Goal: Task Accomplishment & Management: Use online tool/utility

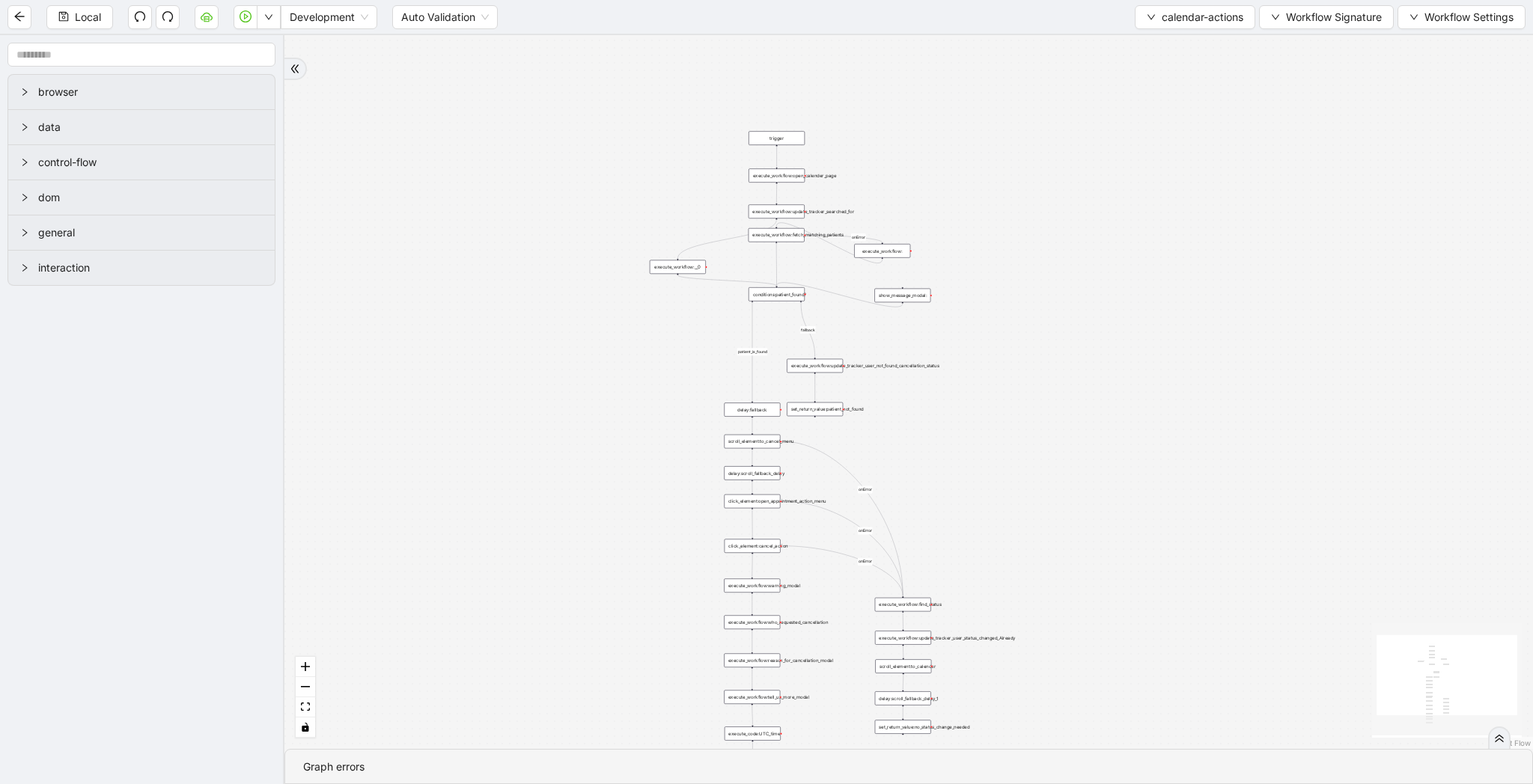
click at [608, 269] on div "patient_is_found fallback onError onError onError onError trigger click_element…" at bounding box center [909, 392] width 1248 height 714
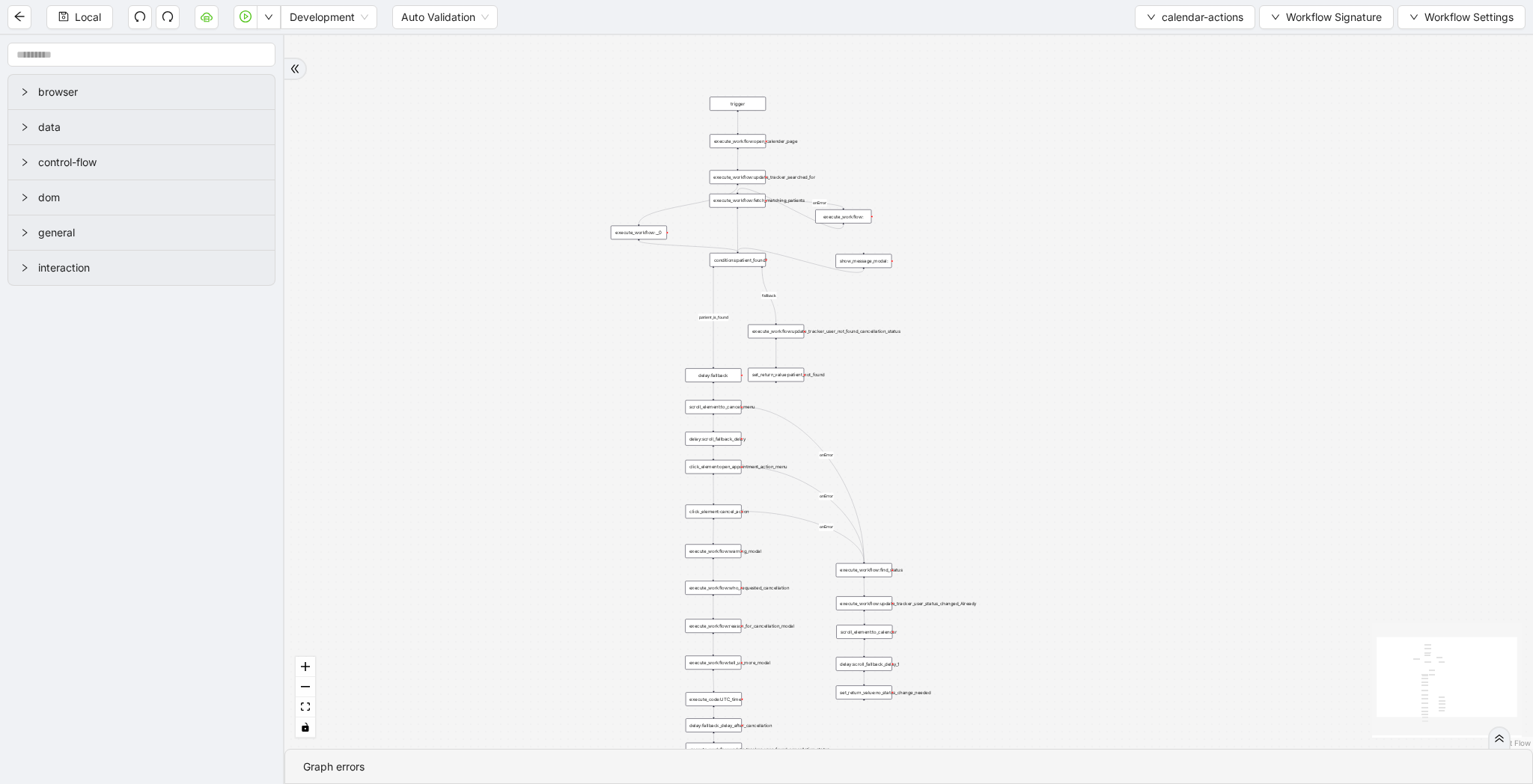
drag, startPoint x: 563, startPoint y: 330, endPoint x: 488, endPoint y: 263, distance: 100.6
click at [488, 263] on div "patient_is_found fallback onError onError onError onError trigger click_element…" at bounding box center [909, 392] width 1248 height 714
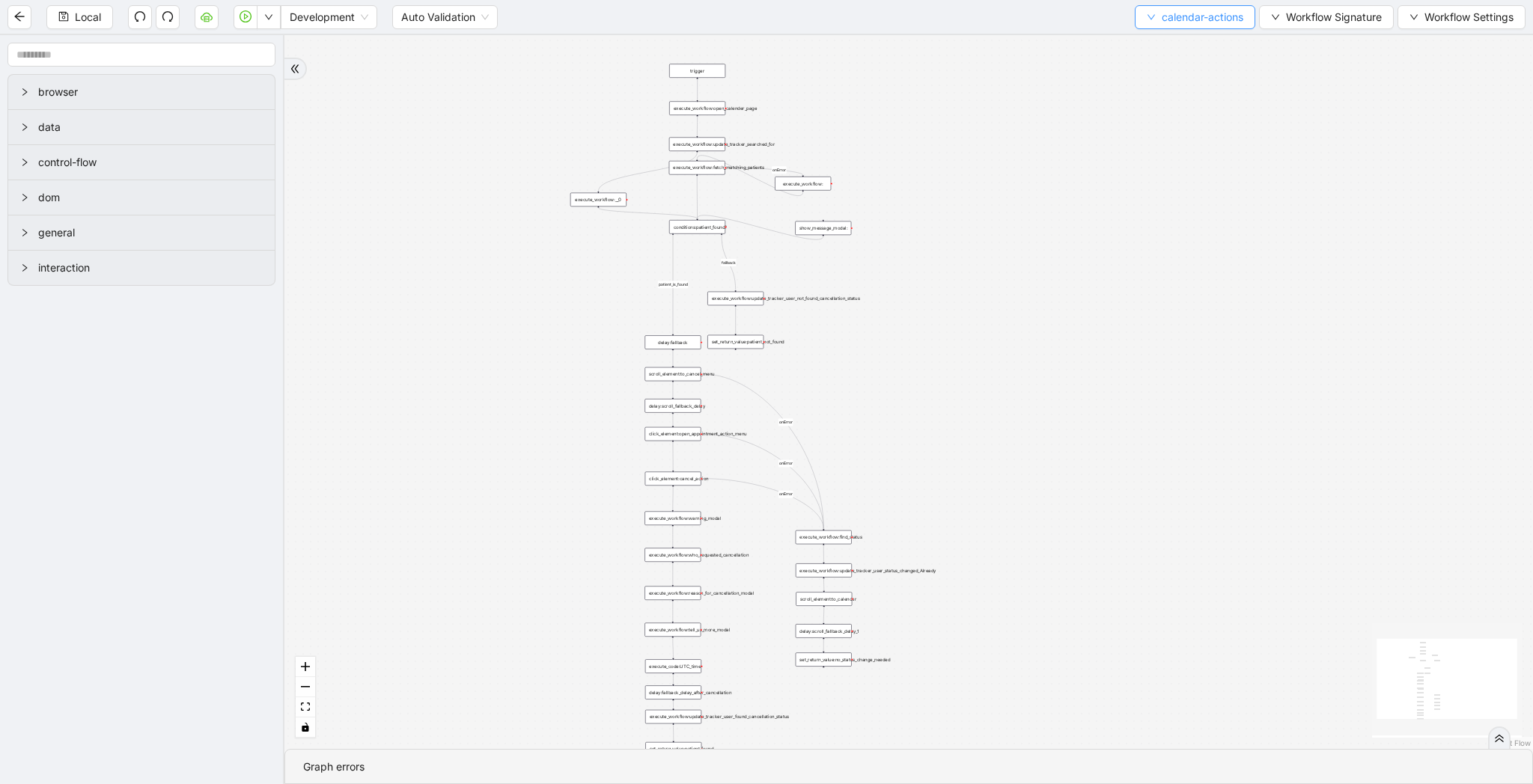
click at [1154, 21] on button "calendar-actions" at bounding box center [1195, 17] width 120 height 24
click at [1154, 43] on span "Select" at bounding box center [1191, 46] width 98 height 16
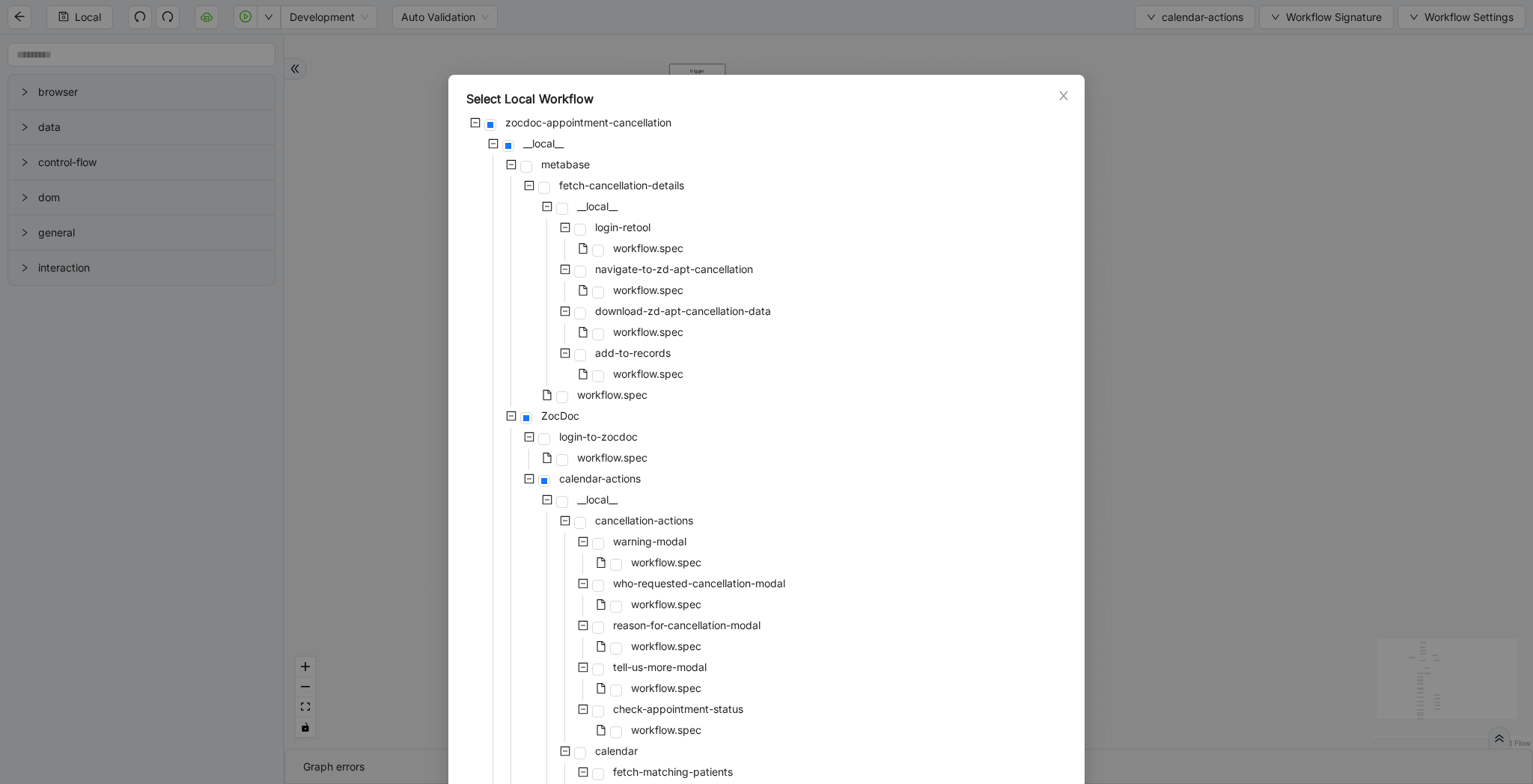
scroll to position [820, 0]
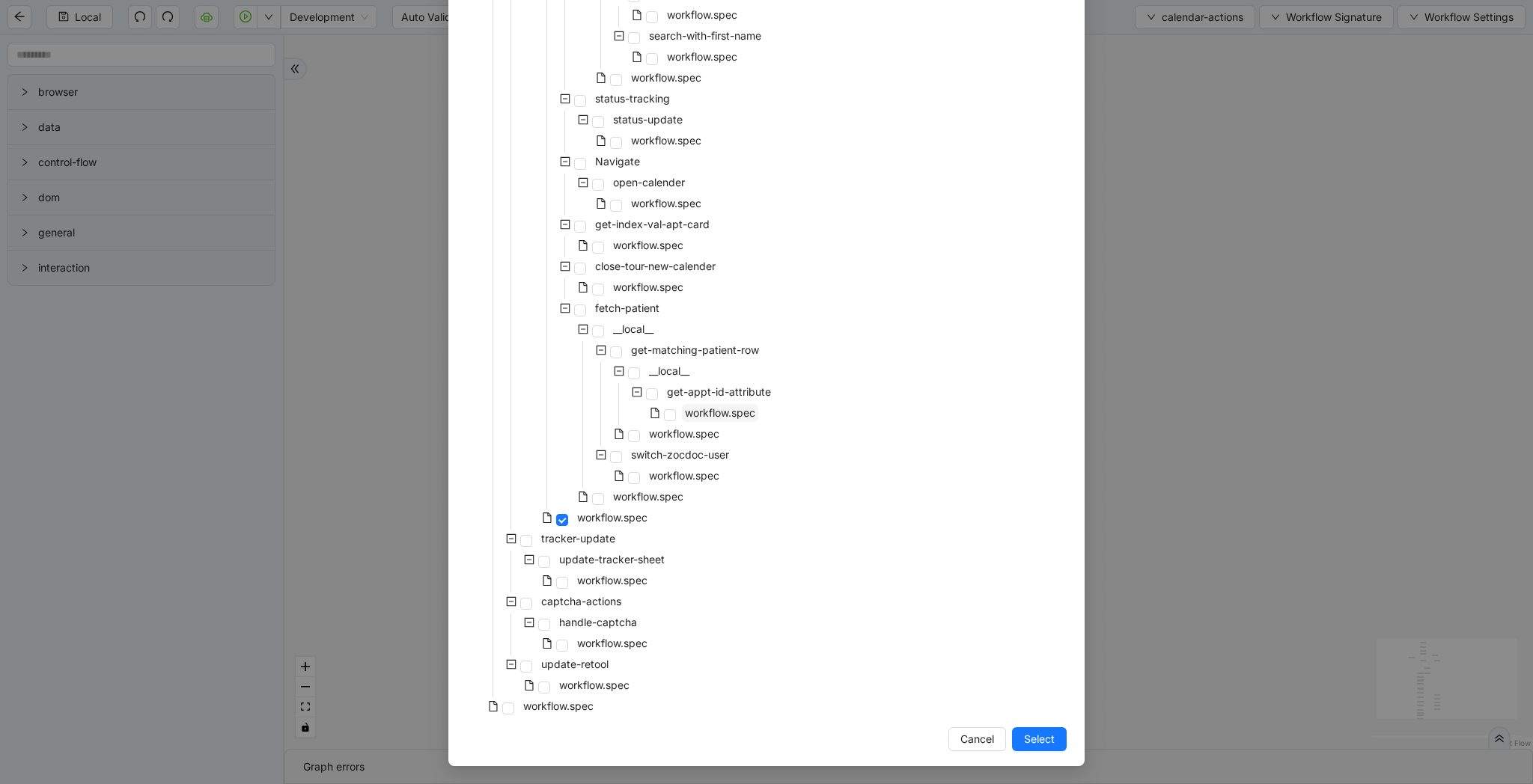
click at [725, 414] on span "workflow.spec" at bounding box center [720, 413] width 71 height 13
click at [708, 438] on span "workflow.spec" at bounding box center [684, 433] width 71 height 13
click at [701, 408] on span "workflow.spec" at bounding box center [720, 413] width 71 height 13
click at [702, 436] on span "workflow.spec" at bounding box center [684, 433] width 71 height 13
click at [1043, 739] on span "Select" at bounding box center [1039, 738] width 31 height 16
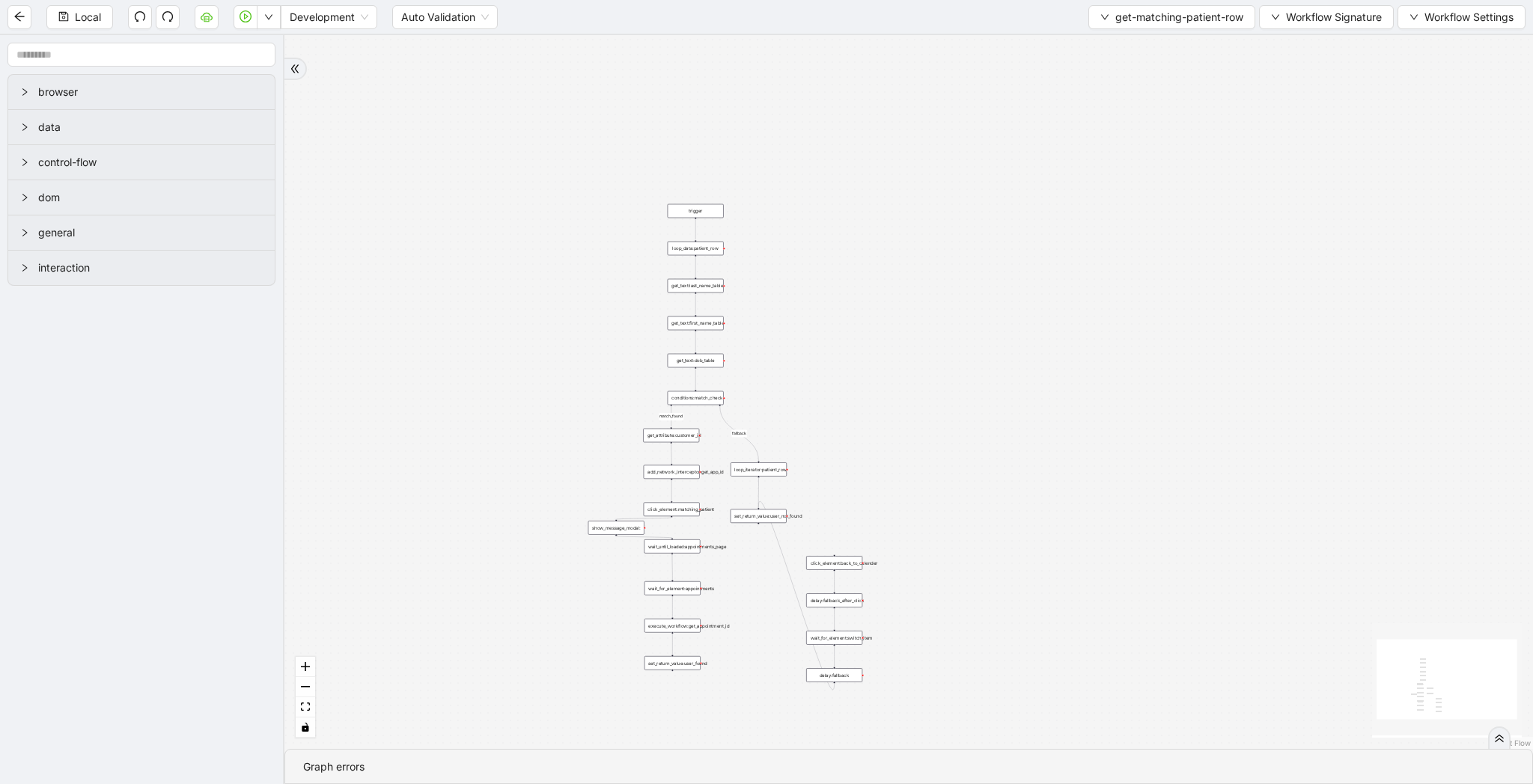
drag, startPoint x: 529, startPoint y: 368, endPoint x: 527, endPoint y: 529, distance: 161.0
click at [527, 529] on div "match_found fallback trigger loop_data:patient_row get_text:last_name_table get…" at bounding box center [909, 392] width 1248 height 714
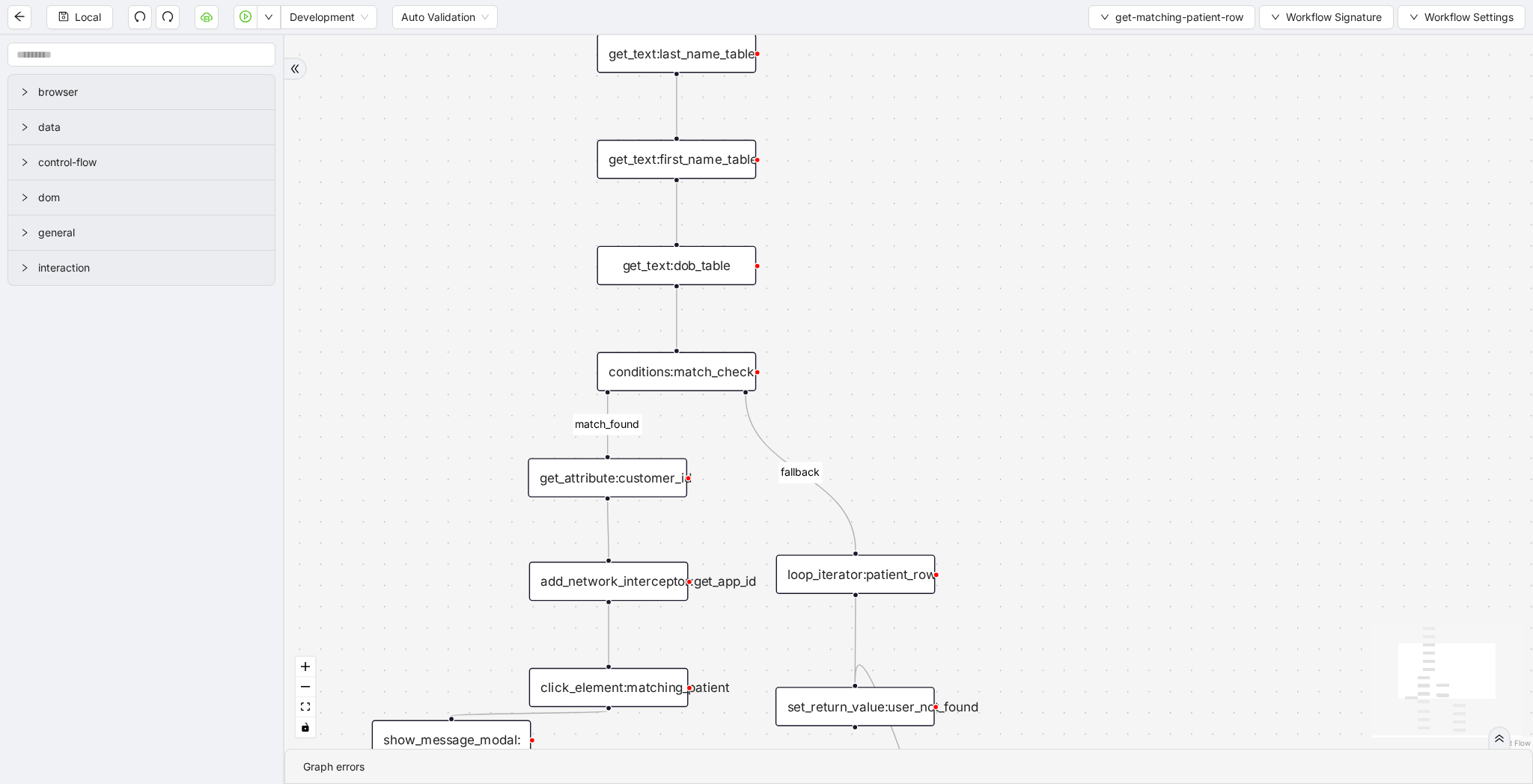
click at [703, 372] on div "conditions:match_check" at bounding box center [676, 371] width 159 height 39
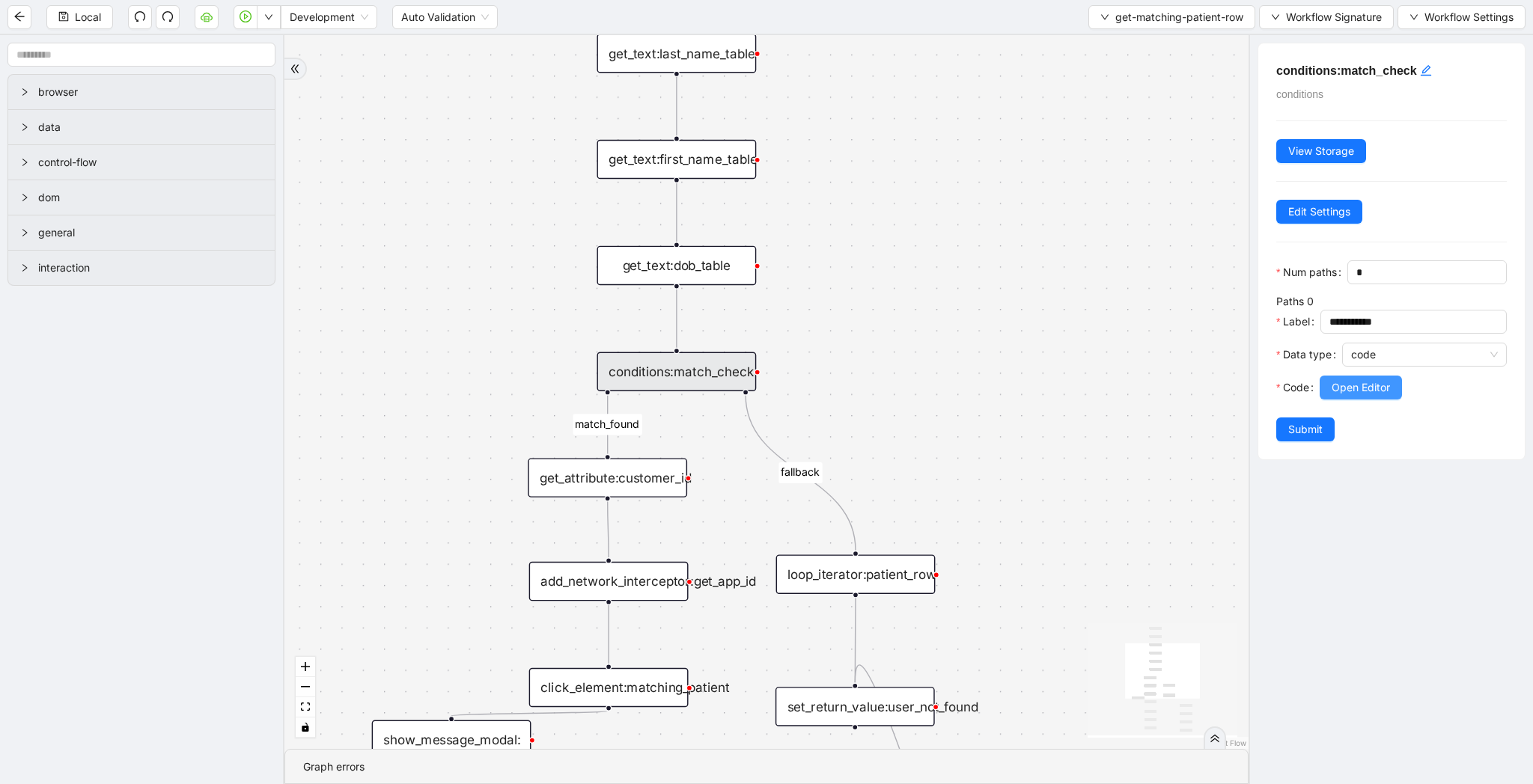
click at [1378, 384] on span "Open Editor" at bounding box center [1361, 387] width 58 height 16
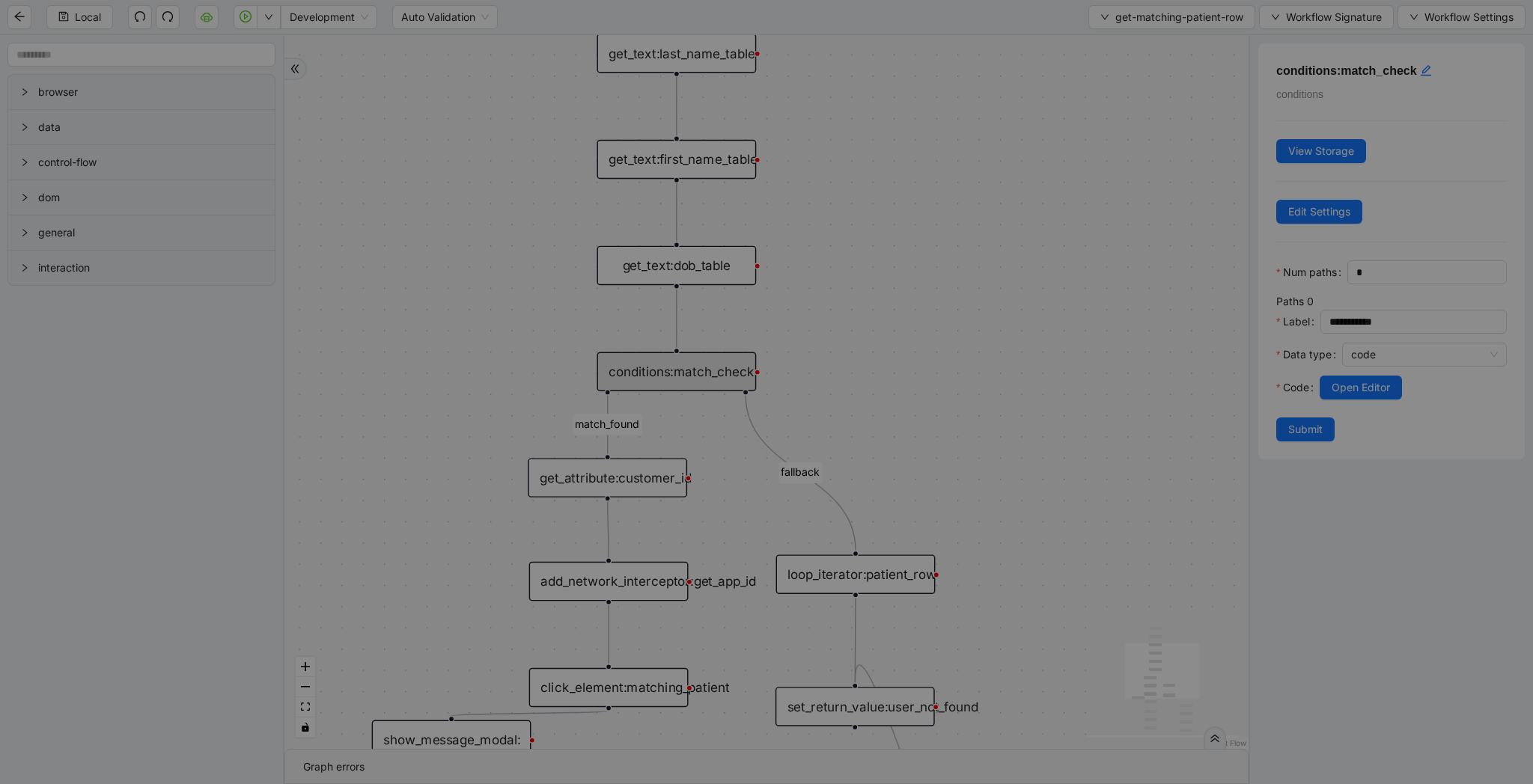
scroll to position [202, 0]
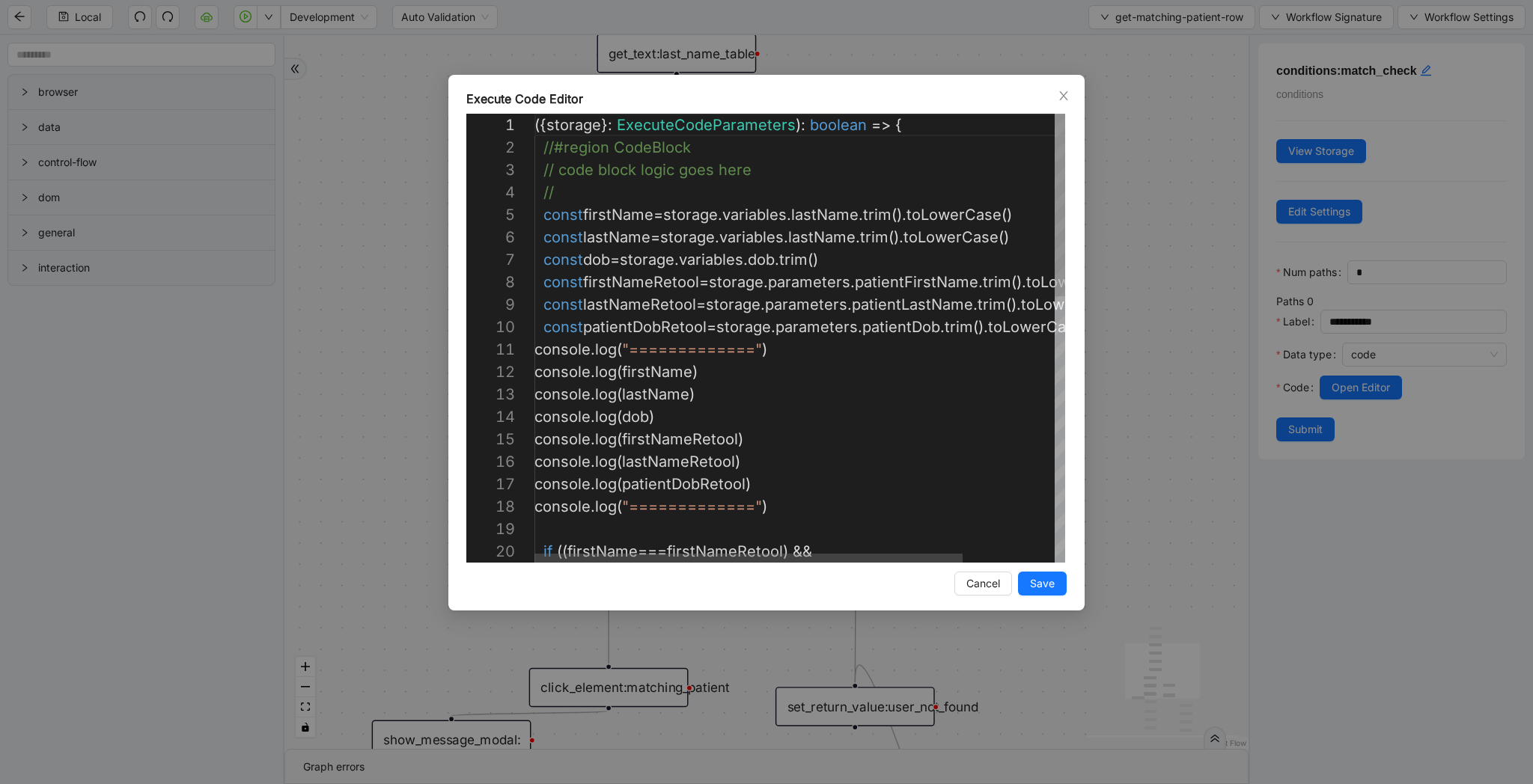
click at [1187, 384] on div "Execute Code Editor 1 2 3 4 5 6 7 8 9 10 11 12 13 14 15 16 17 18 19 20 ({ stora…" at bounding box center [766, 392] width 1533 height 784
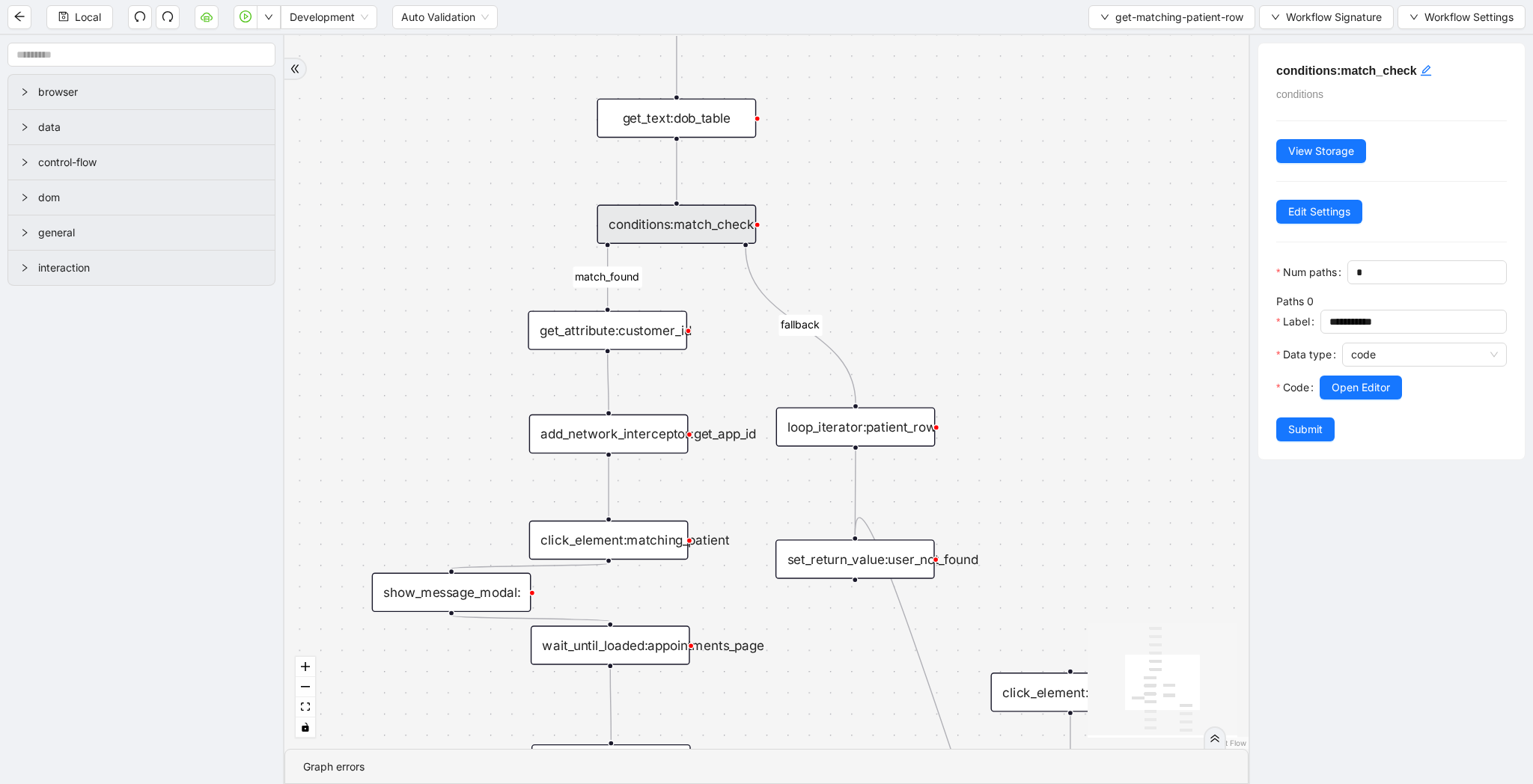
drag, startPoint x: 457, startPoint y: 688, endPoint x: 457, endPoint y: 526, distance: 162.0
click at [457, 525] on div "match_found fallback trigger loop_data:patient_row get_text:last_name_table get…" at bounding box center [766, 392] width 964 height 714
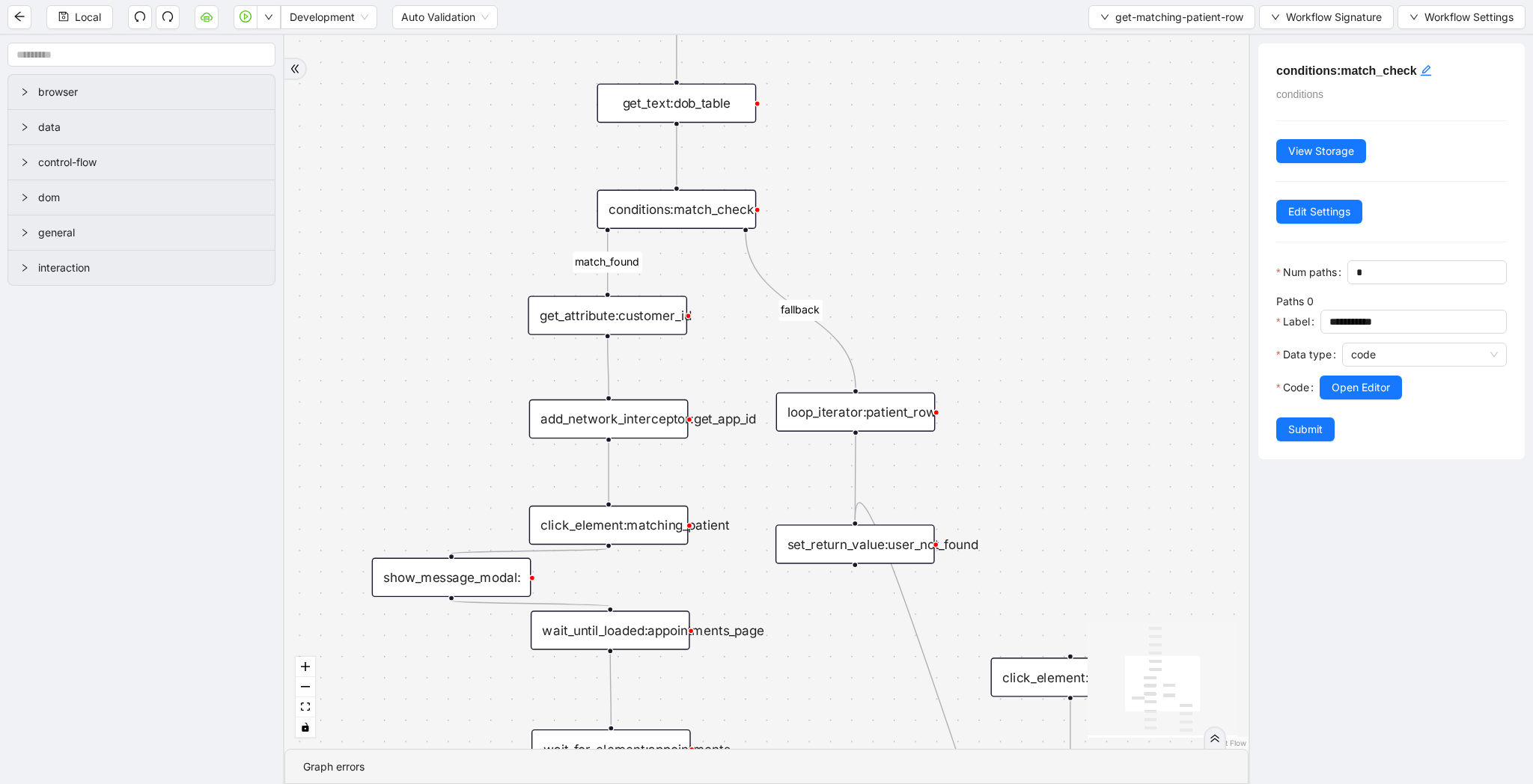
click at [457, 583] on div "show_message_modal:" at bounding box center [451, 577] width 159 height 39
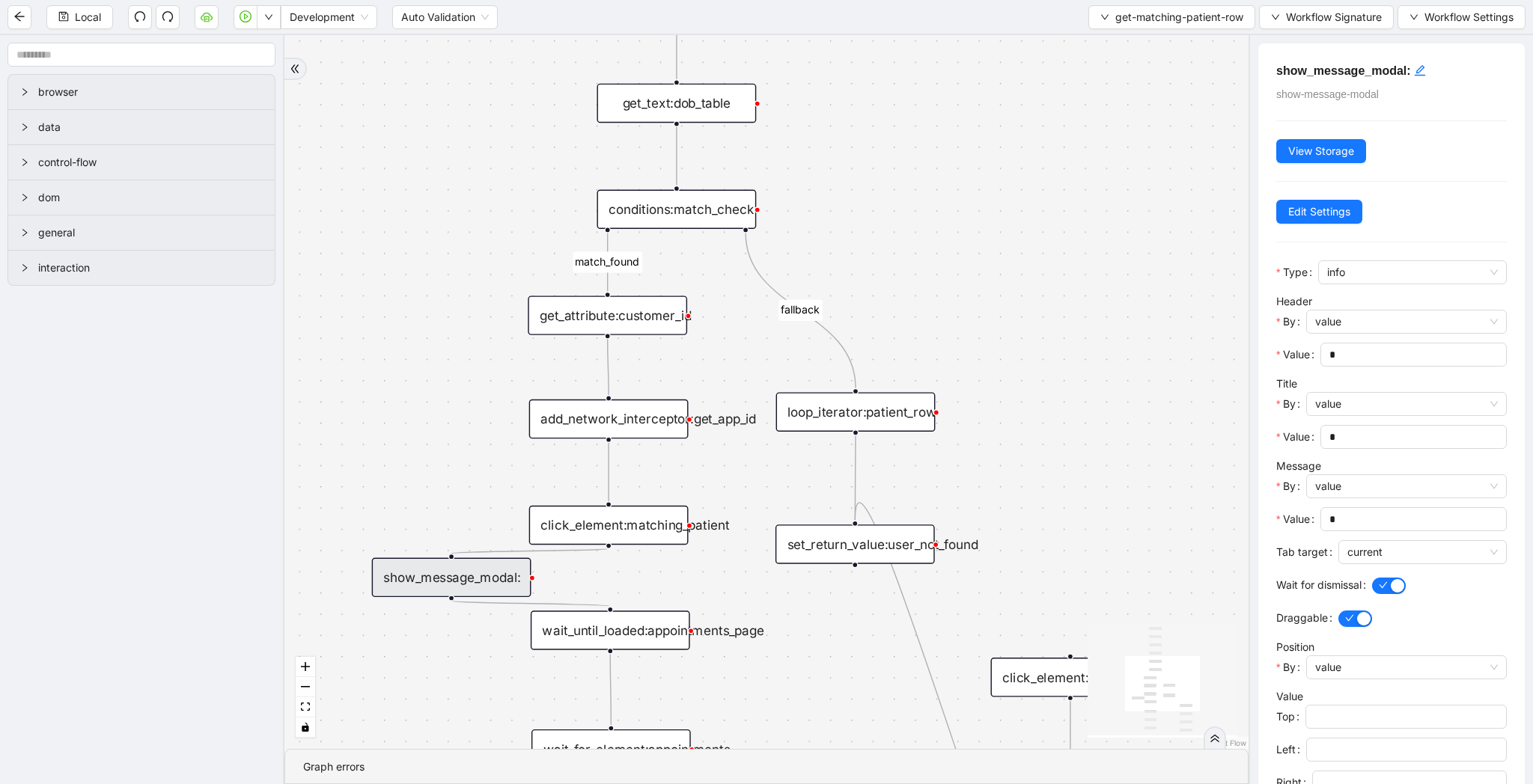
click at [939, 263] on div "match_found fallback trigger loop_data:patient_row get_text:last_name_table get…" at bounding box center [766, 392] width 964 height 714
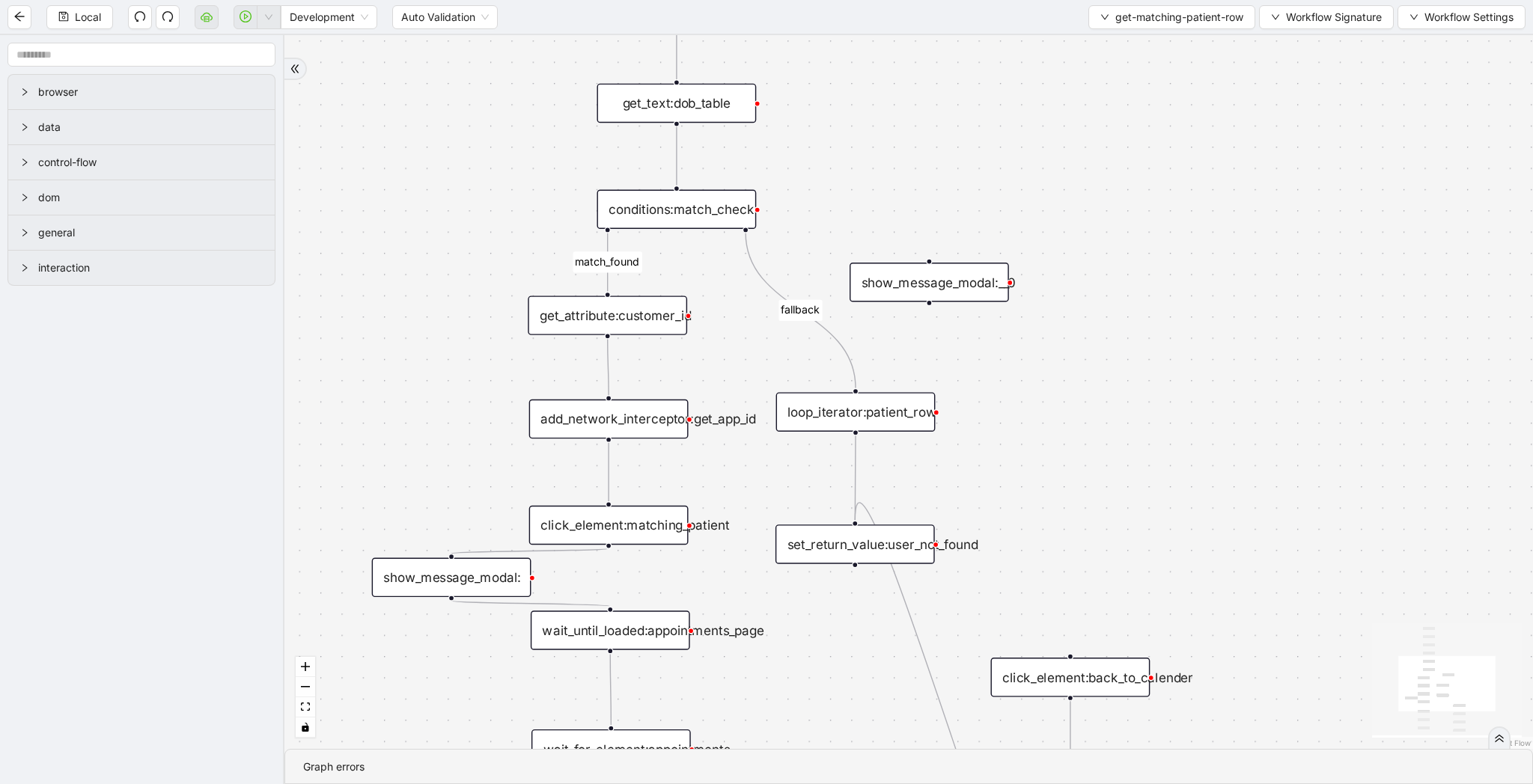
drag, startPoint x: 992, startPoint y: 285, endPoint x: 903, endPoint y: 285, distance: 89.0
click at [903, 285] on div "show_message_modal:__0" at bounding box center [929, 282] width 159 height 39
drag, startPoint x: 745, startPoint y: 230, endPoint x: 931, endPoint y: 279, distance: 192.3
click at [933, 262] on div "trigger loop_data:patient_row get_text:last_name_table get_text:first_name_tabl…" at bounding box center [1482, 165] width 1771 height 1013
drag, startPoint x: 928, startPoint y: 301, endPoint x: 849, endPoint y: 407, distance: 132.2
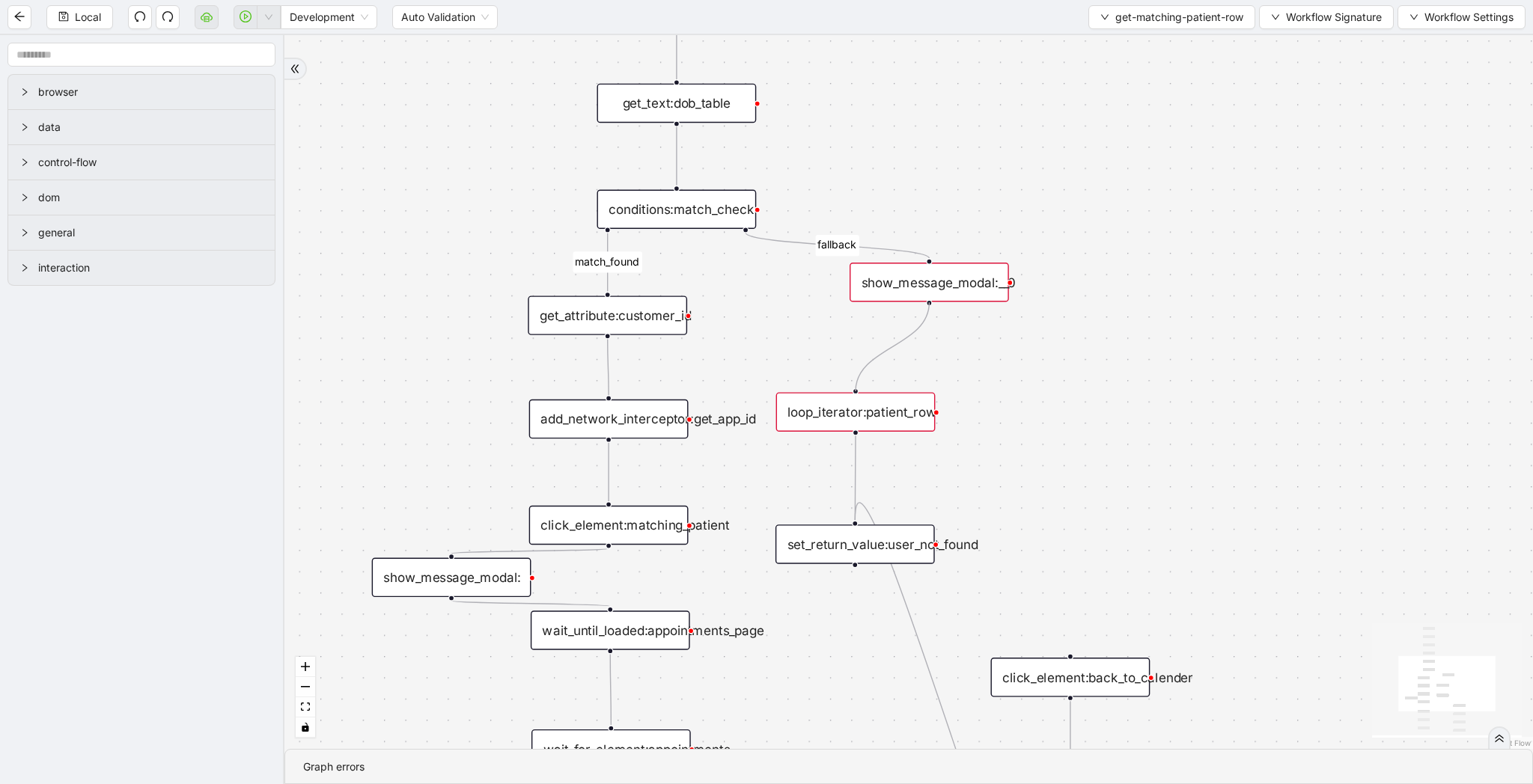
click at [849, 407] on div "trigger loop_data:patient_row get_text:last_name_table get_text:first_name_tabl…" at bounding box center [1482, 165] width 1771 height 1013
click at [945, 277] on div "show_message_modal:__0" at bounding box center [929, 282] width 159 height 39
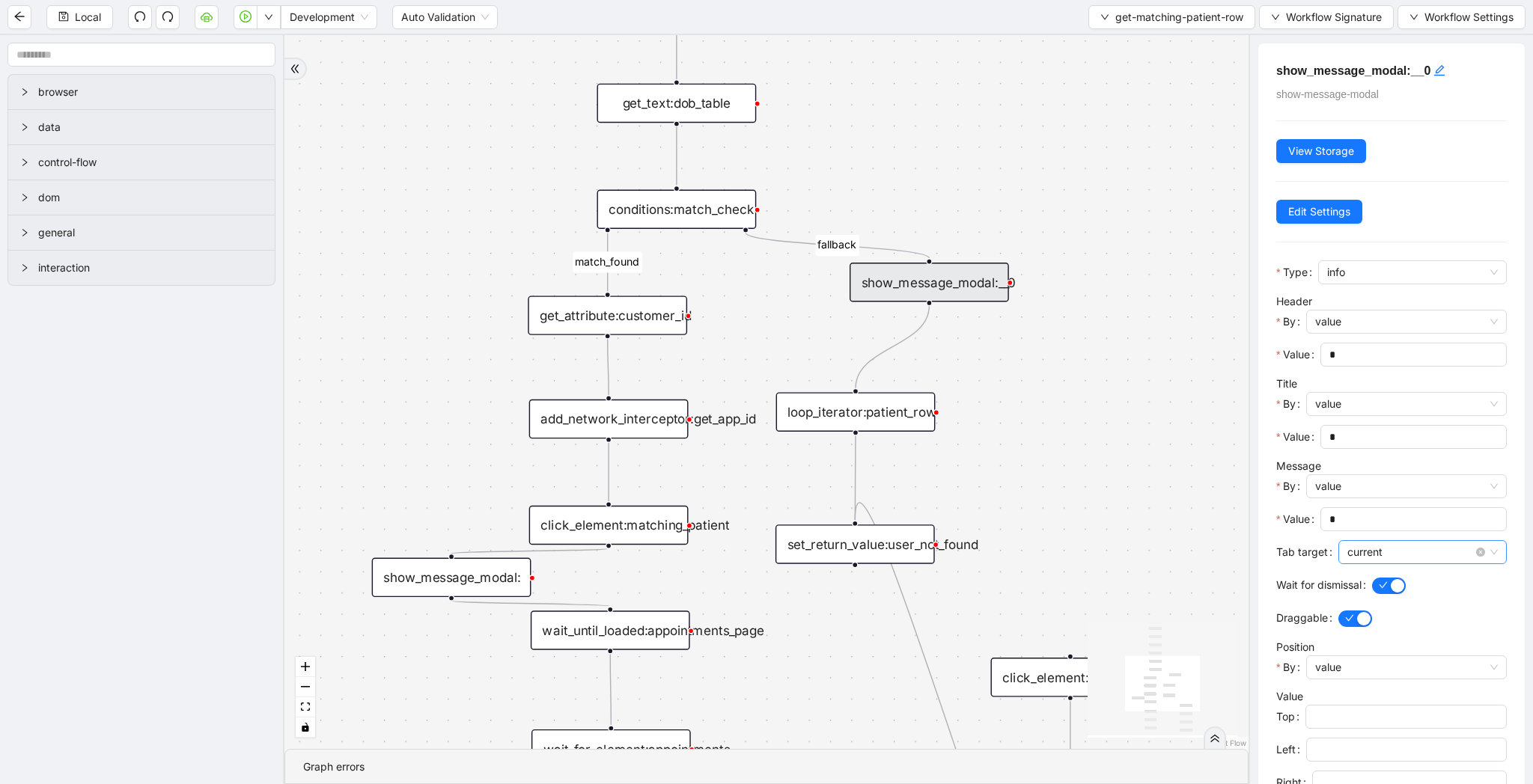
scroll to position [208, 0]
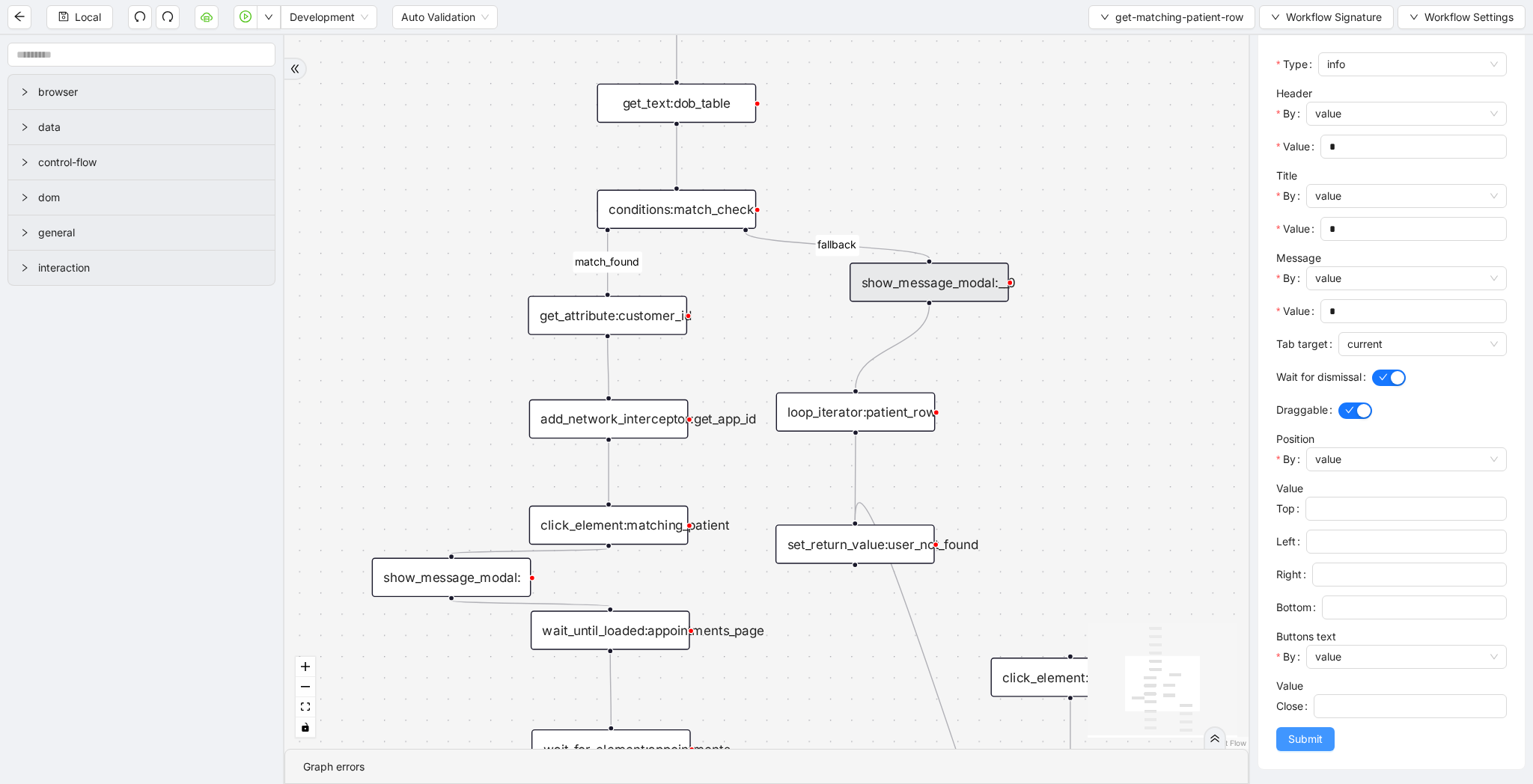
click at [1297, 737] on span "Submit" at bounding box center [1305, 738] width 34 height 16
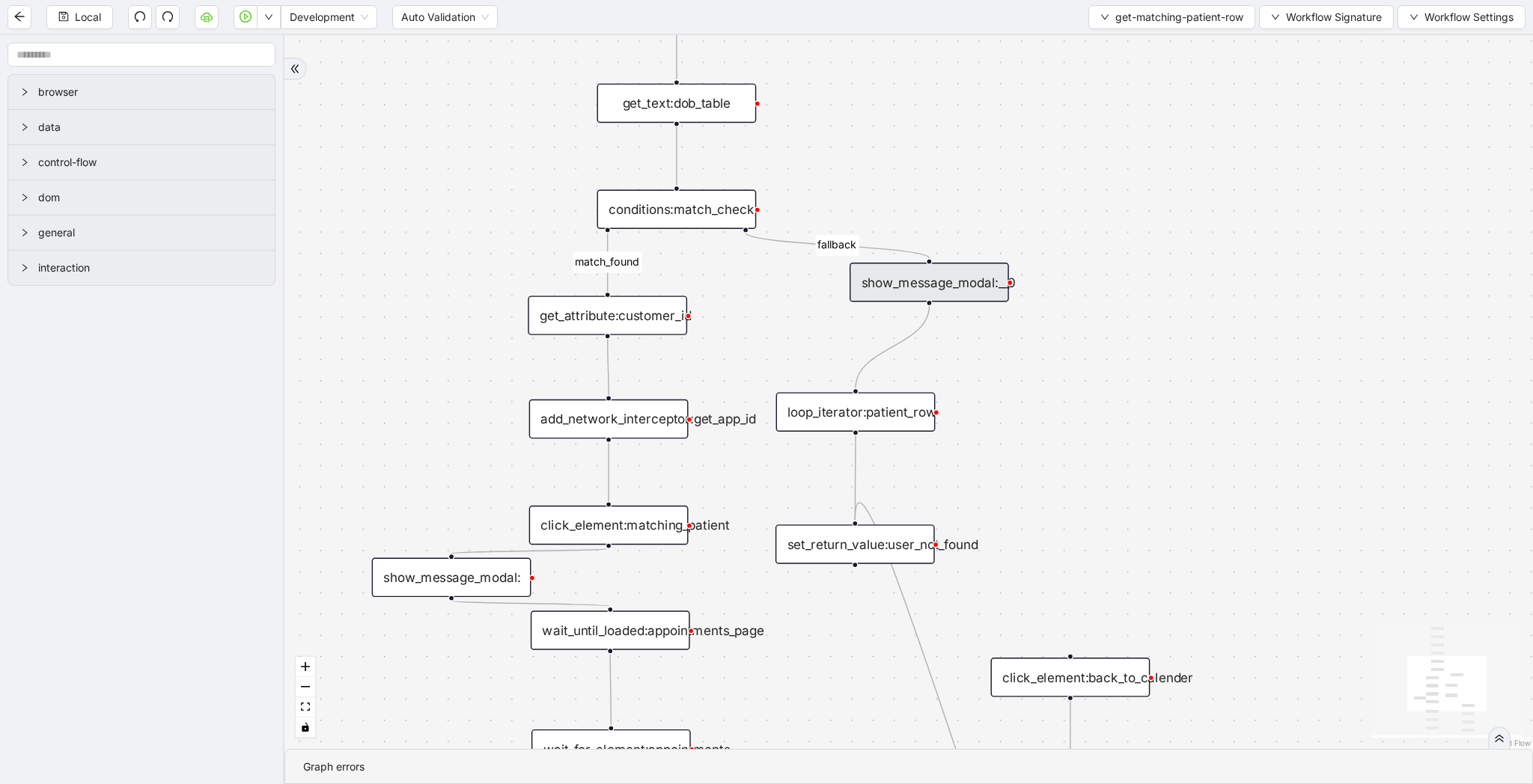
scroll to position [0, 0]
click at [63, 7] on button "Local" at bounding box center [79, 17] width 66 height 24
click at [236, 21] on button "button" at bounding box center [246, 17] width 24 height 24
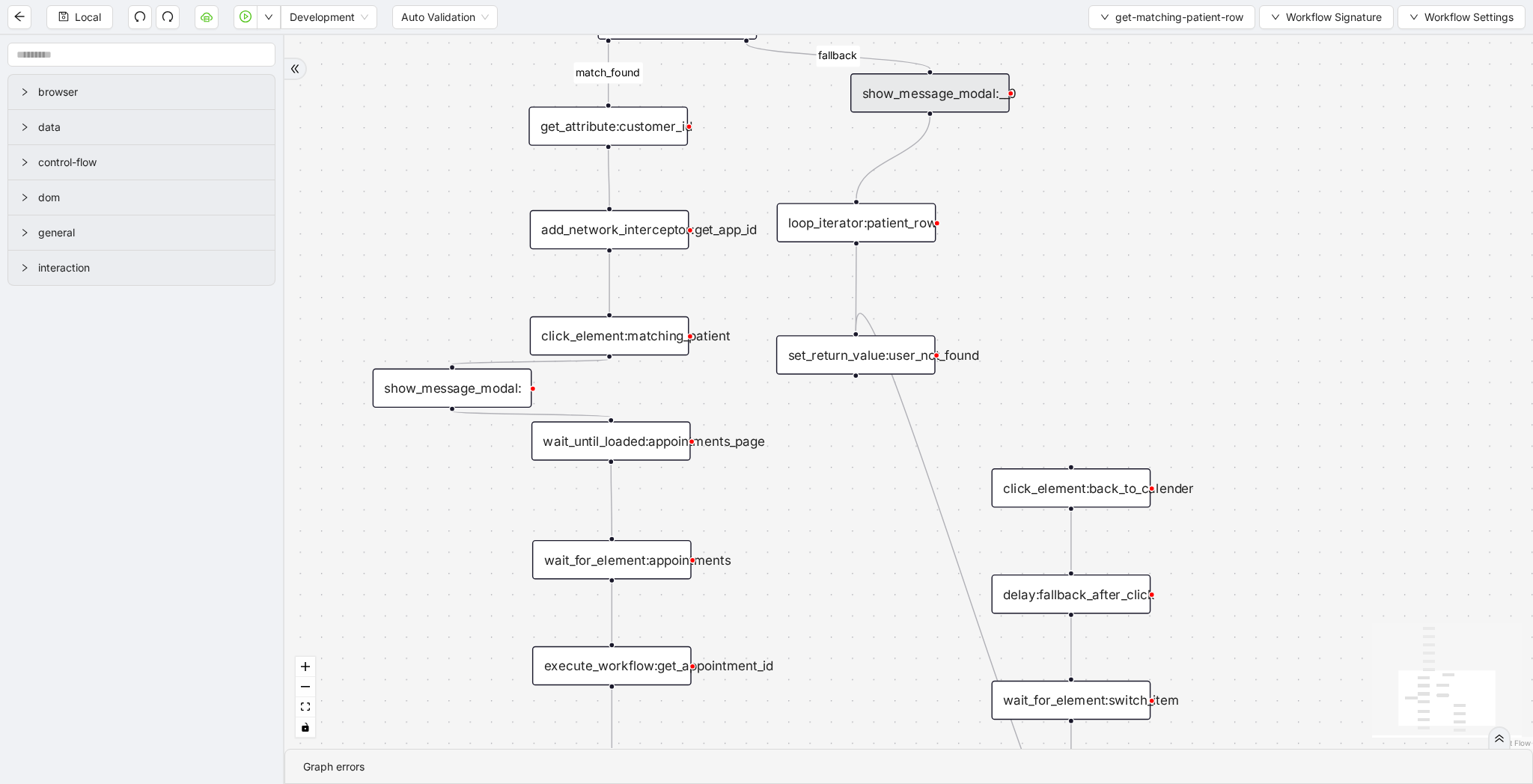
drag, startPoint x: 1082, startPoint y: 333, endPoint x: 1082, endPoint y: 144, distance: 189.0
click at [1082, 144] on div "match_found fallback trigger loop_data:patient_row get_text:last_name_table get…" at bounding box center [909, 392] width 1248 height 714
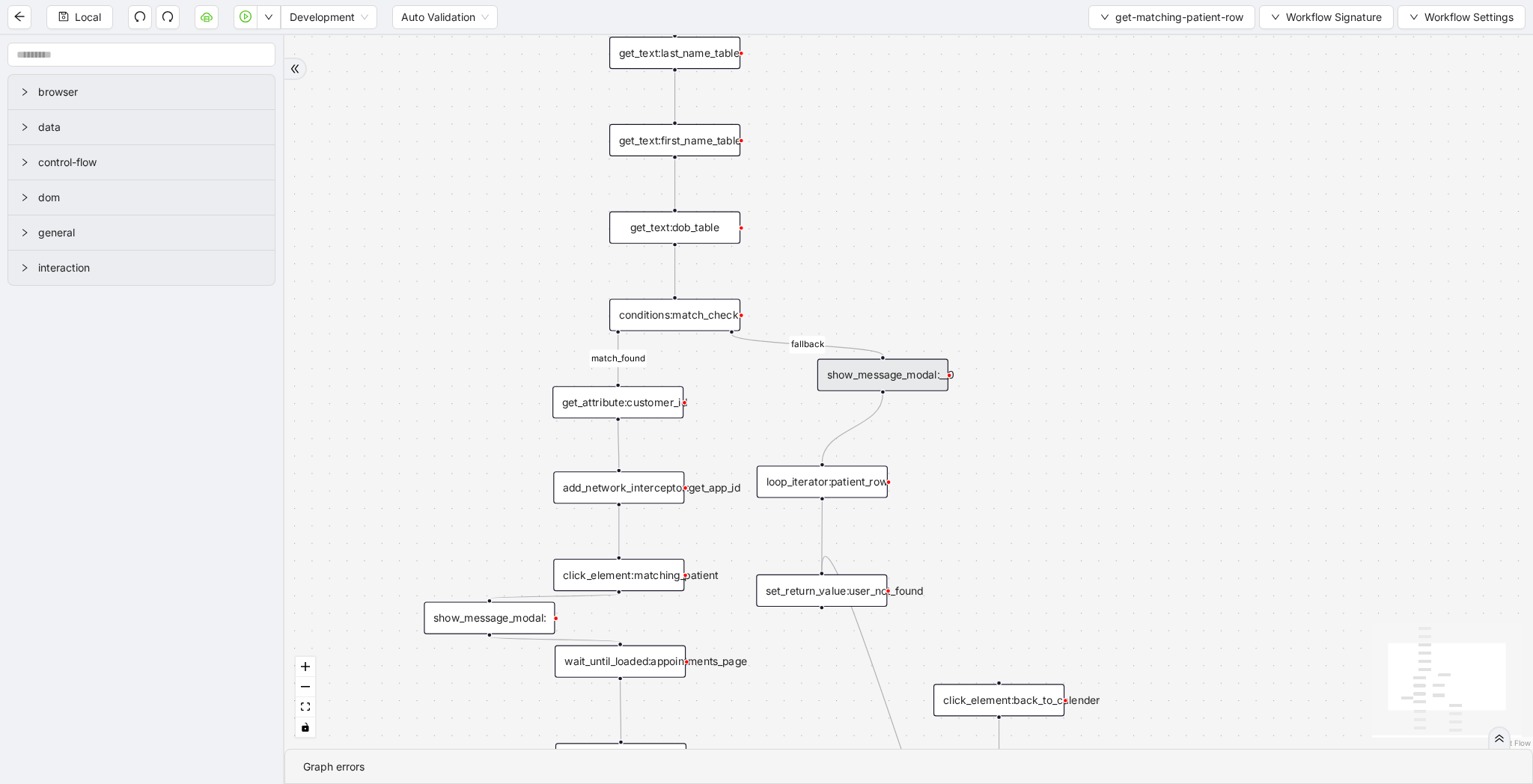
drag, startPoint x: 1082, startPoint y: 144, endPoint x: 1009, endPoint y: 417, distance: 282.6
click at [1009, 417] on div "match_found fallback trigger loop_data:patient_row get_text:last_name_table get…" at bounding box center [909, 392] width 1248 height 714
click at [1130, 21] on span "get-matching-patient-row" at bounding box center [1179, 16] width 128 height 16
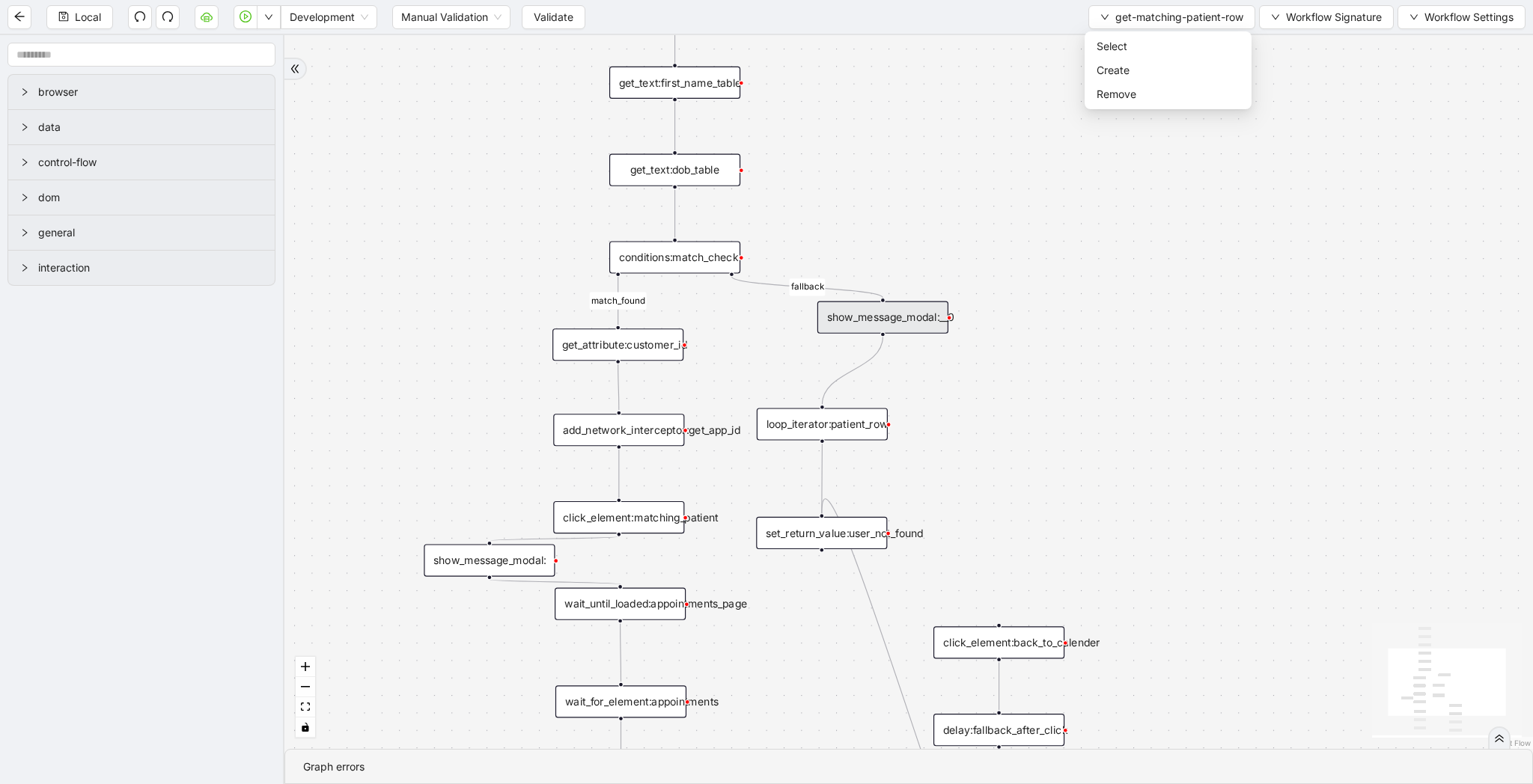
drag, startPoint x: 1105, startPoint y: 363, endPoint x: 1101, endPoint y: 203, distance: 160.0
click at [1105, 205] on div "match_found fallback trigger loop_data:patient_row get_text:last_name_table get…" at bounding box center [909, 392] width 1248 height 714
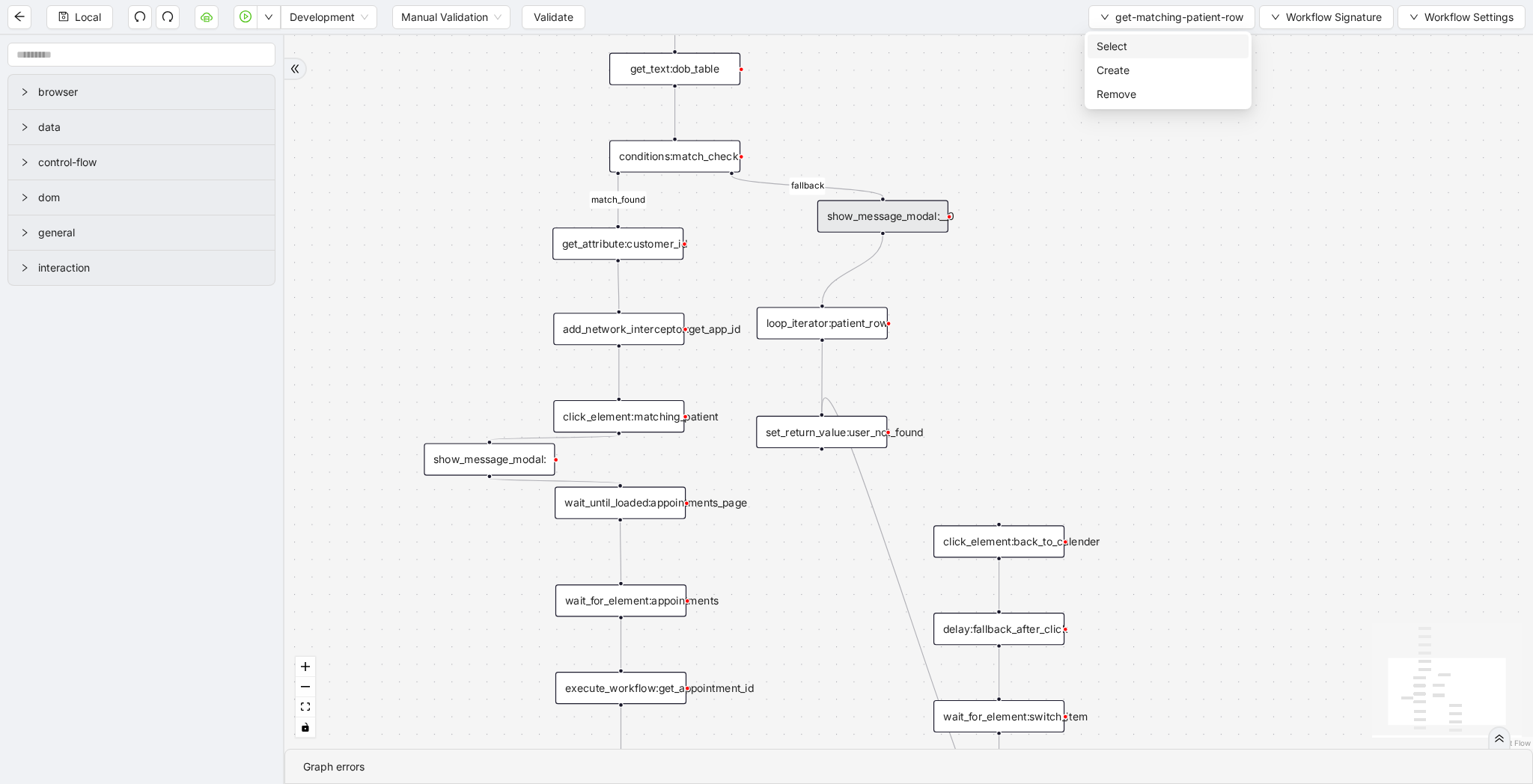
click at [1103, 46] on span "Select" at bounding box center [1168, 46] width 143 height 16
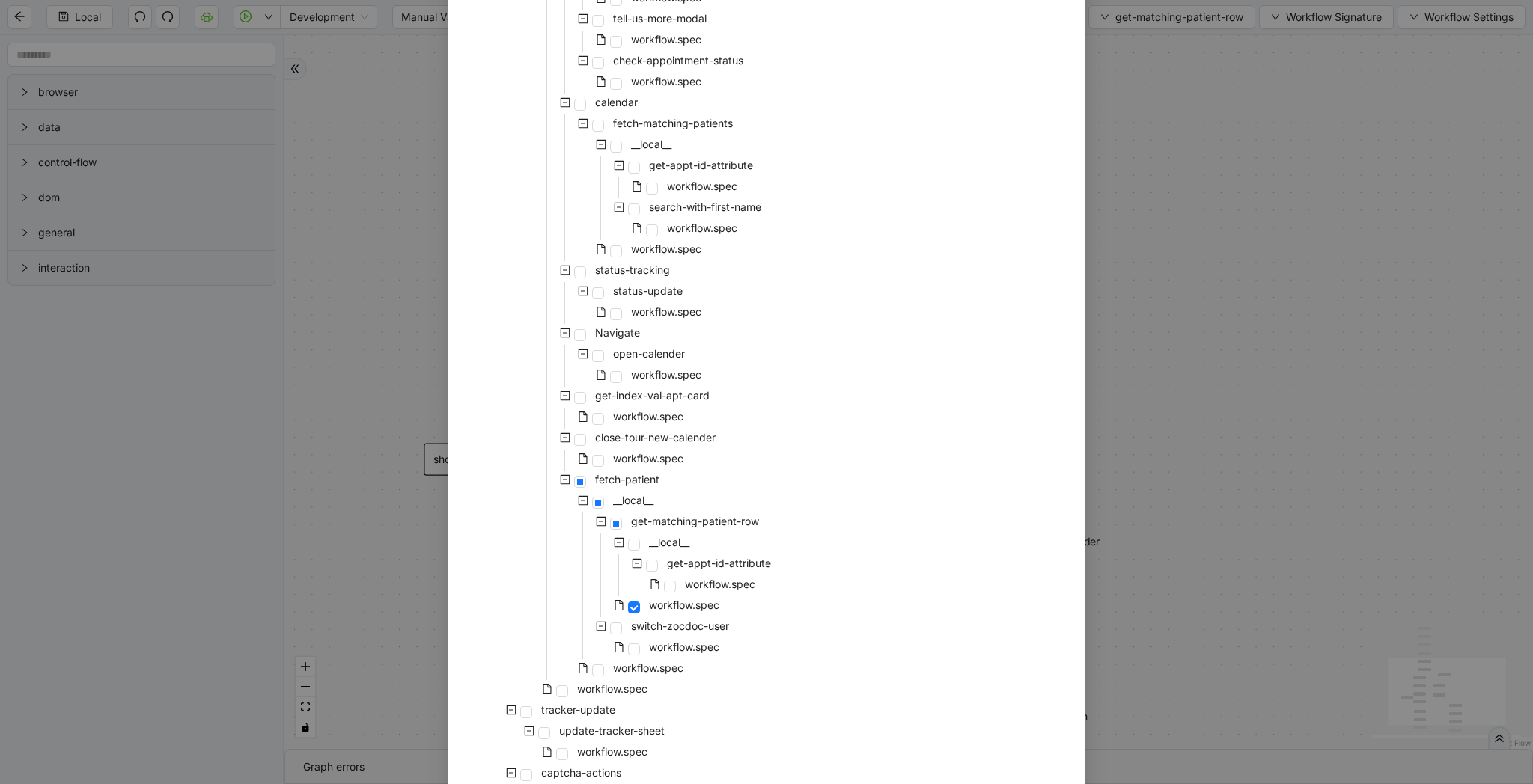
scroll to position [820, 0]
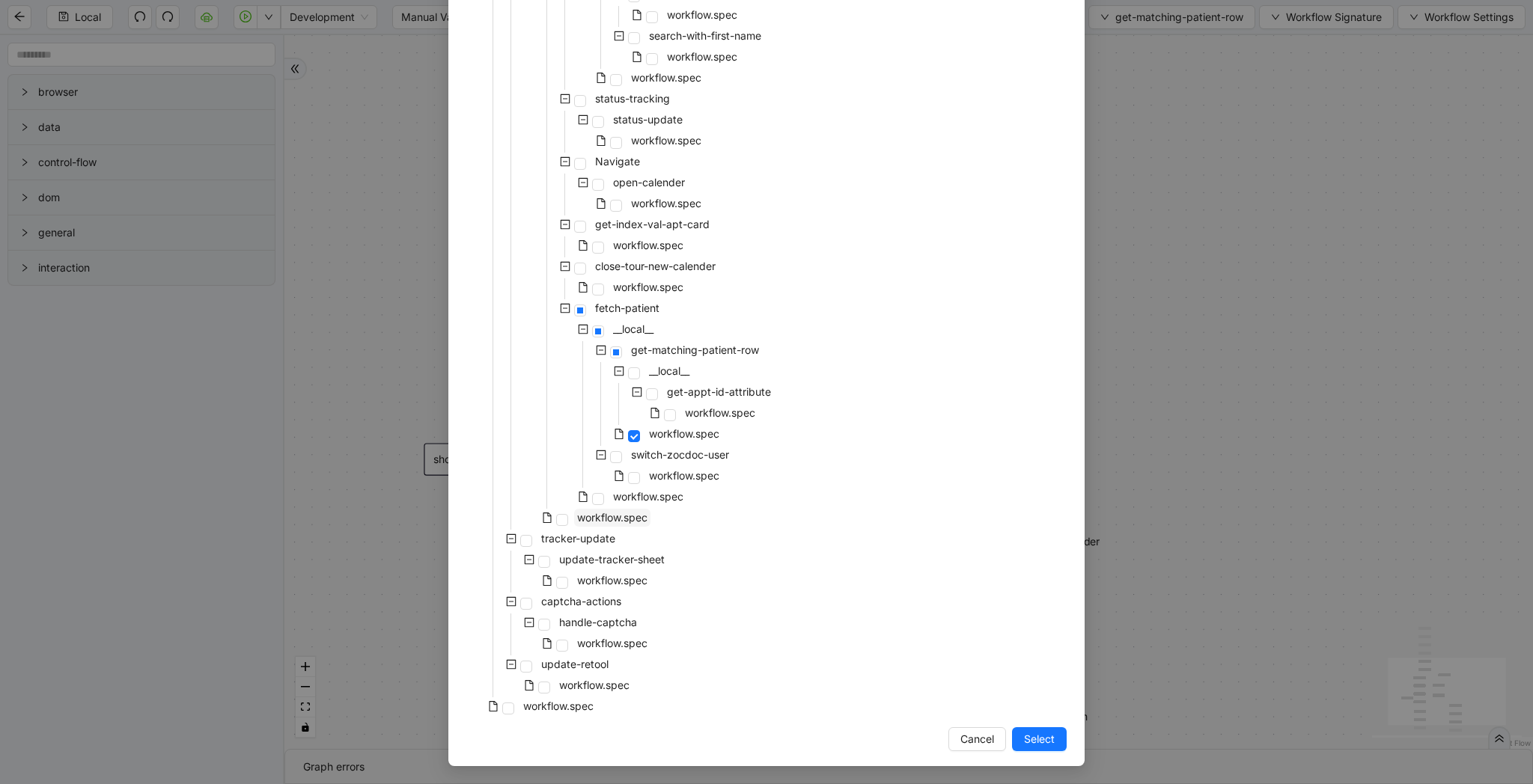
click at [604, 513] on span "workflow.spec" at bounding box center [612, 518] width 71 height 13
click at [1046, 737] on span "Select" at bounding box center [1039, 738] width 31 height 16
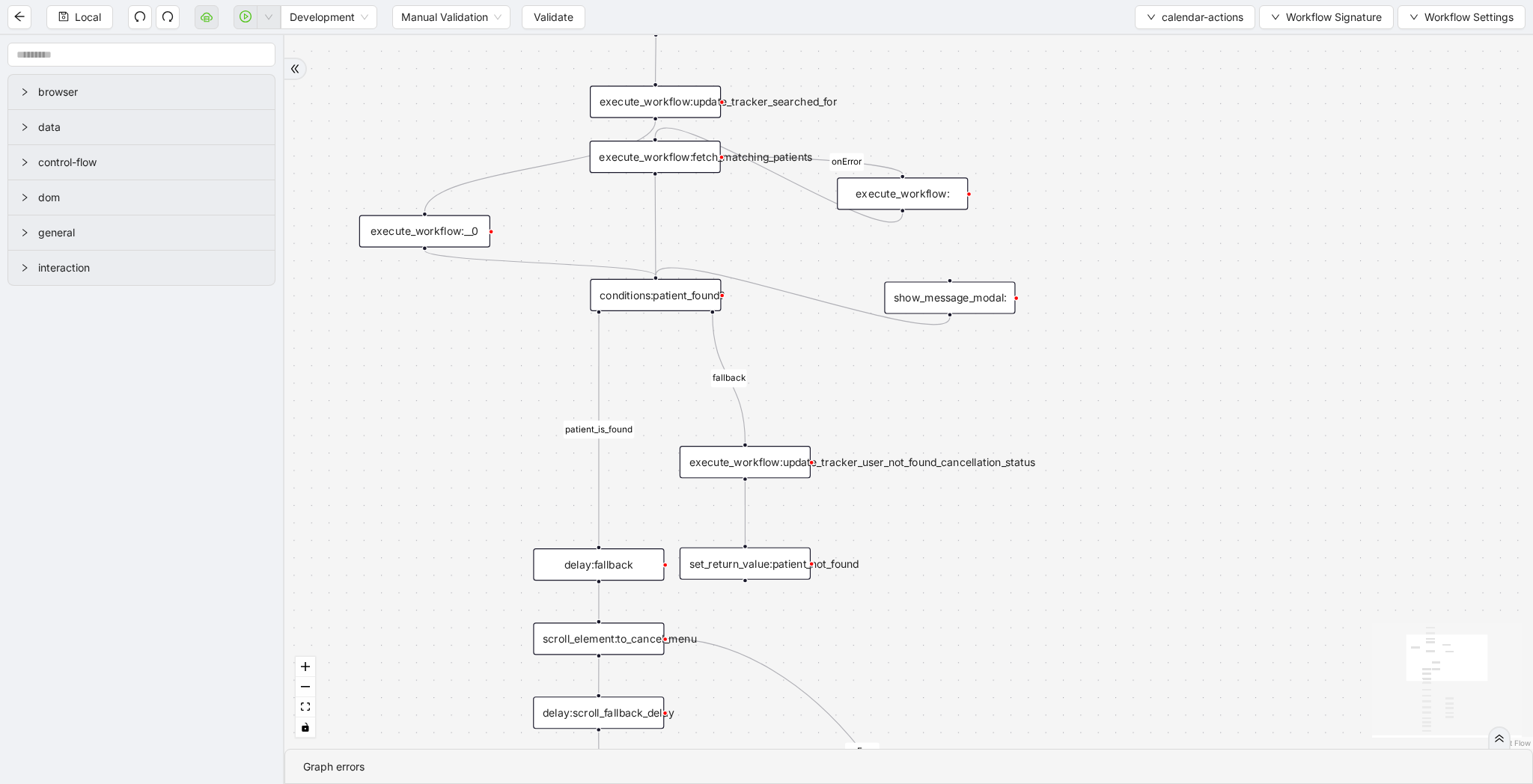
drag, startPoint x: 1158, startPoint y: 395, endPoint x: 1139, endPoint y: 552, distance: 158.1
click at [1139, 552] on div "patient_is_found fallback onError onError onError onError trigger click_element…" at bounding box center [909, 392] width 1248 height 714
drag, startPoint x: 1262, startPoint y: 365, endPoint x: 1245, endPoint y: 453, distance: 89.6
click at [1245, 453] on div "patient_is_found fallback onError onError onError onError trigger click_element…" at bounding box center [909, 392] width 1248 height 714
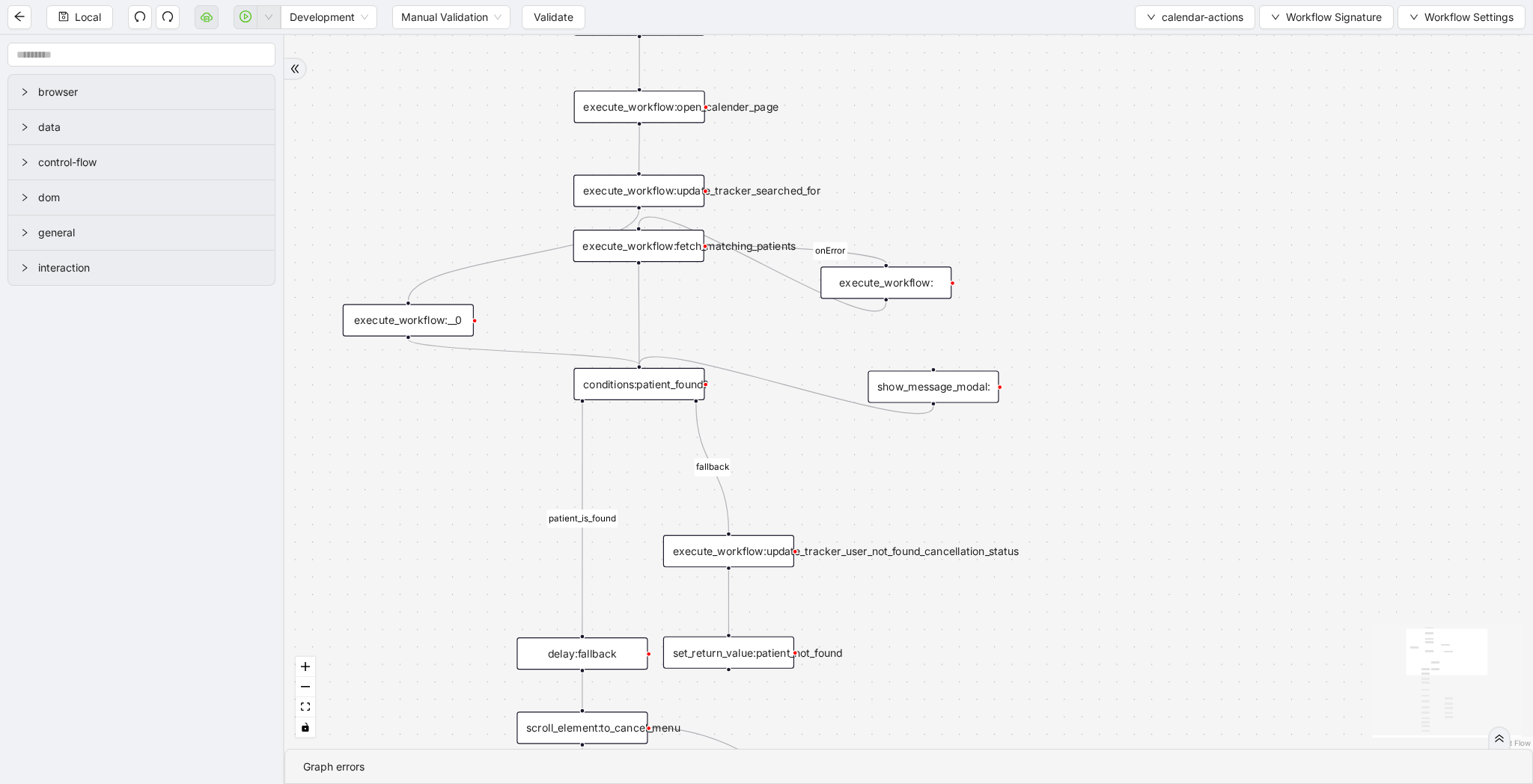
click at [667, 252] on div "execute_workflow:fetch_matching_patients" at bounding box center [639, 245] width 131 height 32
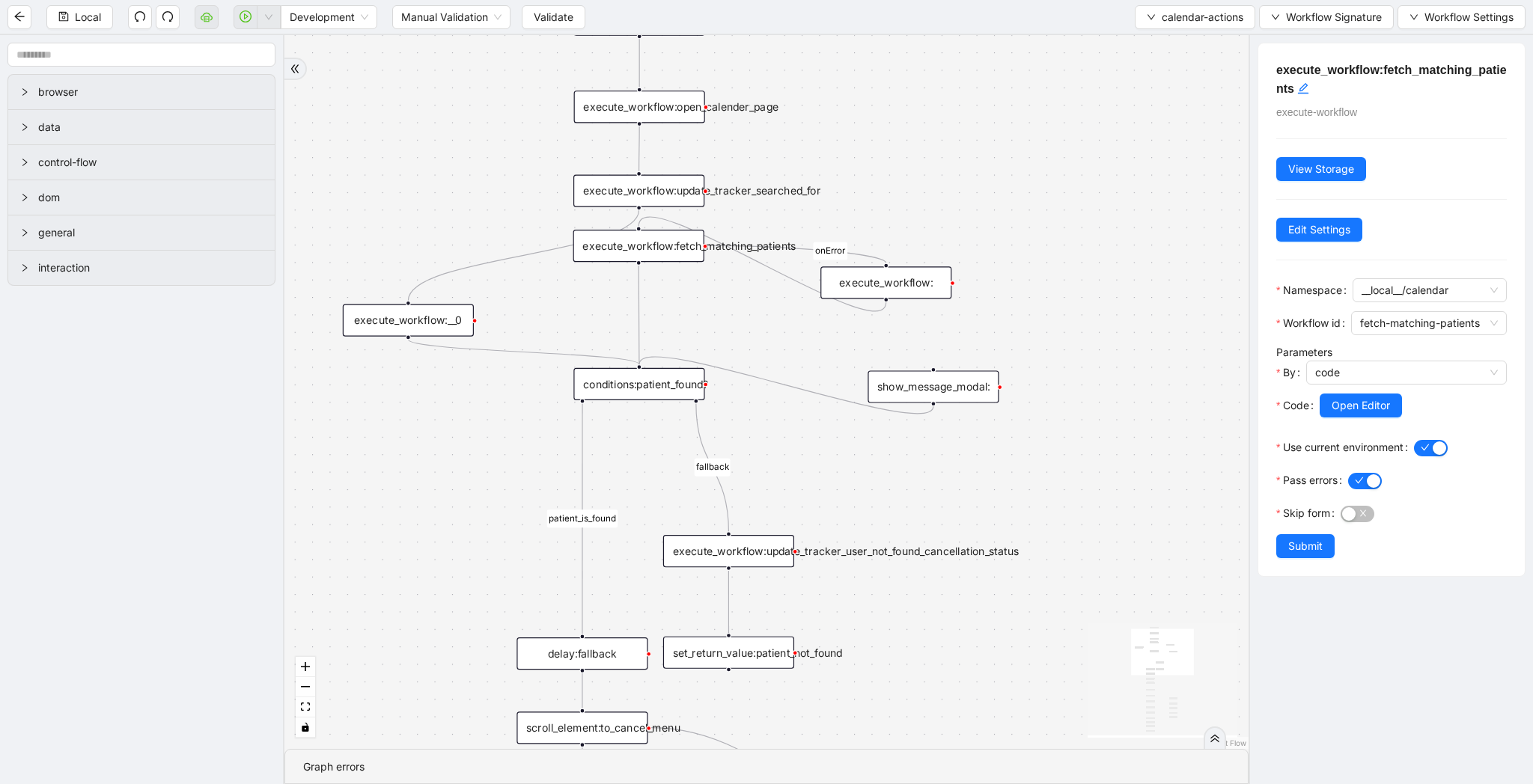
click at [679, 205] on div "execute_workflow:update_tracker_searched_for" at bounding box center [639, 190] width 131 height 32
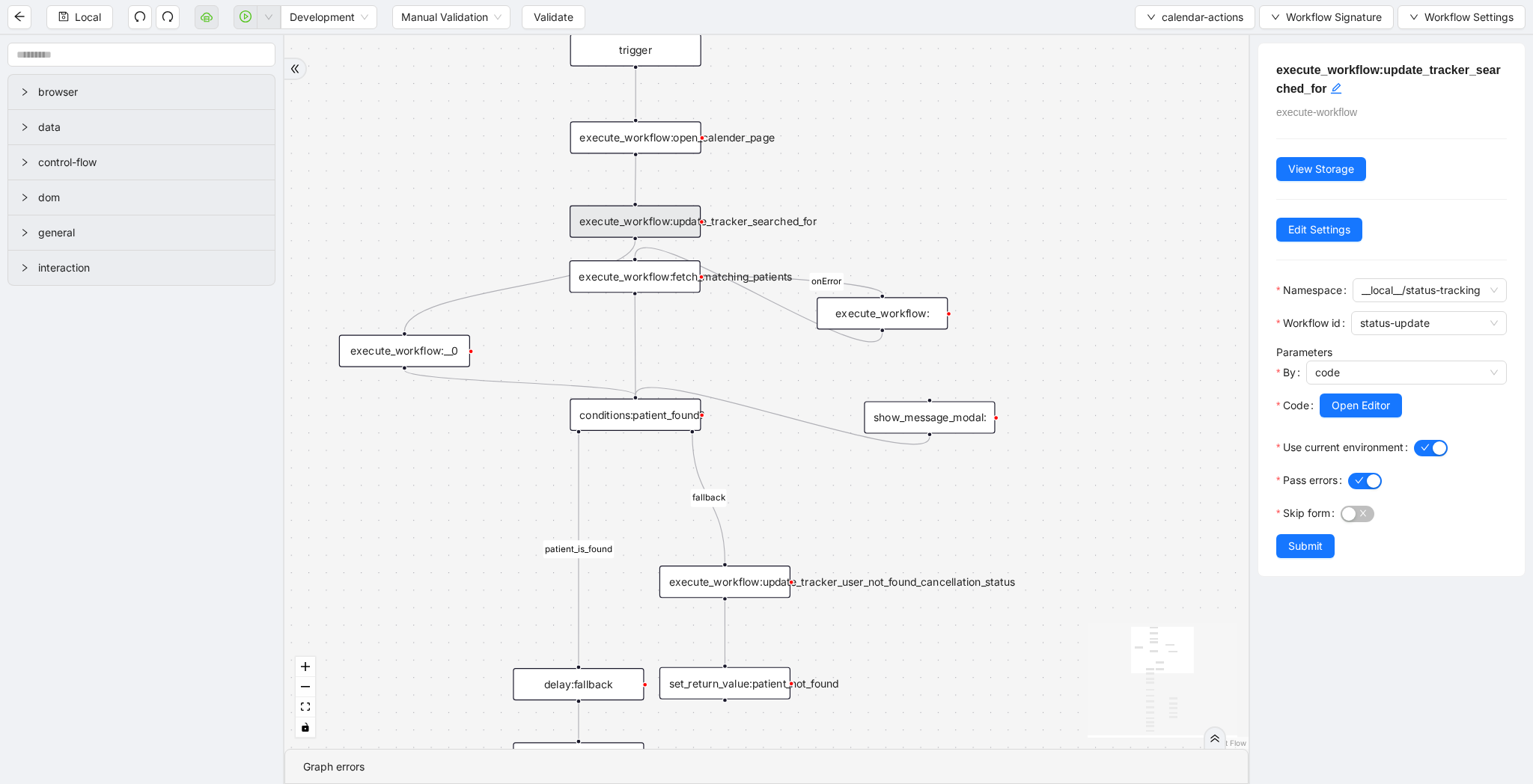
drag, startPoint x: 1028, startPoint y: 174, endPoint x: 1021, endPoint y: 232, distance: 58.4
click at [1021, 232] on div "patient_is_found fallback onError onError onError onError trigger click_element…" at bounding box center [766, 392] width 964 height 714
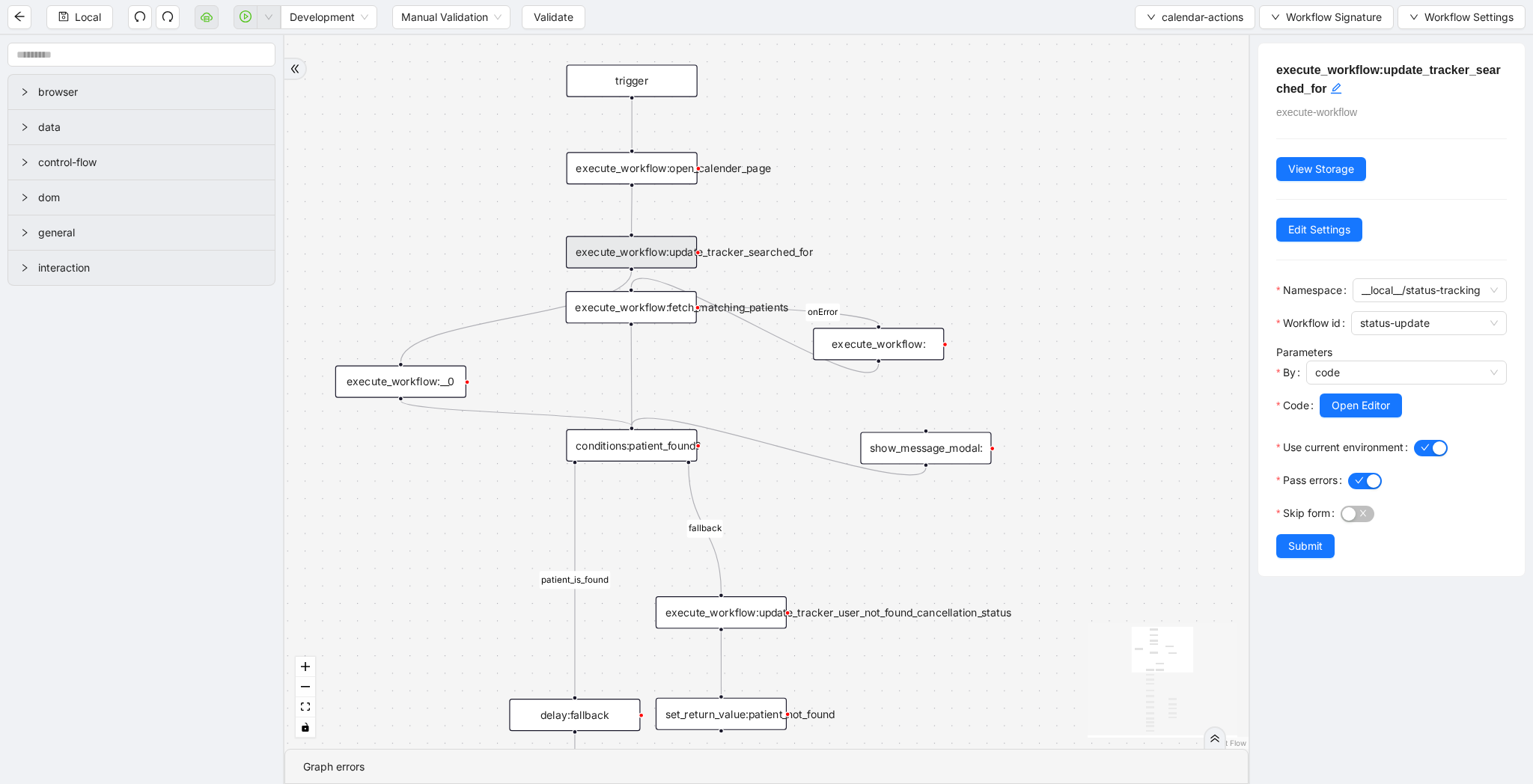
click at [661, 299] on div "execute_workflow:fetch_matching_patients" at bounding box center [631, 307] width 131 height 32
click at [1364, 413] on span "Open Editor" at bounding box center [1361, 405] width 58 height 16
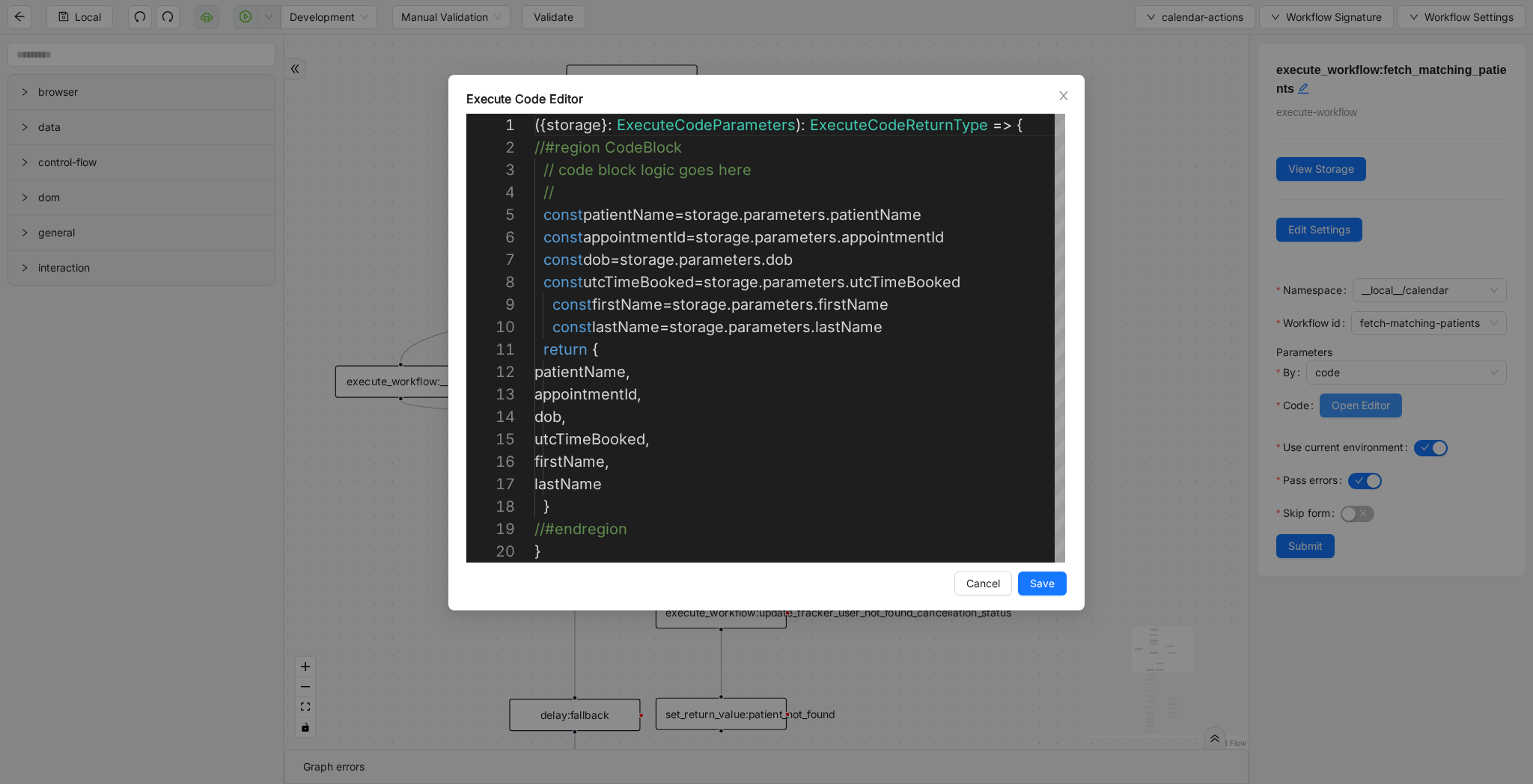
scroll to position [224, 0]
click at [1164, 333] on div "Execute Code Editor 1 2 3 4 5 6 7 8 9 10 11 12 13 14 15 16 17 18 19 20 ({ stora…" at bounding box center [766, 392] width 1533 height 784
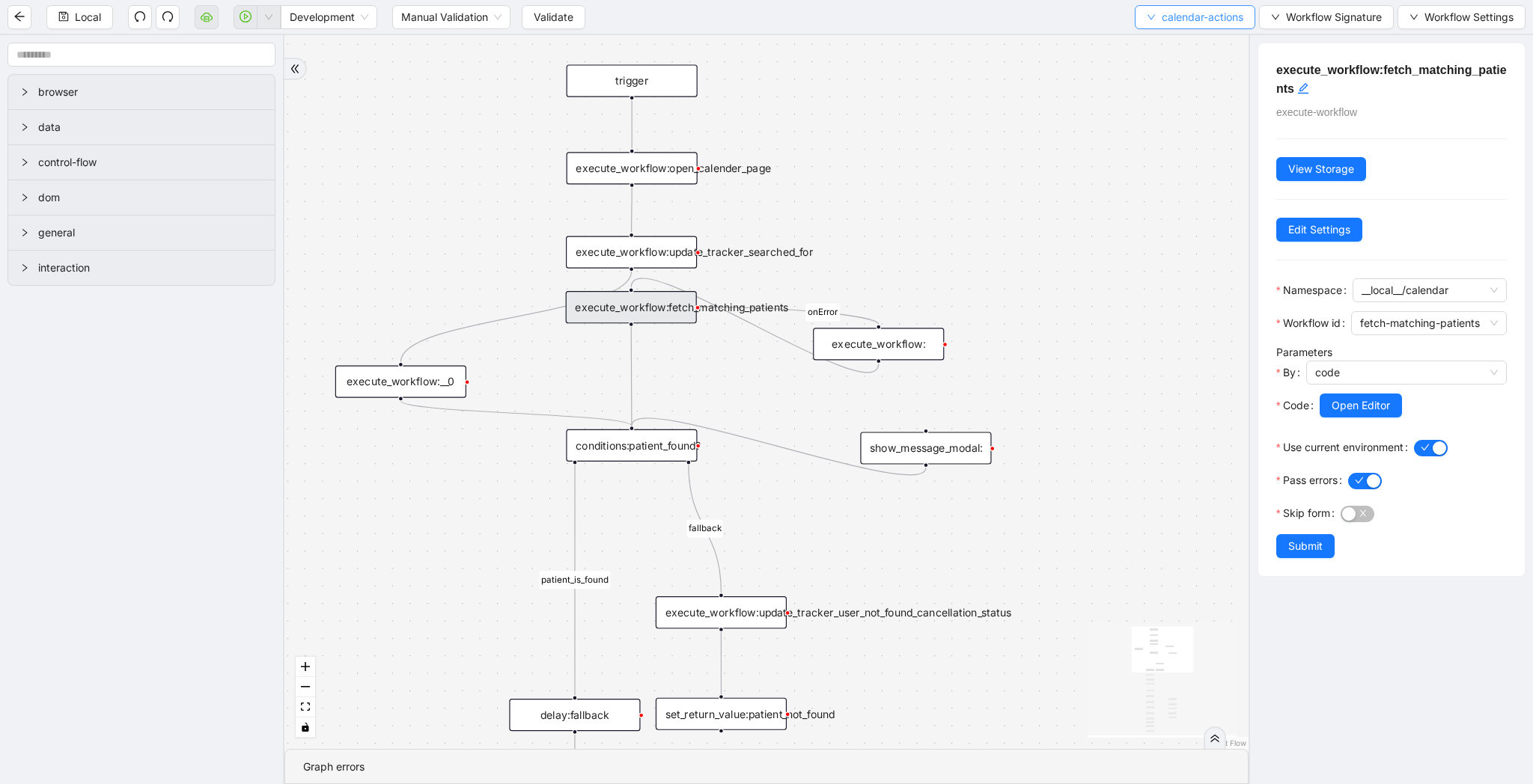
click at [1180, 24] on span "calendar-actions" at bounding box center [1202, 16] width 82 height 16
click at [1180, 38] on span "Select" at bounding box center [1191, 46] width 98 height 16
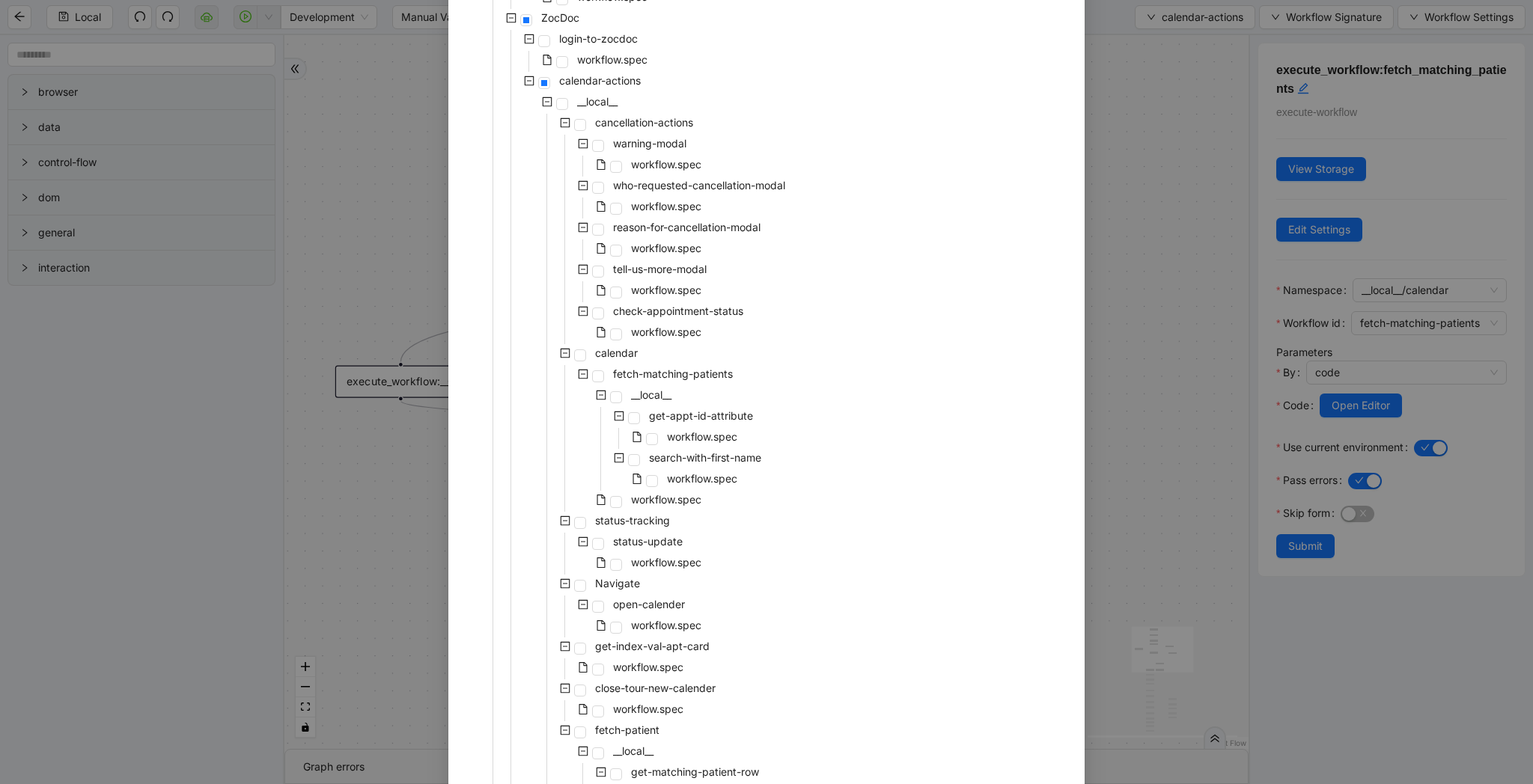
scroll to position [448, 0]
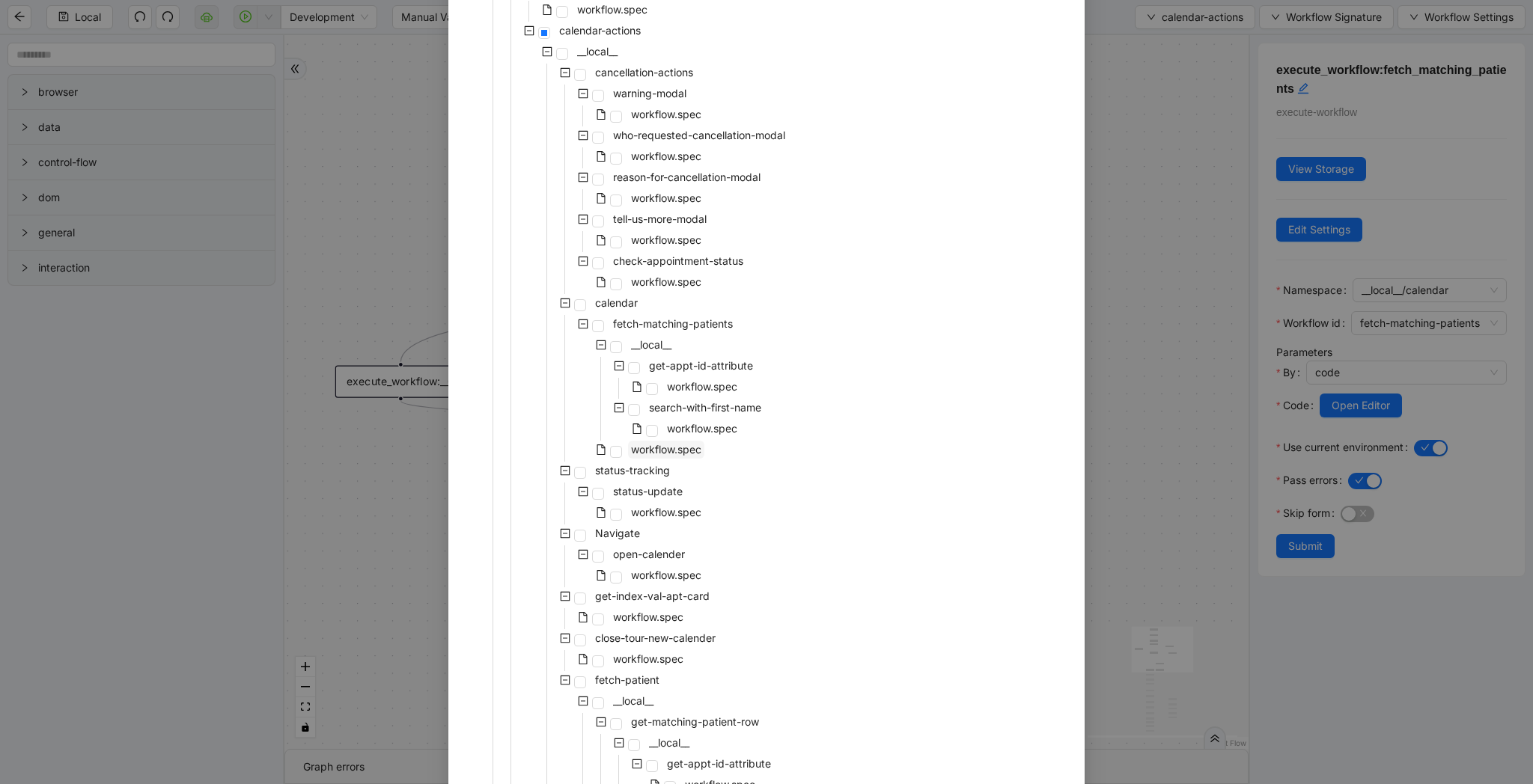
click at [646, 453] on span "workflow.spec" at bounding box center [666, 449] width 71 height 13
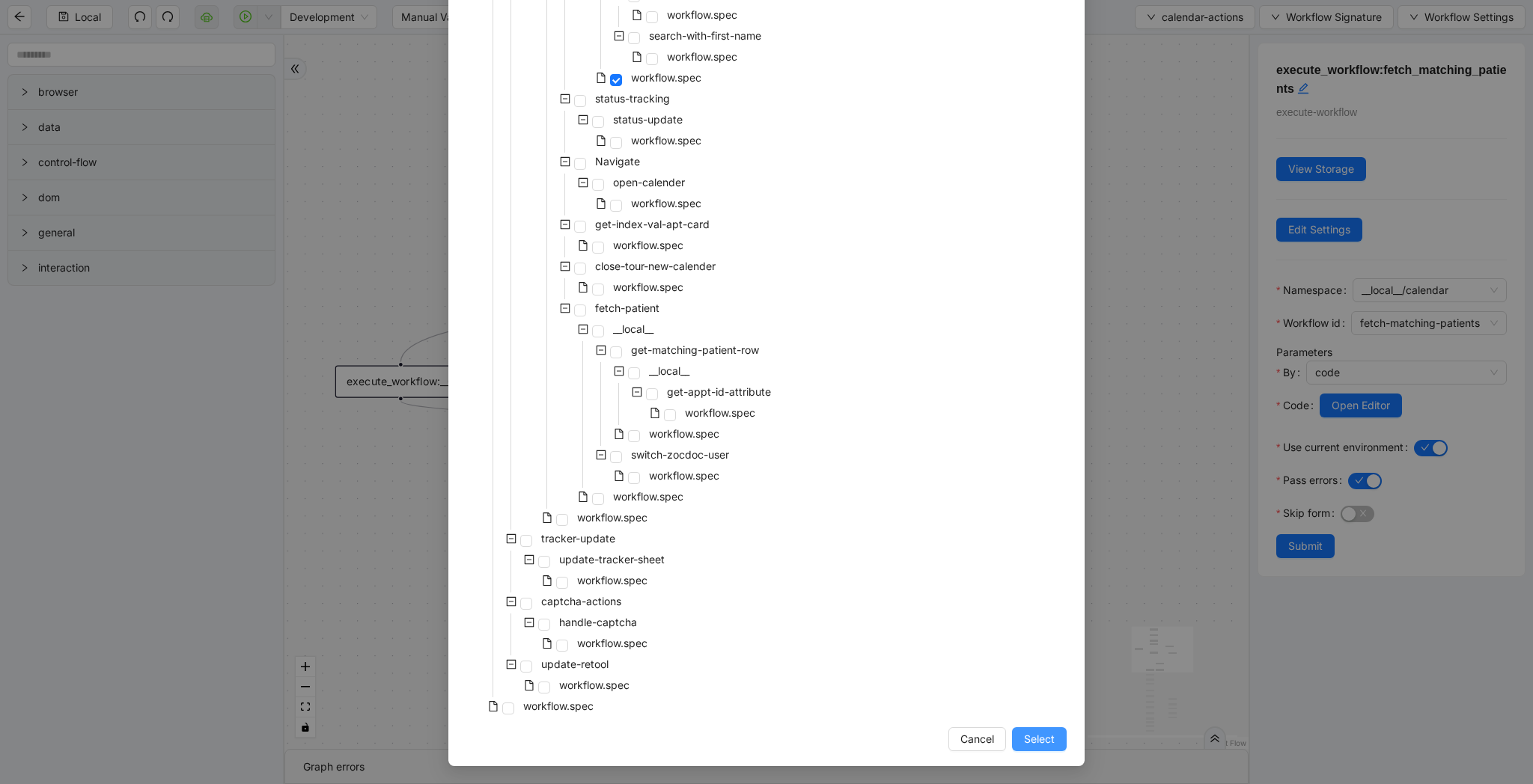
click at [1058, 747] on button "Select" at bounding box center [1039, 739] width 55 height 24
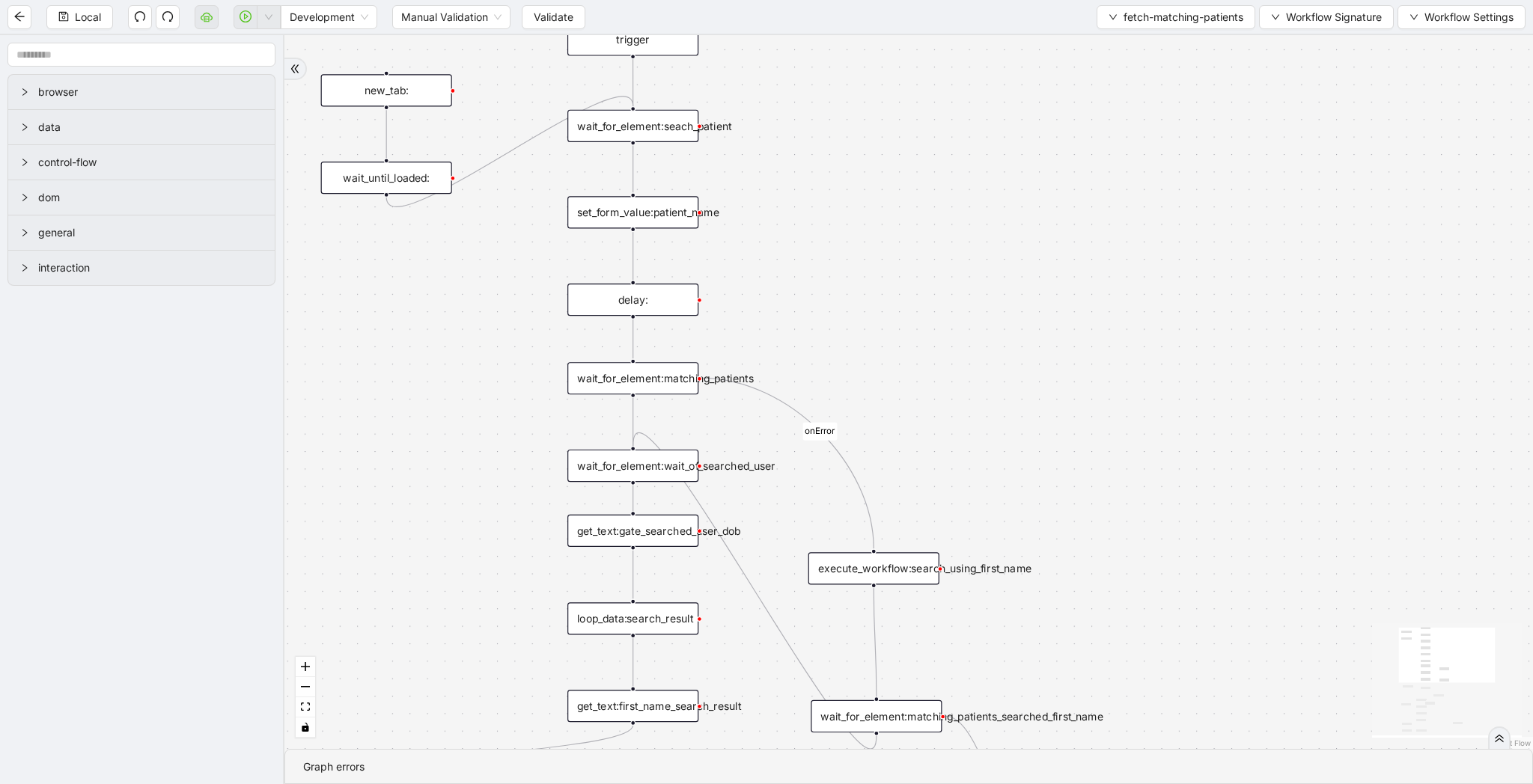
drag, startPoint x: 978, startPoint y: 381, endPoint x: 978, endPoint y: 606, distance: 225.0
click at [978, 606] on div "match_found fallback onError onError trigger wait_for_element:seach_patient set…" at bounding box center [909, 392] width 1248 height 714
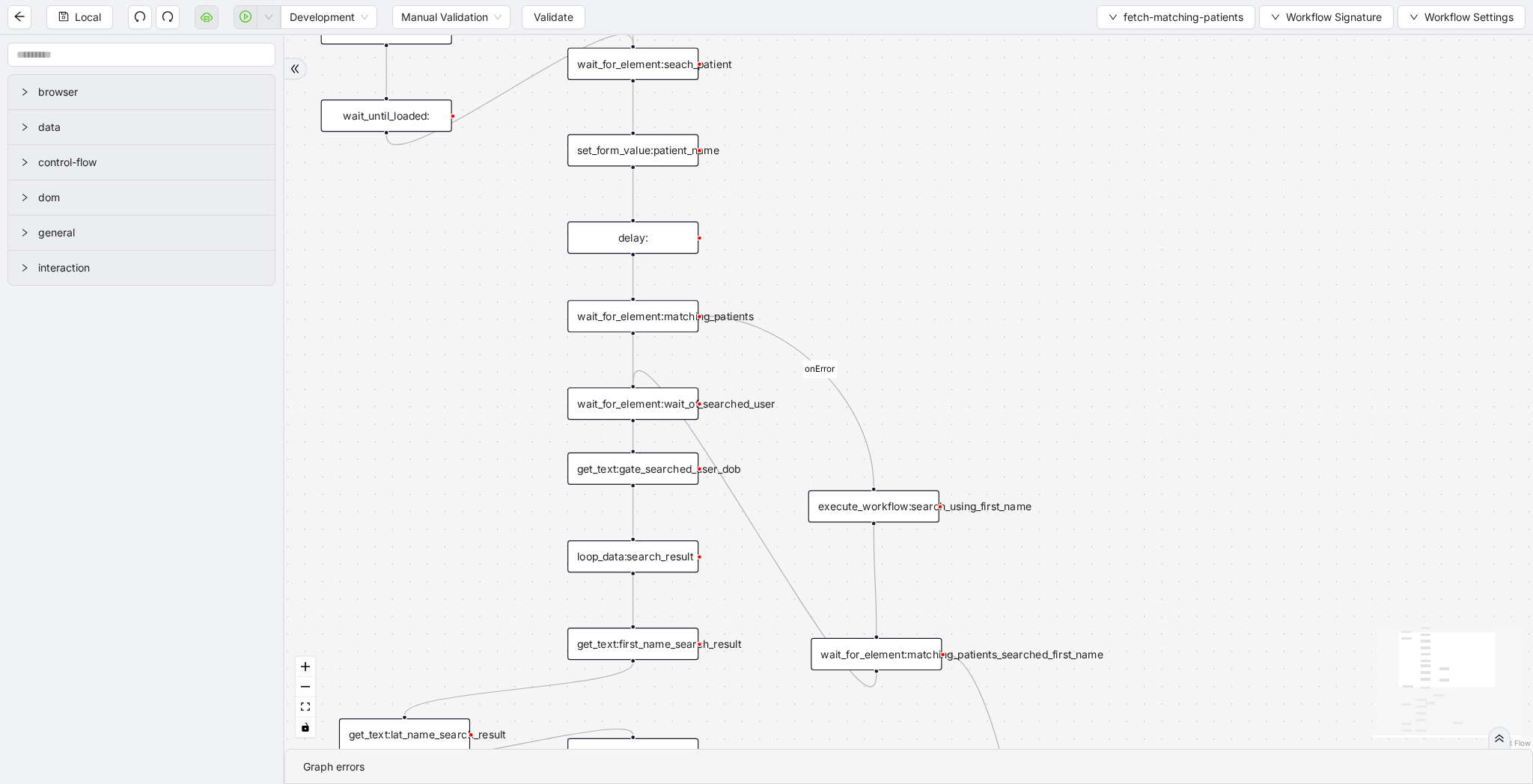
drag, startPoint x: 978, startPoint y: 606, endPoint x: 978, endPoint y: 307, distance: 299.0
click at [978, 307] on div "match_found fallback onError onError trigger wait_for_element:seach_patient set…" at bounding box center [909, 392] width 1248 height 714
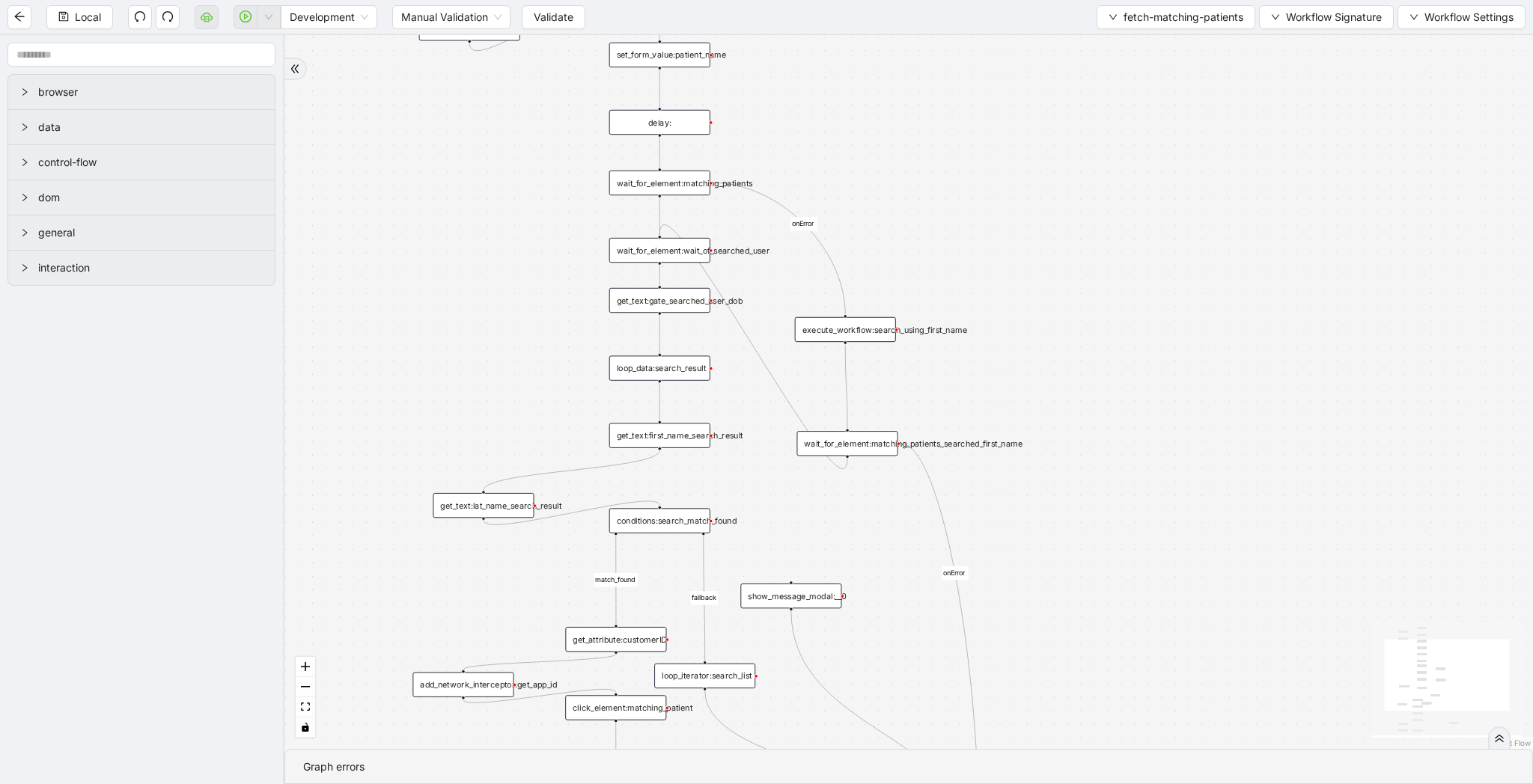
drag, startPoint x: 1014, startPoint y: 350, endPoint x: 961, endPoint y: 228, distance: 133.0
click at [961, 228] on div "match_found fallback onError onError trigger wait_for_element:seach_patient set…" at bounding box center [909, 392] width 1248 height 714
click at [668, 192] on div "wait_for_element:matching_patients" at bounding box center [660, 182] width 101 height 25
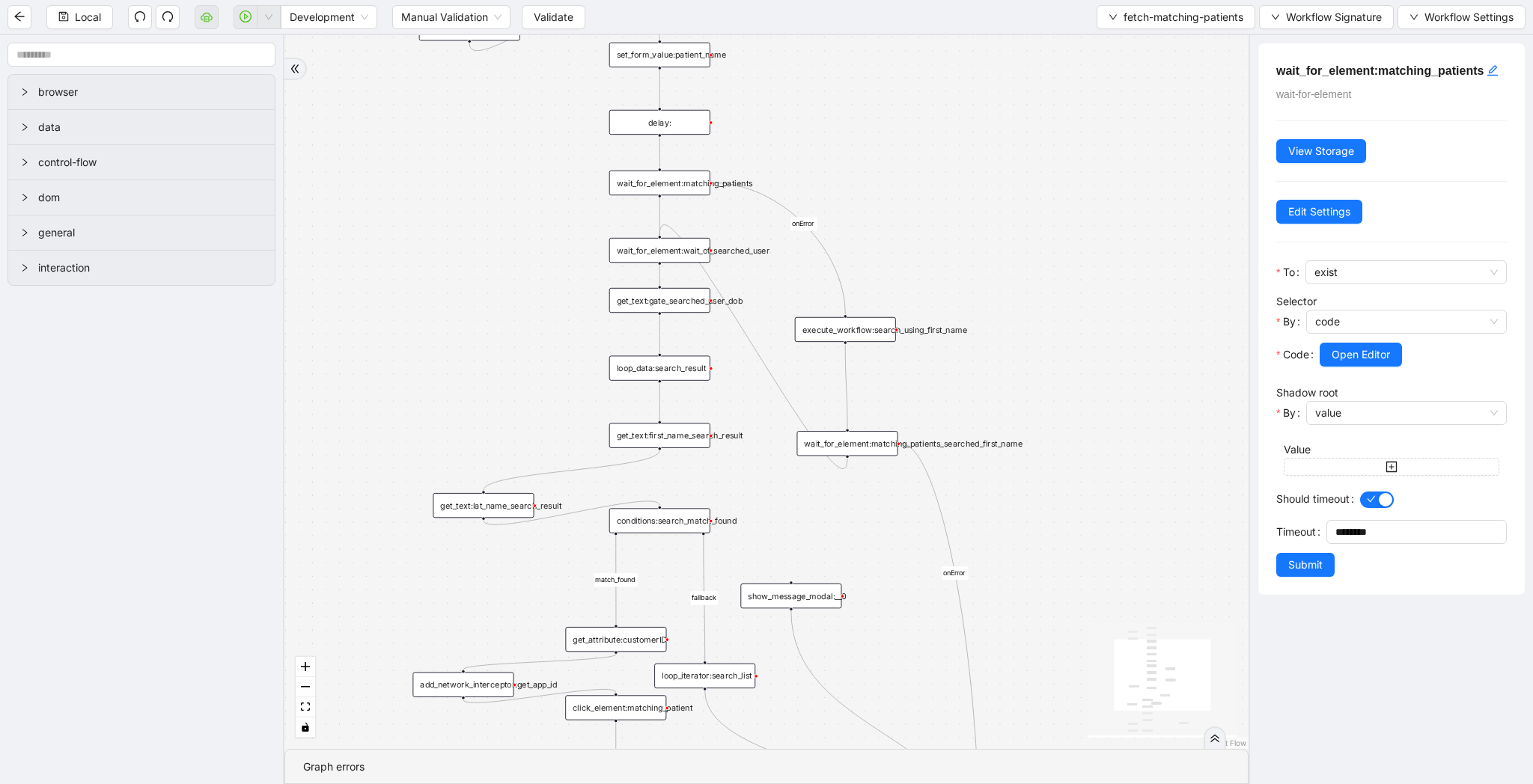
click at [696, 253] on div "wait_for_element:wait_of_searched_user" at bounding box center [660, 250] width 101 height 25
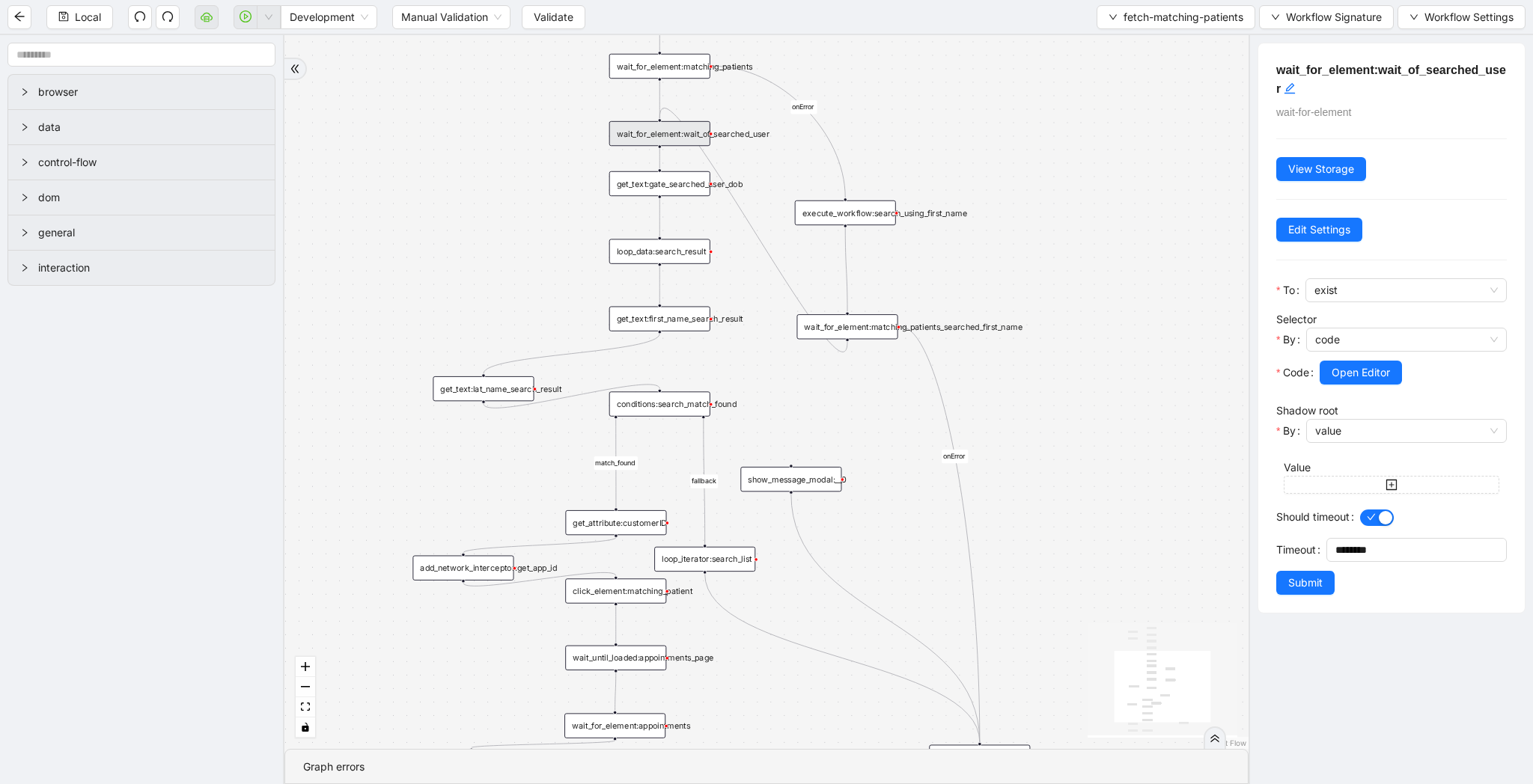
drag, startPoint x: 930, startPoint y: 254, endPoint x: 930, endPoint y: 137, distance: 117.0
click at [930, 137] on div "match_found fallback onError onError trigger wait_for_element:seach_patient set…" at bounding box center [766, 392] width 964 height 714
click at [680, 195] on div "match_found fallback onError onError trigger wait_for_element:seach_patient set…" at bounding box center [766, 392] width 964 height 714
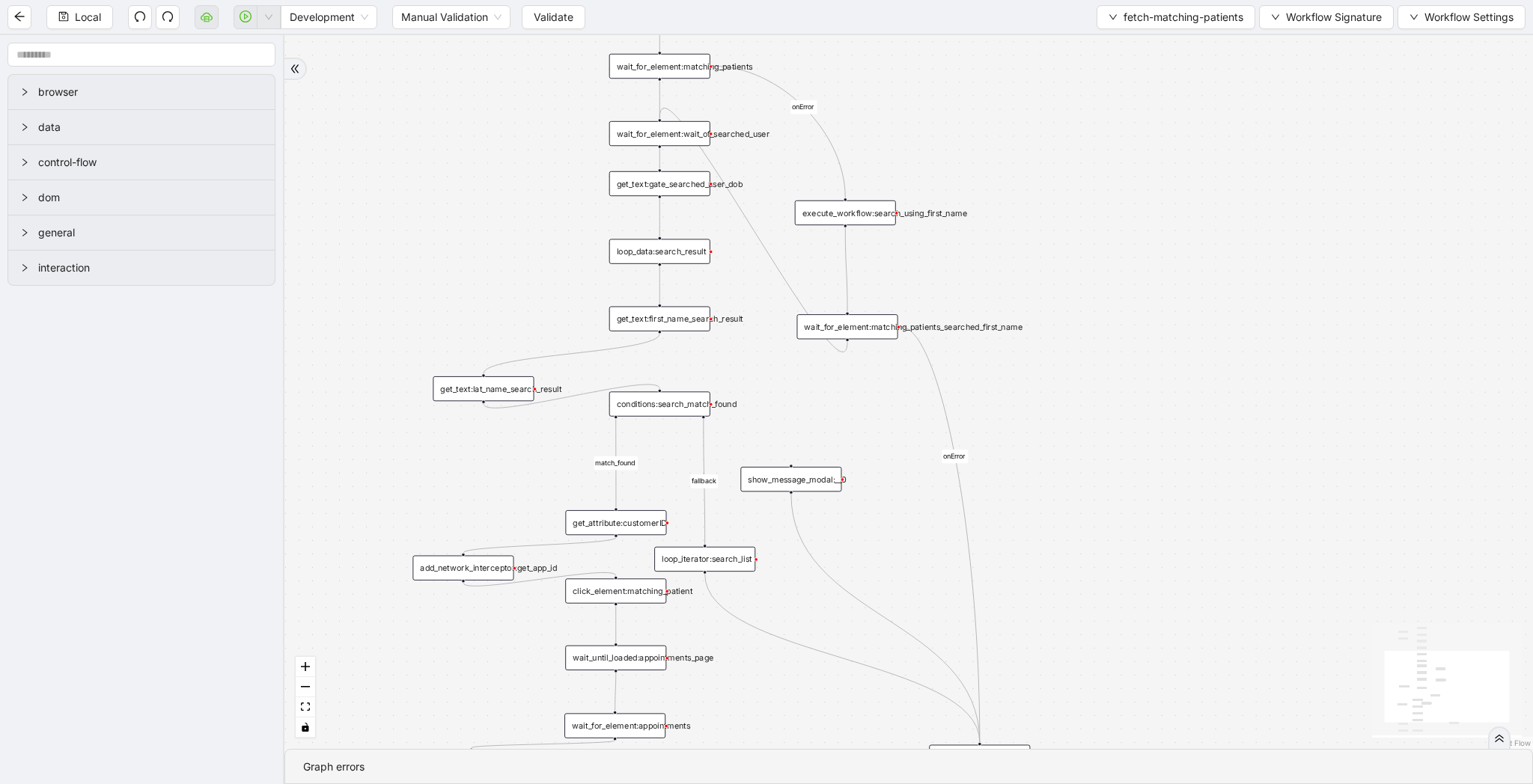
click at [681, 184] on div "get_text:gate_searched_user_dob" at bounding box center [660, 183] width 101 height 25
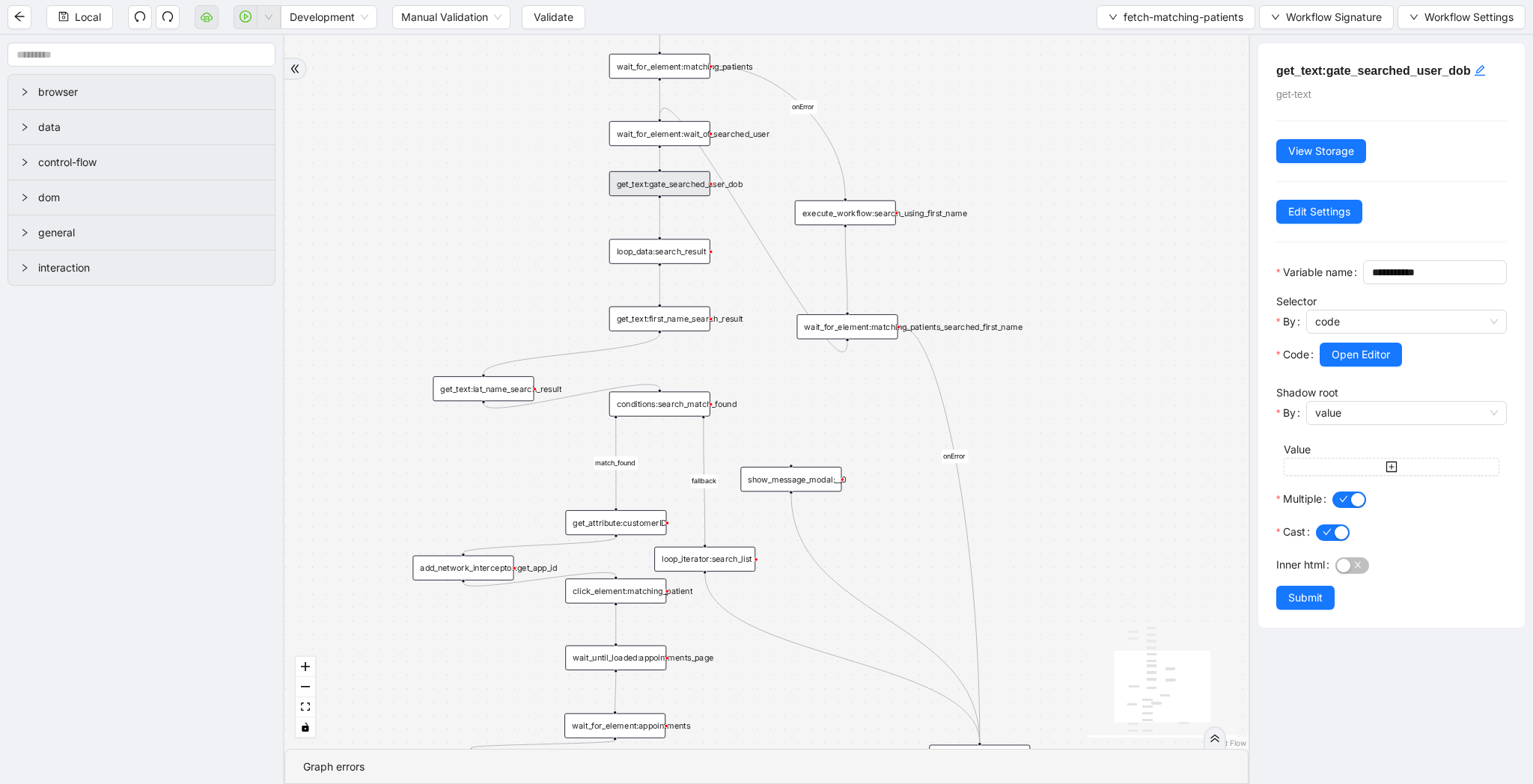
click at [684, 252] on div "loop_data:search_result" at bounding box center [660, 251] width 101 height 25
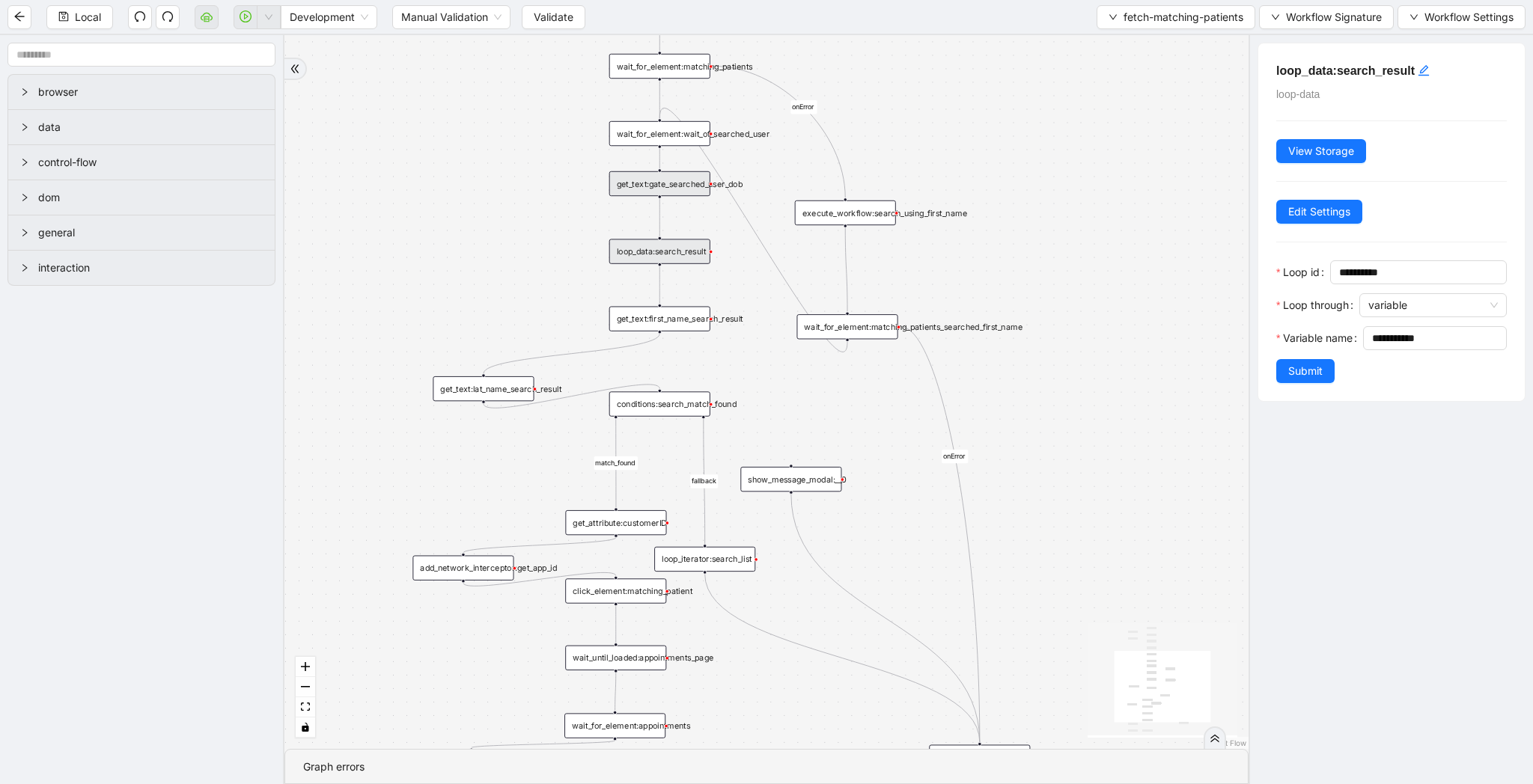
click at [687, 322] on div "get_text:first_name_search_result" at bounding box center [660, 319] width 101 height 25
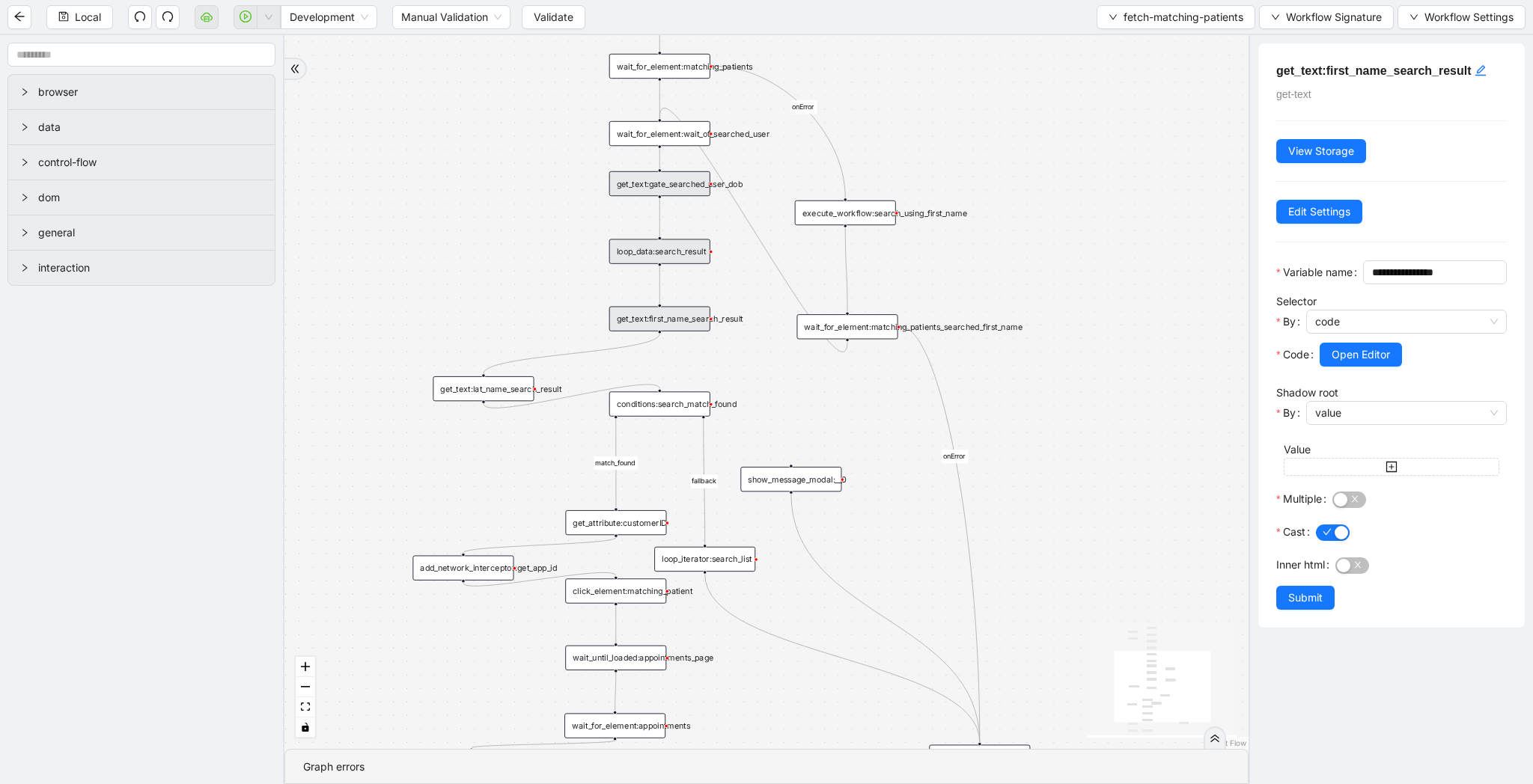
click at [510, 392] on div "get_text:lat_name_search_result" at bounding box center [483, 389] width 101 height 25
click at [700, 415] on div "conditions:search_match_found" at bounding box center [660, 403] width 101 height 25
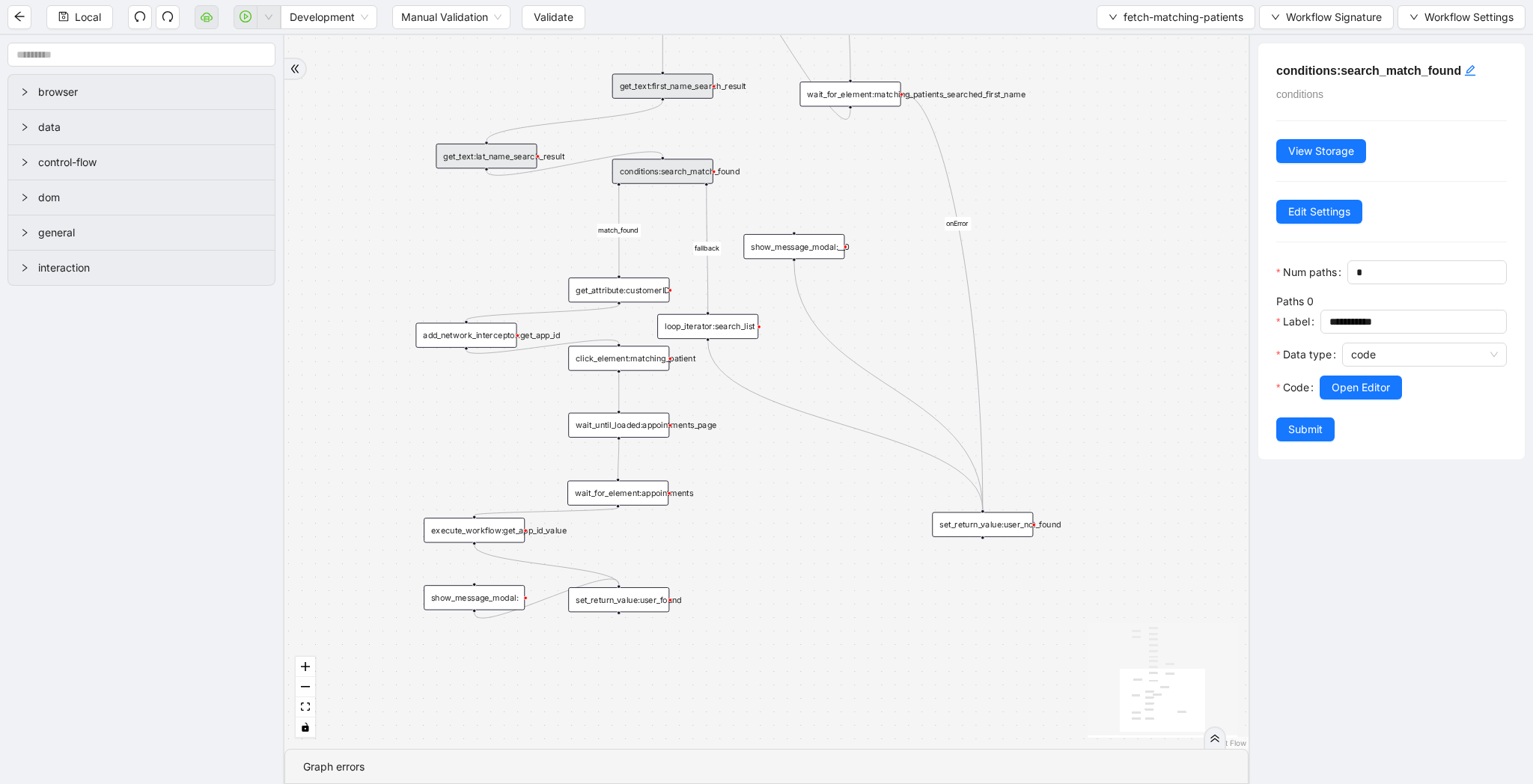
drag, startPoint x: 1122, startPoint y: 382, endPoint x: 1125, endPoint y: 150, distance: 232.0
click at [1125, 150] on div "match_found fallback onError onError trigger wait_for_element:seach_patient set…" at bounding box center [766, 392] width 964 height 714
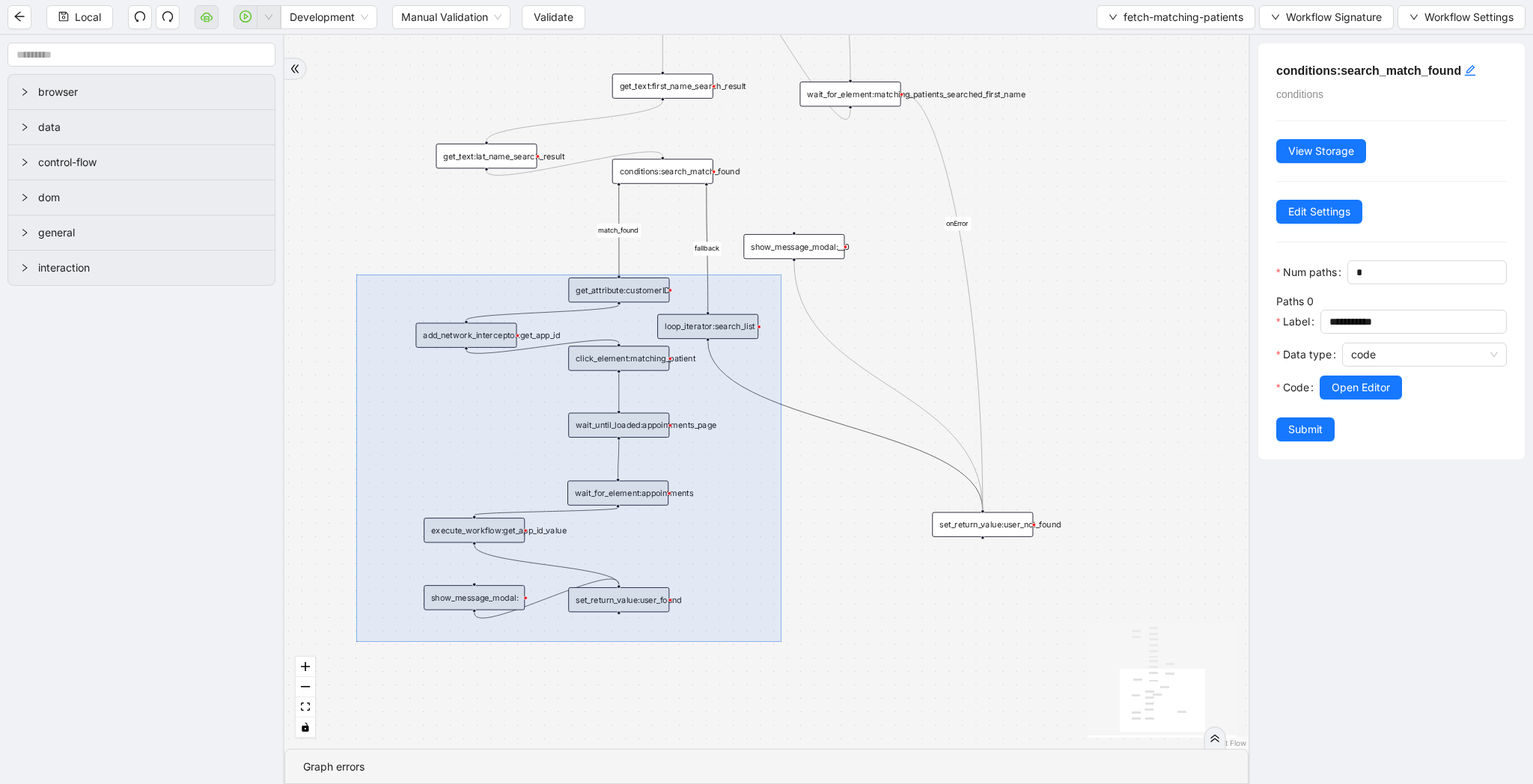
drag, startPoint x: 356, startPoint y: 274, endPoint x: 782, endPoint y: 640, distance: 561.6
click at [782, 640] on div "match_found fallback onError onError trigger wait_for_element:seach_patient set…" at bounding box center [766, 392] width 964 height 714
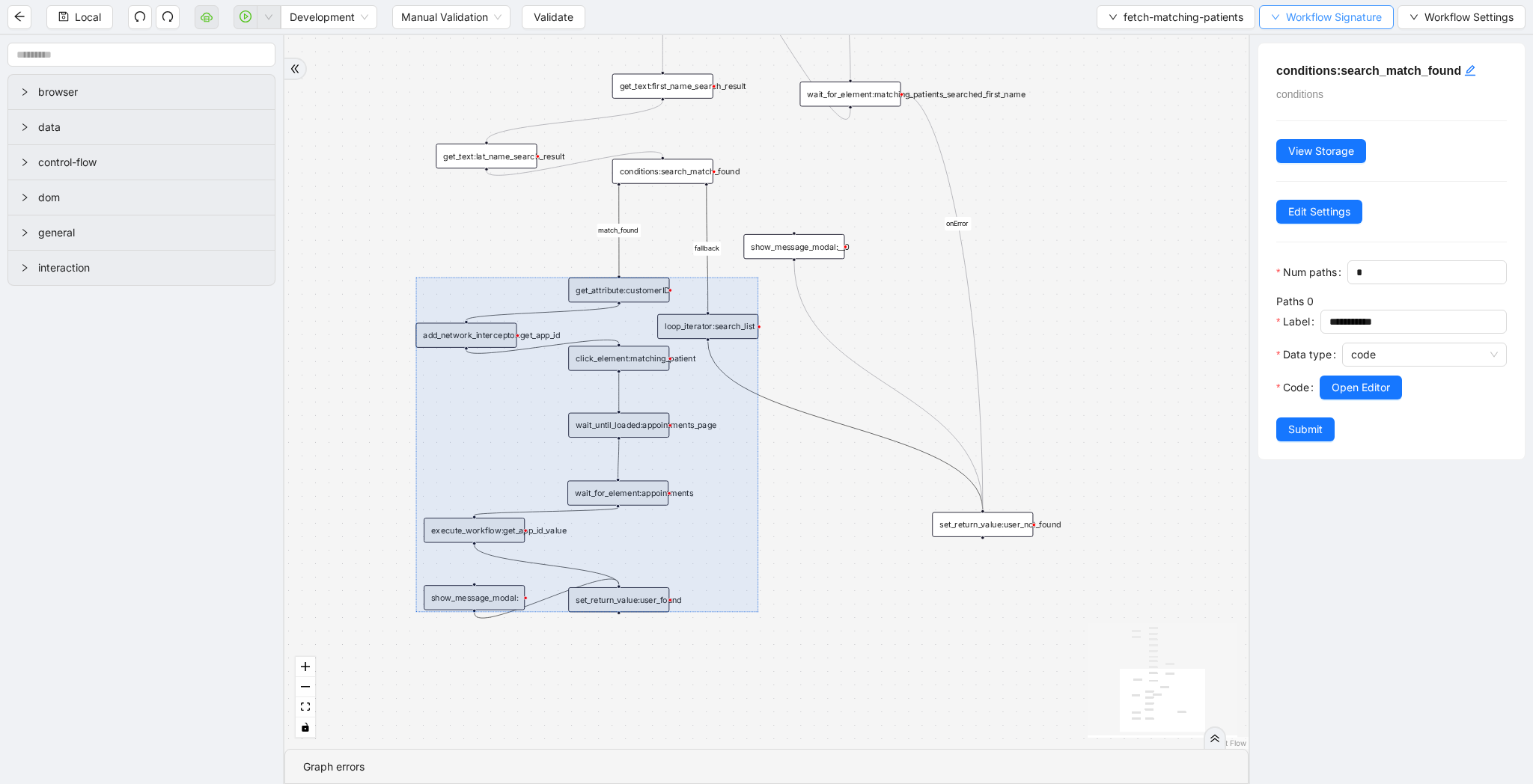
click at [1371, 24] on span "Workflow Signature" at bounding box center [1333, 16] width 95 height 16
click at [1322, 174] on span "Type" at bounding box center [1324, 166] width 101 height 16
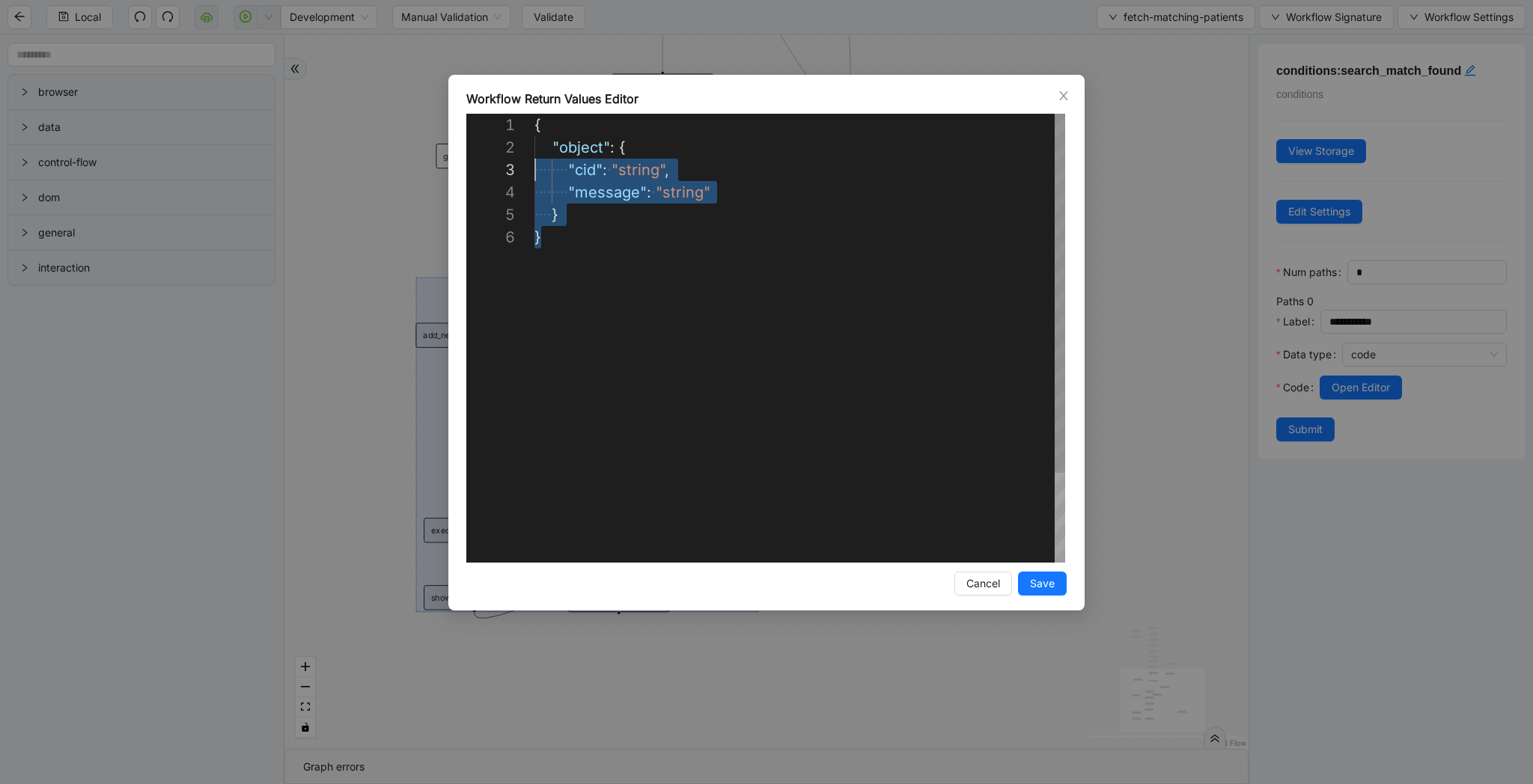
scroll to position [22, 0]
drag, startPoint x: 648, startPoint y: 270, endPoint x: 476, endPoint y: 153, distance: 208.0
click at [535, 153] on div "{ ·‌ ·‌ ·‌ ·‌ "object" : ·‌ { ·‌ ·‌ ·‌ ·‌ ·‌ ·‌ ·‌ ·‌ "cid" : ·‌ "string" , ·‌ …" at bounding box center [800, 394] width 530 height 561
click at [1300, 40] on div "**********" at bounding box center [766, 392] width 1533 height 784
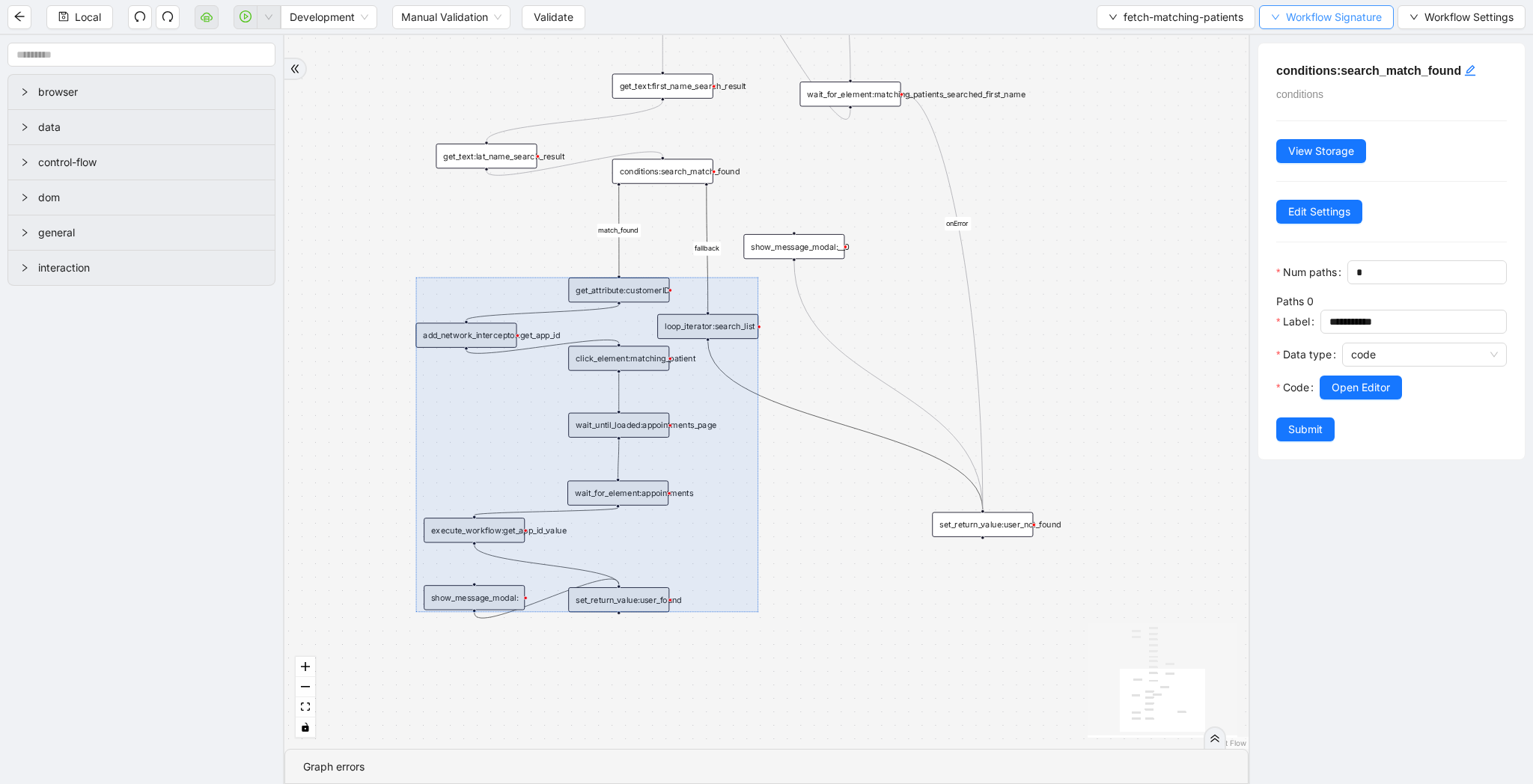
click at [1303, 9] on span "Workflow Signature" at bounding box center [1333, 16] width 95 height 16
click at [1301, 78] on span "Type" at bounding box center [1324, 70] width 101 height 16
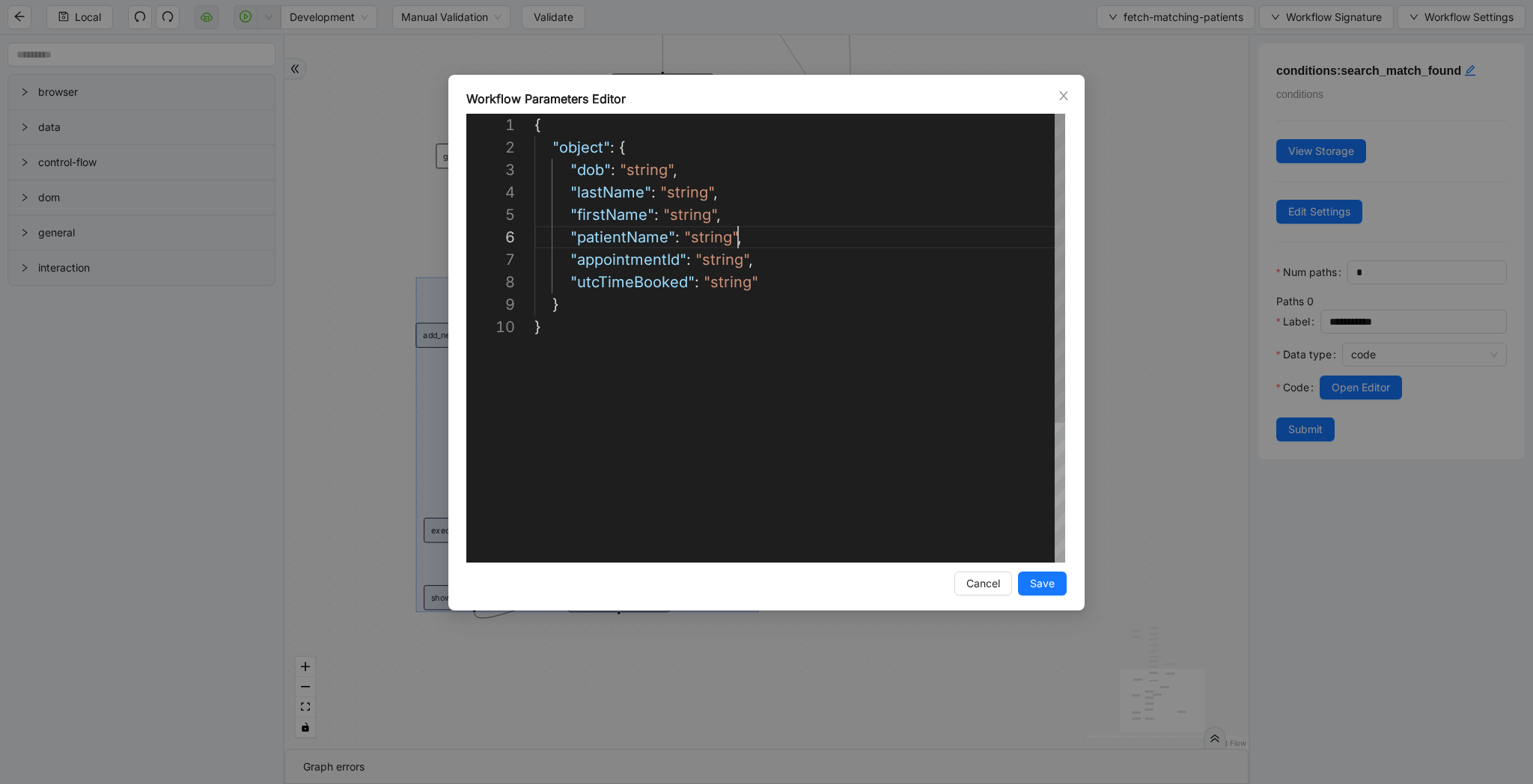
scroll to position [113, 204]
click at [1001, 231] on div "{ "object" : { "dob" : "string" , "lastName" : "string" , "firstName" : "string…" at bounding box center [800, 438] width 530 height 651
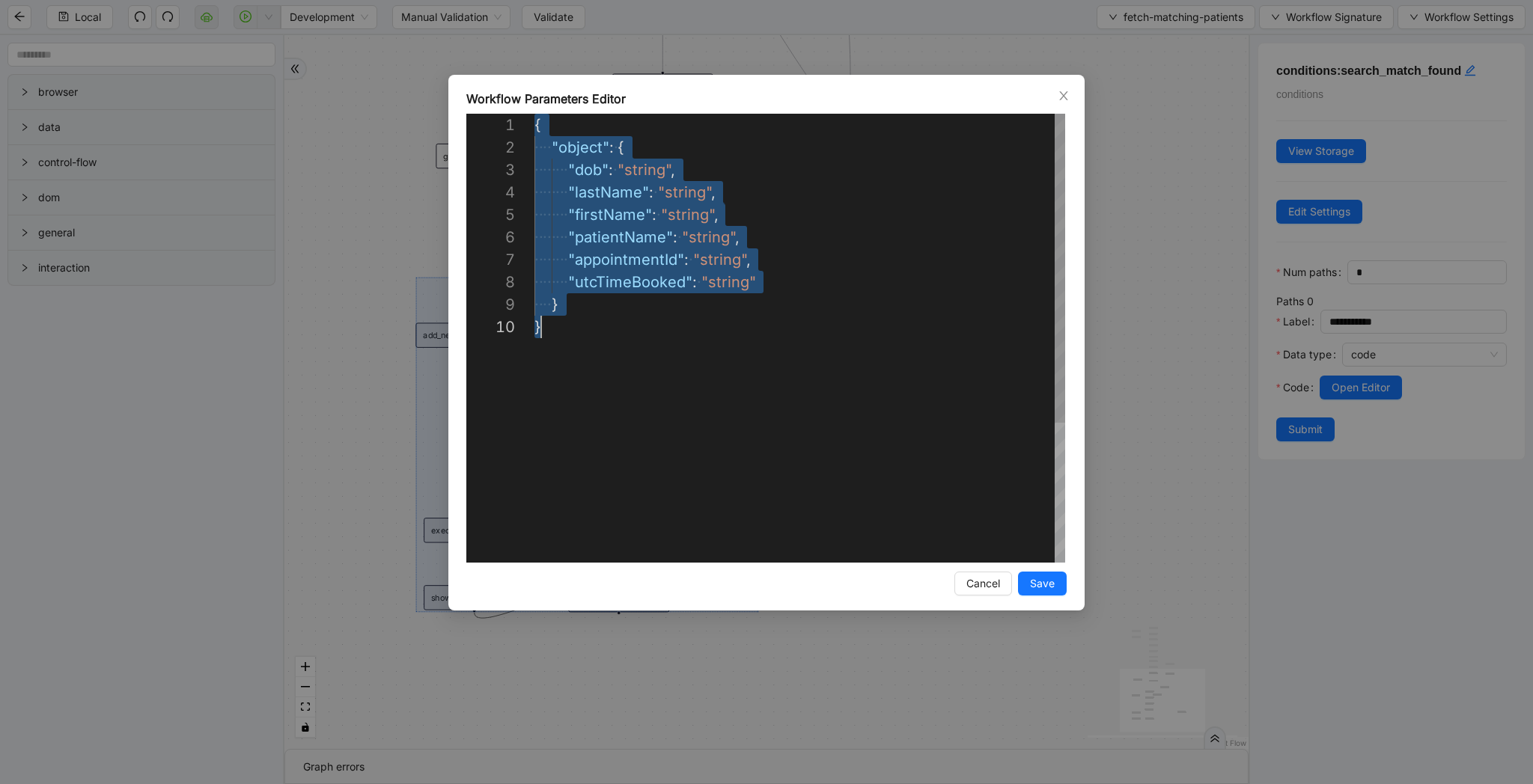
scroll to position [0, 7]
click at [1164, 280] on div "**********" at bounding box center [766, 392] width 1533 height 784
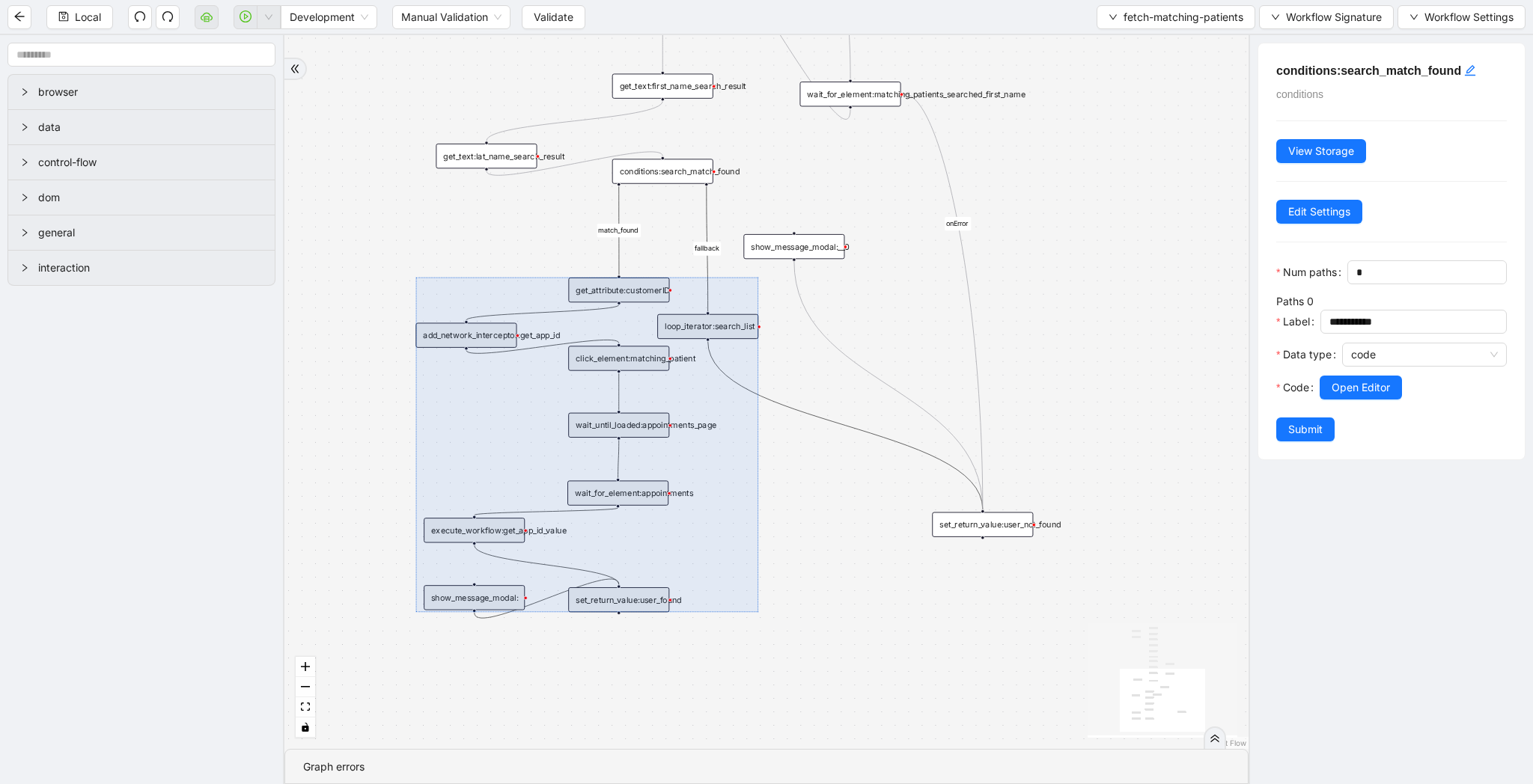
drag, startPoint x: 1095, startPoint y: 216, endPoint x: 1095, endPoint y: 260, distance: 44.0
click at [1095, 260] on div "match_found fallback onError onError trigger wait_for_element:seach_patient set…" at bounding box center [766, 392] width 964 height 714
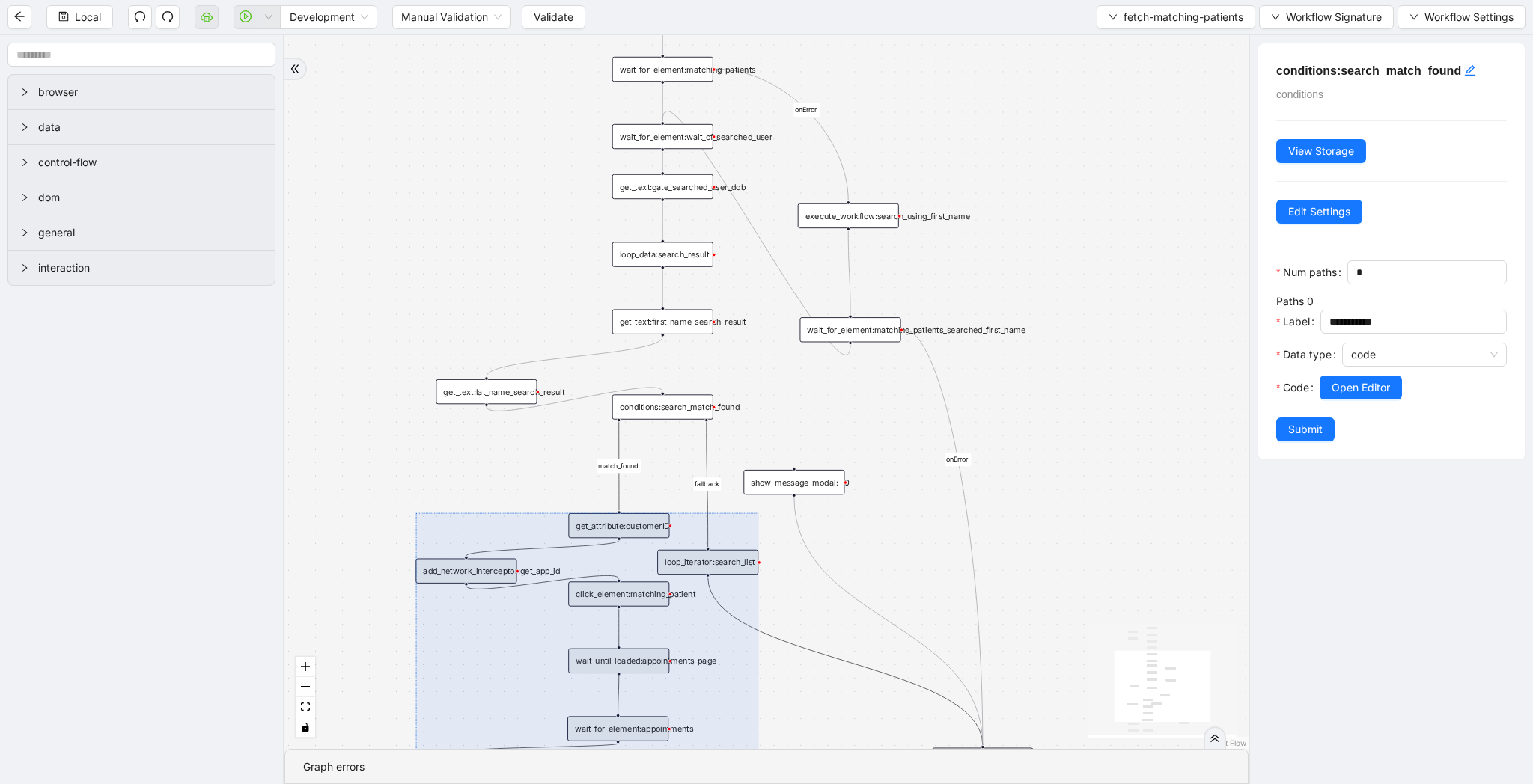
drag, startPoint x: 1060, startPoint y: 89, endPoint x: 1058, endPoint y: 280, distance: 191.0
click at [1059, 280] on div "match_found fallback onError onError trigger wait_for_element:seach_patient set…" at bounding box center [766, 392] width 964 height 714
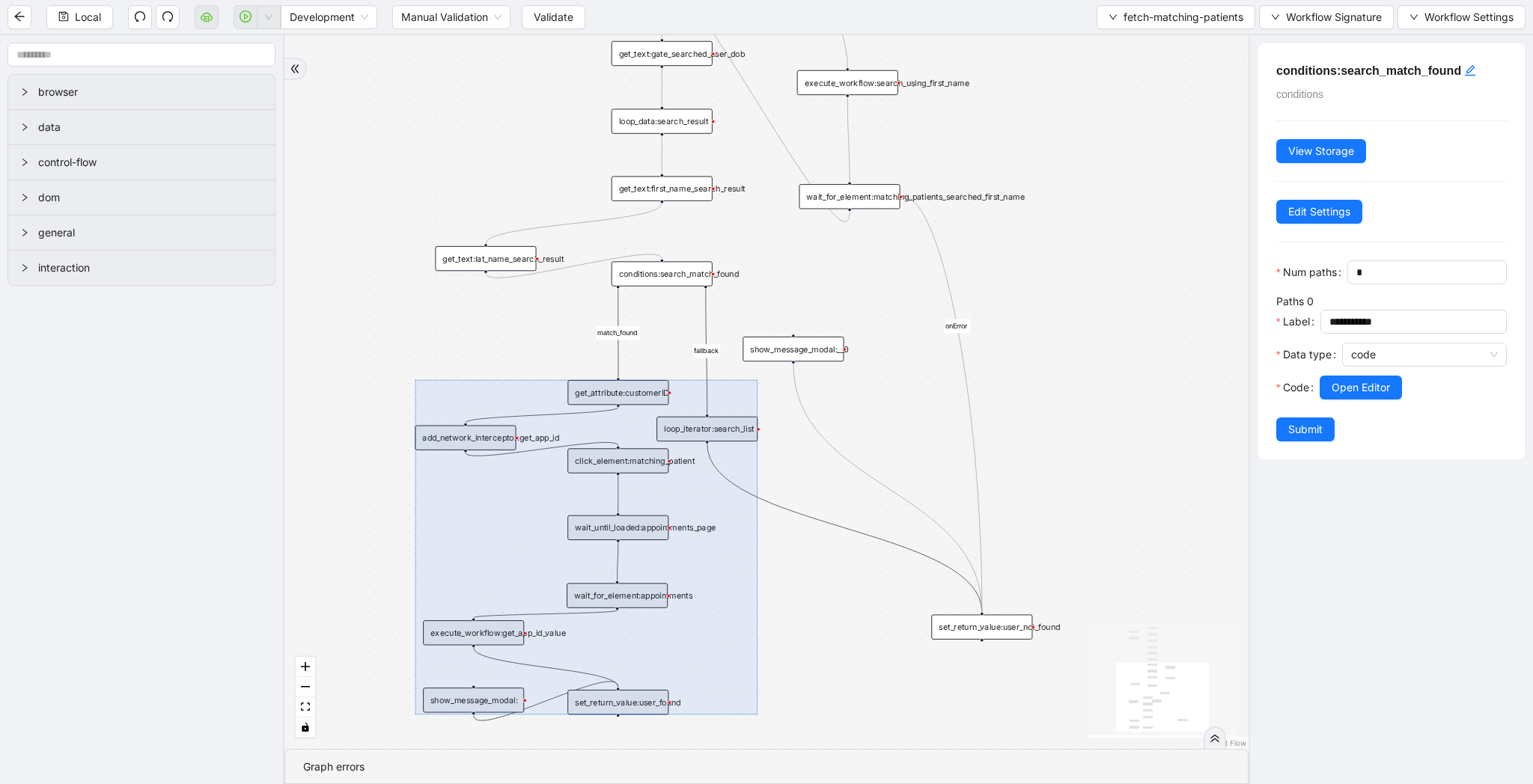
drag, startPoint x: 1058, startPoint y: 280, endPoint x: 1058, endPoint y: 149, distance: 131.0
click at [1058, 149] on div "match_found fallback onError onError trigger wait_for_element:seach_patient set…" at bounding box center [766, 392] width 964 height 714
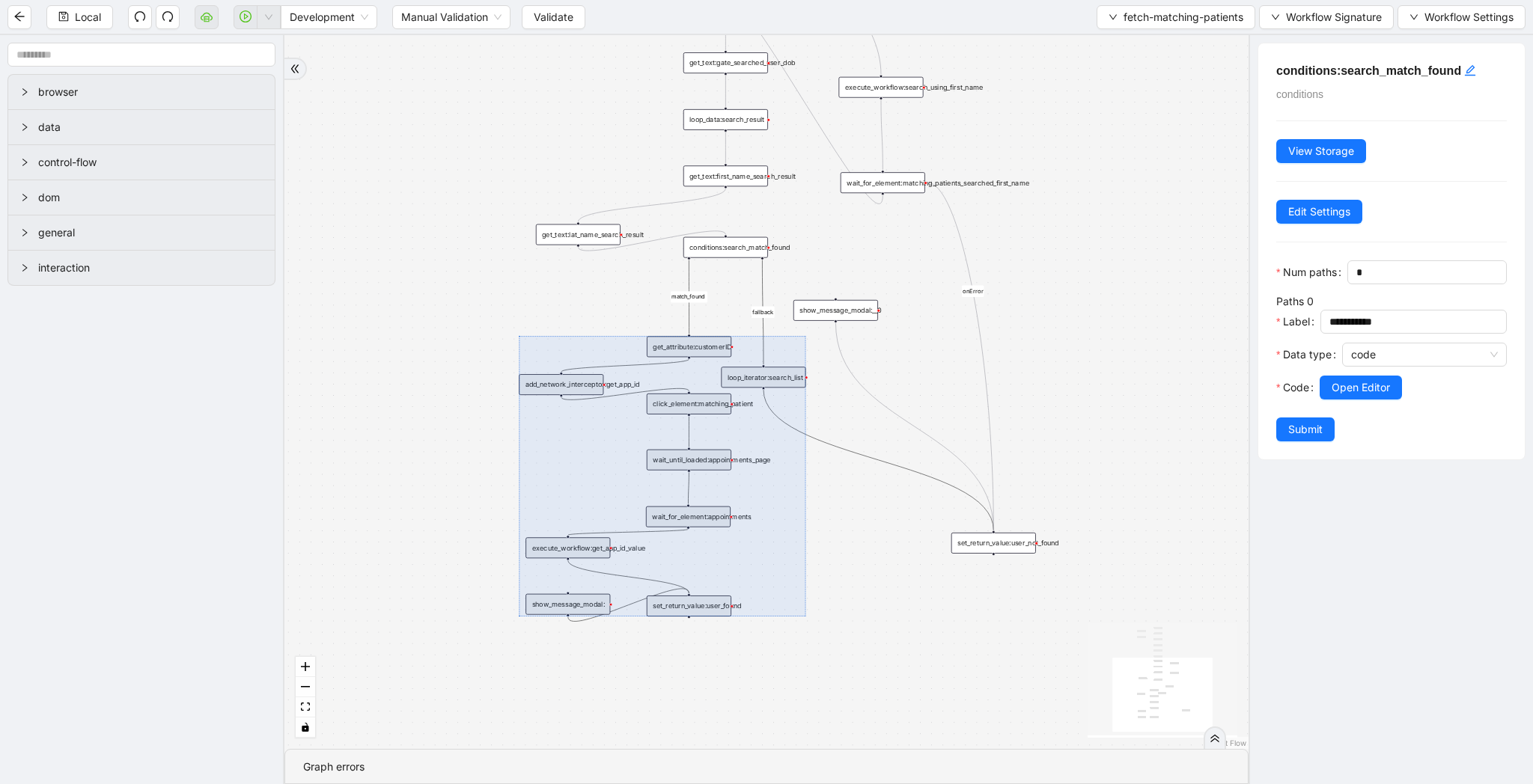
drag, startPoint x: 1093, startPoint y: 266, endPoint x: 1093, endPoint y: 202, distance: 64.0
click at [1093, 202] on div "match_found fallback onError onError trigger wait_for_element:seach_patient set…" at bounding box center [766, 392] width 964 height 714
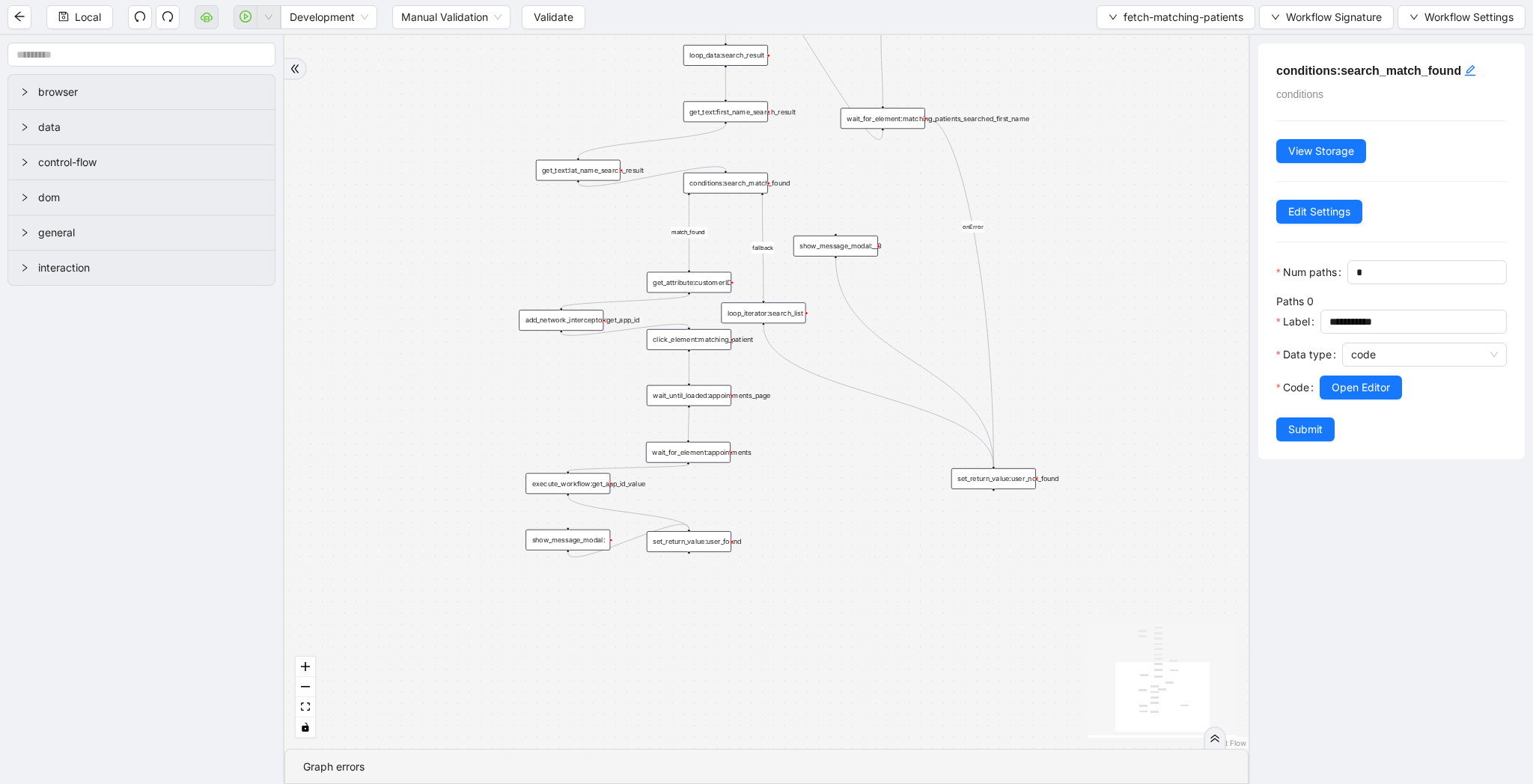
click at [1015, 487] on div "set_return_value:user_not_found" at bounding box center [993, 479] width 84 height 21
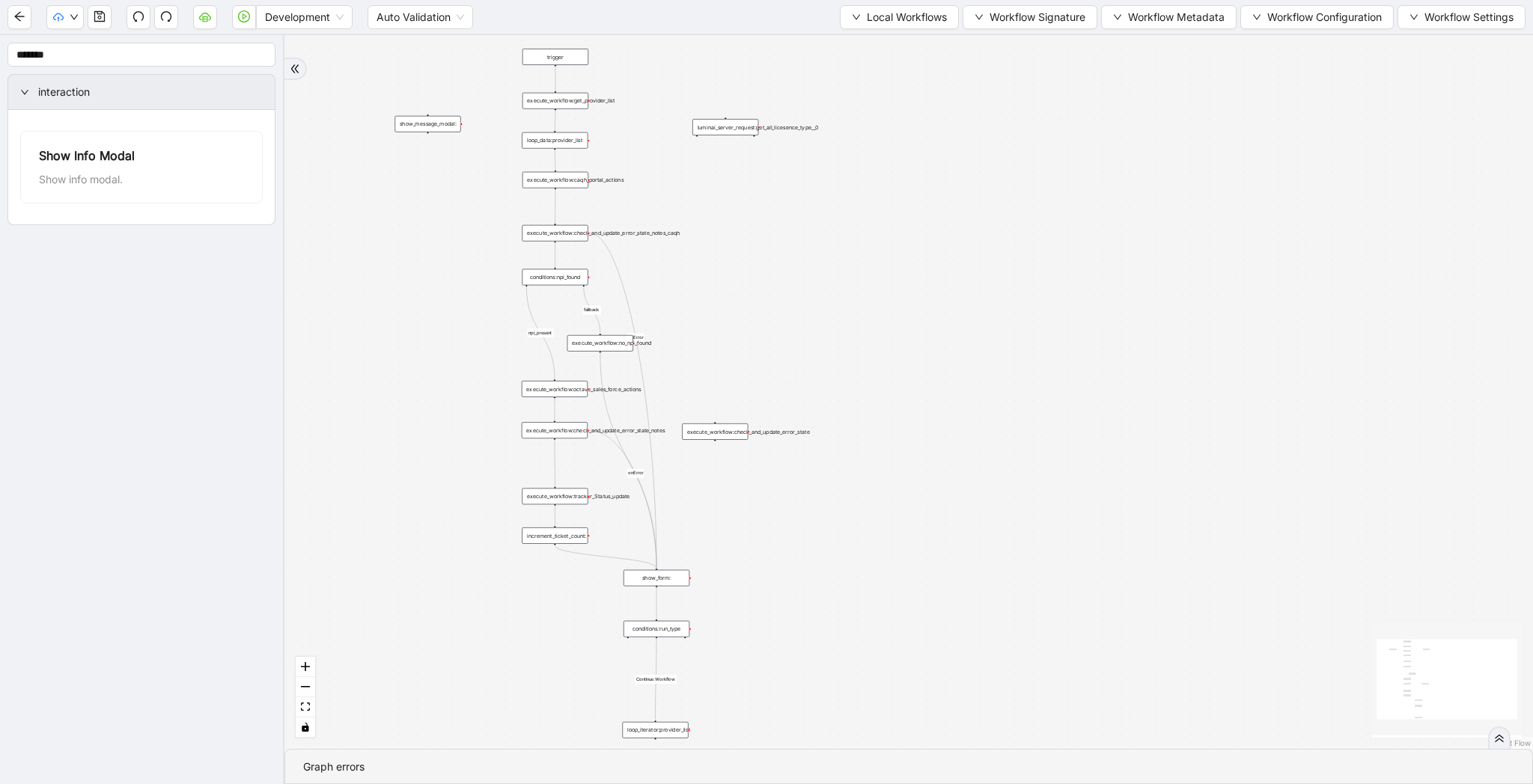
drag, startPoint x: 869, startPoint y: 145, endPoint x: 868, endPoint y: 289, distance: 144.0
click at [869, 291] on div "Continue Workflow fallback npi_present onError onError trigger execute_workflow…" at bounding box center [909, 392] width 1248 height 714
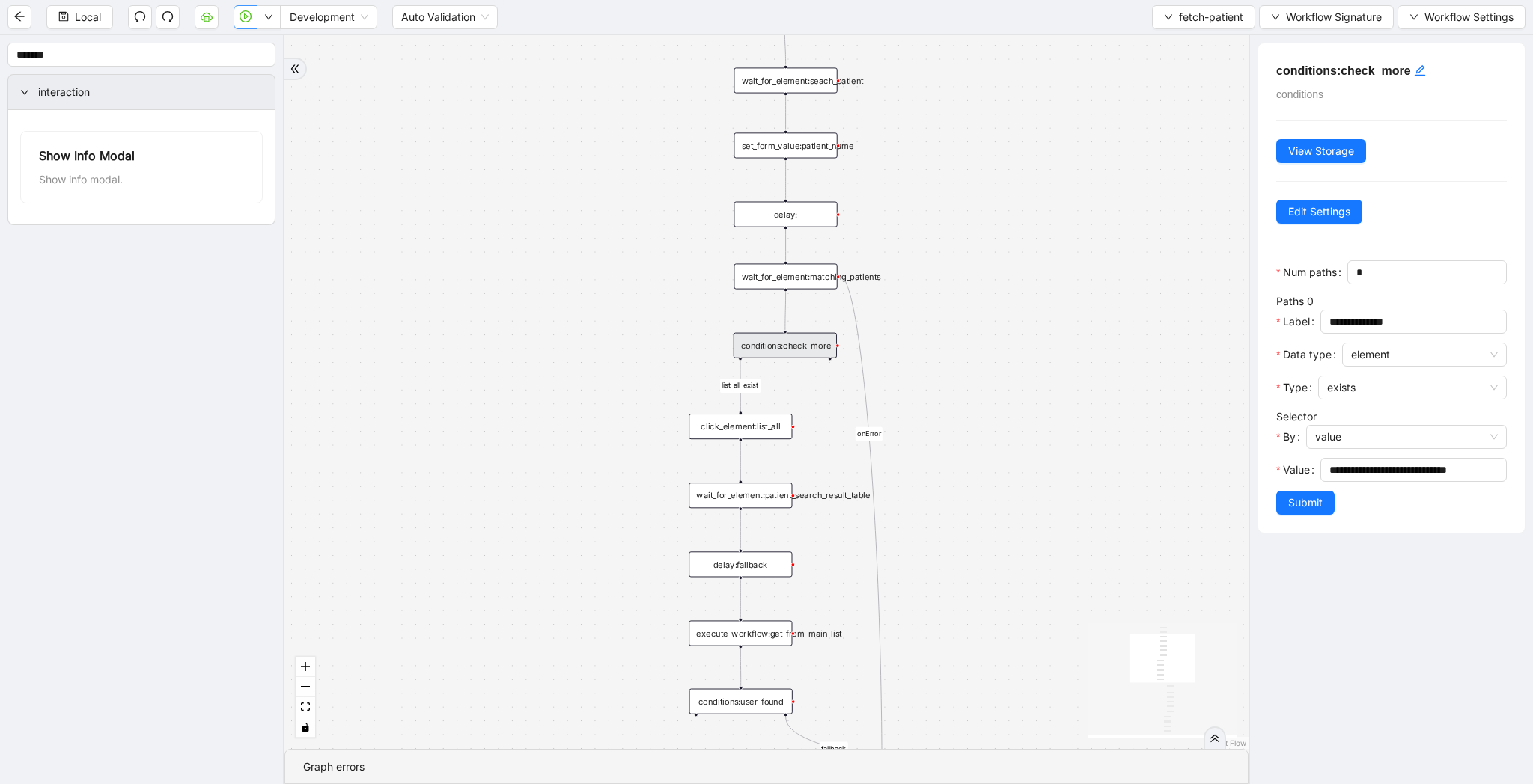
click at [250, 21] on icon "play-circle" at bounding box center [246, 16] width 12 height 12
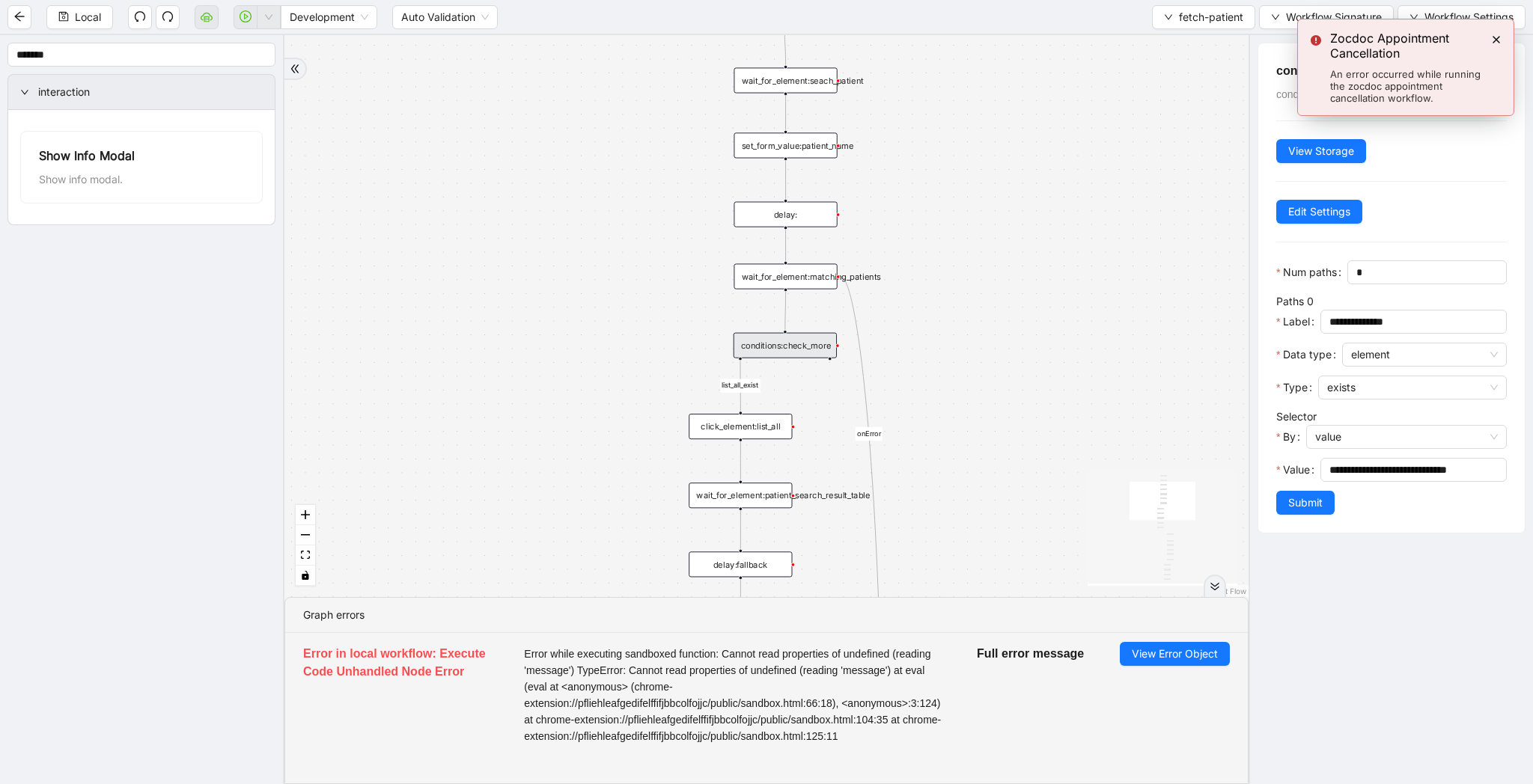
click at [1209, 590] on div at bounding box center [1215, 586] width 13 height 10
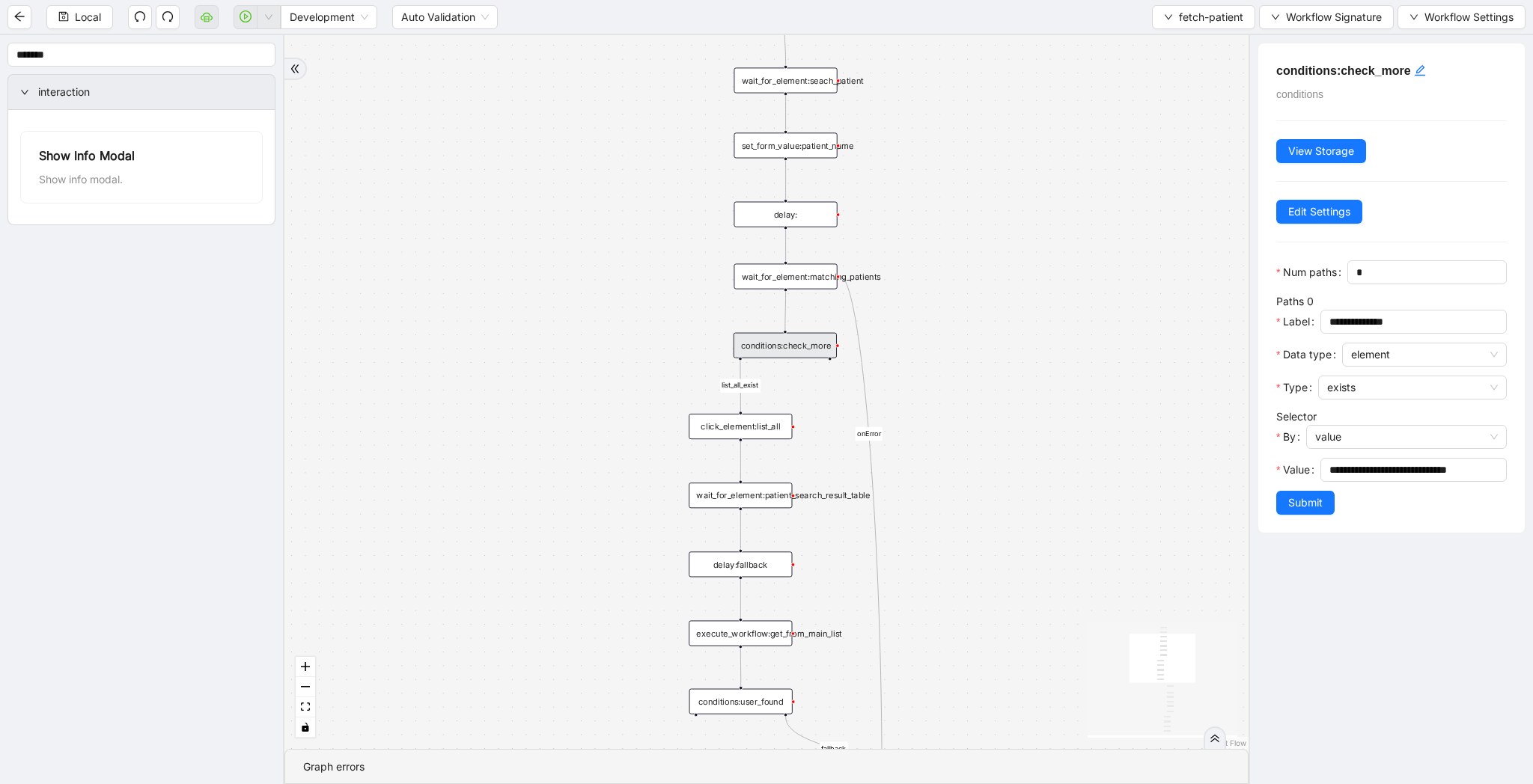
drag, startPoint x: 1085, startPoint y: 556, endPoint x: 1075, endPoint y: 364, distance: 192.3
click at [1075, 364] on div "list_all_exist fallback list_all_exist onError trigger wait_for_element:seach_p…" at bounding box center [766, 392] width 964 height 714
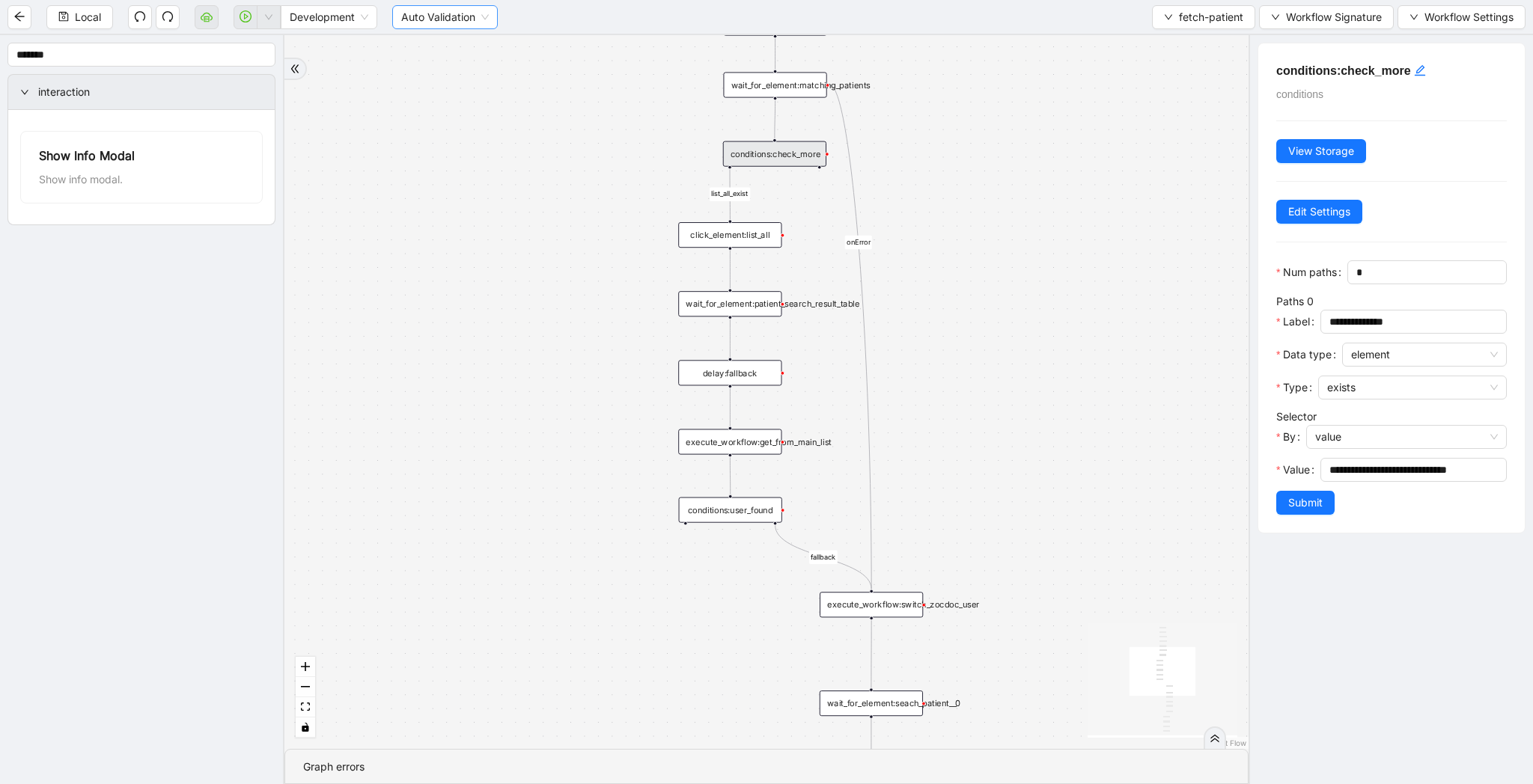
click at [414, 25] on span "Auto Validation" at bounding box center [445, 17] width 88 height 22
click at [417, 69] on div "Manual Validation" at bounding box center [445, 70] width 82 height 16
click at [549, 25] on span "Validate" at bounding box center [554, 16] width 40 height 16
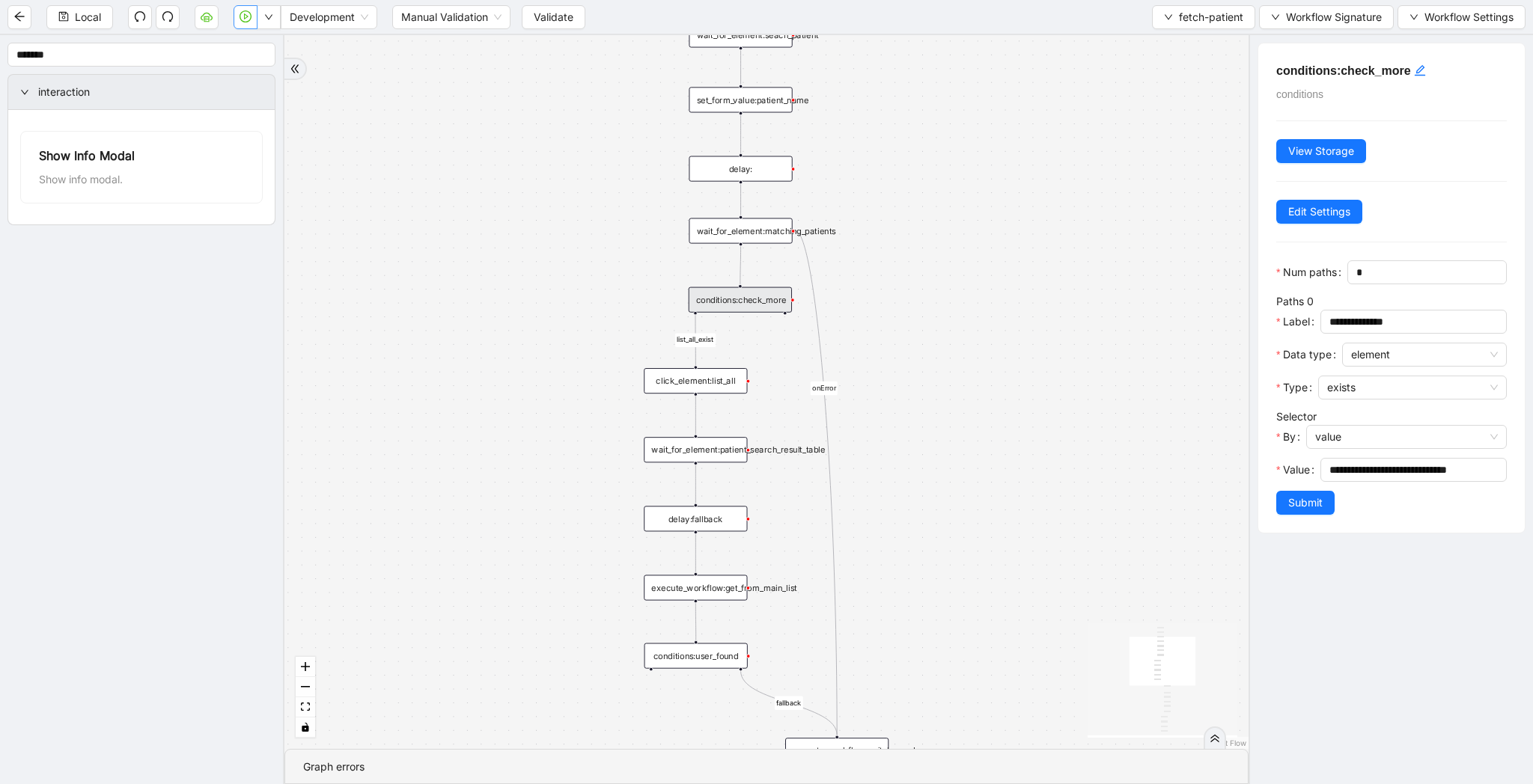
drag, startPoint x: 615, startPoint y: 265, endPoint x: 580, endPoint y: 411, distance: 150.1
click at [580, 411] on div "list_all_exist fallback list_all_exist onError trigger wait_for_element:seach_p…" at bounding box center [766, 392] width 964 height 714
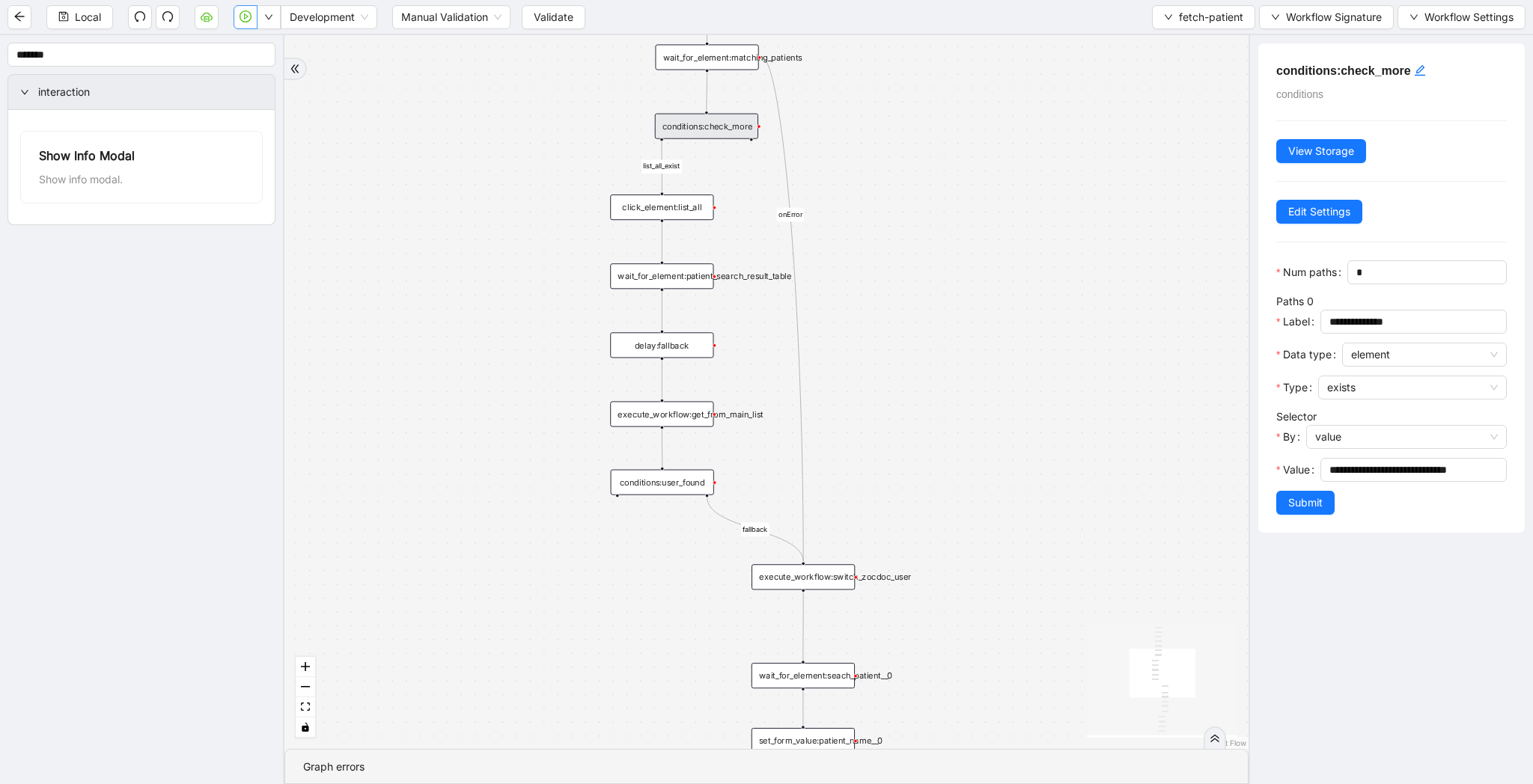
drag, startPoint x: 1022, startPoint y: 215, endPoint x: 990, endPoint y: 286, distance: 77.9
click at [990, 288] on div "list_all_exist fallback list_all_exist onError trigger wait_for_element:seach_p…" at bounding box center [766, 392] width 964 height 714
click at [1168, 13] on icon "down" at bounding box center [1168, 17] width 9 height 9
click at [1165, 39] on span "Select" at bounding box center [1200, 46] width 79 height 16
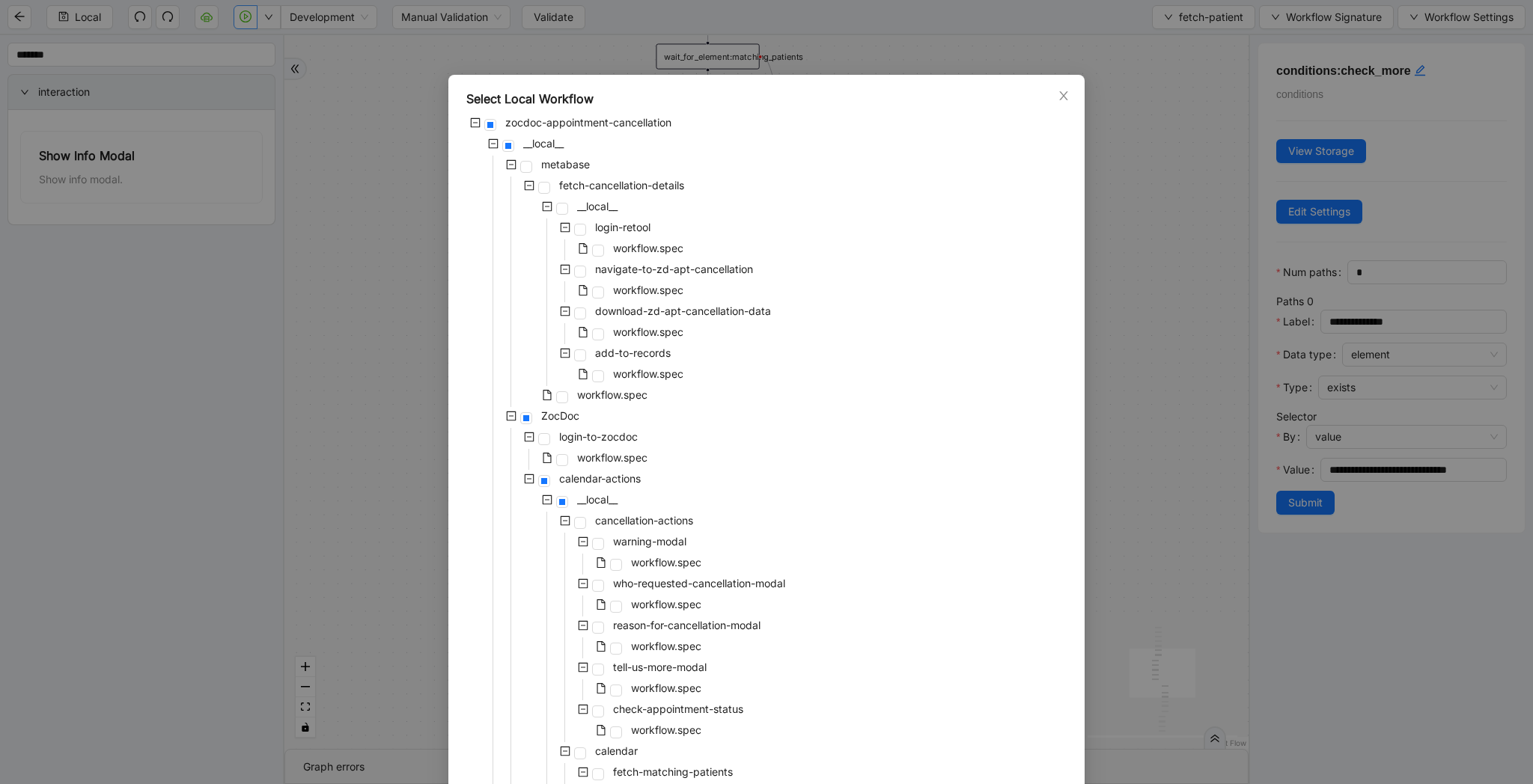
scroll to position [602, 0]
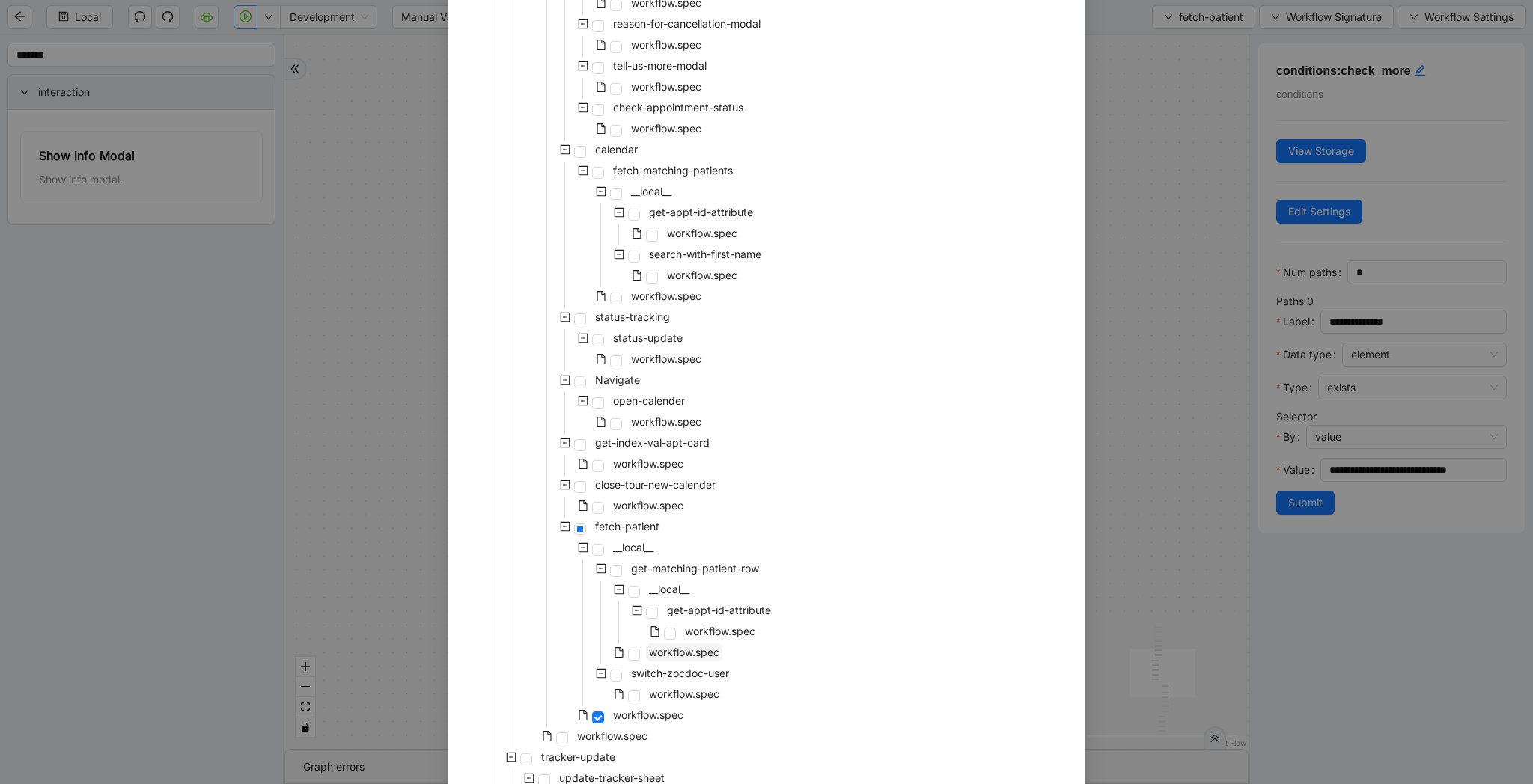
click at [716, 652] on span "workflow.spec" at bounding box center [684, 652] width 71 height 13
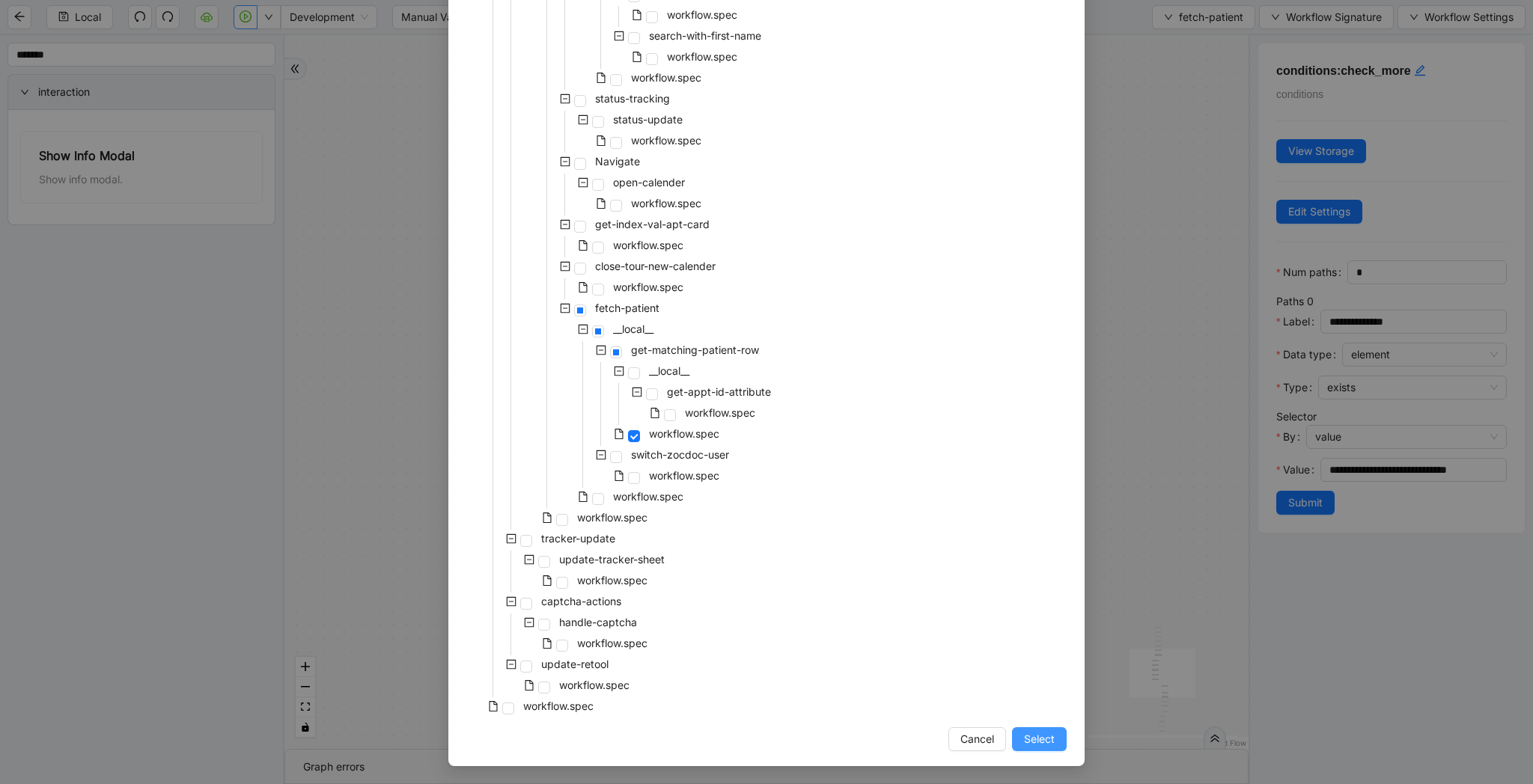
click at [1030, 735] on span "Select" at bounding box center [1039, 738] width 31 height 16
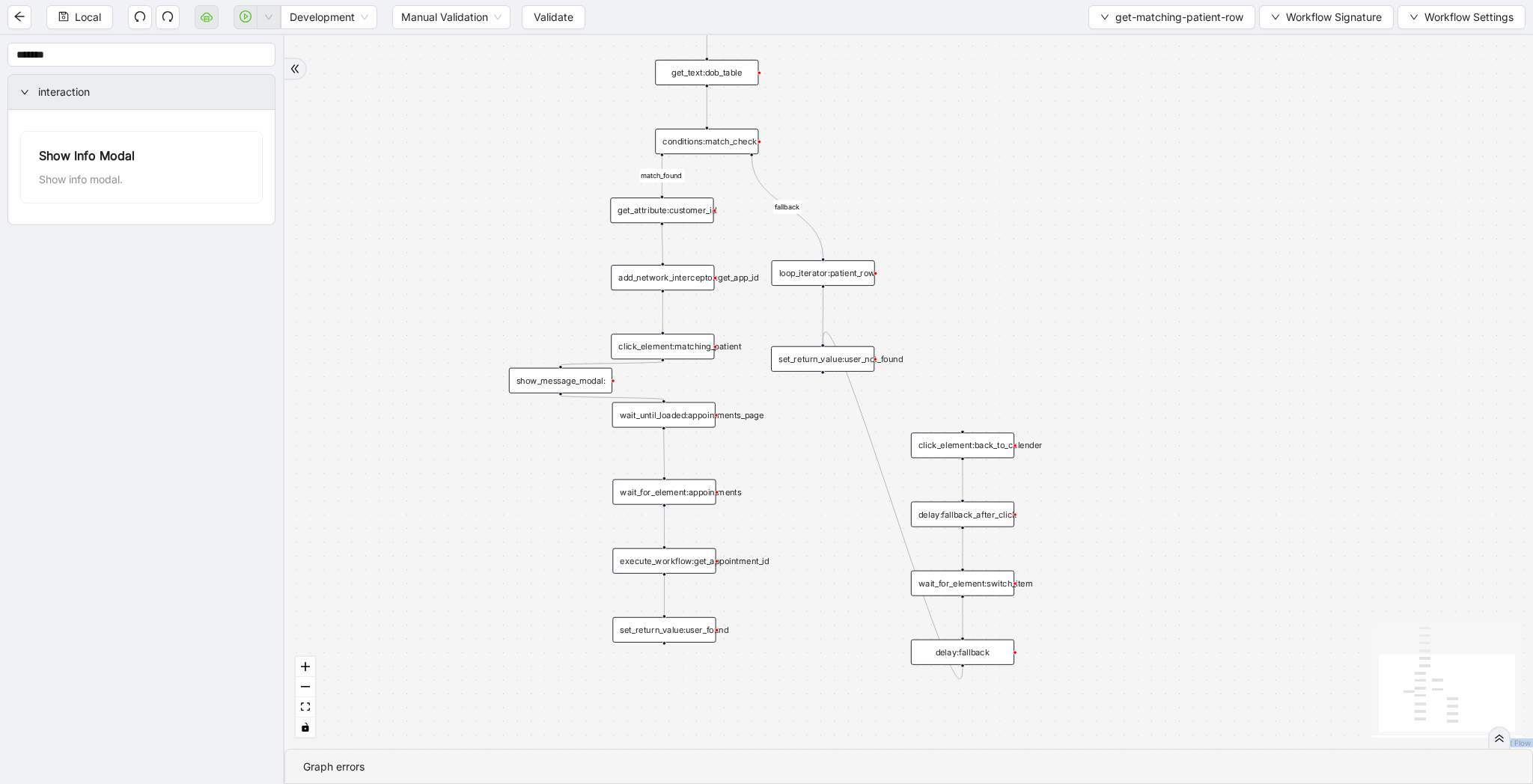
click at [1045, 702] on div "match_found fallback trigger loop_data:patient_row get_text:last_name_table get…" at bounding box center [909, 392] width 1248 height 714
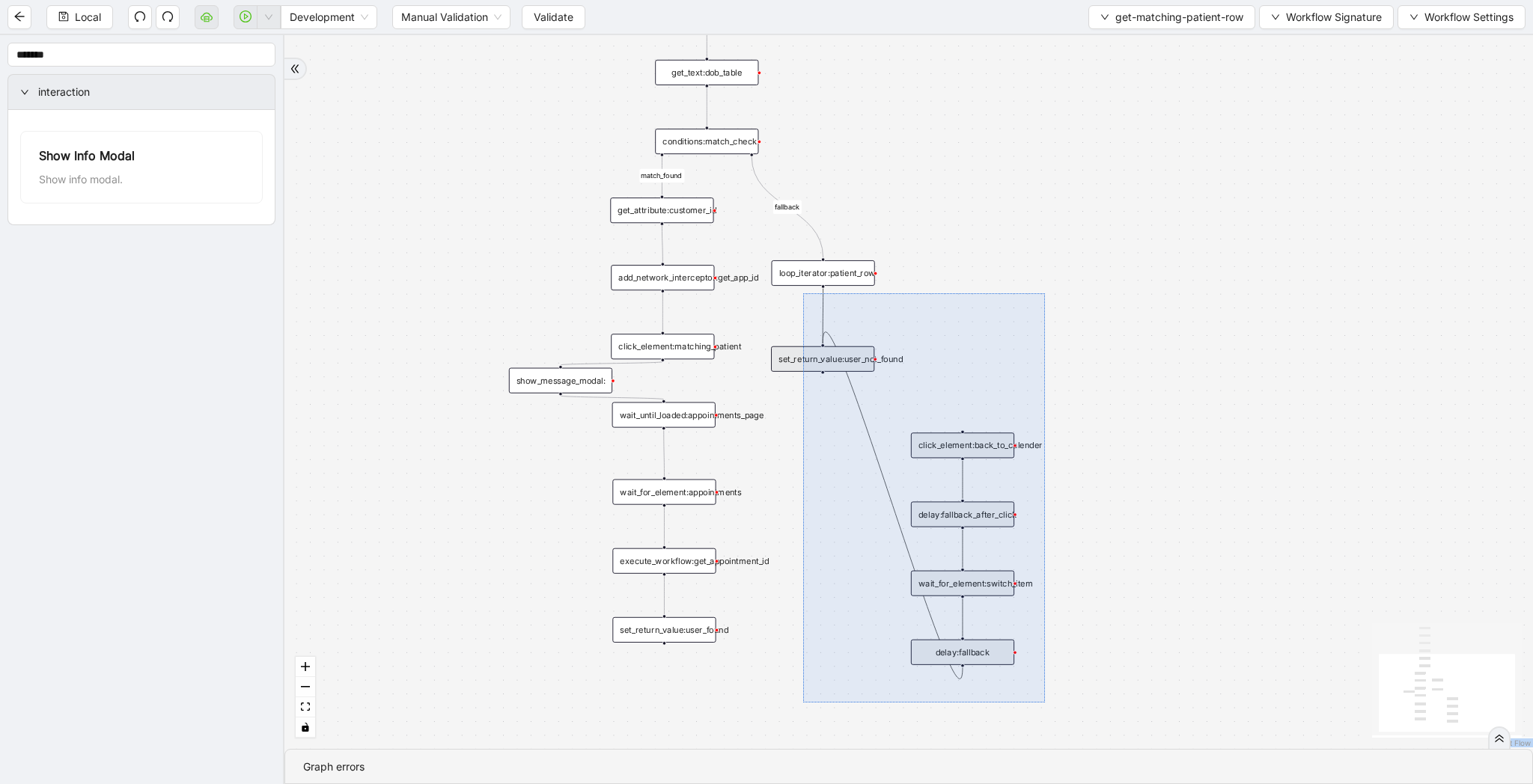
drag, startPoint x: 1045, startPoint y: 702, endPoint x: 801, endPoint y: 288, distance: 480.6
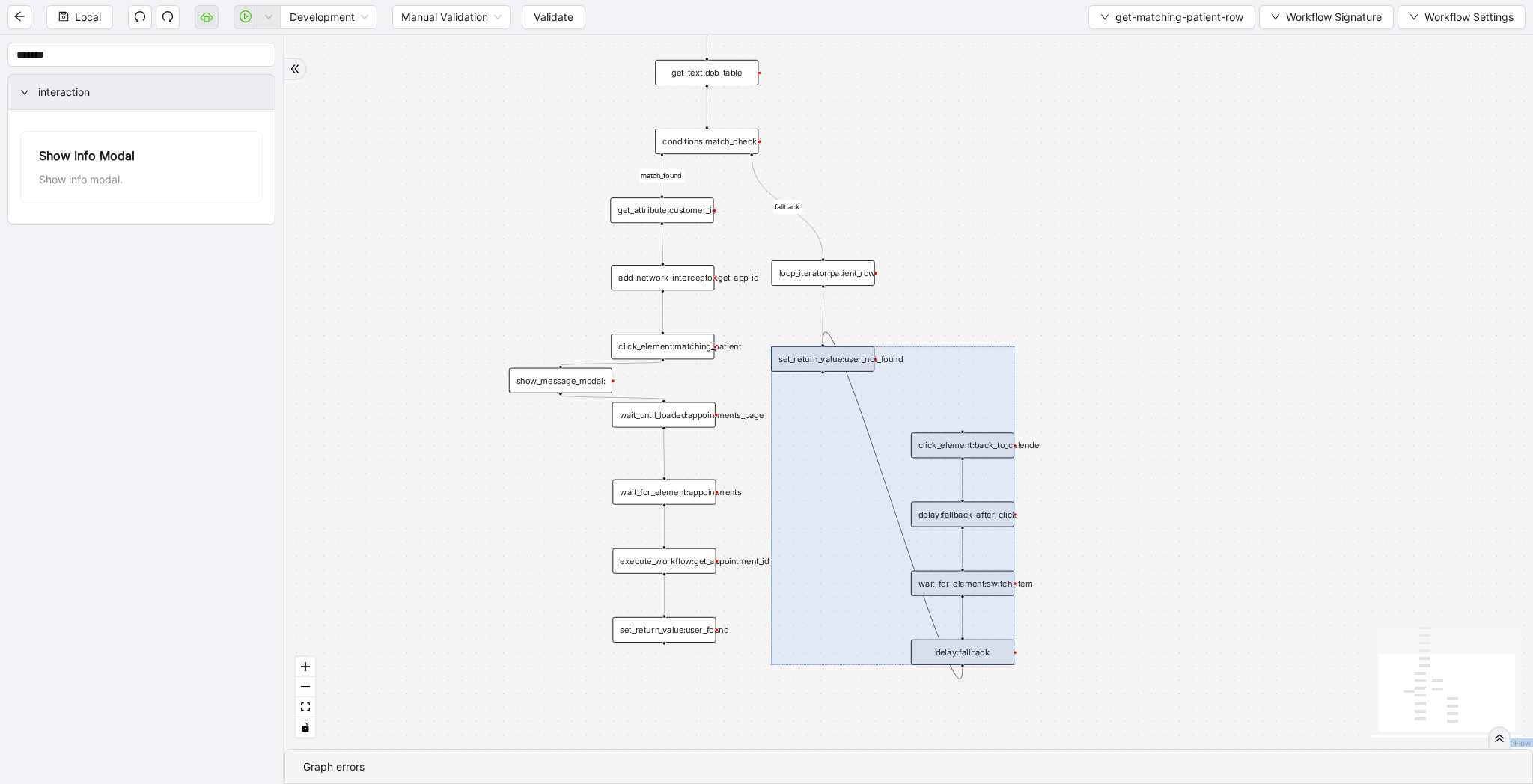
click at [929, 305] on div "match_found fallback trigger loop_data:patient_row get_text:last_name_table get…" at bounding box center [909, 392] width 1248 height 714
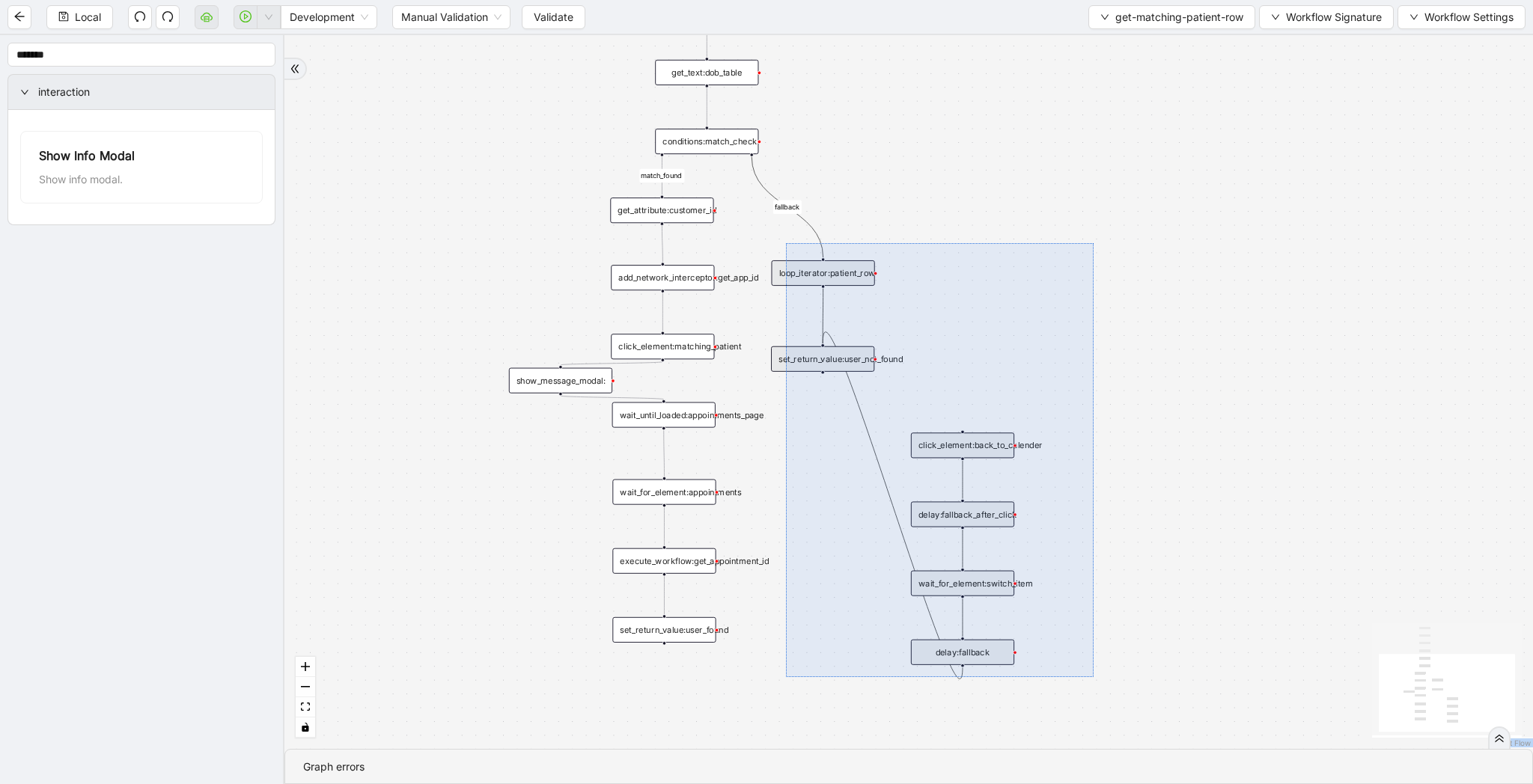
drag, startPoint x: 786, startPoint y: 243, endPoint x: 1093, endPoint y: 674, distance: 529.2
click at [1093, 676] on div "match_found fallback trigger loop_data:patient_row get_text:last_name_table get…" at bounding box center [909, 392] width 1248 height 714
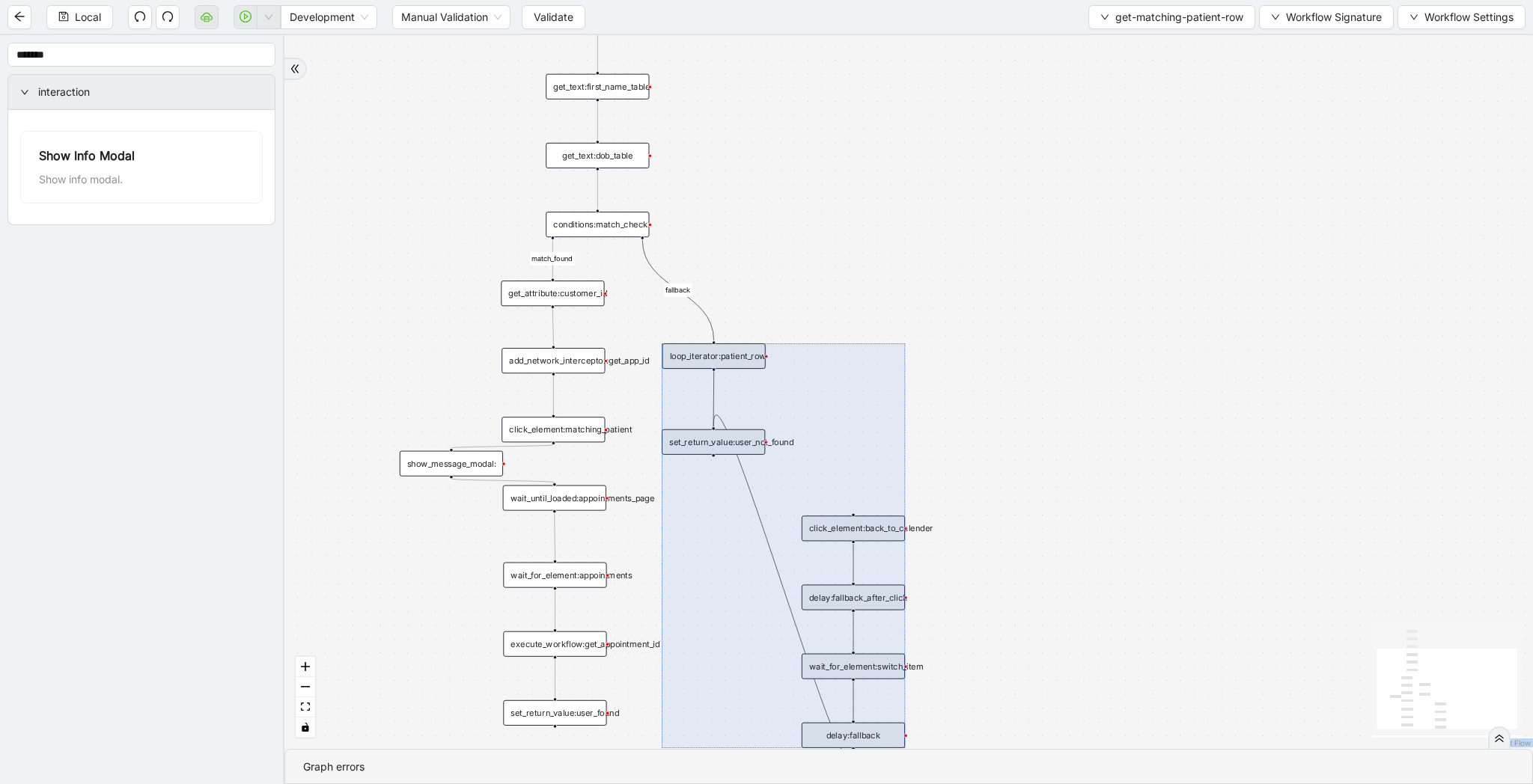
drag, startPoint x: 1020, startPoint y: 130, endPoint x: 910, endPoint y: 212, distance: 137.2
click at [910, 212] on div "match_found fallback trigger loop_data:patient_row get_text:last_name_table get…" at bounding box center [909, 392] width 1248 height 714
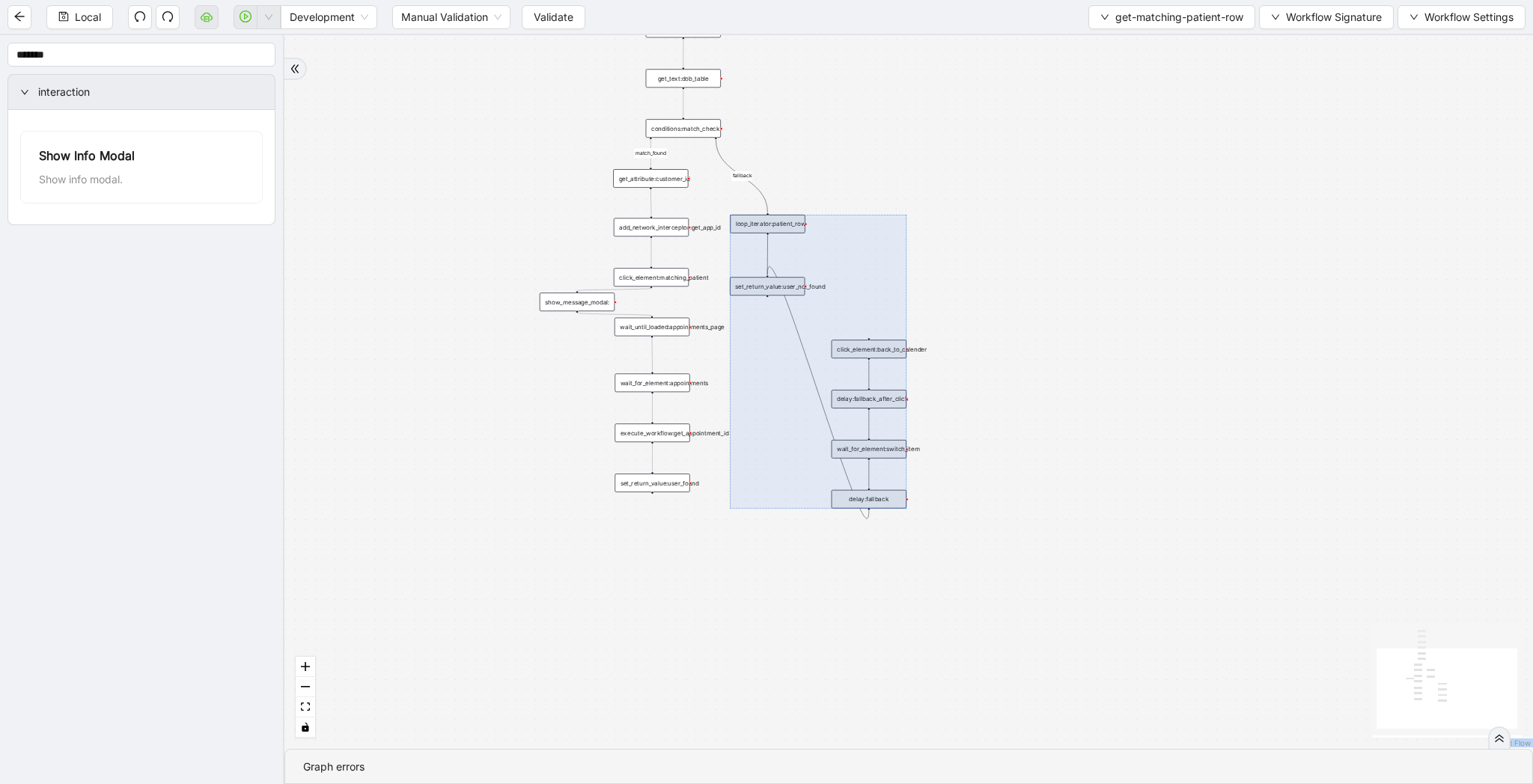
drag, startPoint x: 916, startPoint y: 233, endPoint x: 916, endPoint y: 140, distance: 93.0
click at [916, 140] on div "match_found fallback trigger loop_data:patient_row get_text:last_name_table get…" at bounding box center [909, 392] width 1248 height 714
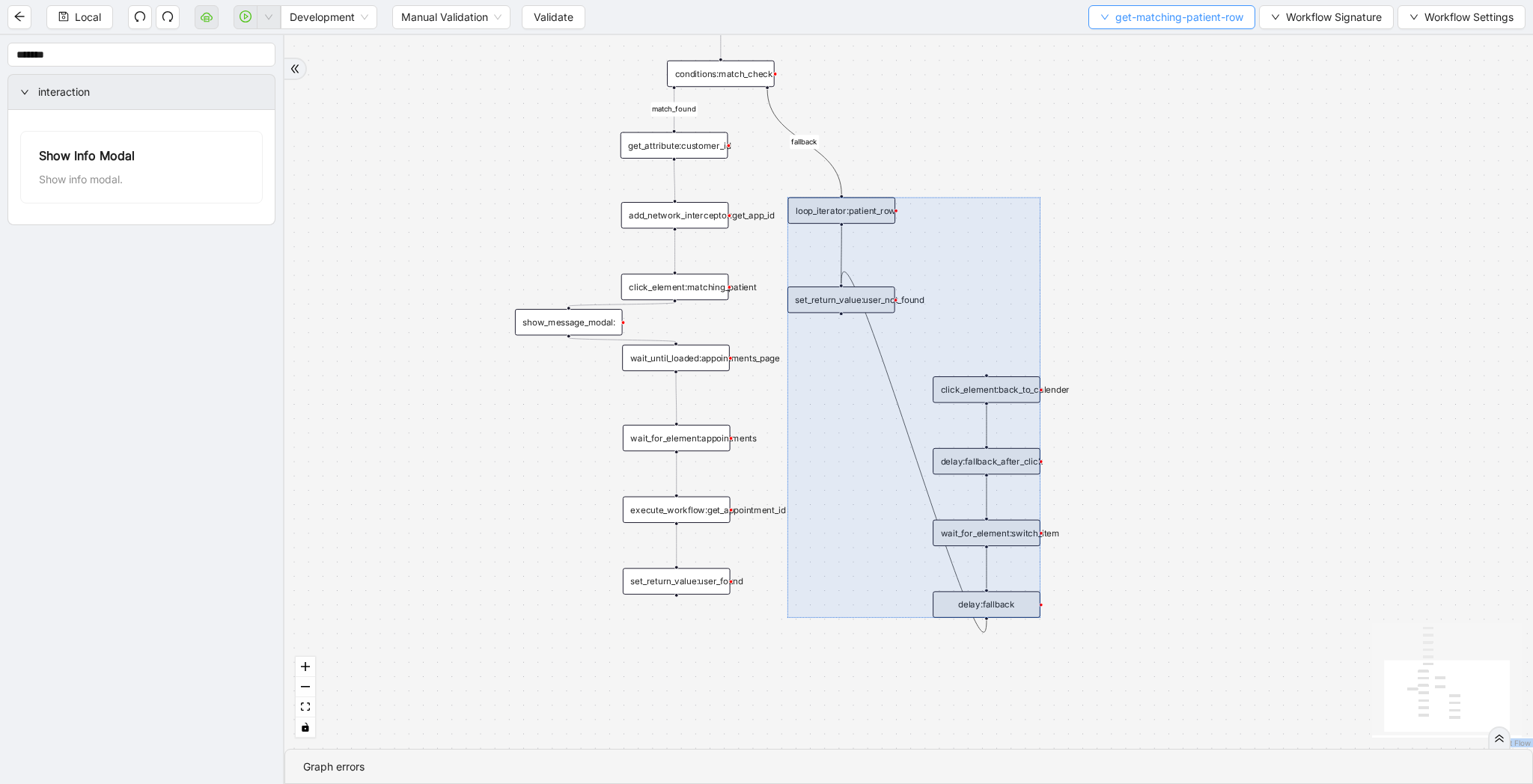
click at [1120, 28] on button "get-matching-patient-row" at bounding box center [1172, 17] width 167 height 24
click at [1120, 43] on span "Select" at bounding box center [1168, 46] width 143 height 16
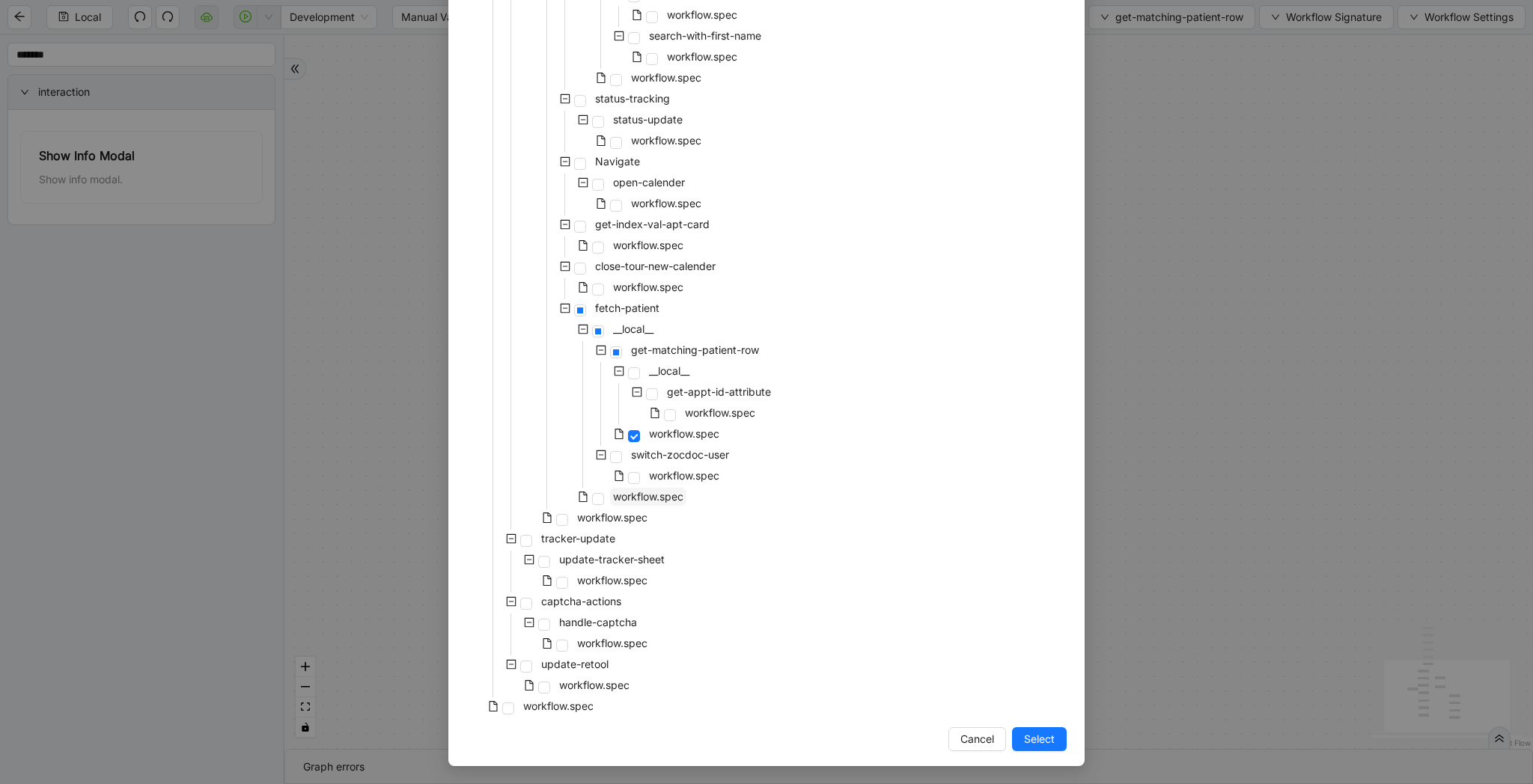
click at [676, 501] on span "workflow.spec" at bounding box center [648, 496] width 71 height 13
click at [1022, 733] on button "Select" at bounding box center [1039, 739] width 55 height 24
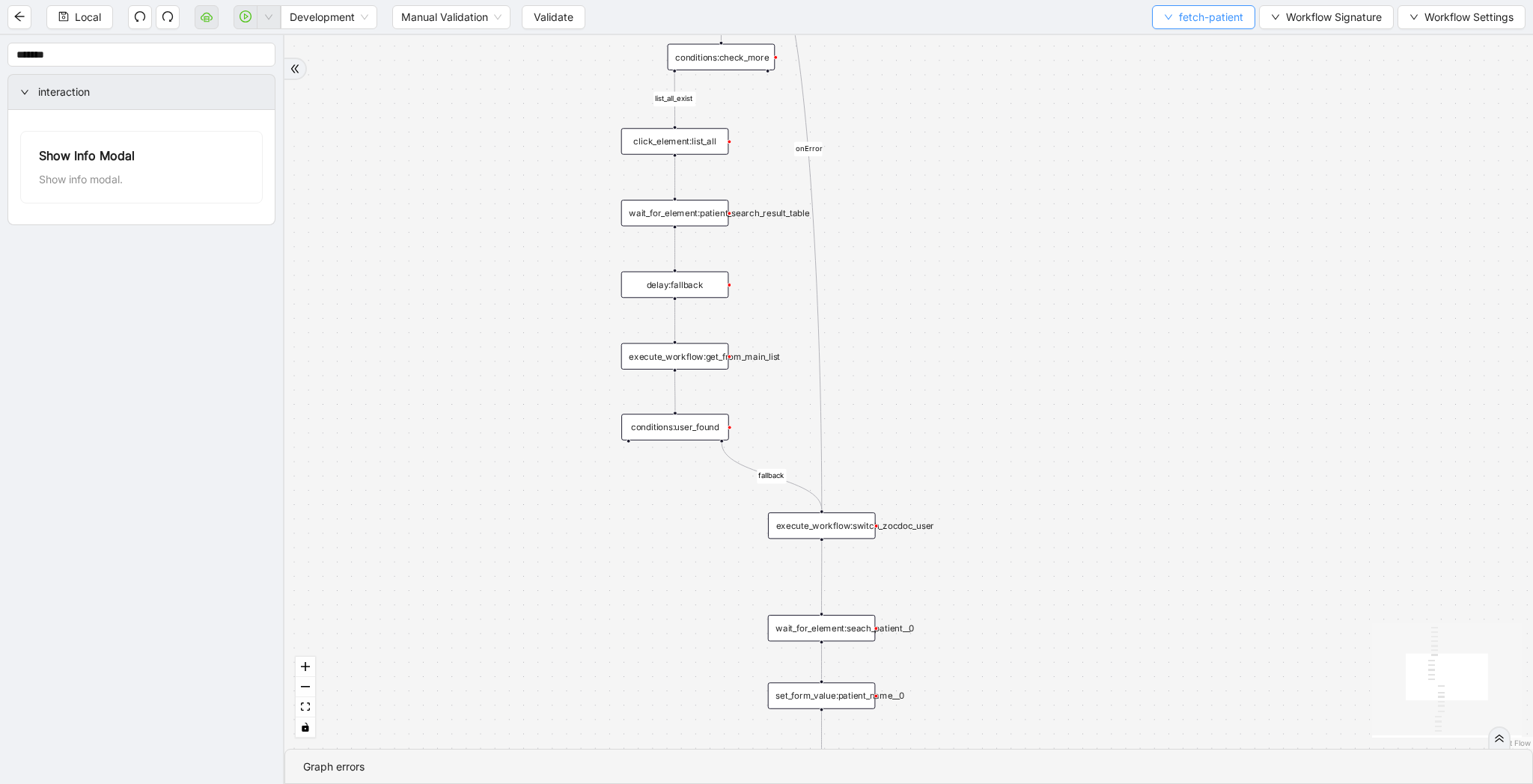
click at [1193, 25] on button "fetch-patient" at bounding box center [1204, 17] width 103 height 24
click at [1190, 66] on span "Create" at bounding box center [1200, 70] width 79 height 16
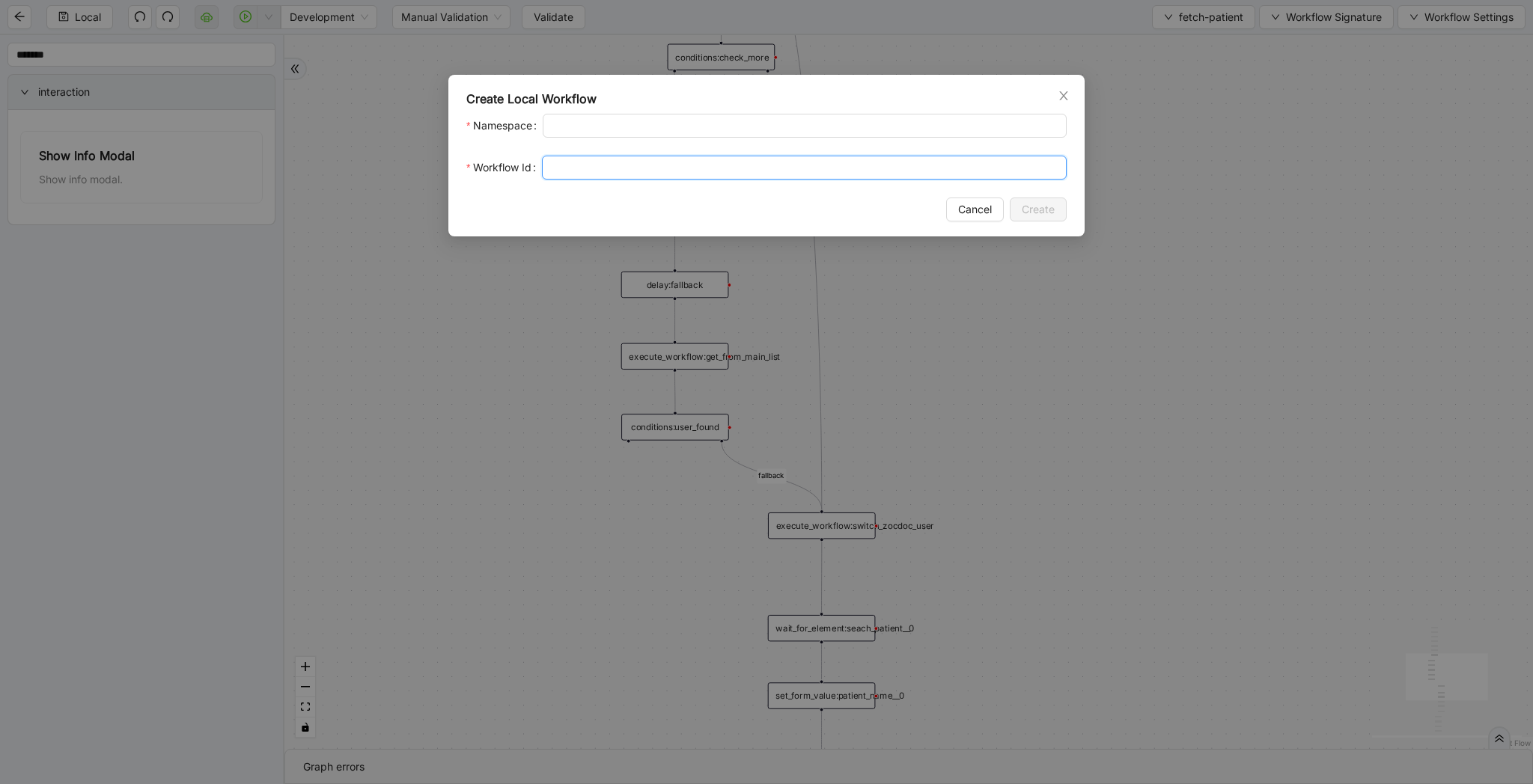
click at [744, 171] on input "Workflow Id" at bounding box center [804, 168] width 524 height 24
type input "**********"
click at [1043, 203] on span "Create" at bounding box center [1038, 209] width 33 height 16
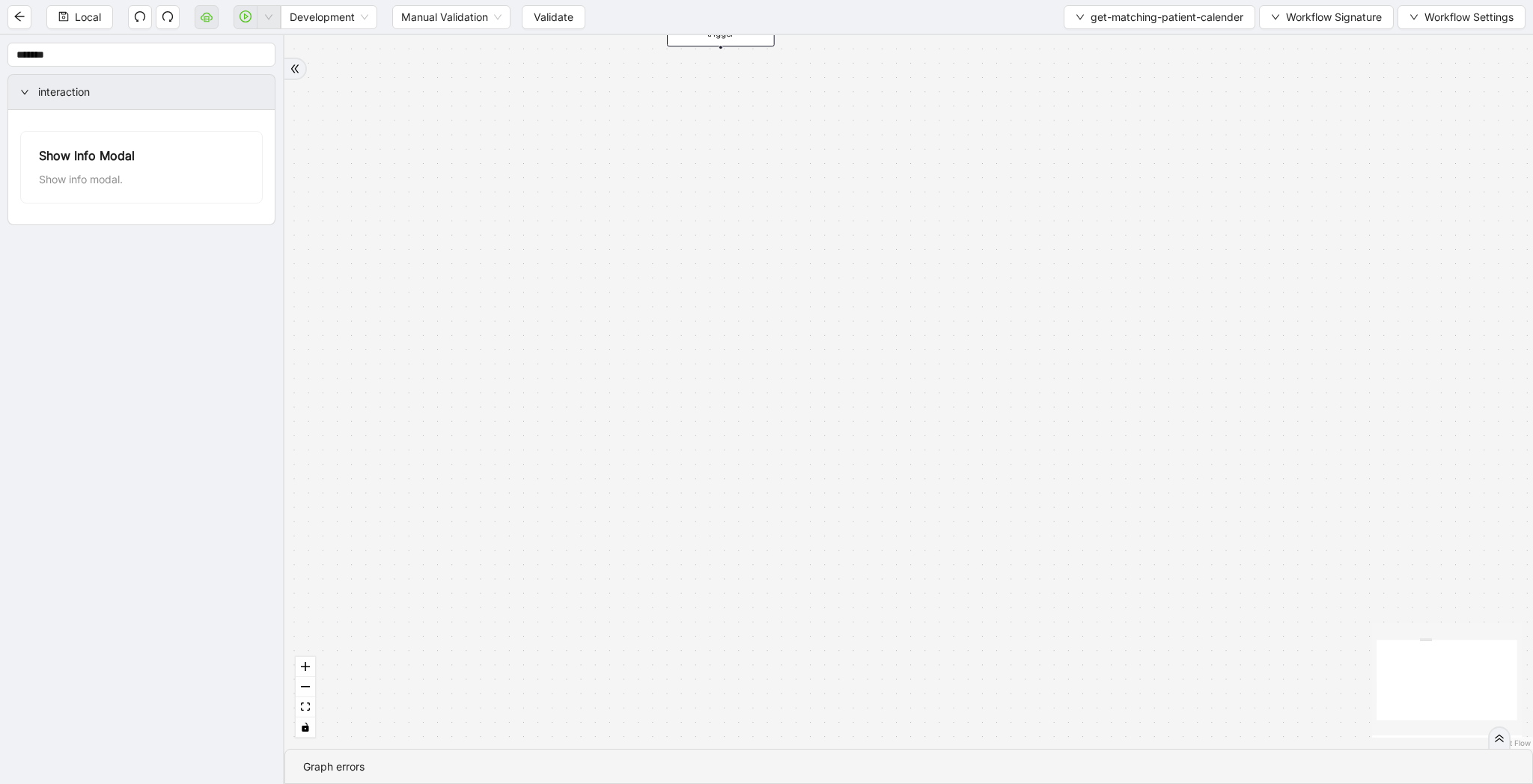
drag, startPoint x: 684, startPoint y: 322, endPoint x: 684, endPoint y: 497, distance: 175.0
click at [684, 497] on div "trigger" at bounding box center [909, 392] width 1248 height 714
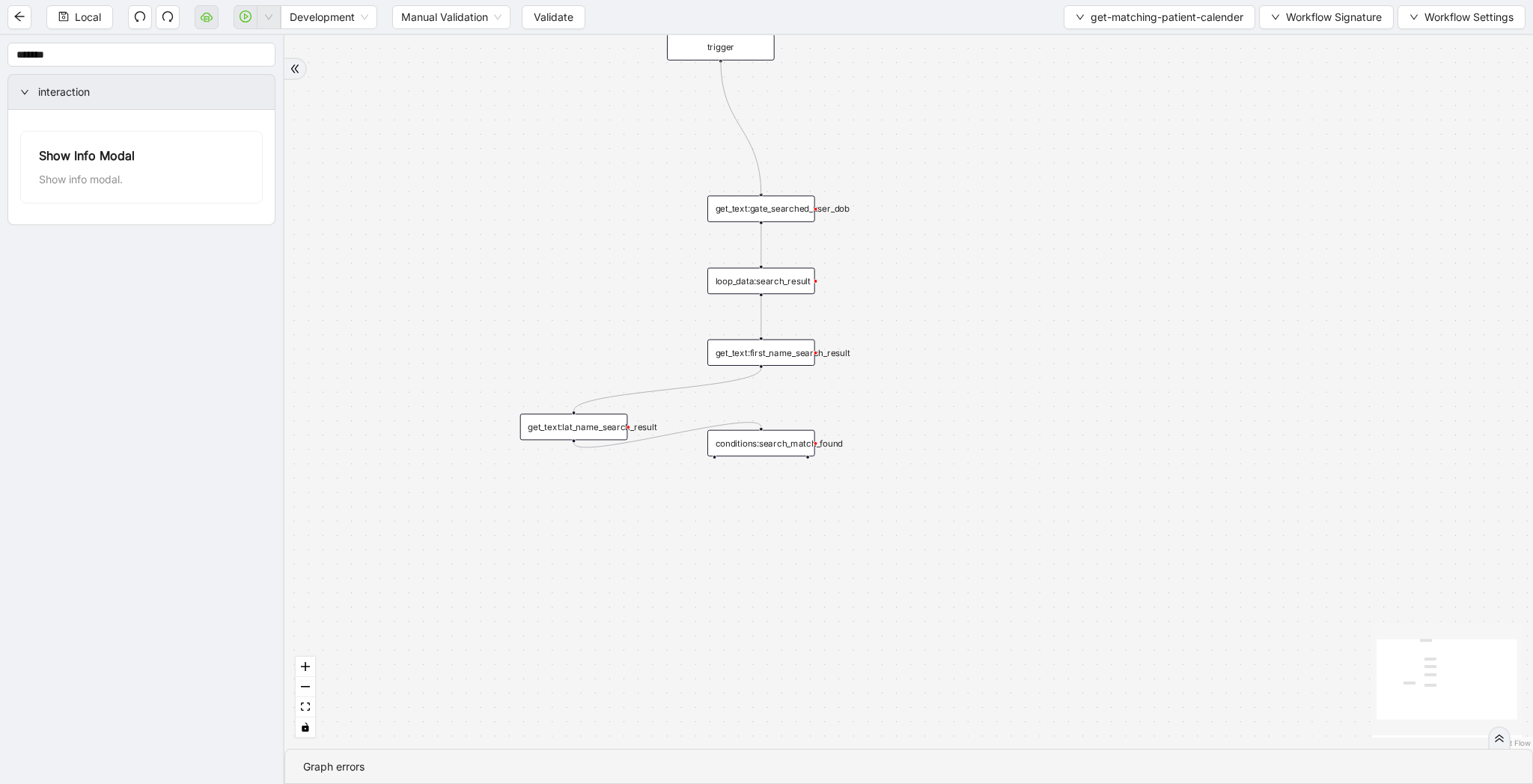
drag, startPoint x: 720, startPoint y: 45, endPoint x: 759, endPoint y: 197, distance: 156.9
click at [759, 197] on div "trigger get_text:gate_searched_user_dob loop_data:search_result get_text:first_…" at bounding box center [1265, 376] width 1195 height 684
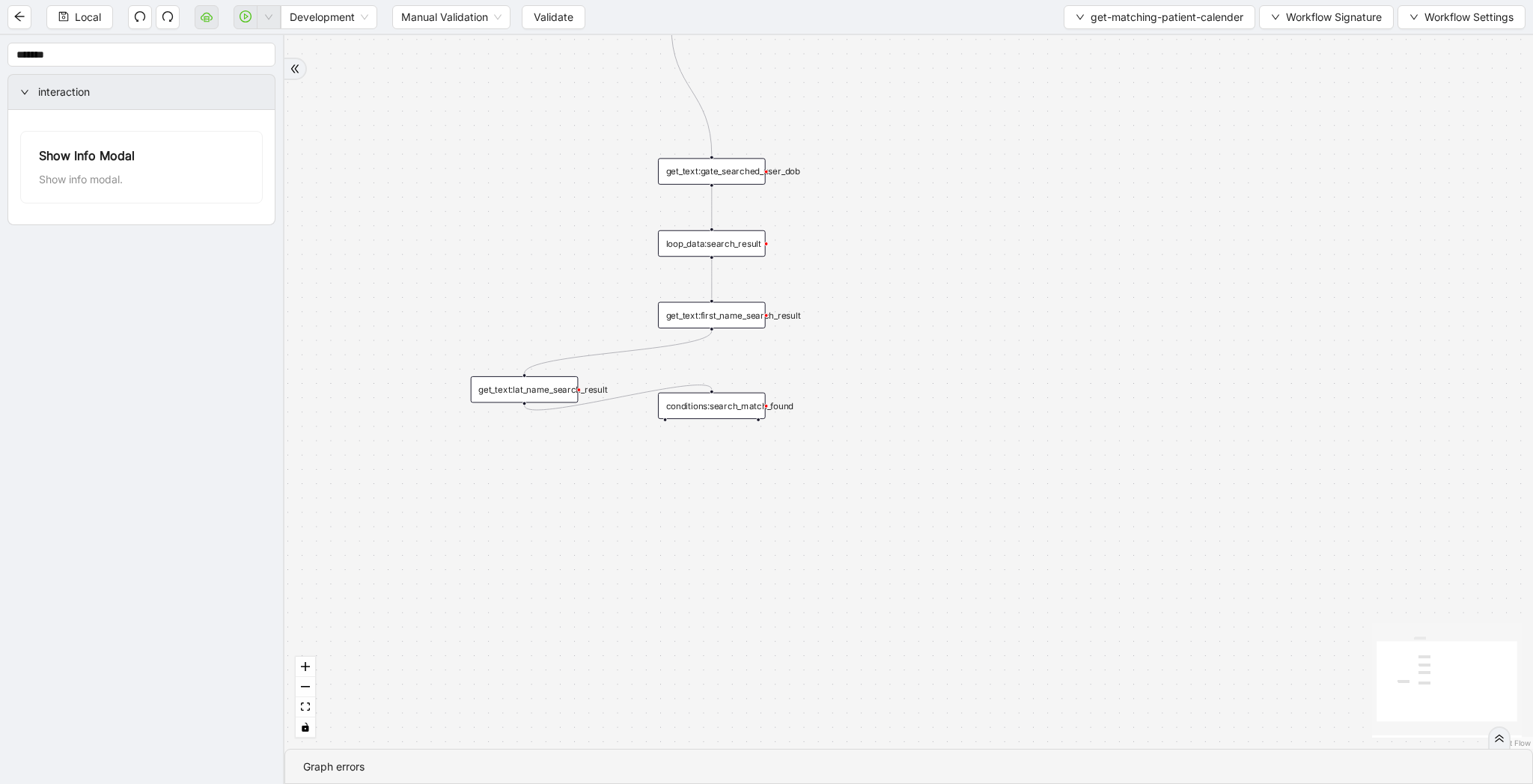
drag, startPoint x: 847, startPoint y: 482, endPoint x: 798, endPoint y: 446, distance: 60.8
click at [798, 446] on div "trigger get_text:gate_searched_user_dob loop_data:search_result get_text:first_…" at bounding box center [909, 392] width 1248 height 714
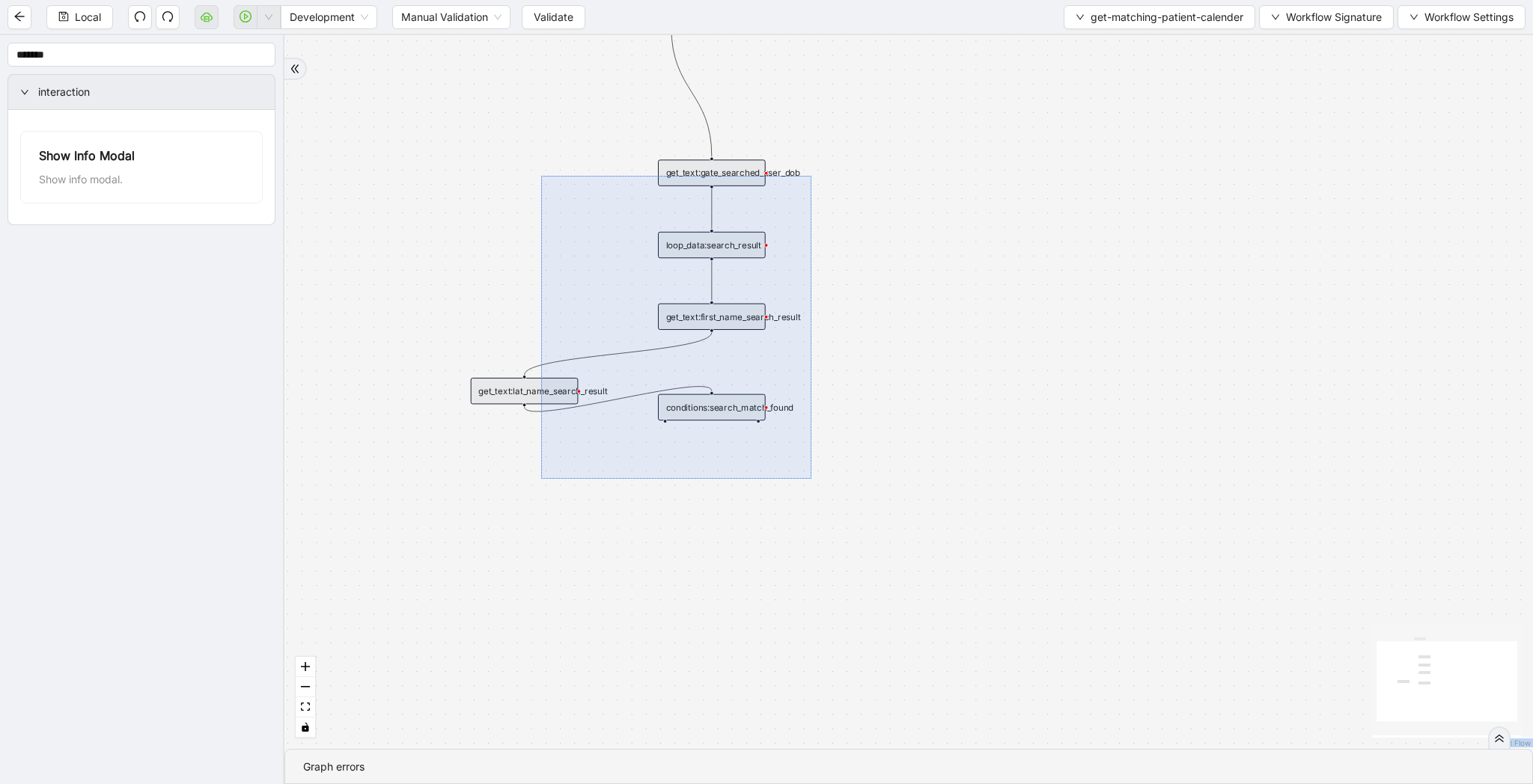
drag, startPoint x: 812, startPoint y: 479, endPoint x: 541, endPoint y: 176, distance: 406.5
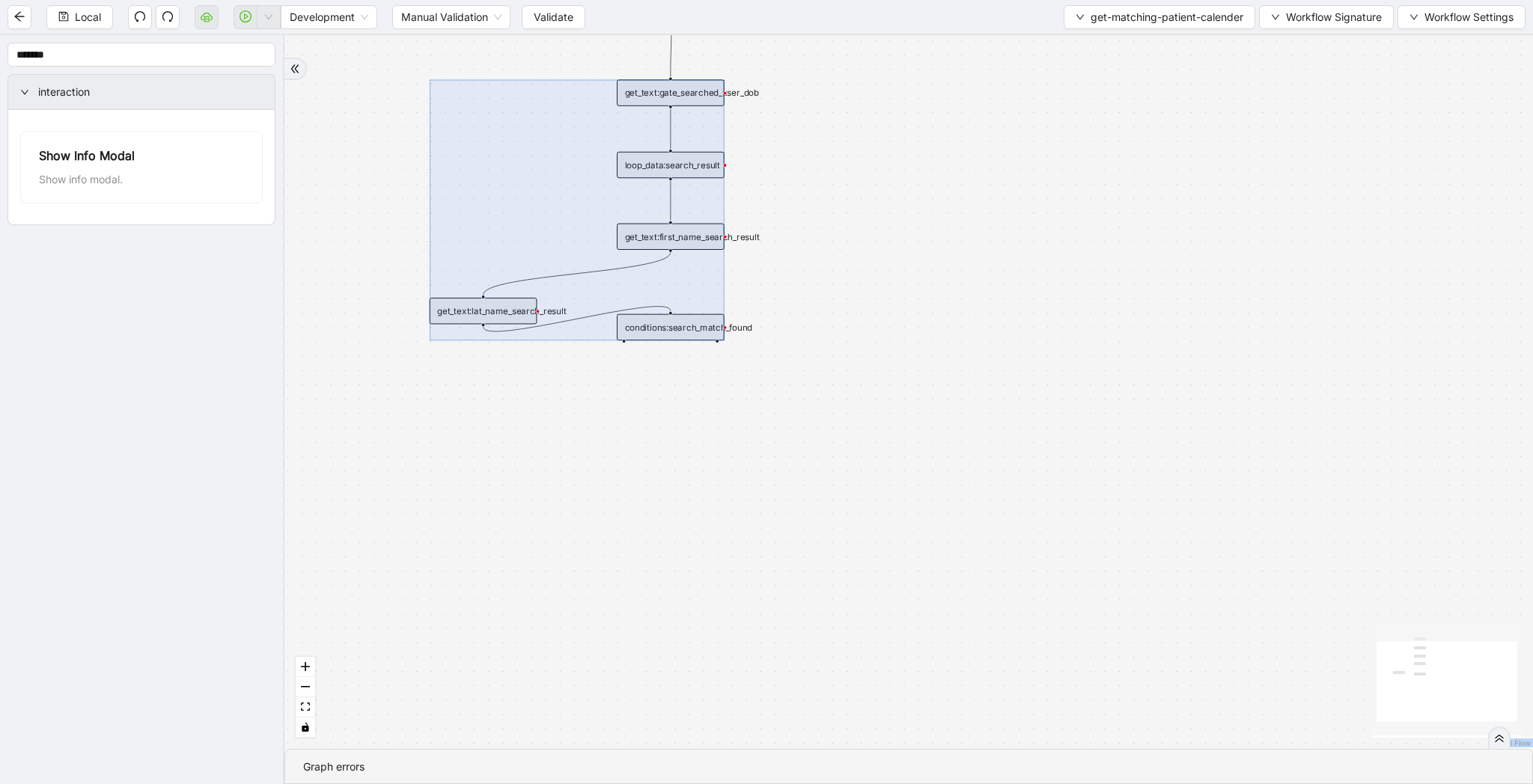
drag, startPoint x: 652, startPoint y: 242, endPoint x: 610, endPoint y: 162, distance: 90.4
click at [610, 162] on div at bounding box center [577, 210] width 295 height 261
click at [825, 301] on div "trigger get_text:gate_searched_user_dob loop_data:search_result get_text:first_…" at bounding box center [909, 392] width 1248 height 714
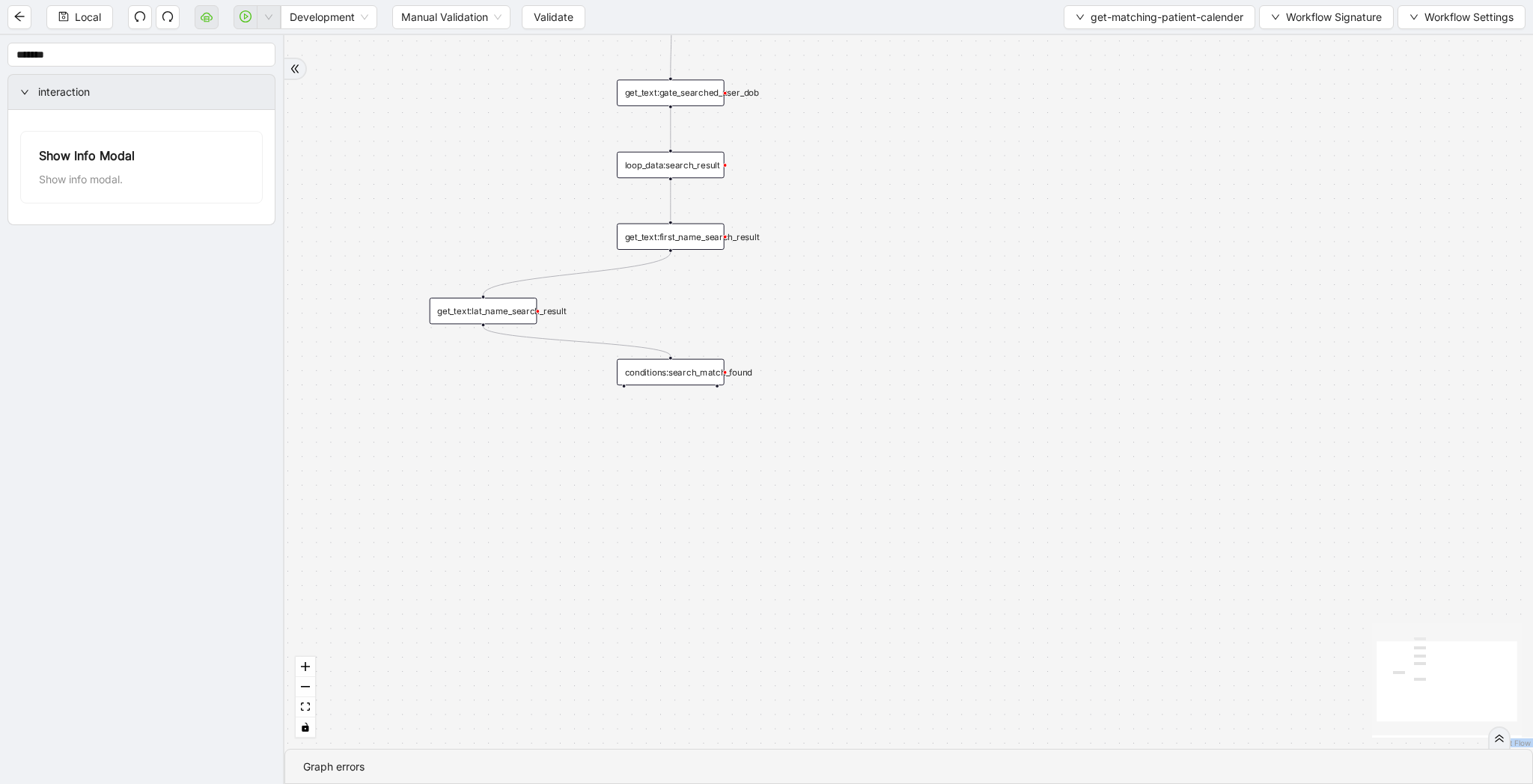
drag, startPoint x: 690, startPoint y: 335, endPoint x: 690, endPoint y: 380, distance: 45.0
click at [690, 380] on div "conditions:search_match_found" at bounding box center [670, 372] width 107 height 26
drag, startPoint x: 510, startPoint y: 308, endPoint x: 671, endPoint y: 305, distance: 161.0
click at [671, 305] on div "get_text:lat_name_search_result" at bounding box center [670, 308] width 107 height 26
drag, startPoint x: 880, startPoint y: 346, endPoint x: 880, endPoint y: 285, distance: 61.0
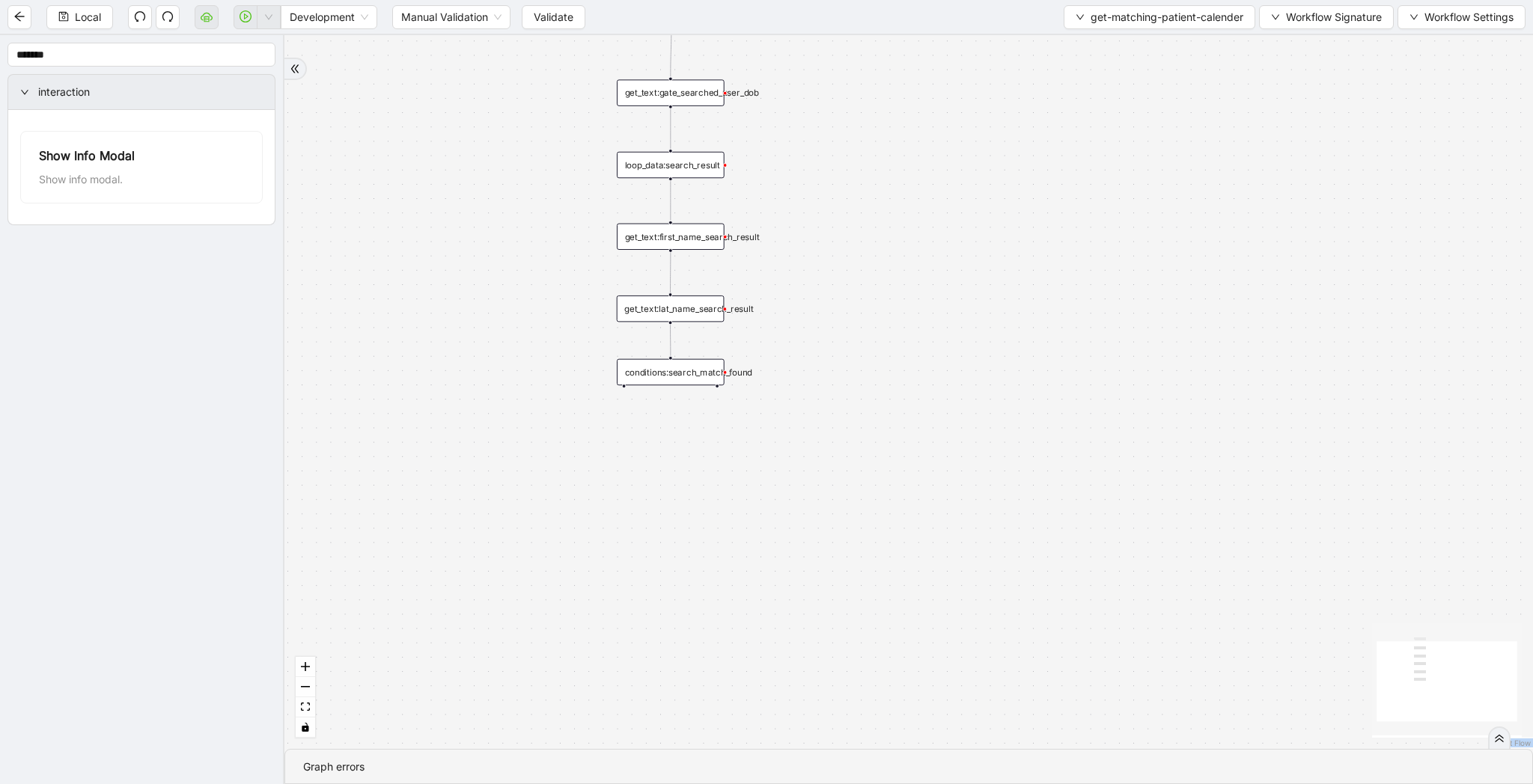
click at [880, 285] on div "trigger get_text:gate_searched_user_dob loop_data:search_result get_text:first_…" at bounding box center [909, 392] width 1248 height 714
click at [711, 443] on div "trigger get_text:gate_searched_user_dob loop_data:search_result get_text:first_…" at bounding box center [909, 392] width 1248 height 714
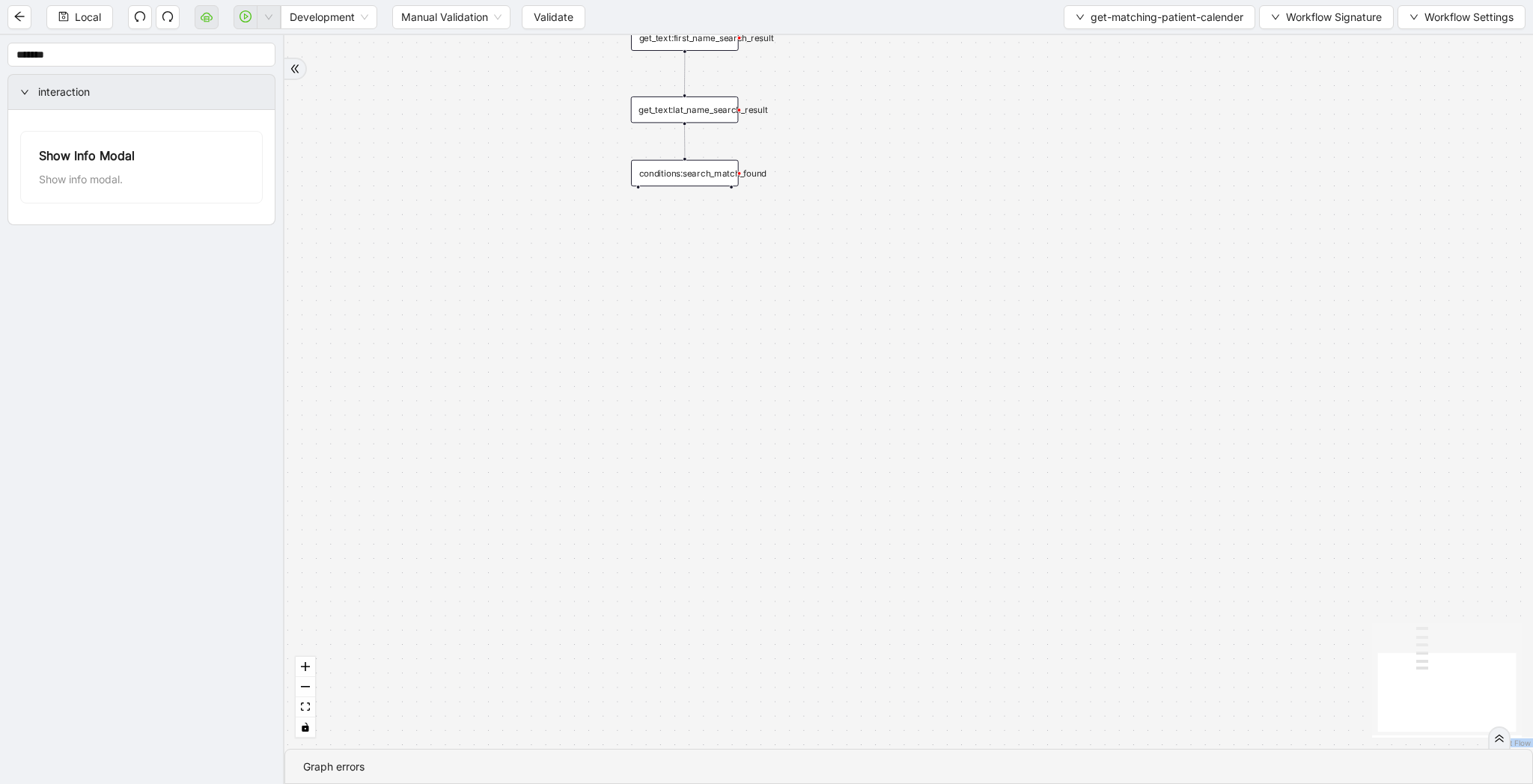
drag, startPoint x: 711, startPoint y: 443, endPoint x: 726, endPoint y: 301, distance: 142.8
click at [726, 301] on div "trigger get_text:gate_searched_user_dob loop_data:search_result get_text:first_…" at bounding box center [909, 392] width 1248 height 714
click at [678, 359] on div "trigger get_text:gate_searched_user_dob loop_data:search_result get_text:first_…" at bounding box center [909, 392] width 1248 height 714
click at [629, 373] on div "trigger get_text:gate_searched_user_dob loop_data:search_result get_text:first_…" at bounding box center [909, 392] width 1248 height 714
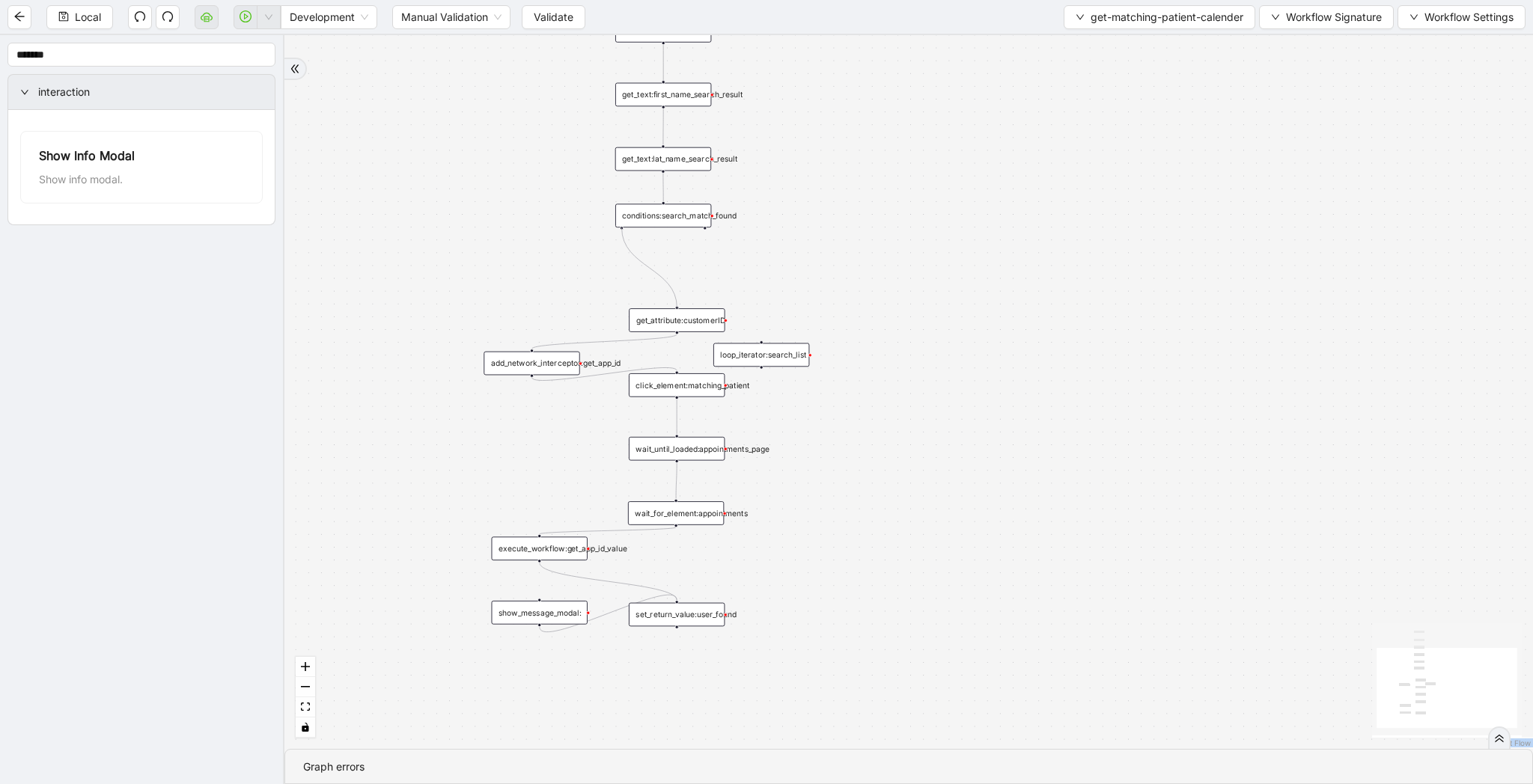
drag, startPoint x: 621, startPoint y: 229, endPoint x: 683, endPoint y: 307, distance: 99.6
click at [683, 307] on div "trigger get_text:gate_searched_user_dob loop_data:search_result get_text:first_…" at bounding box center [909, 392] width 1248 height 714
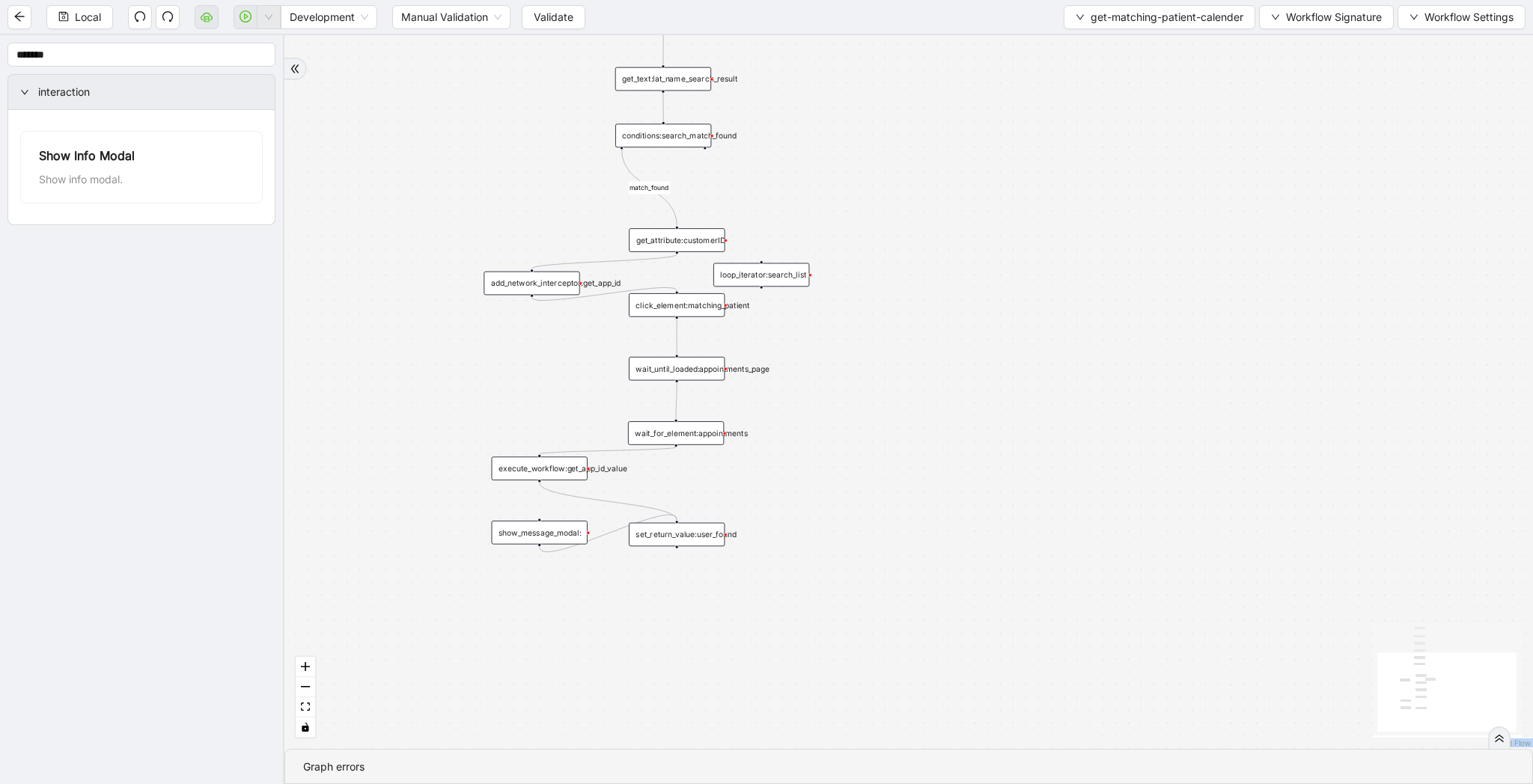
drag, startPoint x: 829, startPoint y: 627, endPoint x: 829, endPoint y: 495, distance: 132.0
click at [829, 495] on div "match_found trigger get_text:gate_searched_user_dob loop_data:search_result get…" at bounding box center [909, 392] width 1248 height 714
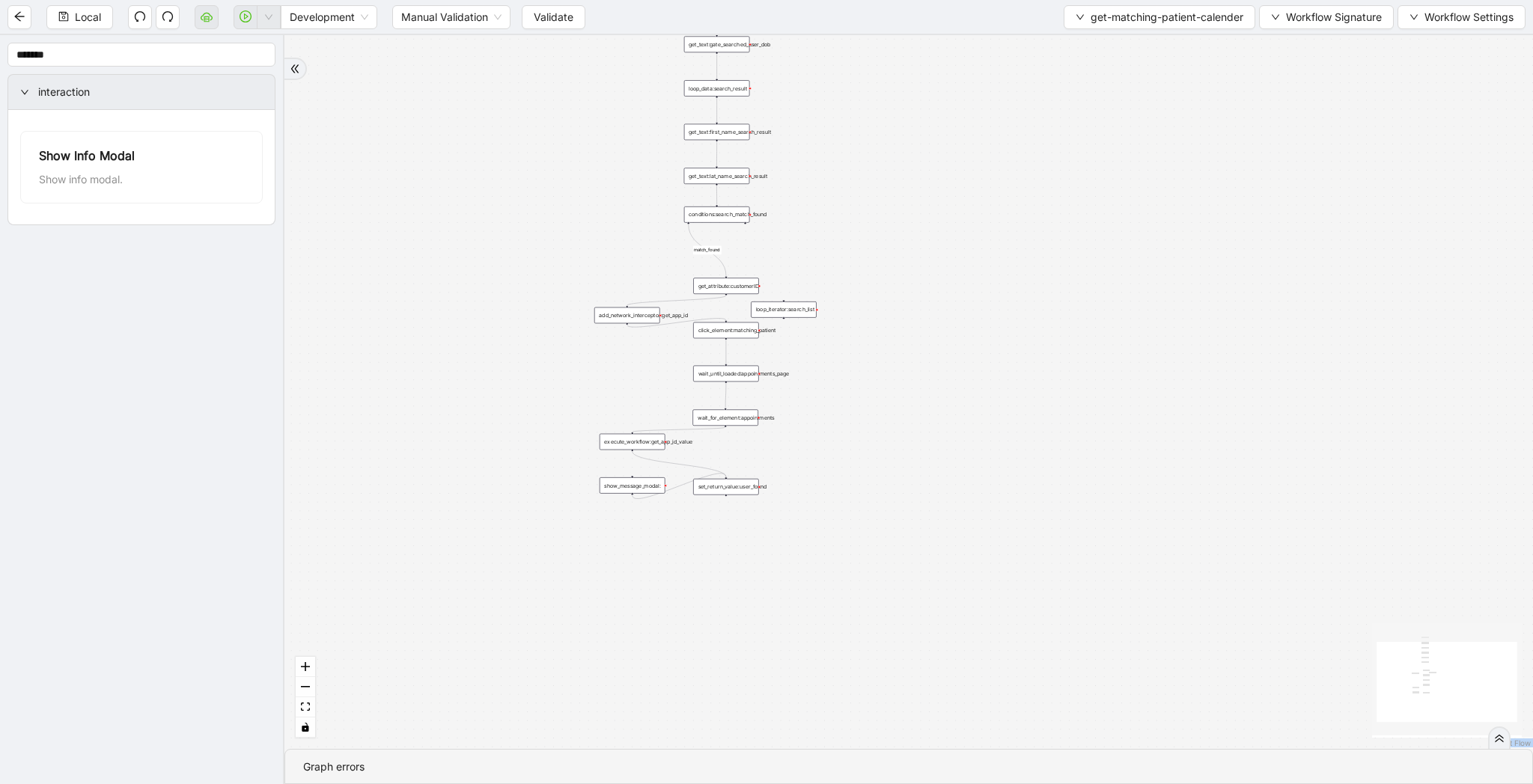
drag, startPoint x: 872, startPoint y: 448, endPoint x: 872, endPoint y: 520, distance: 72.0
click at [872, 520] on div "match_found trigger get_text:gate_searched_user_dob loop_data:search_result get…" at bounding box center [909, 392] width 1248 height 714
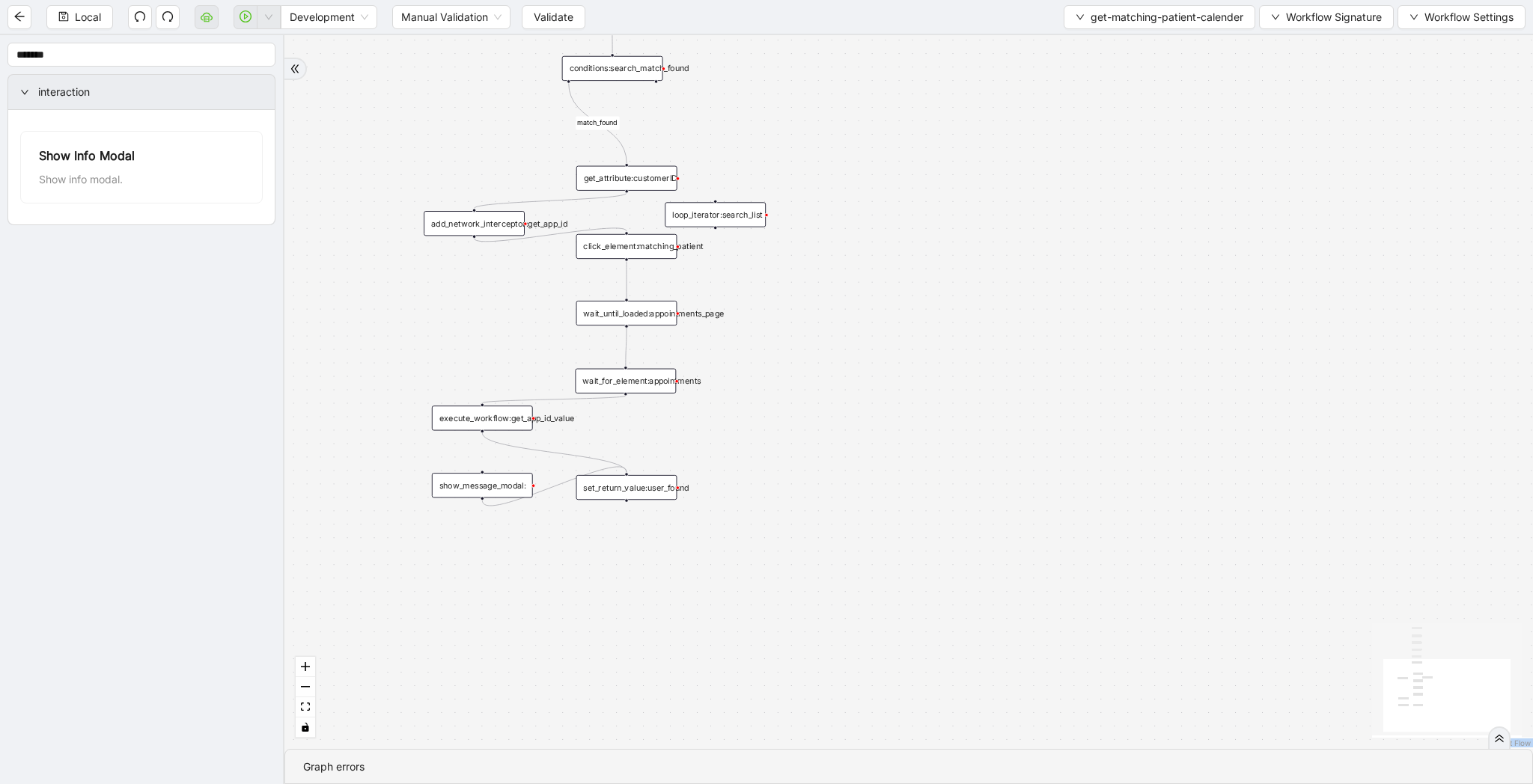
drag, startPoint x: 990, startPoint y: 486, endPoint x: 888, endPoint y: 334, distance: 183.1
click at [888, 334] on div "match_found trigger get_text:gate_searched_user_dob loop_data:search_result get…" at bounding box center [909, 392] width 1248 height 714
drag, startPoint x: 886, startPoint y: 334, endPoint x: 915, endPoint y: 312, distance: 36.4
click at [915, 312] on div "match_found trigger get_text:gate_searched_user_dob loop_data:search_result get…" at bounding box center [909, 392] width 1248 height 714
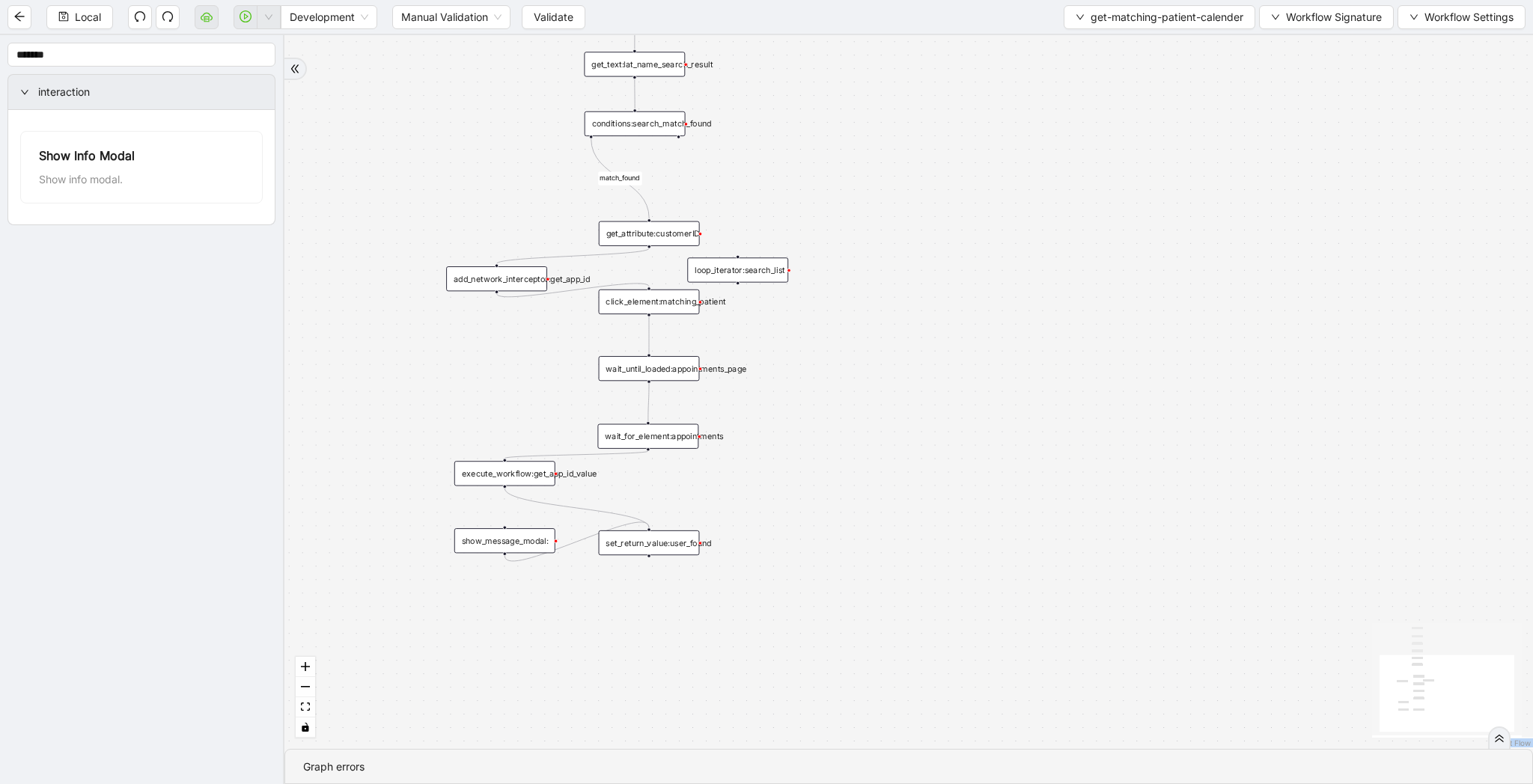
drag, startPoint x: 835, startPoint y: 376, endPoint x: 830, endPoint y: 462, distance: 86.1
click at [830, 462] on div "match_found trigger get_text:gate_searched_user_dob loop_data:search_result get…" at bounding box center [909, 392] width 1248 height 714
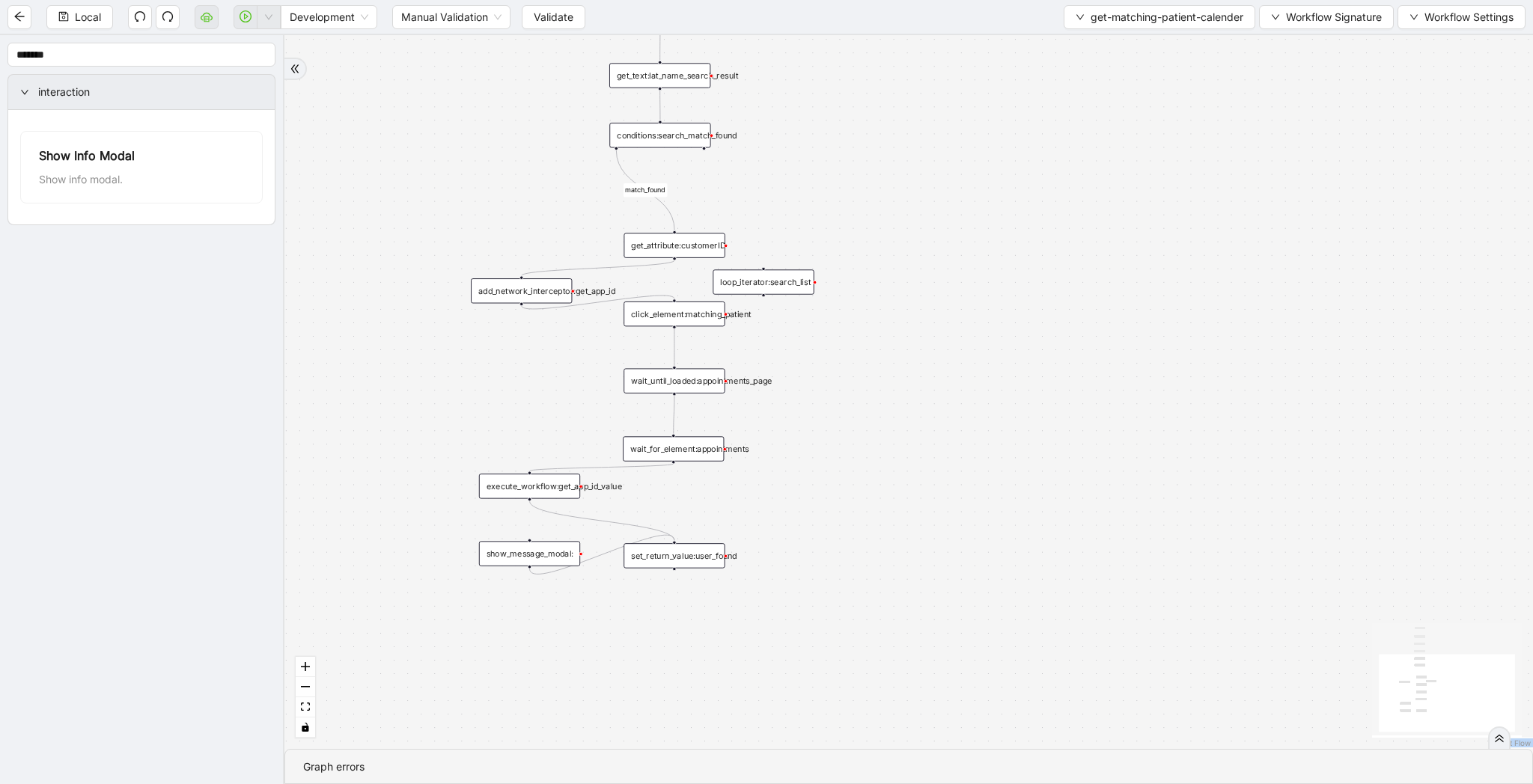
drag, startPoint x: 1007, startPoint y: 521, endPoint x: 923, endPoint y: 479, distance: 93.9
click at [923, 479] on div "match_found trigger get_text:gate_searched_user_dob loop_data:search_result get…" at bounding box center [909, 392] width 1248 height 714
drag, startPoint x: 929, startPoint y: 144, endPoint x: 929, endPoint y: 193, distance: 49.0
click at [929, 193] on div "match_found trigger get_text:gate_searched_user_dob loop_data:search_result get…" at bounding box center [909, 392] width 1248 height 714
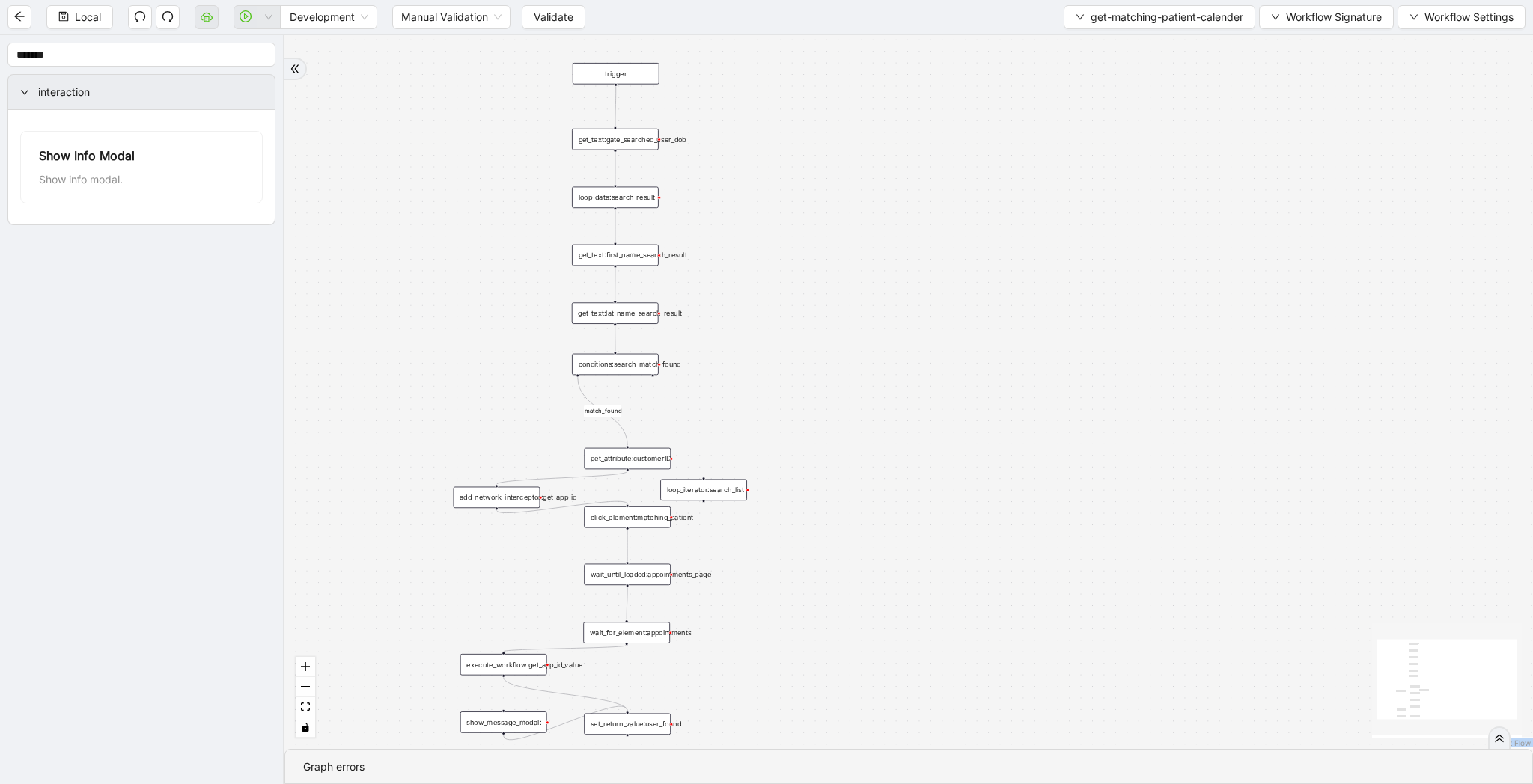
drag, startPoint x: 857, startPoint y: 154, endPoint x: 783, endPoint y: 338, distance: 198.3
click at [783, 338] on div "match_found trigger get_text:gate_searched_user_dob loop_data:search_result get…" at bounding box center [909, 392] width 1248 height 714
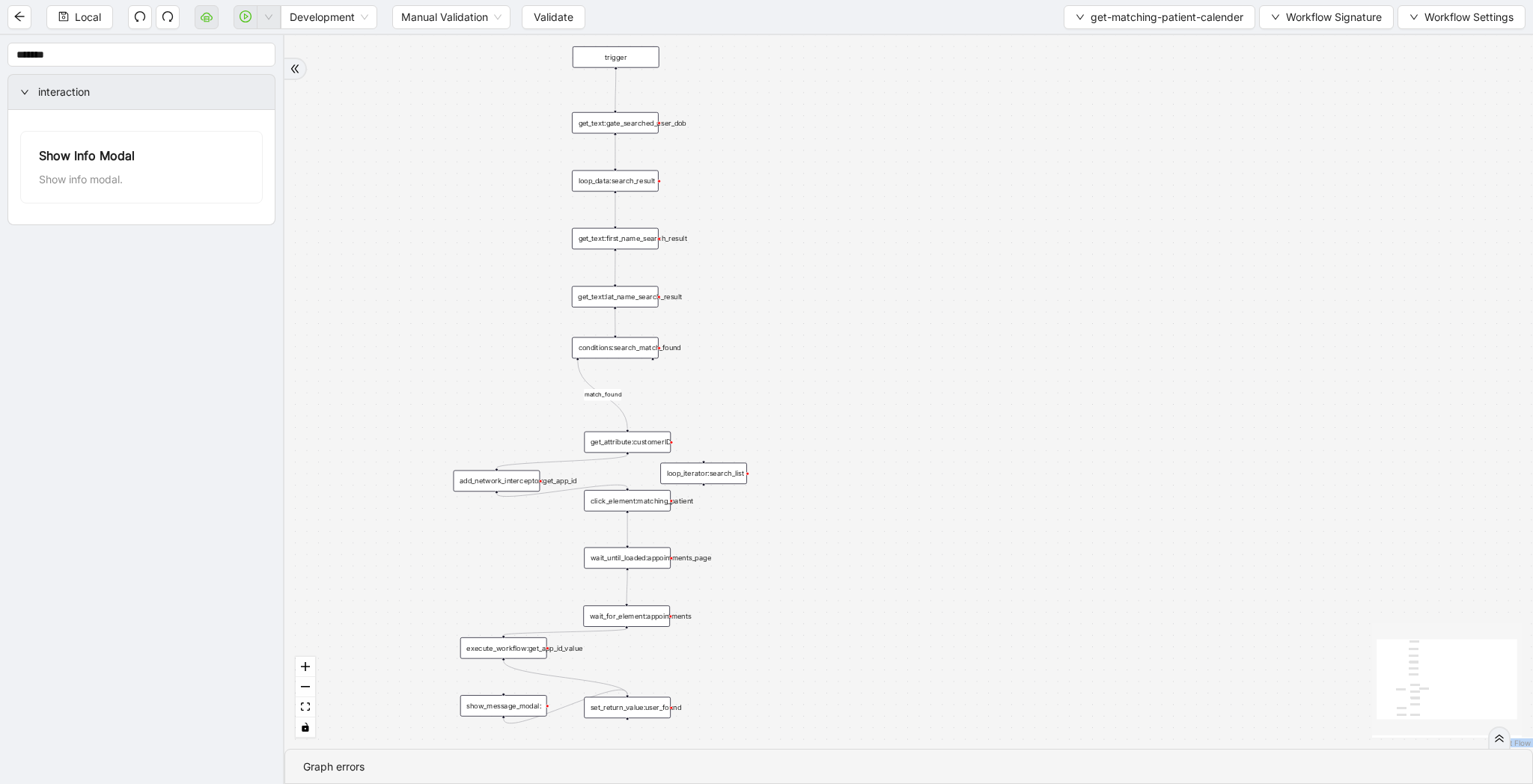
drag, startPoint x: 967, startPoint y: 256, endPoint x: 967, endPoint y: 234, distance: 22.0
click at [967, 234] on div "match_found trigger get_text:gate_searched_user_dob loop_data:search_result get…" at bounding box center [909, 392] width 1248 height 714
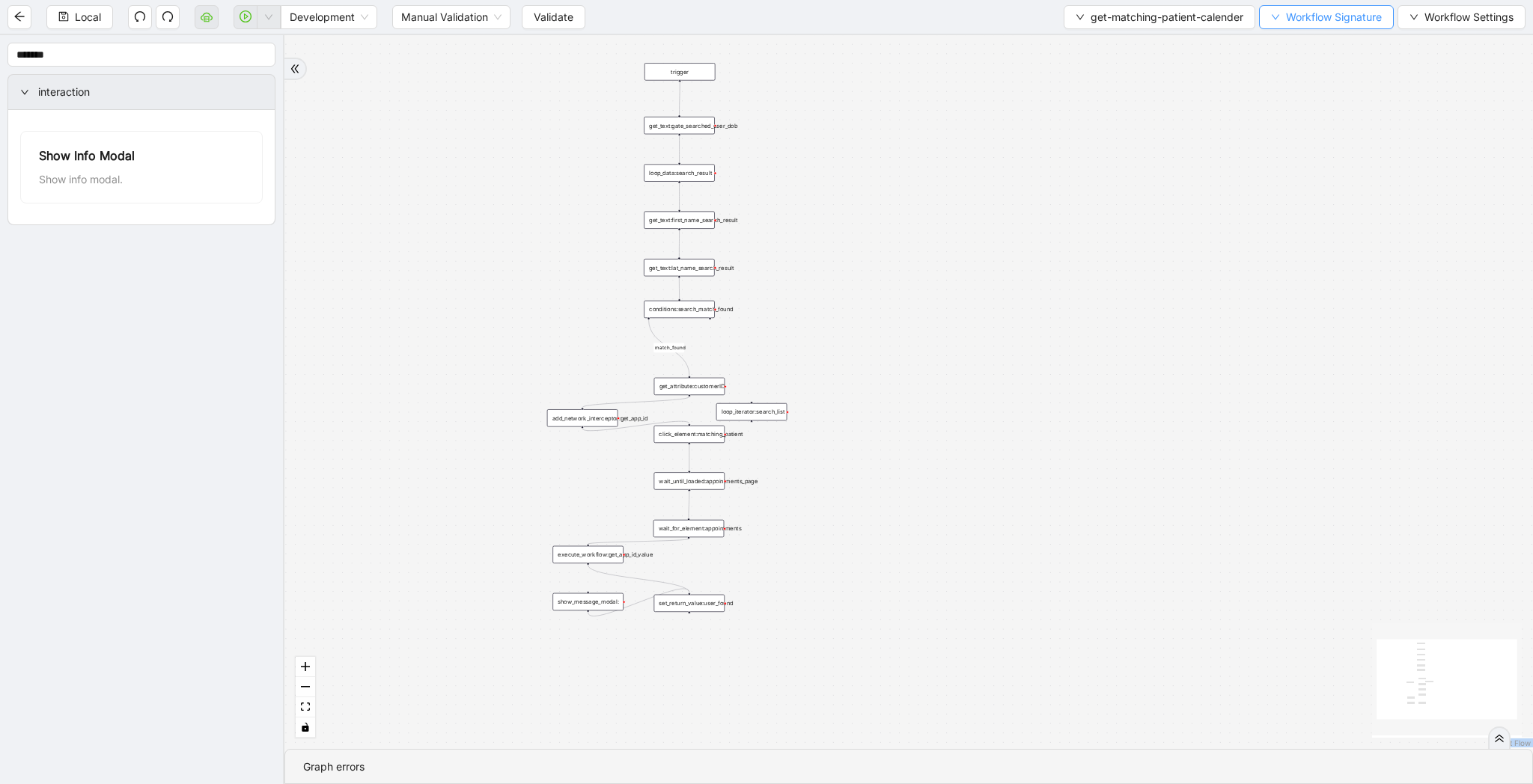
click at [1309, 26] on button "Workflow Signature" at bounding box center [1326, 17] width 135 height 24
click at [1304, 168] on span "Type" at bounding box center [1324, 166] width 101 height 16
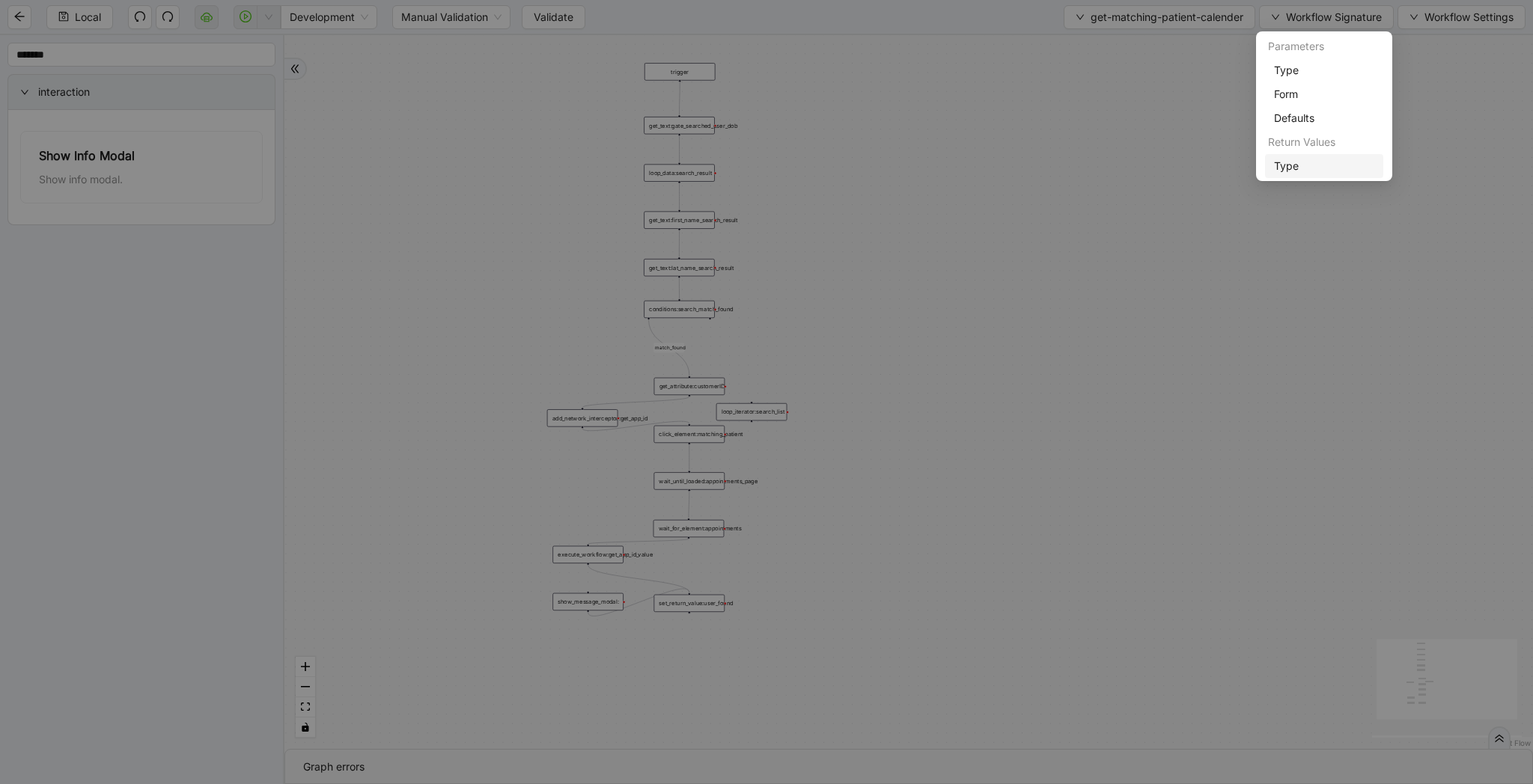
scroll to position [45, 0]
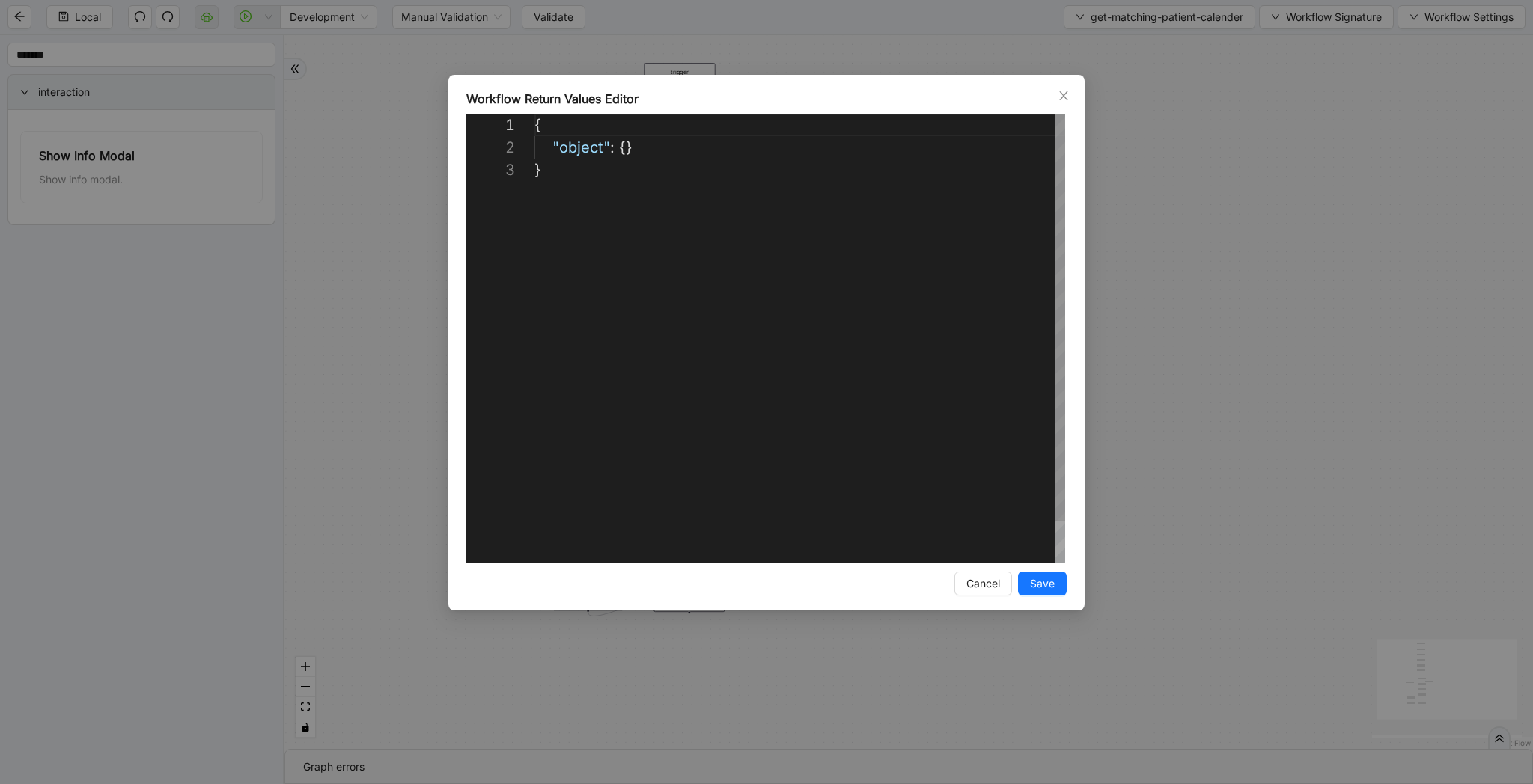
click at [935, 262] on div "{ "object" : {} }" at bounding box center [800, 360] width 530 height 494
paste textarea "**********"
type textarea "**********"
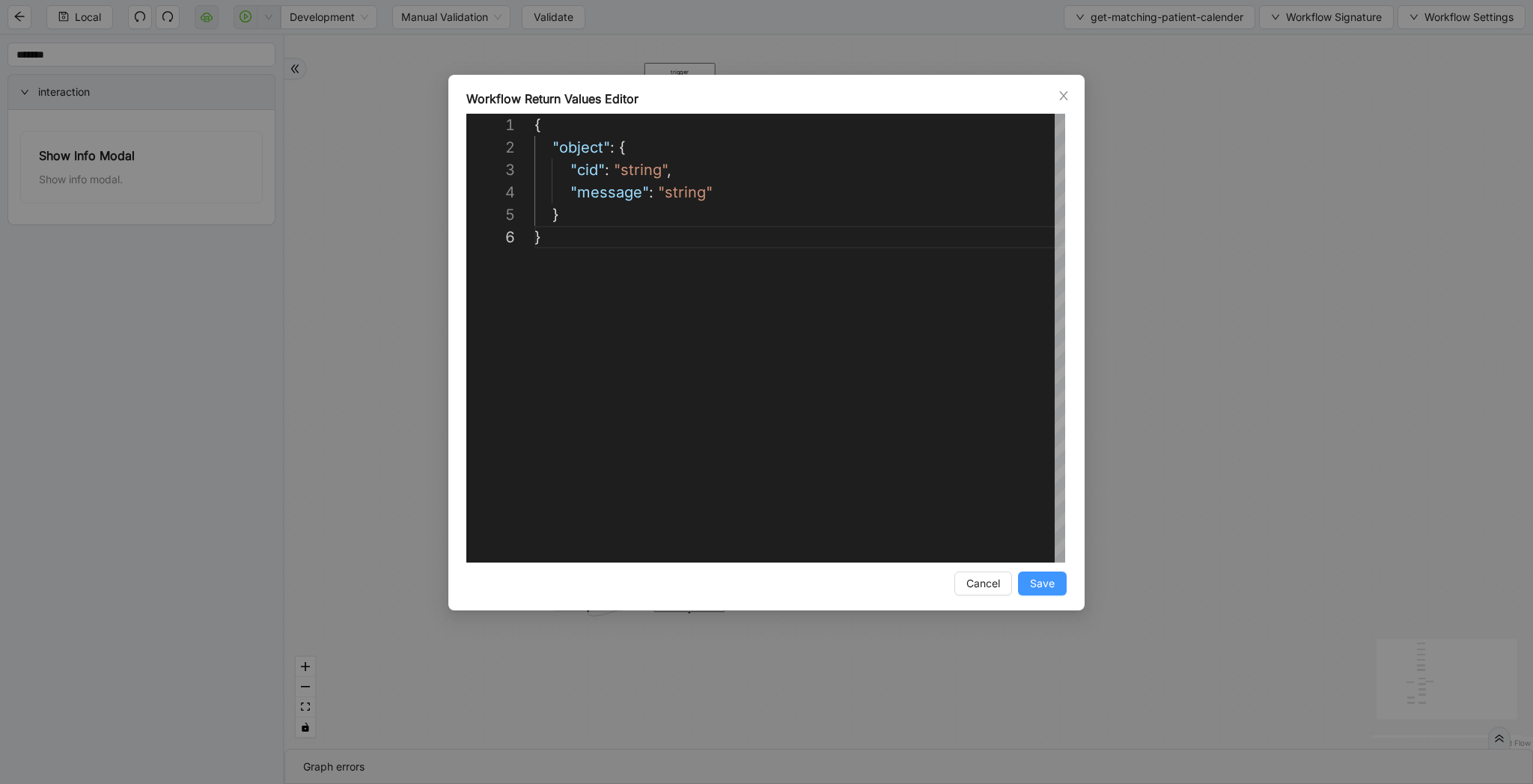
click at [1037, 574] on button "Save" at bounding box center [1042, 584] width 49 height 24
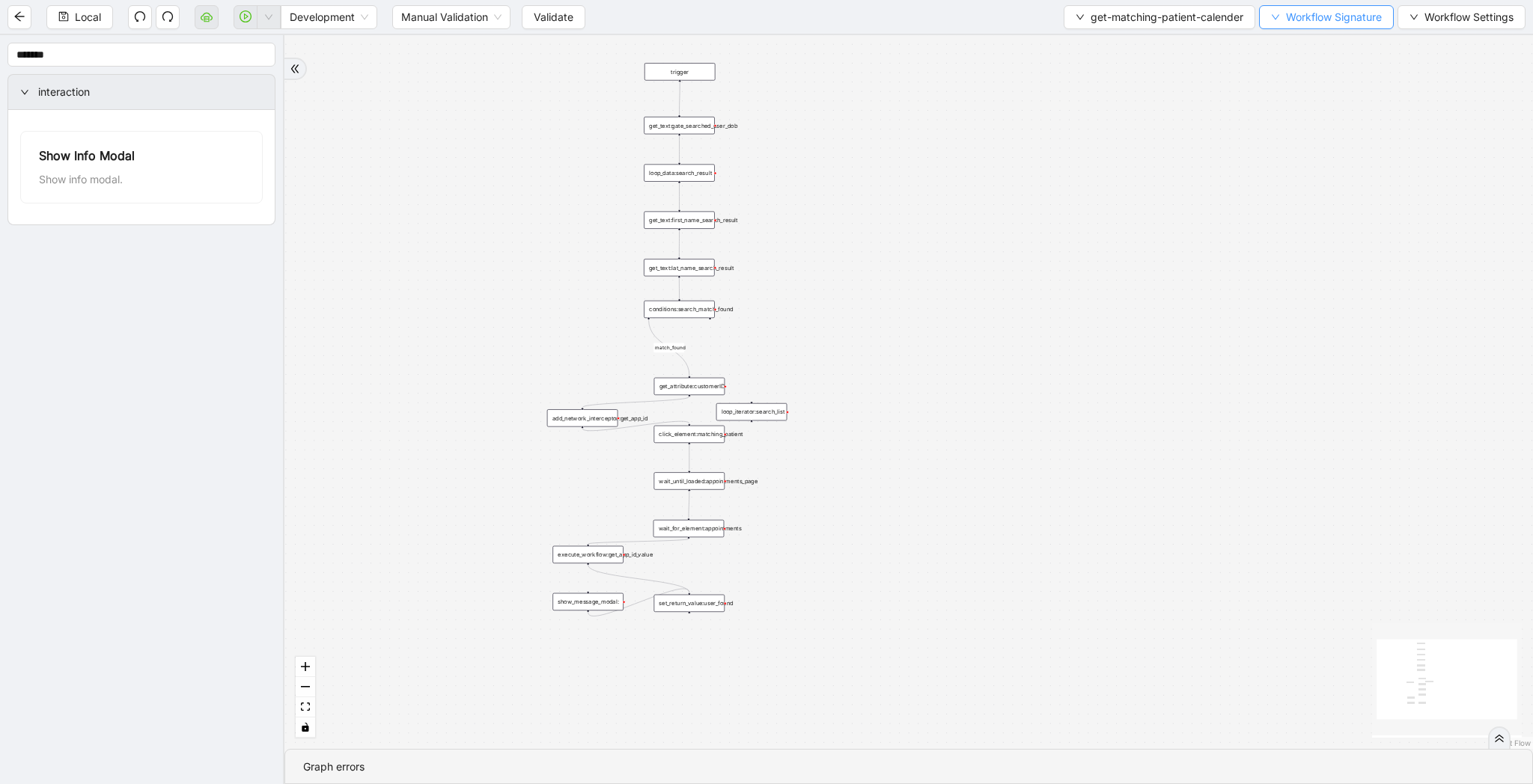
click at [1321, 12] on span "Workflow Signature" at bounding box center [1333, 16] width 95 height 16
click at [1315, 66] on span "Type" at bounding box center [1324, 70] width 101 height 16
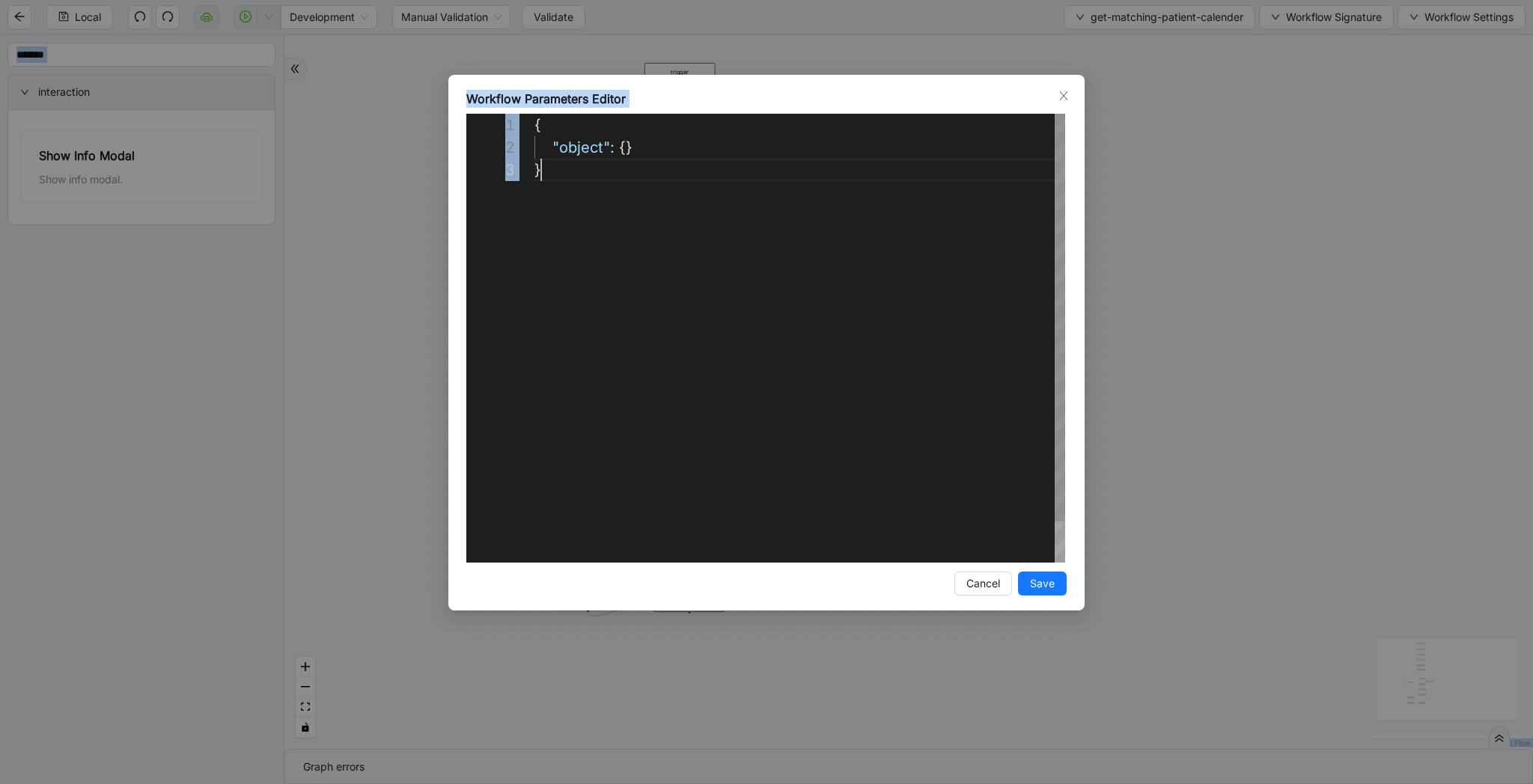
scroll to position [45, 7]
click at [645, 175] on div "{ "object" : {} }" at bounding box center [800, 360] width 530 height 494
paste textarea "**********"
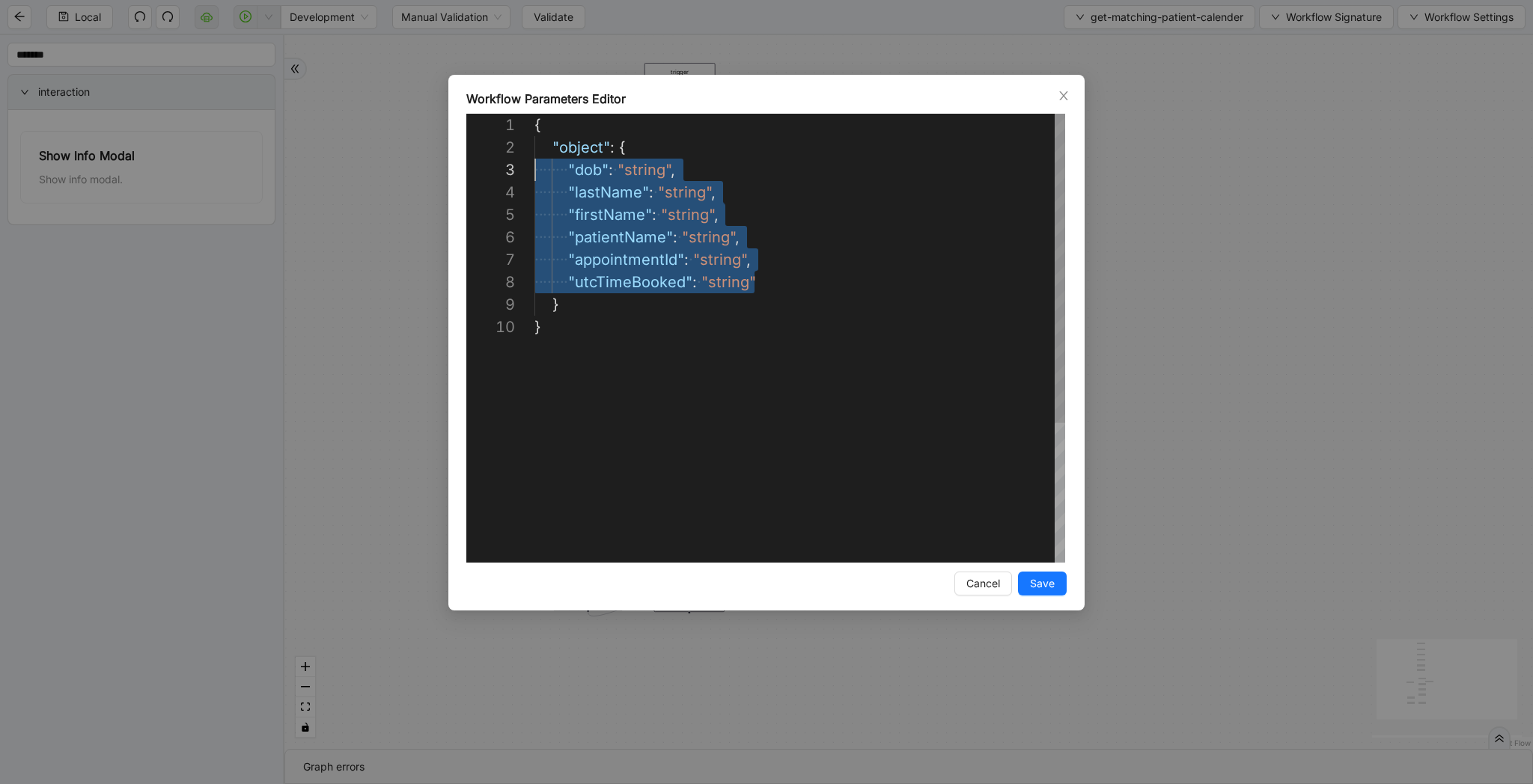
scroll to position [45, 0]
drag, startPoint x: 770, startPoint y: 278, endPoint x: 528, endPoint y: 172, distance: 264.2
drag, startPoint x: 776, startPoint y: 261, endPoint x: 529, endPoint y: 165, distance: 265.0
type textarea "**********"
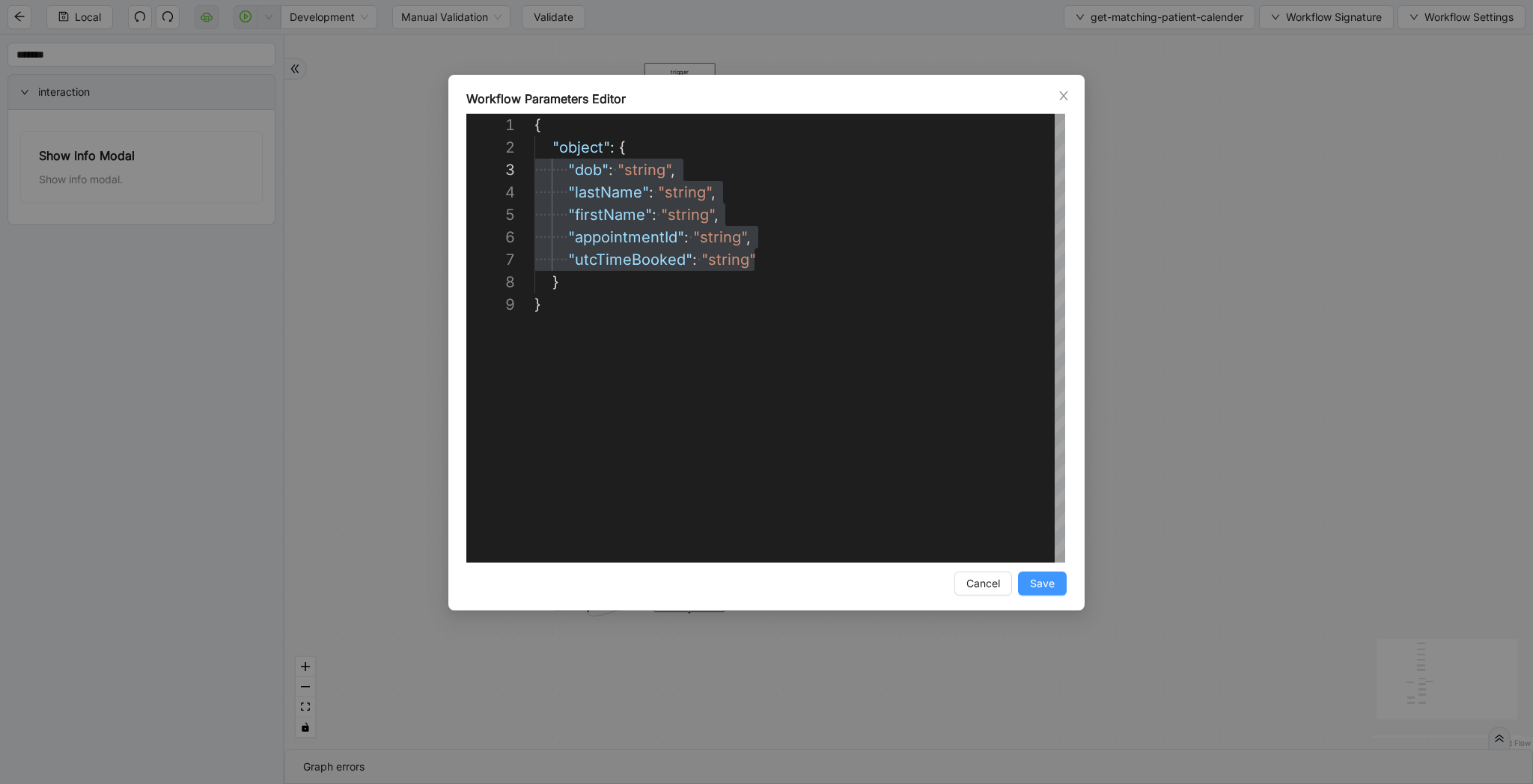
click at [1049, 580] on span "Save" at bounding box center [1042, 583] width 25 height 16
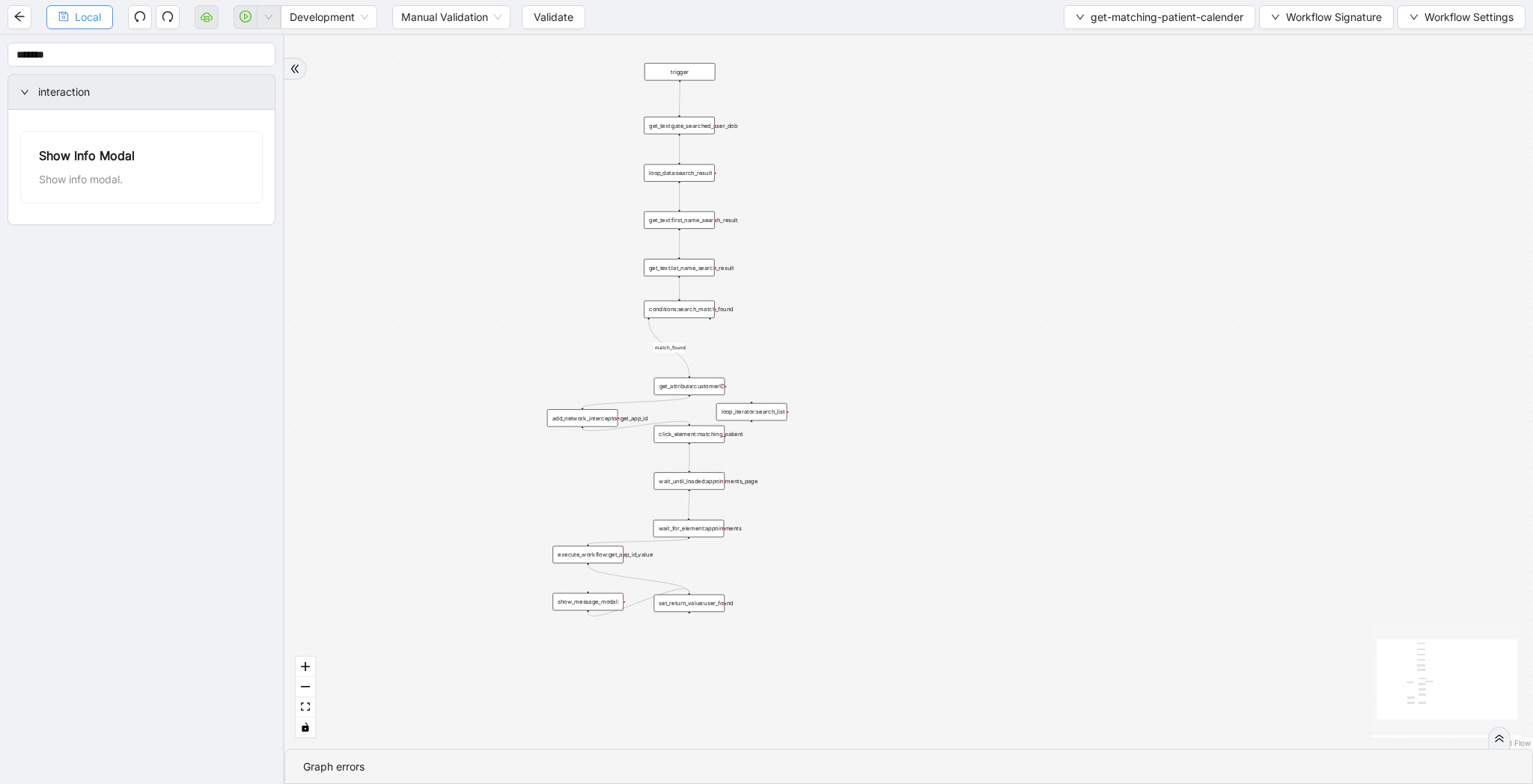
click at [83, 21] on span "Local" at bounding box center [88, 16] width 26 height 16
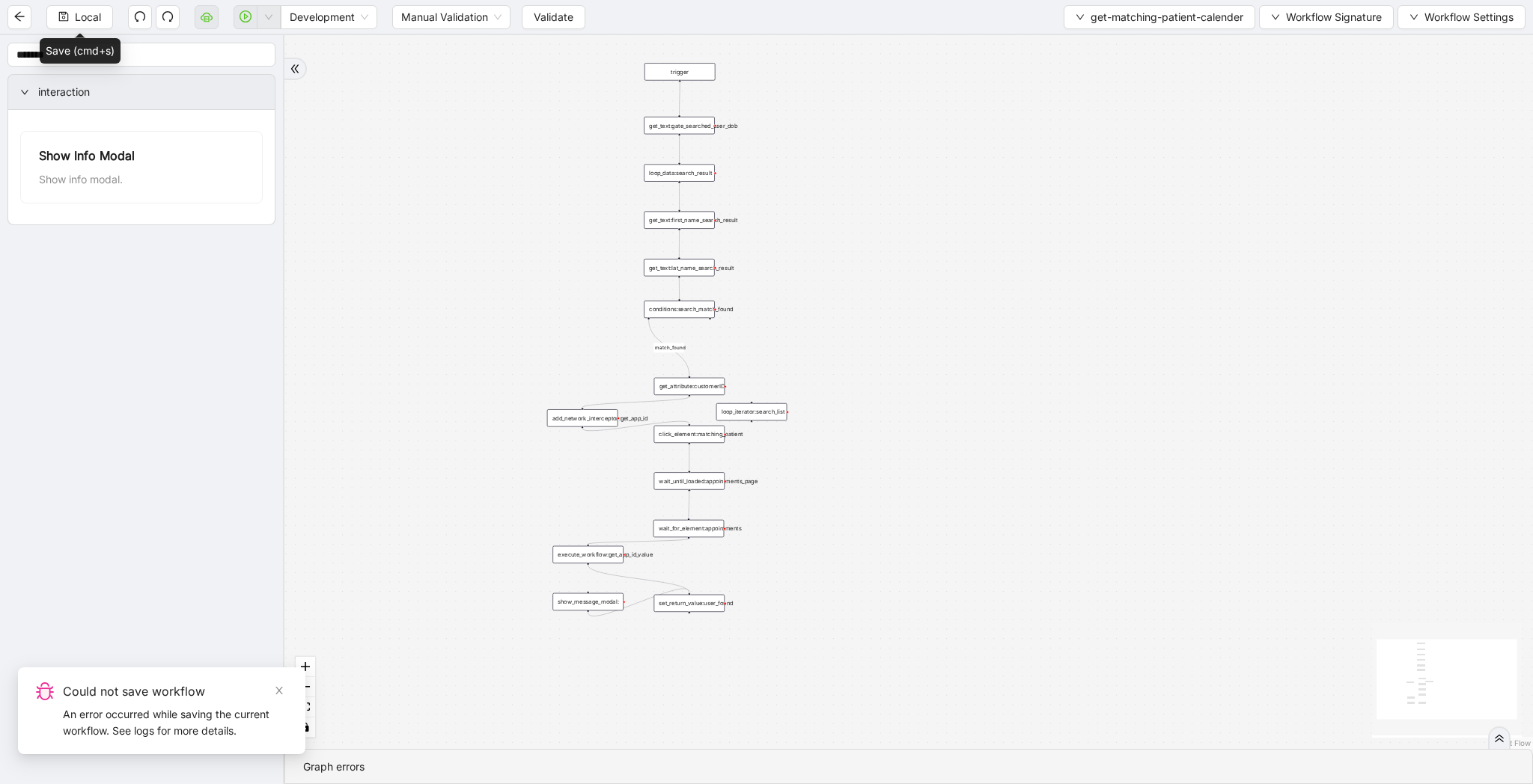
click at [83, 21] on span "Local" at bounding box center [88, 16] width 26 height 16
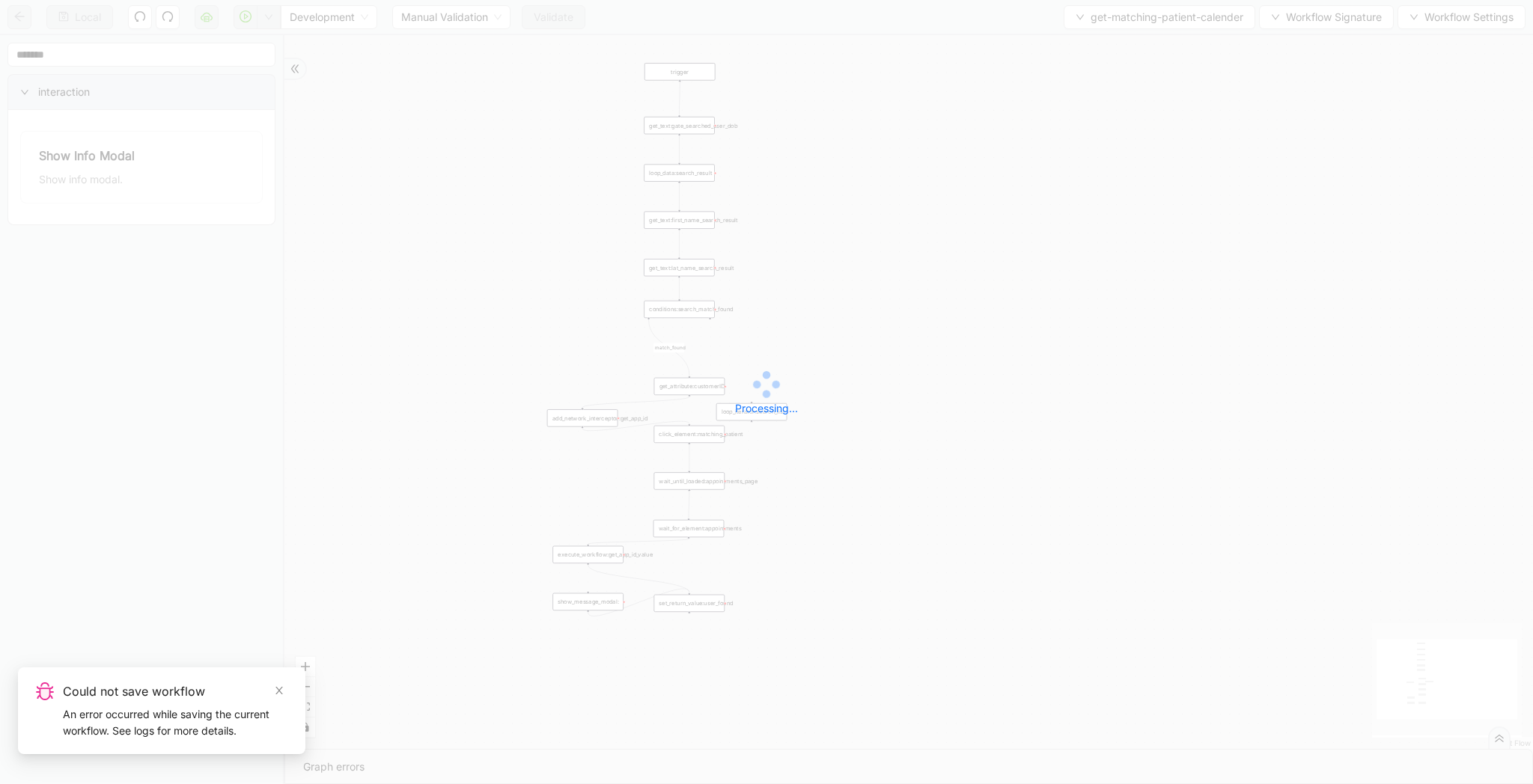
click at [569, 16] on div "Local Development Manual Validation Validate get-matching-patient-calender Work…" at bounding box center [766, 392] width 1533 height 784
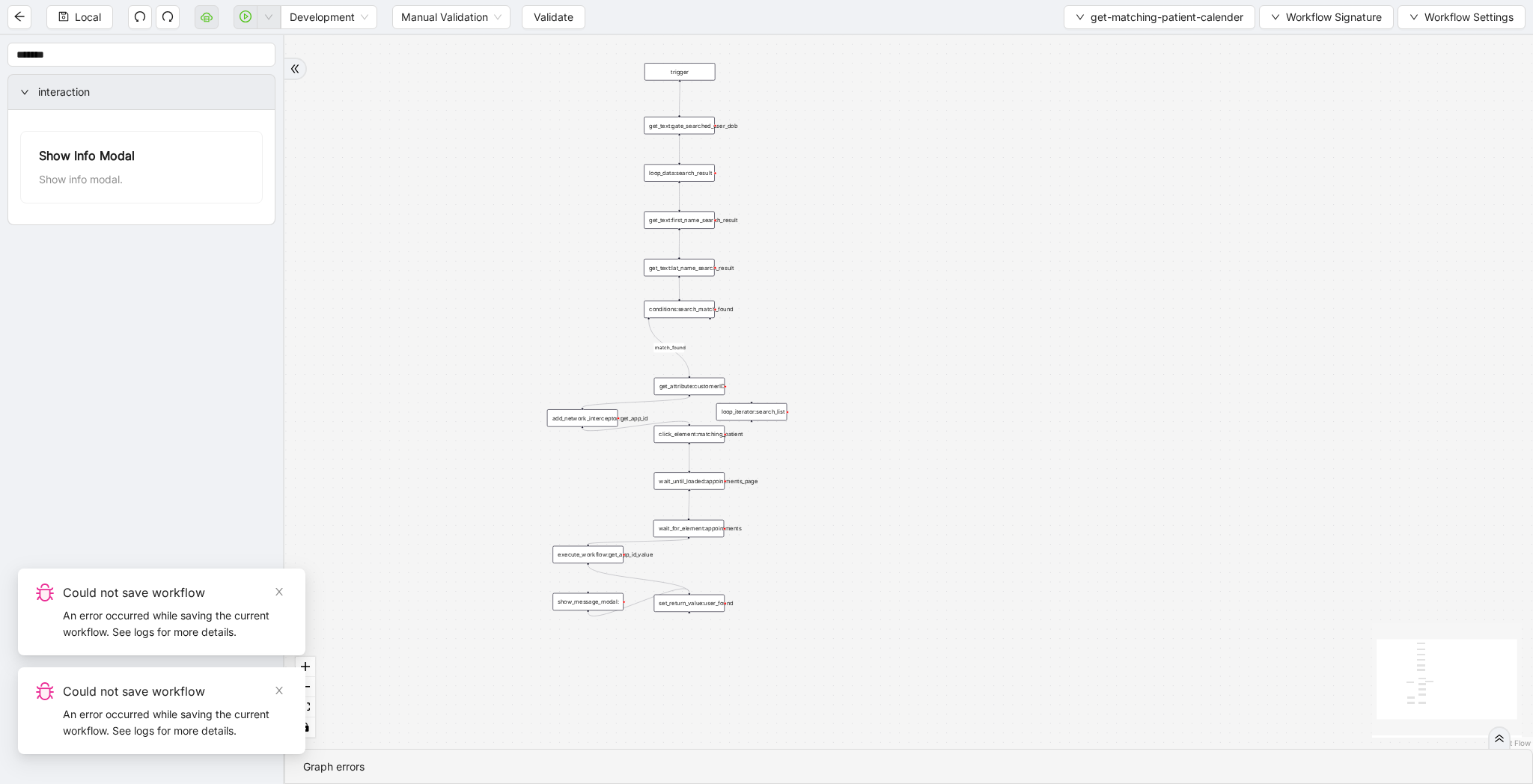
click at [569, 16] on span "Validate" at bounding box center [554, 16] width 40 height 16
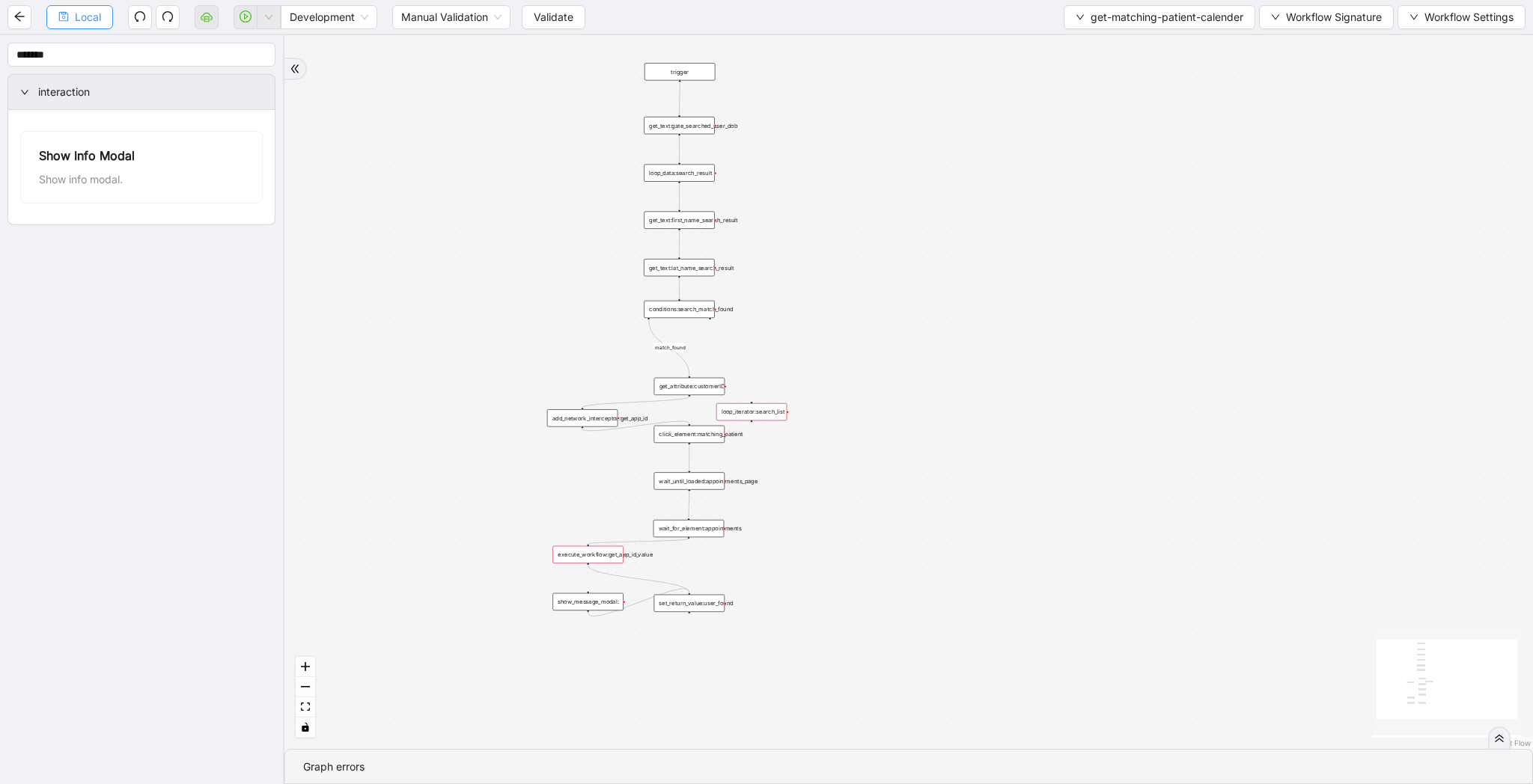
click at [107, 21] on button "Local" at bounding box center [79, 17] width 66 height 24
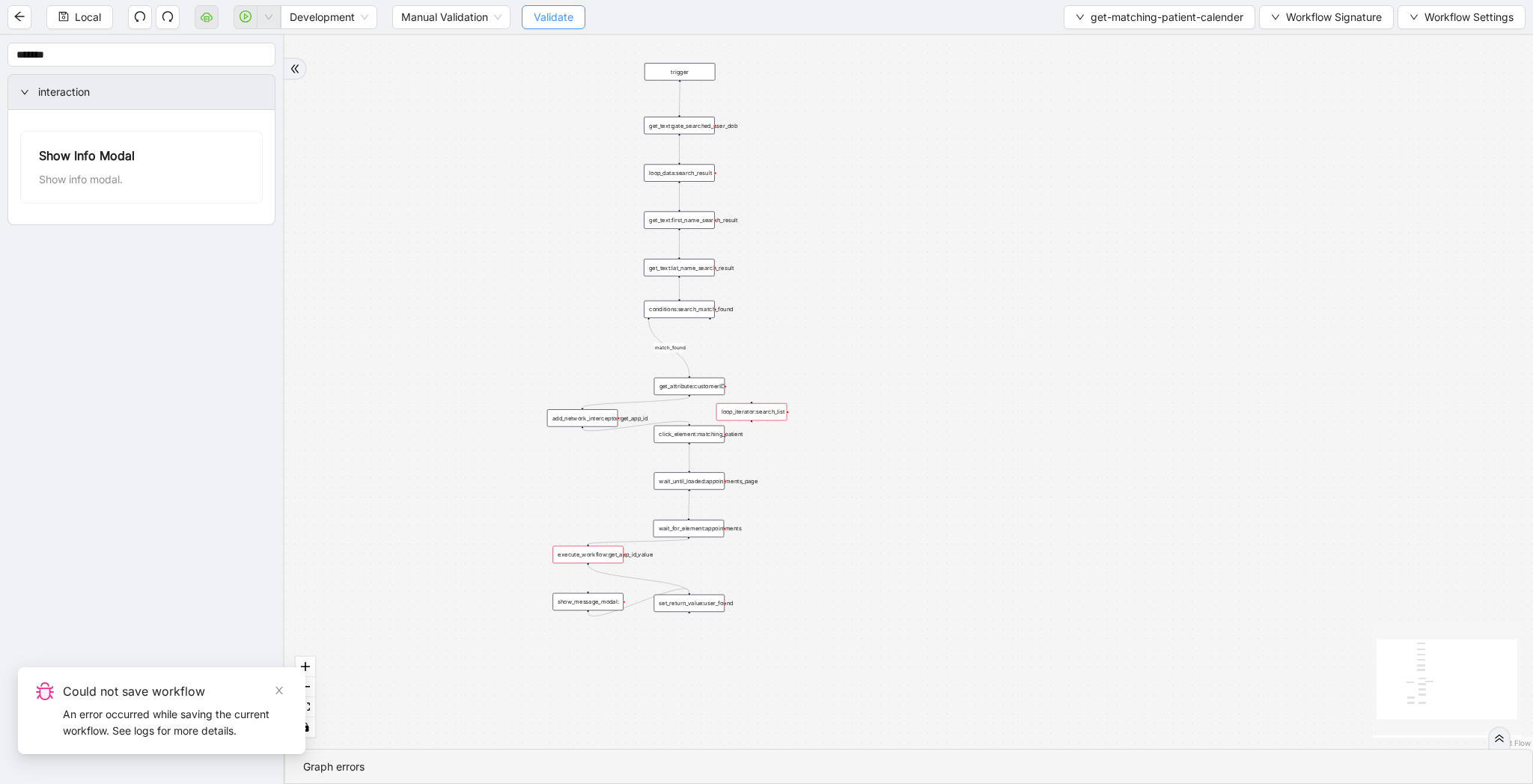
click at [552, 28] on button "Validate" at bounding box center [554, 17] width 64 height 24
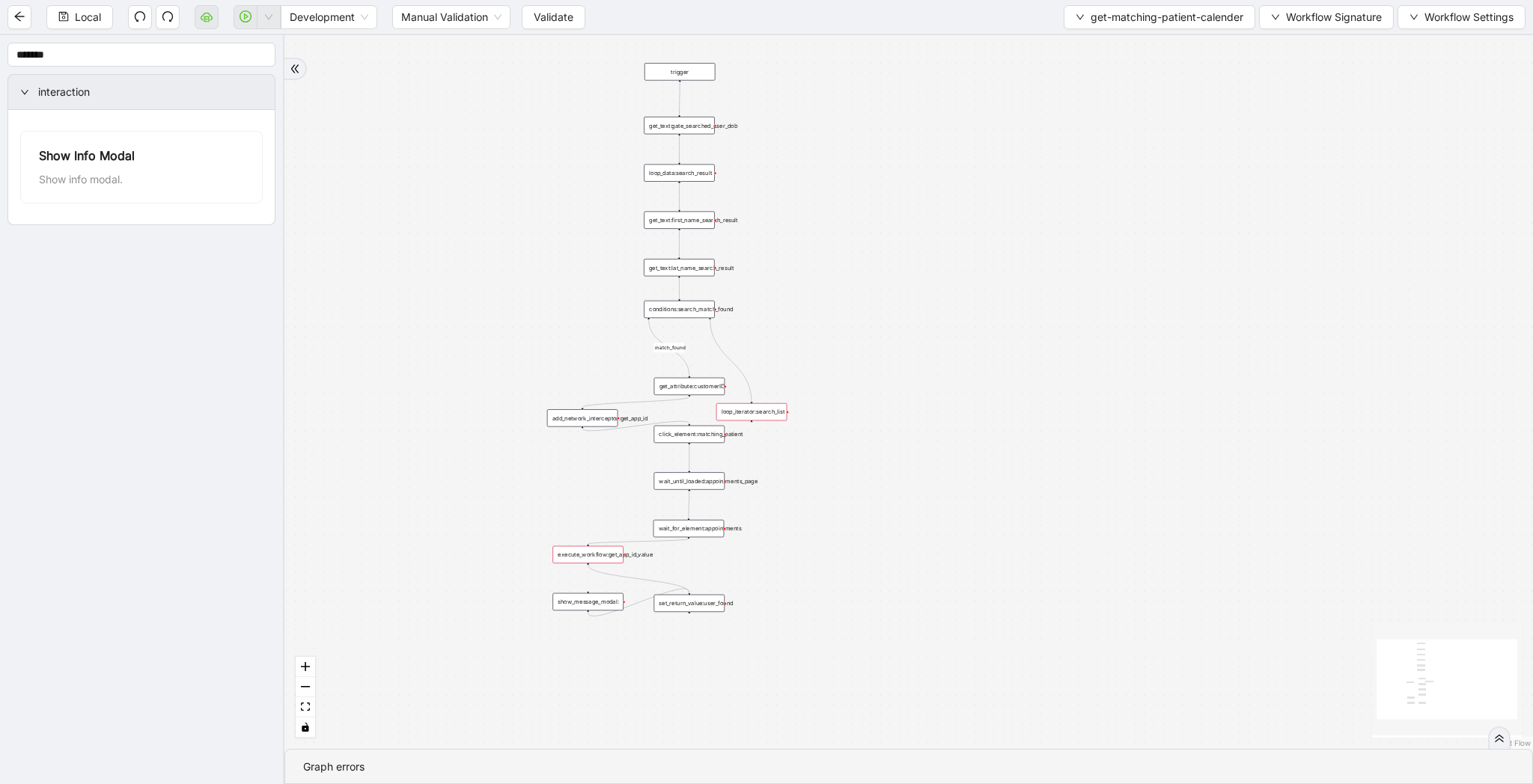
drag, startPoint x: 708, startPoint y: 319, endPoint x: 757, endPoint y: 397, distance: 92.1
click at [757, 397] on div "match_found trigger get_text:gate_searched_user_dob loop_data:search_result get…" at bounding box center [909, 392] width 1248 height 714
click at [804, 499] on div "match_found fallback trigger get_text:gate_searched_user_dob loop_data:search_r…" at bounding box center [909, 392] width 1248 height 714
drag, startPoint x: 750, startPoint y: 420, endPoint x: 837, endPoint y: 505, distance: 121.6
click at [837, 505] on div "trigger get_text:gate_searched_user_dob loop_data:search_result get_text:first_…" at bounding box center [1038, 287] width 788 height 450
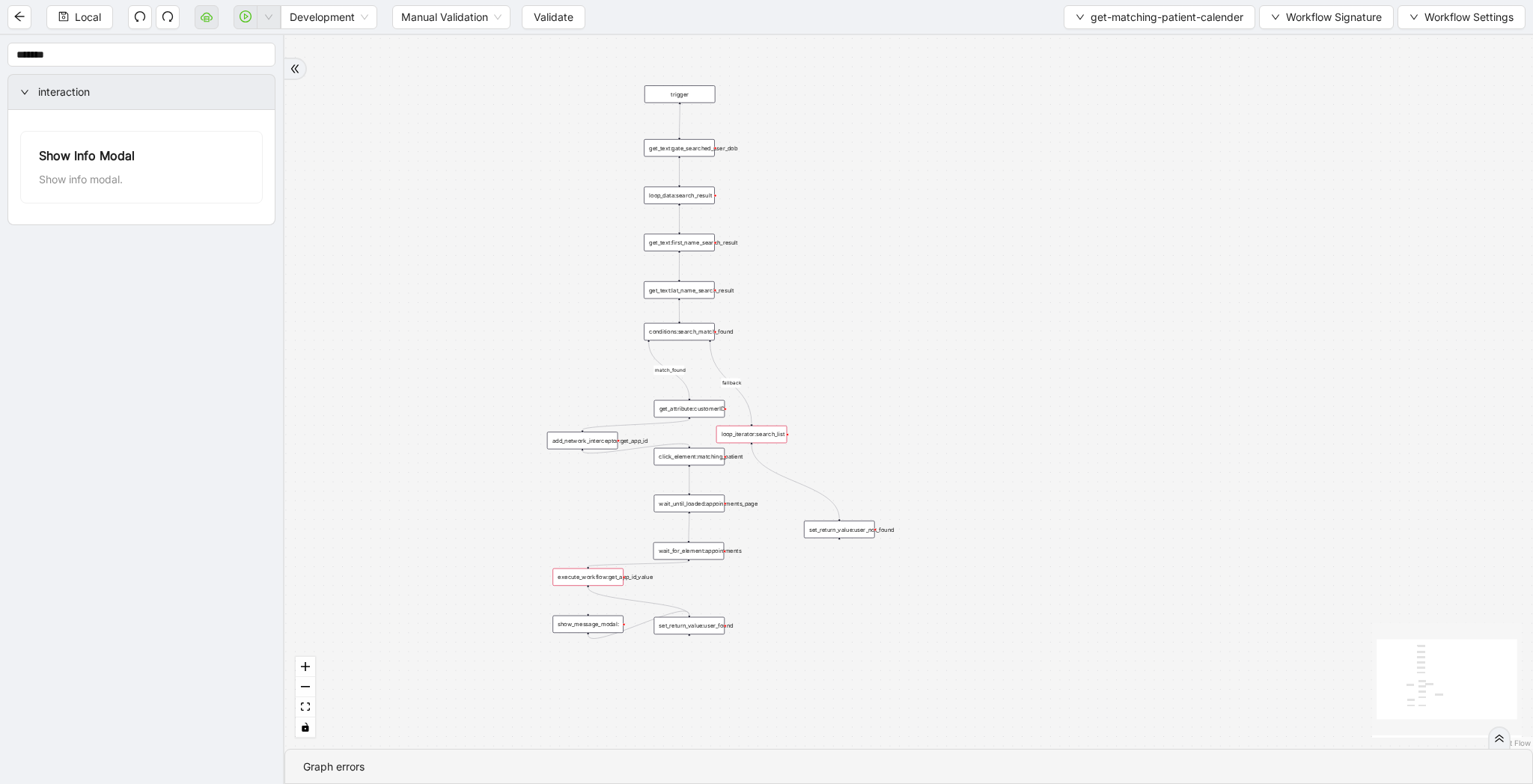
drag, startPoint x: 843, startPoint y: 516, endPoint x: 843, endPoint y: 538, distance: 22.0
click at [843, 538] on div "match_found fallback trigger get_text:gate_searched_user_dob loop_data:search_r…" at bounding box center [909, 392] width 1248 height 714
drag, startPoint x: 843, startPoint y: 535, endPoint x: 835, endPoint y: 551, distance: 17.9
click at [835, 546] on div "set_return_value:user_not_found" at bounding box center [839, 537] width 71 height 17
click at [601, 588] on div "match_found fallback trigger get_text:gate_searched_user_dob loop_data:search_r…" at bounding box center [909, 392] width 1248 height 714
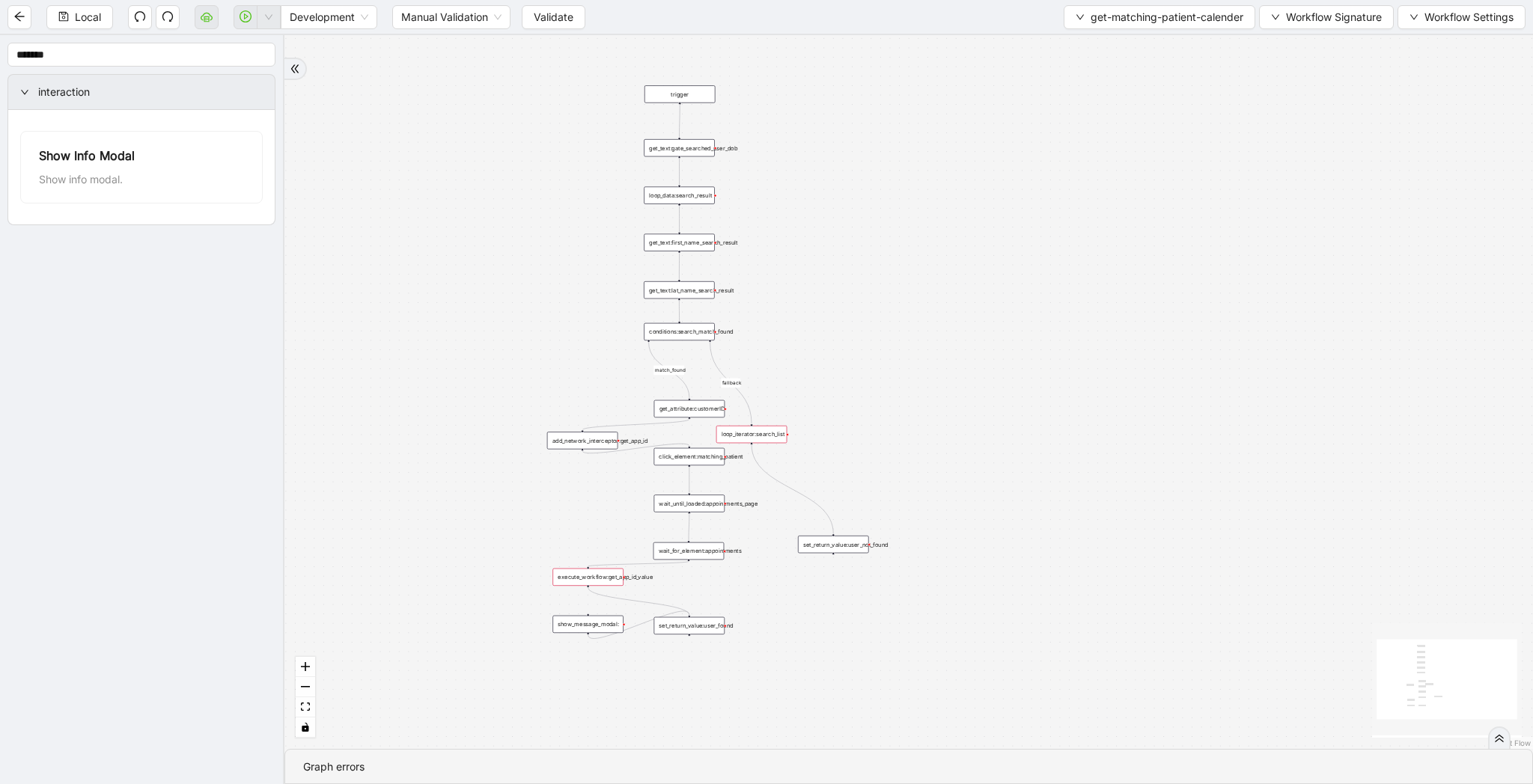
click at [598, 575] on div "execute_workflow:get_app_id_value" at bounding box center [587, 578] width 71 height 17
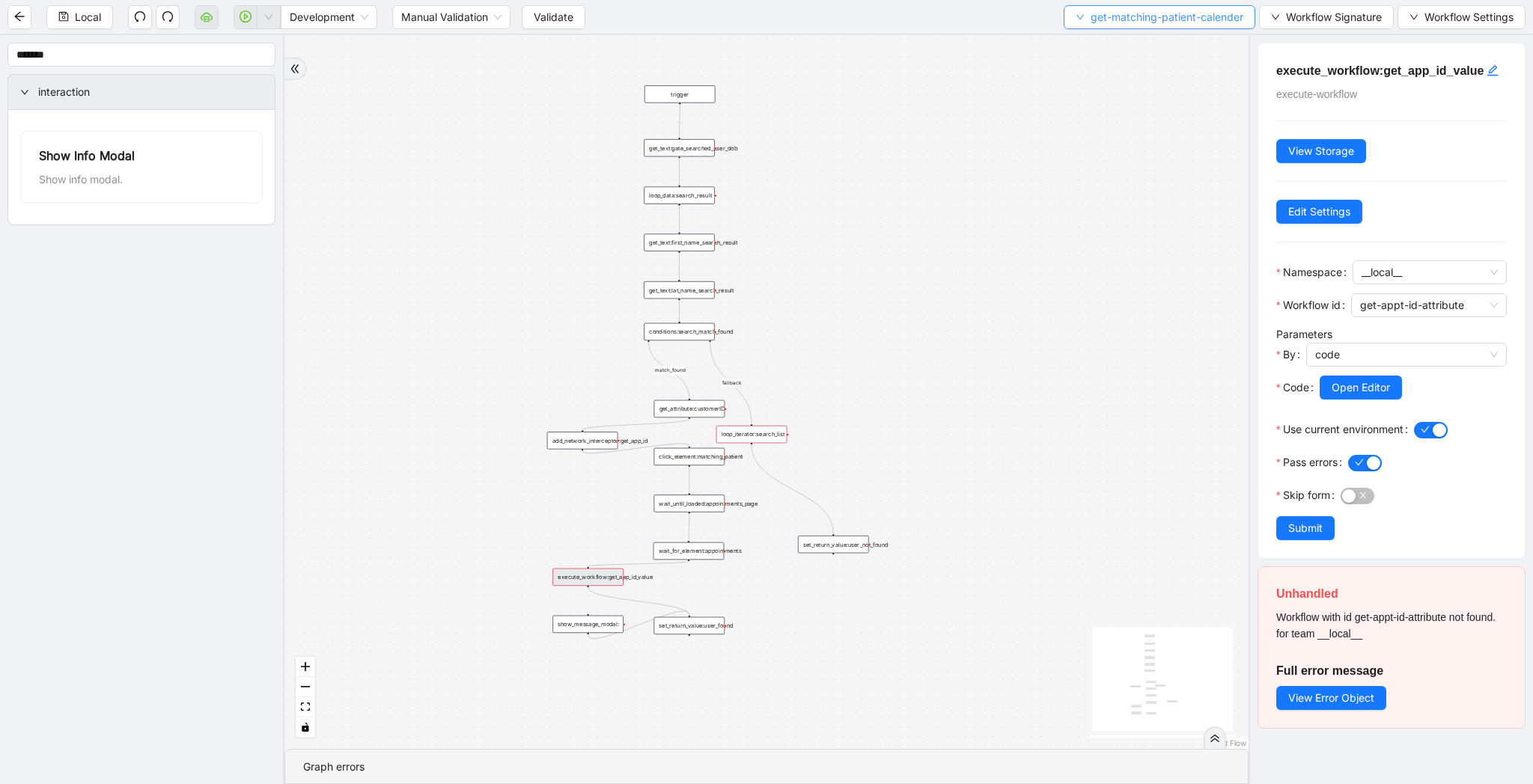
click at [1098, 24] on span "get-matching-patient-calender" at bounding box center [1167, 16] width 153 height 16
click at [1092, 45] on span "Select" at bounding box center [1156, 46] width 169 height 16
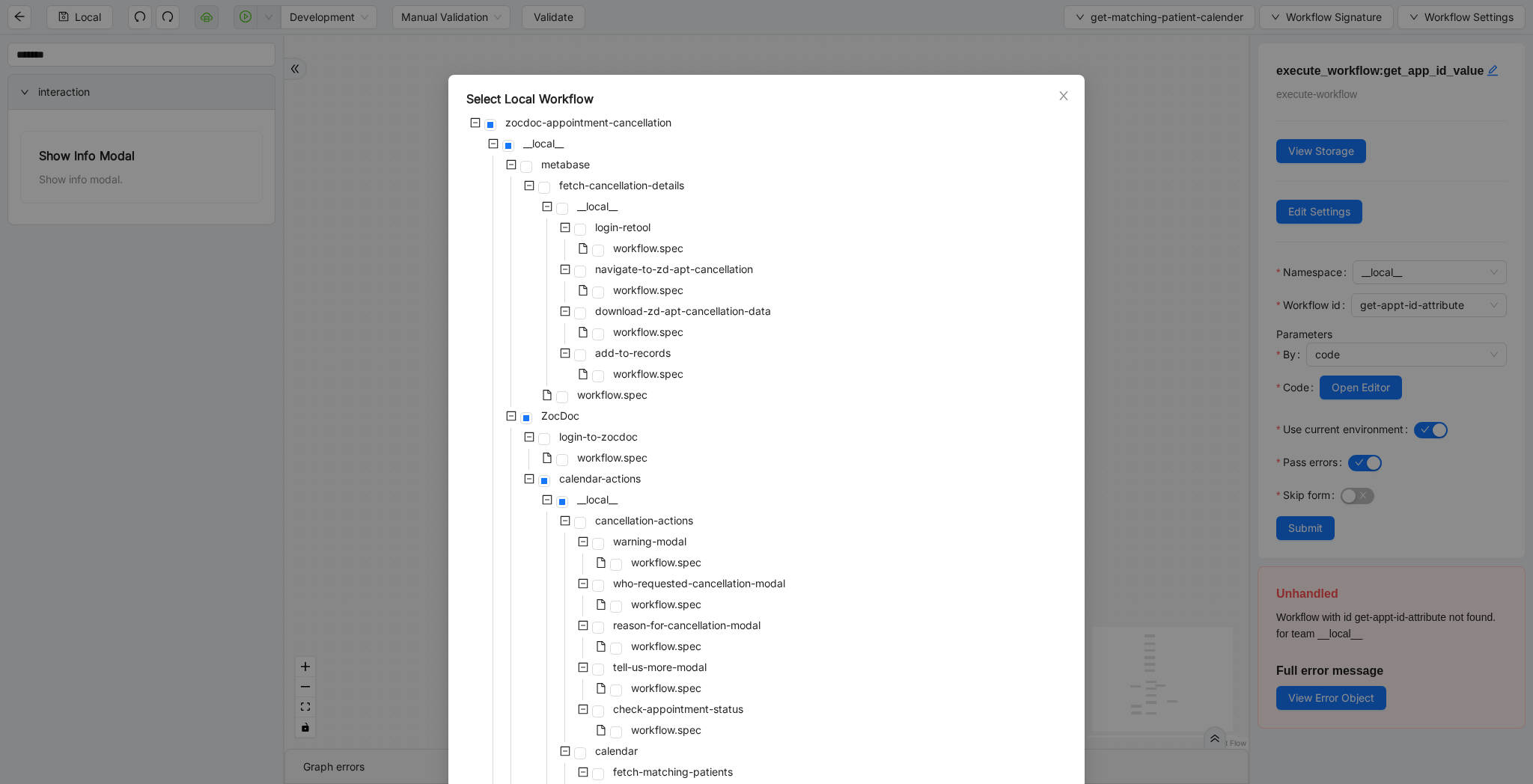
scroll to position [862, 0]
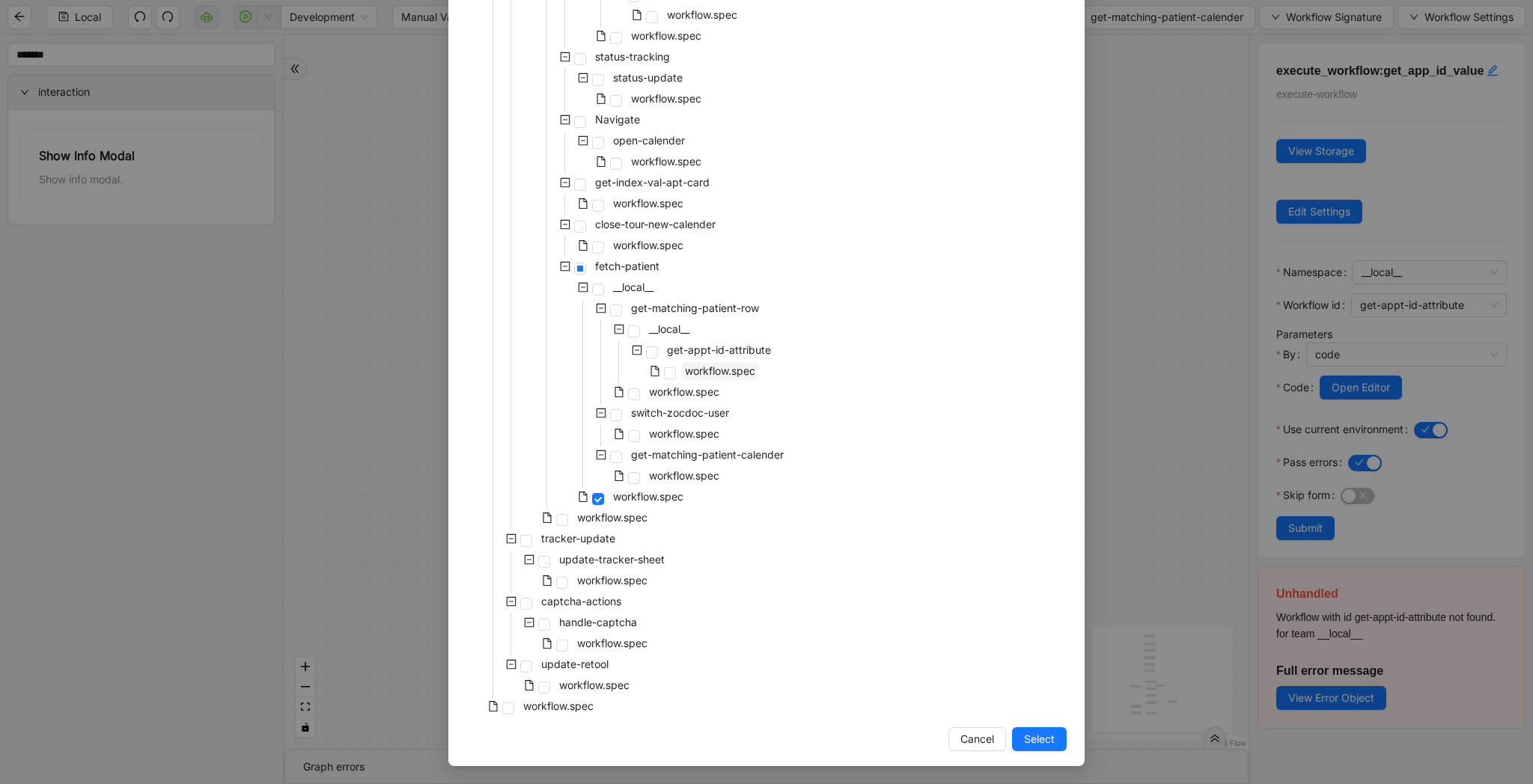
click at [709, 371] on span "workflow.spec" at bounding box center [720, 371] width 71 height 13
click at [1045, 732] on span "Select" at bounding box center [1039, 738] width 31 height 16
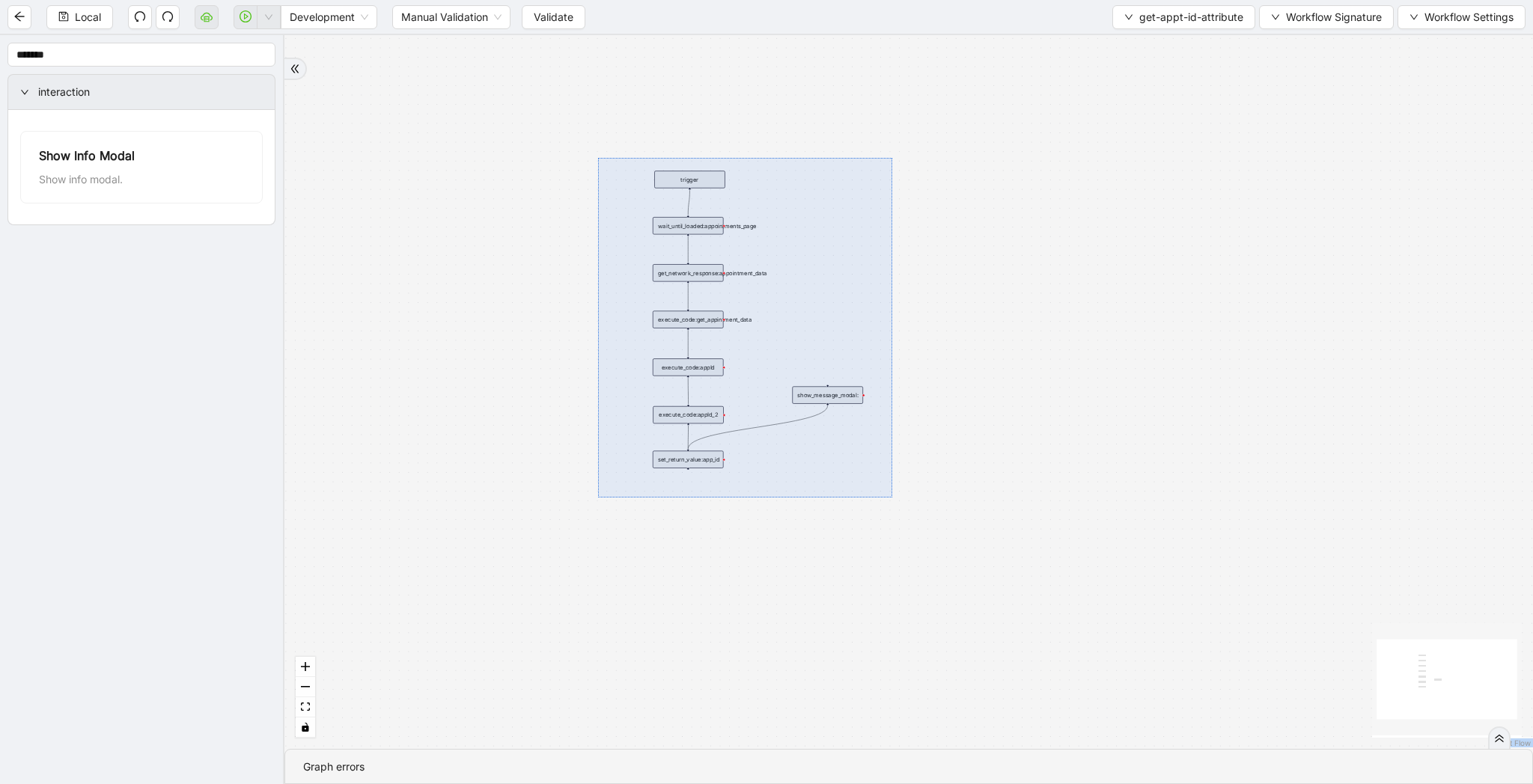
drag, startPoint x: 598, startPoint y: 158, endPoint x: 892, endPoint y: 496, distance: 448.0
click at [892, 496] on div "trigger wait_until_loaded:appointments_page get_network_response:appointment_da…" at bounding box center [909, 392] width 1248 height 714
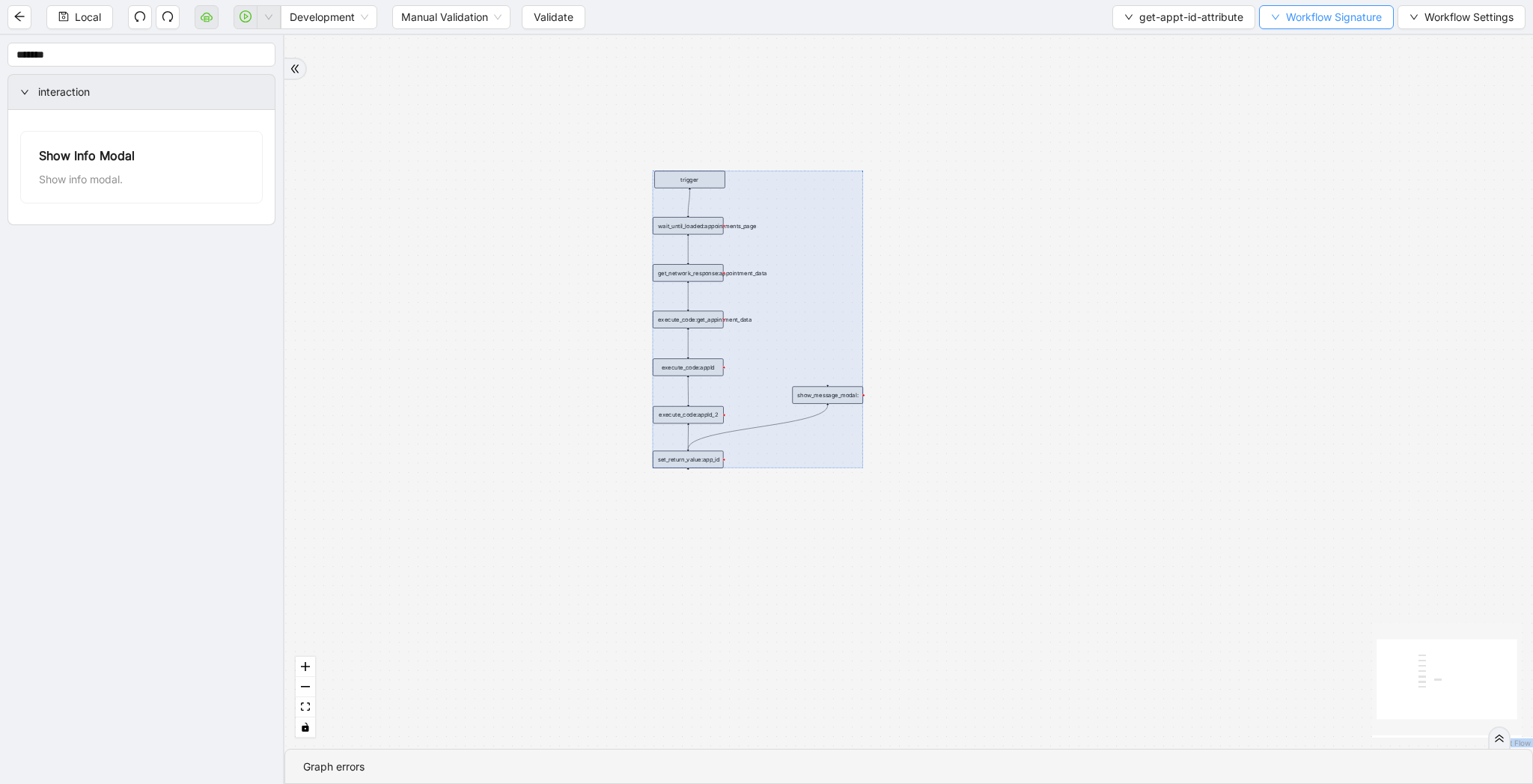
click at [1297, 18] on span "Workflow Signature" at bounding box center [1333, 16] width 95 height 16
click at [1297, 60] on li "Type" at bounding box center [1324, 70] width 119 height 24
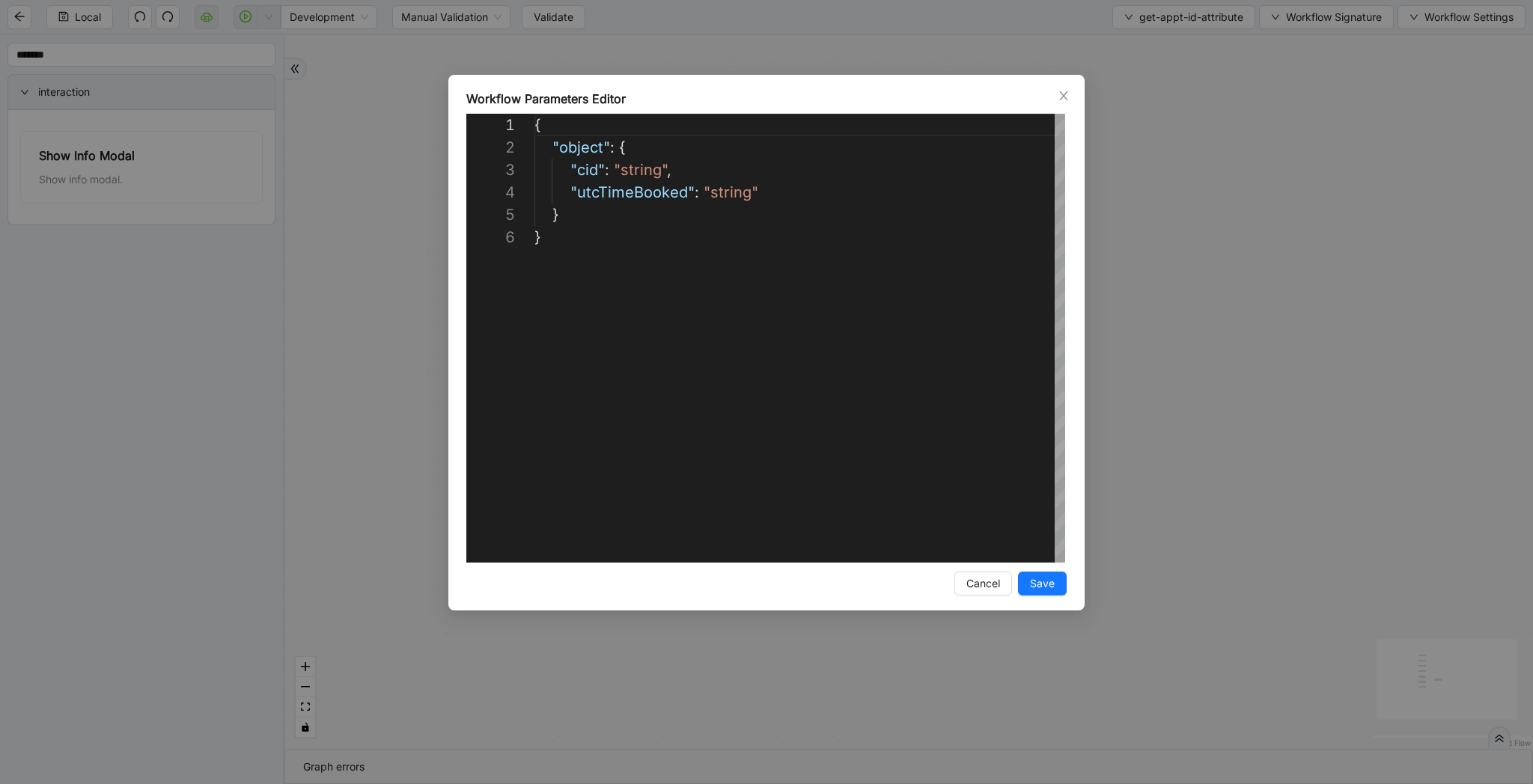
scroll to position [113, 0]
click at [1124, 143] on div "**********" at bounding box center [766, 392] width 1533 height 784
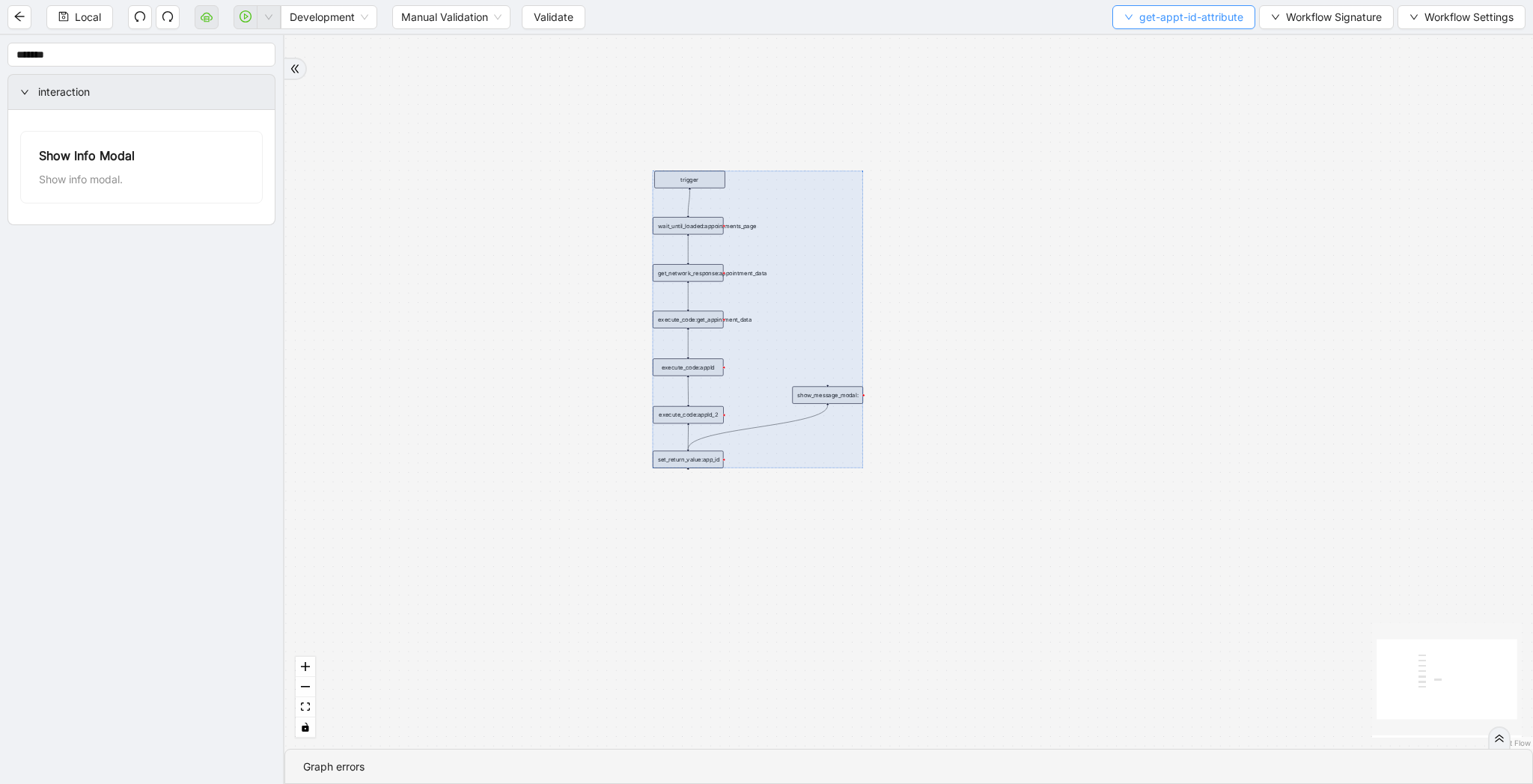
click at [1155, 15] on span "get-appt-id-attribute" at bounding box center [1191, 16] width 104 height 16
click at [1151, 38] on span "Select" at bounding box center [1181, 46] width 118 height 16
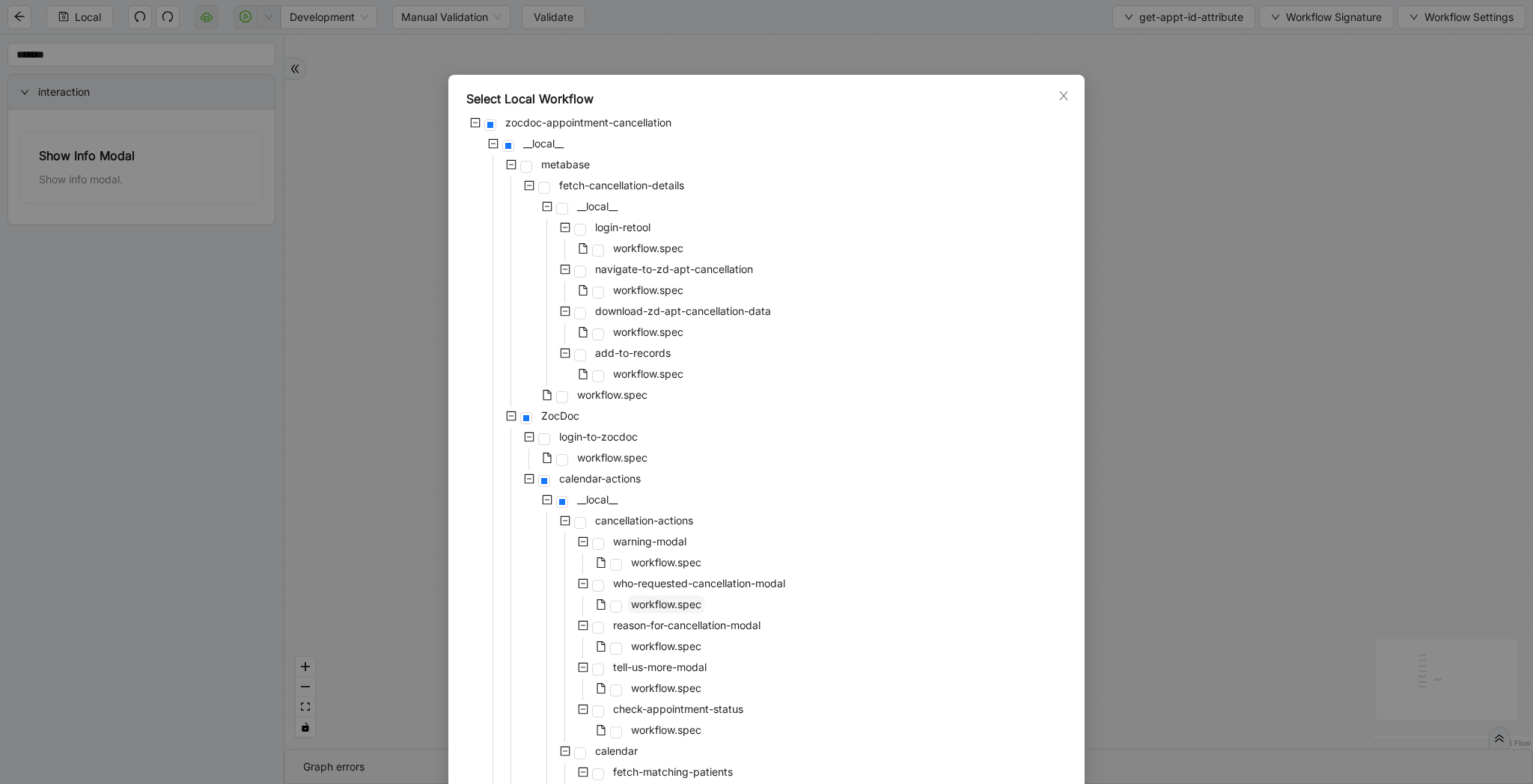
scroll to position [862, 0]
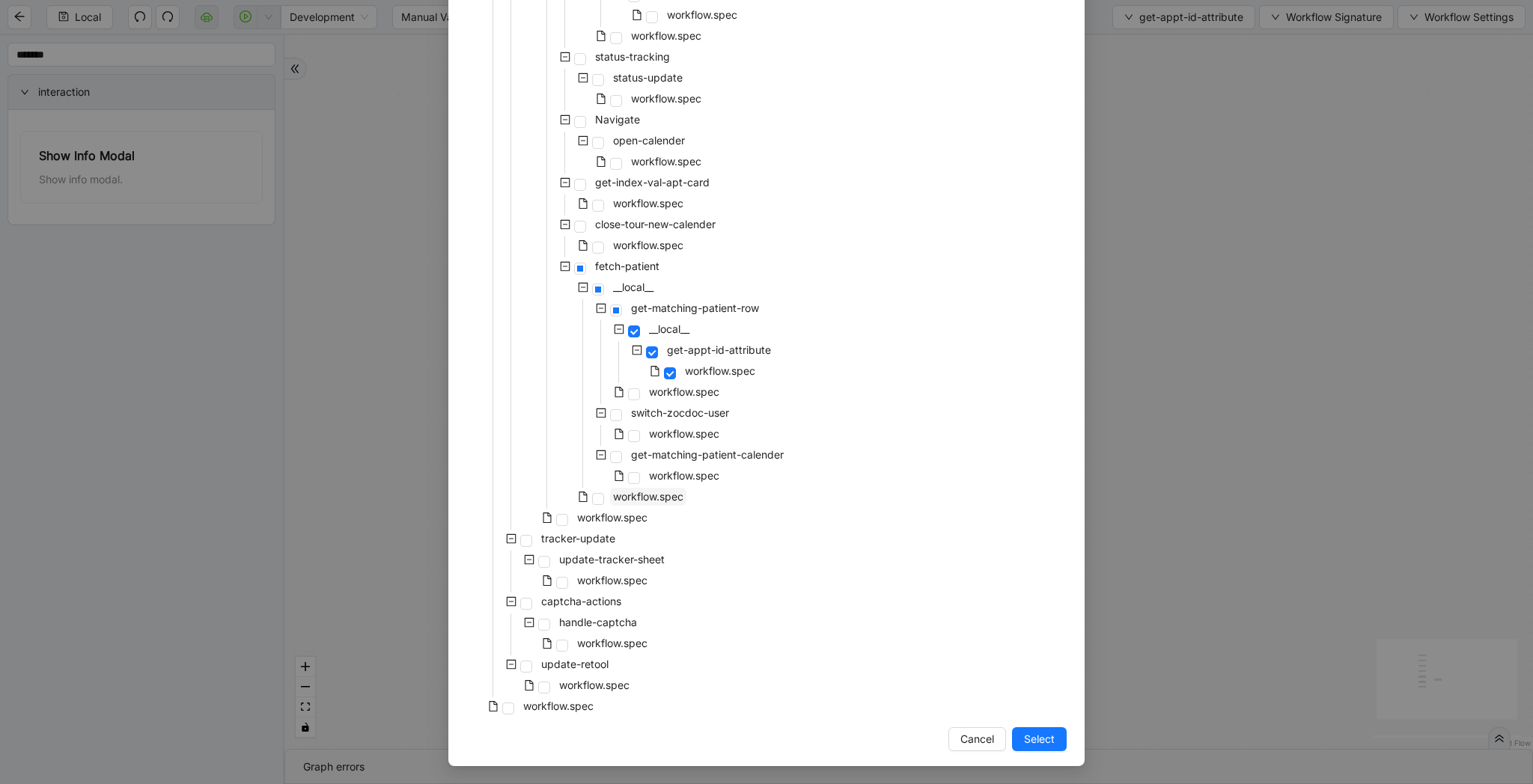
click at [665, 499] on span "workflow.spec" at bounding box center [648, 496] width 71 height 13
click at [720, 476] on span "workflow.spec" at bounding box center [684, 475] width 71 height 13
click at [1043, 732] on span "Select" at bounding box center [1039, 738] width 31 height 16
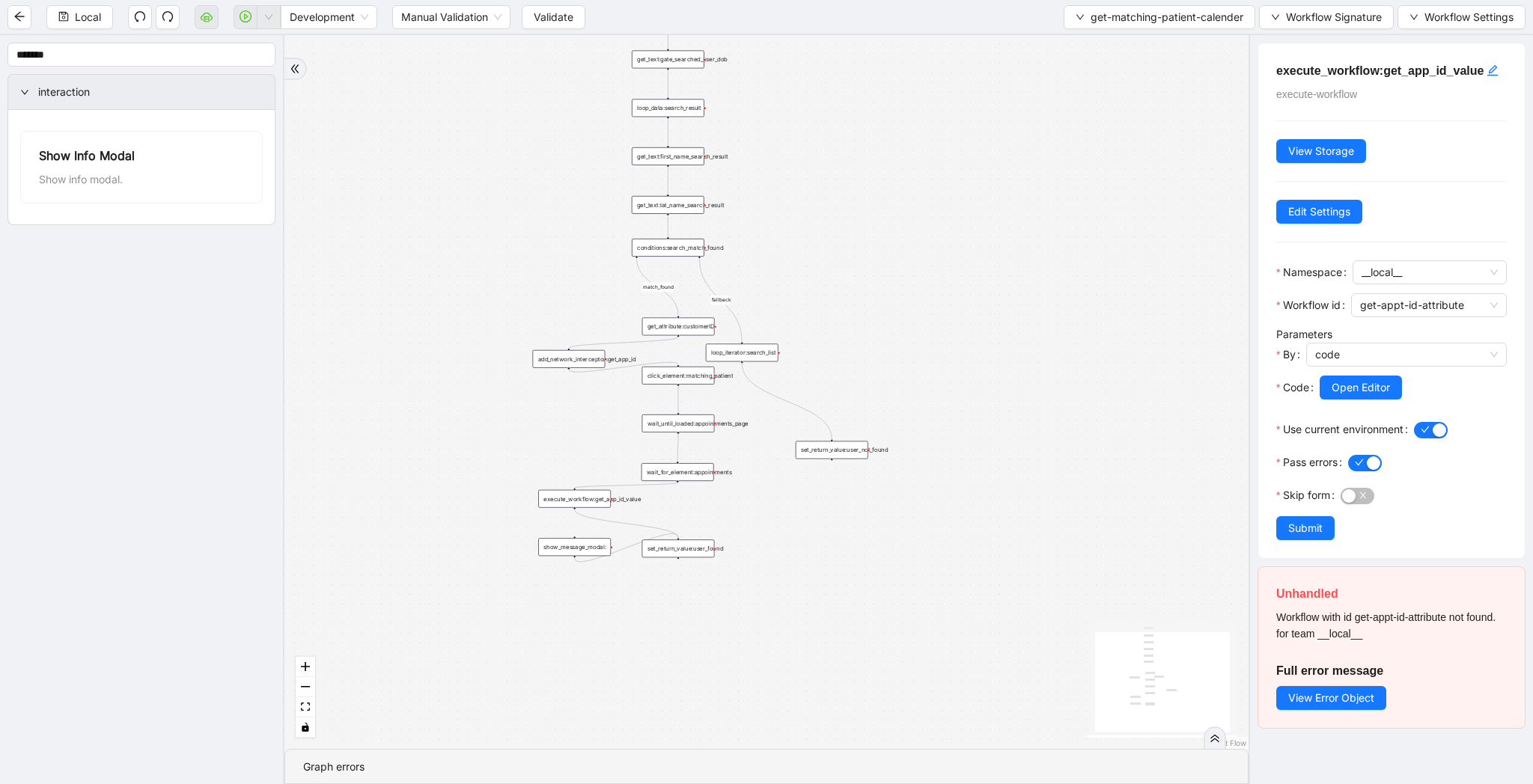
drag, startPoint x: 966, startPoint y: 377, endPoint x: 961, endPoint y: 267, distance: 110.1
click at [961, 267] on div "match_found fallback trigger get_text:gate_searched_user_dob loop_data:search_r…" at bounding box center [766, 392] width 964 height 714
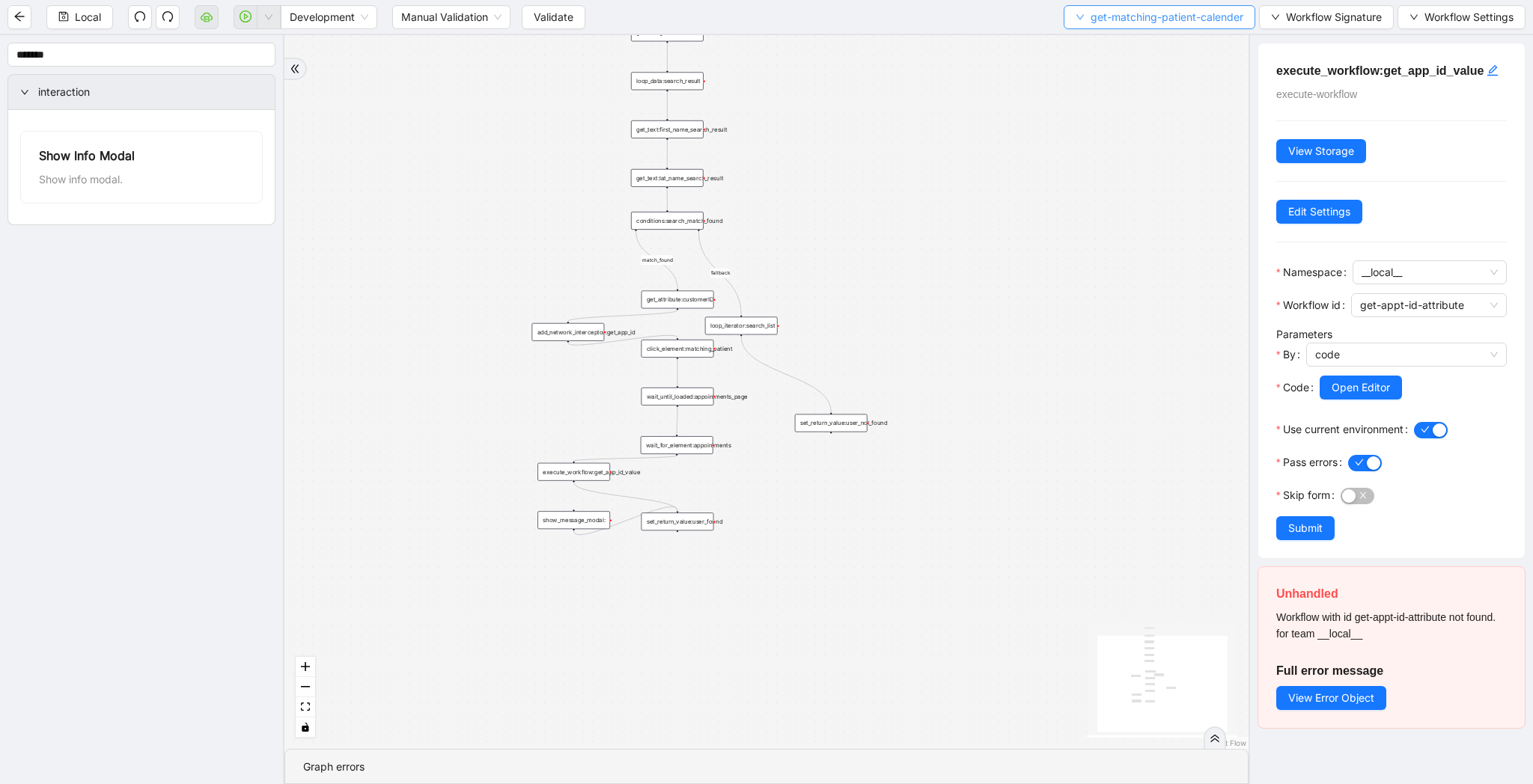
click at [1119, 22] on span "get-matching-patient-calender" at bounding box center [1167, 16] width 153 height 16
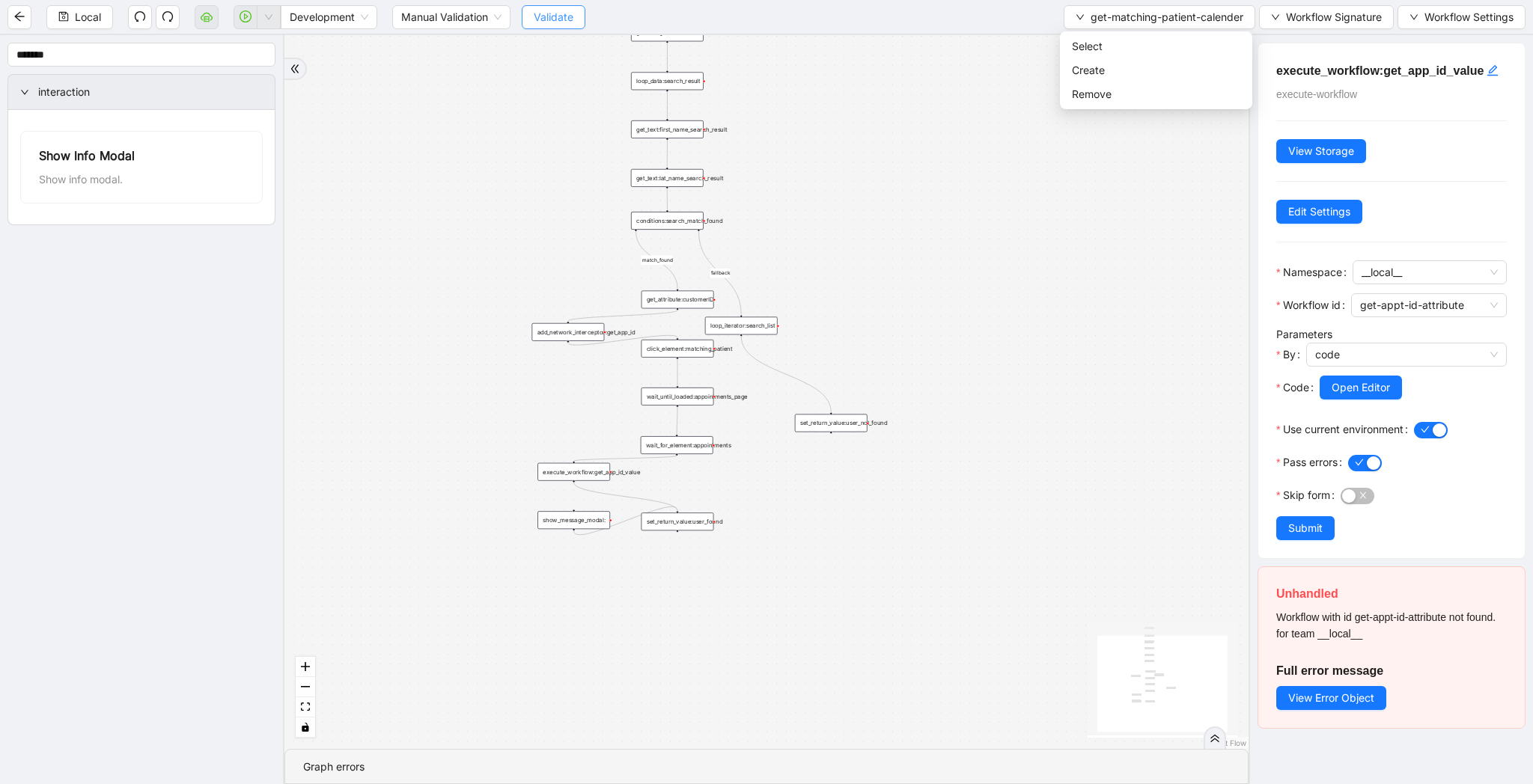
click at [541, 15] on span "Validate" at bounding box center [554, 16] width 40 height 16
click at [82, 13] on span "Local" at bounding box center [88, 16] width 26 height 16
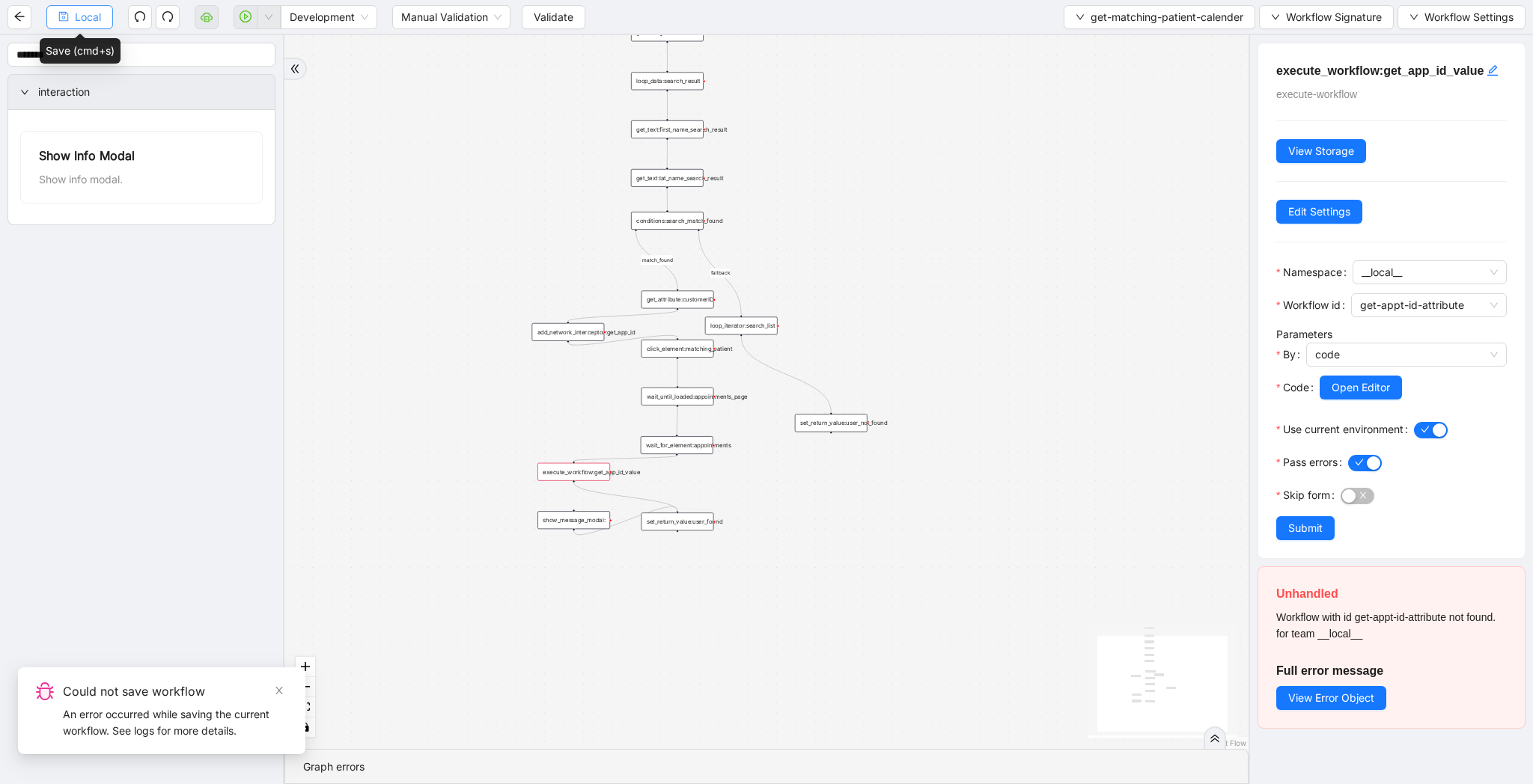
click at [98, 21] on span "Local" at bounding box center [88, 16] width 26 height 16
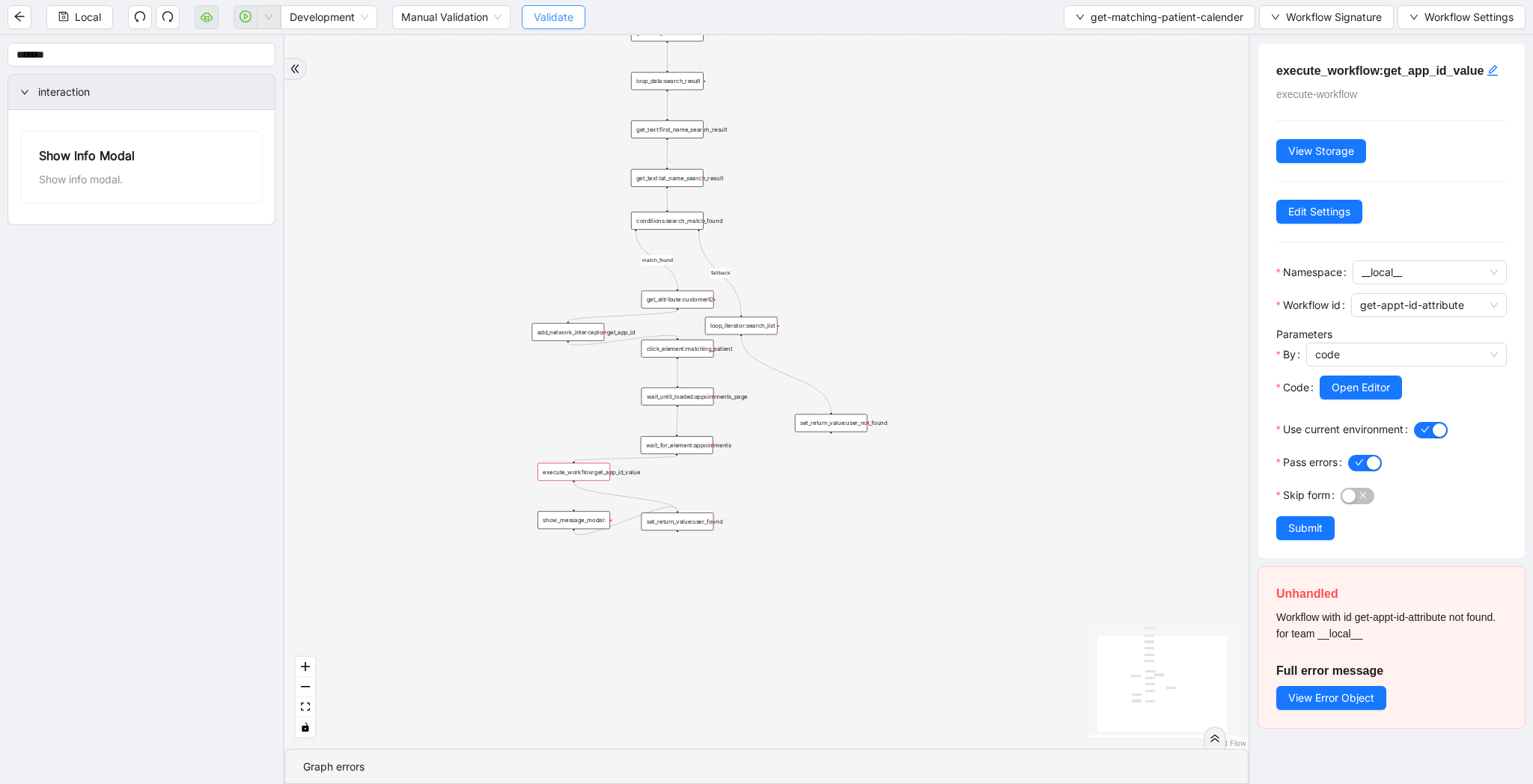
click at [555, 15] on span "Validate" at bounding box center [554, 16] width 40 height 16
click at [83, 27] on button "Local" at bounding box center [79, 17] width 66 height 24
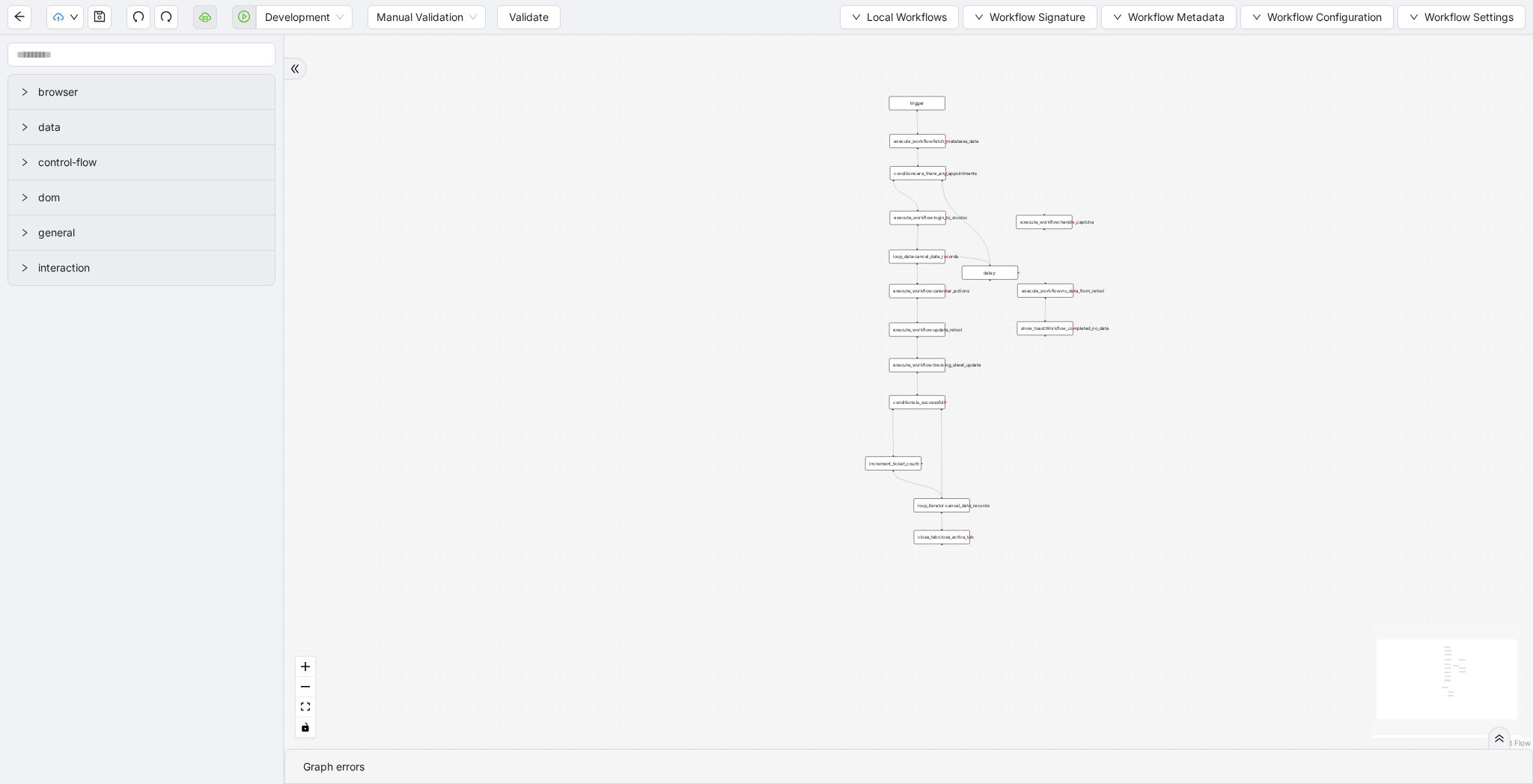
drag, startPoint x: 835, startPoint y: 124, endPoint x: 736, endPoint y: 236, distance: 149.5
click at [736, 236] on div "trigger execute_workflow:fetch_metabase_data execute_workflow:login_to_zocdoc e…" at bounding box center [909, 392] width 1248 height 714
click at [881, 18] on span "Local Workflows" at bounding box center [906, 16] width 80 height 16
click at [880, 49] on span "Select" at bounding box center [892, 46] width 97 height 16
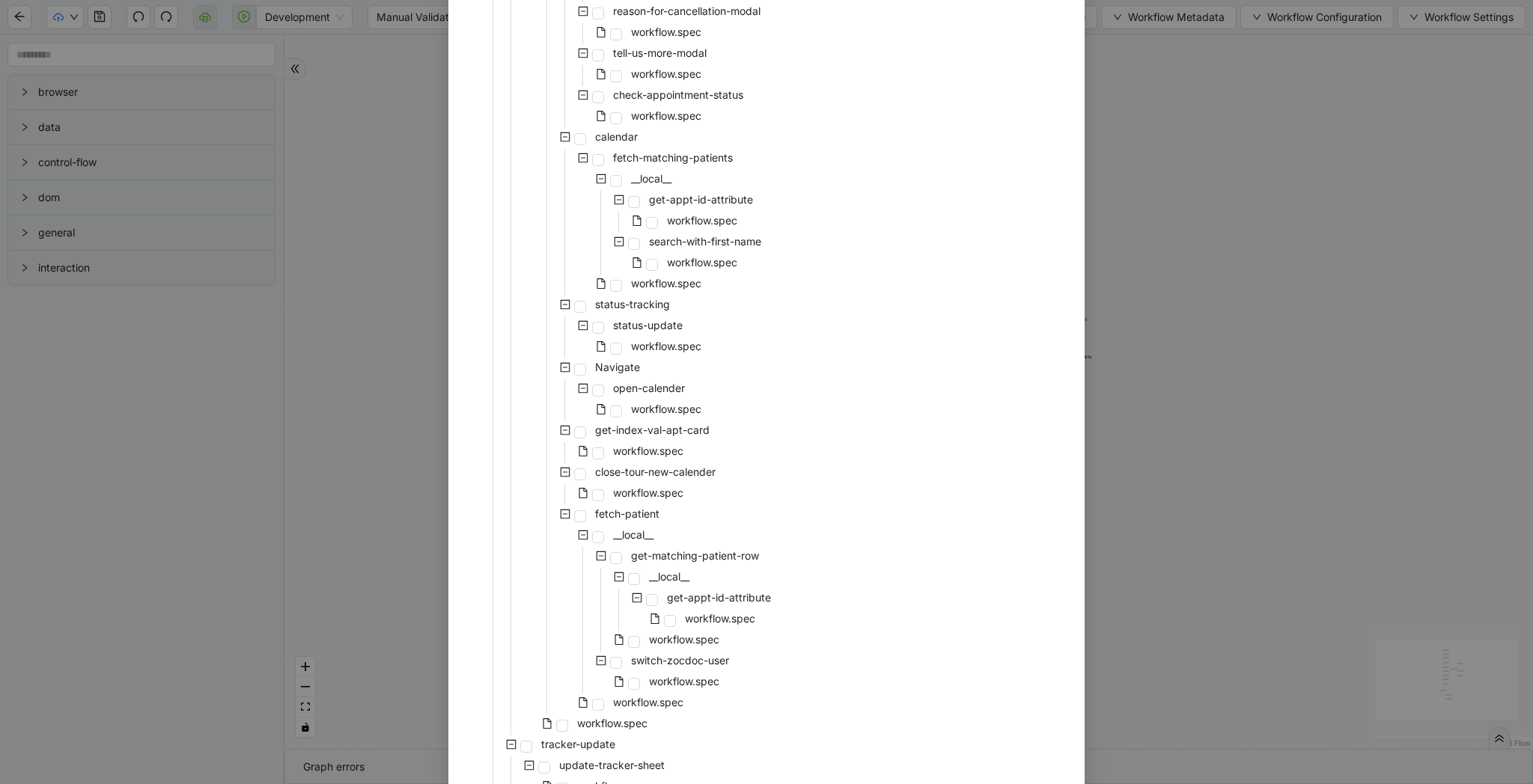
scroll to position [820, 0]
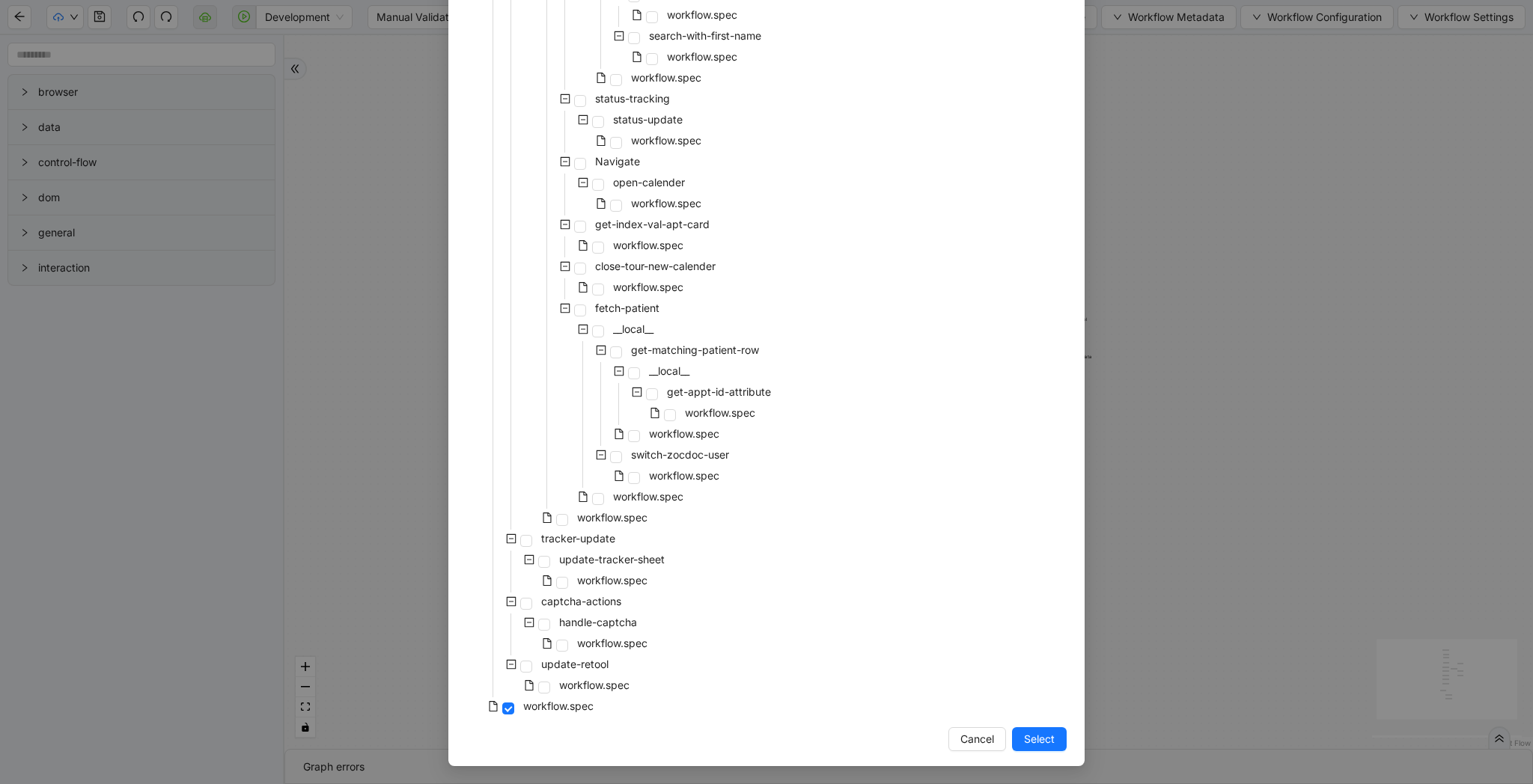
click at [633, 508] on div "workflow.spec" at bounding box center [576, 499] width 220 height 21
click at [641, 499] on span "workflow.spec" at bounding box center [648, 496] width 71 height 13
click at [1062, 746] on button "Select" at bounding box center [1039, 739] width 55 height 24
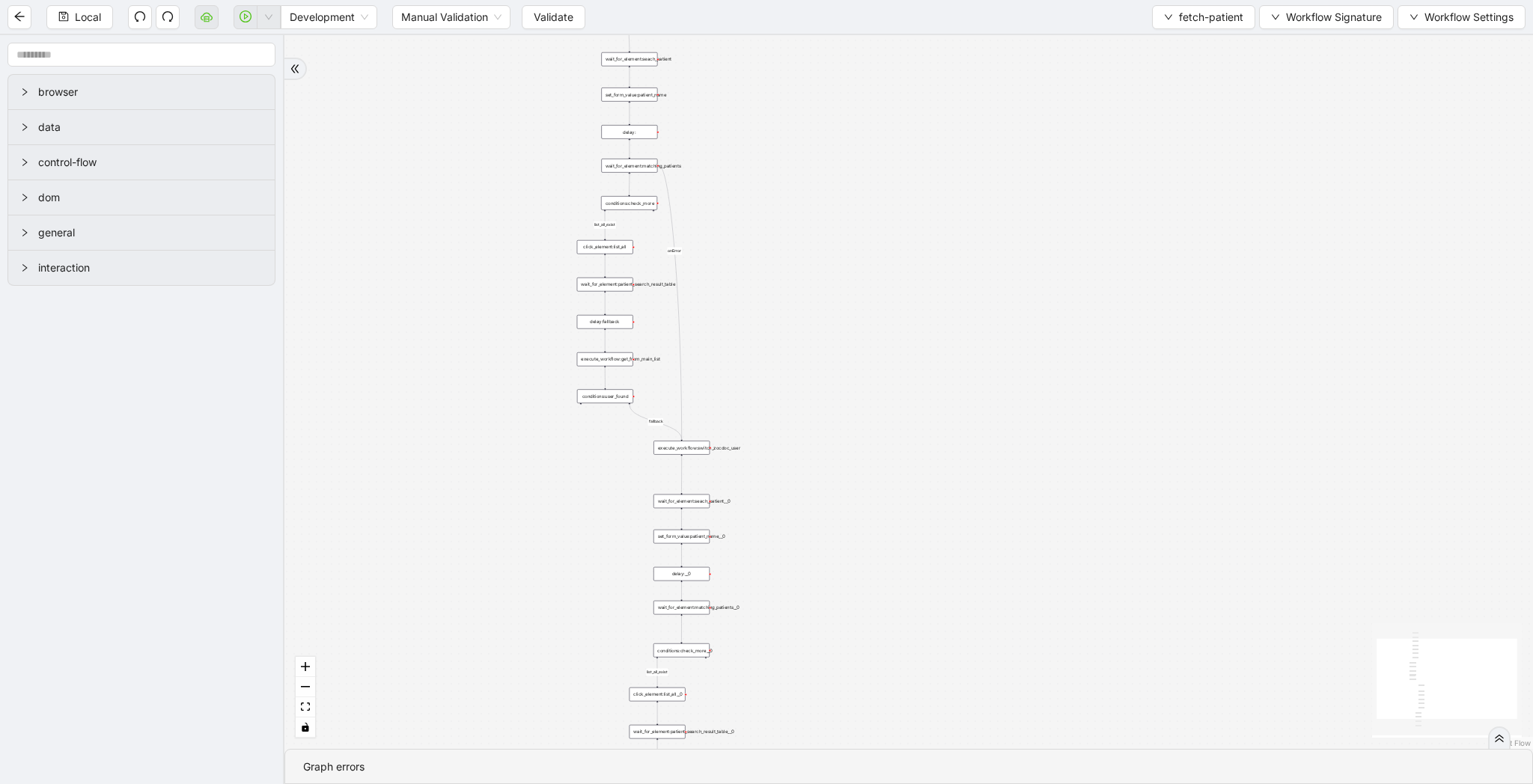
drag, startPoint x: 1184, startPoint y: 622, endPoint x: 886, endPoint y: 502, distance: 321.3
click at [886, 502] on div "list_all_exist fallback list_all_exist onError trigger wait_for_element:seach_p…" at bounding box center [909, 392] width 1248 height 714
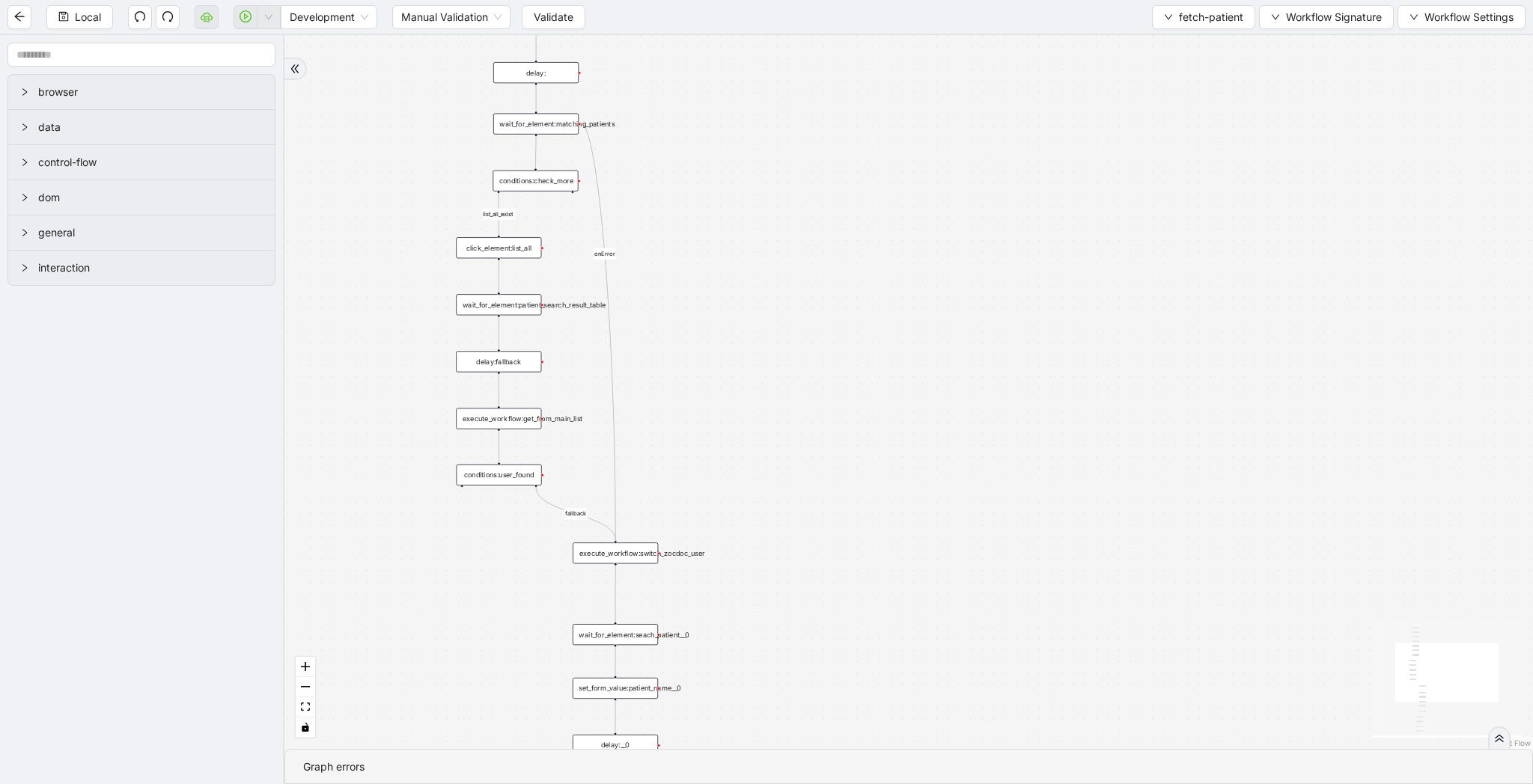
drag, startPoint x: 750, startPoint y: 394, endPoint x: 768, endPoint y: 511, distance: 118.4
click at [768, 511] on div "list_all_exist fallback list_all_exist onError trigger wait_for_element:seach_p…" at bounding box center [909, 392] width 1248 height 714
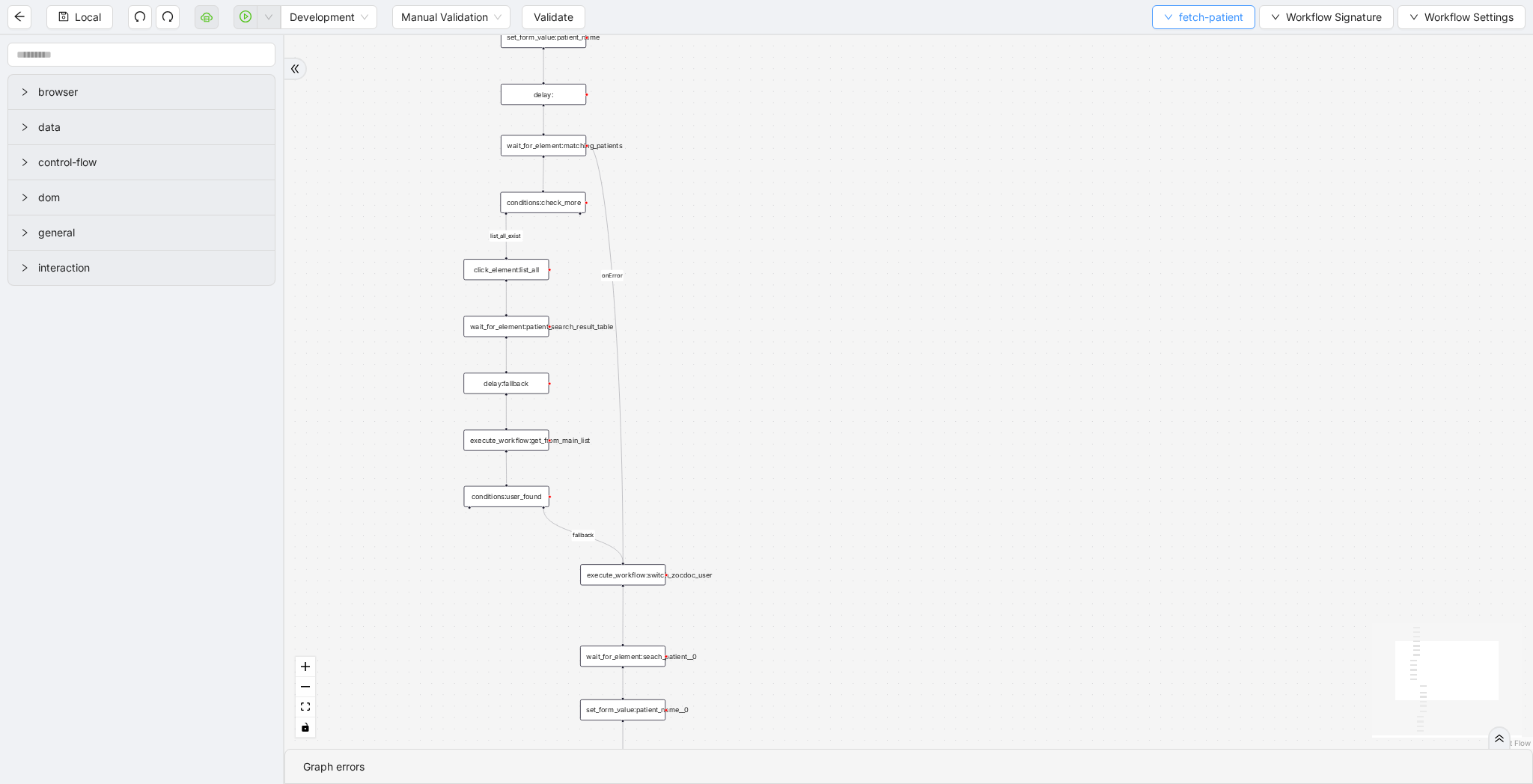
click at [1164, 10] on button "fetch-patient" at bounding box center [1204, 17] width 103 height 24
click at [1170, 41] on span "Select" at bounding box center [1200, 46] width 79 height 16
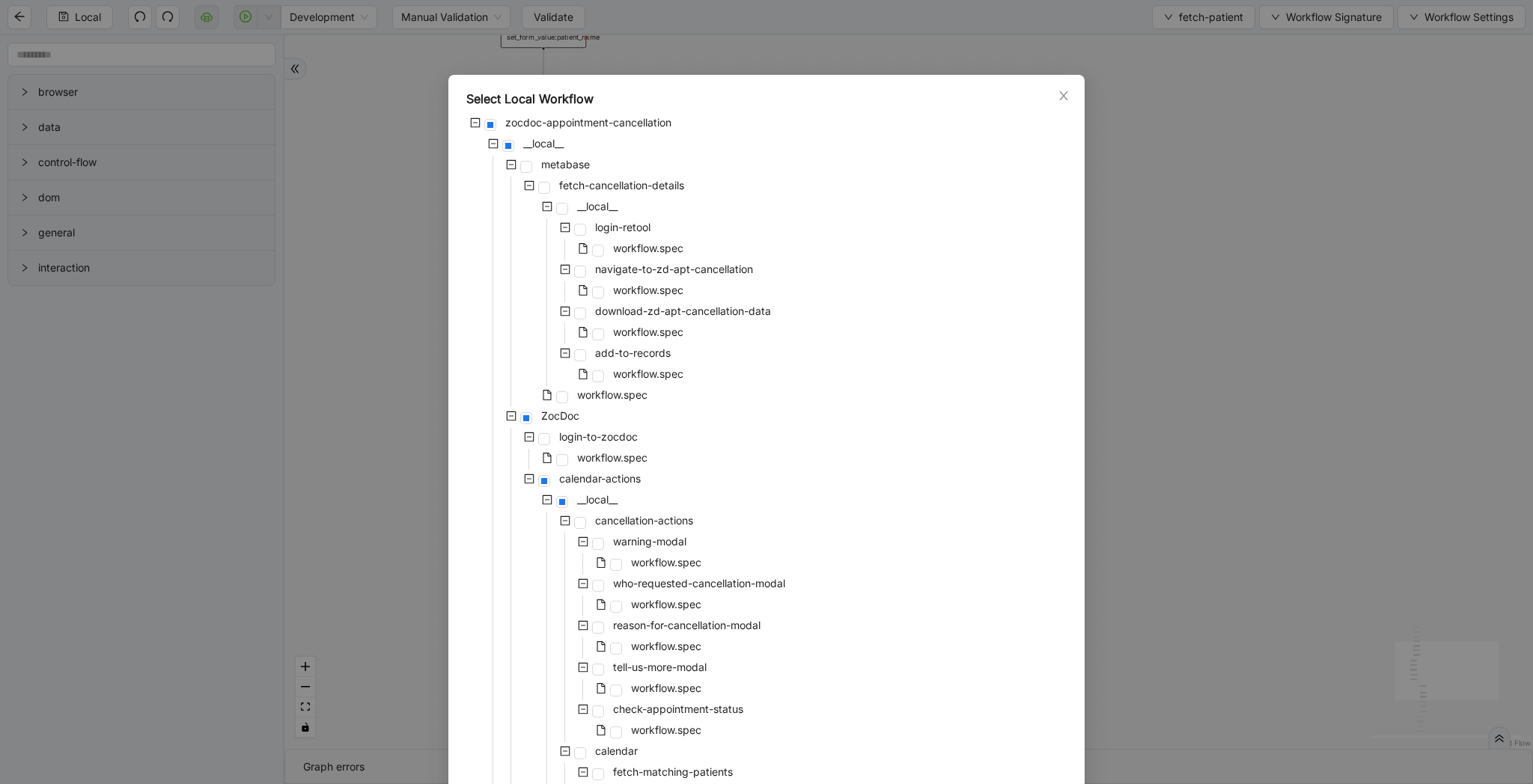
click at [1193, 471] on div "Select Local Workflow zocdoc-appointment-cancellation __local__ metabase fetch-…" at bounding box center [766, 392] width 1533 height 784
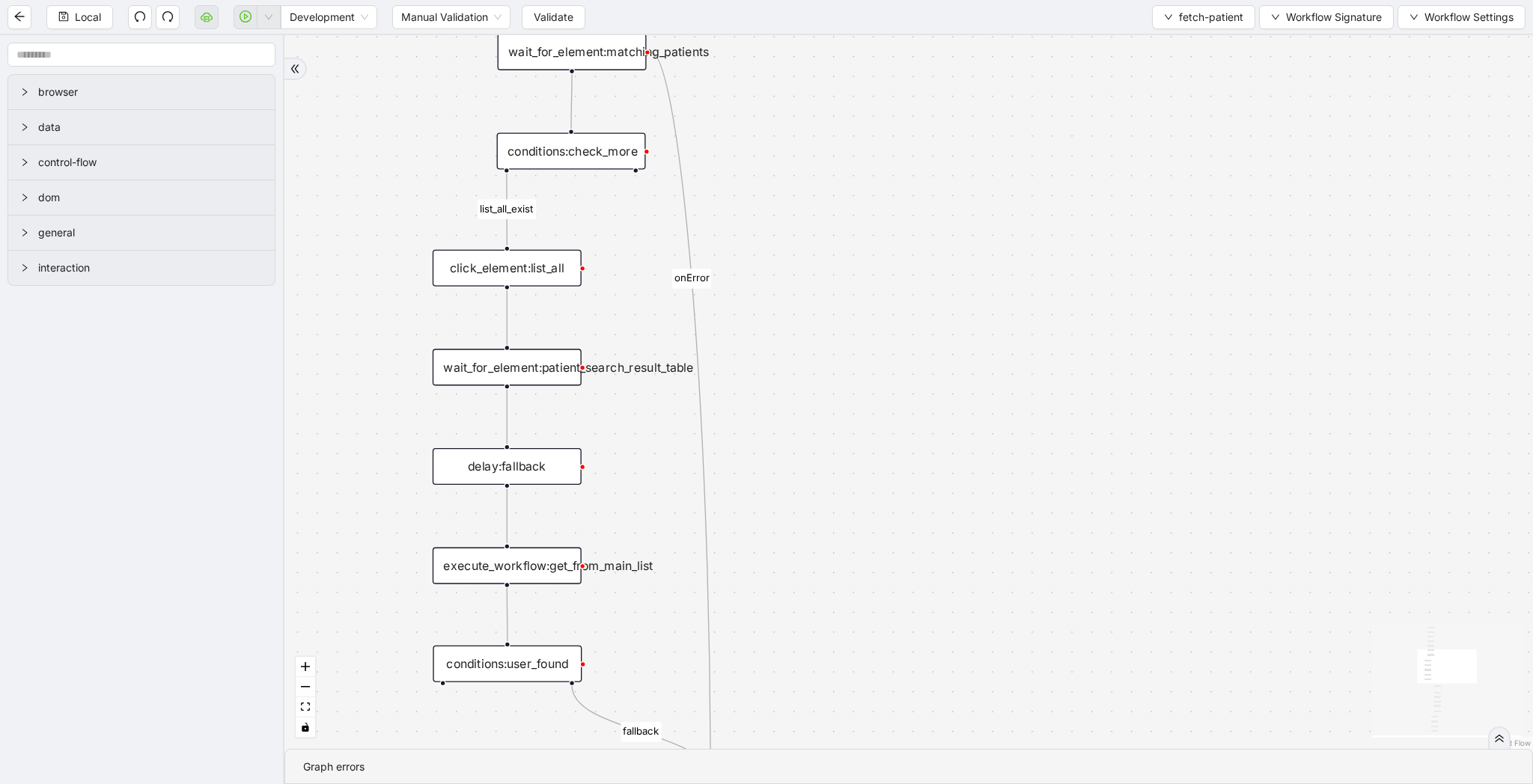
click at [621, 151] on div "conditions:check_more" at bounding box center [571, 151] width 149 height 37
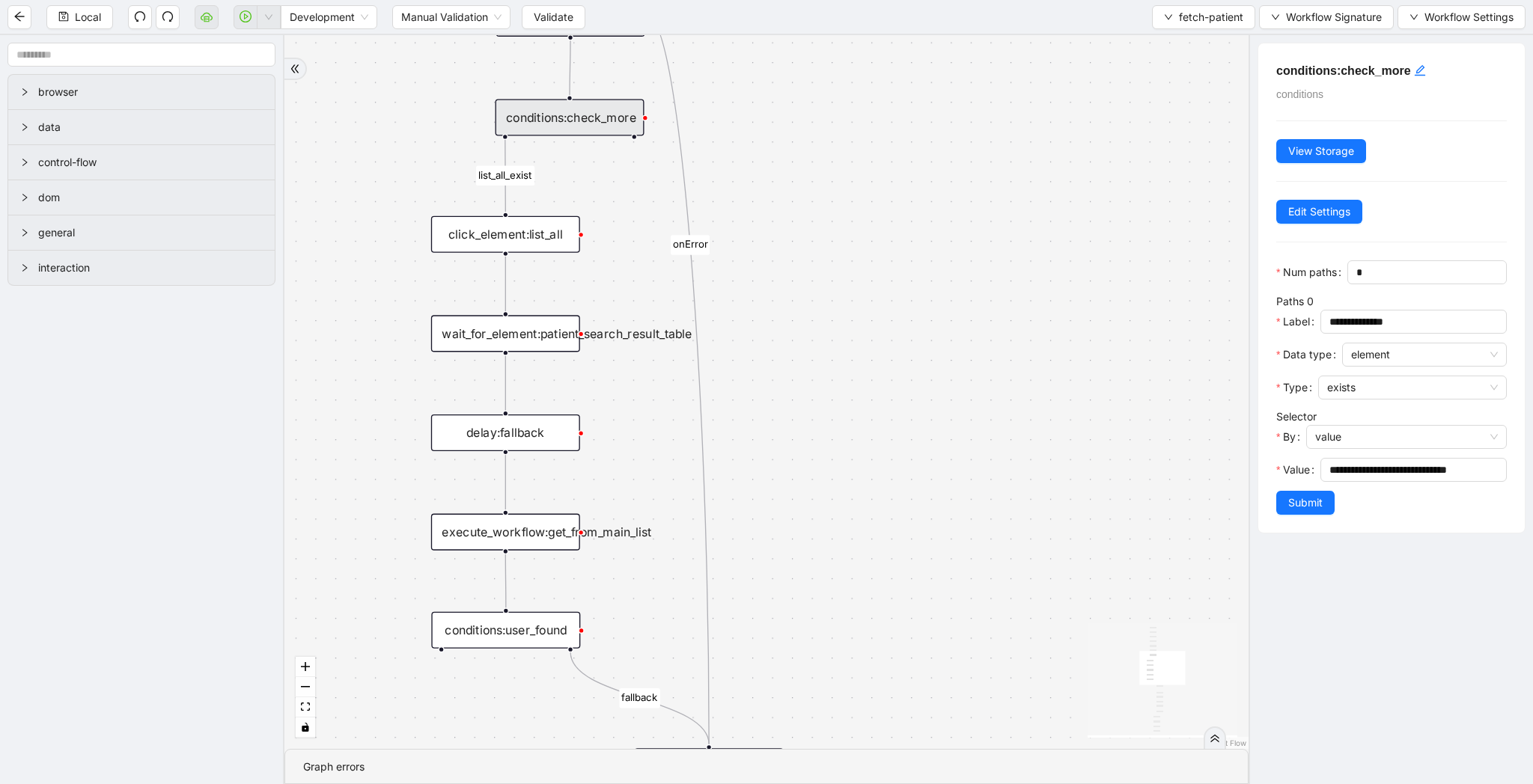
drag, startPoint x: 811, startPoint y: 202, endPoint x: 794, endPoint y: 114, distance: 89.6
click at [794, 114] on div "list_all_exist fallback list_all_exist onError trigger wait_for_element:seach_p…" at bounding box center [766, 392] width 964 height 714
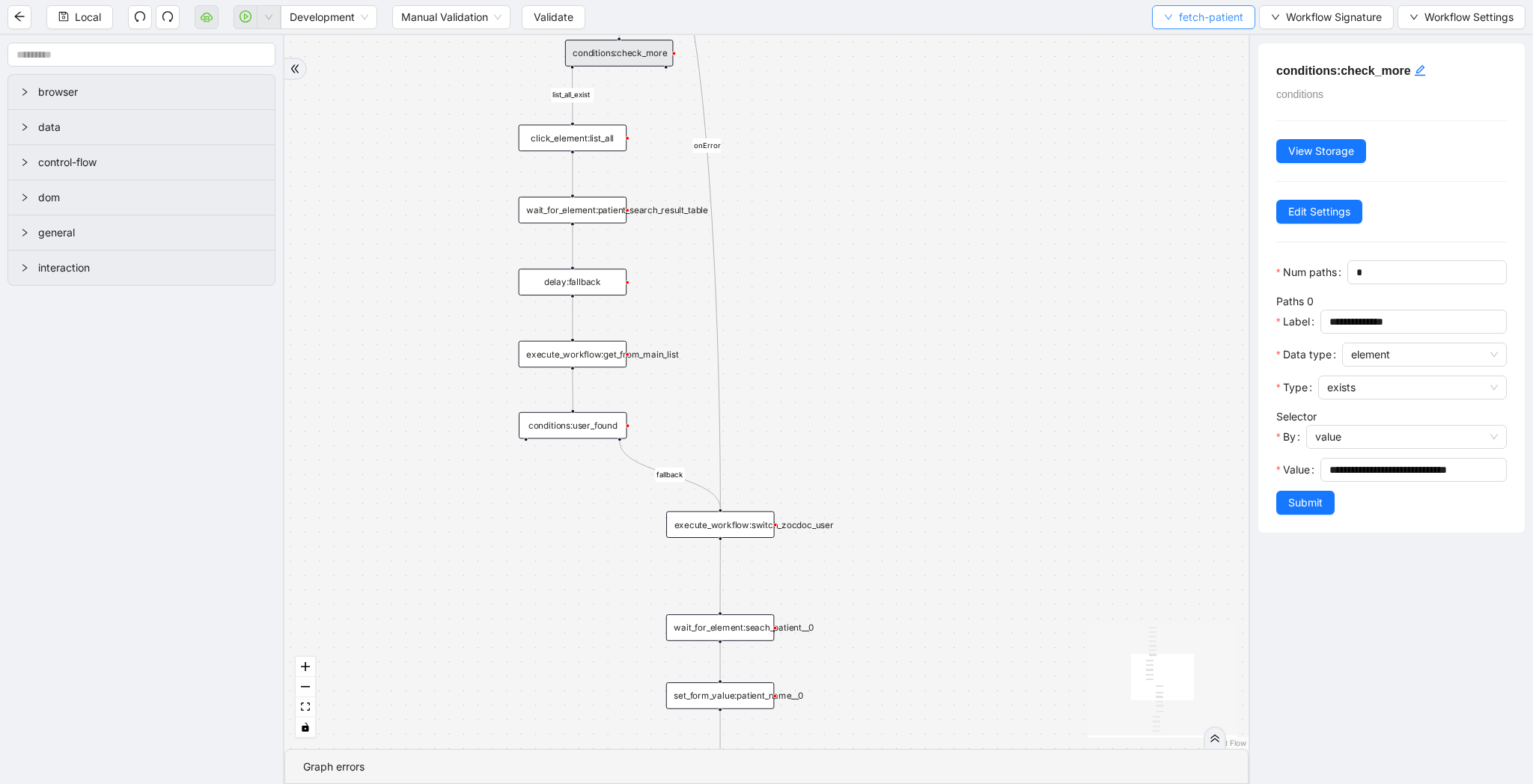
click at [1193, 15] on span "fetch-patient" at bounding box center [1211, 16] width 64 height 16
click at [1193, 41] on span "Select" at bounding box center [1200, 46] width 79 height 16
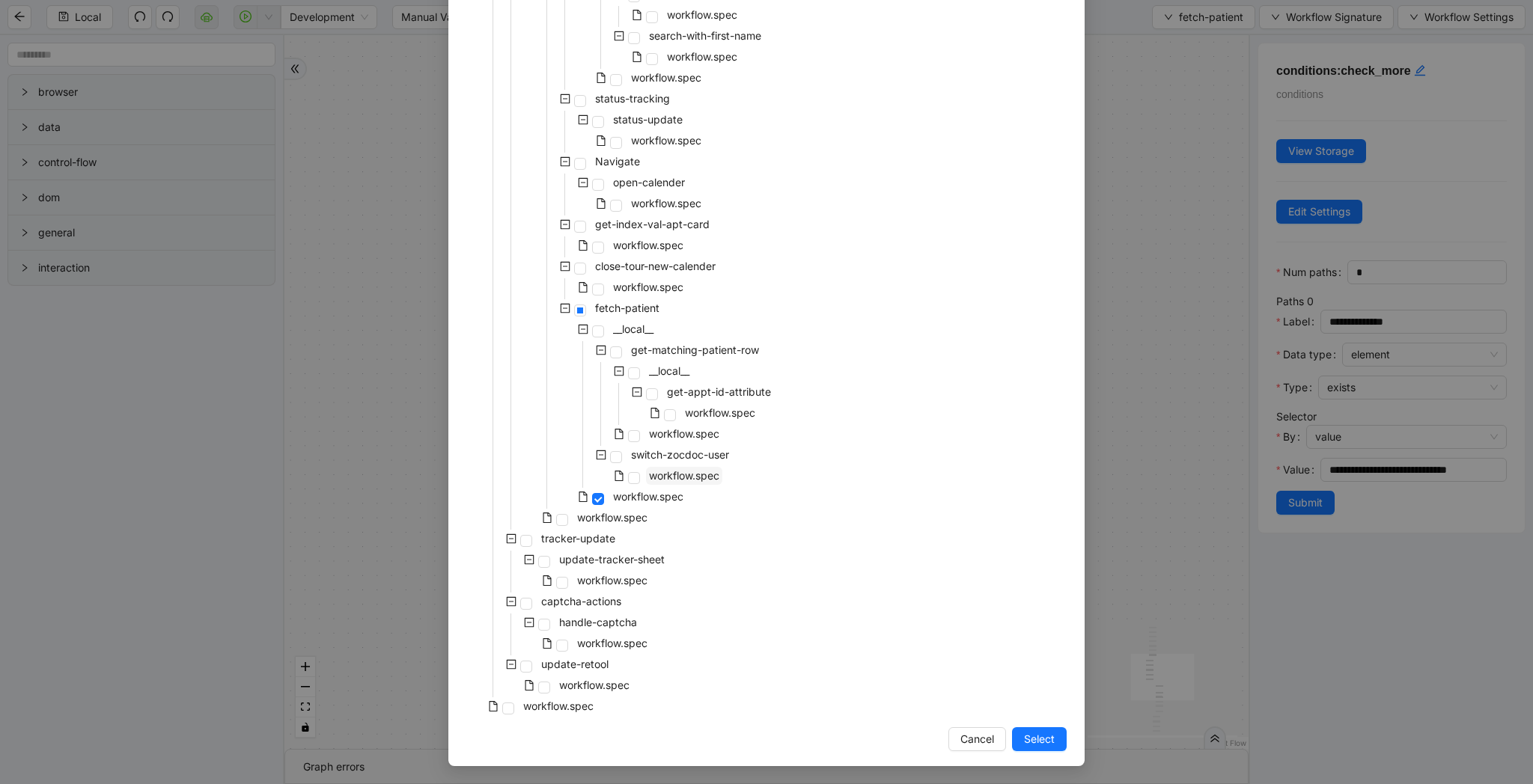
click at [678, 475] on span "workflow.spec" at bounding box center [684, 475] width 71 height 13
click at [690, 436] on span "workflow.spec" at bounding box center [684, 433] width 71 height 13
click at [1139, 457] on div "Select Local Workflow zocdoc-appointment-cancellation __local__ metabase fetch-…" at bounding box center [766, 392] width 1533 height 784
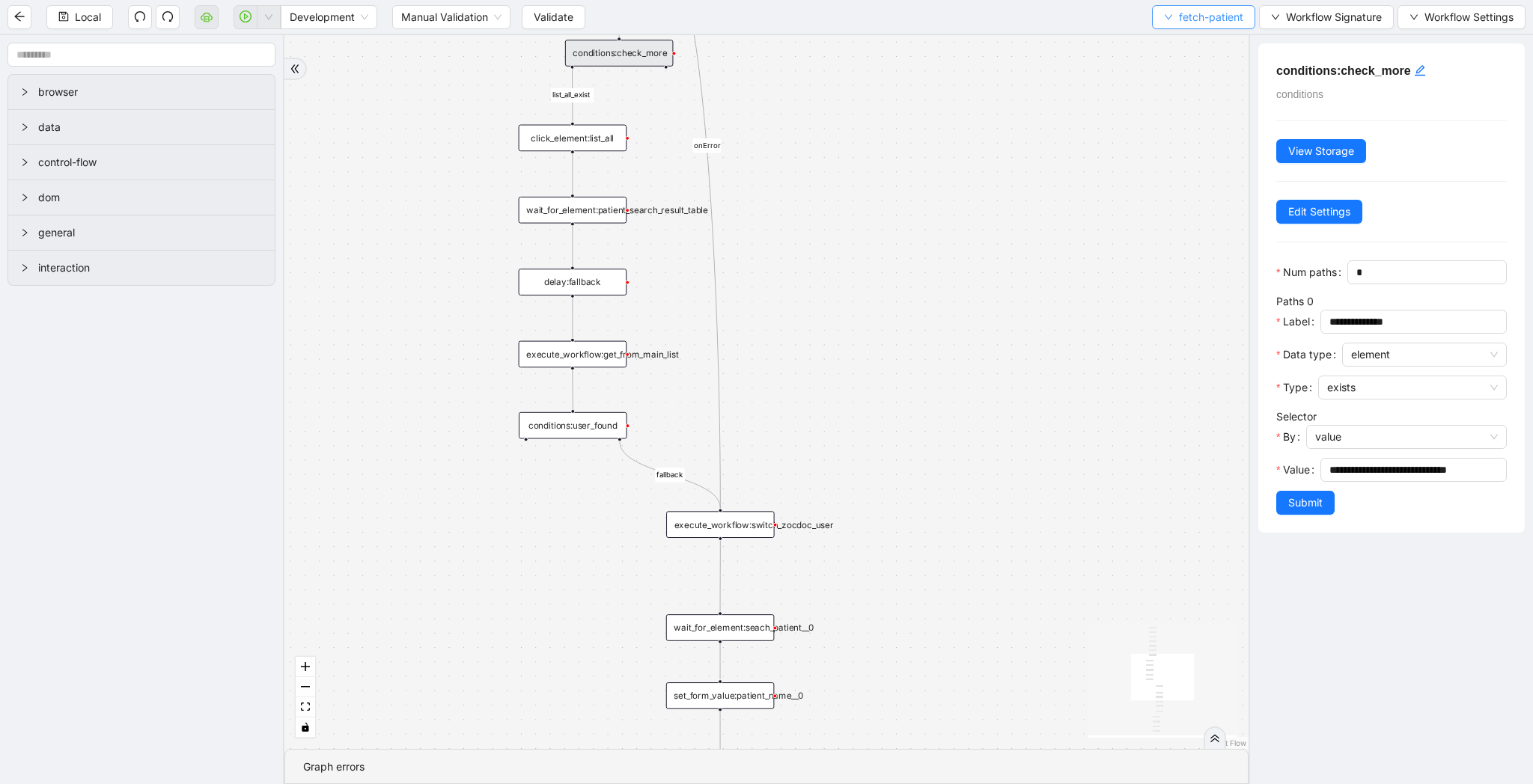
click at [1211, 15] on span "fetch-patient" at bounding box center [1211, 16] width 64 height 16
click at [1192, 65] on span "Create" at bounding box center [1200, 70] width 79 height 16
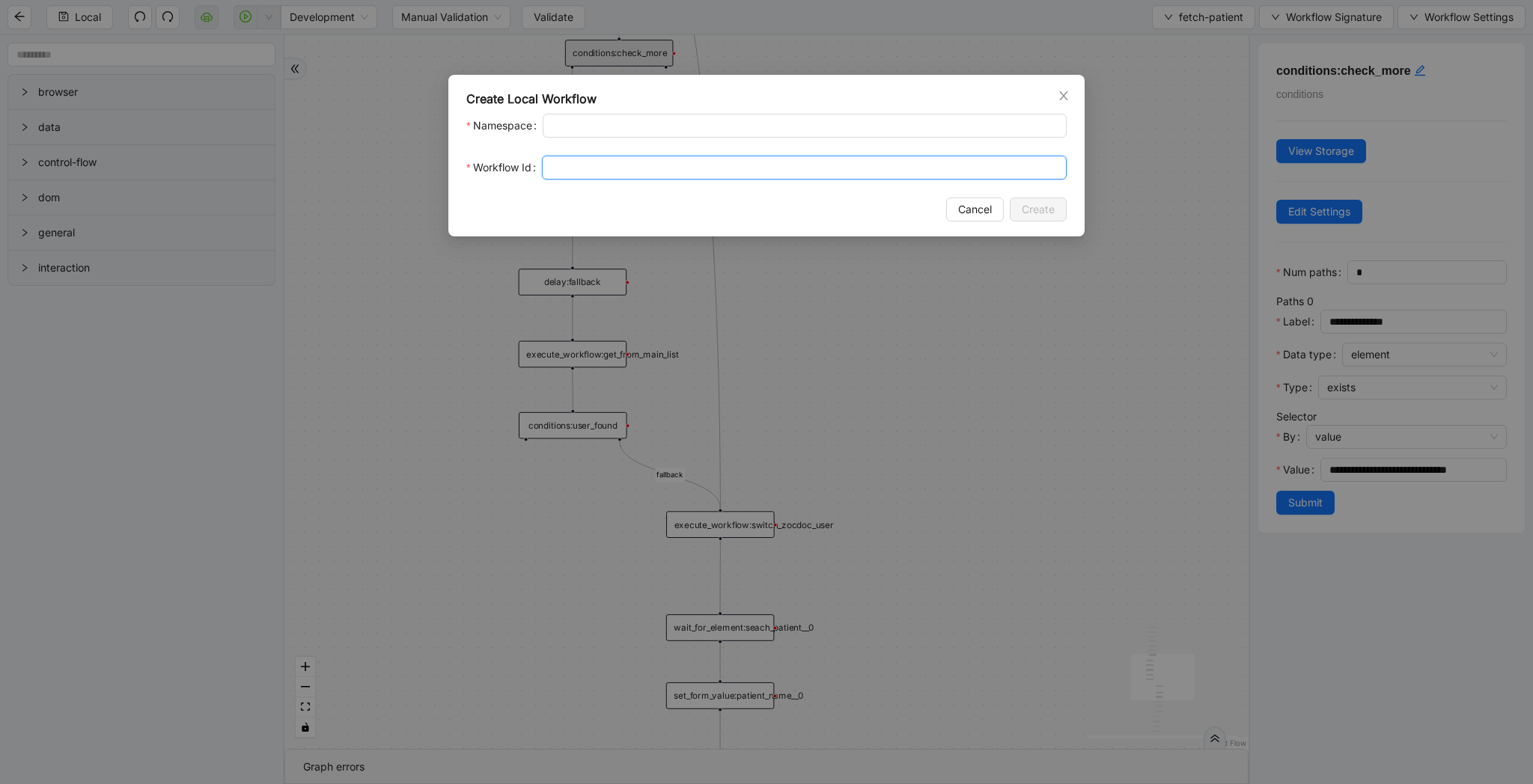
click at [751, 165] on input "Workflow Id" at bounding box center [804, 168] width 524 height 24
click at [747, 169] on input "Workflow Id" at bounding box center [804, 168] width 524 height 24
type input "**********"
click at [1035, 205] on span "Create" at bounding box center [1038, 209] width 33 height 16
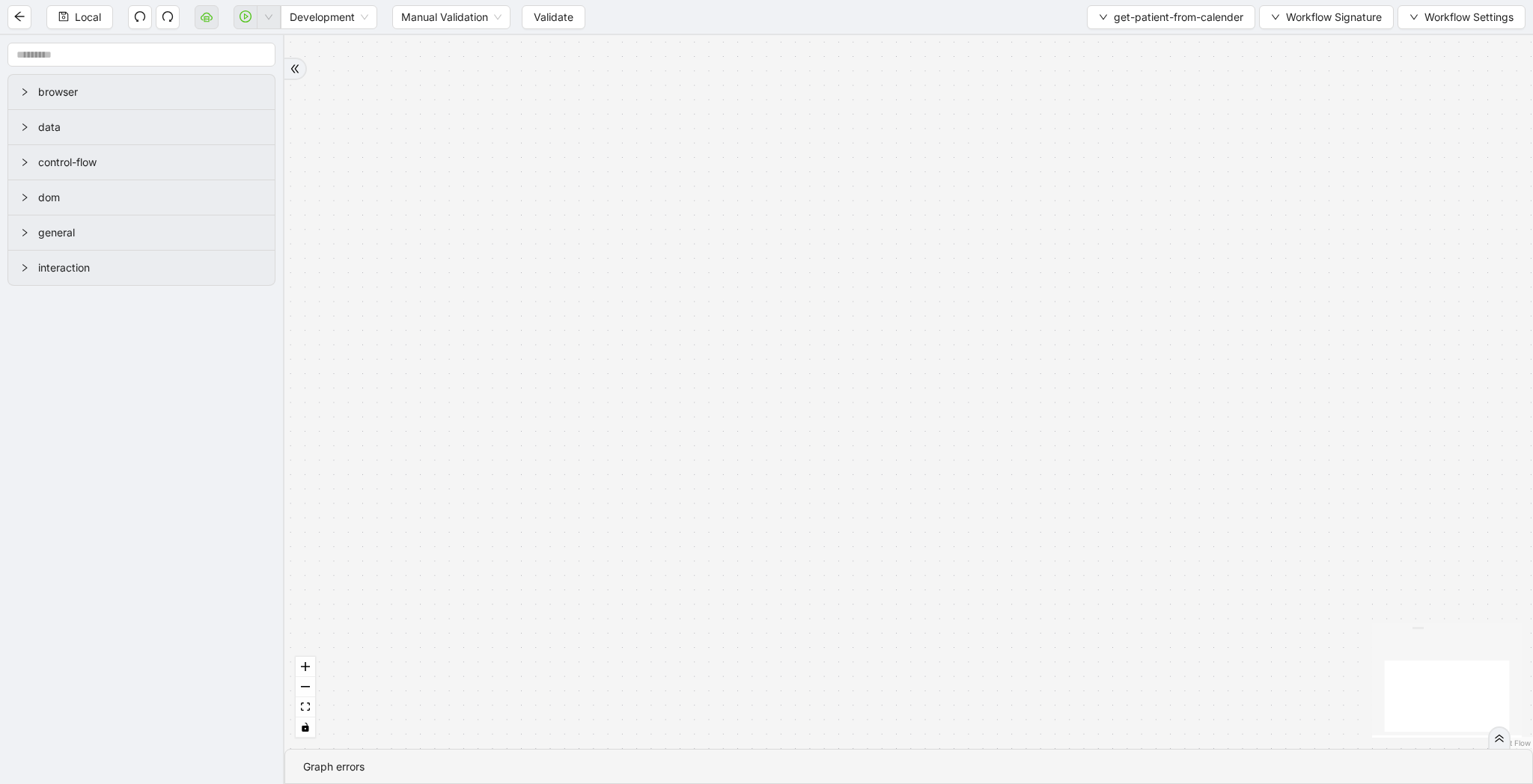
drag, startPoint x: 1266, startPoint y: 170, endPoint x: 1264, endPoint y: 524, distance: 354.0
click at [1264, 524] on div "trigger" at bounding box center [909, 392] width 1248 height 714
click at [578, 228] on div "trigger" at bounding box center [909, 392] width 1248 height 714
drag, startPoint x: 675, startPoint y: 166, endPoint x: 678, endPoint y: 54, distance: 112.0
click at [678, 54] on div "trigger" at bounding box center [909, 392] width 1248 height 714
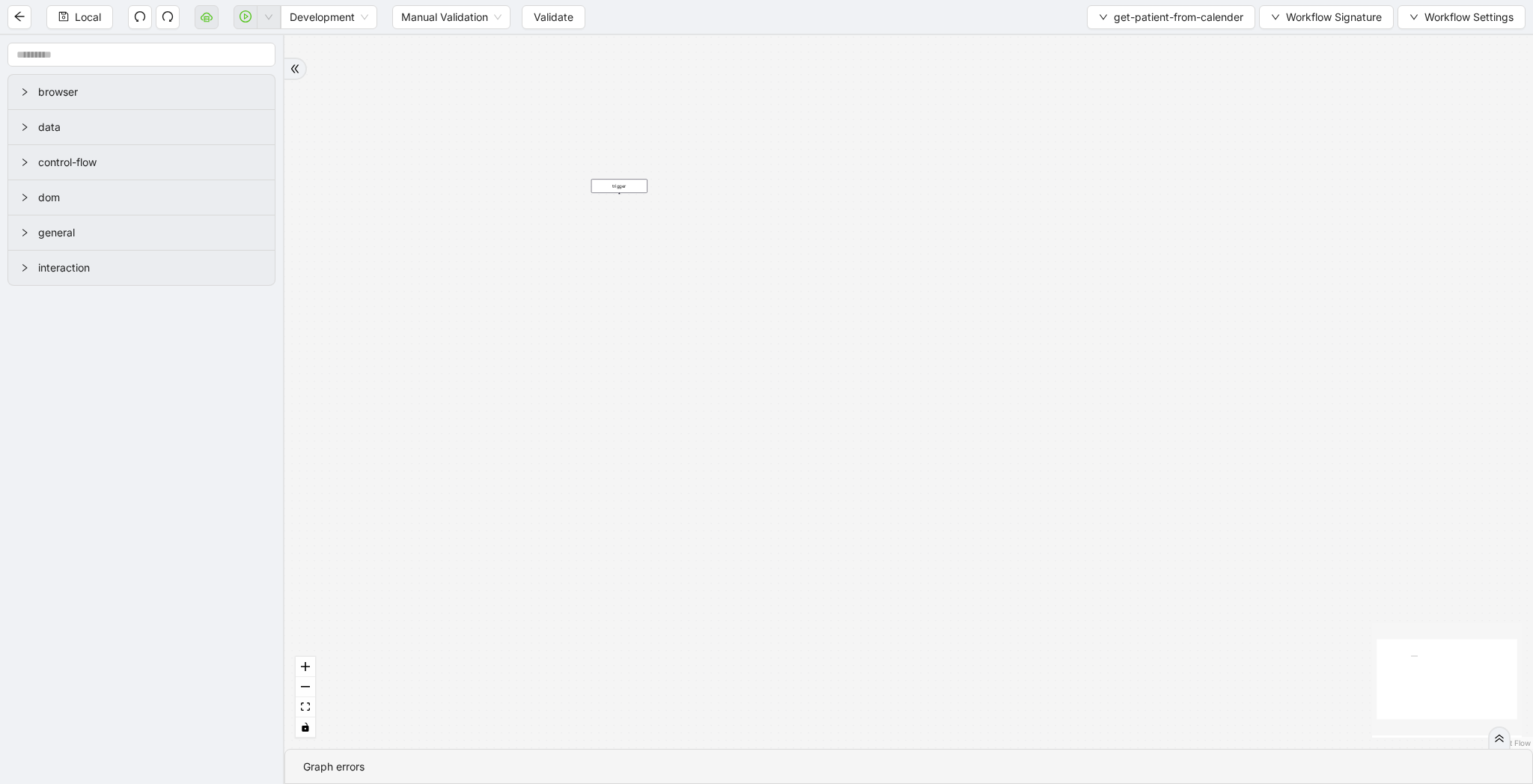
click at [618, 445] on div "trigger" at bounding box center [909, 392] width 1248 height 714
drag, startPoint x: 619, startPoint y: 193, endPoint x: 669, endPoint y: 256, distance: 80.4
click at [669, 256] on div "trigger click_element:matching_patient wait_until_loaded:appointments_page wait…" at bounding box center [904, 357] width 624 height 357
drag, startPoint x: 615, startPoint y: 187, endPoint x: 669, endPoint y: 228, distance: 67.8
click at [669, 228] on div "trigger" at bounding box center [673, 226] width 56 height 15
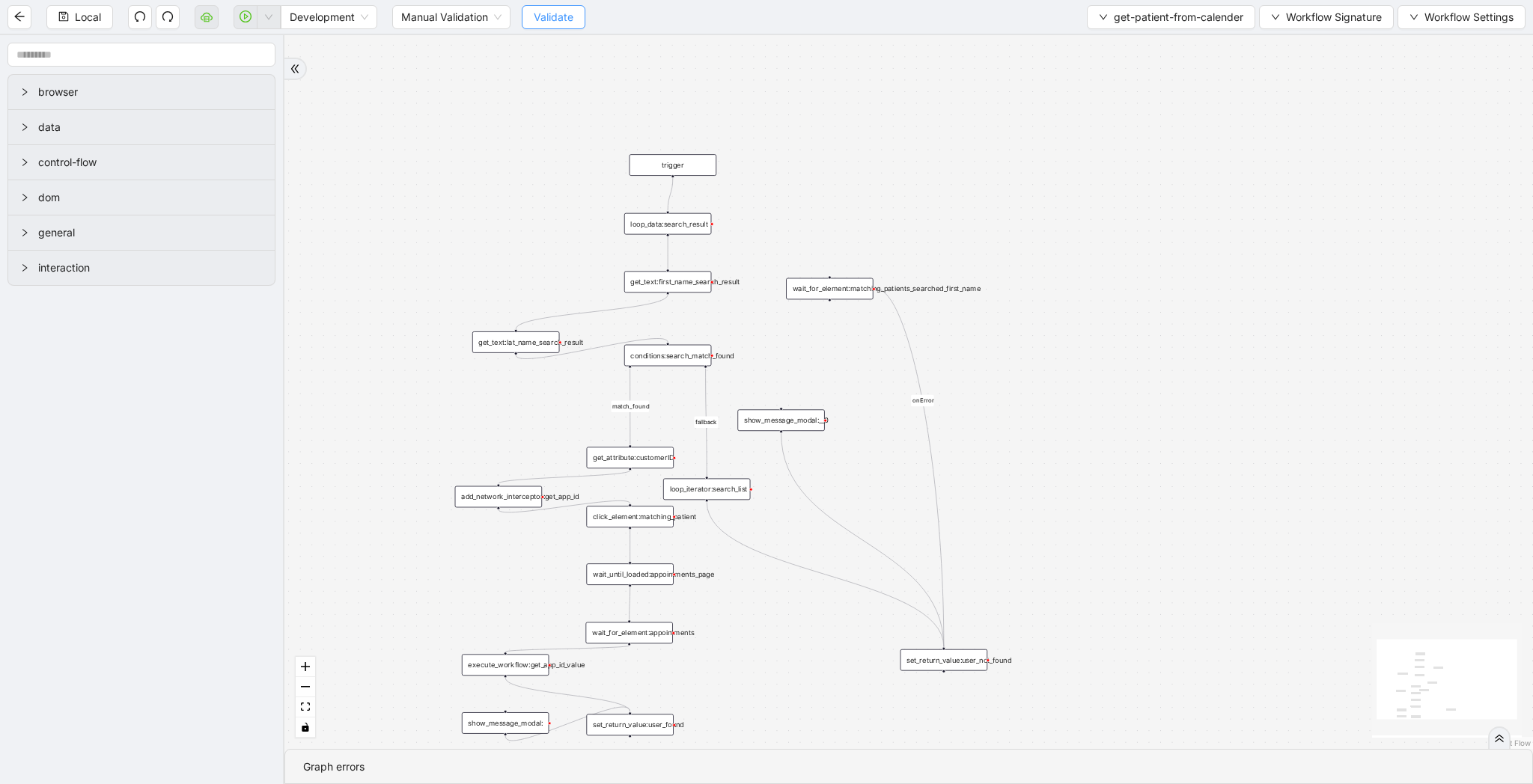
click at [565, 15] on span "Validate" at bounding box center [554, 16] width 40 height 16
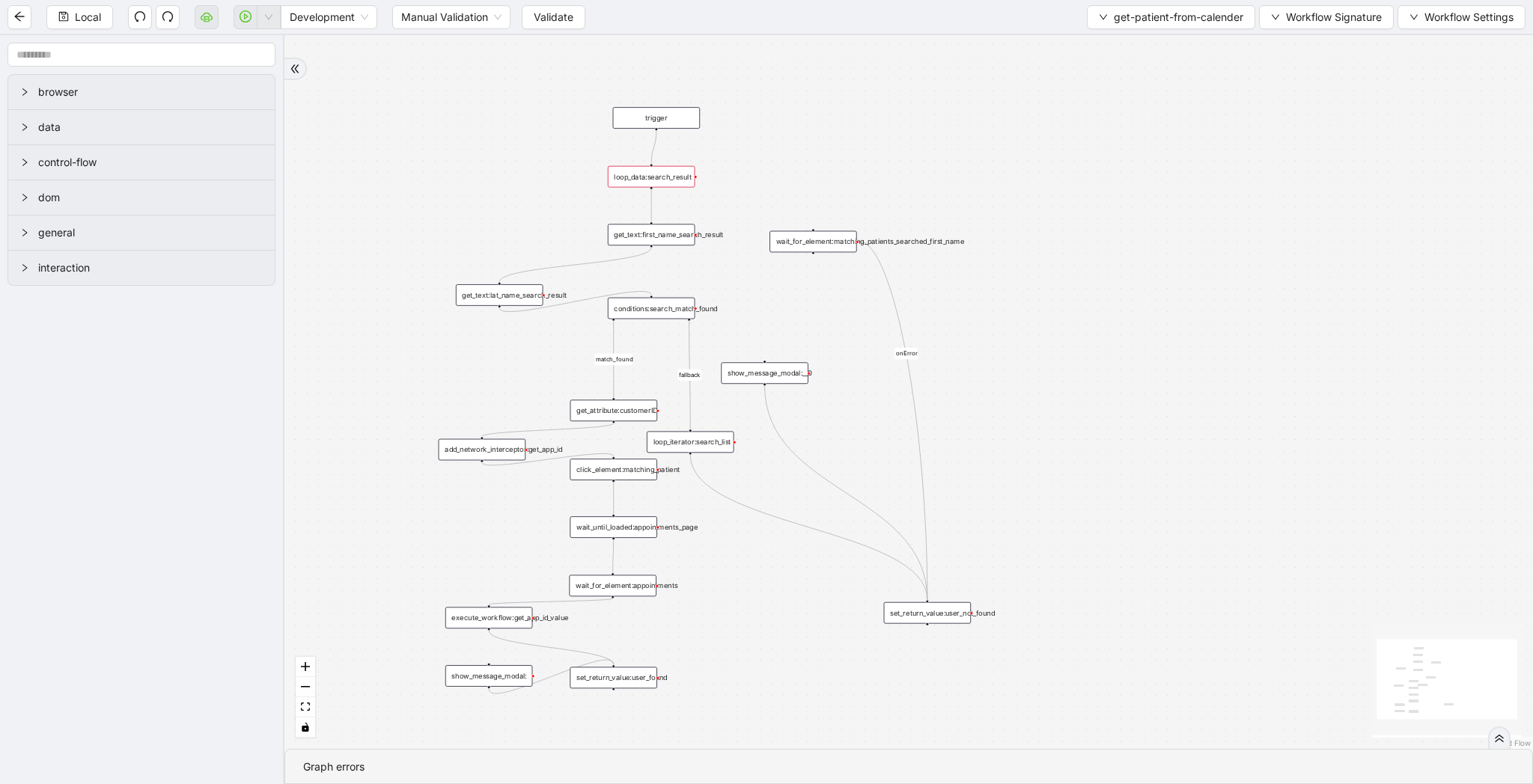
drag, startPoint x: 996, startPoint y: 218, endPoint x: 979, endPoint y: 171, distance: 50.0
click at [979, 171] on div "match_found fallback onError trigger click_element:matching_patient wait_until_…" at bounding box center [909, 392] width 1248 height 714
click at [653, 113] on div "trigger" at bounding box center [652, 116] width 87 height 21
click at [1338, 20] on span "Workflow Signature" at bounding box center [1333, 16] width 95 height 16
click at [1329, 63] on span "Type" at bounding box center [1324, 70] width 101 height 16
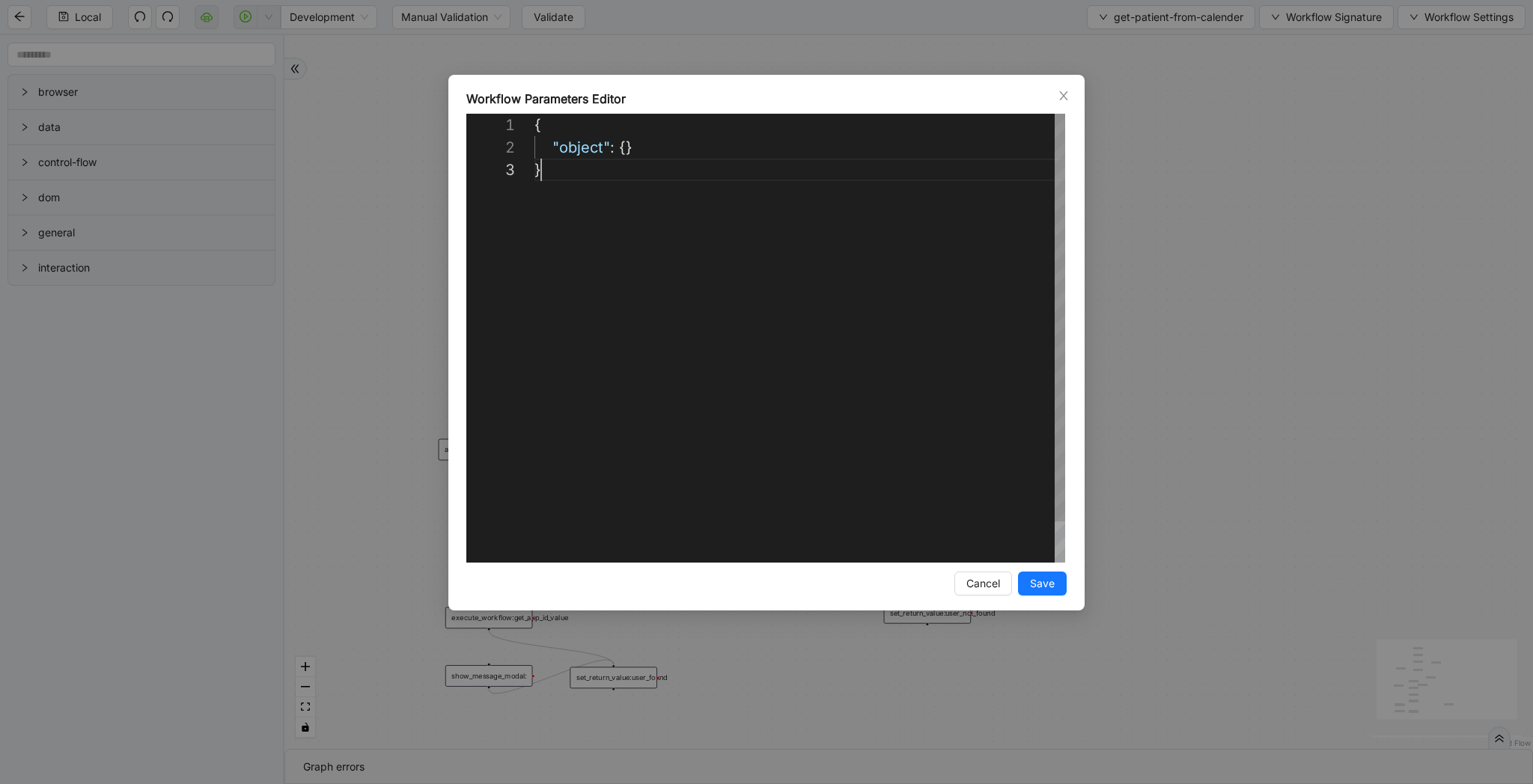
scroll to position [45, 7]
click at [953, 256] on div "{ "object" : {} }" at bounding box center [800, 360] width 530 height 494
paste textarea "**********"
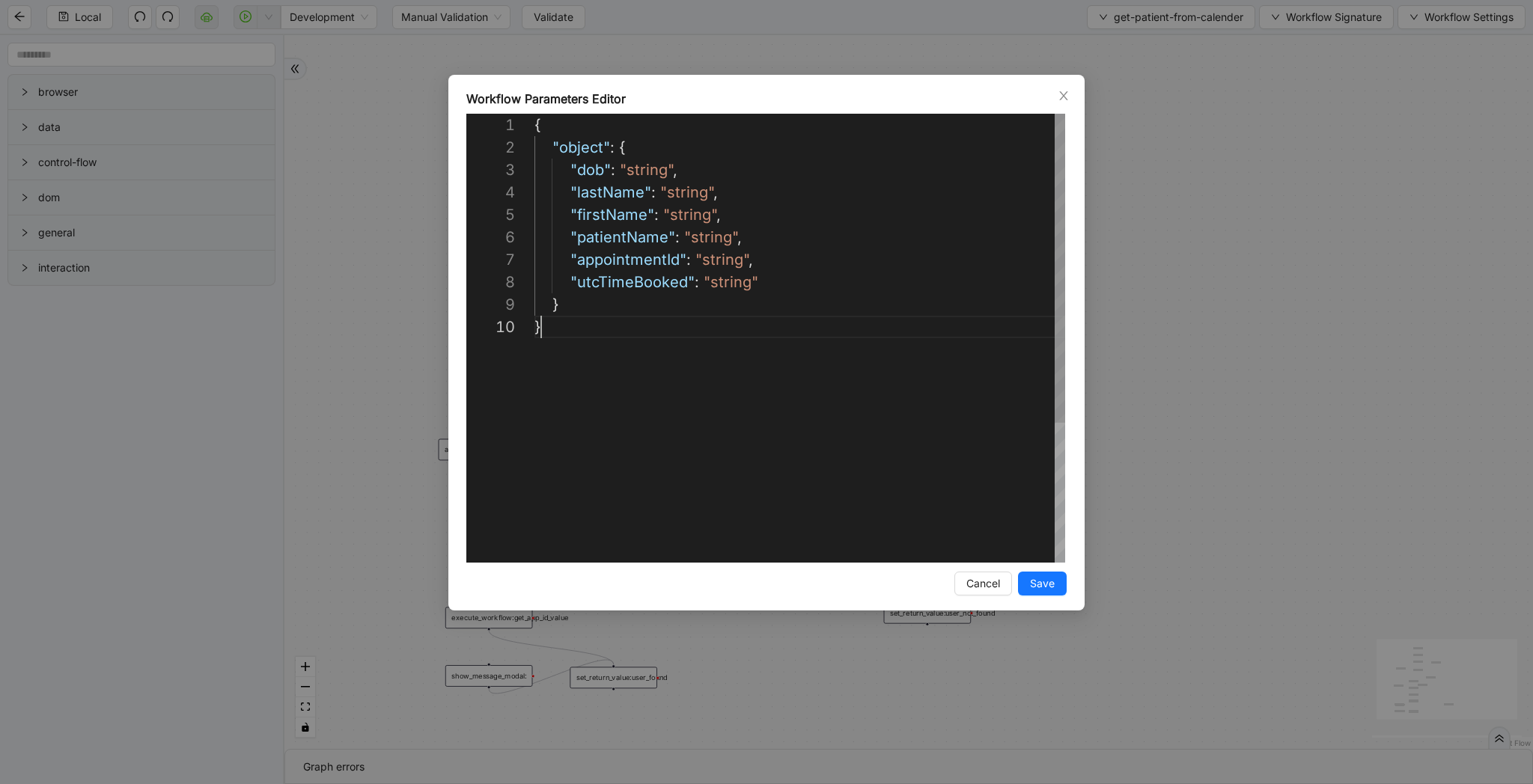
click at [631, 246] on div "{ "object" : { "dob" : "string" , "lastName" : "string" , "firstName" : "string…" at bounding box center [800, 438] width 530 height 651
type textarea "**********"
click at [1043, 585] on span "Save" at bounding box center [1042, 583] width 25 height 16
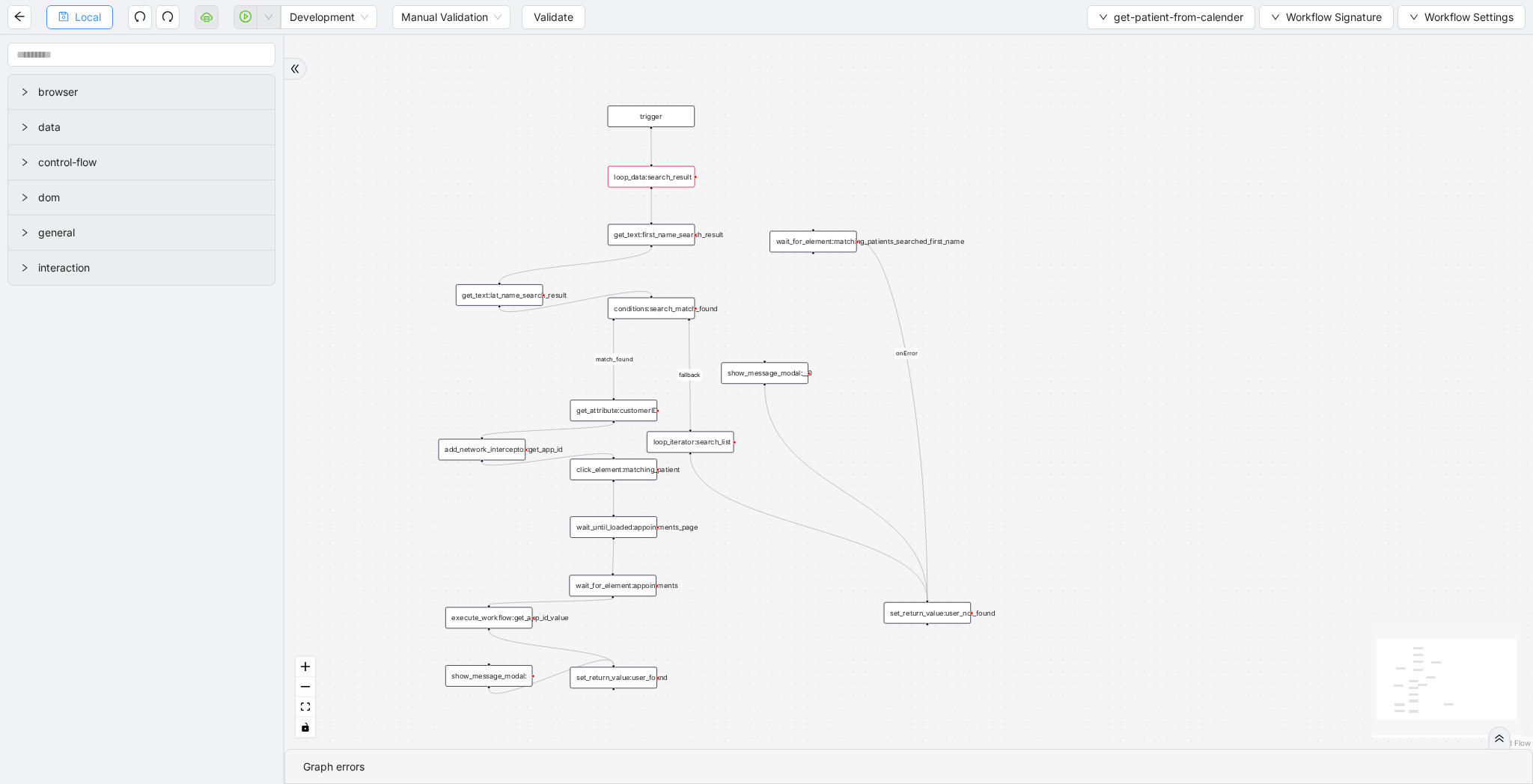
click at [83, 23] on span "Local" at bounding box center [88, 16] width 26 height 16
click at [548, 15] on span "Validate" at bounding box center [554, 16] width 40 height 16
click at [654, 175] on div "loop_data:search_result" at bounding box center [651, 176] width 87 height 21
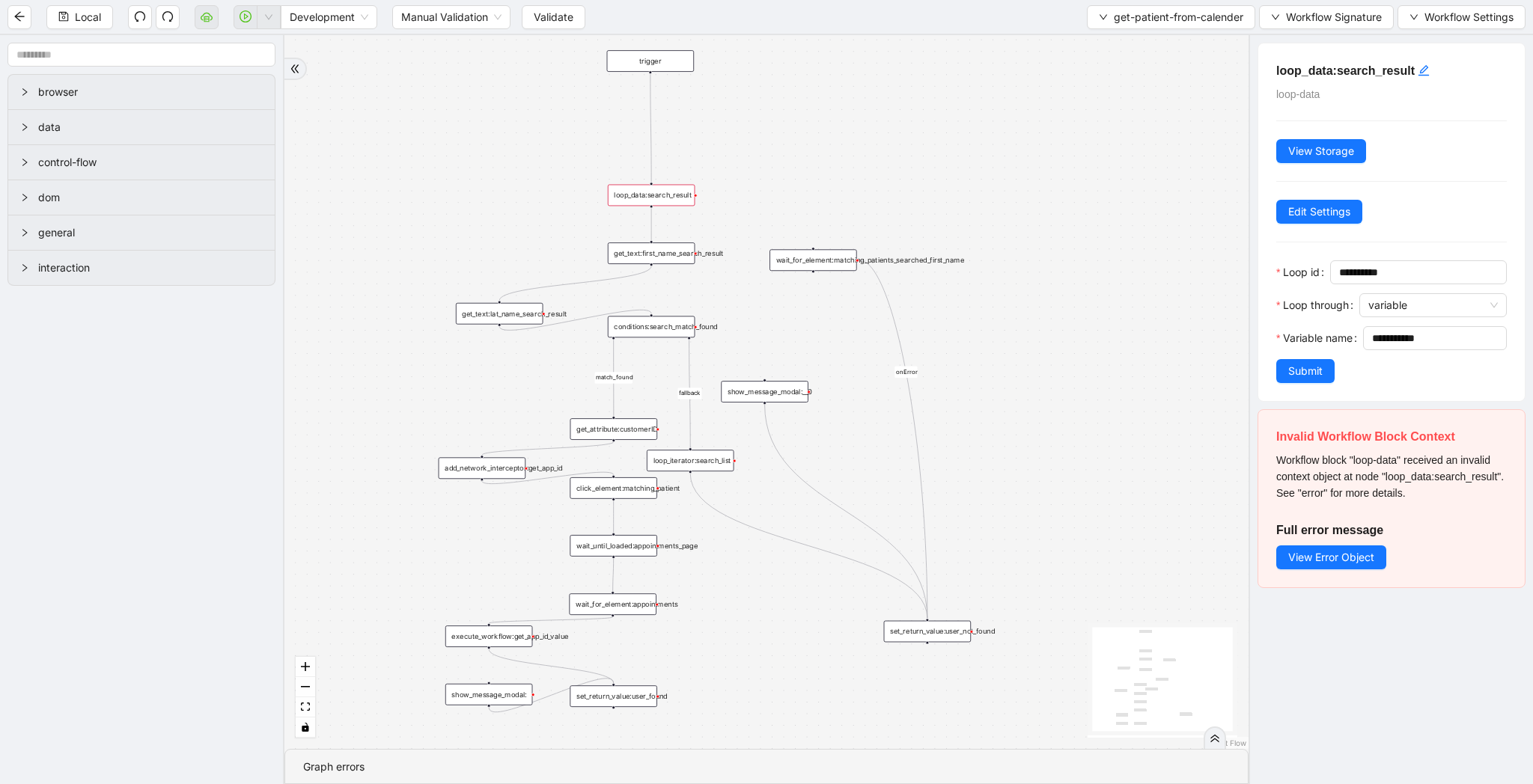
drag, startPoint x: 668, startPoint y: 114, endPoint x: 668, endPoint y: 70, distance: 44.0
click at [668, 65] on div "trigger" at bounding box center [650, 60] width 87 height 21
click at [651, 121] on icon "Edge from trigger to loop_data:search_result" at bounding box center [650, 132] width 1 height 111
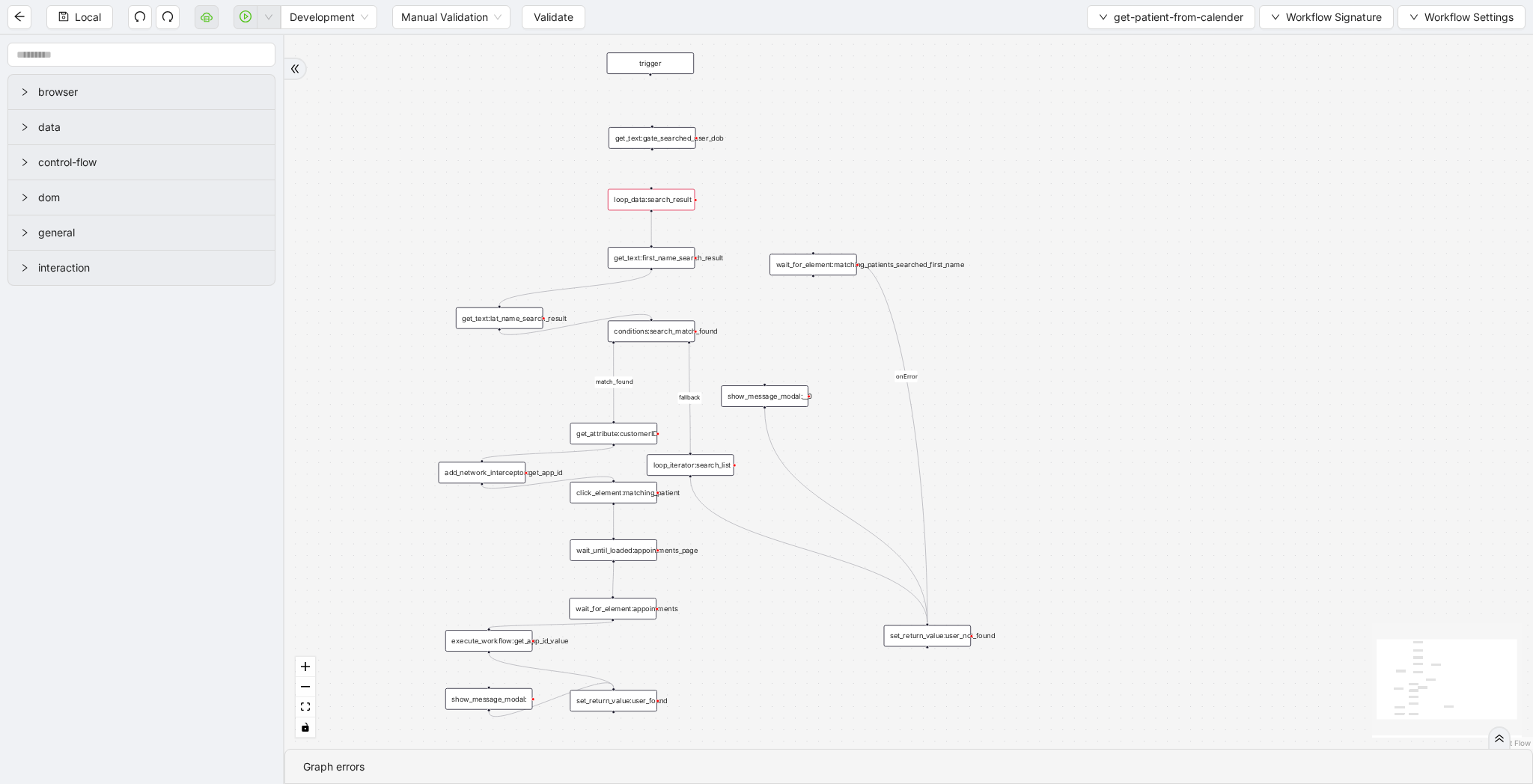
drag, startPoint x: 512, startPoint y: 113, endPoint x: 677, endPoint y: 136, distance: 166.6
click at [677, 136] on div "get_text:gate_searched_user_dob" at bounding box center [652, 138] width 87 height 21
drag, startPoint x: 650, startPoint y: 74, endPoint x: 650, endPoint y: 132, distance: 58.0
click at [650, 132] on div "trigger click_element:matching_patient wait_until_loaded:appointments_page wait…" at bounding box center [1012, 344] width 969 height 554
drag, startPoint x: 653, startPoint y: 148, endPoint x: 653, endPoint y: 176, distance: 28.0
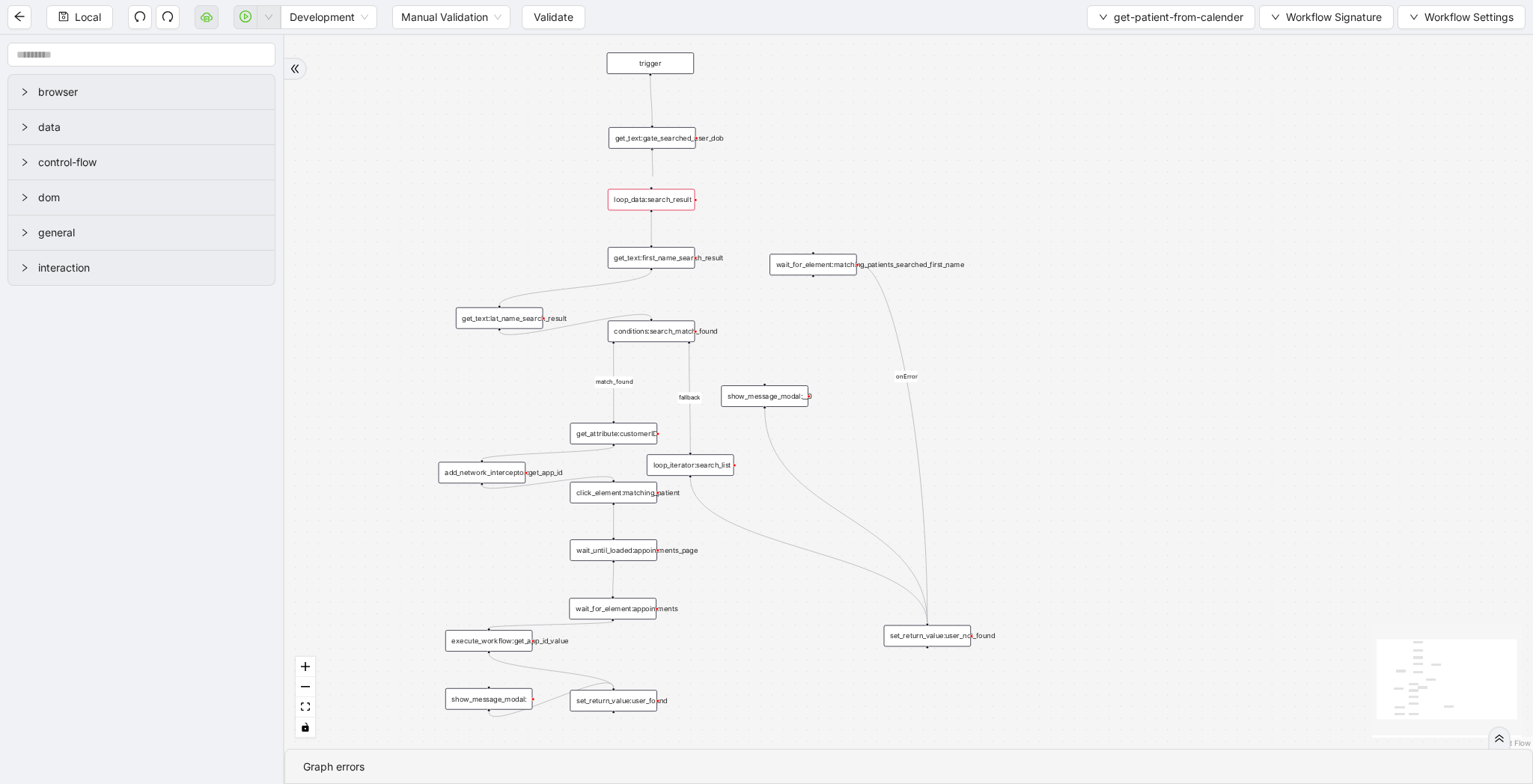
click at [653, 176] on div "match_found fallback onError trigger click_element:matching_patient wait_until_…" at bounding box center [909, 392] width 1248 height 714
drag, startPoint x: 650, startPoint y: 150, endPoint x: 653, endPoint y: 196, distance: 46.1
click at [653, 196] on div "trigger click_element:matching_patient wait_until_loaded:appointments_page wait…" at bounding box center [1012, 344] width 969 height 554
click at [653, 143] on div "get_text:gate_searched_user_dob" at bounding box center [650, 138] width 87 height 21
click at [558, 25] on span "Validate" at bounding box center [554, 16] width 40 height 16
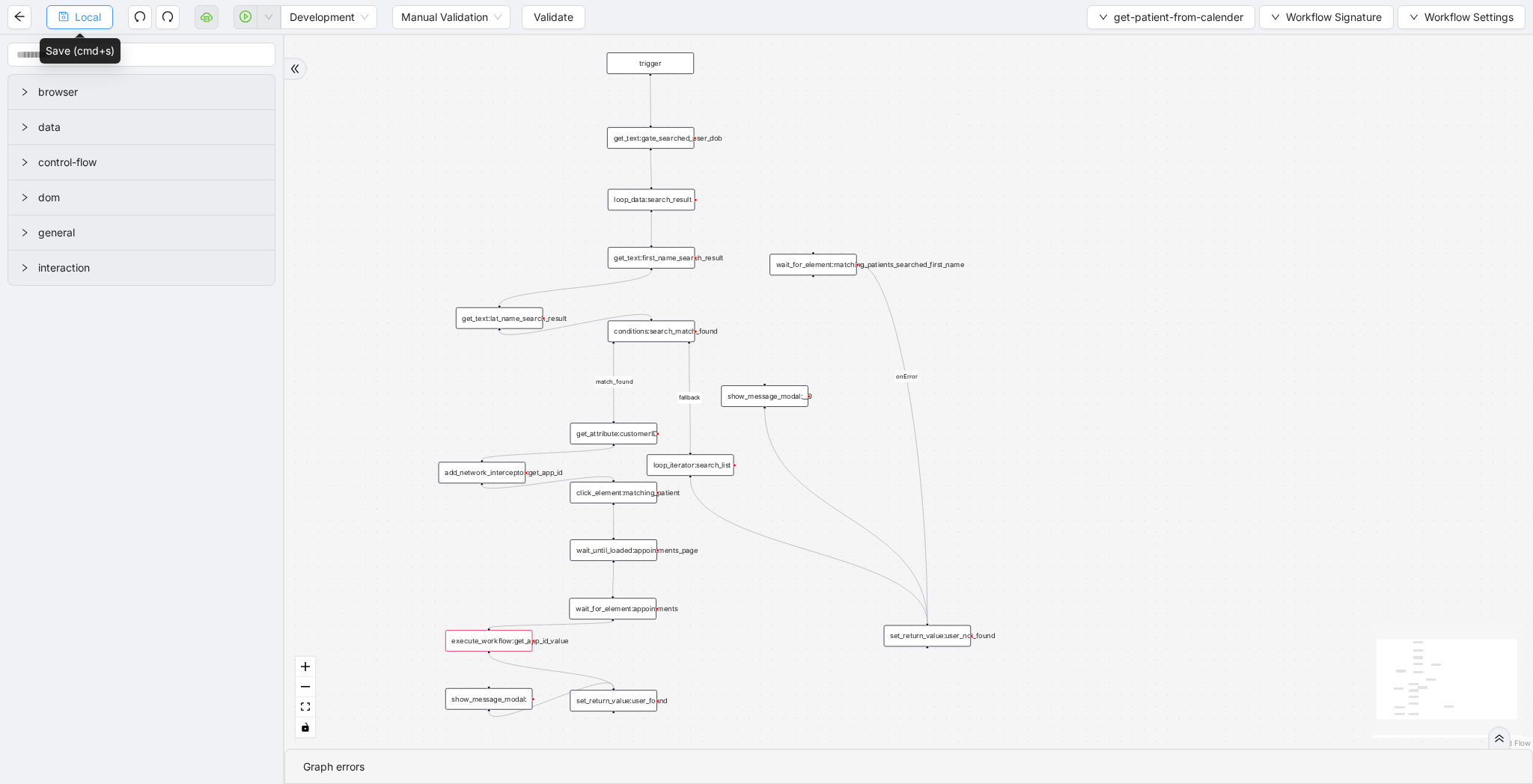
click at [95, 20] on span "Local" at bounding box center [88, 16] width 26 height 16
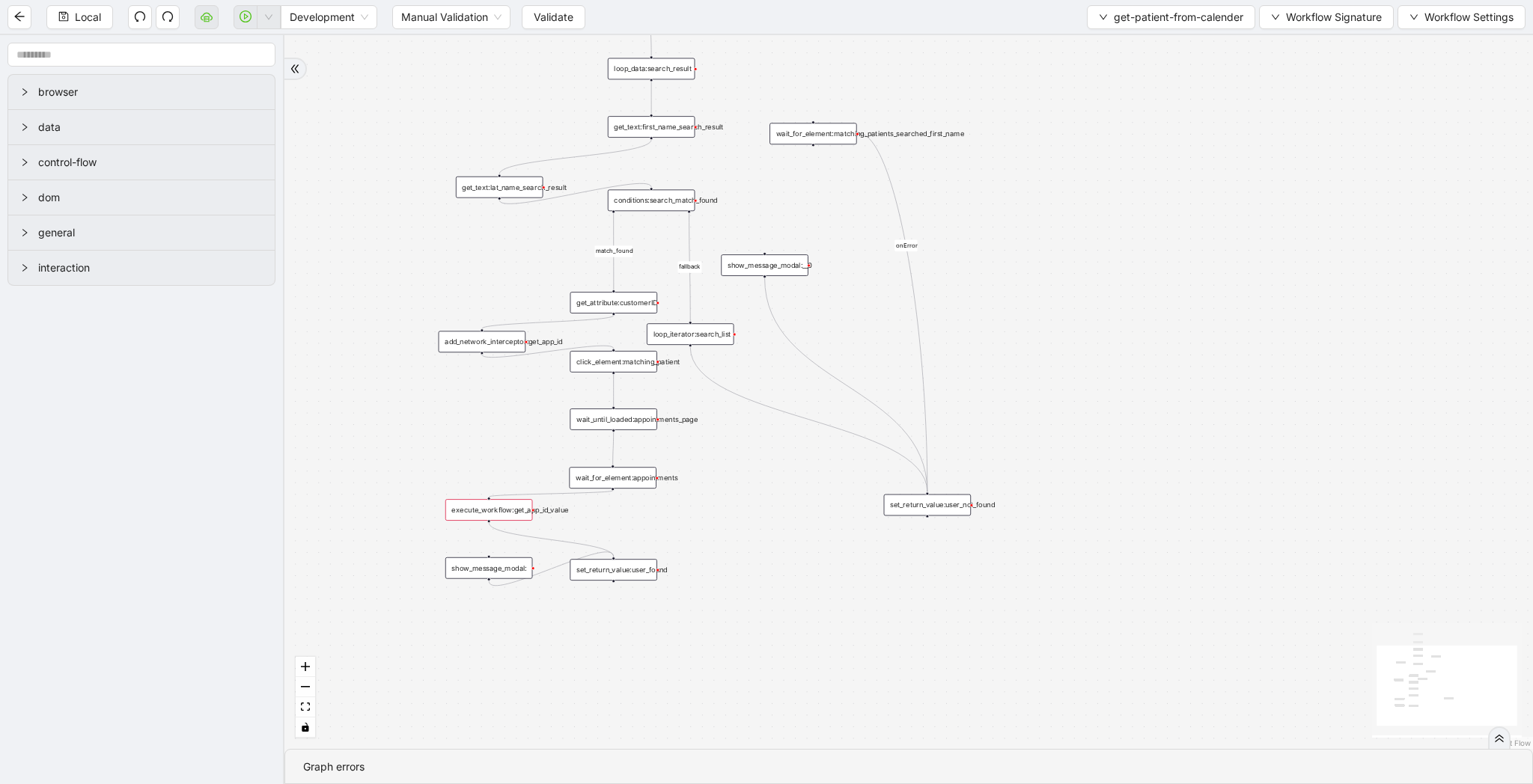
drag, startPoint x: 356, startPoint y: 611, endPoint x: 356, endPoint y: 464, distance: 147.0
click at [356, 464] on div "match_found fallback onError trigger click_element:matching_patient wait_until_…" at bounding box center [909, 392] width 1248 height 714
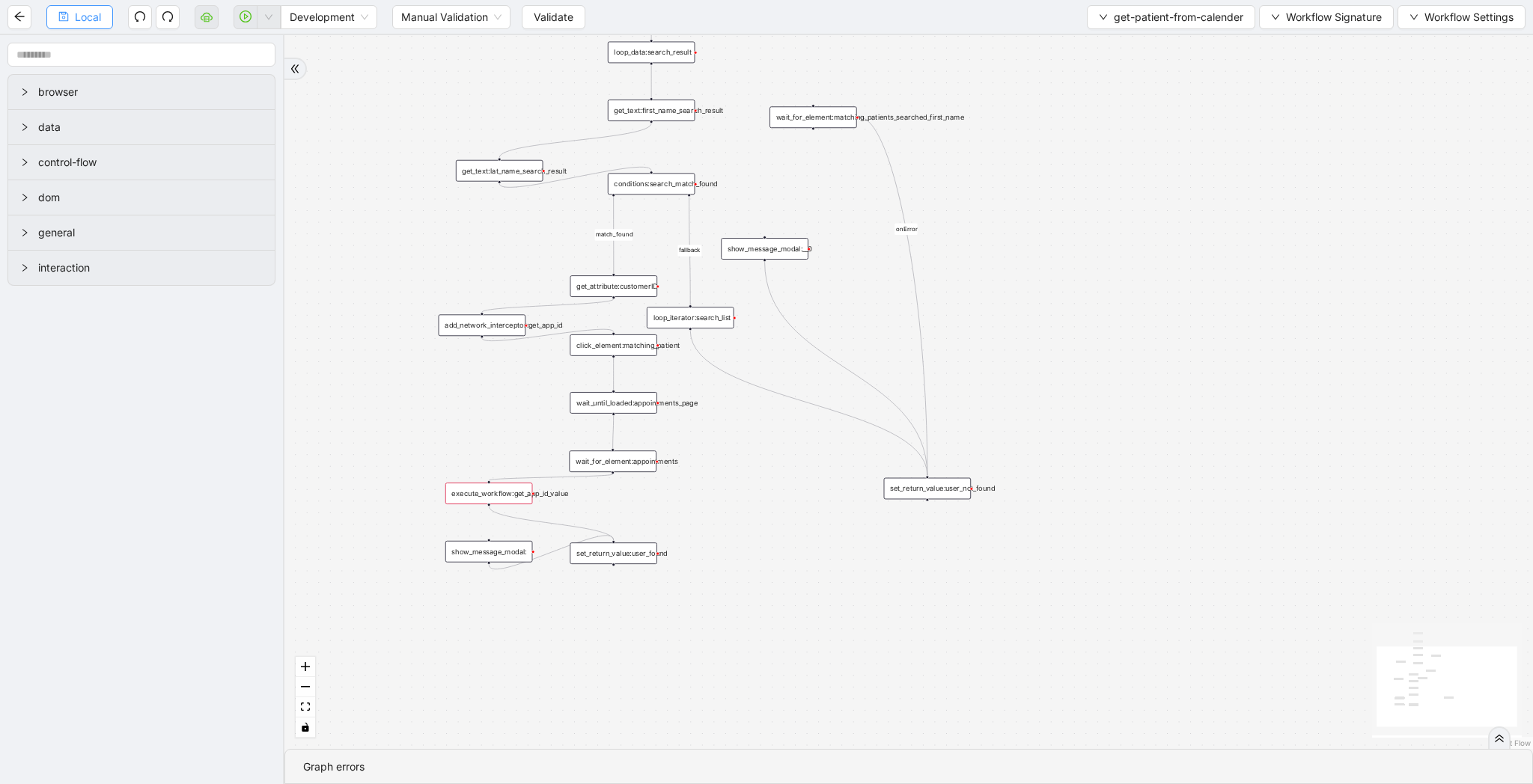
click at [93, 21] on span "Local" at bounding box center [88, 16] width 26 height 16
click at [1278, 11] on button "Workflow Signature" at bounding box center [1326, 17] width 135 height 24
click at [1326, 154] on li "Type" at bounding box center [1324, 166] width 119 height 24
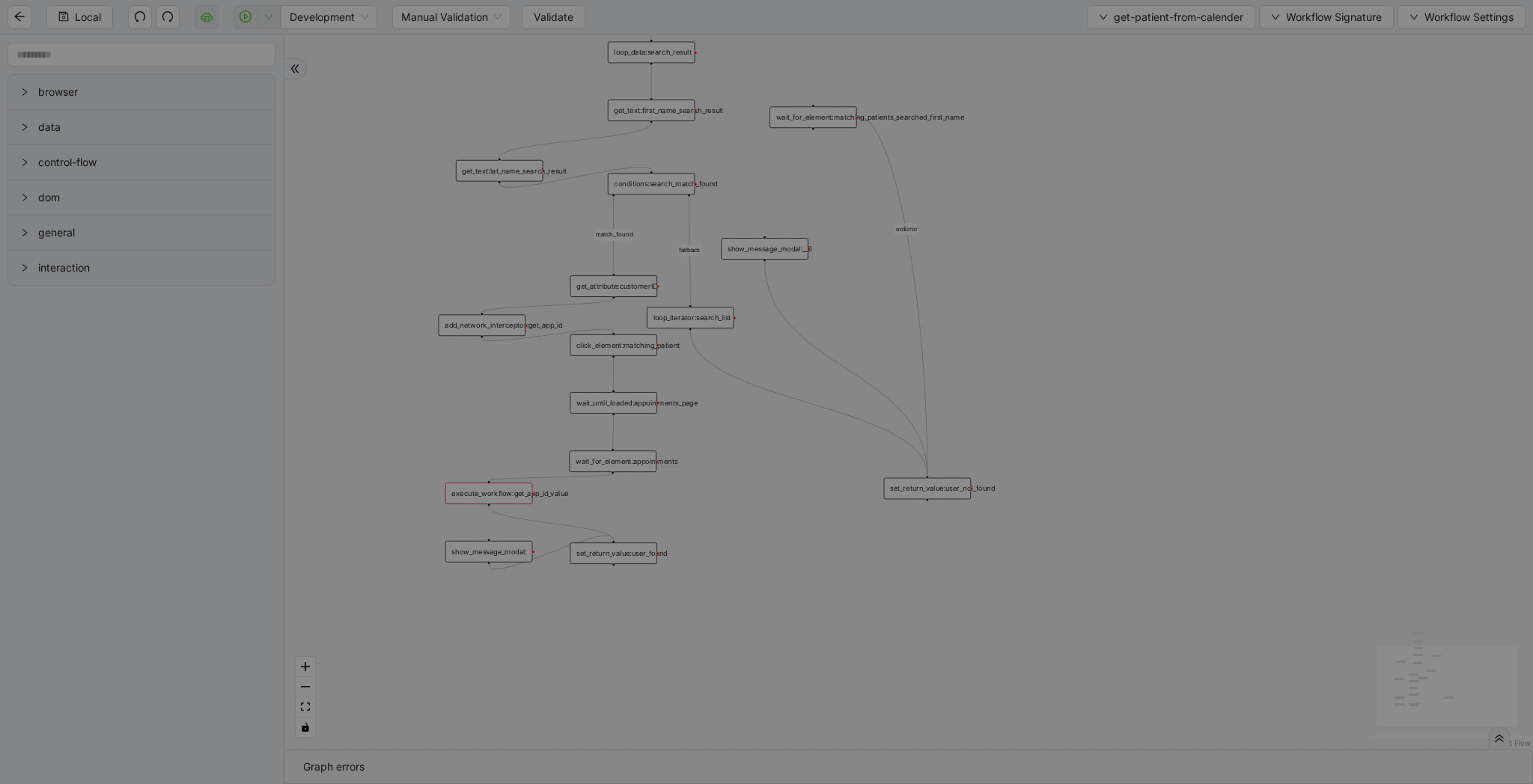
scroll to position [45, 0]
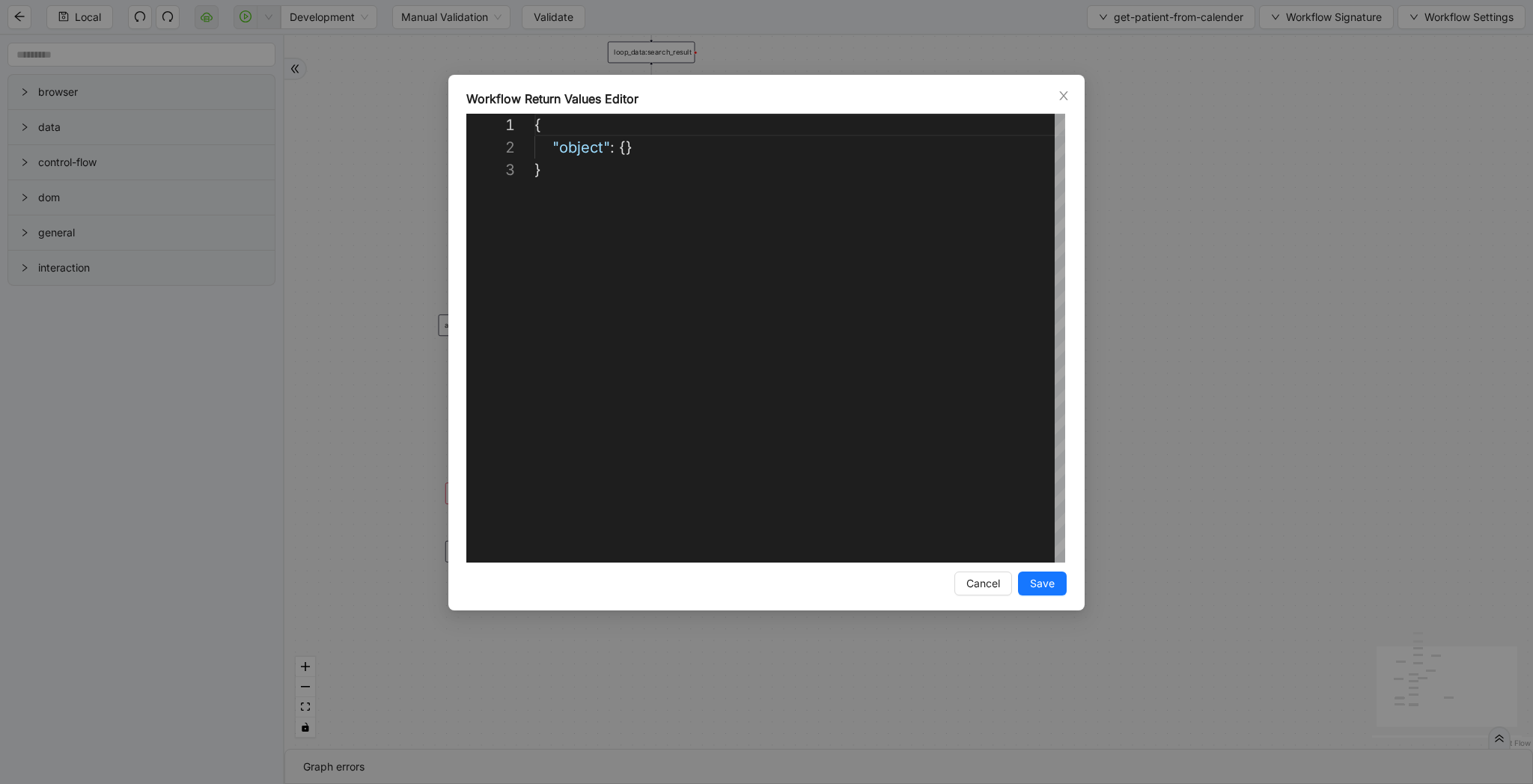
click at [1297, 272] on div "**********" at bounding box center [766, 392] width 1533 height 784
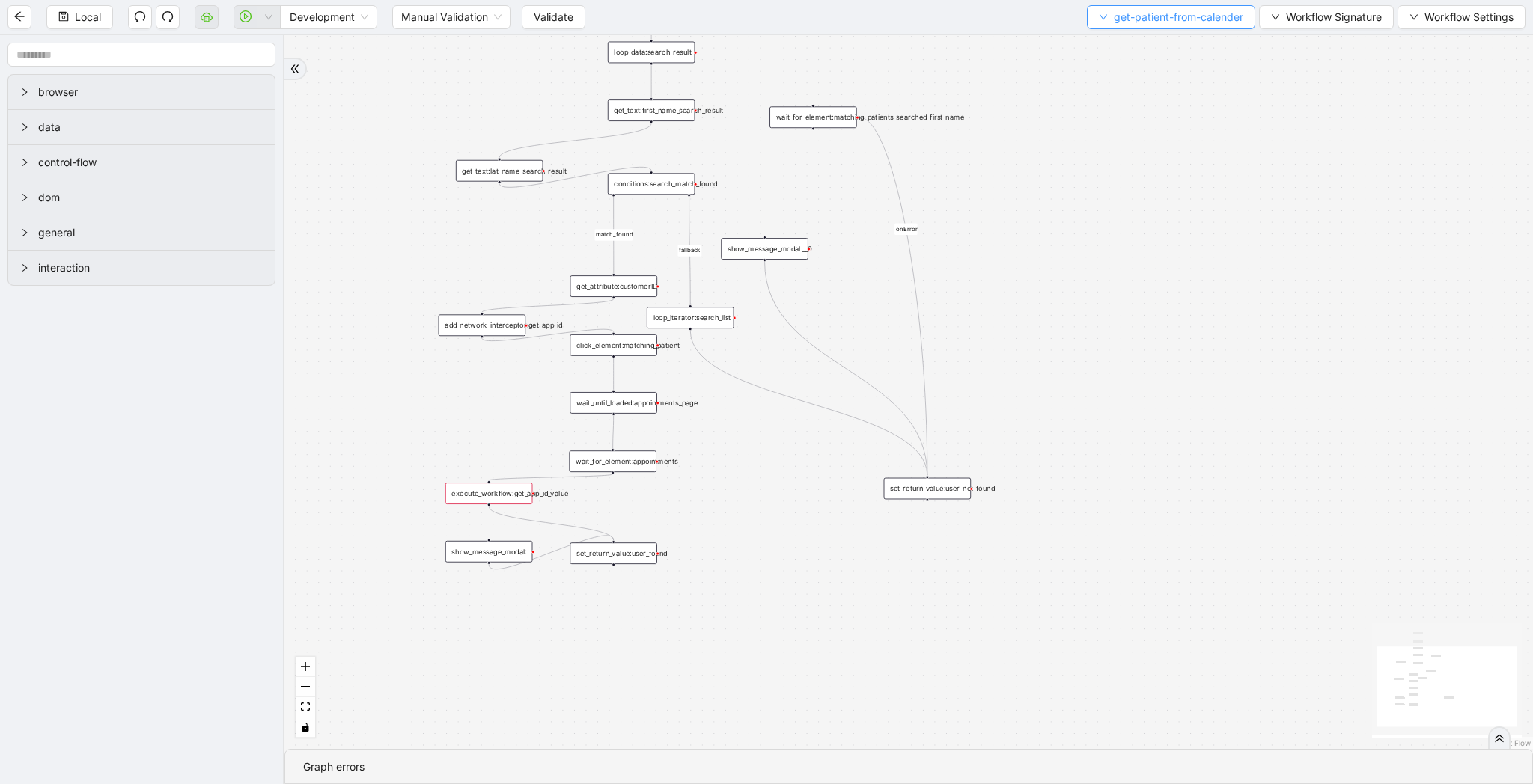
click at [1141, 20] on span "get-patient-from-calender" at bounding box center [1178, 16] width 130 height 16
click at [1131, 70] on span "Create" at bounding box center [1167, 70] width 145 height 16
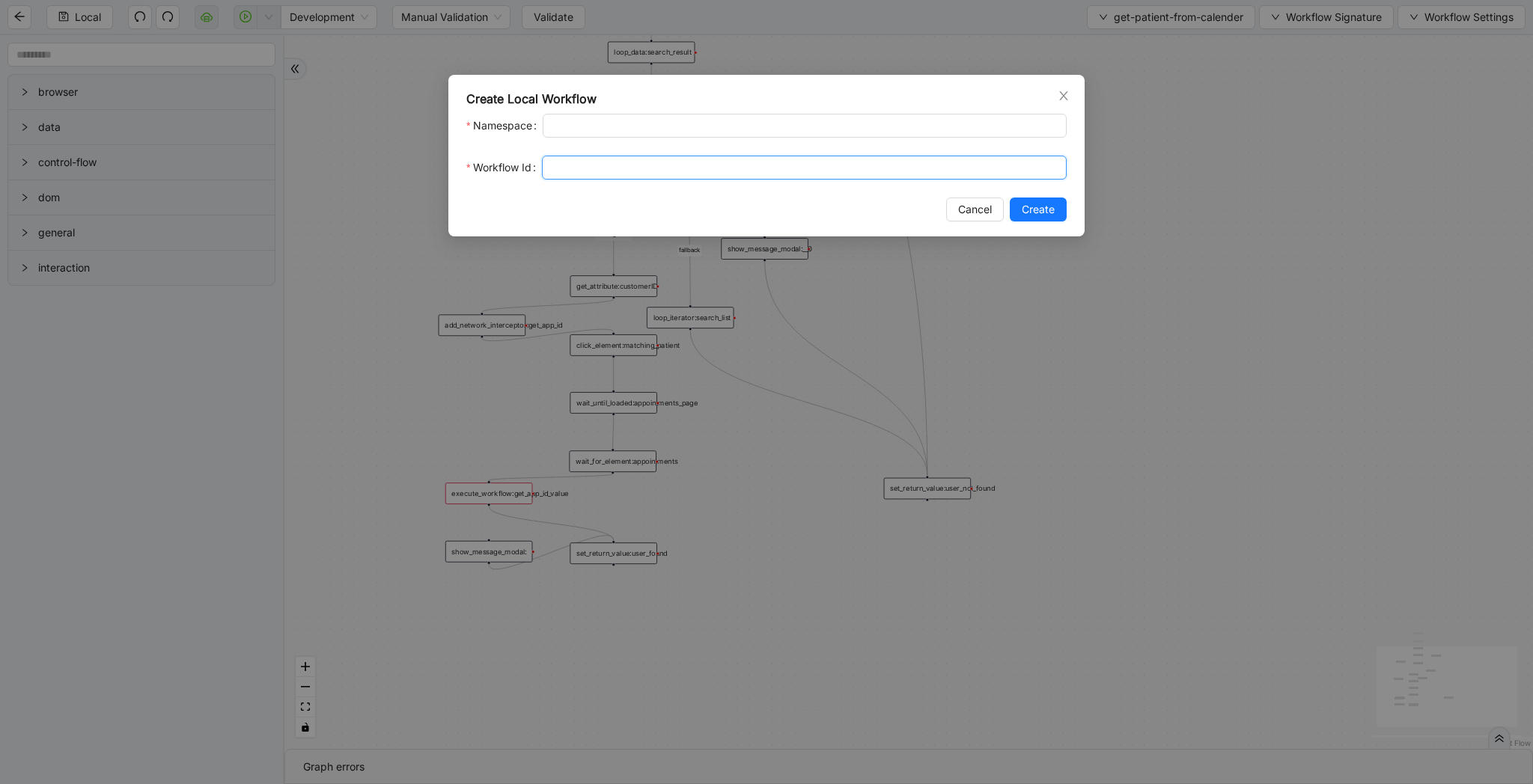
click at [564, 175] on input "Workflow Id" at bounding box center [804, 168] width 524 height 24
type input "**********"
click at [1040, 206] on span "Create" at bounding box center [1038, 209] width 33 height 16
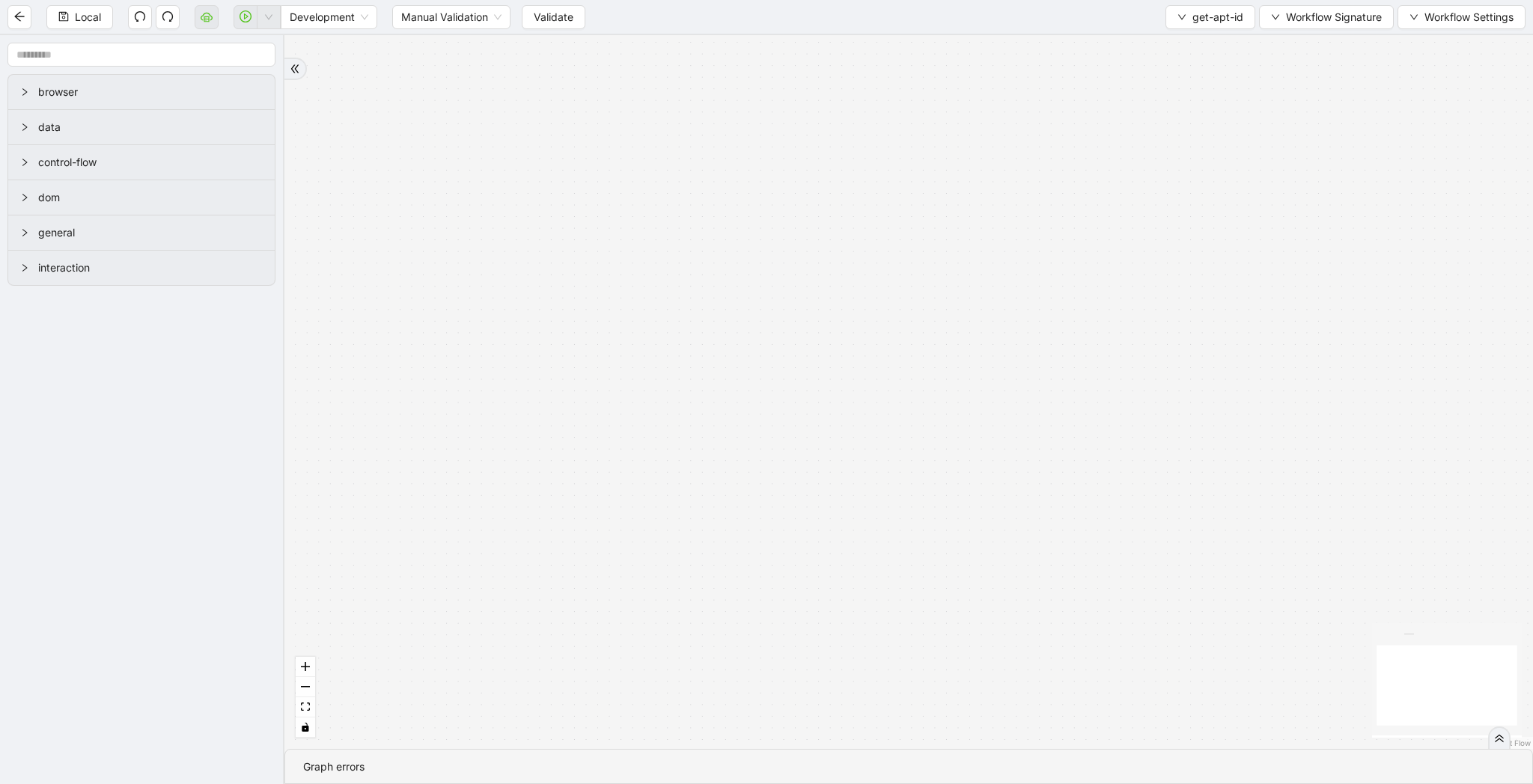
drag, startPoint x: 739, startPoint y: 246, endPoint x: 739, endPoint y: 499, distance: 253.0
click at [739, 499] on div "trigger" at bounding box center [909, 392] width 1248 height 714
drag, startPoint x: 739, startPoint y: 499, endPoint x: 807, endPoint y: 390, distance: 128.5
click at [807, 390] on div "trigger" at bounding box center [909, 392] width 1248 height 714
drag, startPoint x: 724, startPoint y: 409, endPoint x: 724, endPoint y: 334, distance: 75.0
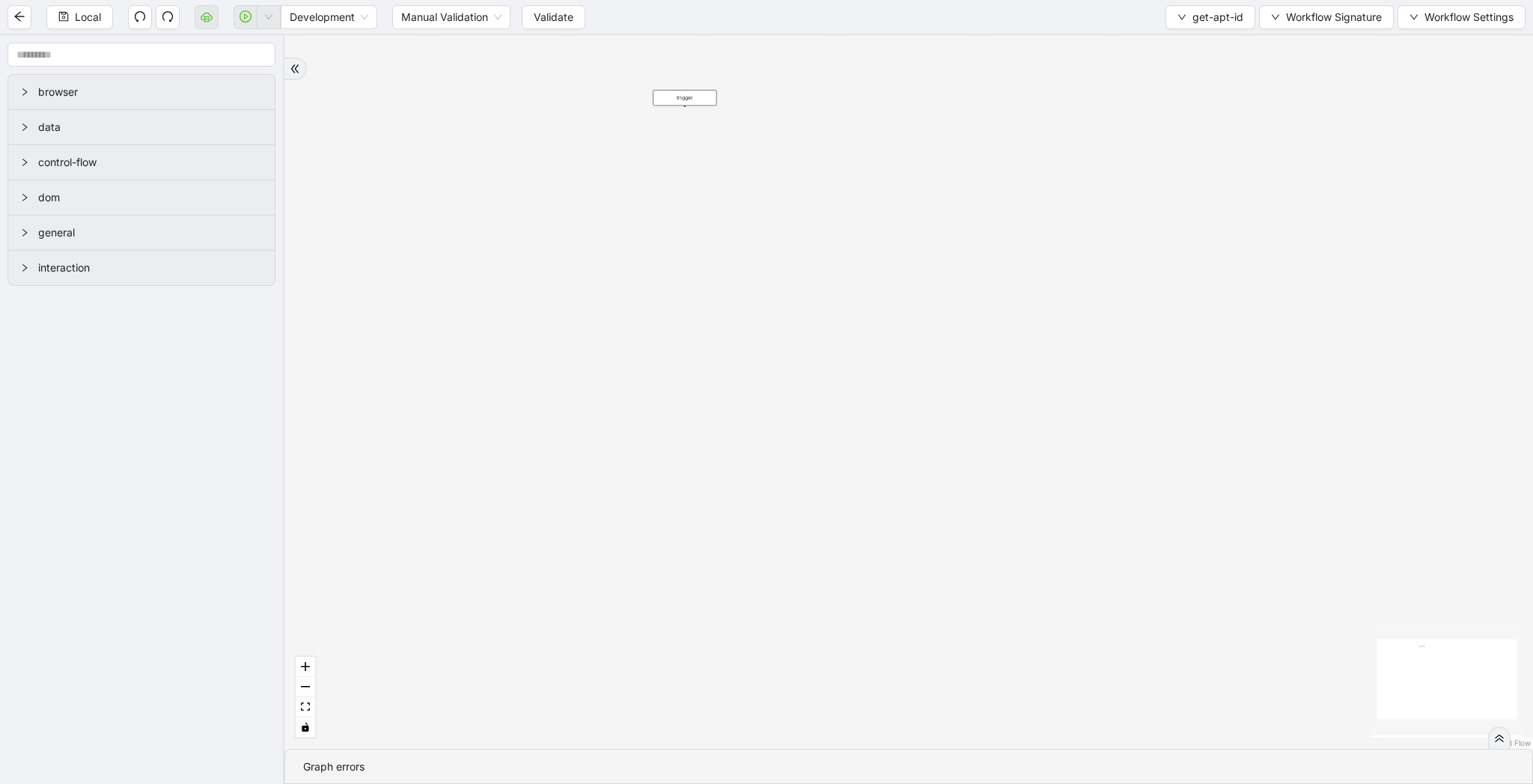
click at [724, 334] on div "trigger" at bounding box center [909, 392] width 1248 height 714
click at [659, 172] on div "trigger" at bounding box center [909, 392] width 1248 height 714
drag, startPoint x: 684, startPoint y: 96, endPoint x: 691, endPoint y: 173, distance: 77.3
click at [691, 173] on div "trigger wait_until_loaded:appointments_page get_network_response:appointment_da…" at bounding box center [1007, 284] width 708 height 406
drag, startPoint x: 691, startPoint y: 94, endPoint x: 698, endPoint y: 142, distance: 48.5
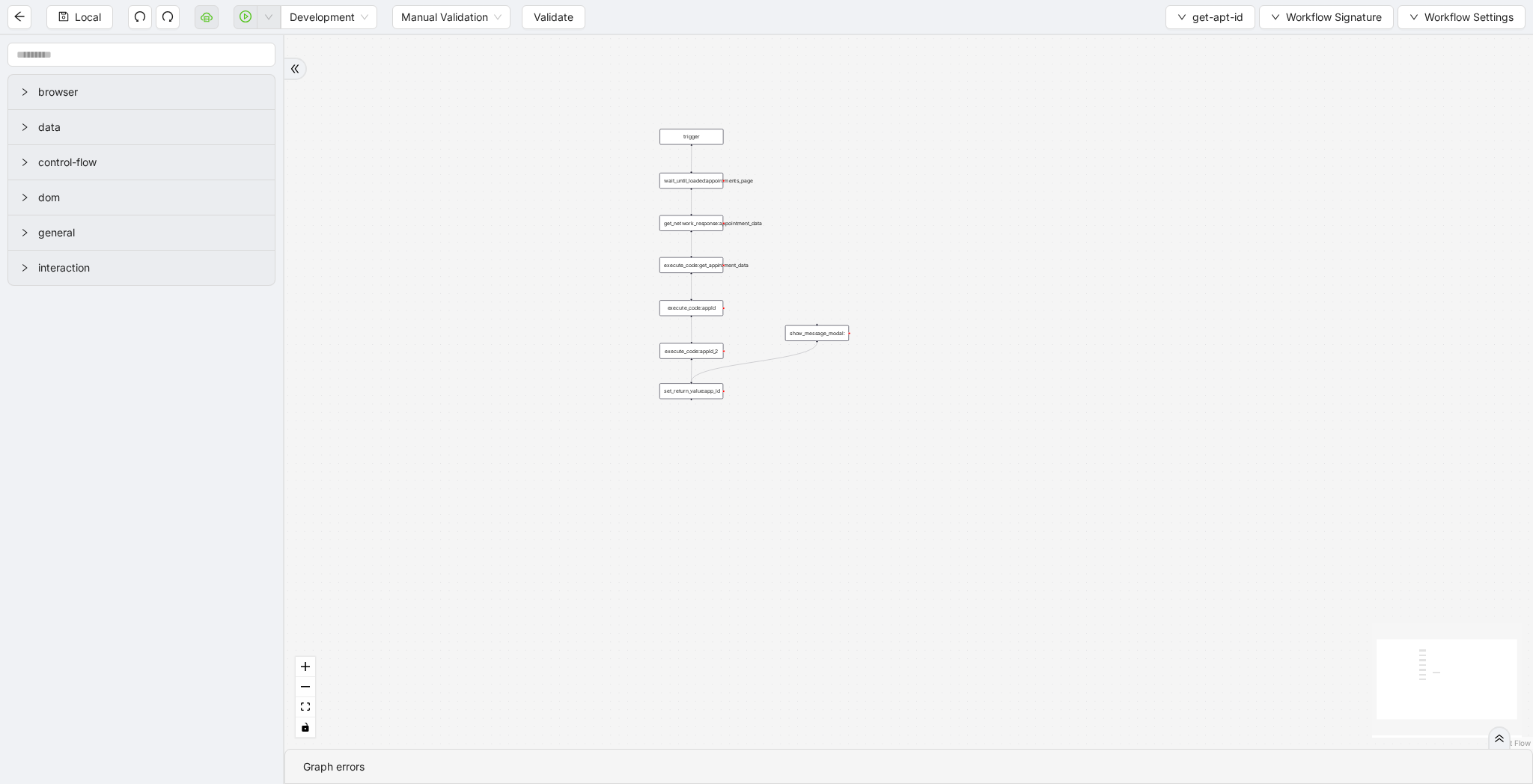
click at [698, 142] on div "trigger" at bounding box center [691, 137] width 64 height 15
click at [72, 16] on button "Local" at bounding box center [79, 17] width 66 height 24
click at [1297, 24] on span "Workflow Signature" at bounding box center [1333, 16] width 95 height 16
click at [1299, 66] on span "Type" at bounding box center [1324, 70] width 101 height 16
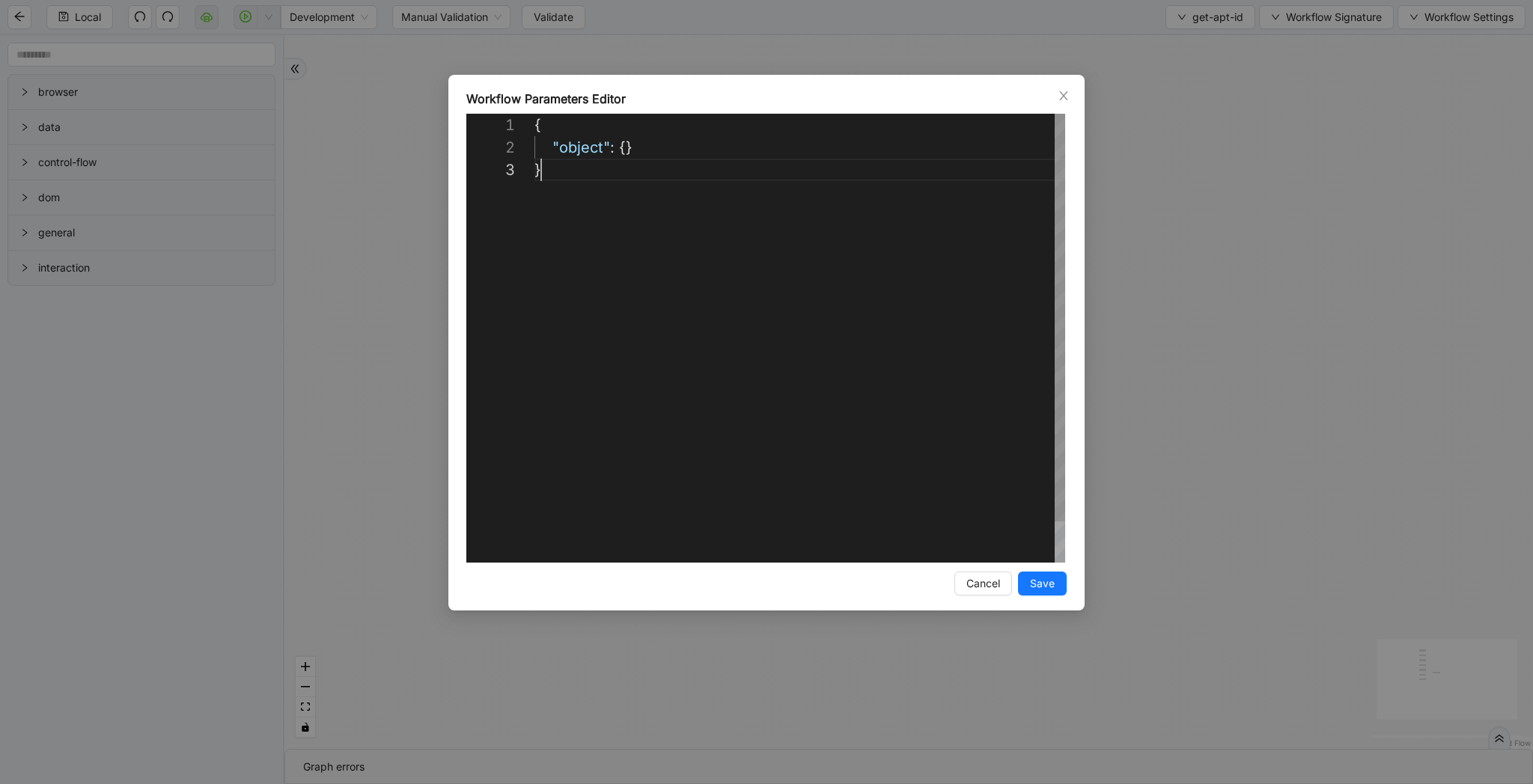
scroll to position [45, 7]
click at [960, 251] on div "{ "object" : {} }" at bounding box center [800, 360] width 530 height 494
paste textarea "**********"
type textarea "**********"
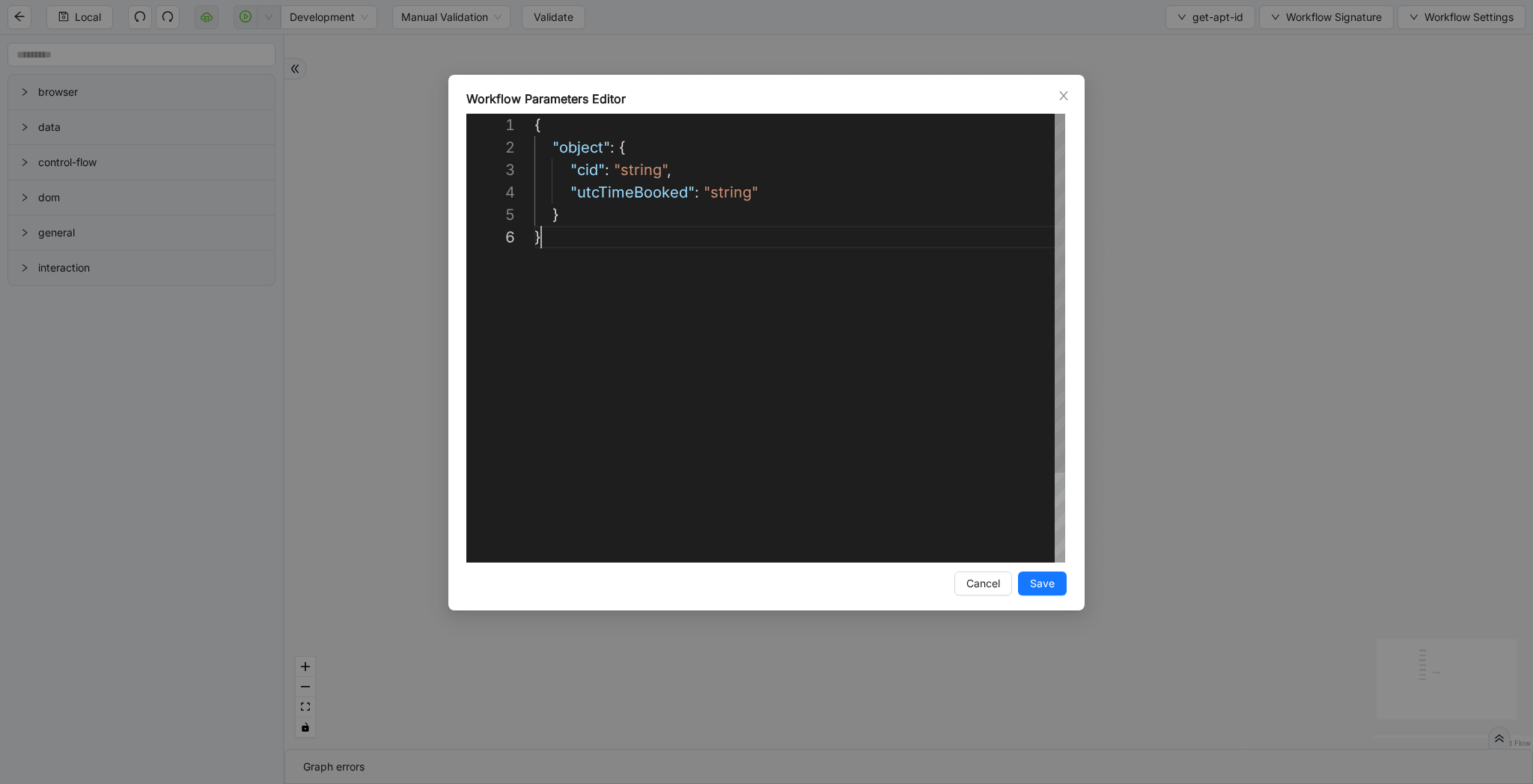
scroll to position [113, 7]
click at [1043, 585] on span "Save" at bounding box center [1042, 583] width 25 height 16
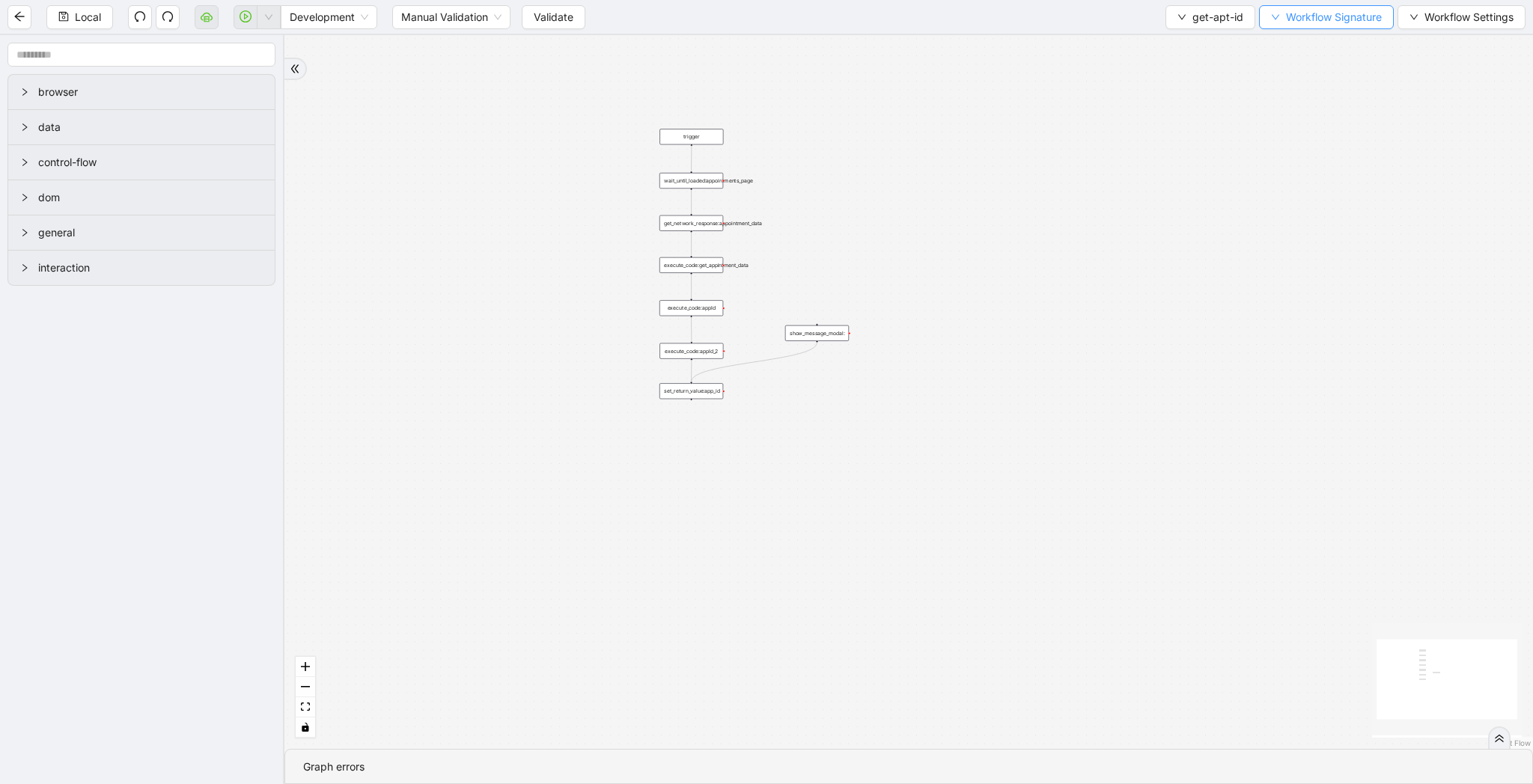
click at [1299, 12] on span "Workflow Signature" at bounding box center [1333, 16] width 95 height 16
click at [1309, 175] on li "Type" at bounding box center [1324, 166] width 119 height 24
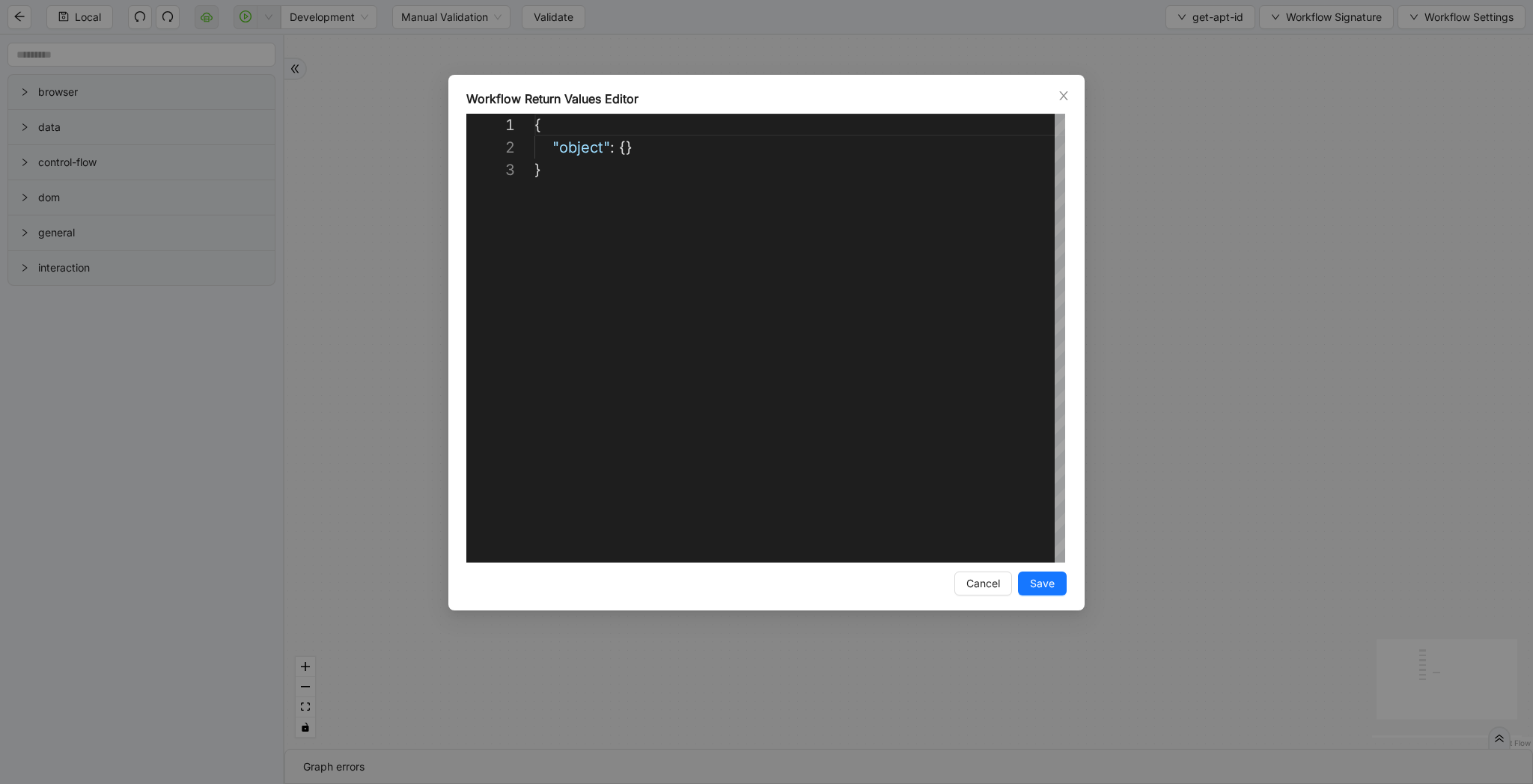
scroll to position [45, 0]
click at [980, 251] on div "{ "object" : {} }" at bounding box center [800, 360] width 530 height 494
paste textarea "**********"
type textarea "**********"
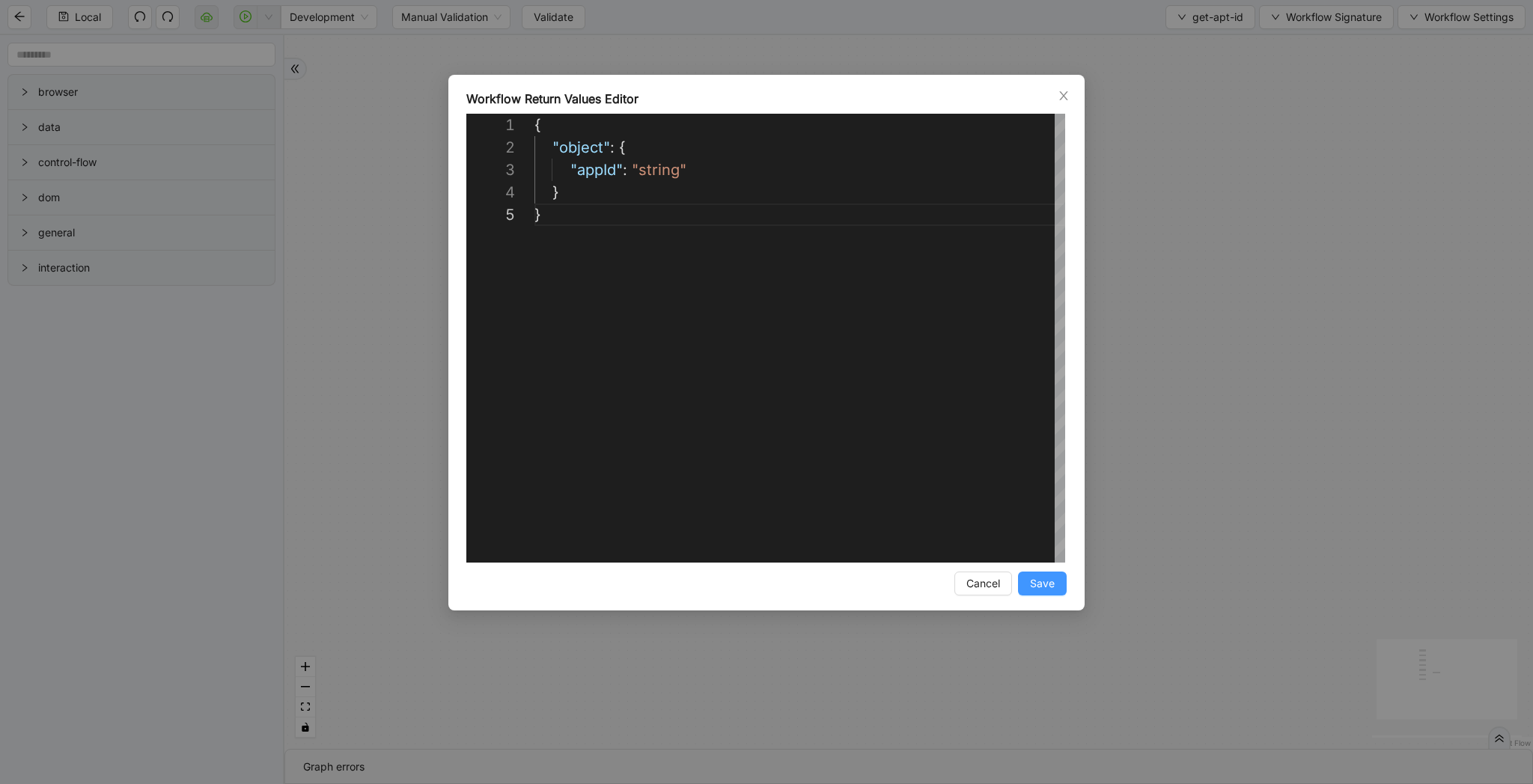
click at [1051, 588] on span "Save" at bounding box center [1042, 583] width 25 height 16
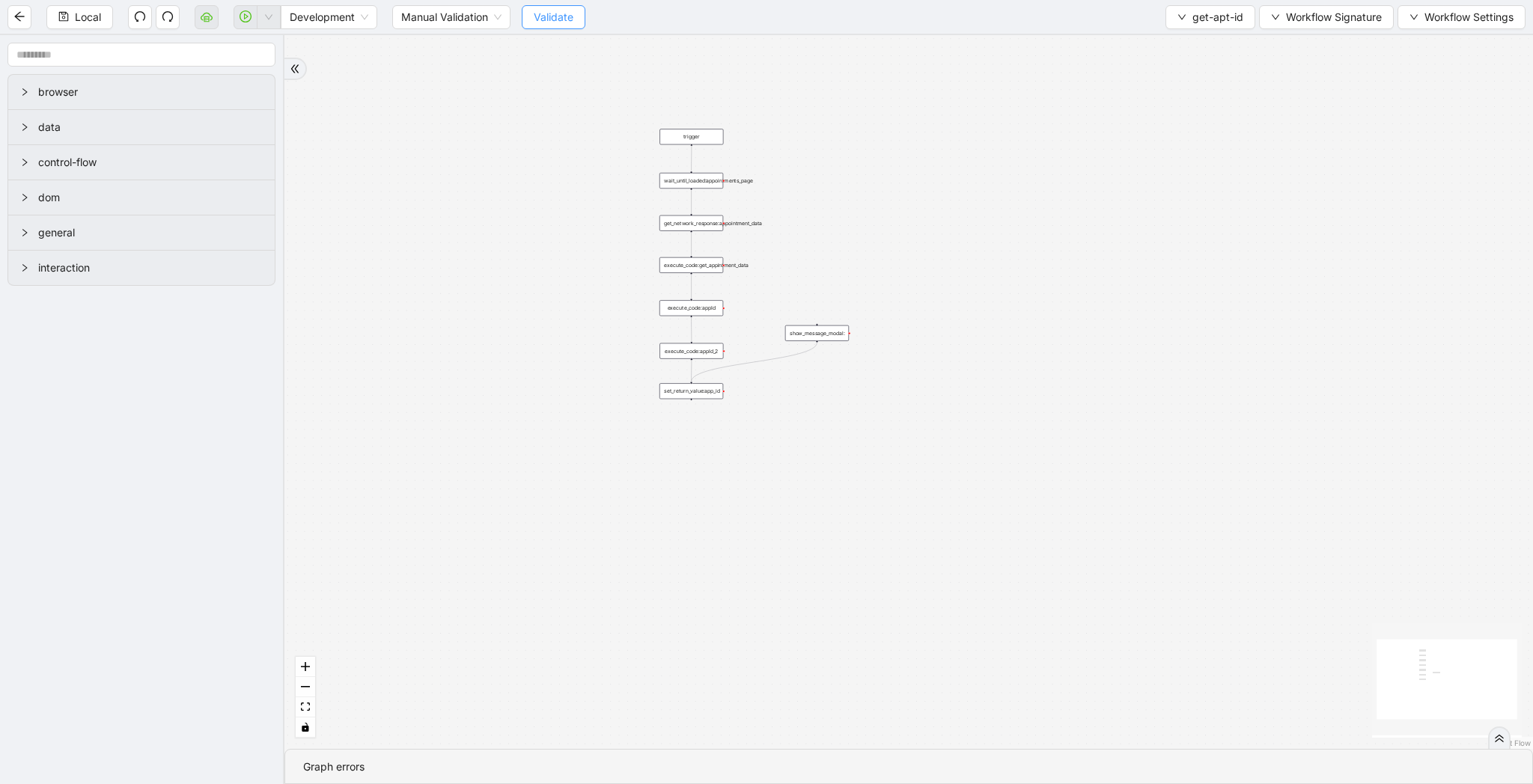
click at [541, 12] on span "Validate" at bounding box center [554, 16] width 40 height 16
click at [93, 13] on span "Local" at bounding box center [88, 16] width 26 height 16
click at [1199, 17] on span "get-apt-id" at bounding box center [1217, 16] width 51 height 16
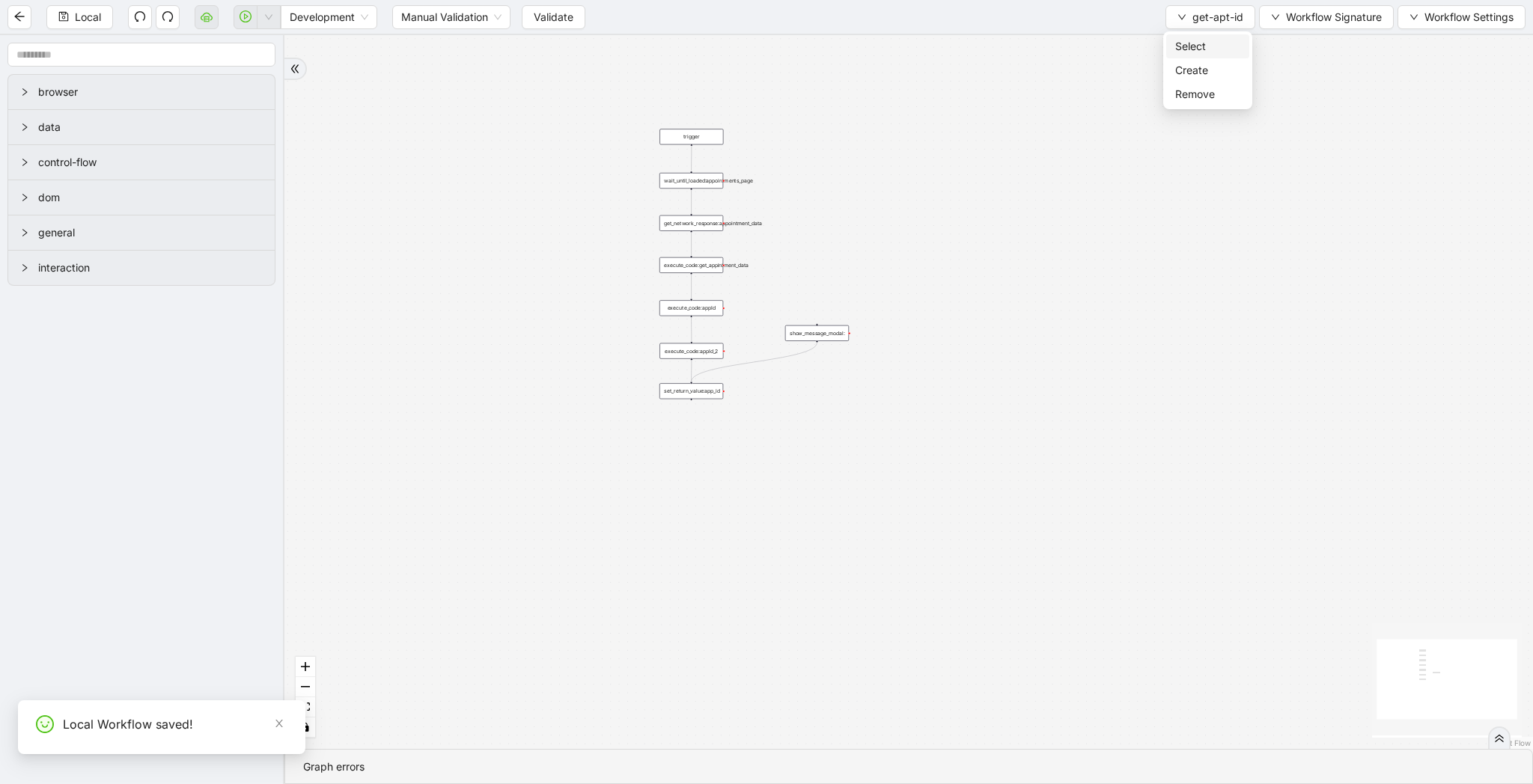
click at [1199, 48] on span "Select" at bounding box center [1208, 46] width 65 height 16
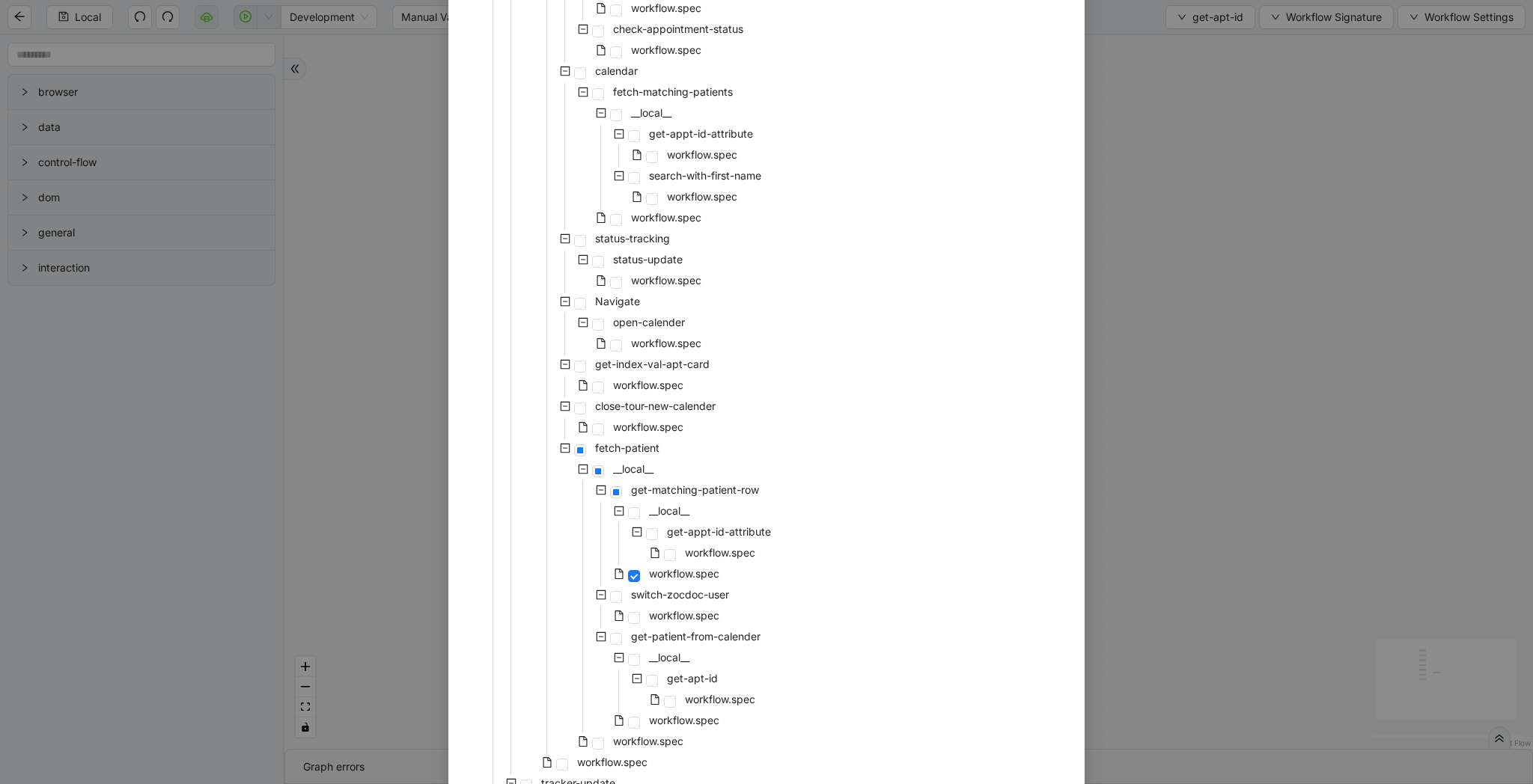
scroll to position [925, 0]
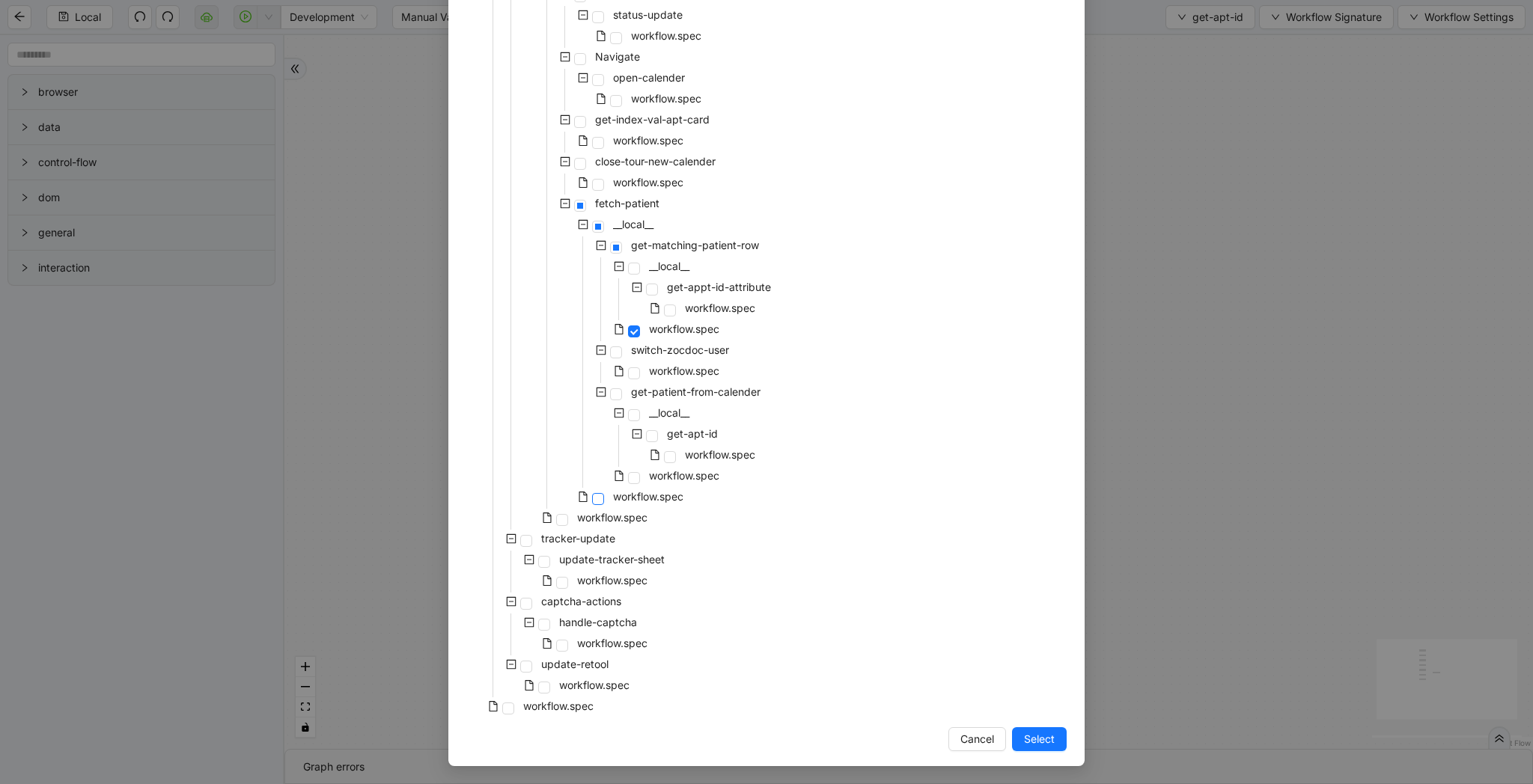
click at [597, 499] on span at bounding box center [598, 499] width 12 height 12
click at [1035, 732] on span "Select" at bounding box center [1039, 738] width 31 height 16
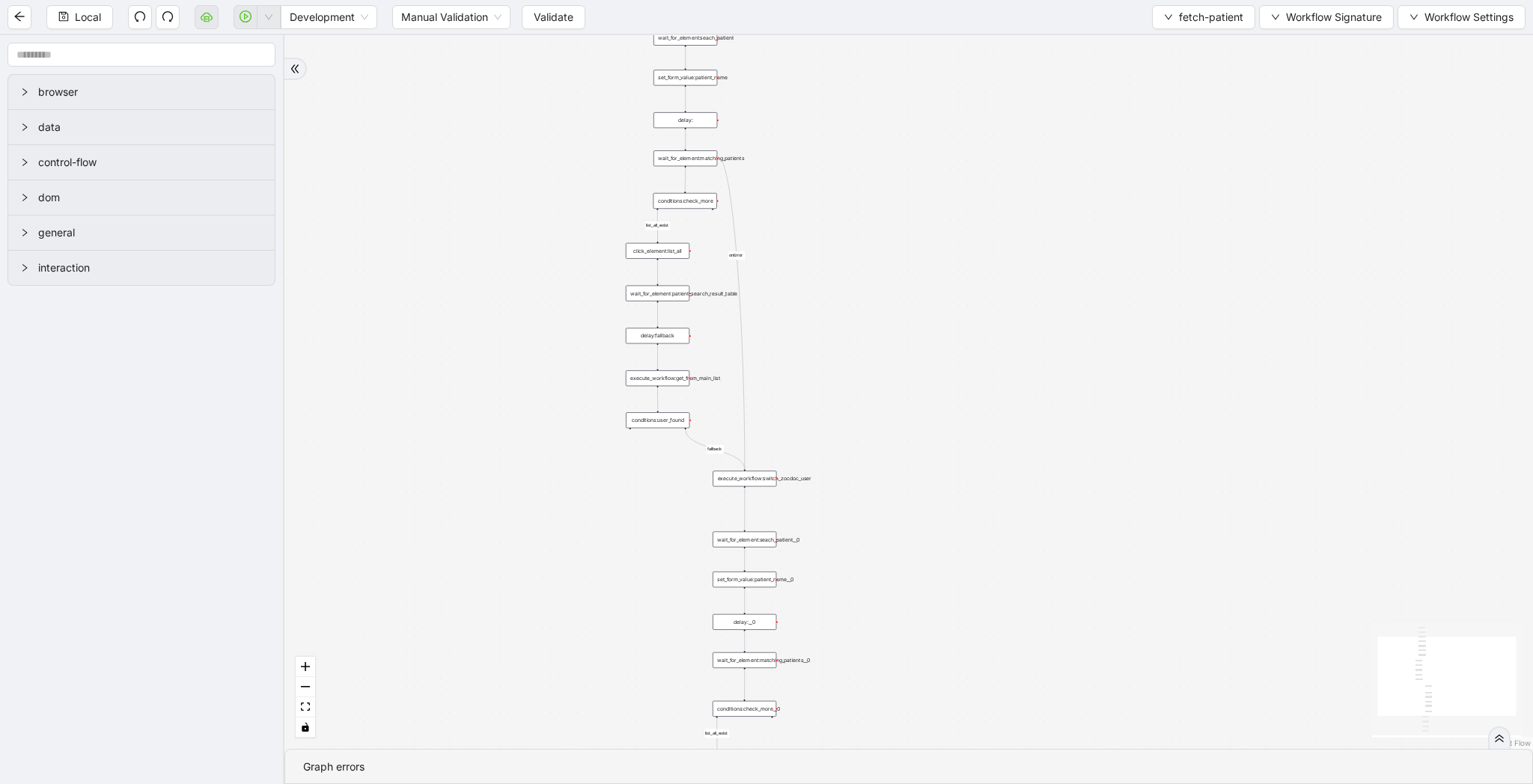
drag, startPoint x: 973, startPoint y: 535, endPoint x: 973, endPoint y: 439, distance: 96.0
click at [973, 439] on div "list_all_exist fallback list_all_exist onError trigger wait_for_element:seach_p…" at bounding box center [909, 392] width 1248 height 714
click at [1181, 21] on span "fetch-patient" at bounding box center [1211, 16] width 64 height 16
click at [1181, 43] on span "Select" at bounding box center [1200, 46] width 79 height 16
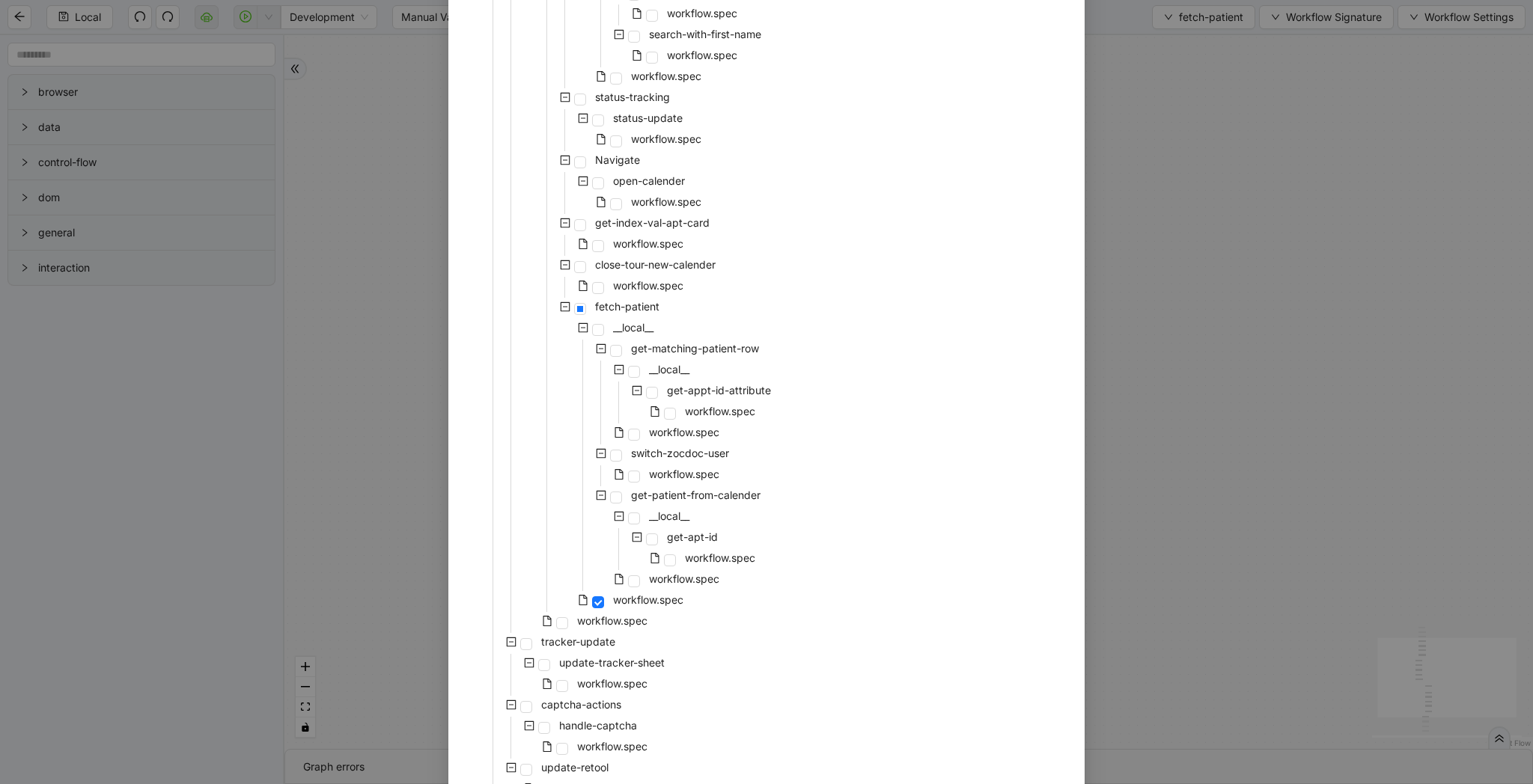
scroll to position [874, 0]
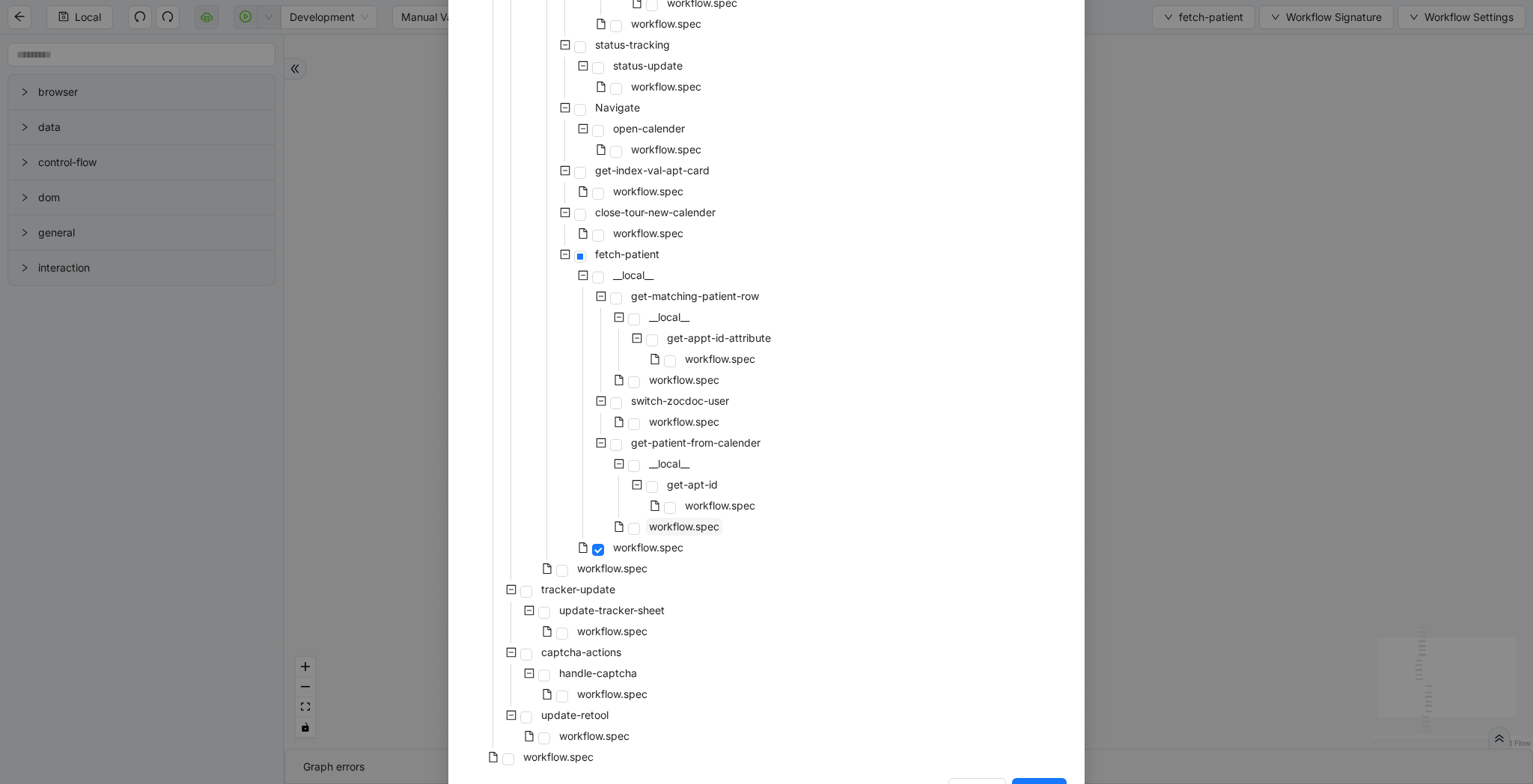
click at [690, 528] on span "workflow.spec" at bounding box center [684, 526] width 71 height 13
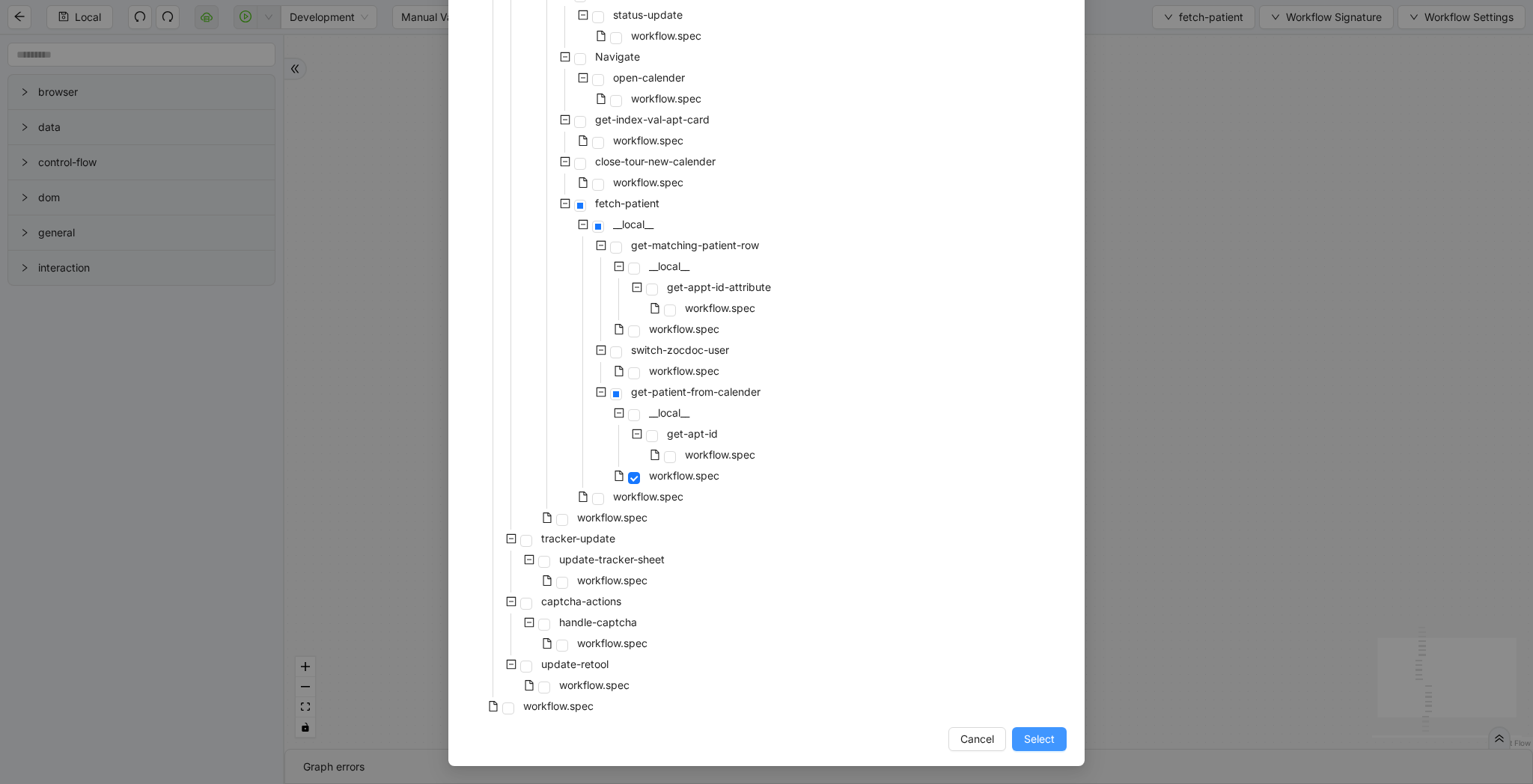
click at [1032, 736] on span "Select" at bounding box center [1039, 738] width 31 height 16
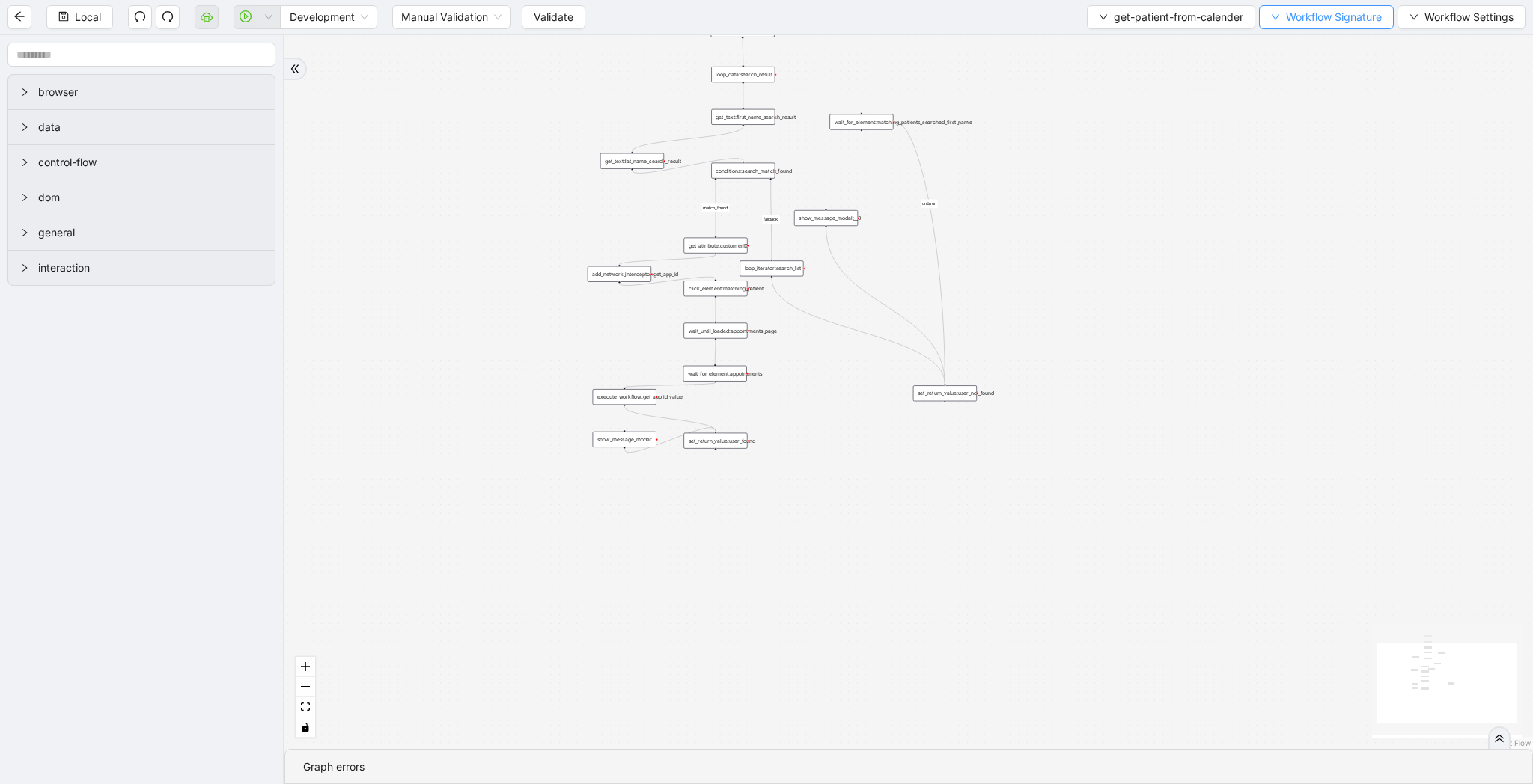
click at [1297, 11] on span "Workflow Signature" at bounding box center [1333, 16] width 95 height 16
click at [1305, 60] on li "Type" at bounding box center [1324, 70] width 119 height 24
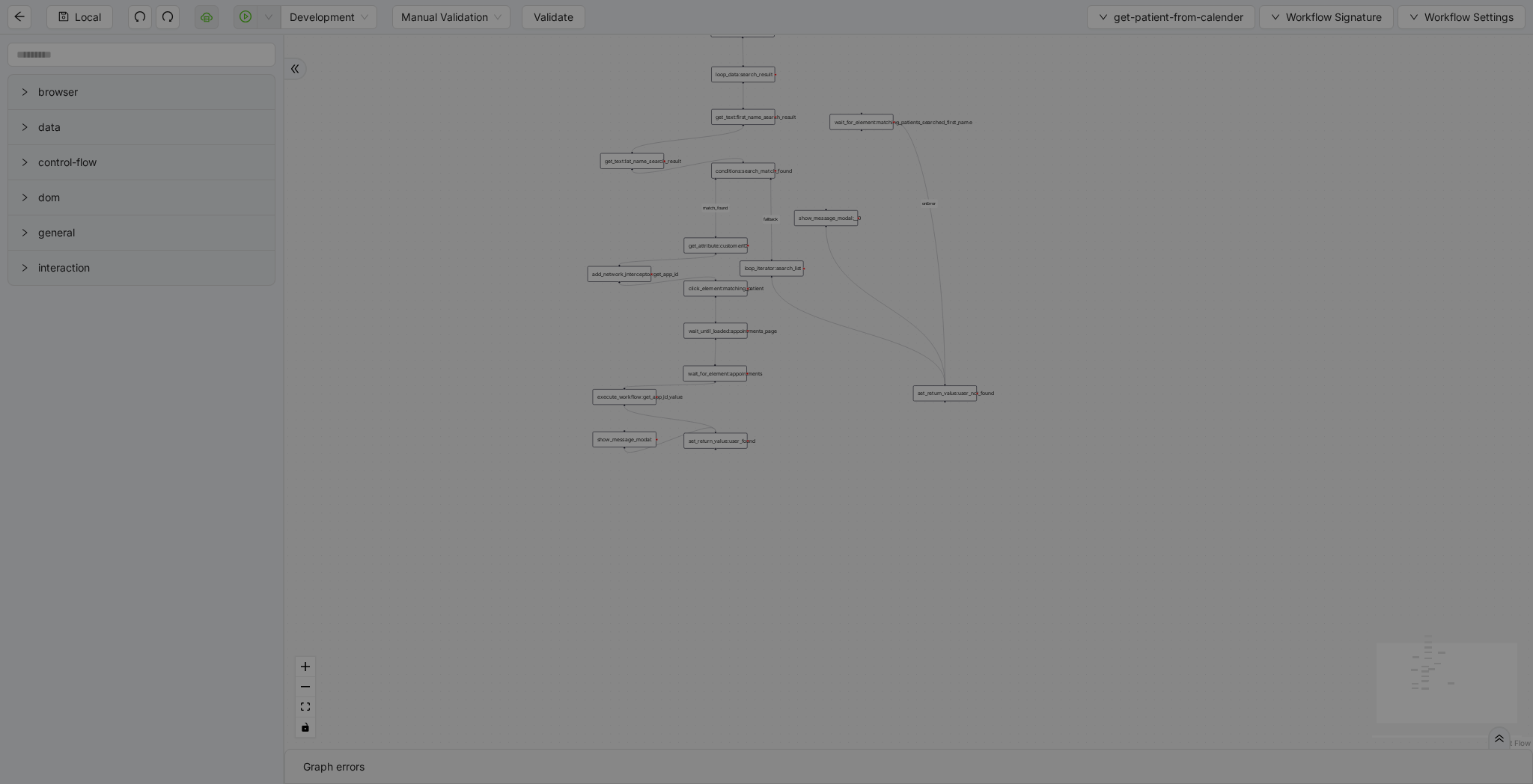
scroll to position [180, 0]
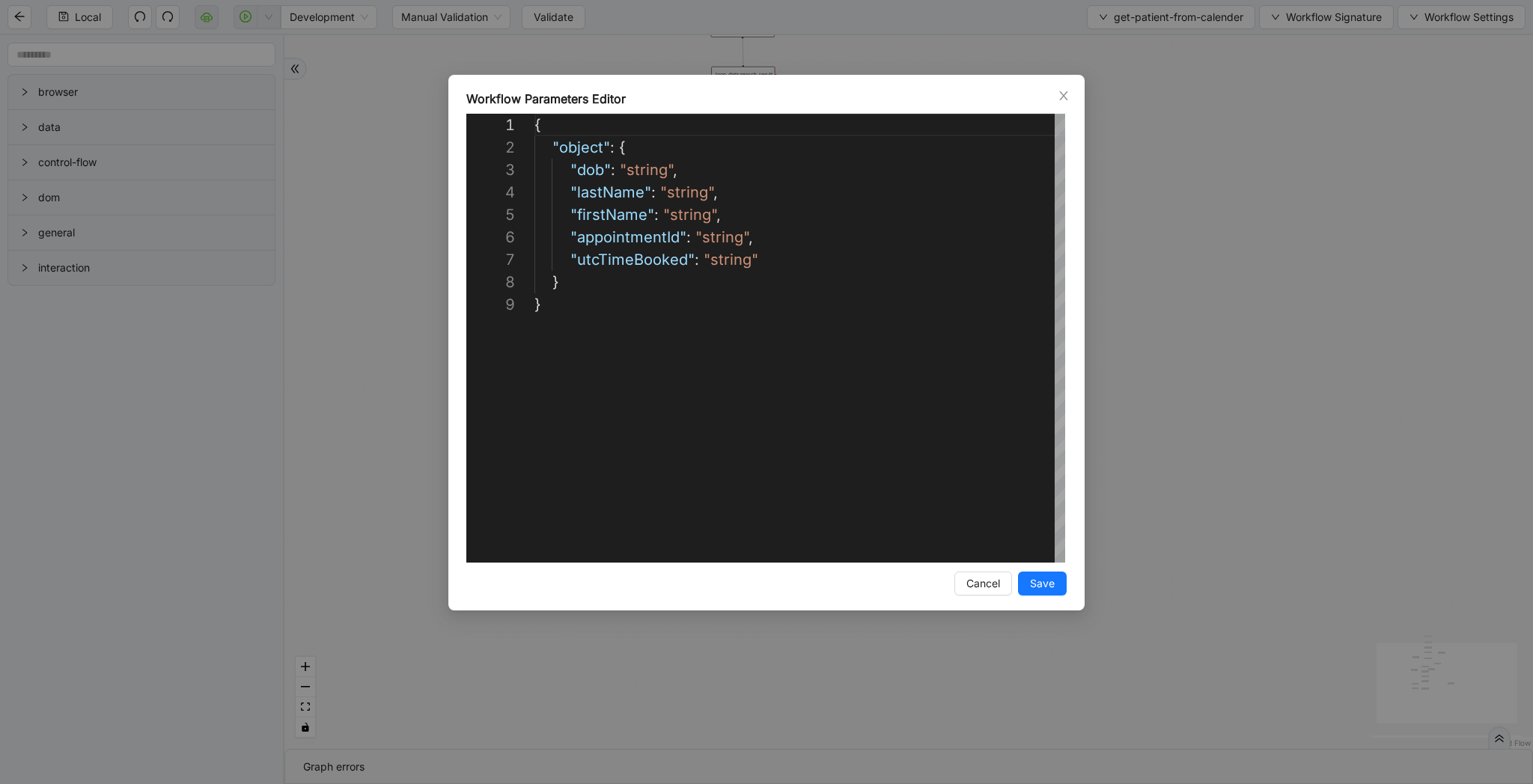
click at [1276, 228] on div "**********" at bounding box center [766, 392] width 1533 height 784
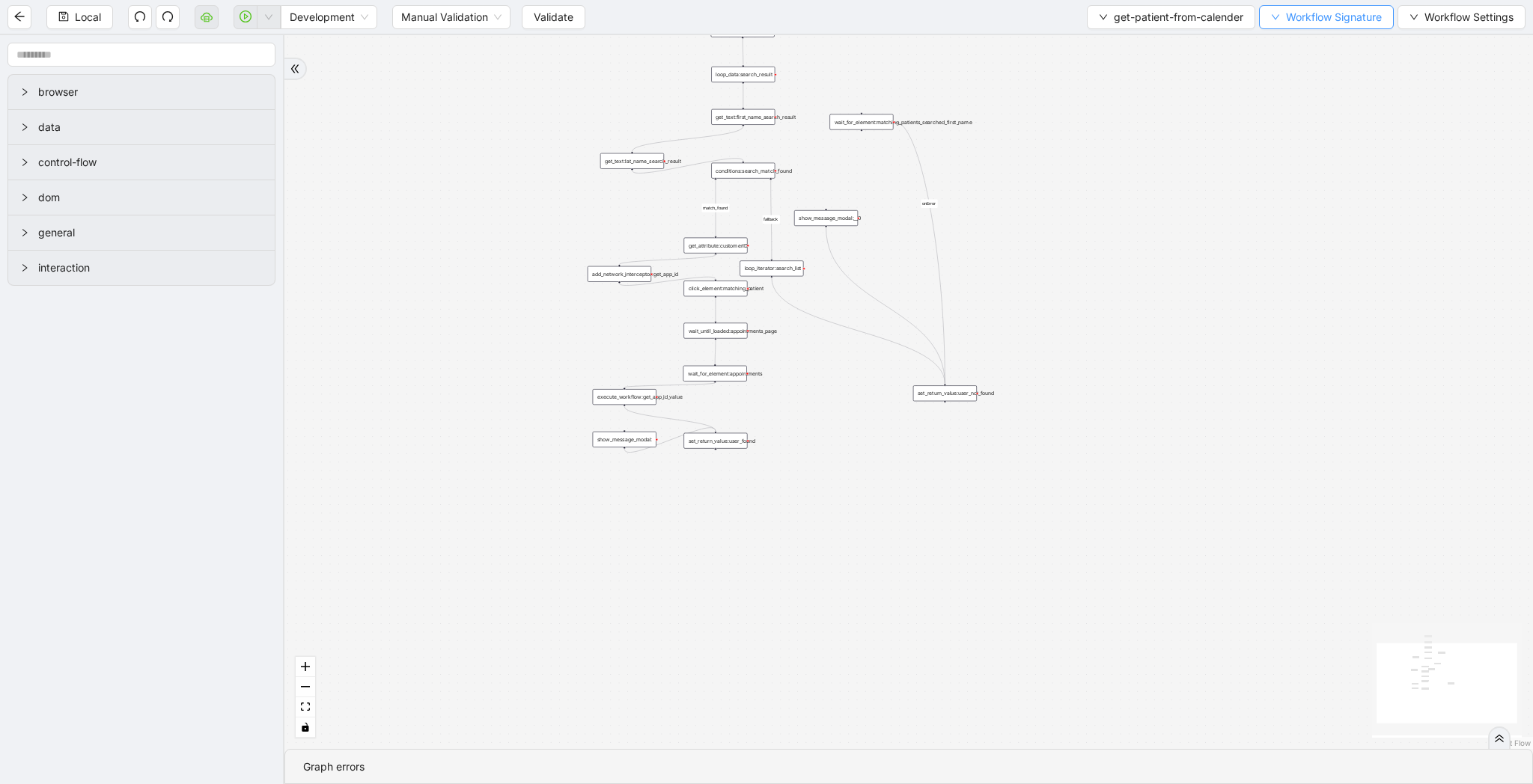
click at [1272, 17] on icon "down" at bounding box center [1275, 17] width 9 height 9
click at [1280, 152] on div "Return Values" at bounding box center [1323, 142] width 130 height 24
click at [1280, 162] on span "Type" at bounding box center [1324, 166] width 101 height 16
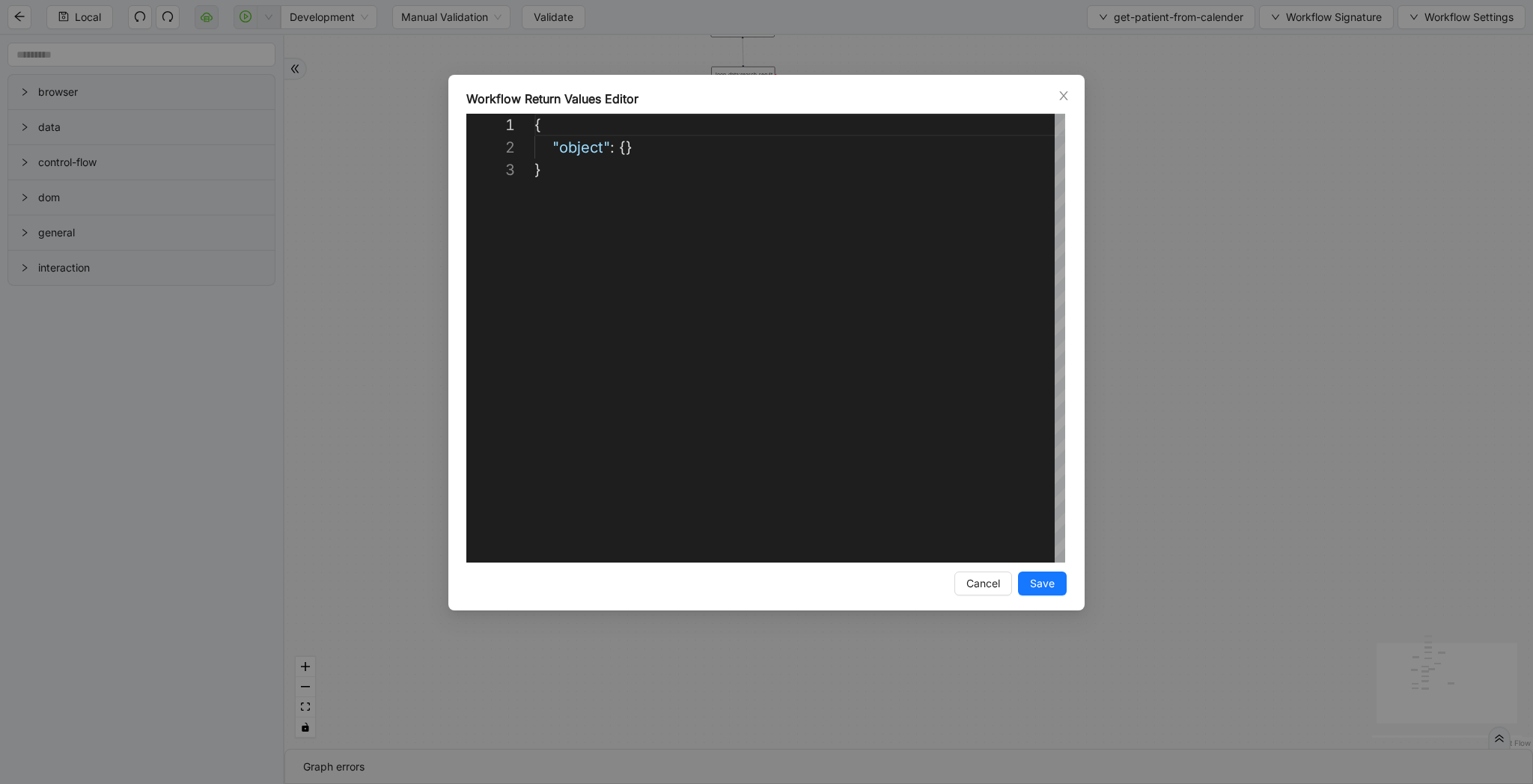
scroll to position [45, 0]
click at [955, 217] on div "{ "object" : {} }" at bounding box center [800, 360] width 530 height 494
paste textarea "**********"
type textarea "**********"
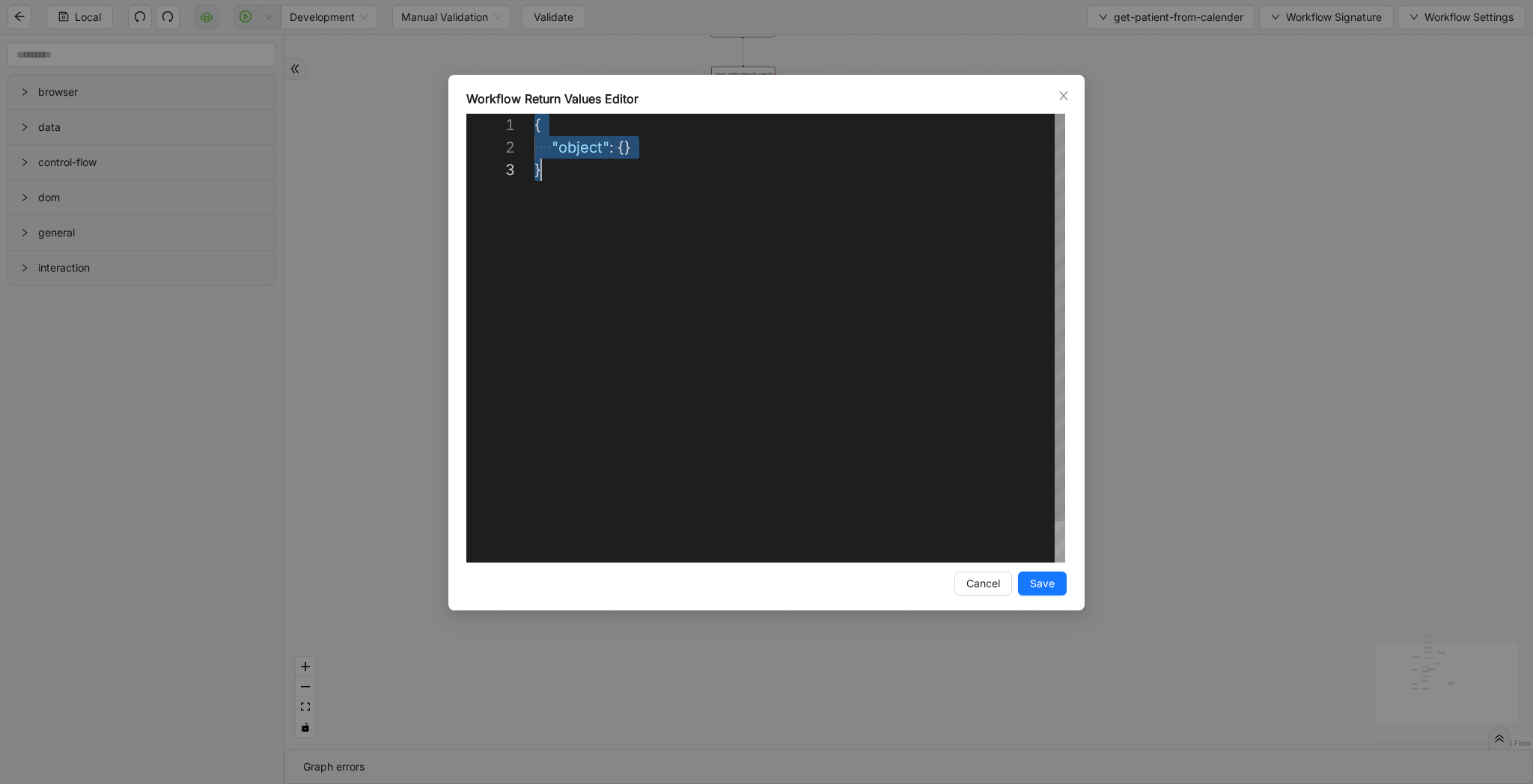
scroll to position [113, 7]
click at [1048, 586] on span "Save" at bounding box center [1042, 583] width 25 height 16
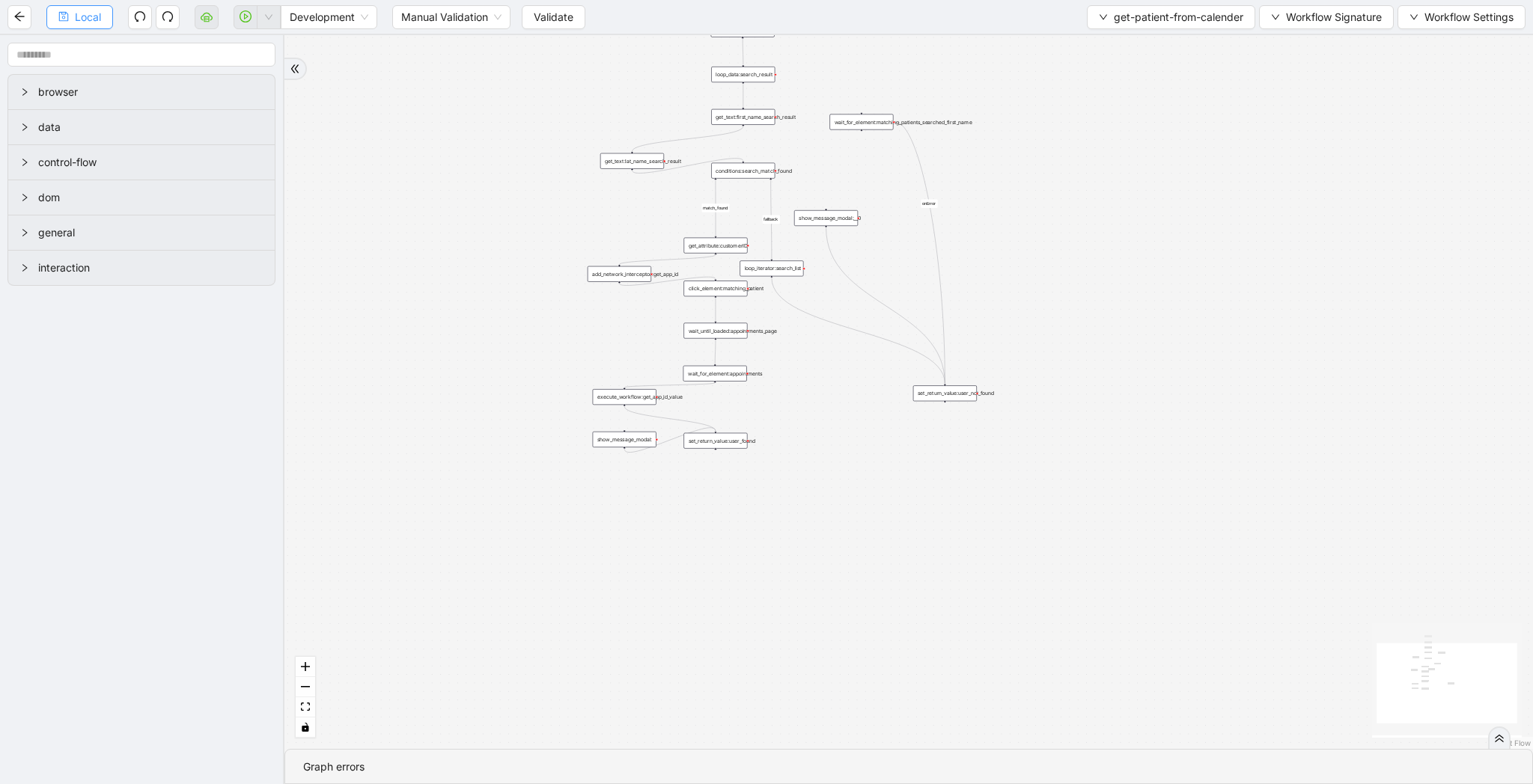
click at [84, 15] on span "Local" at bounding box center [88, 16] width 26 height 16
click at [1144, 13] on span "get-patient-from-calender" at bounding box center [1178, 16] width 130 height 16
click at [1140, 49] on span "Select" at bounding box center [1167, 46] width 145 height 16
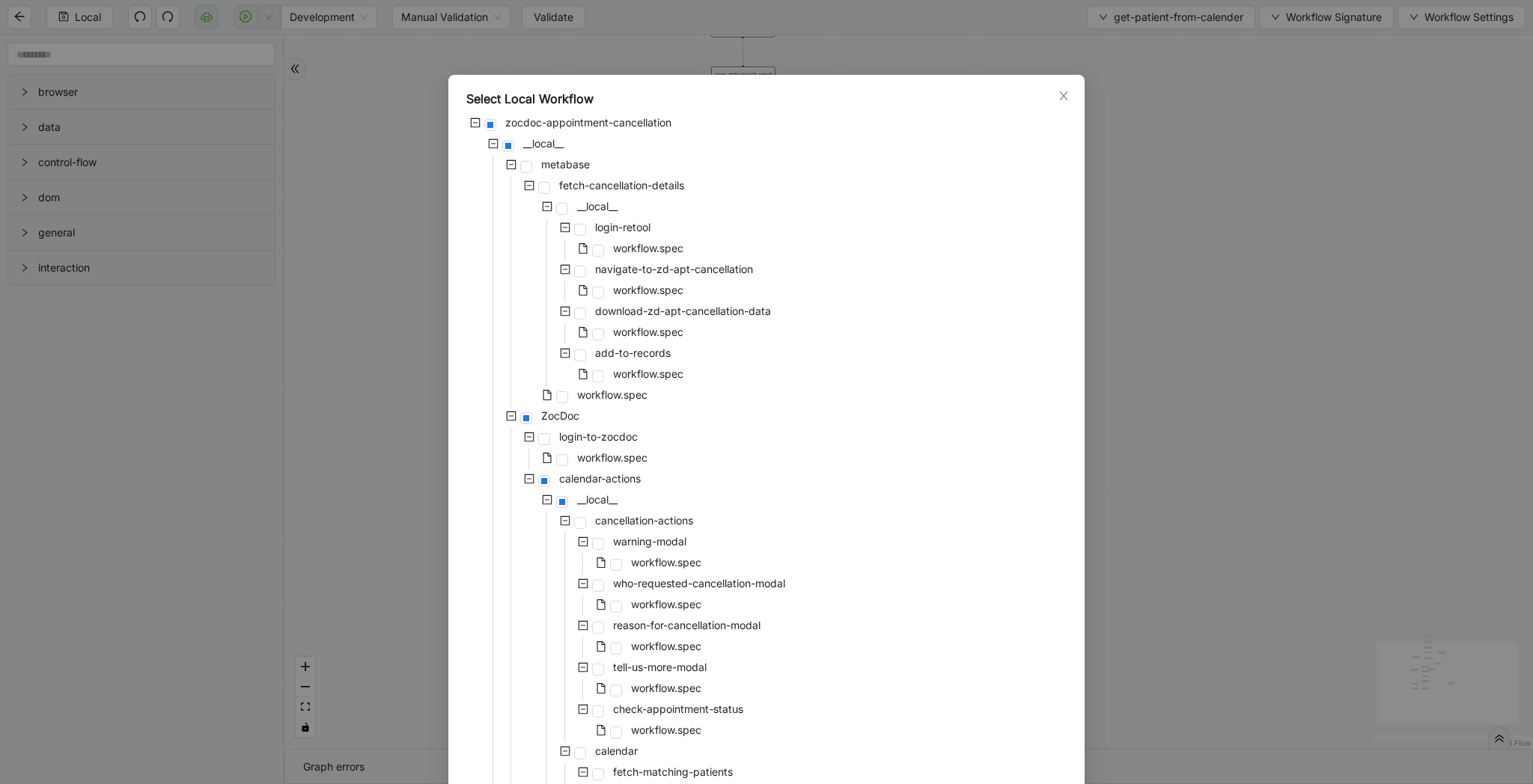
scroll to position [925, 0]
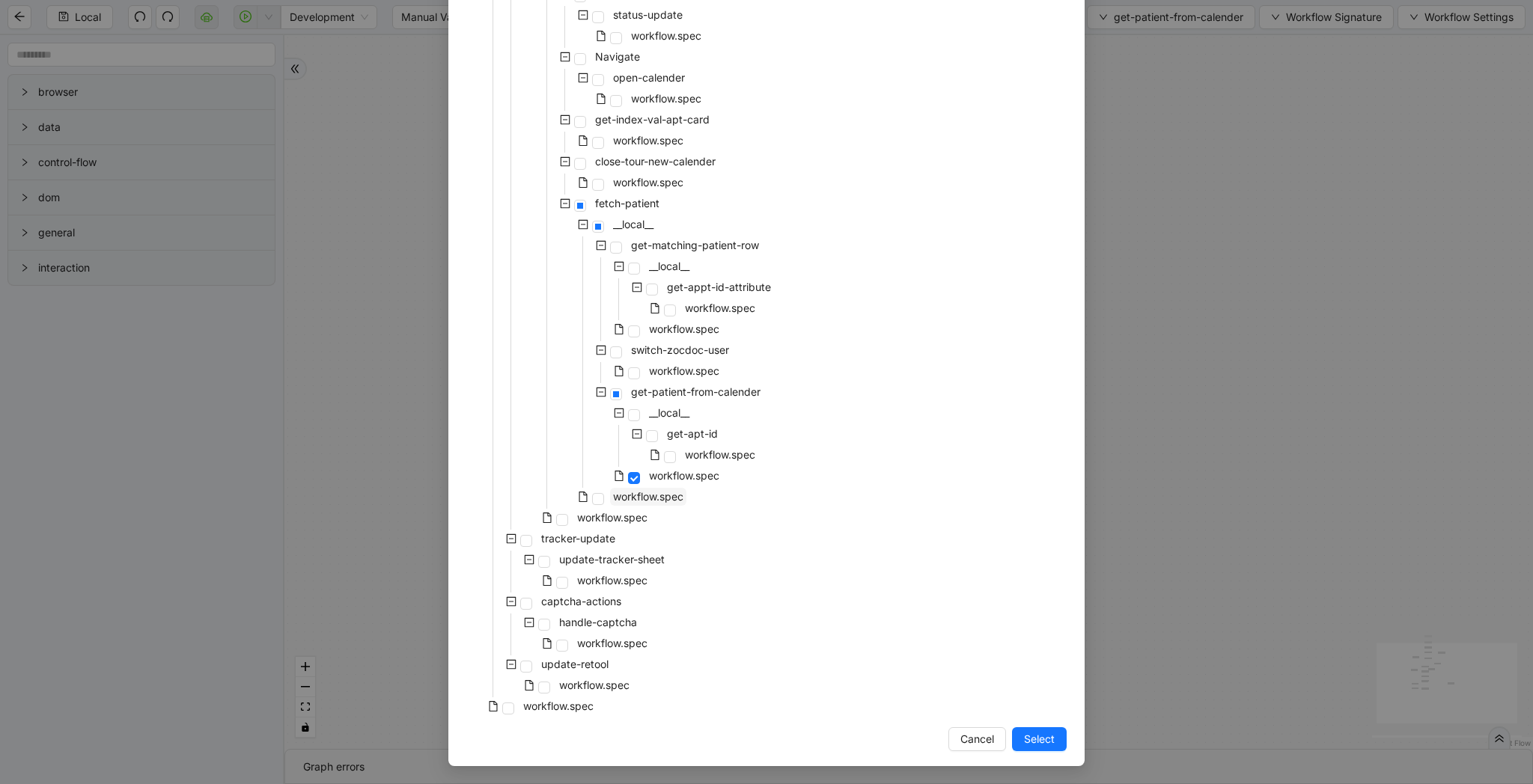
click at [645, 503] on span "workflow.spec" at bounding box center [648, 496] width 71 height 13
click at [1045, 737] on span "Select" at bounding box center [1039, 738] width 31 height 16
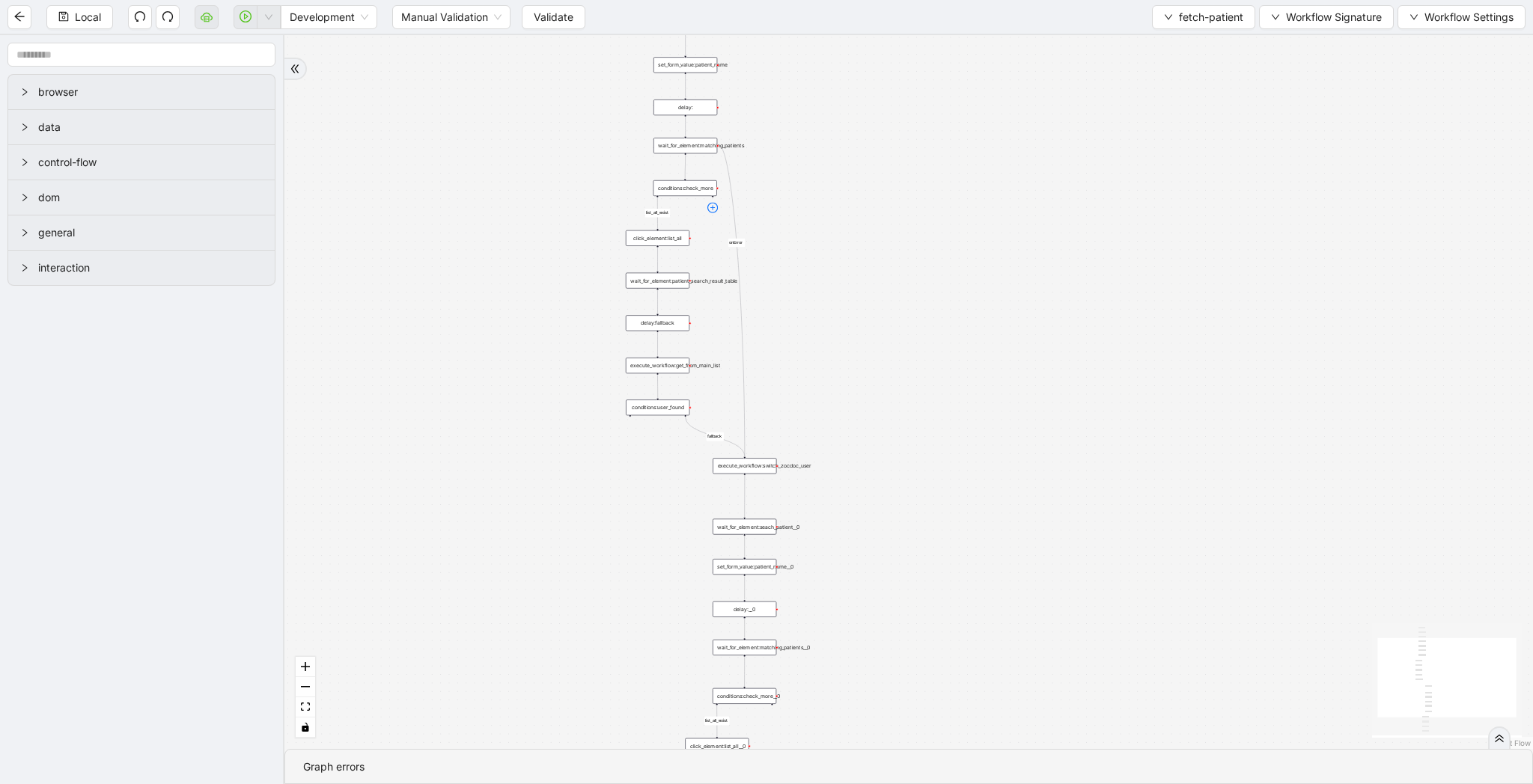
click at [714, 210] on icon "plus-circle" at bounding box center [713, 208] width 10 height 10
type input "**********"
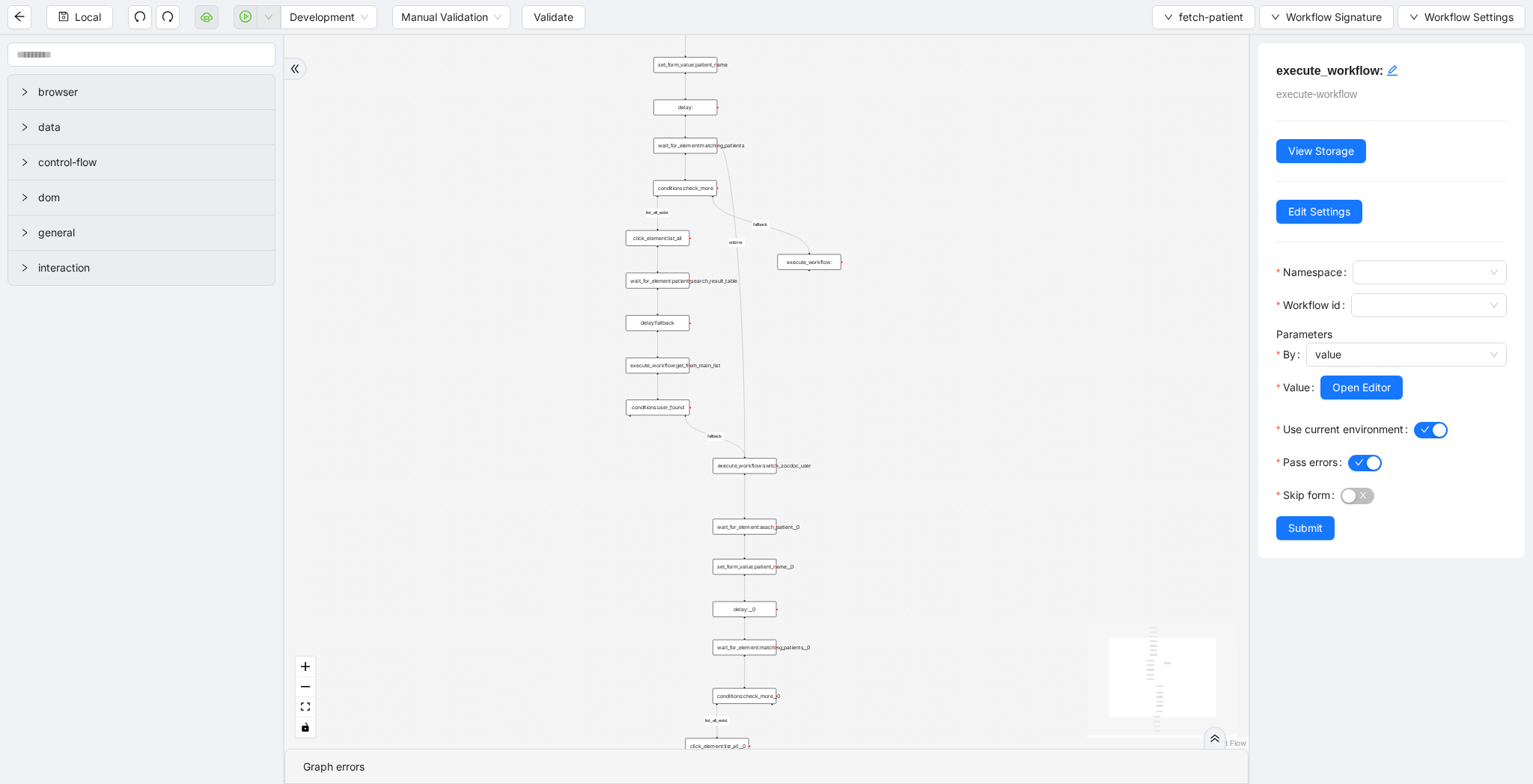
drag, startPoint x: 716, startPoint y: 230, endPoint x: 812, endPoint y: 262, distance: 101.2
click at [812, 262] on div "execute_workflow:" at bounding box center [809, 262] width 64 height 15
click at [1417, 277] on span at bounding box center [1429, 273] width 136 height 22
click at [1419, 330] on div "__local__" at bounding box center [1425, 326] width 121 height 16
click at [1441, 309] on span at bounding box center [1429, 305] width 138 height 22
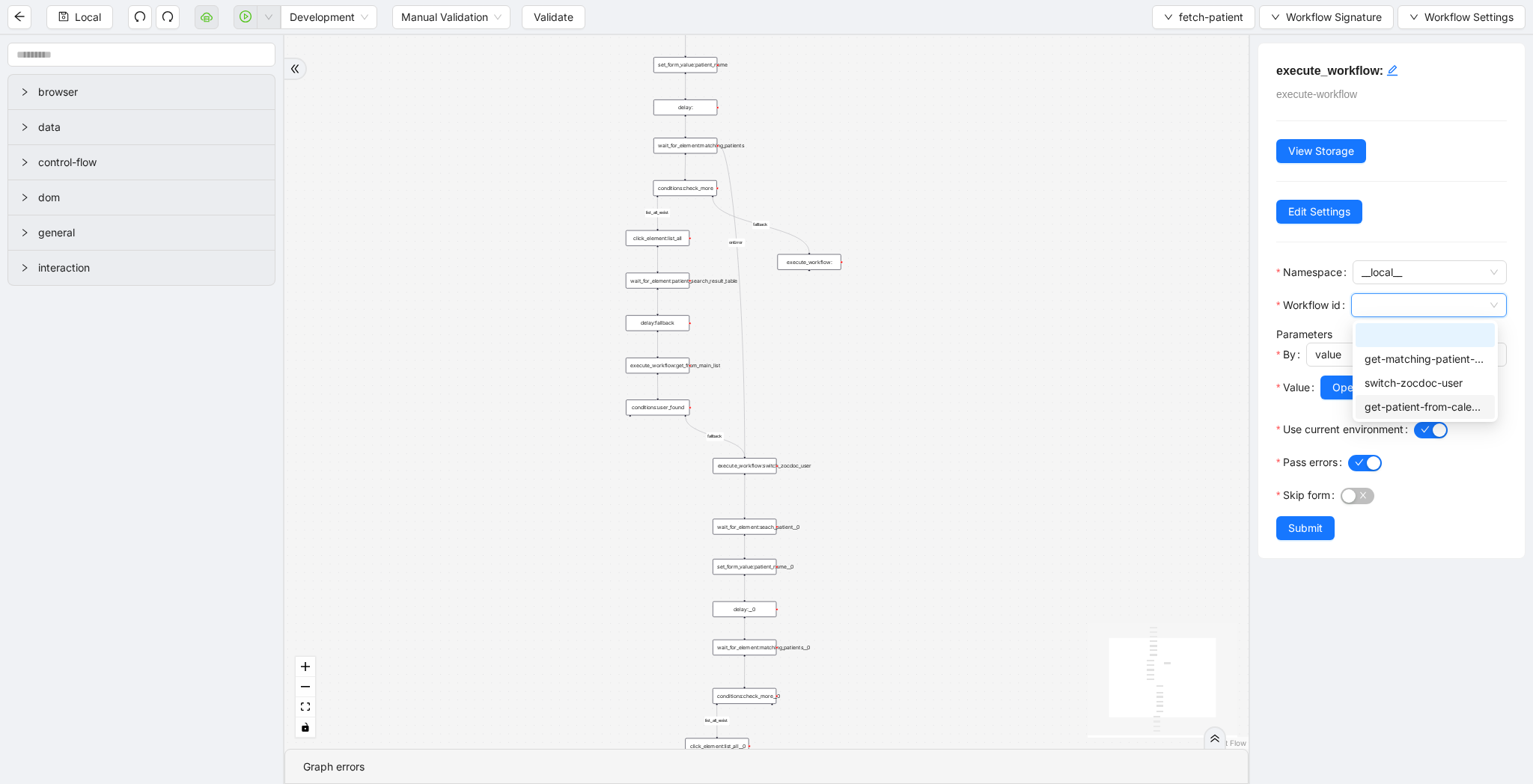
click at [1447, 407] on div "get-patient-from-calender" at bounding box center [1425, 407] width 121 height 16
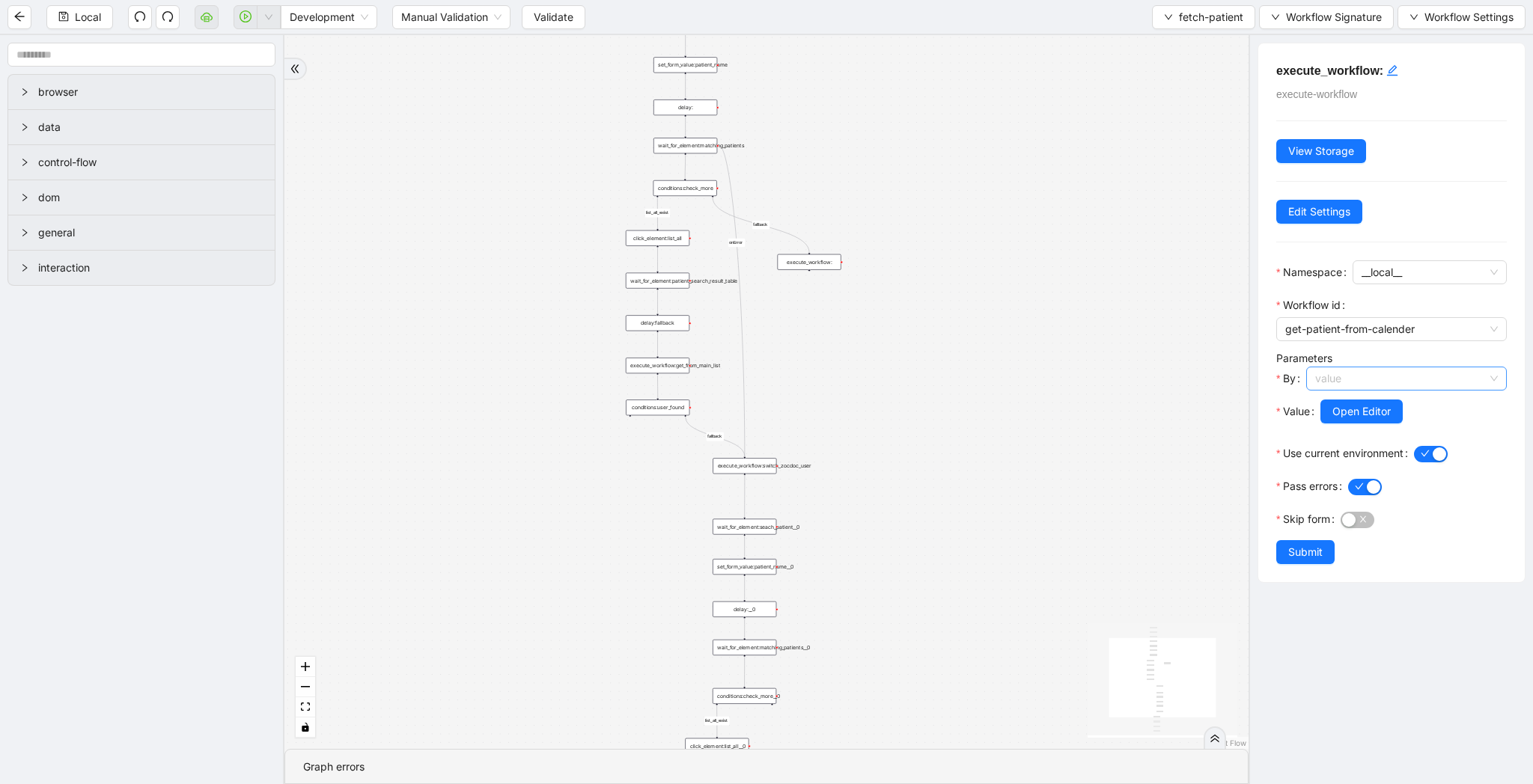
click at [1407, 368] on span "value" at bounding box center [1406, 378] width 182 height 22
click at [1373, 432] on div "code" at bounding box center [1402, 432] width 167 height 16
click at [1370, 403] on span "Open Editor" at bounding box center [1361, 411] width 58 height 16
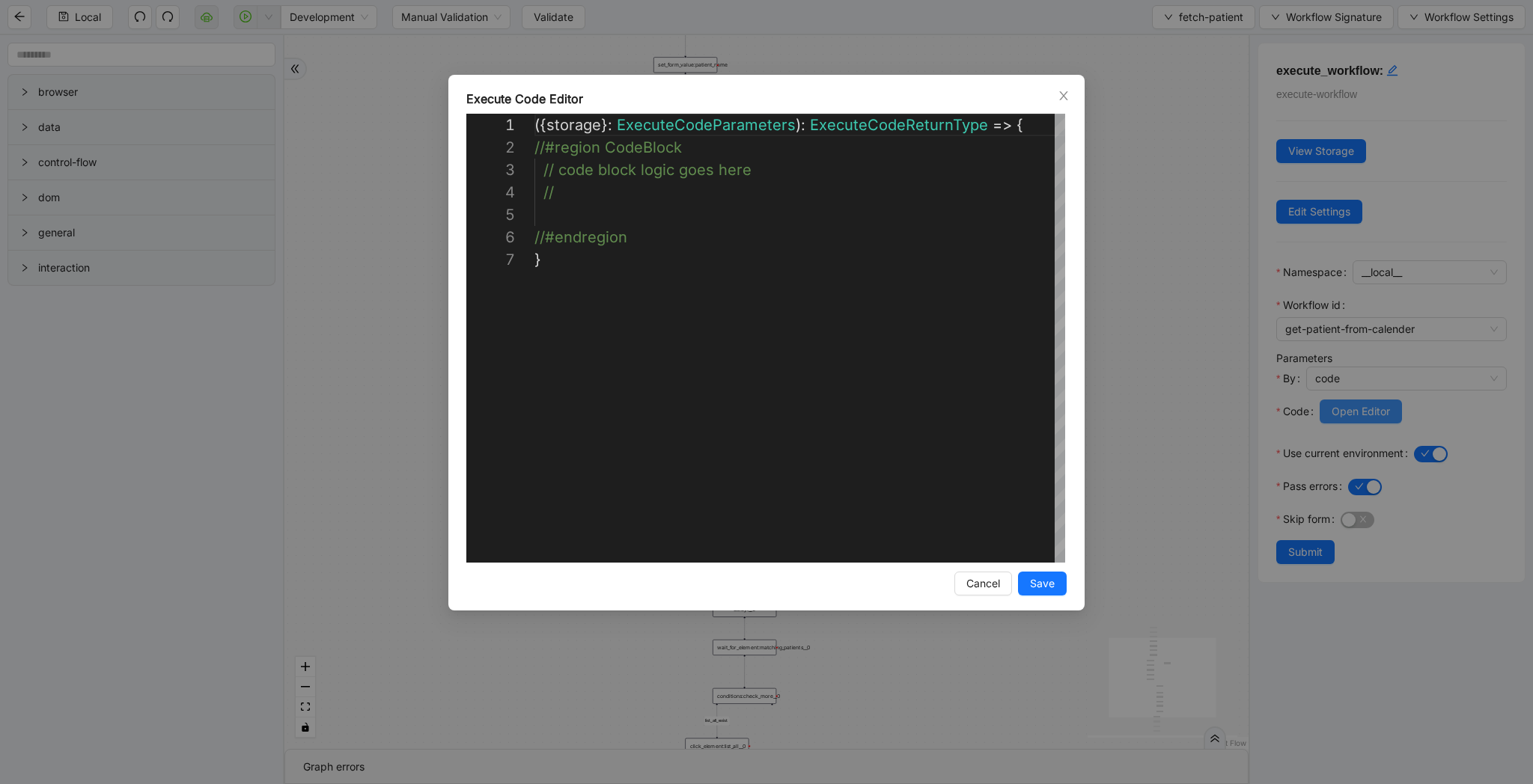
scroll to position [135, 0]
click at [1119, 260] on div "**********" at bounding box center [766, 392] width 1533 height 784
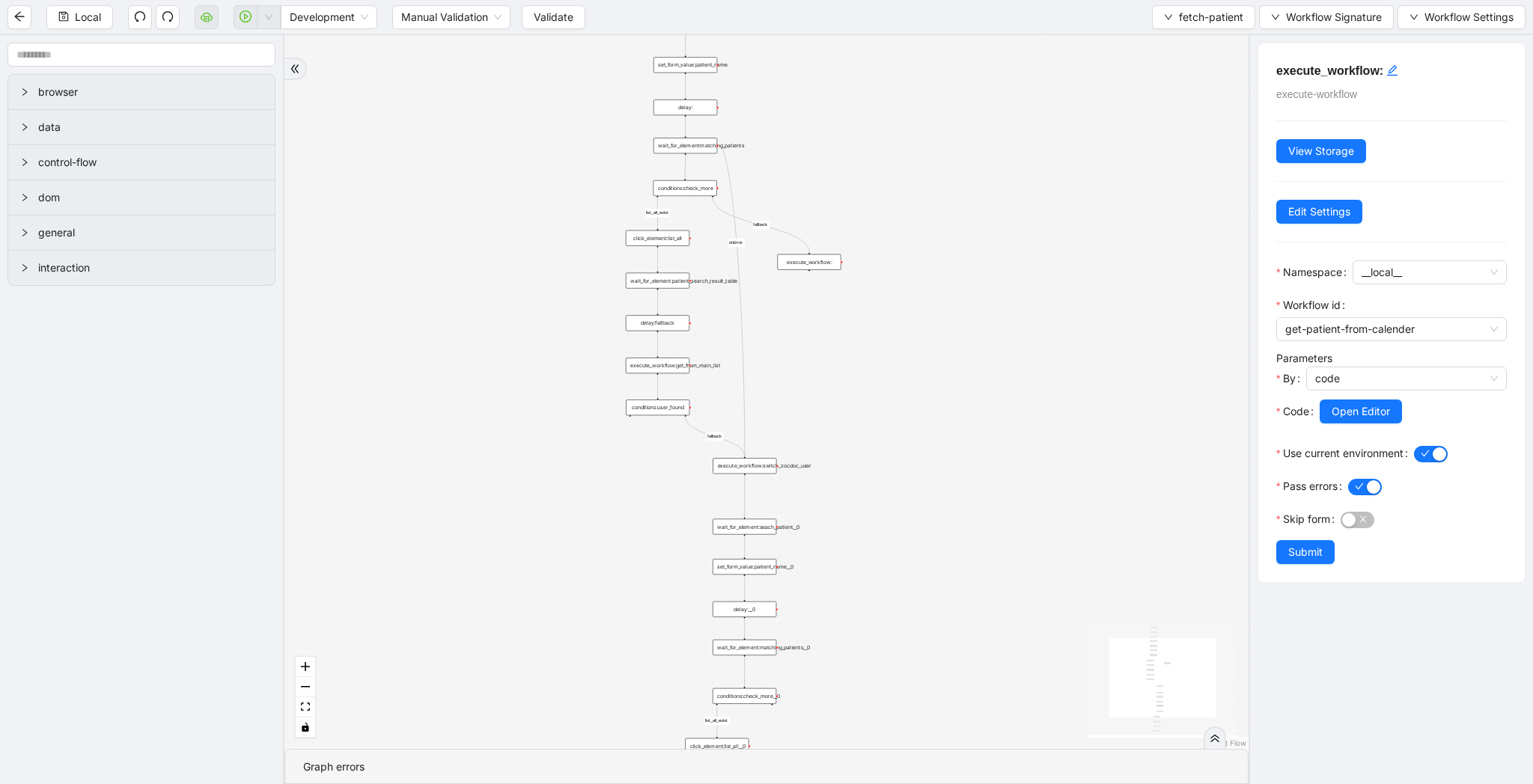
click at [679, 242] on div "click_element:list_all" at bounding box center [658, 238] width 64 height 15
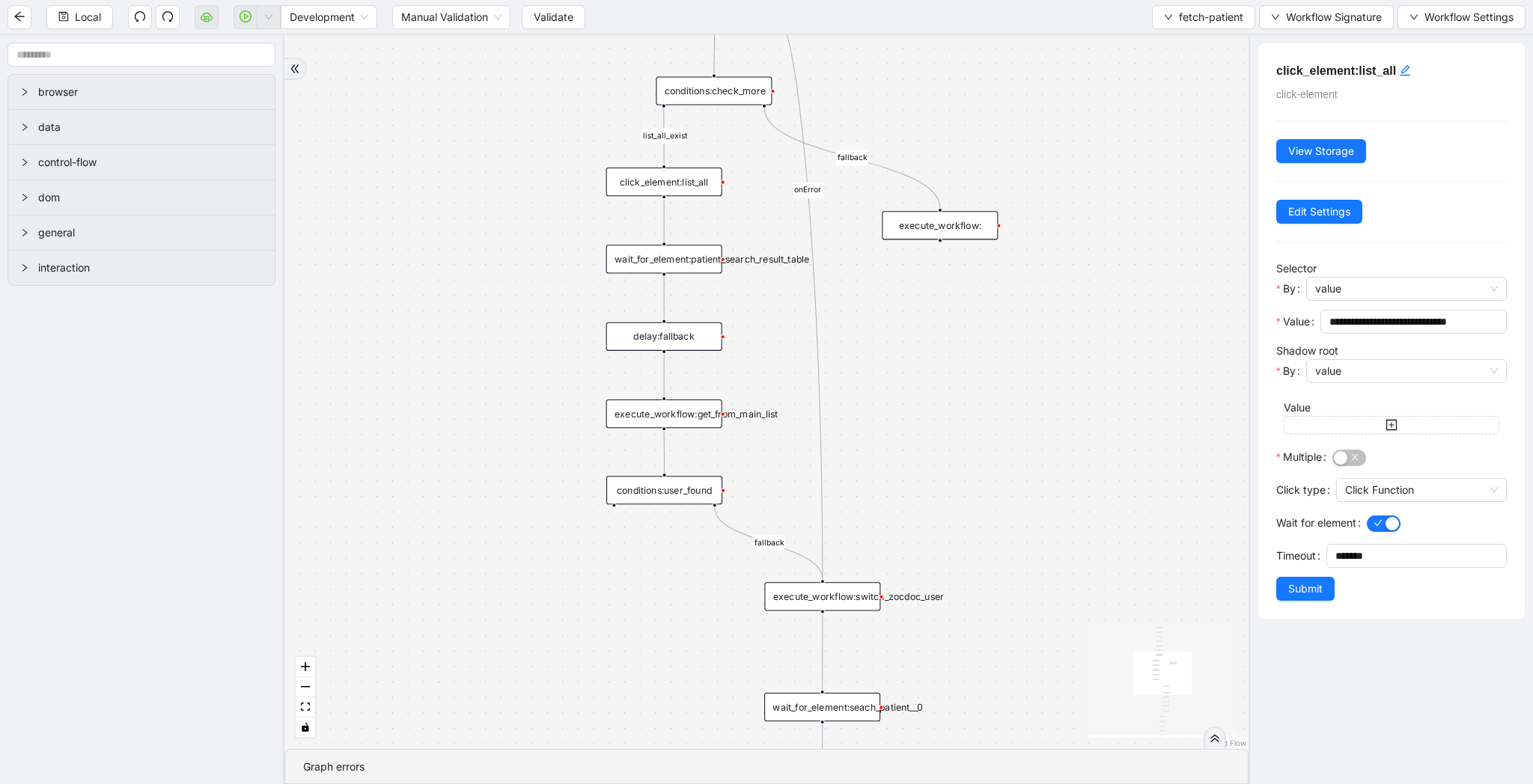
click at [689, 265] on div "wait_for_element:patient_search_result_table" at bounding box center [664, 259] width 116 height 28
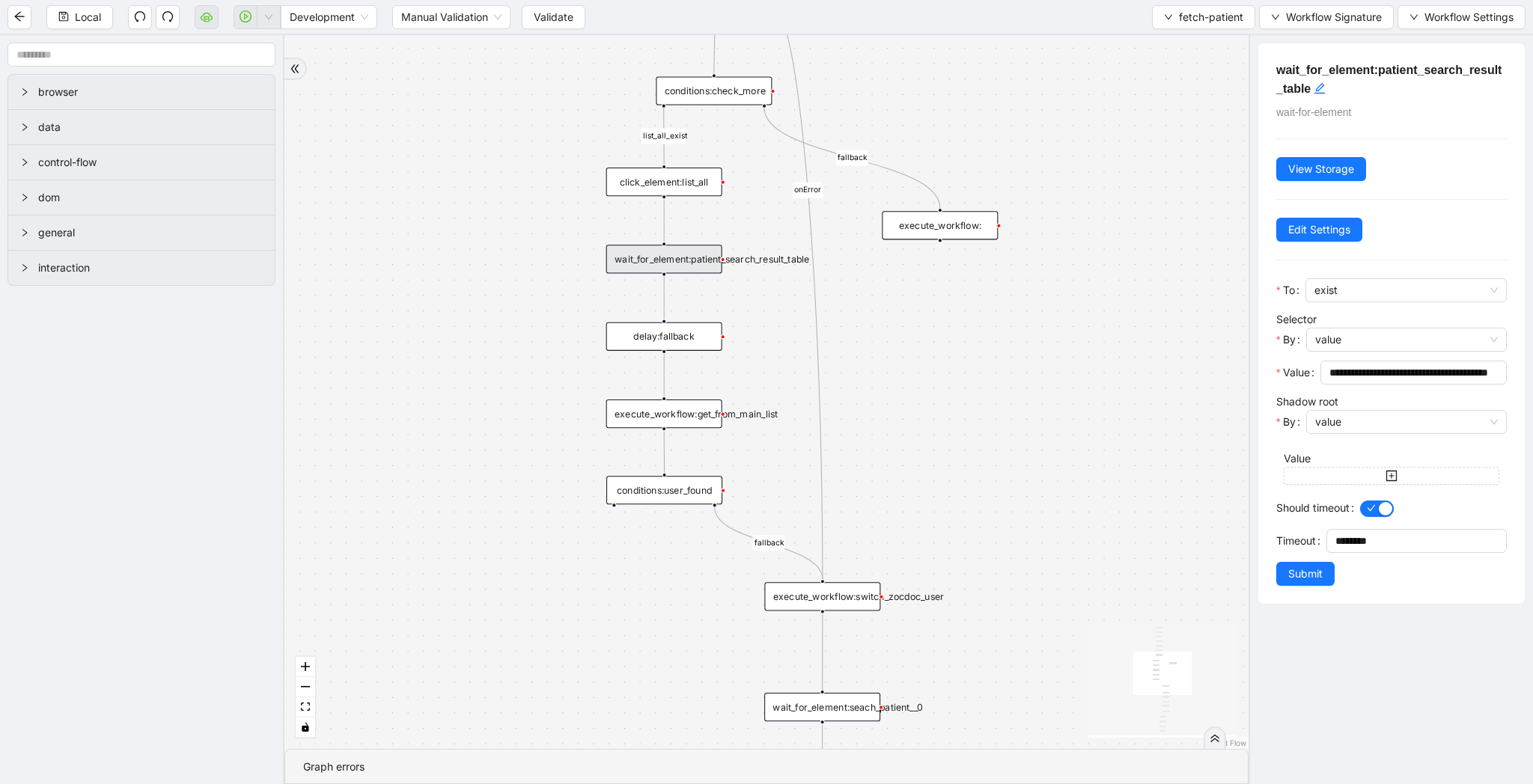
click at [679, 414] on div "execute_workflow:get_from_main_list" at bounding box center [664, 413] width 116 height 28
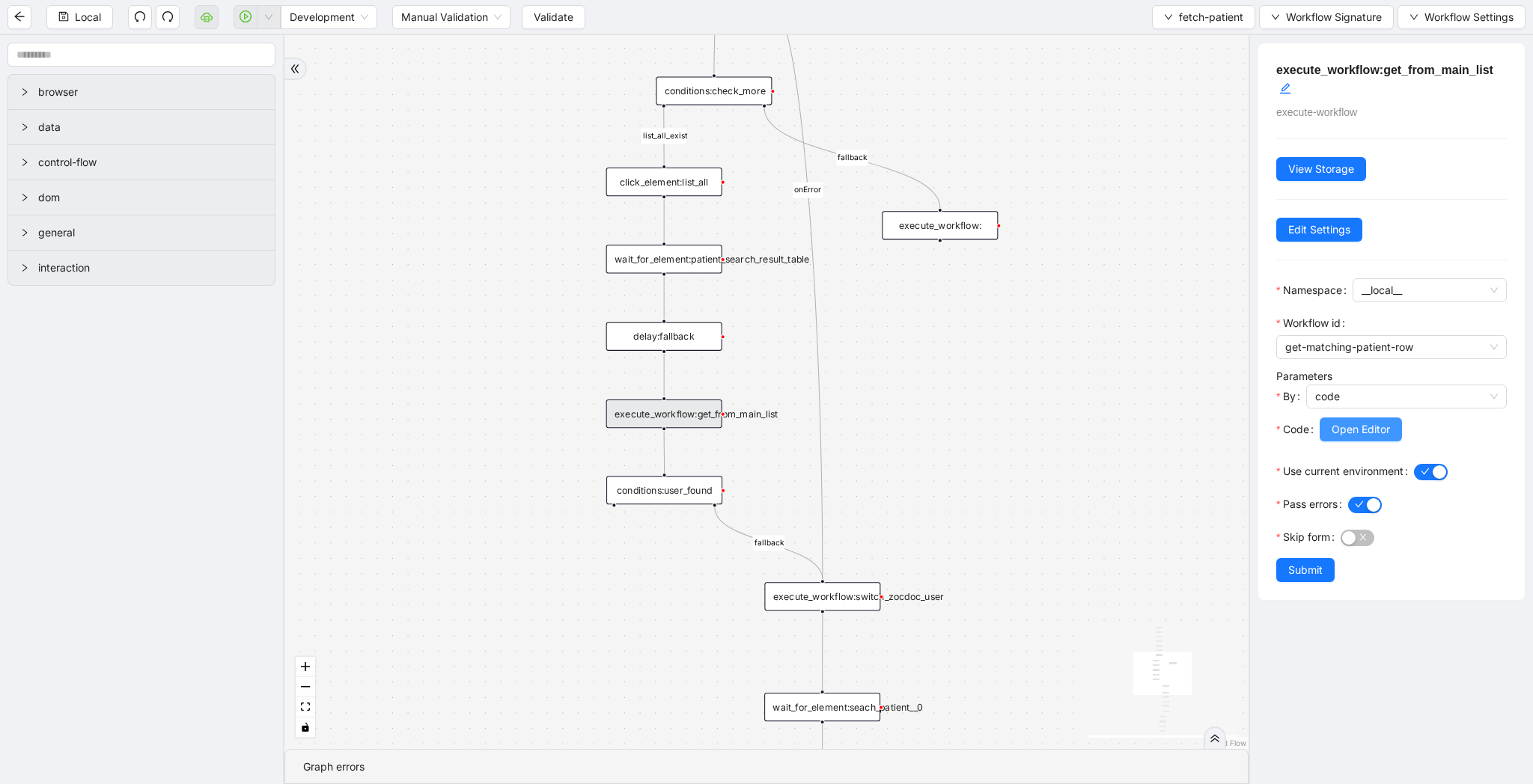
click at [1377, 419] on button "Open Editor" at bounding box center [1361, 430] width 83 height 24
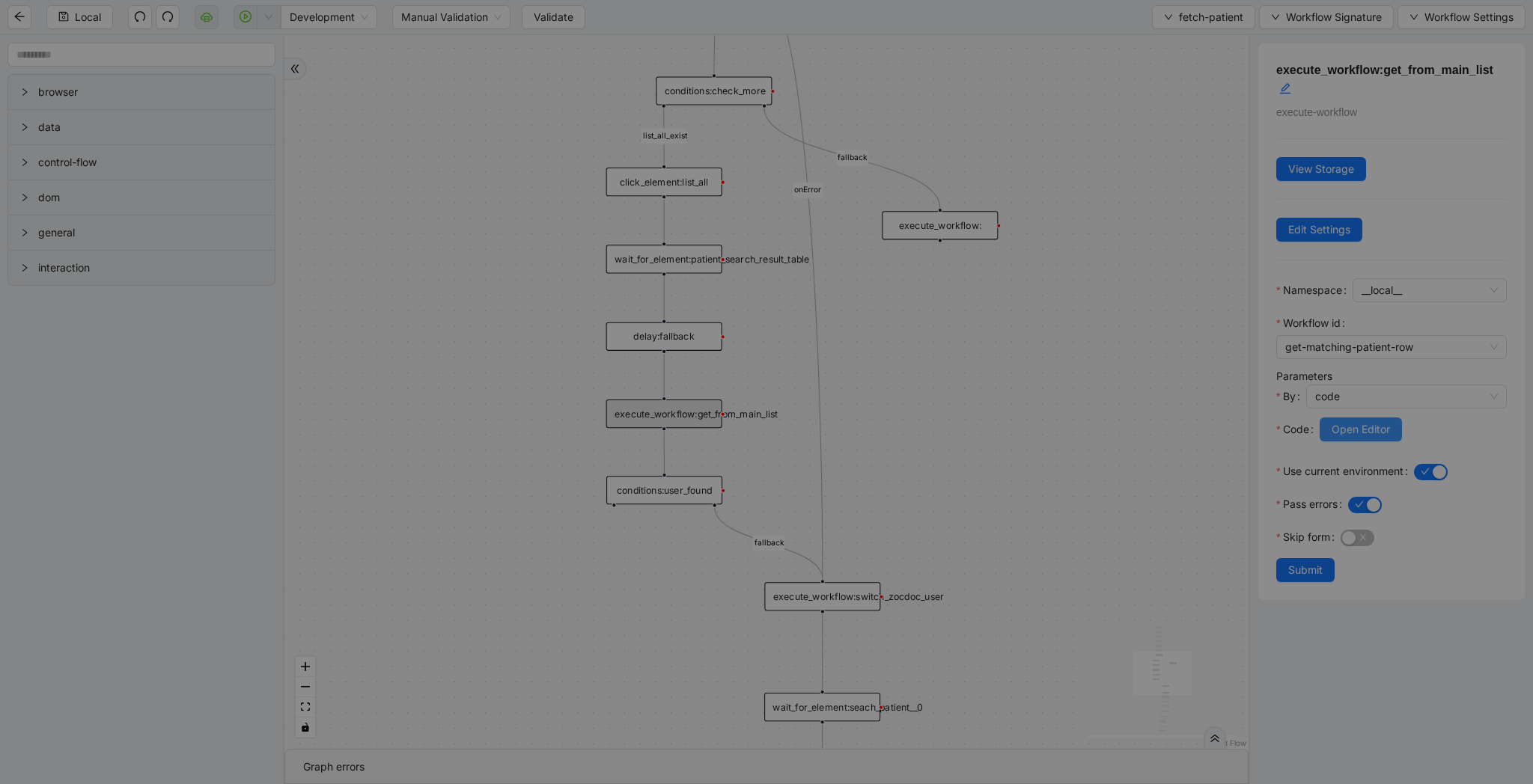
scroll to position [224, 0]
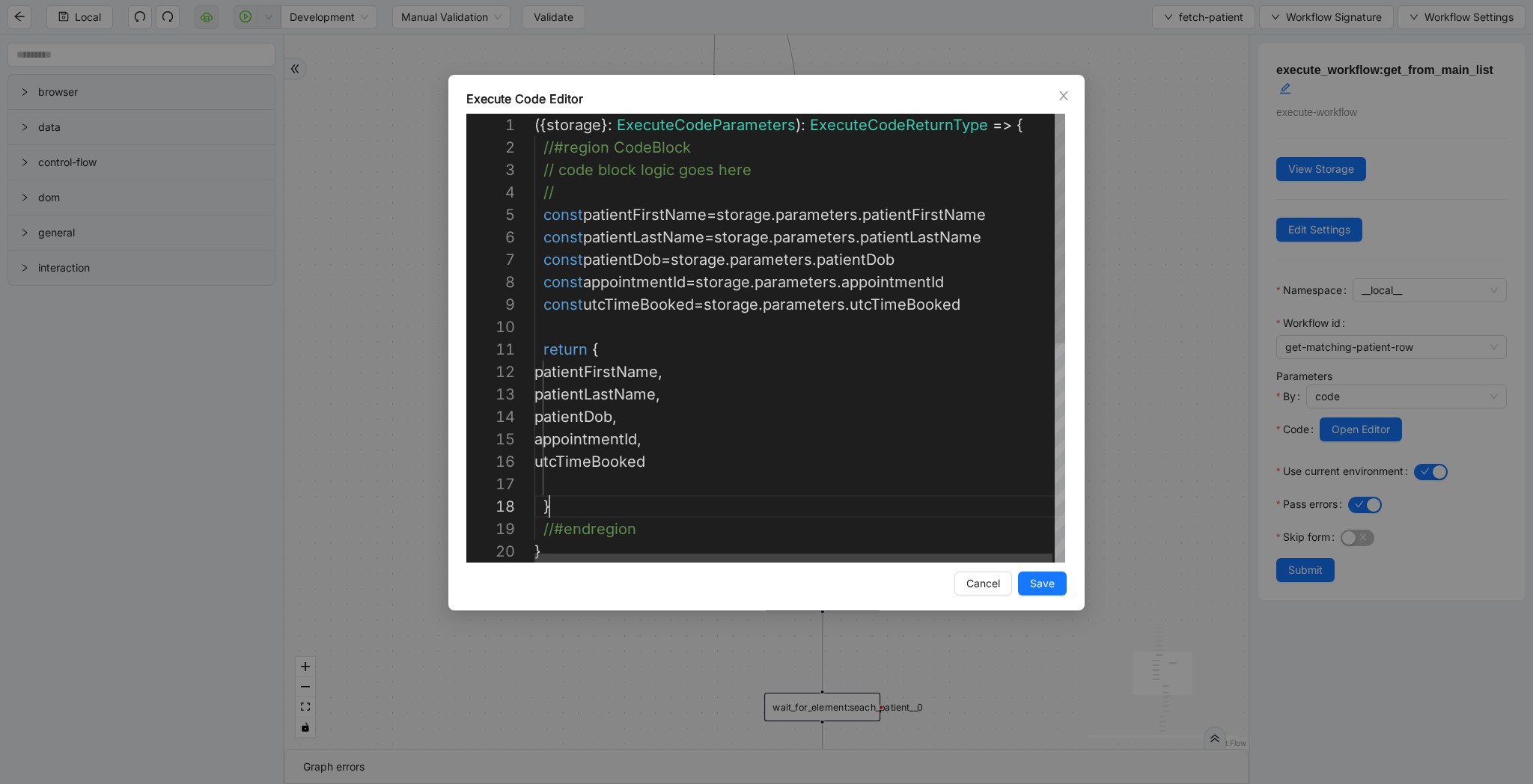
type textarea "**********"
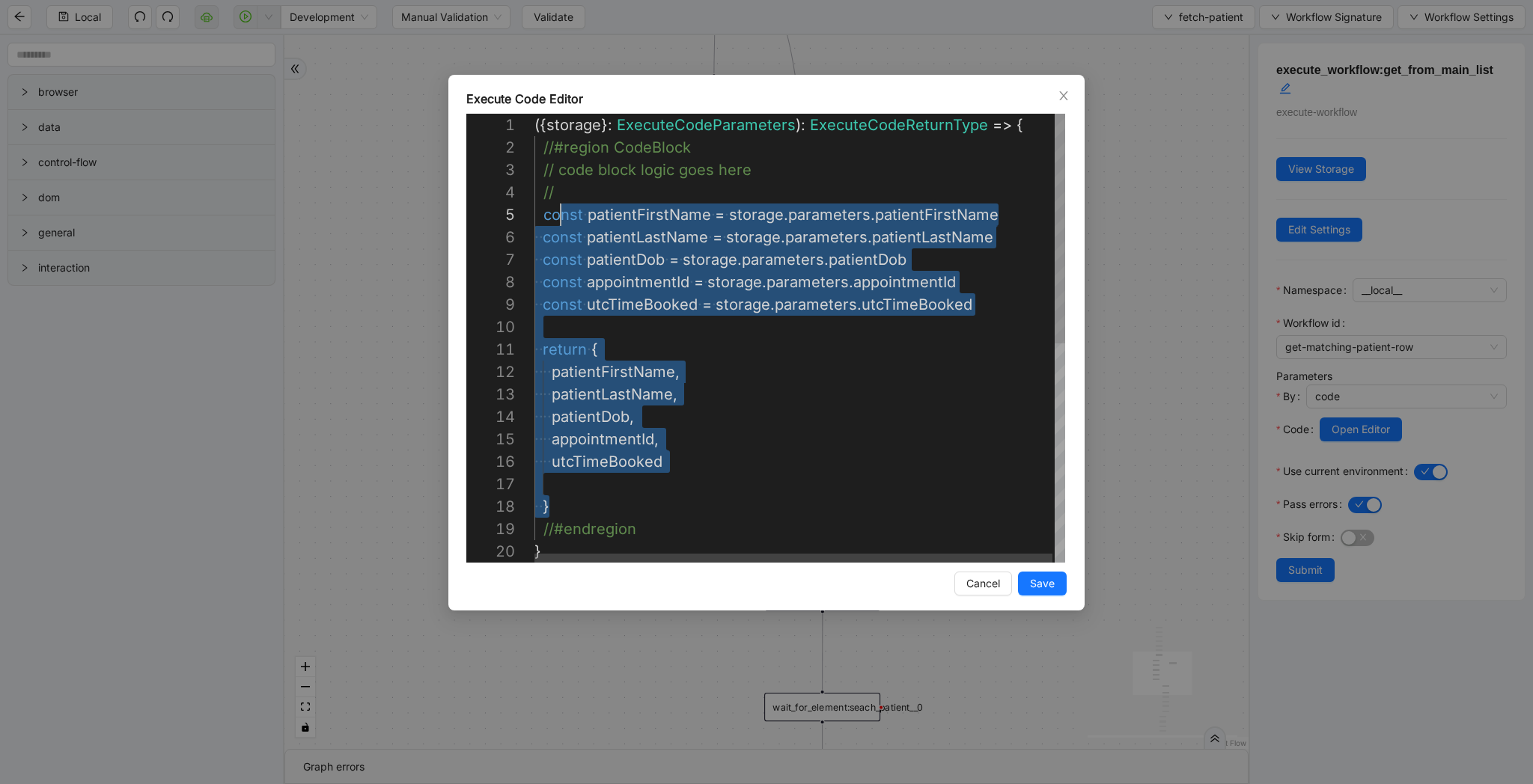
scroll to position [89, 9]
drag, startPoint x: 576, startPoint y: 504, endPoint x: 541, endPoint y: 205, distance: 301.0
click at [1130, 300] on div "Execute Code Editor 1 2 3 4 5 6 7 8 9 10 11 12 13 14 15 16 17 18 19 20 ({ stora…" at bounding box center [766, 392] width 1533 height 784
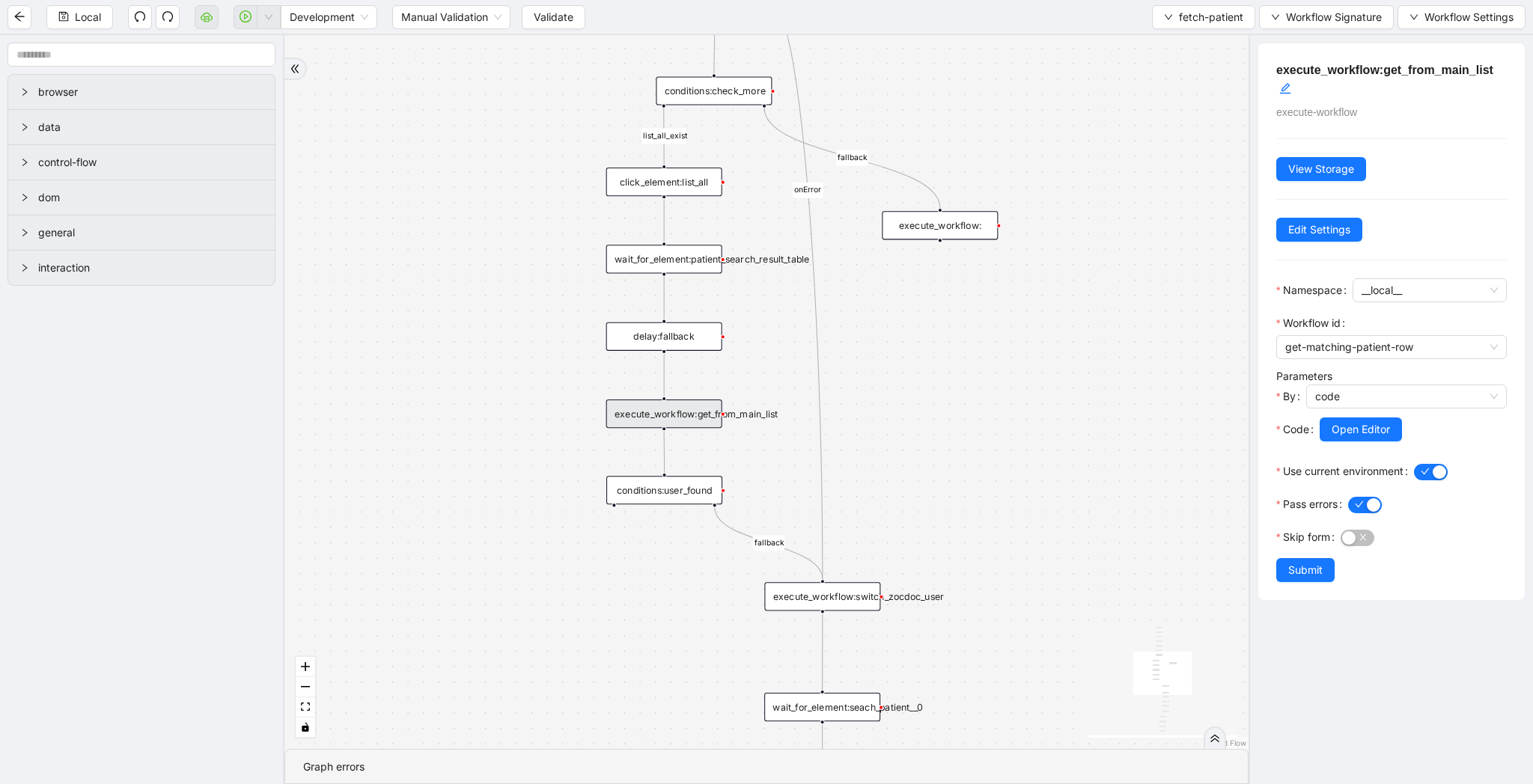
click at [970, 215] on div "execute_workflow:" at bounding box center [939, 224] width 116 height 28
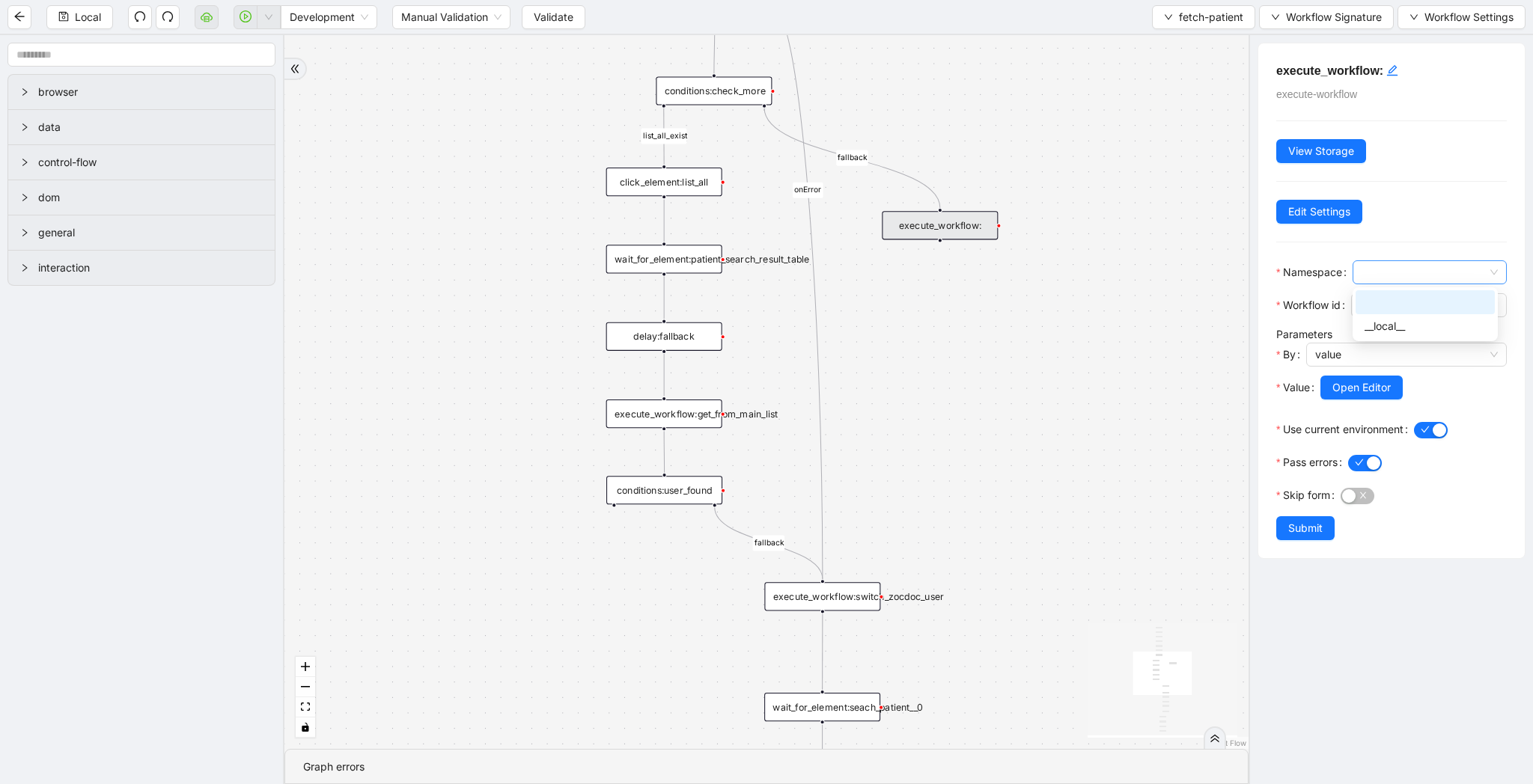
click at [1403, 268] on span at bounding box center [1429, 273] width 136 height 22
click at [1402, 328] on div "__local__" at bounding box center [1425, 326] width 121 height 16
click at [1413, 324] on div at bounding box center [1428, 322] width 156 height 9
click at [1418, 307] on span at bounding box center [1429, 305] width 138 height 22
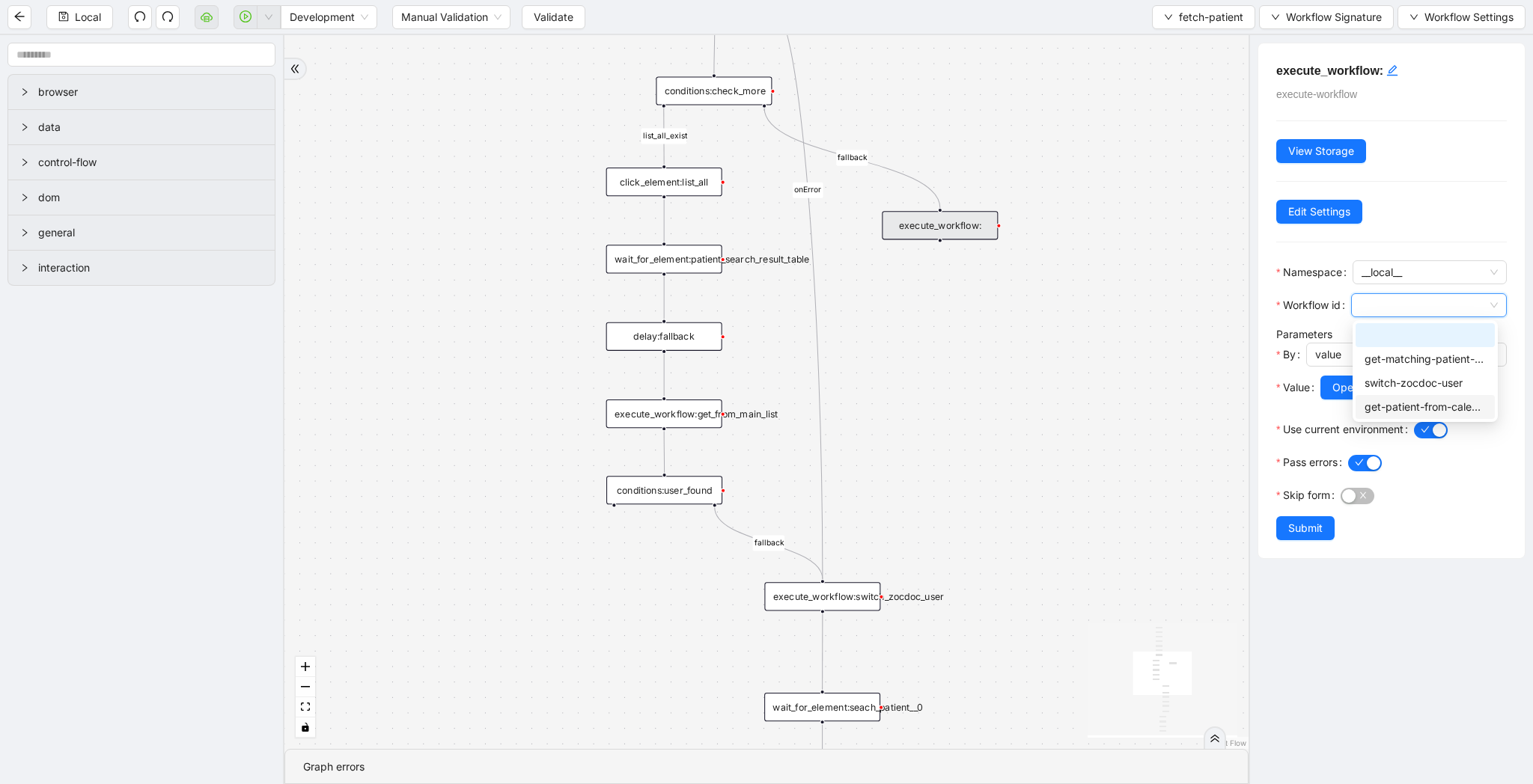
click at [1384, 406] on div "get-patient-from-calender" at bounding box center [1425, 407] width 121 height 16
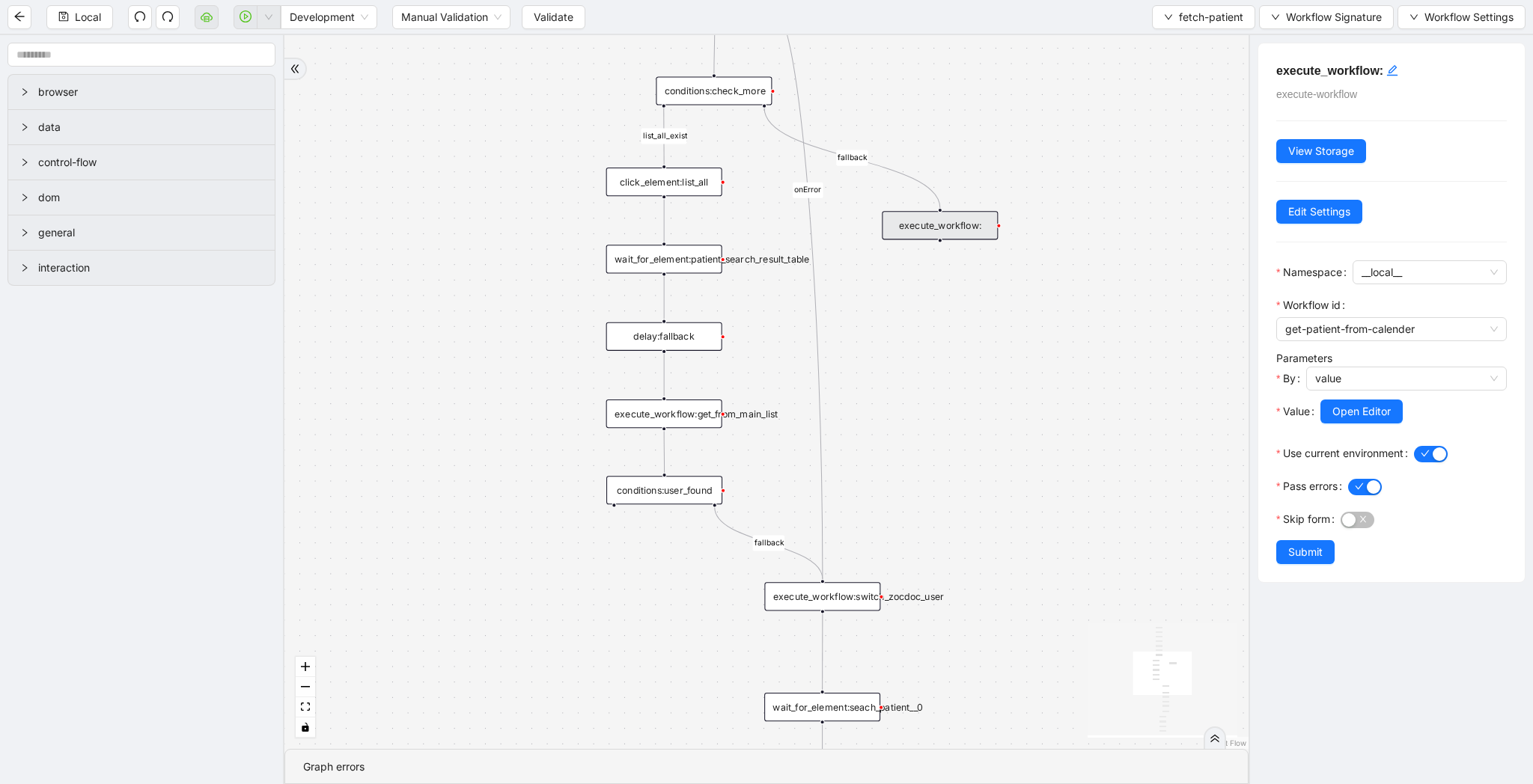
click at [1386, 361] on div "Parameters By value Value Open Editor" at bounding box center [1391, 395] width 230 height 91
click at [1386, 373] on span "value" at bounding box center [1406, 378] width 182 height 22
click at [1346, 423] on div "code" at bounding box center [1401, 432] width 185 height 24
click at [1355, 419] on button "Open Editor" at bounding box center [1361, 412] width 83 height 24
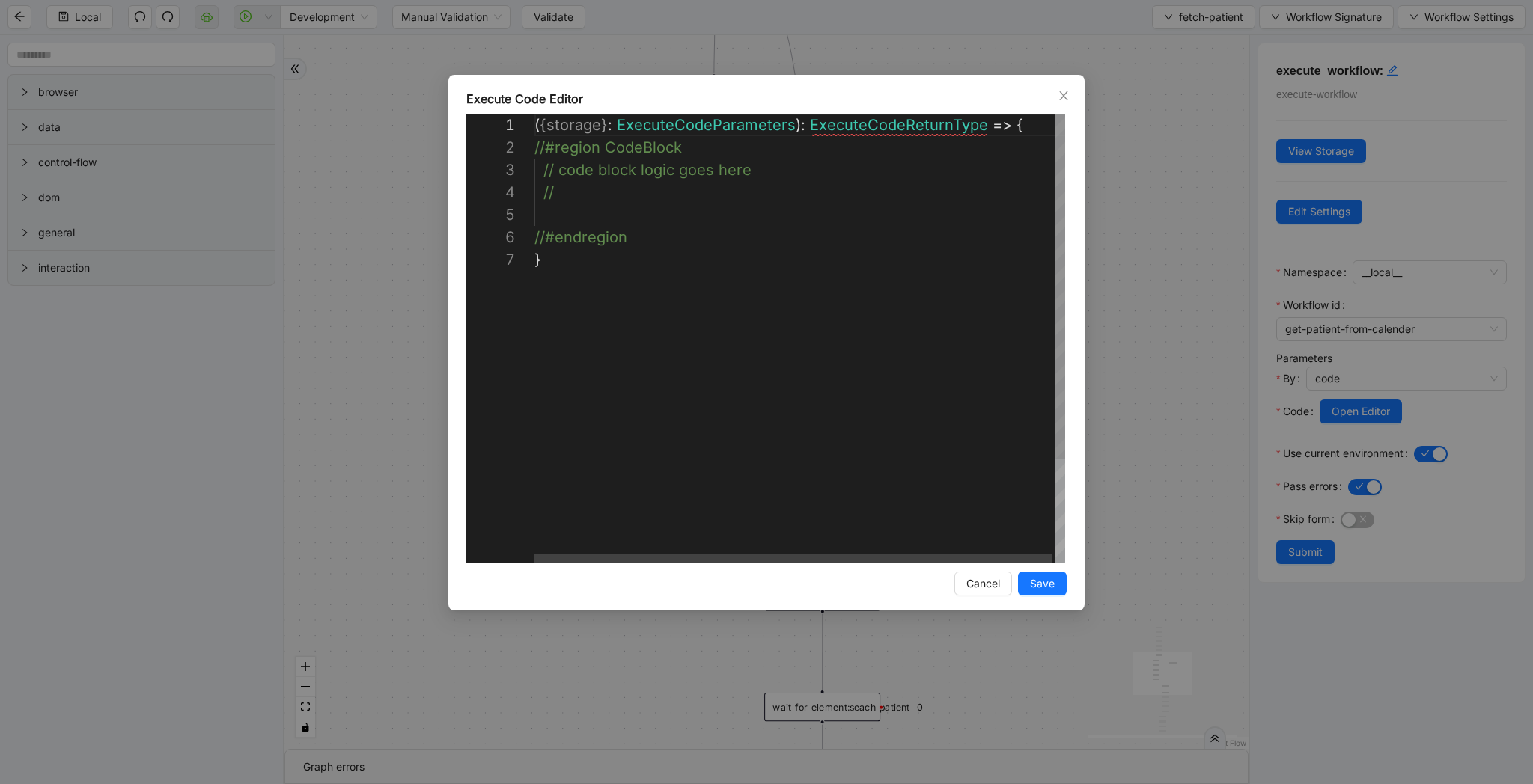
click at [741, 223] on div "( { storage } : ExecuteCodeParameters ): ExecuteCodeReturnType => { //#region C…" at bounding box center [801, 405] width 533 height 584
paste textarea "**********"
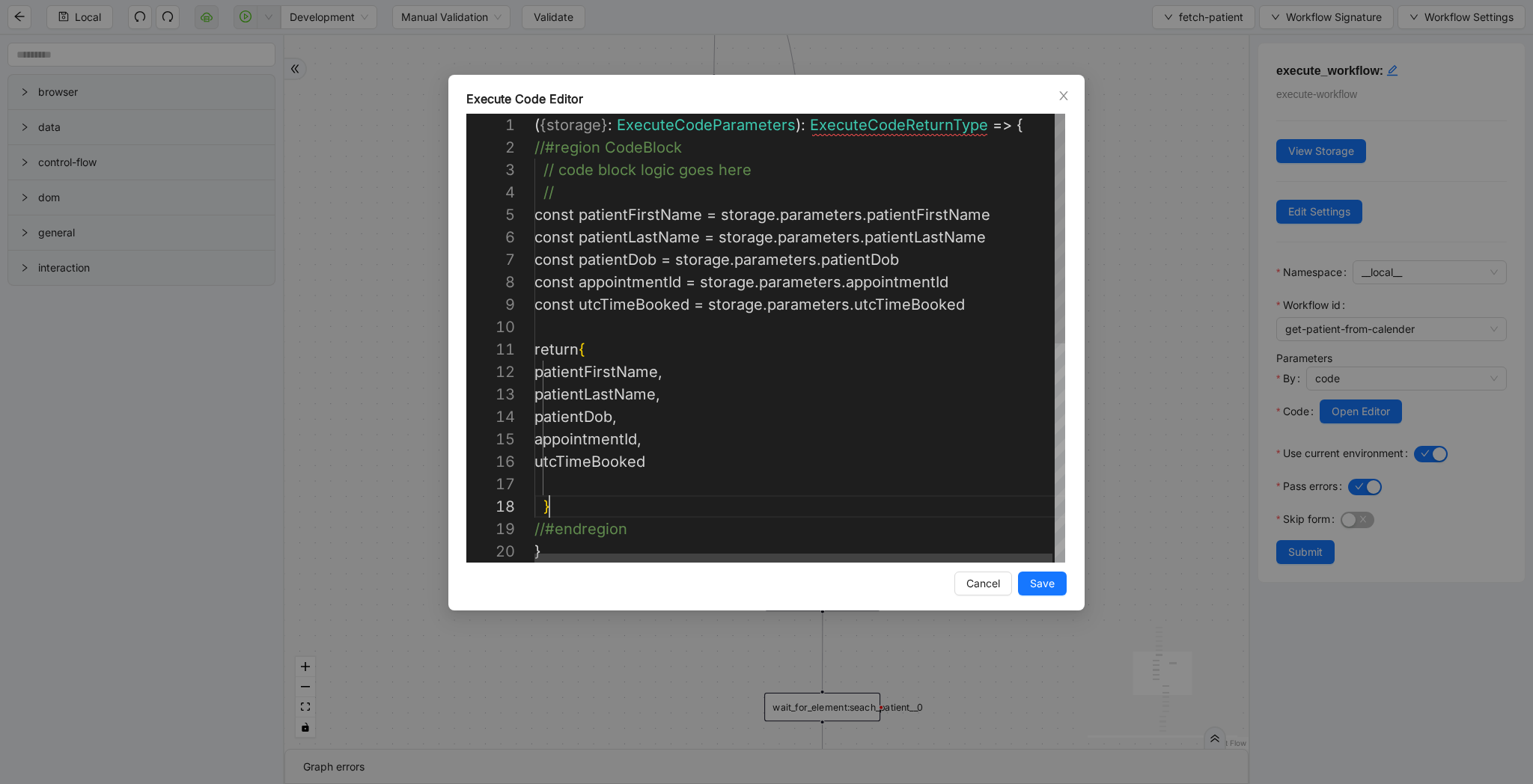
scroll to position [157, 15]
click at [639, 367] on div "({ storage }: ExecuteCodeParameters ): ExecuteCodeReturnType => { //#region Cod…" at bounding box center [801, 551] width 533 height 875
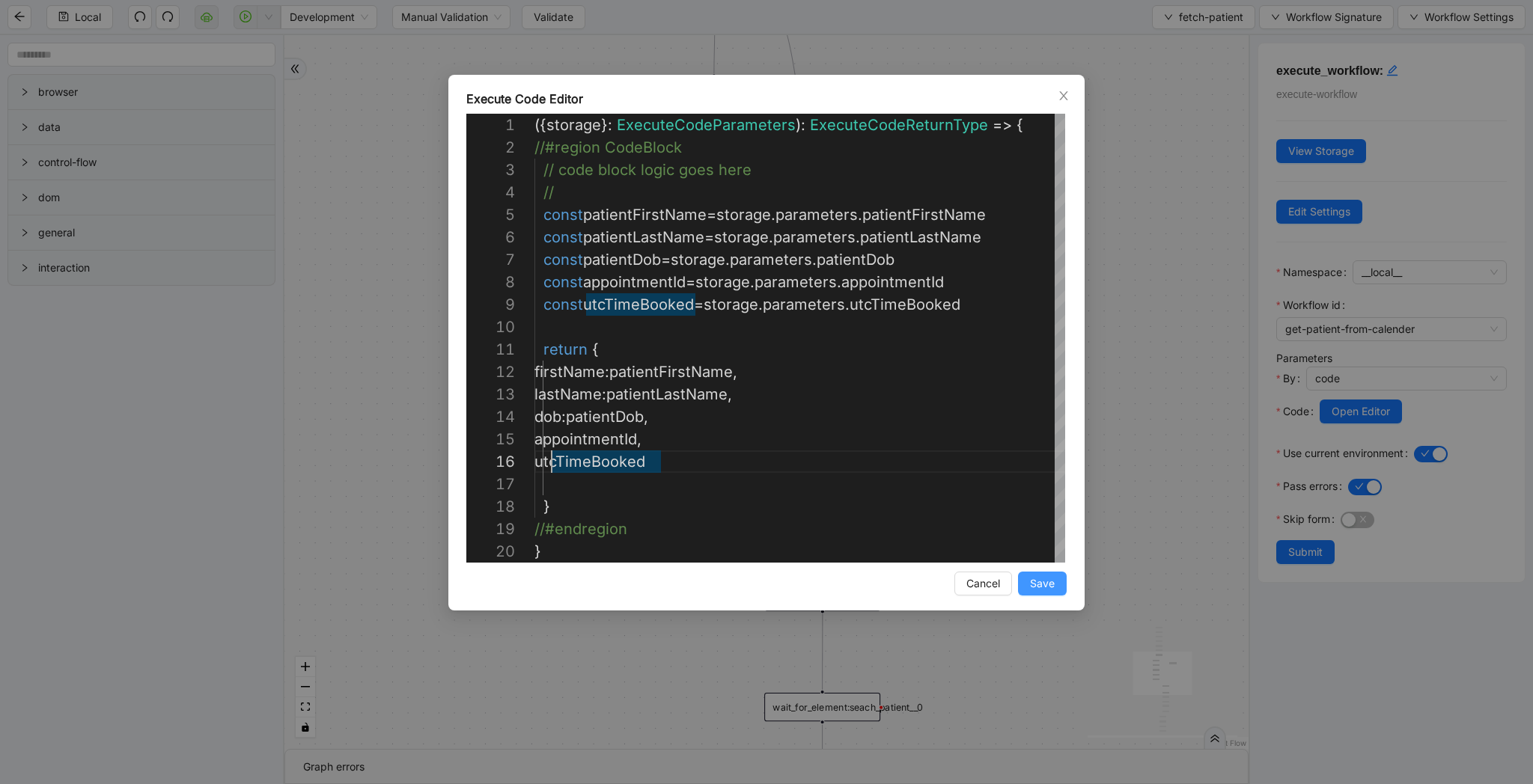
type textarea "**********"
click at [1030, 590] on span "Save" at bounding box center [1042, 583] width 25 height 16
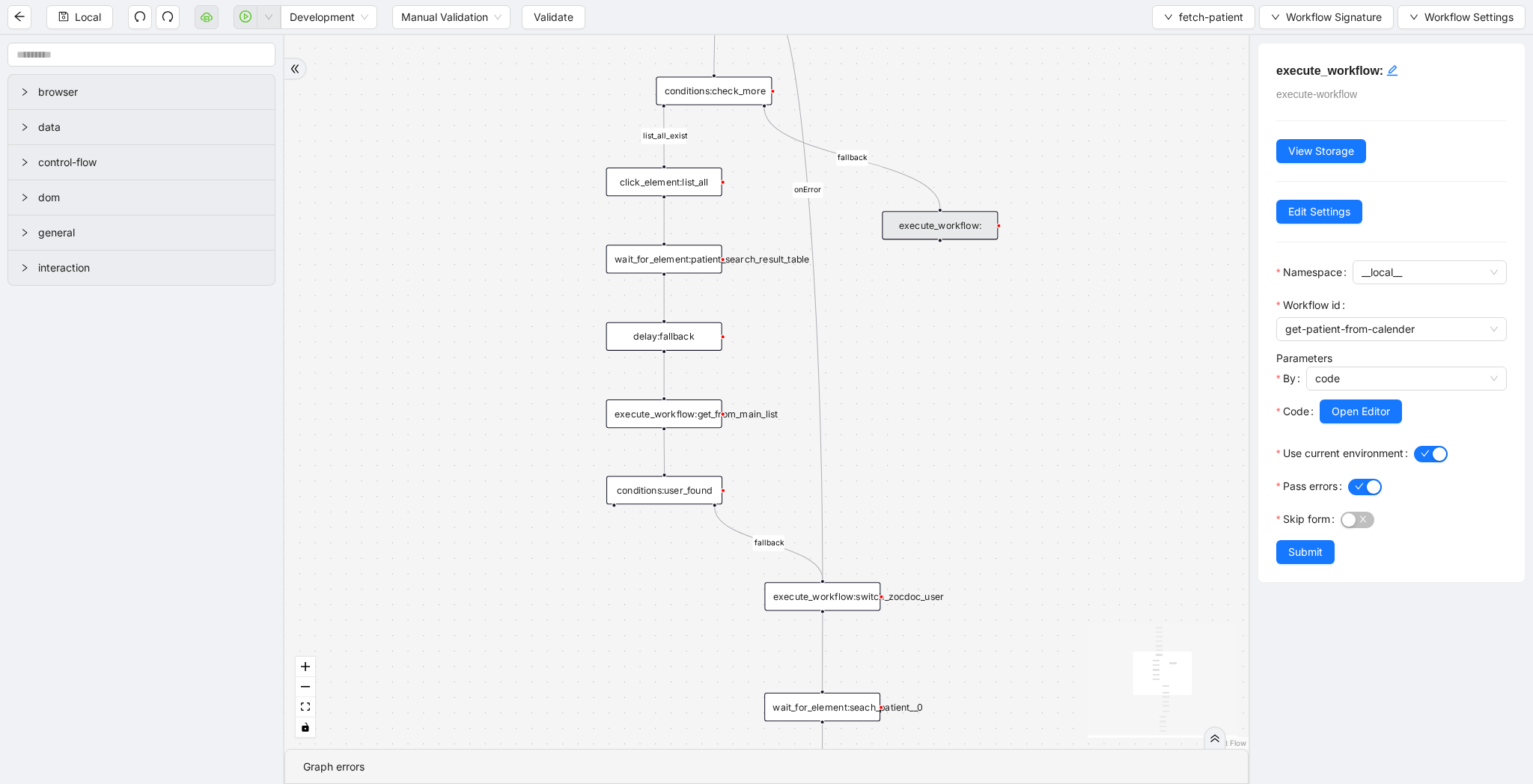
click at [1384, 73] on h5 "execute_workflow:" at bounding box center [1391, 70] width 230 height 19
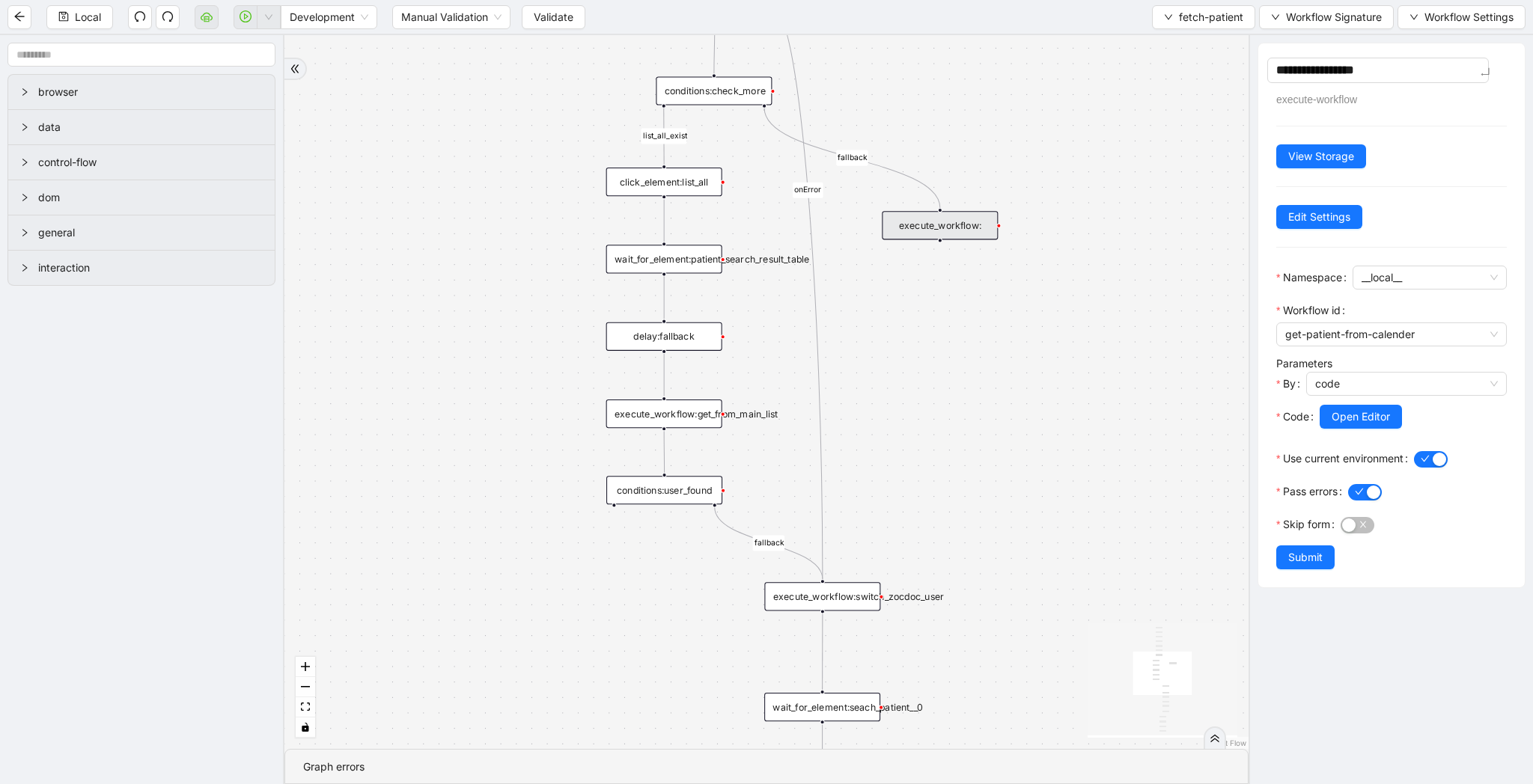
type textarea "**********"
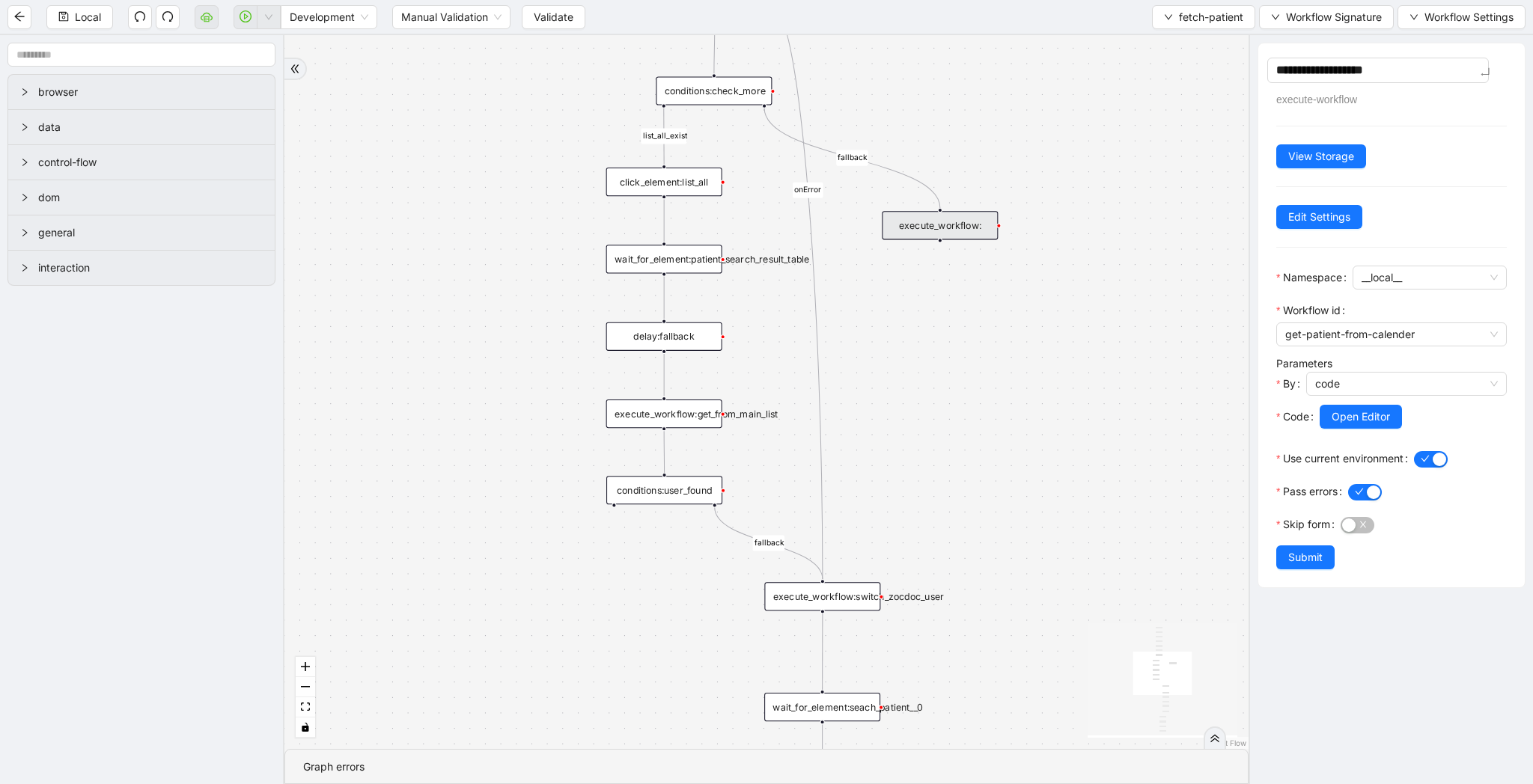
type textarea "**********"
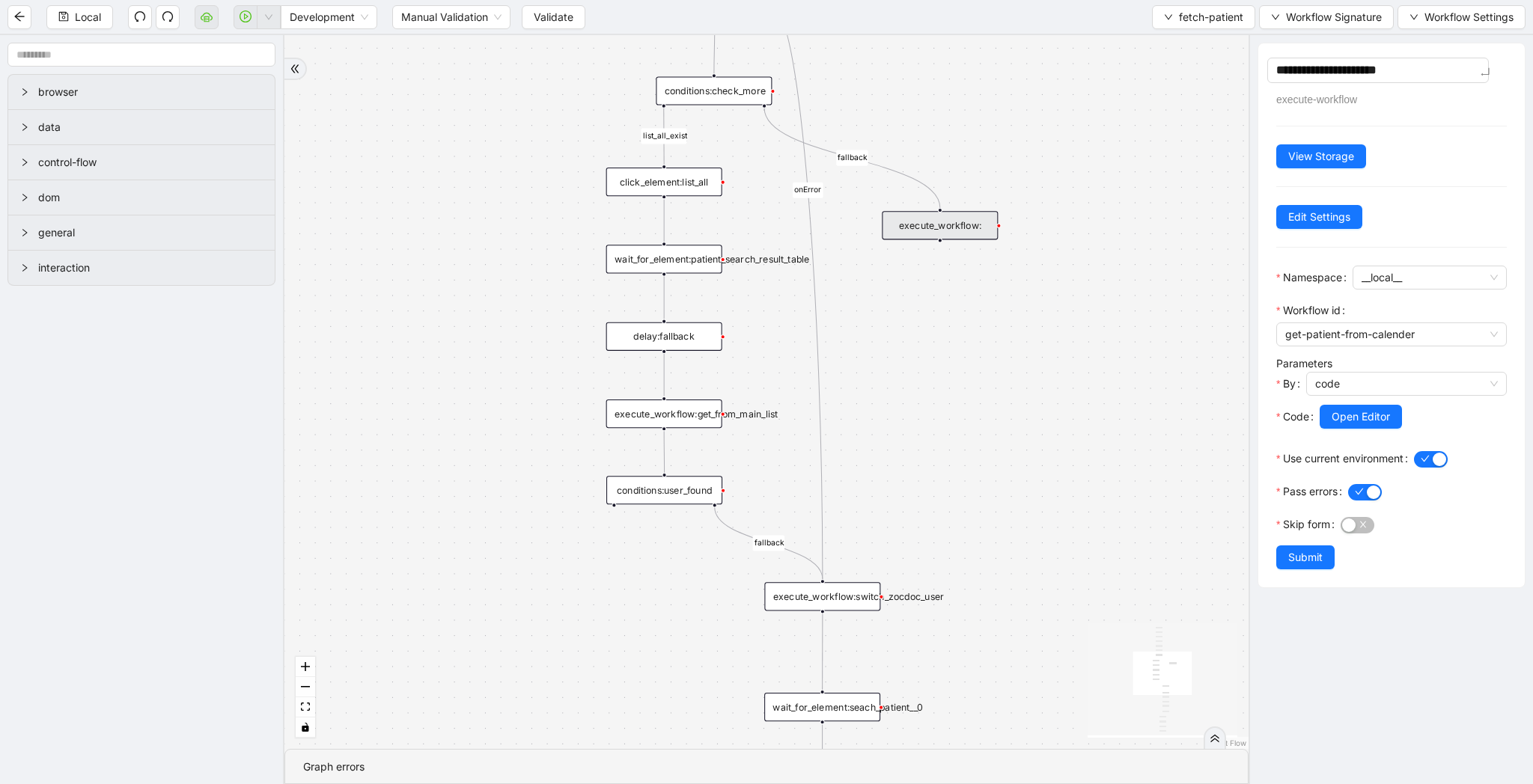
type textarea "**********"
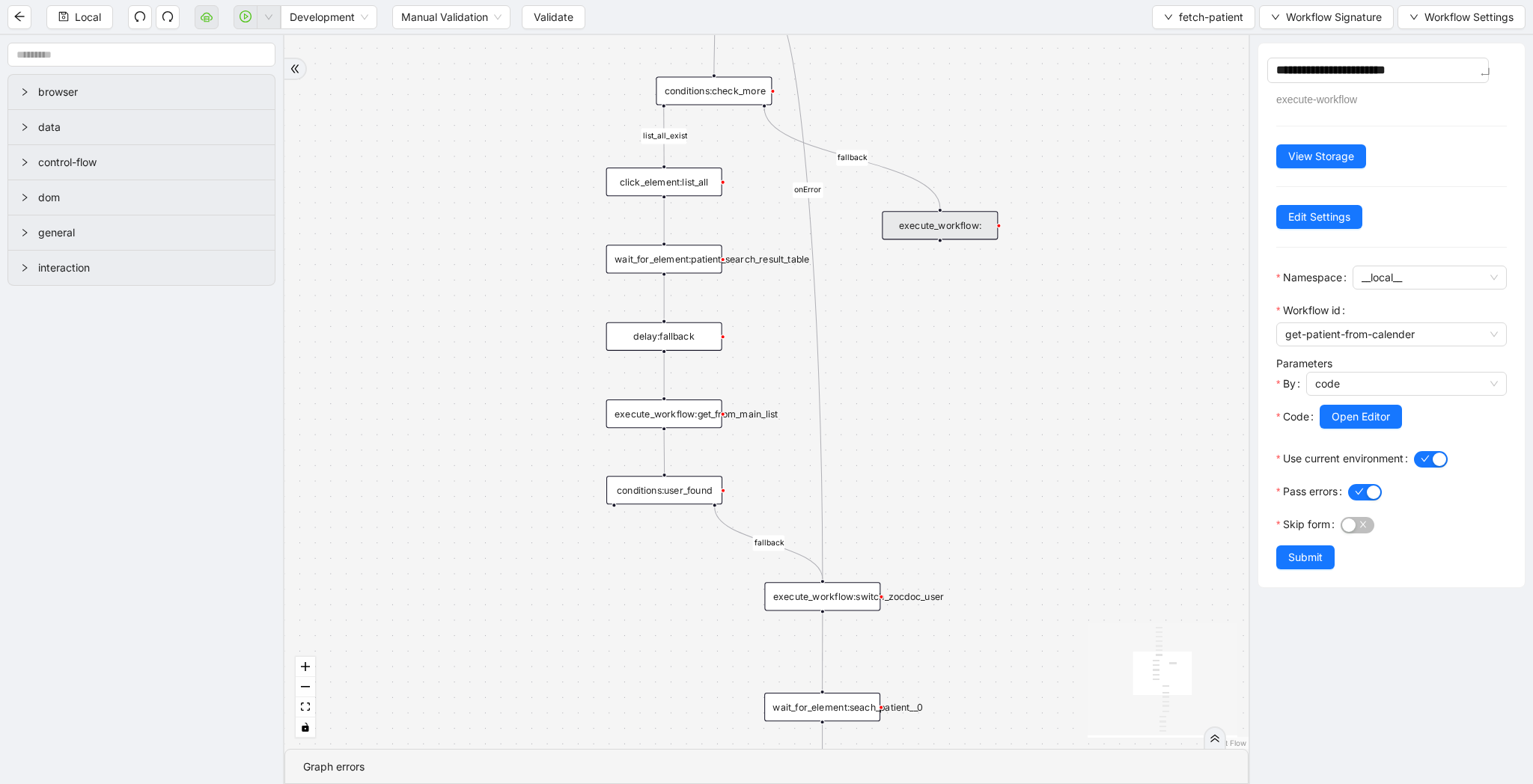
type textarea "**********"
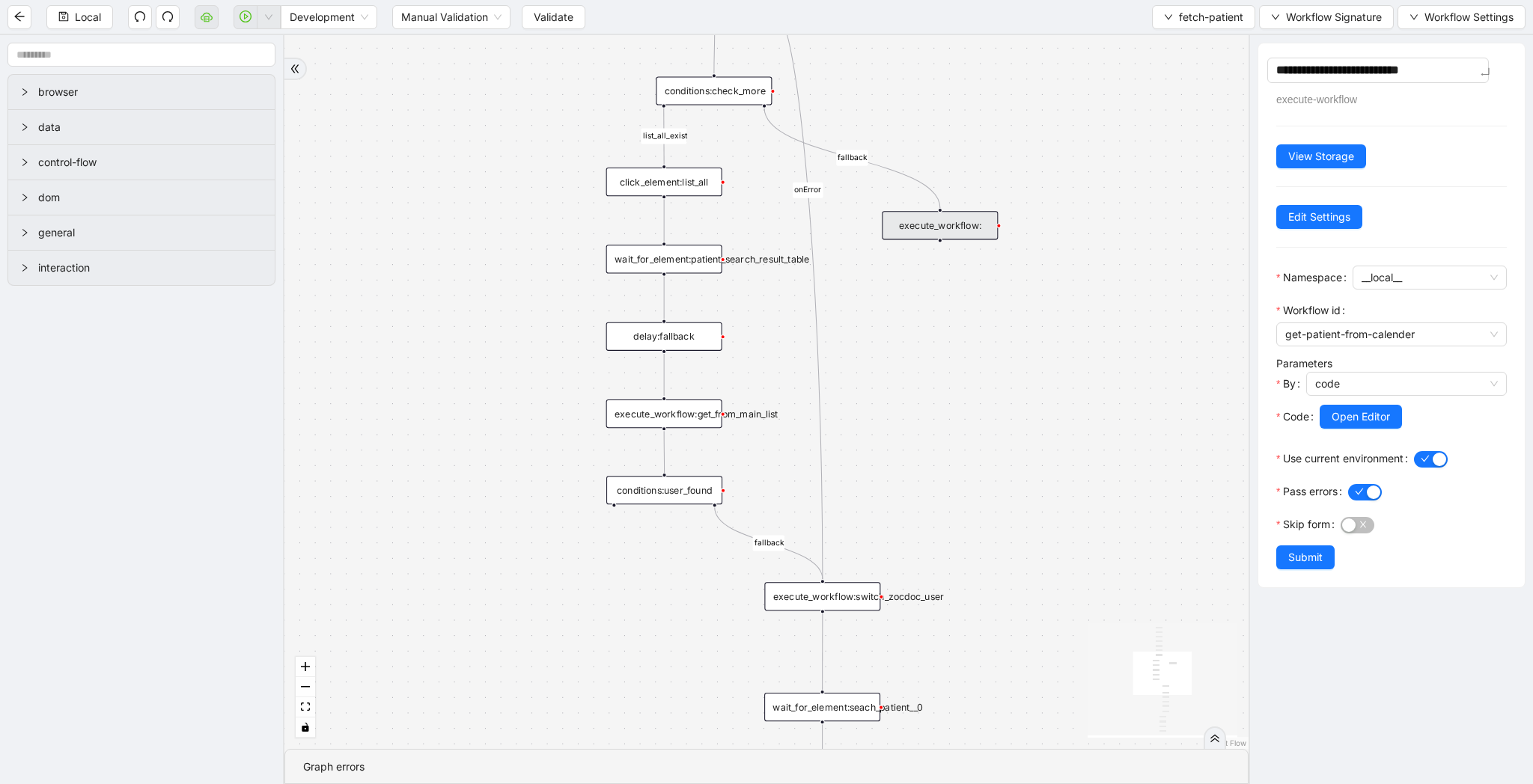
type textarea "**********"
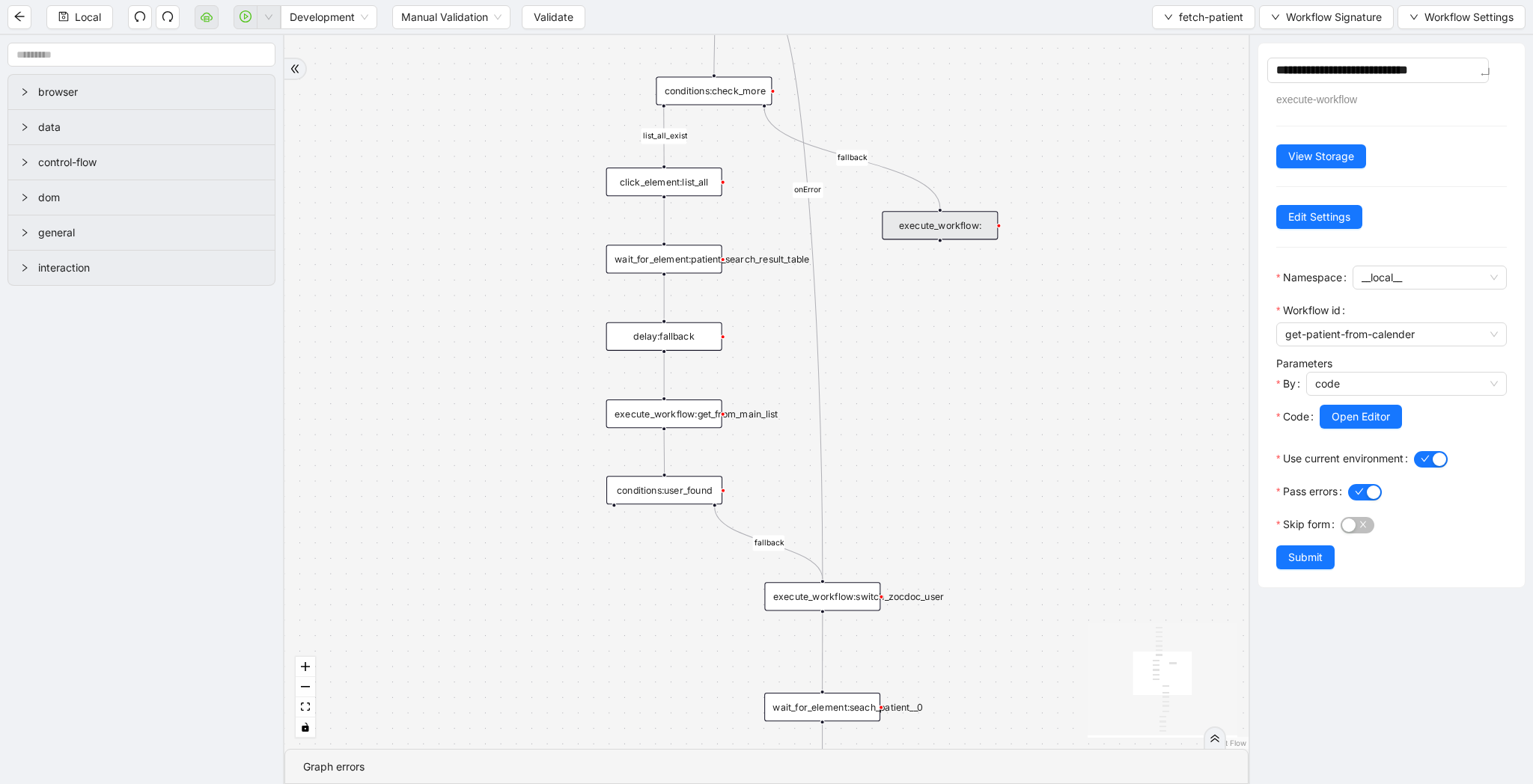
type textarea "**********"
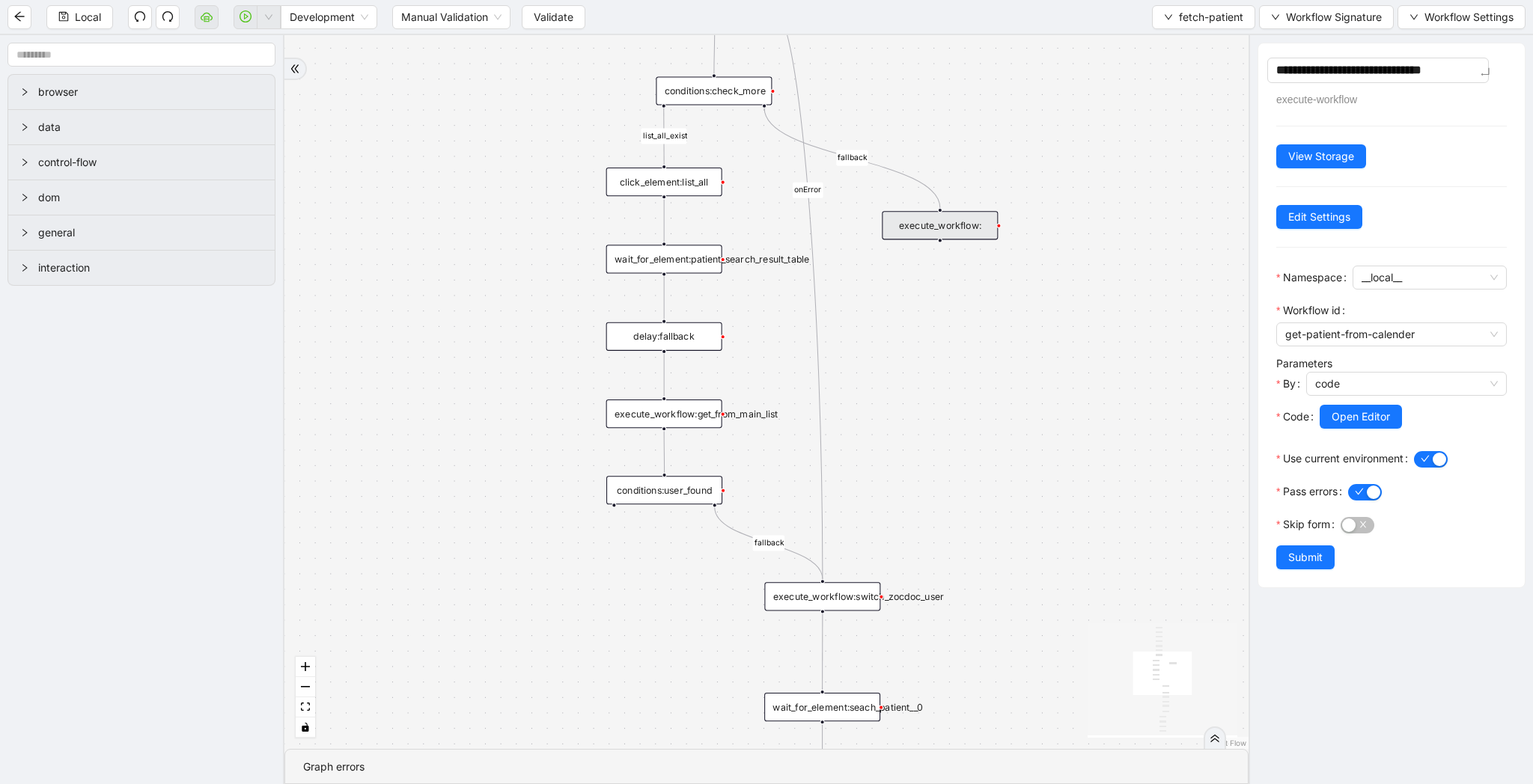
type textarea "**********"
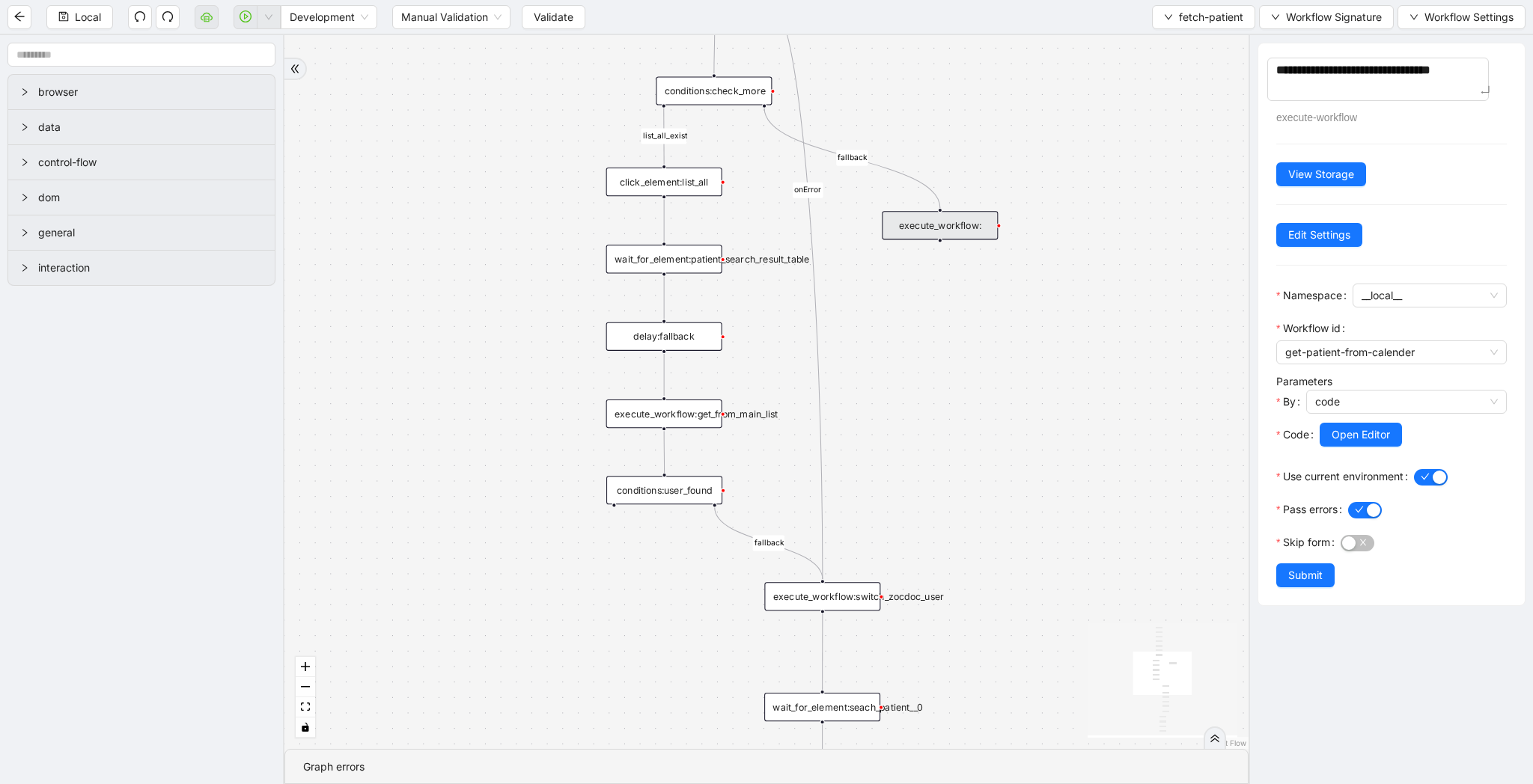
type textarea "**********"
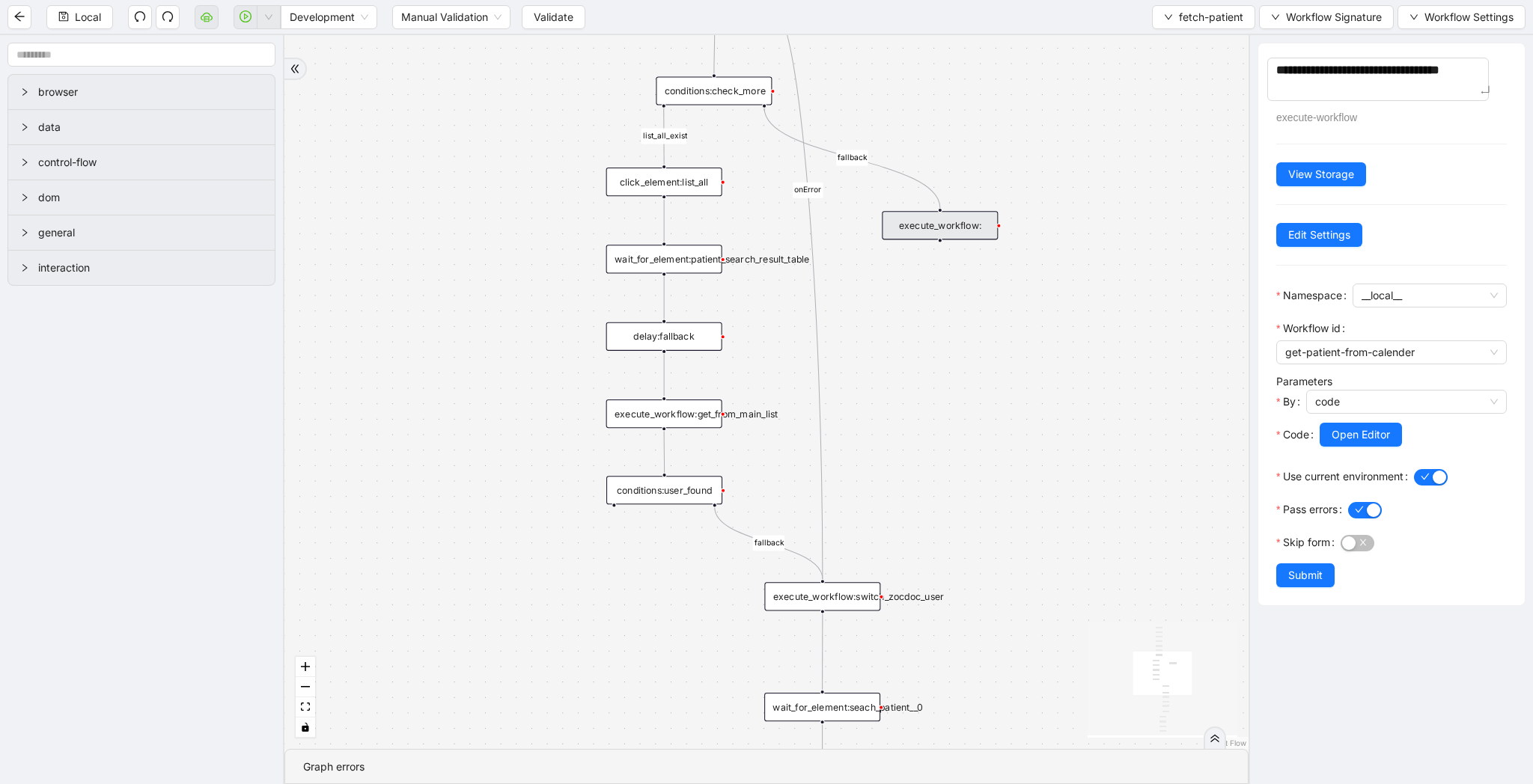
type textarea "**********"
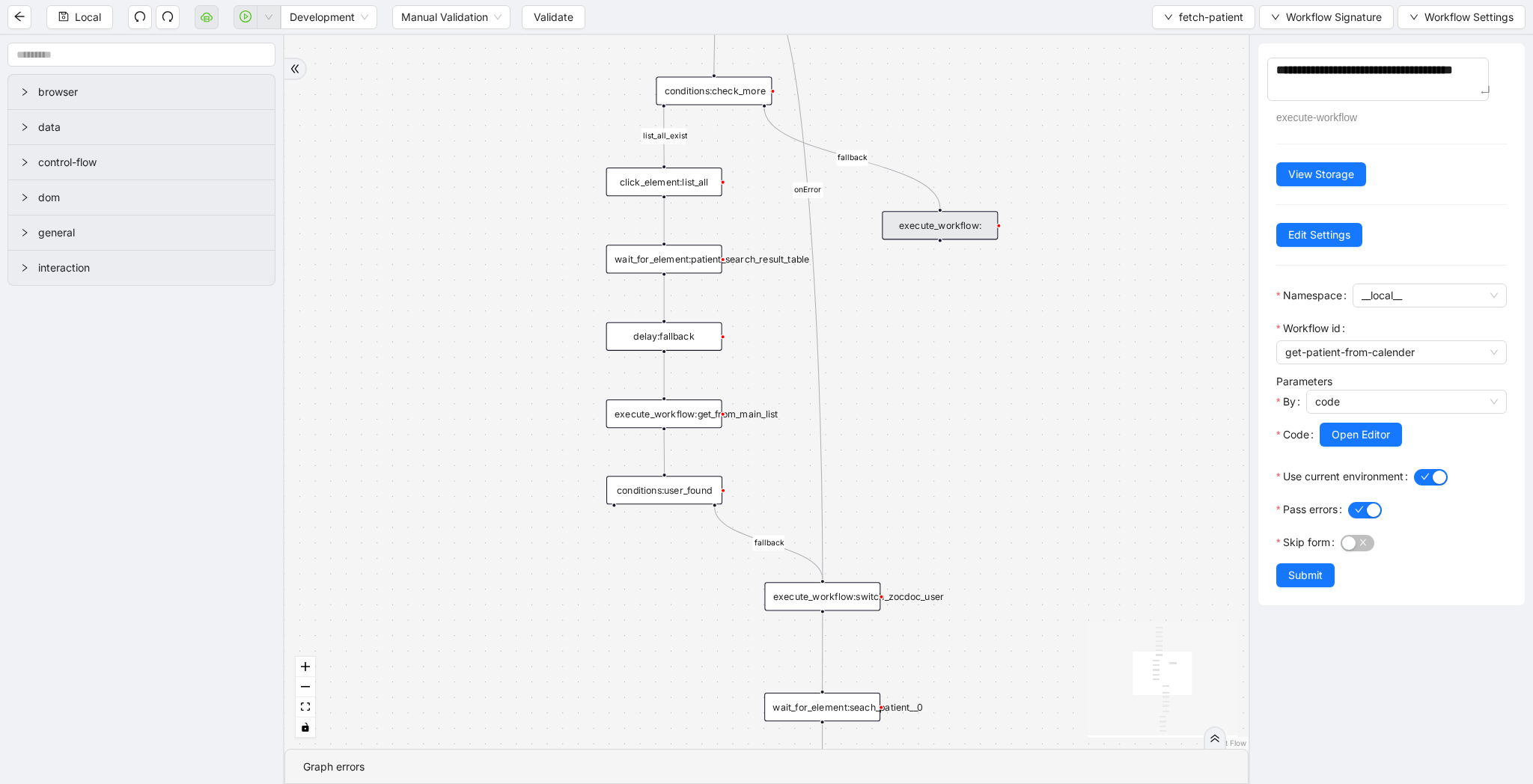
type textarea "**********"
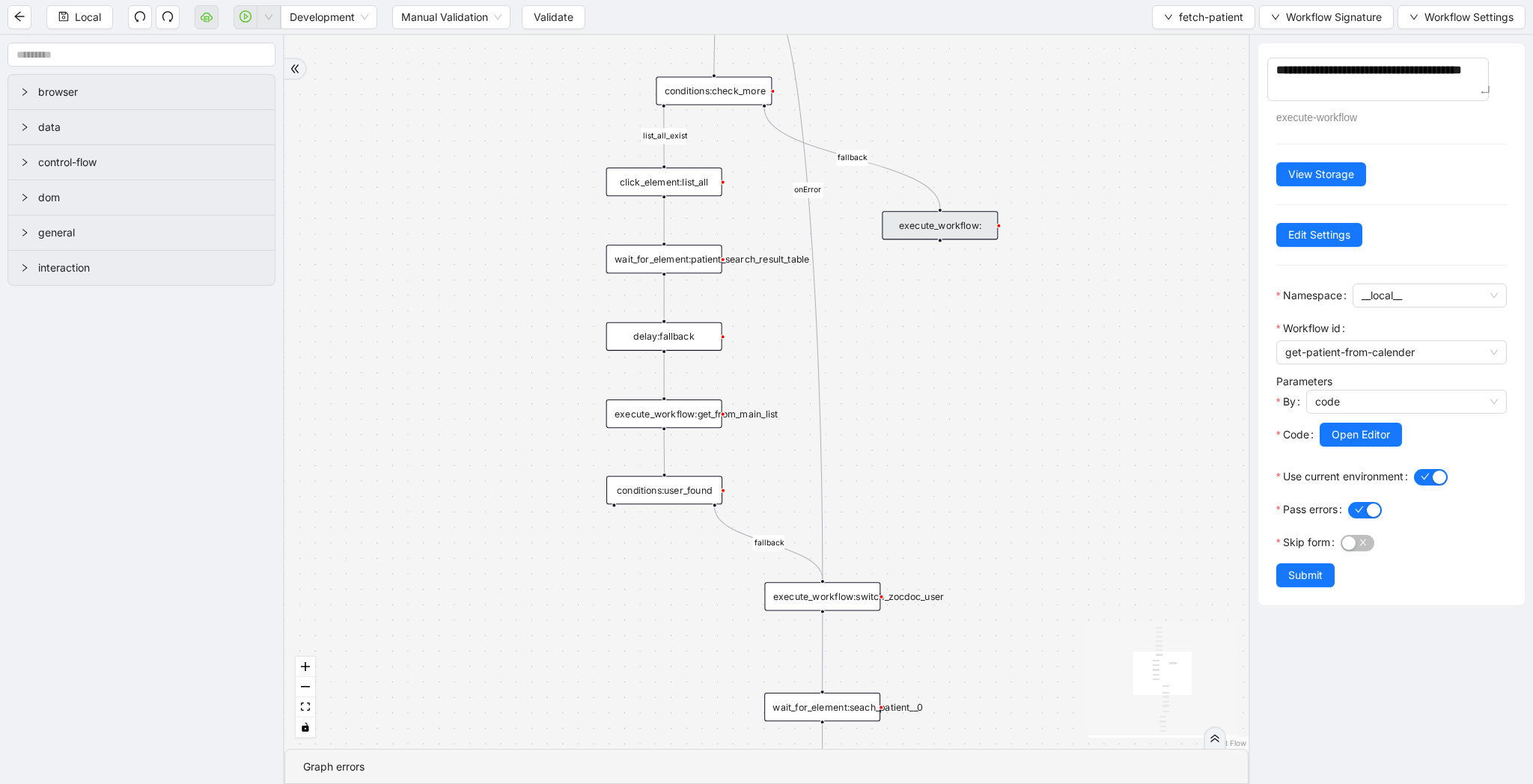
type textarea "**********"
click at [1309, 574] on span "Submit" at bounding box center [1305, 575] width 34 height 16
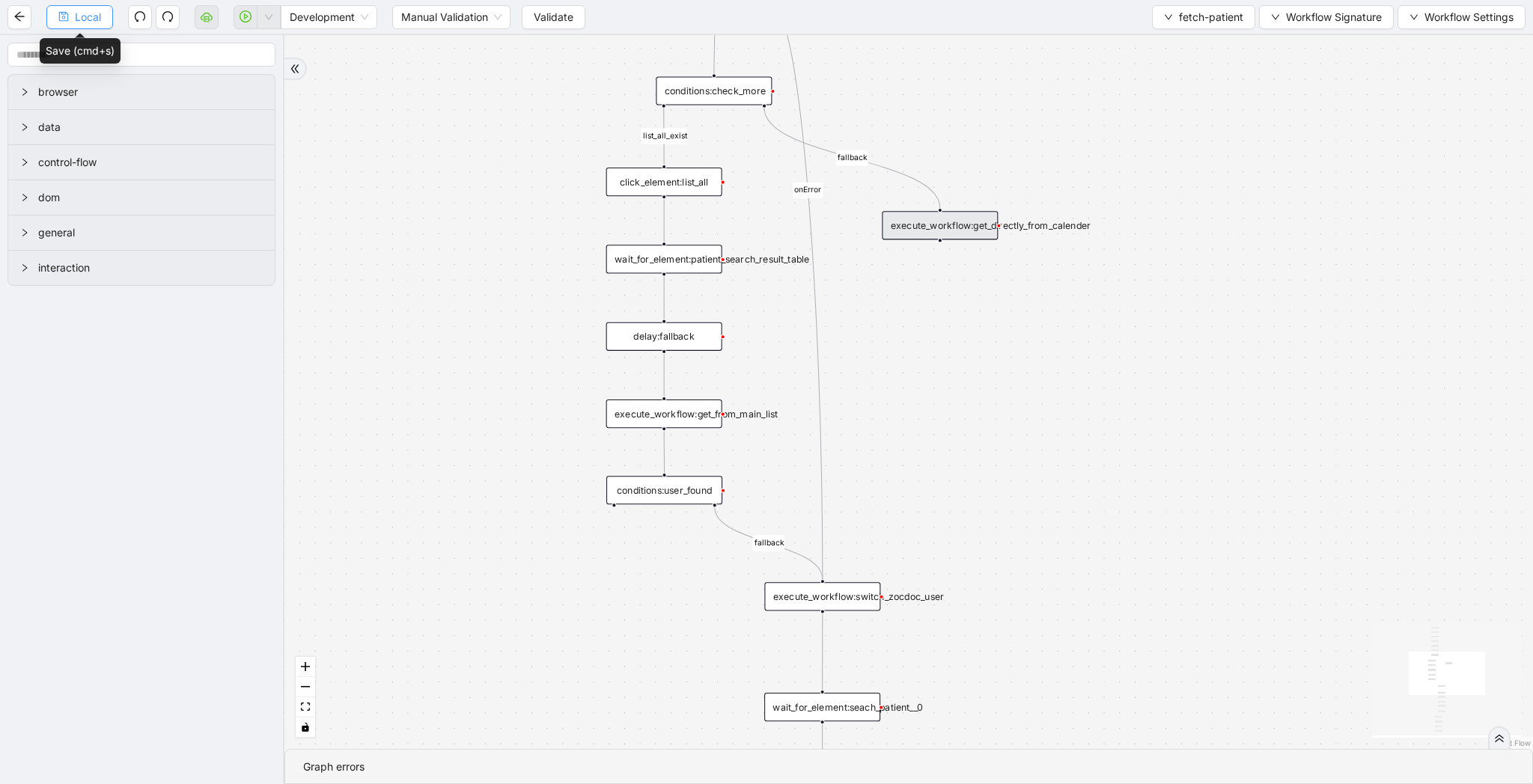
click at [72, 16] on button "Local" at bounding box center [79, 17] width 66 height 24
click at [952, 224] on div "execute_workflow:get_directly_from_calender" at bounding box center [939, 224] width 116 height 28
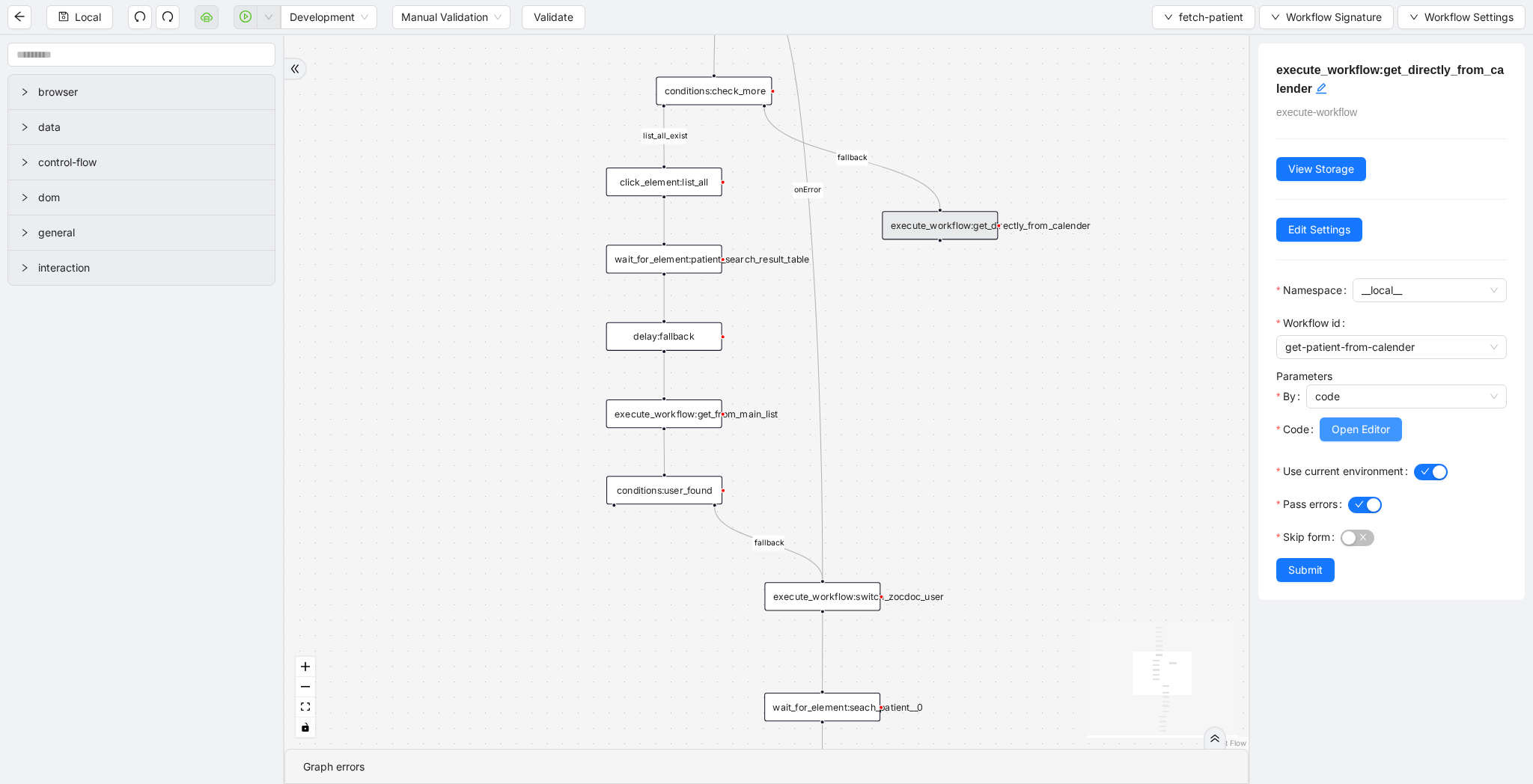
click at [1348, 431] on span "Open Editor" at bounding box center [1361, 429] width 58 height 16
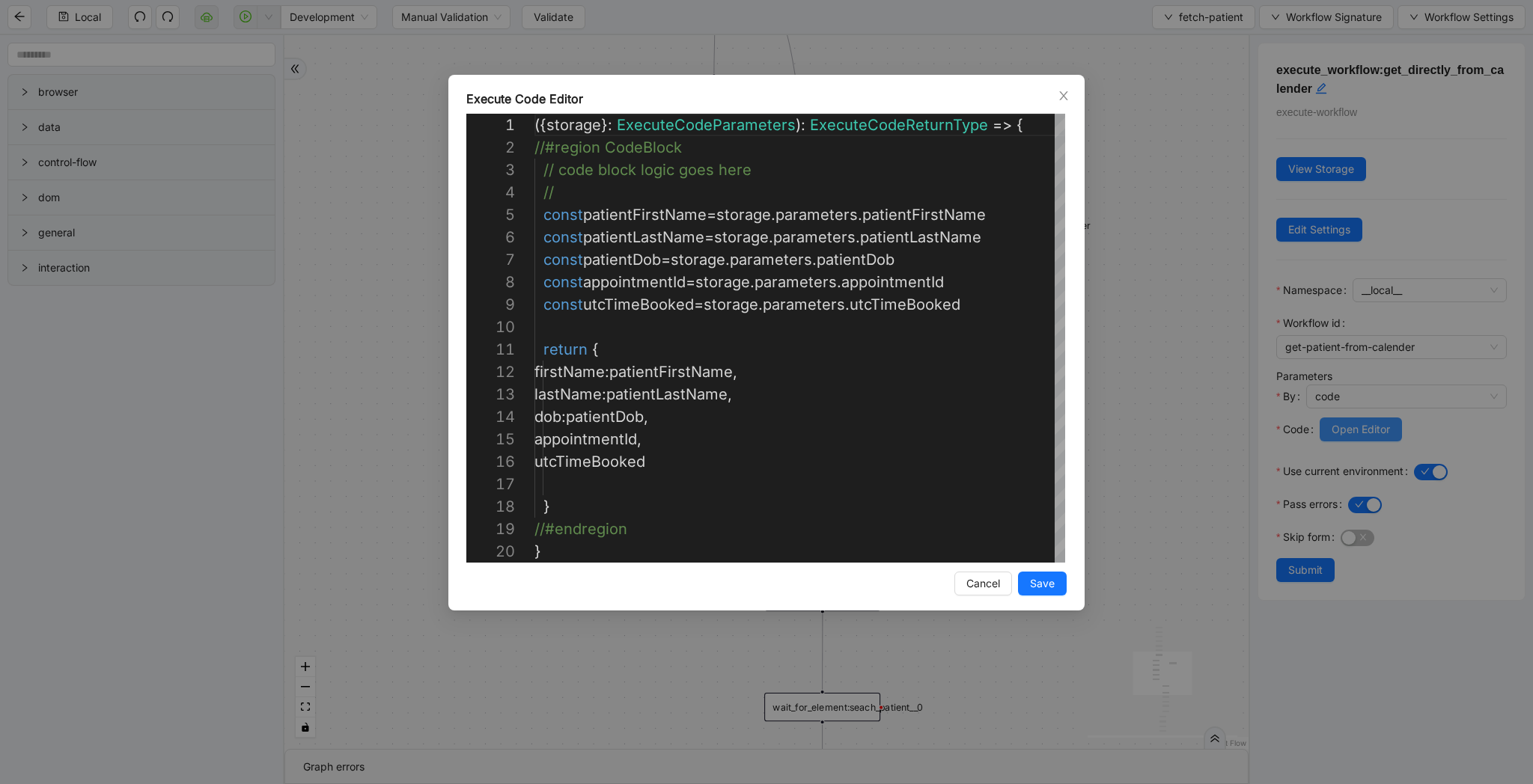
scroll to position [224, 0]
click at [1043, 580] on span "Save" at bounding box center [1042, 583] width 25 height 16
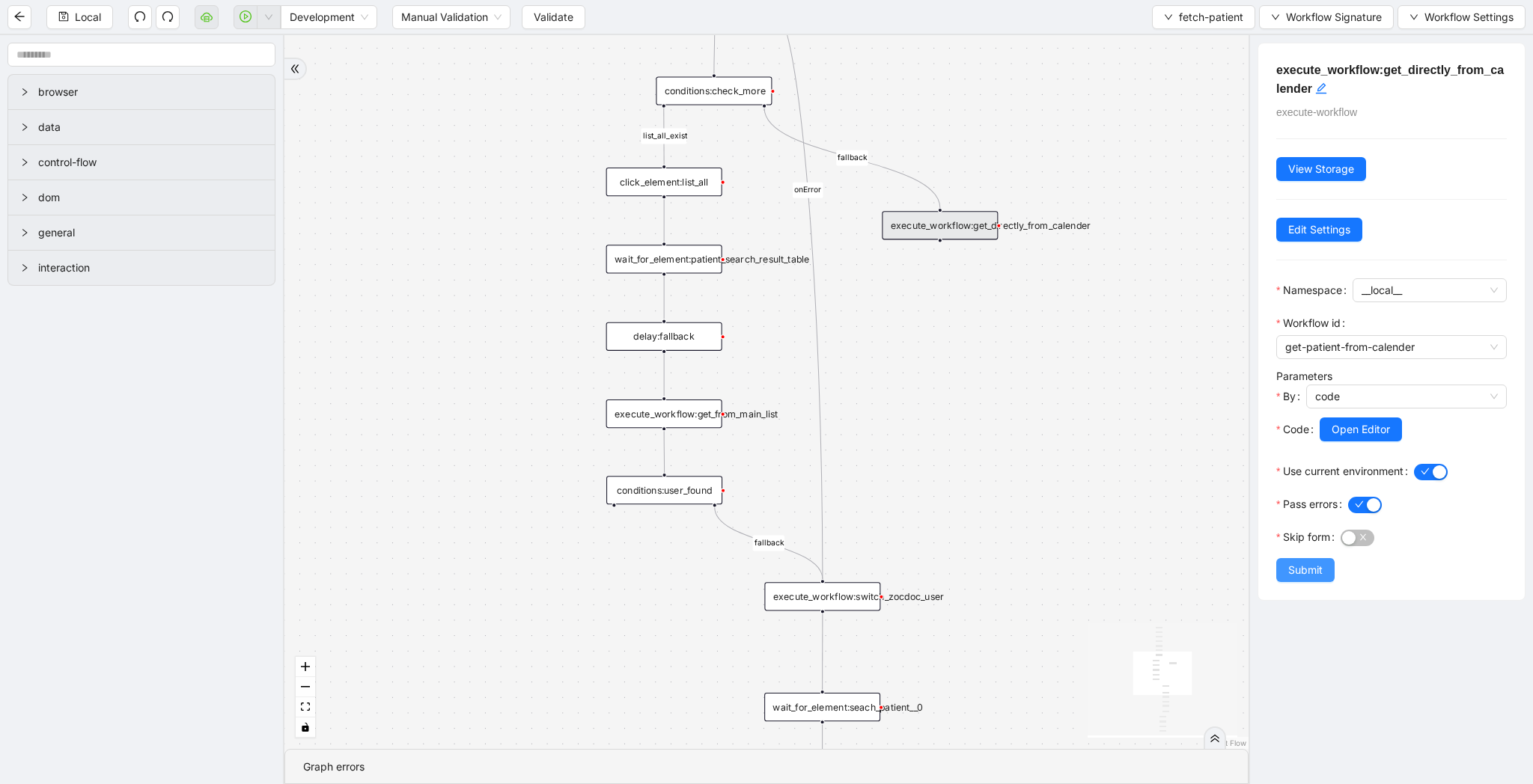
click at [1327, 567] on button "Submit" at bounding box center [1305, 570] width 58 height 24
click at [1107, 446] on div "list_all_exist fallback list_all_exist onError fallback trigger wait_for_elemen…" at bounding box center [766, 392] width 964 height 714
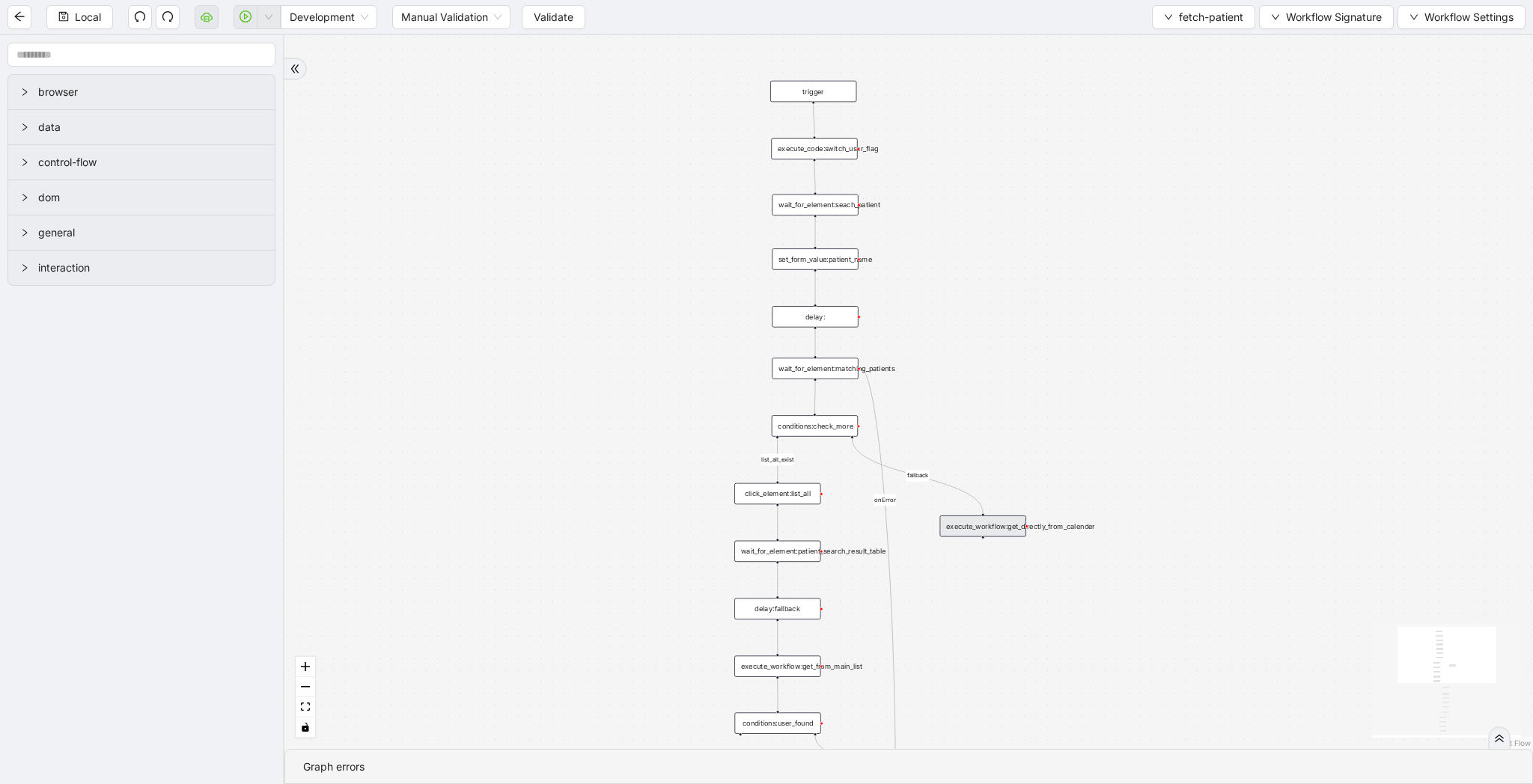
drag, startPoint x: 1135, startPoint y: 276, endPoint x: 1135, endPoint y: 408, distance: 132.0
click at [1135, 408] on div "list_all_exist fallback list_all_exist onError fallback trigger wait_for_elemen…" at bounding box center [909, 392] width 1248 height 714
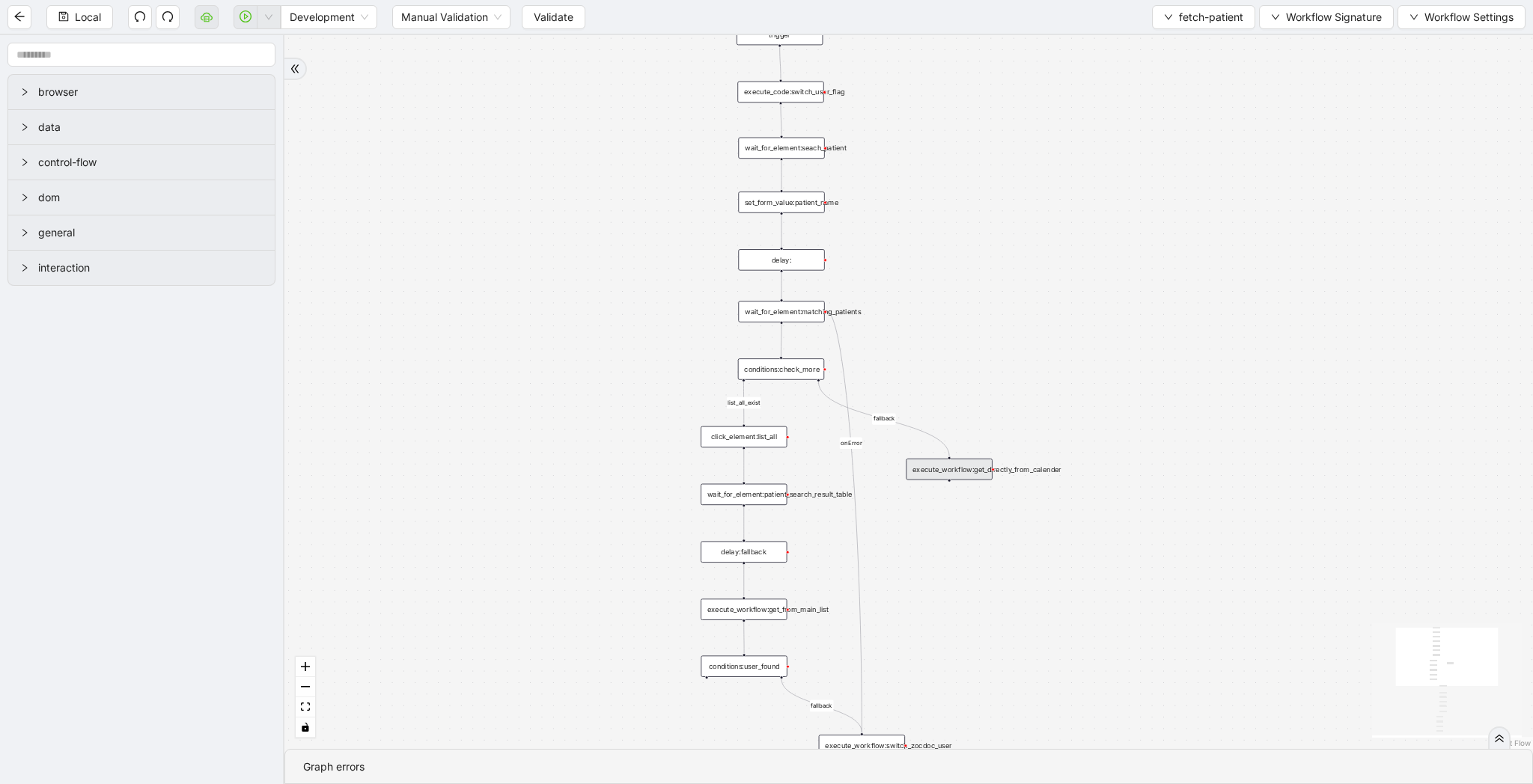
drag, startPoint x: 1069, startPoint y: 409, endPoint x: 1035, endPoint y: 220, distance: 192.0
click at [1035, 220] on div "list_all_exist fallback list_all_exist onError fallback trigger wait_for_elemen…" at bounding box center [909, 392] width 1248 height 714
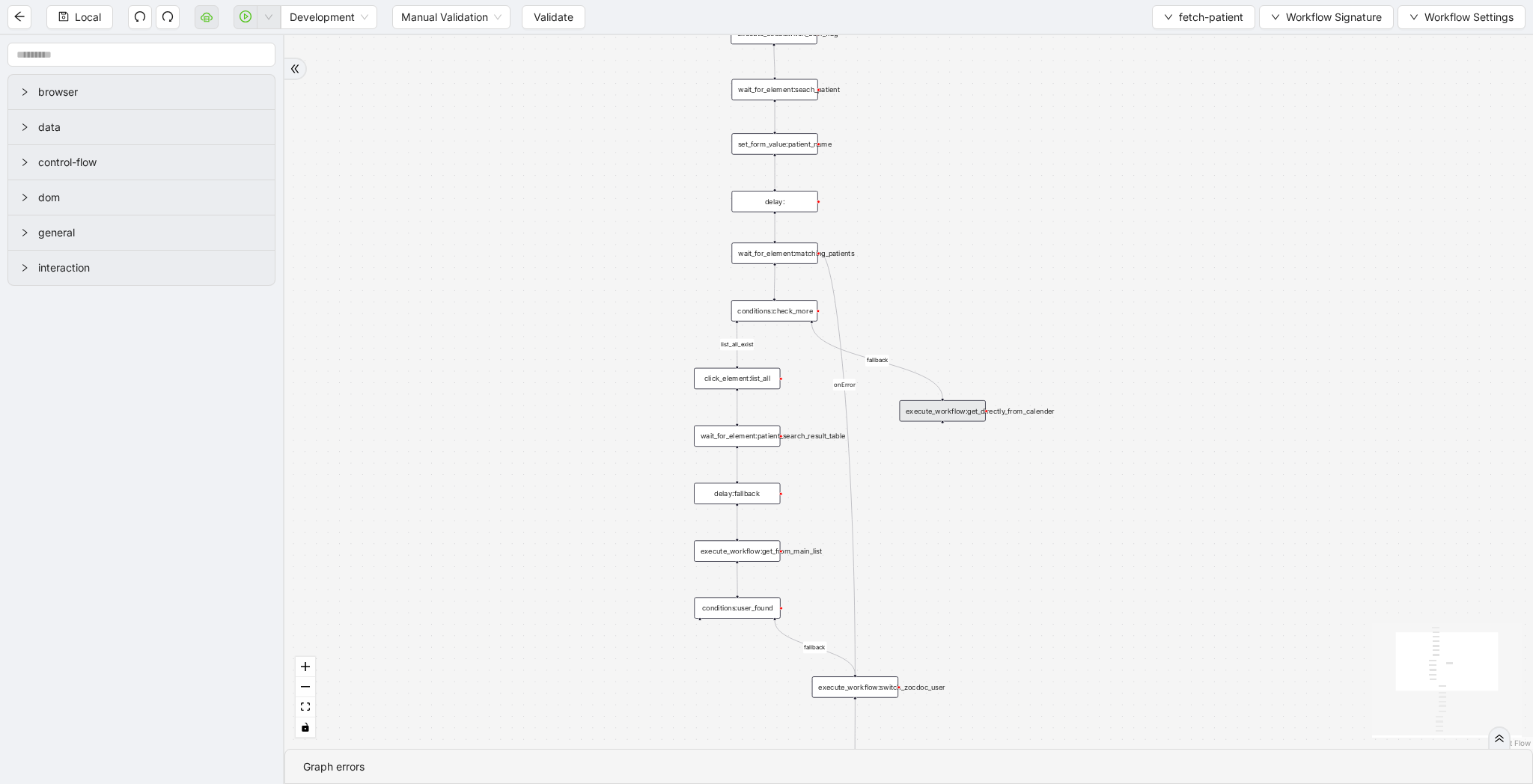
drag, startPoint x: 1209, startPoint y: 332, endPoint x: 1162, endPoint y: 143, distance: 194.8
click at [1162, 143] on div "list_all_exist fallback list_all_exist onError fallback trigger wait_for_elemen…" at bounding box center [909, 392] width 1248 height 714
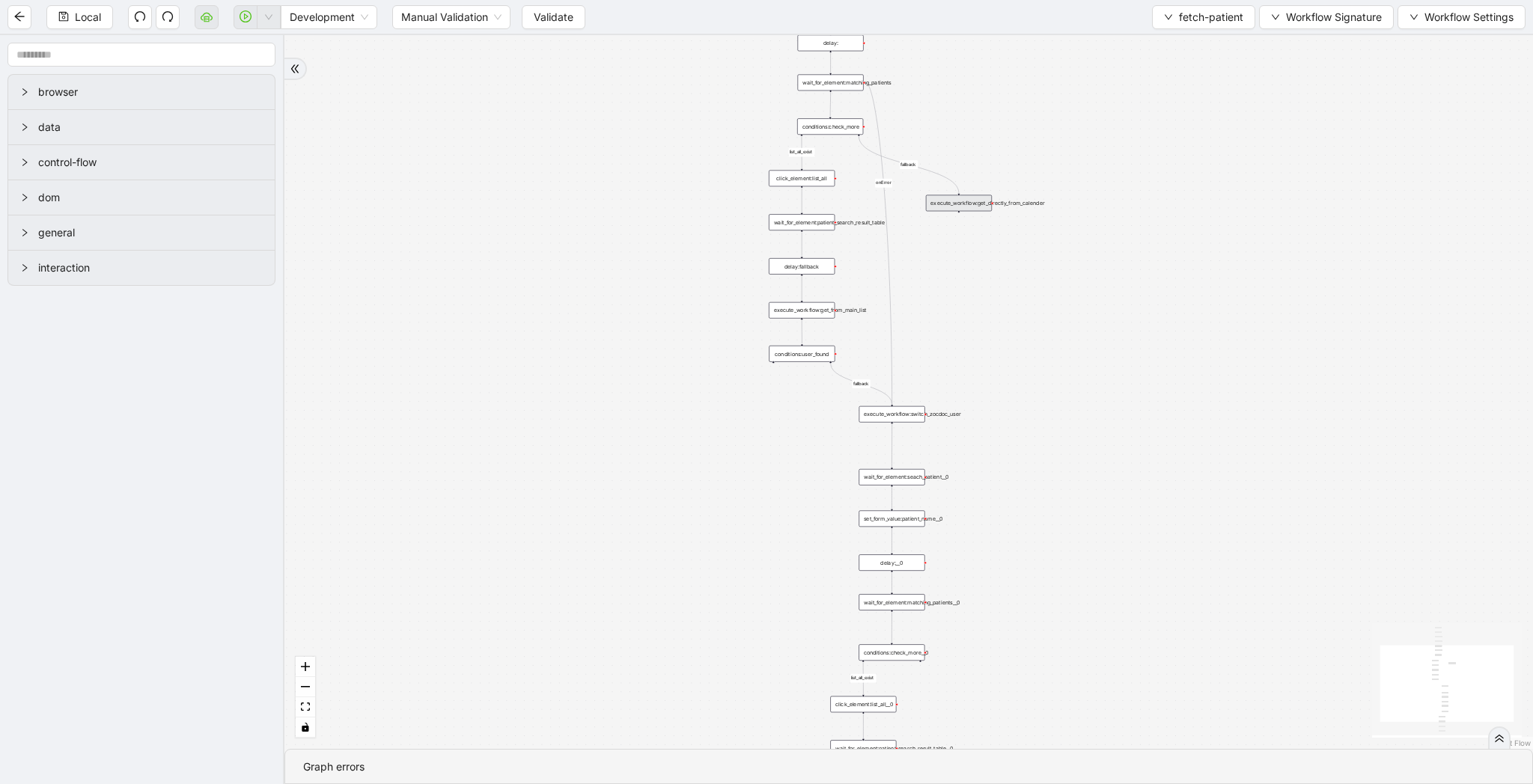
drag, startPoint x: 1141, startPoint y: 524, endPoint x: 1141, endPoint y: 365, distance: 159.0
click at [1141, 365] on div "list_all_exist fallback list_all_exist onError fallback trigger wait_for_elemen…" at bounding box center [909, 392] width 1248 height 714
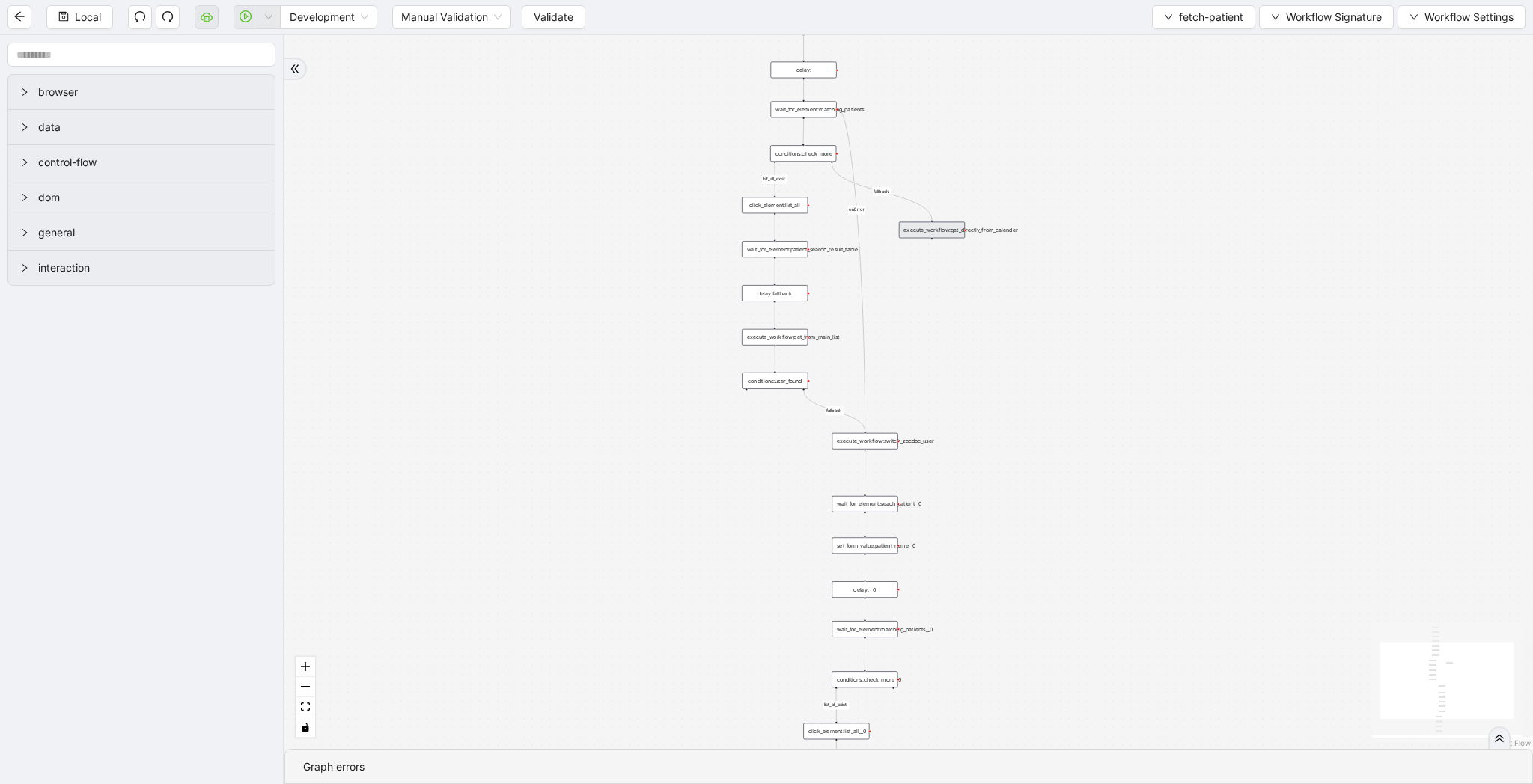
drag, startPoint x: 1127, startPoint y: 243, endPoint x: 1101, endPoint y: 429, distance: 187.8
click at [1101, 429] on div "list_all_exist fallback list_all_exist onError fallback trigger wait_for_elemen…" at bounding box center [909, 392] width 1248 height 714
drag, startPoint x: 984, startPoint y: 130, endPoint x: 972, endPoint y: 291, distance: 161.4
click at [972, 291] on div "list_all_exist fallback list_all_exist onError fallback trigger wait_for_elemen…" at bounding box center [909, 392] width 1248 height 714
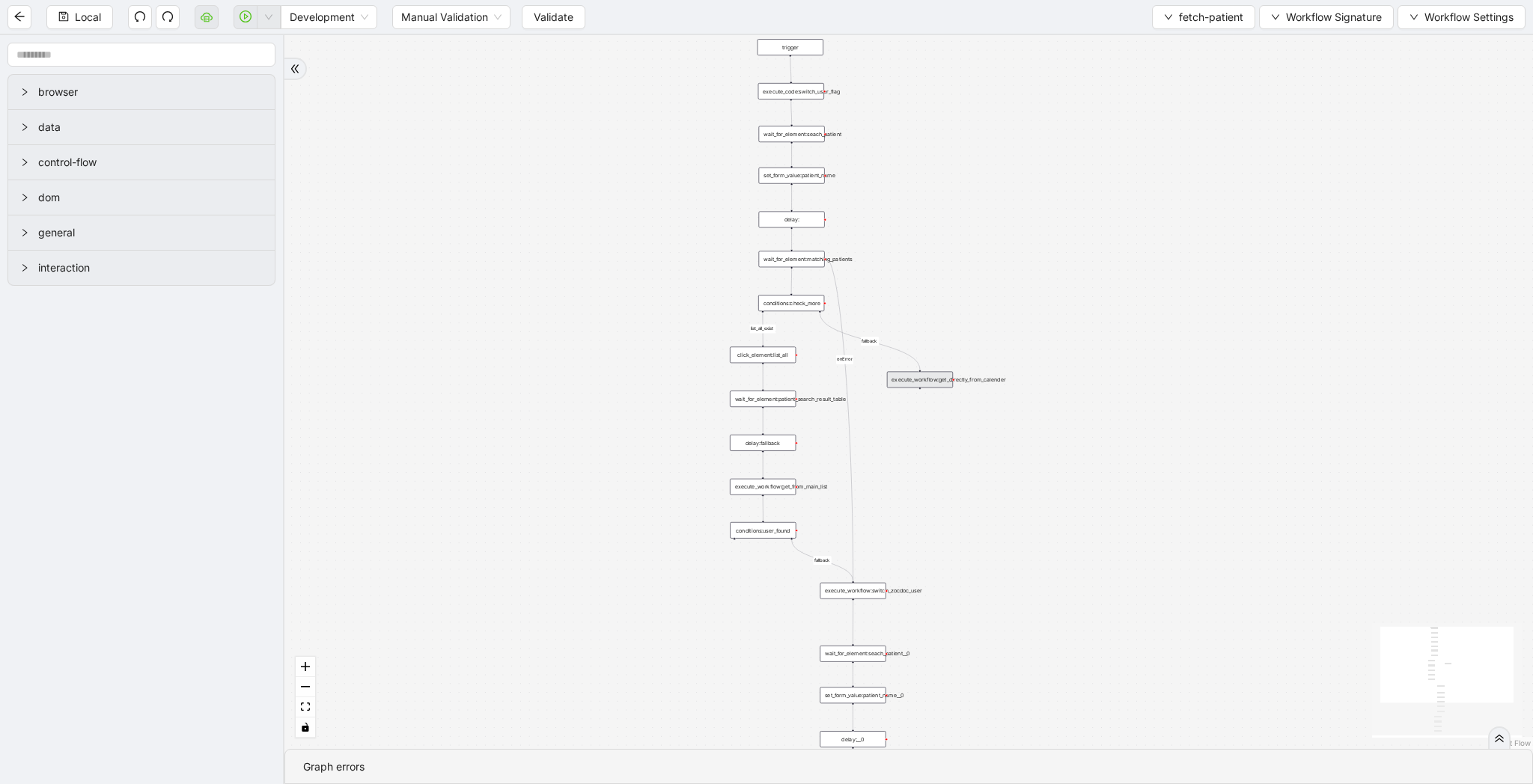
drag, startPoint x: 1053, startPoint y: 338, endPoint x: 1046, endPoint y: 164, distance: 174.1
click at [1046, 164] on div "list_all_exist fallback list_all_exist onError fallback trigger wait_for_elemen…" at bounding box center [909, 392] width 1248 height 714
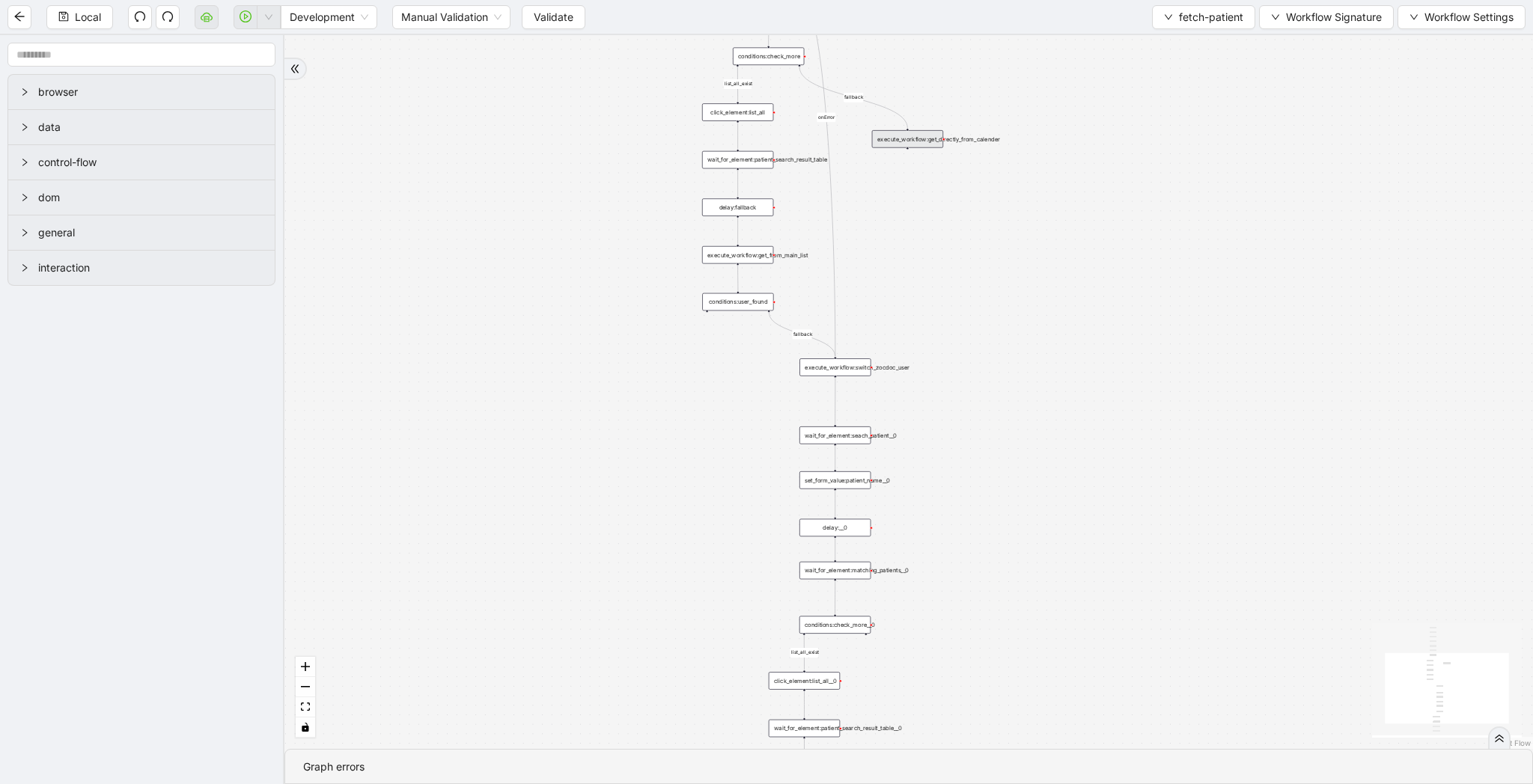
drag, startPoint x: 1002, startPoint y: 388, endPoint x: 1031, endPoint y: 169, distance: 220.9
click at [1031, 169] on div "list_all_exist fallback list_all_exist onError fallback trigger wait_for_elemen…" at bounding box center [909, 392] width 1248 height 714
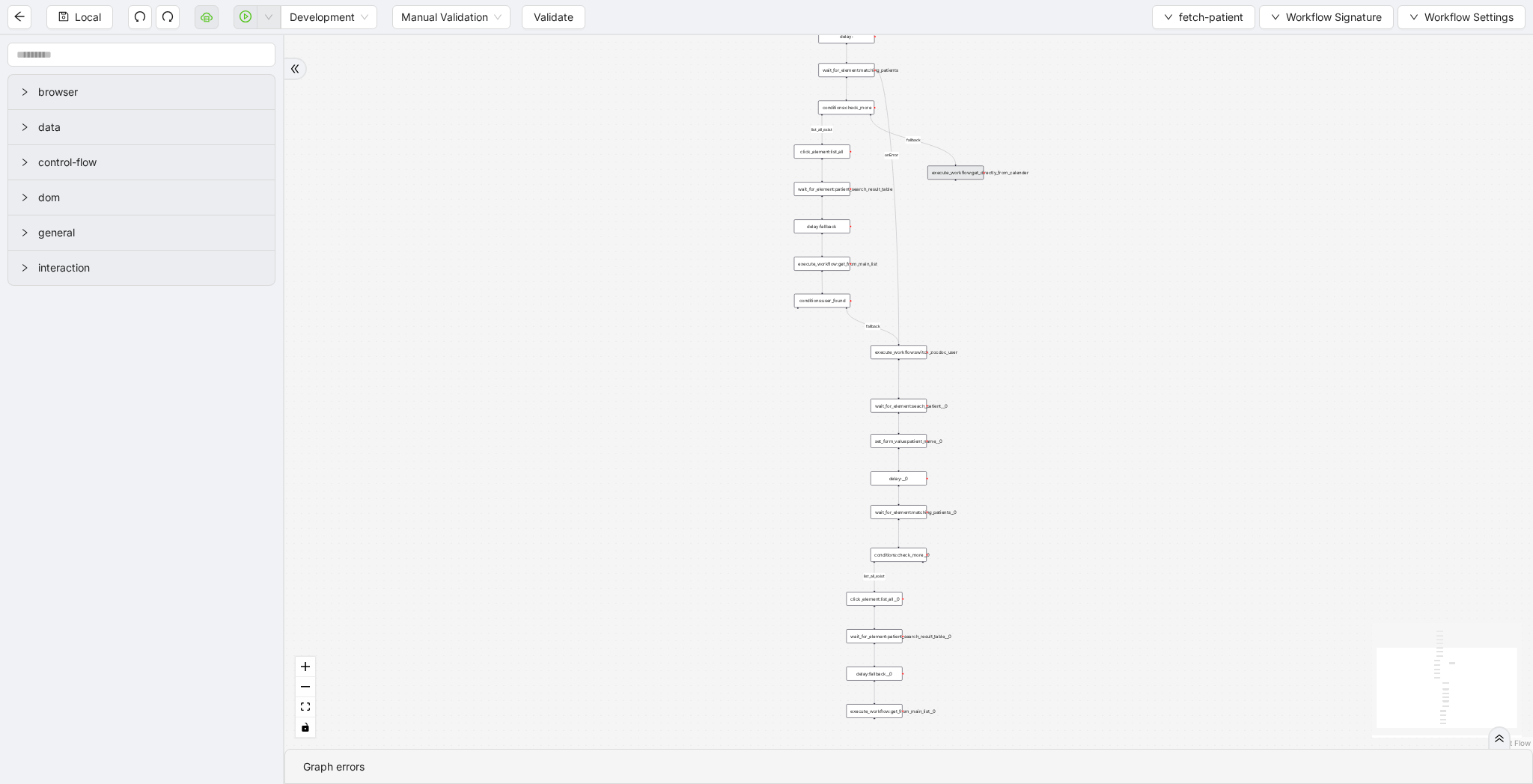
drag, startPoint x: 1031, startPoint y: 169, endPoint x: 1031, endPoint y: 328, distance: 159.0
click at [1031, 328] on div "list_all_exist fallback list_all_exist onError fallback trigger wait_for_elemen…" at bounding box center [909, 392] width 1248 height 714
drag, startPoint x: 941, startPoint y: 234, endPoint x: 941, endPoint y: 267, distance: 33.0
click at [941, 268] on div "list_all_exist fallback list_all_exist onError fallback trigger wait_for_elemen…" at bounding box center [909, 392] width 1248 height 714
click at [826, 334] on div "conditions:user_found" at bounding box center [822, 336] width 56 height 14
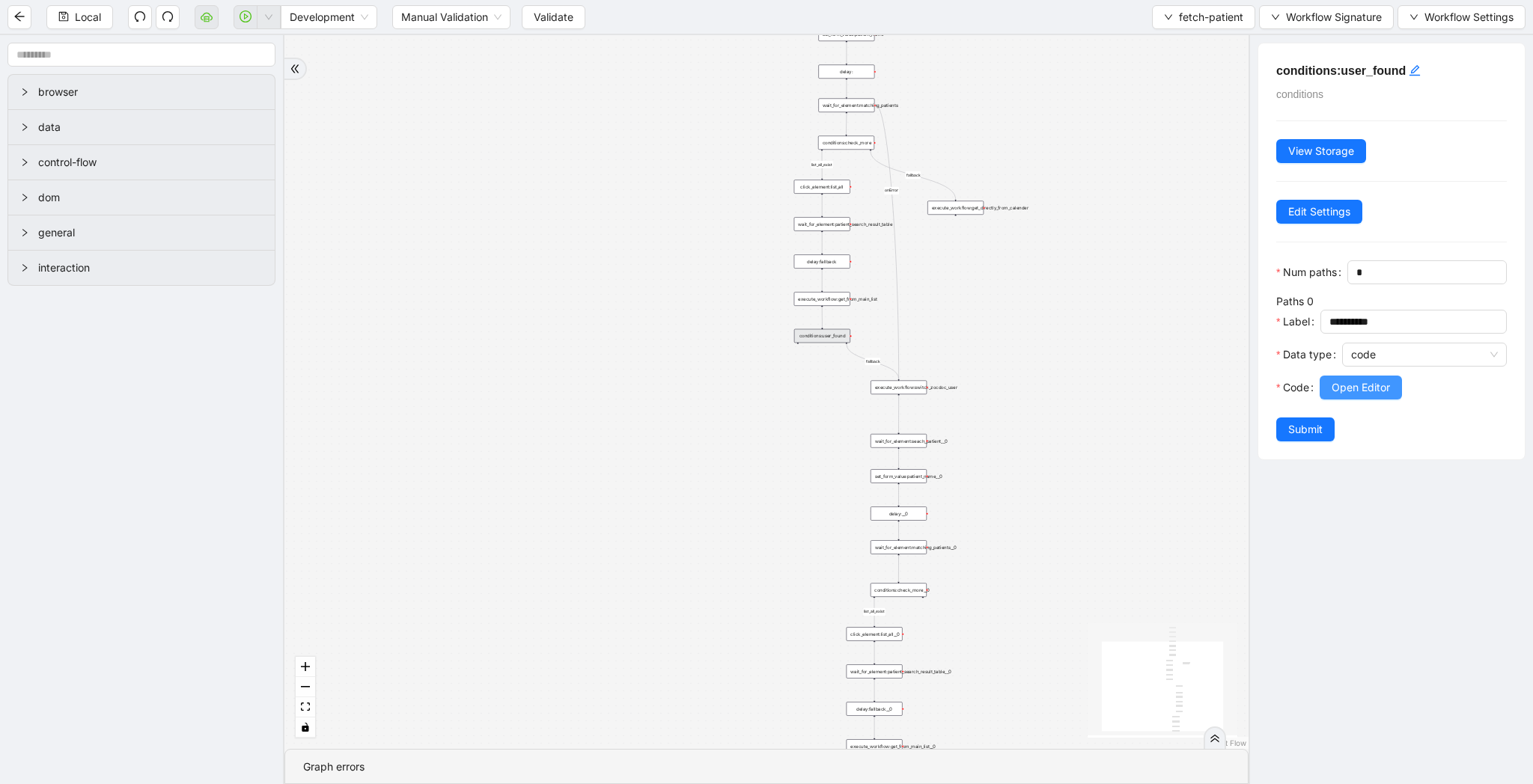
click at [1383, 389] on span "Open Editor" at bounding box center [1361, 387] width 58 height 16
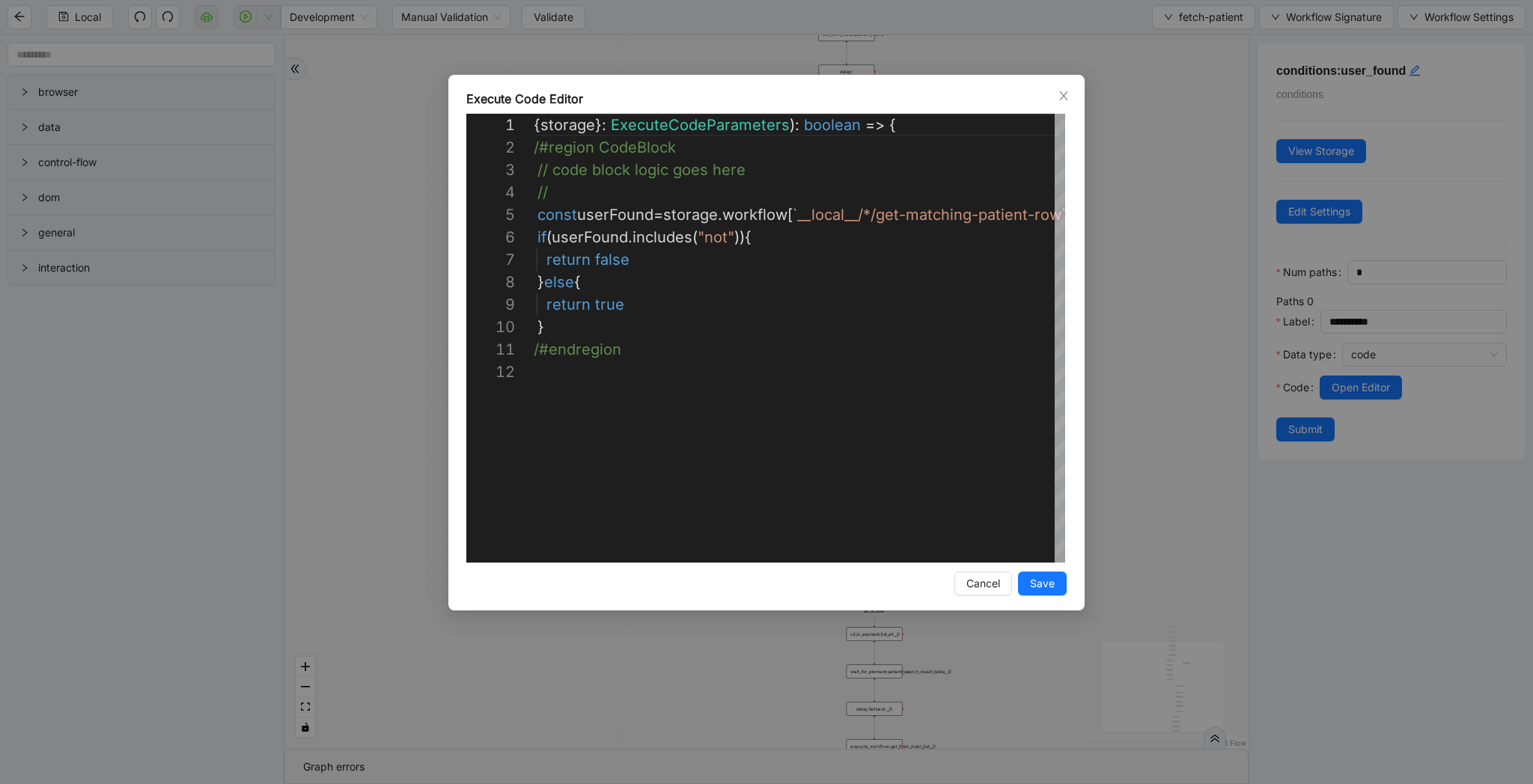
click at [1148, 313] on div "**********" at bounding box center [766, 392] width 1533 height 784
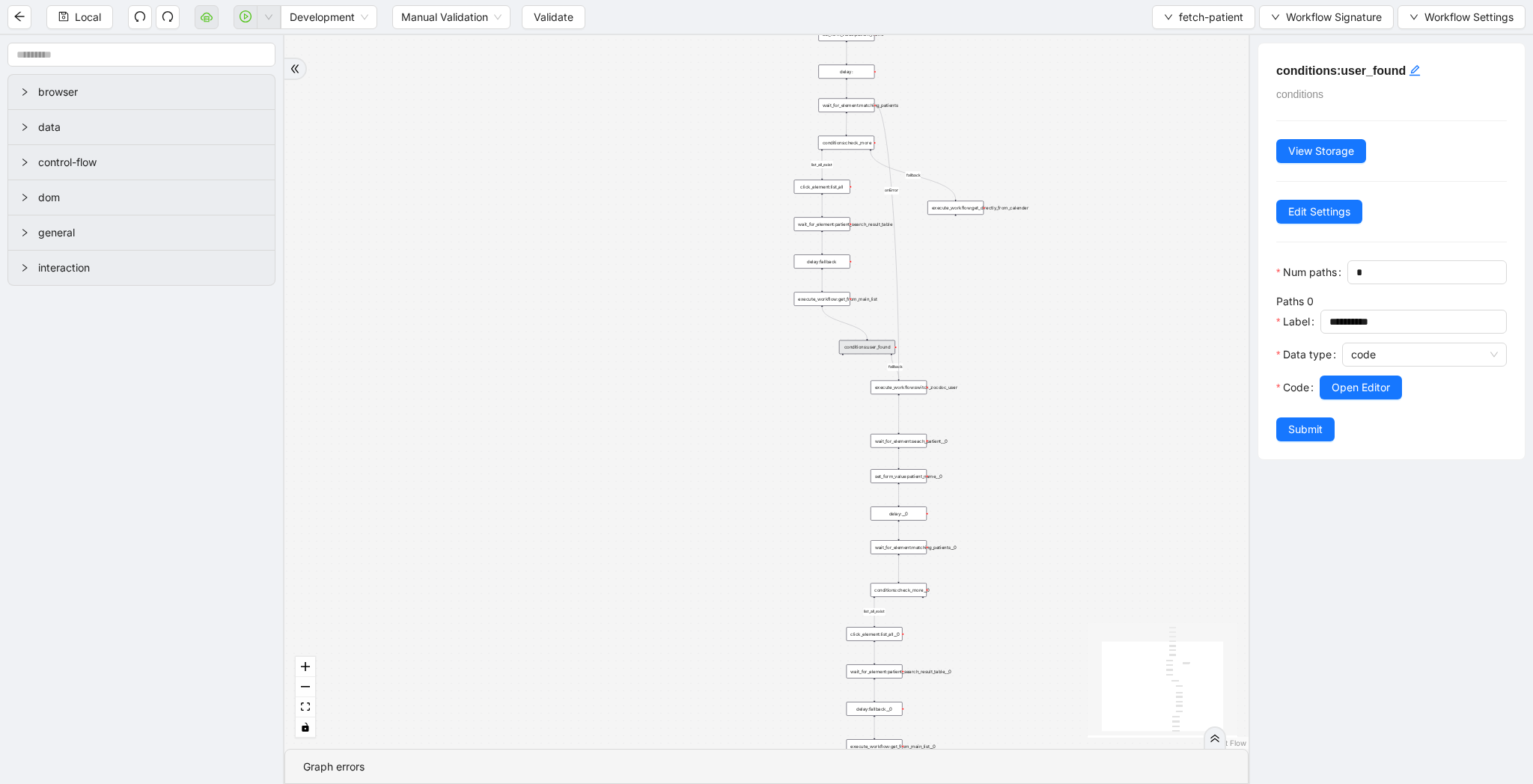
drag, startPoint x: 841, startPoint y: 336, endPoint x: 886, endPoint y: 348, distance: 46.6
click at [886, 348] on div "conditions:user_found" at bounding box center [867, 347] width 56 height 15
drag, startPoint x: 954, startPoint y: 216, endPoint x: 870, endPoint y: 339, distance: 148.9
click at [870, 339] on div "list_all_exist fallback list_all_exist onError fallback trigger wait_for_elemen…" at bounding box center [766, 392] width 964 height 714
click at [966, 203] on div "execute_workflow:get_directly_from_calender" at bounding box center [954, 207] width 56 height 15
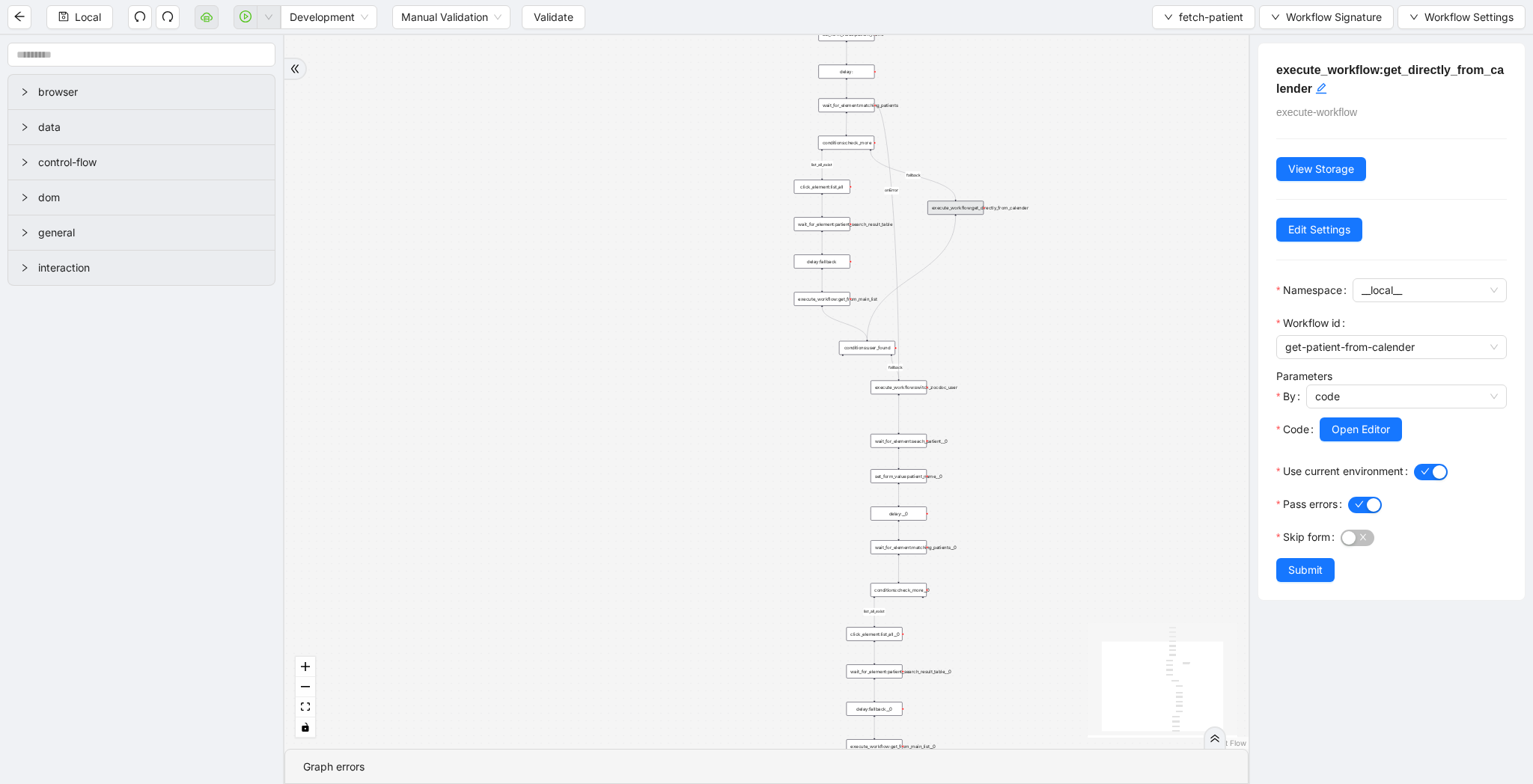
click at [966, 211] on div "execute_workflow:get_directly_from_calender" at bounding box center [954, 207] width 56 height 15
drag, startPoint x: 1055, startPoint y: 433, endPoint x: 1024, endPoint y: 224, distance: 211.3
click at [1024, 224] on div "list_all_exist fallback list_all_exist onError fallback trigger wait_for_elemen…" at bounding box center [766, 392] width 964 height 714
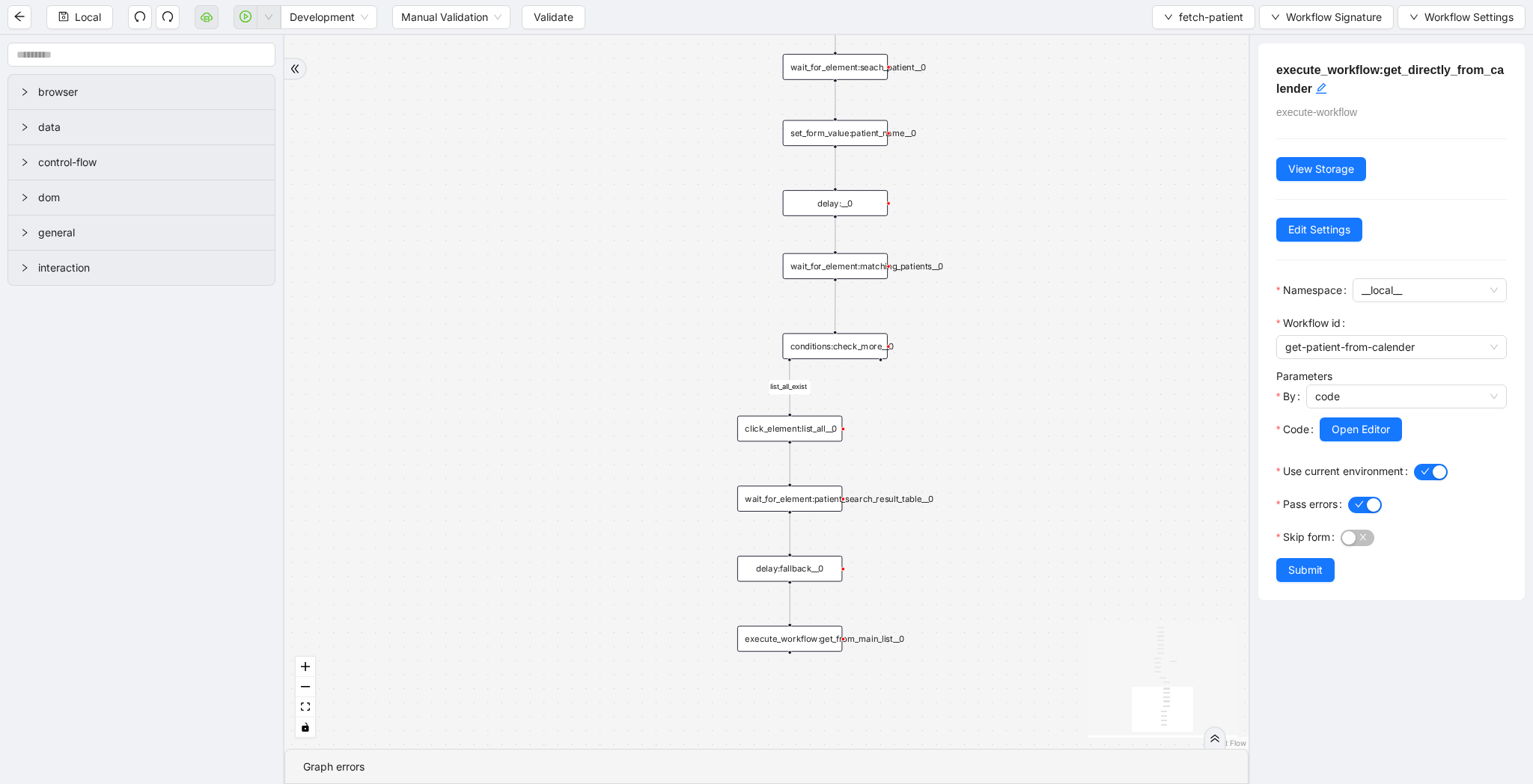
click at [956, 375] on div "list_all_exist fallback list_all_exist onError fallback trigger wait_for_elemen…" at bounding box center [766, 392] width 964 height 714
click at [911, 409] on div "list_all_exist fallback list_all_exist onError fallback trigger wait_for_elemen…" at bounding box center [766, 392] width 964 height 714
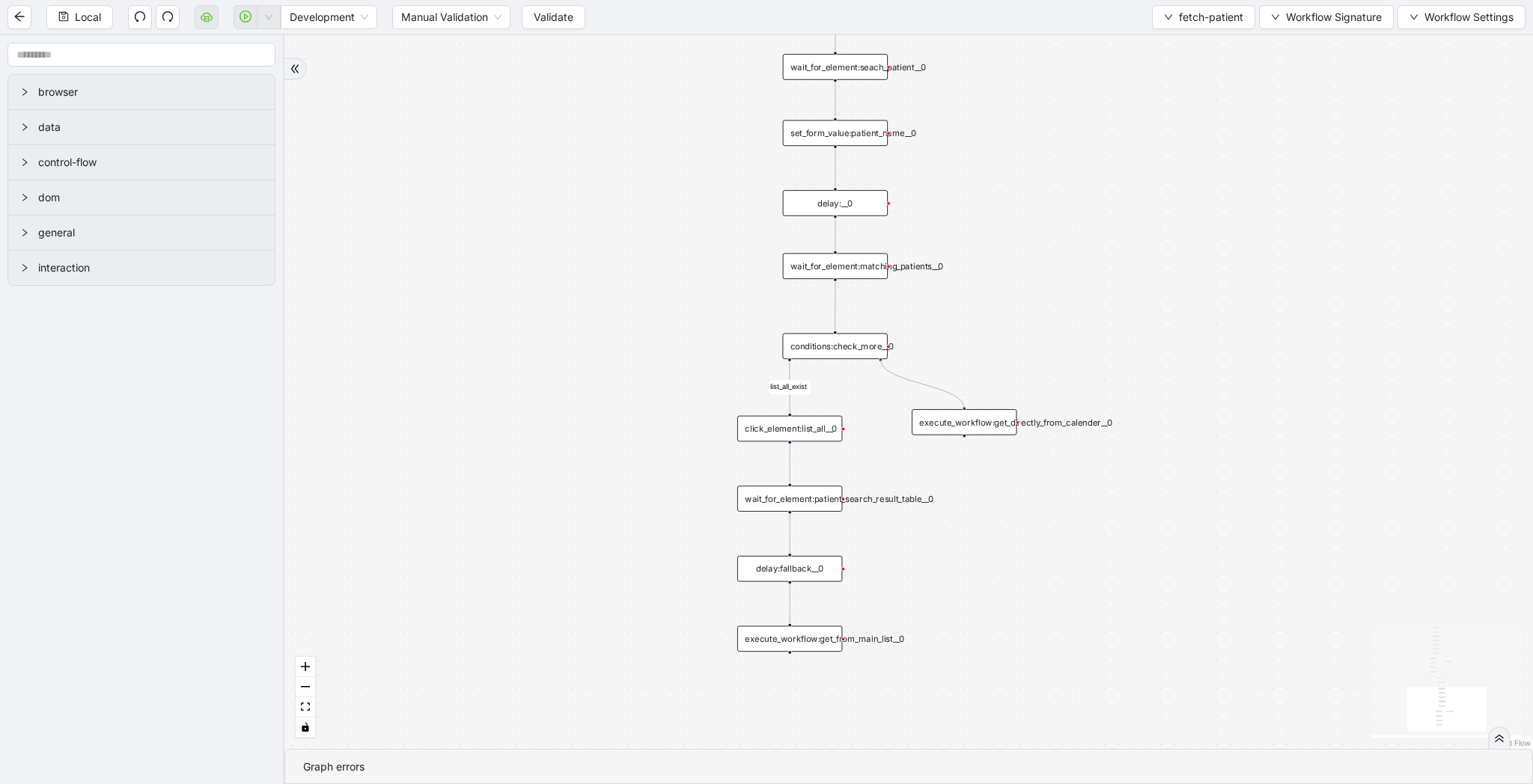
drag, startPoint x: 880, startPoint y: 359, endPoint x: 964, endPoint y: 410, distance: 98.3
click at [941, 434] on div "execute_workflow:get_directly_from_calender__0" at bounding box center [964, 422] width 105 height 26
drag, startPoint x: 961, startPoint y: 432, endPoint x: 918, endPoint y: 439, distance: 43.6
click at [918, 439] on div "execute_workflow:get_directly_from_calender__0" at bounding box center [922, 429] width 105 height 26
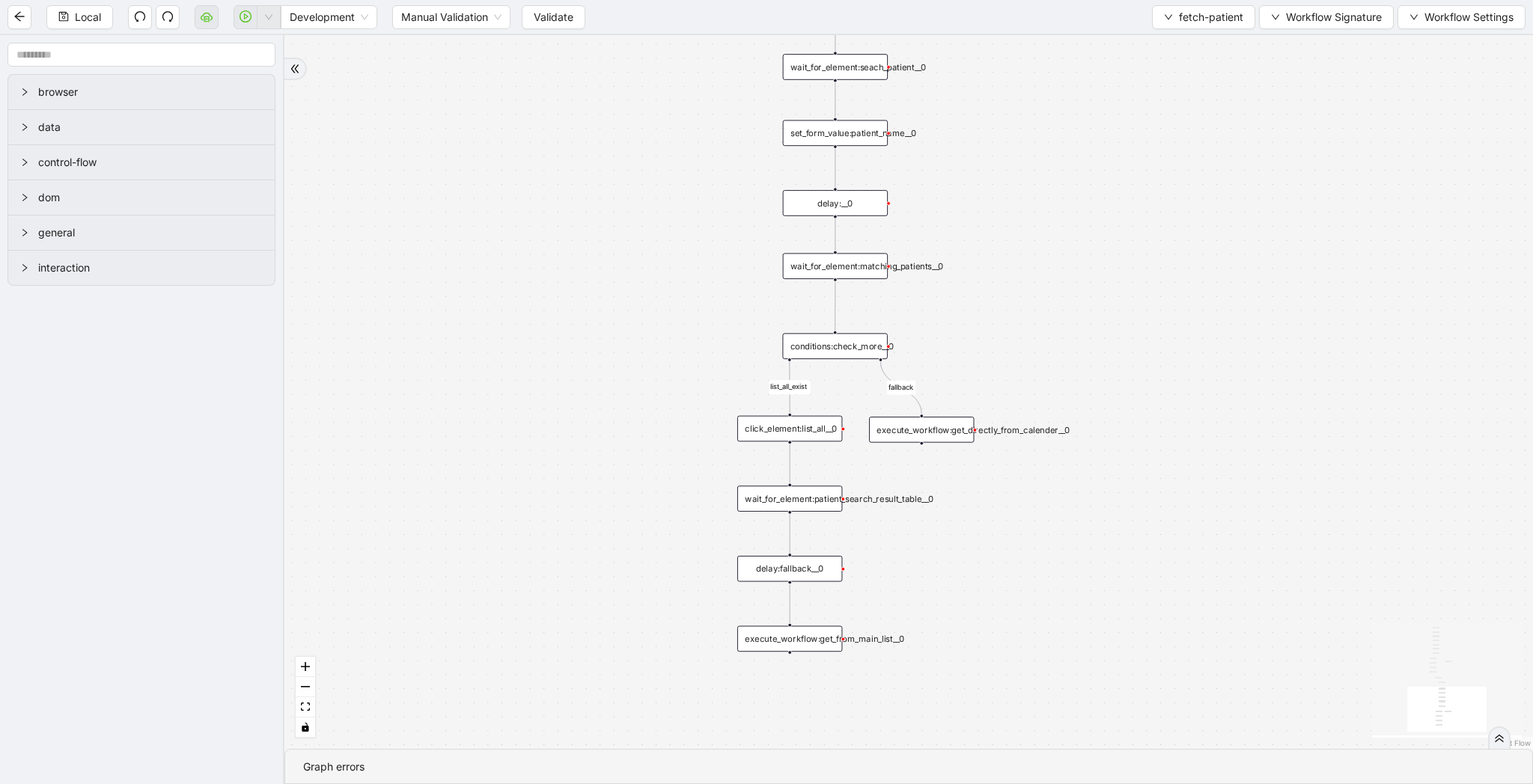
click at [927, 437] on div "execute_workflow:get_directly_from_calender__0" at bounding box center [922, 430] width 105 height 26
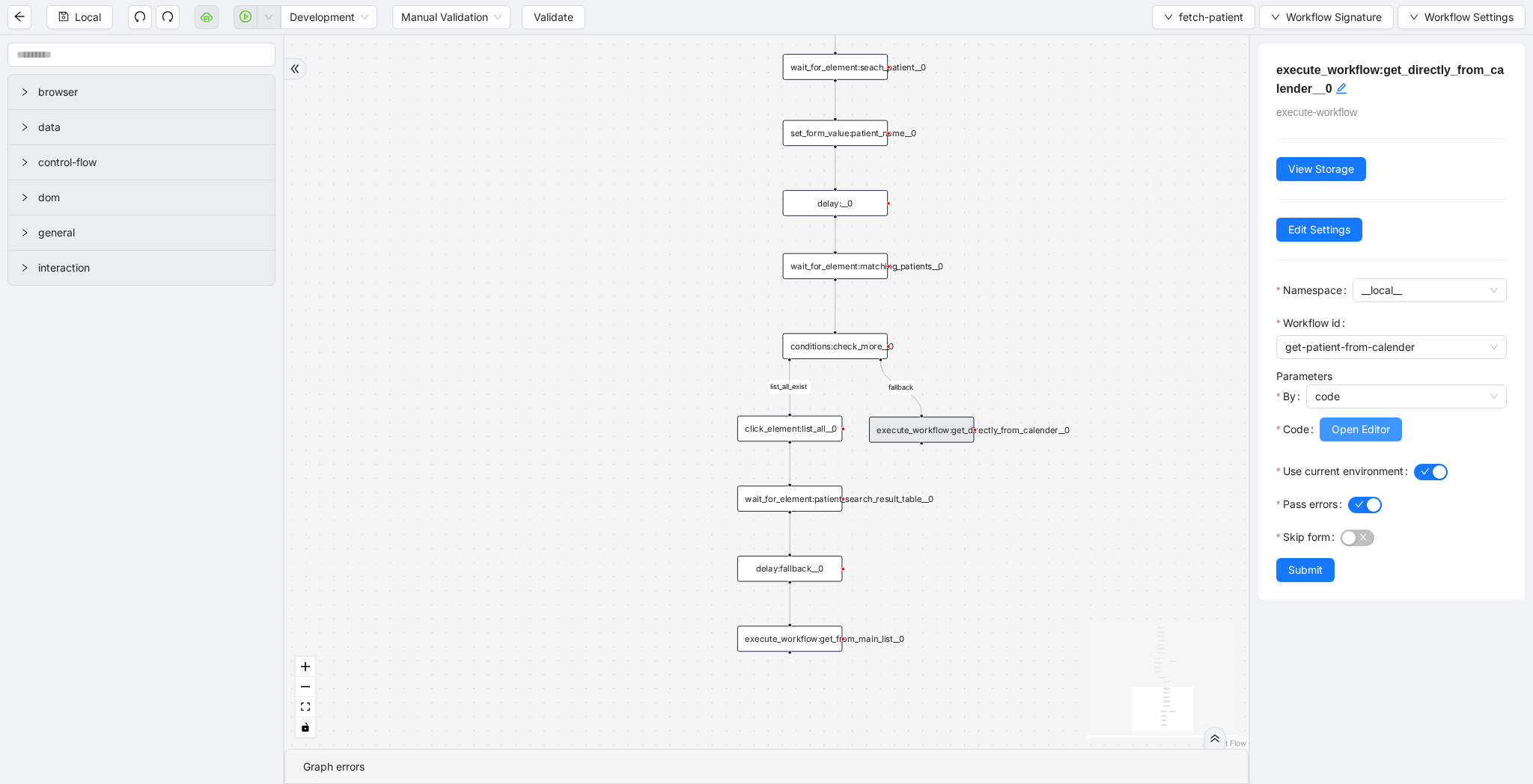
click at [1375, 430] on span "Open Editor" at bounding box center [1361, 429] width 58 height 16
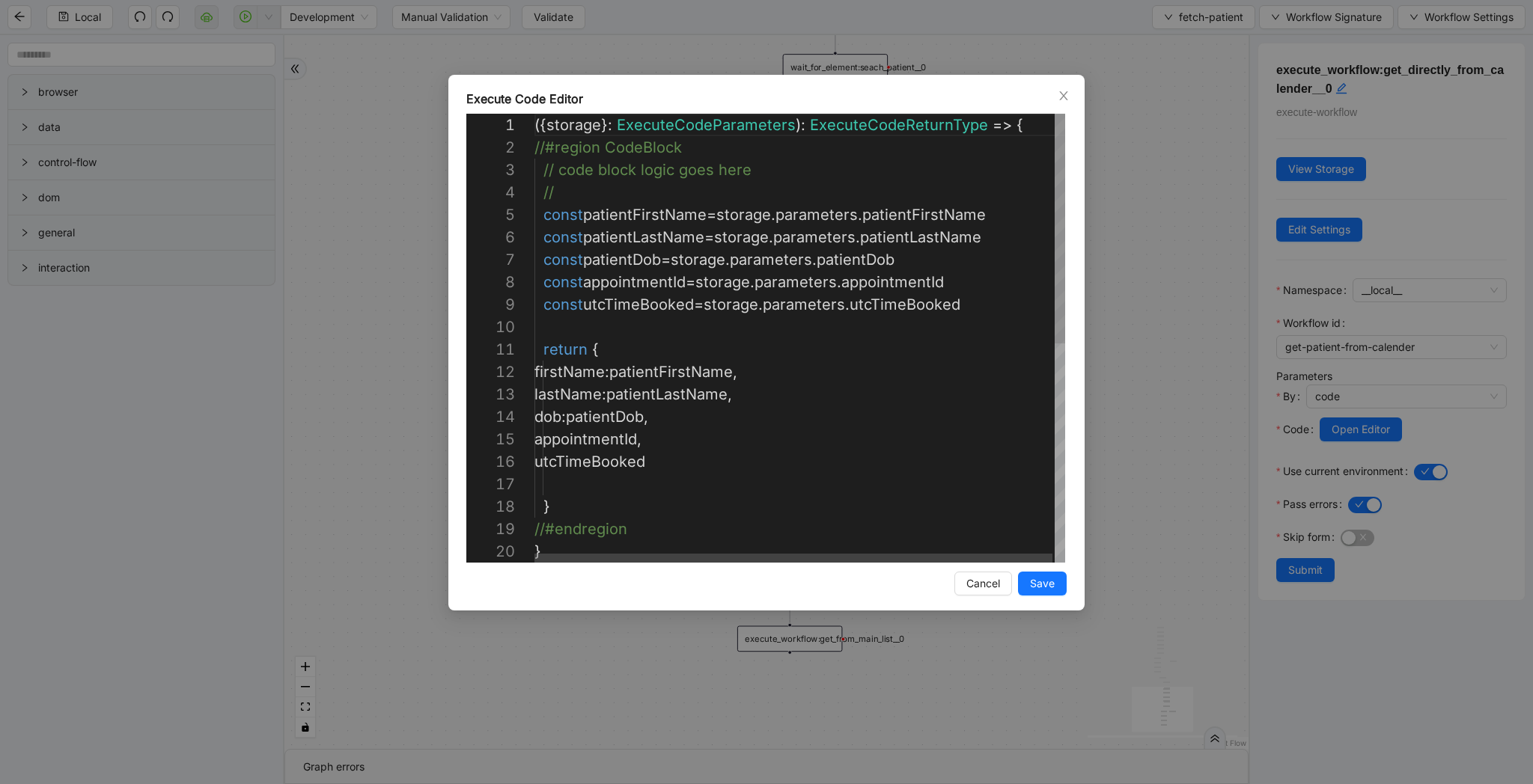
click at [1208, 372] on div "Execute Code Editor 1 2 3 4 5 6 7 8 9 10 11 12 13 14 15 16 17 18 19 20 ({ stora…" at bounding box center [766, 392] width 1533 height 784
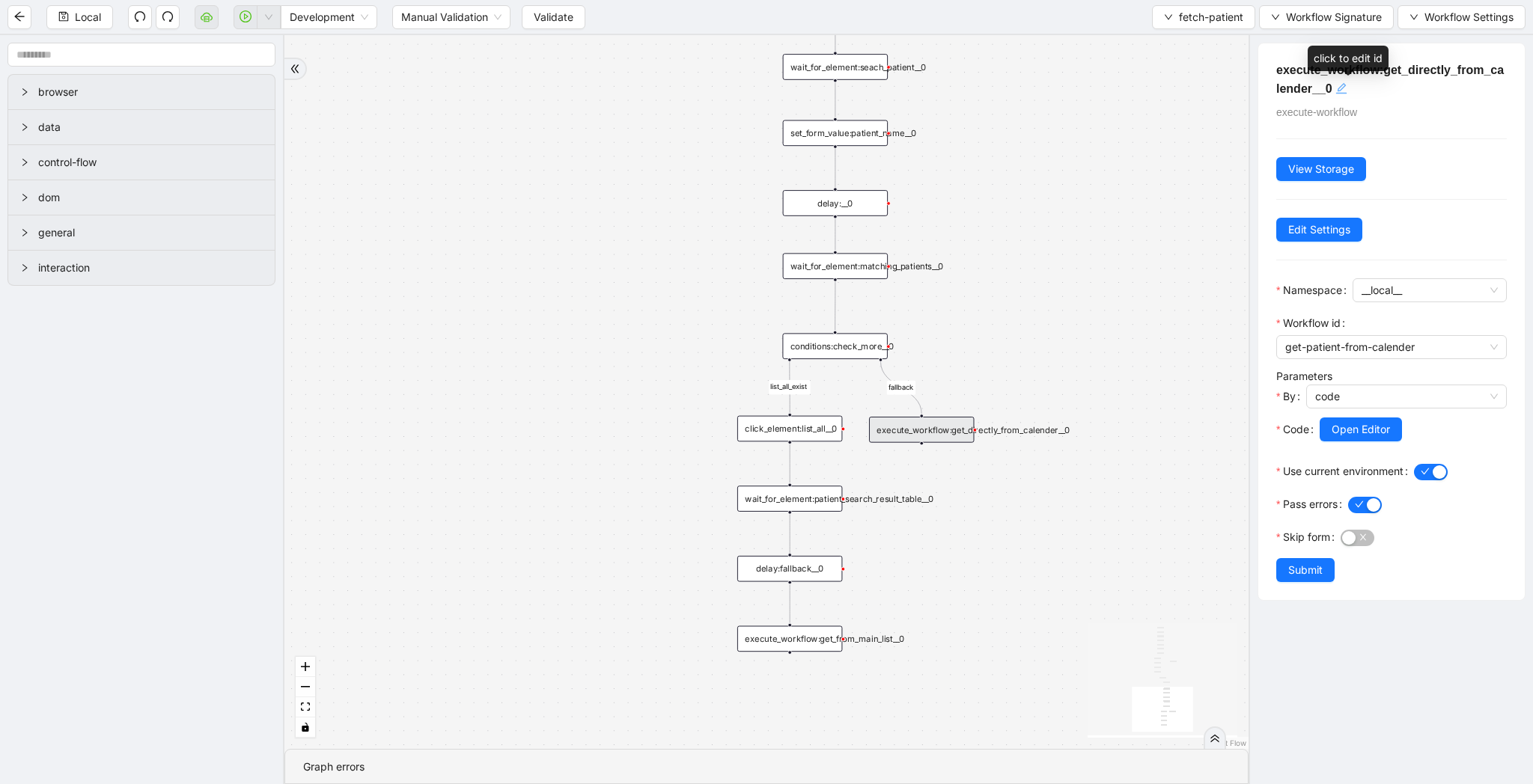
click at [1347, 89] on icon "edit" at bounding box center [1341, 89] width 12 height 12
type textarea "**********"
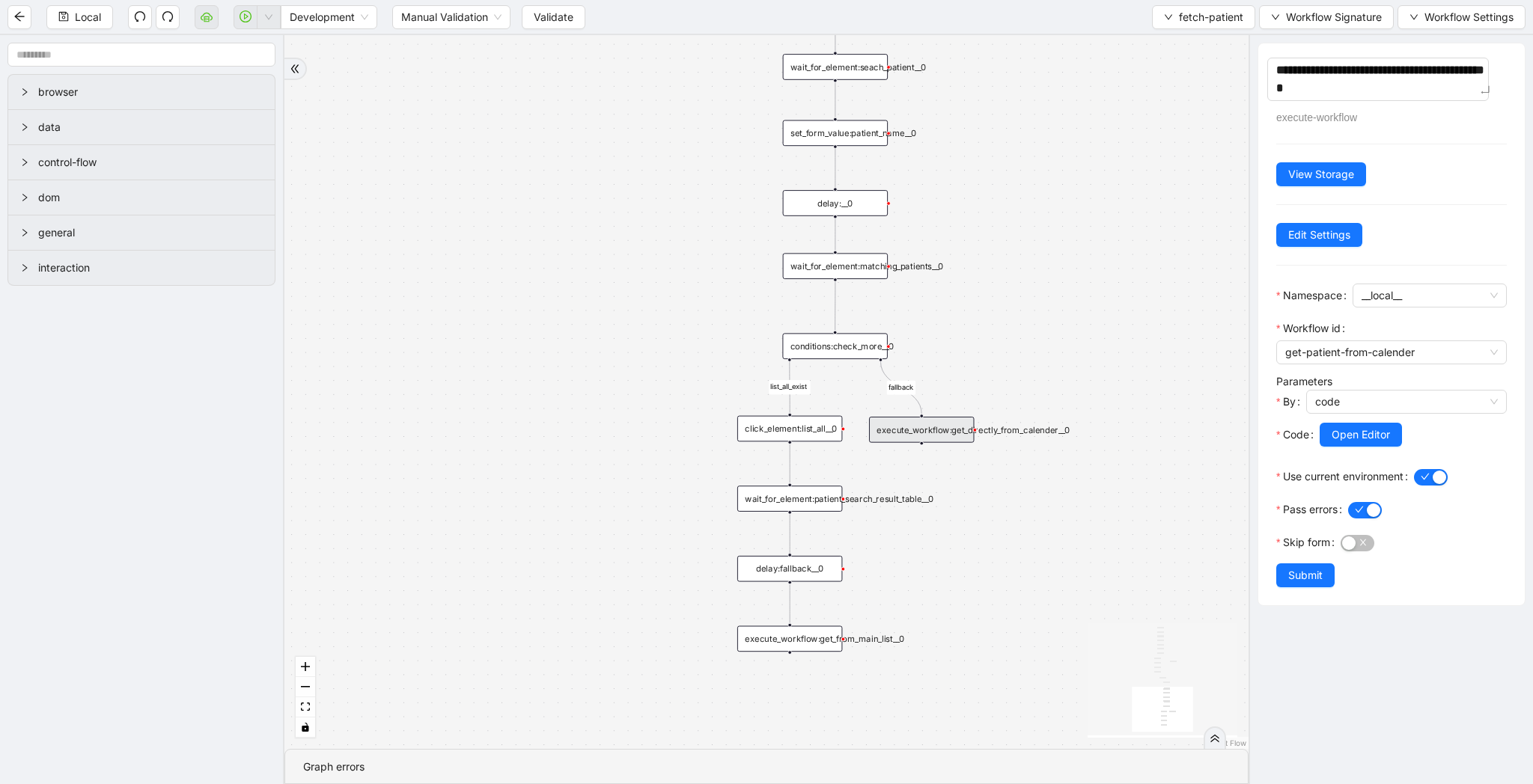
click at [1223, 236] on div "list_all_exist fallback list_all_exist onError fallback fallback trigger wait_f…" at bounding box center [766, 392] width 964 height 714
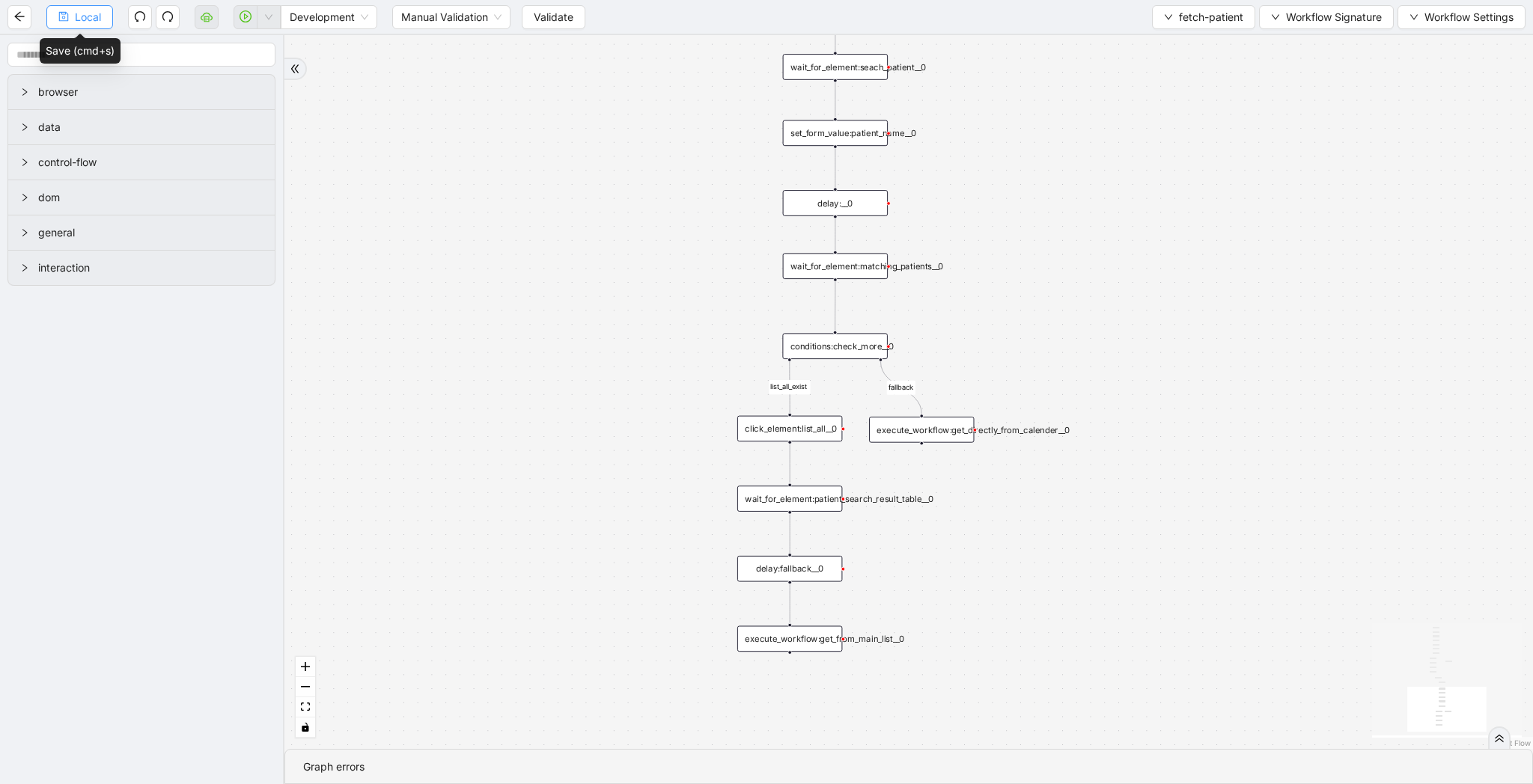
click at [74, 15] on button "Local" at bounding box center [79, 17] width 66 height 24
drag, startPoint x: 580, startPoint y: 75, endPoint x: 577, endPoint y: 412, distance: 337.0
click at [577, 412] on div "list_all_exist fallback list_all_exist onError fallback fallback trigger wait_f…" at bounding box center [909, 392] width 1248 height 714
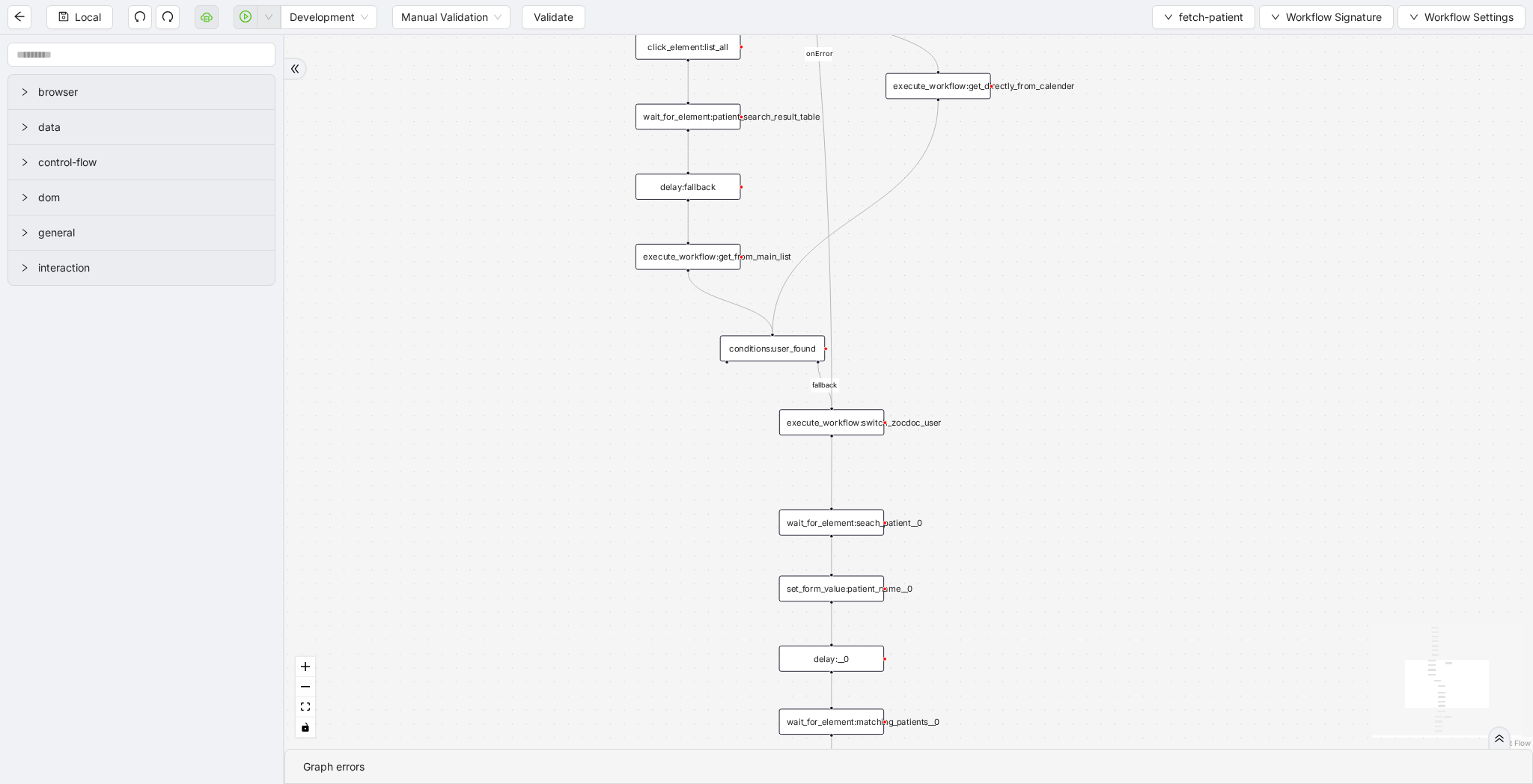
drag, startPoint x: 555, startPoint y: 188, endPoint x: 555, endPoint y: 404, distance: 216.0
click at [555, 404] on div "list_all_exist fallback list_all_exist onError fallback fallback trigger wait_f…" at bounding box center [909, 392] width 1248 height 714
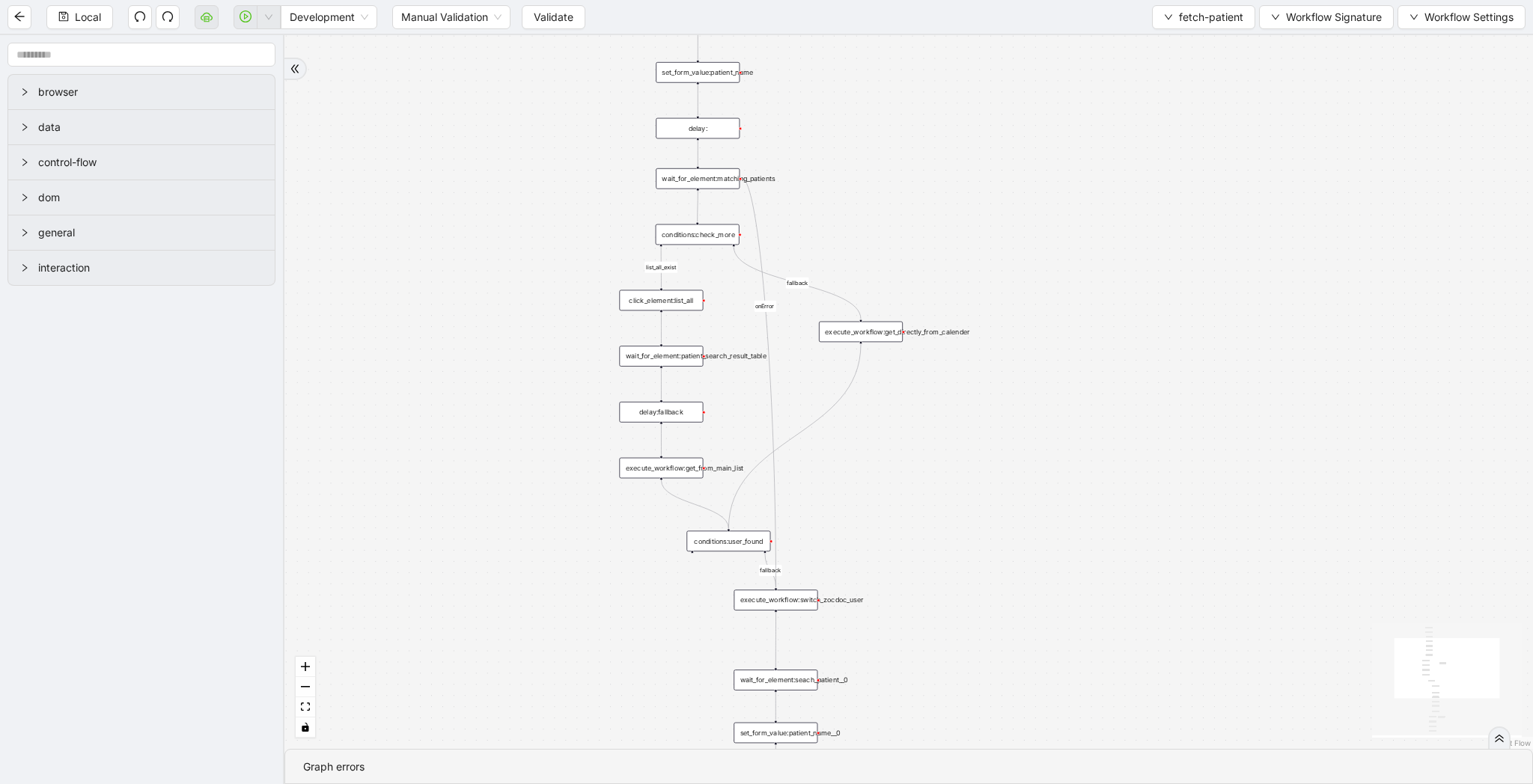
drag, startPoint x: 494, startPoint y: 134, endPoint x: 494, endPoint y: 344, distance: 210.0
click at [494, 344] on div "list_all_exist fallback list_all_exist onError fallback fallback trigger wait_f…" at bounding box center [909, 392] width 1248 height 714
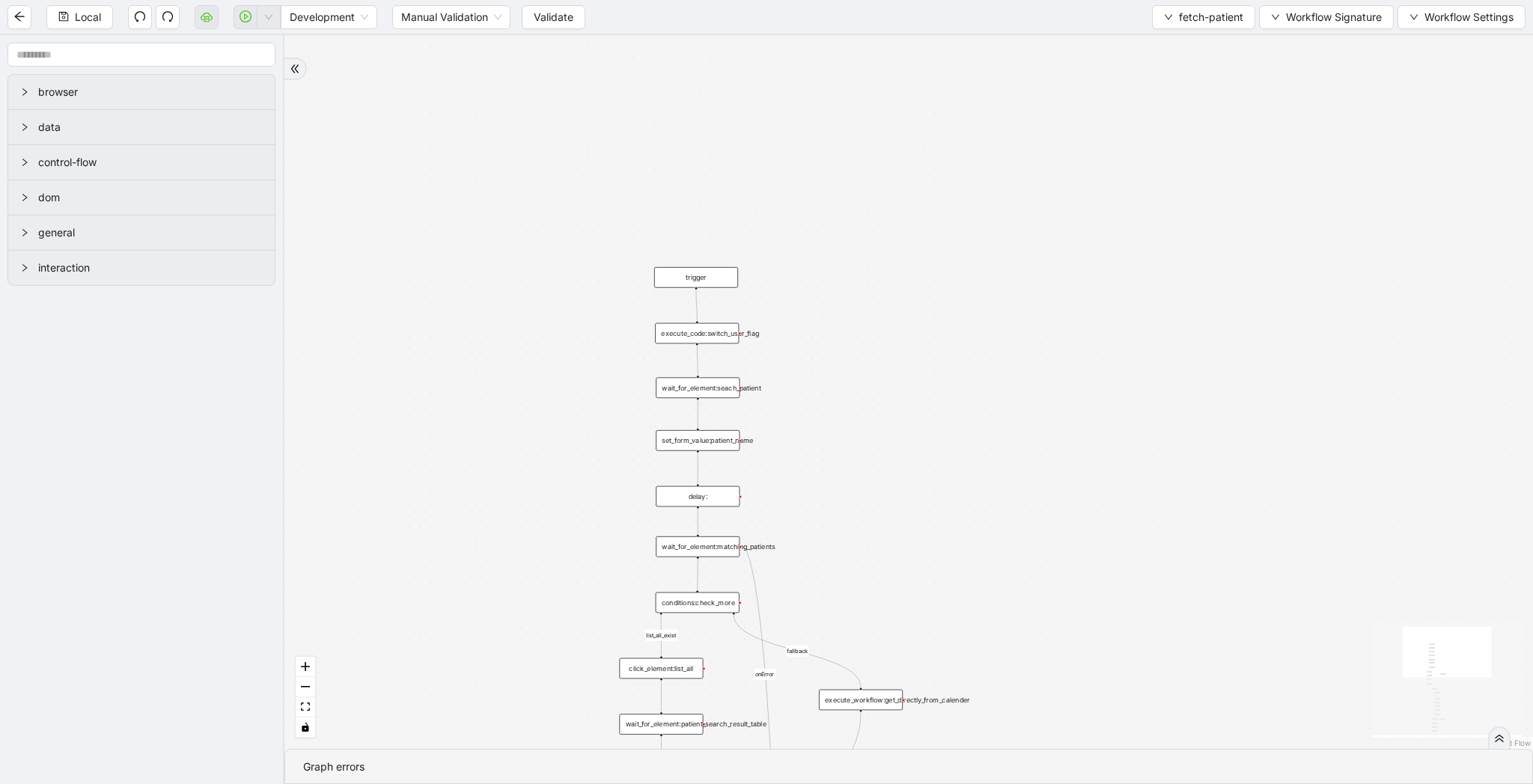
drag, startPoint x: 489, startPoint y: 150, endPoint x: 489, endPoint y: 413, distance: 263.0
click at [489, 413] on div "list_all_exist fallback list_all_exist onError fallback fallback trigger wait_f…" at bounding box center [909, 392] width 1248 height 714
click at [177, 61] on input "text" at bounding box center [142, 55] width 268 height 24
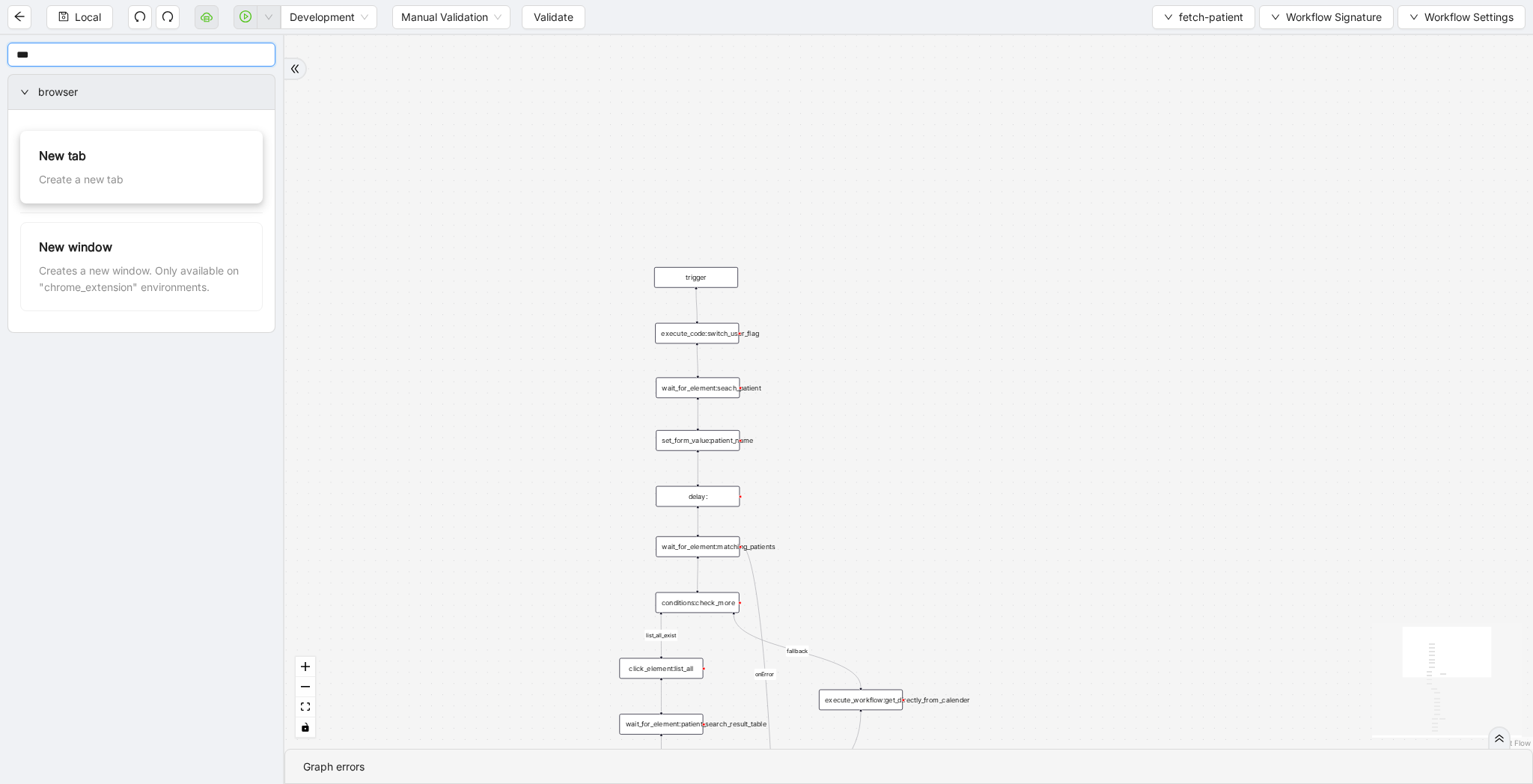
type input "***"
drag, startPoint x: 95, startPoint y: 159, endPoint x: 549, endPoint y: 332, distance: 485.8
click at [549, 332] on div "new_tab:" at bounding box center [537, 333] width 83 height 21
drag, startPoint x: 696, startPoint y: 287, endPoint x: 546, endPoint y: 328, distance: 155.5
click at [655, 328] on div "trigger wait_for_element:seach_patient set_form_value:patient_name wait_for_ele…" at bounding box center [1121, 592] width 933 height 534
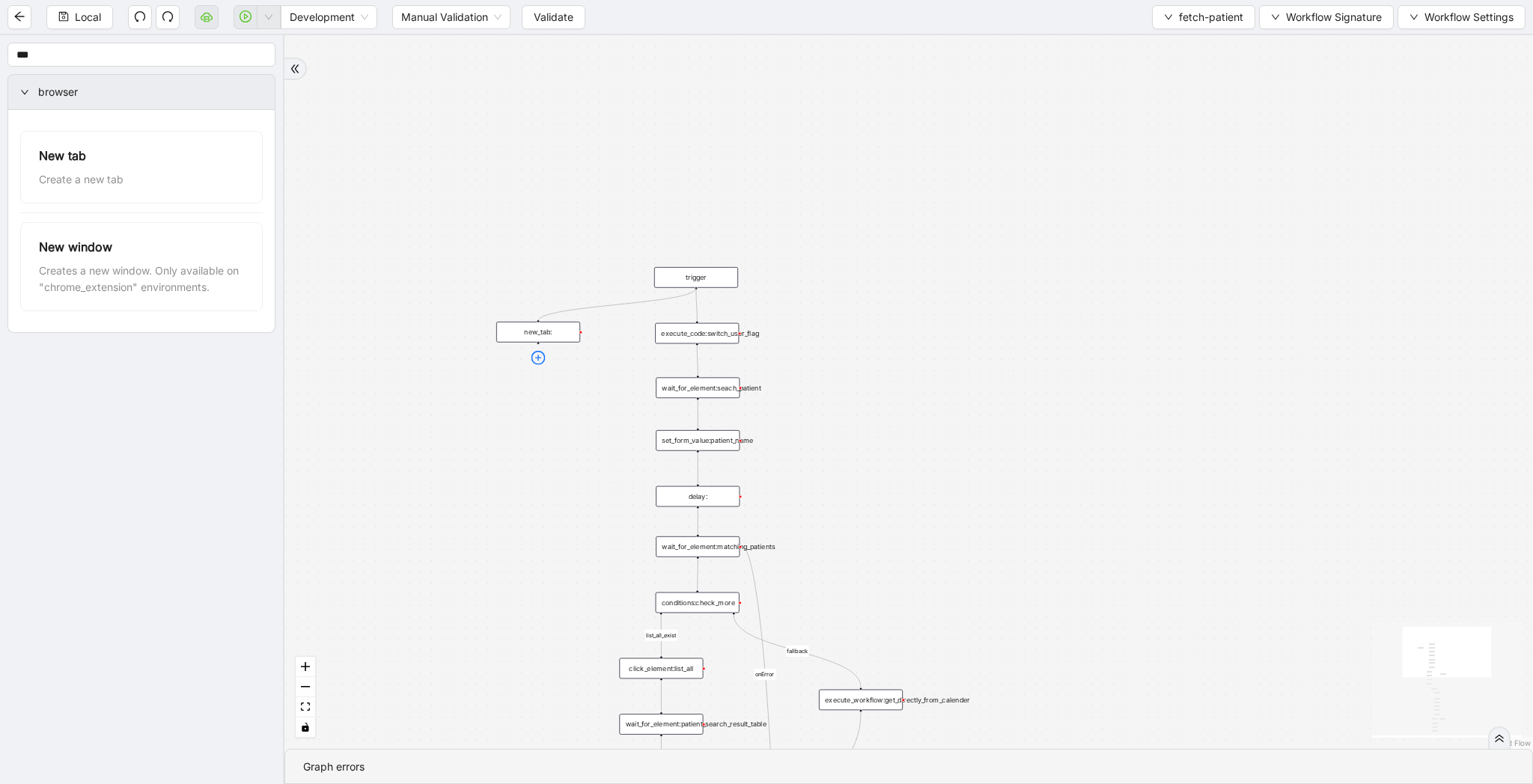
click at [535, 362] on icon "plus-circle" at bounding box center [538, 358] width 15 height 15
type input "****"
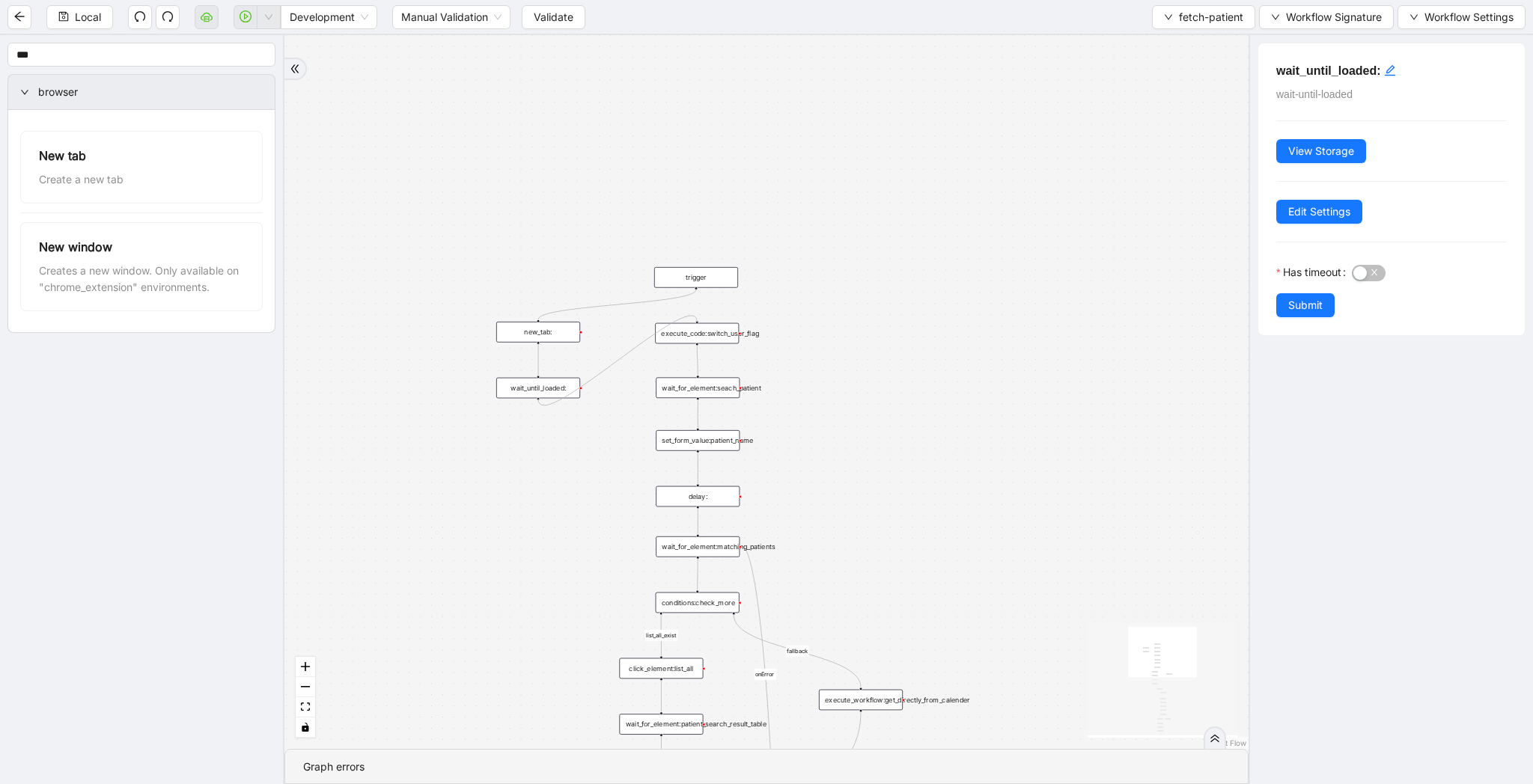
drag, startPoint x: 540, startPoint y: 398, endPoint x: 699, endPoint y: 315, distance: 179.4
click at [699, 315] on div "list_all_exist fallback list_all_exist onError fallback fallback trigger wait_f…" at bounding box center [766, 392] width 964 height 714
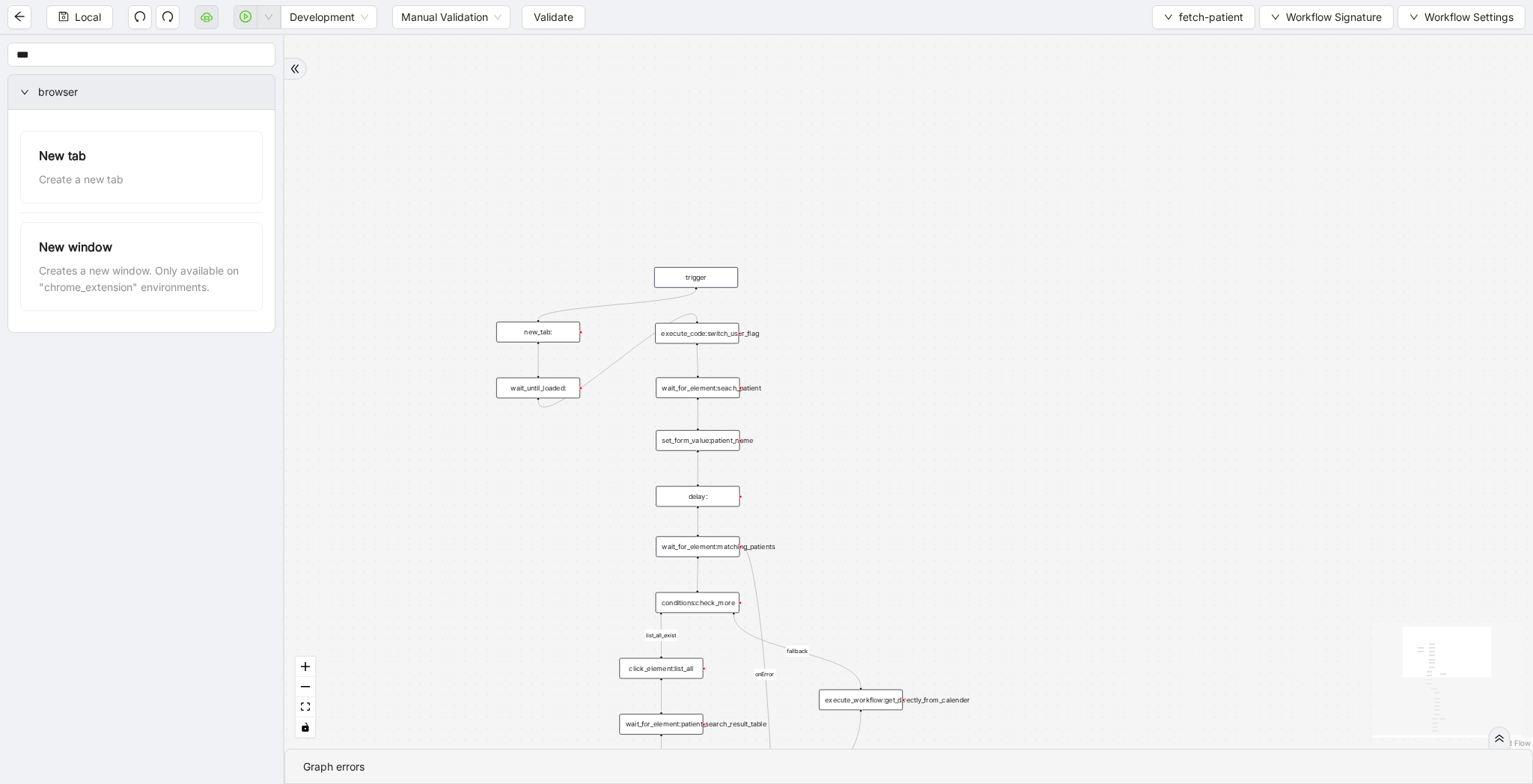
click at [552, 333] on div "new_tab:" at bounding box center [537, 332] width 83 height 21
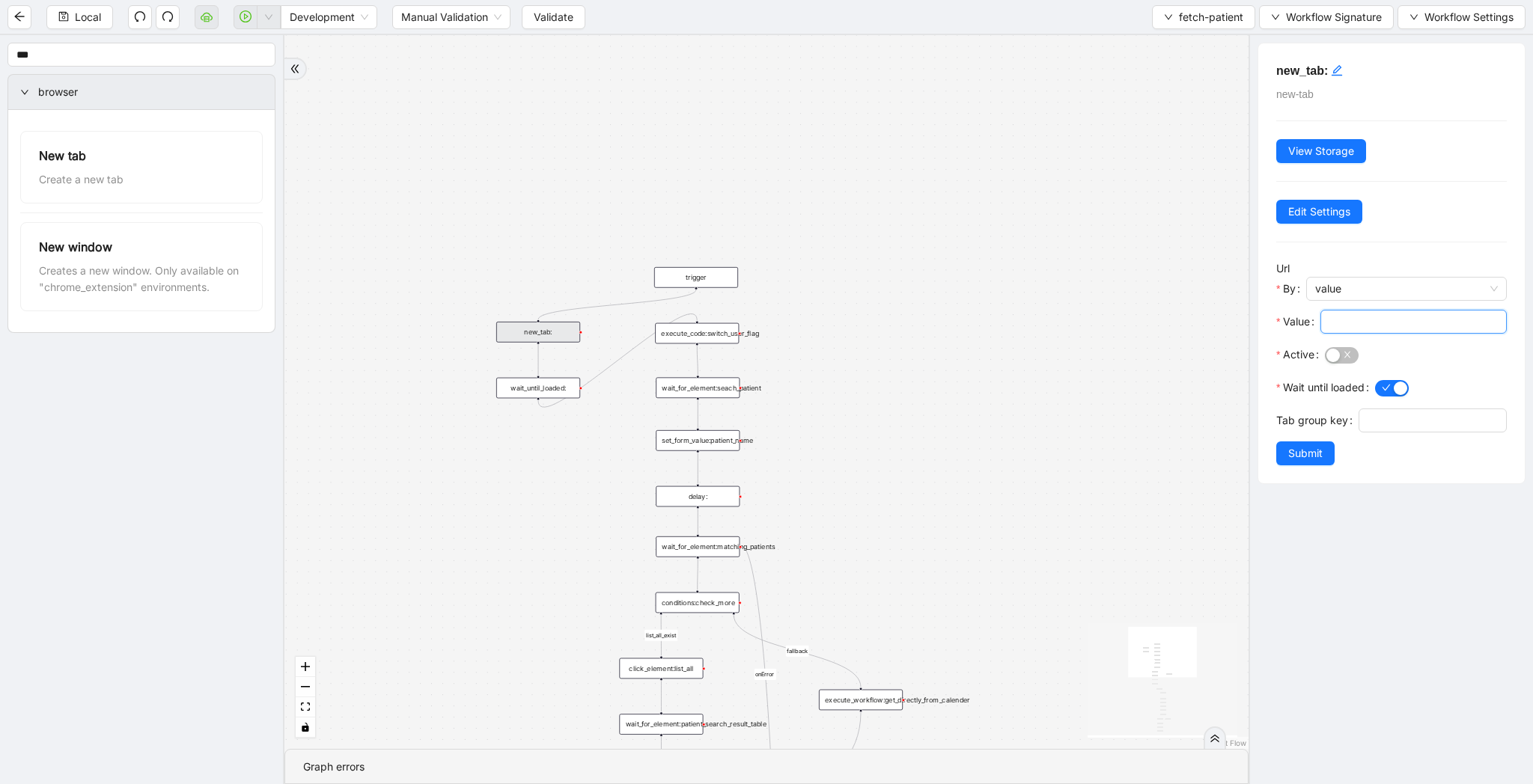
click at [1385, 317] on input "Value" at bounding box center [1412, 322] width 165 height 16
paste input "**********"
type input "**********"
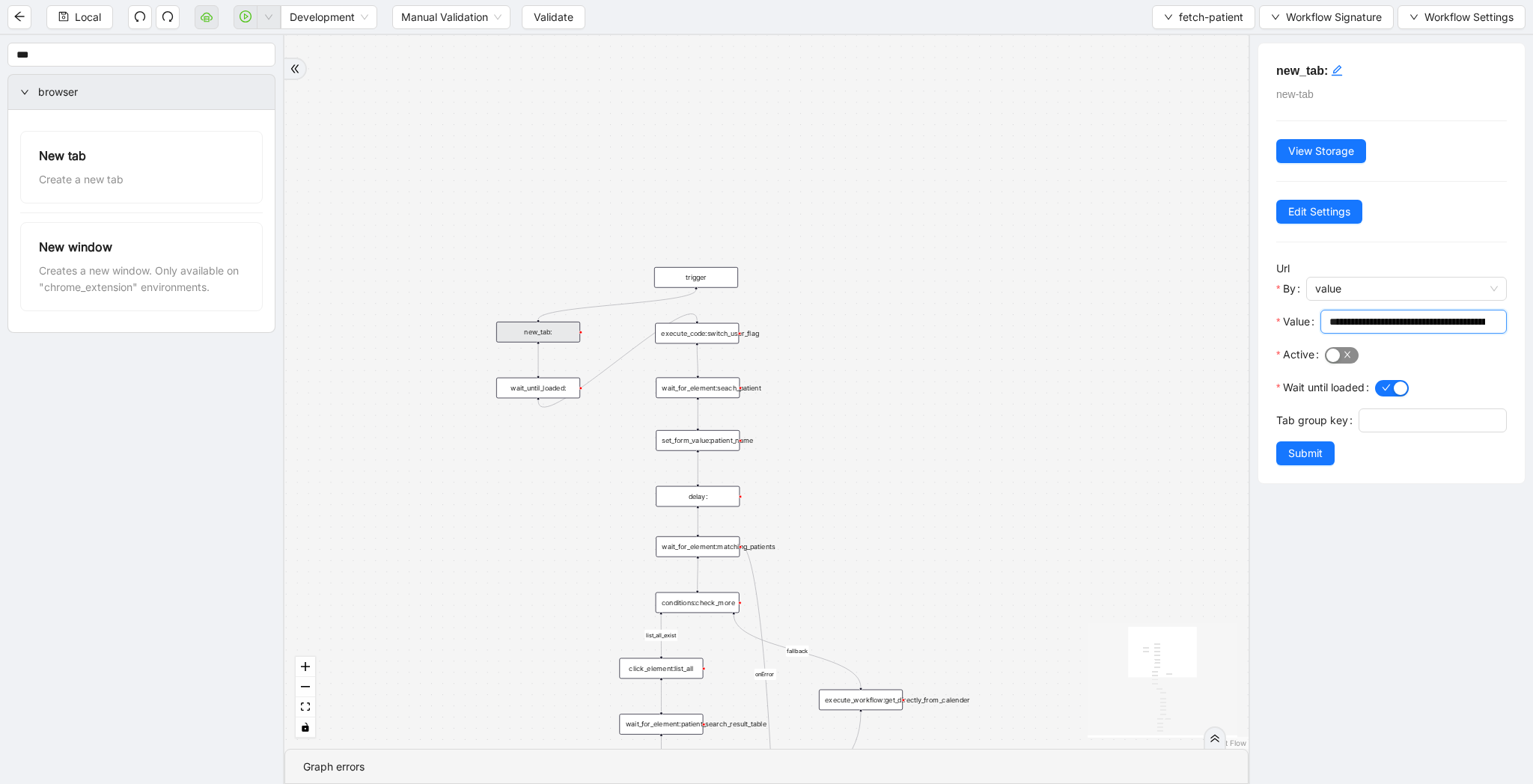
click at [1340, 355] on button "Active" at bounding box center [1341, 355] width 34 height 16
click at [1311, 451] on span "Submit" at bounding box center [1305, 453] width 34 height 16
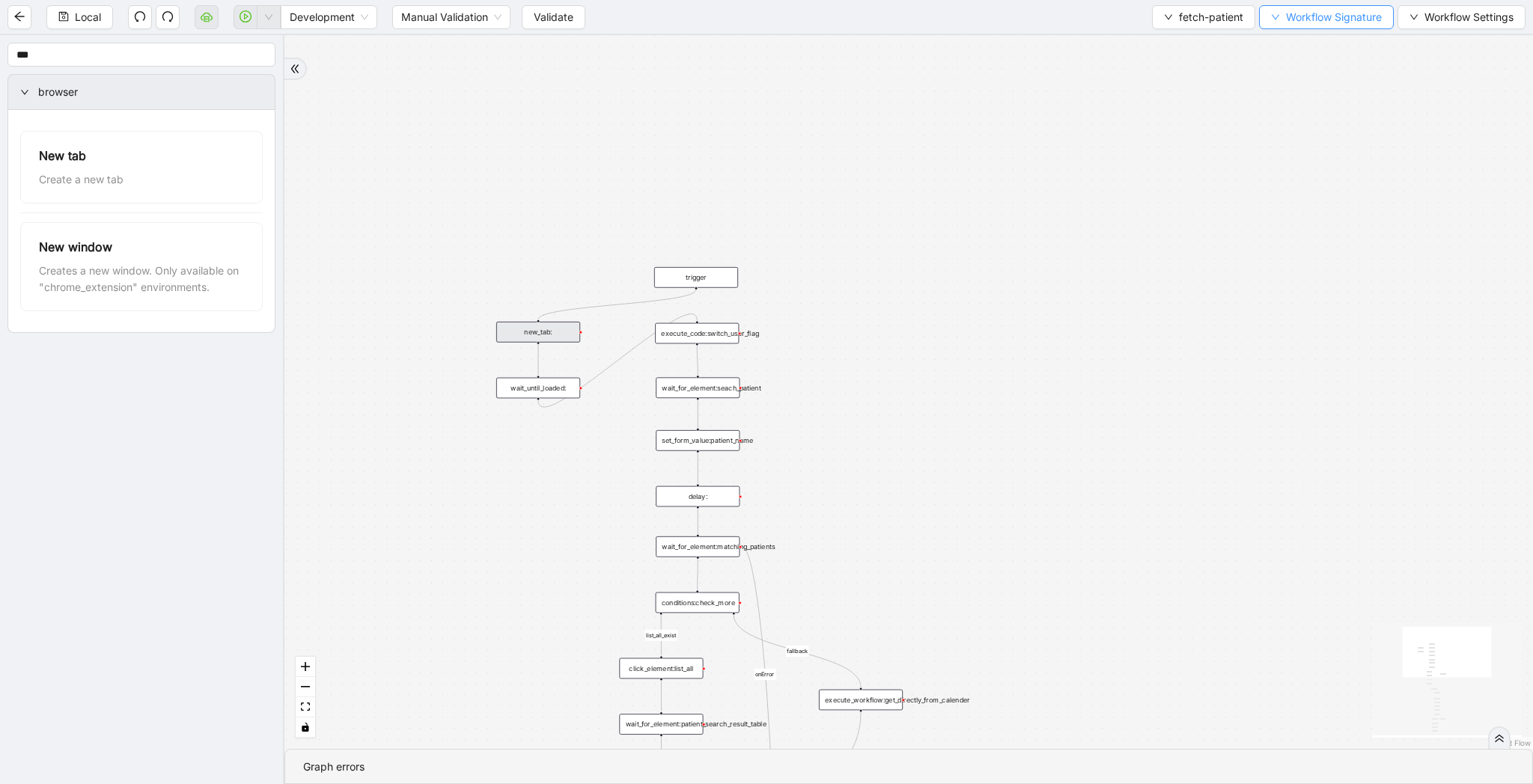
click at [1308, 11] on span "Workflow Signature" at bounding box center [1333, 16] width 95 height 16
click at [1308, 66] on span "Type" at bounding box center [1324, 70] width 101 height 16
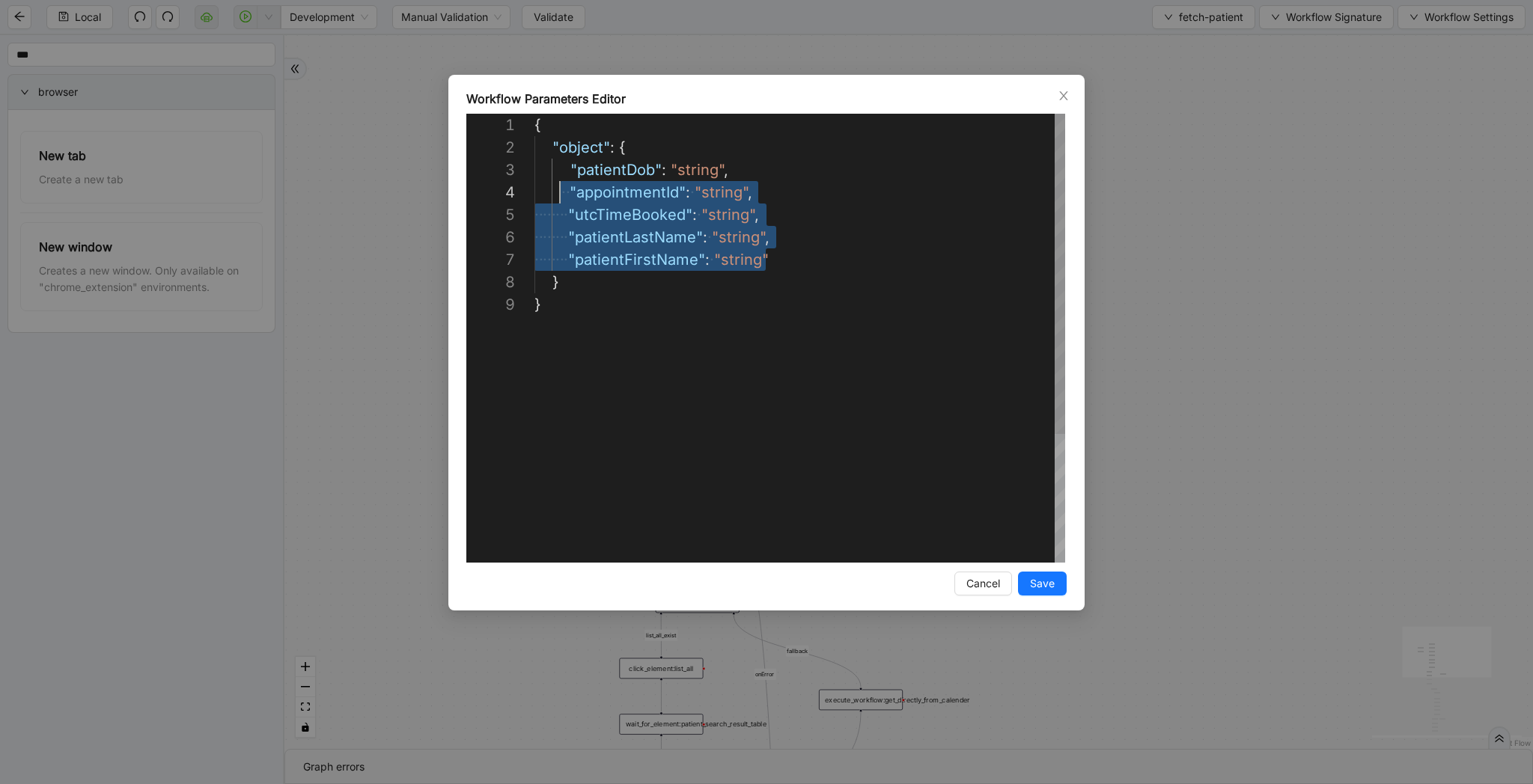
scroll to position [45, 13]
drag, startPoint x: 800, startPoint y: 263, endPoint x: 546, endPoint y: 177, distance: 268.2
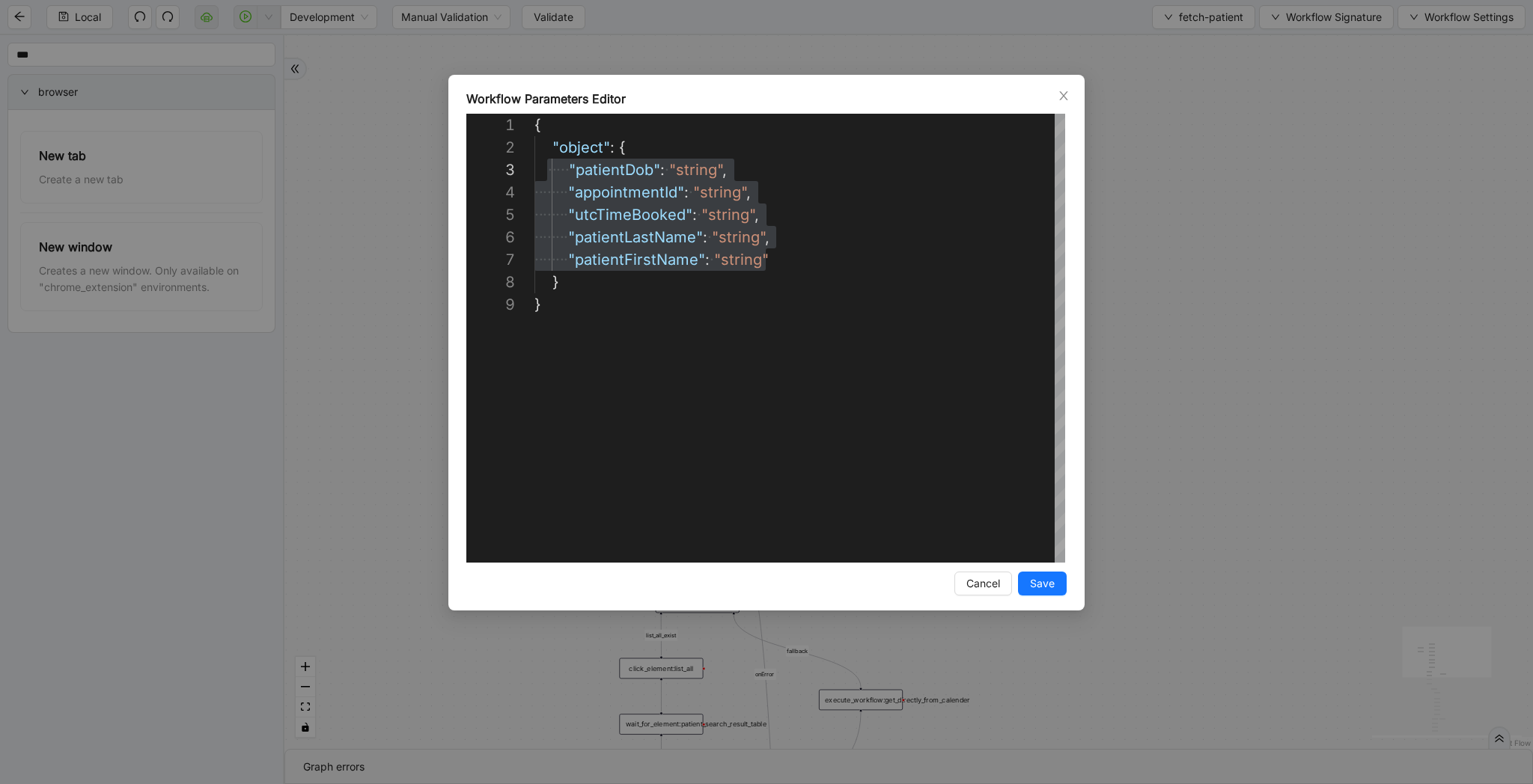
click at [1315, 248] on div "**********" at bounding box center [766, 392] width 1533 height 784
click at [1302, 16] on span "Workflow Signature" at bounding box center [1333, 16] width 95 height 16
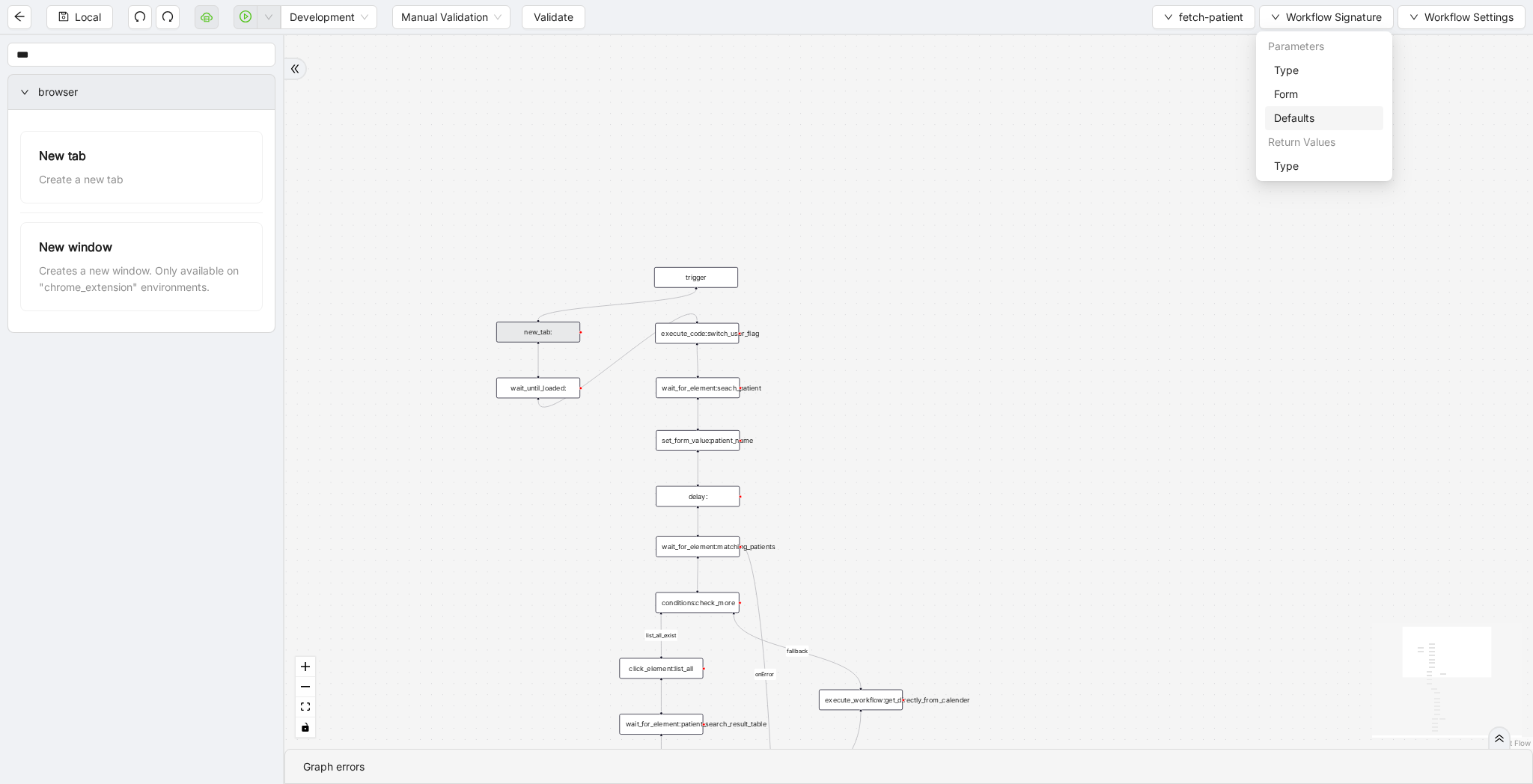
click at [1297, 114] on span "Defaults" at bounding box center [1324, 118] width 101 height 16
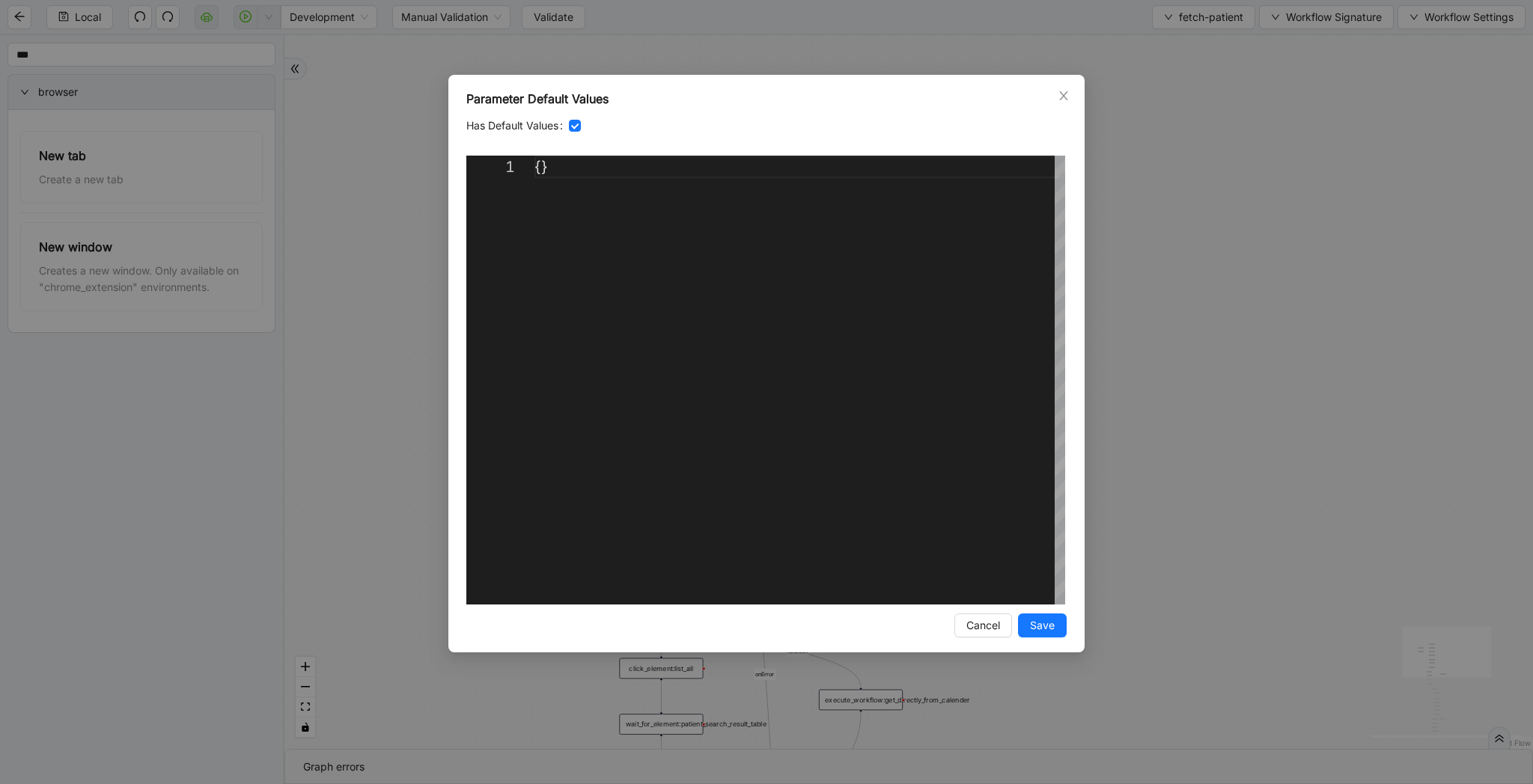
click at [542, 167] on div "{}" at bounding box center [800, 380] width 530 height 449
paste textarea "**********"
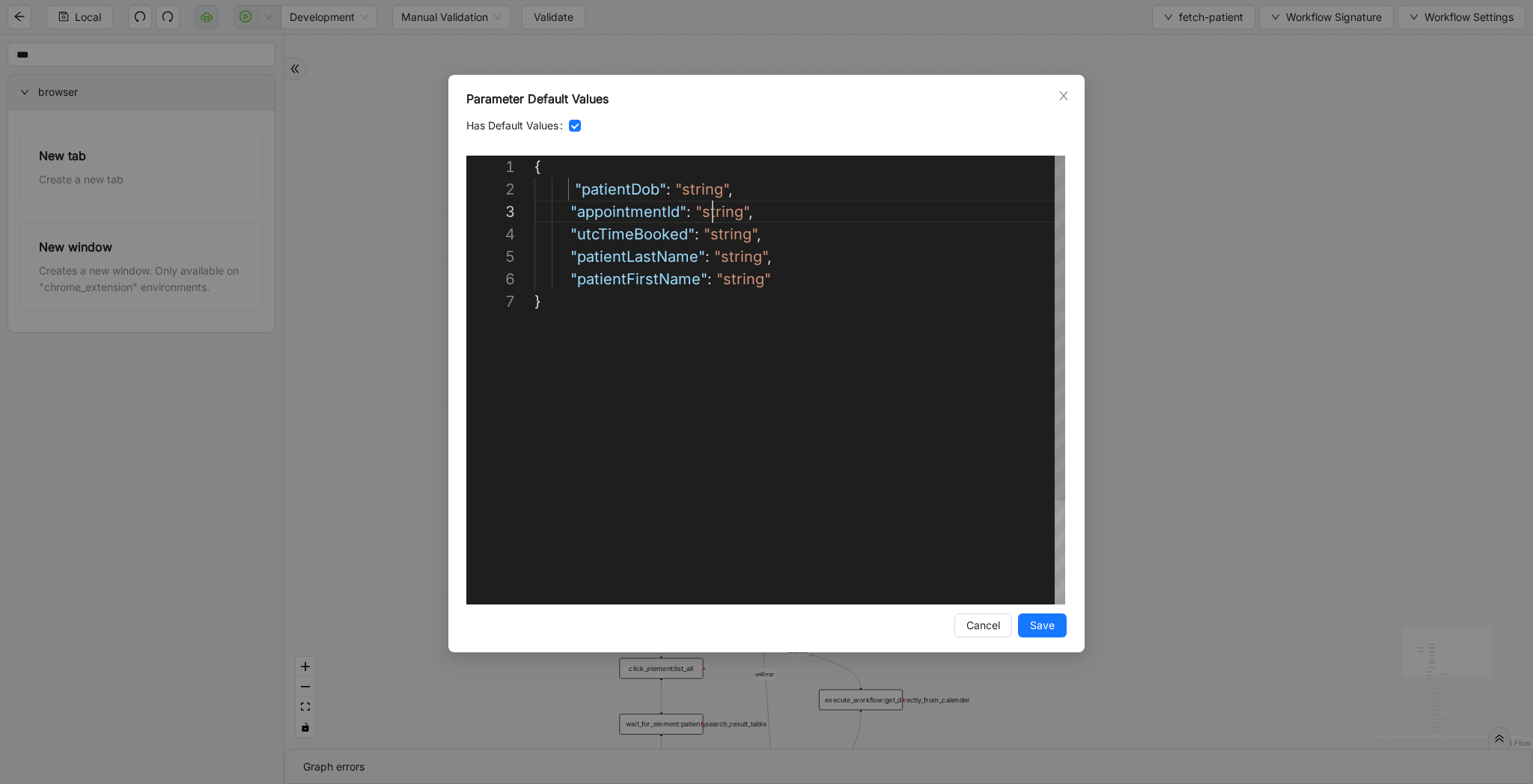
click at [714, 212] on div "{ "patientDob" : "string" , "appointmentId" : "string" , "utcTimeBooked" : "str…" at bounding box center [800, 447] width 530 height 584
paste textarea "**********"
click at [696, 187] on div "{ "patientDob" : "string" , "appointmentId" : "d40ebd2c-263e-4be1-a1ae-d57720d7…" at bounding box center [800, 447] width 530 height 584
paste textarea "****"
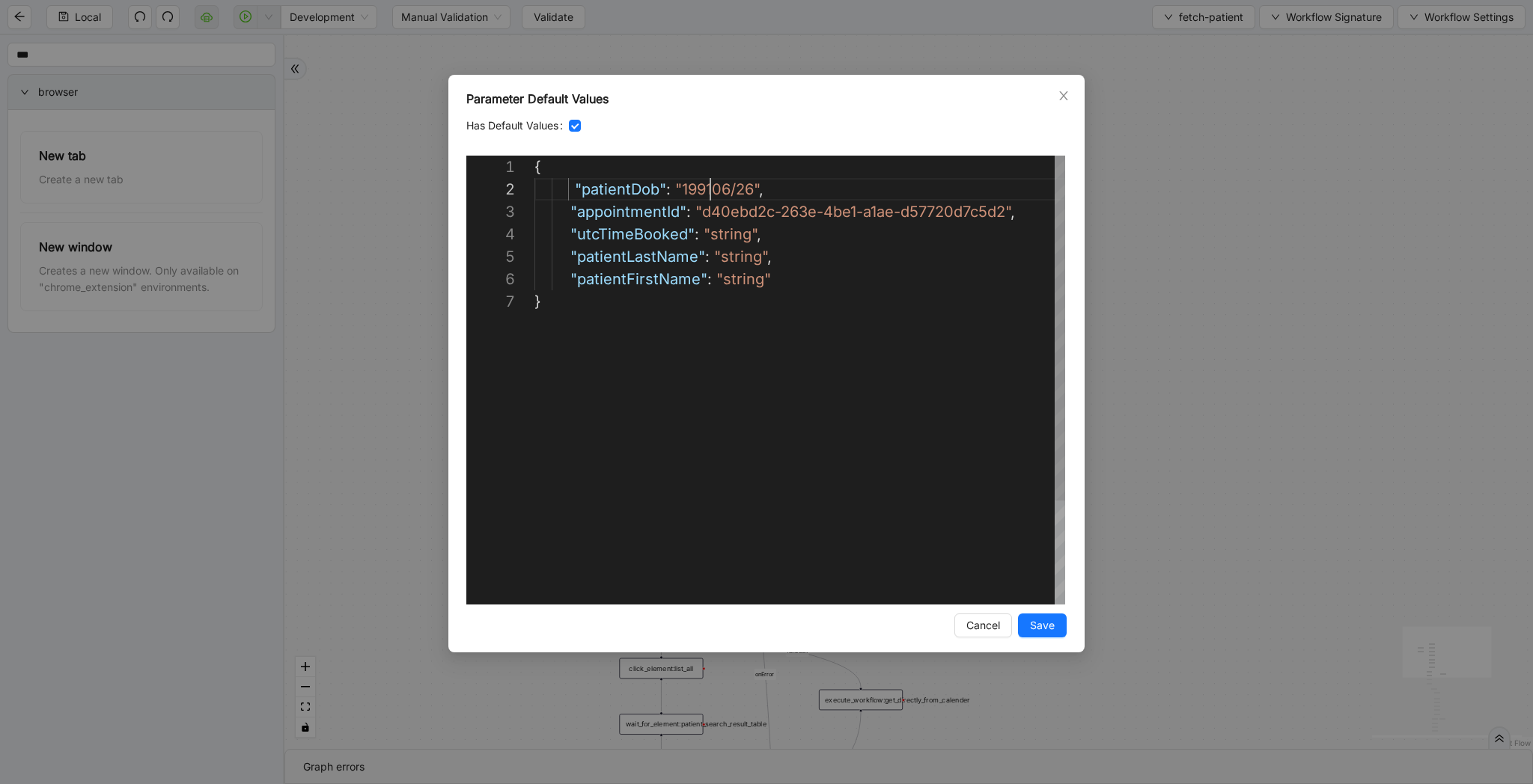
scroll to position [22, 181]
click at [737, 230] on div "{ "patientDob" : "1991/06/26" , "appointmentId" : "d40ebd2c-263e-4be1-a1ae-d577…" at bounding box center [800, 447] width 530 height 584
paste textarea "**********"
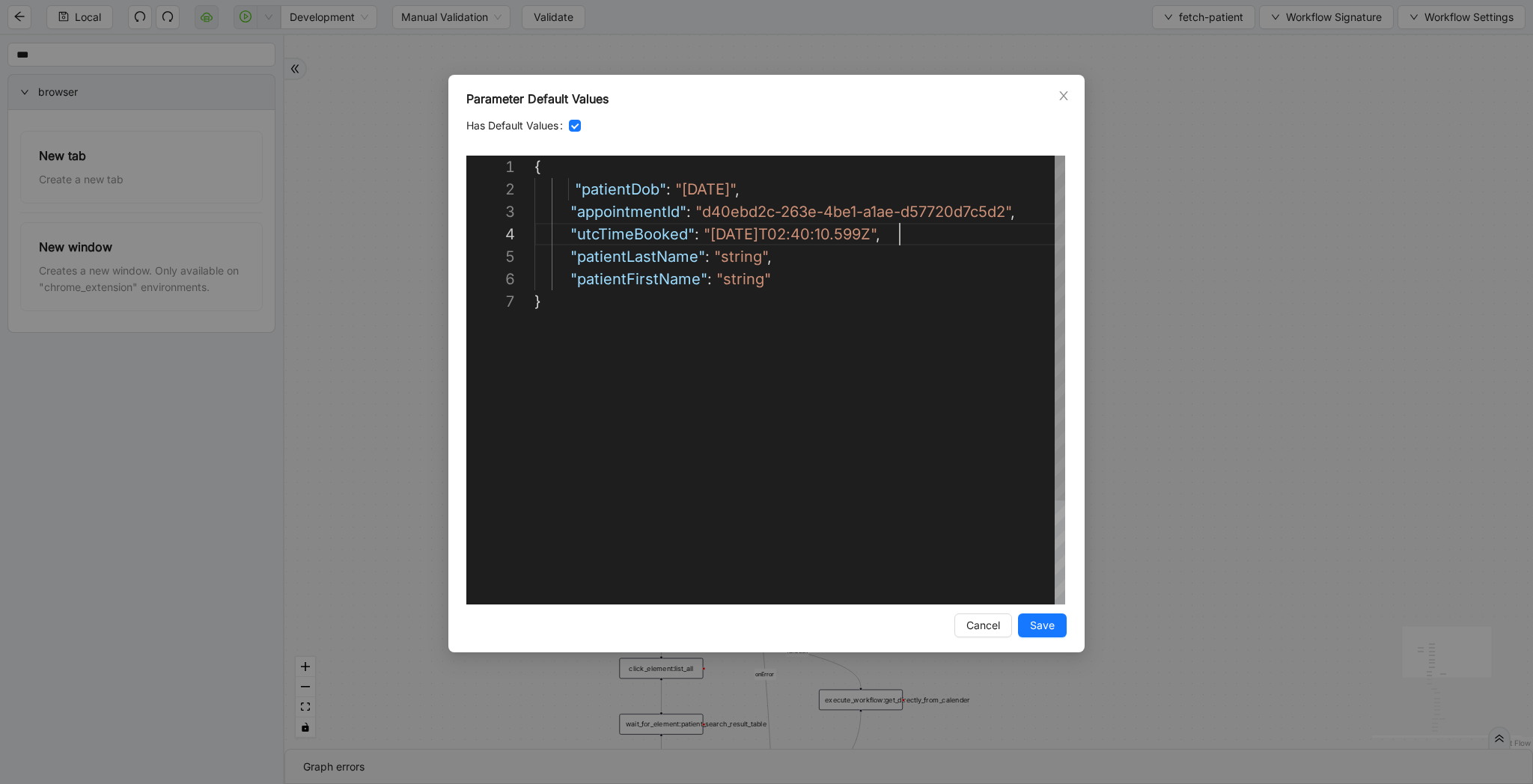
click at [737, 260] on div "{ "patientDob" : "1991/06/26" , "appointmentId" : "d40ebd2c-263e-4be1-a1ae-d577…" at bounding box center [800, 447] width 530 height 584
paste textarea "*"
click at [739, 283] on div "{ "patientDob" : "1991/06/26" , "appointmentId" : "d40ebd2c-263e-4be1-a1ae-d577…" at bounding box center [800, 447] width 530 height 584
paste textarea "Editor content;Press Alt+F1 for Accessibility Options."
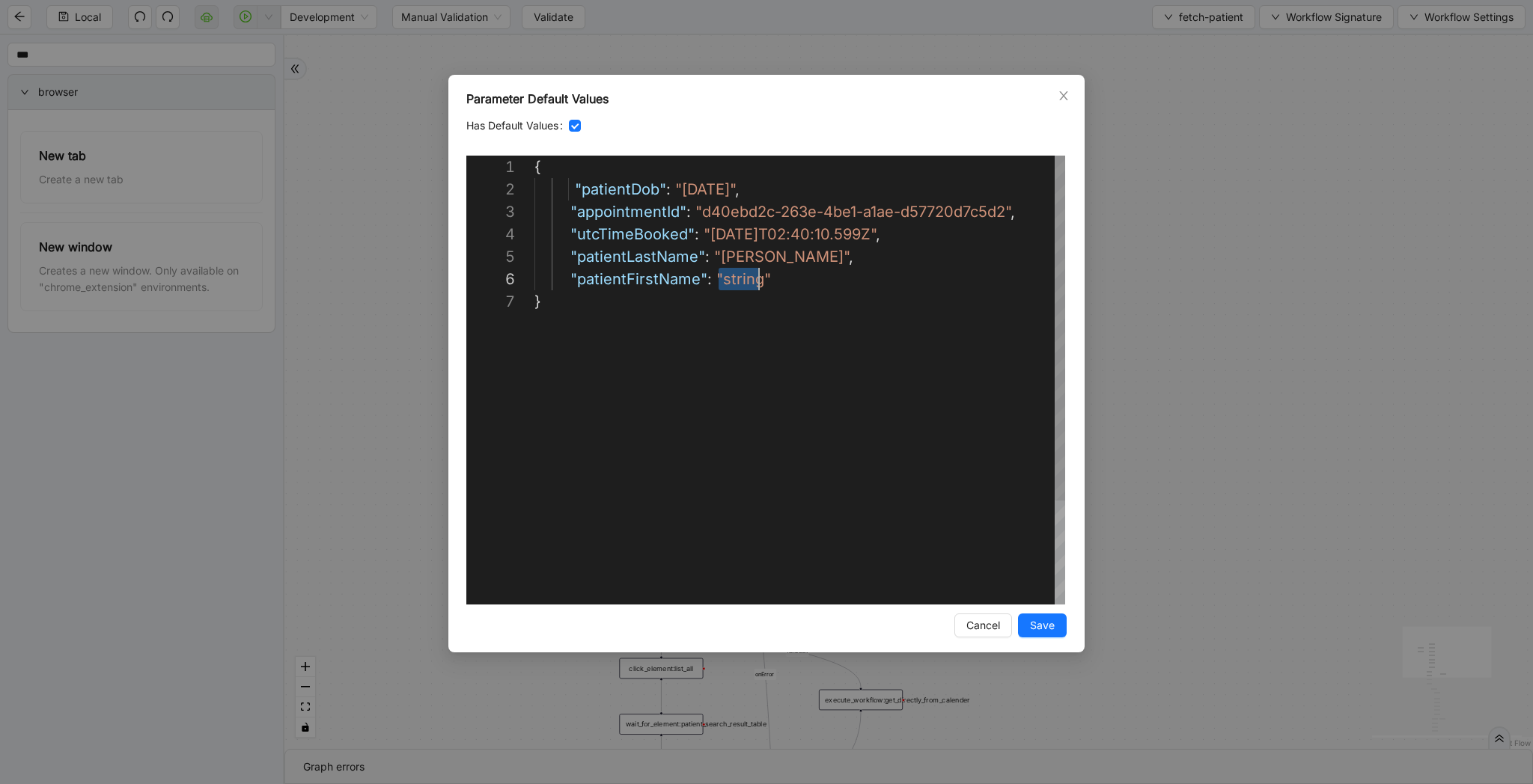
type textarea "**********"
click at [1039, 623] on span "Save" at bounding box center [1042, 625] width 25 height 16
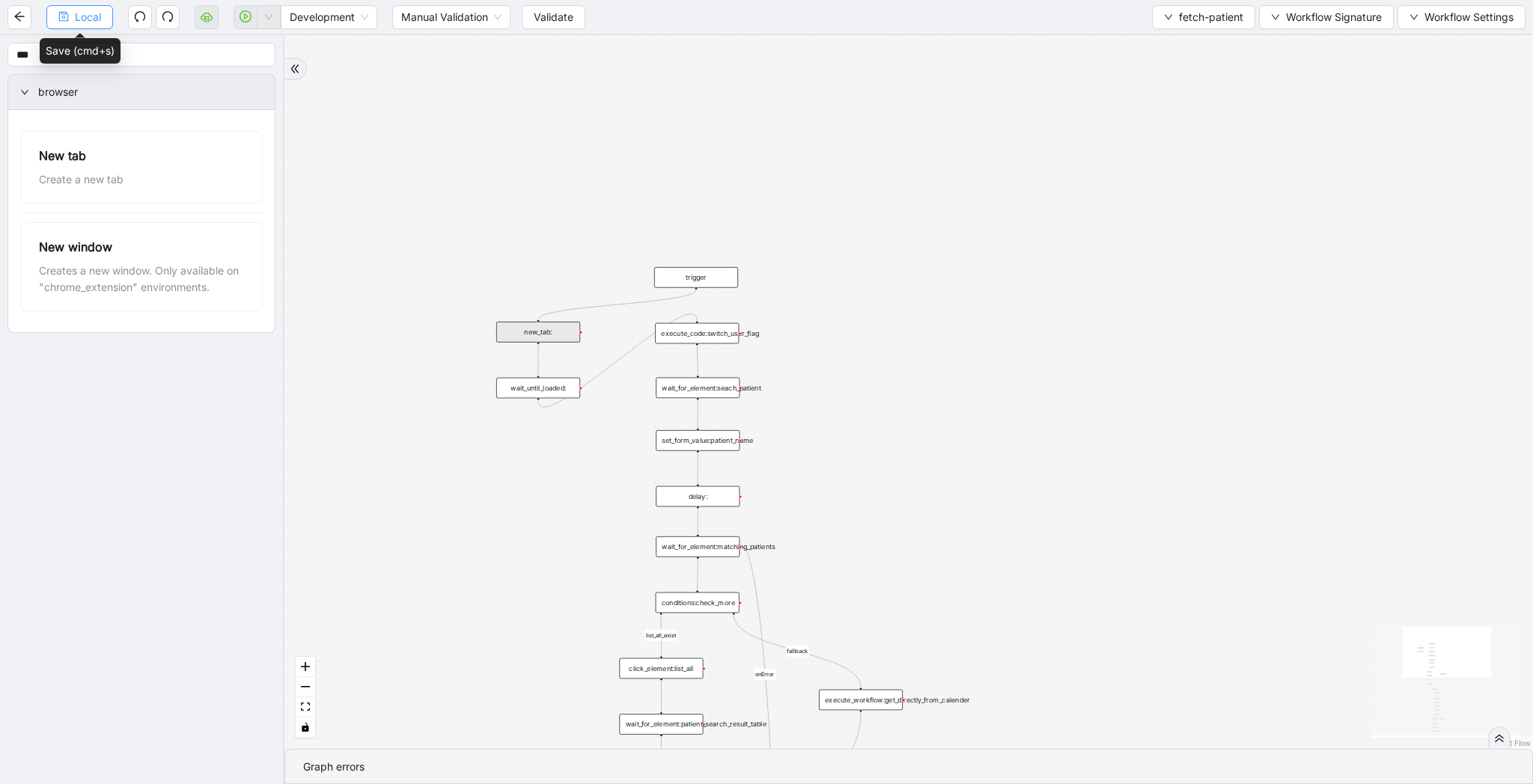
click at [78, 15] on span "Local" at bounding box center [88, 16] width 26 height 16
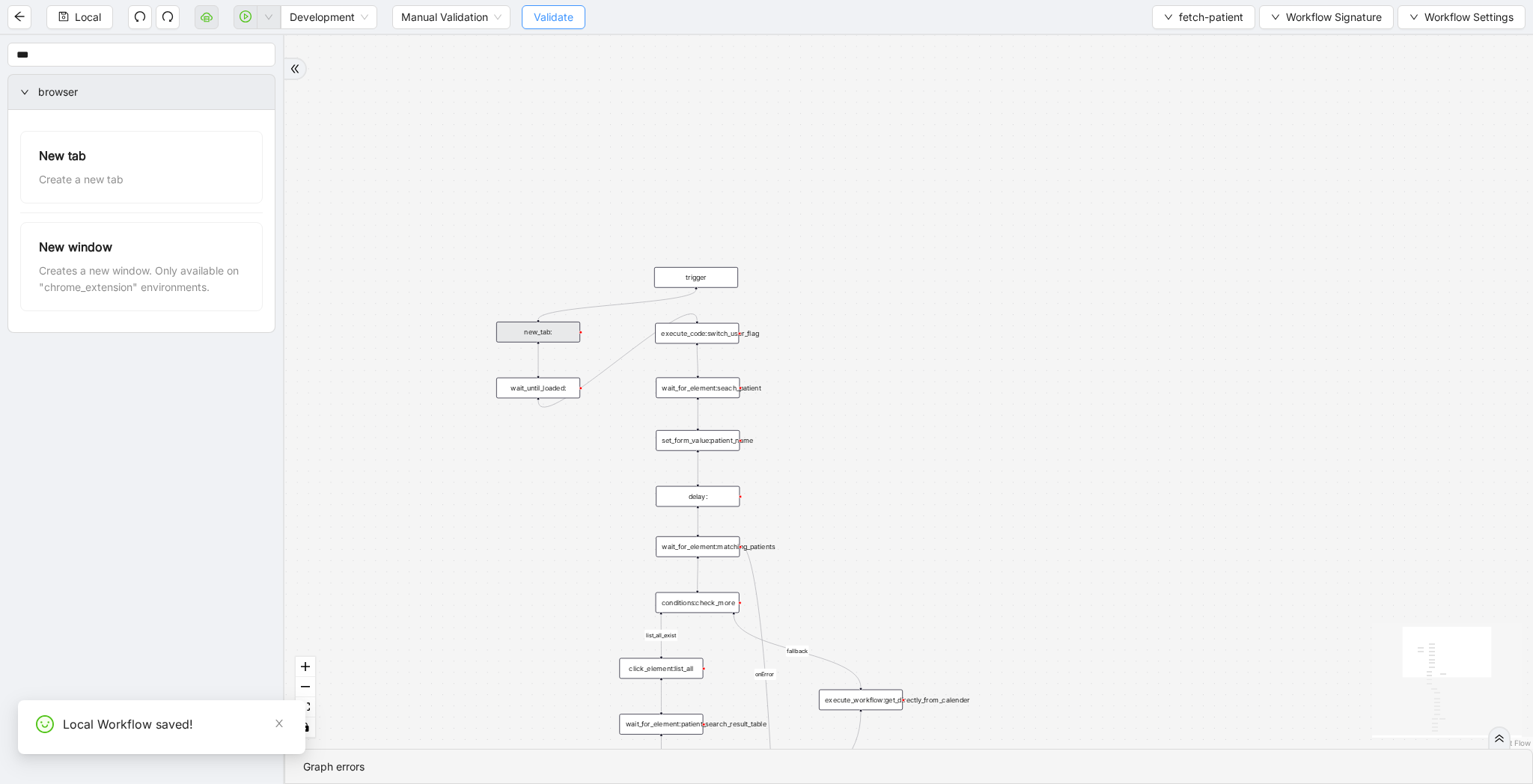
click at [573, 9] on span "Validate" at bounding box center [554, 16] width 40 height 16
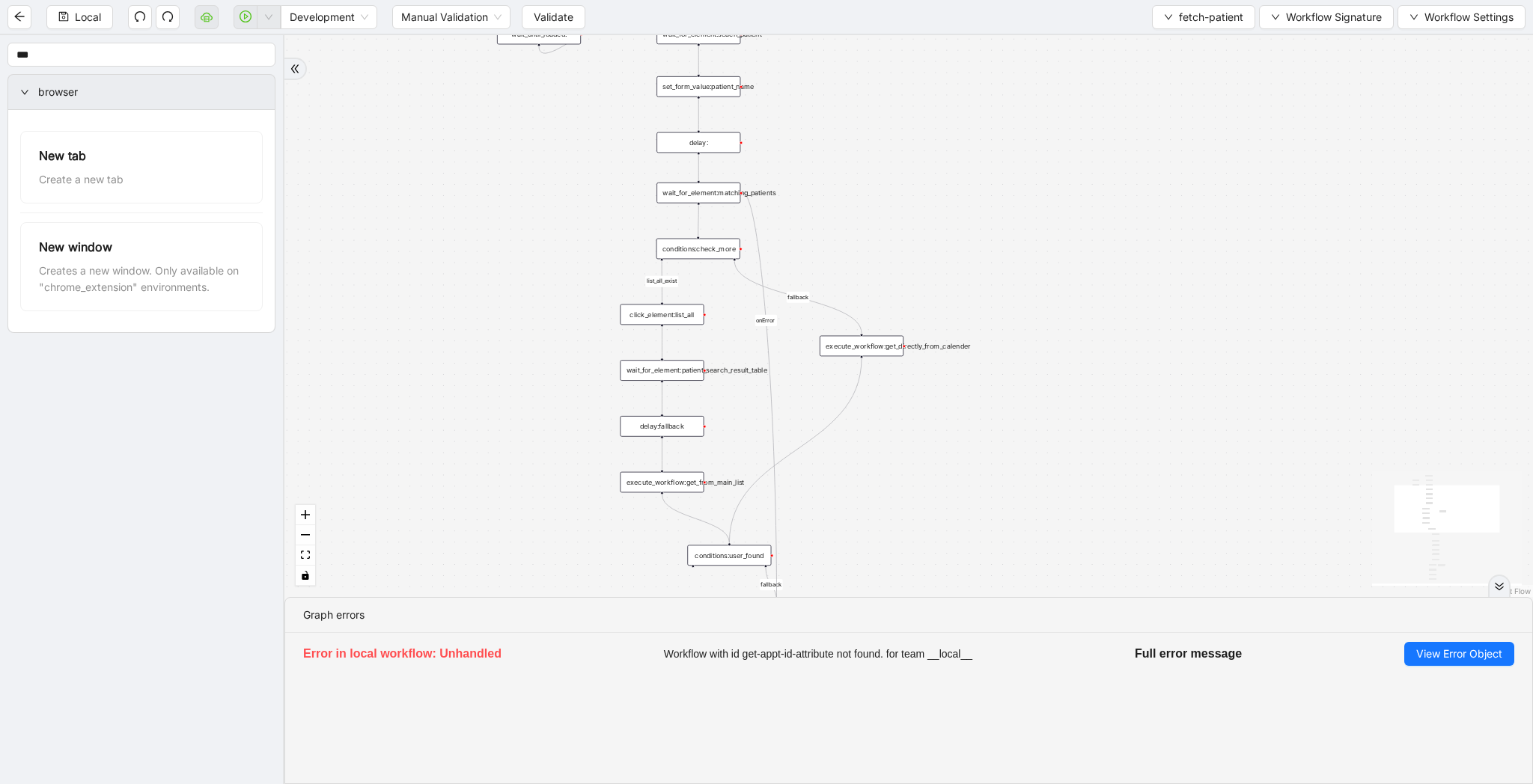
drag, startPoint x: 914, startPoint y: 431, endPoint x: 915, endPoint y: 77, distance: 354.0
click at [915, 77] on div "list_all_exist fallback list_all_exist onError fallback fallback trigger wait_f…" at bounding box center [909, 316] width 1248 height 562
drag, startPoint x: 1003, startPoint y: 451, endPoint x: 1003, endPoint y: 84, distance: 367.0
click at [1003, 84] on div "list_all_exist fallback list_all_exist onError fallback fallback trigger wait_f…" at bounding box center [909, 316] width 1248 height 562
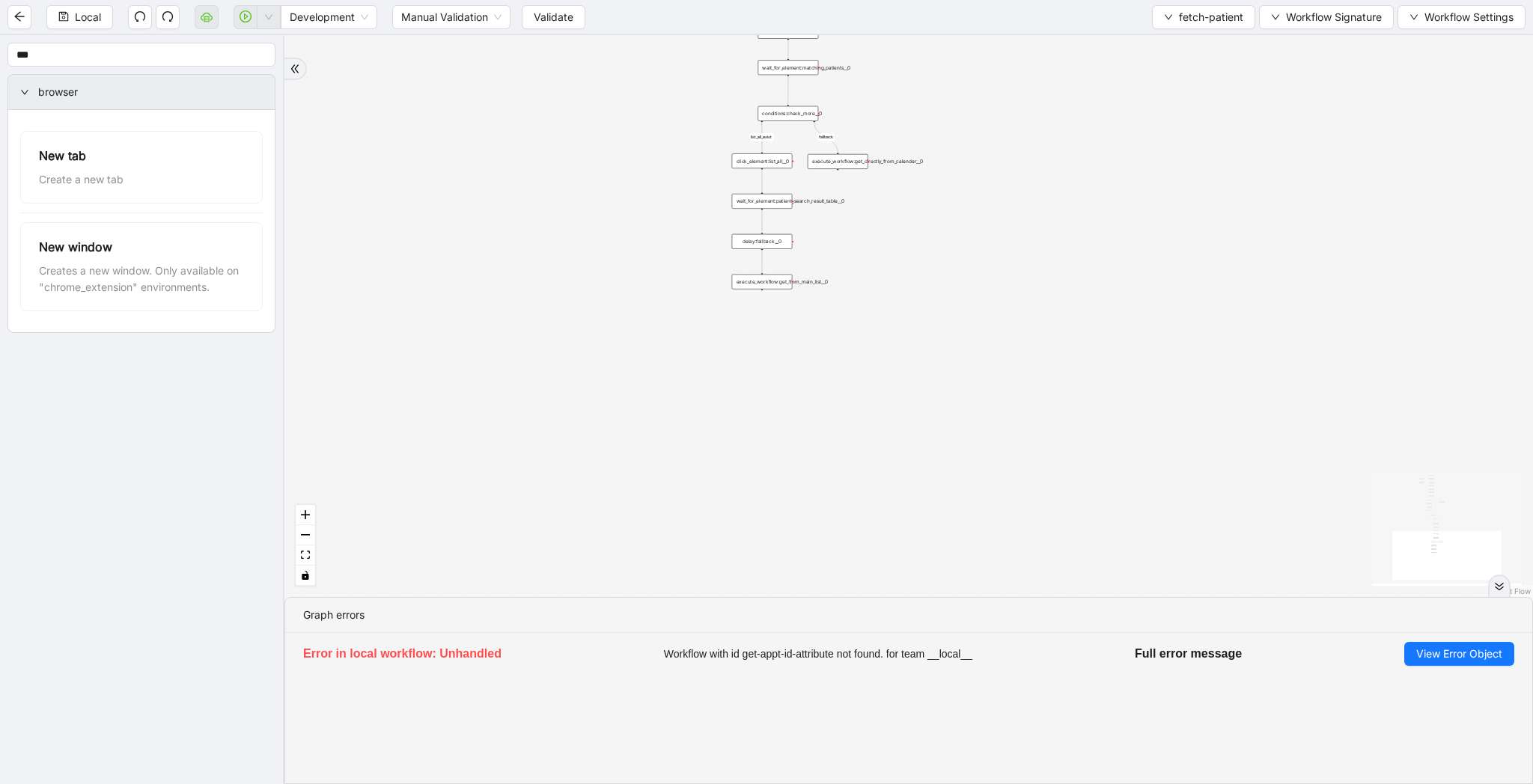
drag, startPoint x: 1046, startPoint y: 345, endPoint x: 994, endPoint y: 51, distance: 298.6
click at [994, 51] on div "list_all_exist fallback list_all_exist onError fallback fallback trigger wait_f…" at bounding box center [909, 316] width 1248 height 562
drag, startPoint x: 996, startPoint y: 81, endPoint x: 985, endPoint y: 479, distance: 398.2
click at [985, 479] on div "list_all_exist fallback list_all_exist onError fallback fallback trigger wait_f…" at bounding box center [909, 316] width 1248 height 562
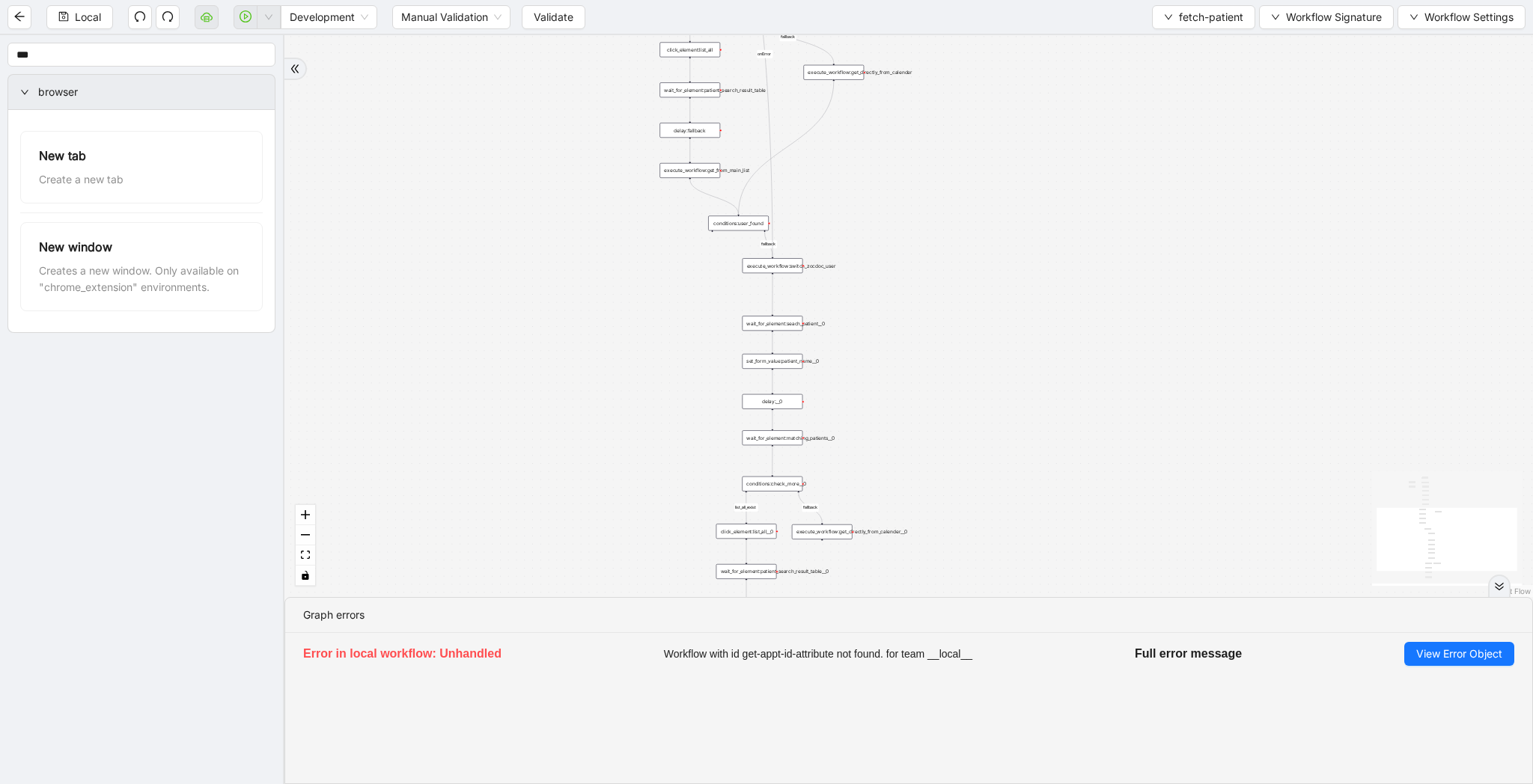
drag, startPoint x: 1066, startPoint y: 234, endPoint x: 1064, endPoint y: 463, distance: 229.0
click at [1064, 463] on div "list_all_exist fallback list_all_exist onError fallback fallback trigger wait_f…" at bounding box center [909, 316] width 1248 height 562
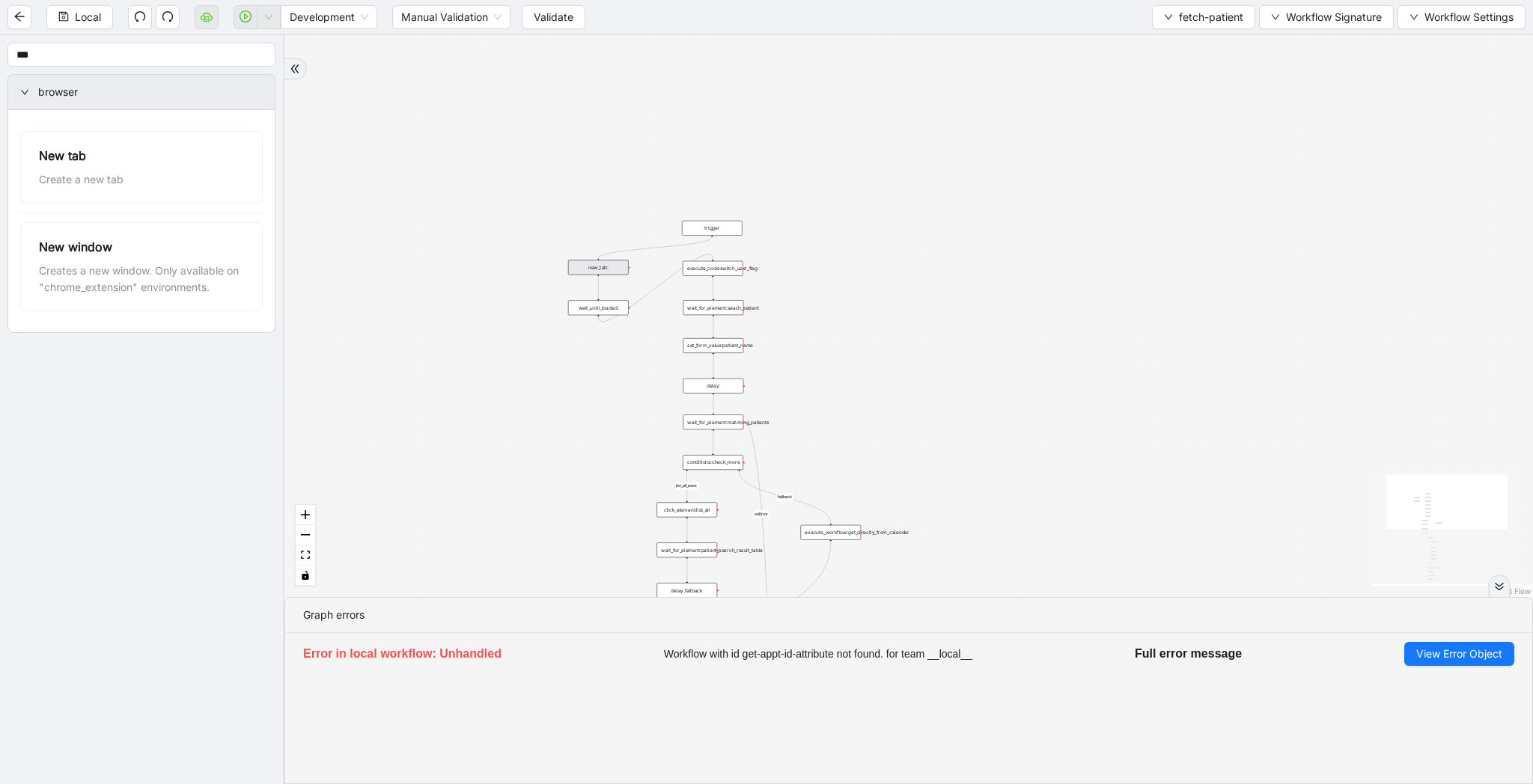
drag, startPoint x: 1113, startPoint y: 329, endPoint x: 1113, endPoint y: 458, distance: 129.0
click at [1113, 458] on div "list_all_exist fallback list_all_exist onError fallback fallback trigger wait_f…" at bounding box center [909, 316] width 1248 height 562
click at [1464, 658] on span "View Error Object" at bounding box center [1459, 653] width 86 height 16
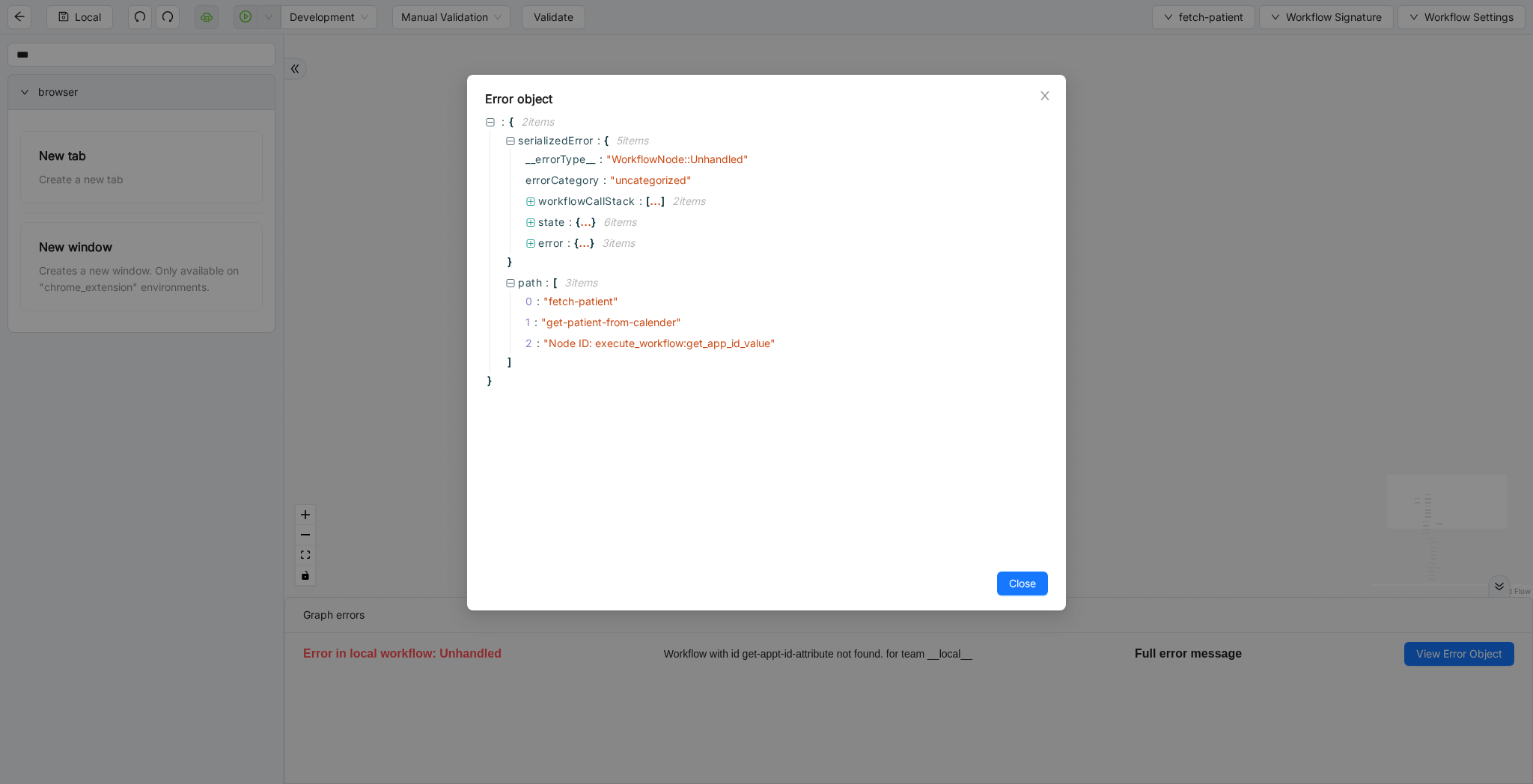
click at [1115, 510] on div "Error object : { 2 item s serializedError : { 5 item s __errorType__ : " Workfl…" at bounding box center [766, 392] width 1533 height 784
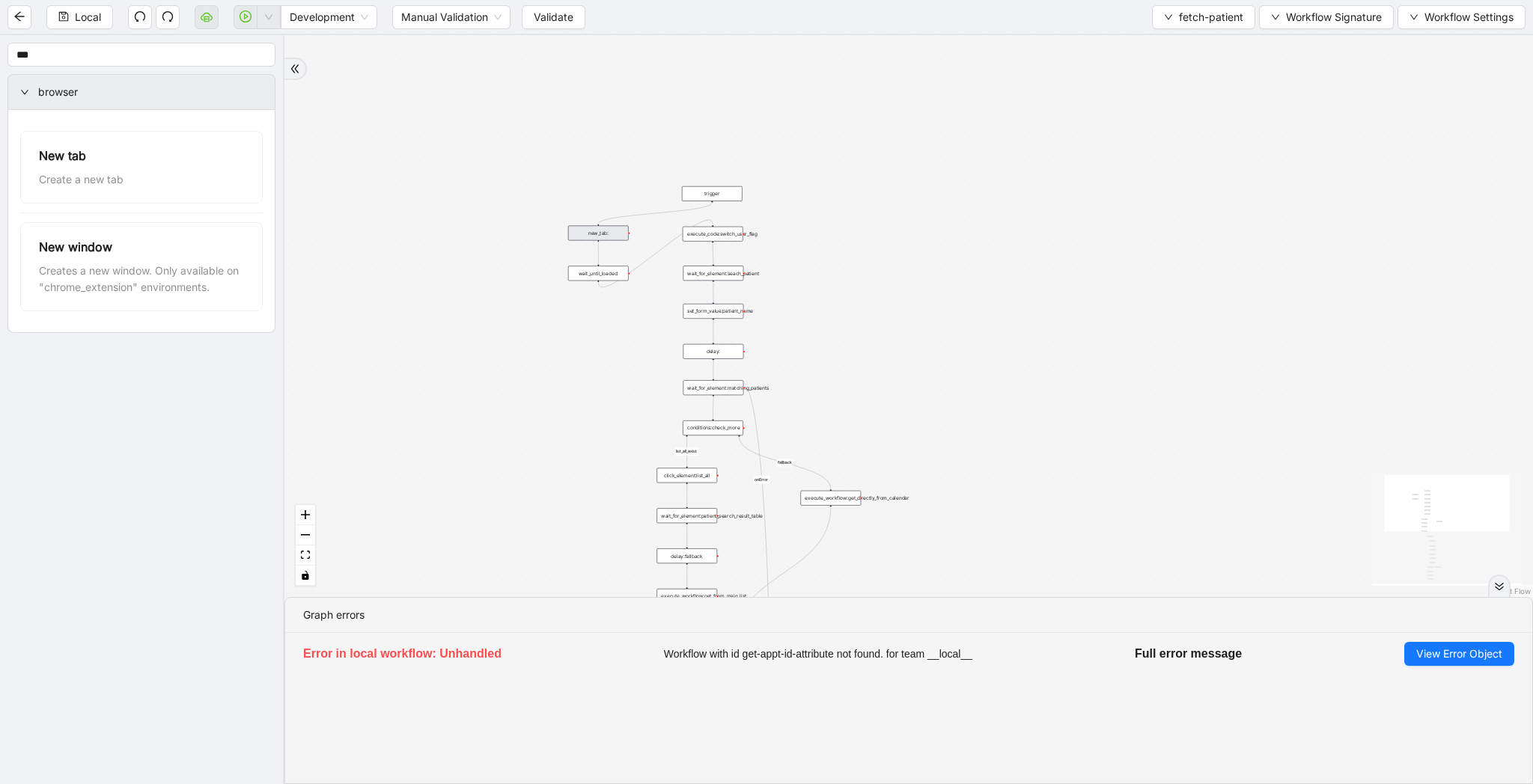
drag, startPoint x: 1097, startPoint y: 518, endPoint x: 1097, endPoint y: 268, distance: 250.0
click at [1097, 268] on div "list_all_exist fallback list_all_exist onError fallback fallback trigger wait_f…" at bounding box center [909, 316] width 1248 height 562
drag, startPoint x: 1103, startPoint y: 493, endPoint x: 1052, endPoint y: 271, distance: 227.8
click at [1052, 271] on div "list_all_exist fallback list_all_exist onError fallback fallback trigger wait_f…" at bounding box center [909, 316] width 1248 height 562
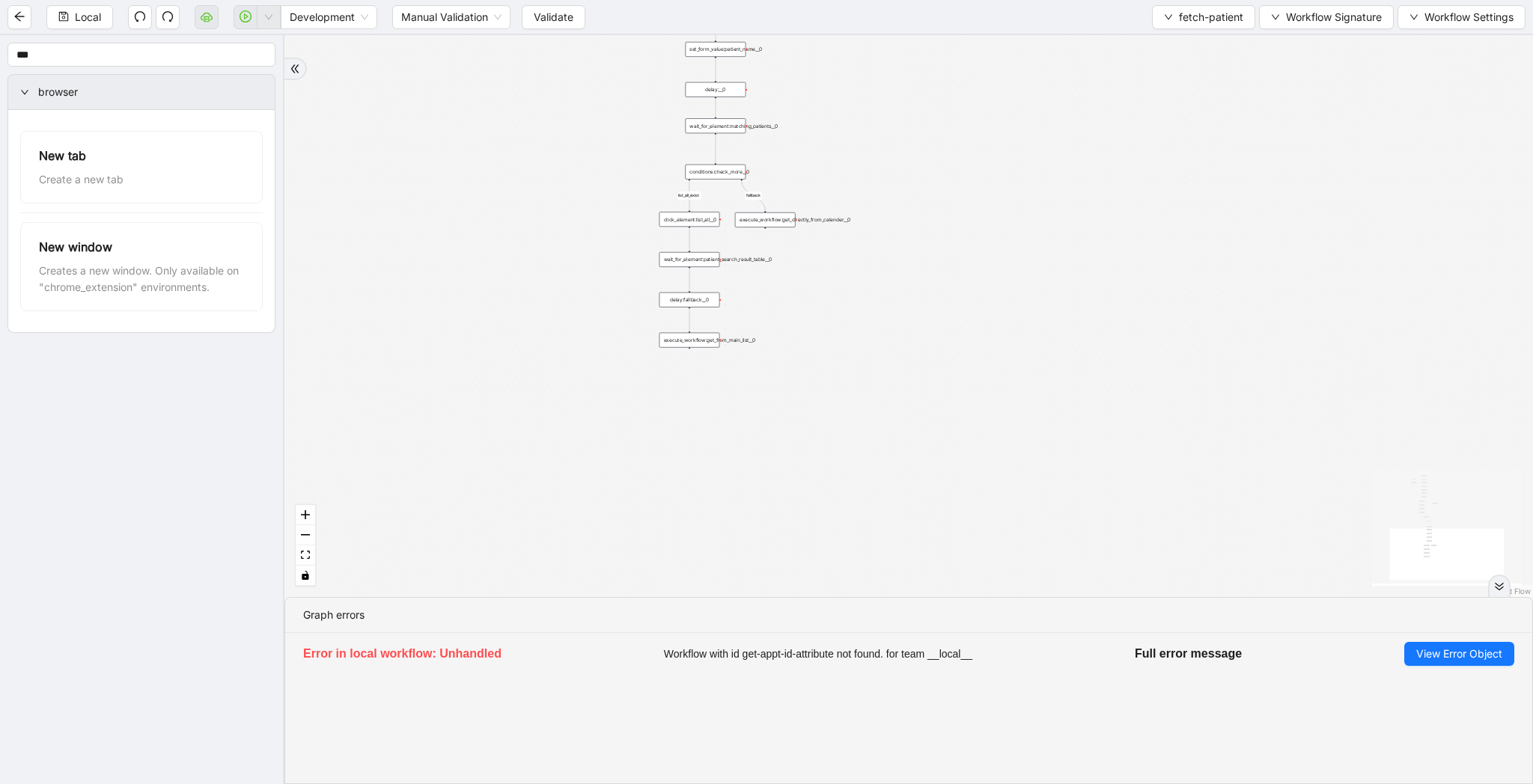
drag, startPoint x: 1003, startPoint y: 474, endPoint x: 1003, endPoint y: 194, distance: 280.0
click at [1003, 194] on div "list_all_exist fallback list_all_exist onError fallback fallback trigger wait_f…" at bounding box center [909, 316] width 1248 height 562
click at [1433, 654] on span "View Error Object" at bounding box center [1459, 653] width 86 height 16
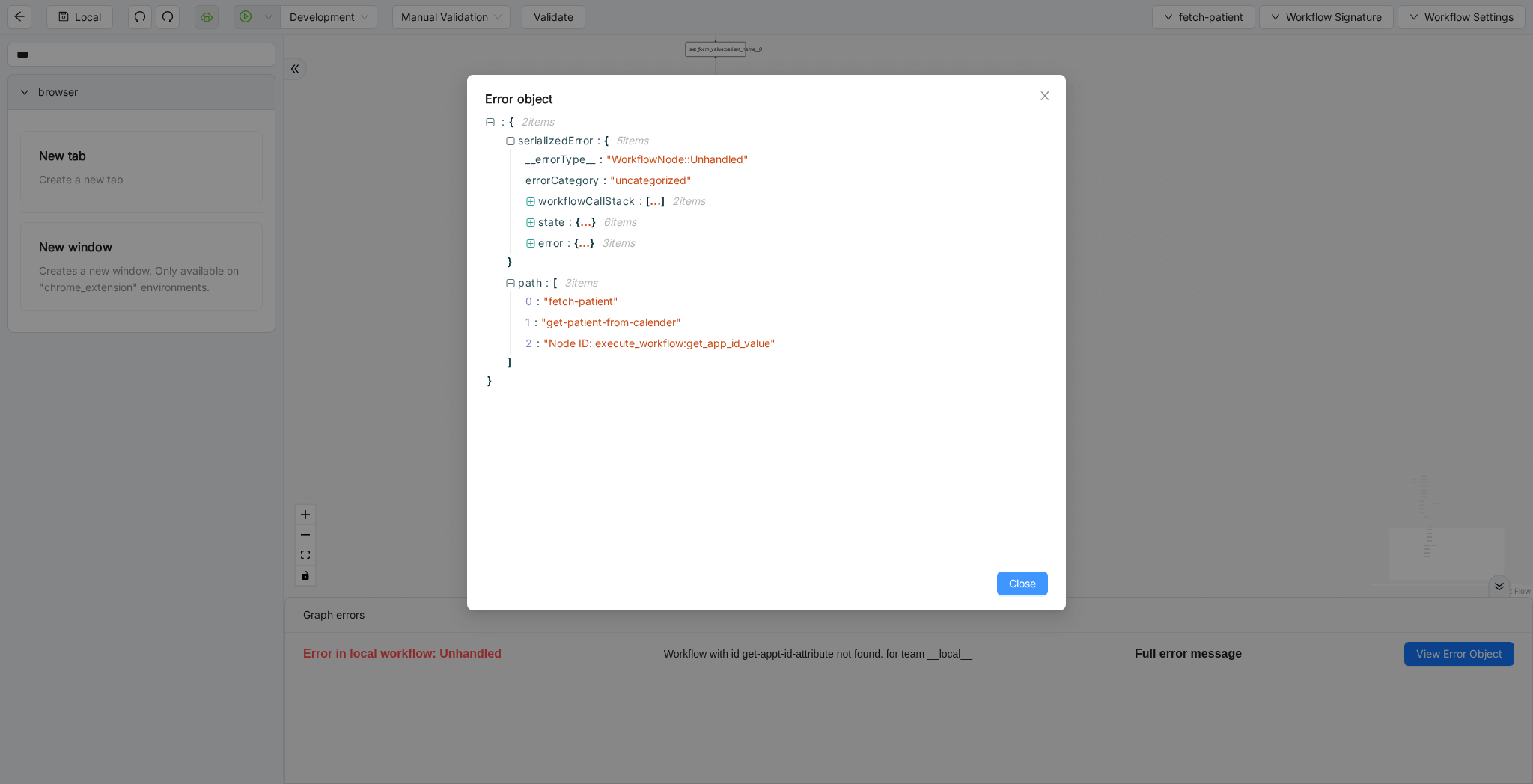
click at [1021, 588] on span "Close" at bounding box center [1021, 583] width 27 height 16
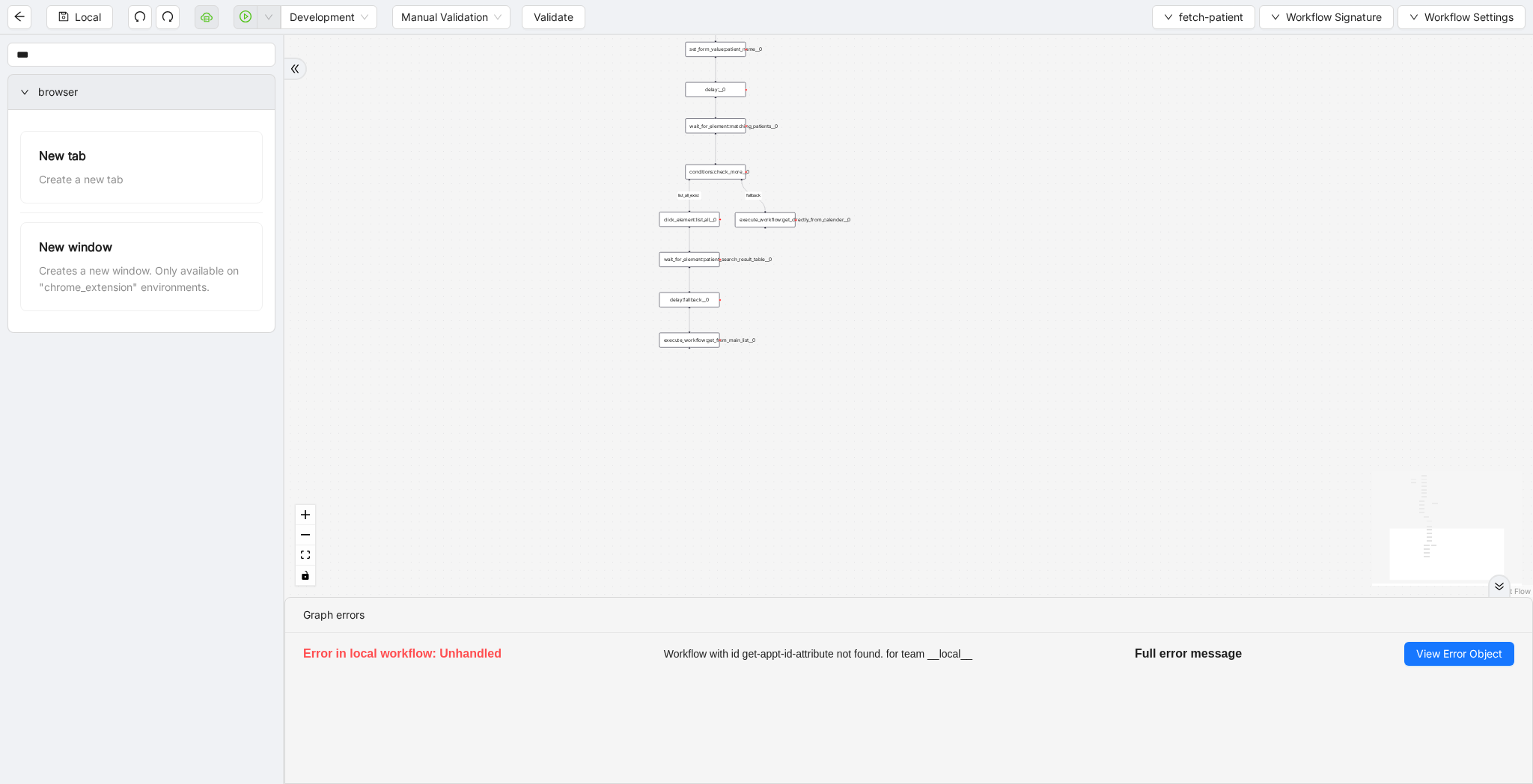
click at [772, 216] on div "execute_workflow:get_directly_from_calender__0" at bounding box center [765, 219] width 61 height 15
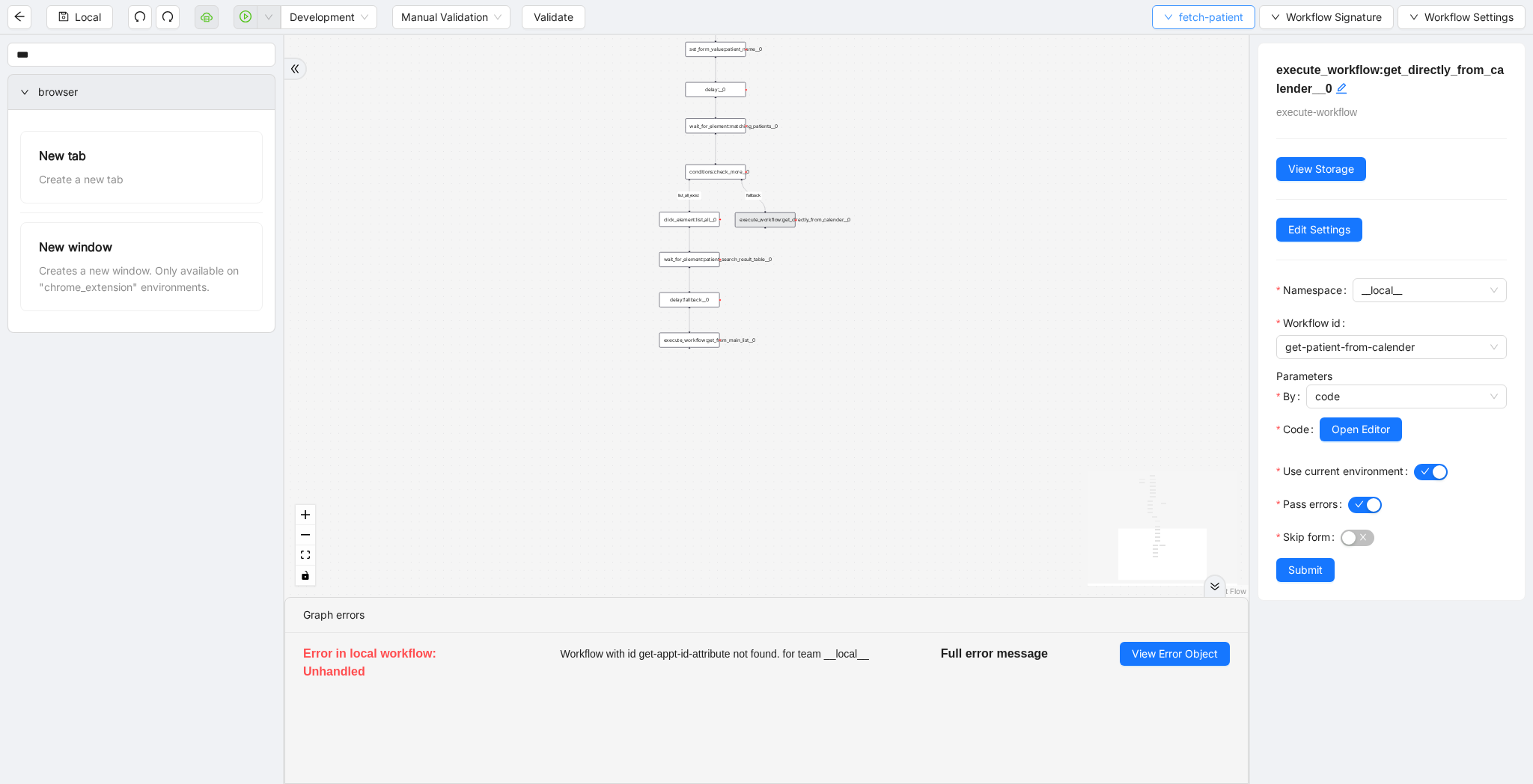
click at [1222, 13] on span "fetch-patient" at bounding box center [1211, 16] width 64 height 16
click at [1204, 42] on span "Select" at bounding box center [1200, 46] width 79 height 16
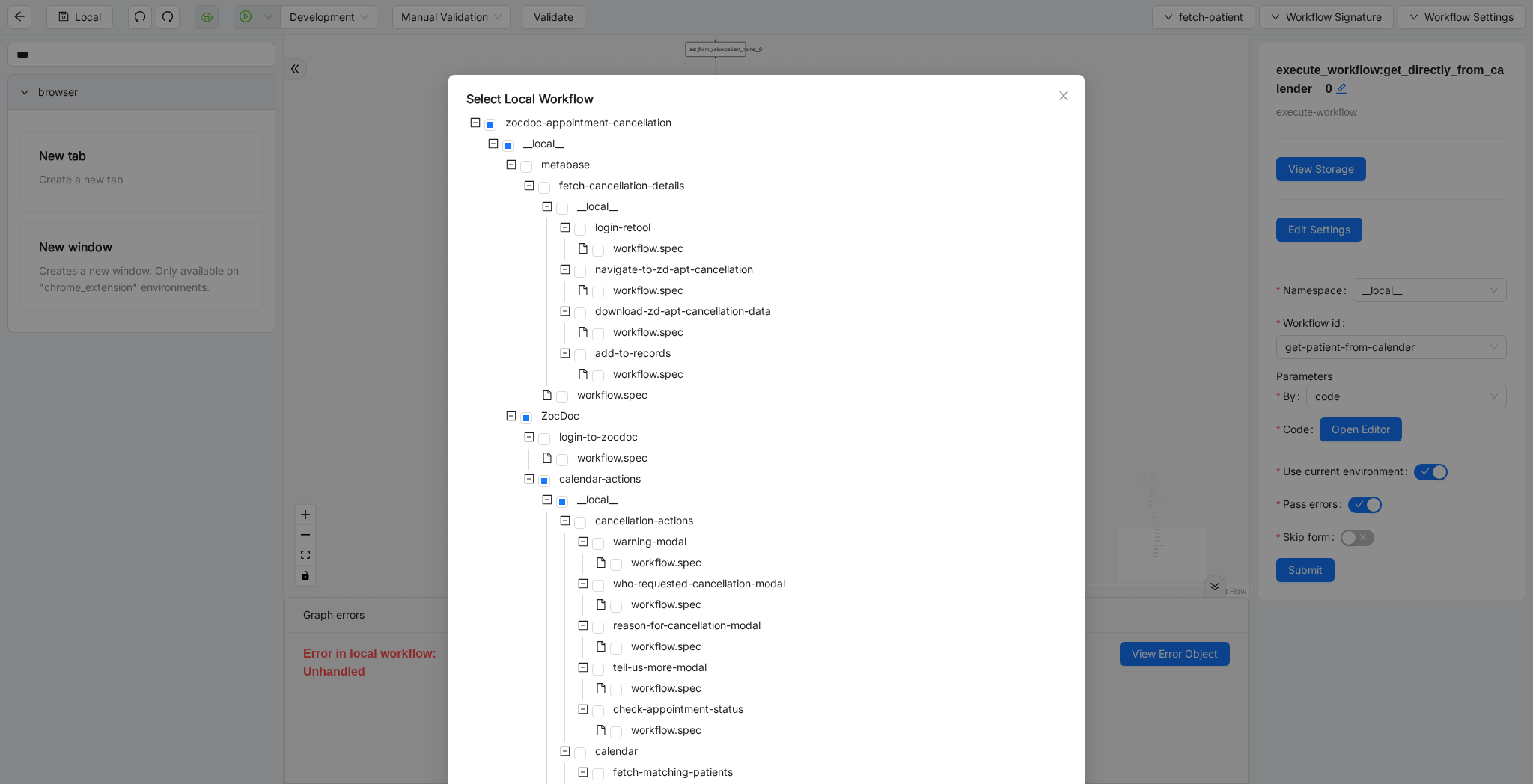
click at [1183, 657] on div "Select Local Workflow zocdoc-appointment-cancellation __local__ metabase fetch-…" at bounding box center [766, 392] width 1533 height 784
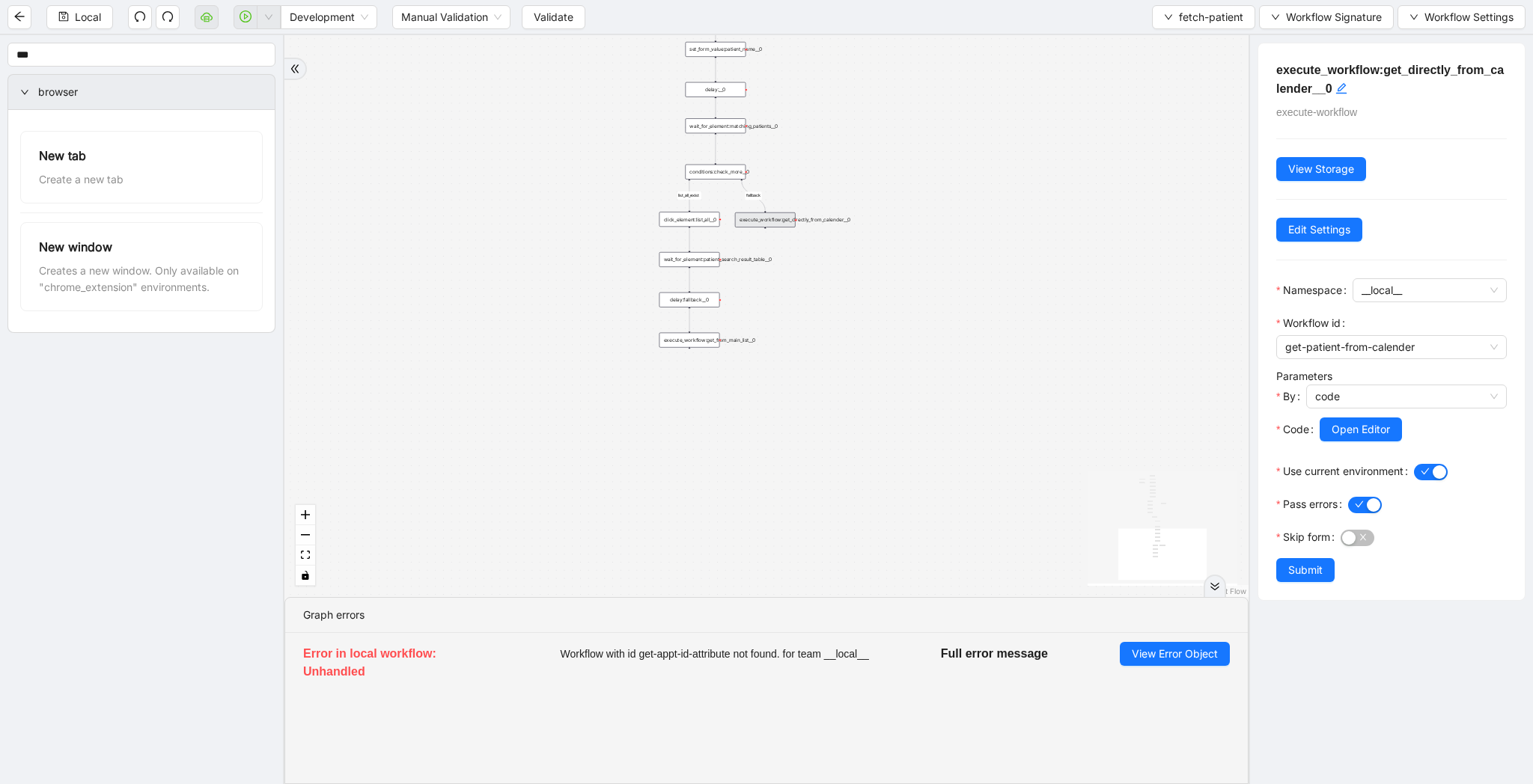
click at [1183, 657] on span "View Error Object" at bounding box center [1174, 653] width 86 height 16
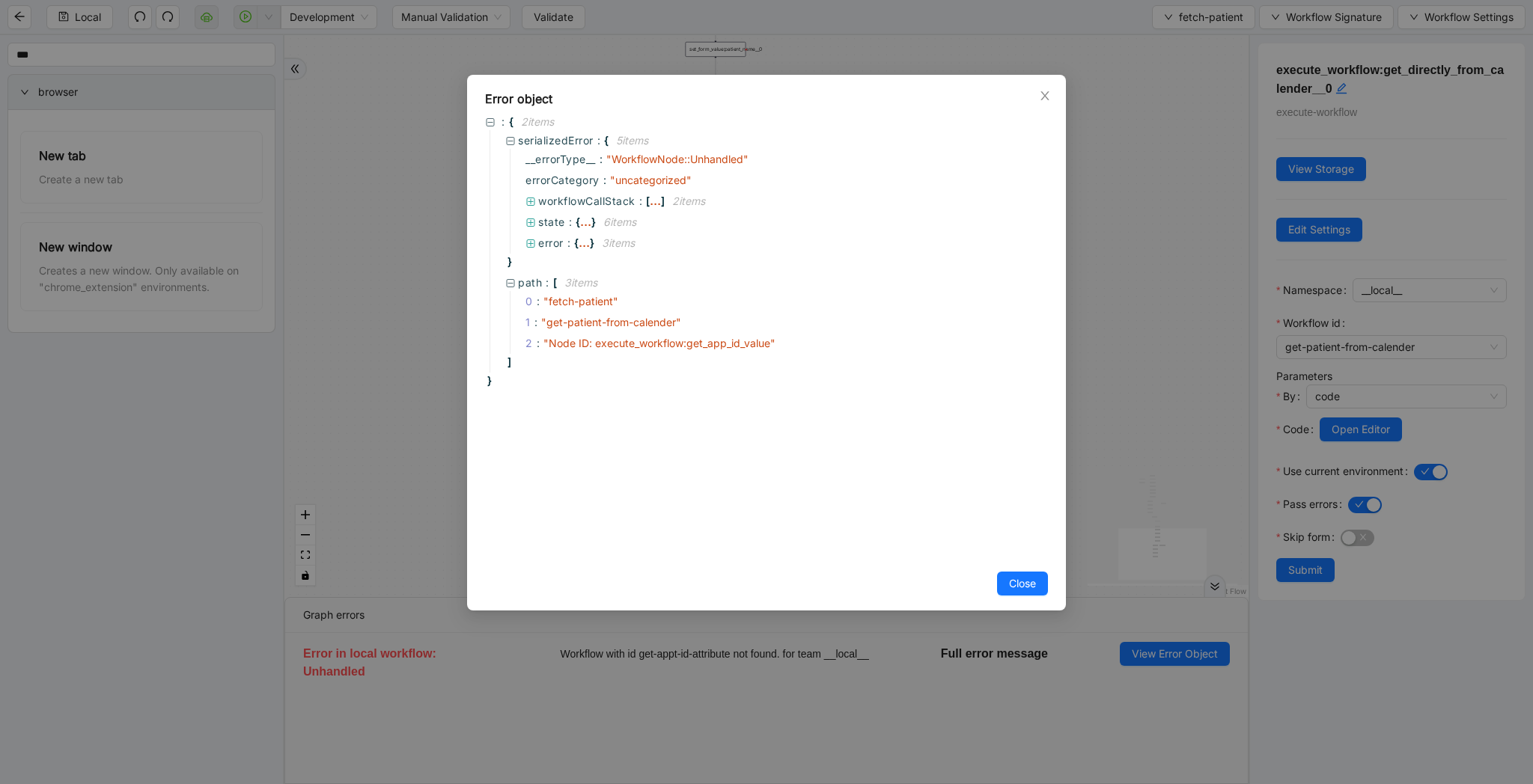
click at [1186, 507] on div "Error object : { 2 item s serializedError : { 5 item s __errorType__ : " Workfl…" at bounding box center [766, 392] width 1533 height 784
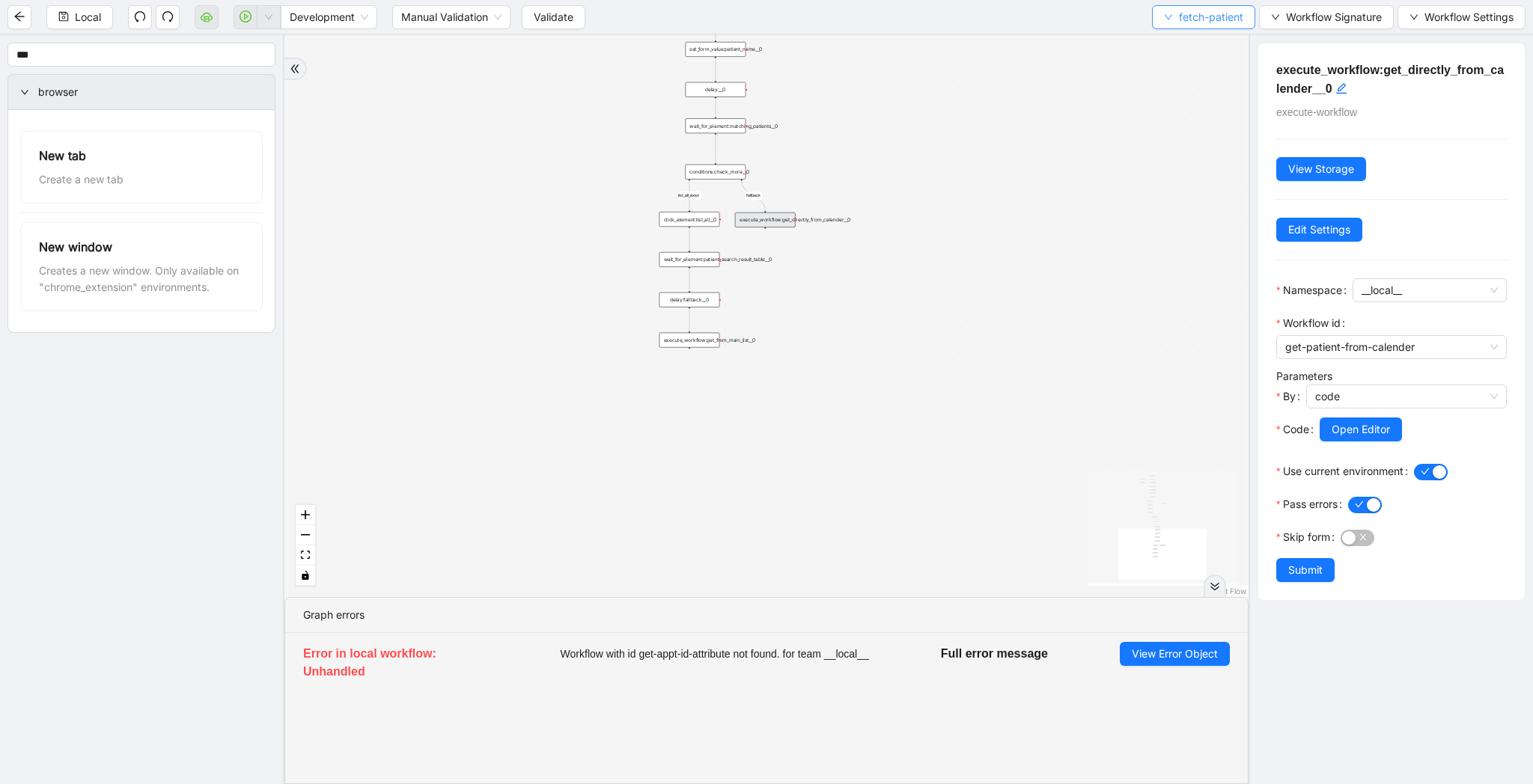
click at [1187, 15] on span "fetch-patient" at bounding box center [1211, 16] width 64 height 16
click at [1187, 56] on li "Select" at bounding box center [1200, 46] width 97 height 24
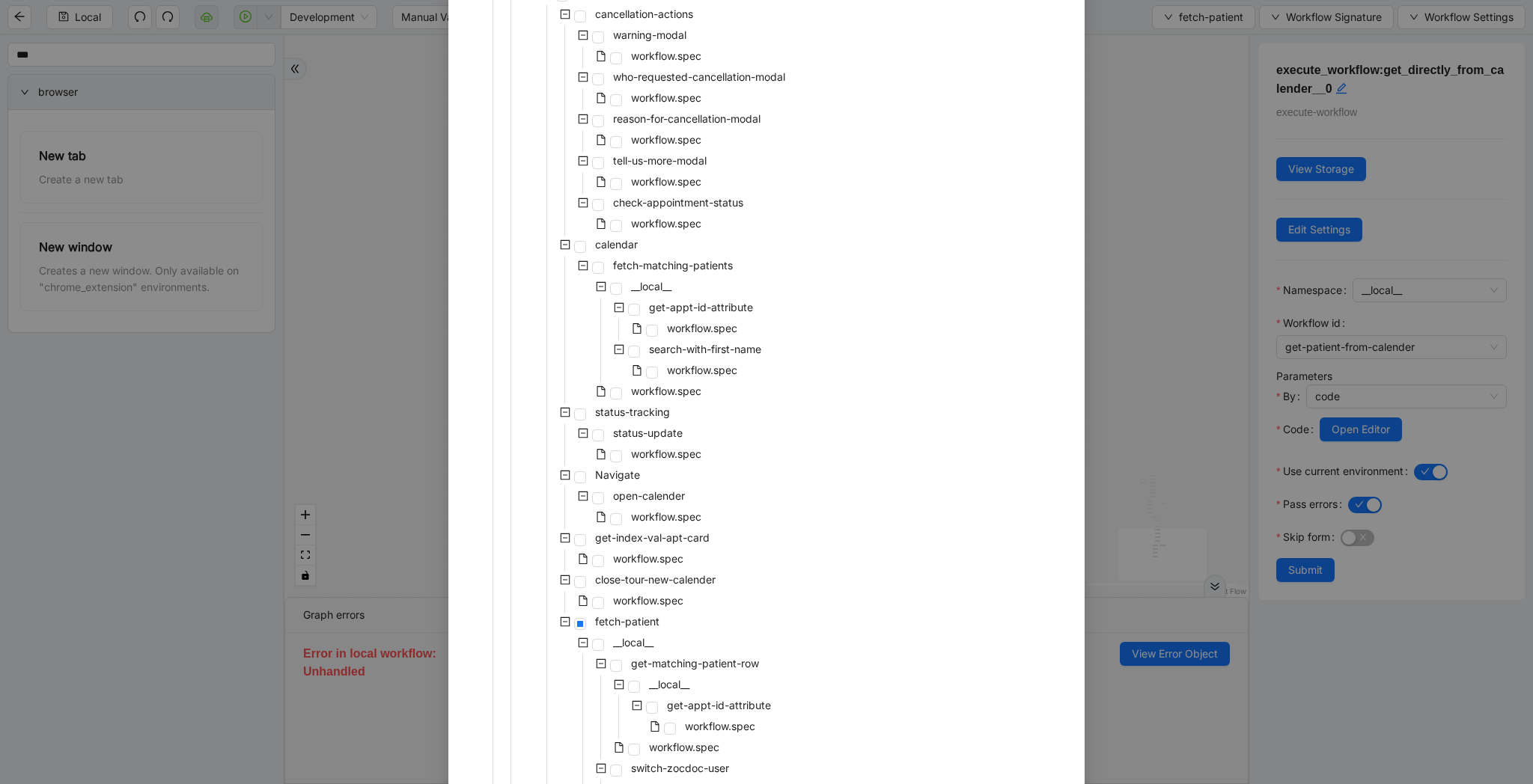
scroll to position [925, 0]
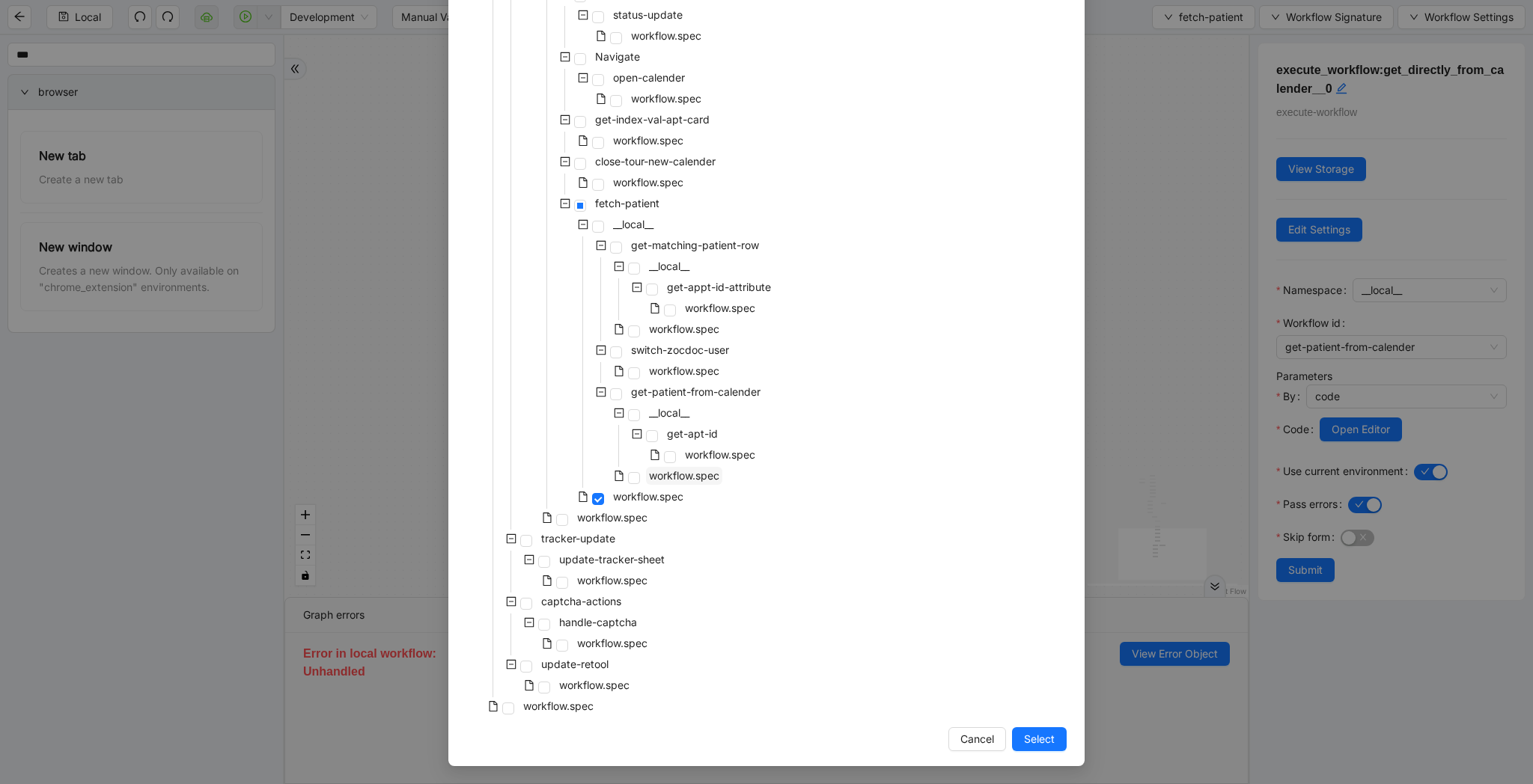
click at [696, 474] on span "workflow.spec" at bounding box center [684, 475] width 71 height 13
click at [1060, 744] on button "Select" at bounding box center [1039, 739] width 55 height 24
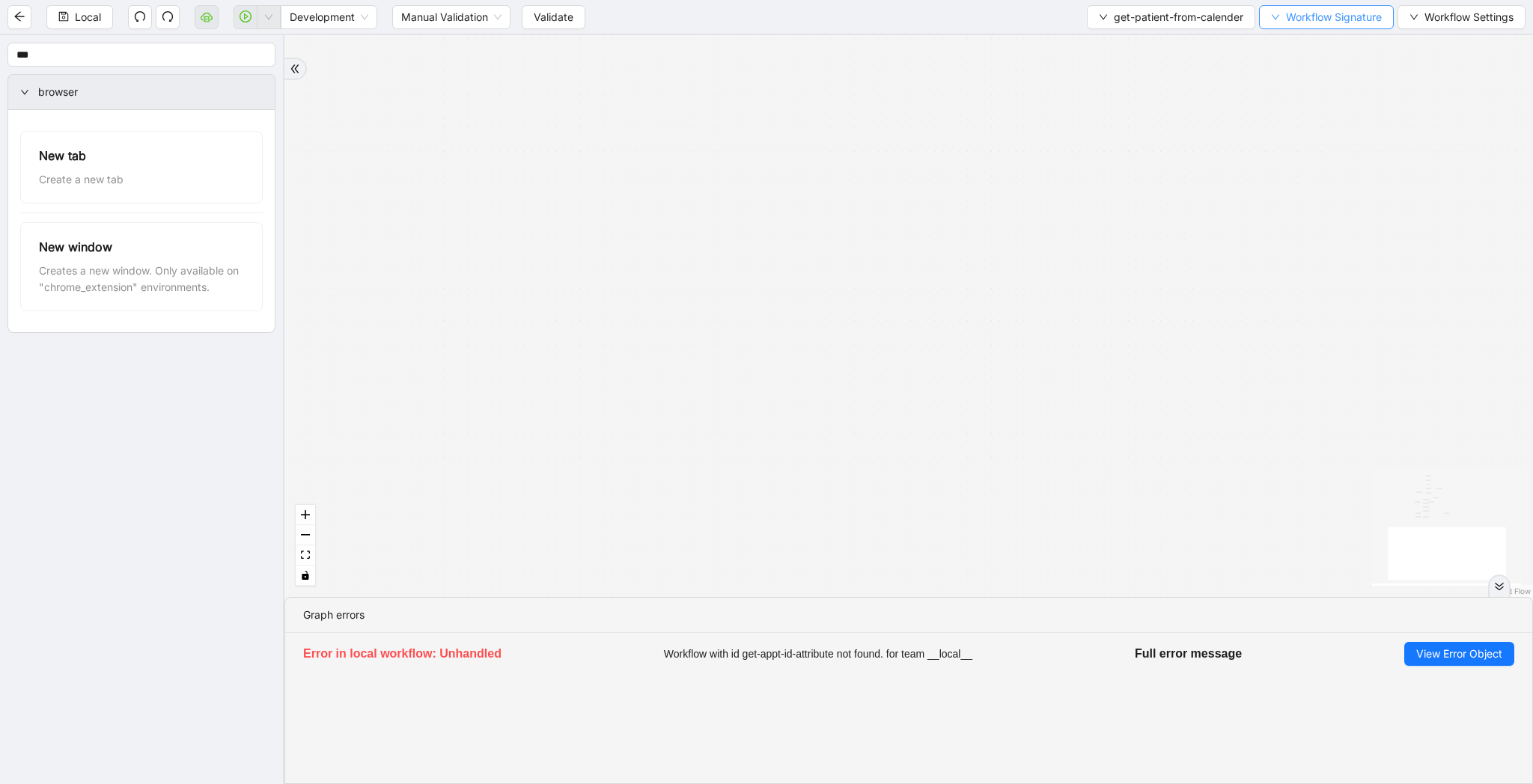
click at [1320, 15] on span "Workflow Signature" at bounding box center [1333, 16] width 95 height 16
click at [1309, 78] on li "Type" at bounding box center [1324, 70] width 119 height 24
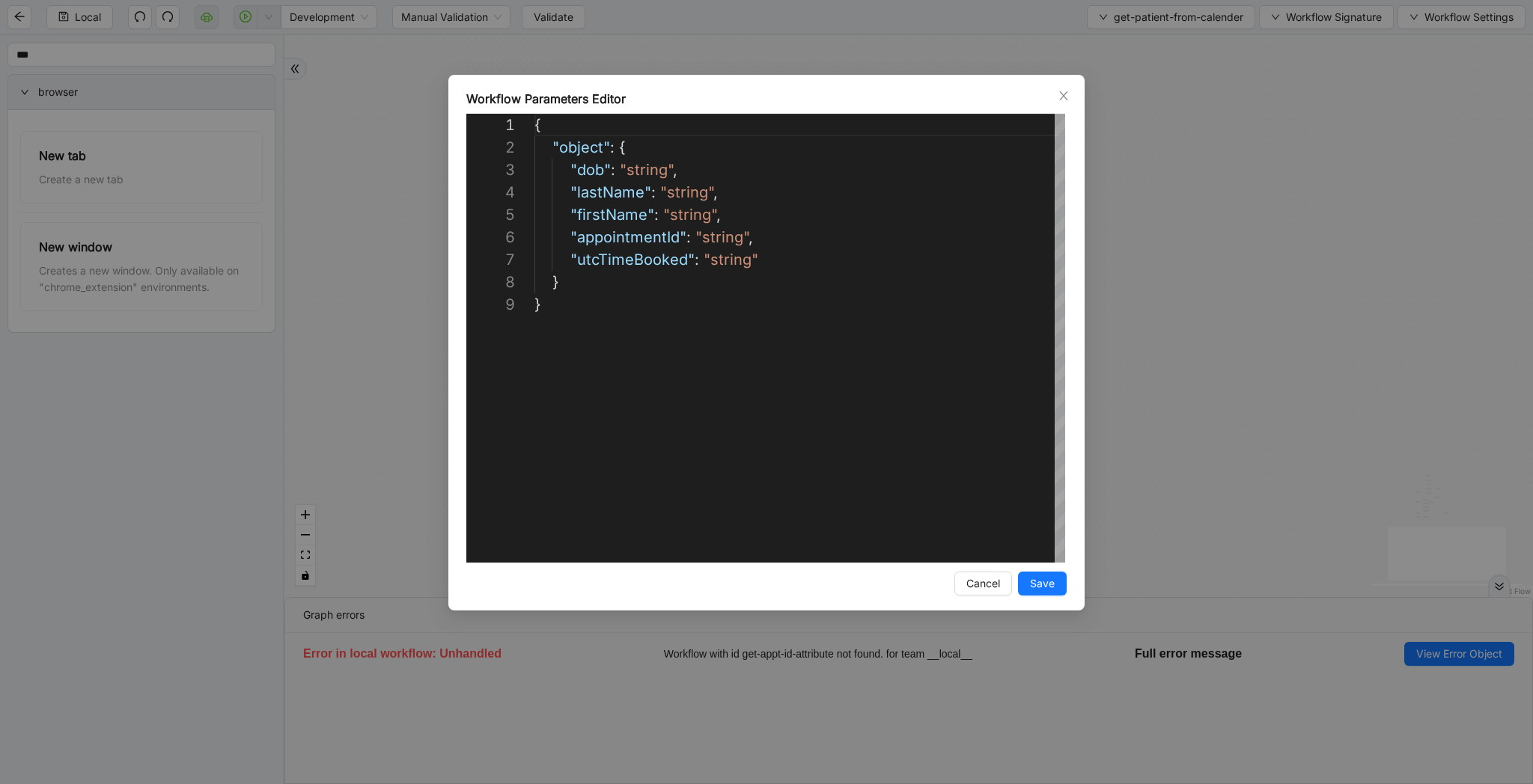
scroll to position [180, 0]
click at [1420, 496] on div "**********" at bounding box center [766, 392] width 1533 height 784
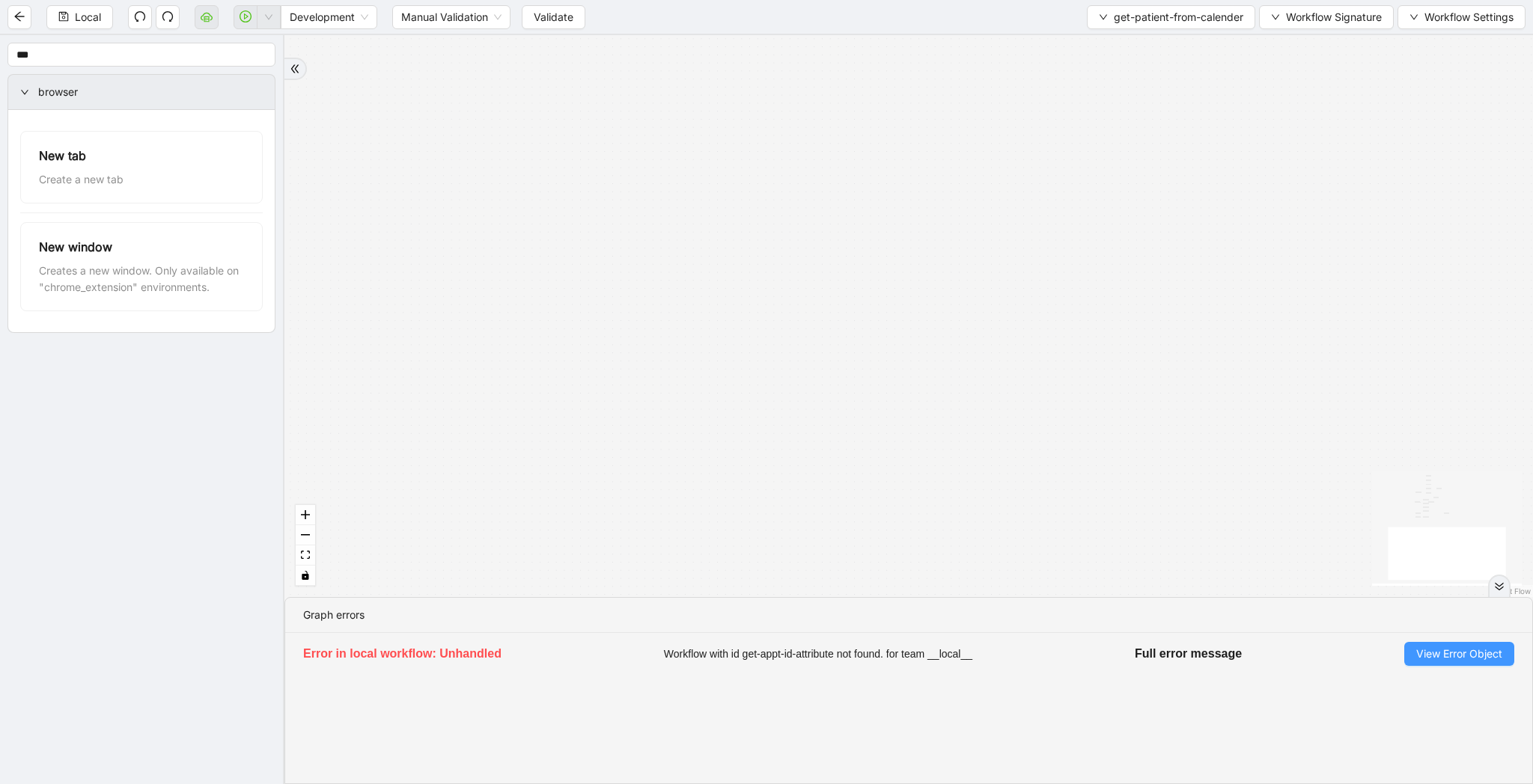
click at [1474, 653] on span "View Error Object" at bounding box center [1459, 653] width 86 height 16
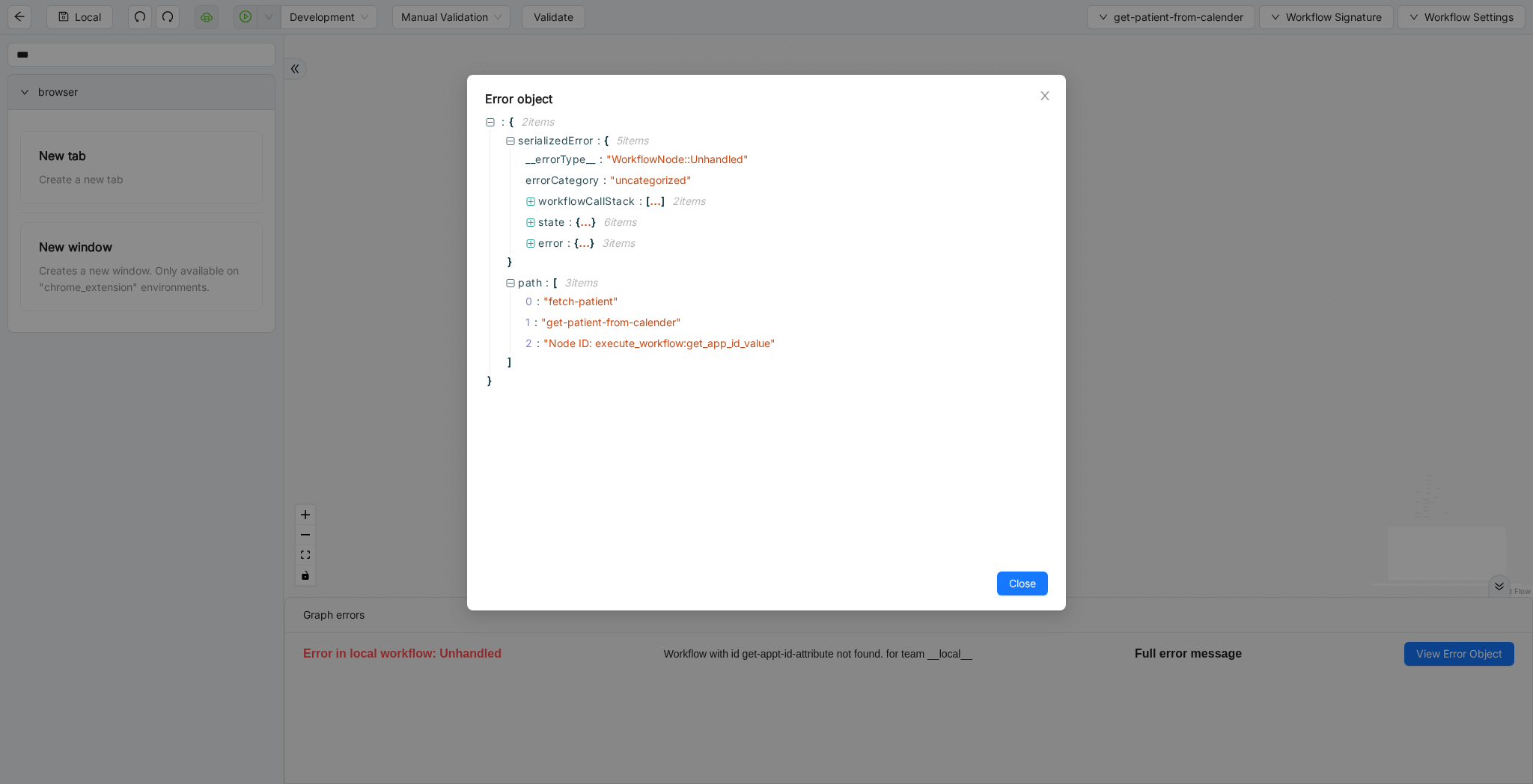
click at [1140, 413] on div "Error object : { 2 item s serializedError : { 5 item s __errorType__ : " Workfl…" at bounding box center [766, 392] width 1533 height 784
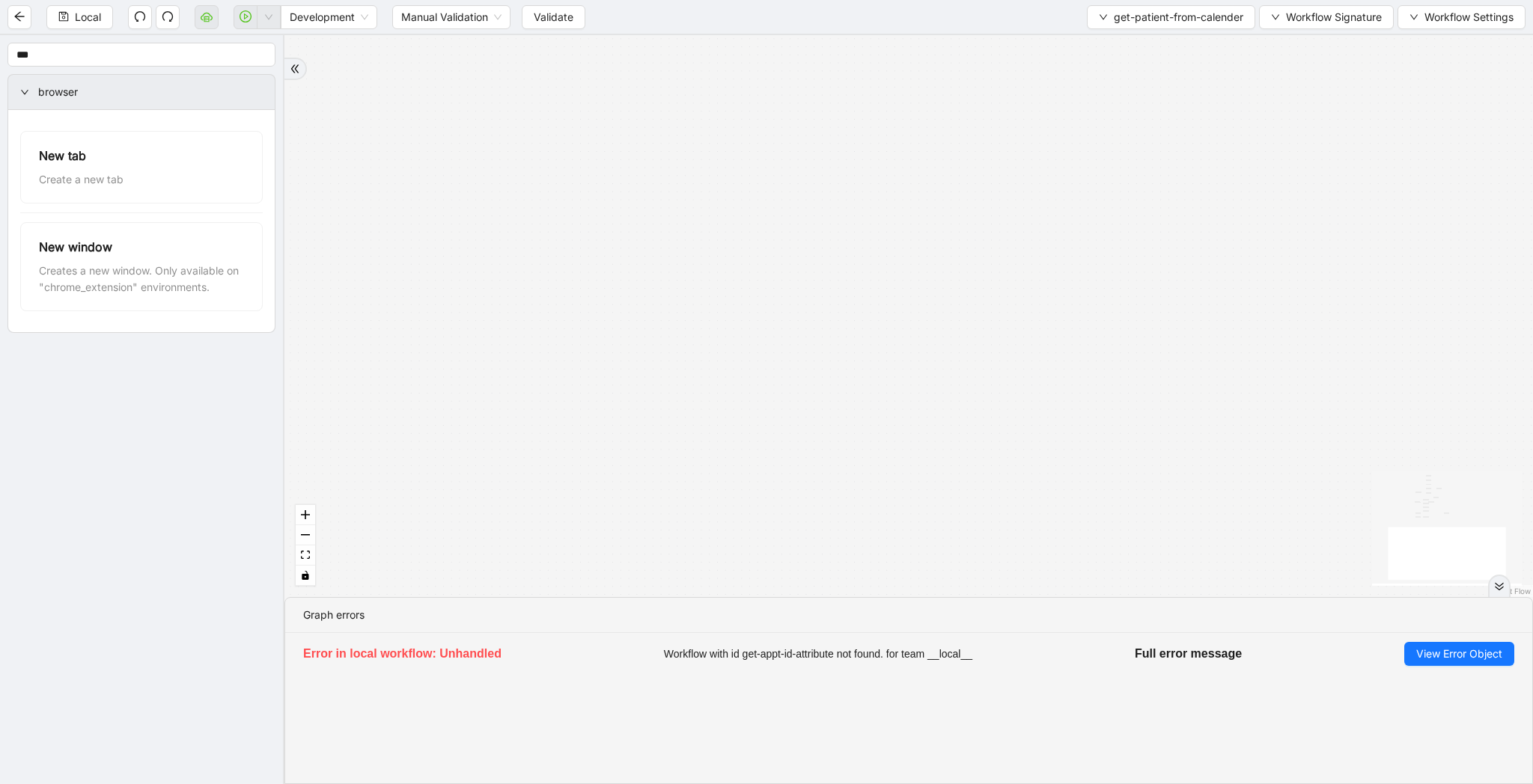
drag, startPoint x: 798, startPoint y: 327, endPoint x: 866, endPoint y: 344, distance: 70.1
click at [864, 339] on div "match_found fallback onError trigger click_element:matching_patient wait_until_…" at bounding box center [909, 316] width 1248 height 562
drag, startPoint x: 997, startPoint y: 193, endPoint x: 997, endPoint y: 361, distance: 168.0
click at [997, 361] on div "match_found fallback onError trigger click_element:matching_patient wait_until_…" at bounding box center [909, 316] width 1248 height 562
drag, startPoint x: 1003, startPoint y: 353, endPoint x: 1009, endPoint y: 535, distance: 182.1
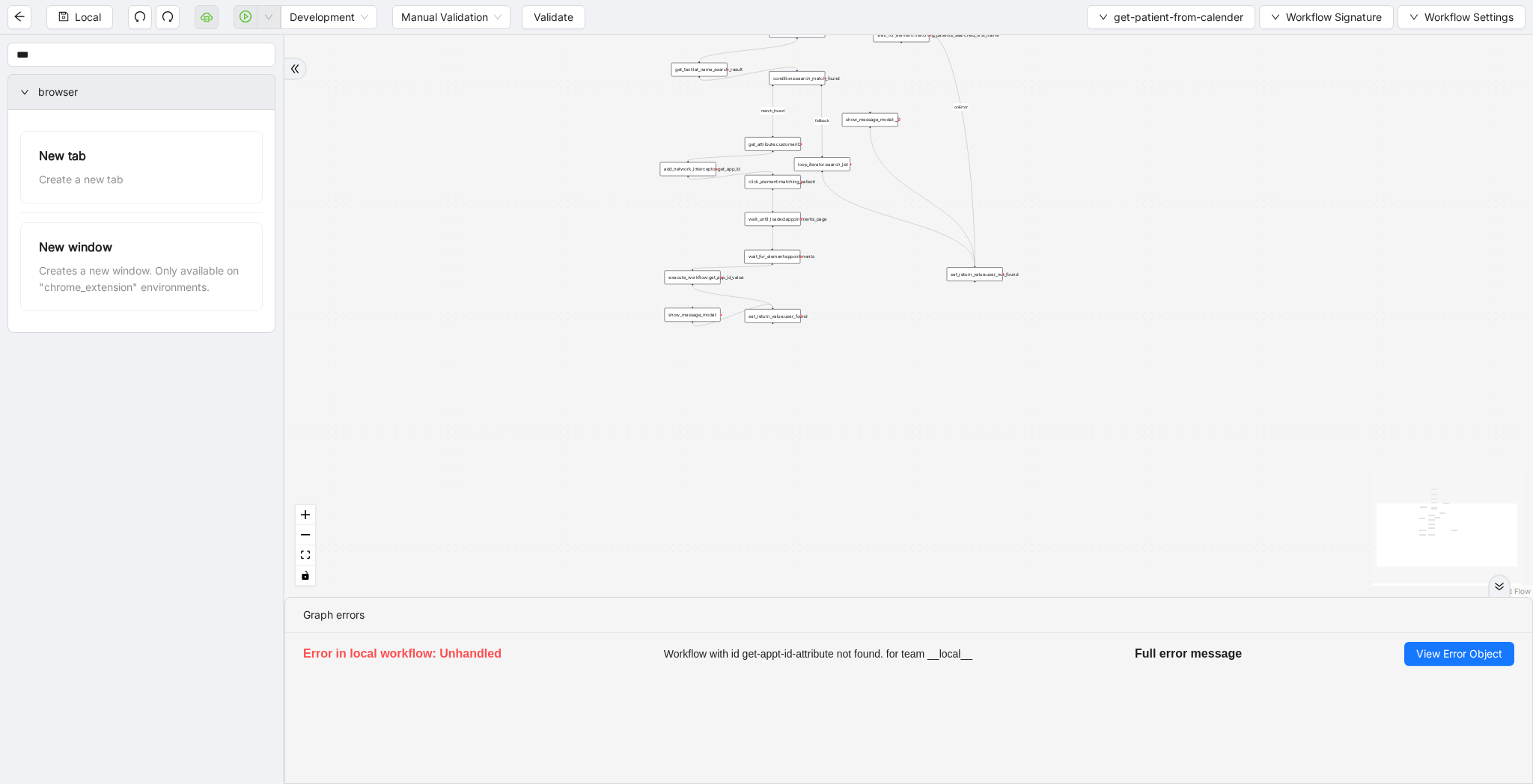
click at [1009, 535] on div "match_found fallback onError trigger click_element:matching_patient wait_until_…" at bounding box center [909, 316] width 1248 height 562
drag, startPoint x: 1170, startPoint y: 395, endPoint x: 1170, endPoint y: 474, distance: 79.0
click at [1170, 474] on div "match_found fallback onError trigger click_element:matching_patient wait_until_…" at bounding box center [909, 316] width 1248 height 562
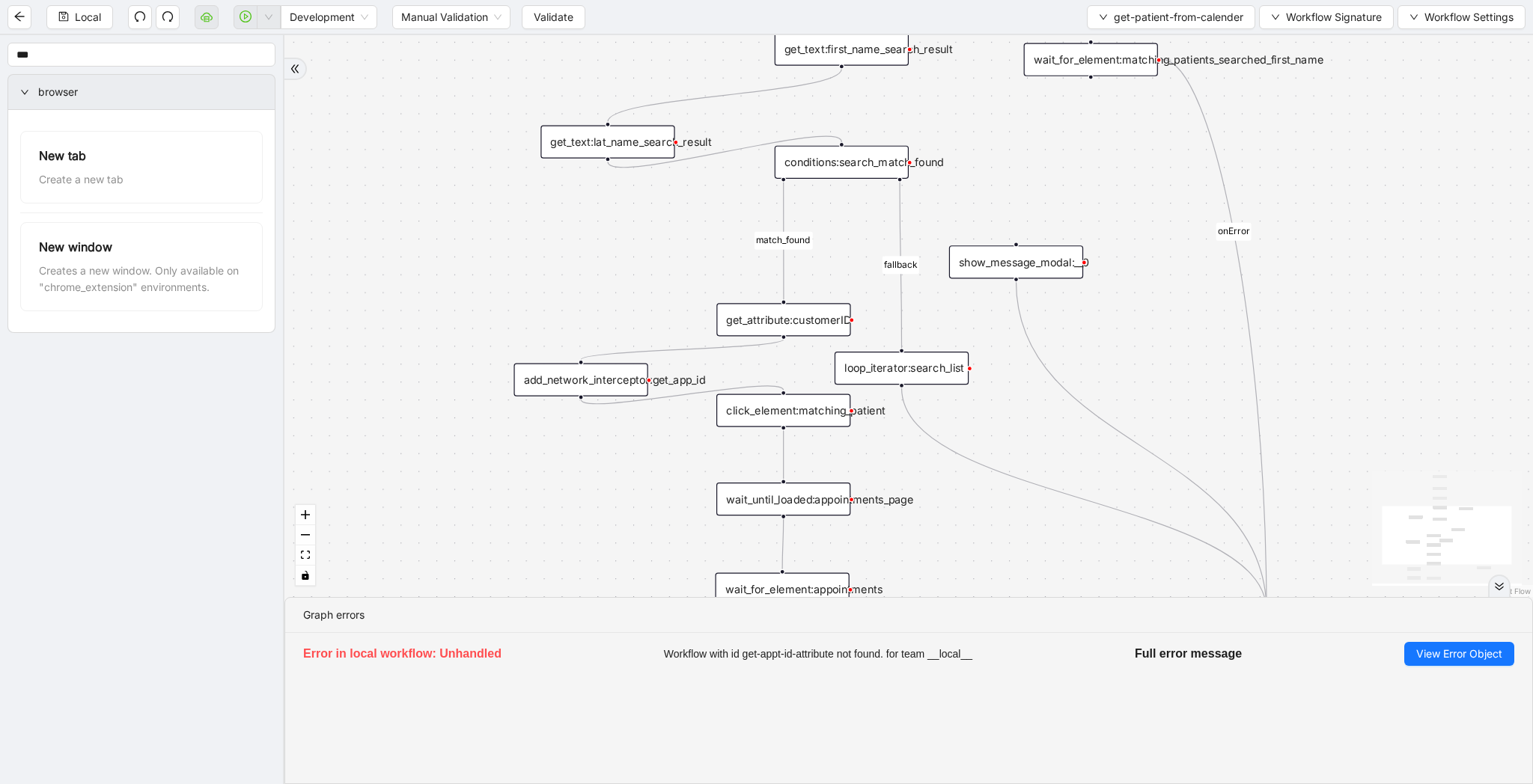
drag, startPoint x: 973, startPoint y: 529, endPoint x: 973, endPoint y: 368, distance: 161.0
click at [973, 368] on div "match_found fallback onError trigger click_element:matching_patient wait_until_…" at bounding box center [909, 316] width 1248 height 562
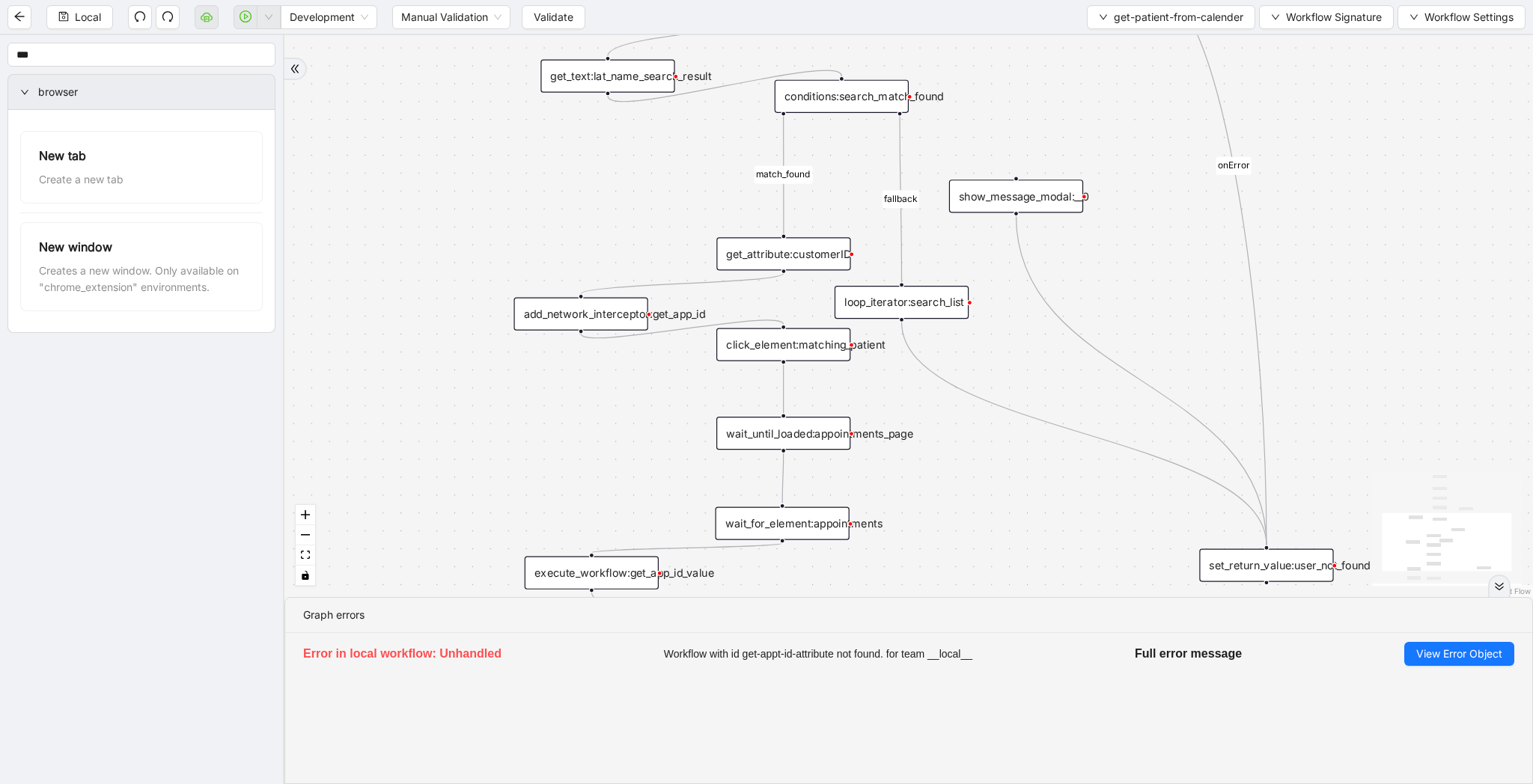
drag, startPoint x: 947, startPoint y: 470, endPoint x: 947, endPoint y: 564, distance: 94.0
click at [947, 564] on div "match_found fallback onError trigger click_element:matching_patient wait_until_…" at bounding box center [909, 316] width 1248 height 562
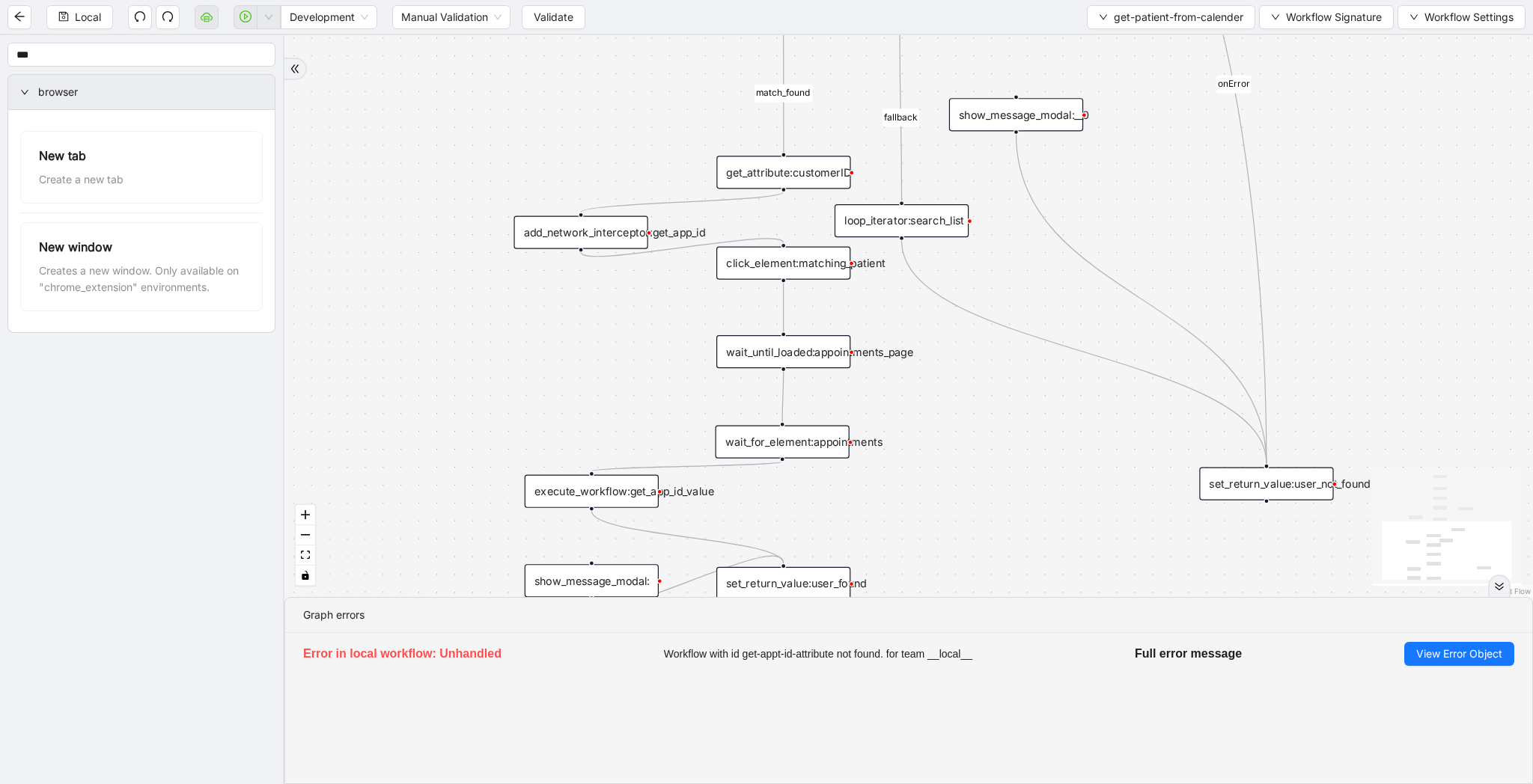
drag, startPoint x: 539, startPoint y: 211, endPoint x: 539, endPoint y: 128, distance: 83.0
click at [539, 128] on div "match_found fallback onError trigger click_element:matching_patient wait_until_…" at bounding box center [909, 316] width 1248 height 562
click at [617, 488] on div "execute_workflow:get_app_id_value" at bounding box center [592, 487] width 134 height 33
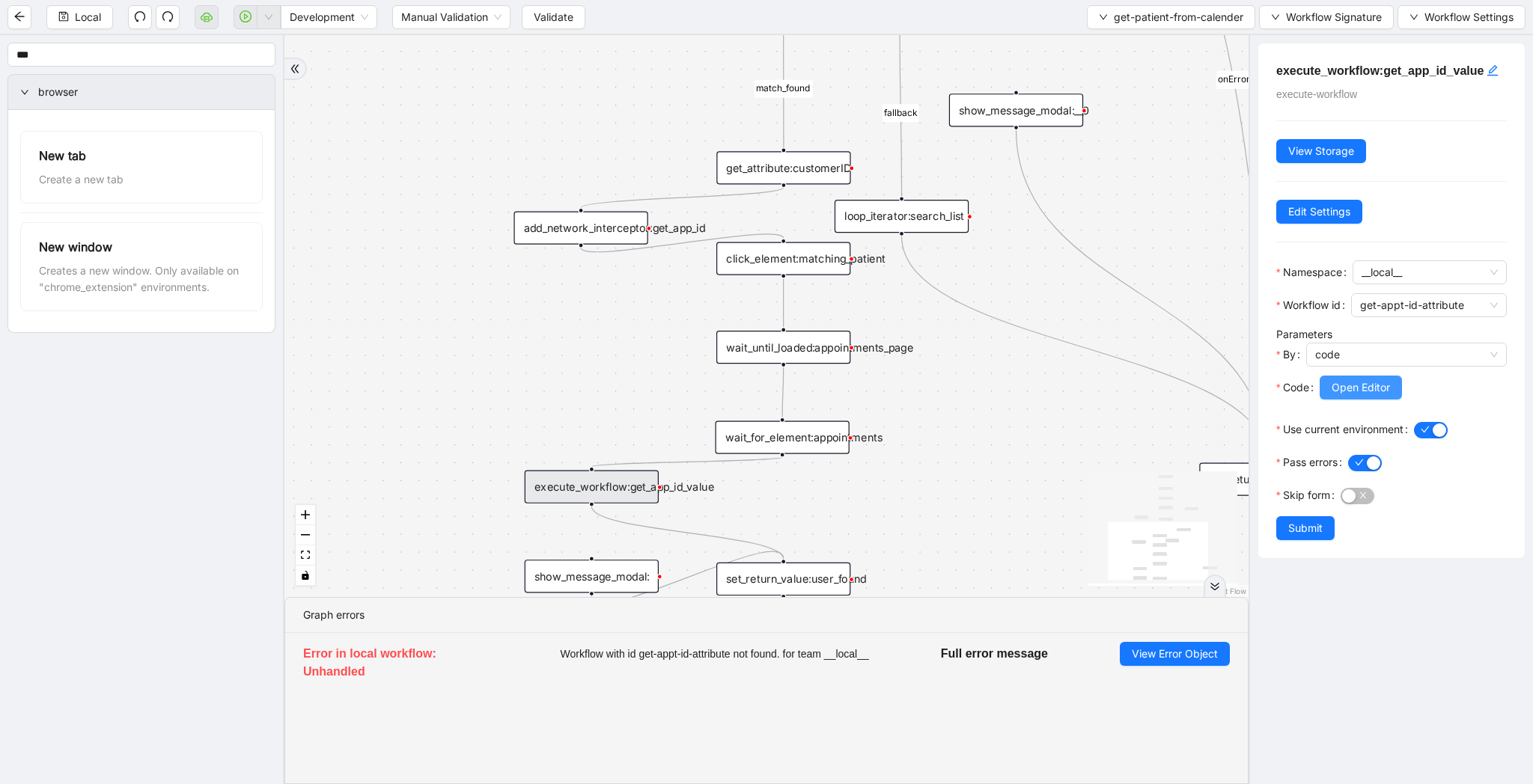
click at [1343, 395] on span "Open Editor" at bounding box center [1361, 387] width 58 height 16
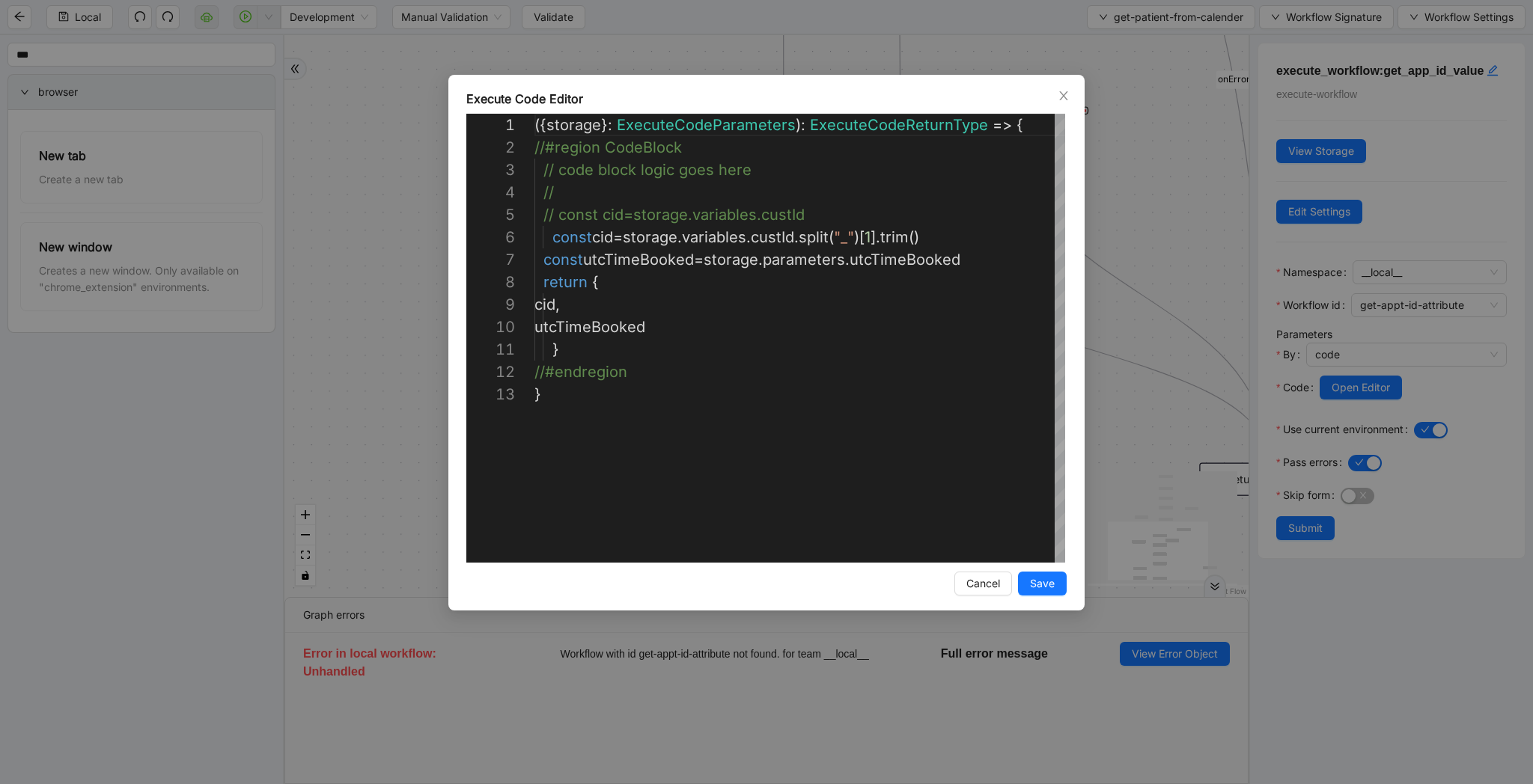
click at [1219, 113] on div "**********" at bounding box center [766, 392] width 1533 height 784
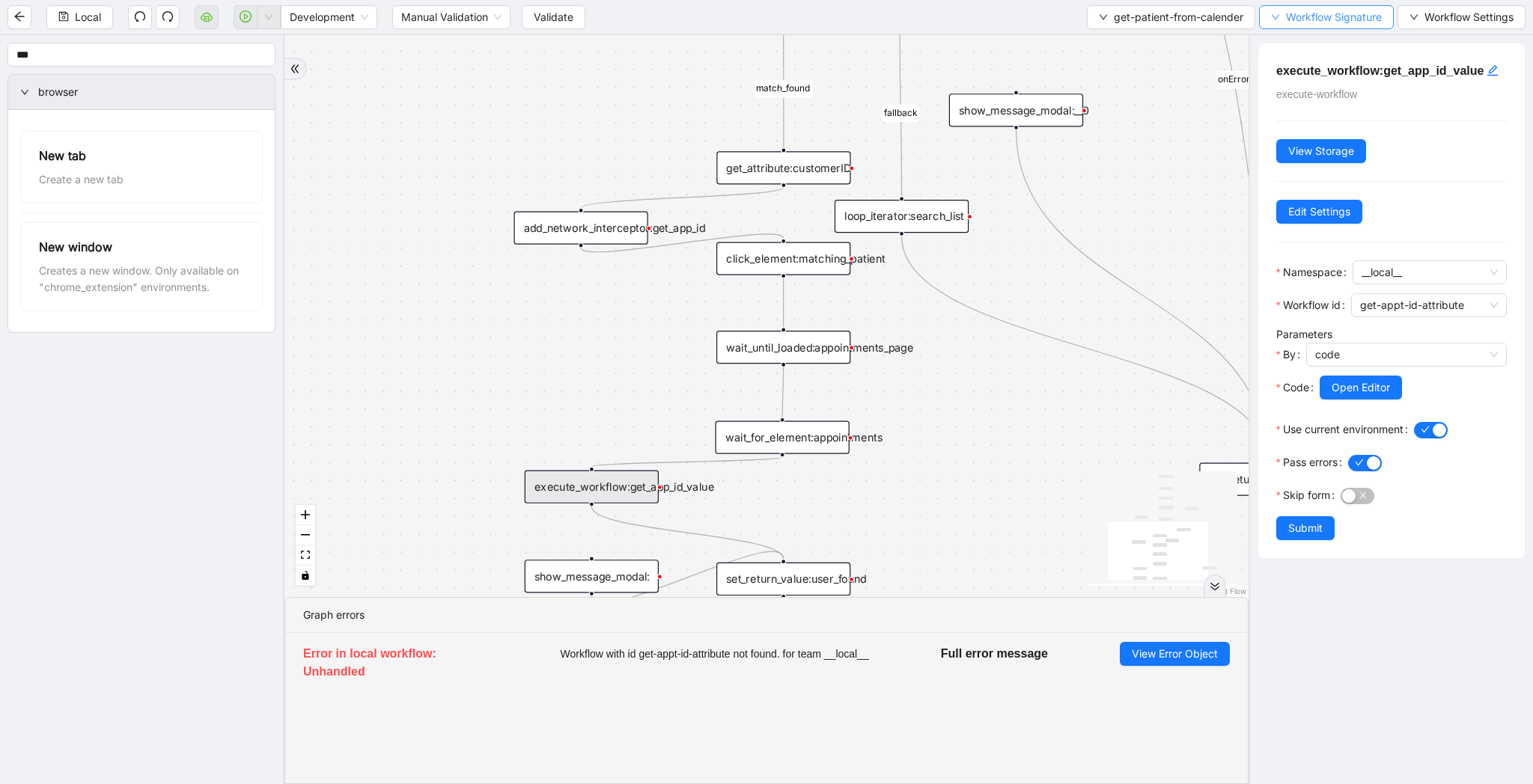
click at [1309, 21] on span "Workflow Signature" at bounding box center [1333, 16] width 95 height 16
click at [1303, 64] on span "Type" at bounding box center [1324, 70] width 101 height 16
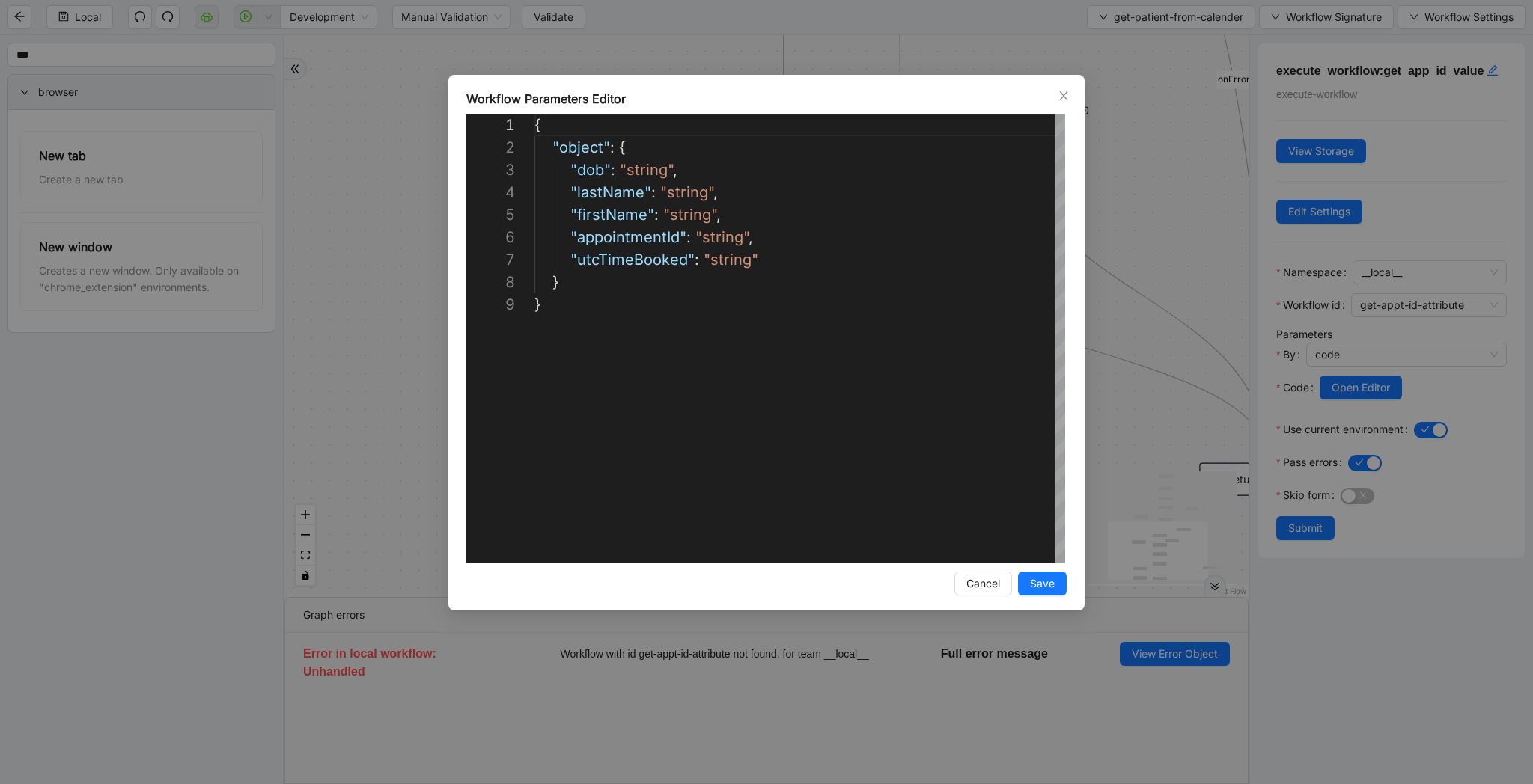
scroll to position [180, 0]
click at [1179, 260] on div "**********" at bounding box center [766, 392] width 1533 height 784
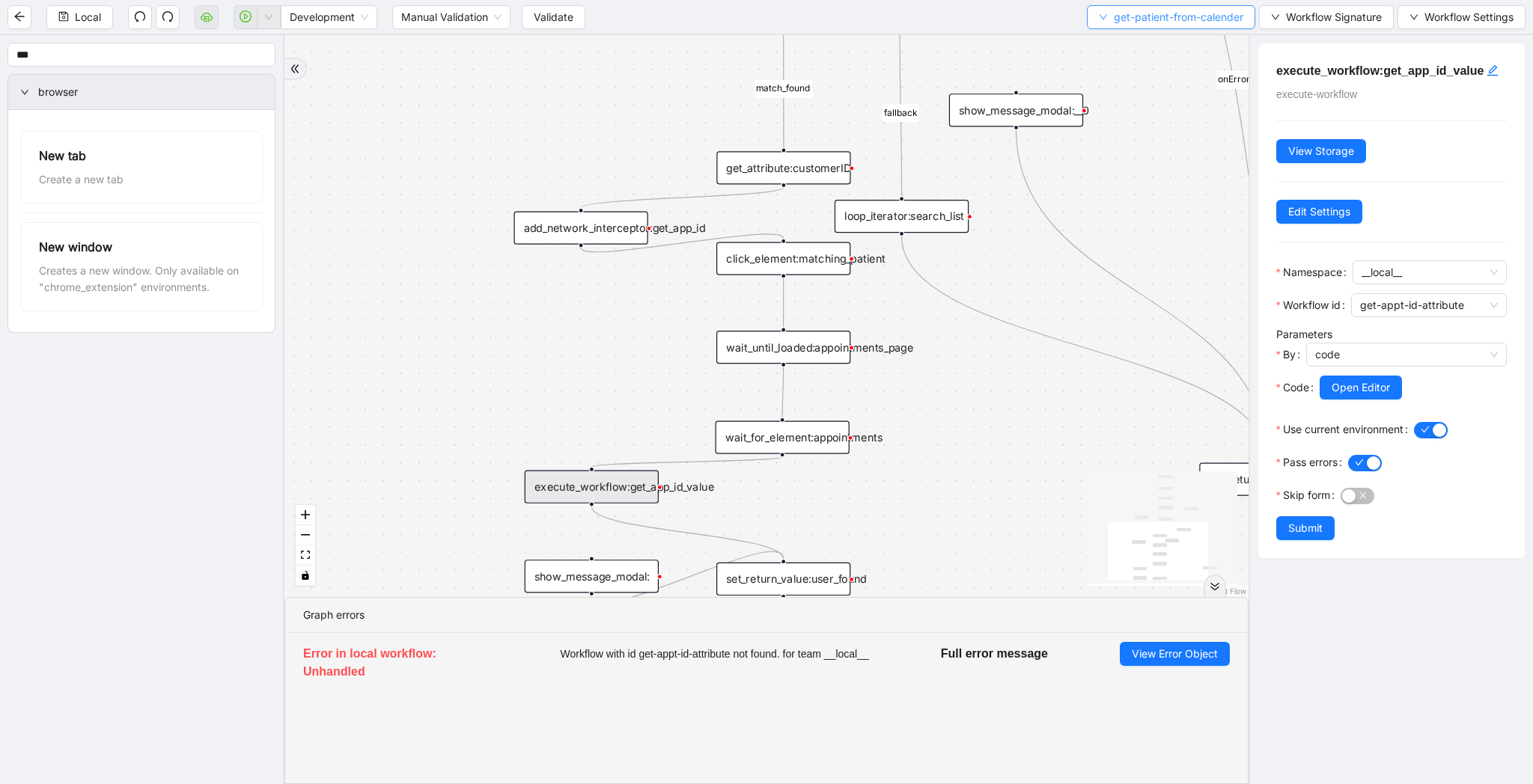
click at [1147, 21] on span "get-patient-from-calender" at bounding box center [1178, 16] width 130 height 16
click at [1147, 44] on span "Select" at bounding box center [1167, 46] width 145 height 16
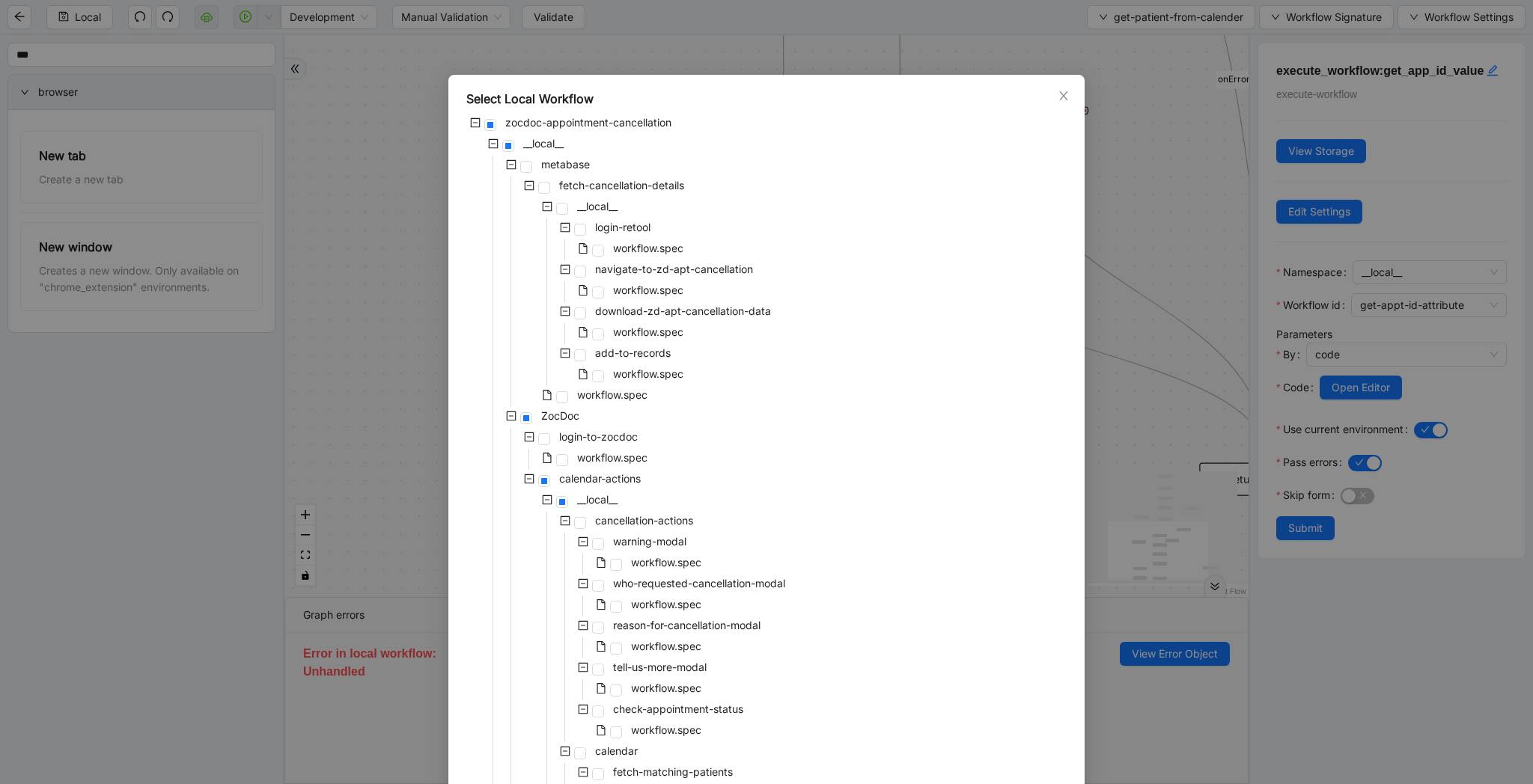
scroll to position [925, 0]
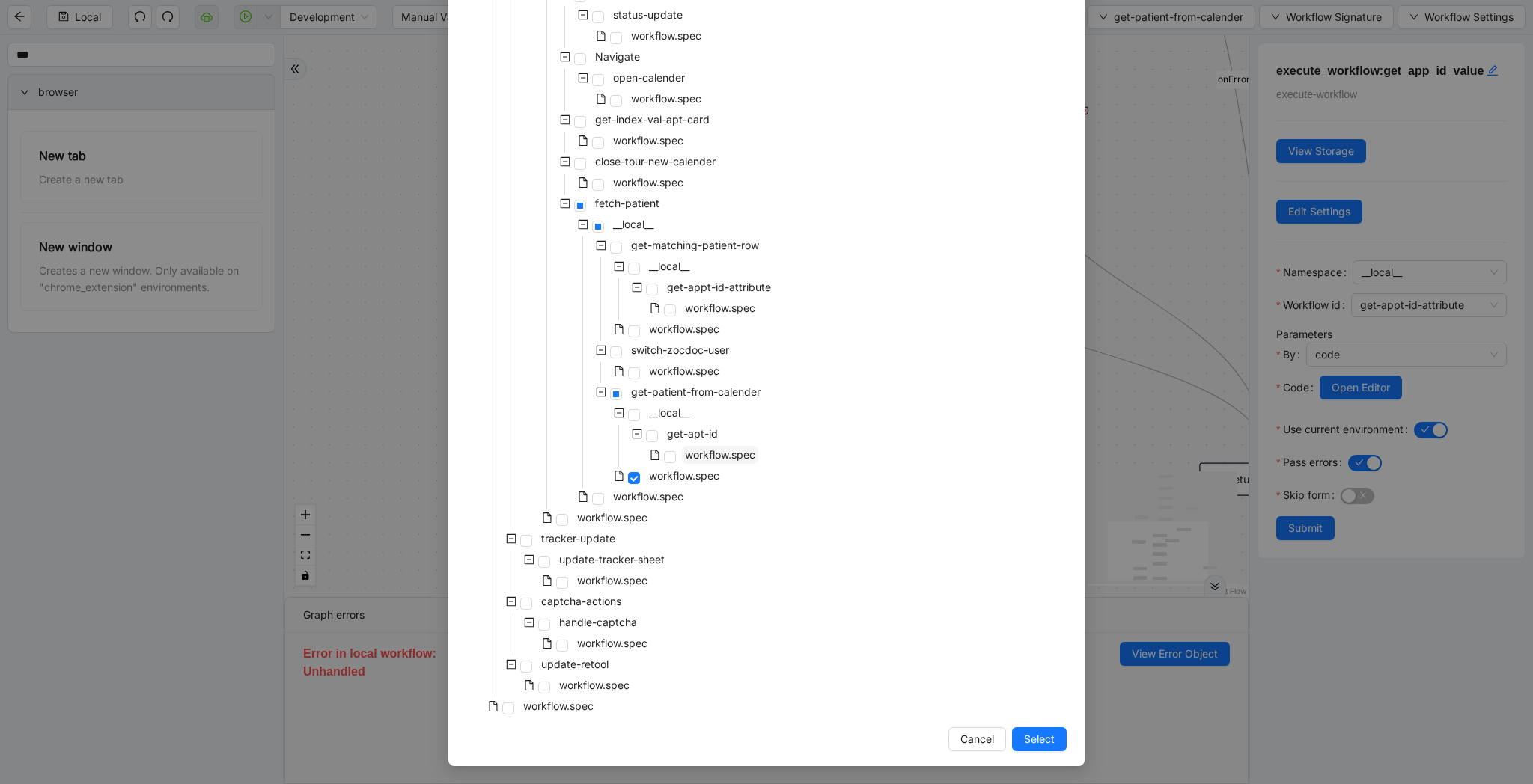
click at [730, 455] on span "workflow.spec" at bounding box center [720, 454] width 71 height 13
click at [1051, 741] on span "Select" at bounding box center [1039, 738] width 31 height 16
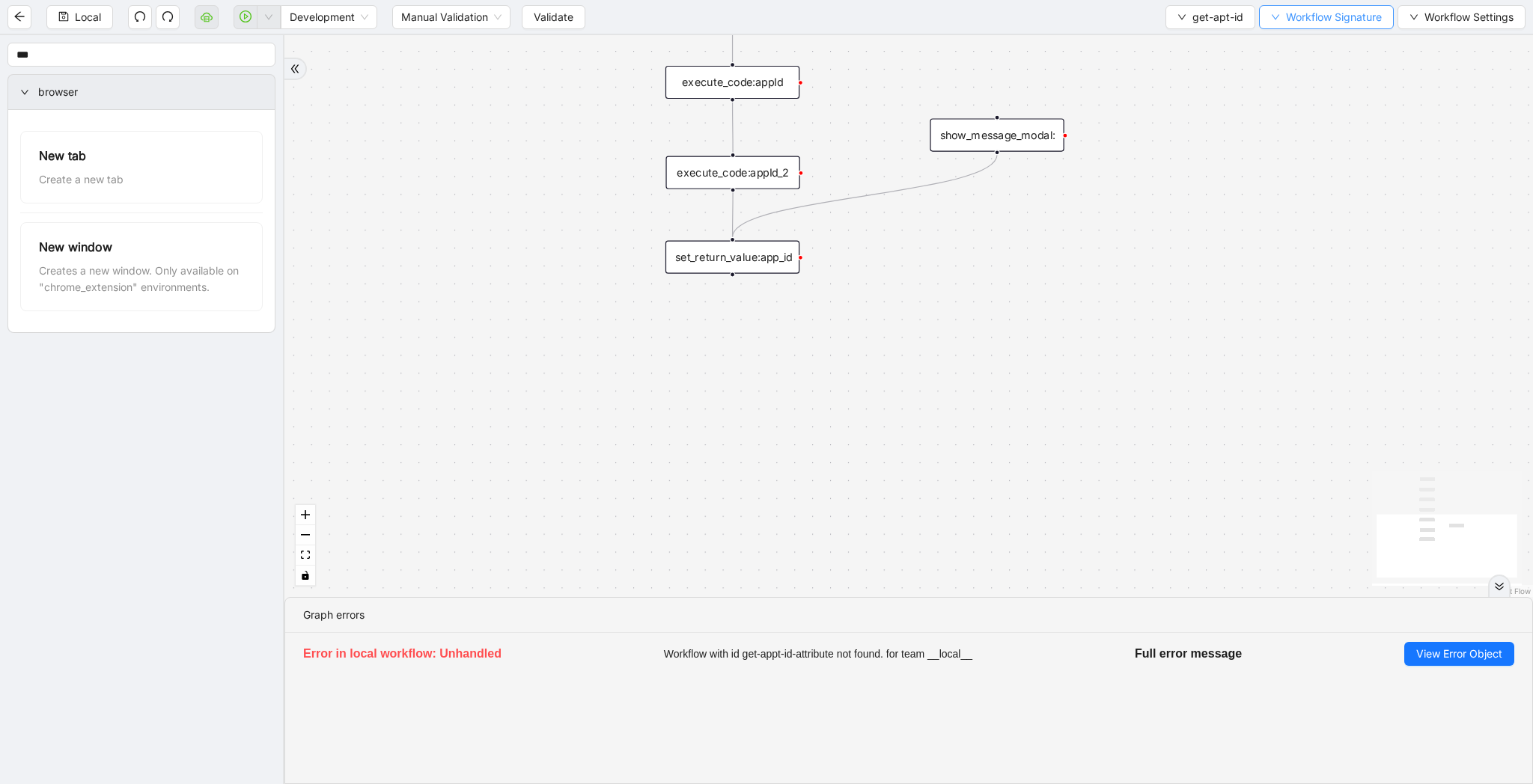
click at [1285, 13] on span "Workflow Signature" at bounding box center [1333, 16] width 95 height 16
click at [1285, 66] on span "Type" at bounding box center [1324, 70] width 101 height 16
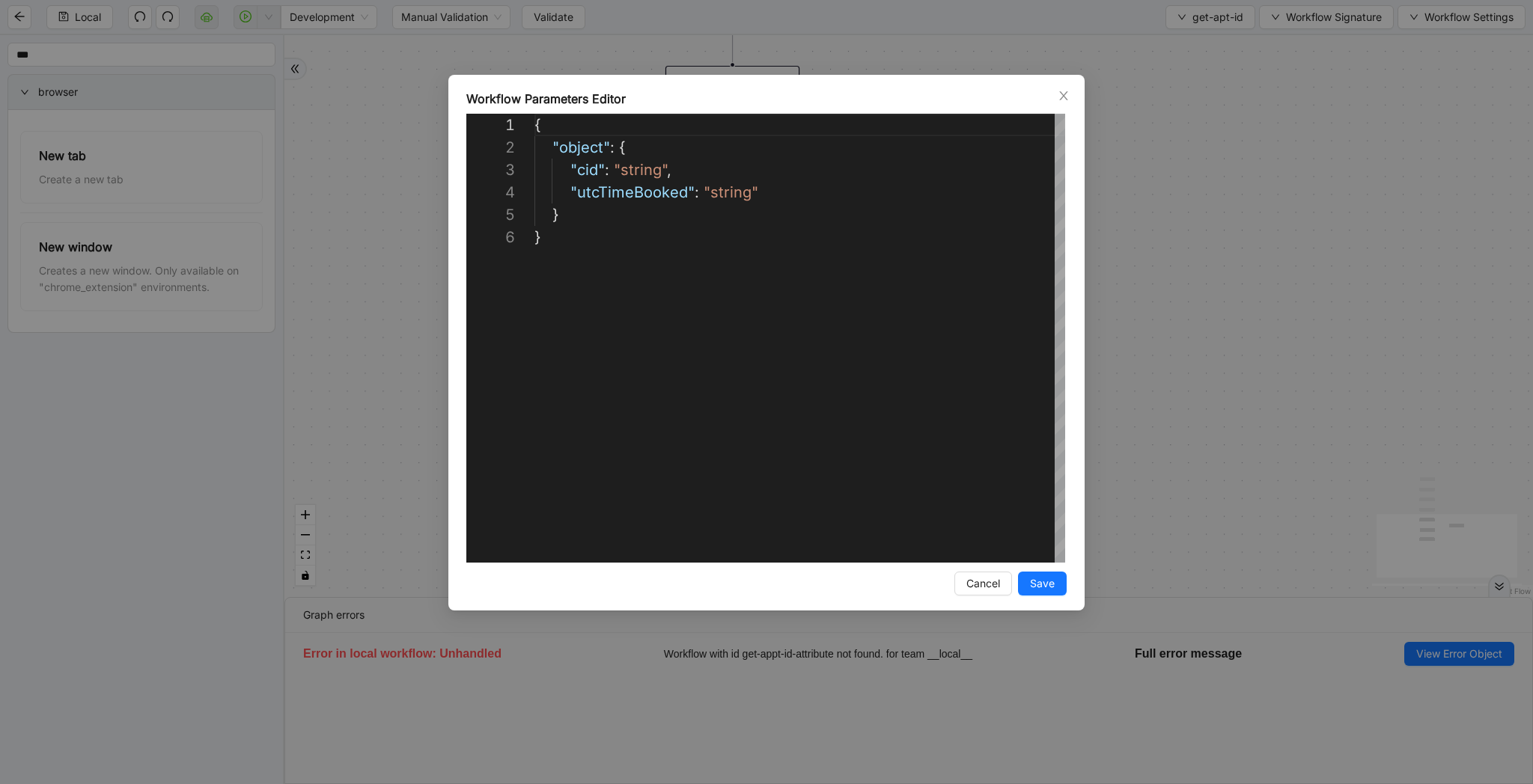
scroll to position [113, 0]
click at [1280, 248] on div "**********" at bounding box center [766, 392] width 1533 height 784
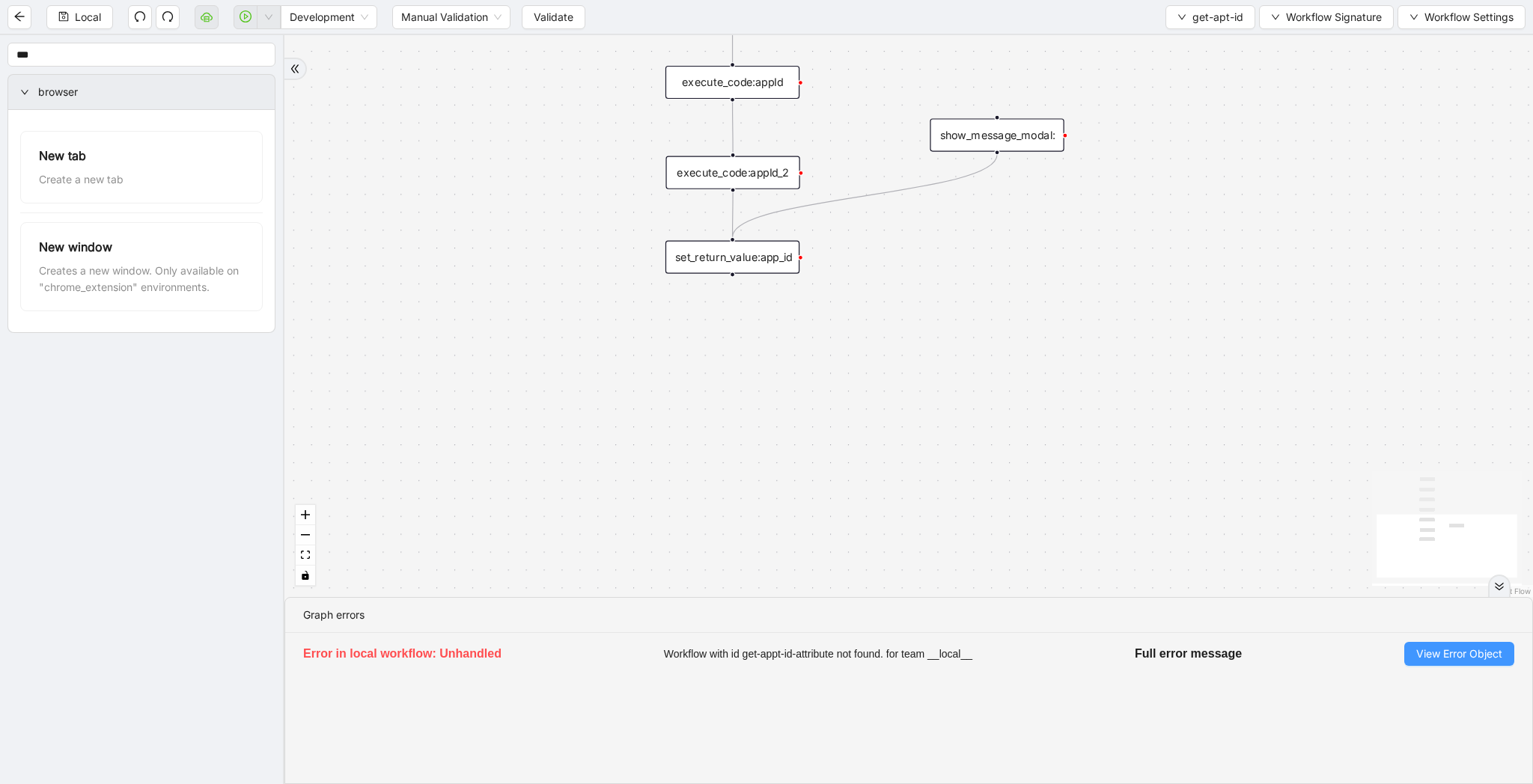
click at [1447, 658] on span "View Error Object" at bounding box center [1459, 653] width 86 height 16
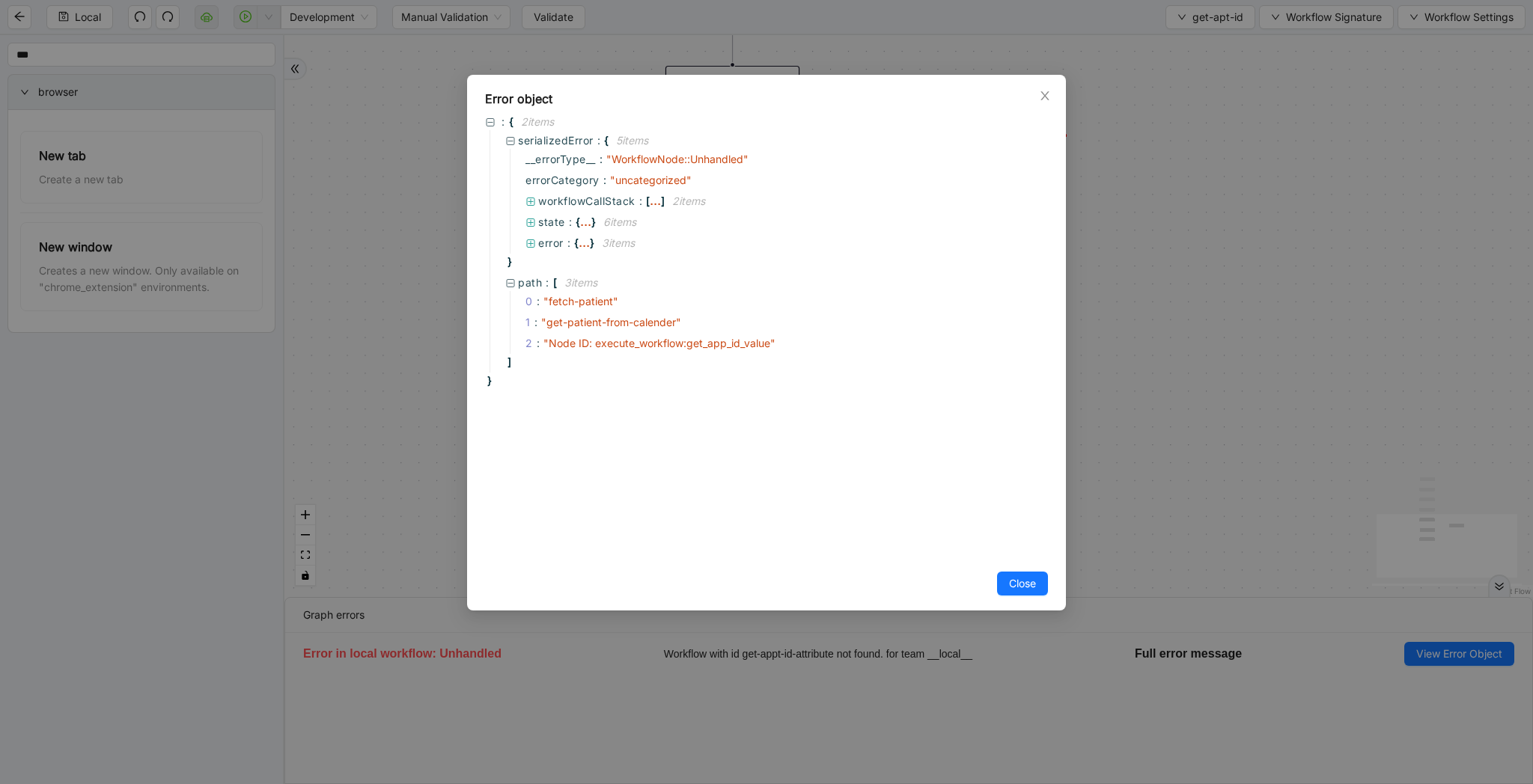
click at [1333, 391] on div "Error object : { 2 item s serializedError : { 5 item s __errorType__ : " Workfl…" at bounding box center [766, 392] width 1533 height 784
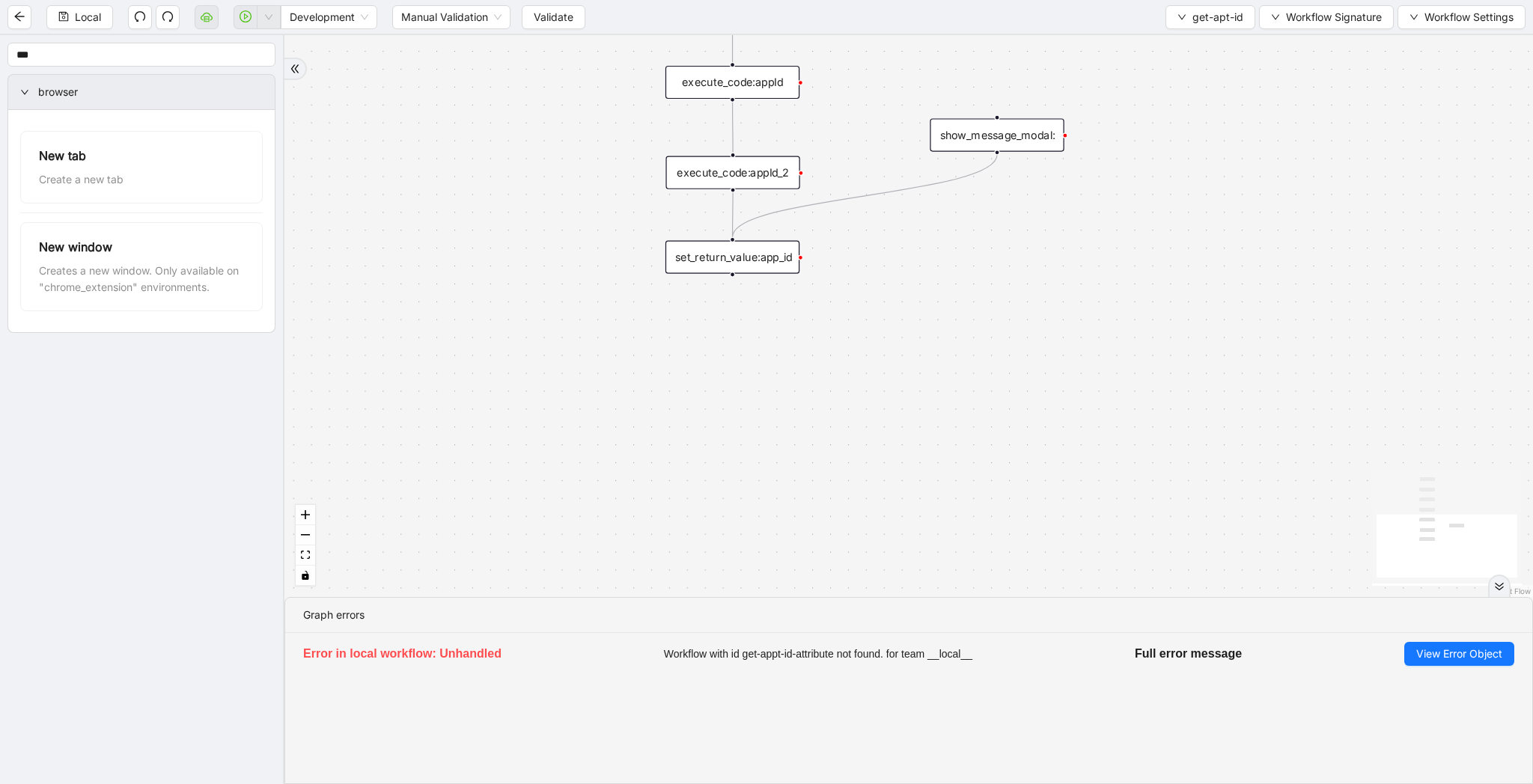
drag, startPoint x: 1170, startPoint y: 329, endPoint x: 1170, endPoint y: 546, distance: 217.0
click at [1170, 546] on div "trigger wait_until_loaded:appointments_page get_network_response:appointment_da…" at bounding box center [909, 316] width 1248 height 562
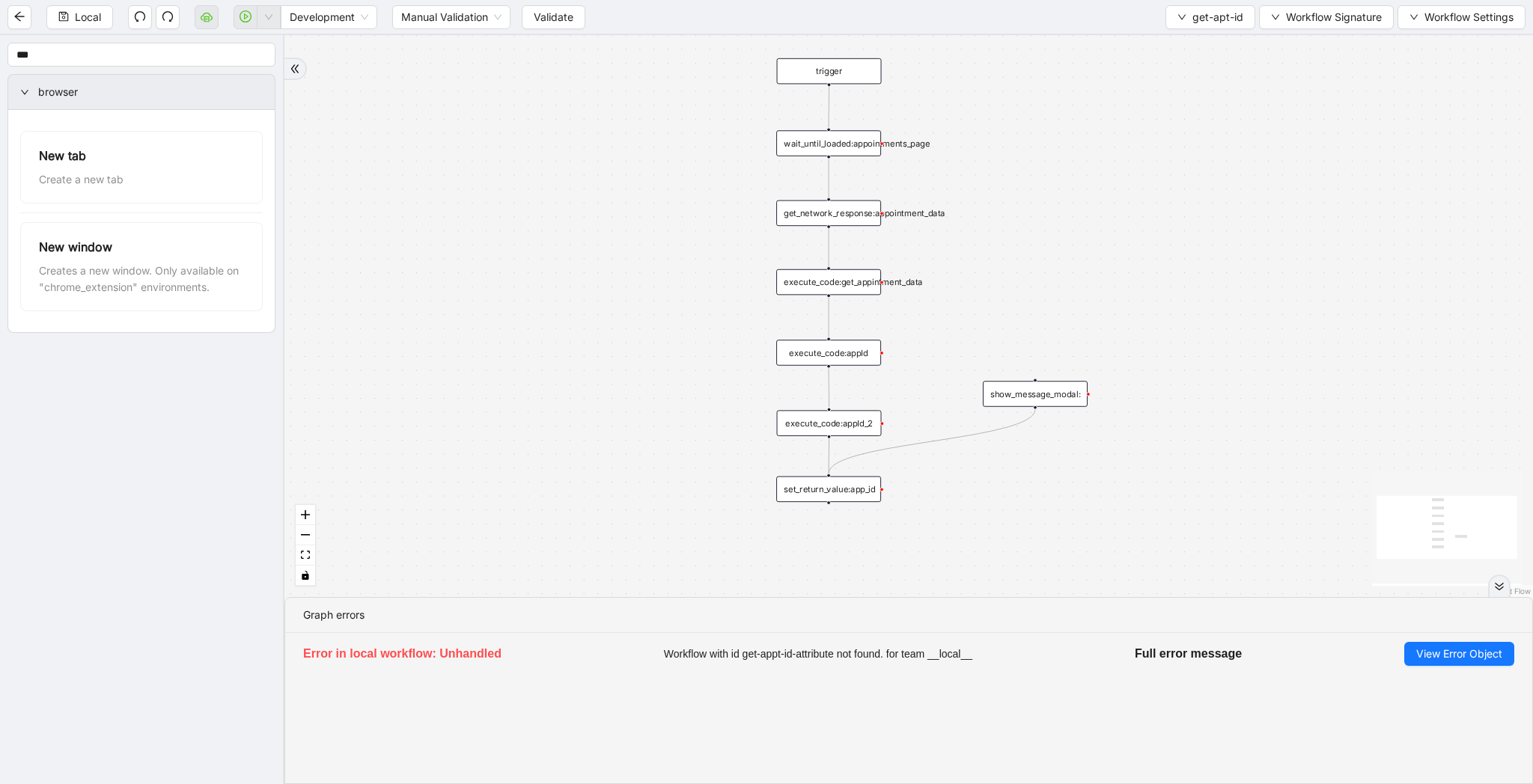
drag, startPoint x: 1184, startPoint y: 317, endPoint x: 1122, endPoint y: 334, distance: 64.3
click at [1122, 334] on div "trigger wait_until_loaded:appointments_page get_network_response:appointment_da…" at bounding box center [909, 316] width 1248 height 562
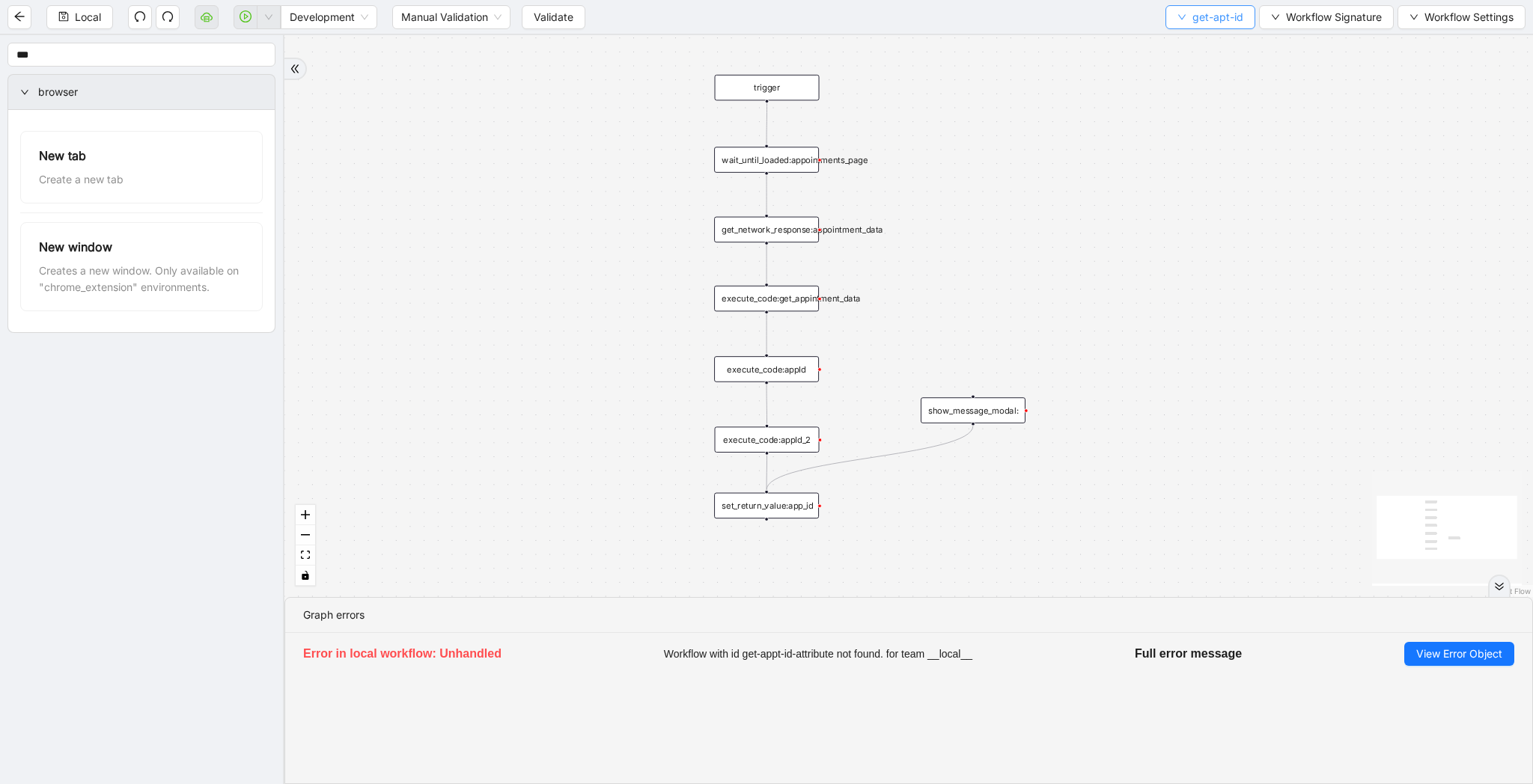
click at [1199, 26] on button "get-apt-id" at bounding box center [1210, 17] width 89 height 24
click at [1198, 40] on span "Select" at bounding box center [1208, 46] width 65 height 16
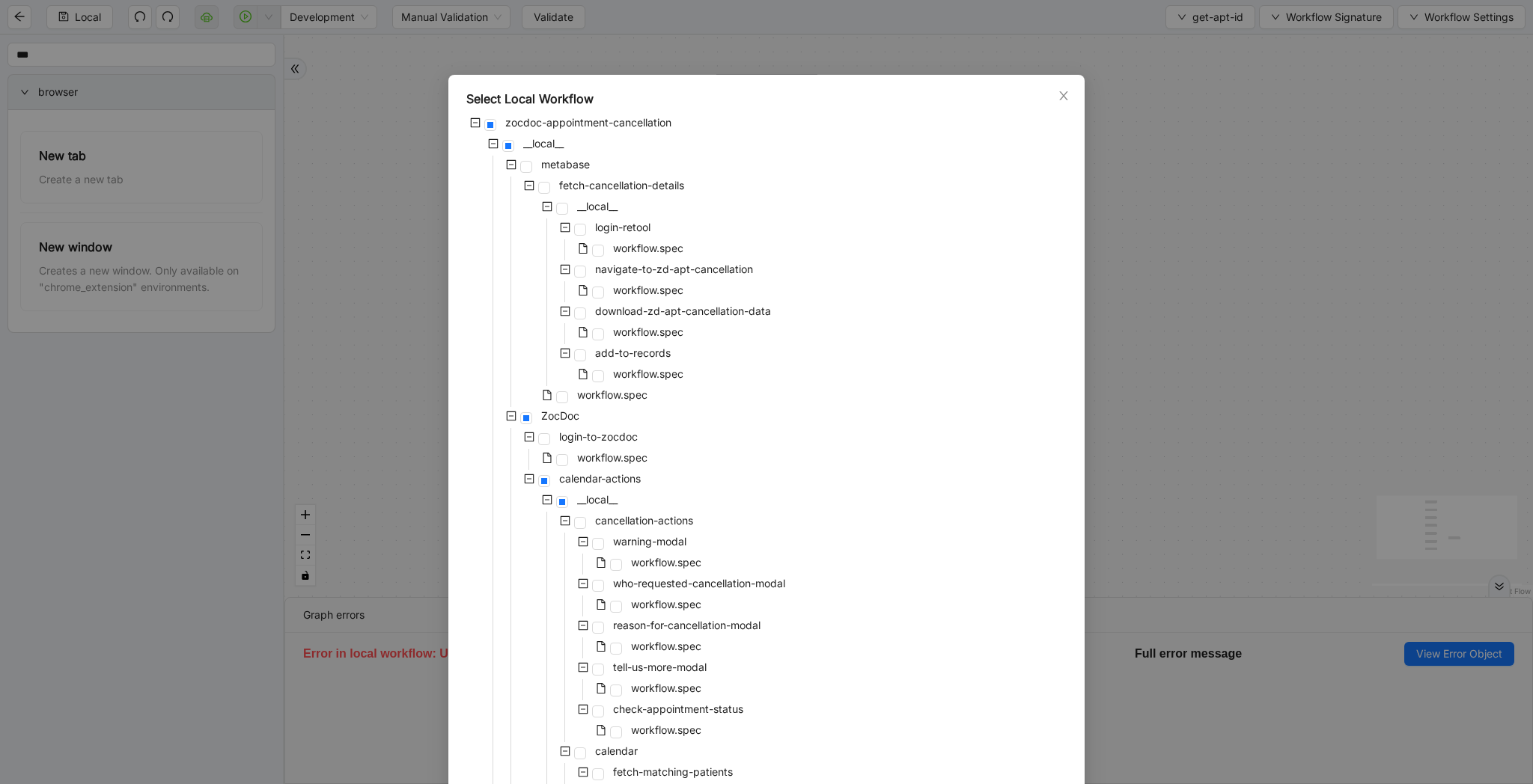
scroll to position [925, 0]
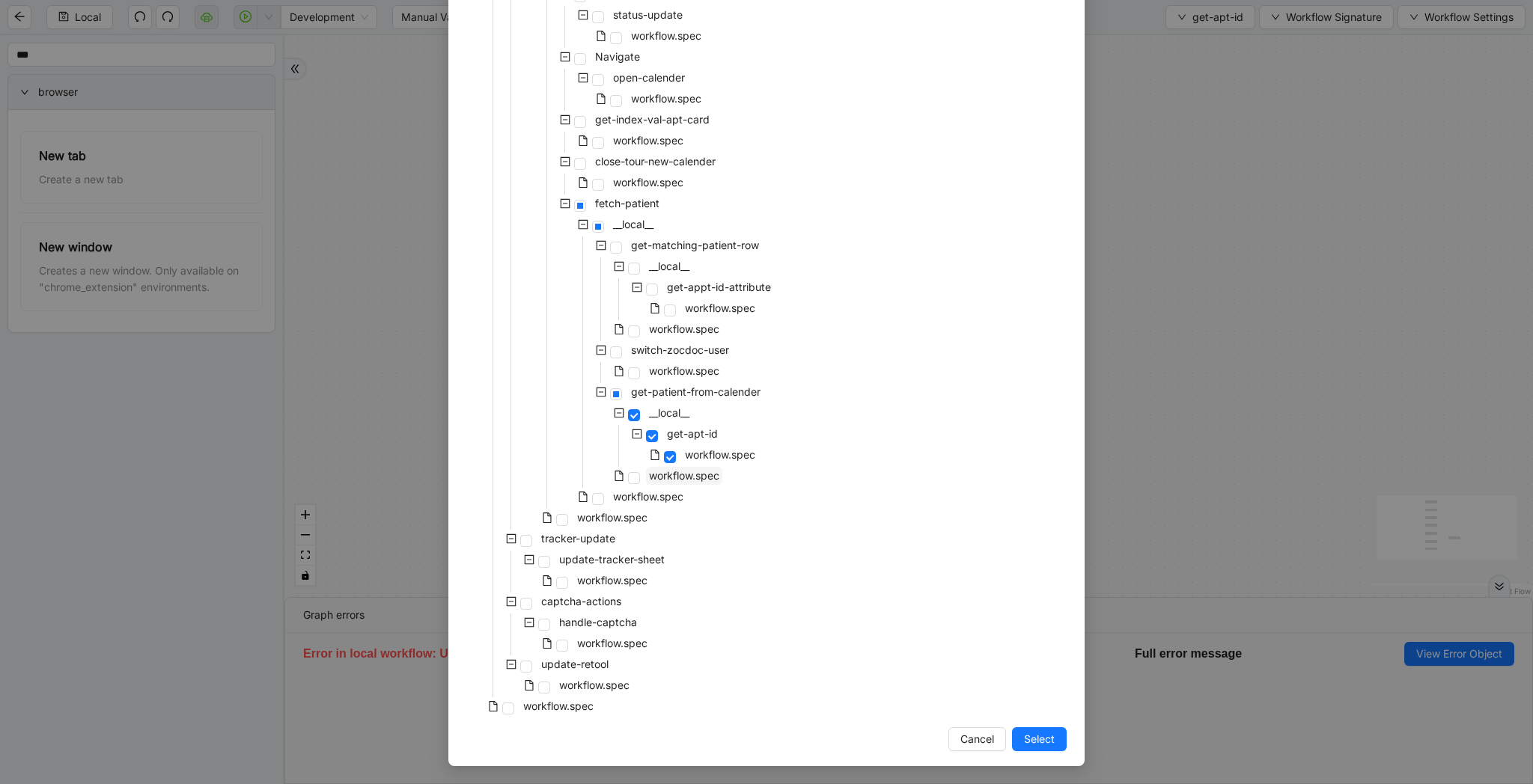
click at [687, 479] on span "workflow.spec" at bounding box center [684, 475] width 71 height 13
click at [1253, 518] on div "Select Local Workflow zocdoc-appointment-cancellation __local__ metabase fetch-…" at bounding box center [766, 392] width 1533 height 784
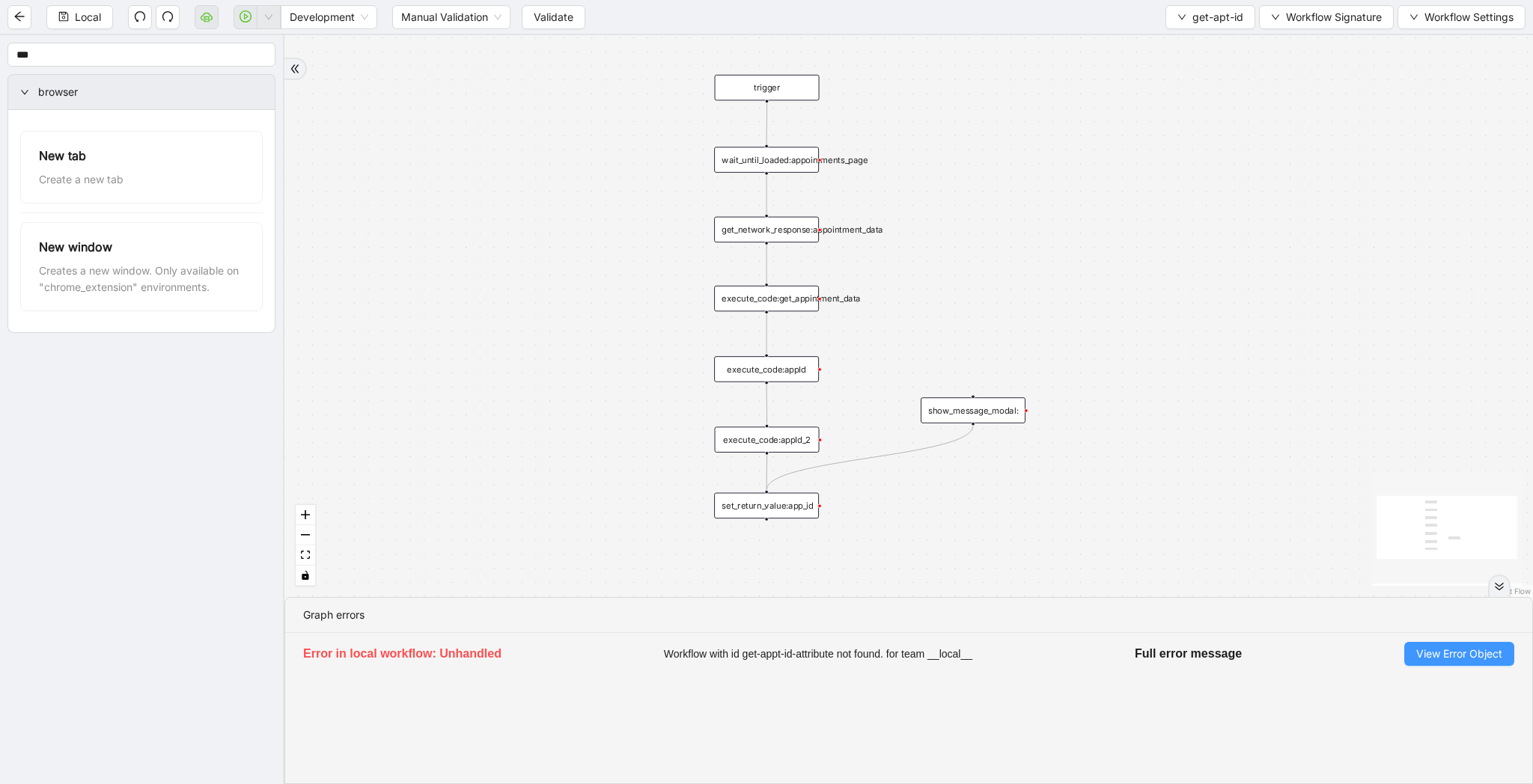
click at [1455, 650] on span "View Error Object" at bounding box center [1459, 653] width 86 height 16
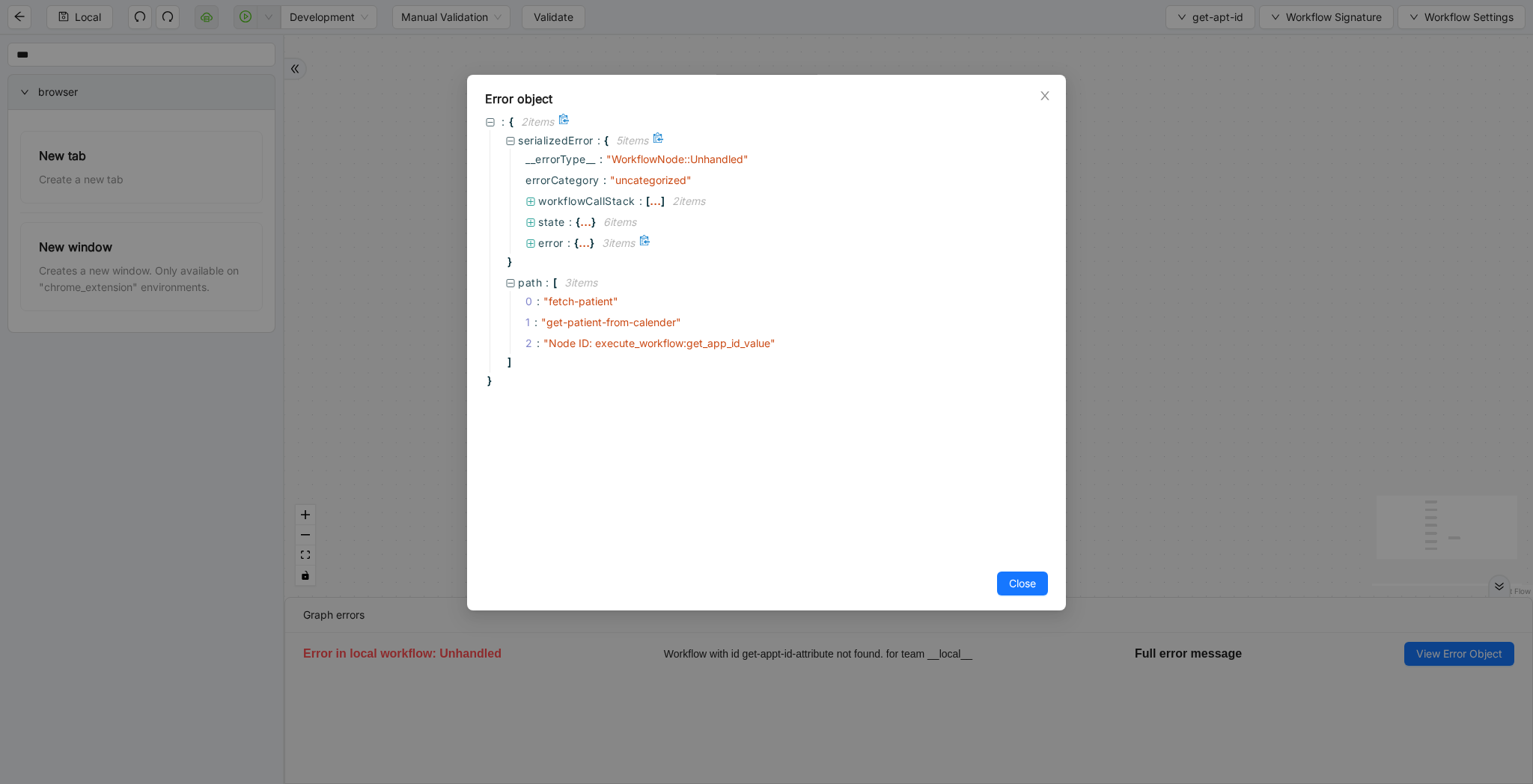
click at [552, 243] on span "error" at bounding box center [551, 242] width 26 height 13
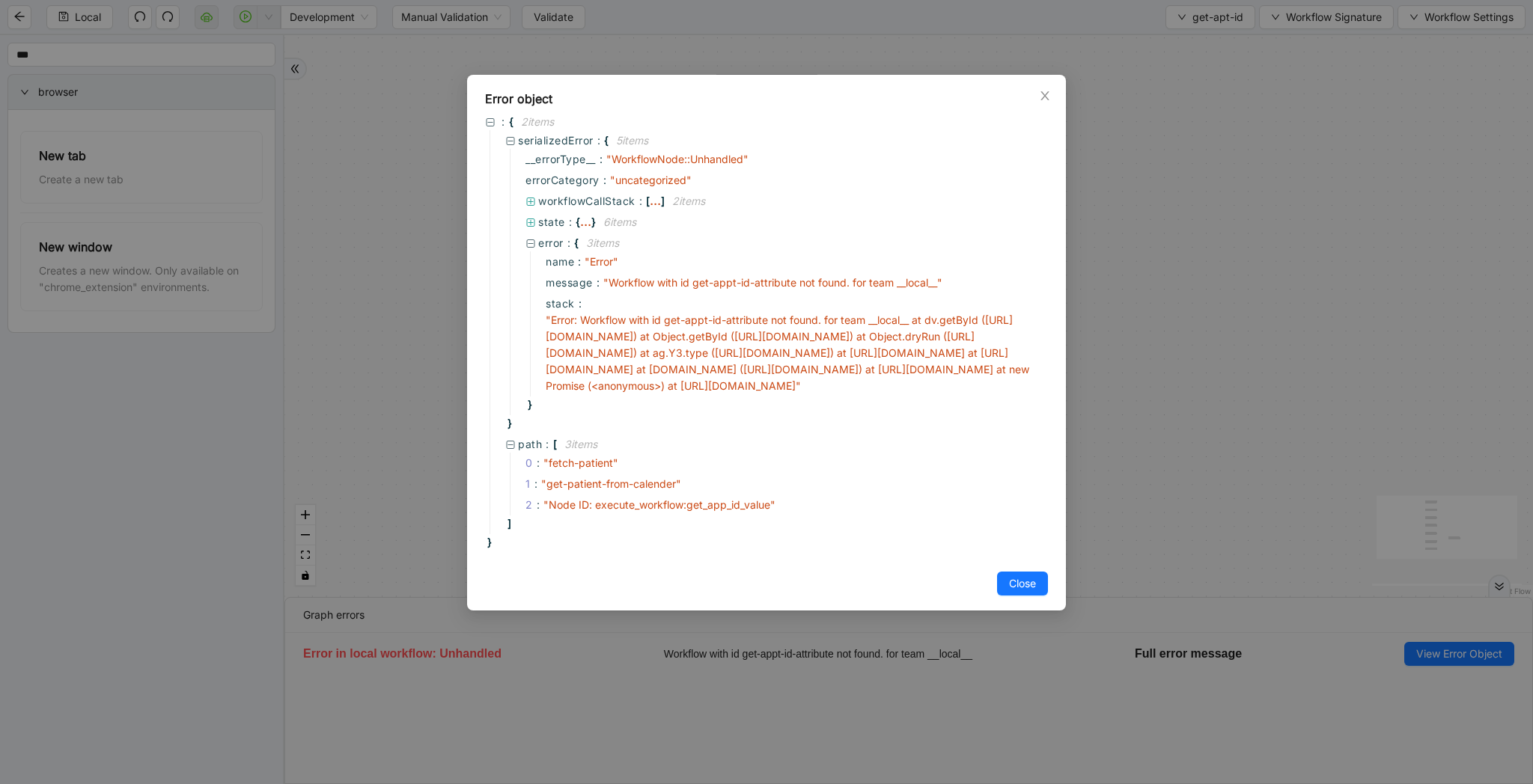
click at [1271, 156] on div "Error object : { 2 item s serializedError : { 5 item s __errorType__ : " Workfl…" at bounding box center [766, 392] width 1533 height 784
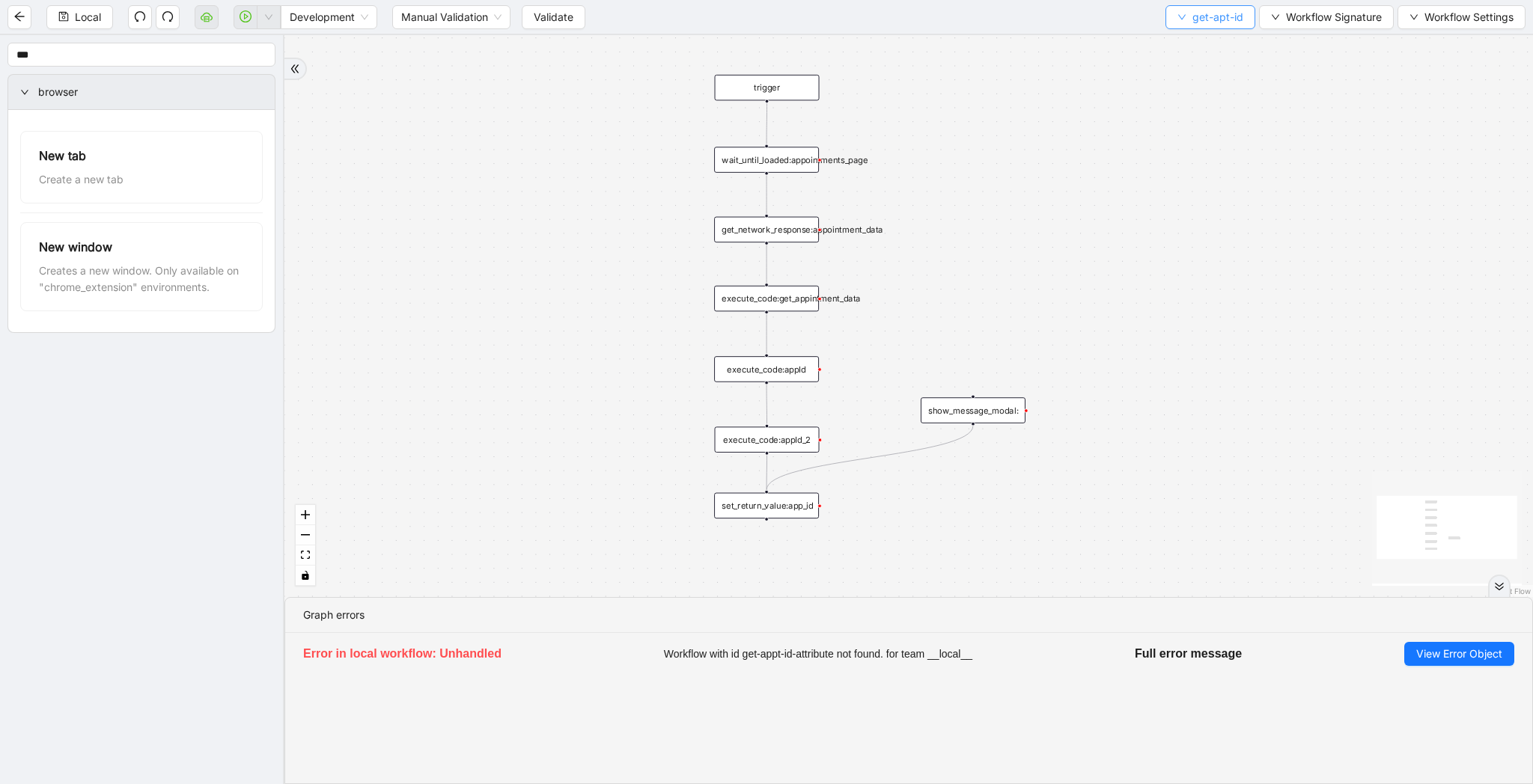
click at [1193, 15] on span "get-apt-id" at bounding box center [1217, 16] width 51 height 16
click at [1193, 38] on span "Select" at bounding box center [1208, 46] width 65 height 16
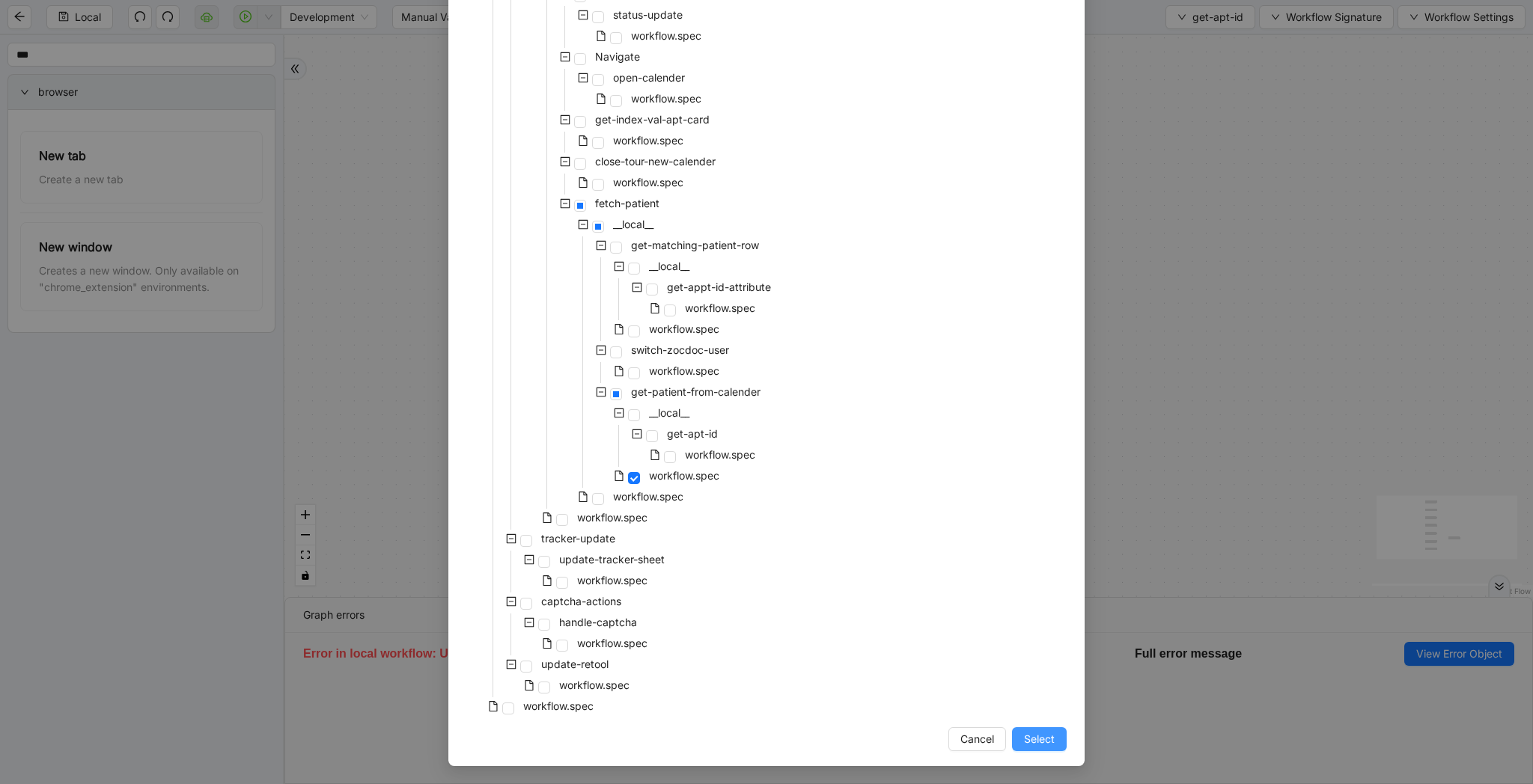
click at [1050, 738] on span "Select" at bounding box center [1039, 738] width 31 height 16
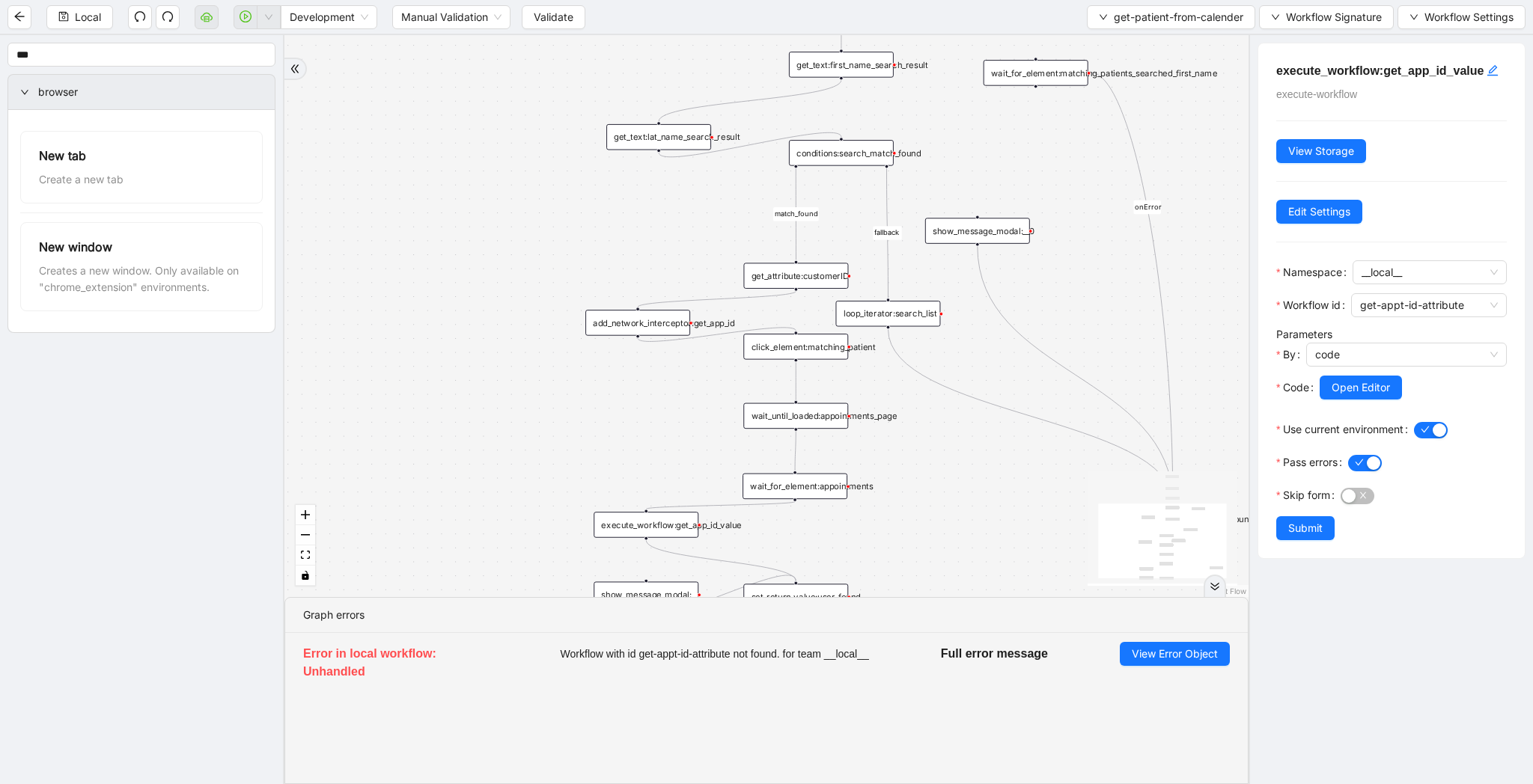
drag, startPoint x: 569, startPoint y: 367, endPoint x: 534, endPoint y: 38, distance: 330.9
click at [534, 38] on div "match_found fallback onError trigger click_element:matching_patient wait_until_…" at bounding box center [766, 316] width 964 height 562
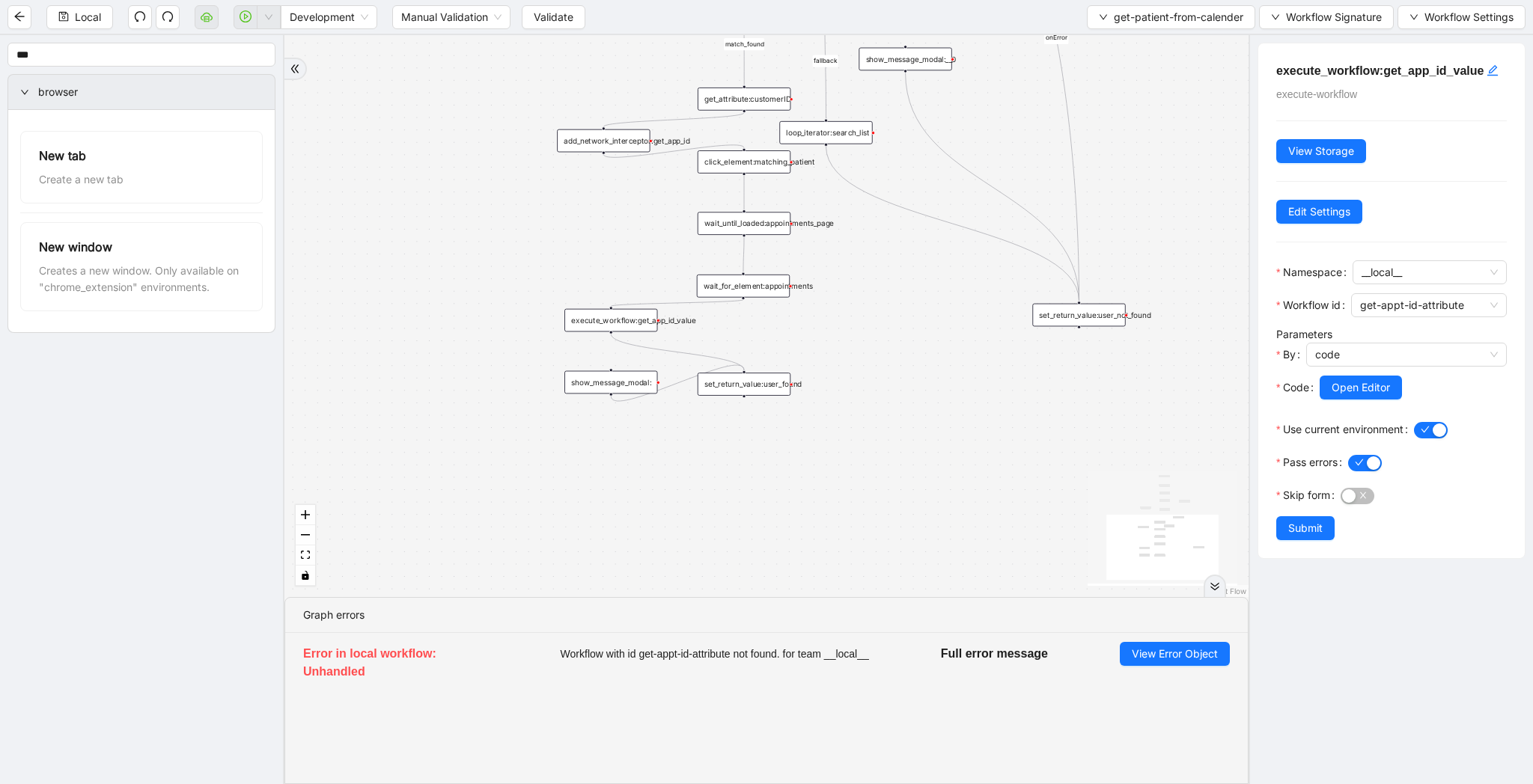
click at [639, 316] on div "execute_workflow:get_app_id_value" at bounding box center [610, 320] width 93 height 23
click at [1438, 316] on span "get-appt-id-attribute" at bounding box center [1429, 305] width 138 height 22
click at [1444, 377] on div "get-apt-id" at bounding box center [1425, 377] width 121 height 16
click at [1320, 536] on span "Submit" at bounding box center [1305, 528] width 34 height 16
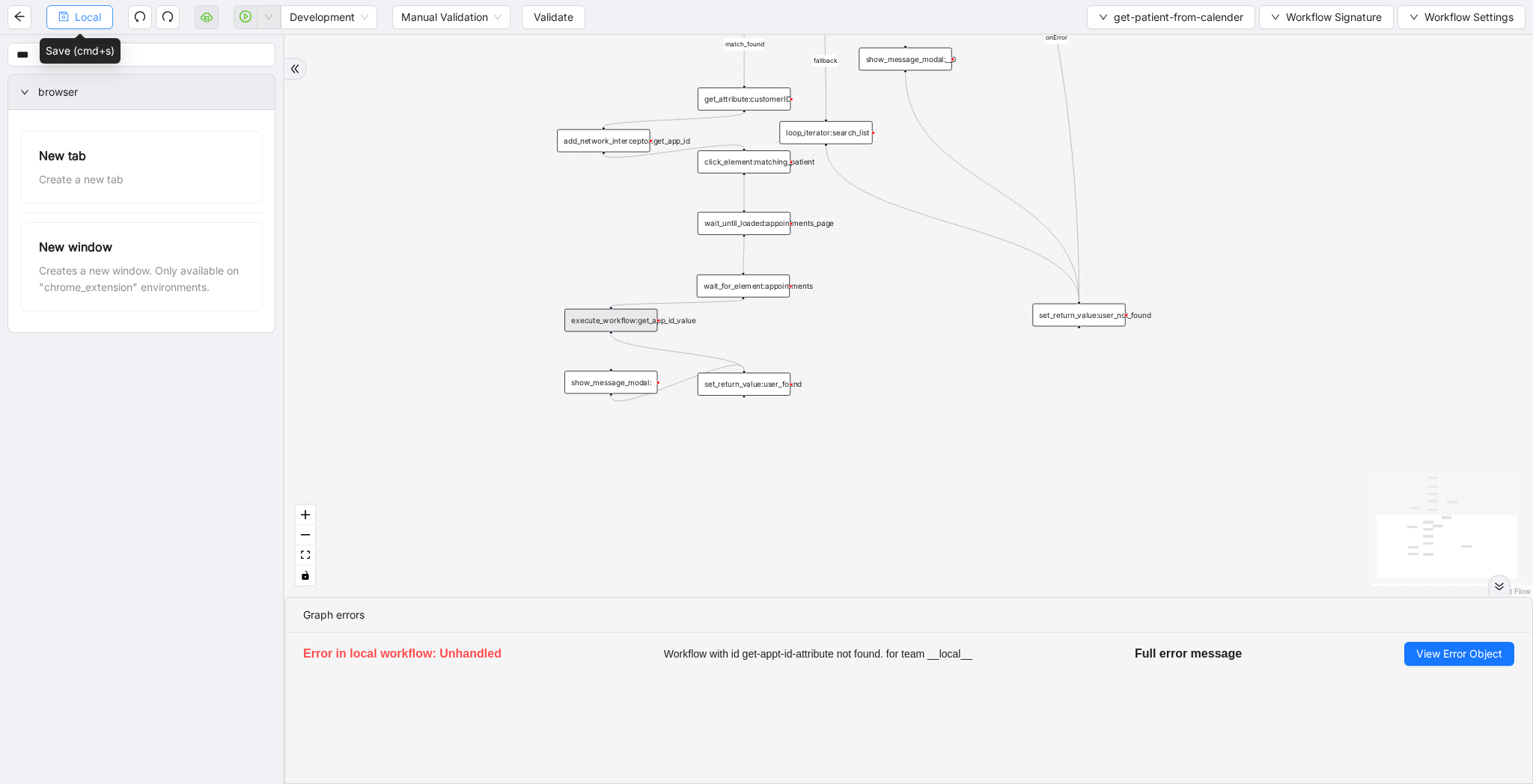
click at [83, 25] on span "Local" at bounding box center [88, 16] width 26 height 16
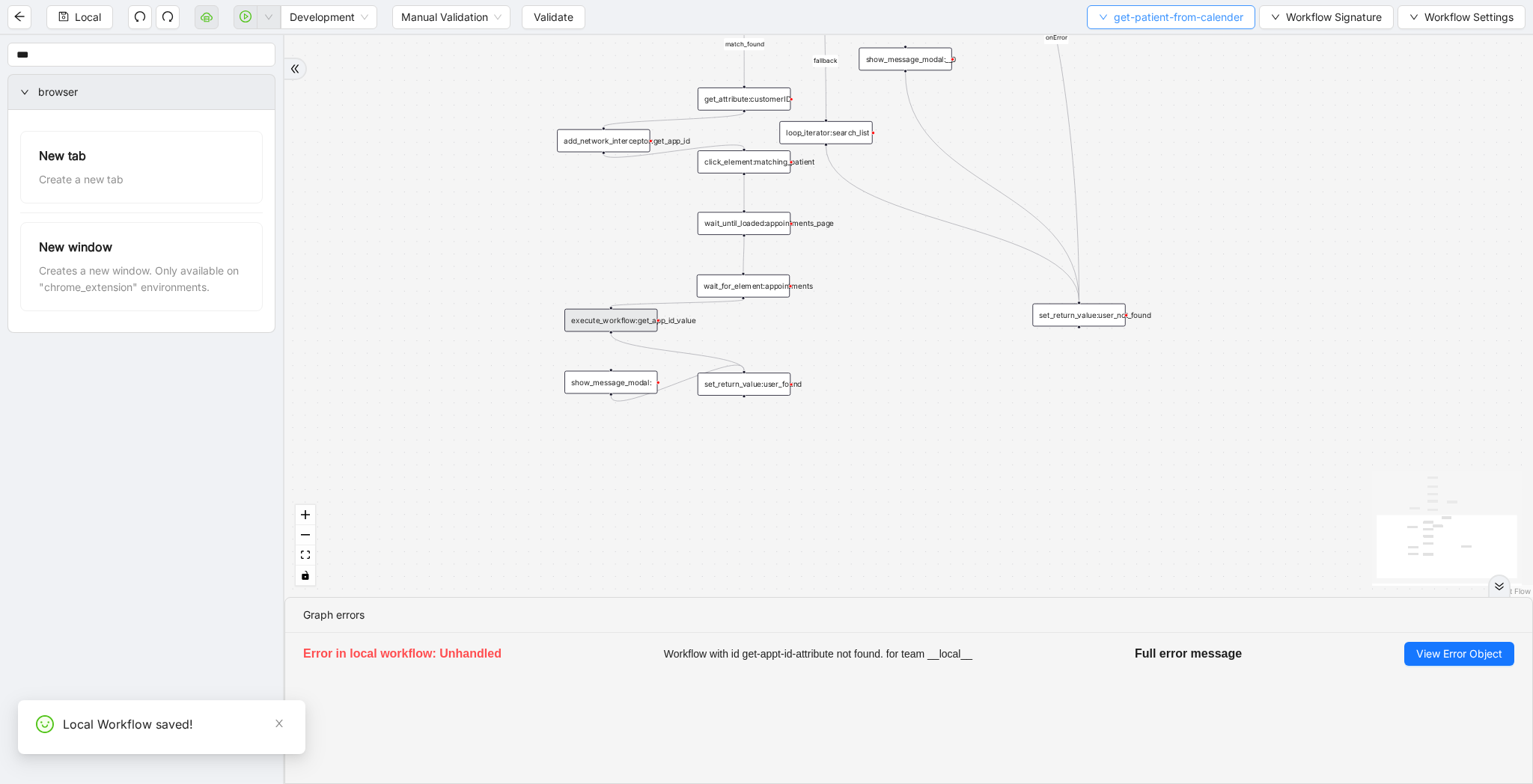
click at [1175, 26] on button "get-patient-from-calender" at bounding box center [1171, 17] width 169 height 24
click at [1174, 43] on span "Select" at bounding box center [1167, 46] width 145 height 16
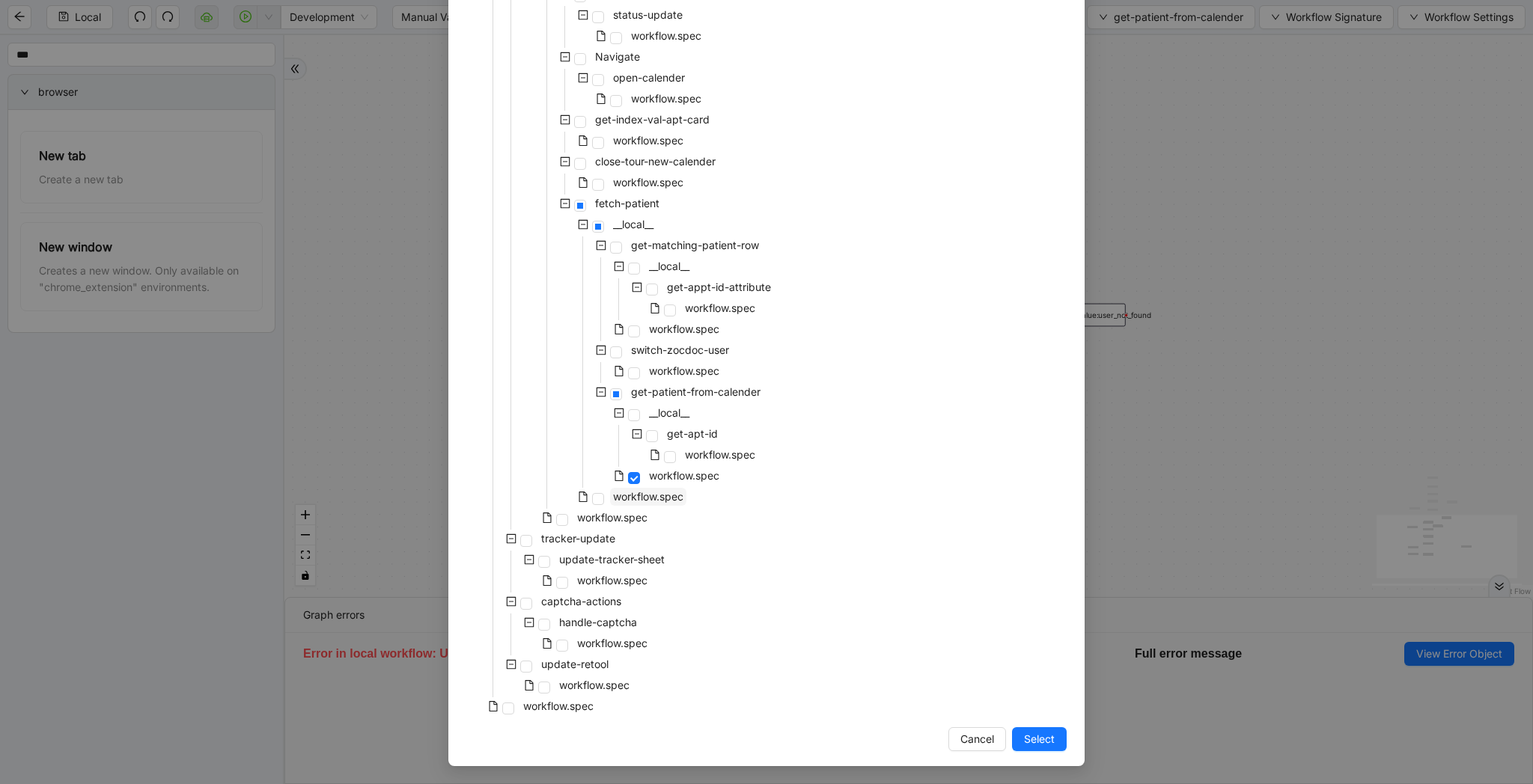
click at [682, 494] on span "workflow.spec" at bounding box center [648, 496] width 71 height 13
click at [1033, 737] on span "Select" at bounding box center [1039, 738] width 31 height 16
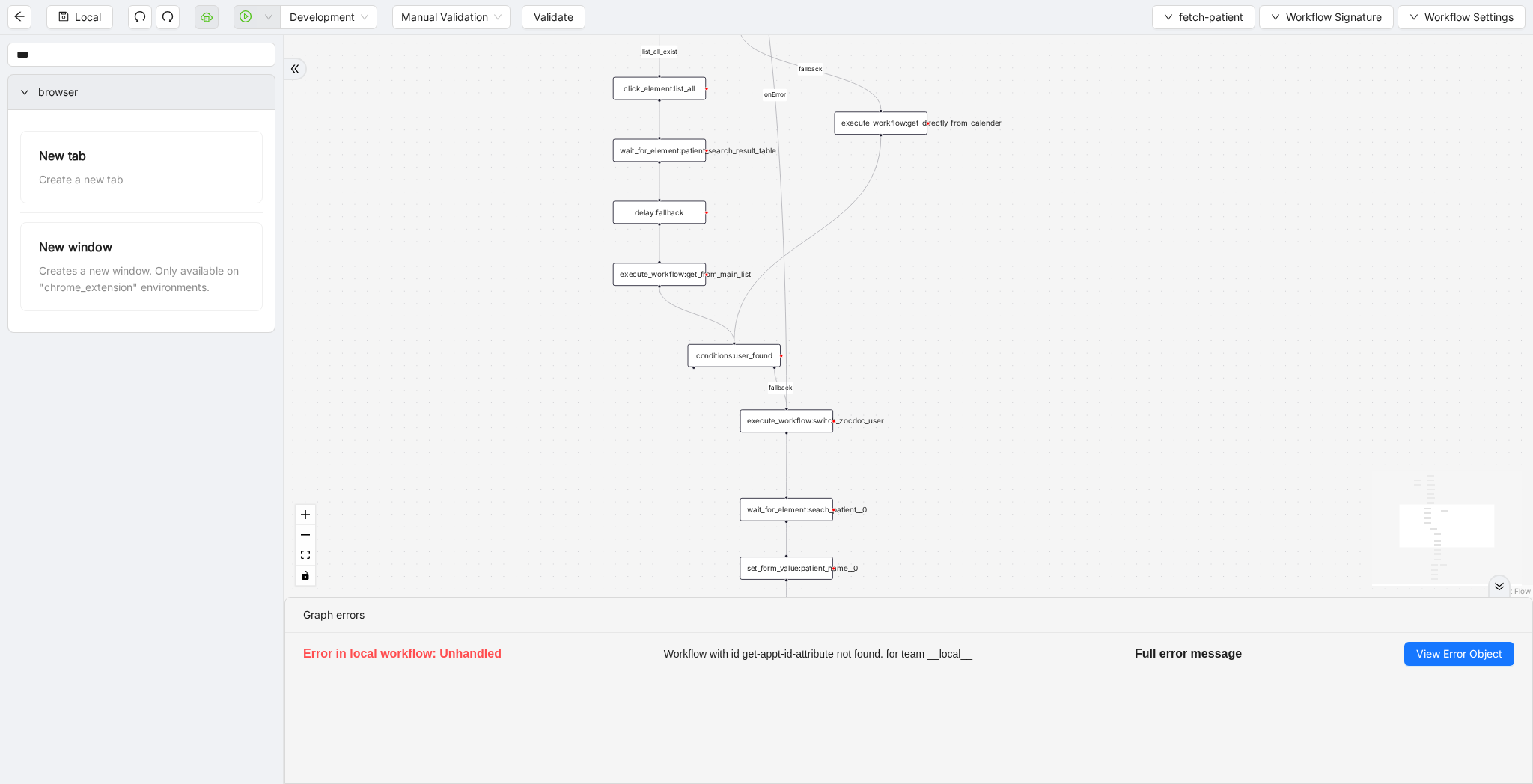
drag, startPoint x: 976, startPoint y: 491, endPoint x: 1000, endPoint y: 393, distance: 100.9
click at [1001, 393] on div "list_all_exist fallback list_all_exist onError fallback fallback trigger wait_f…" at bounding box center [909, 316] width 1248 height 562
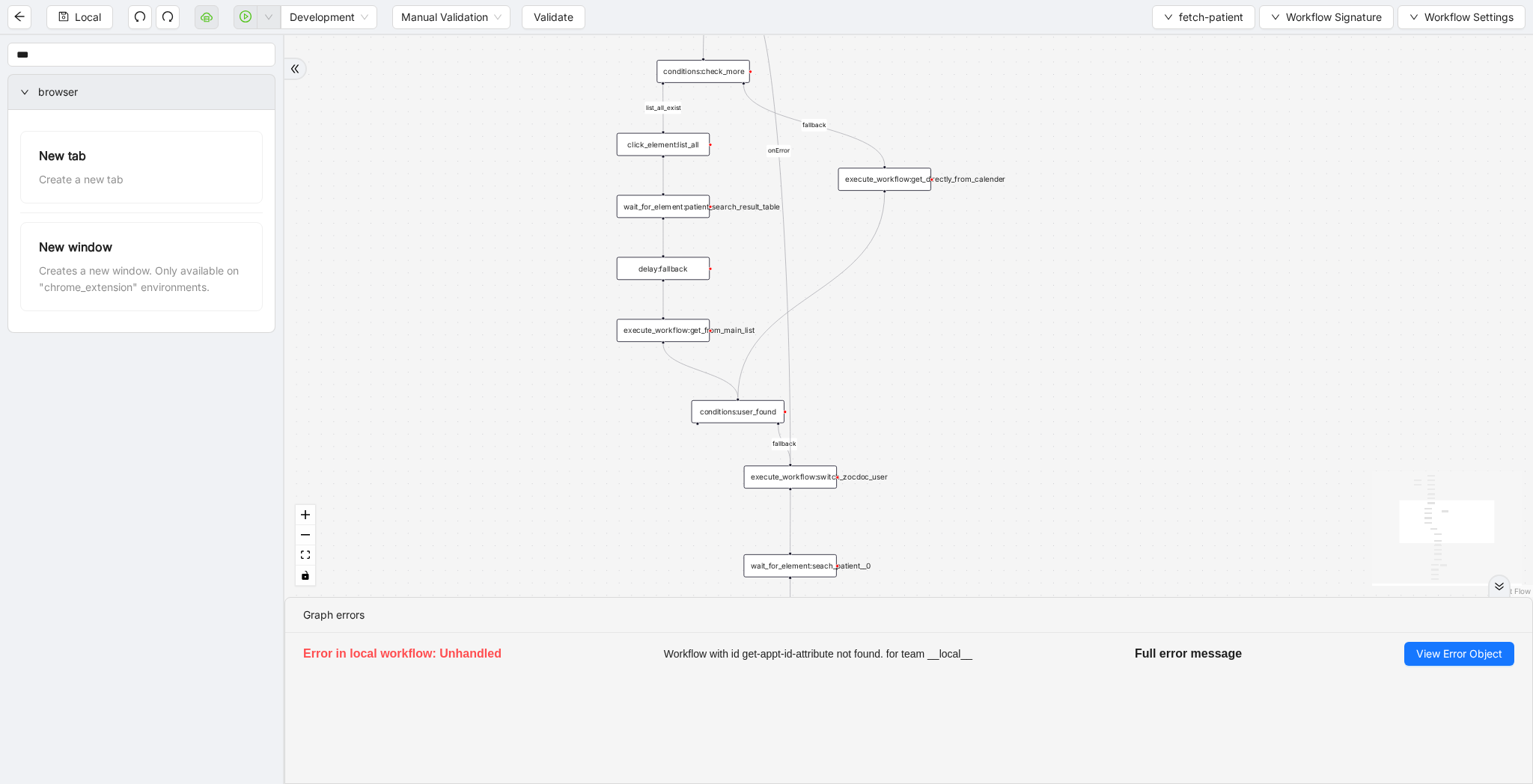
drag, startPoint x: 1101, startPoint y: 245, endPoint x: 1077, endPoint y: 459, distance: 215.3
click at [1077, 459] on div "list_all_exist fallback list_all_exist onError fallback fallback trigger wait_f…" at bounding box center [909, 316] width 1248 height 562
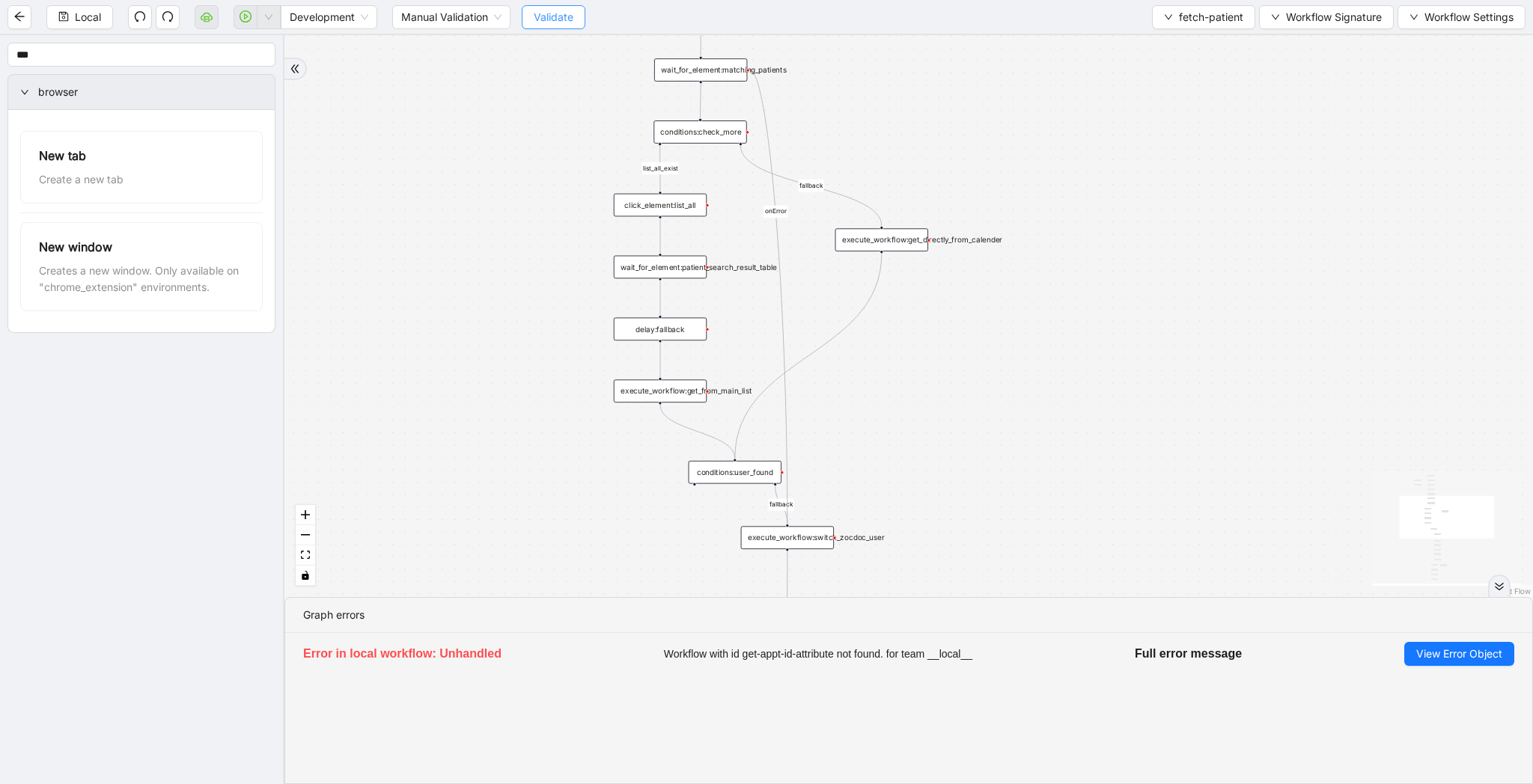
click at [566, 24] on span "Validate" at bounding box center [554, 16] width 40 height 16
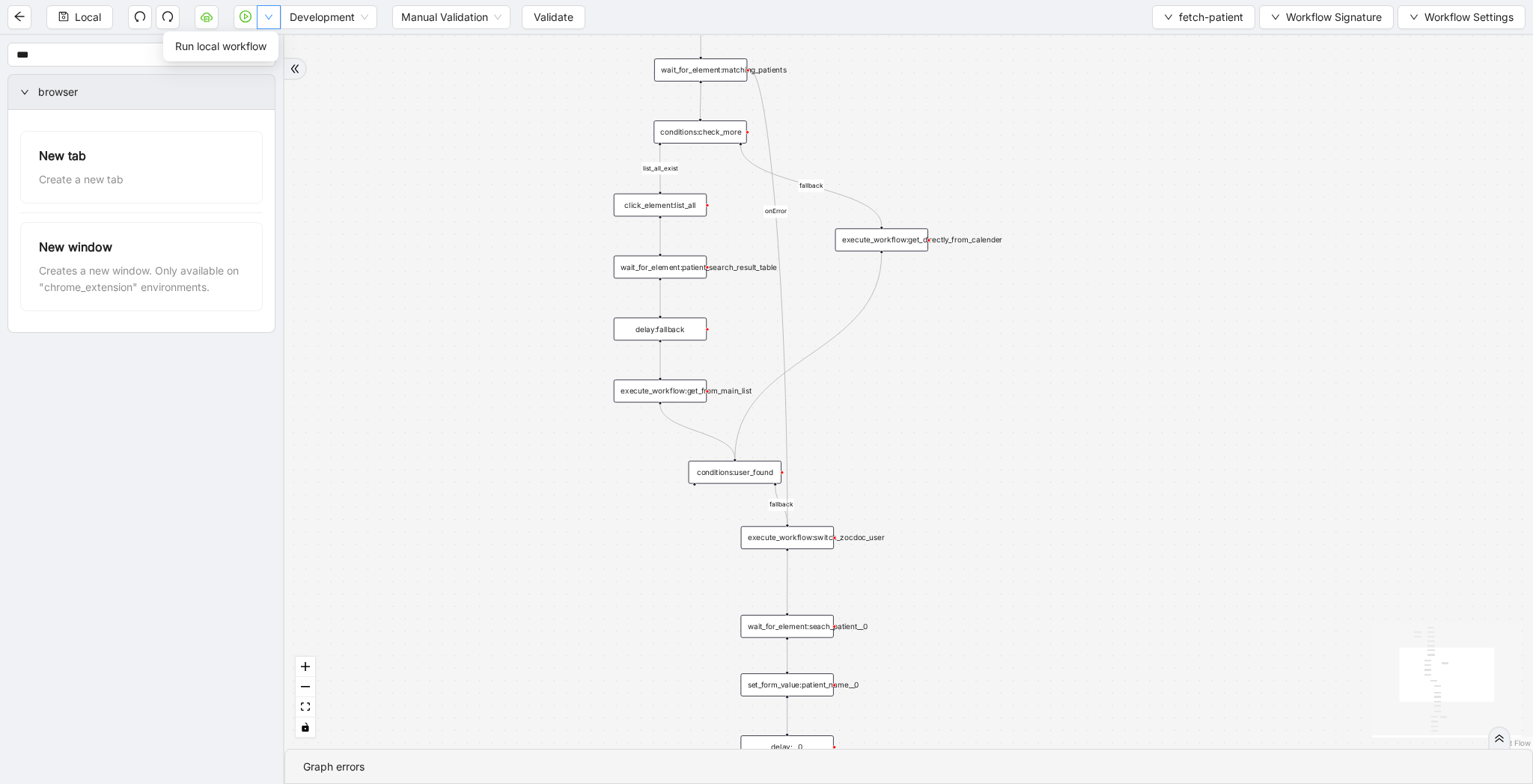
click at [267, 18] on icon "down" at bounding box center [268, 17] width 9 height 9
click at [251, 44] on input "***" at bounding box center [142, 55] width 268 height 24
click at [264, 21] on button "button" at bounding box center [269, 17] width 24 height 24
click at [261, 49] on span "Run local workflow" at bounding box center [221, 46] width 91 height 16
click at [742, 472] on div "conditions:user_found" at bounding box center [735, 472] width 93 height 23
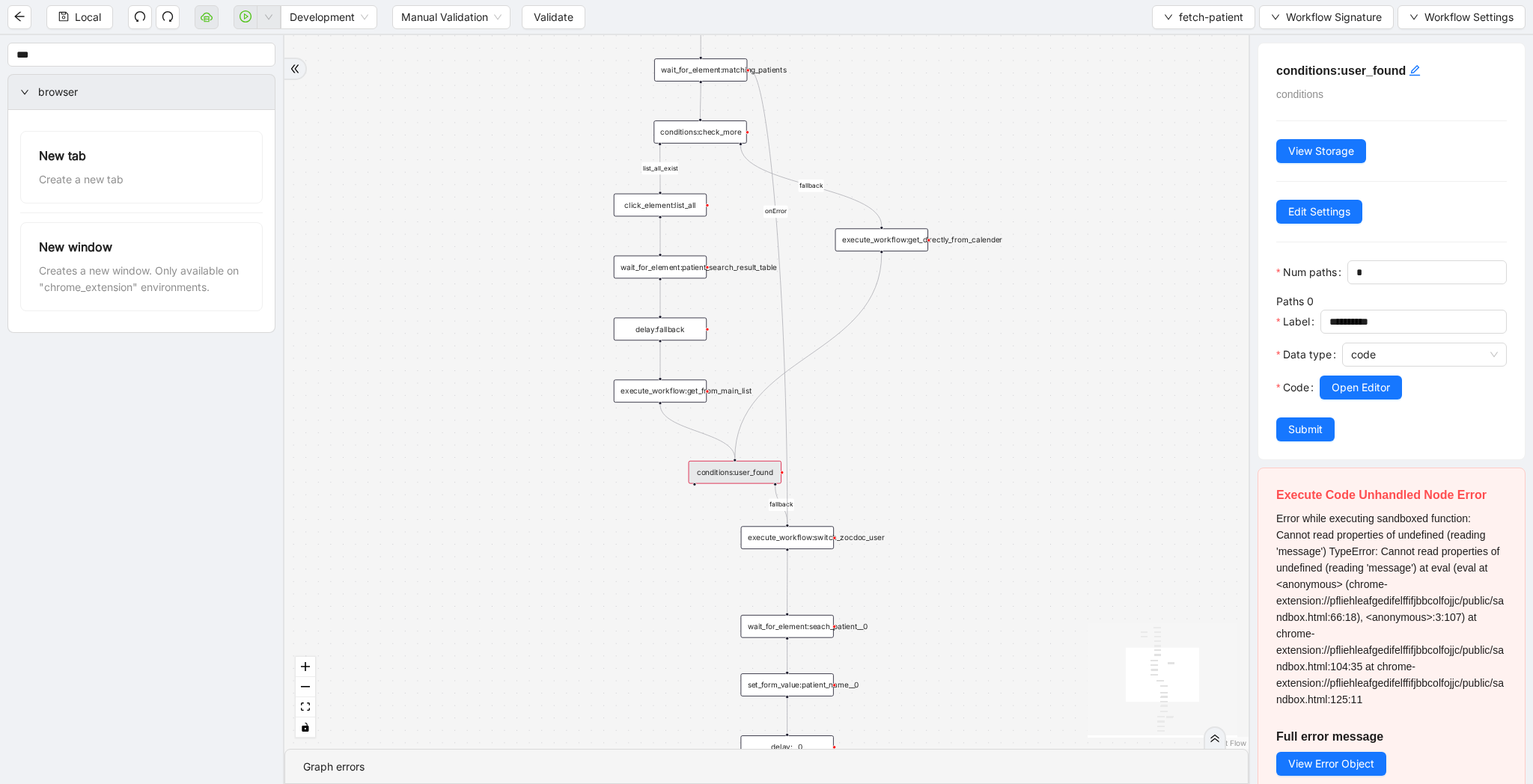
click at [1409, 517] on span "Error while executing sandboxed function: Cannot read properties of undefined (…" at bounding box center [1389, 609] width 228 height 193
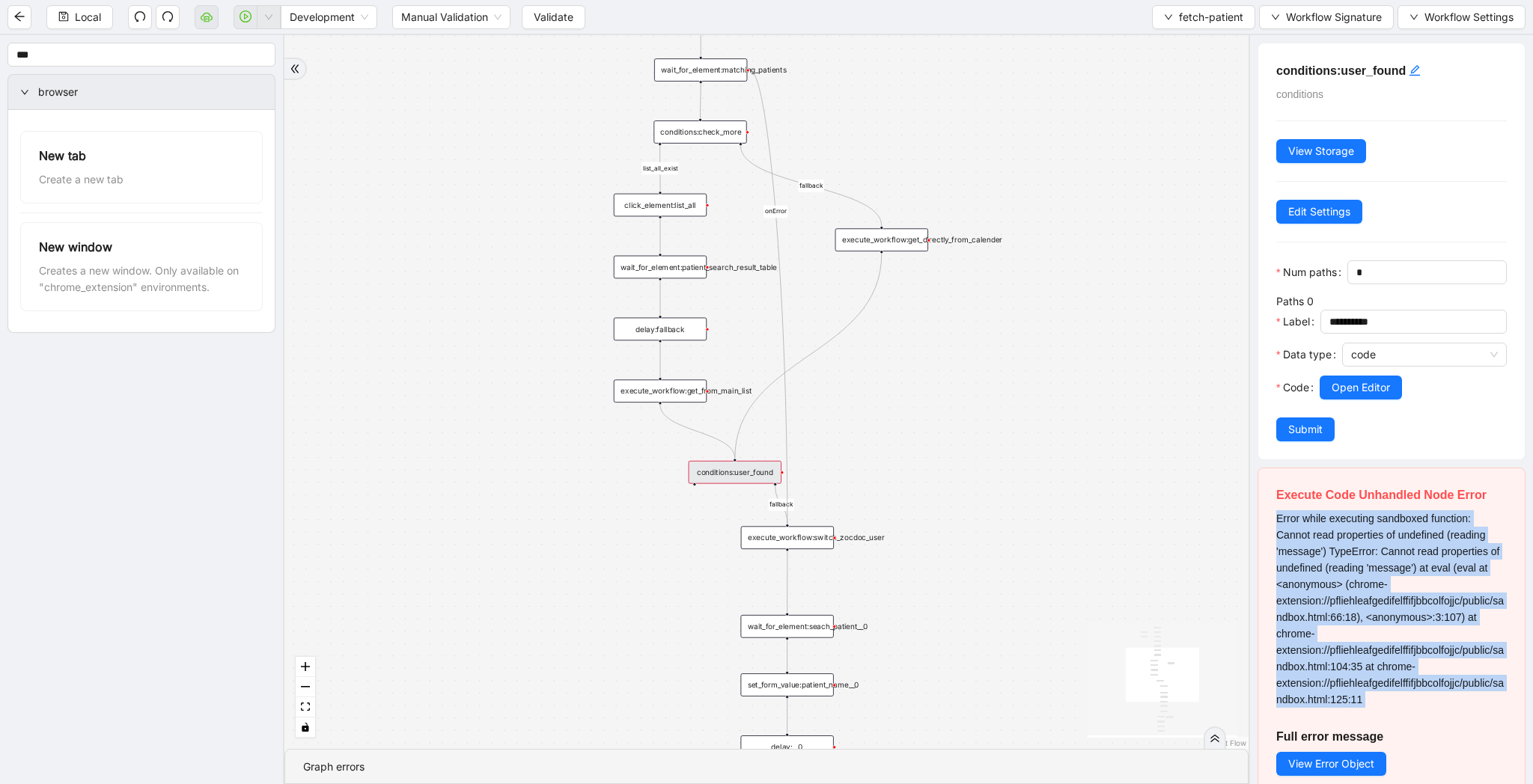
click at [1409, 517] on span "Error while executing sandboxed function: Cannot read properties of undefined (…" at bounding box center [1389, 609] width 228 height 193
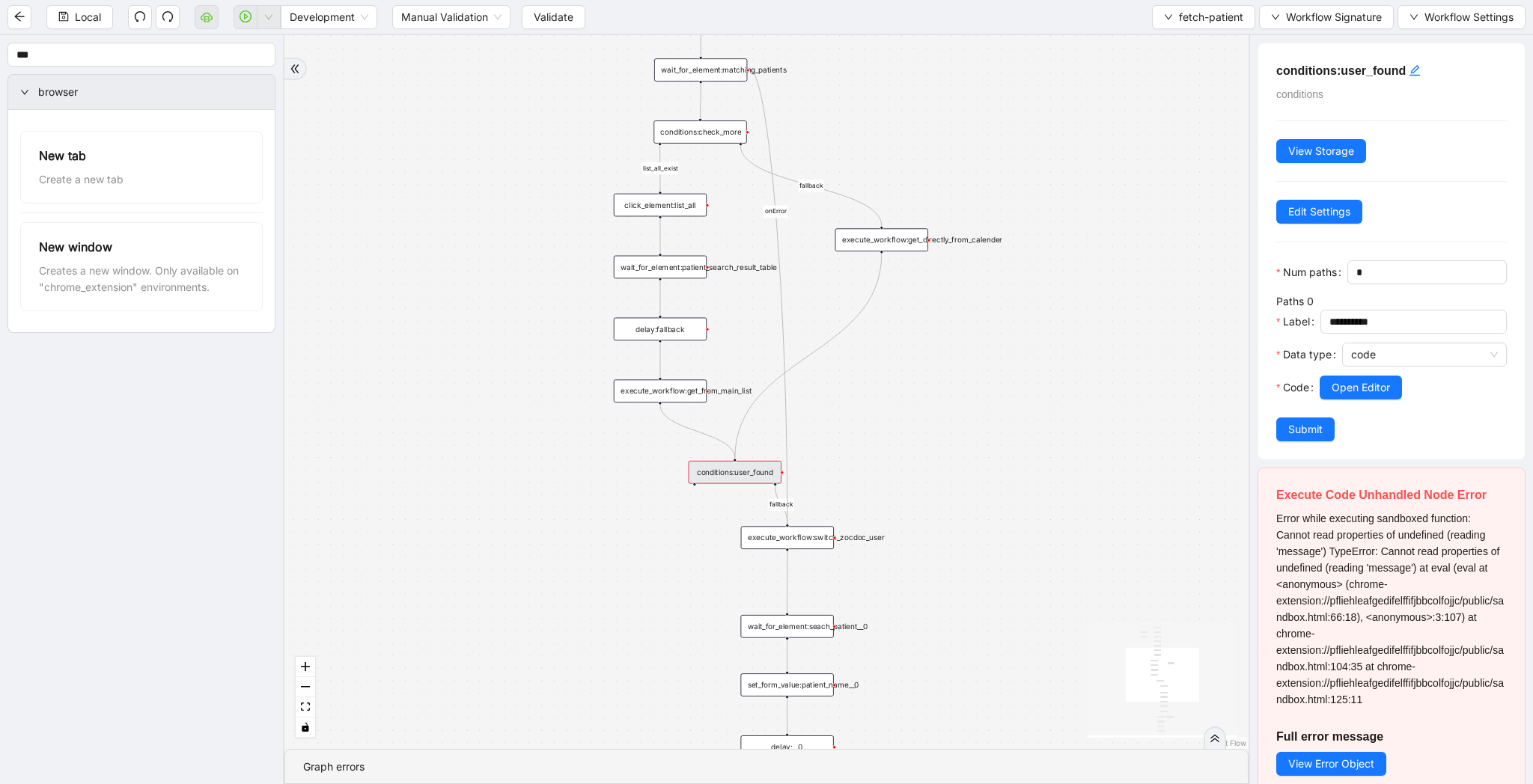
click at [1389, 400] on div at bounding box center [1413, 408] width 187 height 18
click at [1384, 384] on span "Open Editor" at bounding box center [1361, 387] width 58 height 16
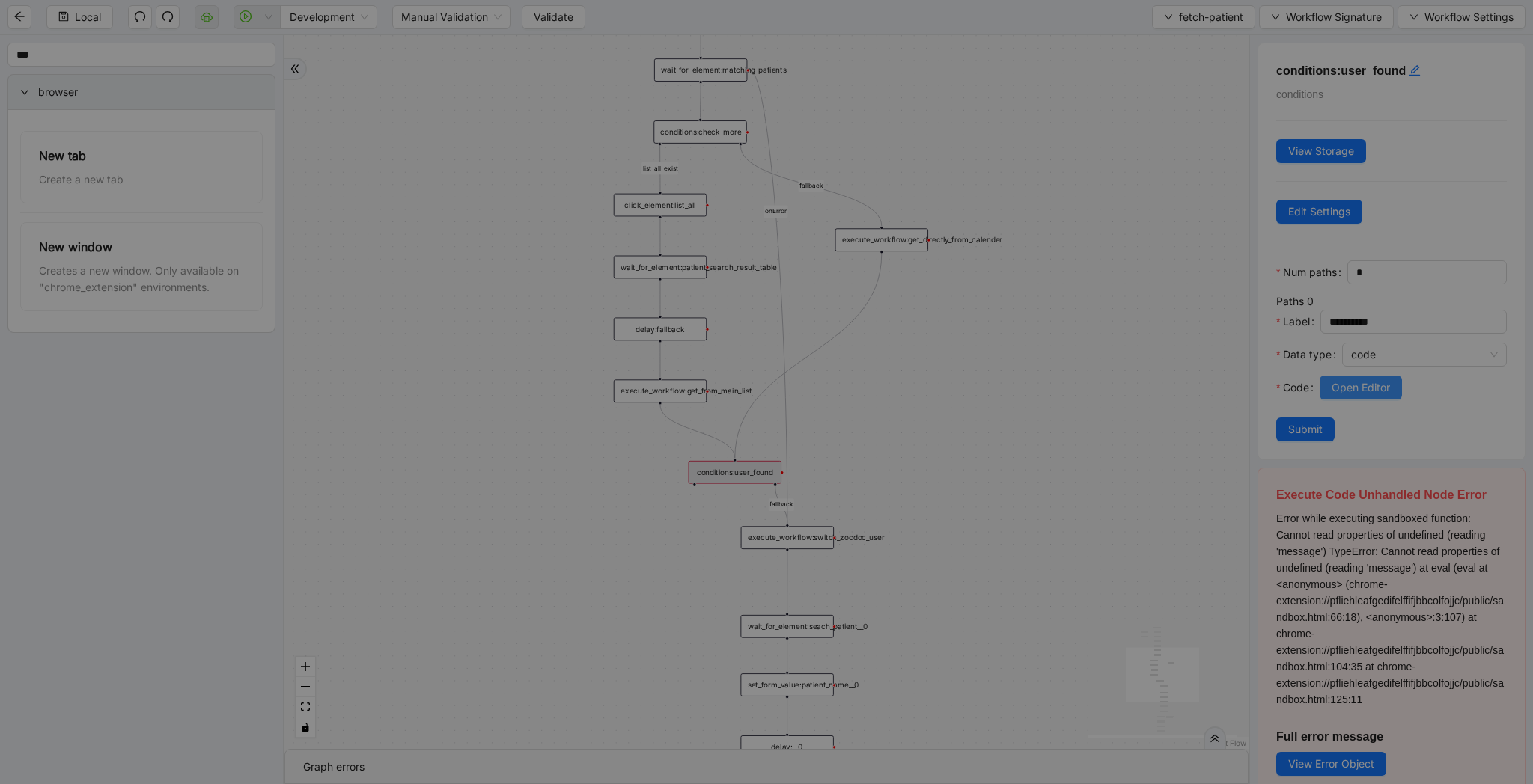
scroll to position [224, 0]
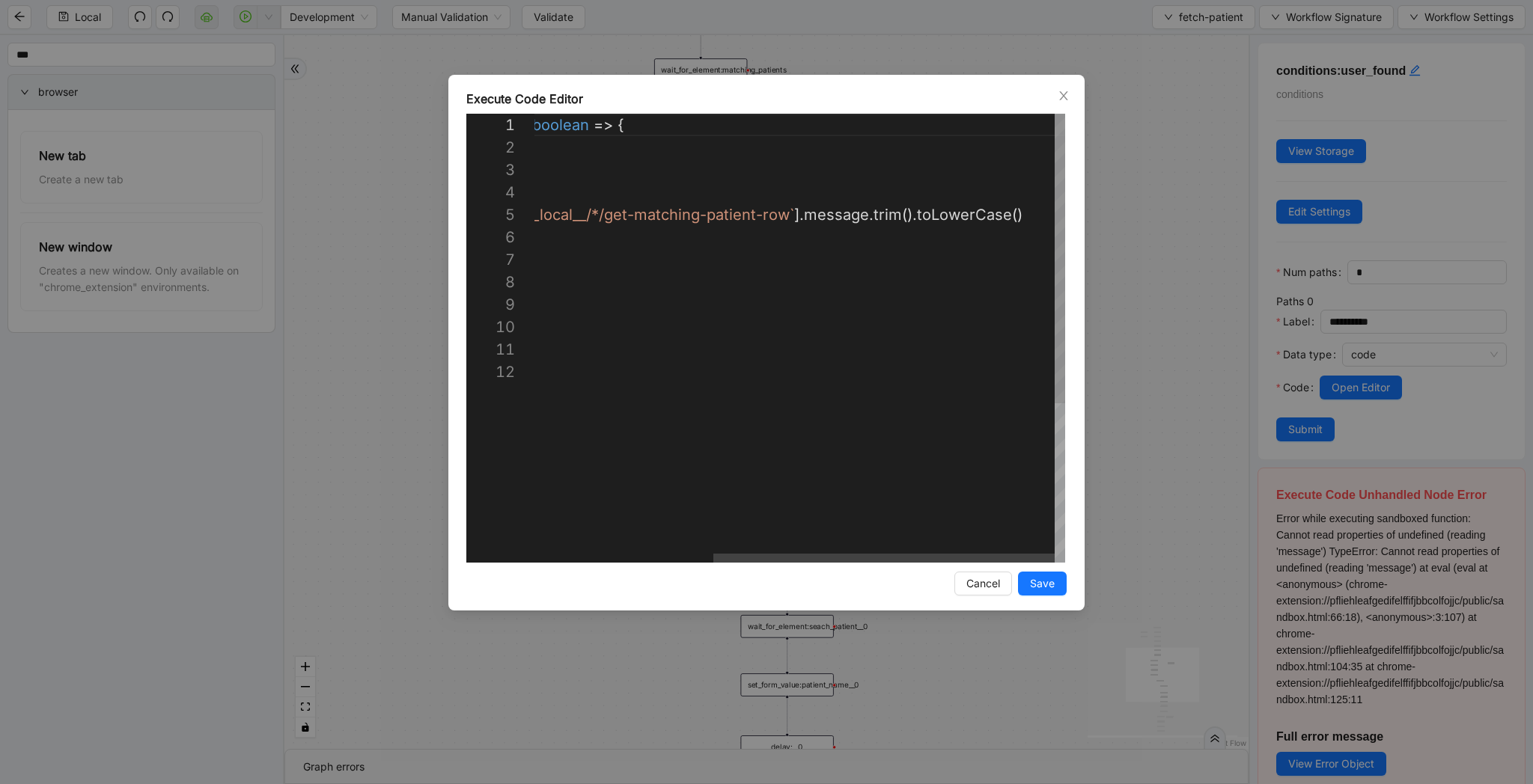
click at [736, 219] on div "({ storage }: ExecuteCodeParameters ): boolean => { //#region CodeBlock // code…" at bounding box center [661, 462] width 808 height 696
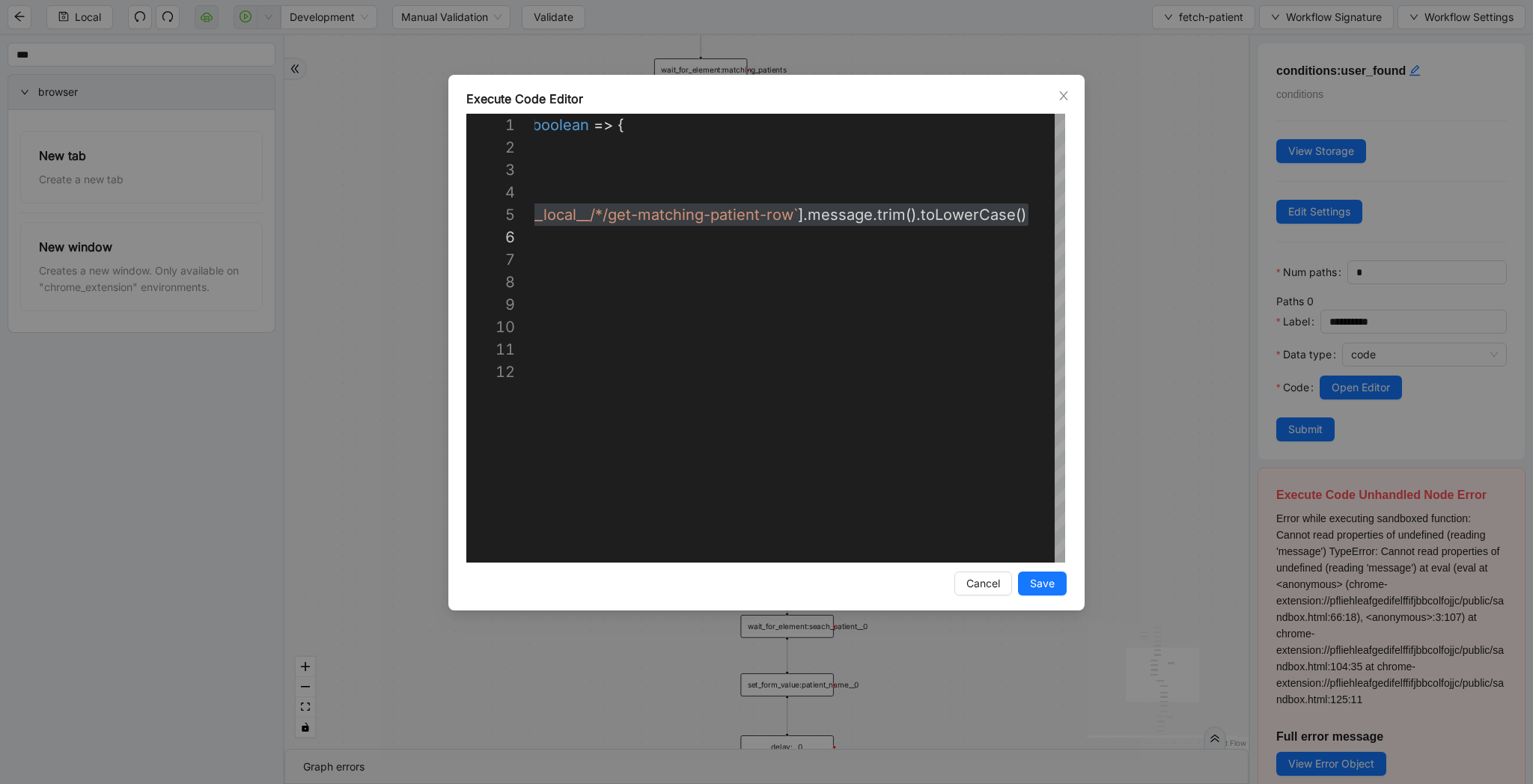
click at [1121, 360] on div "**********" at bounding box center [766, 392] width 1533 height 784
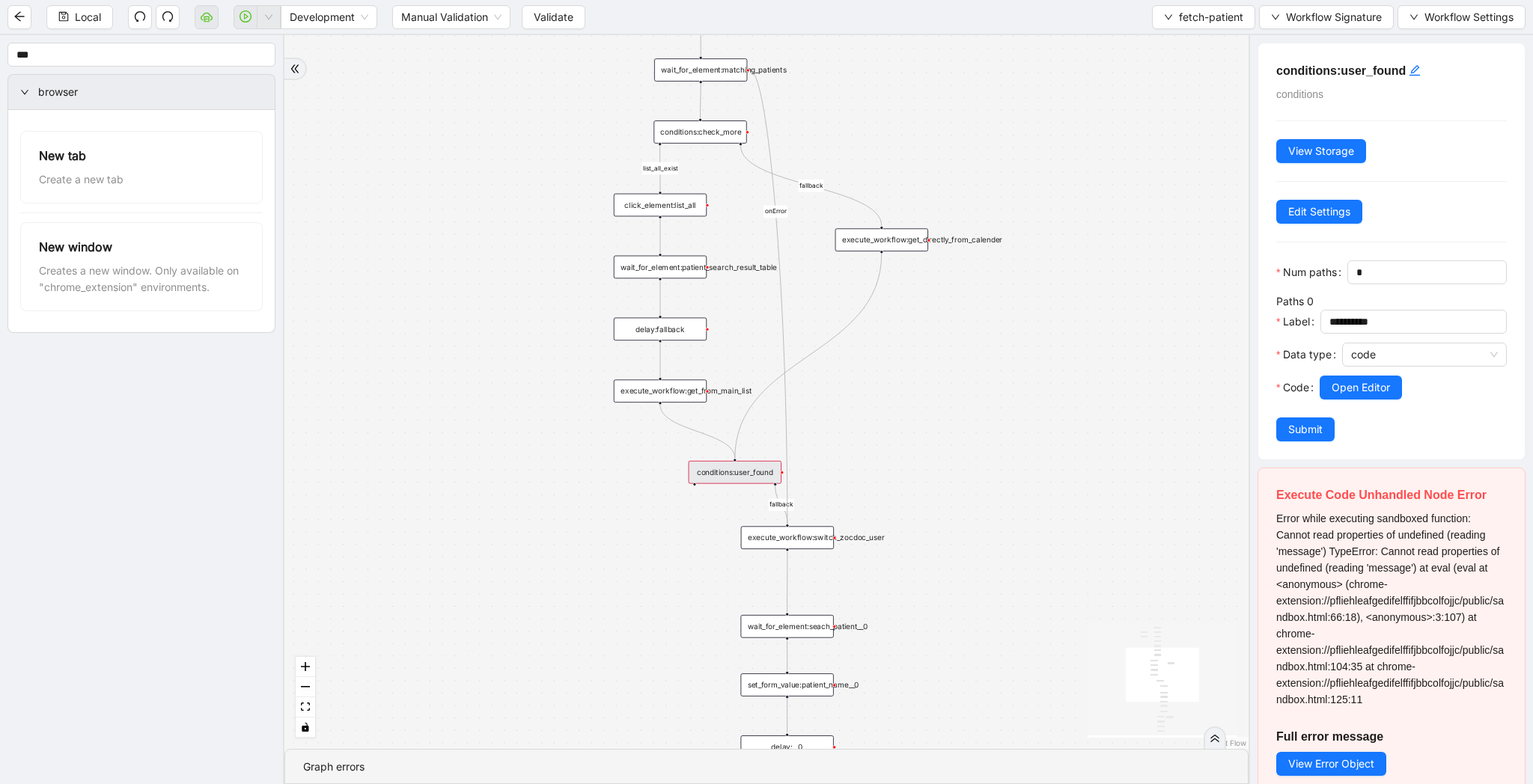
click at [755, 411] on icon "Edge from execute_workflow:get_directly_from_calender to conditions:user_found" at bounding box center [808, 356] width 147 height 205
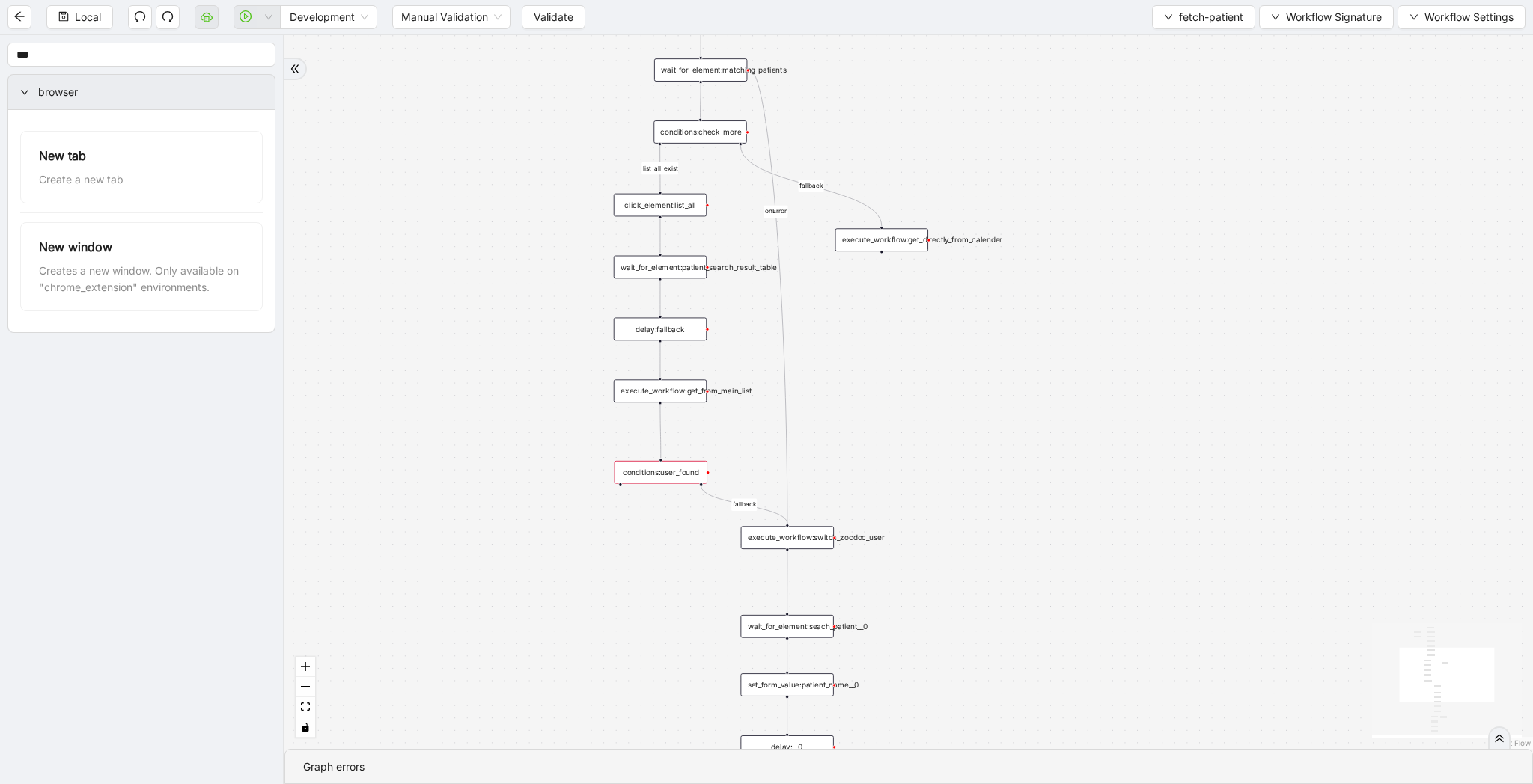
drag, startPoint x: 738, startPoint y: 474, endPoint x: 664, endPoint y: 474, distance: 74.0
click at [664, 474] on div "conditions:user_found" at bounding box center [661, 472] width 93 height 23
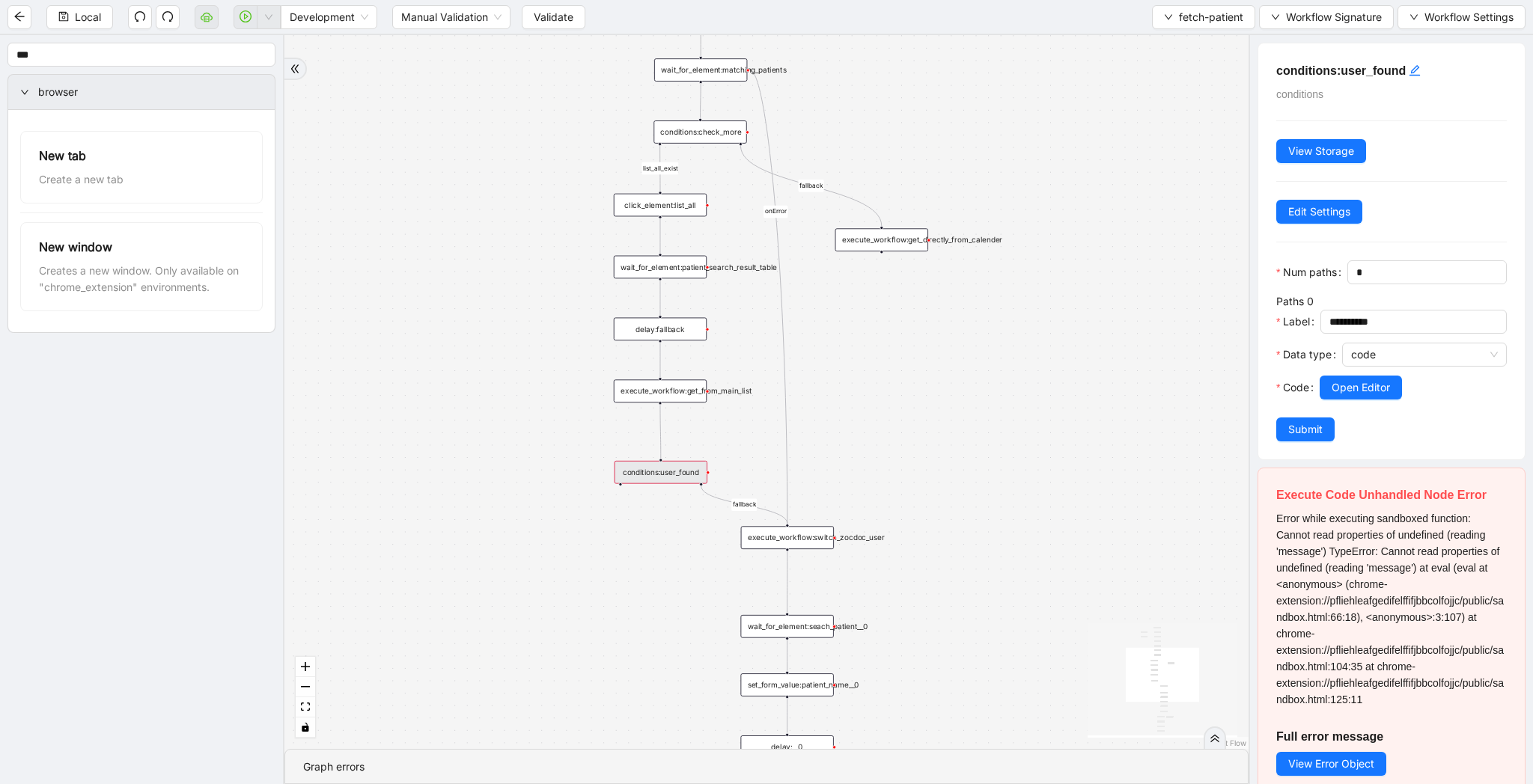
click at [899, 311] on div "list_all_exist fallback list_all_exist onError fallback fallback trigger wait_f…" at bounding box center [766, 392] width 964 height 714
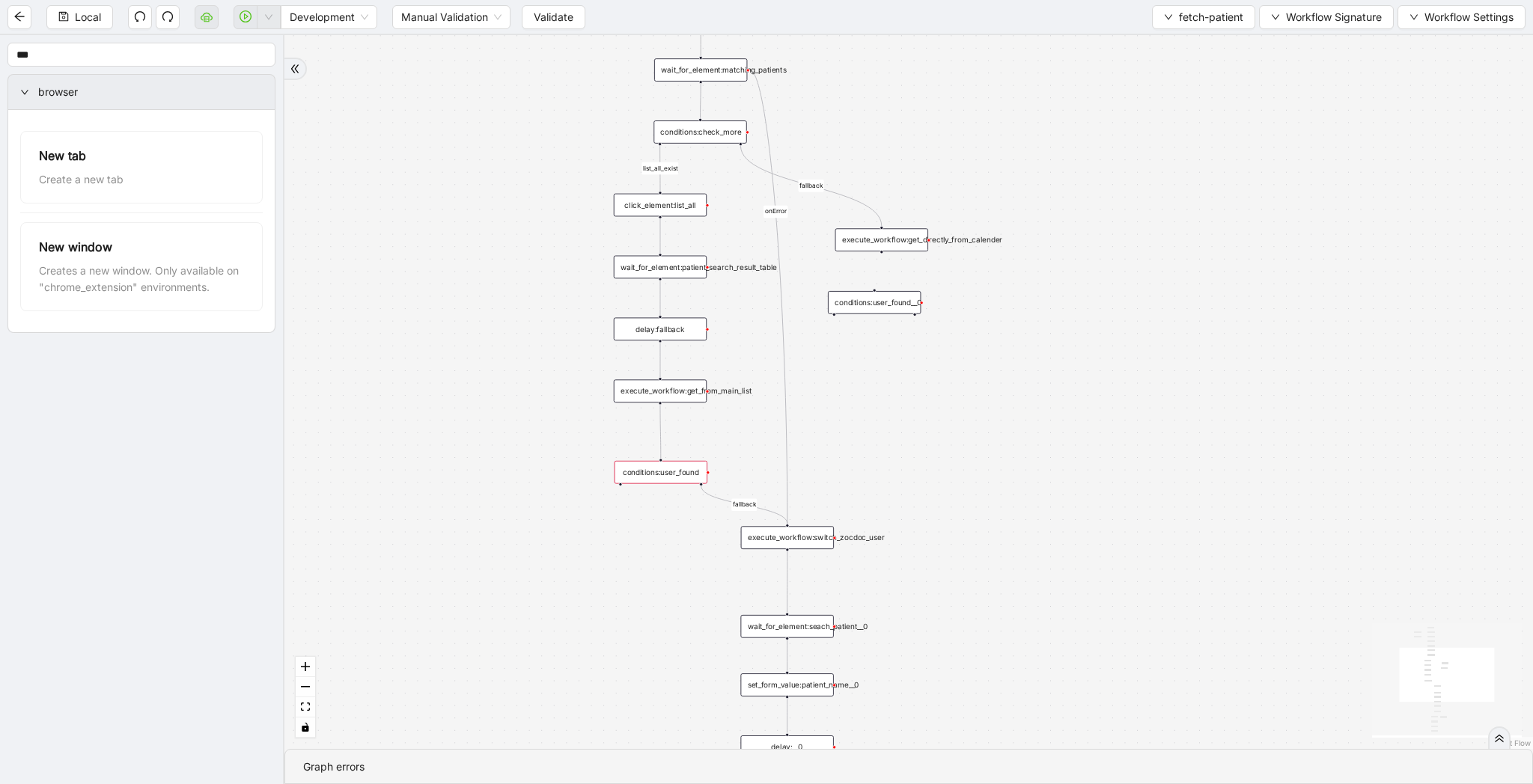
drag, startPoint x: 944, startPoint y: 325, endPoint x: 871, endPoint y: 304, distance: 76.0
click at [871, 304] on div "conditions:user_found__0" at bounding box center [874, 303] width 93 height 23
drag, startPoint x: 881, startPoint y: 252, endPoint x: 878, endPoint y: 291, distance: 39.1
click at [878, 291] on div "list_all_exist fallback list_all_exist onError fallback fallback trigger wait_f…" at bounding box center [909, 392] width 1248 height 714
click at [903, 303] on div "conditions:user_found__0" at bounding box center [874, 303] width 93 height 23
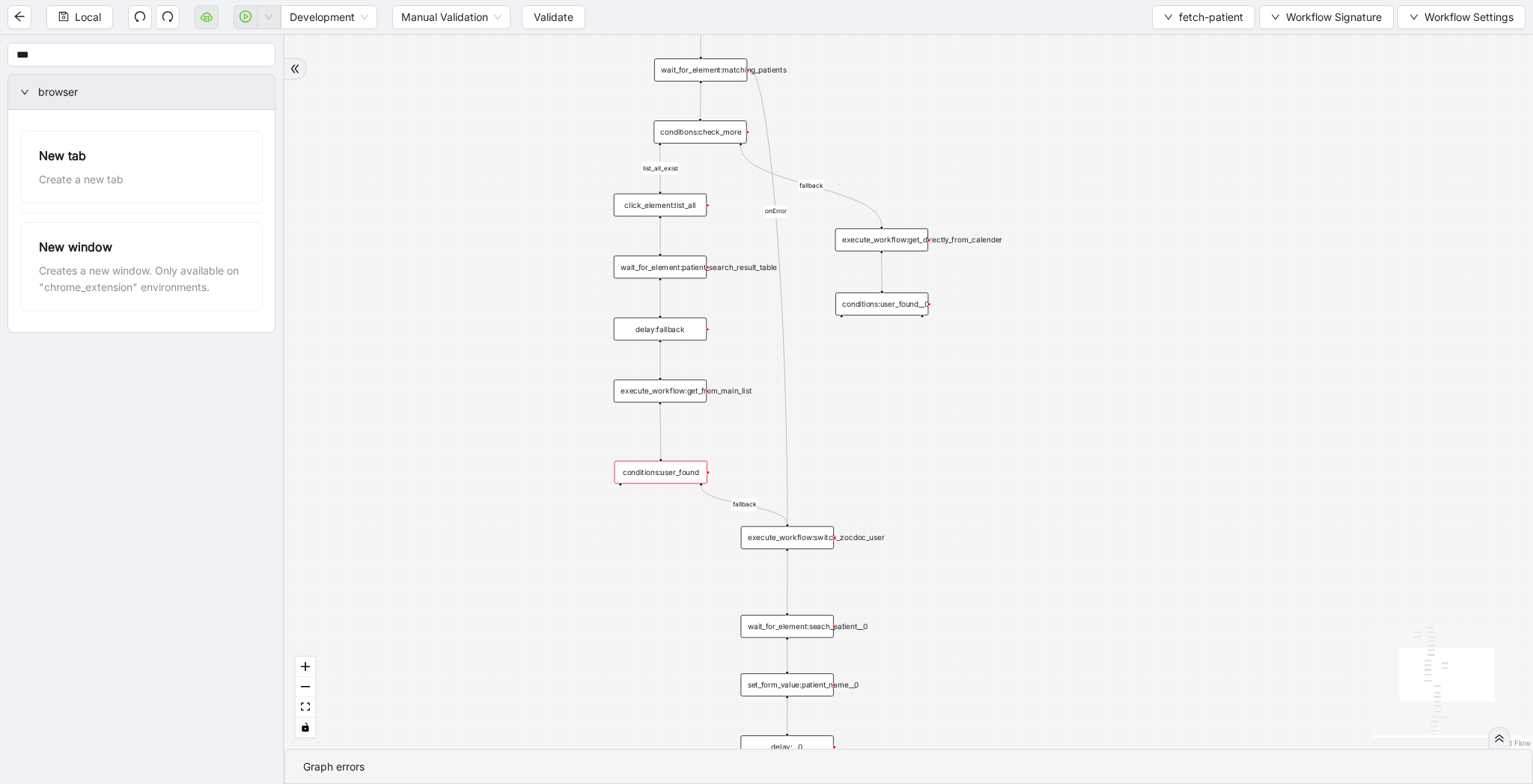
drag, startPoint x: 882, startPoint y: 304, endPoint x: 890, endPoint y: 306, distance: 8.2
click at [890, 306] on div "conditions:user_found__0" at bounding box center [881, 303] width 93 height 23
click at [559, 11] on span "Validate" at bounding box center [554, 16] width 40 height 16
click at [82, 19] on span "Local" at bounding box center [88, 16] width 26 height 16
drag, startPoint x: 923, startPoint y: 314, endPoint x: 843, endPoint y: 415, distance: 128.8
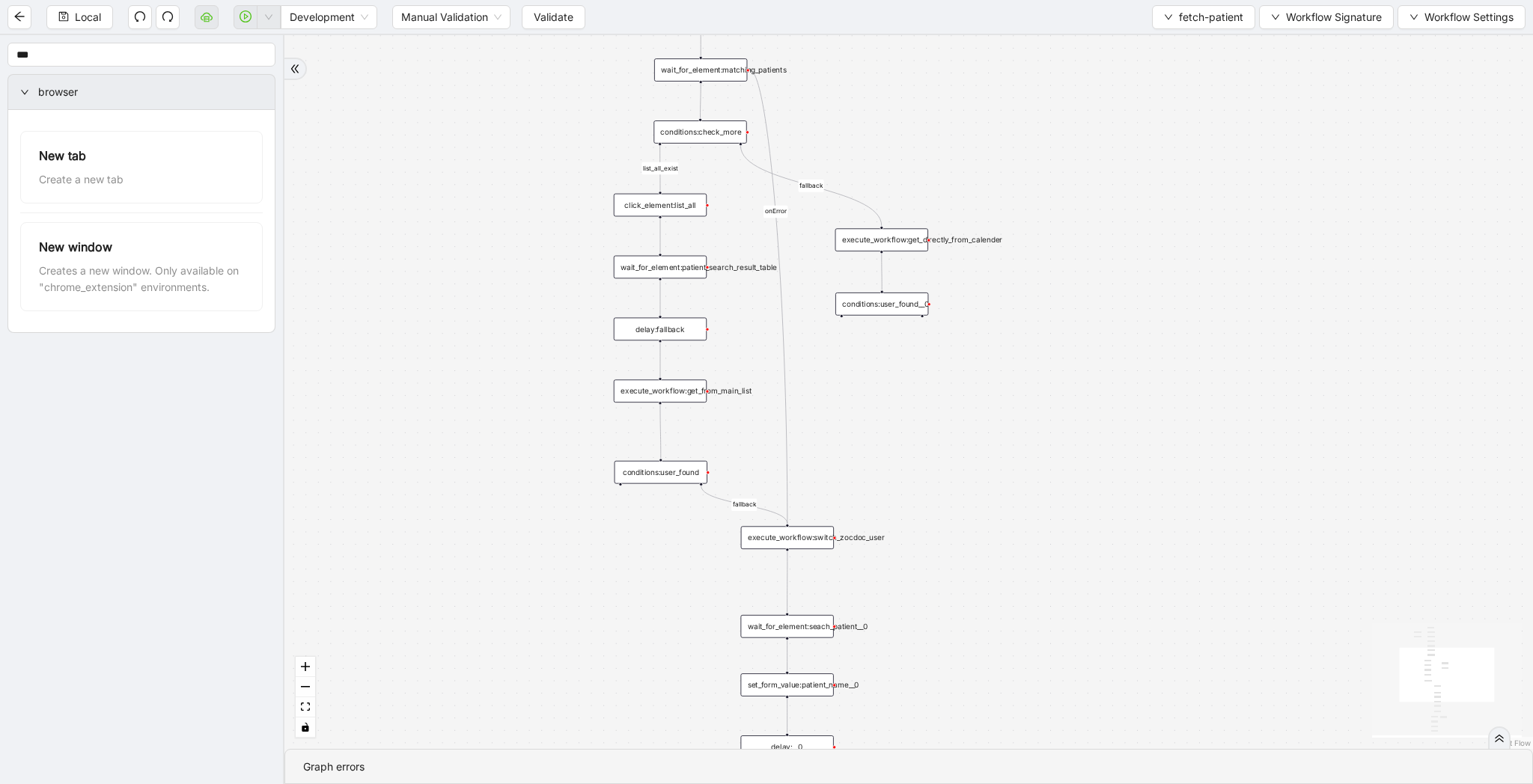
click at [843, 415] on div "list_all_exist fallback list_all_exist onError fallback fallback trigger wait_f…" at bounding box center [909, 392] width 1248 height 714
drag, startPoint x: 923, startPoint y: 315, endPoint x: 788, endPoint y: 526, distance: 250.5
click at [788, 417] on div "trigger wait_for_element:seach_patient set_form_value:patient_name wait_for_ele…" at bounding box center [1171, 120] width 1035 height 592
click at [993, 423] on div "list_all_exist fallback list_all_exist onError fallback fallback trigger wait_f…" at bounding box center [909, 392] width 1248 height 714
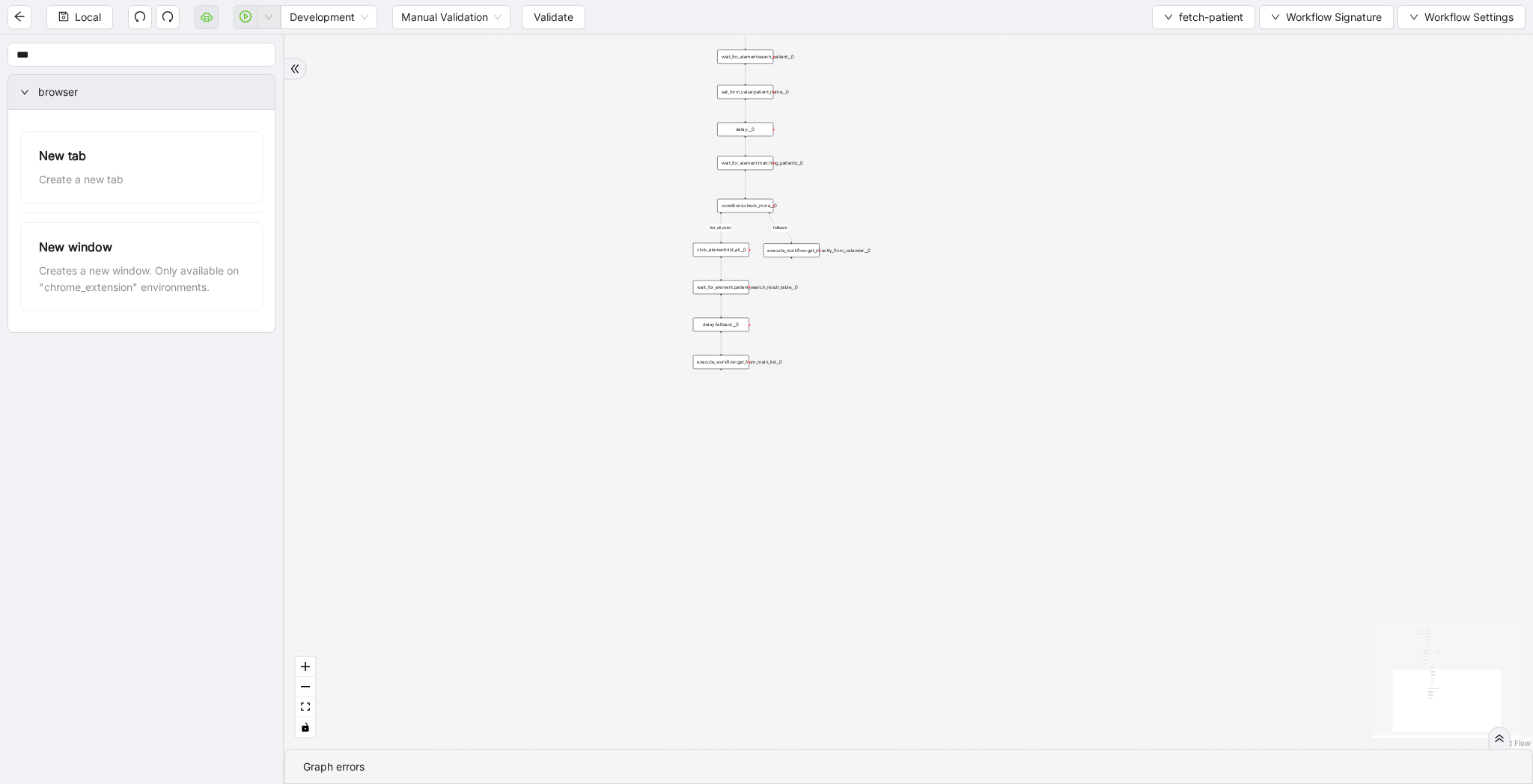
drag, startPoint x: 1049, startPoint y: 671, endPoint x: 928, endPoint y: 281, distance: 408.3
click at [928, 281] on div "list_all_exist fallback list_all_exist onError fallback fallback fallback trigg…" at bounding box center [909, 392] width 1248 height 714
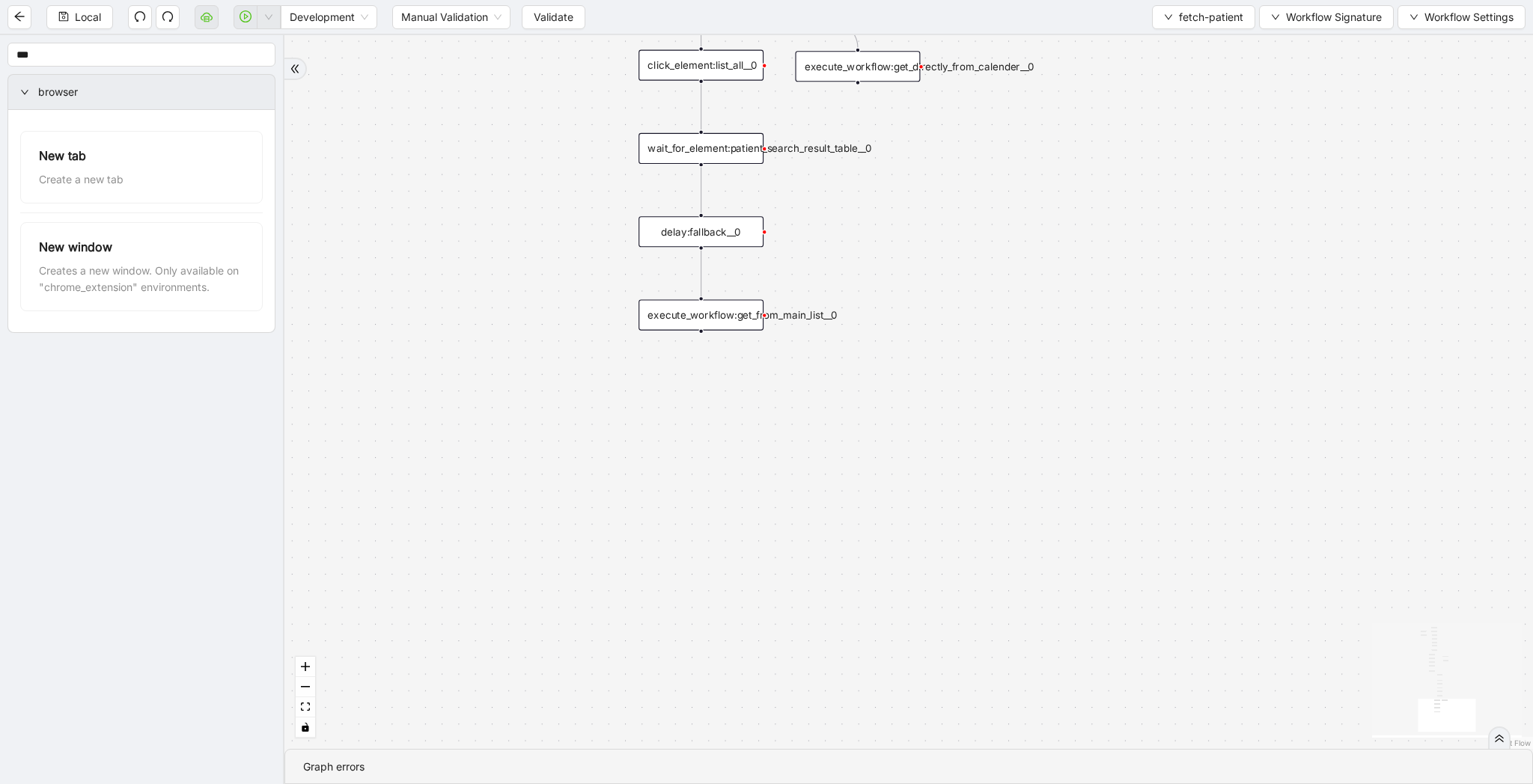
click at [726, 323] on div "execute_workflow:get_from_main_list__0" at bounding box center [701, 315] width 125 height 31
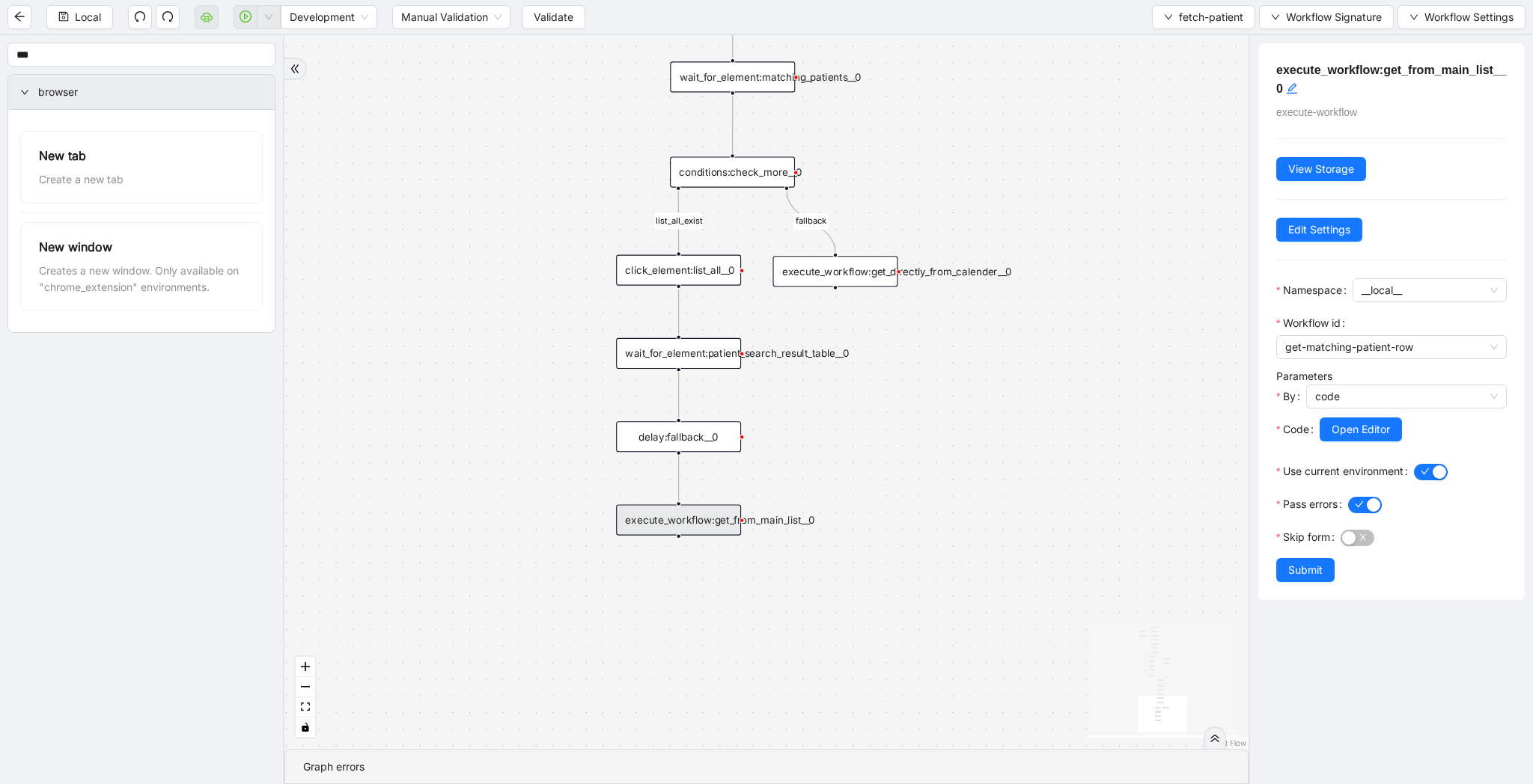
drag, startPoint x: 987, startPoint y: 221, endPoint x: 956, endPoint y: 672, distance: 452.1
click at [956, 672] on div "list_all_exist fallback list_all_exist onError fallback fallback fallback trigg…" at bounding box center [766, 392] width 964 height 714
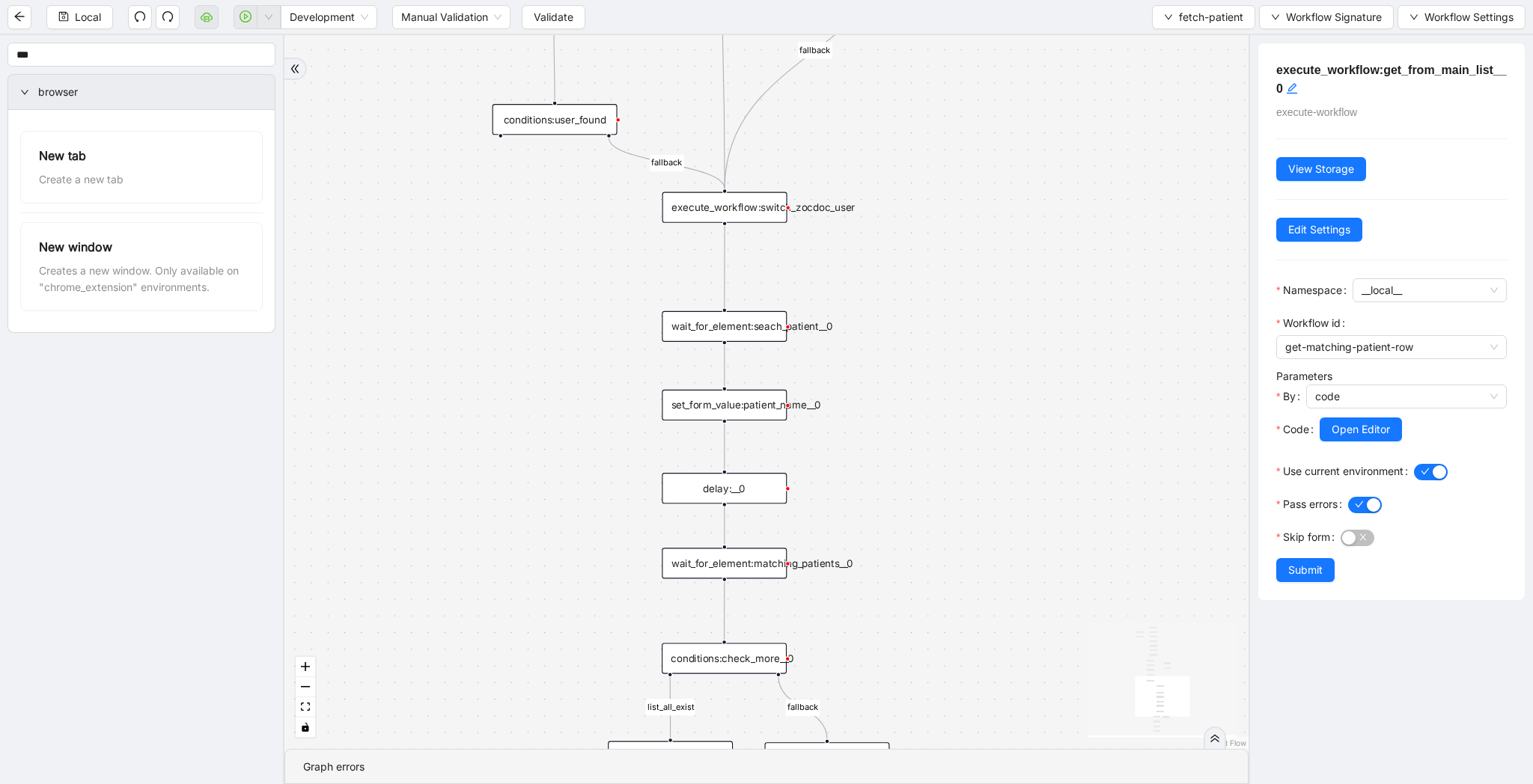
drag, startPoint x: 1116, startPoint y: 217, endPoint x: 1116, endPoint y: 436, distance: 219.0
click at [1116, 436] on div "list_all_exist fallback list_all_exist onError fallback fallback fallback trigg…" at bounding box center [766, 392] width 964 height 714
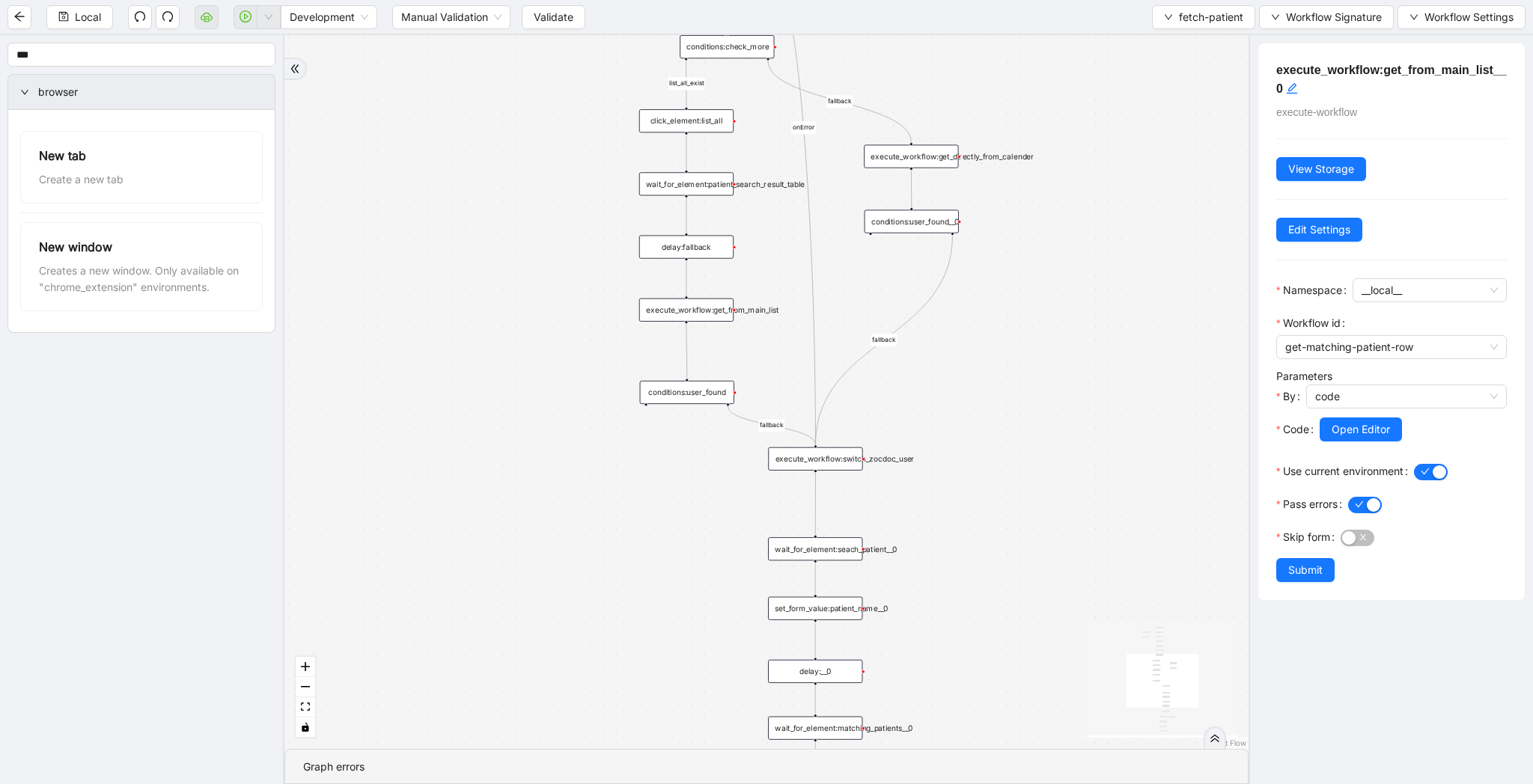
drag, startPoint x: 962, startPoint y: 173, endPoint x: 956, endPoint y: 358, distance: 185.1
click at [956, 358] on div "list_all_exist fallback list_all_exist onError fallback fallback fallback trigg…" at bounding box center [766, 392] width 964 height 714
click at [913, 217] on div "conditions:user_found__0" at bounding box center [911, 224] width 95 height 23
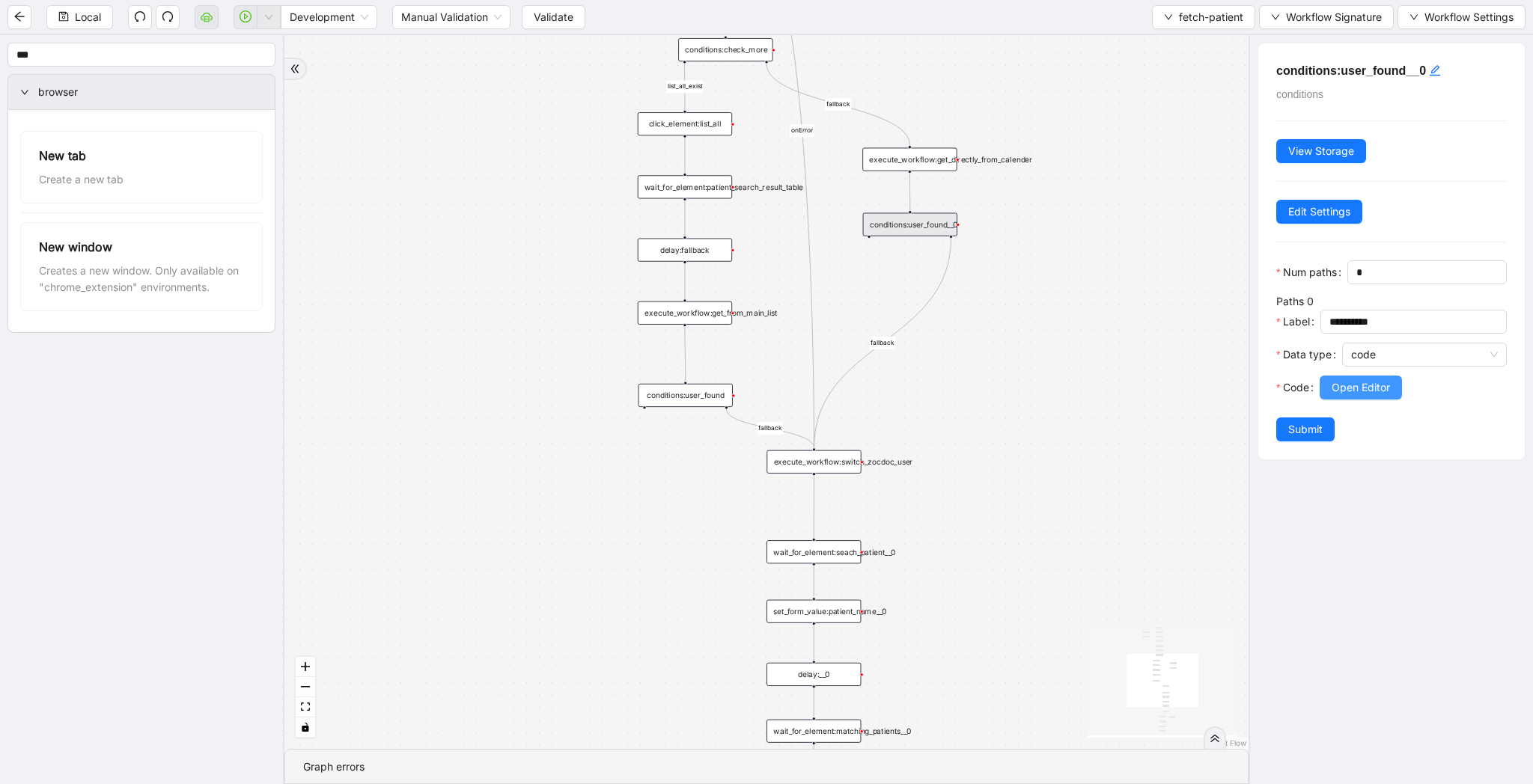
click at [1382, 384] on span "Open Editor" at bounding box center [1361, 387] width 58 height 16
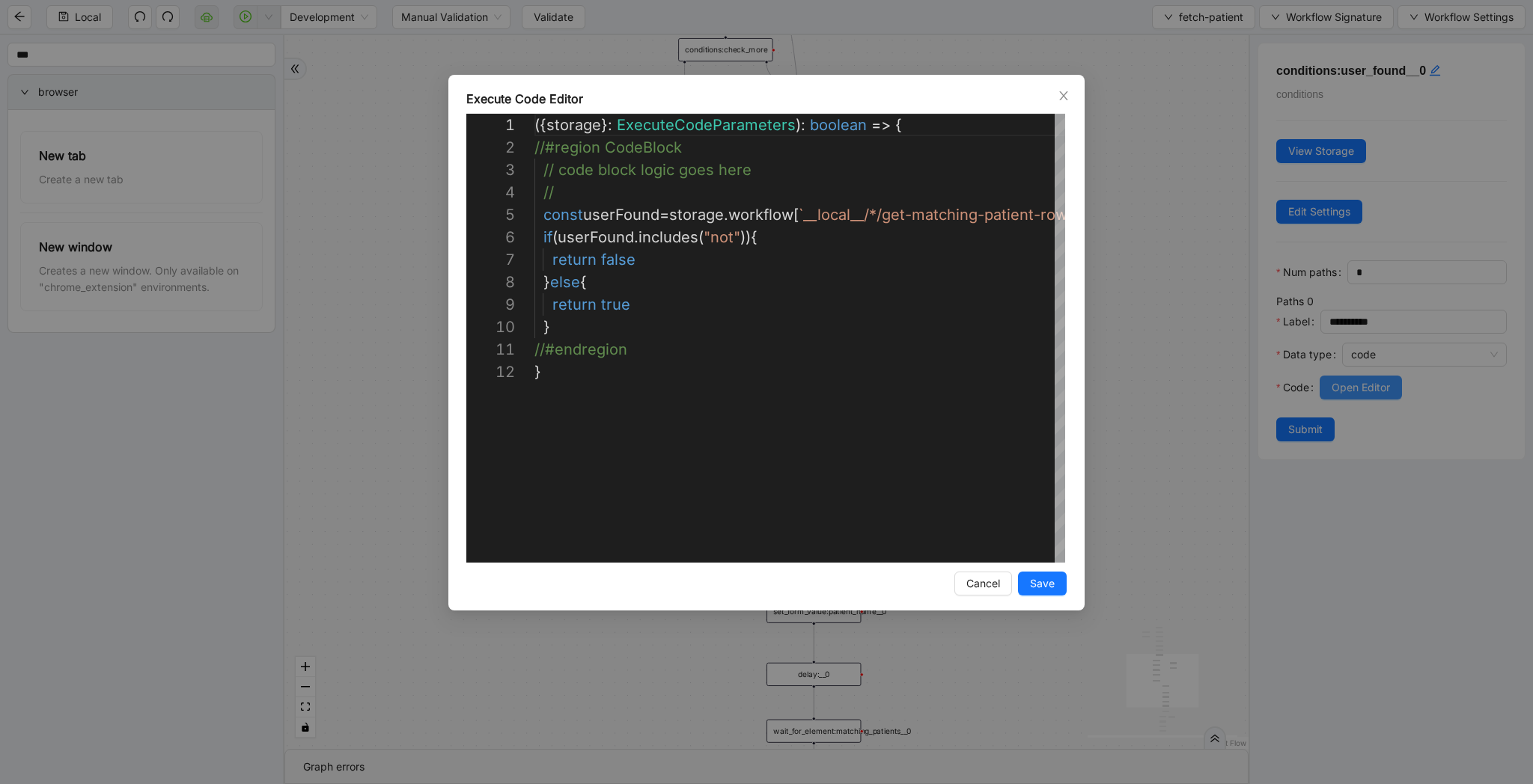
scroll to position [224, 0]
click at [806, 217] on div "({ storage }: ExecuteCodeParameters ): boolean => { //#region CodeBlock // code…" at bounding box center [939, 462] width 808 height 696
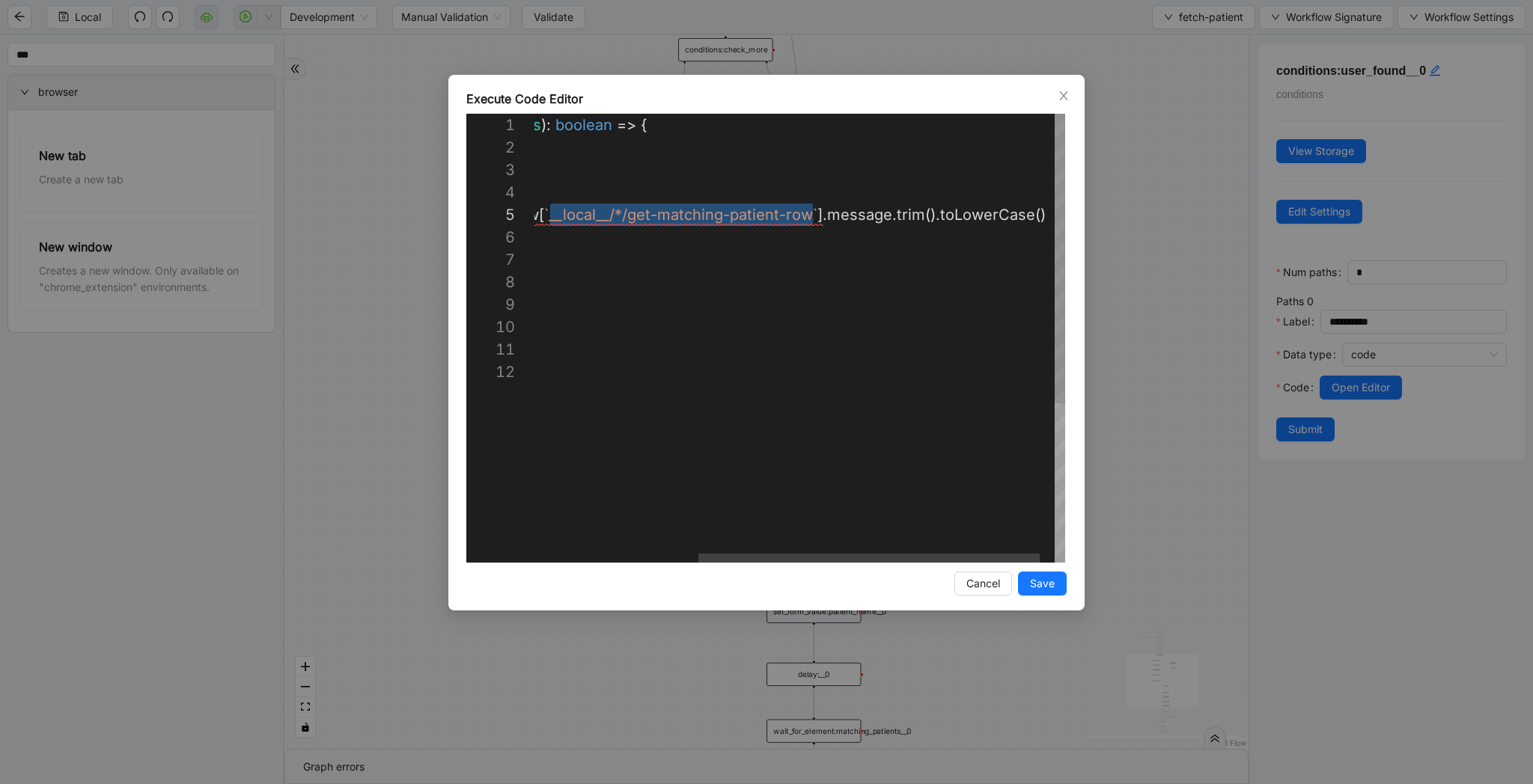
scroll to position [89, 270]
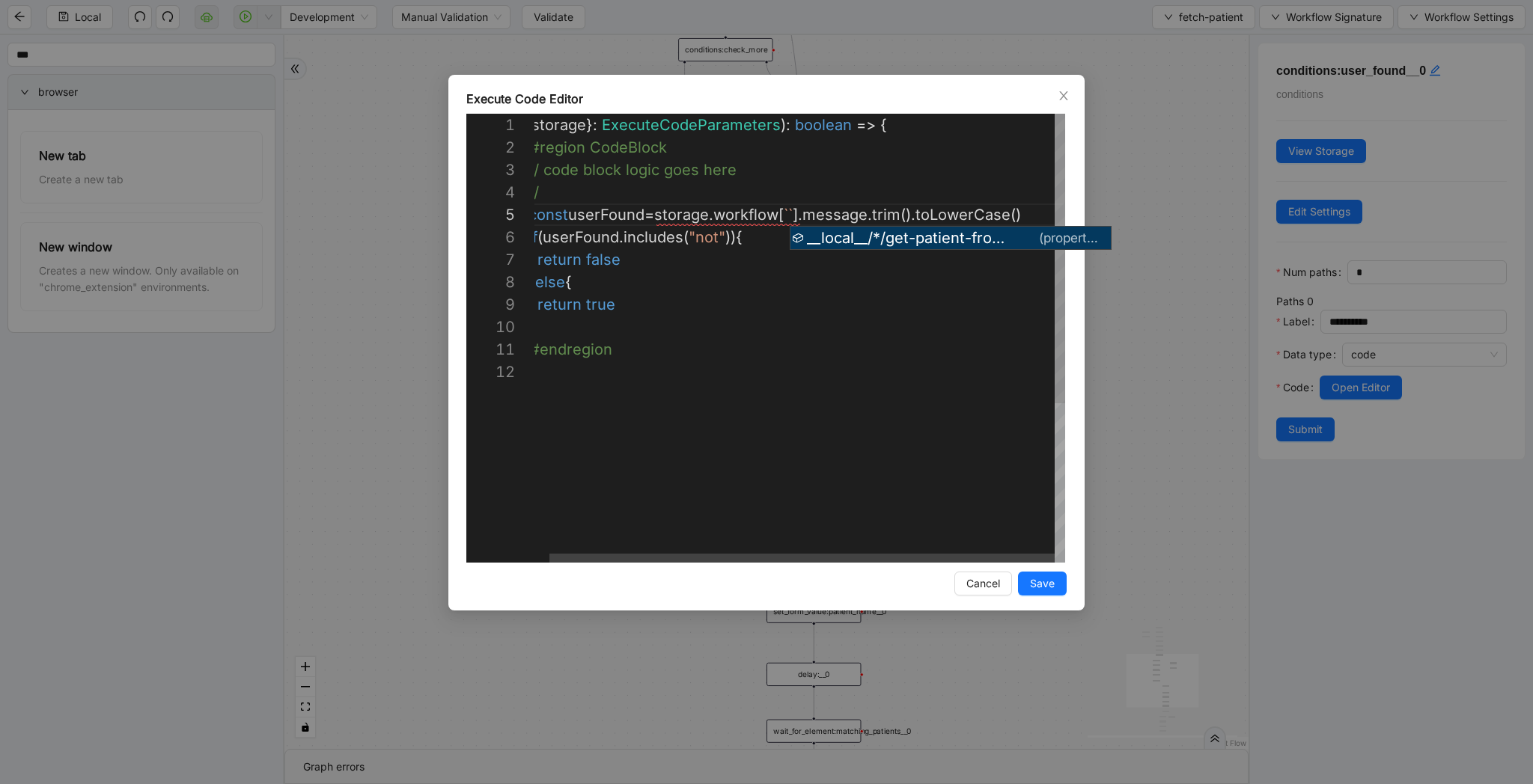
type textarea "**********"
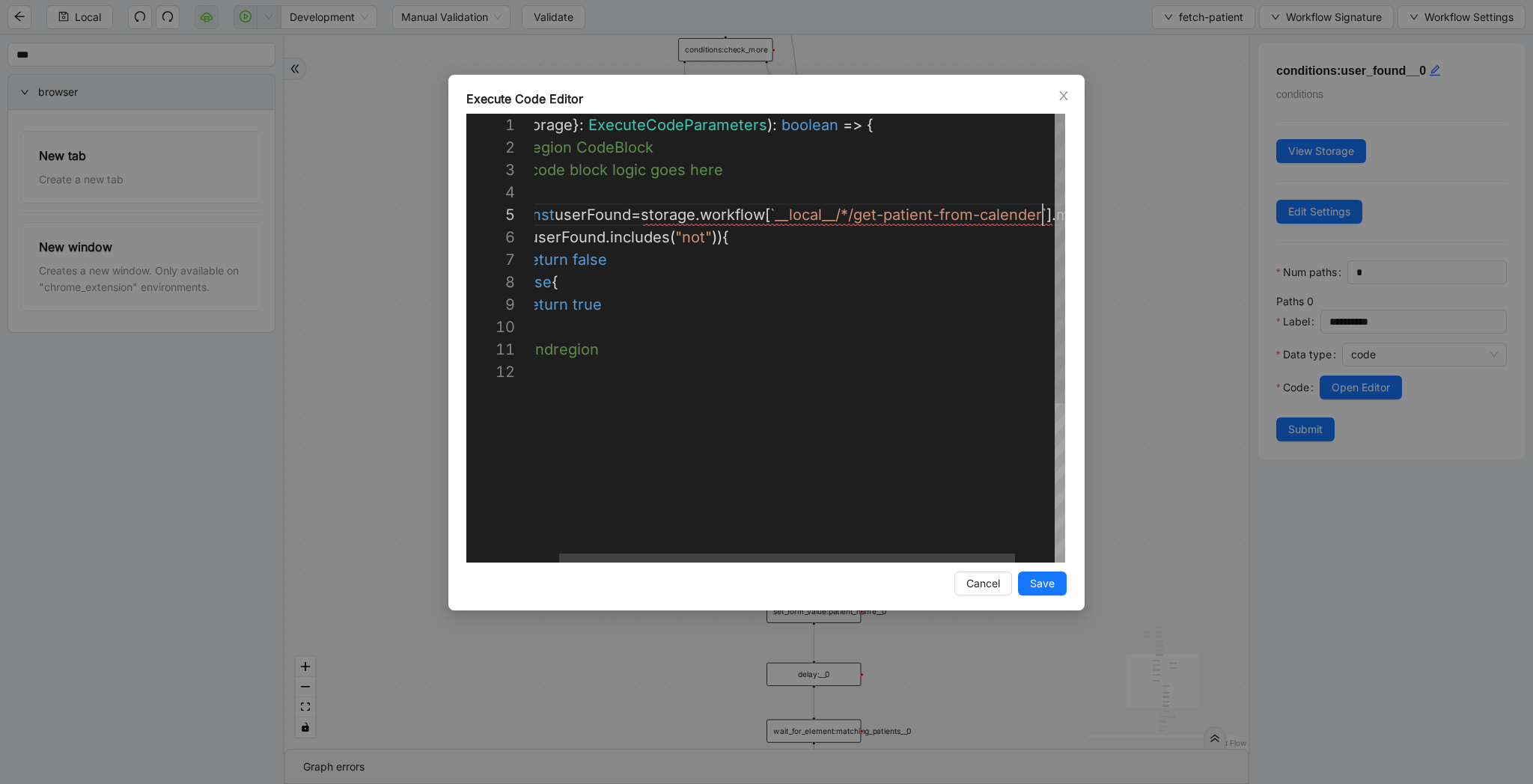
scroll to position [89, 537]
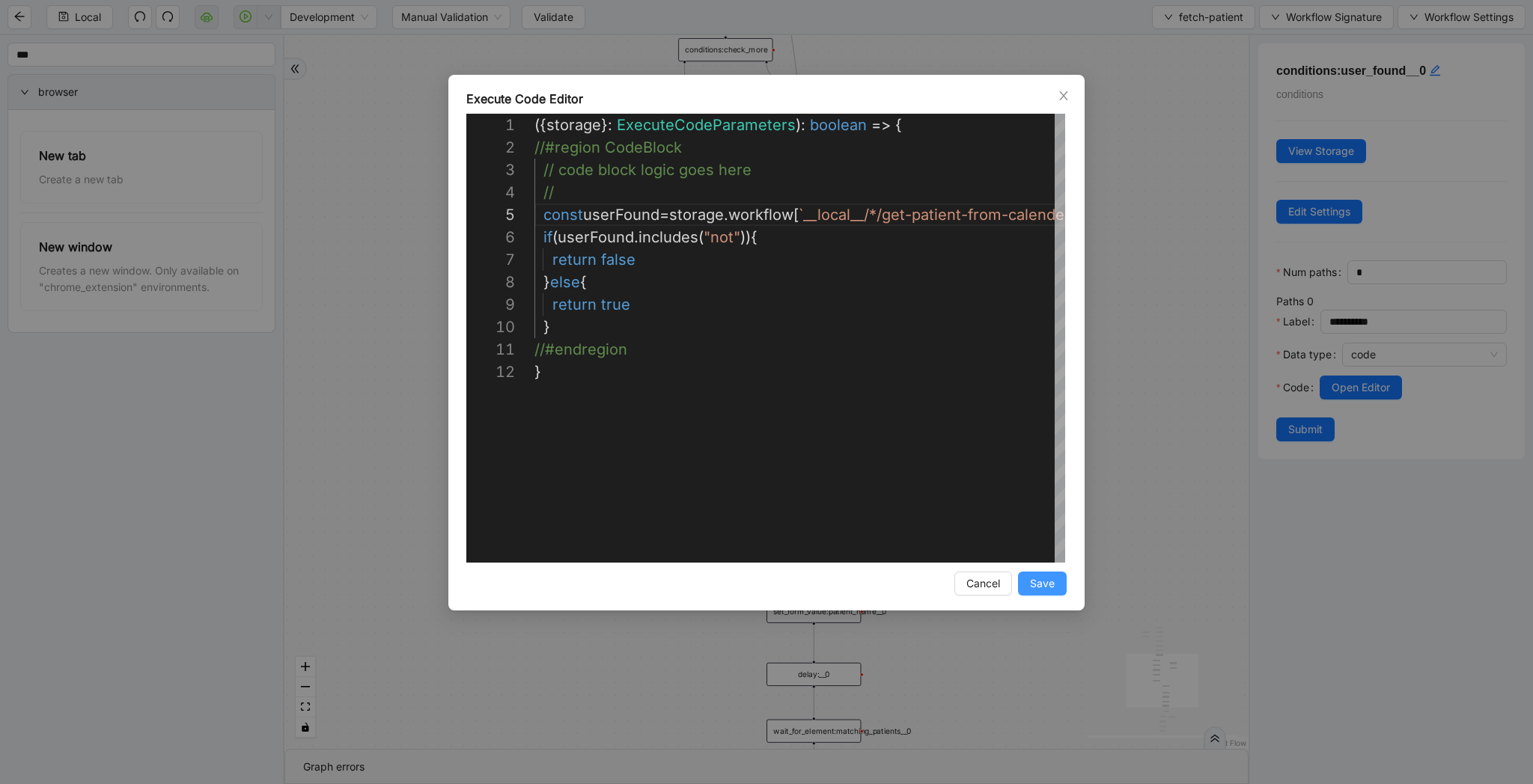
click at [1057, 591] on button "Save" at bounding box center [1042, 584] width 49 height 24
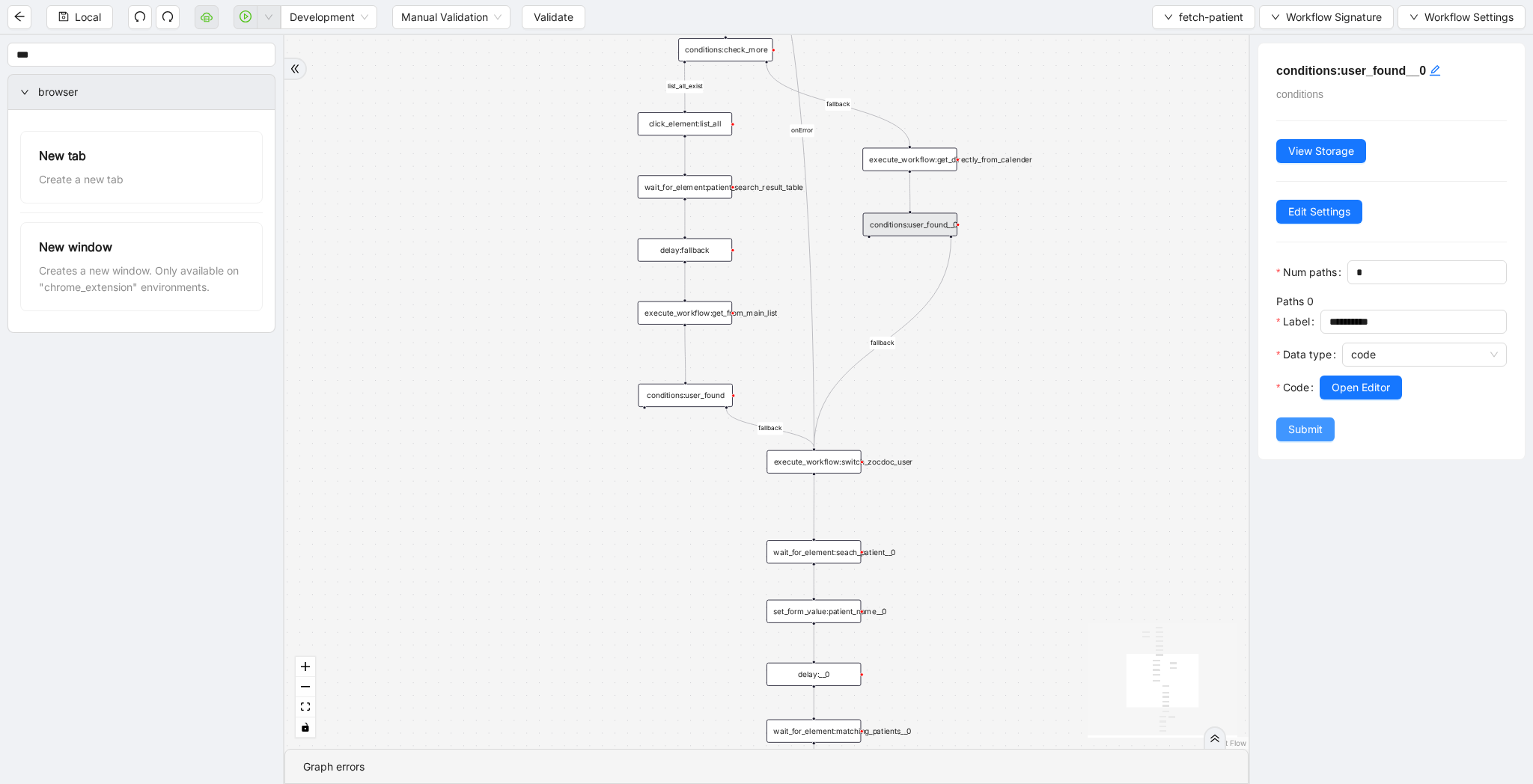
click at [1293, 433] on span "Submit" at bounding box center [1305, 429] width 34 height 16
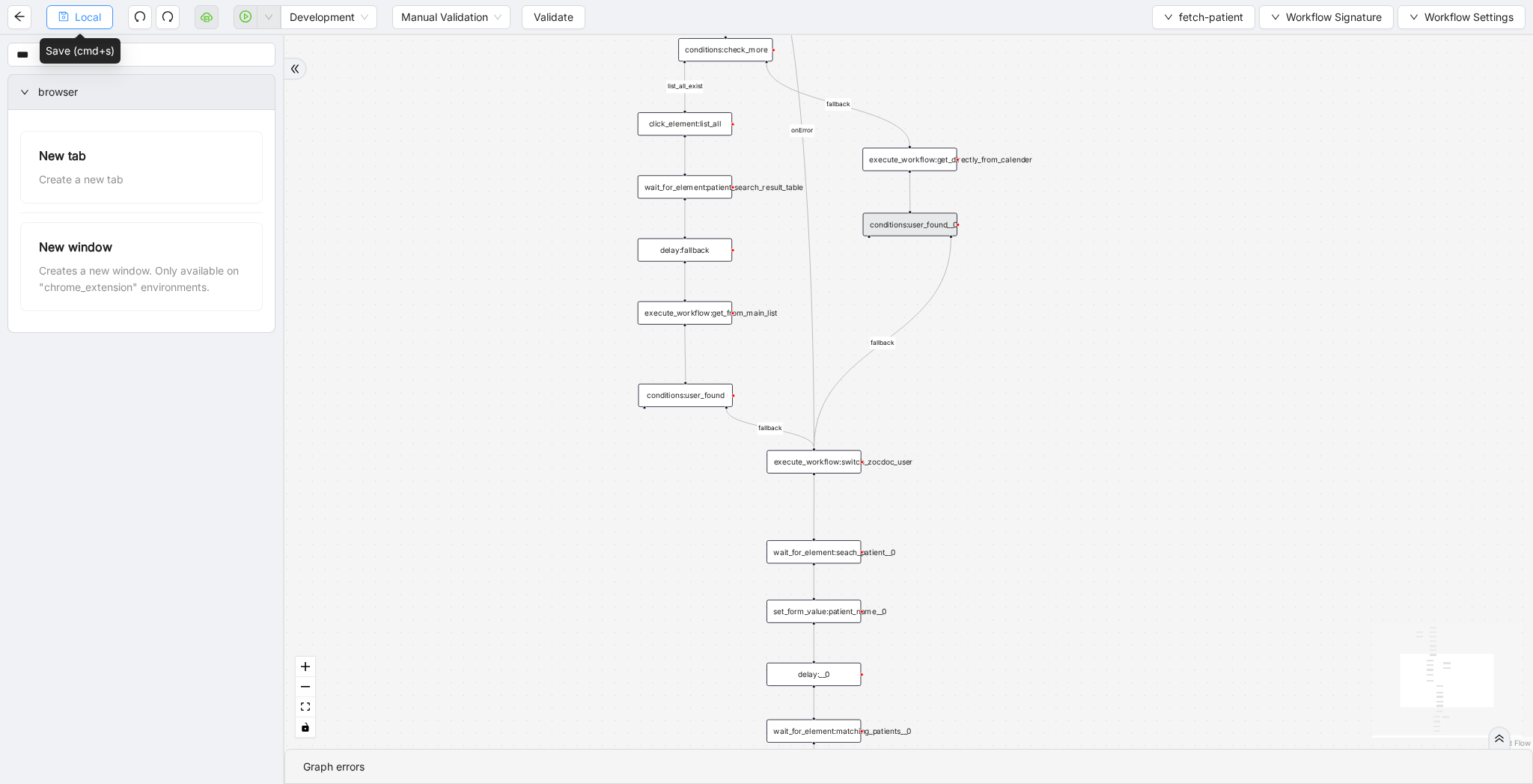
click at [74, 14] on button "Local" at bounding box center [79, 17] width 66 height 24
click at [549, 19] on span "Validate" at bounding box center [554, 16] width 40 height 16
click at [266, 25] on button "button" at bounding box center [269, 17] width 24 height 24
click at [257, 49] on span "Run local workflow" at bounding box center [221, 46] width 91 height 16
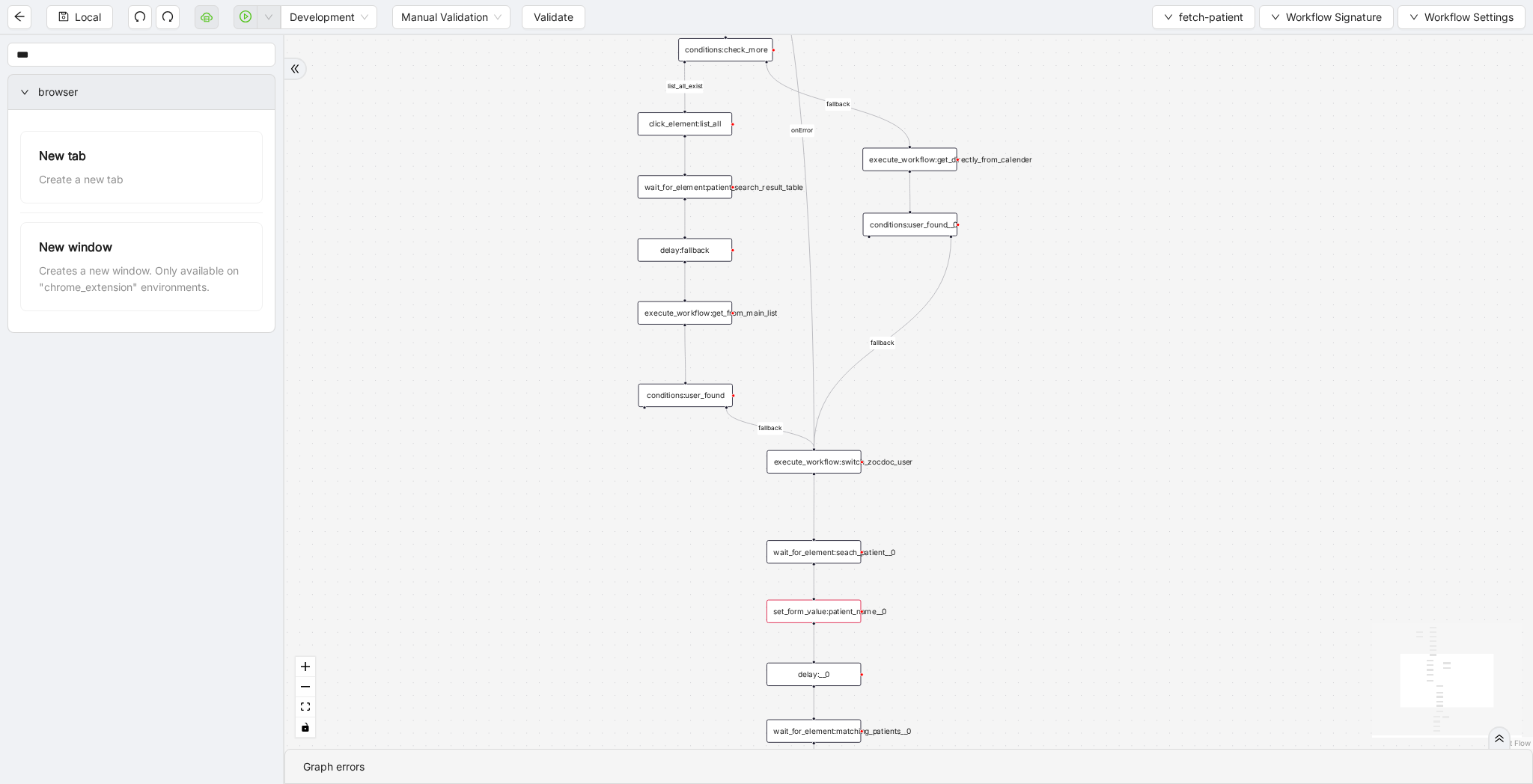
click at [837, 607] on div "set_form_value:patient_name__0" at bounding box center [813, 611] width 95 height 23
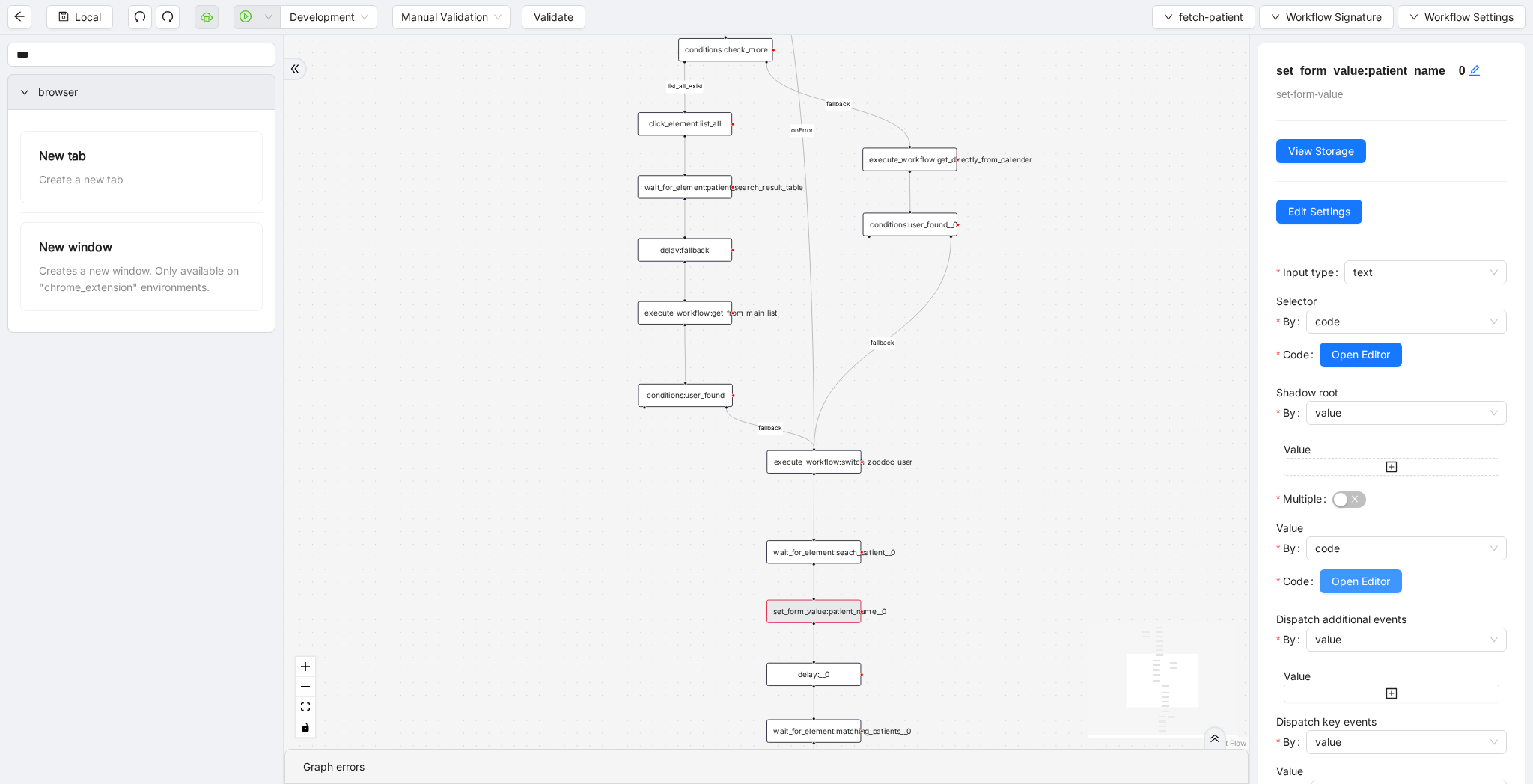
click at [1340, 582] on span "Open Editor" at bounding box center [1361, 581] width 58 height 16
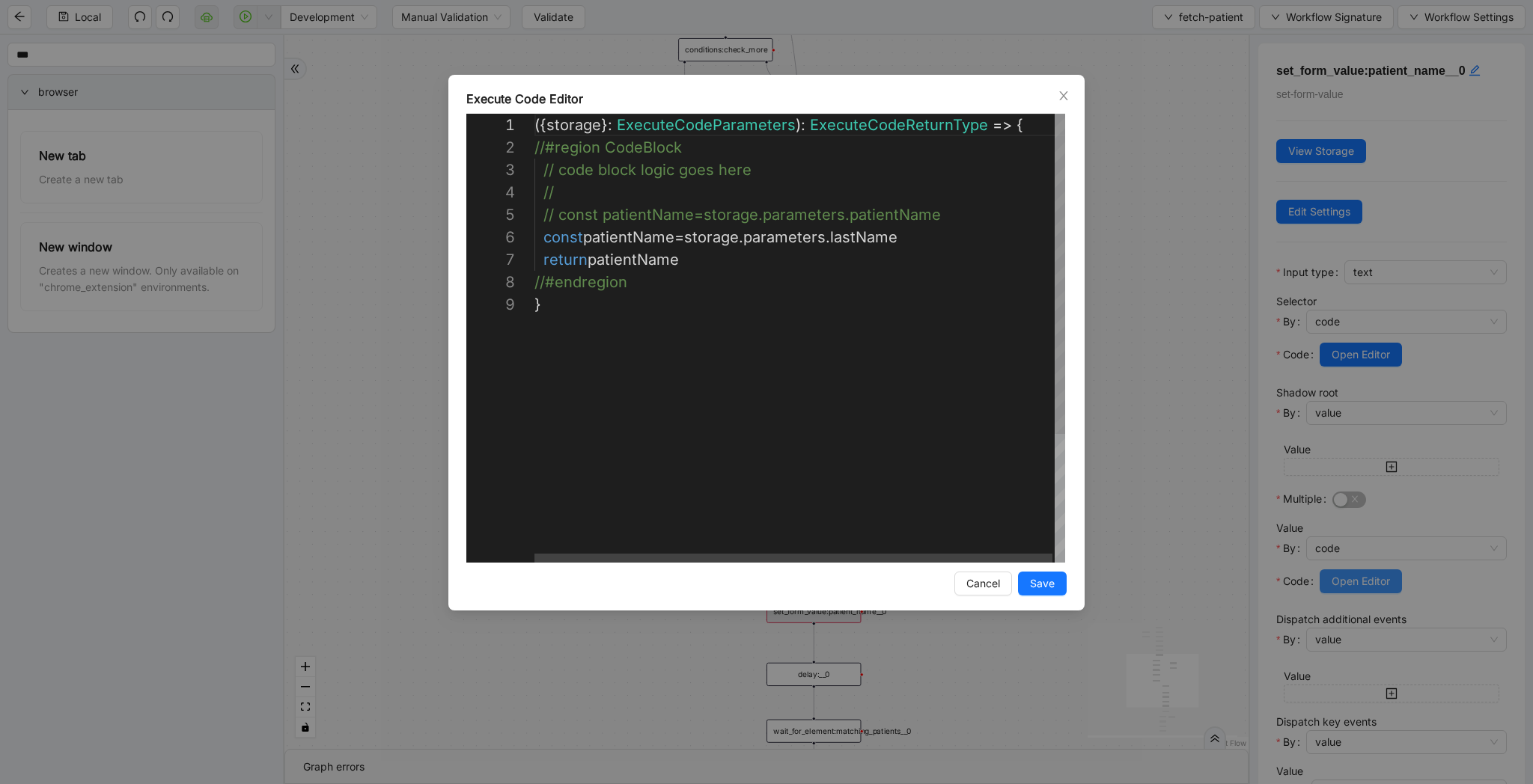
scroll to position [180, 0]
click at [860, 238] on div "({ storage }: ExecuteCodeParameters ): ExecuteCodeReturnType => { //#region Cod…" at bounding box center [801, 427] width 533 height 628
type textarea "**********"
click at [1045, 579] on span "Save" at bounding box center [1042, 583] width 25 height 16
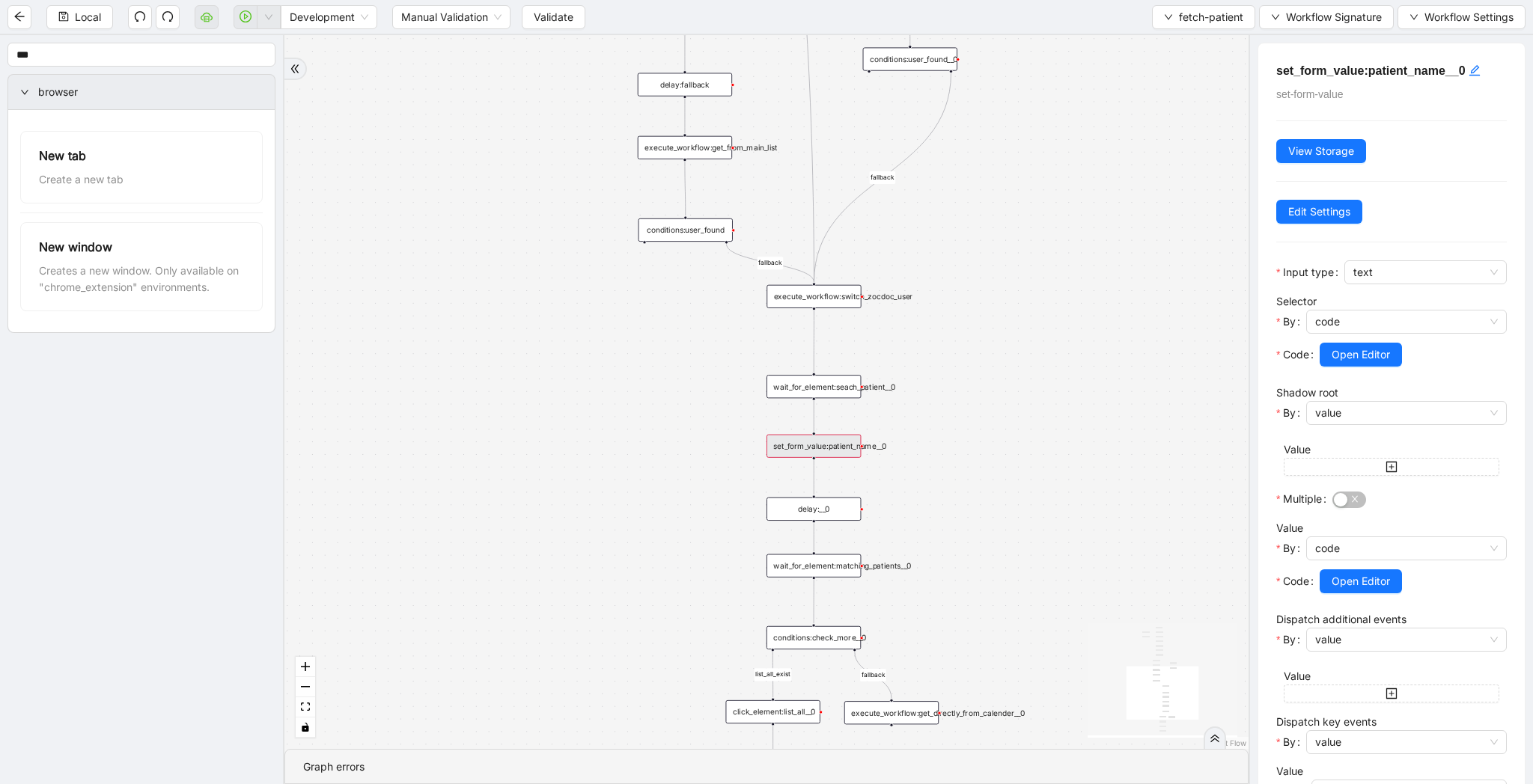
drag, startPoint x: 1027, startPoint y: 666, endPoint x: 1027, endPoint y: 499, distance: 167.0
click at [1027, 499] on div "list_all_exist fallback list_all_exist onError fallback fallback fallback trigg…" at bounding box center [766, 392] width 964 height 714
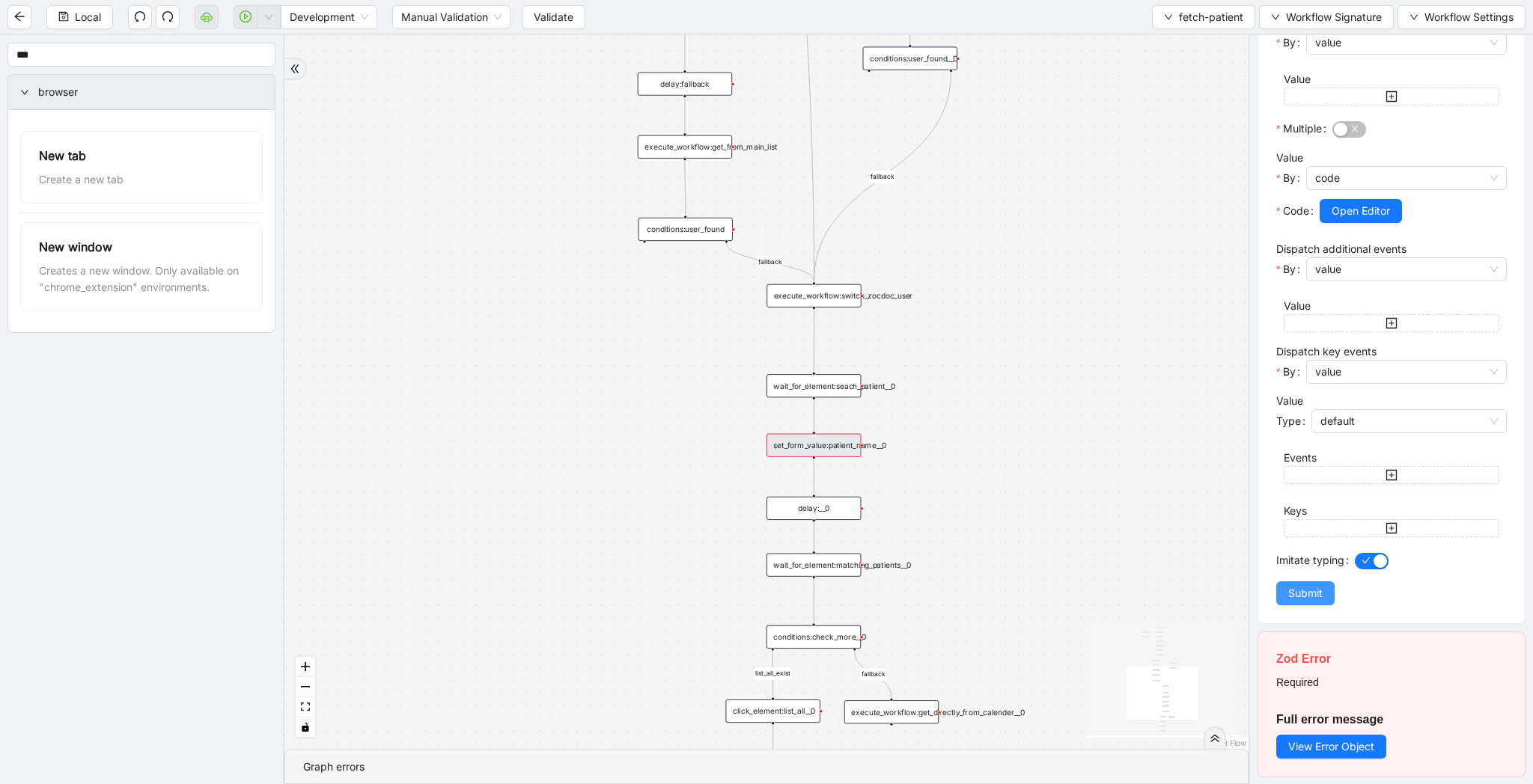
click at [1313, 591] on span "Submit" at bounding box center [1305, 593] width 34 height 16
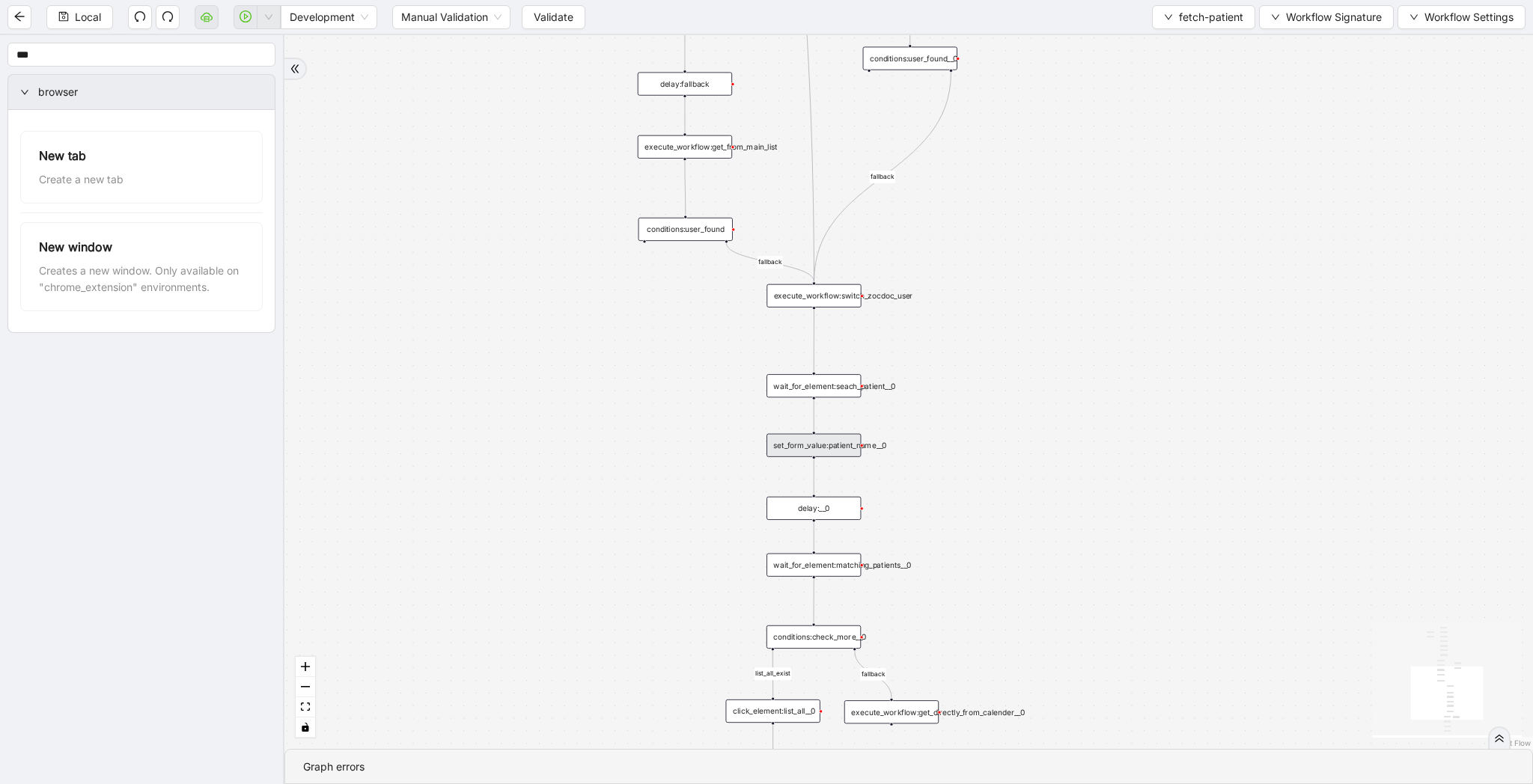
scroll to position [0, 0]
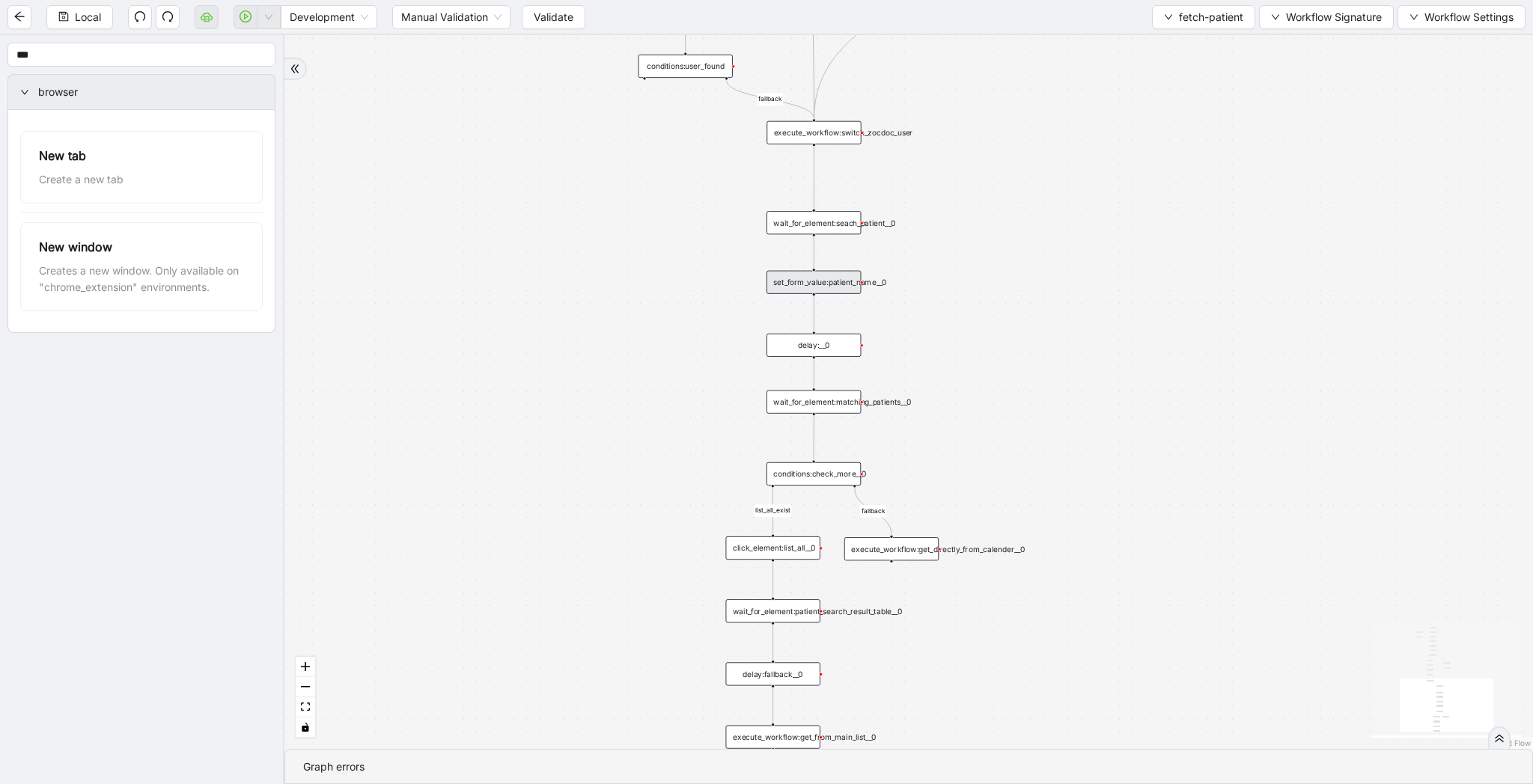
drag, startPoint x: 995, startPoint y: 558, endPoint x: 995, endPoint y: 395, distance: 163.0
click at [995, 395] on div "list_all_exist fallback list_all_exist onError fallback fallback fallback trigg…" at bounding box center [909, 392] width 1248 height 714
click at [832, 407] on div "wait_for_element:matching_patients__0" at bounding box center [813, 401] width 95 height 23
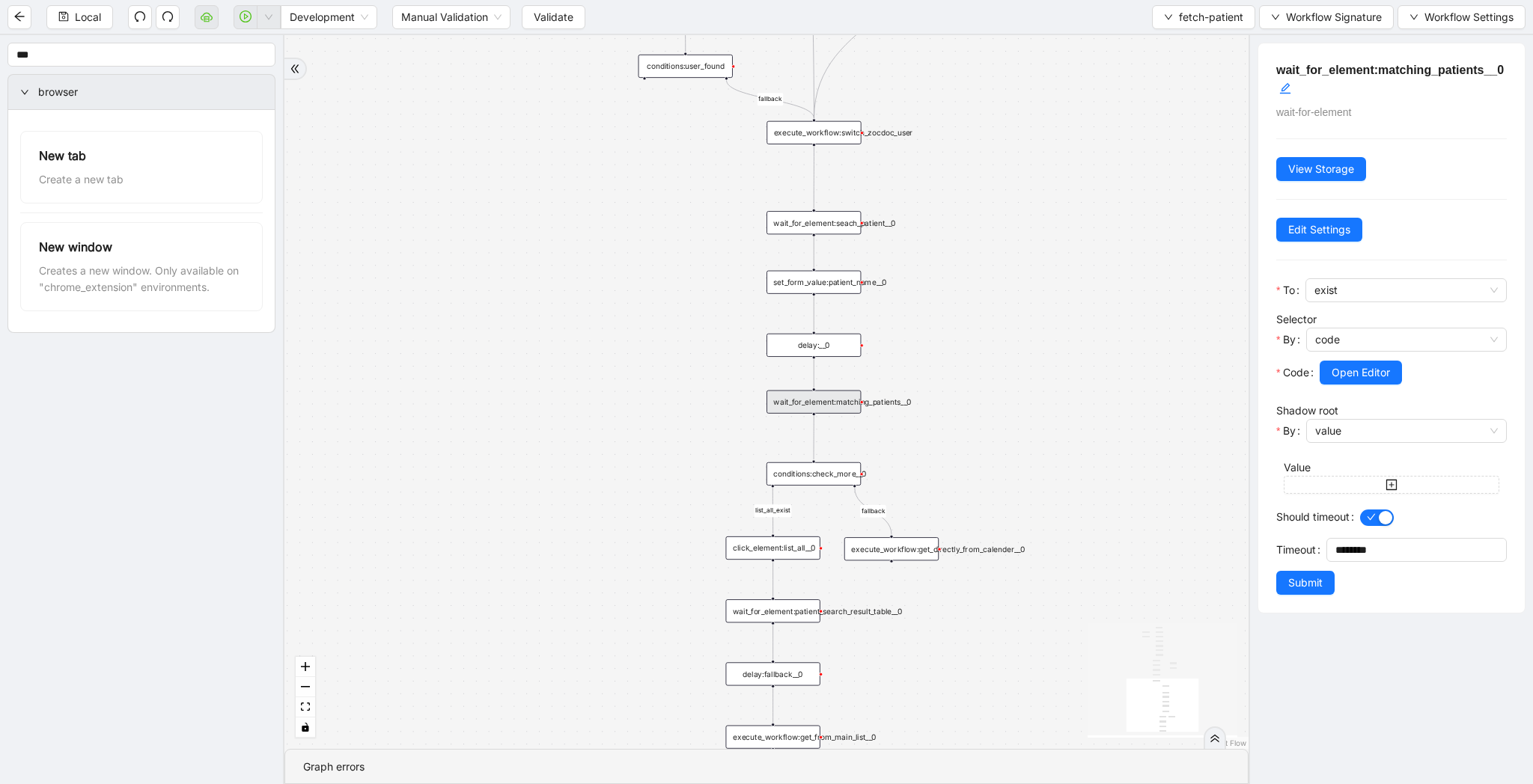
click at [847, 471] on div "conditions:check_more__0" at bounding box center [813, 474] width 95 height 23
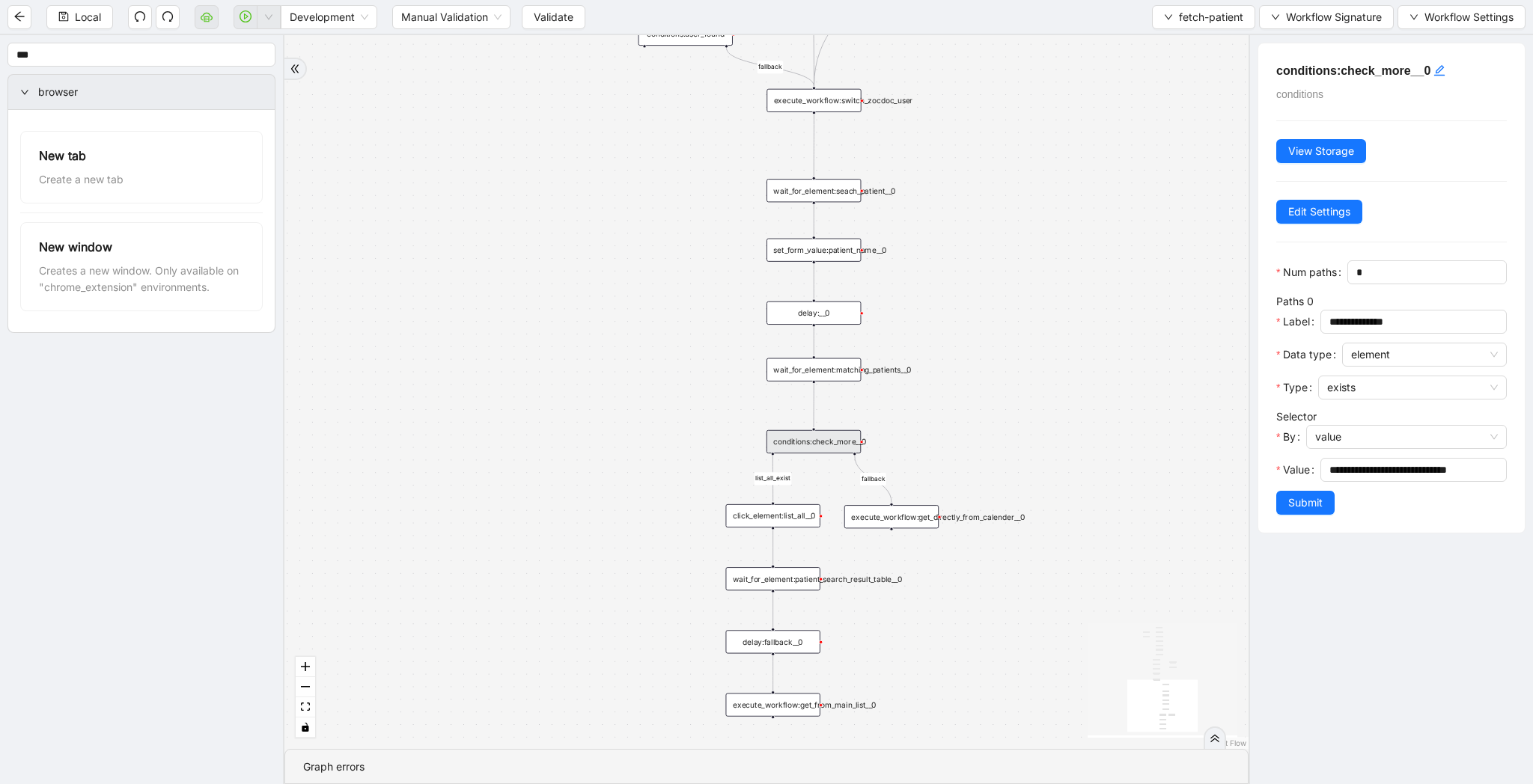
drag, startPoint x: 1107, startPoint y: 479, endPoint x: 1107, endPoint y: 392, distance: 87.0
click at [1107, 392] on div "list_all_exist fallback list_all_exist onError fallback fallback fallback trigg…" at bounding box center [766, 392] width 964 height 714
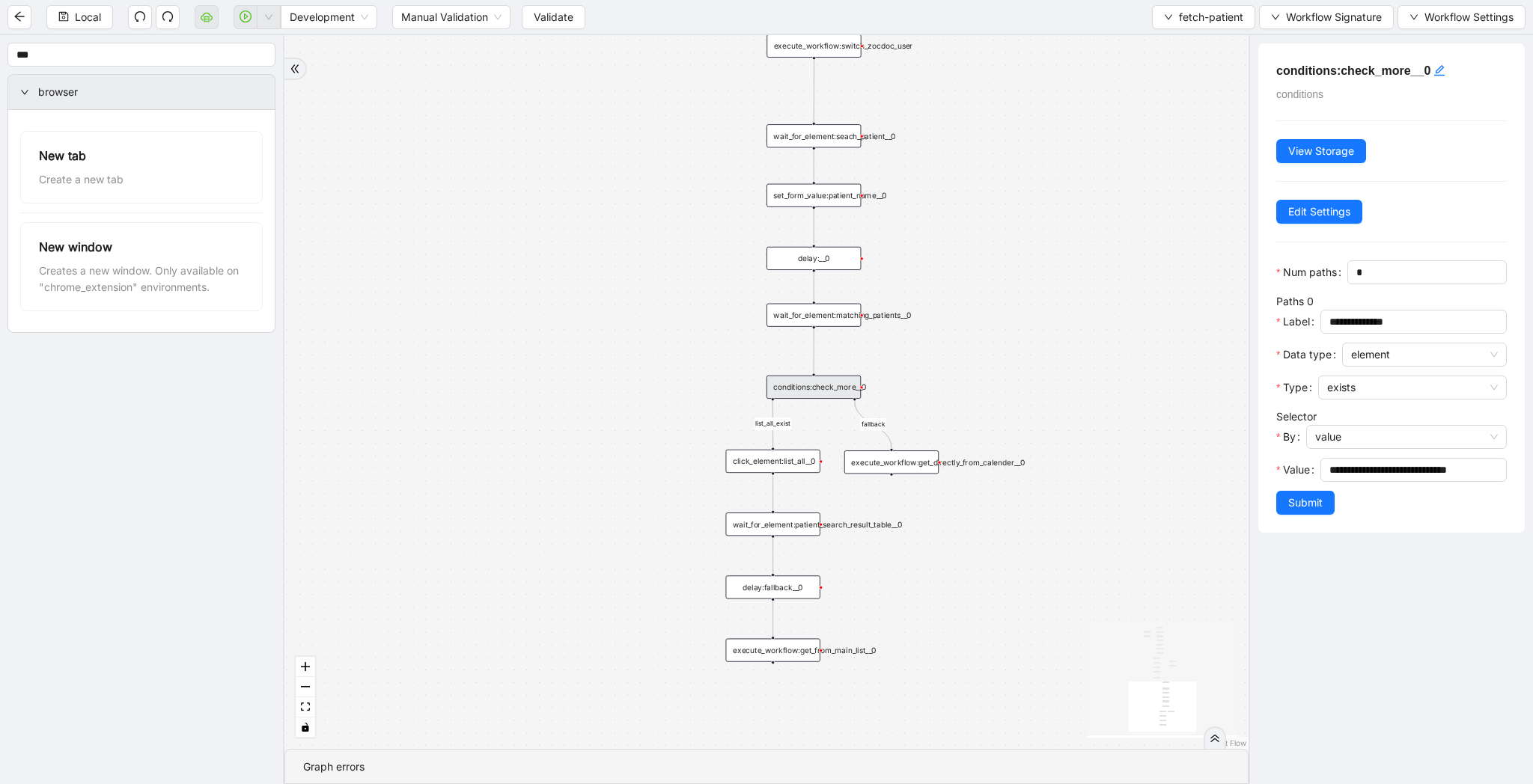
click at [792, 459] on div "click_element:list_all__0" at bounding box center [773, 461] width 95 height 23
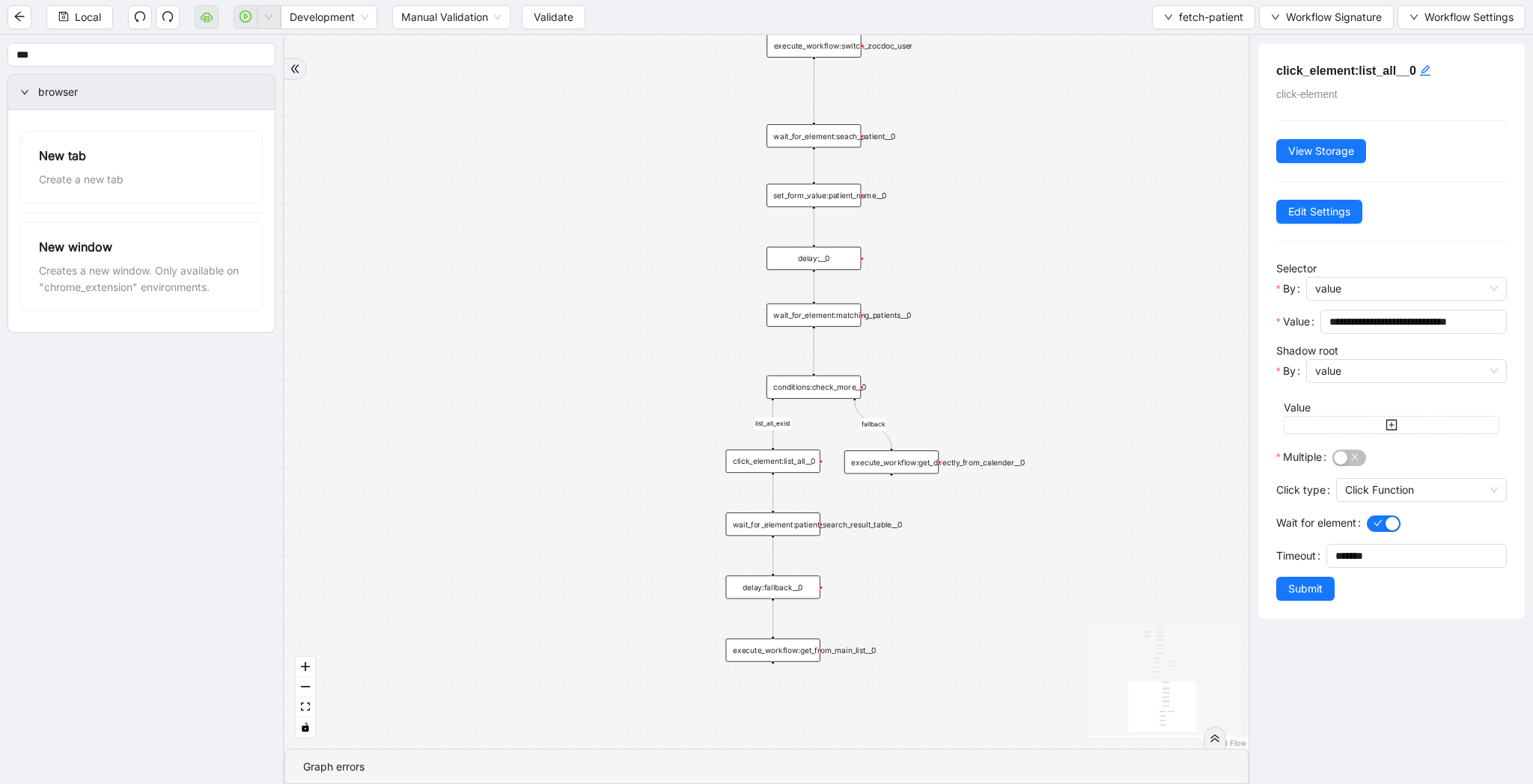
click at [804, 524] on div "wait_for_element:patient_search_result_table__0" at bounding box center [773, 524] width 95 height 23
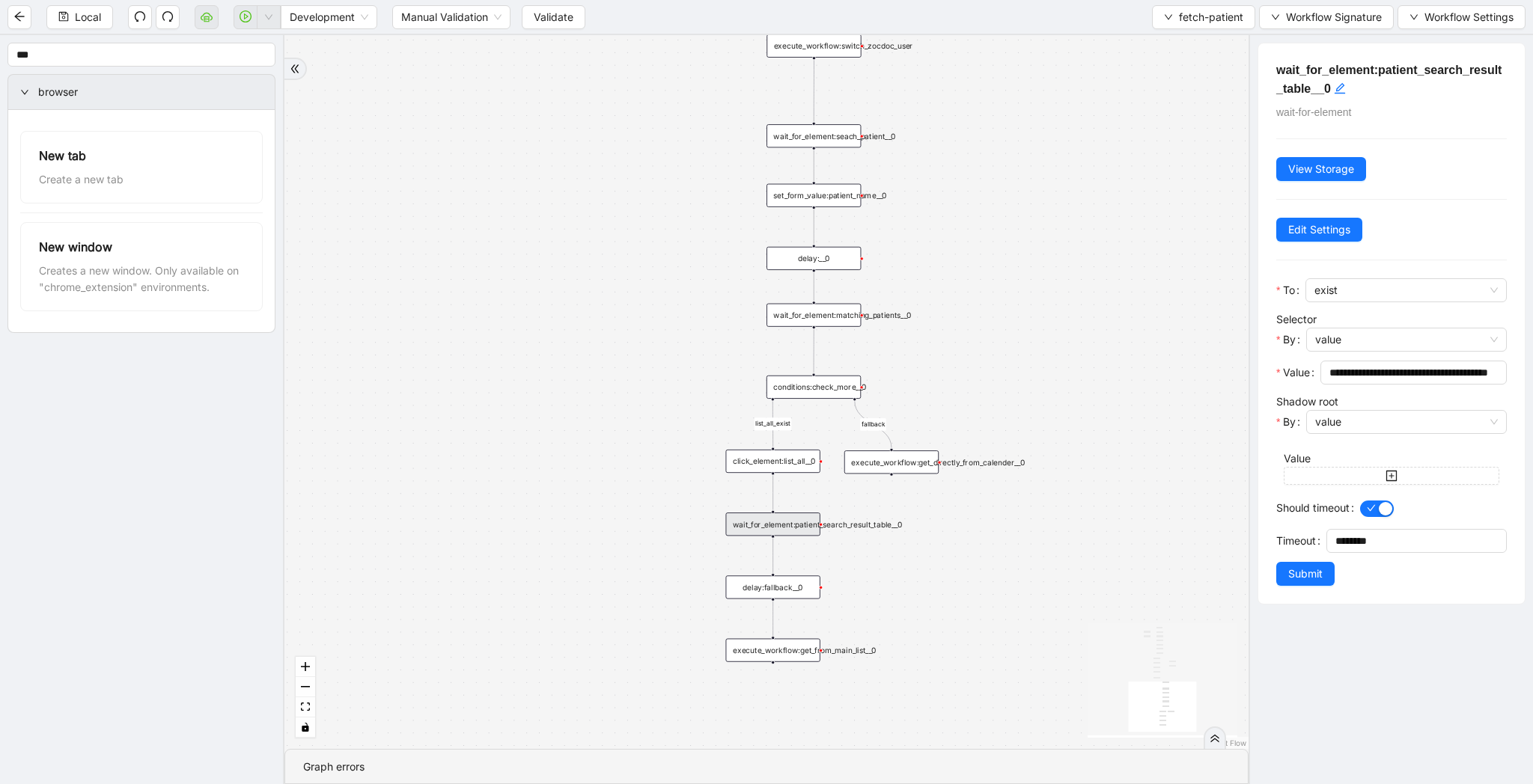
click at [799, 580] on div "delay:fallback__0" at bounding box center [773, 586] width 95 height 23
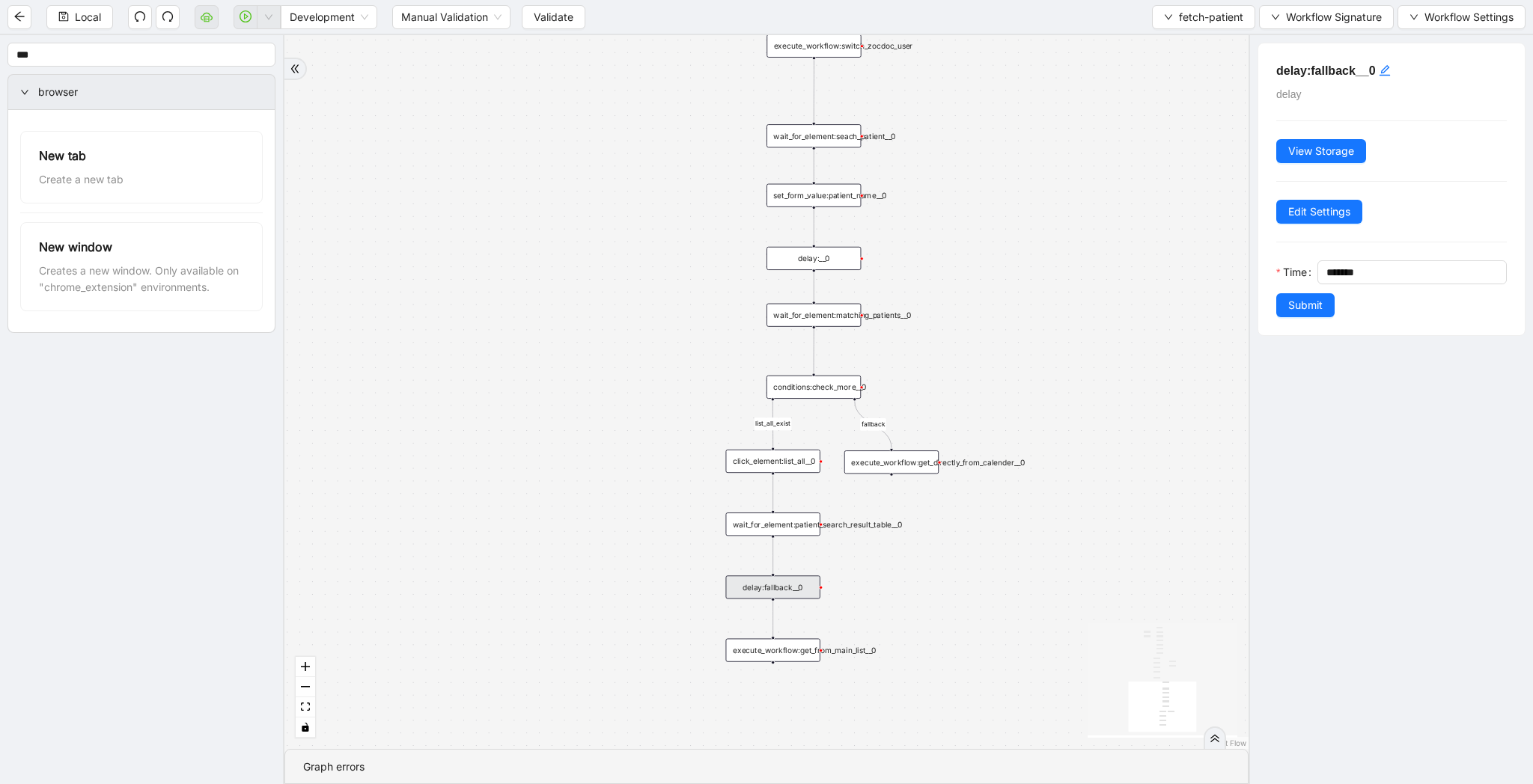
click at [910, 581] on div "list_all_exist fallback list_all_exist onError fallback fallback fallback trigg…" at bounding box center [766, 392] width 964 height 714
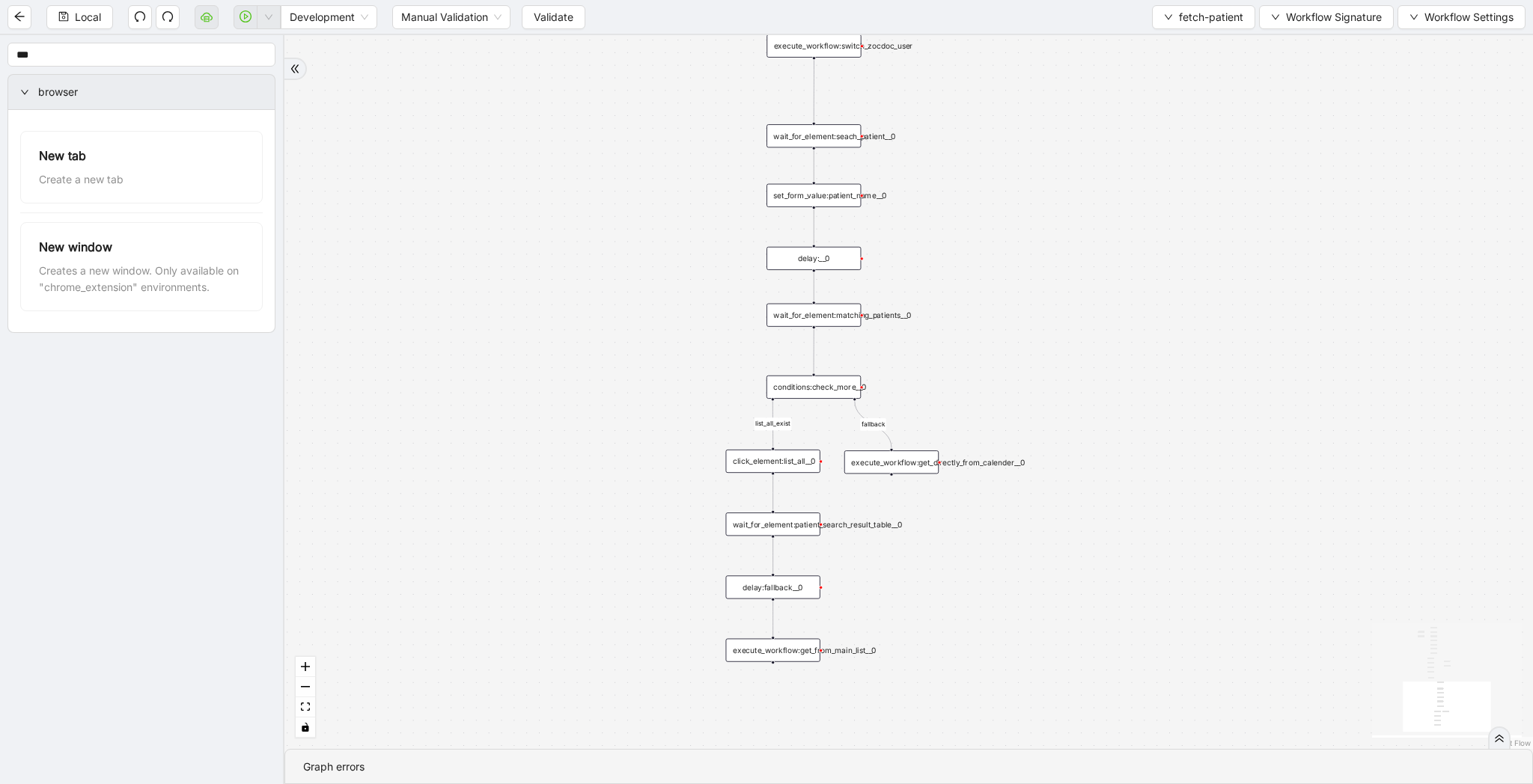
click at [795, 467] on div "click_element:list_all__0" at bounding box center [773, 461] width 95 height 23
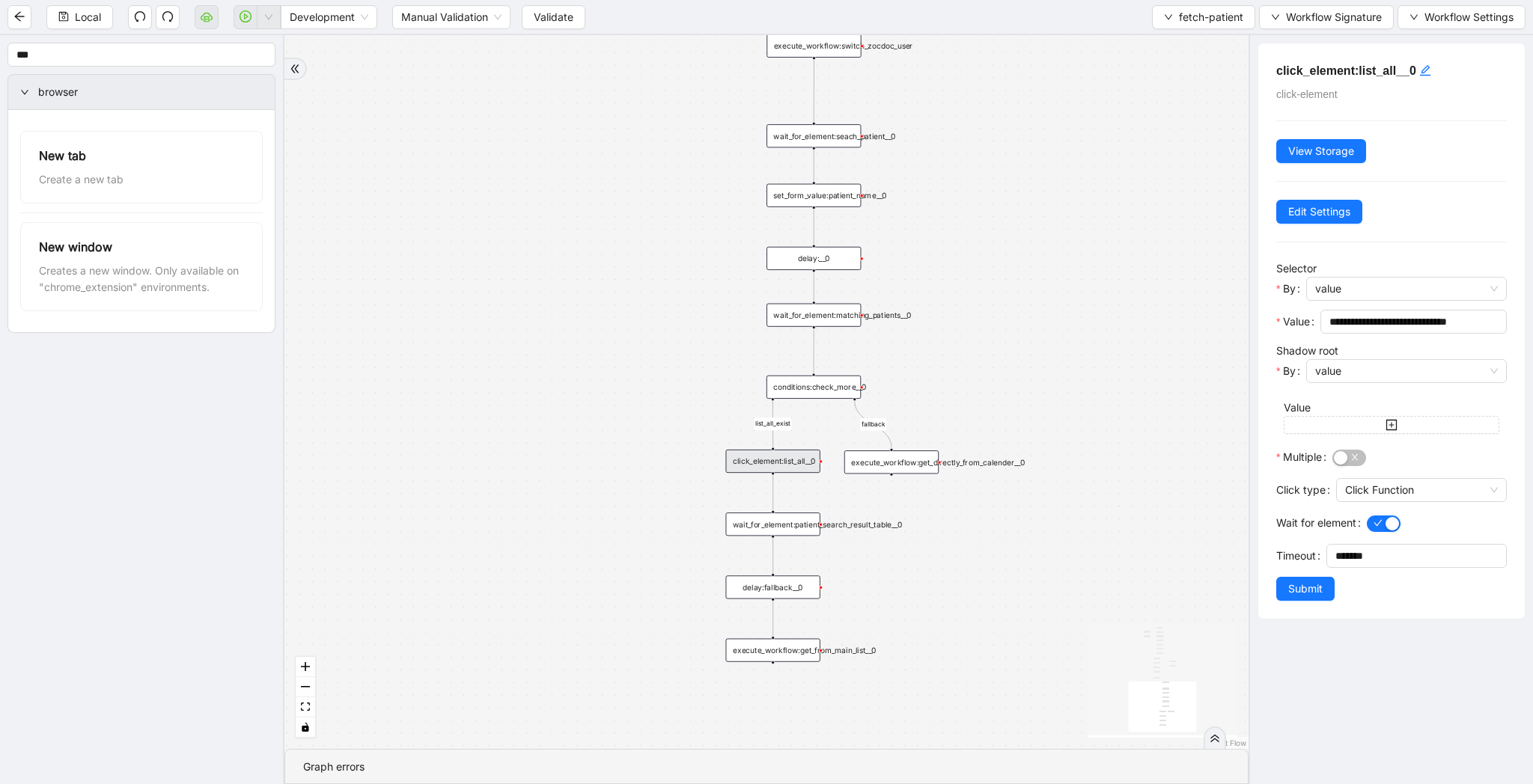
click at [845, 391] on div "conditions:check_more__0" at bounding box center [813, 387] width 95 height 23
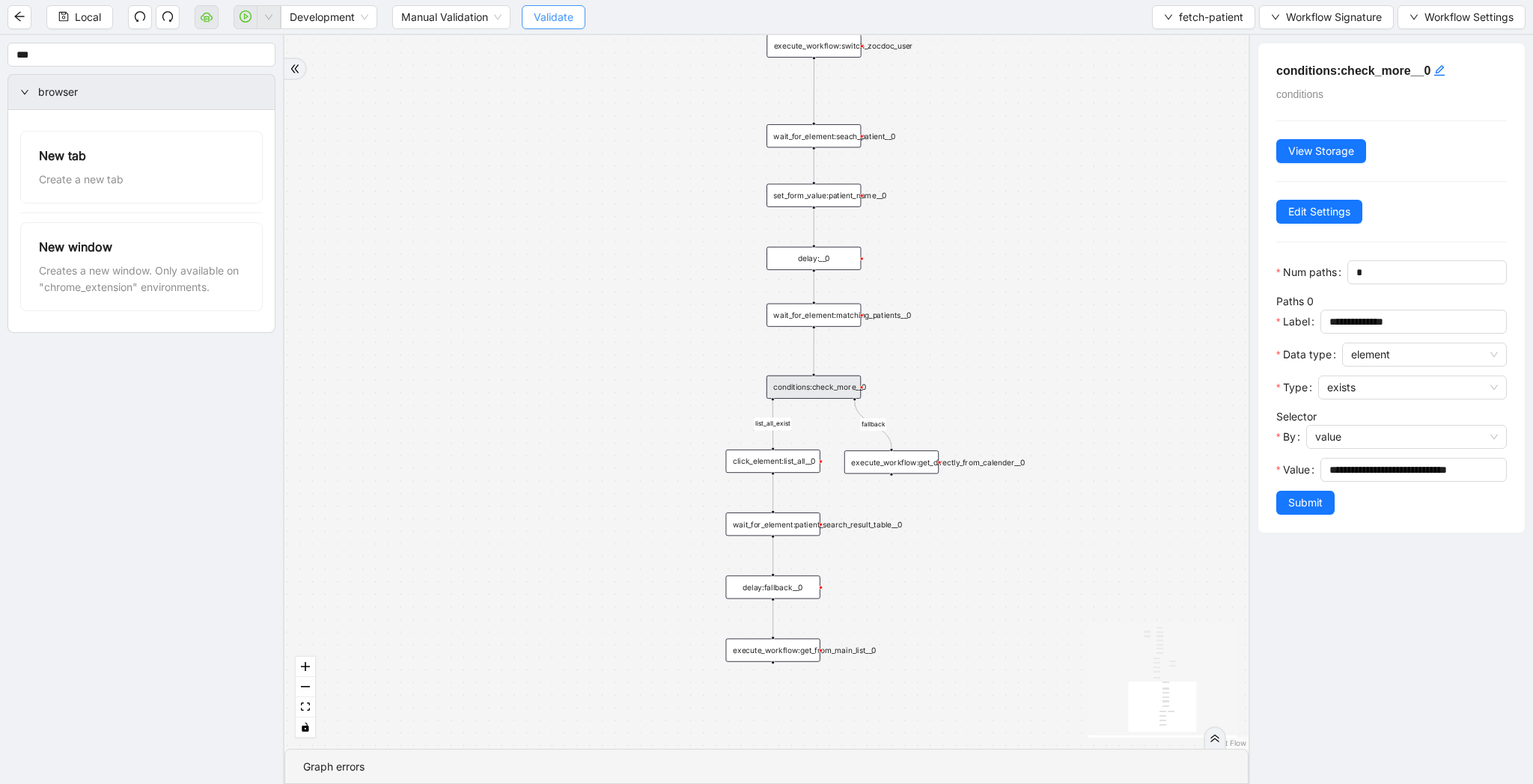
click at [568, 25] on span "Validate" at bounding box center [554, 16] width 40 height 16
click at [268, 21] on button "button" at bounding box center [269, 17] width 24 height 24
click at [264, 49] on span "Run local workflow" at bounding box center [221, 46] width 91 height 16
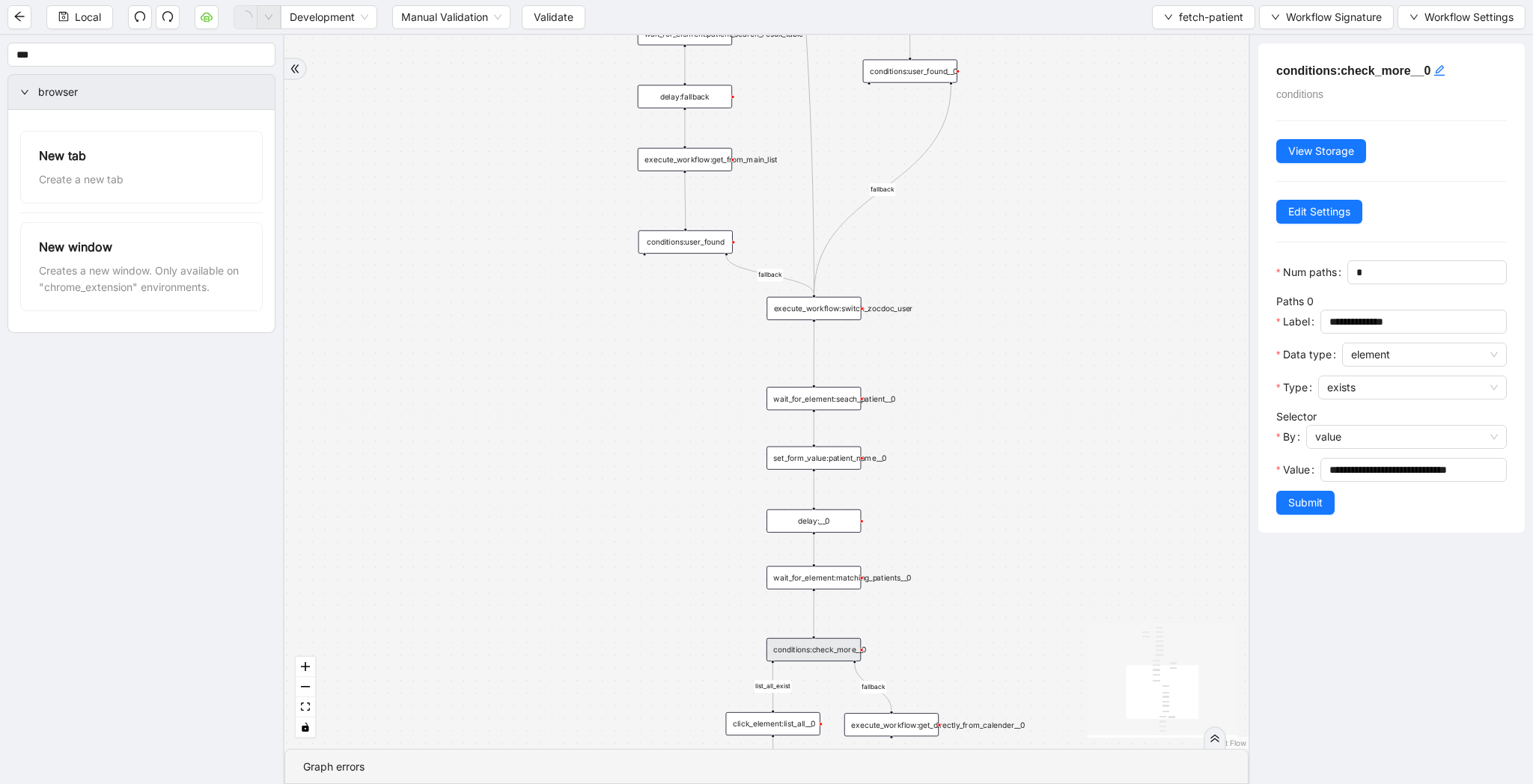
drag, startPoint x: 1025, startPoint y: 237, endPoint x: 1024, endPoint y: 494, distance: 257.0
click at [1024, 494] on div "list_all_exist fallback list_all_exist onError fallback fallback fallback trigg…" at bounding box center [766, 392] width 964 height 714
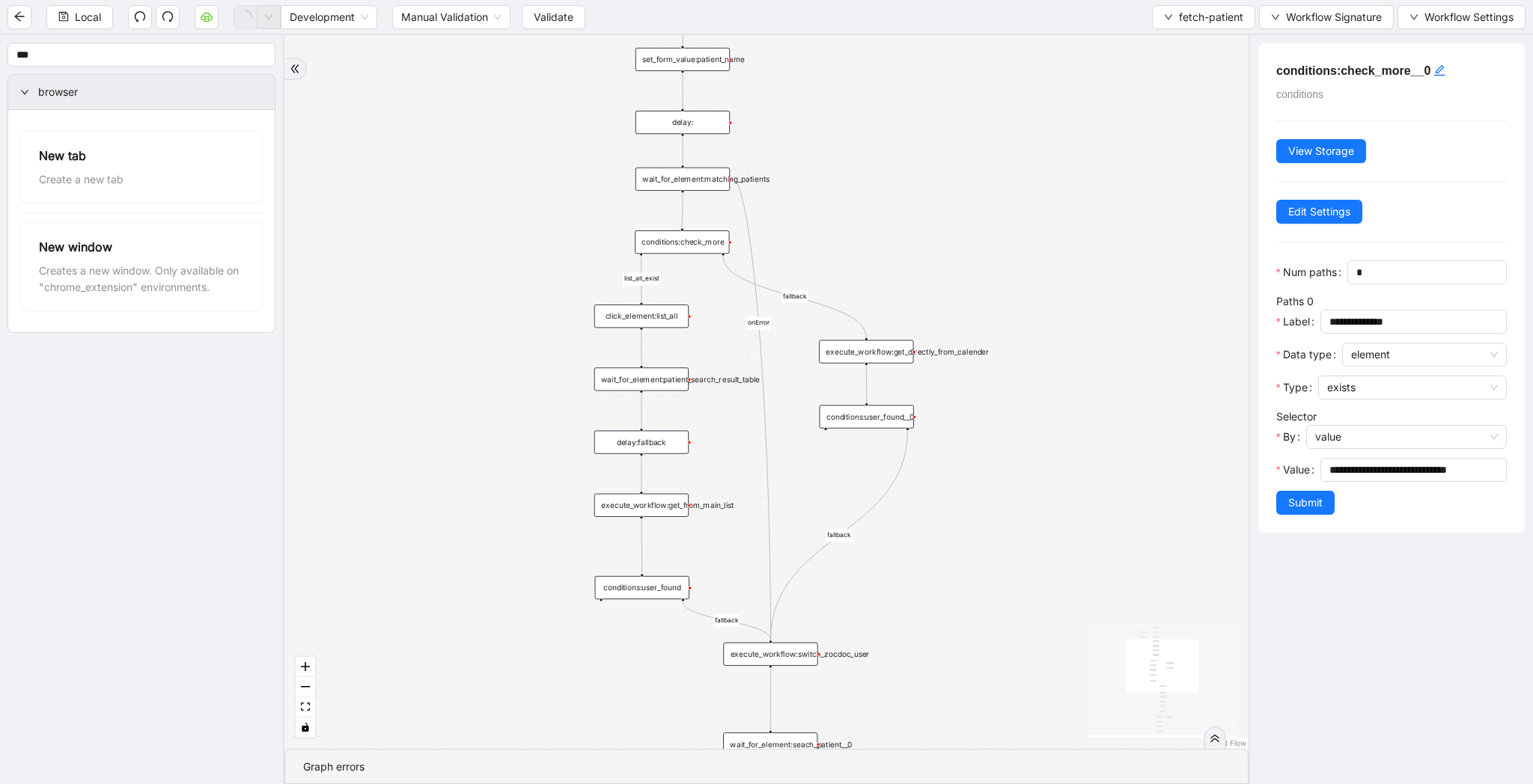
drag, startPoint x: 1083, startPoint y: 356, endPoint x: 1041, endPoint y: 589, distance: 236.8
click at [1041, 589] on div "list_all_exist fallback list_all_exist onError fallback fallback fallback trigg…" at bounding box center [766, 392] width 964 height 714
drag, startPoint x: 1069, startPoint y: 234, endPoint x: 1069, endPoint y: 309, distance: 75.0
click at [1069, 309] on div "list_all_exist fallback list_all_exist onError fallback fallback fallback trigg…" at bounding box center [766, 392] width 964 height 714
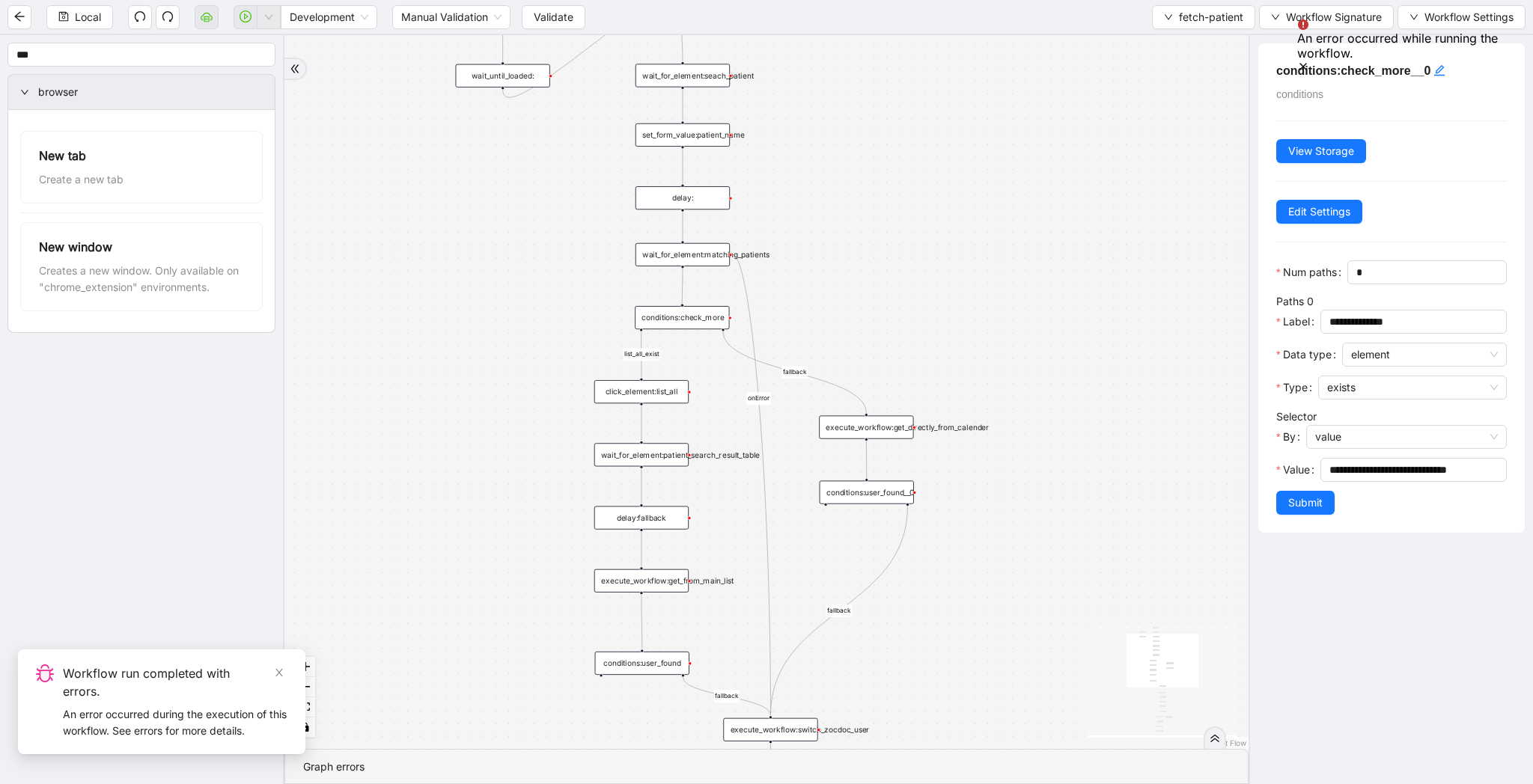
click at [694, 250] on div "wait_for_element:matching_patients" at bounding box center [683, 254] width 95 height 23
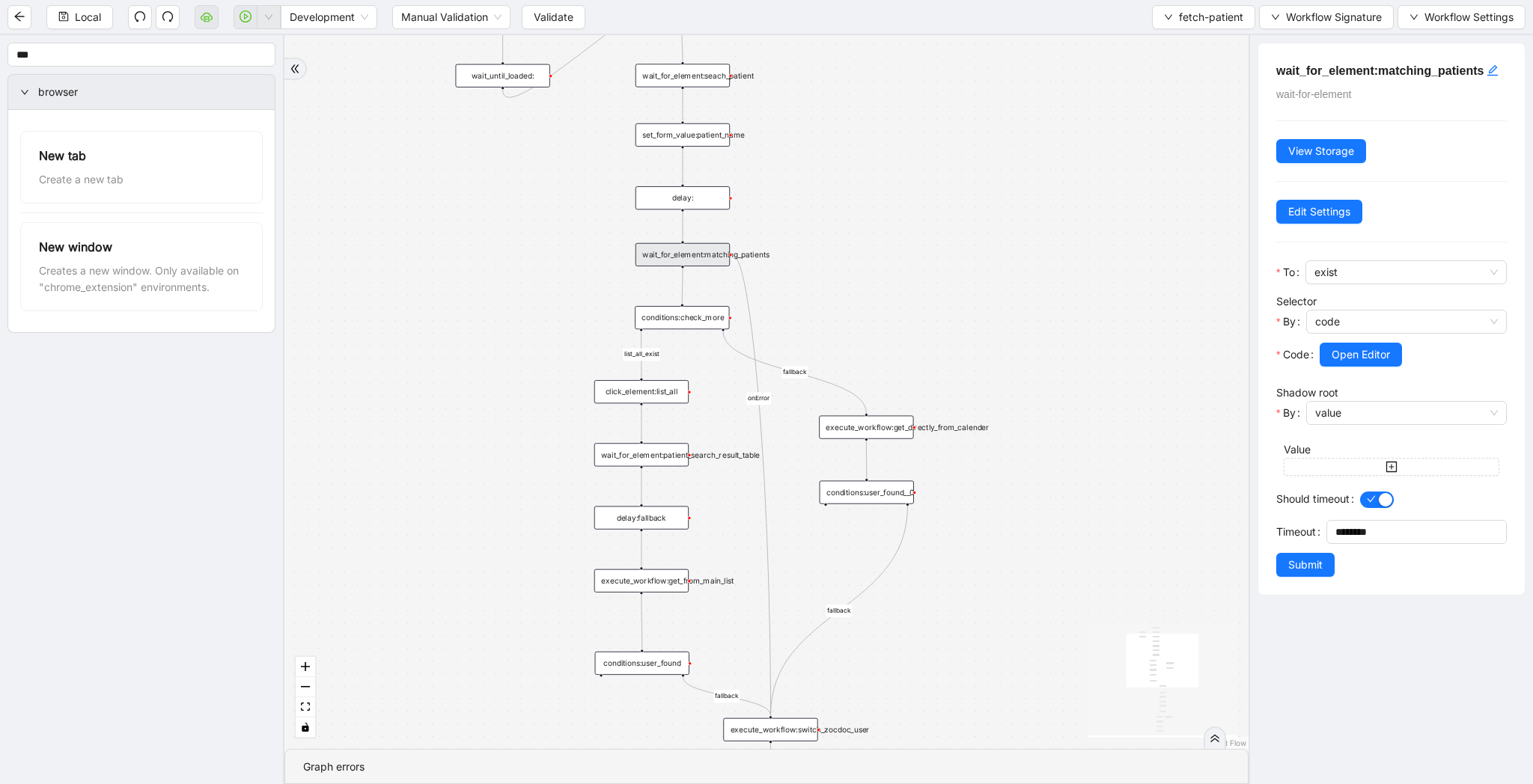
drag, startPoint x: 1147, startPoint y: 542, endPoint x: 1147, endPoint y: 303, distance: 239.0
click at [1147, 303] on div "list_all_exist fallback list_all_exist onError fallback fallback fallback trigg…" at bounding box center [766, 392] width 964 height 714
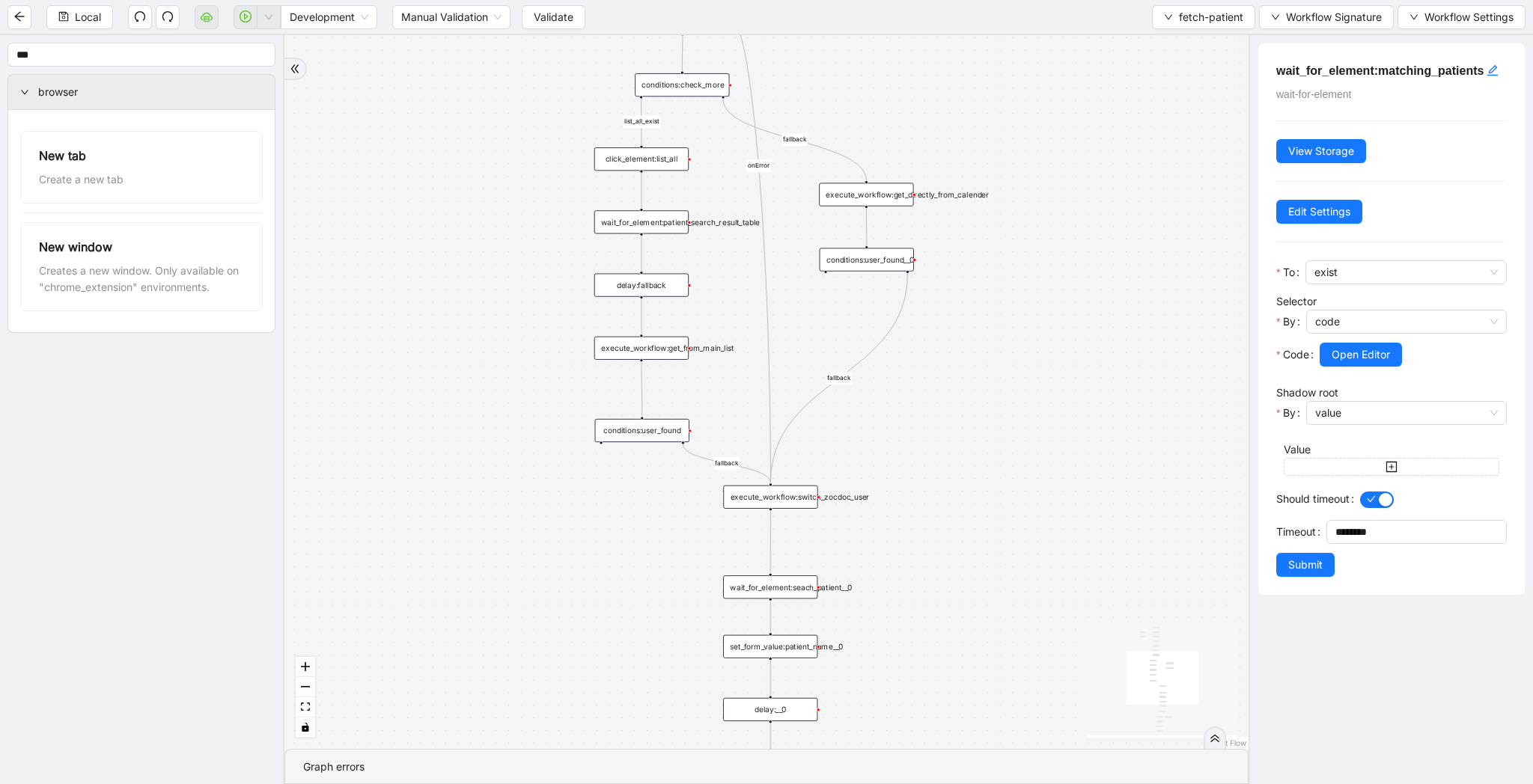
drag, startPoint x: 1081, startPoint y: 461, endPoint x: 1081, endPoint y: 228, distance: 233.0
click at [1081, 228] on div "list_all_exist fallback list_all_exist onError fallback fallback fallback trigg…" at bounding box center [766, 392] width 964 height 714
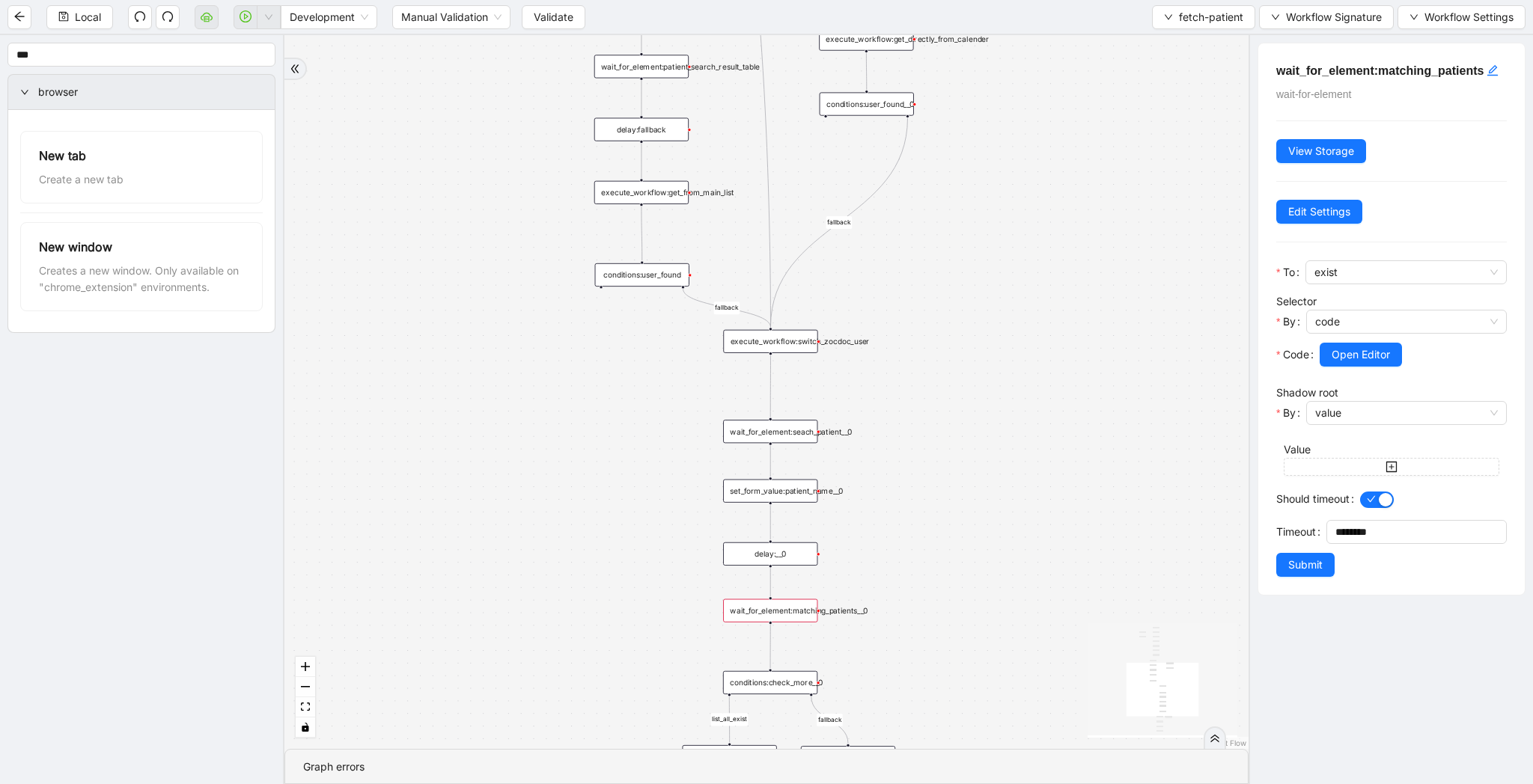
drag, startPoint x: 992, startPoint y: 557, endPoint x: 992, endPoint y: 411, distance: 146.0
click at [992, 411] on div "list_all_exist fallback list_all_exist onError fallback fallback fallback trigg…" at bounding box center [766, 392] width 964 height 714
click at [790, 616] on div "wait_for_element:matching_patients__0" at bounding box center [770, 610] width 95 height 23
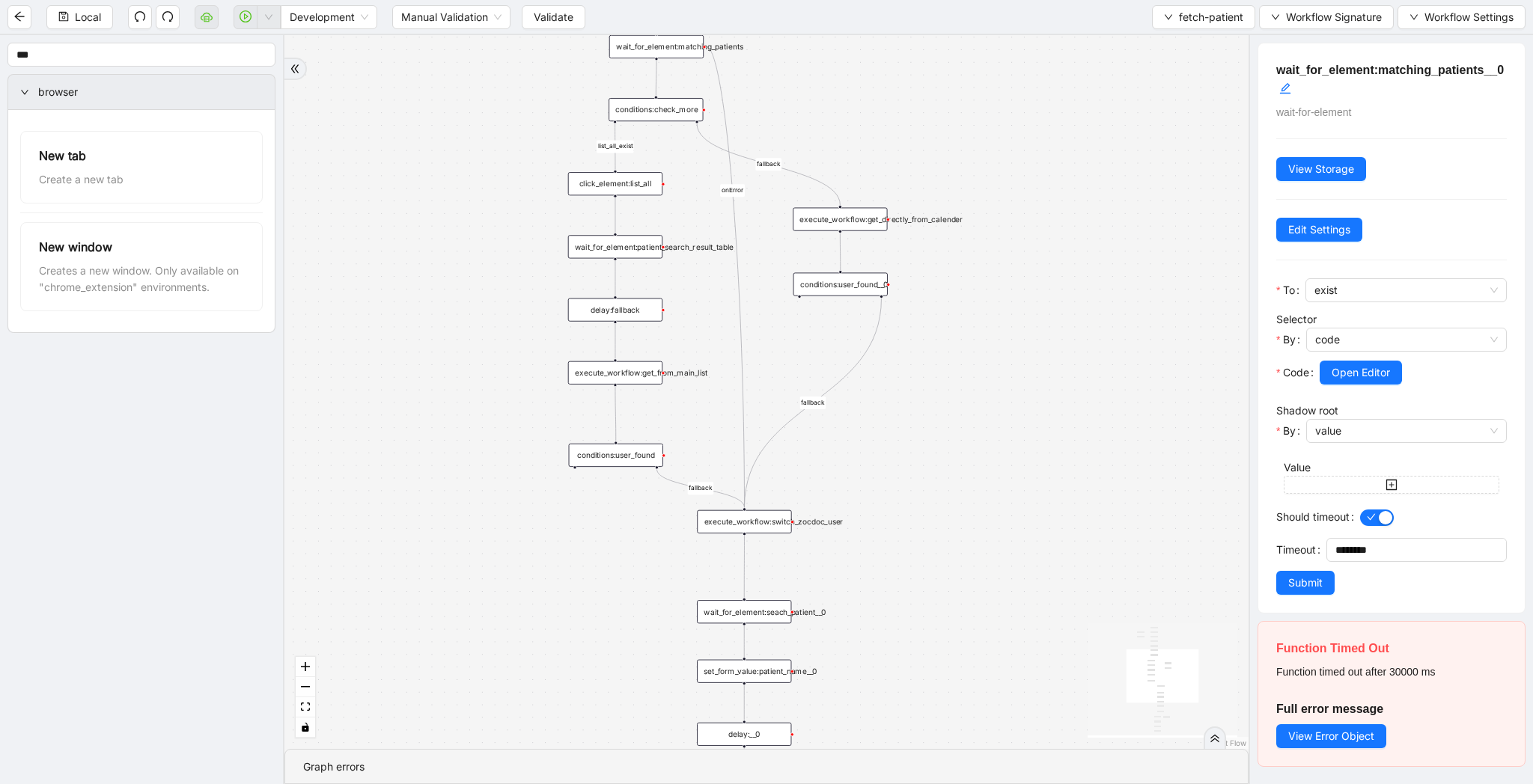
drag, startPoint x: 1000, startPoint y: 451, endPoint x: 973, endPoint y: 639, distance: 189.9
click at [973, 639] on div "list_all_exist fallback list_all_exist onError fallback fallback fallback trigg…" at bounding box center [766, 392] width 964 height 714
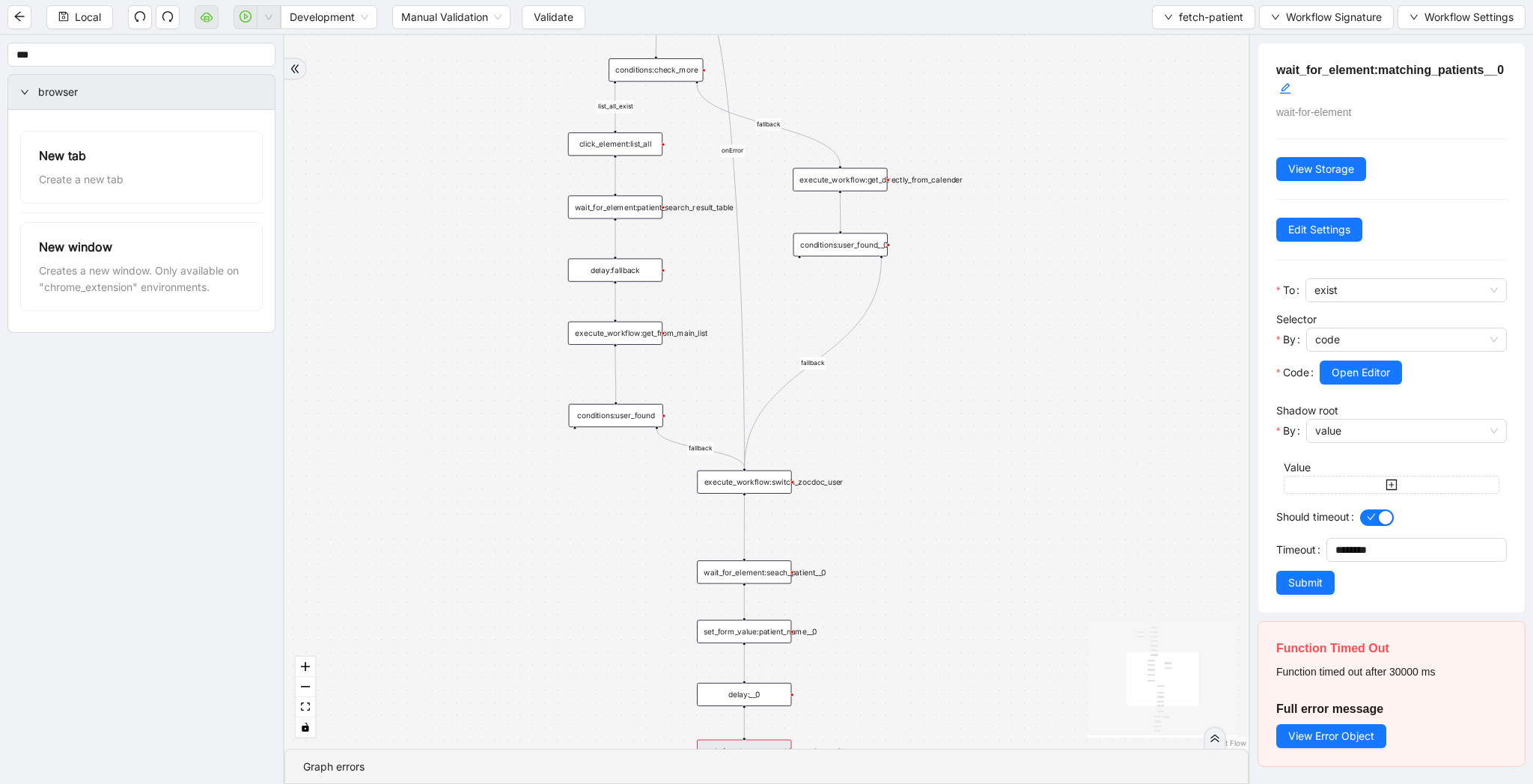
drag, startPoint x: 943, startPoint y: 552, endPoint x: 943, endPoint y: 331, distance: 221.0
click at [943, 331] on div "list_all_exist fallback list_all_exist onError fallback fallback fallback trigg…" at bounding box center [766, 392] width 964 height 714
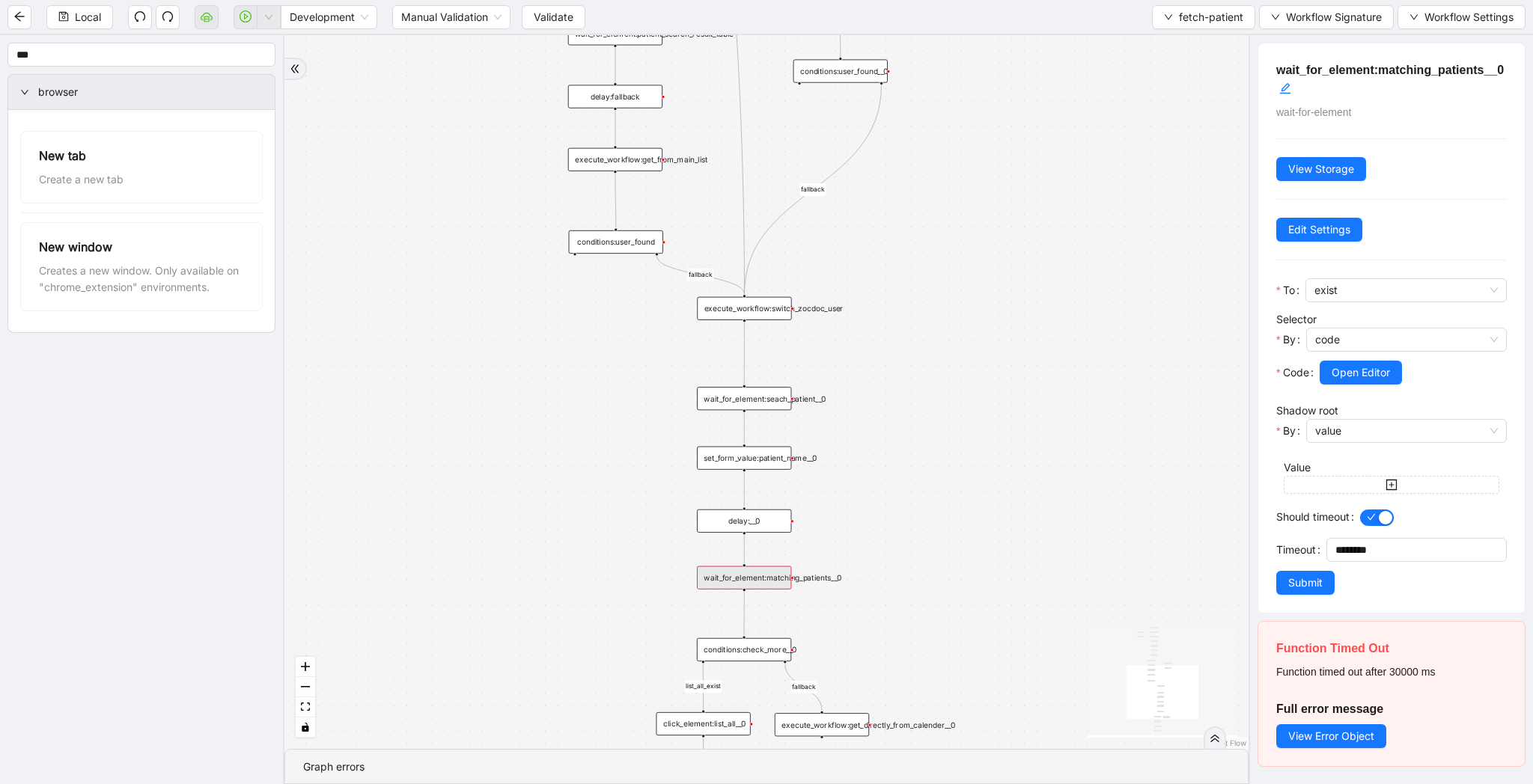
drag, startPoint x: 918, startPoint y: 552, endPoint x: 918, endPoint y: 327, distance: 225.0
click at [918, 327] on div "list_all_exist fallback list_all_exist onError fallback fallback fallback trigg…" at bounding box center [766, 392] width 964 height 714
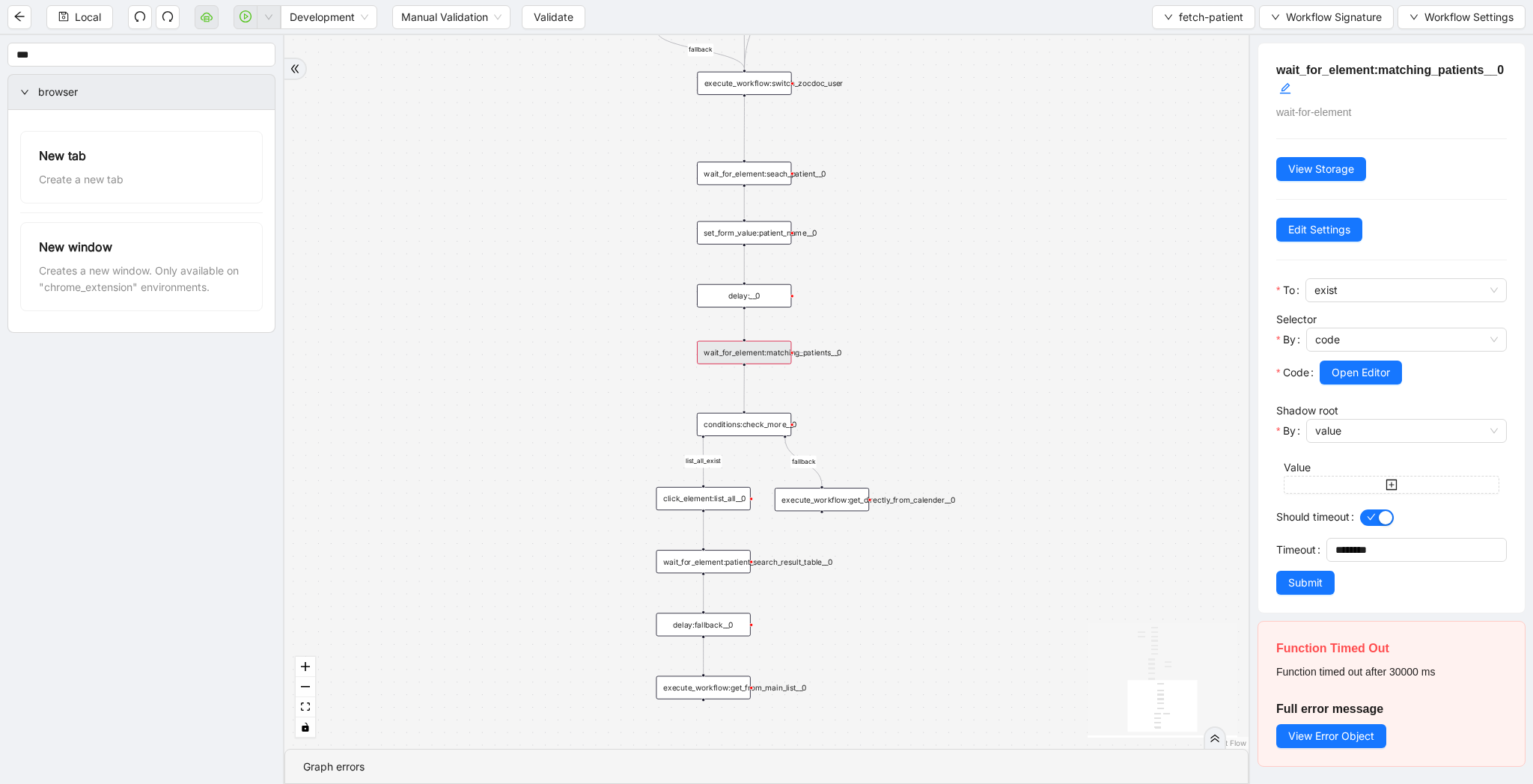
drag, startPoint x: 794, startPoint y: 352, endPoint x: 825, endPoint y: 354, distance: 31.1
click at [791, 354] on div "wait_for_element:matching_patients__0" at bounding box center [744, 352] width 95 height 23
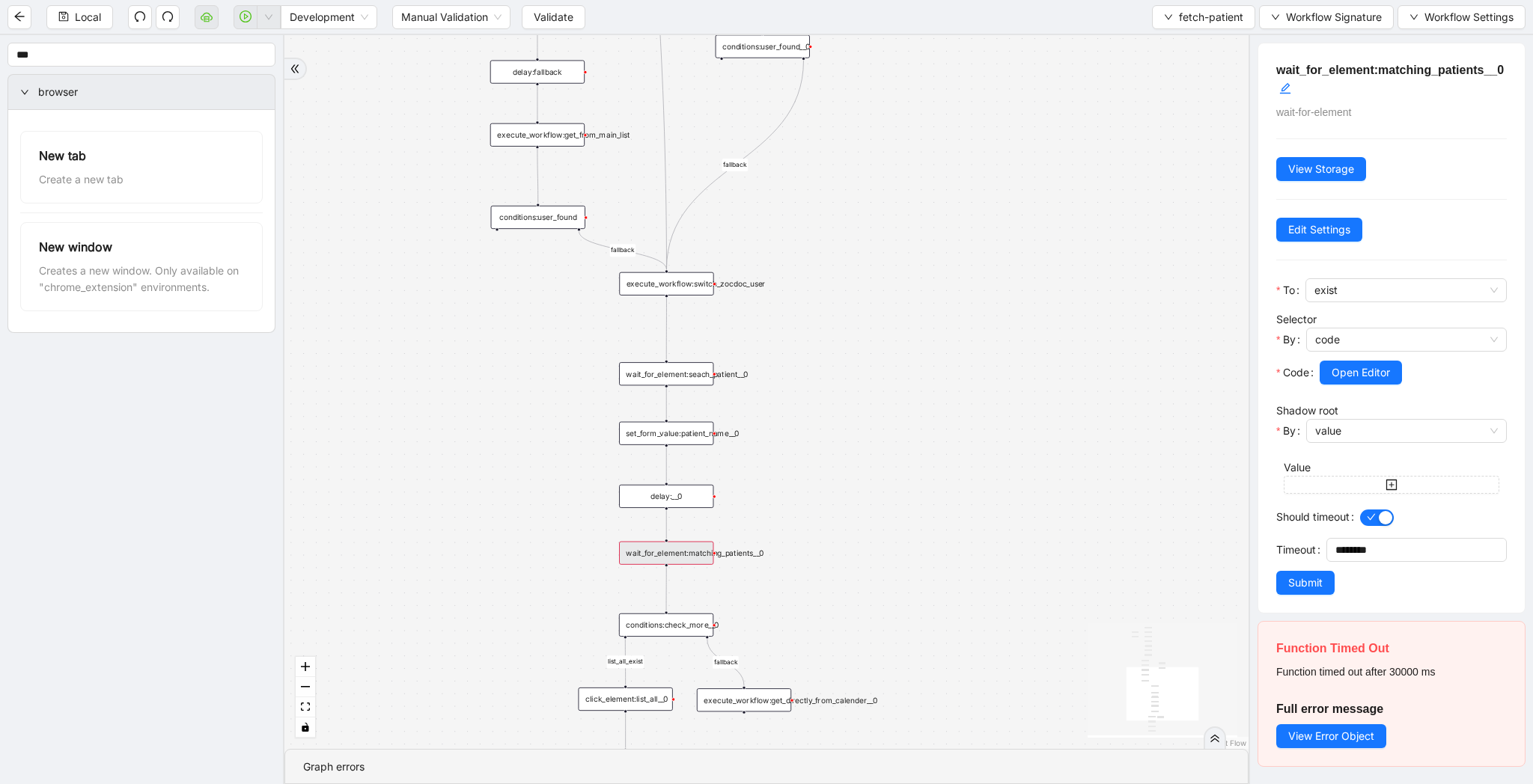
drag, startPoint x: 961, startPoint y: 257, endPoint x: 873, endPoint y: 493, distance: 251.9
click at [873, 493] on div "list_all_exist fallback list_all_exist onError fallback fallback fallback trigg…" at bounding box center [766, 392] width 964 height 714
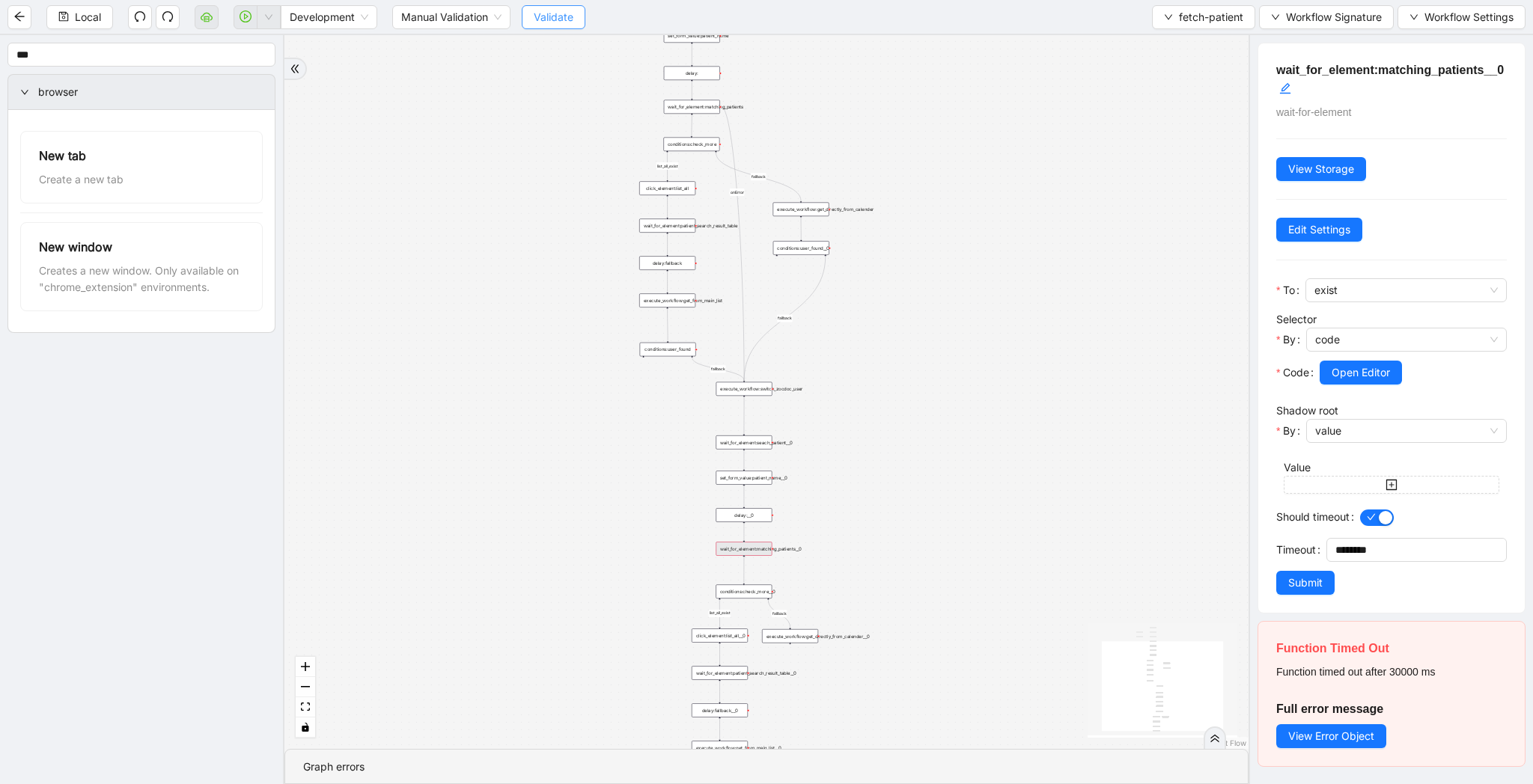
click at [572, 11] on span "Validate" at bounding box center [554, 16] width 40 height 16
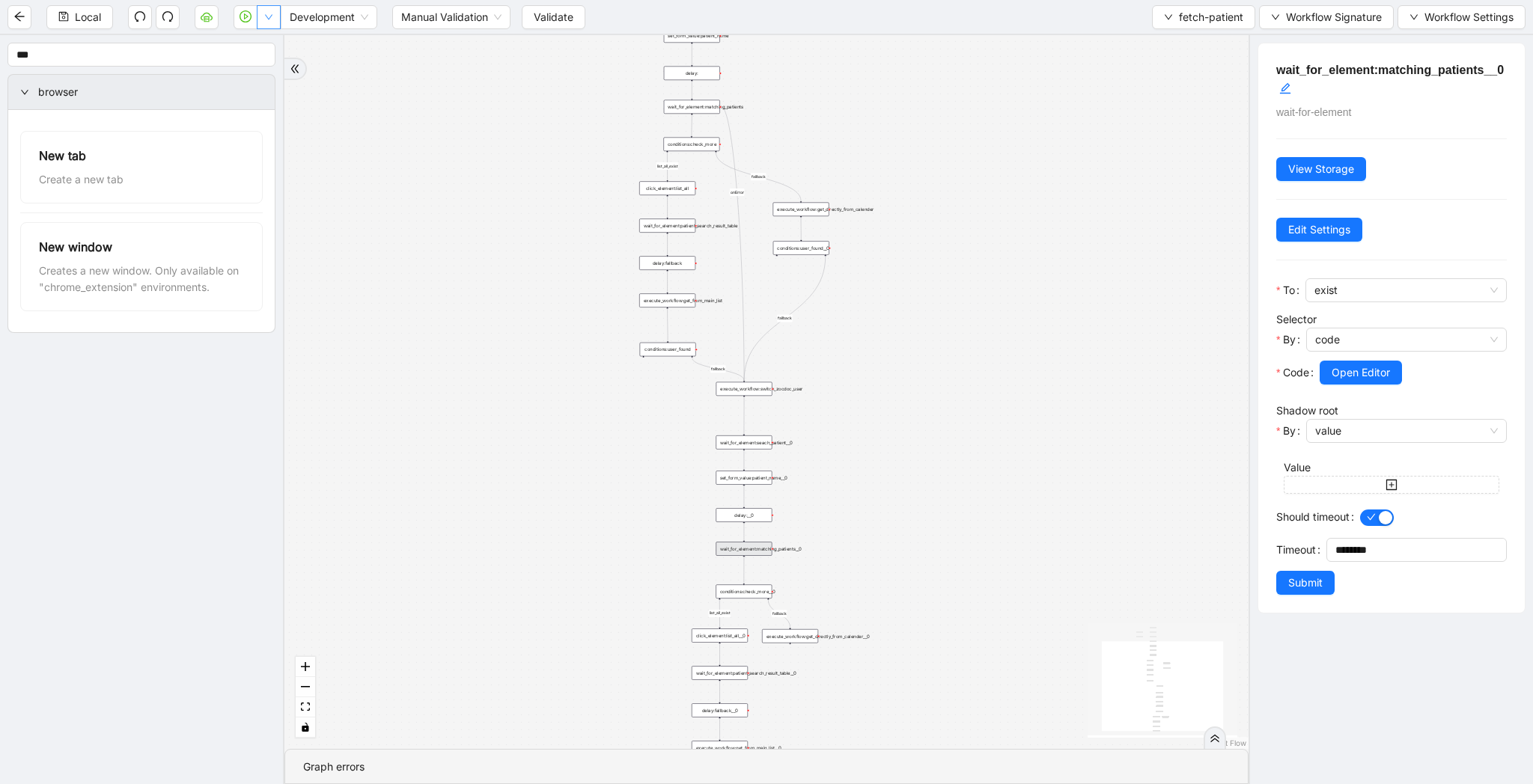
click at [268, 11] on button "button" at bounding box center [269, 17] width 24 height 24
click at [266, 45] on span "Run local workflow" at bounding box center [221, 46] width 91 height 16
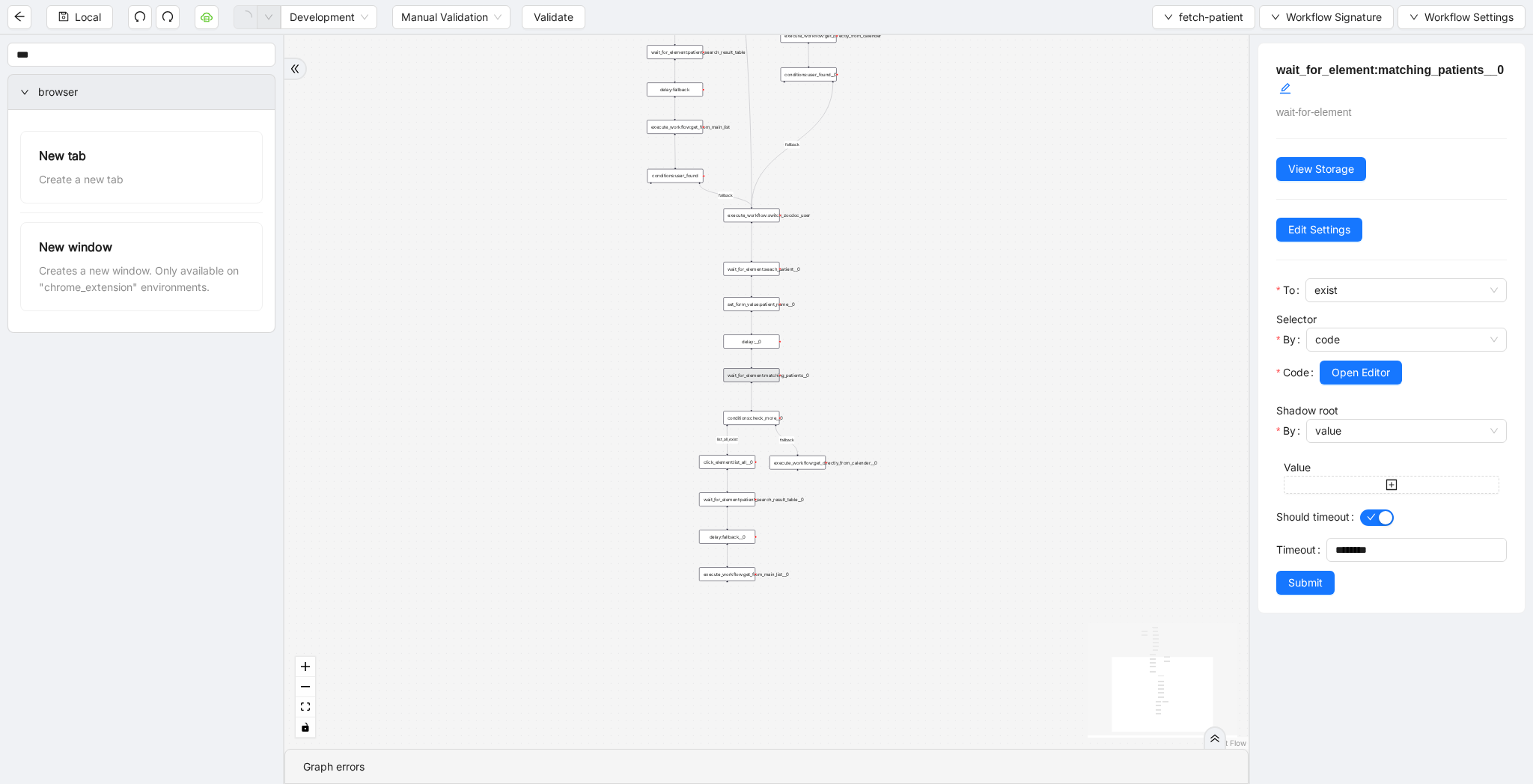
drag, startPoint x: 913, startPoint y: 502, endPoint x: 920, endPoint y: 328, distance: 174.1
click at [920, 328] on div "list_all_exist fallback list_all_exist onError fallback fallback fallback trigg…" at bounding box center [766, 392] width 964 height 714
click at [1319, 6] on button "Workflow Signature" at bounding box center [1326, 17] width 135 height 24
click at [1306, 73] on span "Type" at bounding box center [1324, 70] width 101 height 16
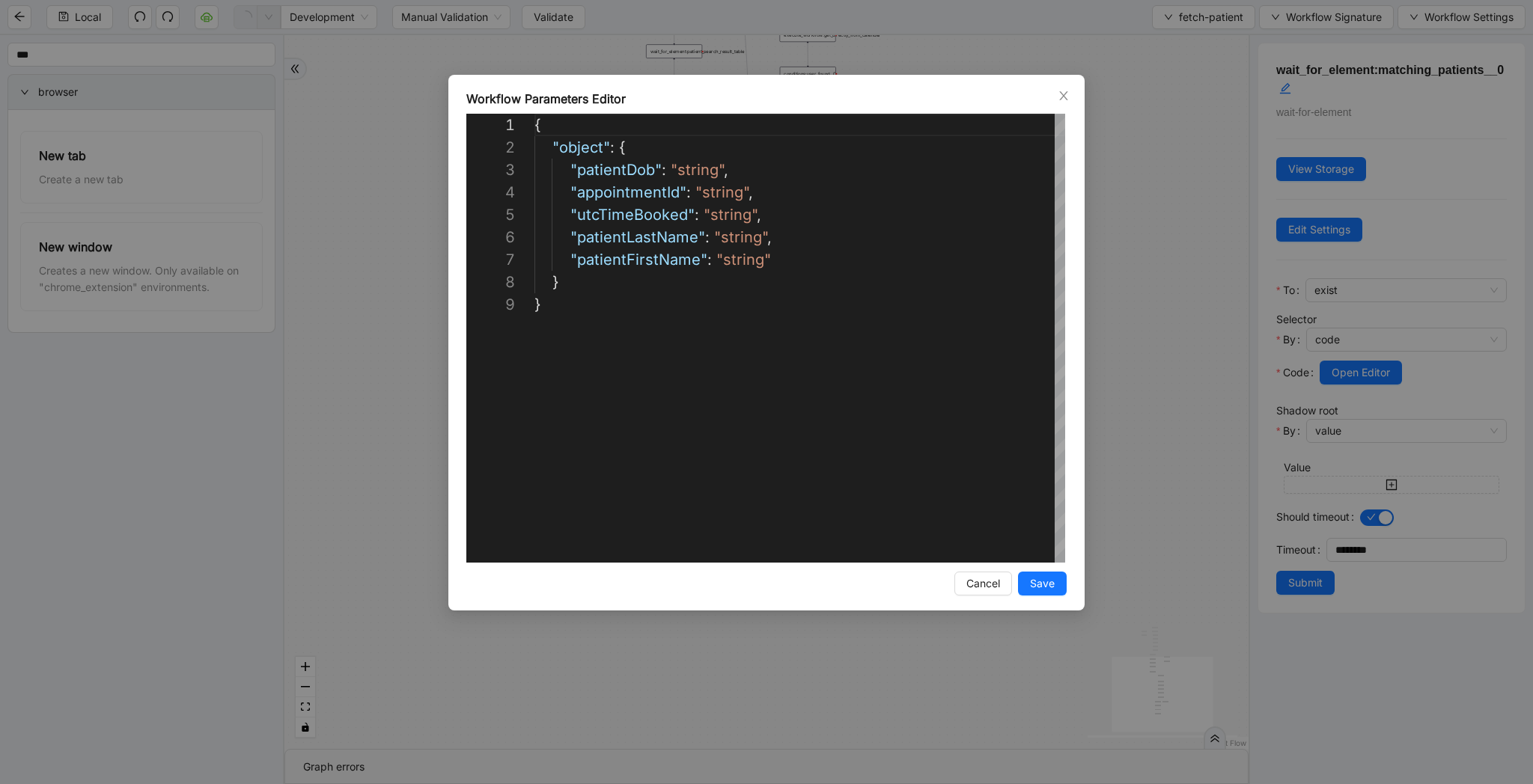
click at [1236, 193] on div "**********" at bounding box center [766, 392] width 1533 height 784
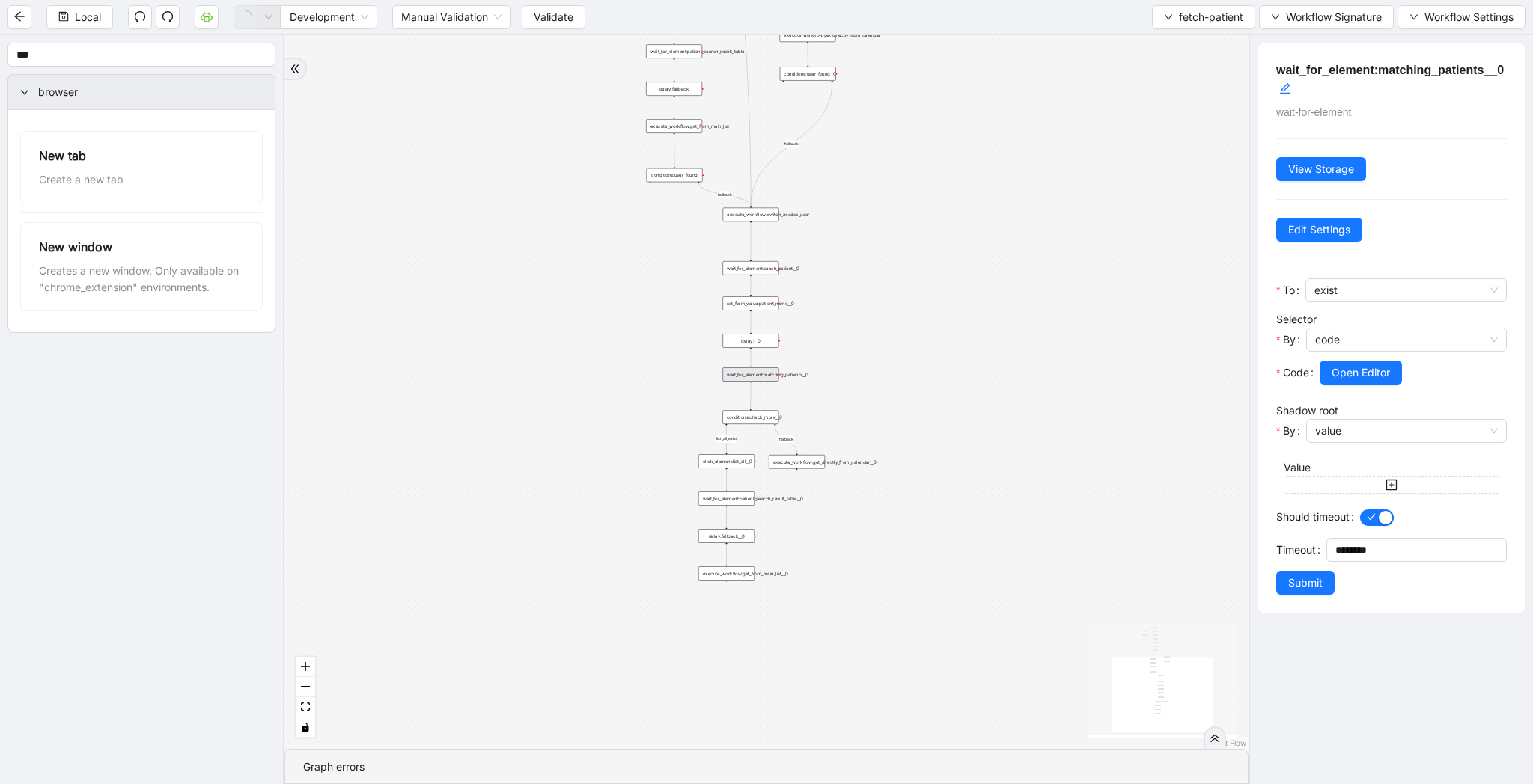
click at [1306, 3] on div "Local Development Manual Validation Validate fetch-patient Workflow Signature W…" at bounding box center [766, 16] width 1533 height 34
click at [1304, 12] on span "Workflow Signature" at bounding box center [1333, 16] width 95 height 16
click at [1296, 123] on span "Defaults" at bounding box center [1324, 118] width 101 height 16
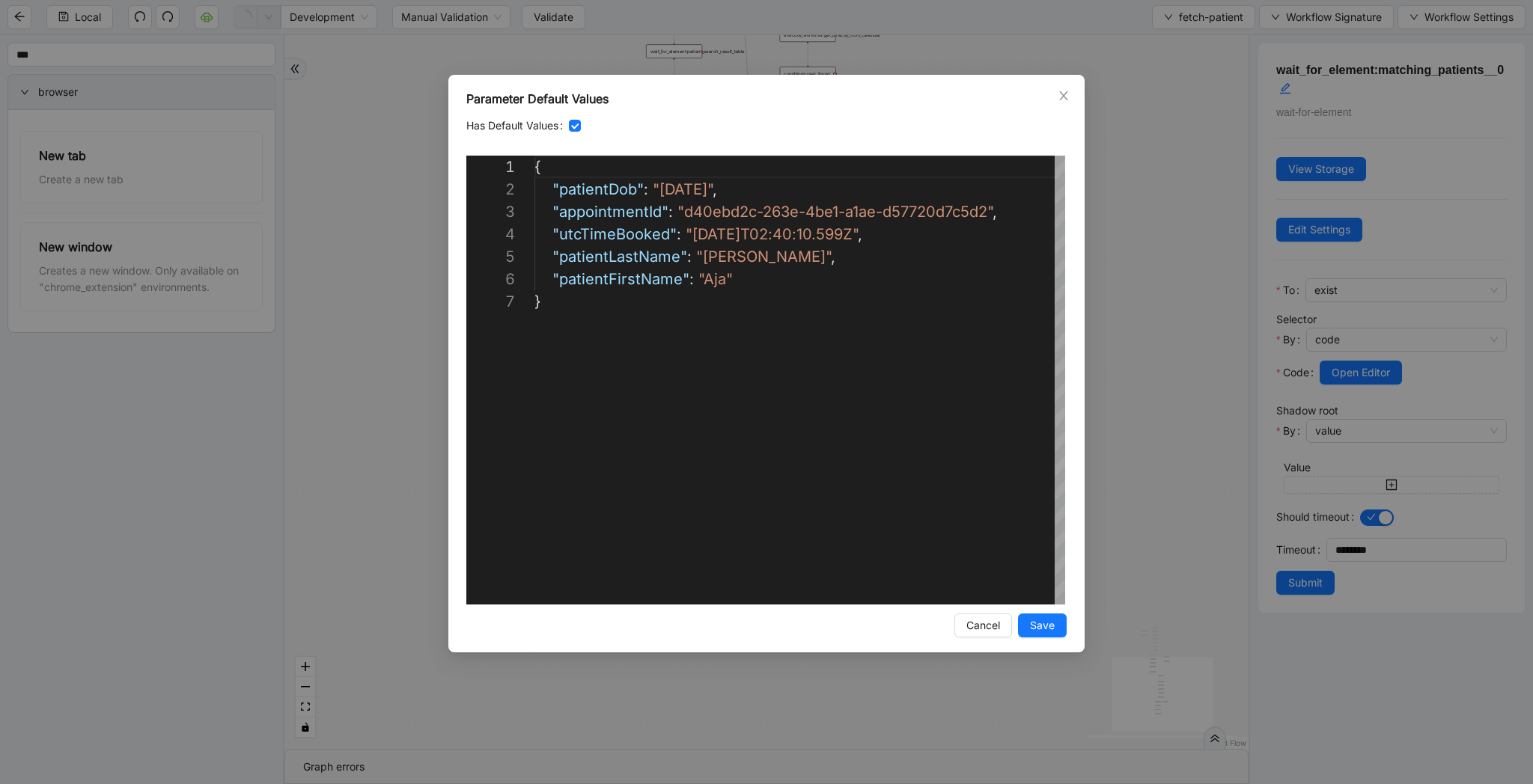
scroll to position [135, 0]
click at [1060, 95] on icon "close" at bounding box center [1064, 95] width 12 height 12
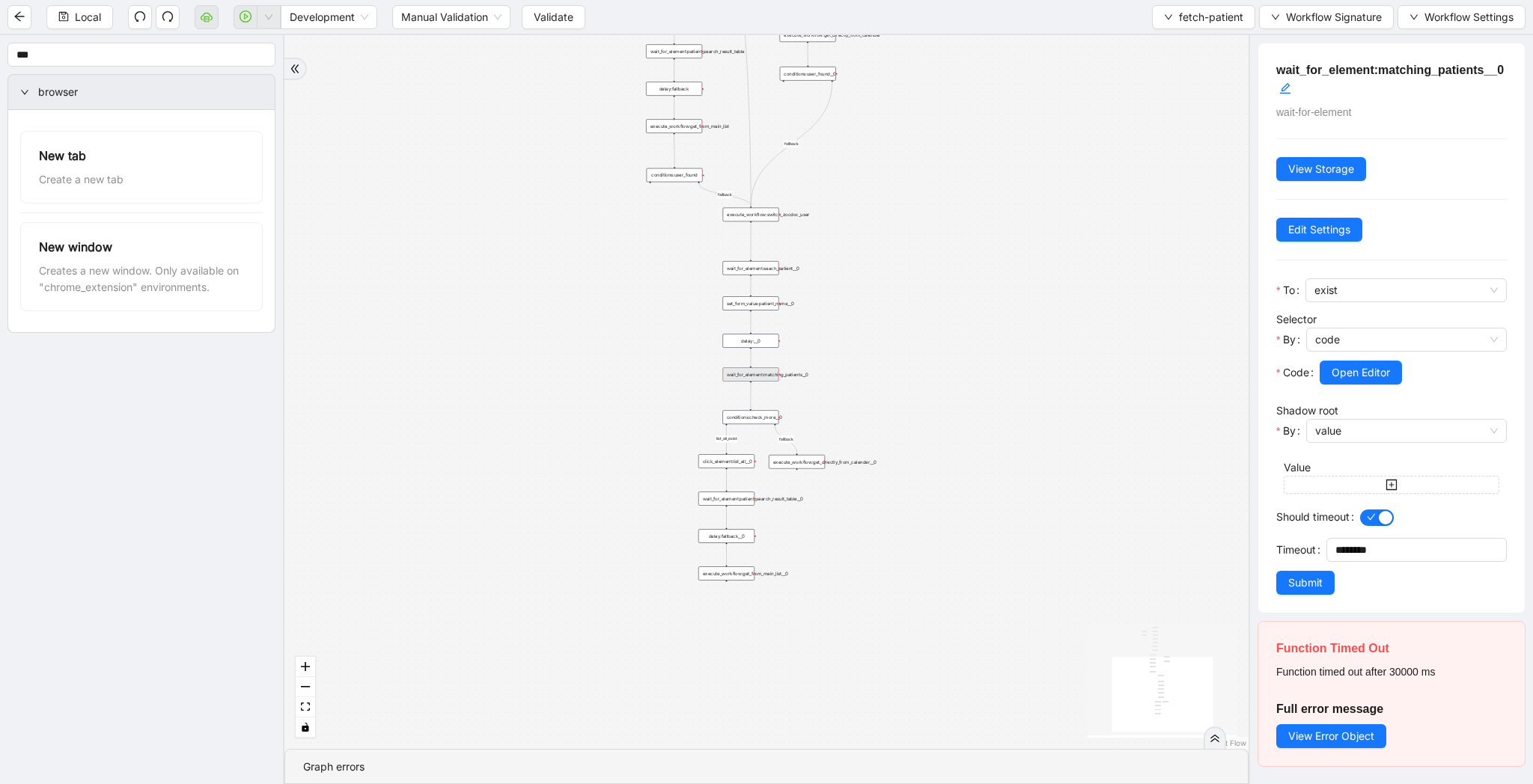
click at [773, 371] on div "wait_for_element:matching_patients__0" at bounding box center [750, 374] width 56 height 15
click at [1333, 591] on button "Submit" at bounding box center [1305, 583] width 58 height 24
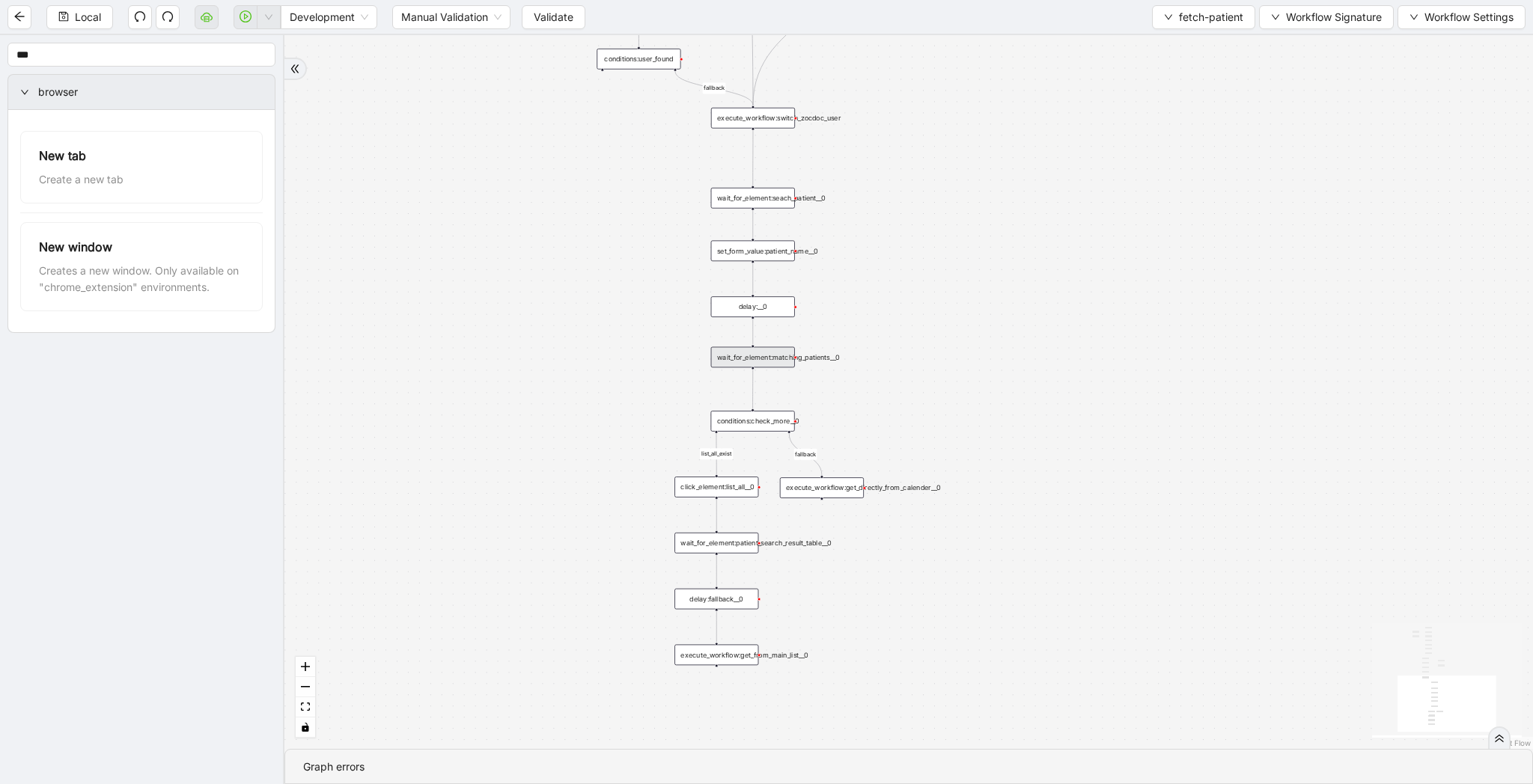
drag, startPoint x: 895, startPoint y: 397, endPoint x: 926, endPoint y: 395, distance: 31.1
click at [926, 395] on div "list_all_exist fallback list_all_exist onError fallback fallback fallback trigg…" at bounding box center [909, 392] width 1248 height 714
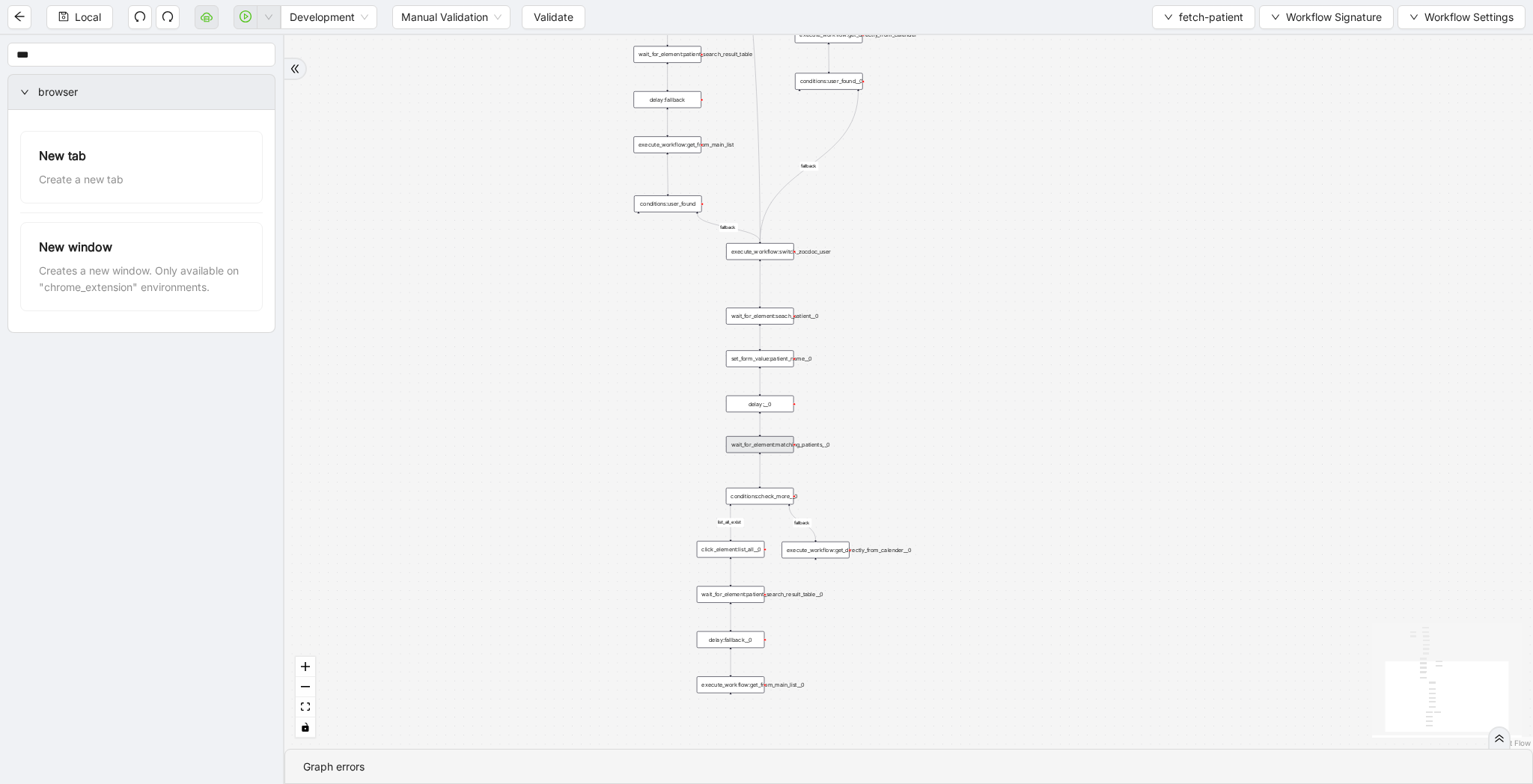
drag, startPoint x: 953, startPoint y: 361, endPoint x: 903, endPoint y: 521, distance: 167.6
click at [903, 521] on div "list_all_exist fallback list_all_exist onError fallback fallback fallback trigg…" at bounding box center [909, 392] width 1248 height 714
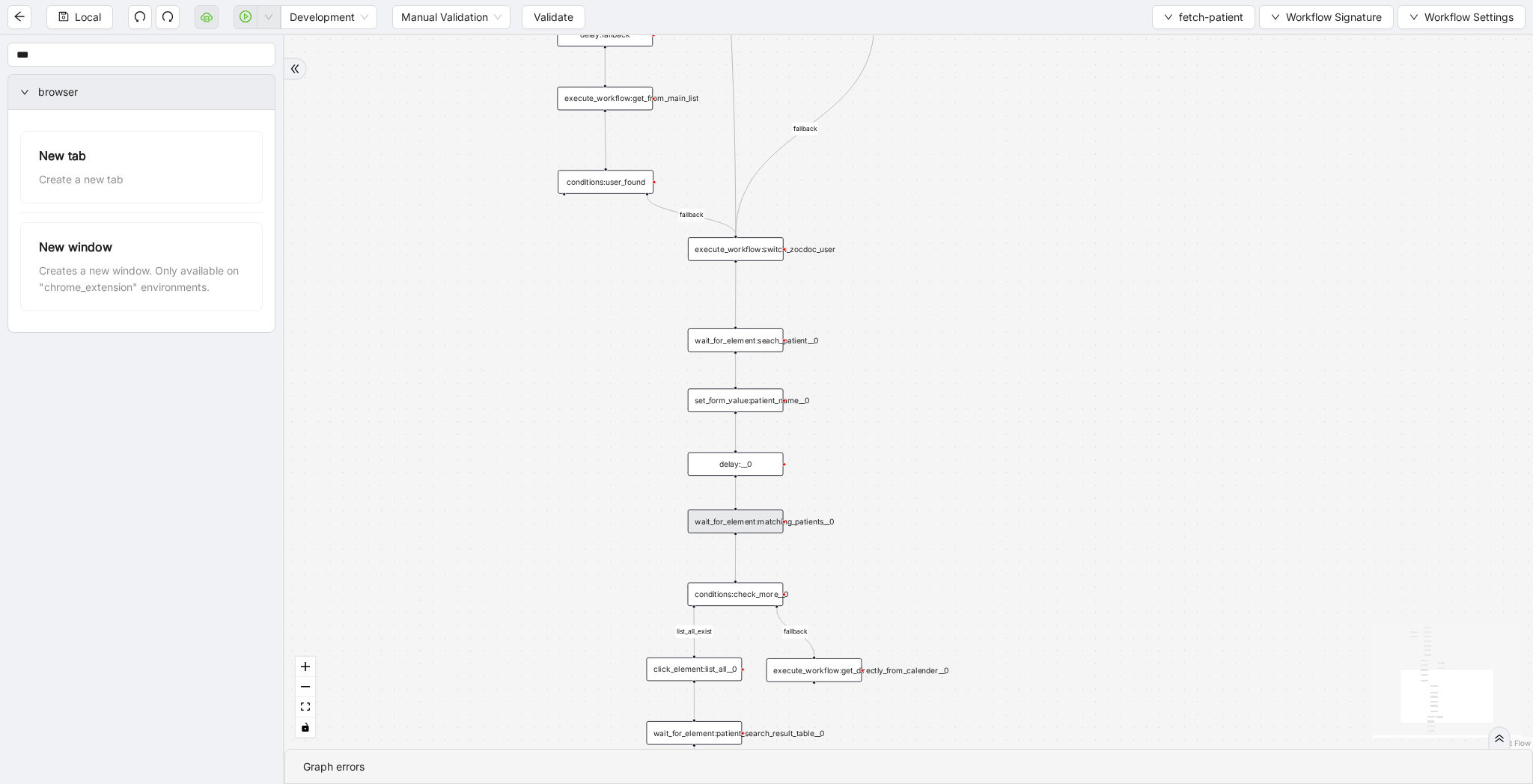
click at [742, 524] on div "wait_for_element:matching_patients__0" at bounding box center [735, 522] width 95 height 24
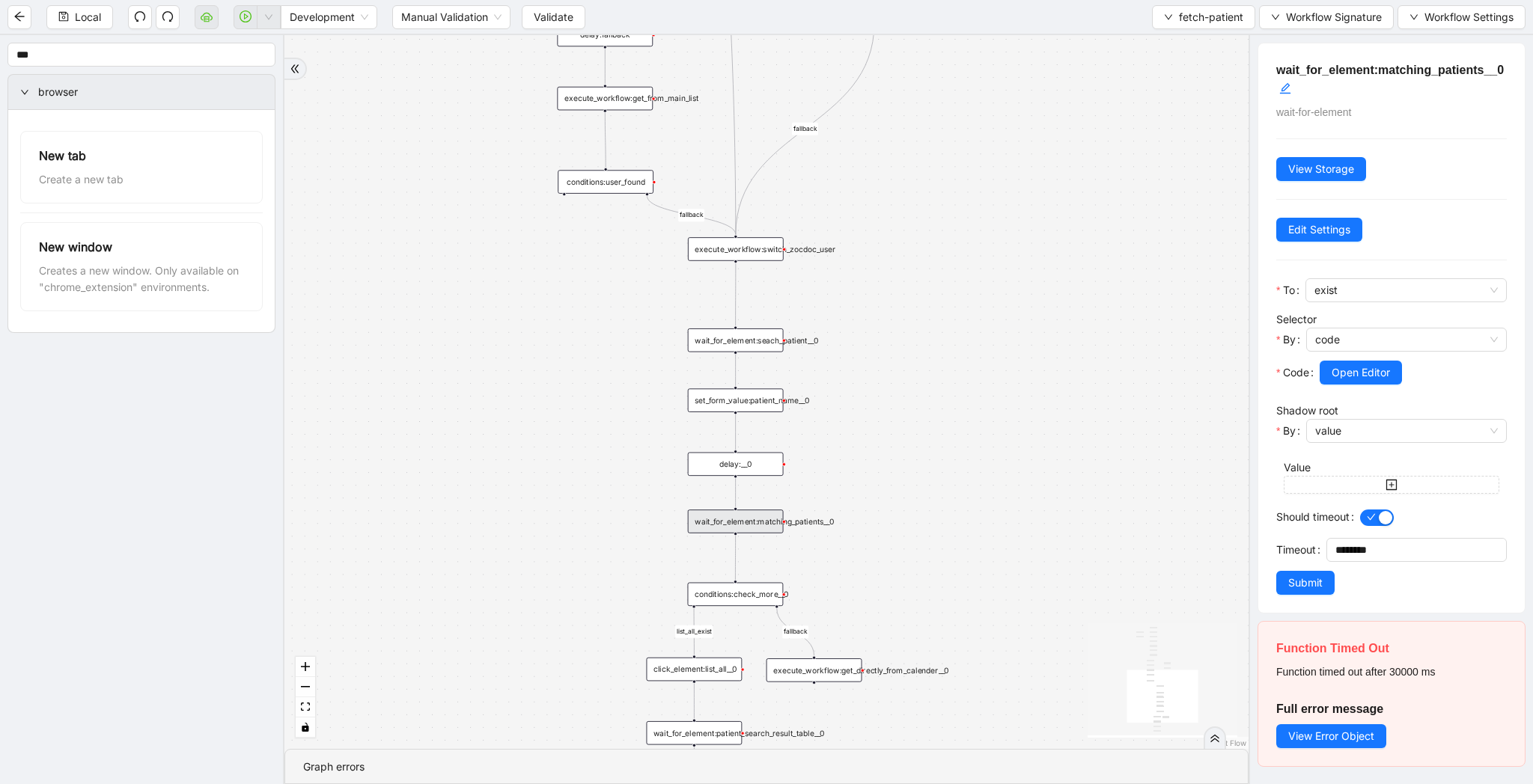
drag, startPoint x: 882, startPoint y: 493, endPoint x: 889, endPoint y: 425, distance: 68.4
click at [889, 425] on div "list_all_exist fallback list_all_exist onError fallback fallback fallback trigg…" at bounding box center [766, 392] width 964 height 714
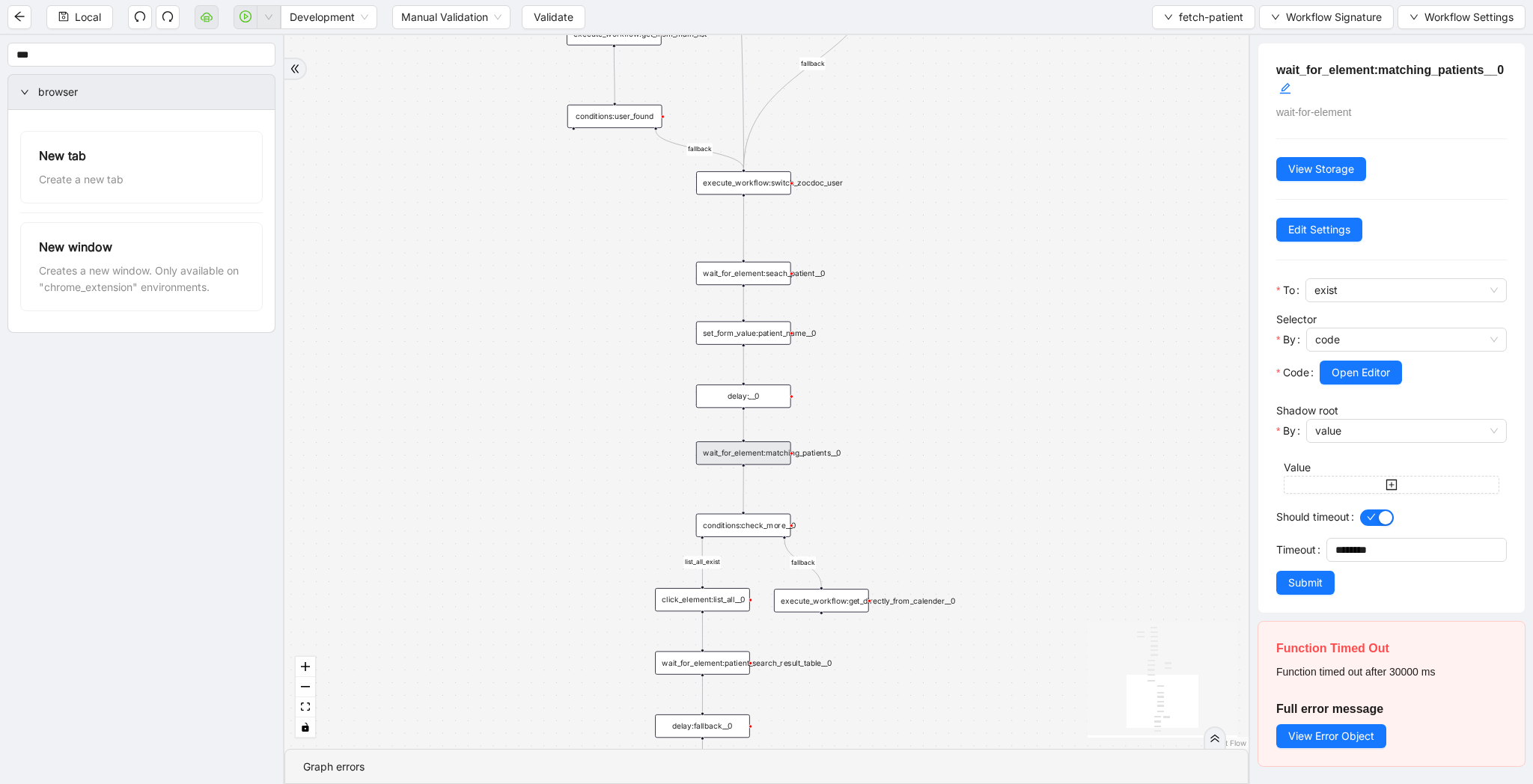
drag, startPoint x: 908, startPoint y: 501, endPoint x: 934, endPoint y: 378, distance: 125.7
click at [934, 378] on div "list_all_exist fallback list_all_exist onError fallback fallback fallback trigg…" at bounding box center [766, 392] width 964 height 714
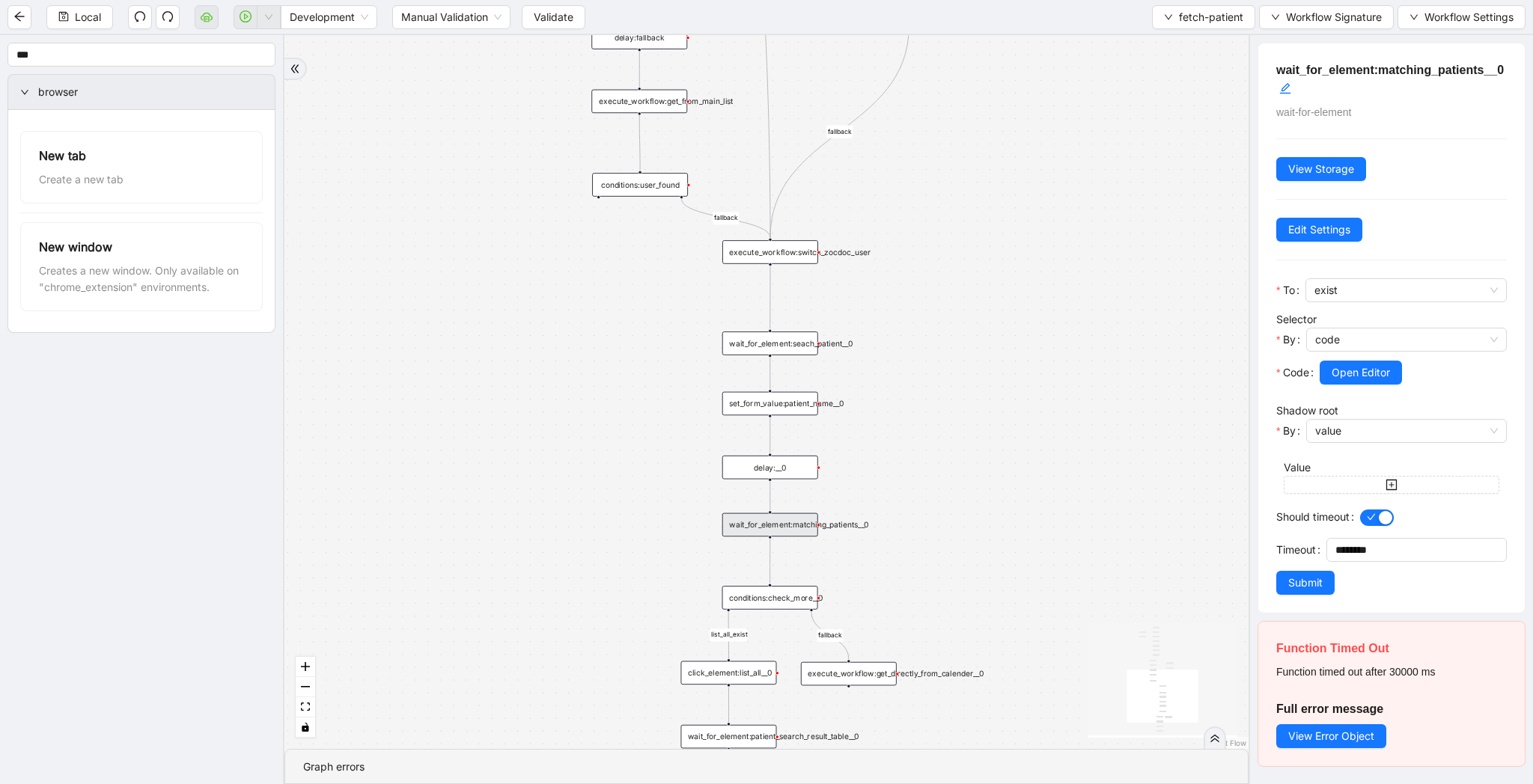
drag, startPoint x: 1030, startPoint y: 258, endPoint x: 1030, endPoint y: 463, distance: 205.0
click at [1030, 463] on div "list_all_exist fallback list_all_exist onError fallback fallback fallback trigg…" at bounding box center [766, 392] width 964 height 714
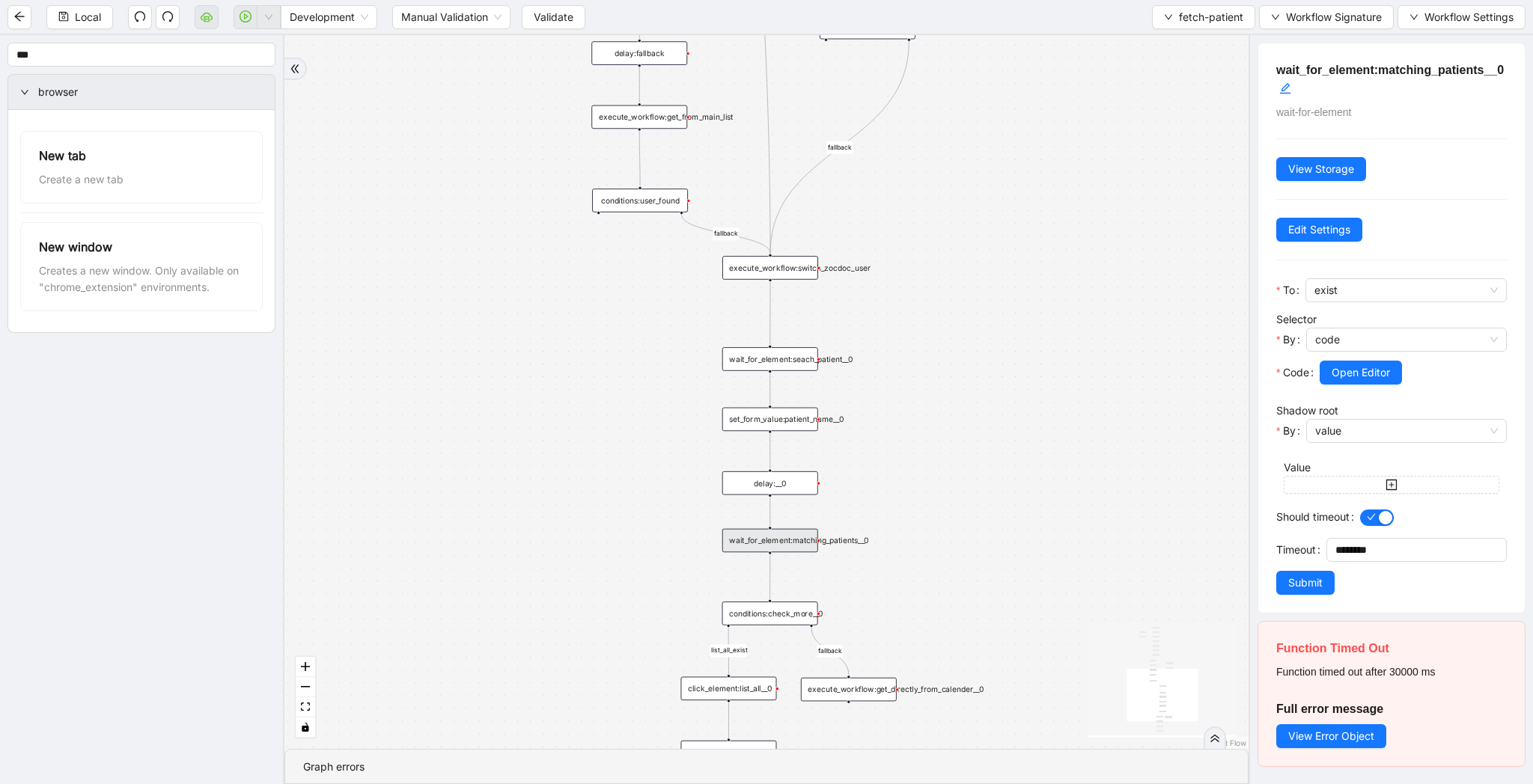
drag, startPoint x: 1054, startPoint y: 142, endPoint x: 1054, endPoint y: 389, distance: 247.0
click at [1054, 389] on div "list_all_exist fallback list_all_exist onError fallback fallback fallback trigg…" at bounding box center [766, 392] width 964 height 714
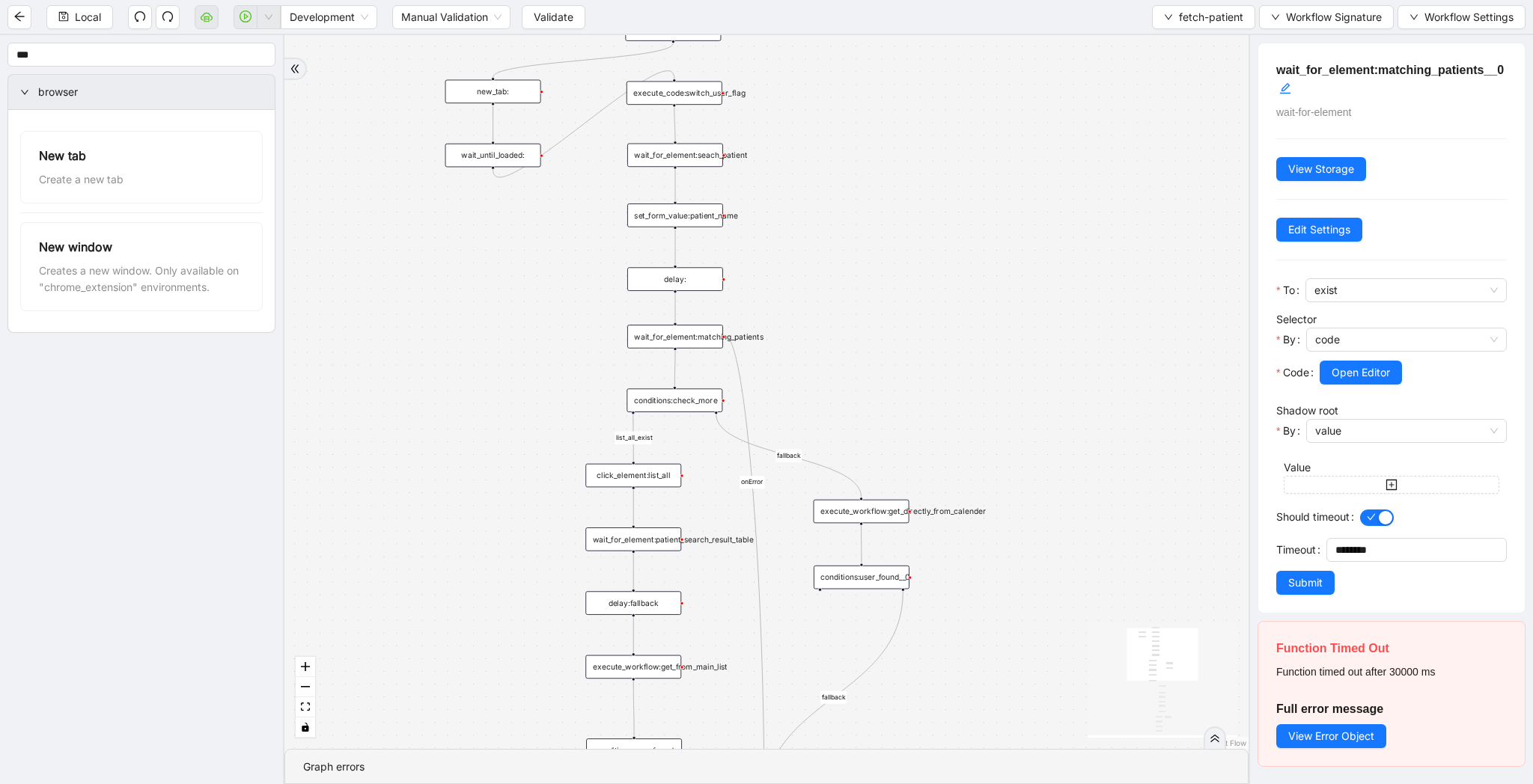
drag, startPoint x: 1093, startPoint y: 277, endPoint x: 1087, endPoint y: 596, distance: 319.1
click at [1087, 596] on div "list_all_exist fallback list_all_exist onError fallback fallback fallback trigg…" at bounding box center [766, 392] width 964 height 714
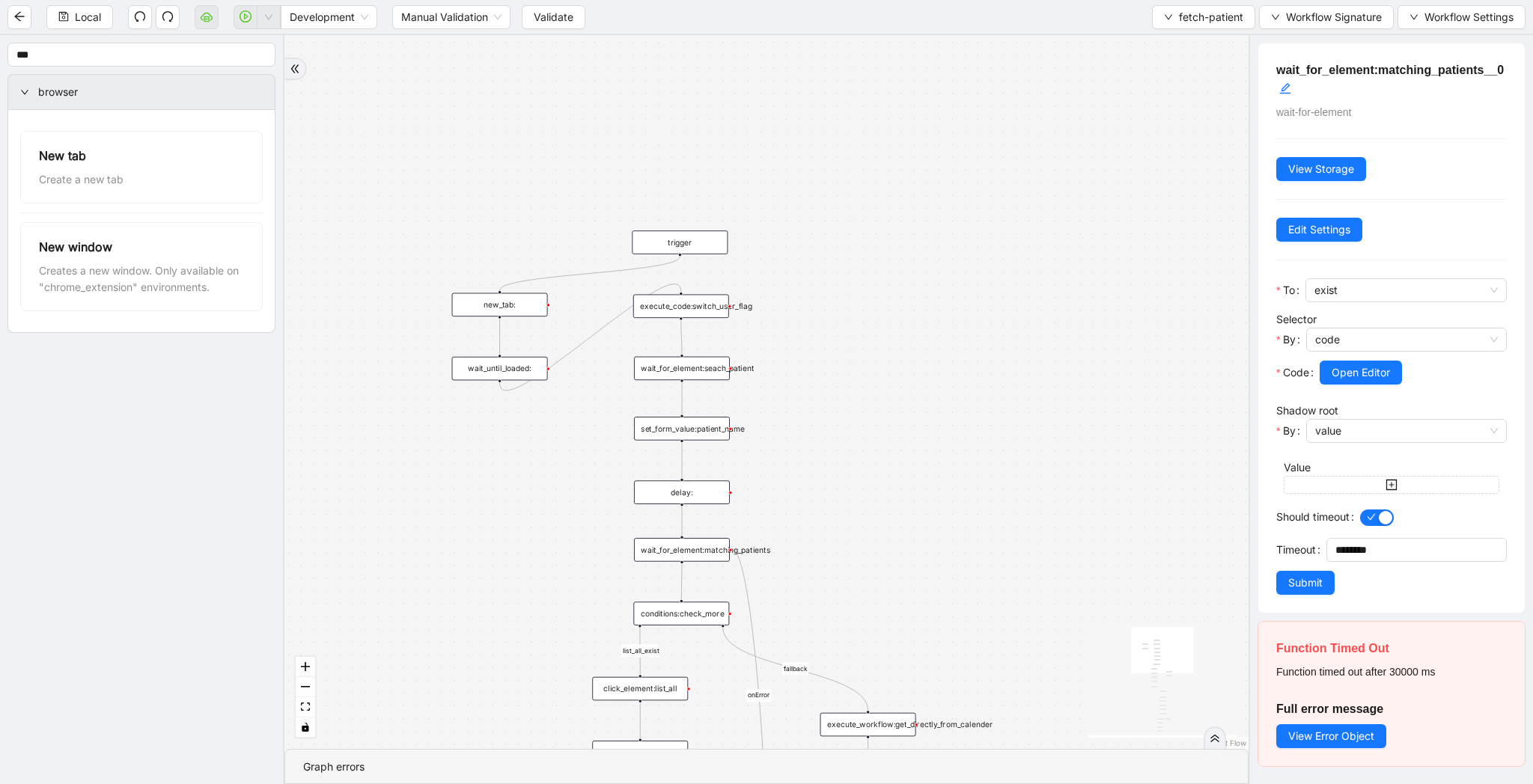
drag, startPoint x: 1053, startPoint y: 349, endPoint x: 1060, endPoint y: 562, distance: 213.1
click at [1060, 562] on div "list_all_exist fallback list_all_exist onError fallback fallback fallback trigg…" at bounding box center [766, 392] width 964 height 714
drag, startPoint x: 1060, startPoint y: 562, endPoint x: 1060, endPoint y: 286, distance: 276.0
click at [1060, 286] on div "list_all_exist fallback list_all_exist onError fallback fallback fallback trigg…" at bounding box center [766, 392] width 964 height 714
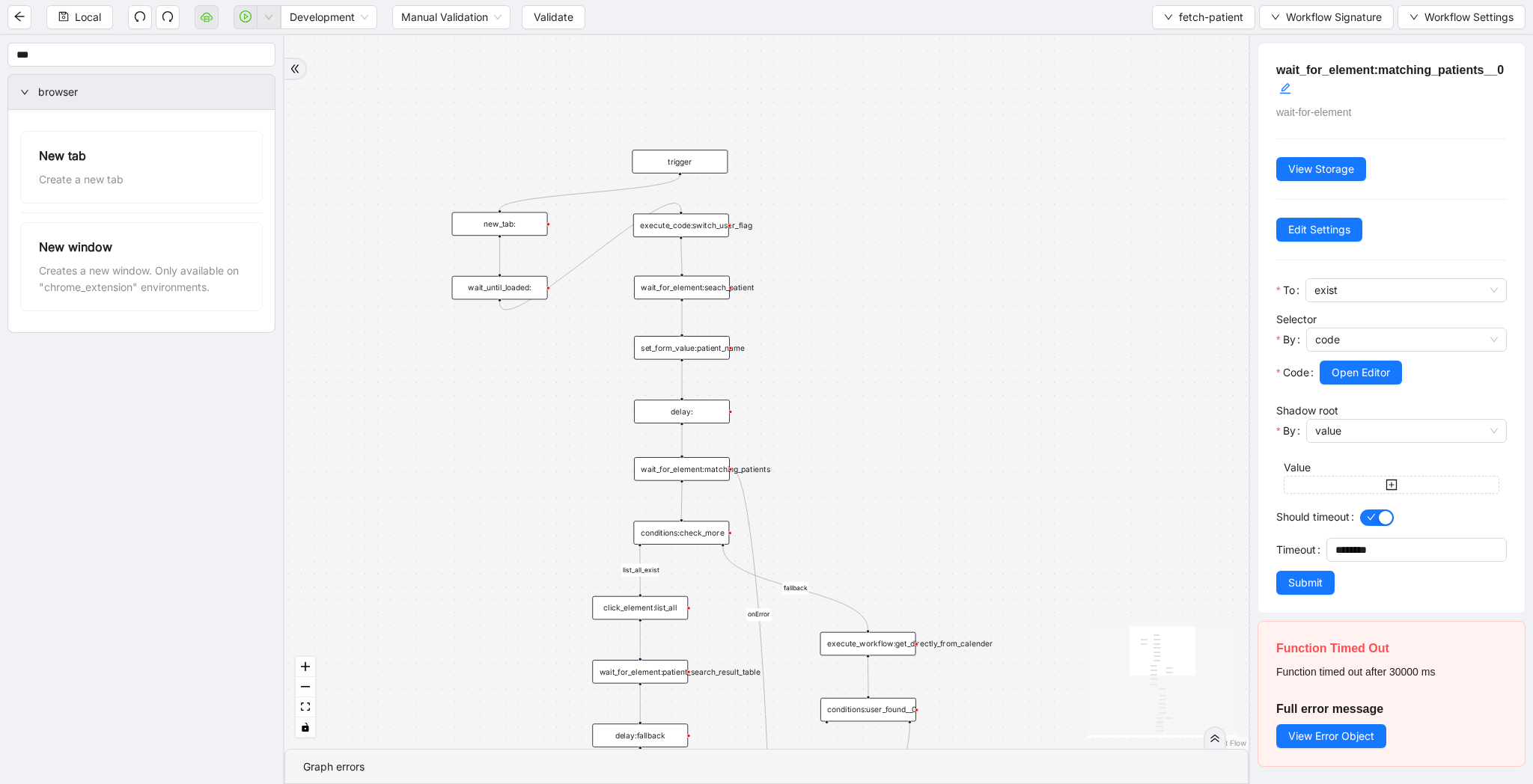
drag, startPoint x: 1060, startPoint y: 286, endPoint x: 1060, endPoint y: 506, distance: 220.0
click at [1060, 506] on div "list_all_exist fallback list_all_exist onError fallback fallback fallback trigg…" at bounding box center [766, 392] width 964 height 714
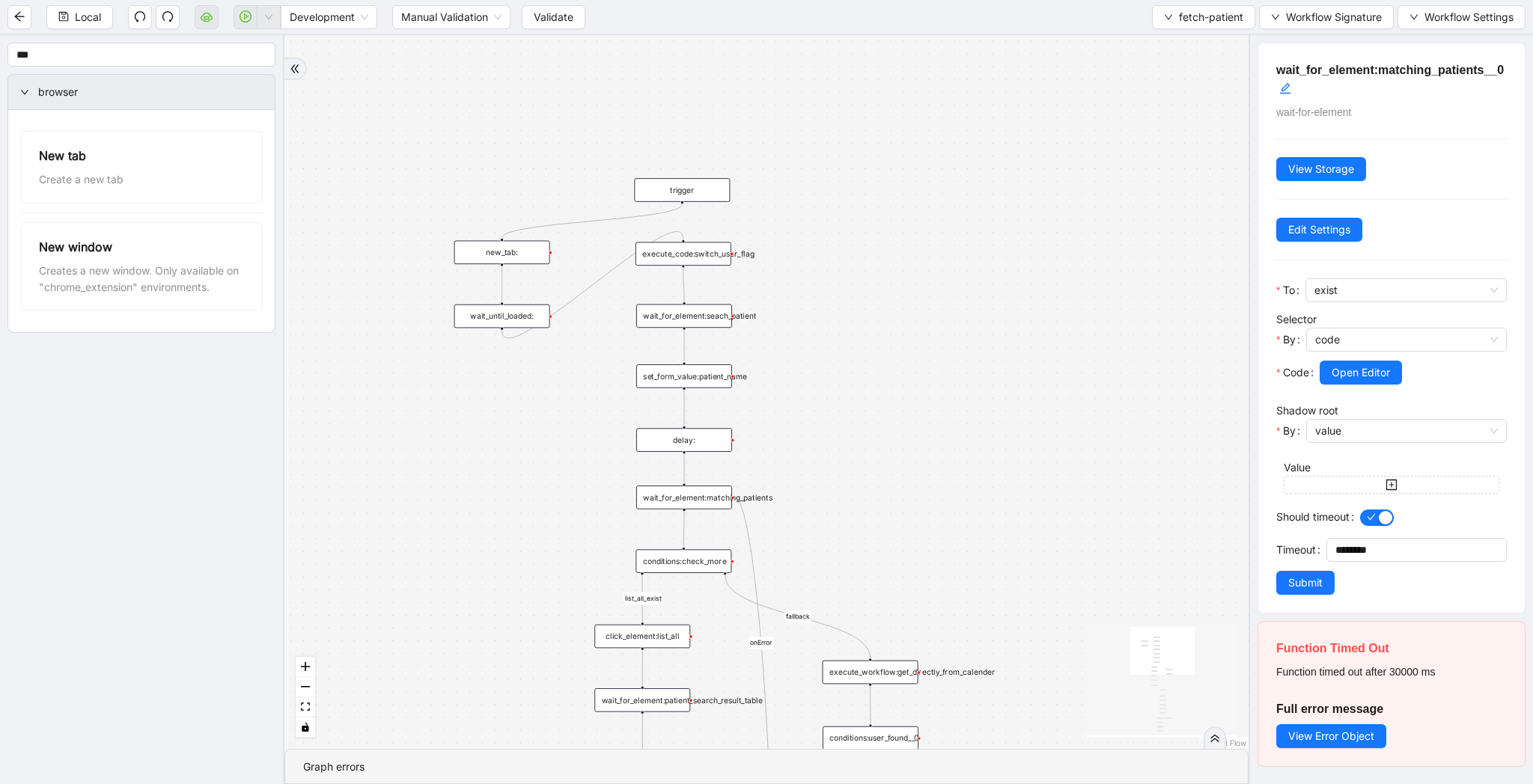
click at [1062, 512] on div "list_all_exist fallback list_all_exist onError fallback fallback fallback trigg…" at bounding box center [766, 392] width 964 height 714
drag, startPoint x: 1146, startPoint y: 156, endPoint x: 1146, endPoint y: 58, distance: 98.0
click at [1146, 58] on div "list_all_exist fallback list_all_exist onError fallback fallback fallback trigg…" at bounding box center [766, 392] width 964 height 714
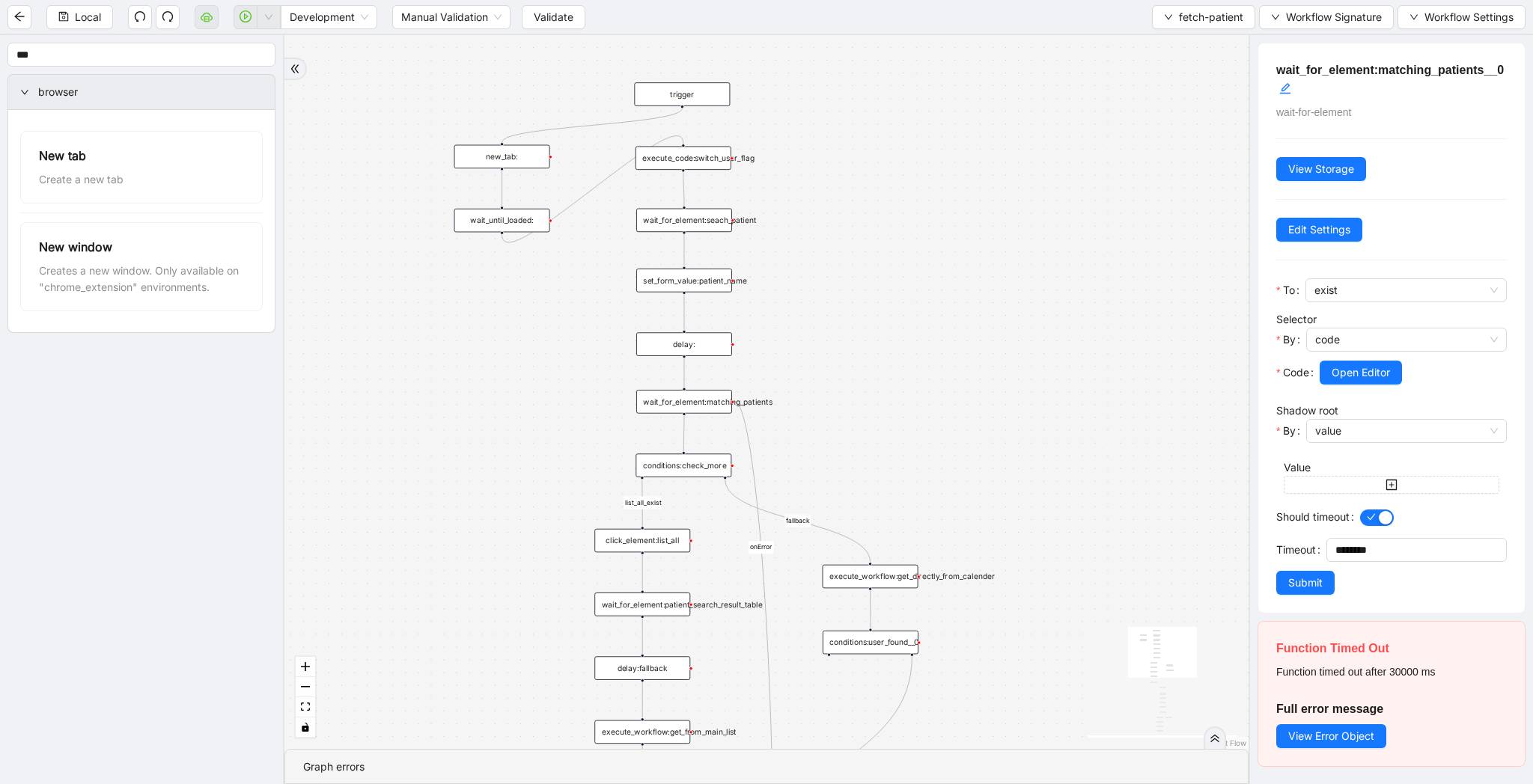
click at [1163, 34] on header "Local Development Manual Validation Validate fetch-patient Workflow Signature W…" at bounding box center [766, 17] width 1533 height 35
click at [1172, 24] on button "fetch-patient" at bounding box center [1204, 17] width 103 height 24
click at [1172, 40] on span "Select" at bounding box center [1200, 46] width 79 height 16
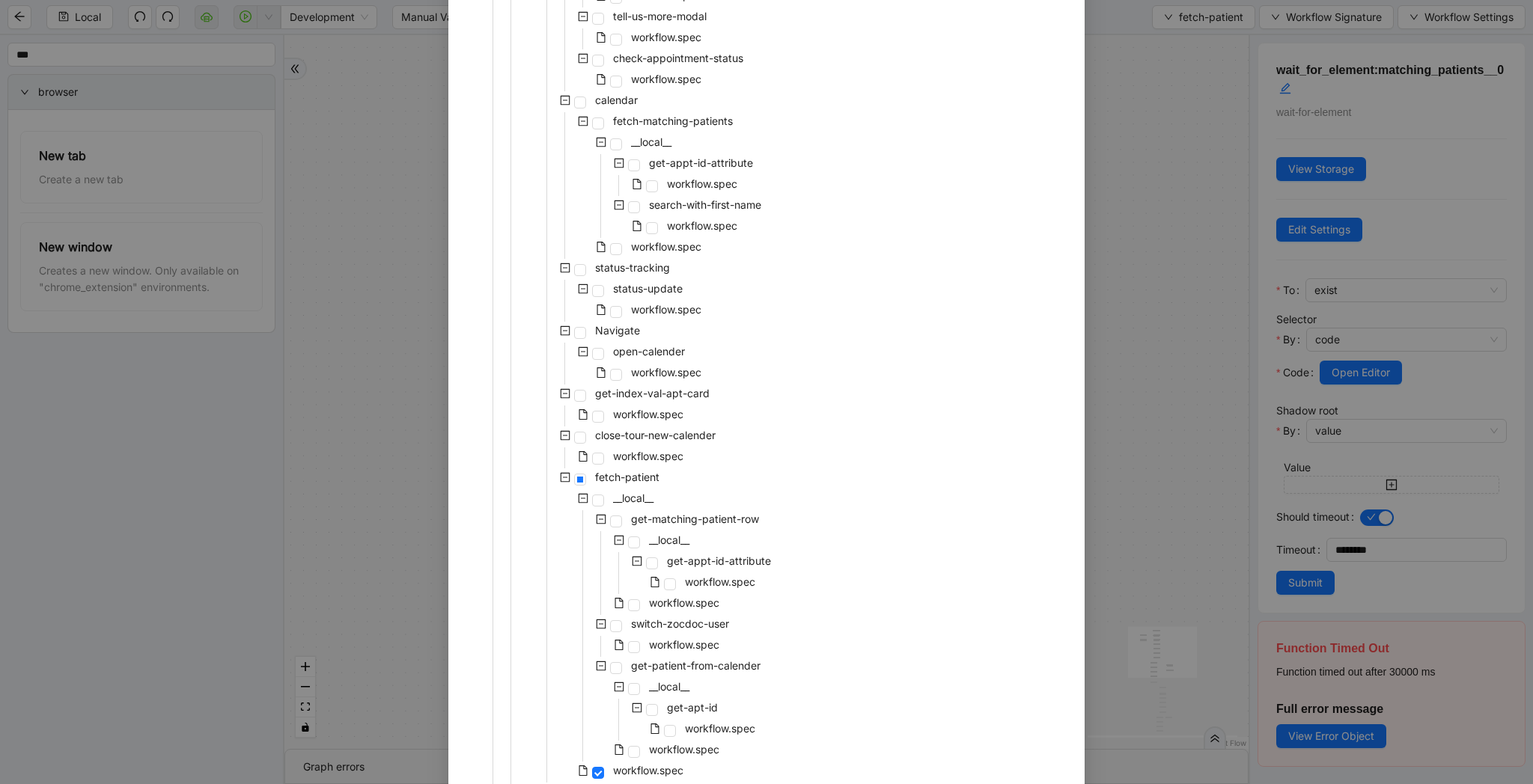
scroll to position [925, 0]
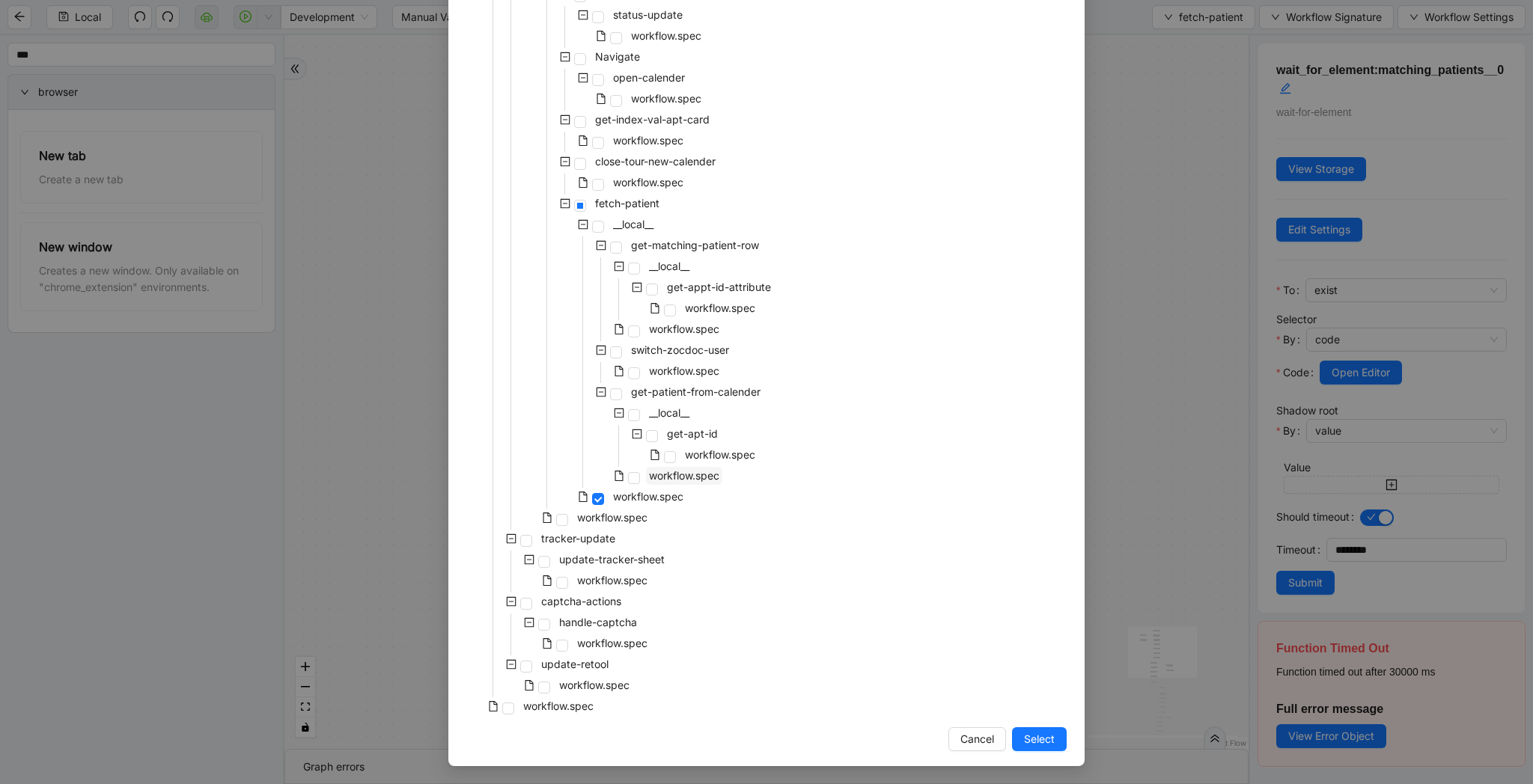
click at [692, 484] on span "workflow.spec" at bounding box center [684, 475] width 77 height 18
click at [1031, 732] on span "Select" at bounding box center [1039, 738] width 31 height 16
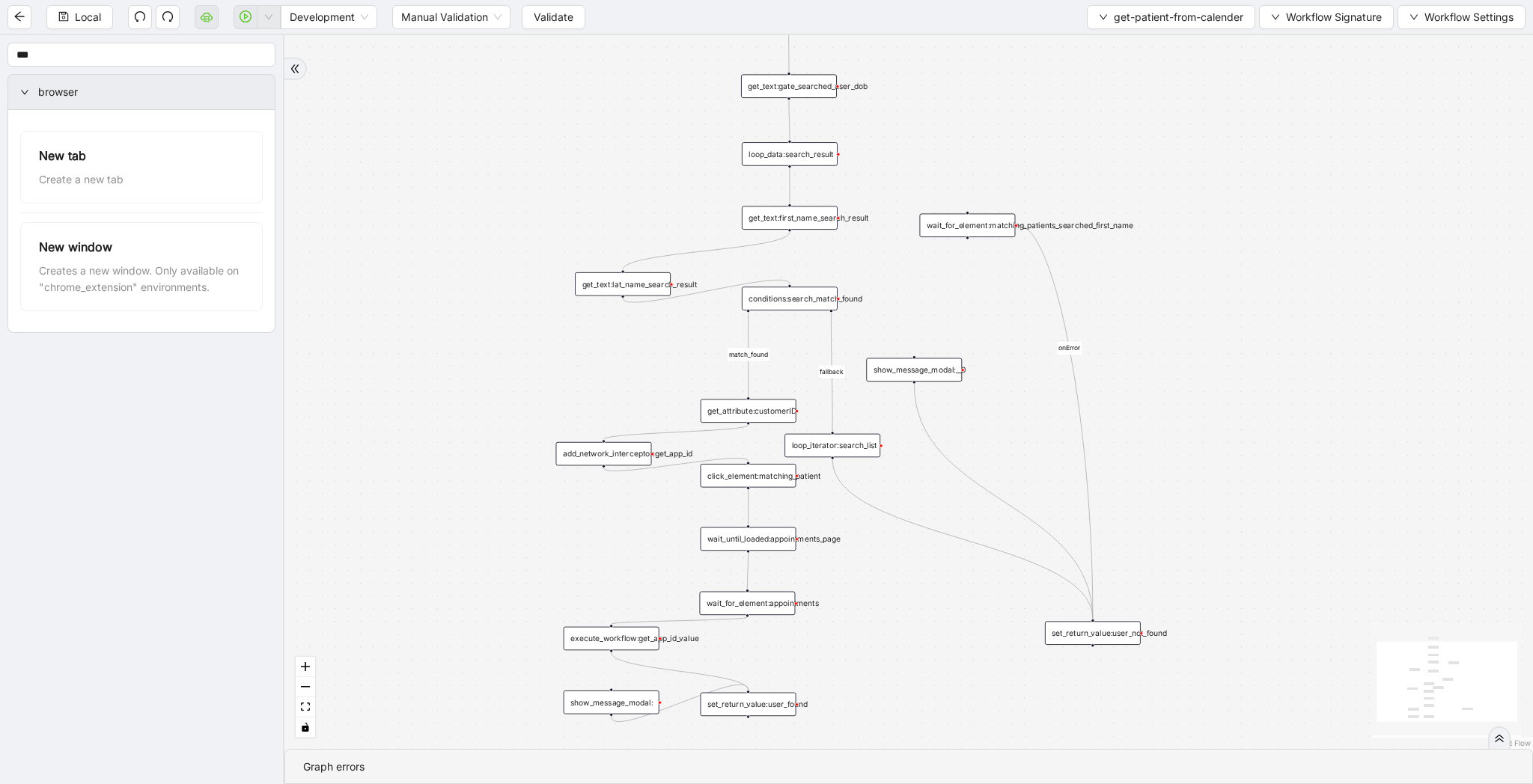
drag, startPoint x: 1214, startPoint y: 580, endPoint x: 1231, endPoint y: 439, distance: 142.0
click at [1232, 439] on div "match_found fallback onError trigger click_element:matching_patient wait_until_…" at bounding box center [909, 392] width 1248 height 714
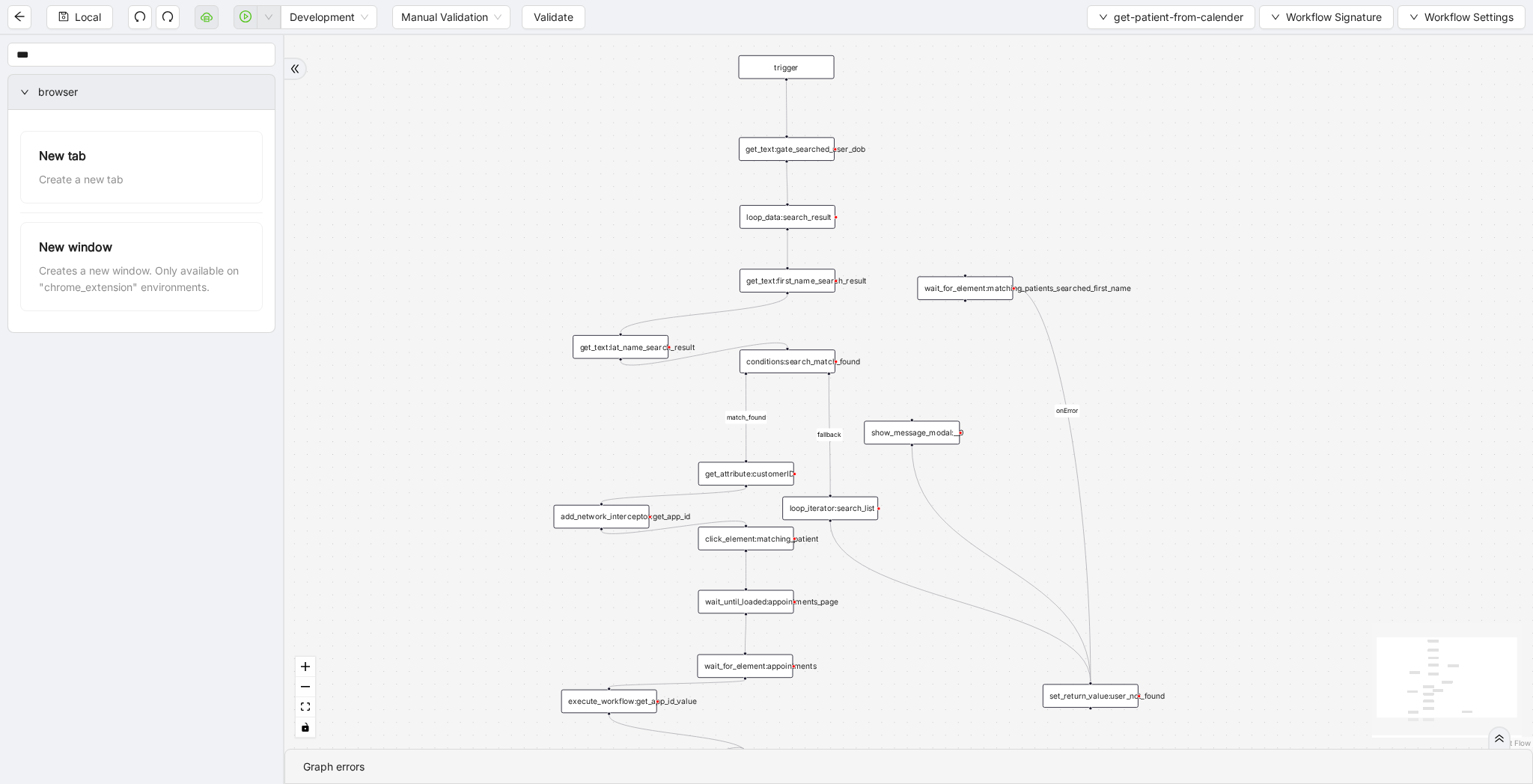
drag, startPoint x: 1231, startPoint y: 439, endPoint x: 1229, endPoint y: 503, distance: 64.0
click at [1229, 503] on div "match_found fallback onError trigger click_element:matching_patient wait_until_…" at bounding box center [909, 392] width 1248 height 714
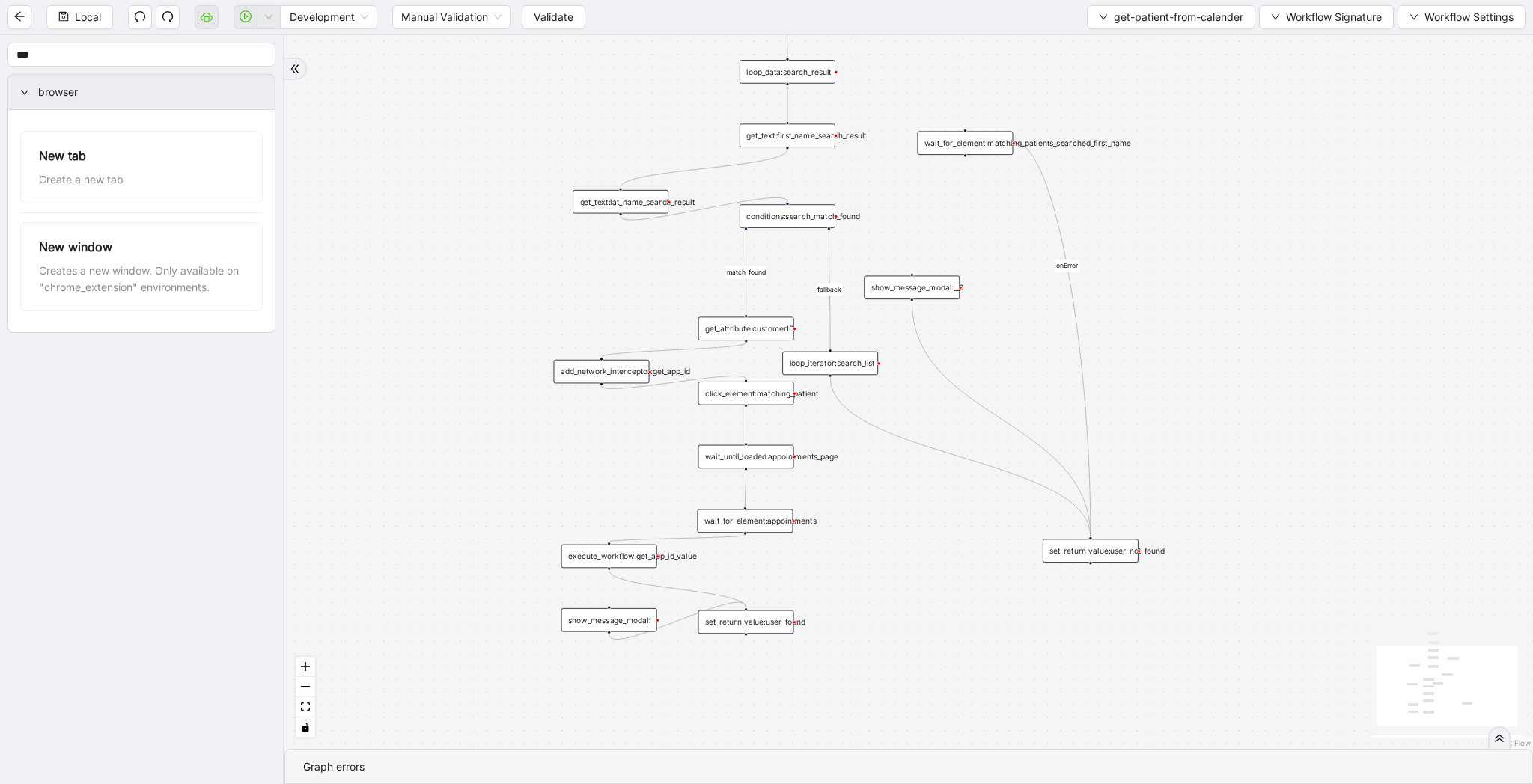
drag, startPoint x: 1233, startPoint y: 482, endPoint x: 1233, endPoint y: 338, distance: 144.0
click at [1233, 338] on div "match_found fallback onError trigger click_element:matching_patient wait_until_…" at bounding box center [909, 392] width 1248 height 714
click at [805, 217] on div "conditions:search_match_found" at bounding box center [787, 217] width 95 height 24
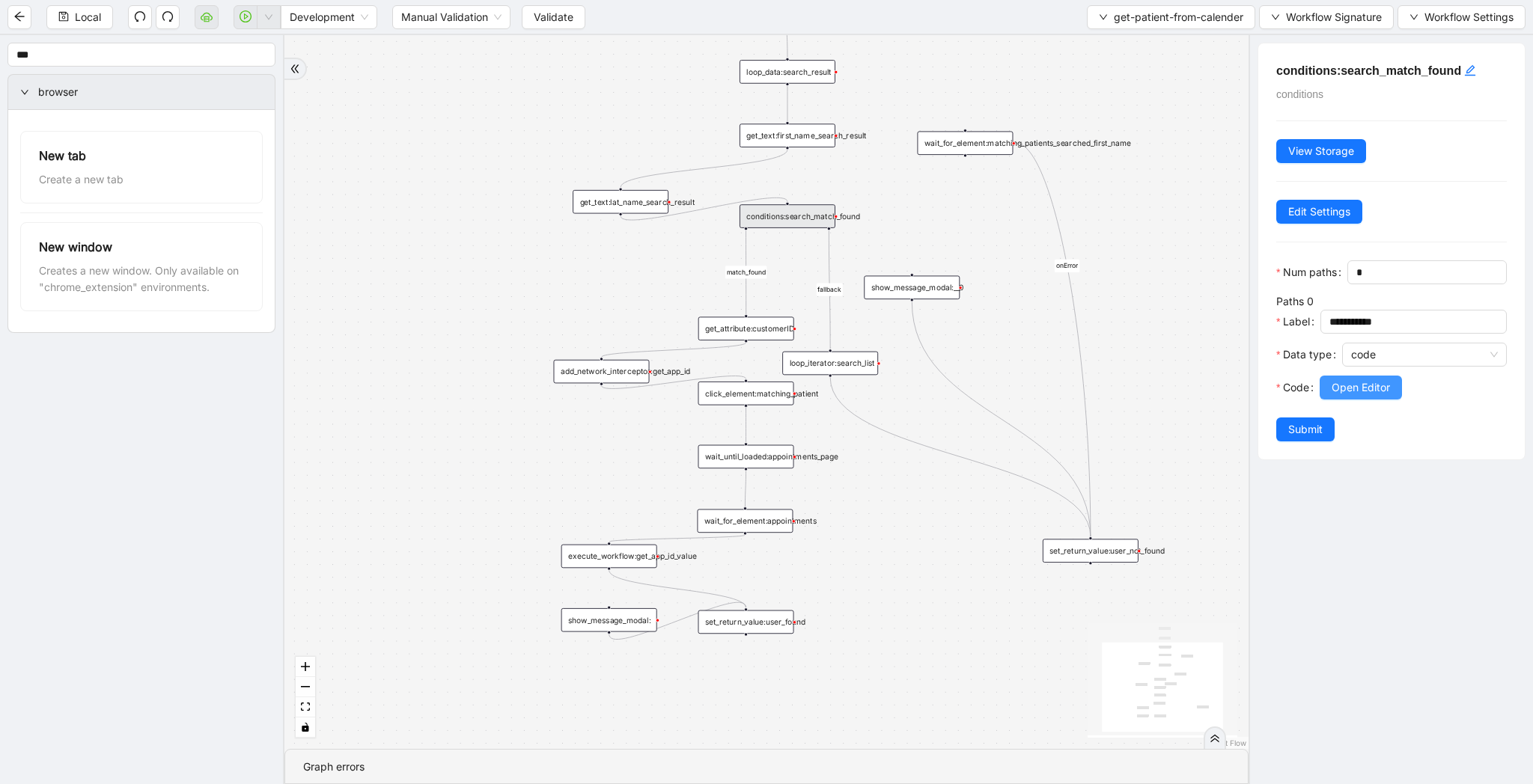
click at [1355, 390] on span "Open Editor" at bounding box center [1361, 387] width 58 height 16
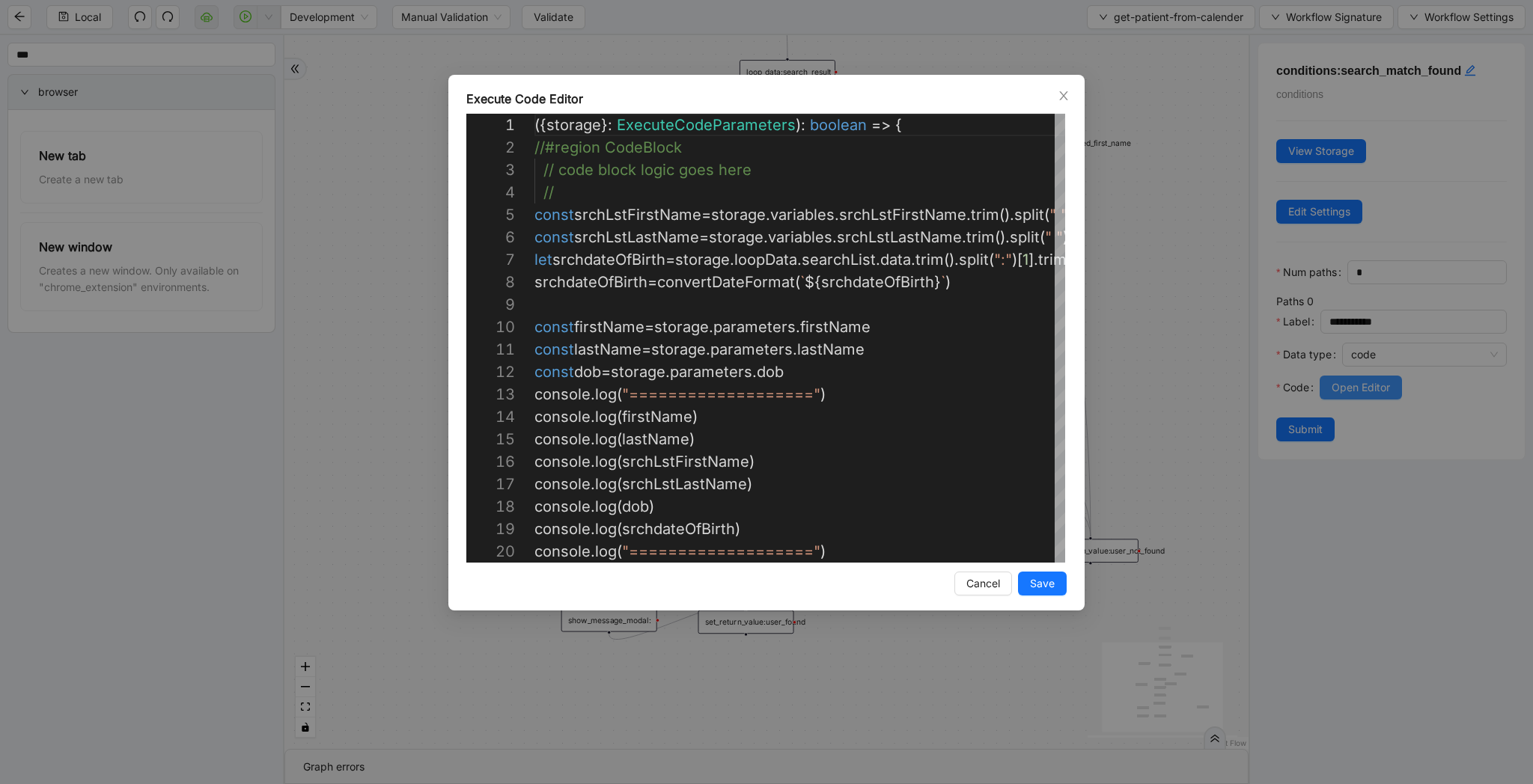
scroll to position [224, 0]
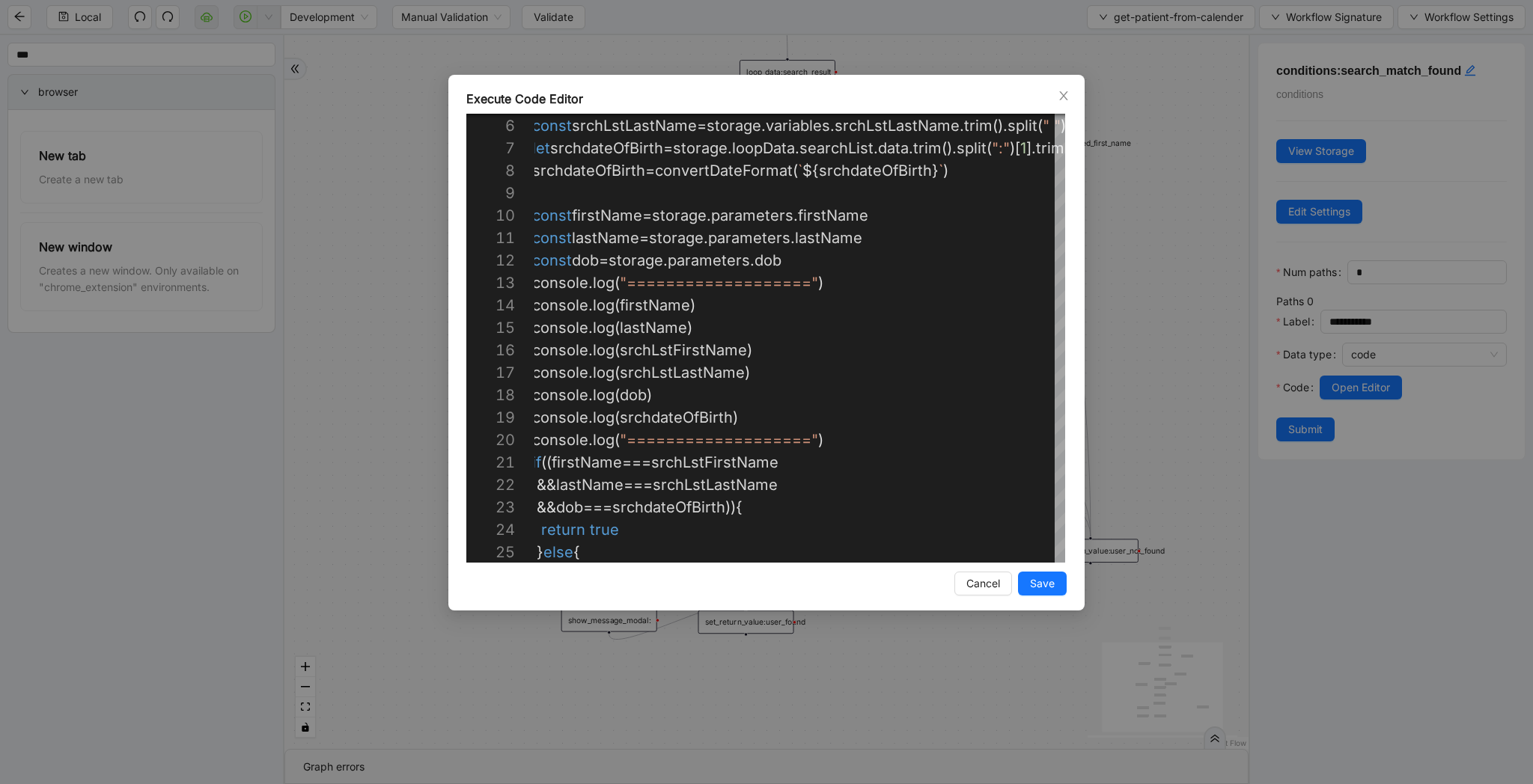
click at [1126, 438] on div "Execute Code Editor 5 6 7 8 9 10 11 12 13 14 15 16 17 18 19 20 21 22 23 24 25 c…" at bounding box center [766, 392] width 1533 height 784
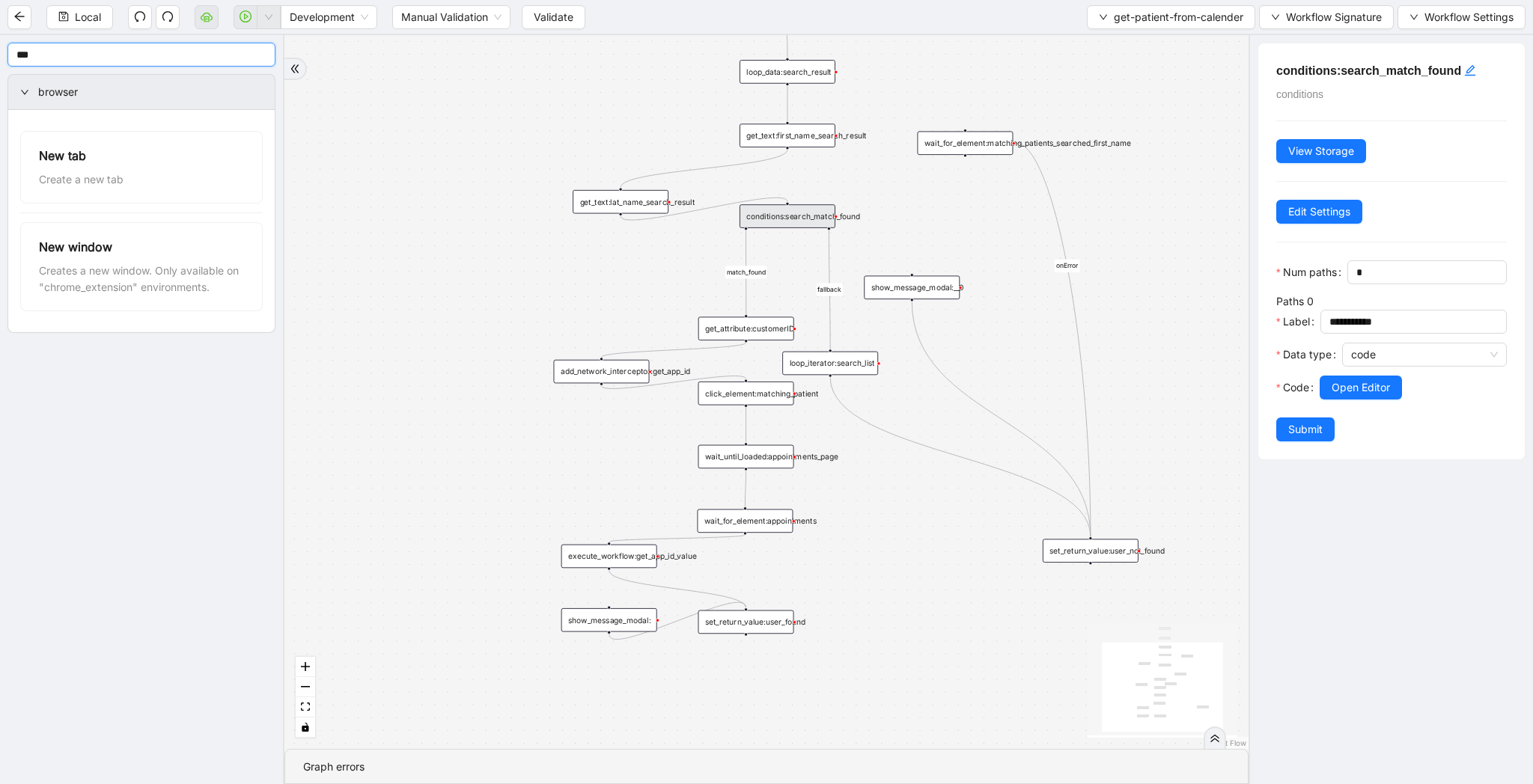
click at [90, 61] on input "***" at bounding box center [142, 55] width 268 height 24
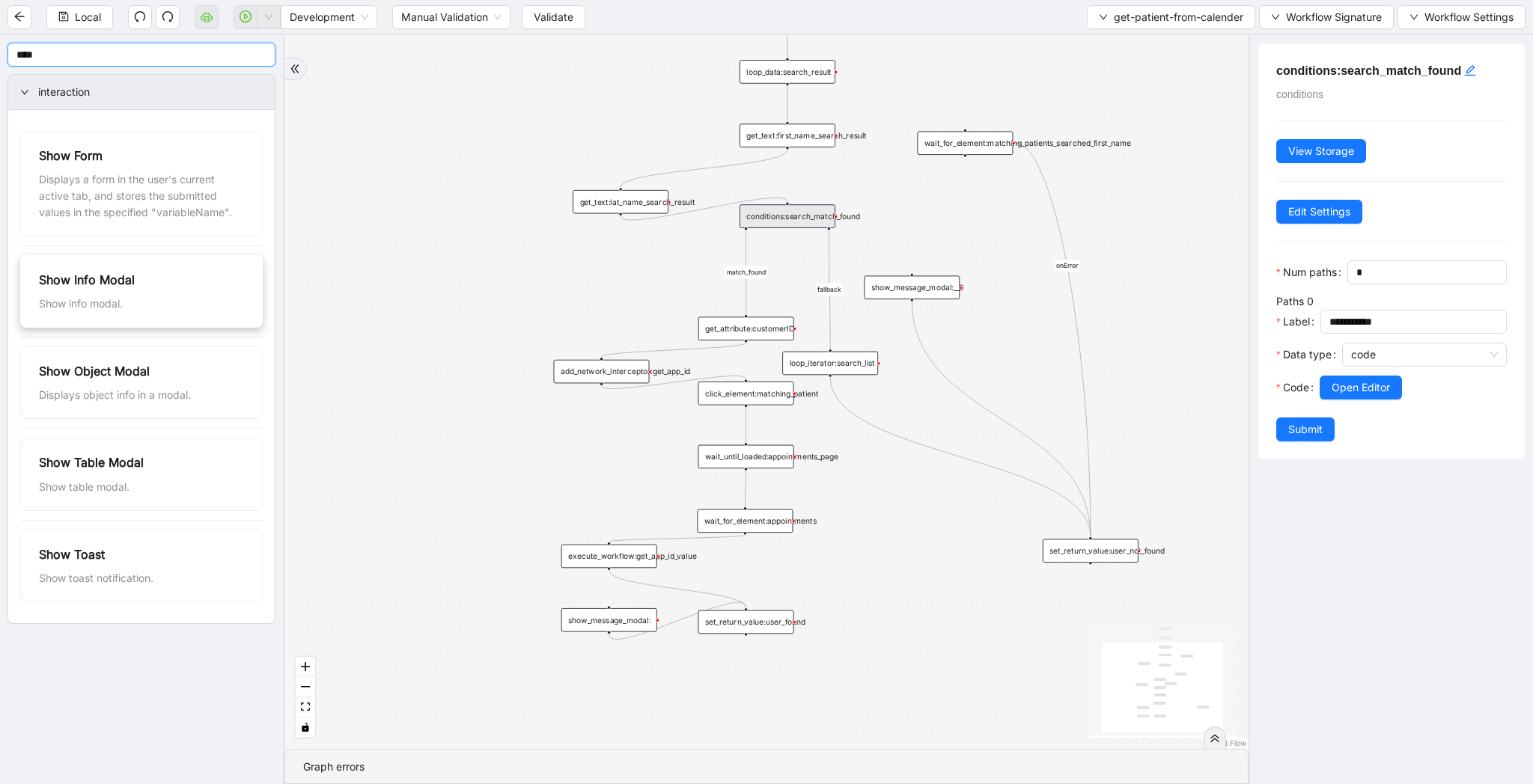
type input "****"
drag, startPoint x: 828, startPoint y: 228, endPoint x: 902, endPoint y: 278, distance: 89.3
click at [902, 278] on div "trigger click_element:matching_patient wait_until_loaded:appointments_page wait…" at bounding box center [1063, 231] width 822 height 609
drag, startPoint x: 912, startPoint y: 297, endPoint x: 826, endPoint y: 346, distance: 99.0
click at [826, 346] on div "match_found onError fallback trigger click_element:matching_patient wait_until_…" at bounding box center [766, 392] width 964 height 714
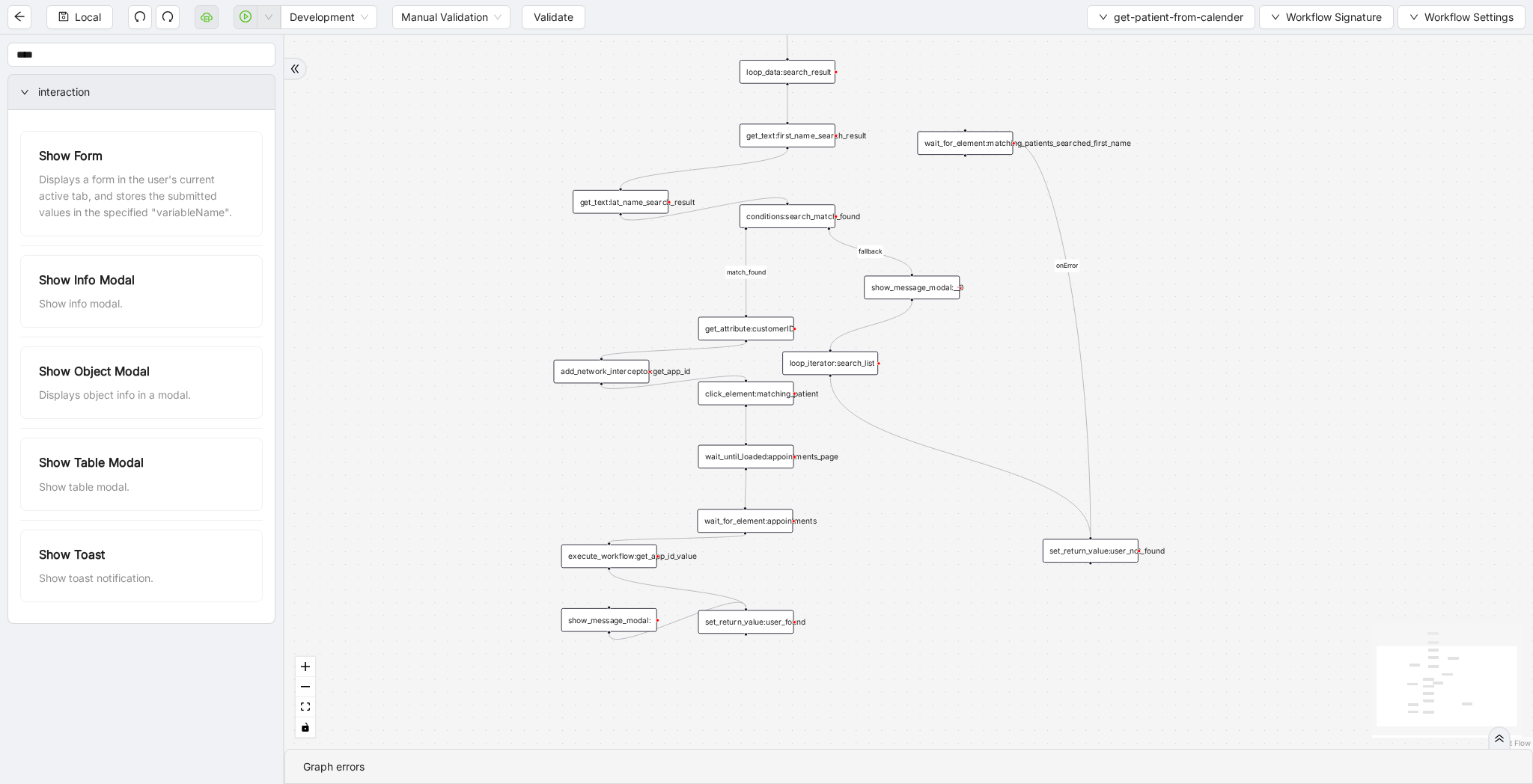
click at [959, 287] on div at bounding box center [960, 288] width 3 height 3
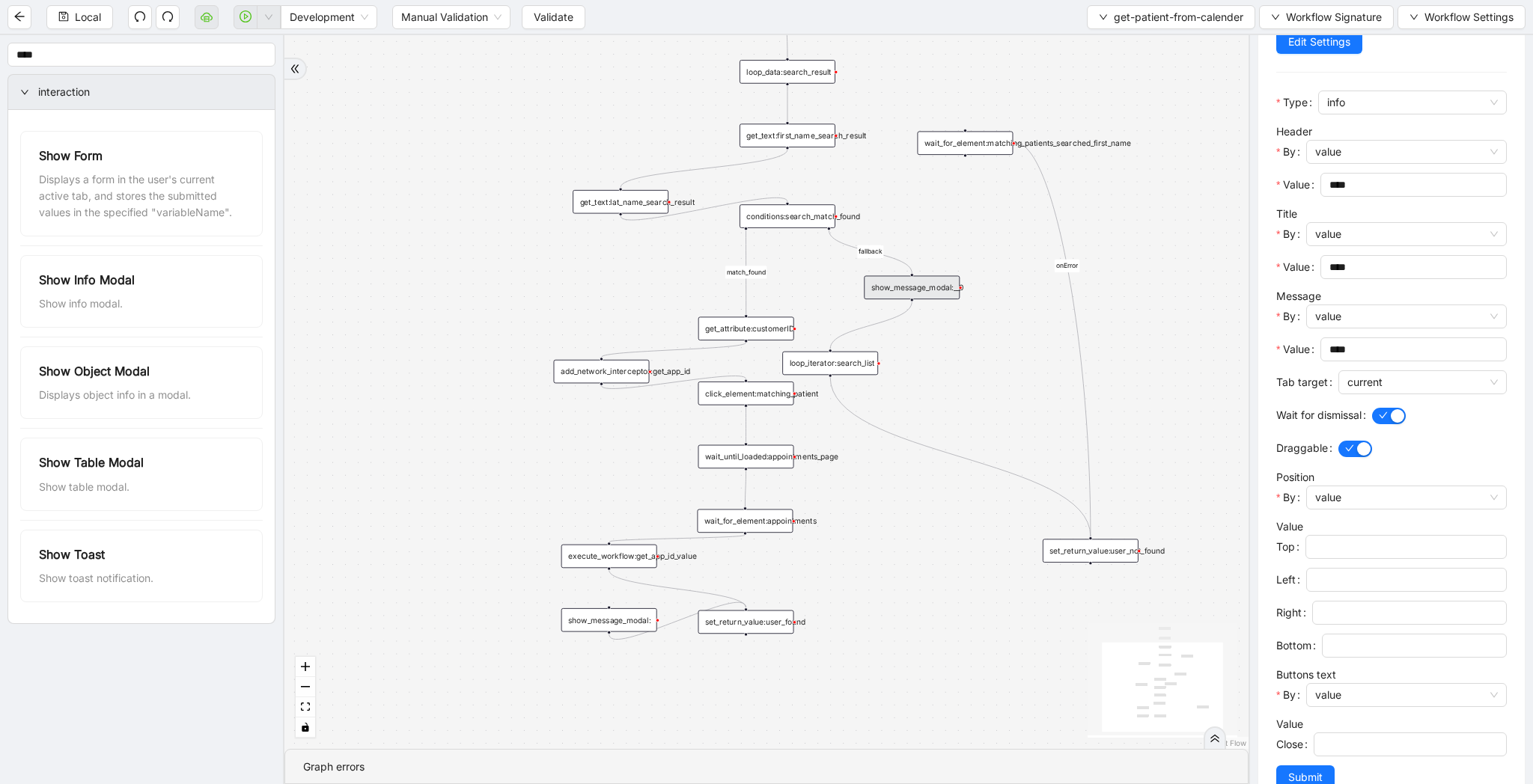
scroll to position [208, 0]
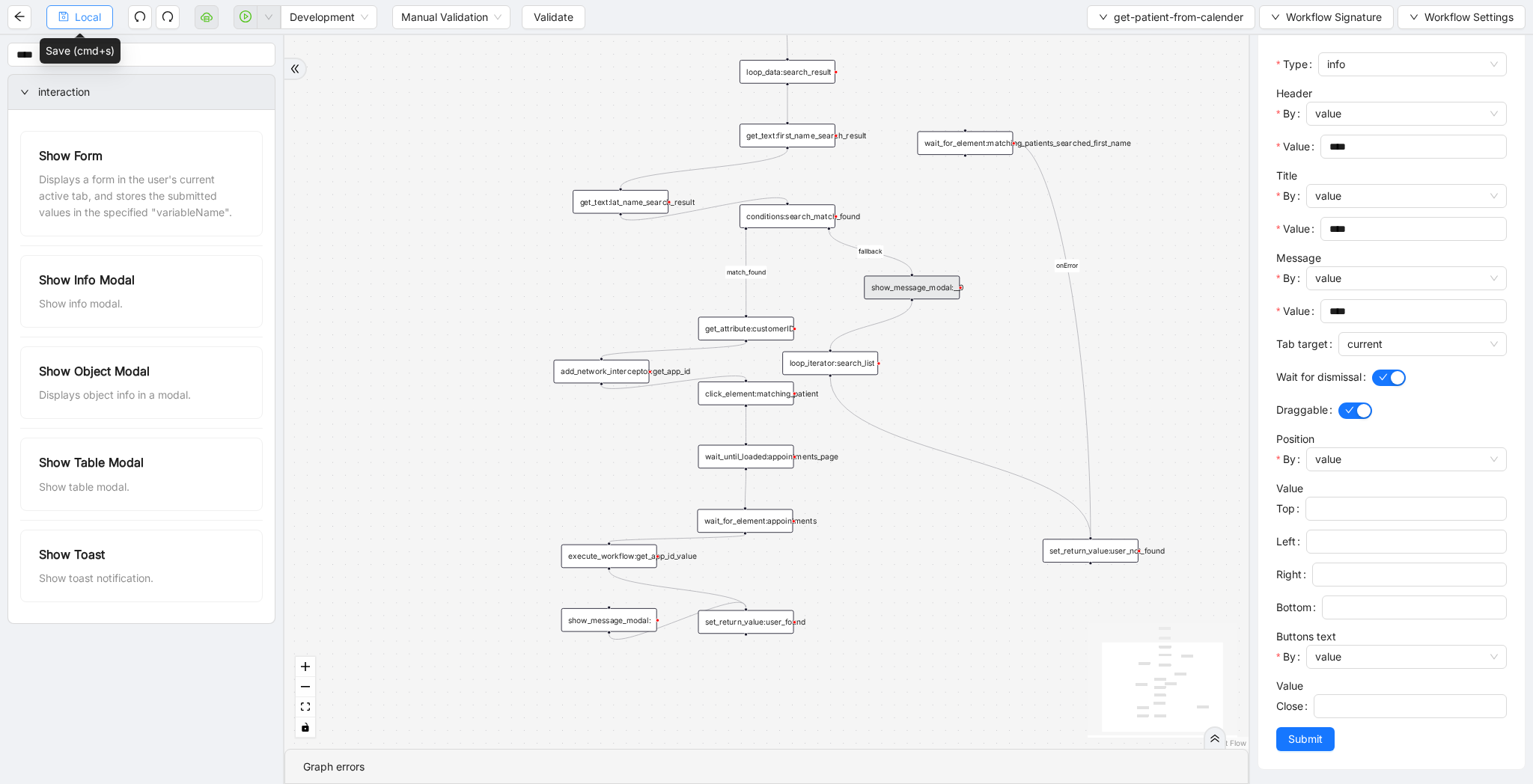
click at [77, 17] on span "Local" at bounding box center [88, 16] width 26 height 16
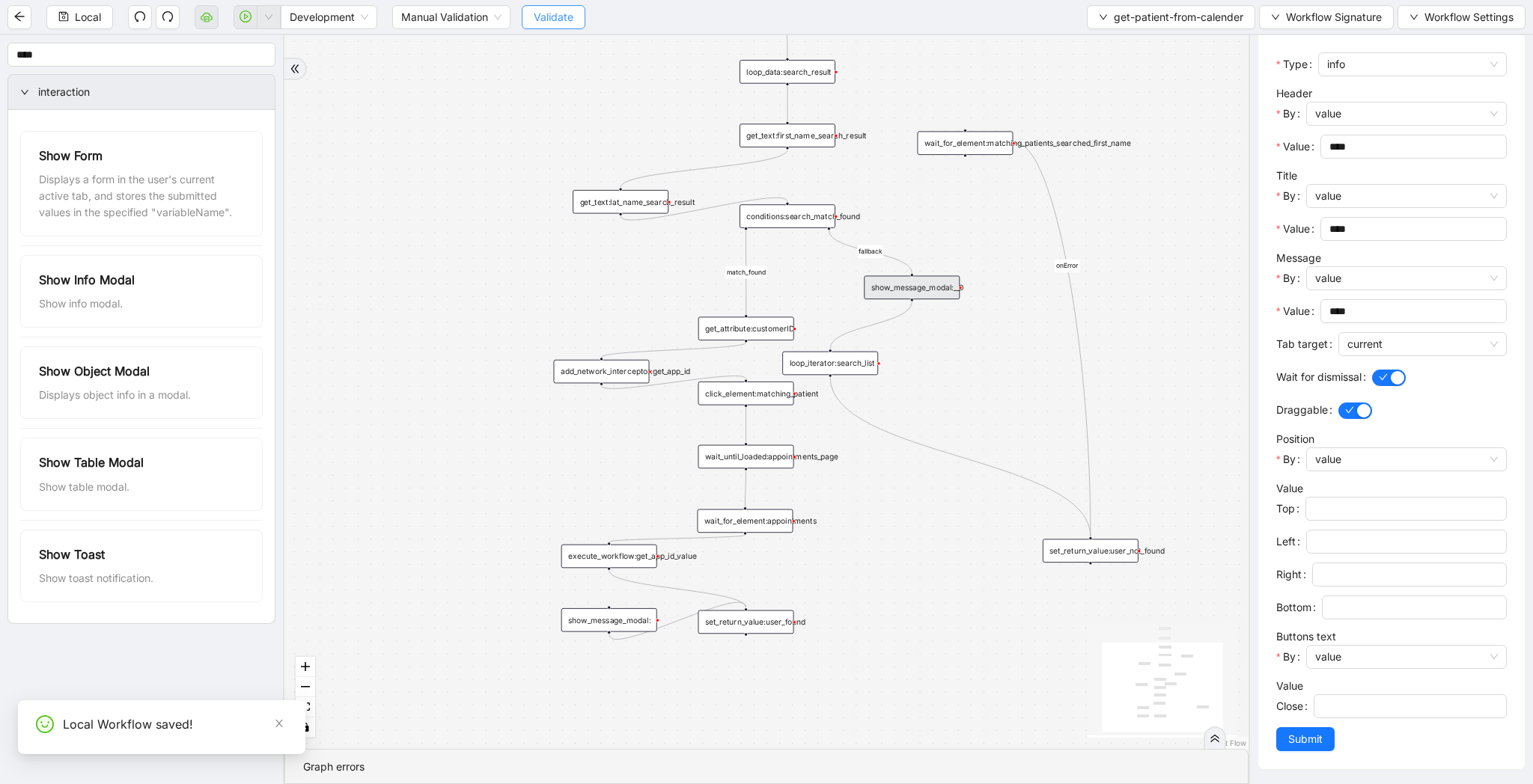
click at [531, 23] on button "Validate" at bounding box center [554, 17] width 64 height 24
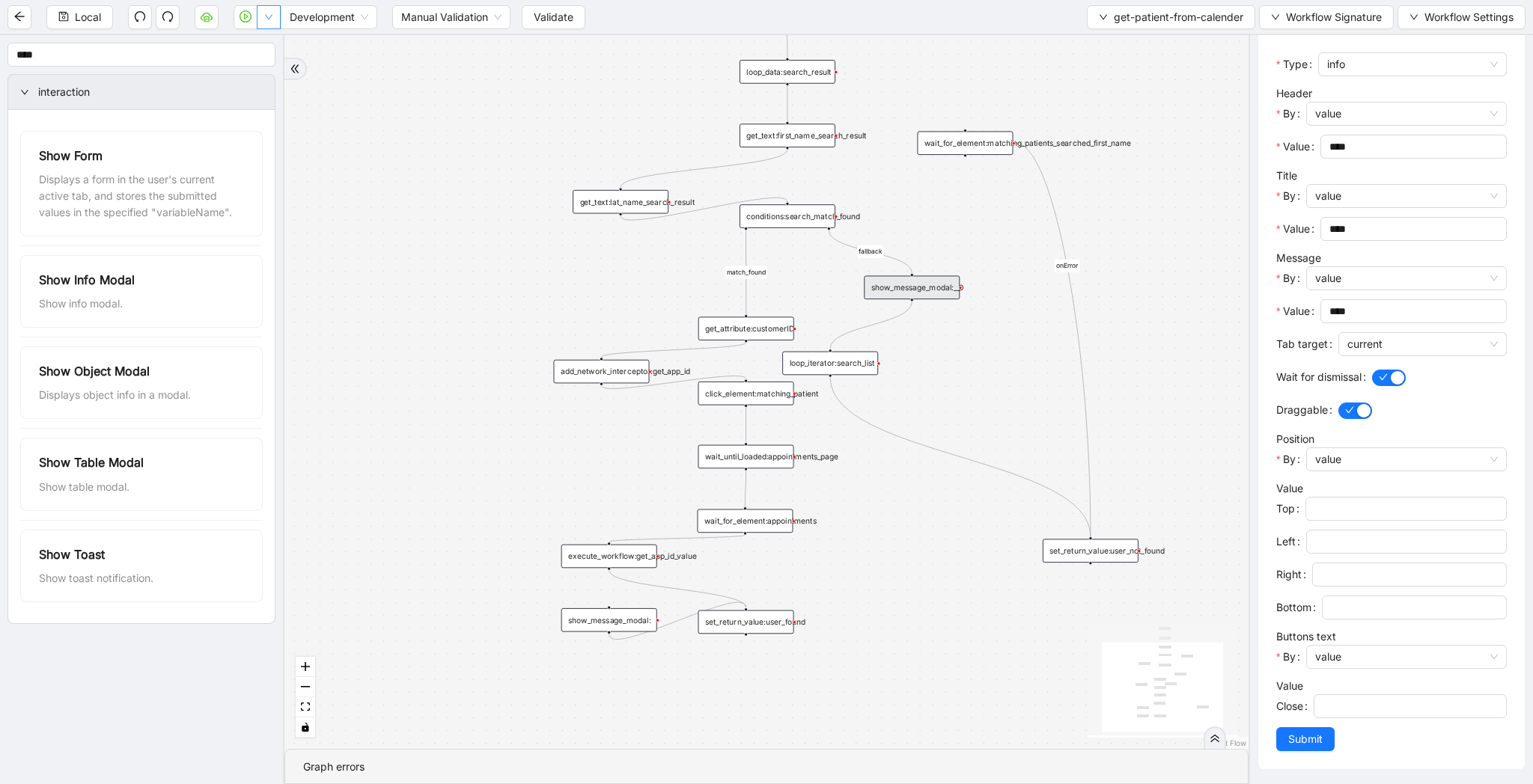
click at [265, 23] on button "button" at bounding box center [269, 17] width 24 height 24
click at [258, 45] on span "Run local workflow" at bounding box center [221, 46] width 91 height 16
click at [567, 15] on span "Validate" at bounding box center [554, 16] width 40 height 16
click at [273, 21] on button "button" at bounding box center [269, 17] width 24 height 24
click at [259, 40] on span "Run local workflow" at bounding box center [221, 46] width 91 height 16
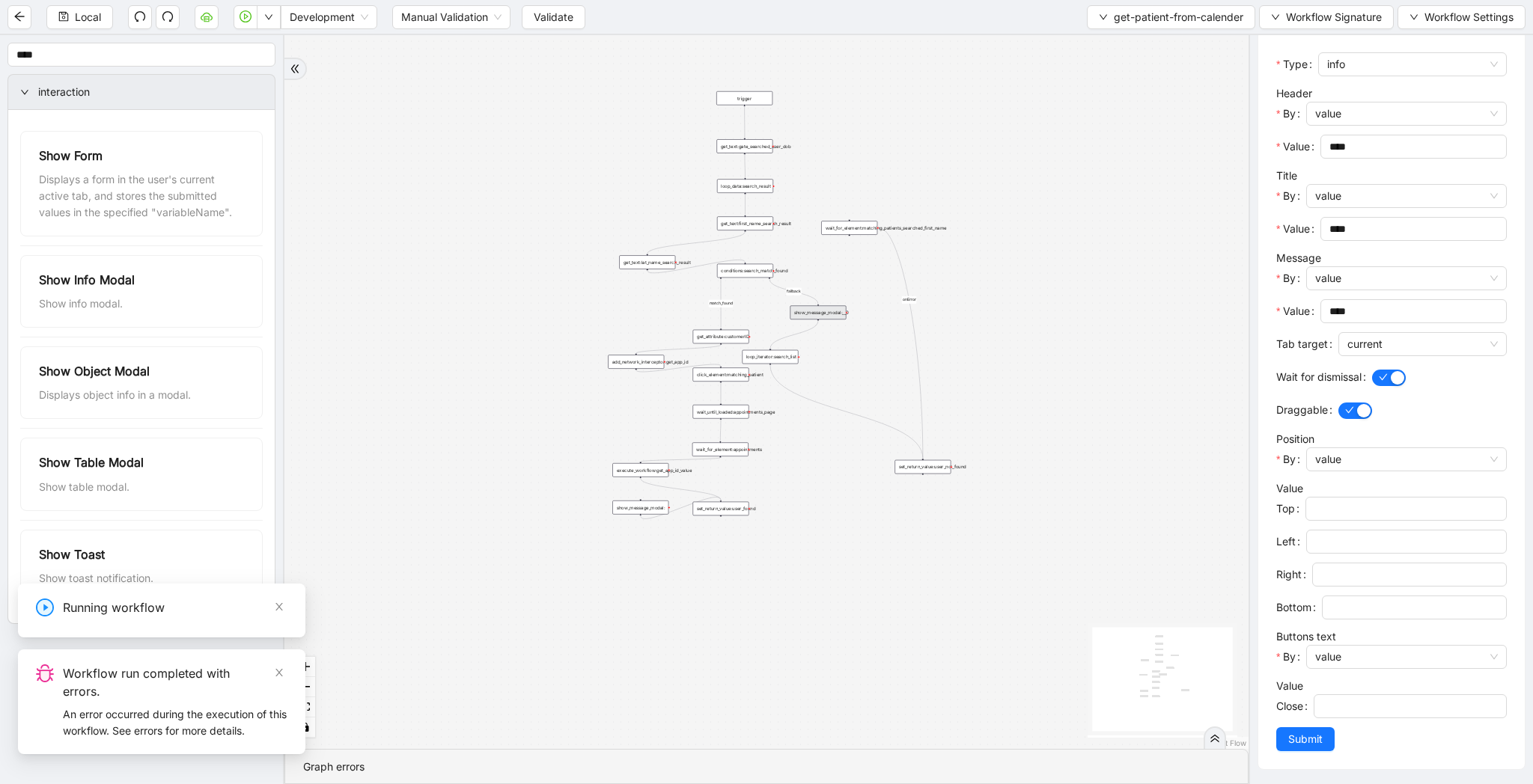
drag, startPoint x: 432, startPoint y: 187, endPoint x: 530, endPoint y: 257, distance: 120.4
click at [530, 257] on div "match_found onError fallback trigger click_element:matching_patient wait_until_…" at bounding box center [766, 392] width 964 height 714
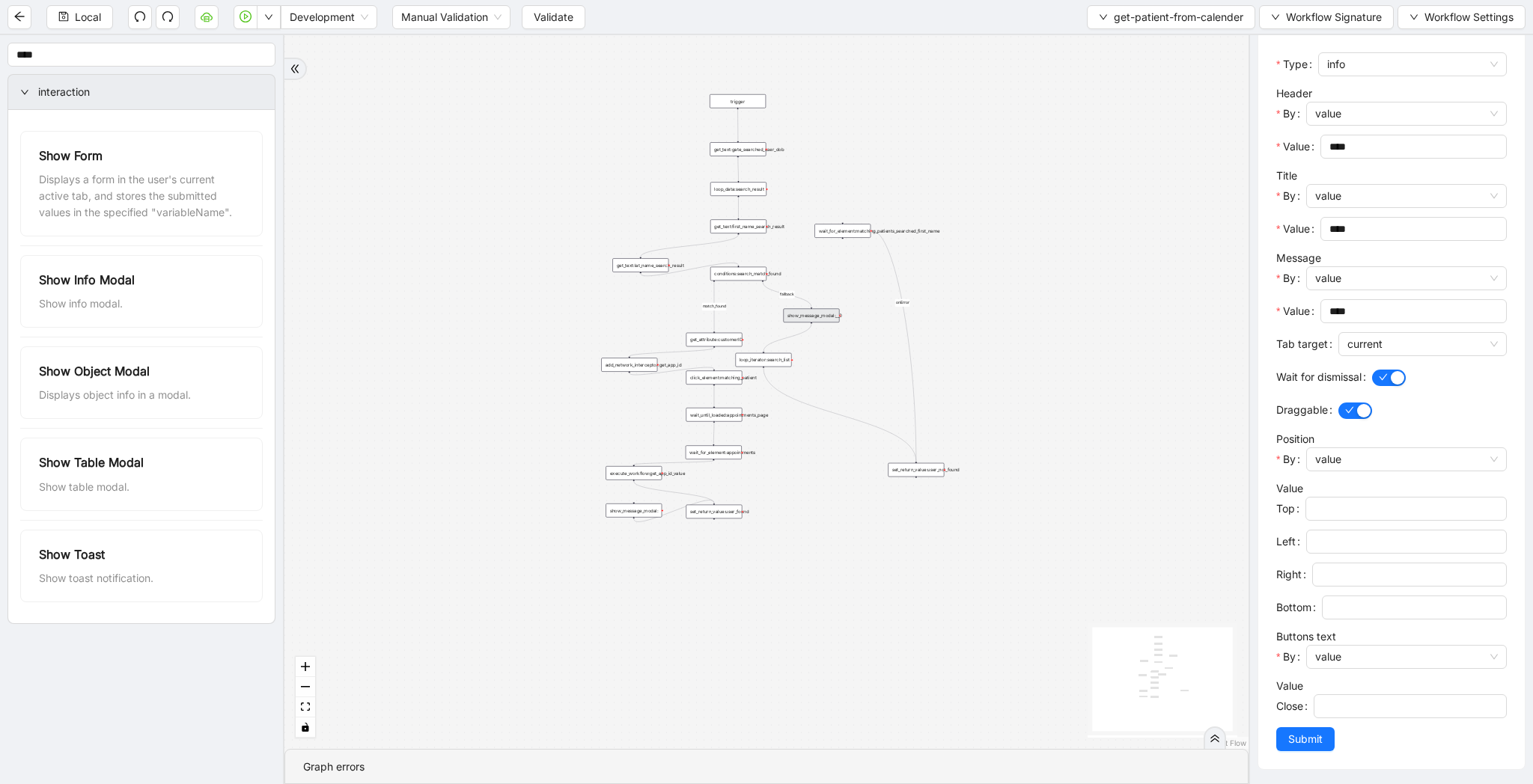
click at [1211, 101] on div "match_found onError fallback trigger click_element:matching_patient wait_until_…" at bounding box center [766, 392] width 964 height 714
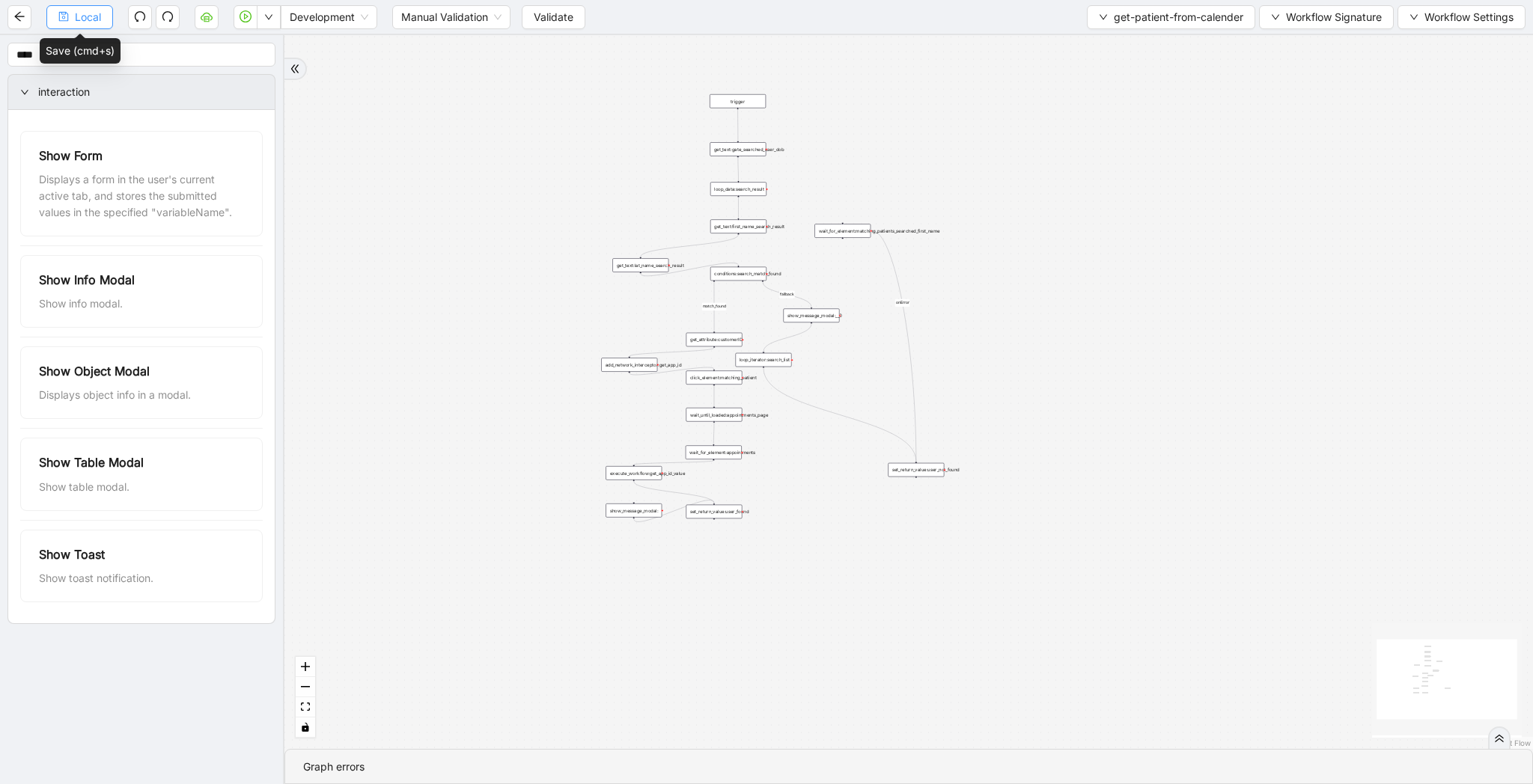
click at [92, 17] on span "Local" at bounding box center [88, 16] width 26 height 16
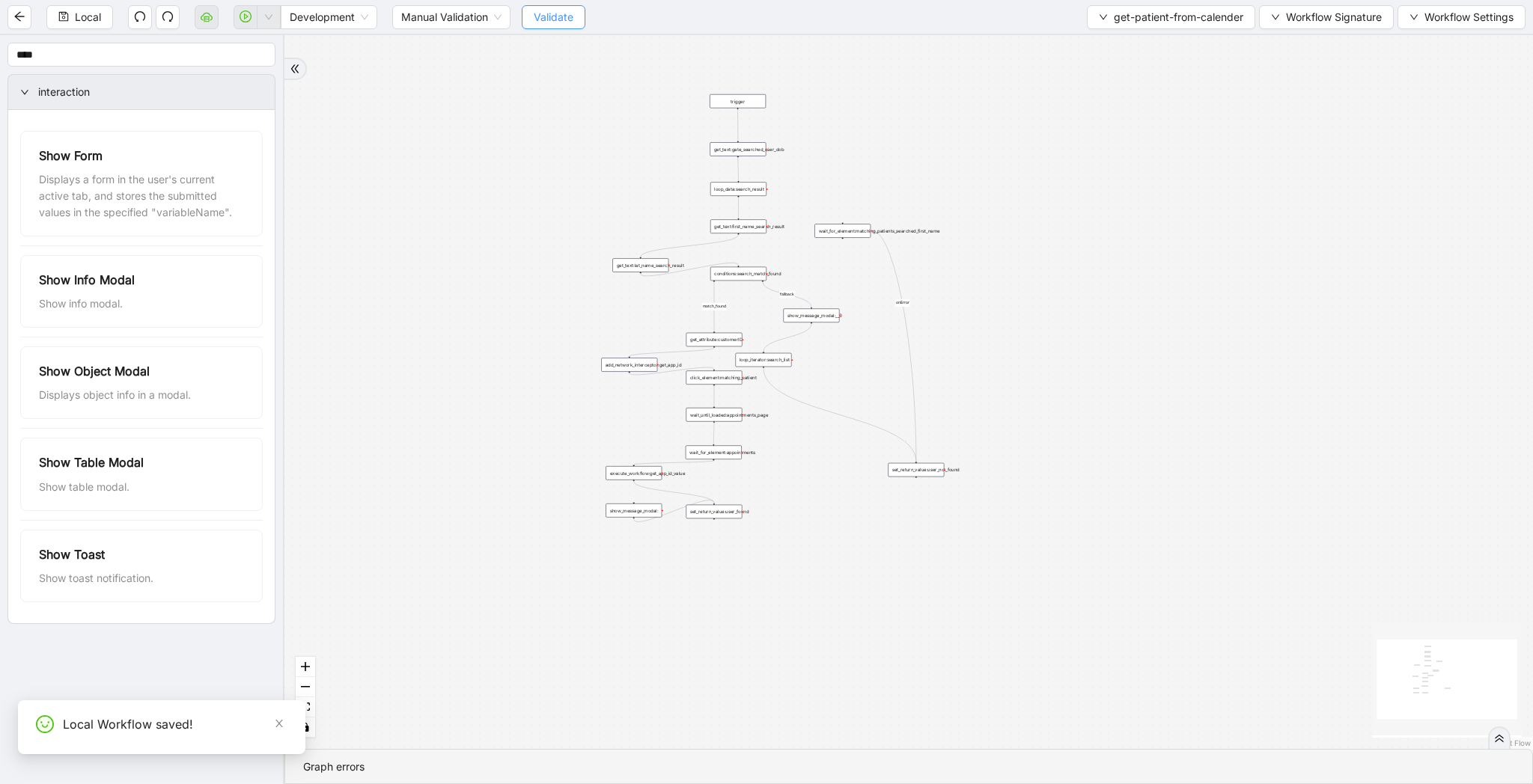
click at [549, 17] on span "Validate" at bounding box center [554, 16] width 40 height 16
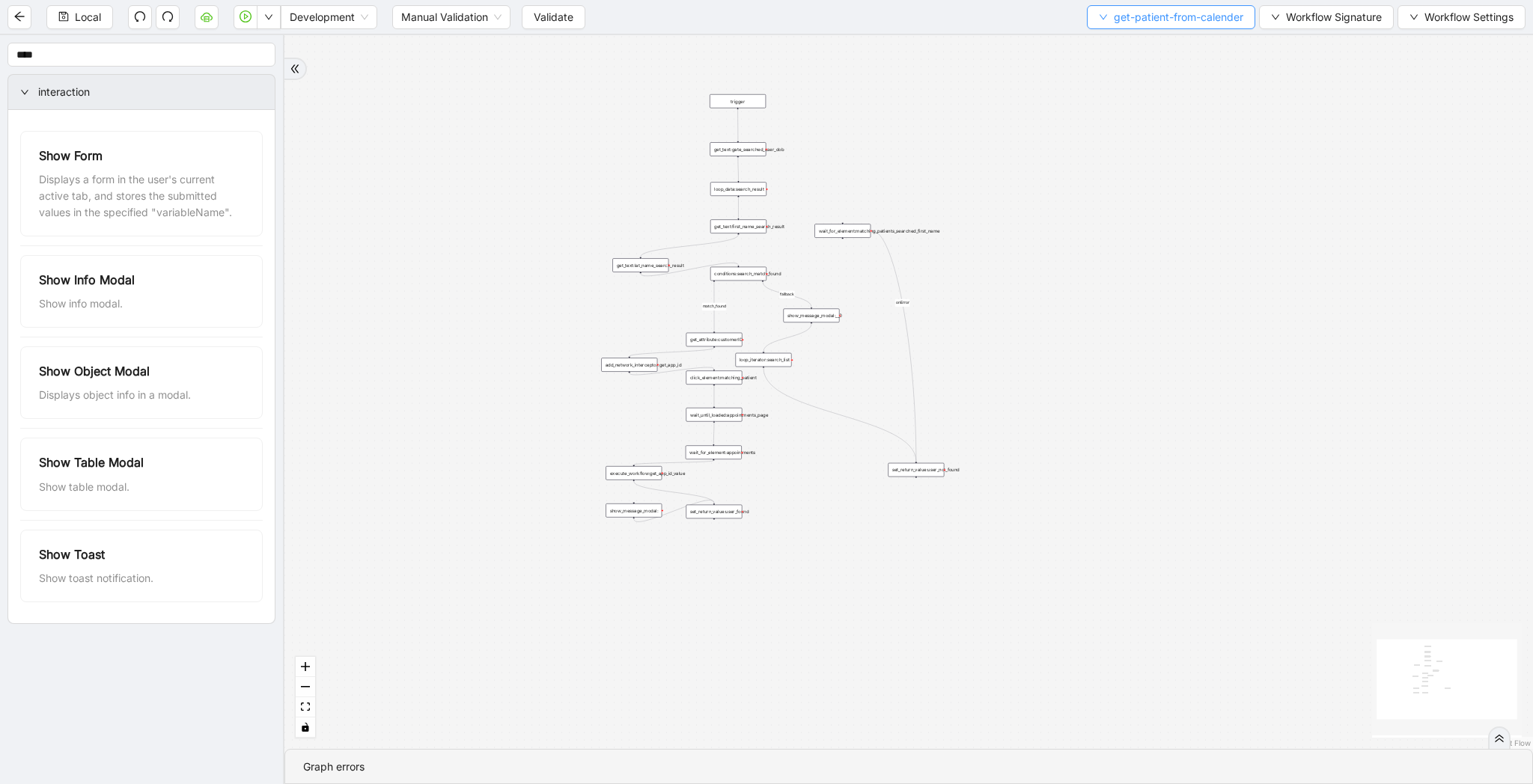
click at [1125, 15] on span "get-patient-from-calender" at bounding box center [1178, 16] width 130 height 16
click at [1125, 38] on span "Select" at bounding box center [1167, 46] width 145 height 16
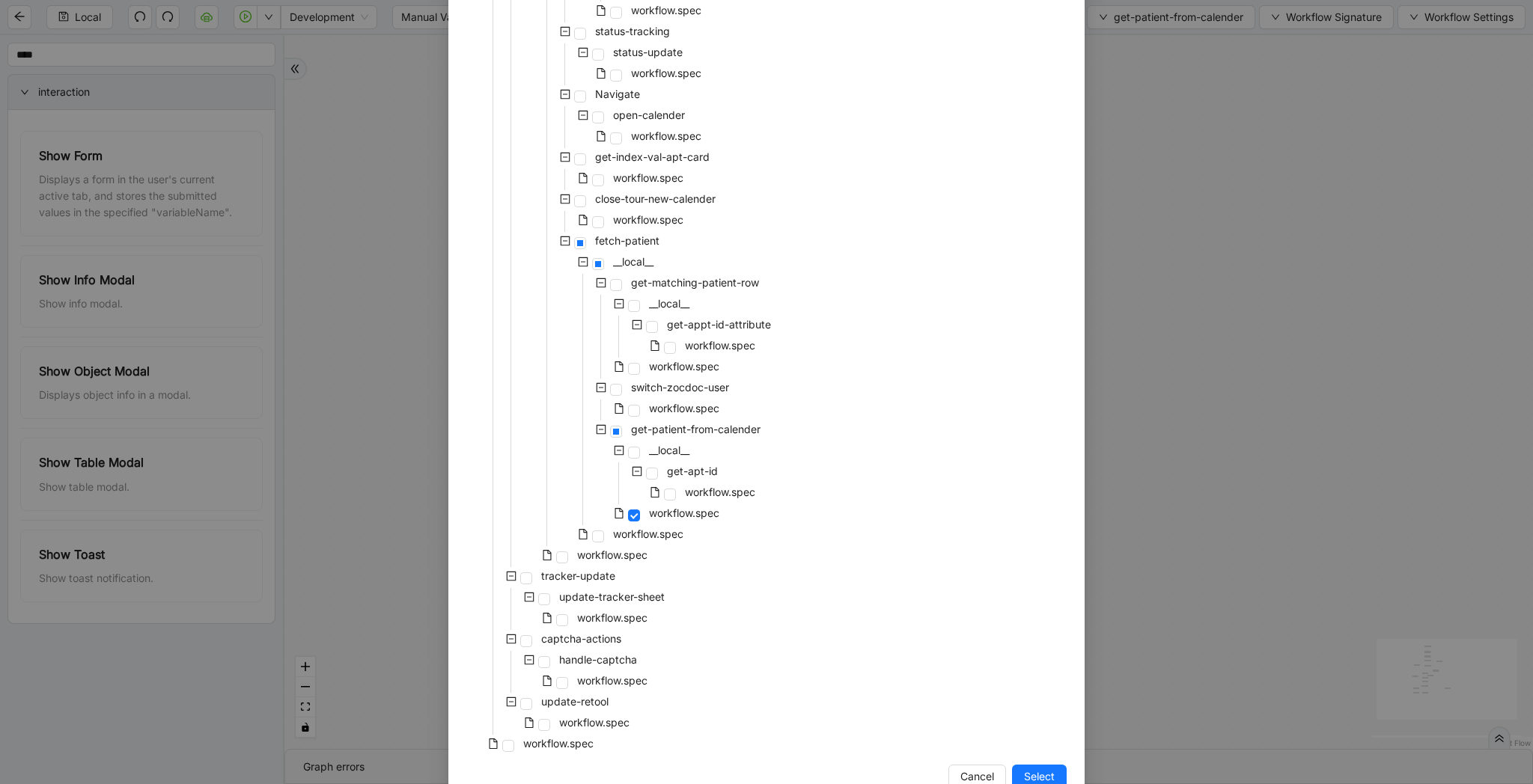
scroll to position [925, 0]
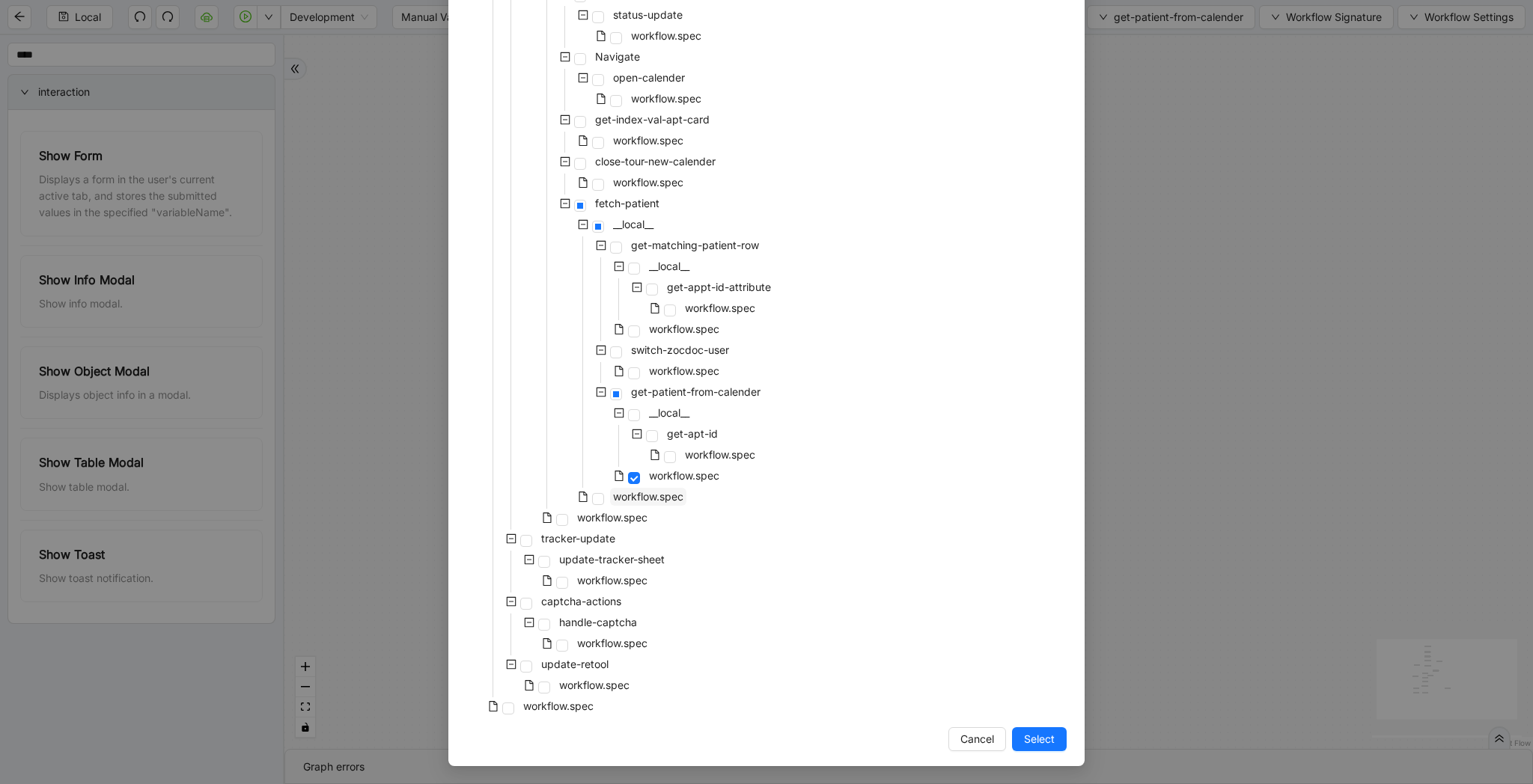
click at [684, 499] on span "workflow.spec" at bounding box center [648, 496] width 71 height 13
click at [1035, 738] on span "Select" at bounding box center [1039, 738] width 31 height 16
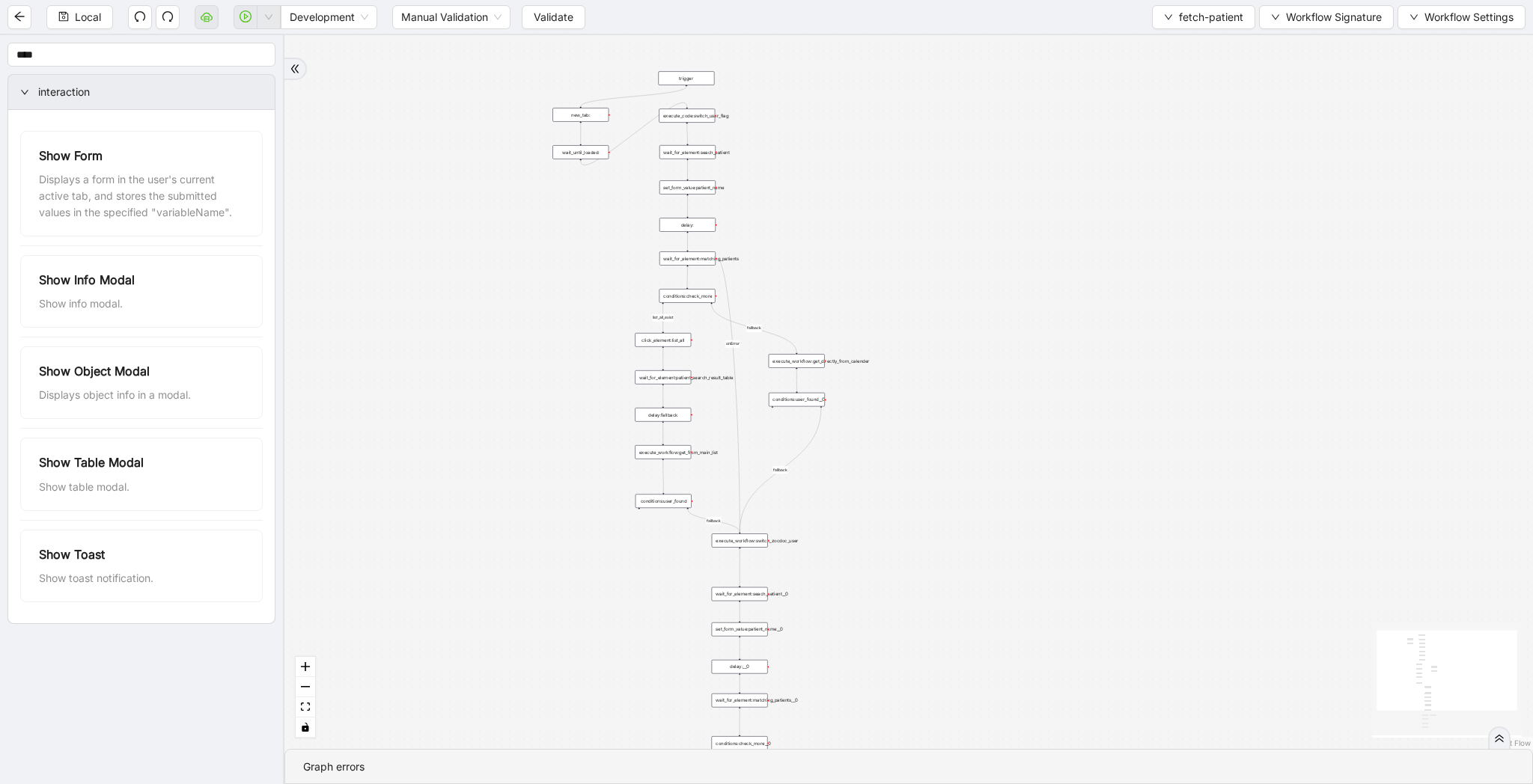
drag, startPoint x: 978, startPoint y: 285, endPoint x: 978, endPoint y: 323, distance: 38.0
click at [978, 321] on div "list_all_exist fallback list_all_exist onError fallback fallback fallback trigg…" at bounding box center [909, 392] width 1248 height 714
click at [563, 29] on div "Local Development Manual Validation Validate fetch-patient Workflow Signature W…" at bounding box center [766, 16] width 1533 height 34
click at [561, 21] on span "Validate" at bounding box center [554, 16] width 40 height 16
click at [274, 21] on button "button" at bounding box center [269, 17] width 24 height 24
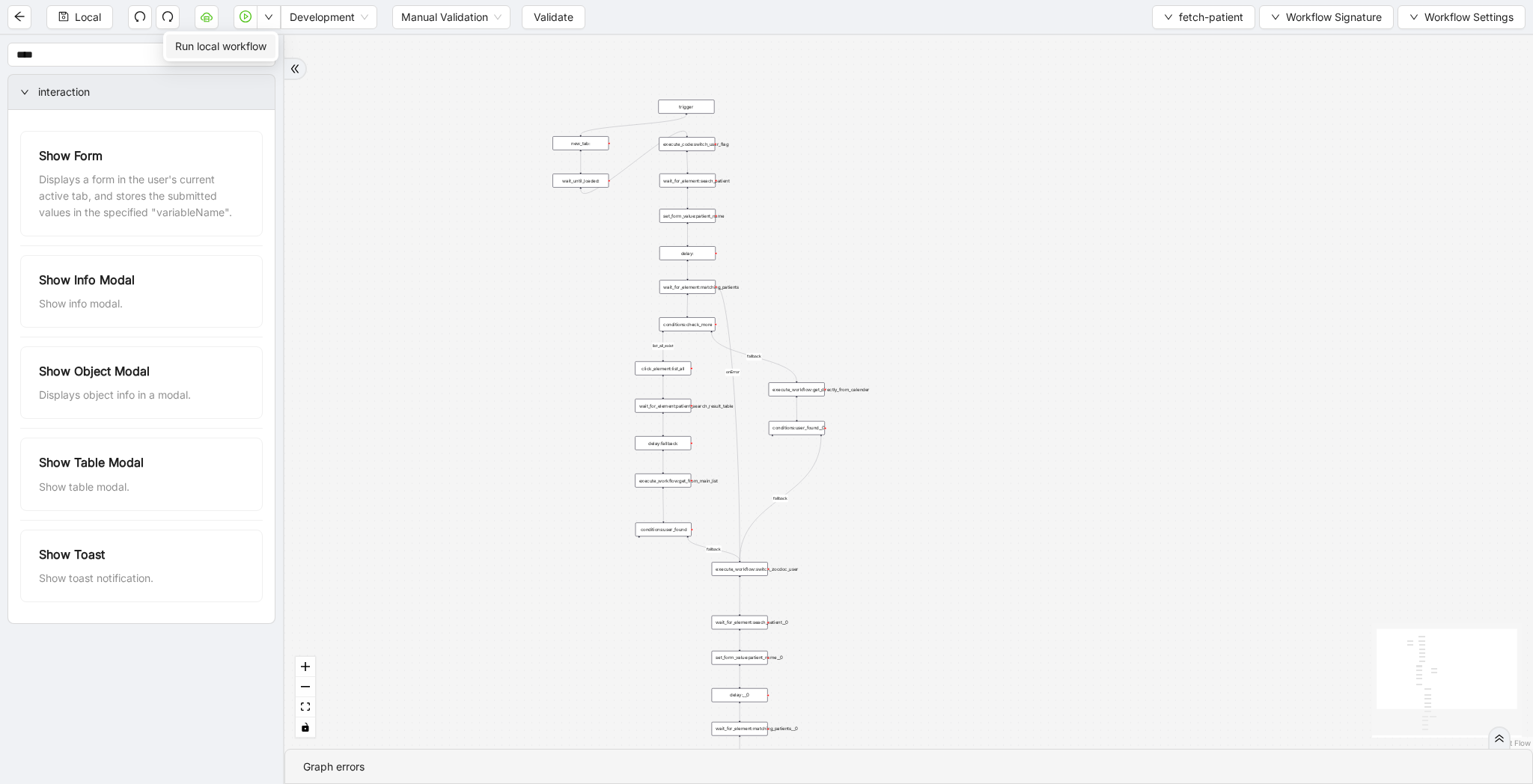
click at [263, 47] on span "Run local workflow" at bounding box center [221, 46] width 91 height 16
click at [1194, 16] on span "fetch-patient" at bounding box center [1211, 16] width 64 height 16
click at [1193, 31] on div "Local Development Manual Validation Validate fetch-patient Workflow Signature W…" at bounding box center [766, 16] width 1533 height 34
click at [1191, 48] on div "list_all_exist fallback list_all_exist onError fallback fallback fallback trigg…" at bounding box center [909, 392] width 1248 height 714
click at [1192, 19] on span "fetch-patient" at bounding box center [1211, 16] width 64 height 16
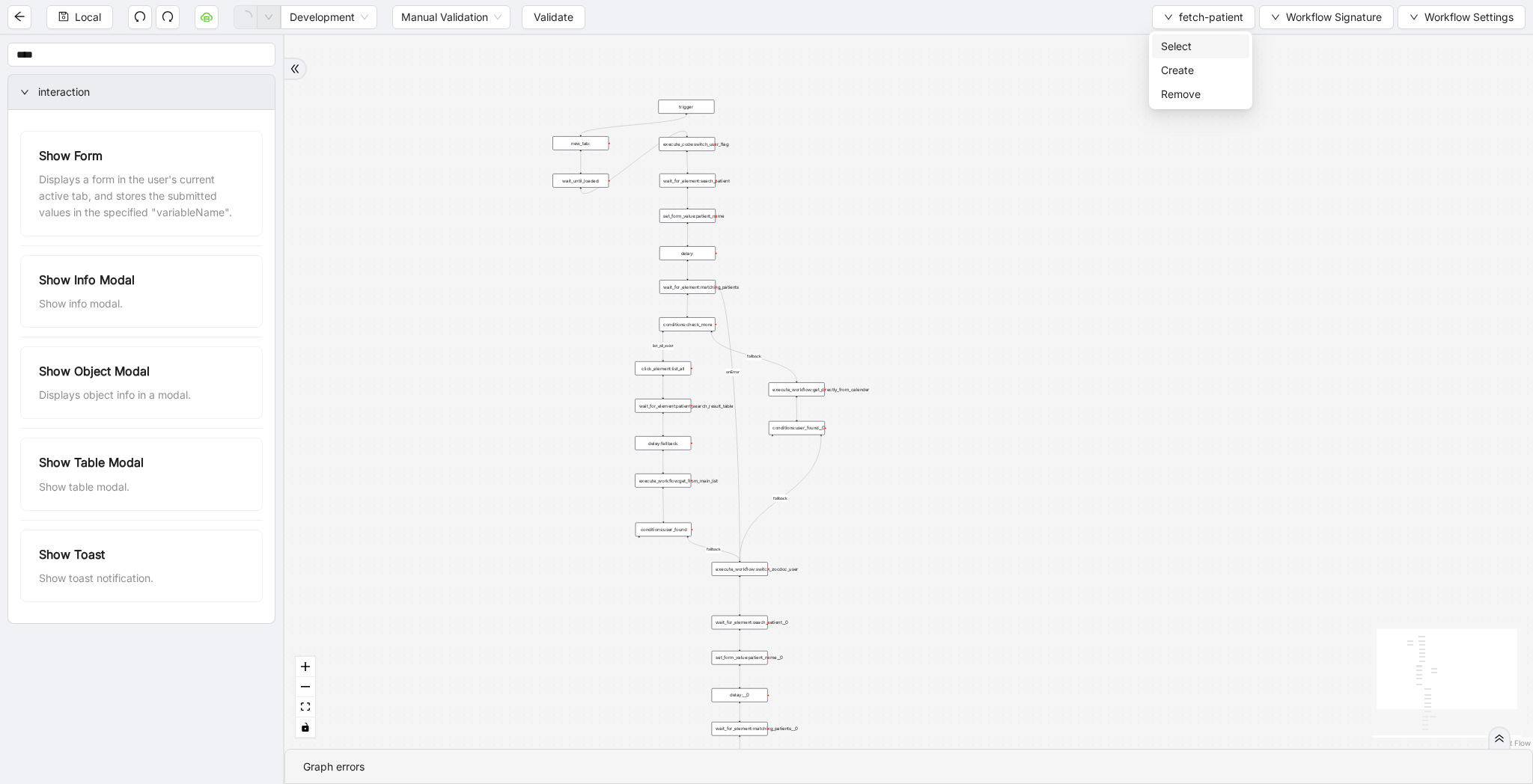
click at [1191, 44] on span "Select" at bounding box center [1200, 46] width 79 height 16
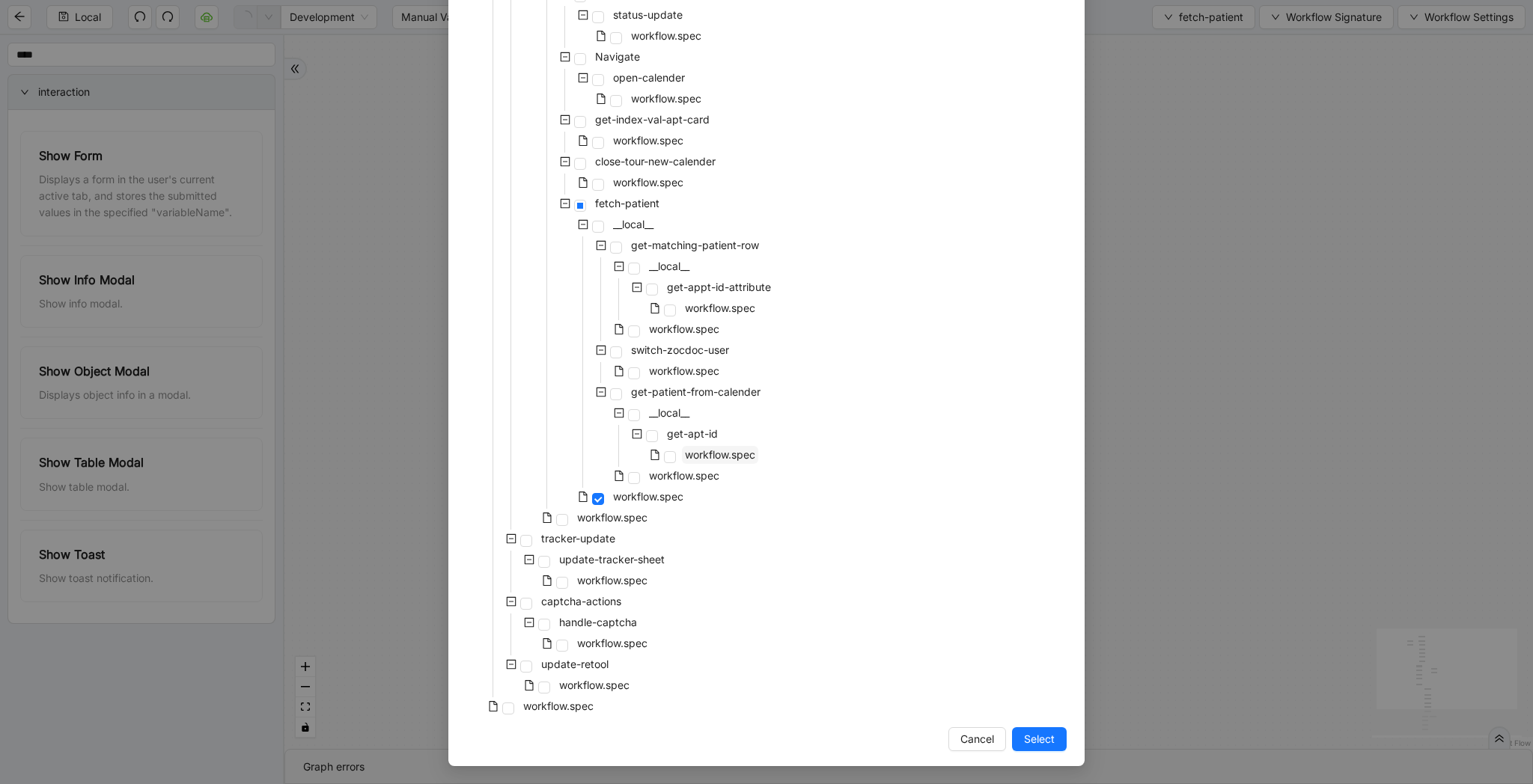
click at [708, 453] on span "workflow.spec" at bounding box center [720, 454] width 71 height 13
click at [702, 476] on span "workflow.spec" at bounding box center [684, 475] width 71 height 13
click at [1054, 744] on button "Select" at bounding box center [1039, 739] width 55 height 24
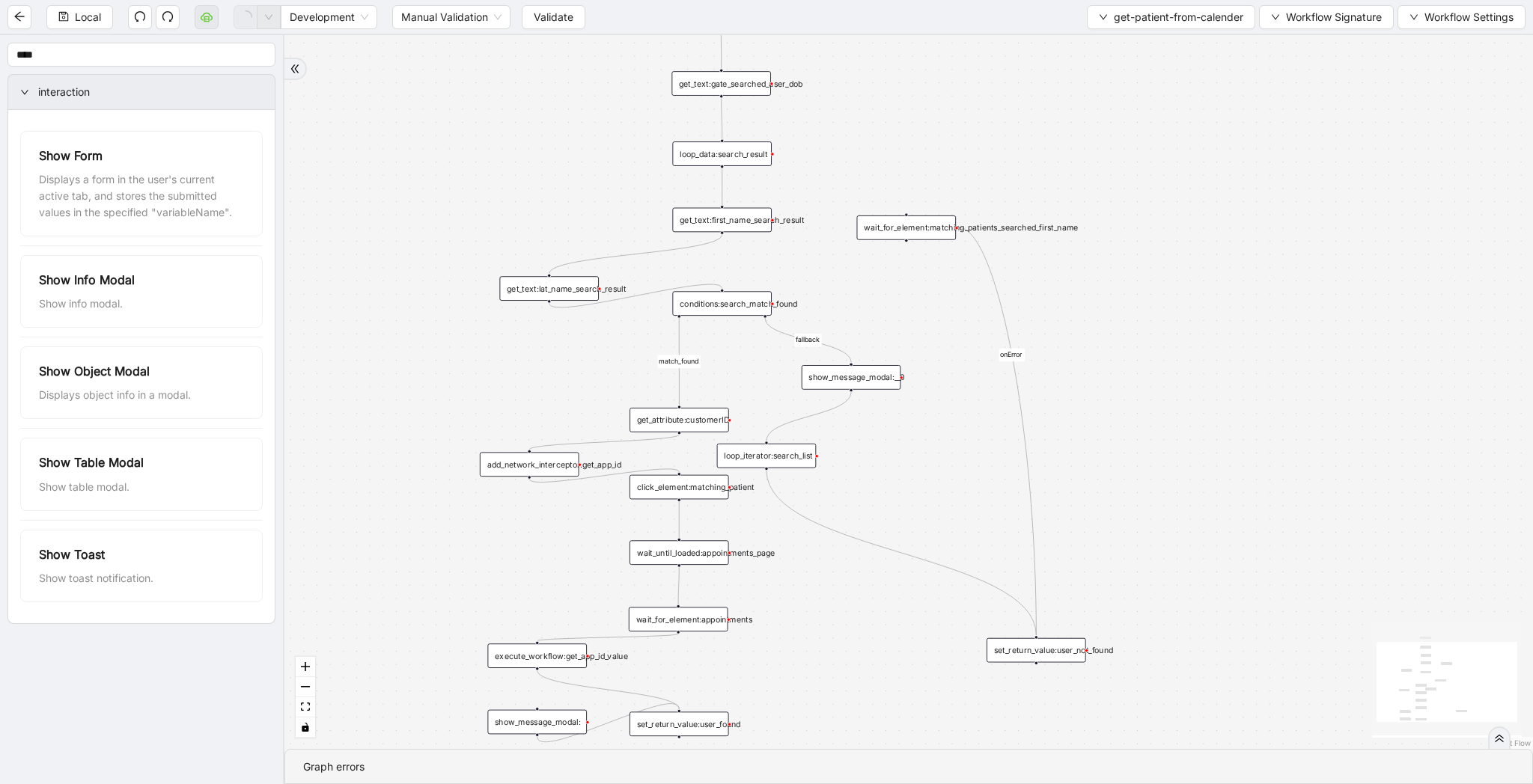
drag, startPoint x: 1193, startPoint y: 425, endPoint x: 1193, endPoint y: 308, distance: 117.0
click at [1193, 308] on div "match_found onError fallback trigger click_element:matching_patient wait_until_…" at bounding box center [909, 392] width 1248 height 714
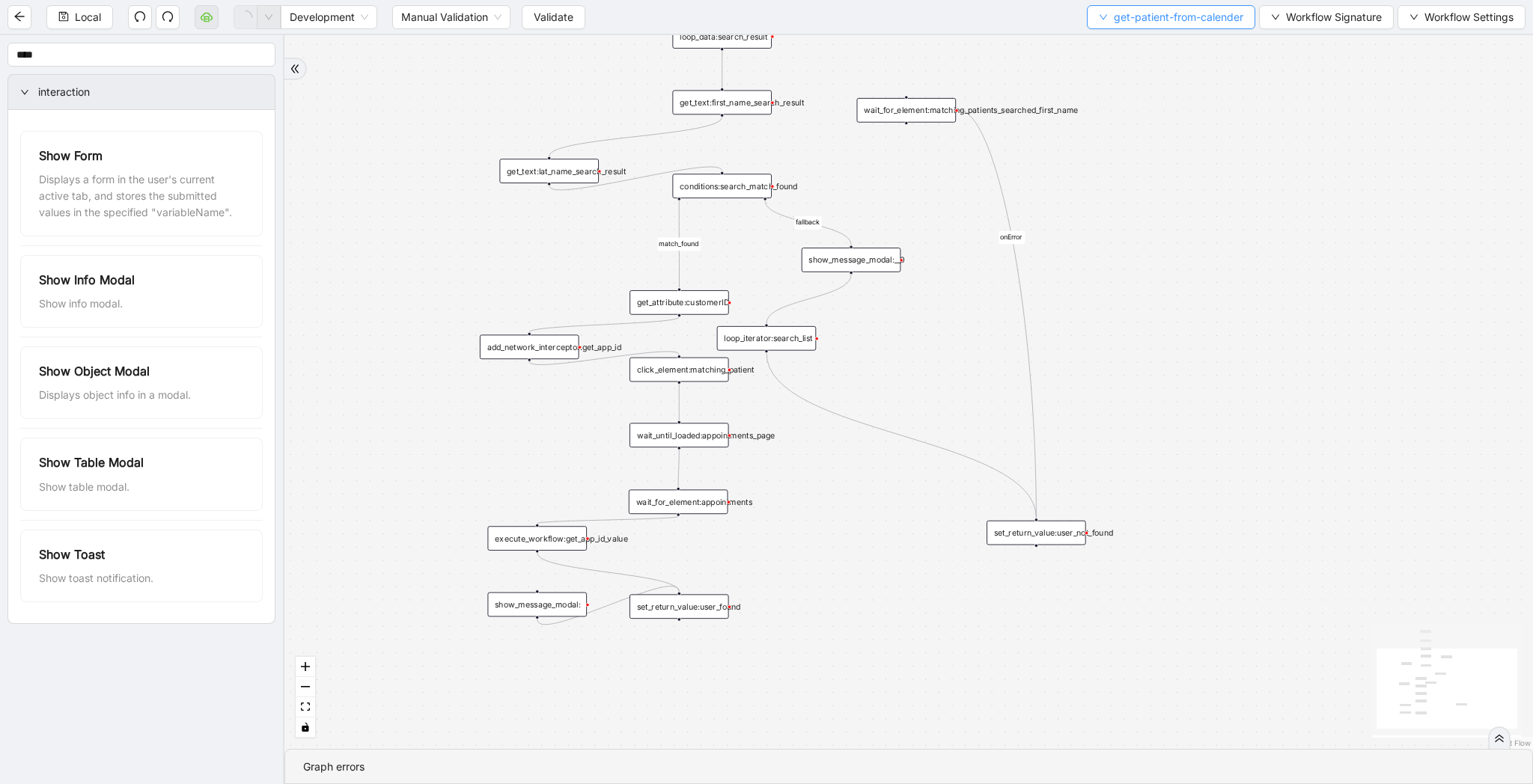
click at [1139, 21] on span "get-patient-from-calender" at bounding box center [1178, 16] width 130 height 16
click at [1135, 45] on span "Select" at bounding box center [1167, 46] width 145 height 16
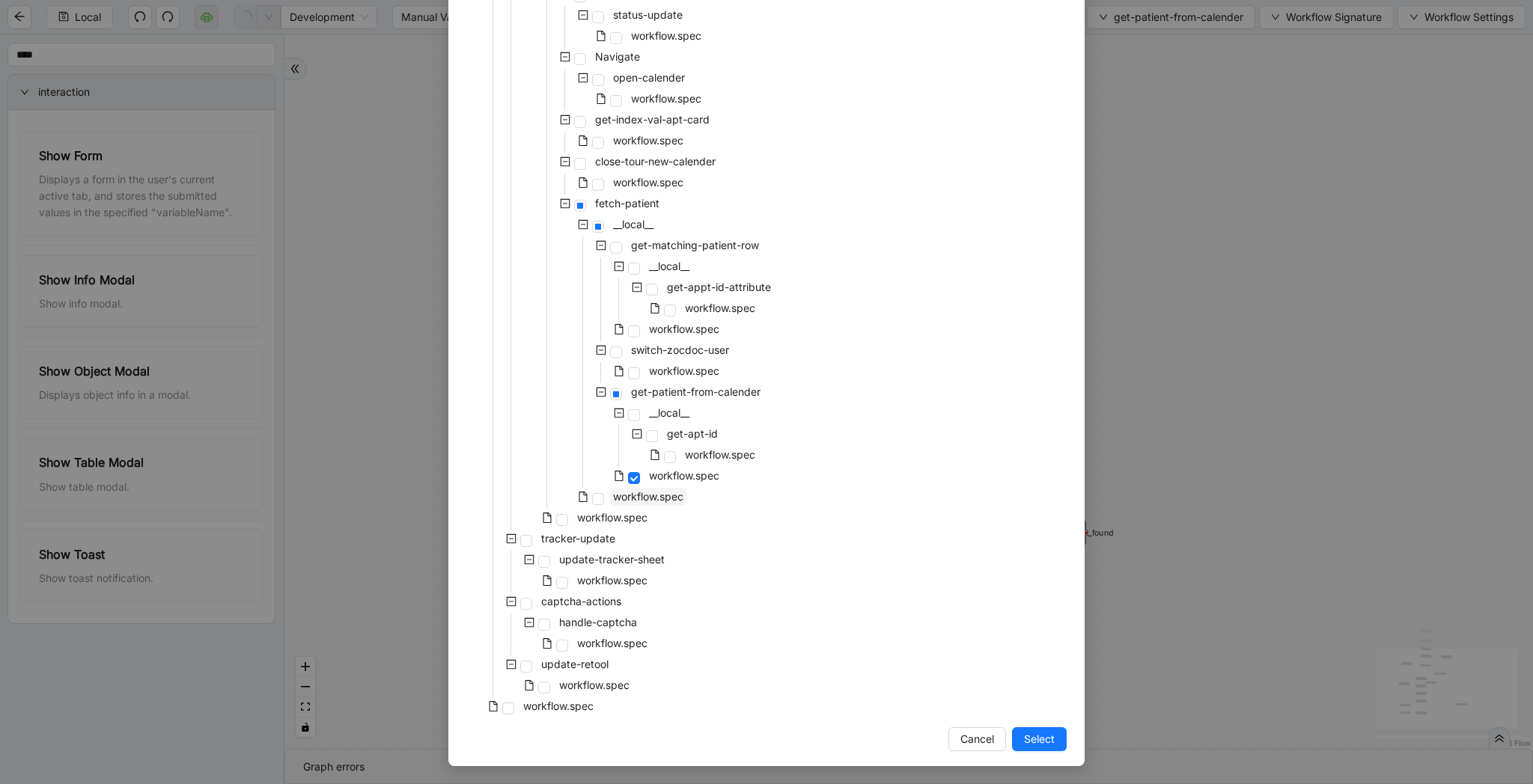
click at [668, 499] on span "workflow.spec" at bounding box center [648, 496] width 71 height 13
click at [1030, 733] on span "Select" at bounding box center [1039, 738] width 31 height 16
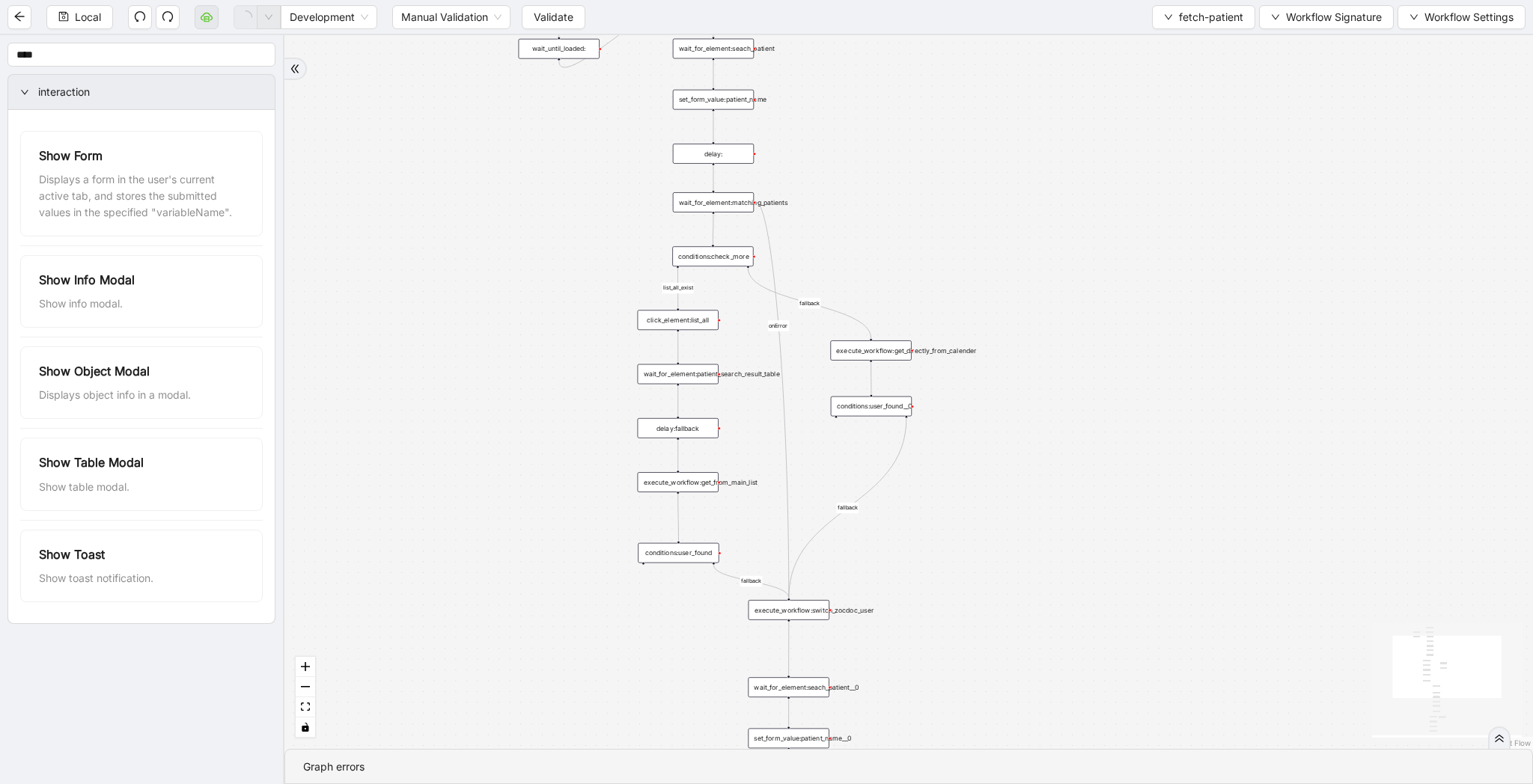
drag, startPoint x: 1105, startPoint y: 405, endPoint x: 1099, endPoint y: 426, distance: 21.8
click at [1099, 426] on div "list_all_exist fallback list_all_exist onError fallback fallback fallback trigg…" at bounding box center [909, 392] width 1248 height 714
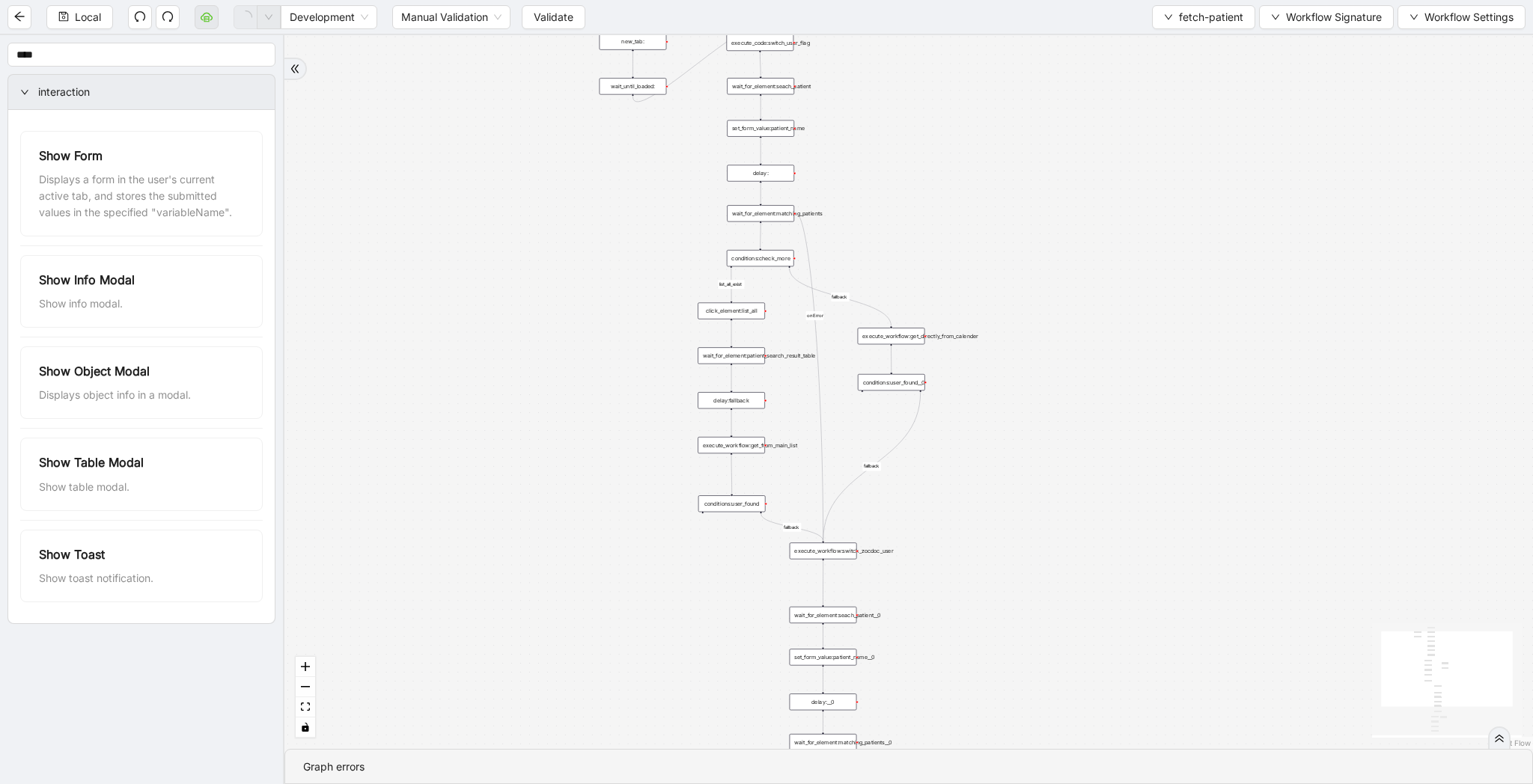
drag, startPoint x: 1138, startPoint y: 418, endPoint x: 1085, endPoint y: 318, distance: 113.2
click at [1085, 318] on div "list_all_exist fallback list_all_exist onError fallback fallback fallback trigg…" at bounding box center [909, 392] width 1248 height 714
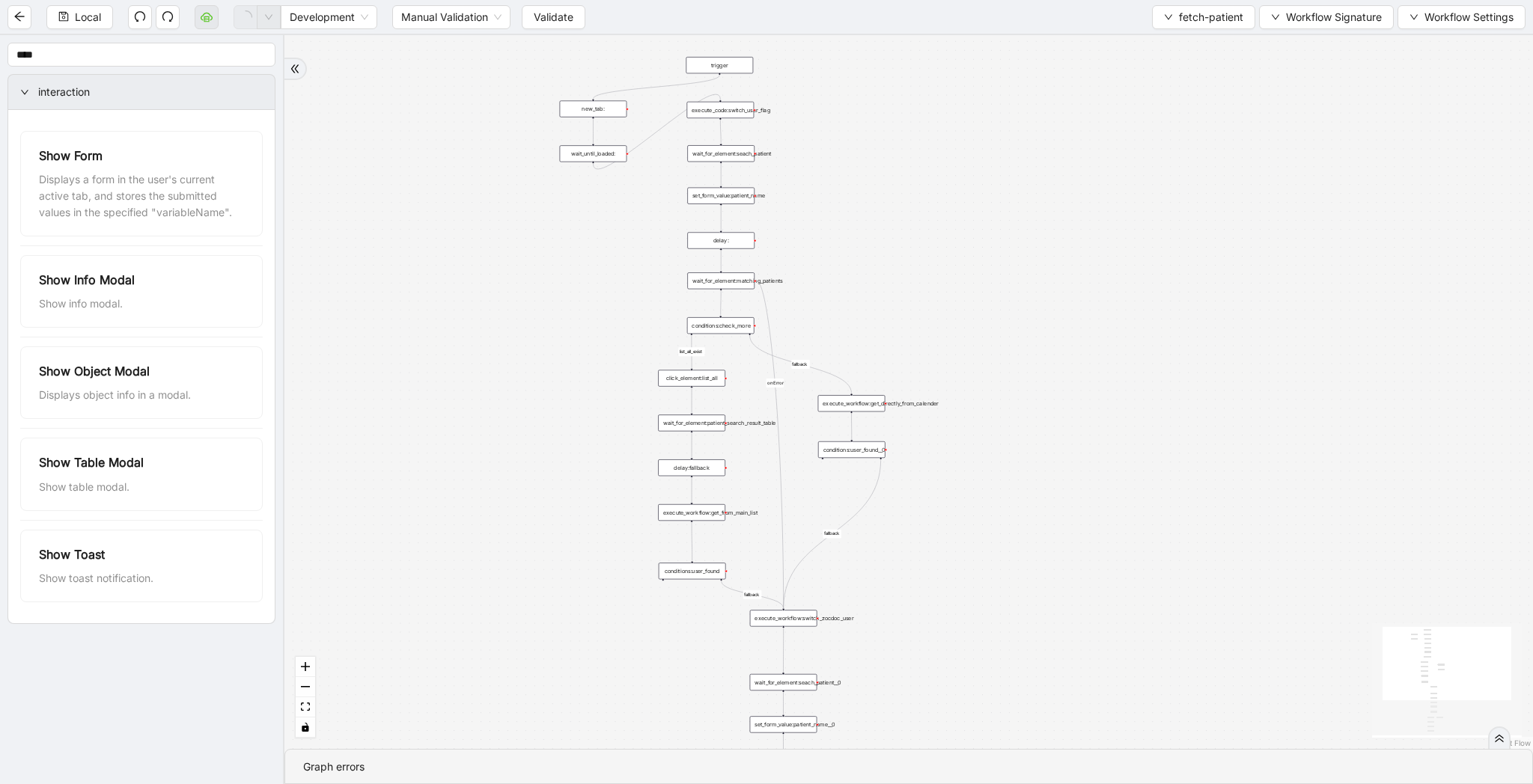
drag, startPoint x: 1094, startPoint y: 245, endPoint x: 1094, endPoint y: 365, distance: 120.0
click at [1094, 365] on div "list_all_exist fallback list_all_exist onError fallback fallback fallback trigg…" at bounding box center [909, 392] width 1248 height 714
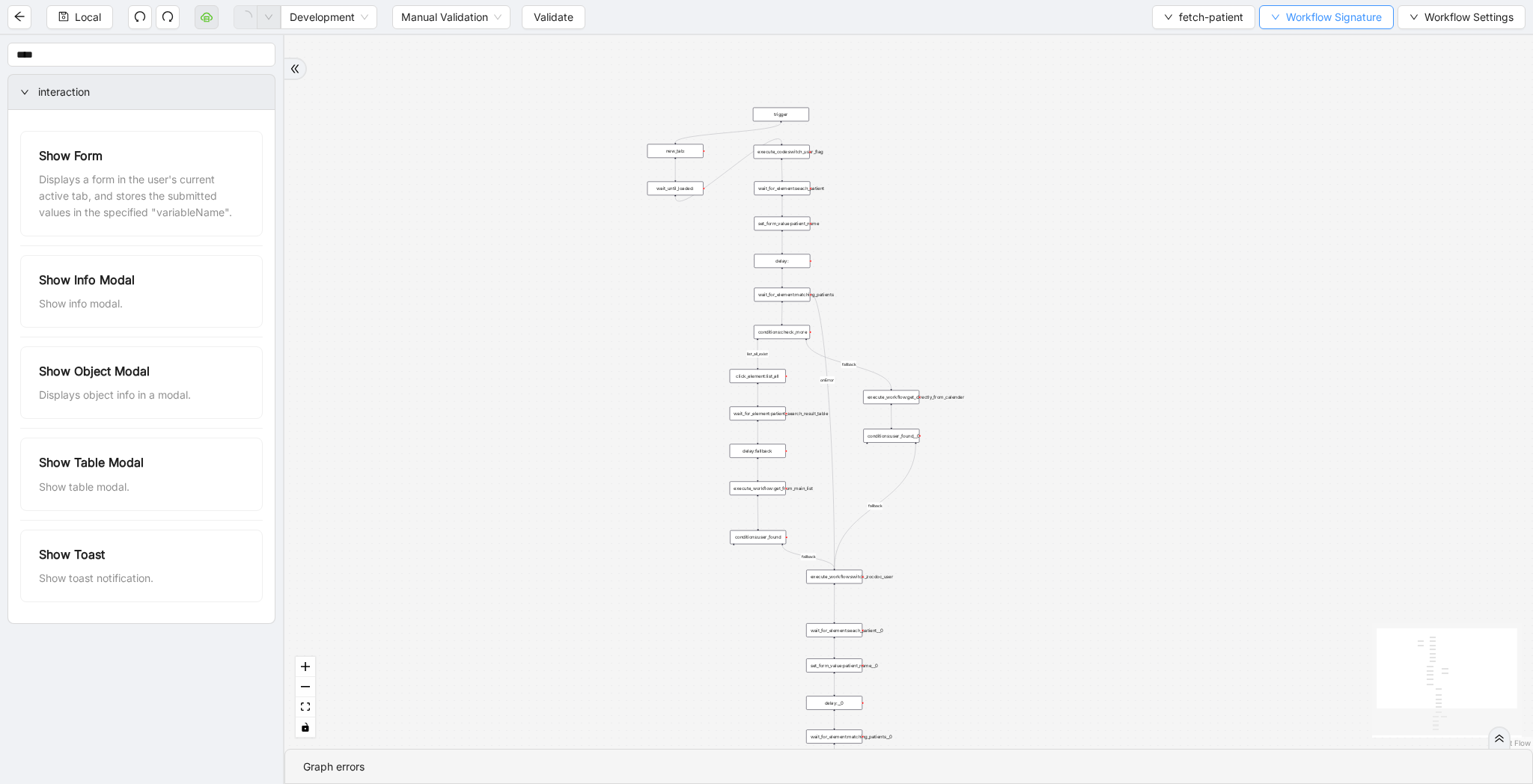
click at [1332, 17] on span "Workflow Signature" at bounding box center [1333, 16] width 95 height 16
click at [1318, 75] on span "Type" at bounding box center [1324, 70] width 101 height 16
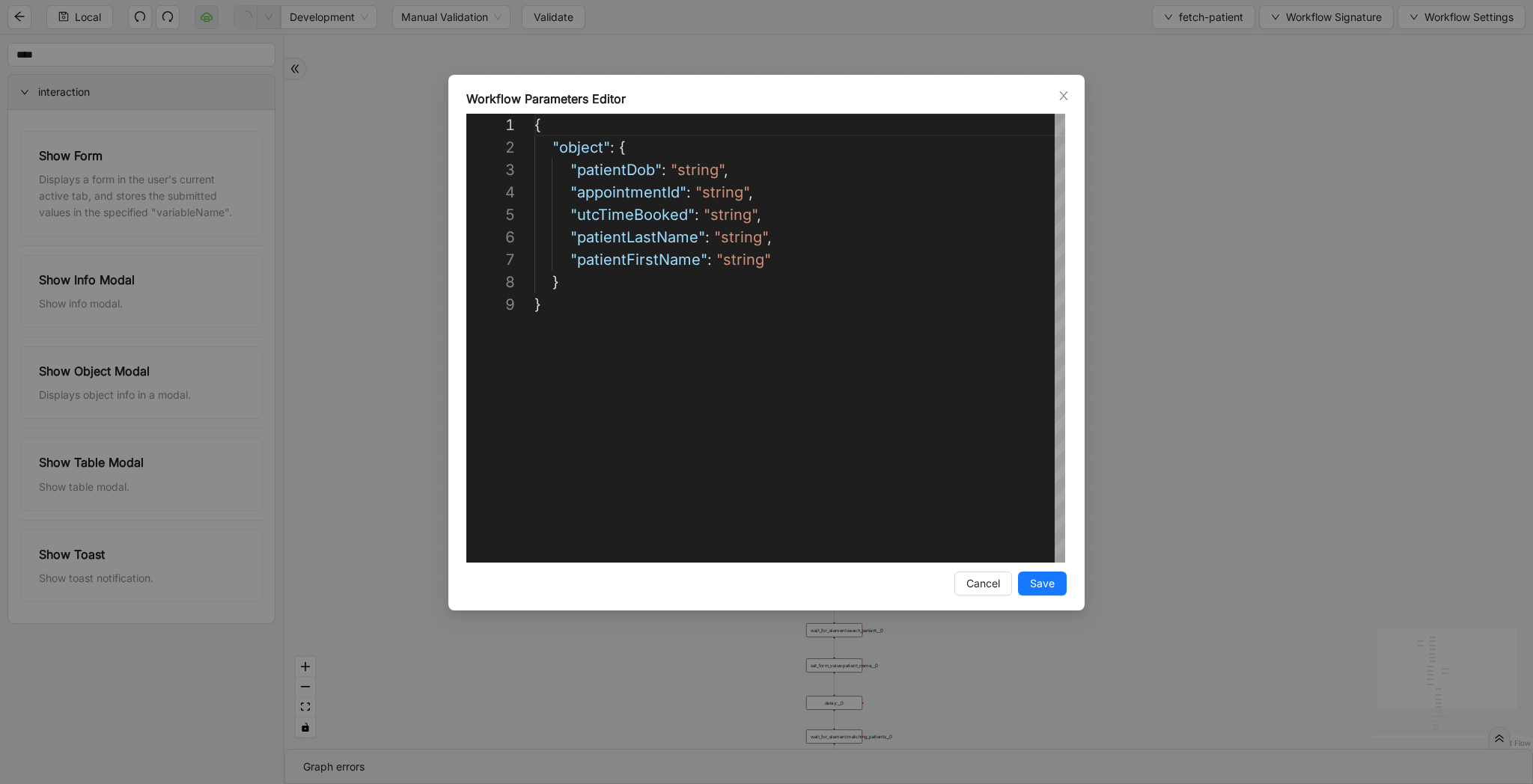
scroll to position [180, 0]
click at [1208, 251] on div "**********" at bounding box center [766, 392] width 1533 height 784
click at [1190, 213] on div "list_all_exist fallback list_all_exist onError fallback fallback fallback trigg…" at bounding box center [909, 392] width 1248 height 714
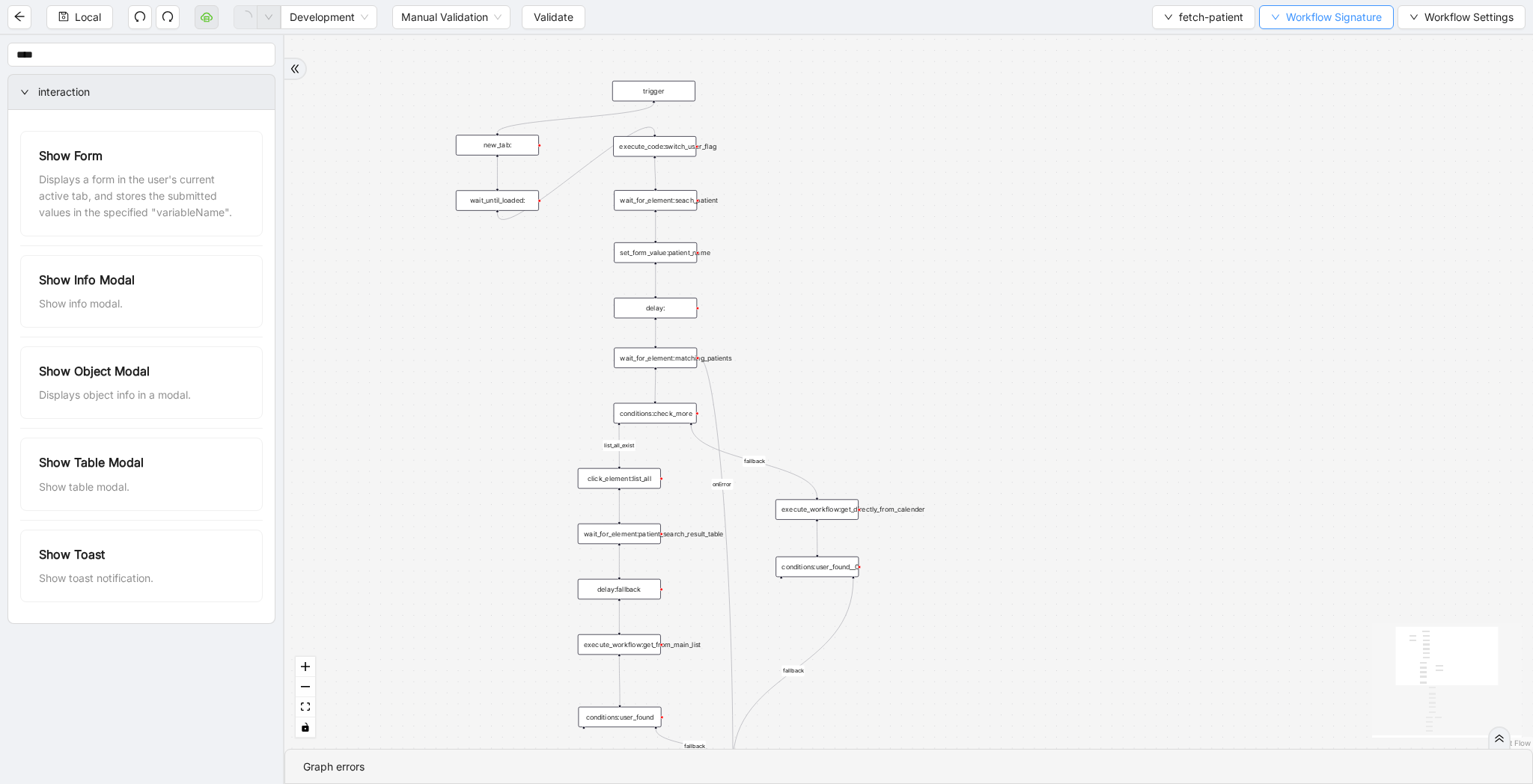
click at [1341, 28] on button "Workflow Signature" at bounding box center [1326, 17] width 135 height 24
click at [1327, 70] on span "Type" at bounding box center [1324, 70] width 101 height 16
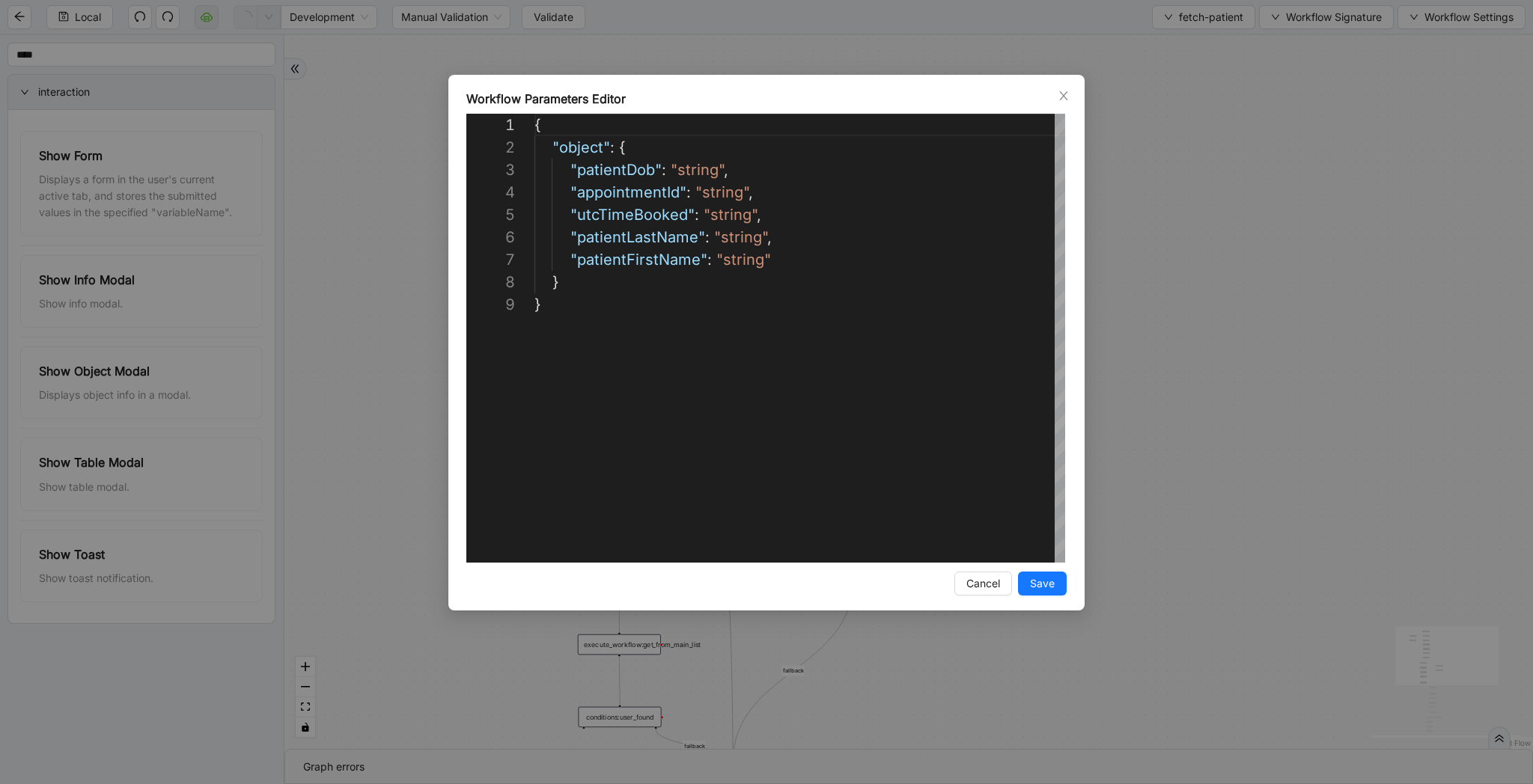
click at [1291, 66] on div "**********" at bounding box center [766, 392] width 1533 height 784
click at [1315, 1] on div "Local Development Manual Validation Validate fetch-patient Workflow Signature W…" at bounding box center [766, 16] width 1533 height 34
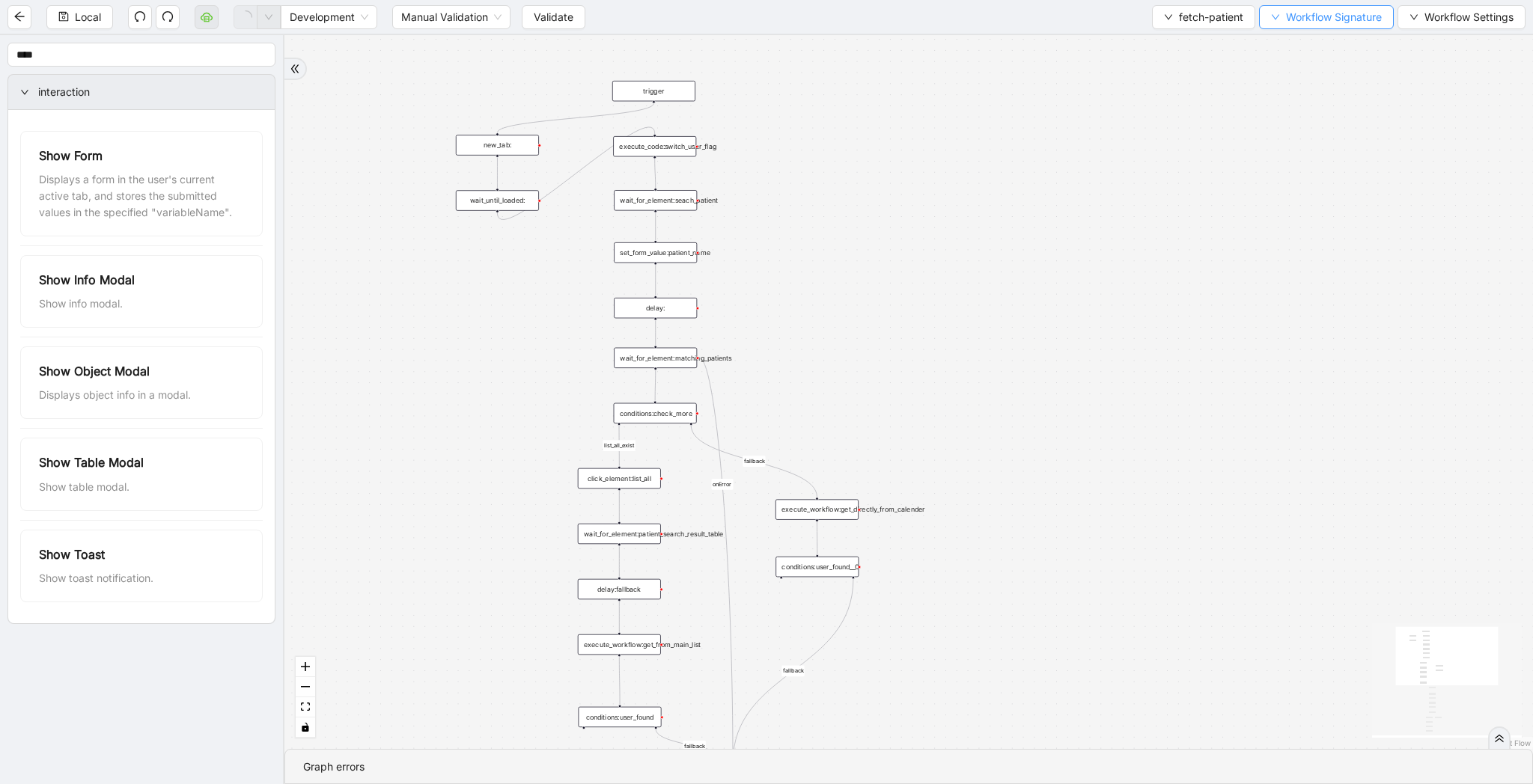
click at [1333, 24] on span "Workflow Signature" at bounding box center [1333, 16] width 95 height 16
click at [1297, 124] on span "Defaults" at bounding box center [1324, 118] width 101 height 16
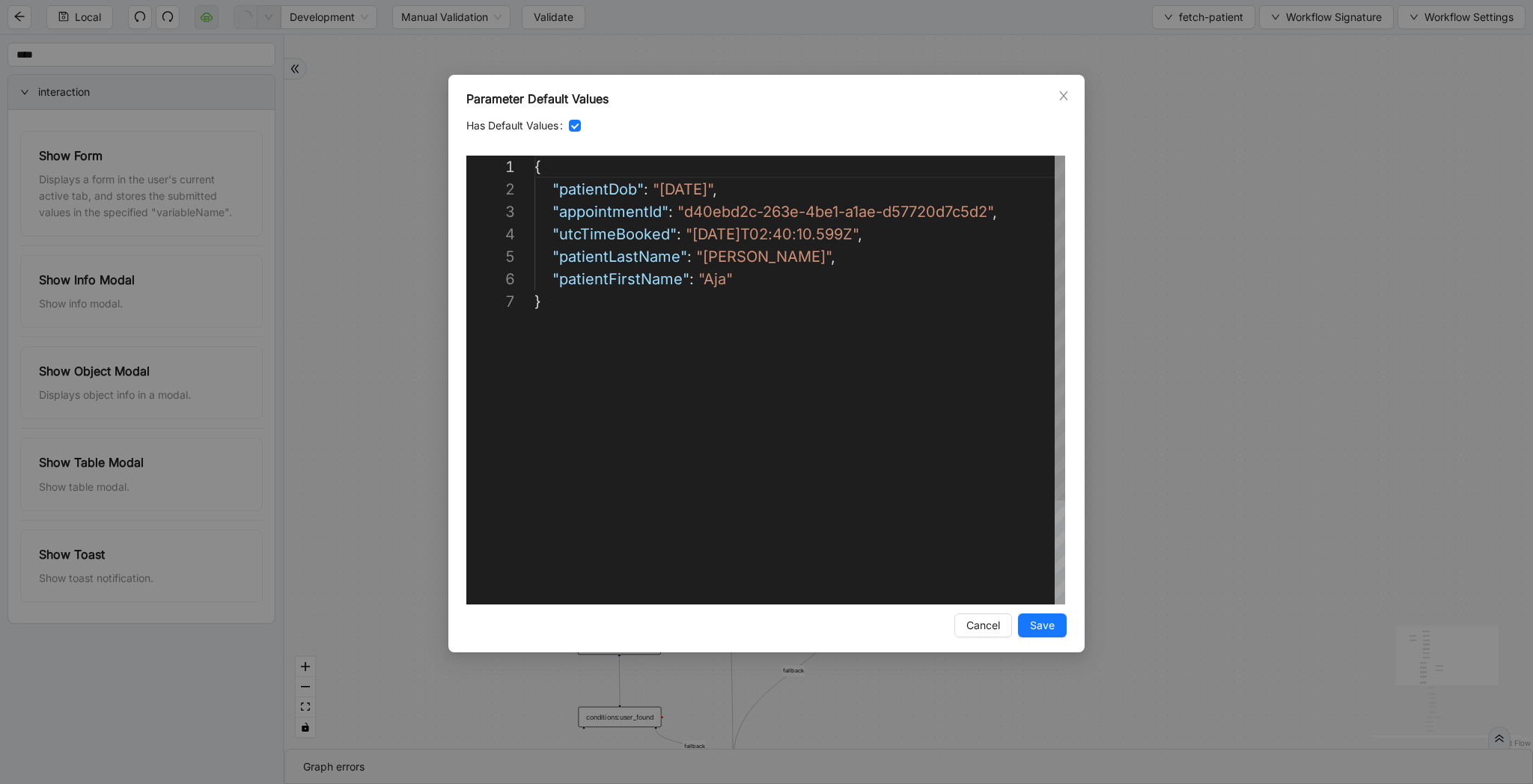
click at [694, 189] on div "{ "patientDob" : "1991/06/26" , "appointmentId" : "d40ebd2c-263e-4be1-a1ae-d577…" at bounding box center [800, 447] width 530 height 584
click at [715, 192] on div "{ "patientDob" : "1991-06/26" , "appointmentId" : "d40ebd2c-263e-4be1-a1ae-d577…" at bounding box center [800, 447] width 530 height 584
type textarea "**********"
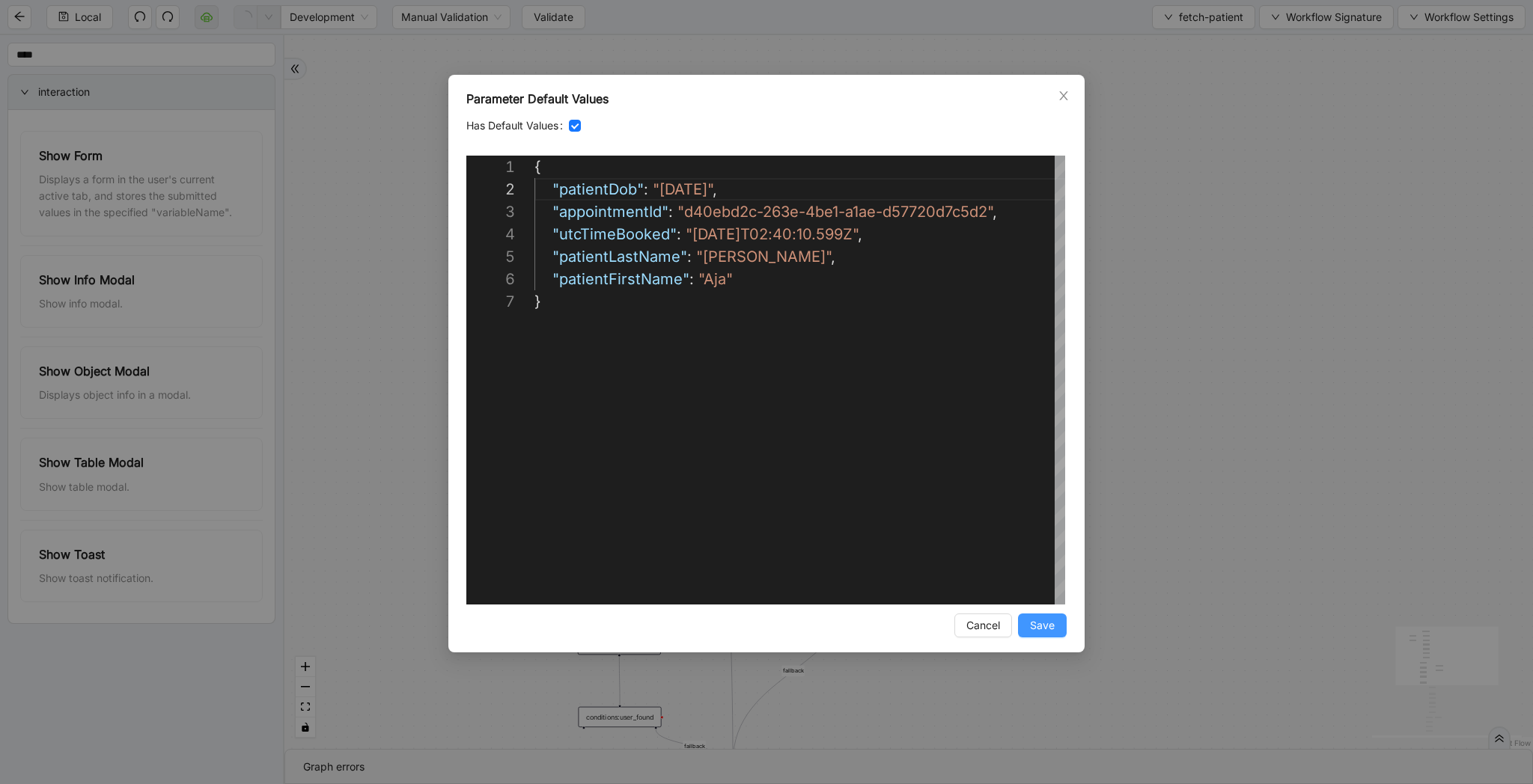
click at [1033, 629] on span "Save" at bounding box center [1042, 625] width 25 height 16
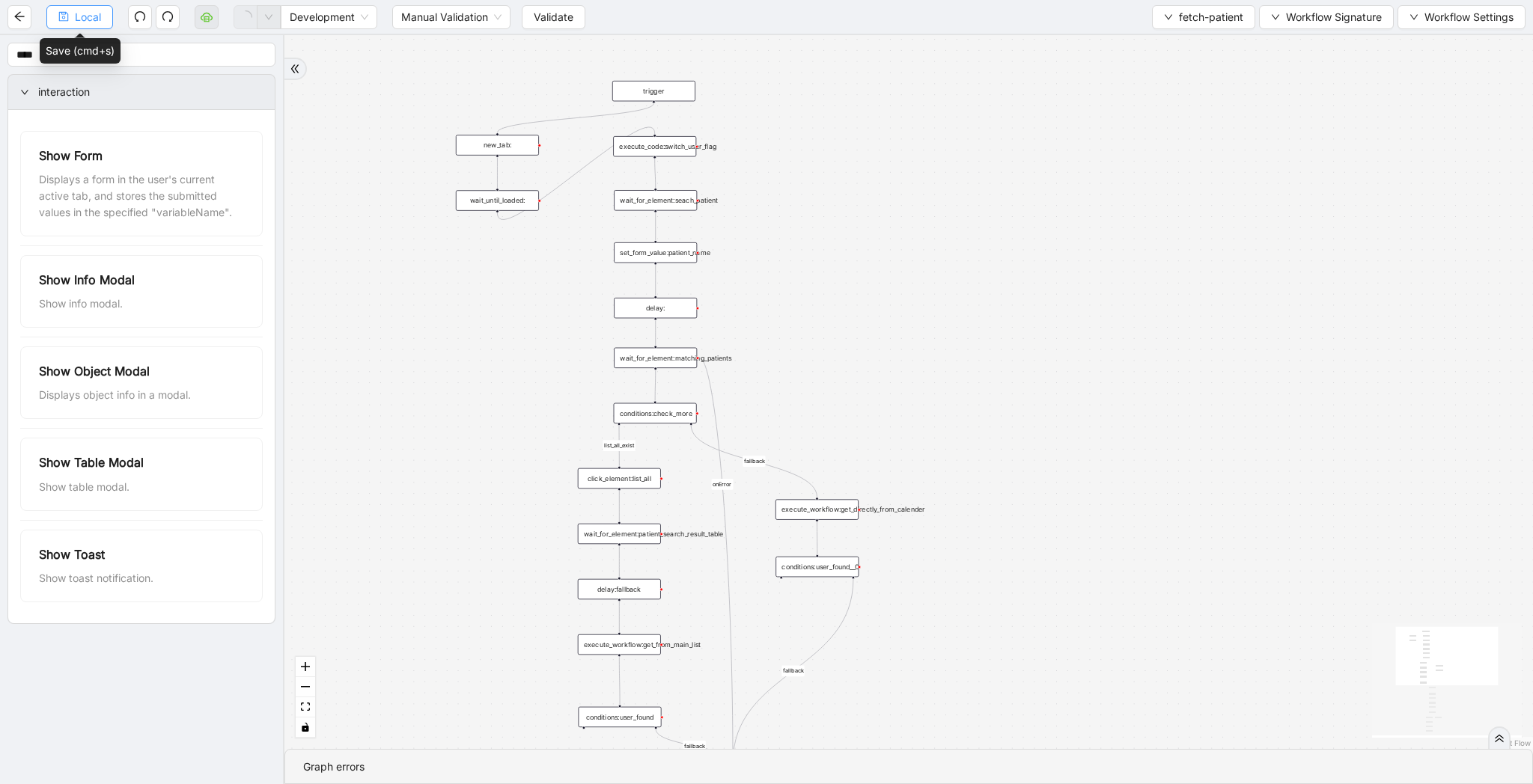
click at [89, 21] on span "Local" at bounding box center [88, 16] width 26 height 16
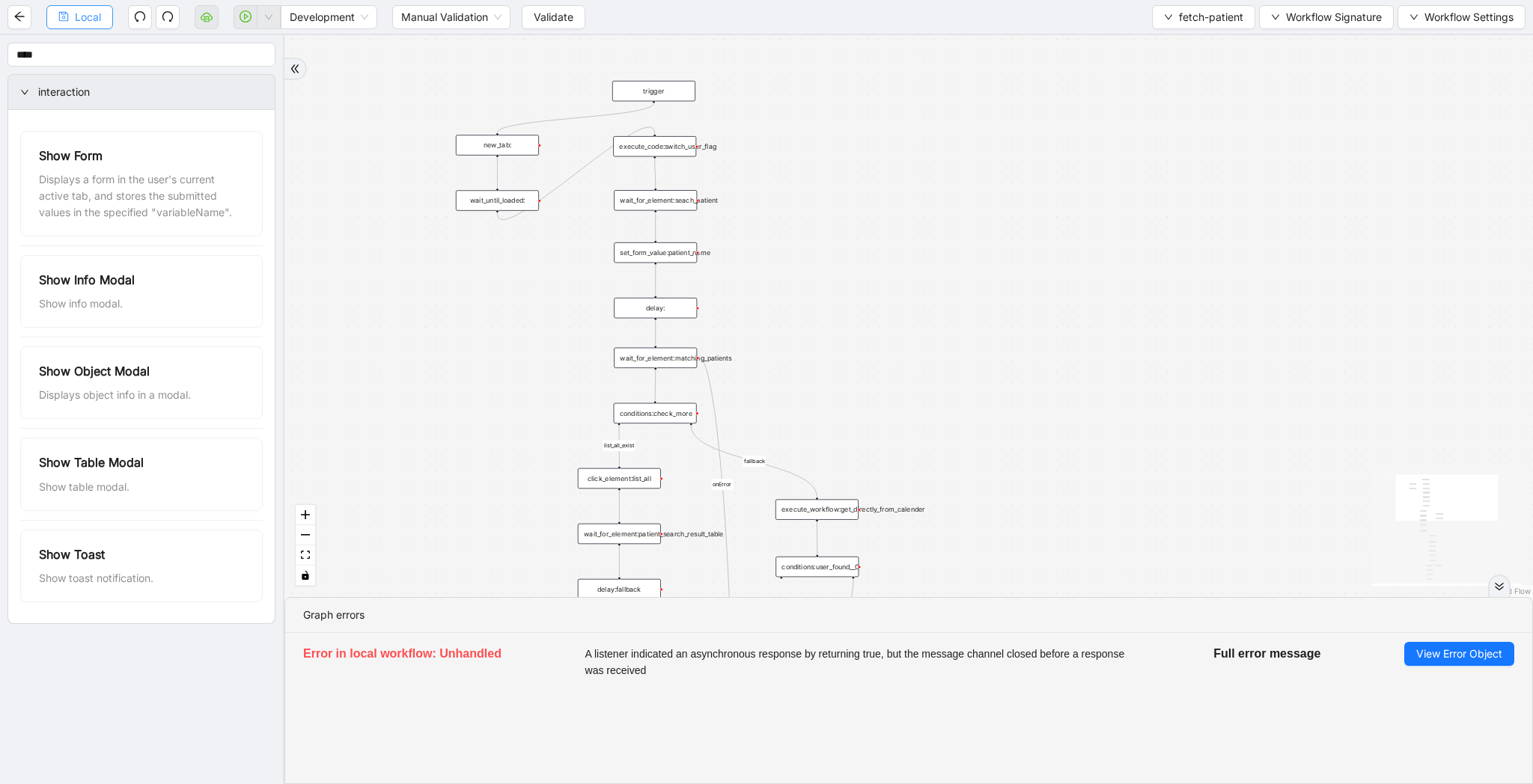
click at [89, 11] on span "Local" at bounding box center [88, 16] width 26 height 16
click at [561, 23] on span "Validate" at bounding box center [554, 16] width 40 height 16
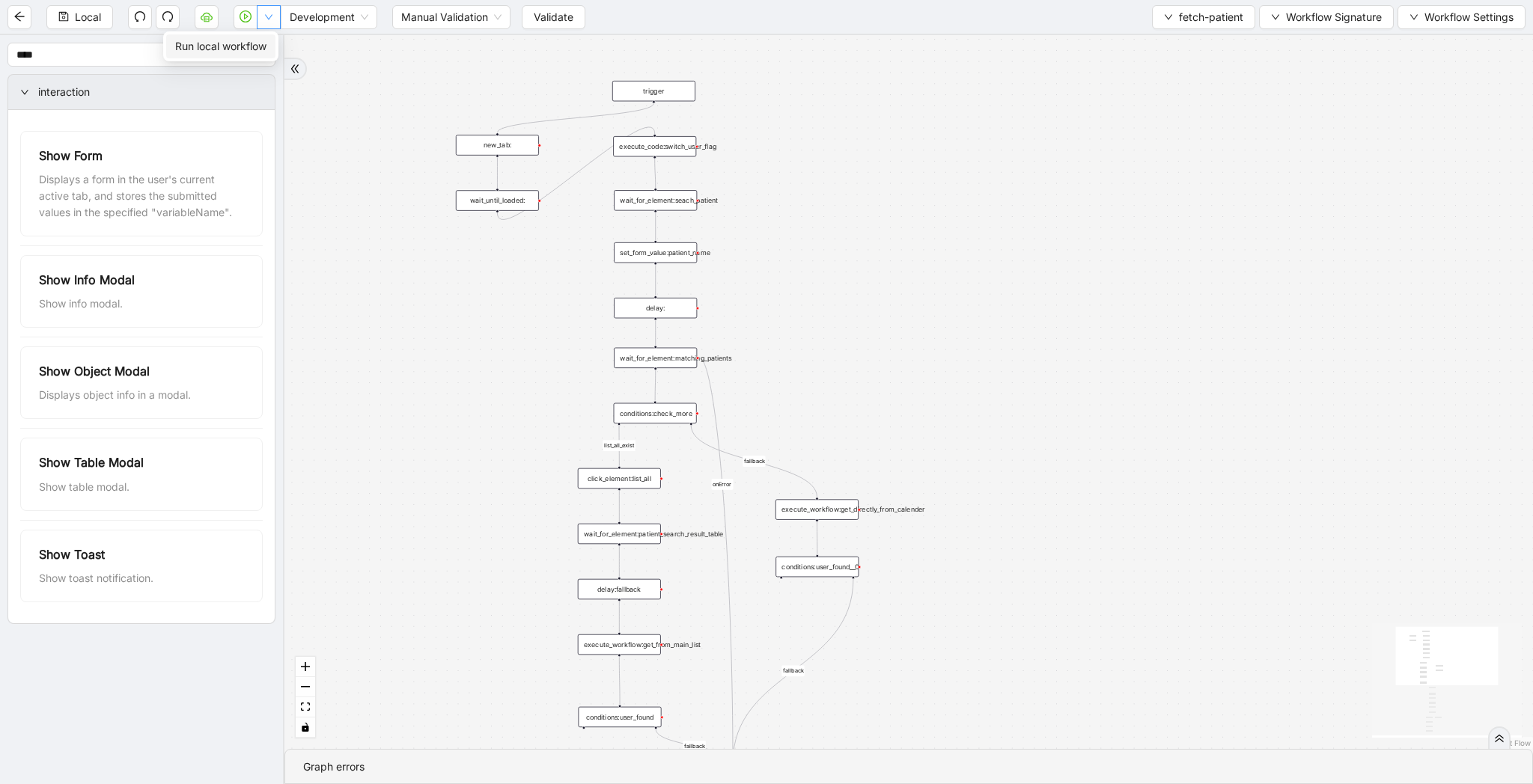
click at [269, 24] on button "button" at bounding box center [269, 17] width 24 height 24
click at [263, 46] on span "Run local workflow" at bounding box center [221, 46] width 91 height 16
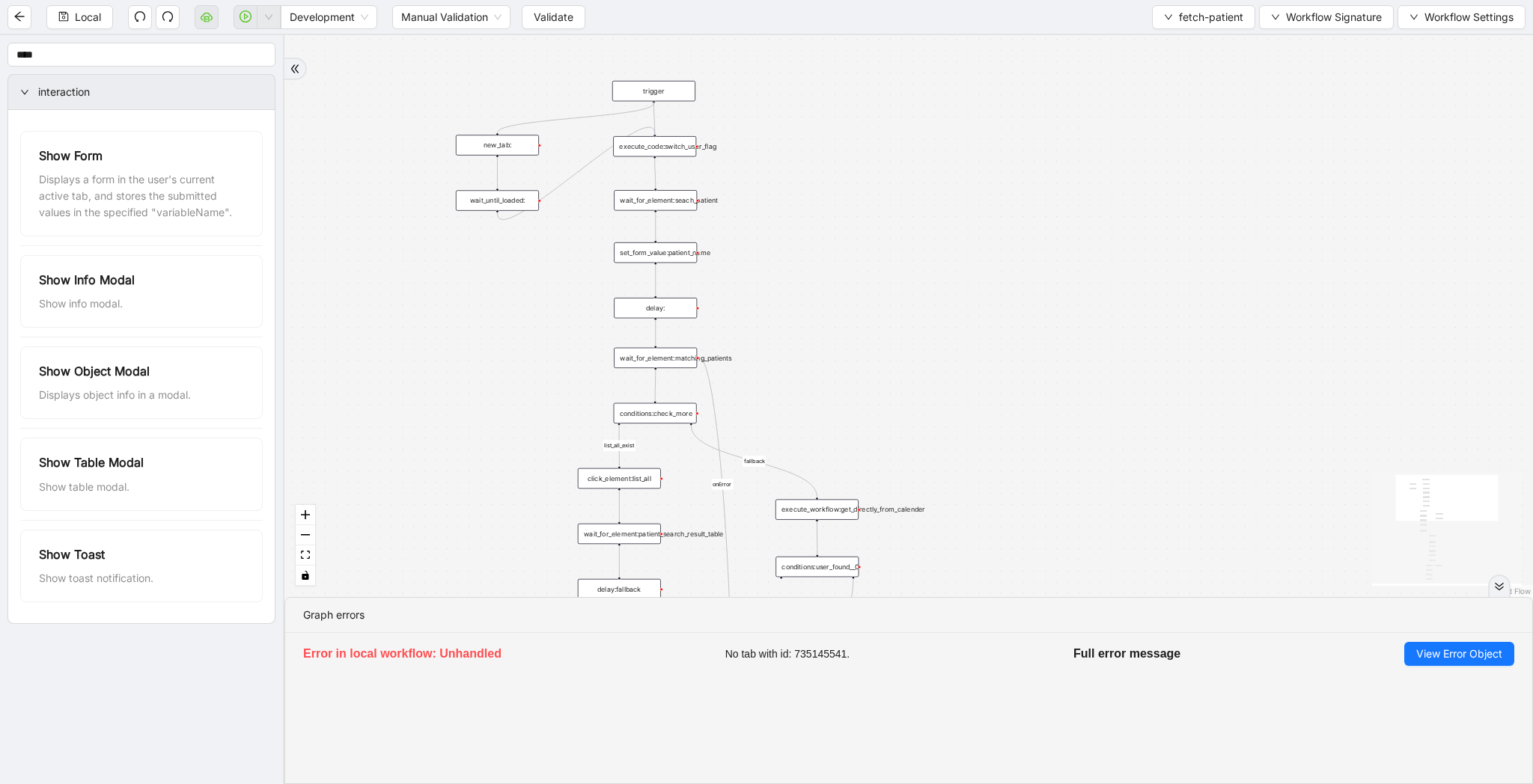
drag, startPoint x: 653, startPoint y: 101, endPoint x: 813, endPoint y: 165, distance: 172.3
click at [653, 139] on div "trigger wait_for_element:seach_patient set_form_value:patient_name wait_for_ele…" at bounding box center [1075, 347] width 924 height 416
drag, startPoint x: 813, startPoint y: 225, endPoint x: 813, endPoint y: 169, distance: 56.0
click at [813, 169] on div "list_all_exist fallback list_all_exist onError fallback fallback fallback trigg…" at bounding box center [909, 316] width 1248 height 562
click at [543, 15] on span "Validate" at bounding box center [554, 16] width 40 height 16
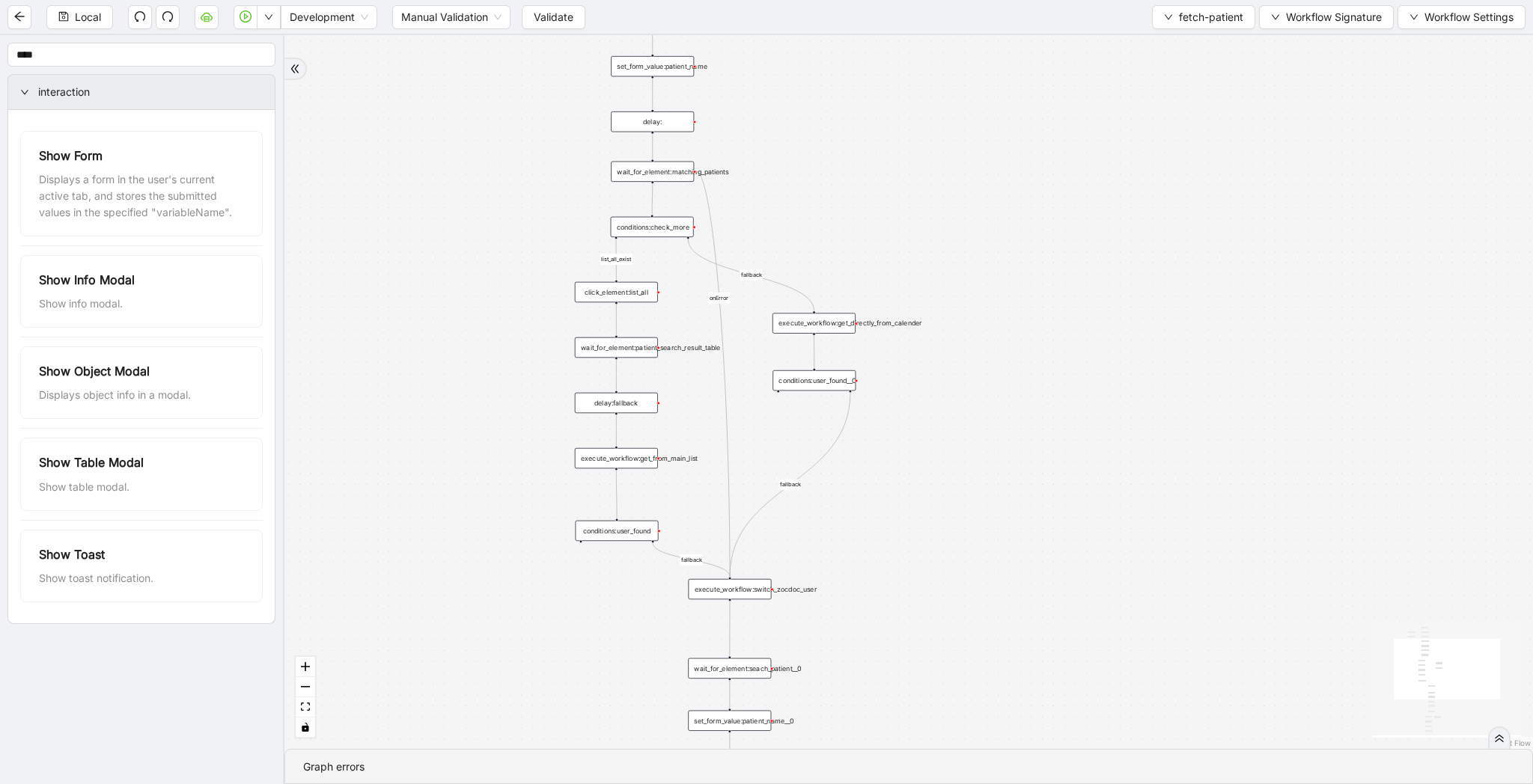
drag, startPoint x: 910, startPoint y: 235, endPoint x: 906, endPoint y: 103, distance: 132.1
click at [906, 103] on div "list_all_exist fallback list_all_exist onError fallback fallback fallback trigg…" at bounding box center [909, 392] width 1248 height 714
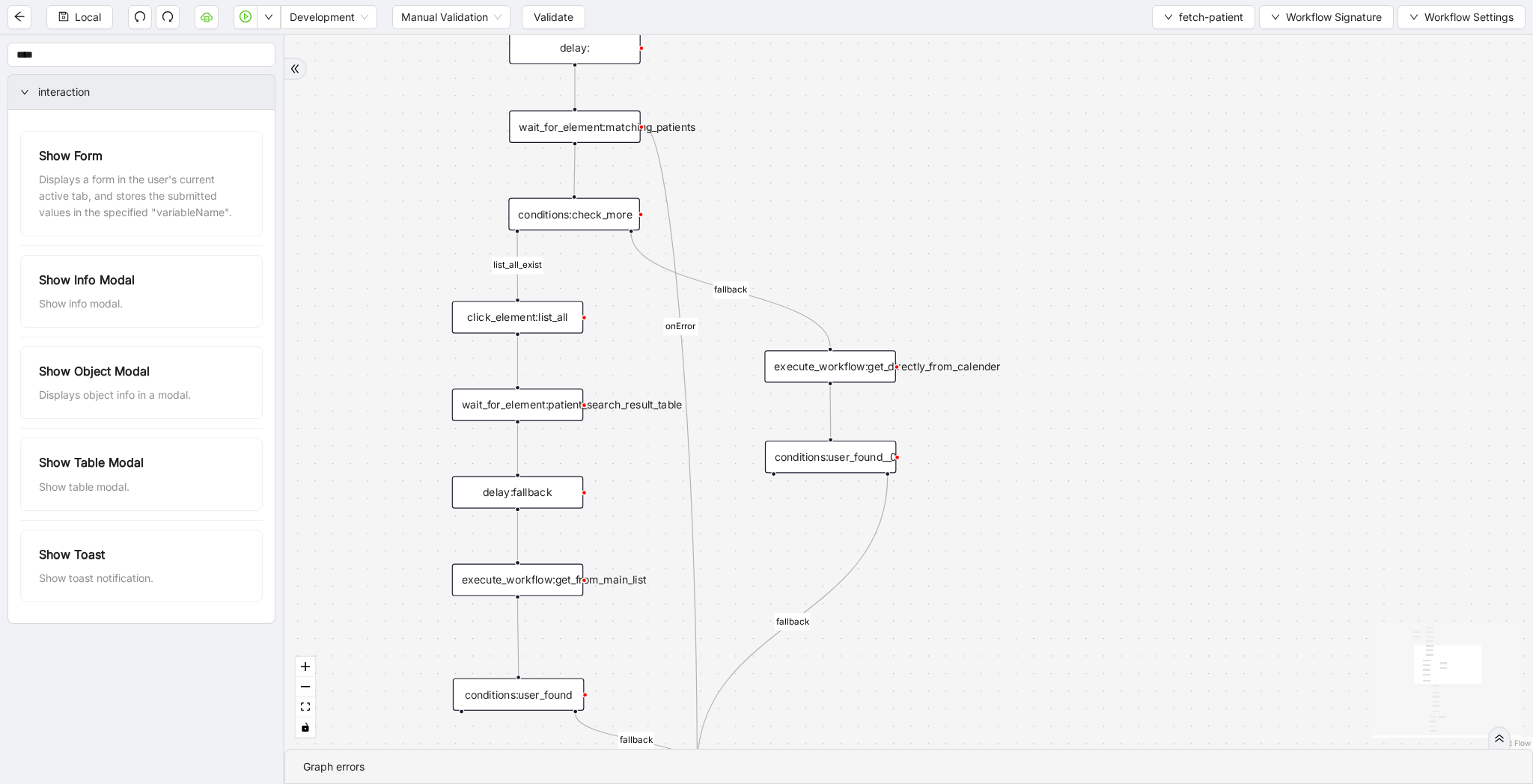
drag, startPoint x: 684, startPoint y: 254, endPoint x: 806, endPoint y: 254, distance: 122.0
click at [806, 254] on div "list_all_exist fallback list_all_exist onError fallback fallback fallback trigg…" at bounding box center [909, 392] width 1248 height 714
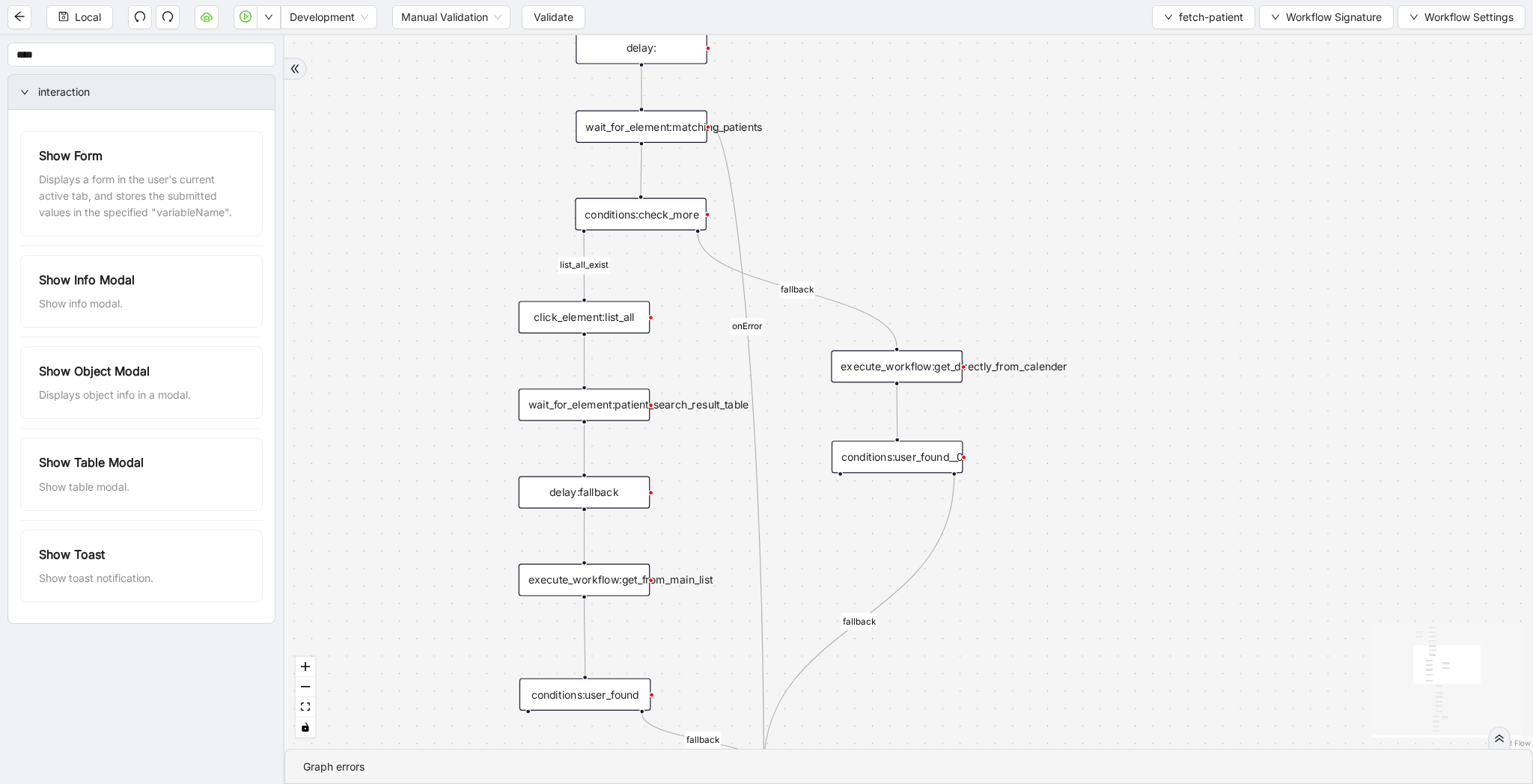
click at [650, 218] on div "conditions:check_more" at bounding box center [641, 214] width 132 height 32
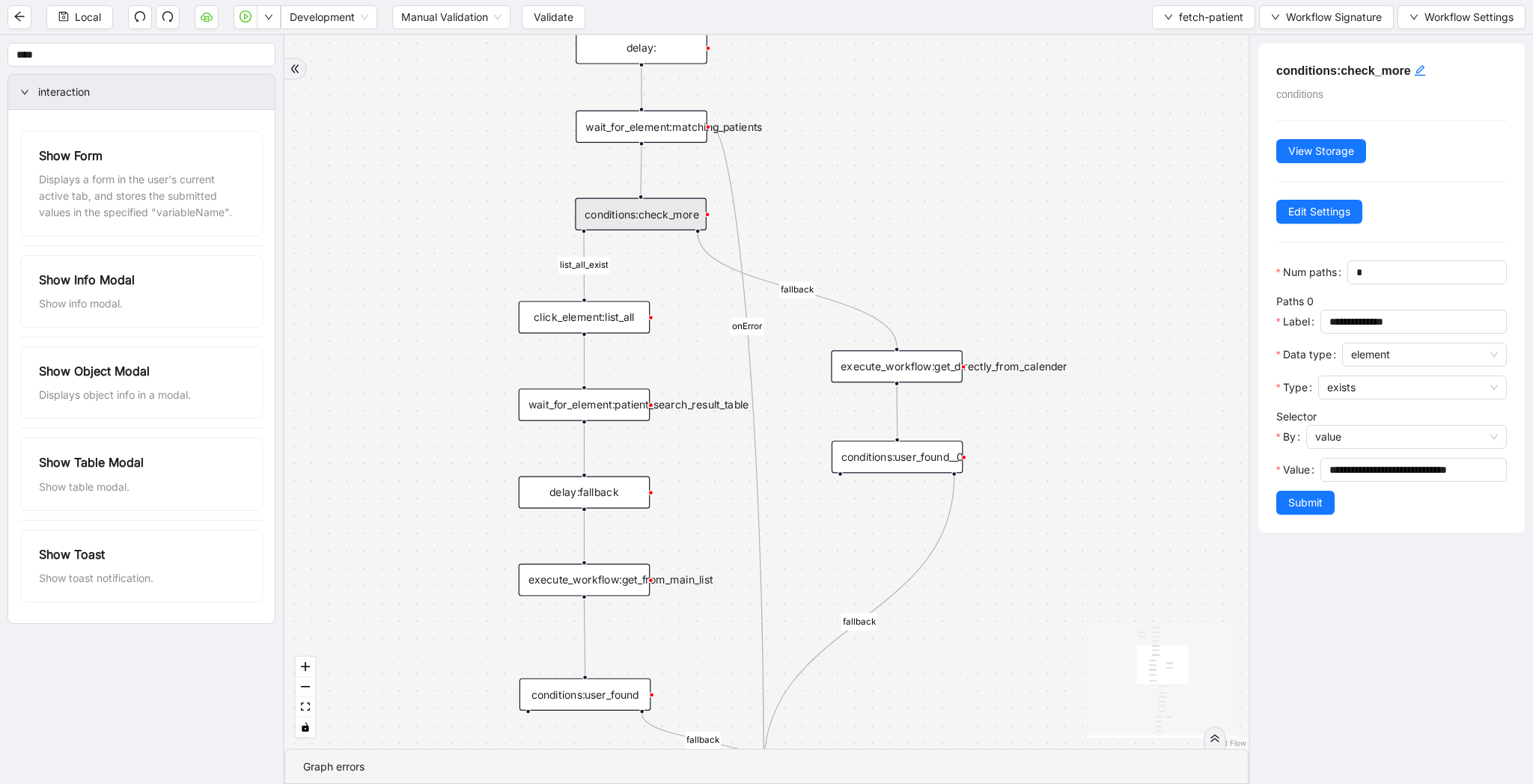
drag, startPoint x: 1078, startPoint y: 230, endPoint x: 1078, endPoint y: 326, distance: 96.0
click at [1078, 326] on div "list_all_exist fallback list_all_exist onError fallback fallback fallback trigg…" at bounding box center [766, 392] width 964 height 714
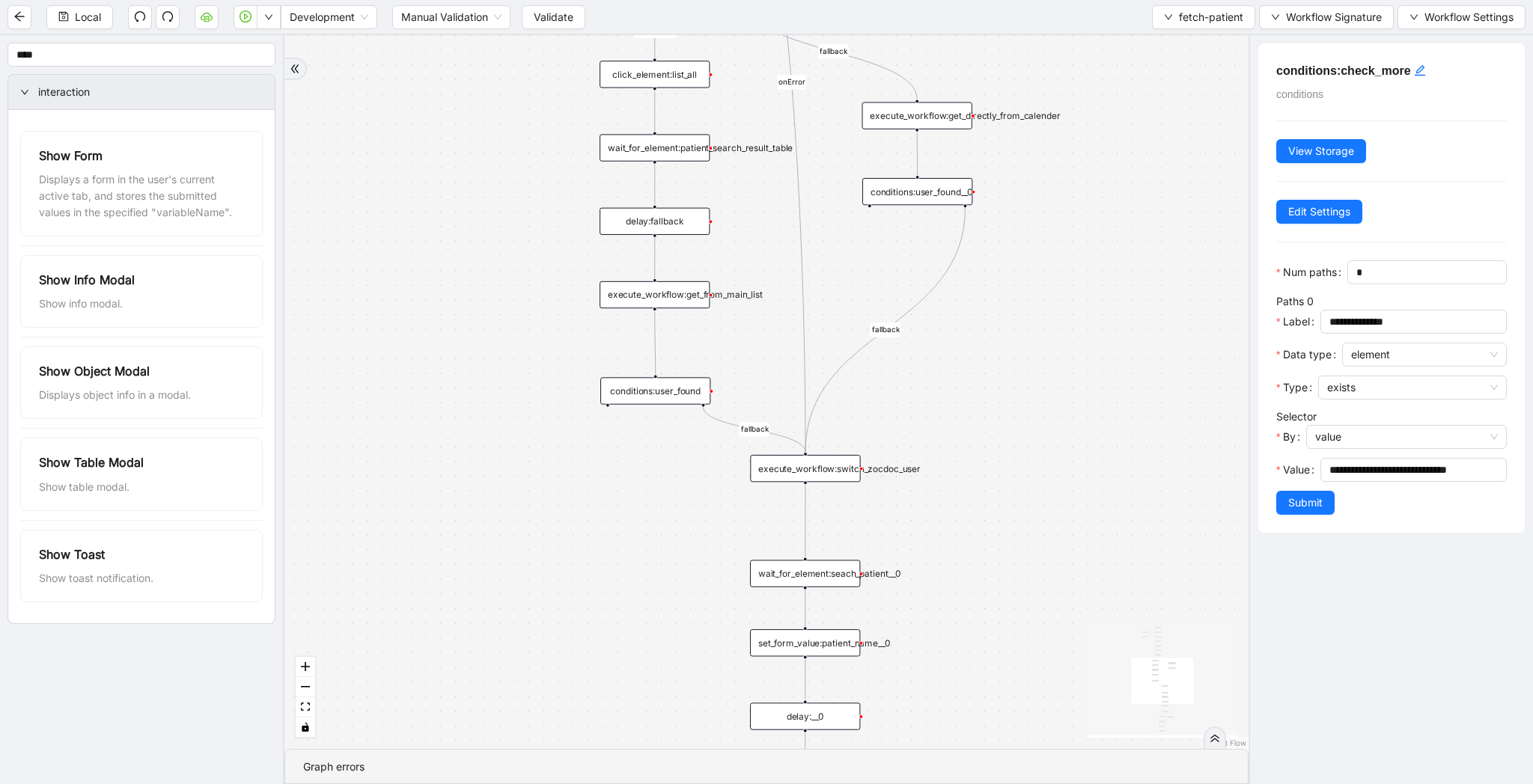
drag, startPoint x: 1093, startPoint y: 437, endPoint x: 1083, endPoint y: 112, distance: 325.2
click at [1083, 112] on div "list_all_exist fallback list_all_exist onError fallback fallback fallback trigg…" at bounding box center [766, 392] width 964 height 714
click at [949, 192] on div "conditions:user_found__0" at bounding box center [917, 189] width 110 height 27
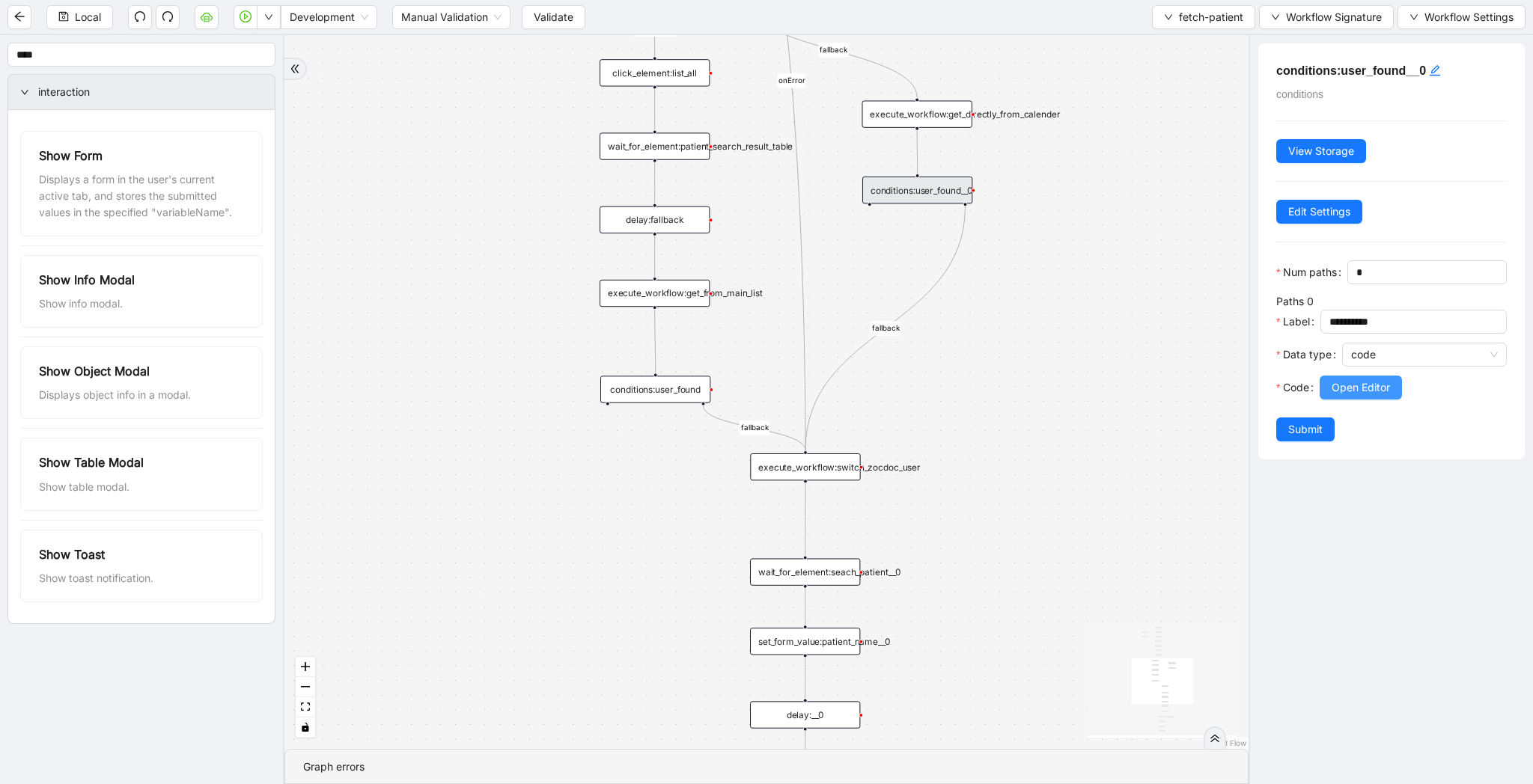
click at [1334, 376] on button "Open Editor" at bounding box center [1361, 388] width 83 height 24
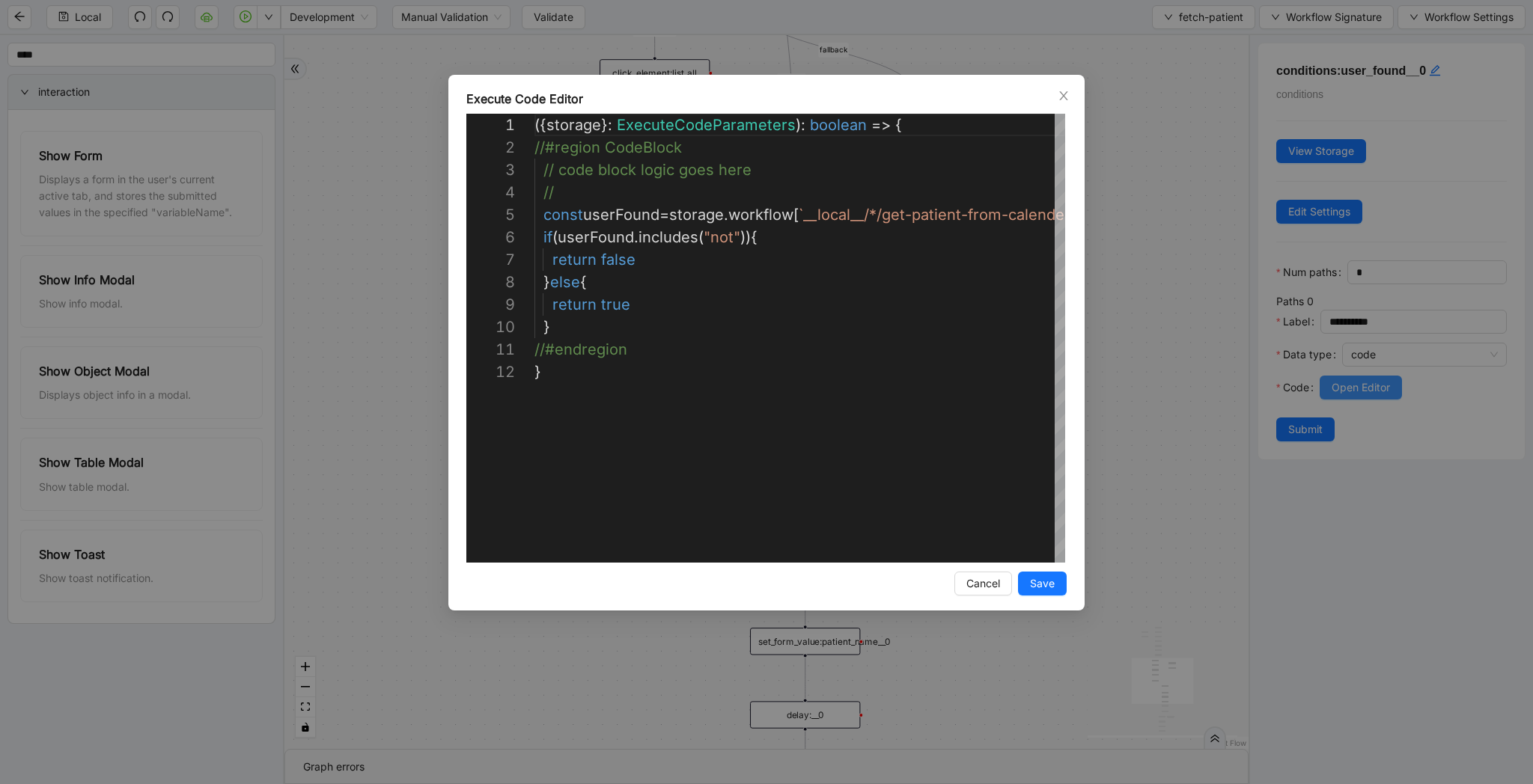
scroll to position [224, 0]
click at [1205, 416] on div "**********" at bounding box center [766, 392] width 1533 height 784
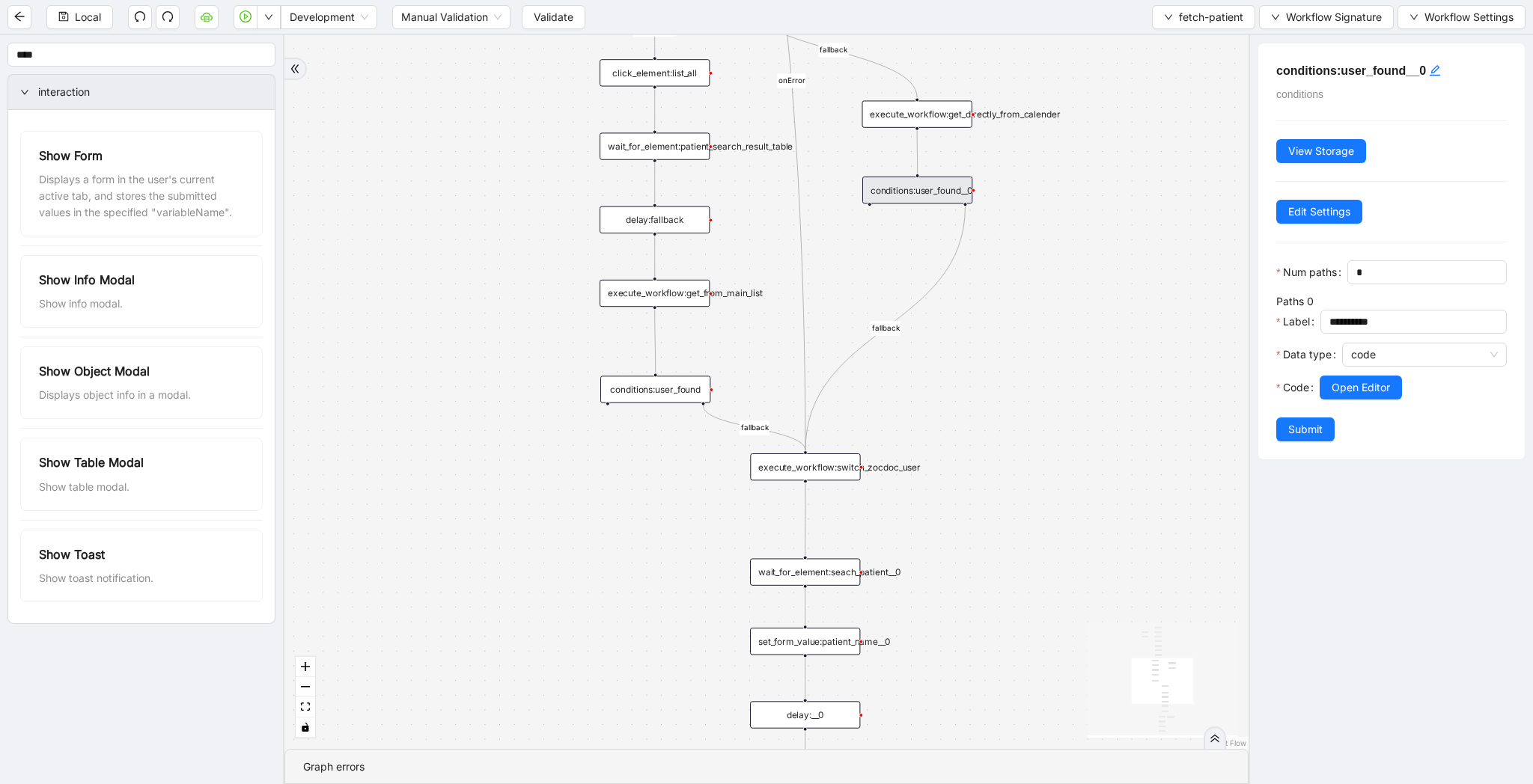
drag, startPoint x: 1171, startPoint y: 145, endPoint x: 1171, endPoint y: 303, distance: 158.0
click at [1171, 303] on div "list_all_exist fallback list_all_exist onError fallback fallback fallback trigg…" at bounding box center [766, 392] width 964 height 714
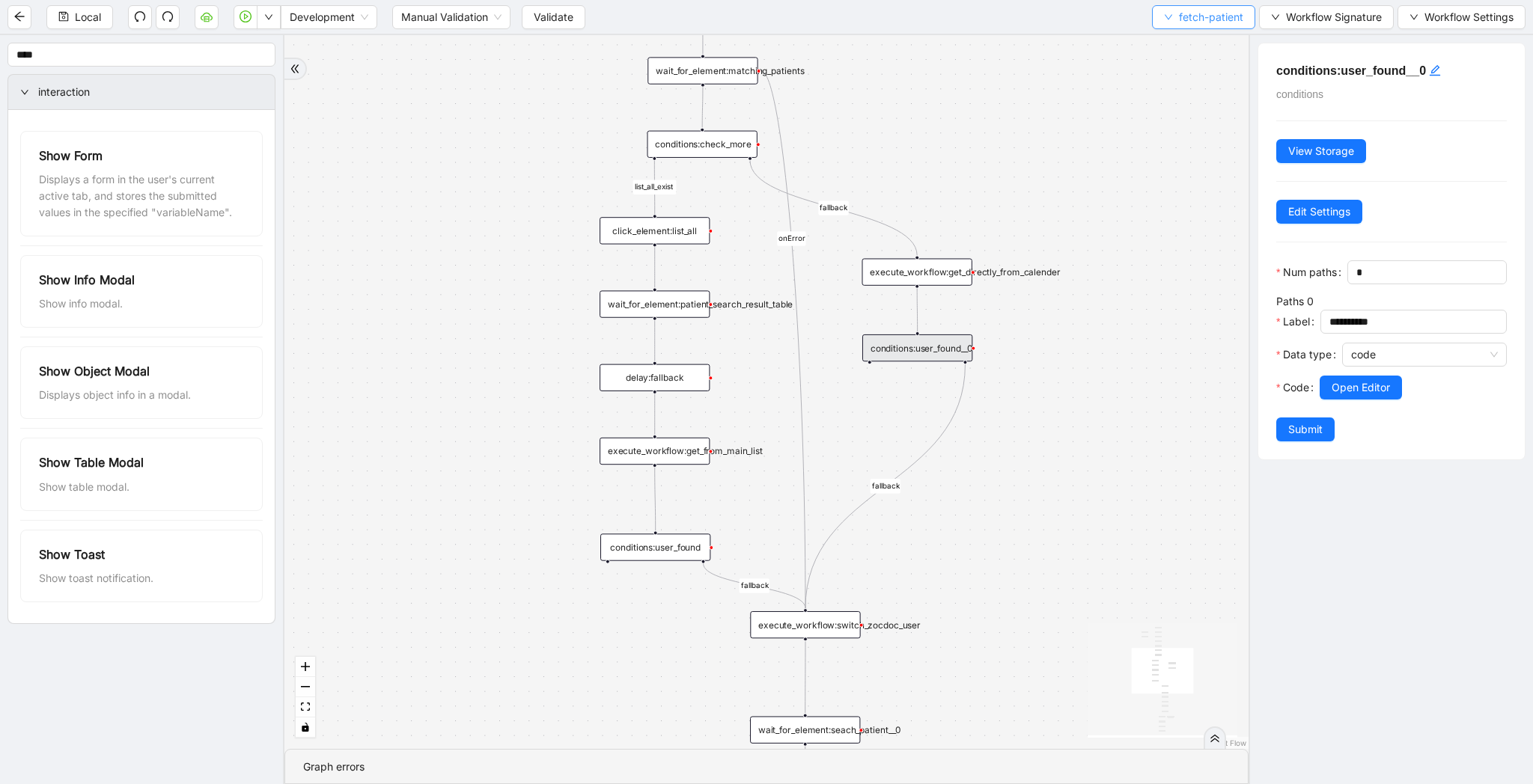
click at [1190, 15] on span "fetch-patient" at bounding box center [1211, 16] width 64 height 16
click at [1190, 39] on span "Select" at bounding box center [1200, 46] width 79 height 16
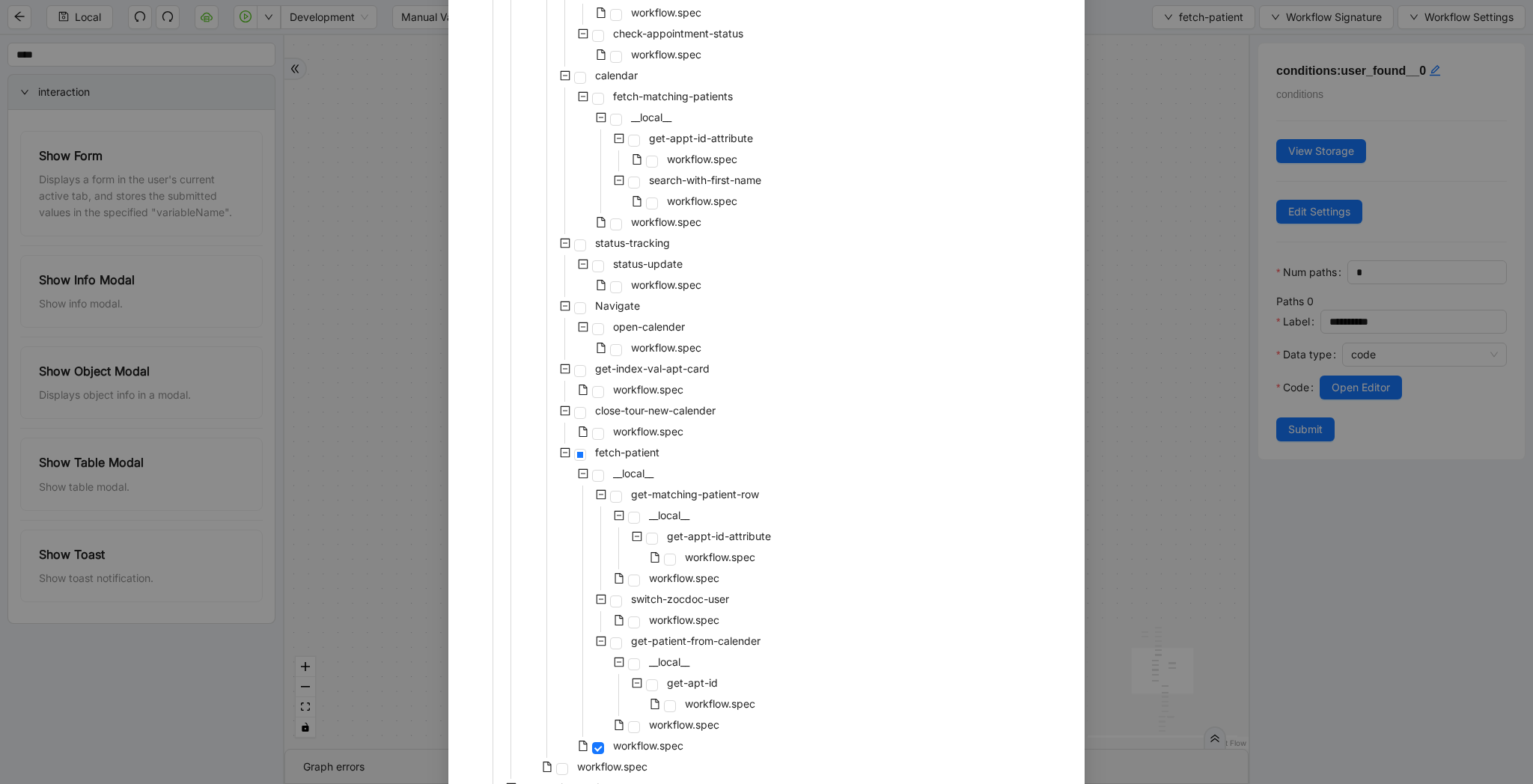
scroll to position [925, 0]
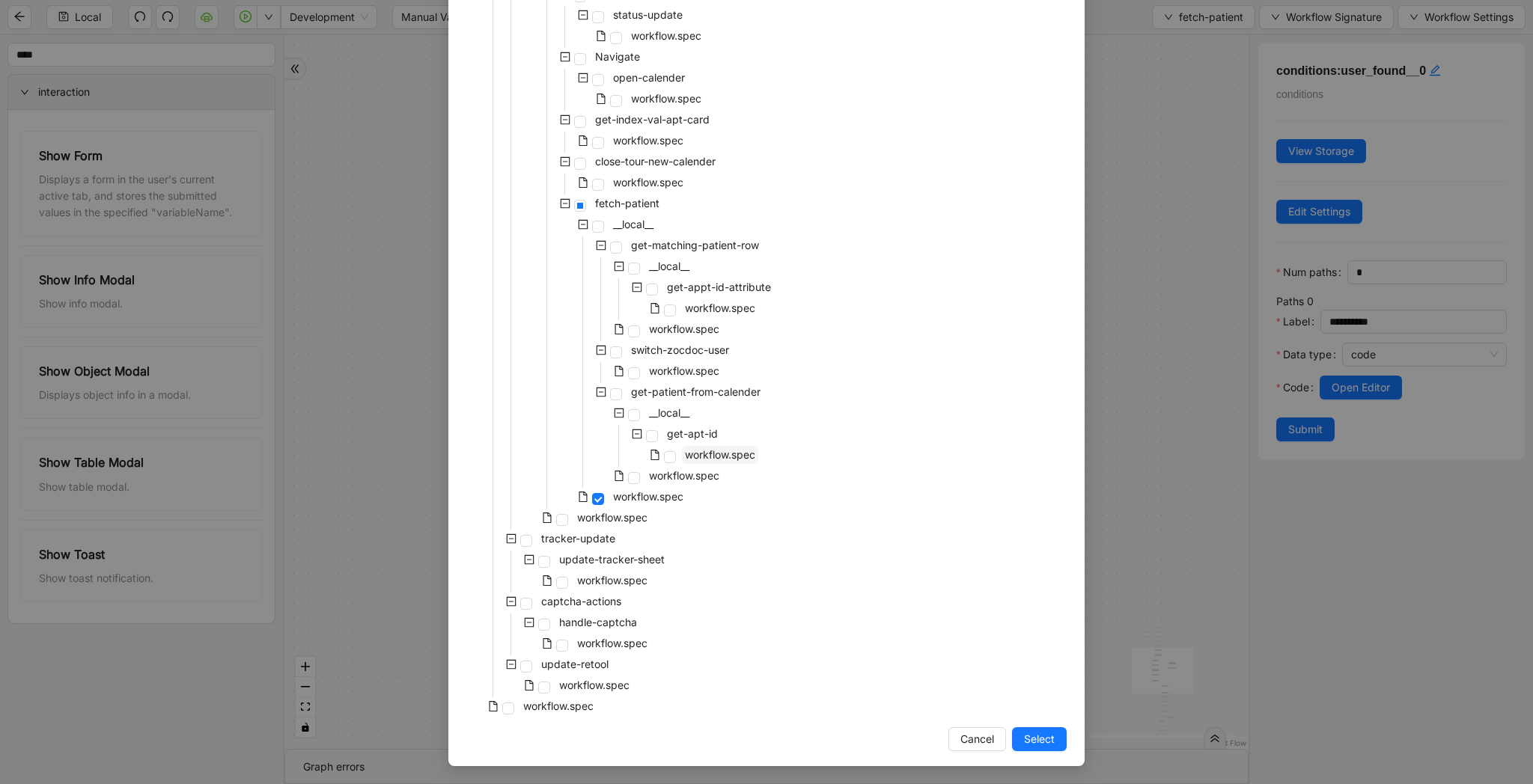
click at [714, 457] on span "workflow.spec" at bounding box center [720, 454] width 71 height 13
click at [1036, 736] on span "Select" at bounding box center [1039, 738] width 31 height 16
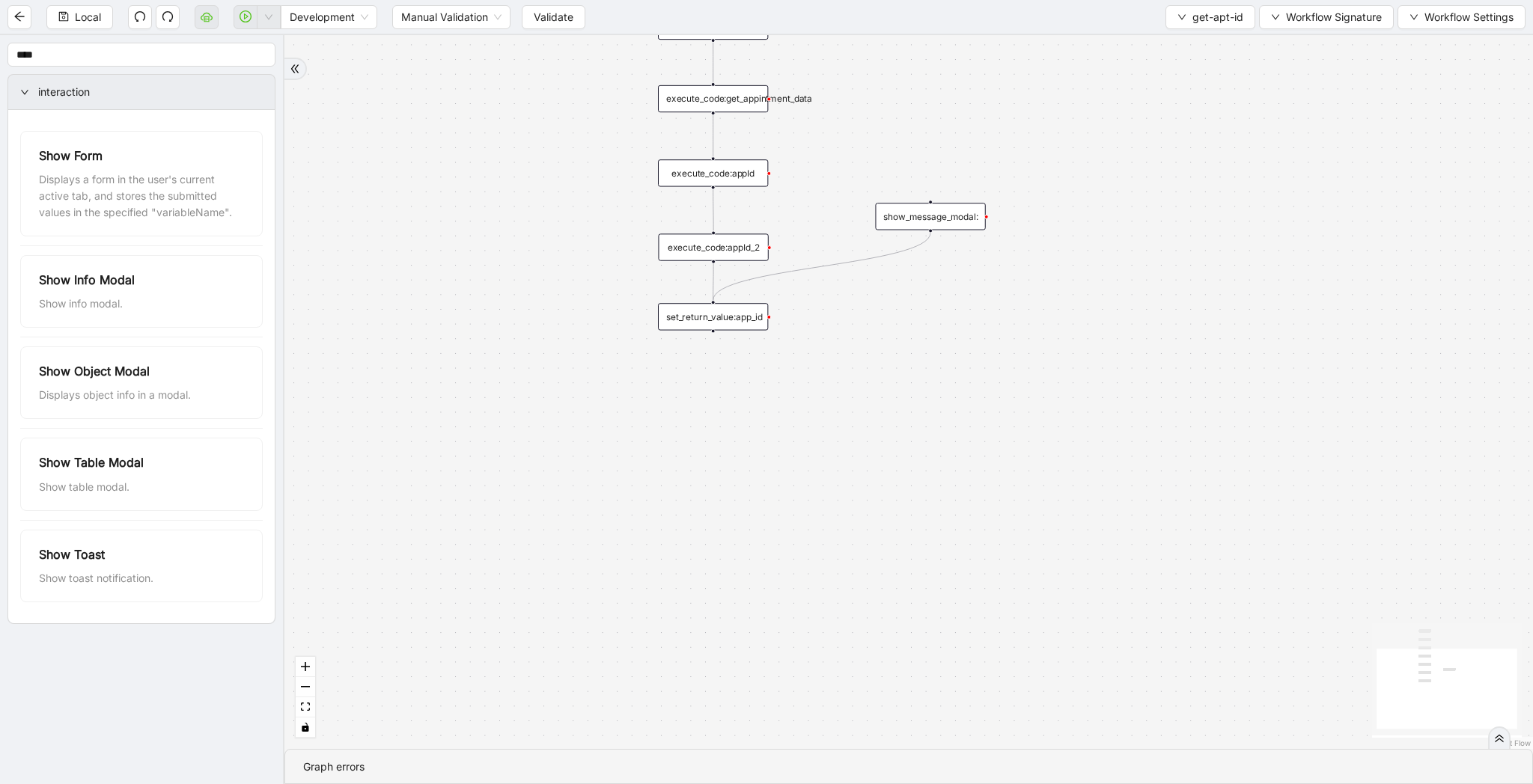
drag, startPoint x: 1101, startPoint y: 229, endPoint x: 1099, endPoint y: 457, distance: 228.0
click at [1099, 457] on div "trigger wait_until_loaded:appointments_page get_network_response:appointment_da…" at bounding box center [909, 392] width 1248 height 714
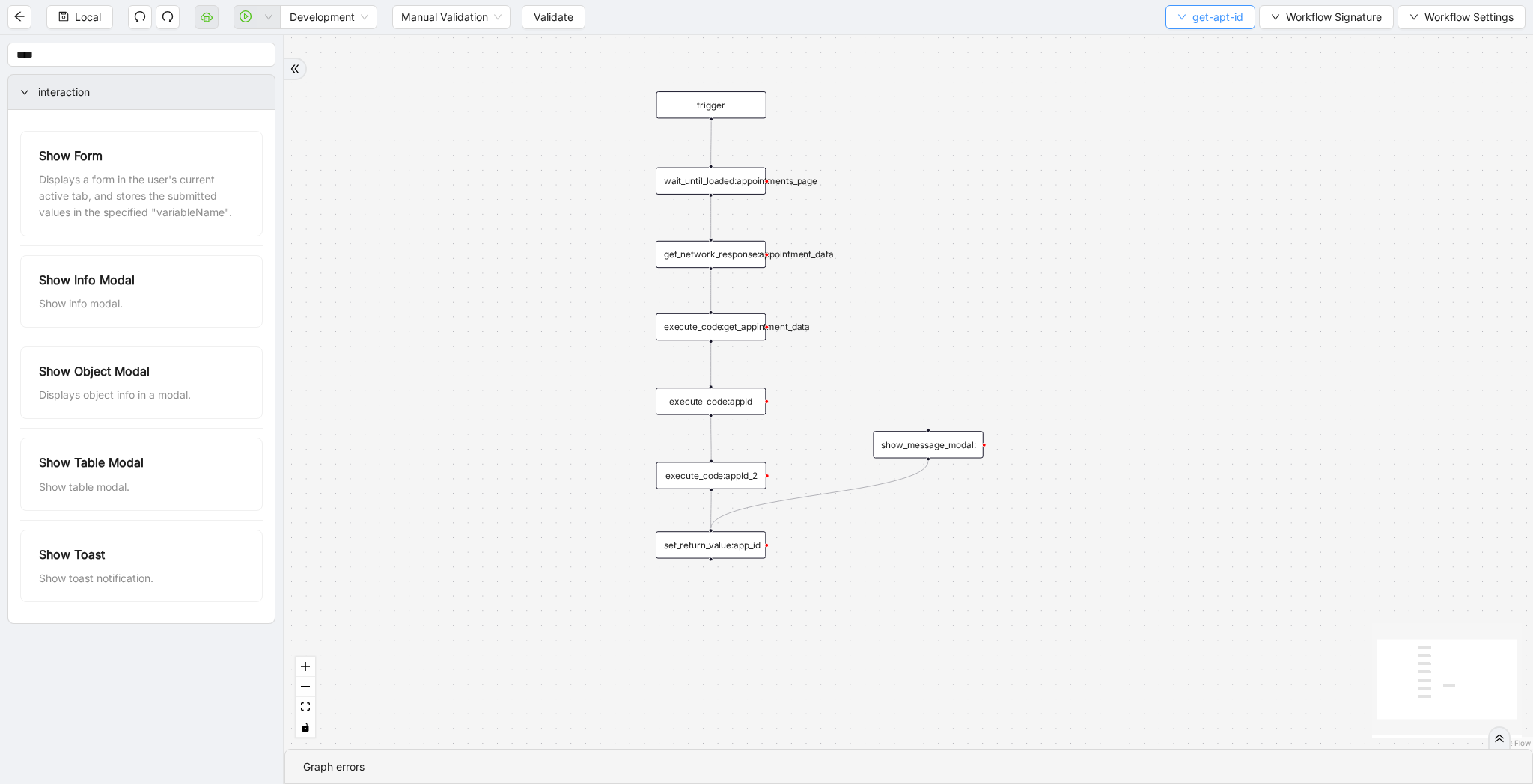
click at [1201, 17] on span "get-apt-id" at bounding box center [1217, 16] width 51 height 16
click at [1201, 47] on span "Select" at bounding box center [1208, 46] width 65 height 16
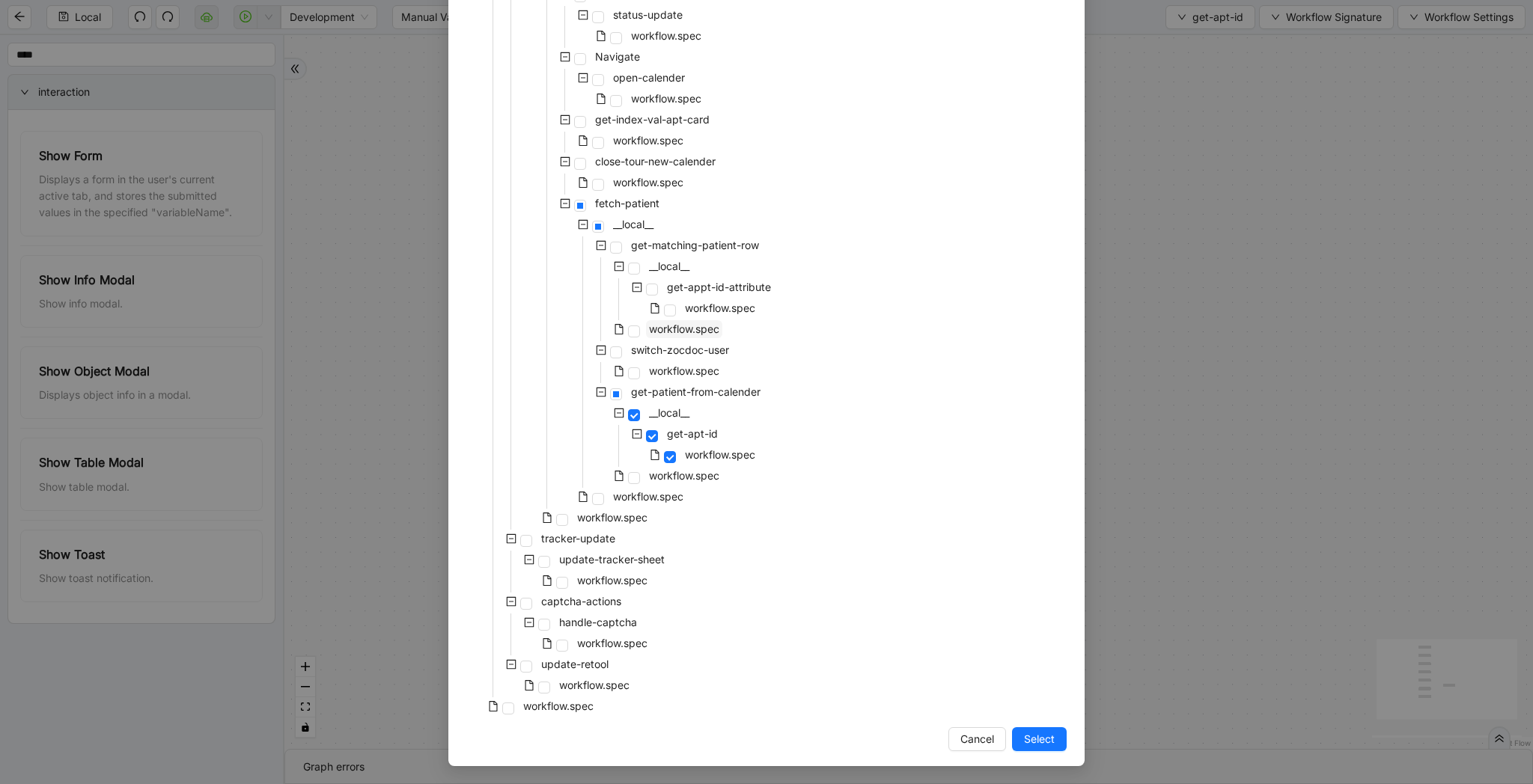
click at [696, 338] on span "workflow.spec" at bounding box center [684, 329] width 77 height 18
click at [708, 304] on span "workflow.spec" at bounding box center [720, 308] width 71 height 13
click at [697, 327] on span "workflow.spec" at bounding box center [684, 328] width 71 height 13
click at [1031, 745] on span "Select" at bounding box center [1039, 738] width 31 height 16
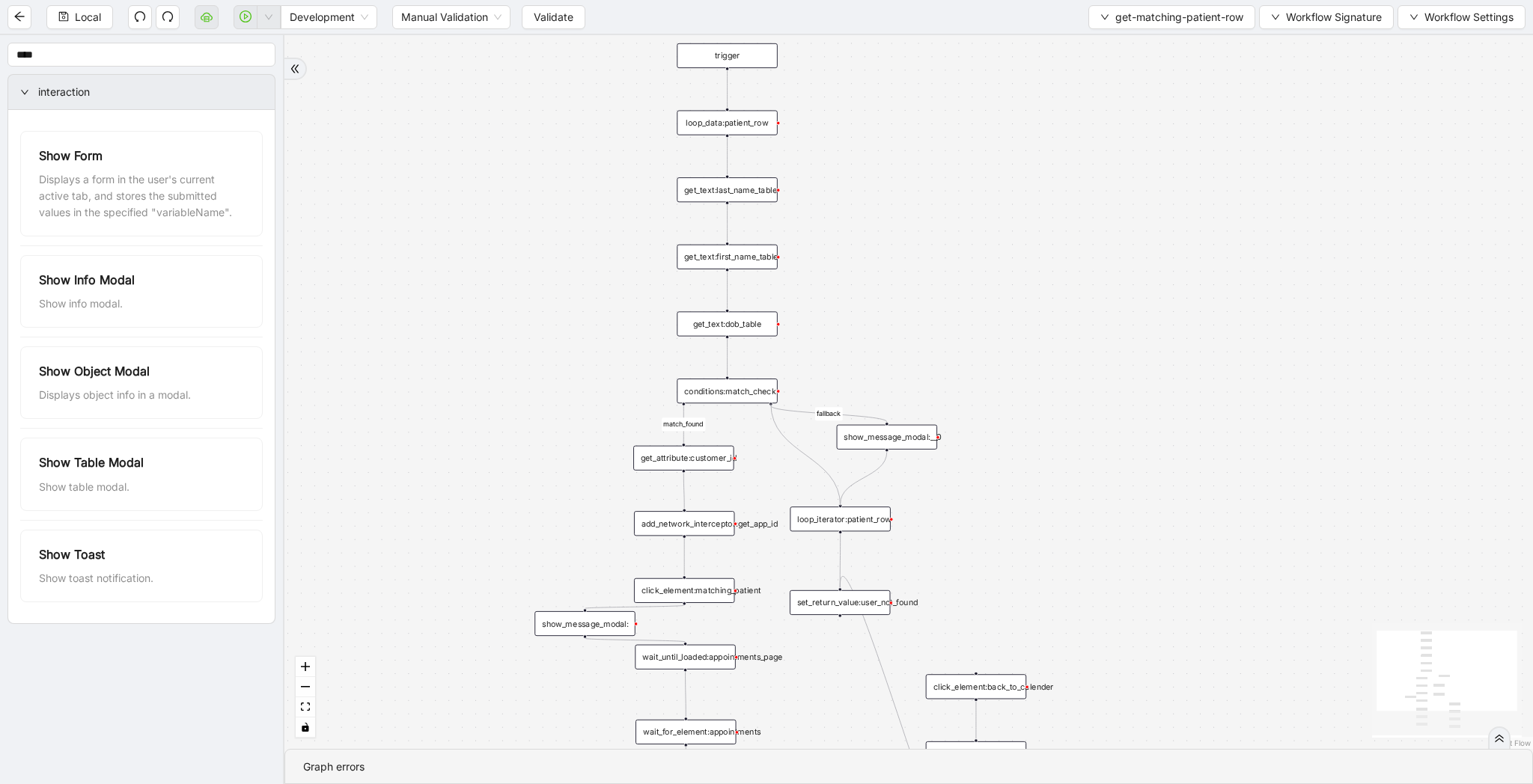
drag, startPoint x: 771, startPoint y: 403, endPoint x: 848, endPoint y: 509, distance: 131.0
click at [848, 509] on div "trigger loop_data:patient_row get_text:last_name_table get_text:first_name_tabl…" at bounding box center [1236, 363] width 1119 height 640
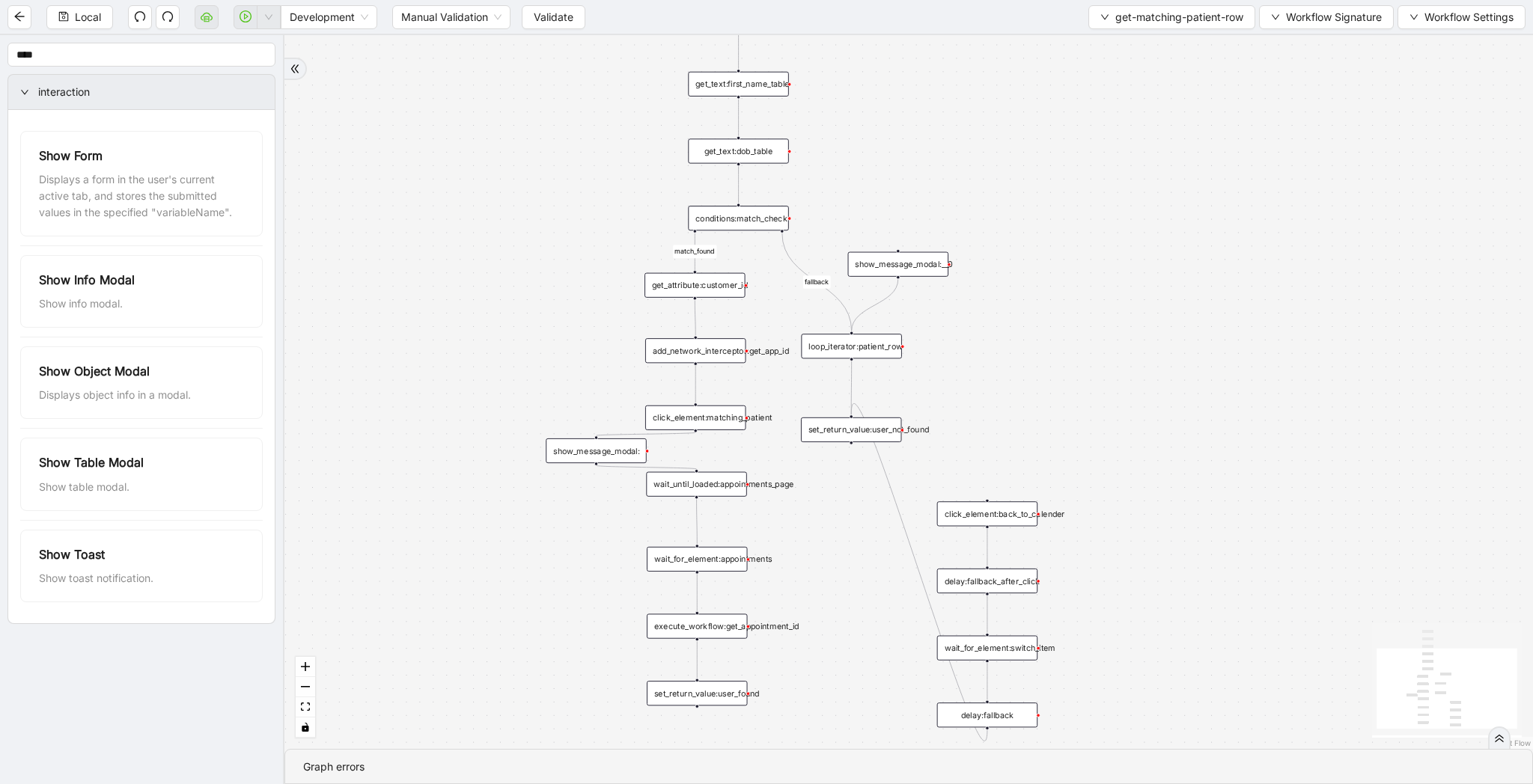
drag, startPoint x: 1086, startPoint y: 498, endPoint x: 1100, endPoint y: 297, distance: 201.5
click at [1100, 297] on div "match_found fallback trigger loop_data:patient_row get_text:last_name_table get…" at bounding box center [909, 392] width 1248 height 714
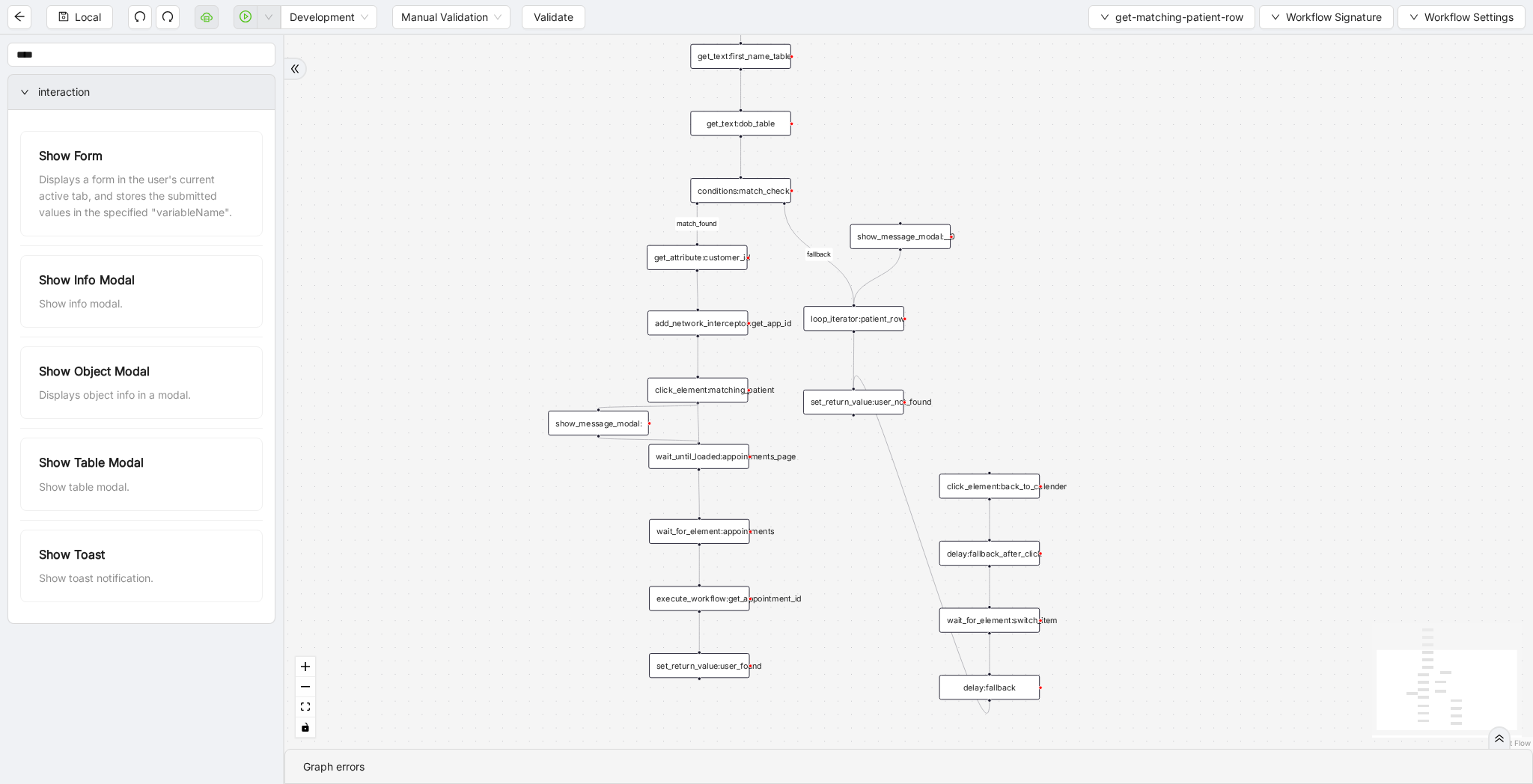
drag, startPoint x: 698, startPoint y: 402, endPoint x: 698, endPoint y: 440, distance: 38.0
click at [698, 440] on div "match_found fallback trigger loop_data:patient_row get_text:last_name_table get…" at bounding box center [1249, 162] width 1119 height 640
click at [92, 9] on span "Local" at bounding box center [88, 16] width 26 height 16
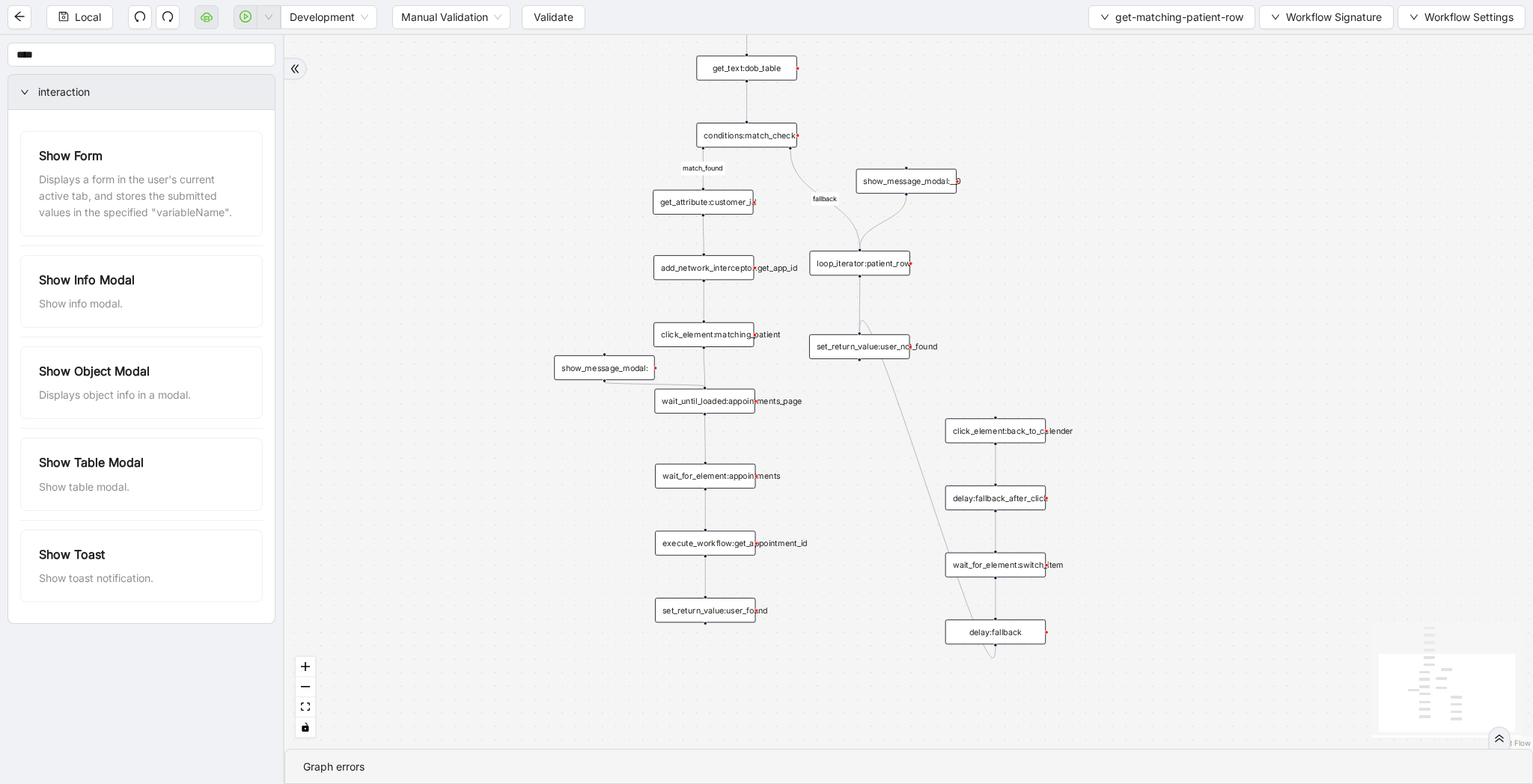
drag, startPoint x: 1150, startPoint y: 319, endPoint x: 1156, endPoint y: 263, distance: 56.3
click at [1156, 263] on div "match_found fallback trigger loop_data:patient_row get_text:last_name_table get…" at bounding box center [909, 392] width 1248 height 714
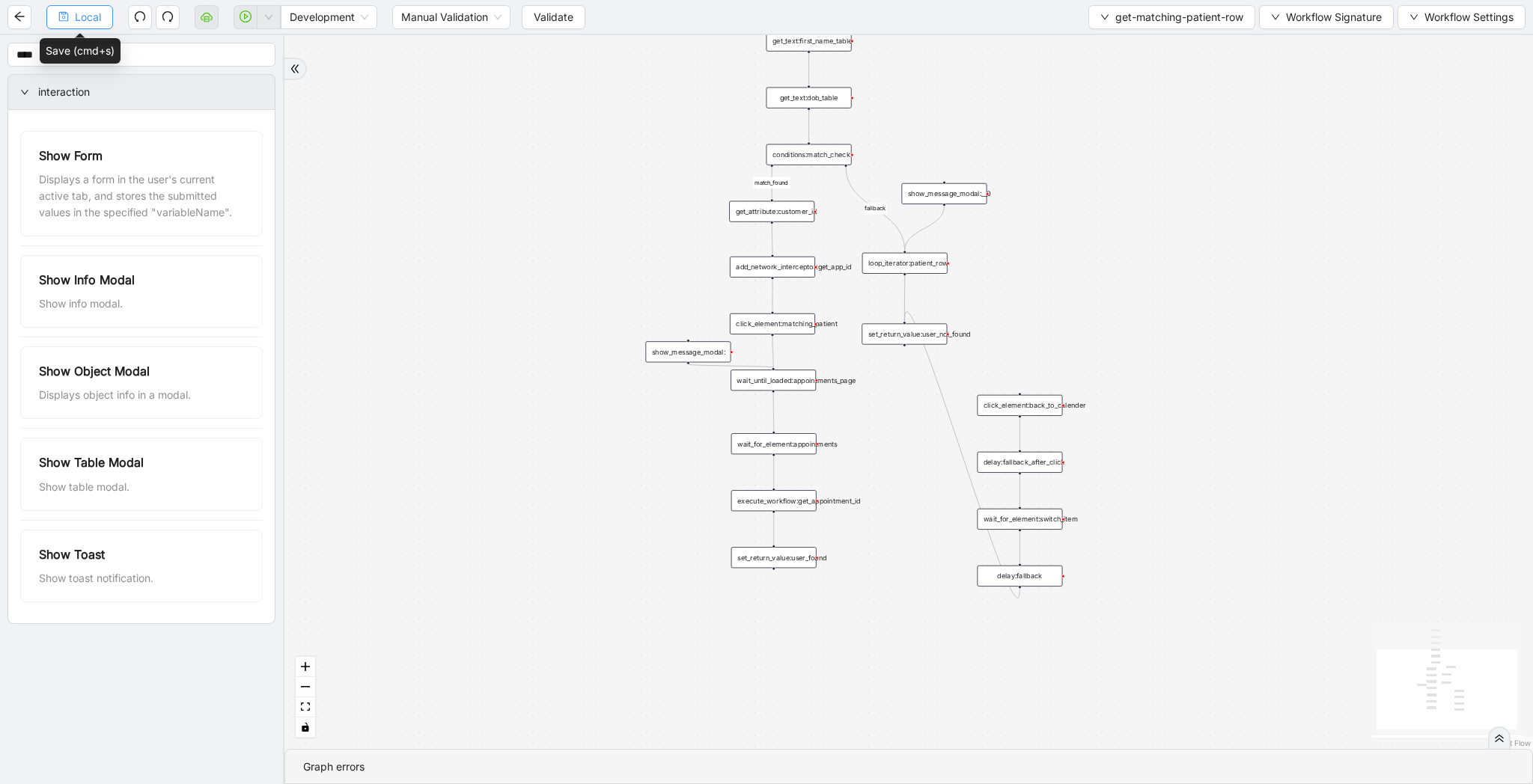
click at [77, 21] on span "Local" at bounding box center [88, 16] width 26 height 16
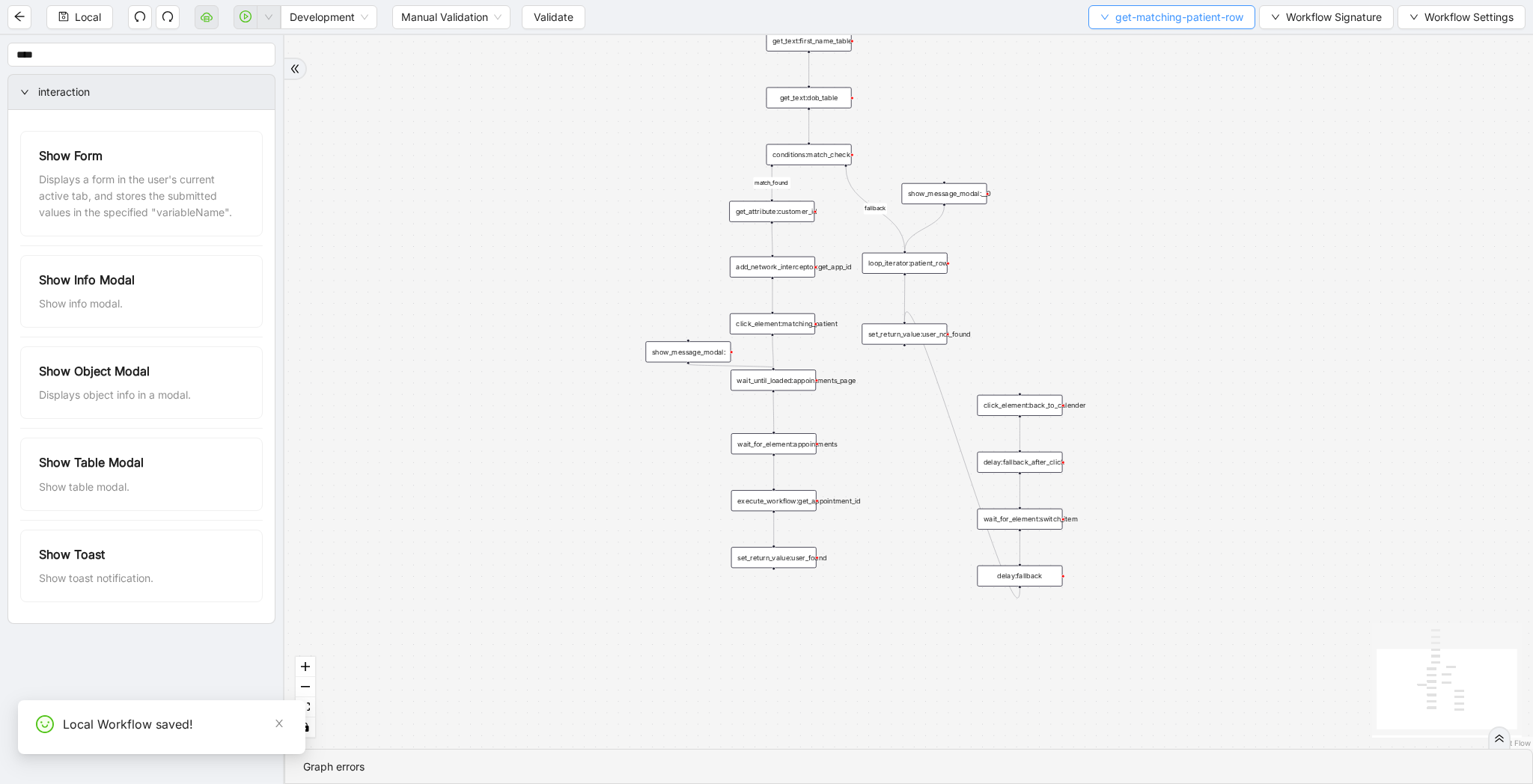
click at [1155, 20] on span "get-matching-patient-row" at bounding box center [1179, 16] width 128 height 16
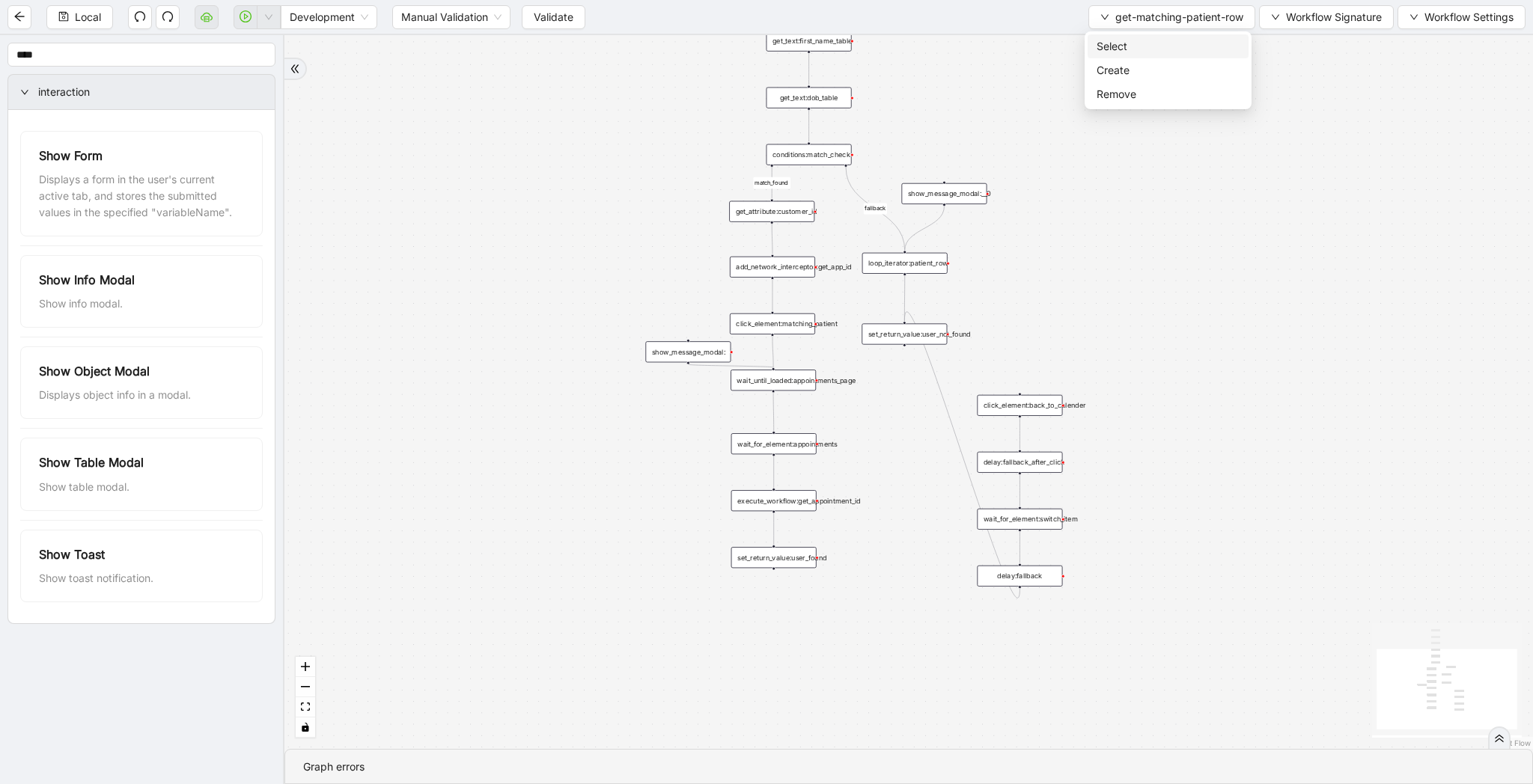
click at [1148, 41] on span "Select" at bounding box center [1168, 46] width 143 height 16
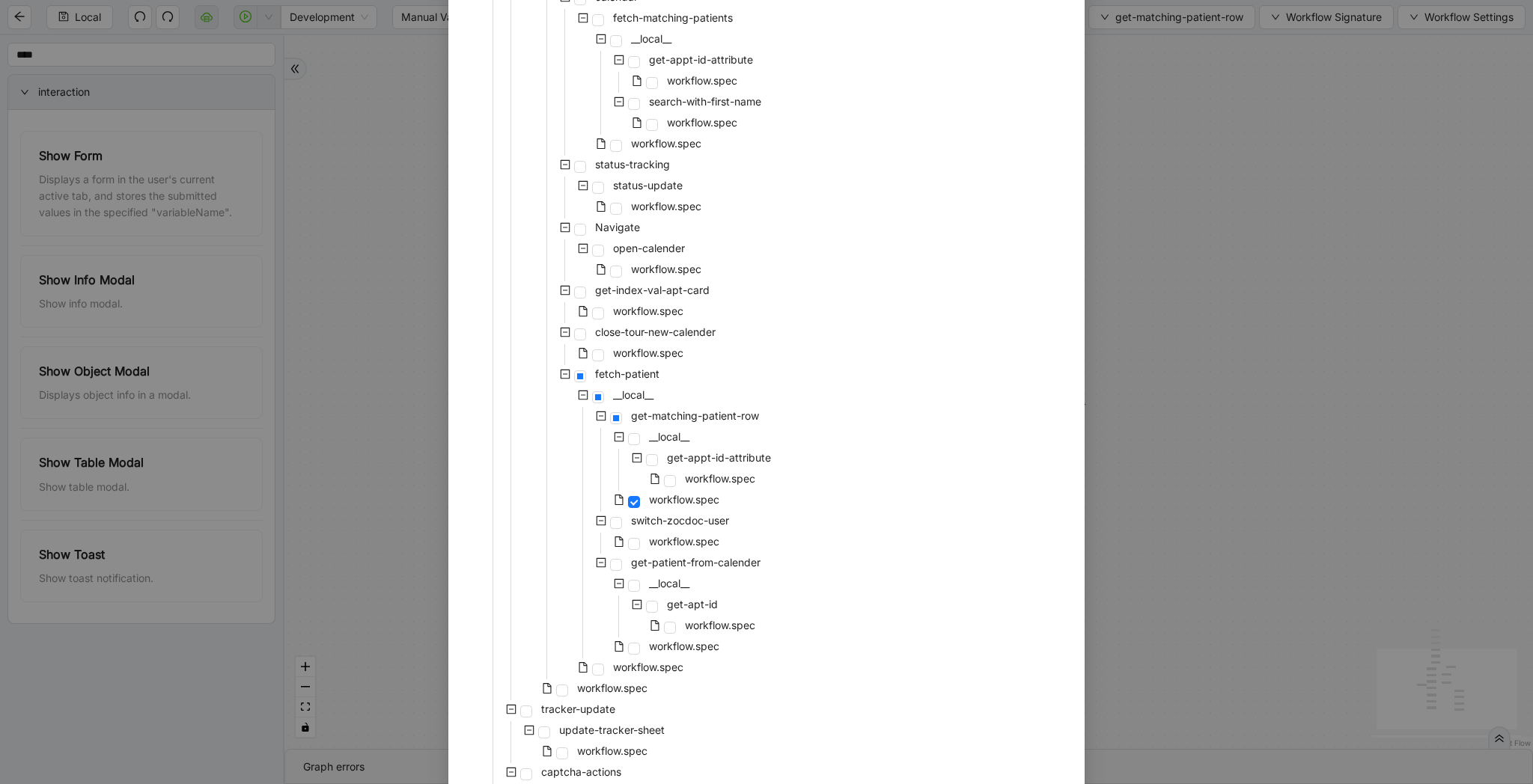
scroll to position [808, 0]
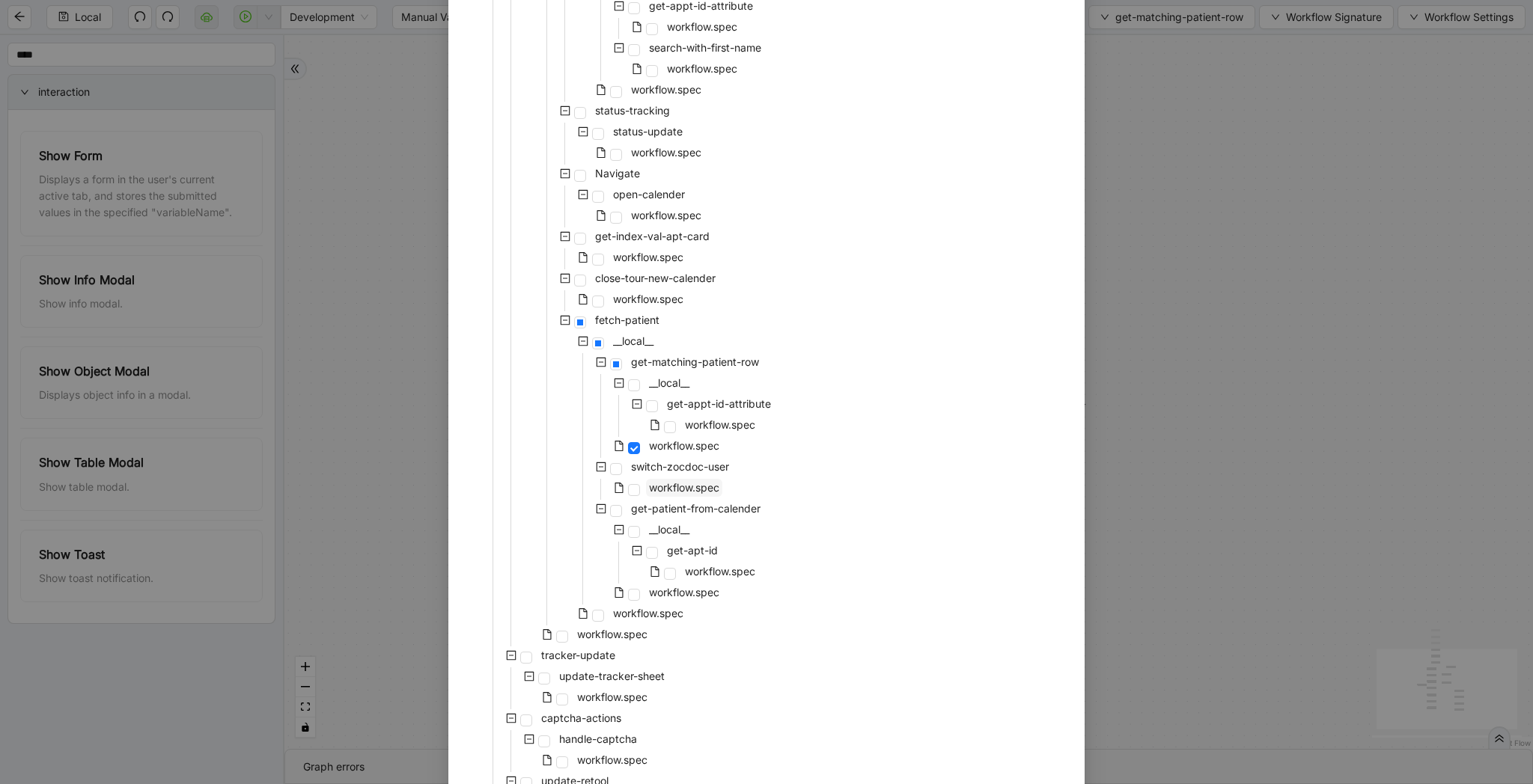
click at [678, 493] on span "workflow.spec" at bounding box center [684, 487] width 71 height 13
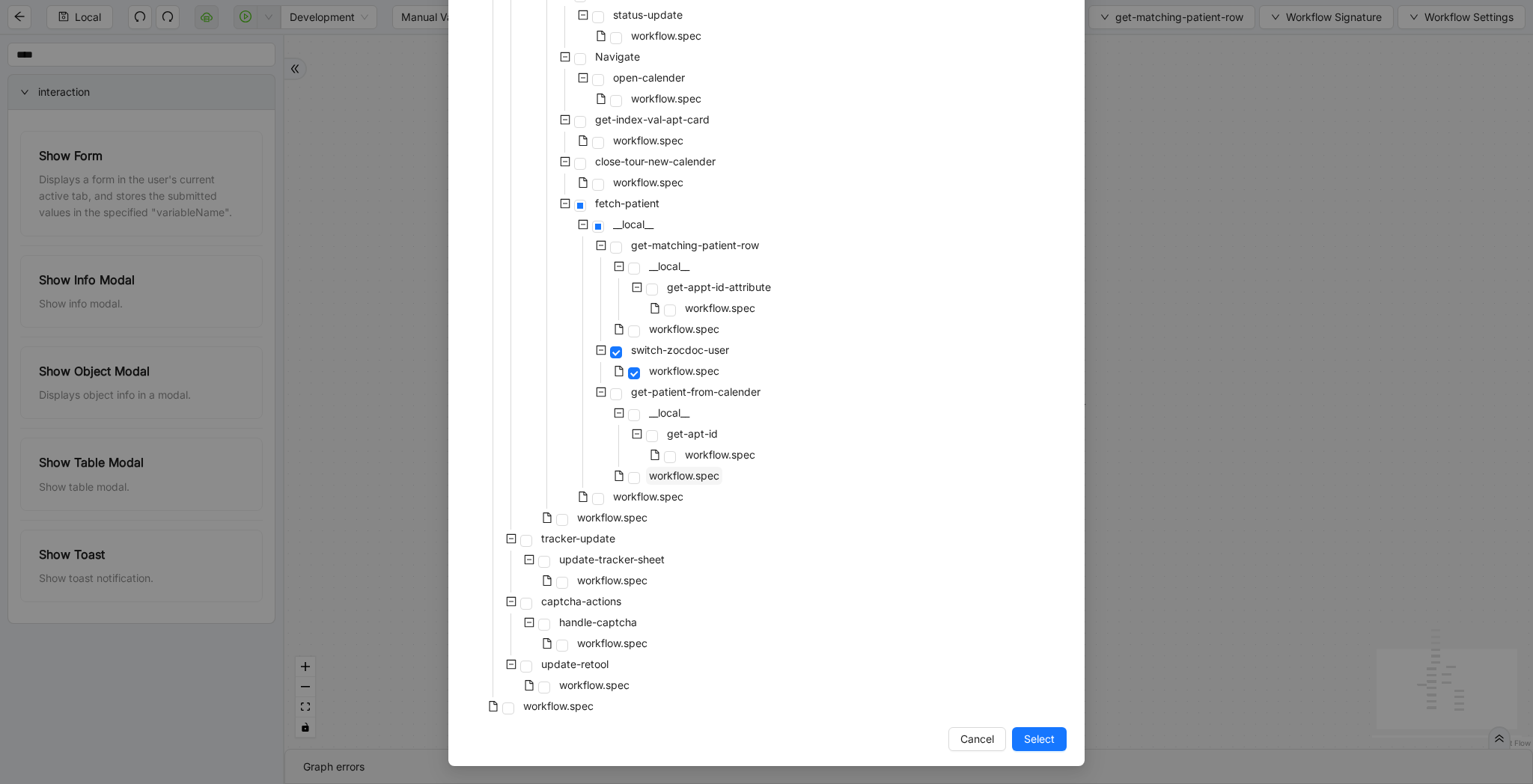
click at [698, 478] on span "workflow.spec" at bounding box center [684, 475] width 71 height 13
click at [1133, 566] on div "Select Local Workflow zocdoc-appointment-cancellation __local__ metabase fetch-…" at bounding box center [766, 392] width 1533 height 784
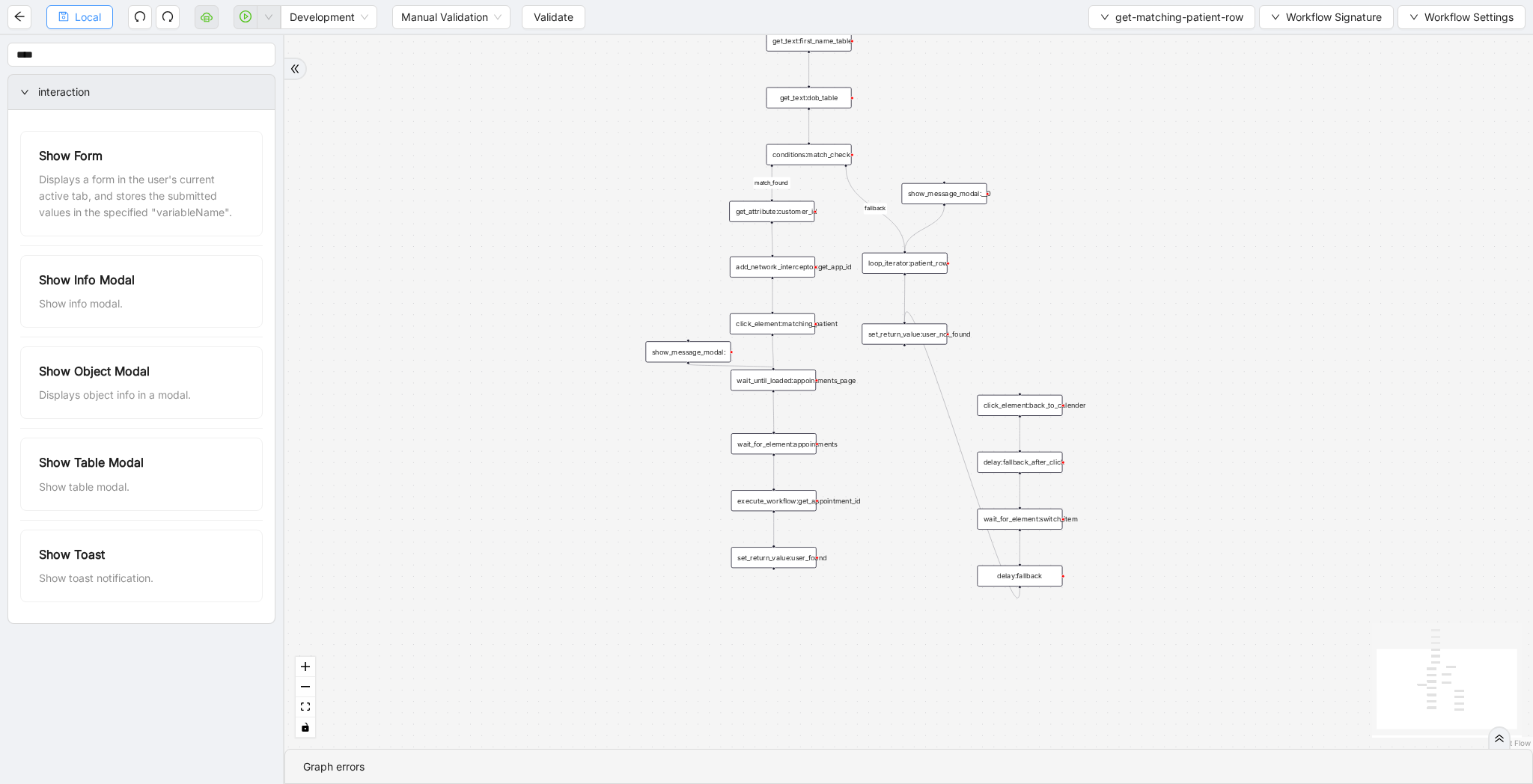
click at [86, 22] on span "Local" at bounding box center [88, 16] width 26 height 16
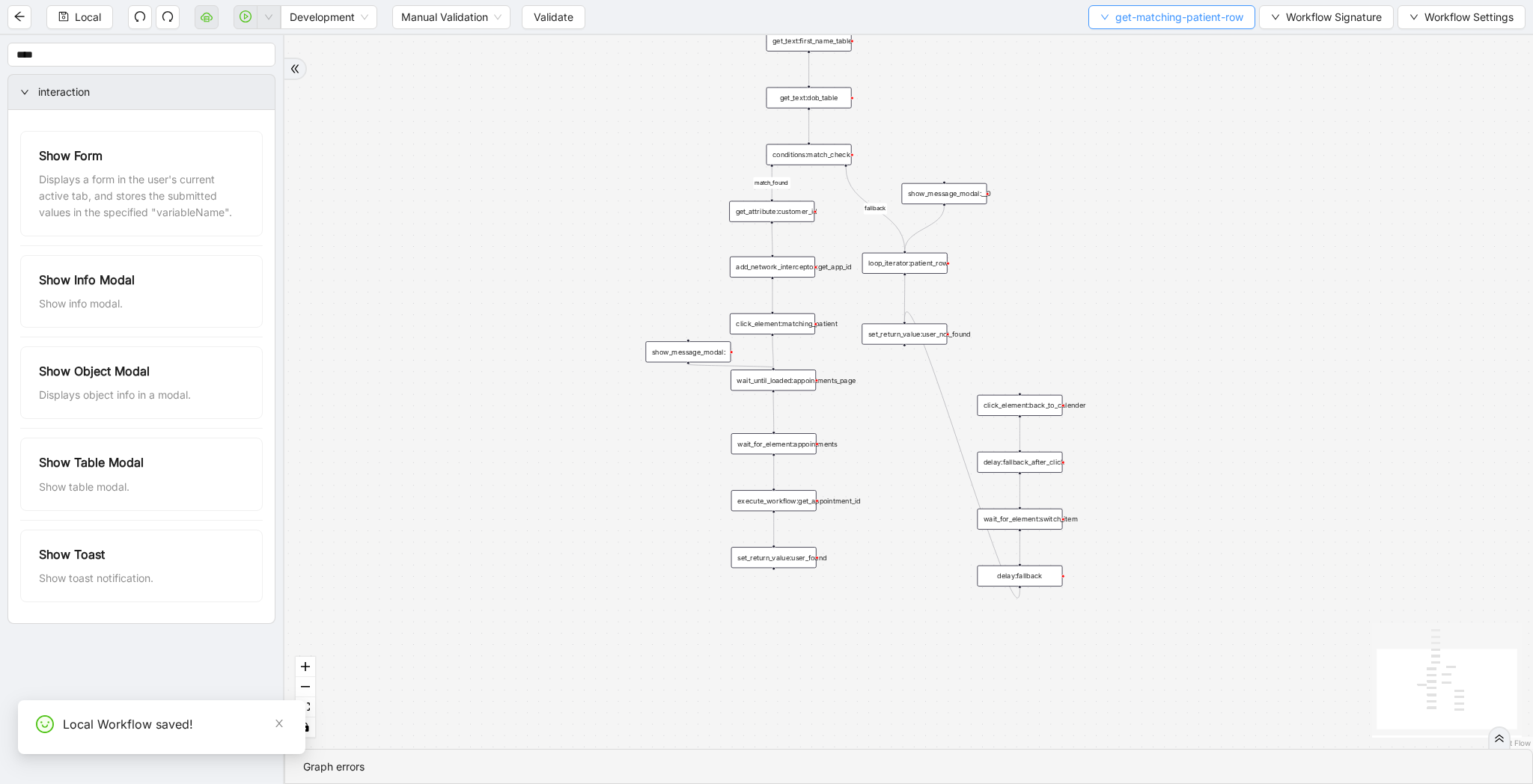
click at [1119, 16] on span "get-matching-patient-row" at bounding box center [1179, 16] width 128 height 16
click at [1117, 40] on span "Select" at bounding box center [1168, 46] width 143 height 16
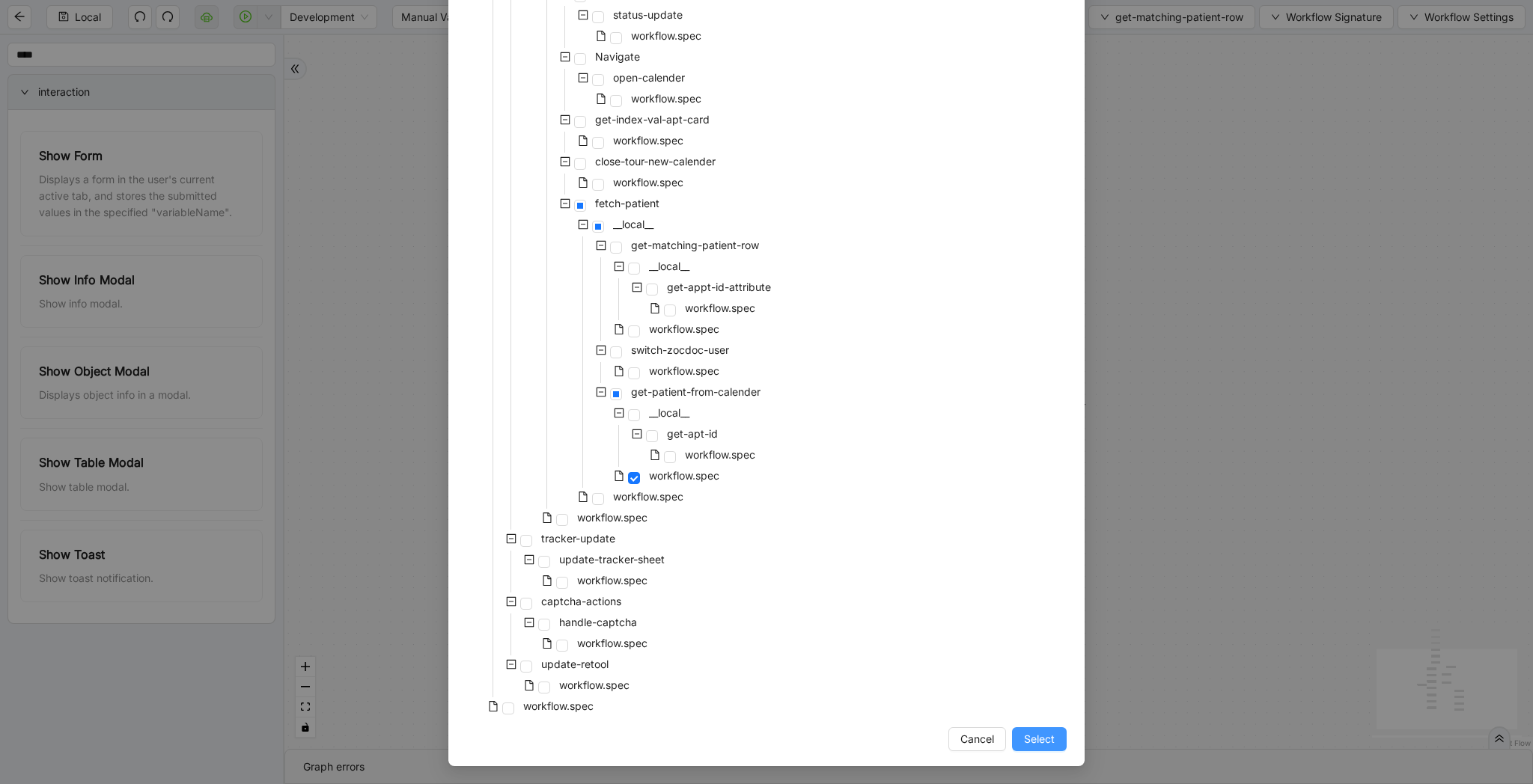
click at [1052, 739] on span "Select" at bounding box center [1039, 738] width 31 height 16
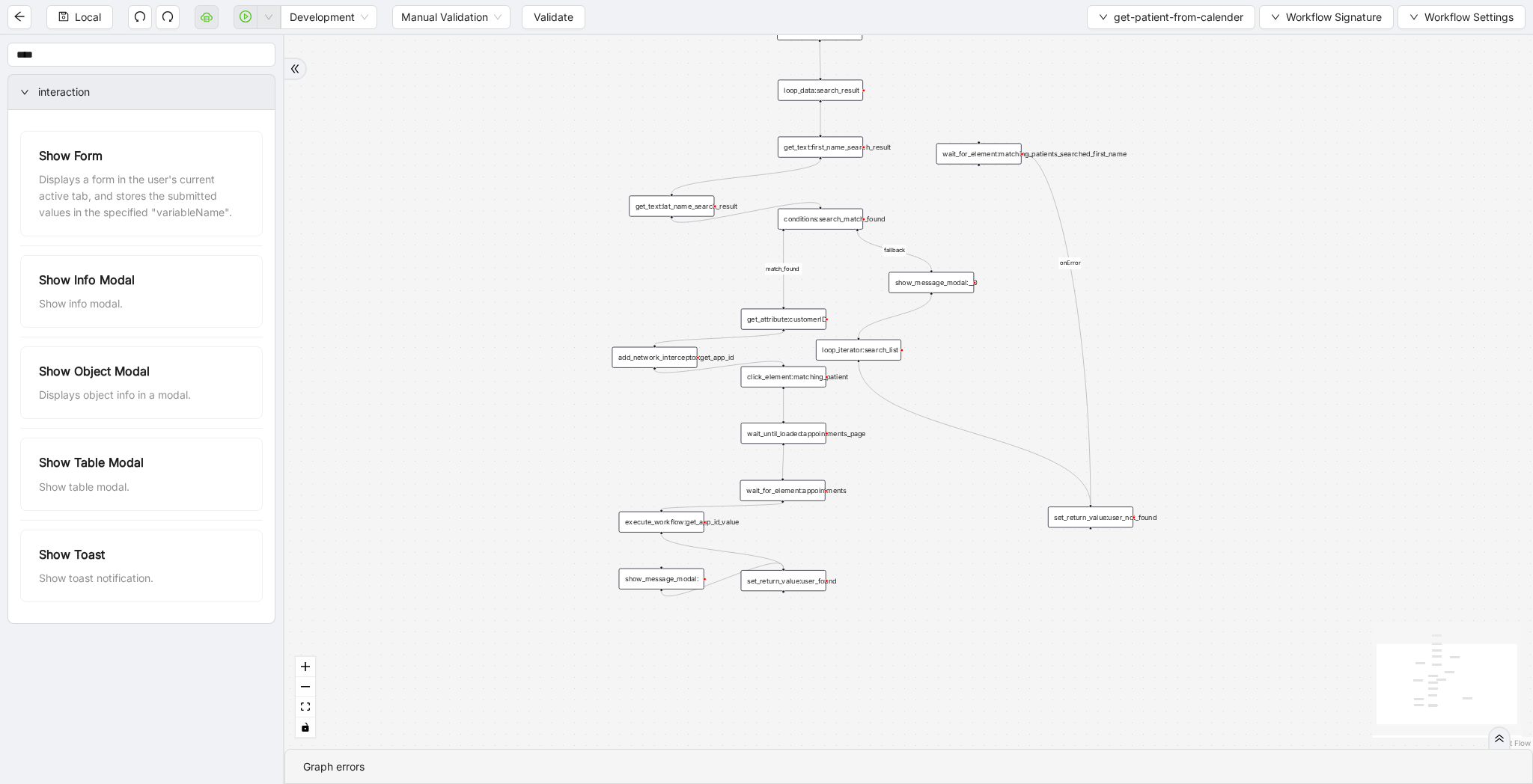
drag, startPoint x: 1139, startPoint y: 560, endPoint x: 1033, endPoint y: 720, distance: 191.9
click at [1033, 720] on div "match_found onError fallback trigger click_element:matching_patient wait_until_…" at bounding box center [909, 392] width 1248 height 714
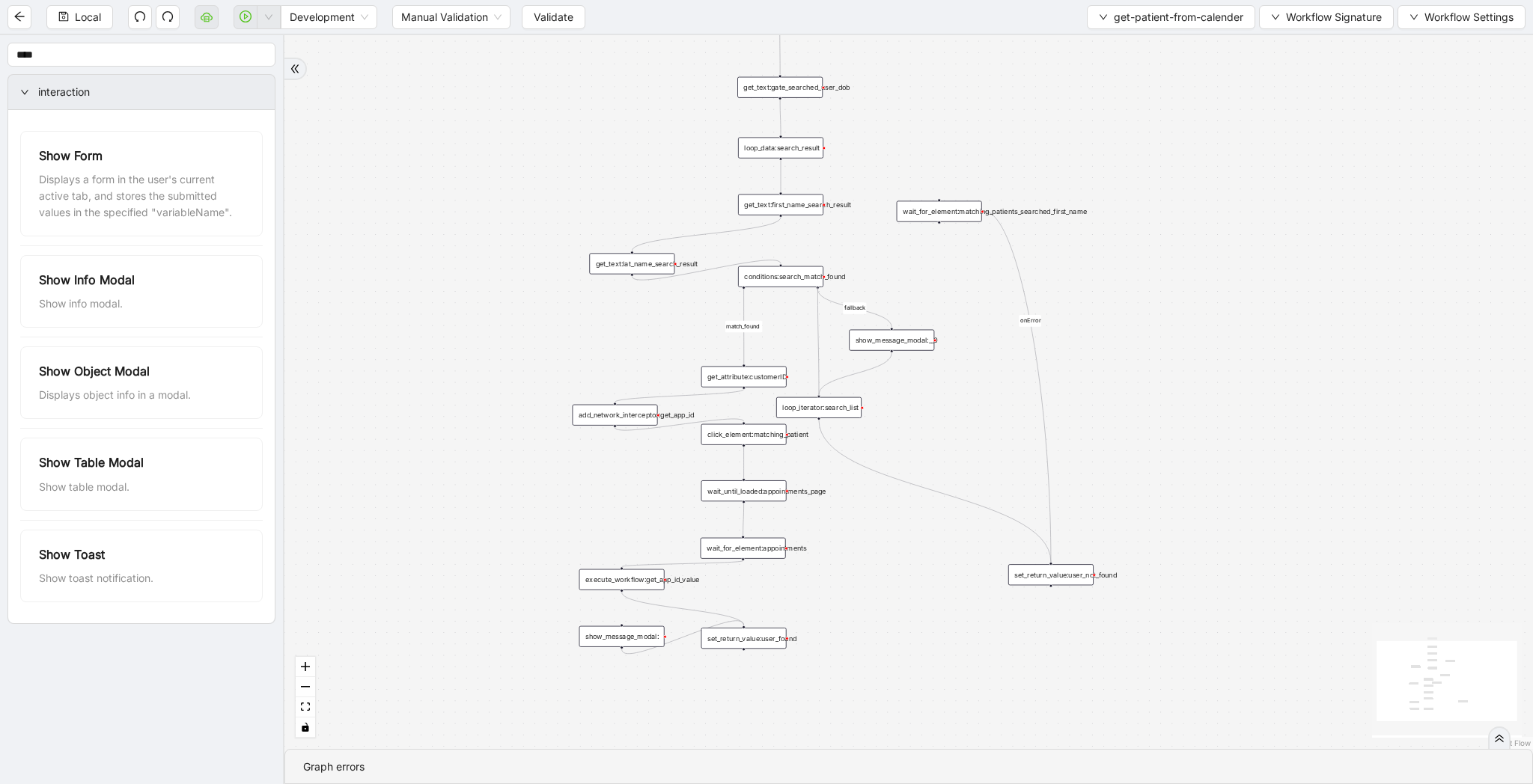
drag, startPoint x: 818, startPoint y: 288, endPoint x: 427, endPoint y: 238, distance: 394.2
click at [825, 399] on div "trigger click_element:matching_patient wait_until_loaded:appointments_page wait…" at bounding box center [1135, 290] width 949 height 542
click at [83, 12] on span "Local" at bounding box center [88, 16] width 26 height 16
click at [1308, 18] on span "Workflow Signature" at bounding box center [1333, 16] width 95 height 16
click at [1305, 70] on span "Type" at bounding box center [1324, 70] width 101 height 16
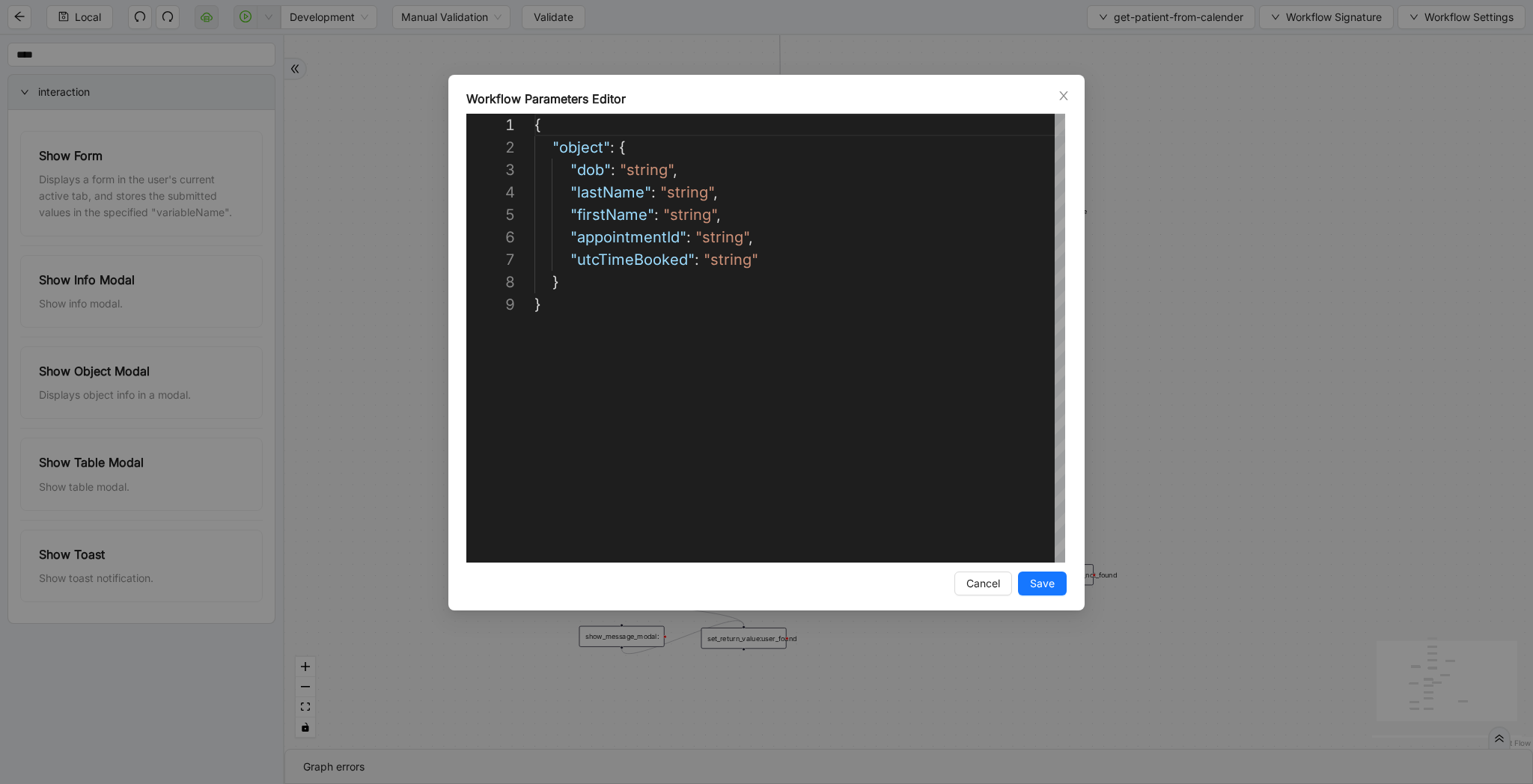
scroll to position [180, 0]
click at [1228, 251] on div "**********" at bounding box center [766, 392] width 1533 height 784
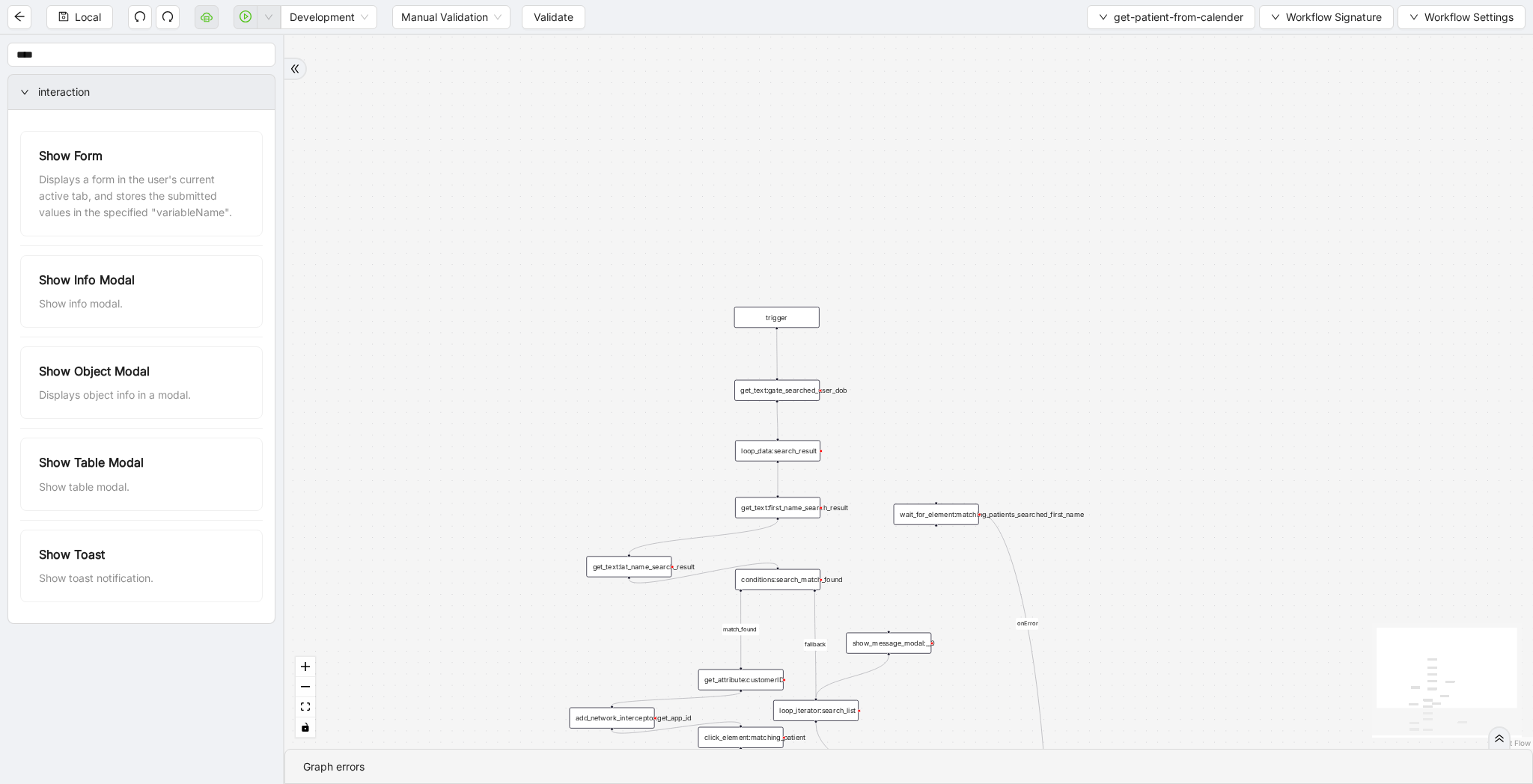
drag, startPoint x: 996, startPoint y: 115, endPoint x: 992, endPoint y: 419, distance: 304.0
click at [992, 419] on div "match_found onError fallback trigger click_element:matching_patient wait_until_…" at bounding box center [909, 392] width 1248 height 714
click at [1144, 20] on span "get-patient-from-calender" at bounding box center [1178, 16] width 130 height 16
click at [70, 10] on button "Local" at bounding box center [79, 17] width 66 height 24
drag, startPoint x: 1127, startPoint y: 299, endPoint x: 1127, endPoint y: 147, distance: 152.0
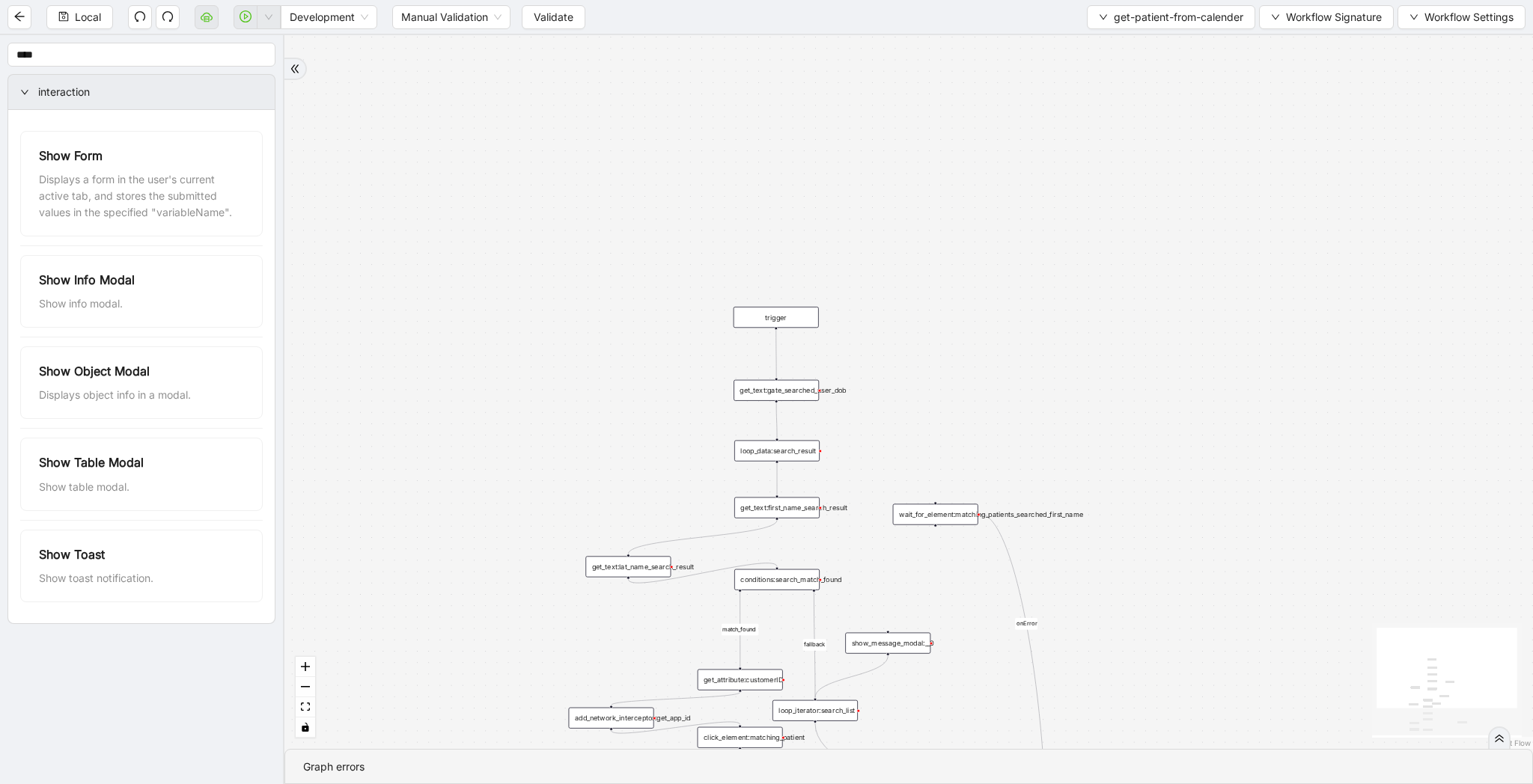
click at [1127, 147] on div "match_found onError fallback trigger click_element:matching_patient wait_until_…" at bounding box center [909, 392] width 1248 height 714
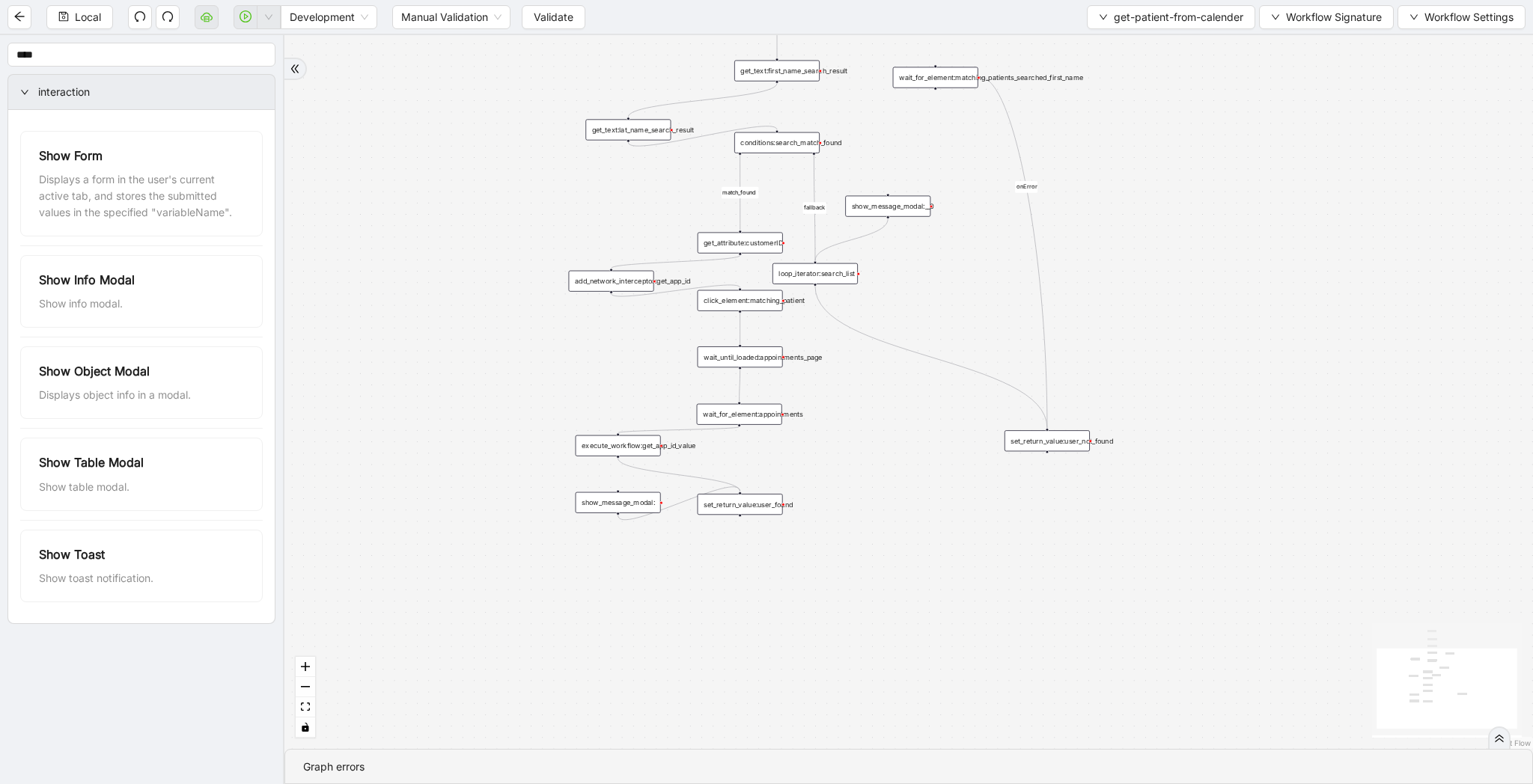
drag, startPoint x: 1285, startPoint y: 459, endPoint x: 1285, endPoint y: 173, distance: 286.0
click at [1285, 173] on div "match_found onError fallback trigger click_element:matching_patient wait_until_…" at bounding box center [909, 392] width 1248 height 714
click at [1113, 14] on span "get-patient-from-calender" at bounding box center [1178, 16] width 130 height 16
click at [1109, 40] on span "Select" at bounding box center [1167, 46] width 145 height 16
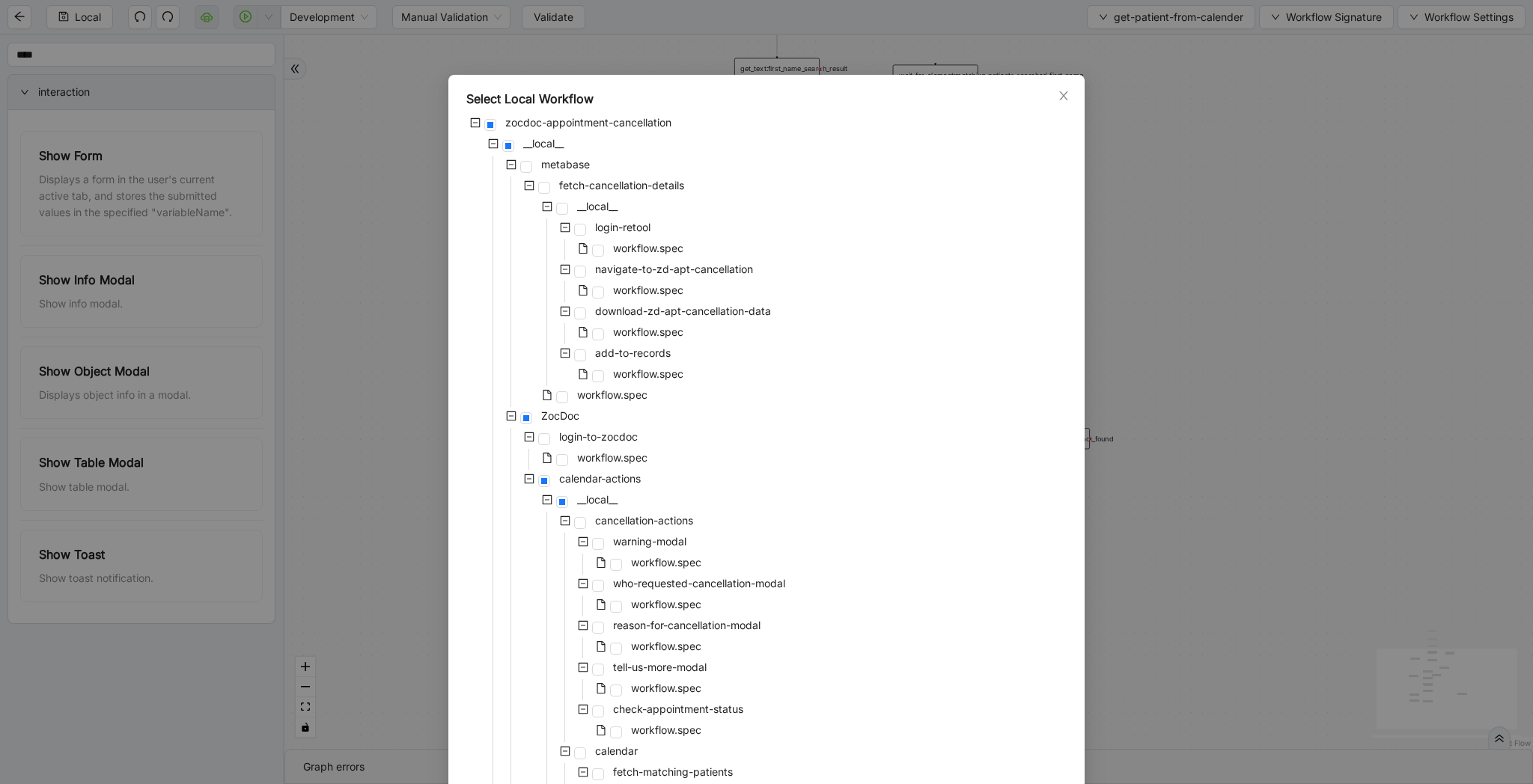
scroll to position [925, 0]
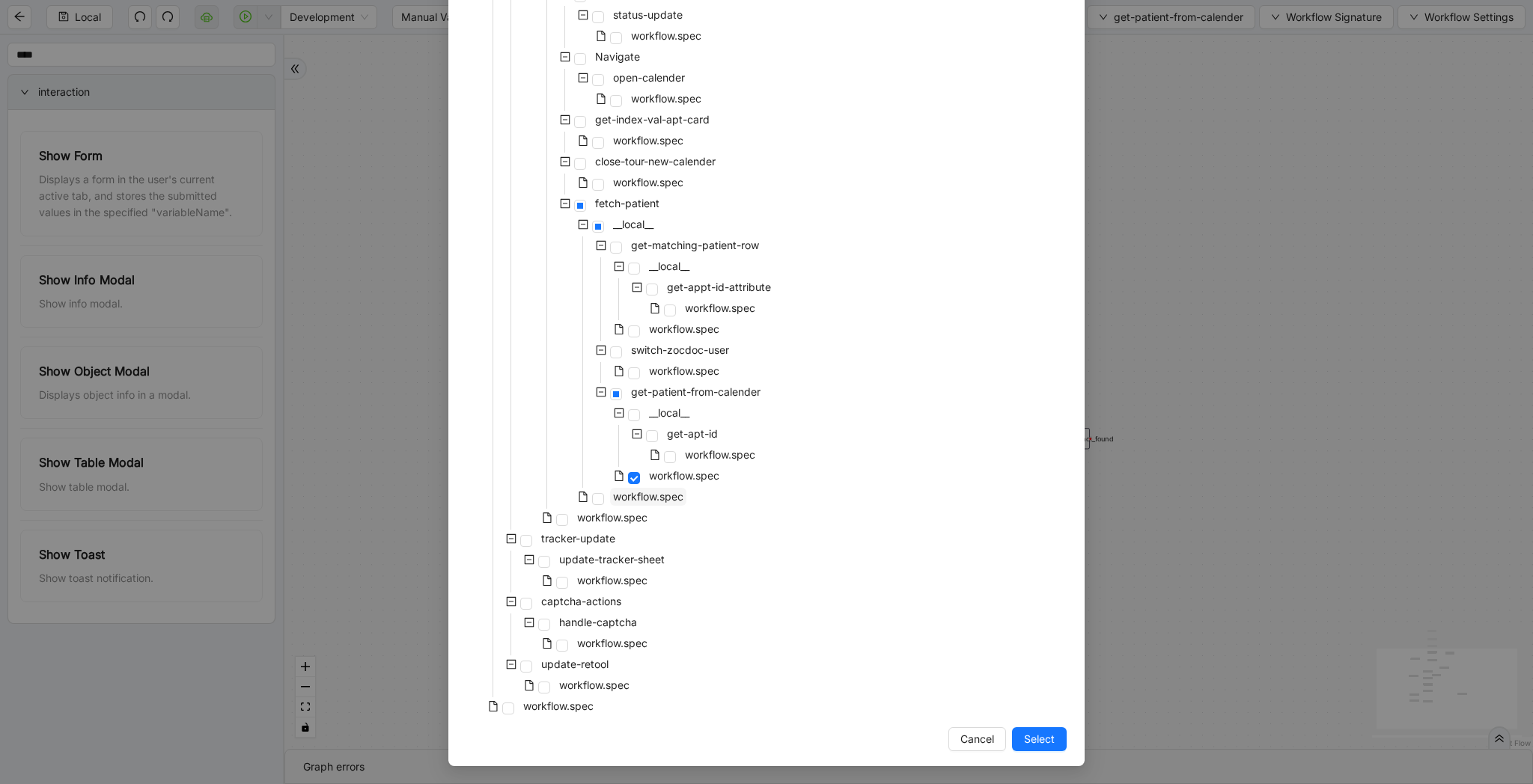
click at [660, 500] on span "workflow.spec" at bounding box center [648, 496] width 71 height 13
click at [620, 518] on span "workflow.spec" at bounding box center [612, 518] width 71 height 13
click at [1050, 736] on span "Select" at bounding box center [1039, 738] width 31 height 16
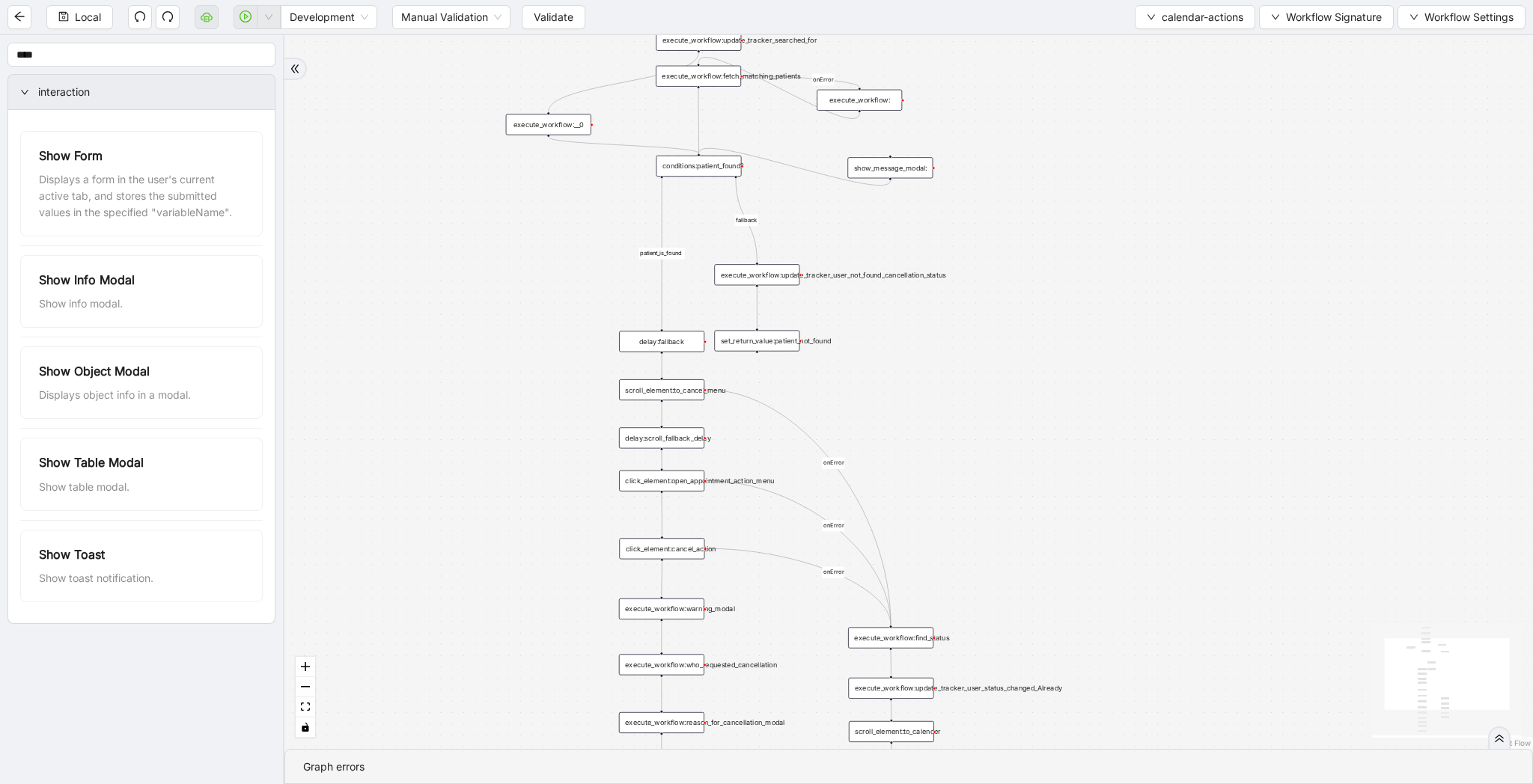
drag, startPoint x: 1105, startPoint y: 507, endPoint x: 1105, endPoint y: 609, distance: 102.0
click at [1105, 609] on div "patient_is_found fallback onError onError onError onError trigger click_element…" at bounding box center [909, 392] width 1248 height 714
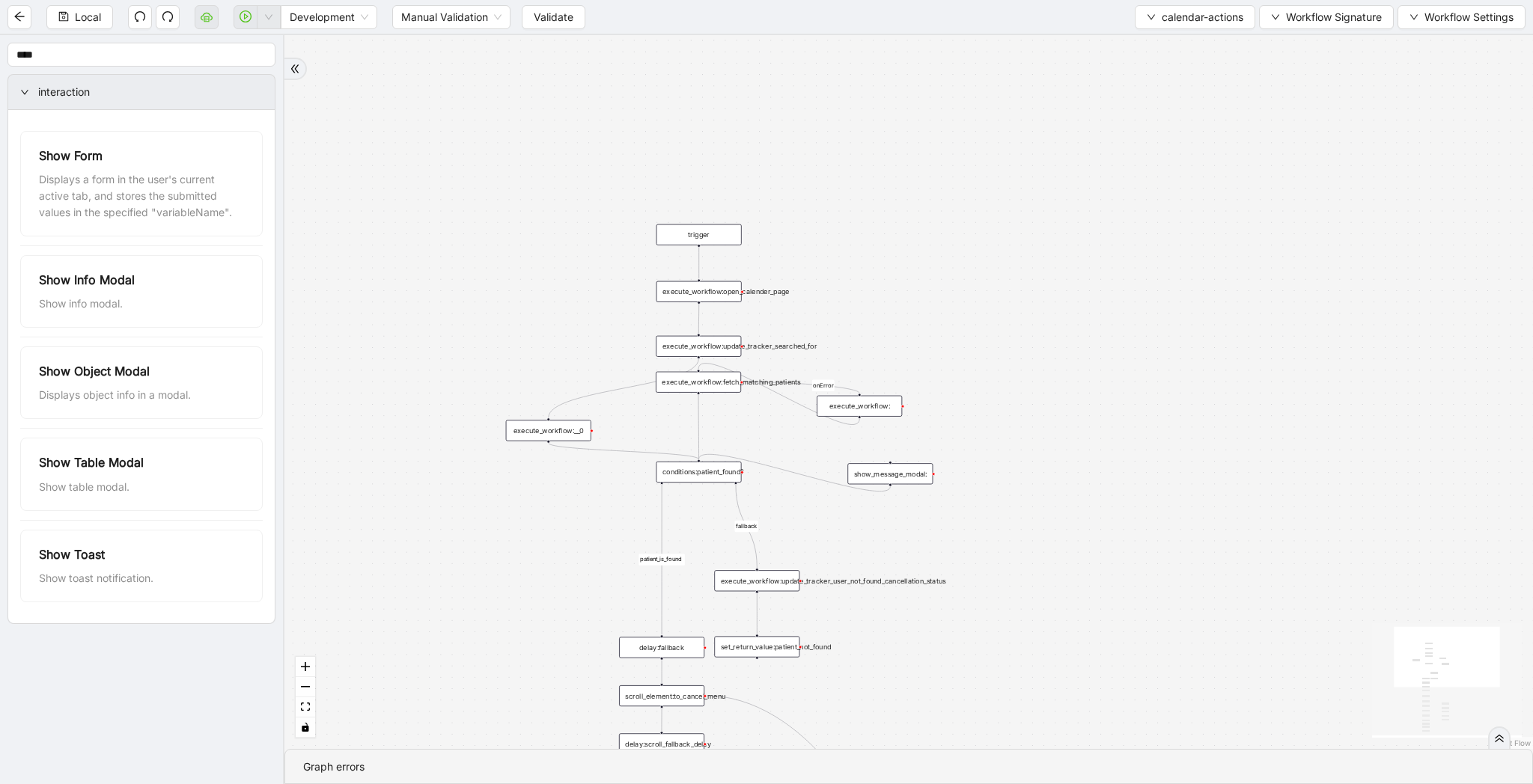
drag, startPoint x: 1136, startPoint y: 479, endPoint x: 1136, endPoint y: 554, distance: 75.0
click at [1136, 554] on div "patient_is_found fallback onError onError onError onError trigger click_element…" at bounding box center [909, 392] width 1248 height 714
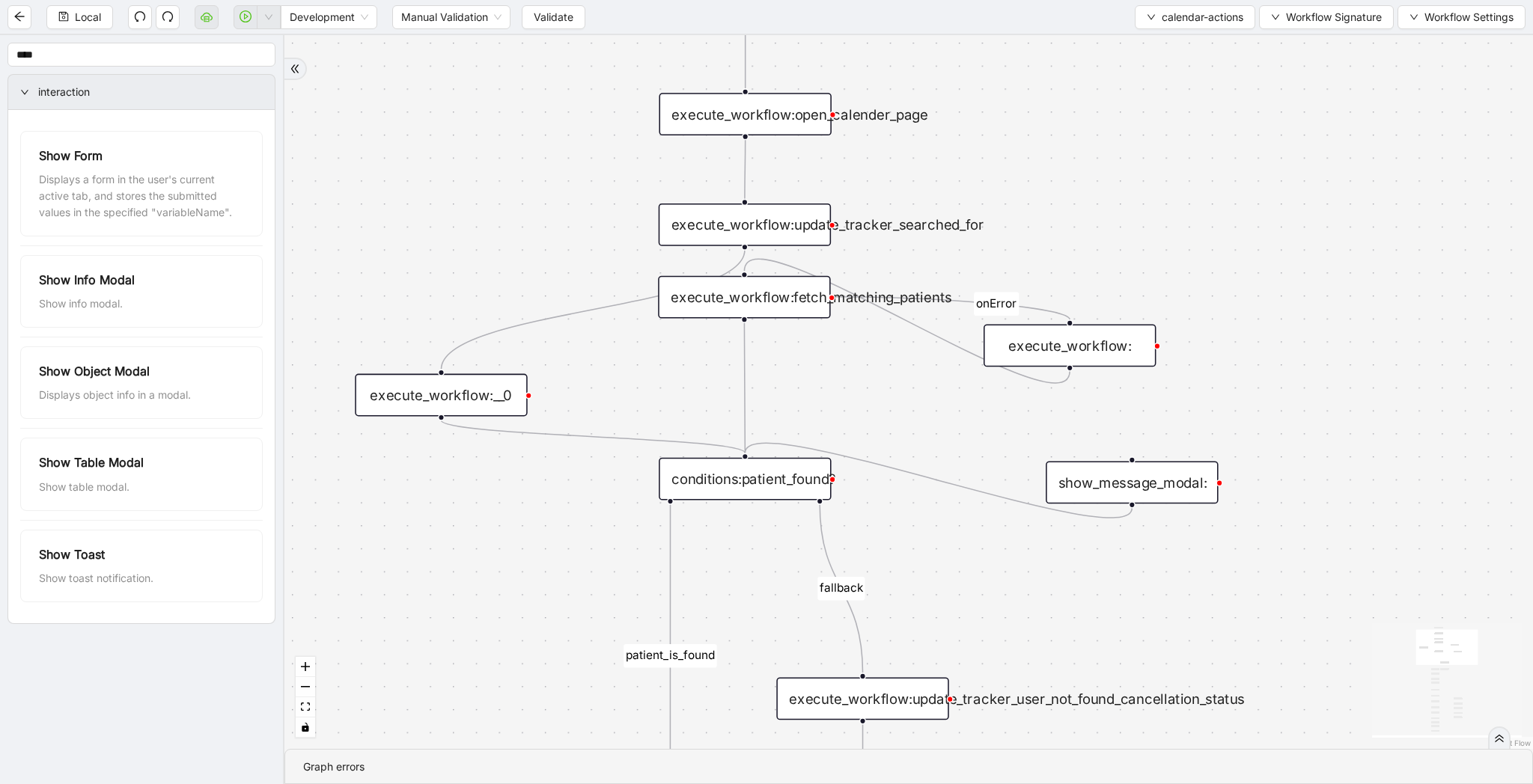
drag, startPoint x: 634, startPoint y: 462, endPoint x: 634, endPoint y: 378, distance: 84.0
click at [634, 378] on div "patient_is_found fallback onError onError onError onError trigger click_element…" at bounding box center [909, 392] width 1248 height 714
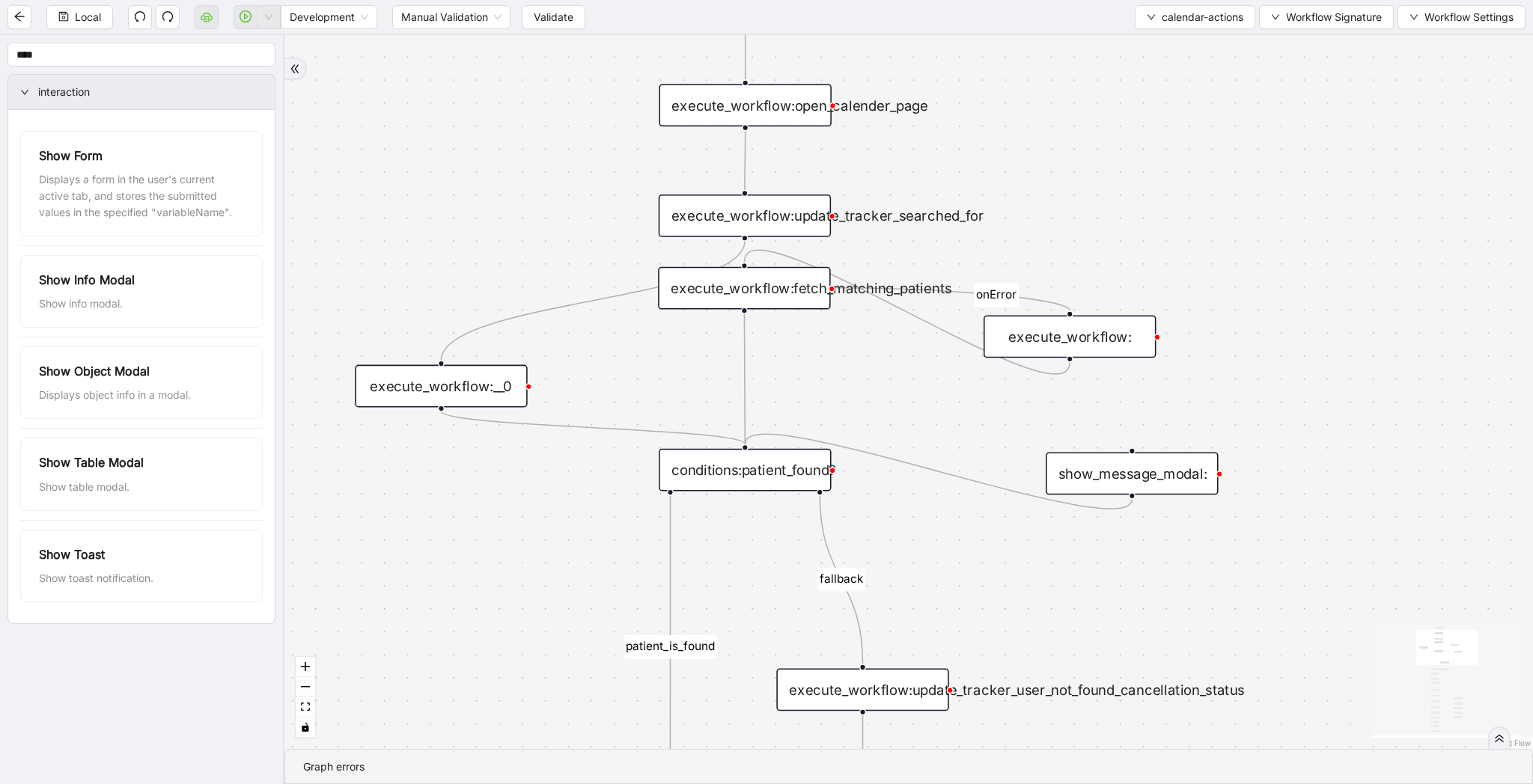
click at [469, 394] on div "execute_workflow:__0" at bounding box center [441, 387] width 172 height 43
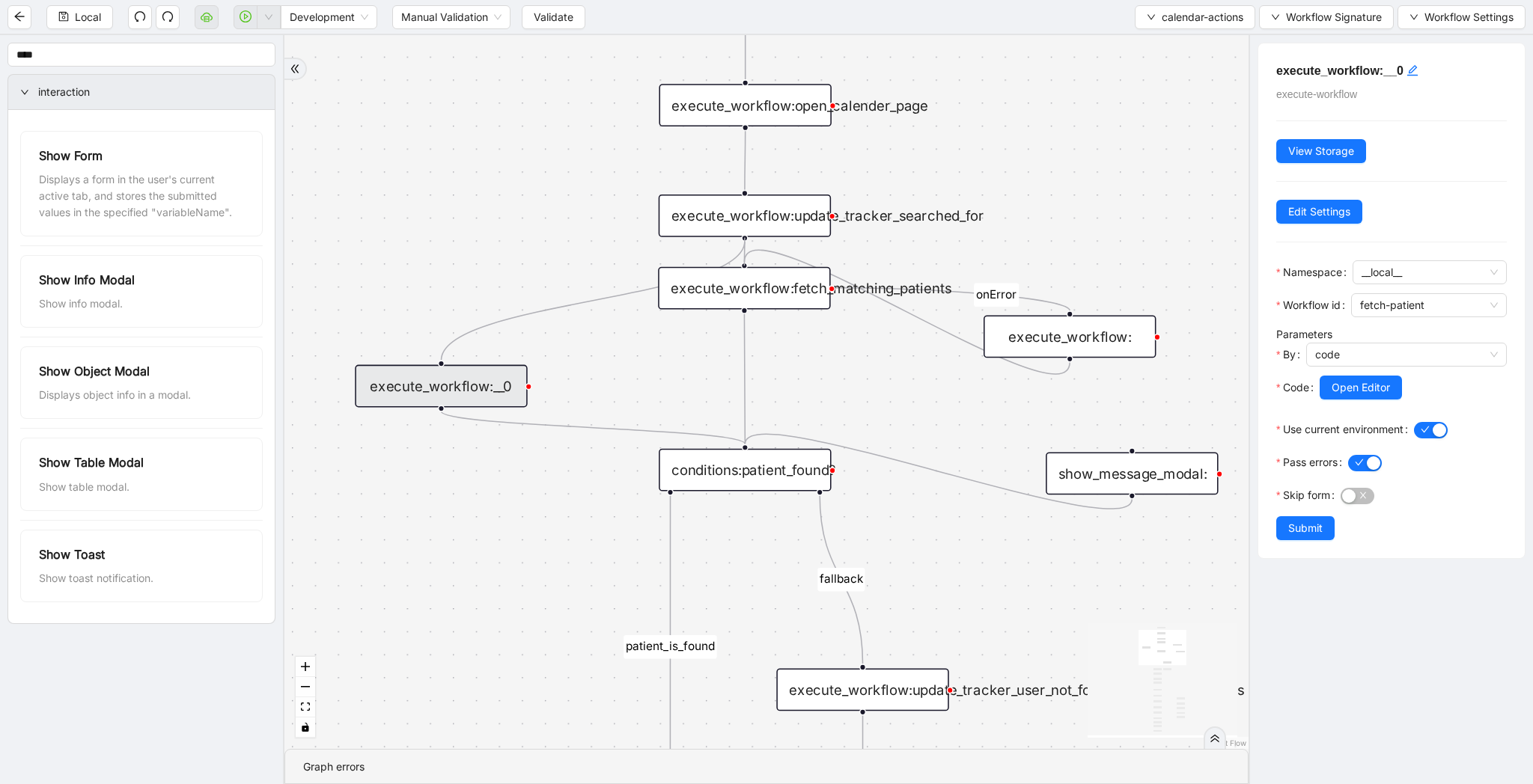
drag, startPoint x: 745, startPoint y: 236, endPoint x: 745, endPoint y: 273, distance: 37.0
click at [745, 273] on div "trigger click_element:open_appointment_action_menu click_element:cancel_action …" at bounding box center [1401, 444] width 1481 height 1096
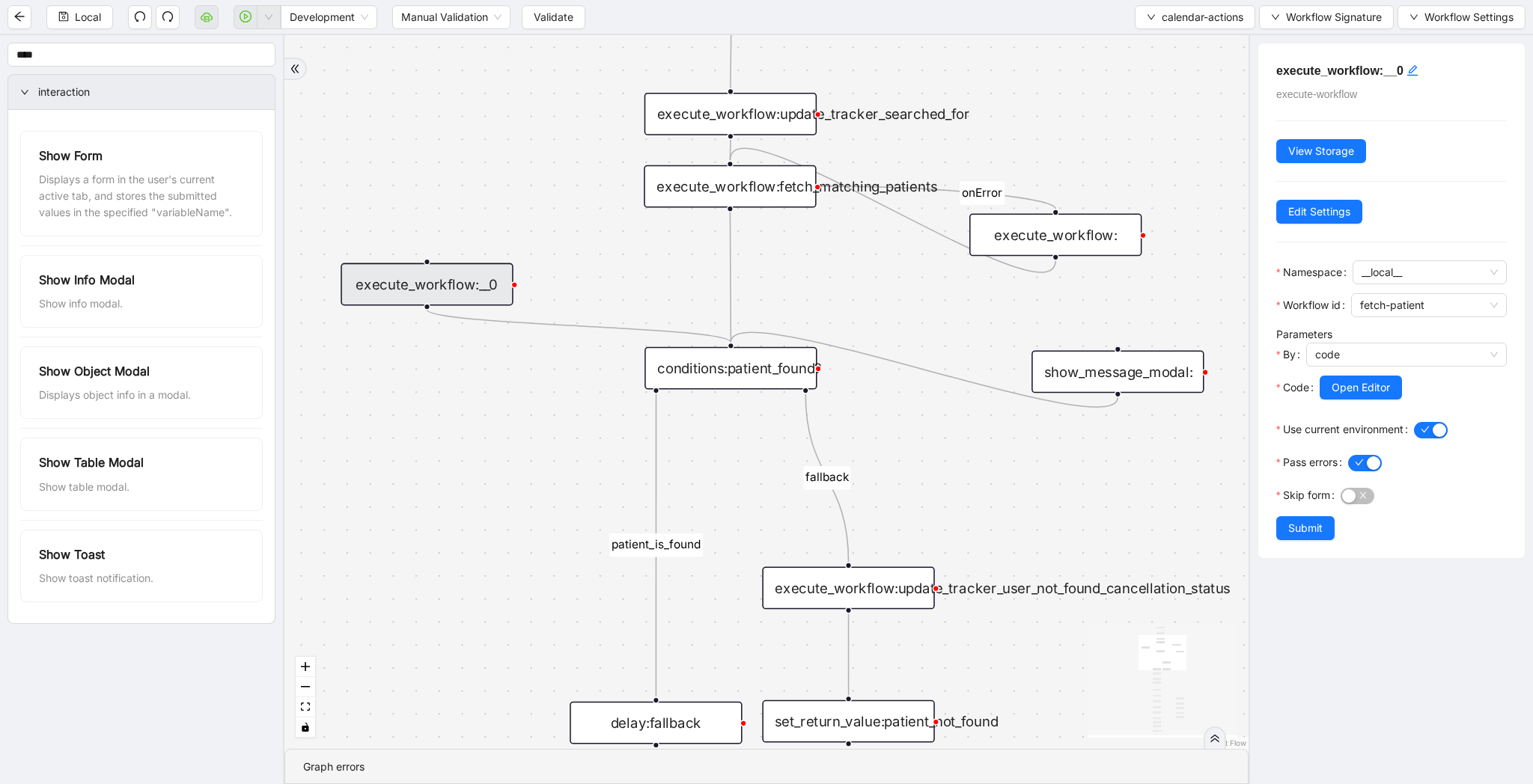
drag, startPoint x: 970, startPoint y: 597, endPoint x: 912, endPoint y: 400, distance: 205.4
click at [912, 400] on div "patient_is_found fallback onError onError onError onError trigger click_element…" at bounding box center [766, 392] width 964 height 714
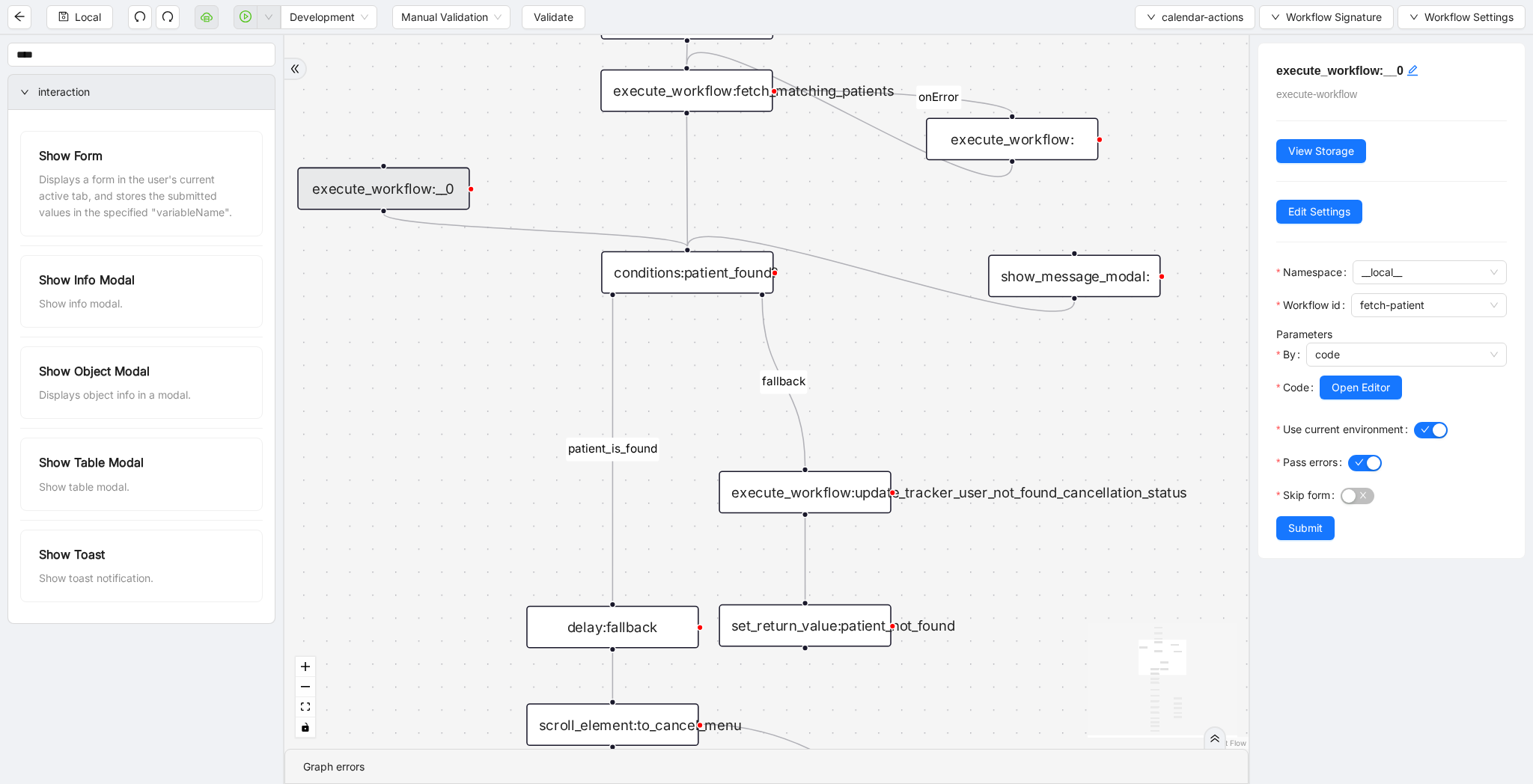
click at [908, 389] on div "patient_is_found fallback onError onError onError onError trigger click_element…" at bounding box center [766, 392] width 964 height 714
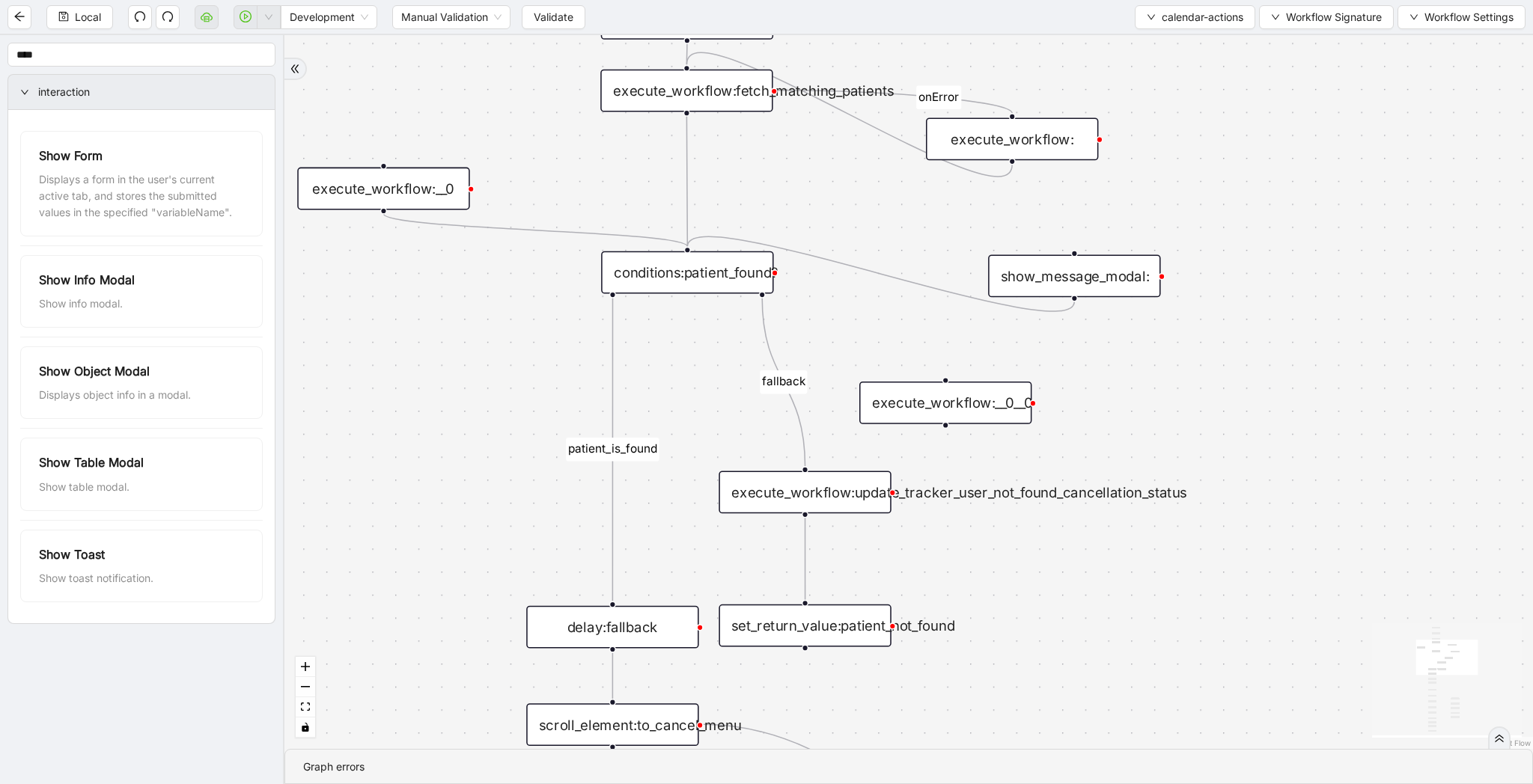
drag, startPoint x: 978, startPoint y: 412, endPoint x: 927, endPoint y: 401, distance: 52.2
click at [927, 401] on div "execute_workflow:__0__0" at bounding box center [945, 403] width 172 height 43
drag, startPoint x: 763, startPoint y: 293, endPoint x: 947, endPoint y: 394, distance: 209.9
click at [945, 362] on div "patient_is_found fallback onError onError onError onError trigger click_element…" at bounding box center [909, 392] width 1248 height 714
drag, startPoint x: 947, startPoint y: 410, endPoint x: 888, endPoint y: 377, distance: 67.6
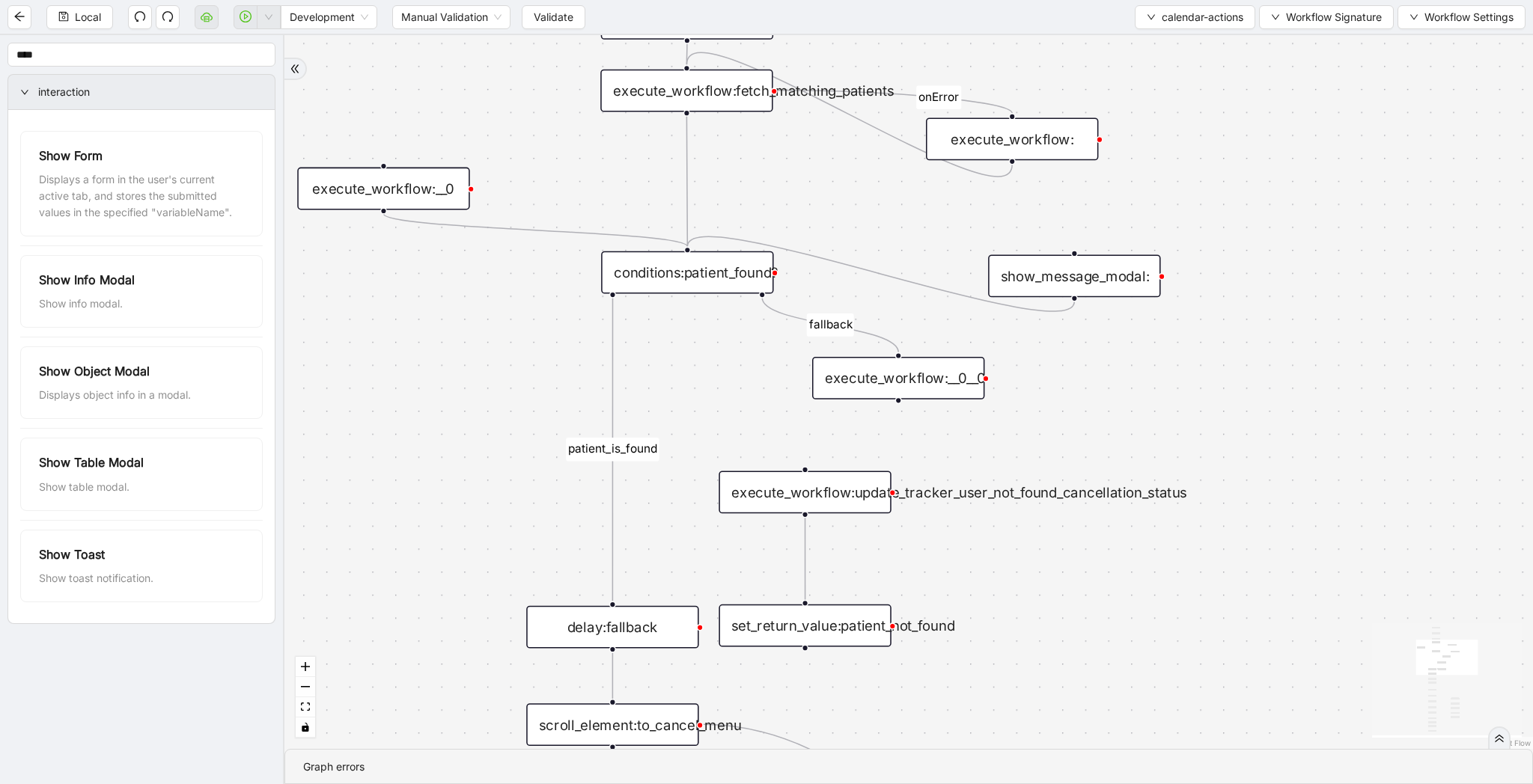
click at [888, 377] on div "execute_workflow:__0__0" at bounding box center [898, 378] width 172 height 43
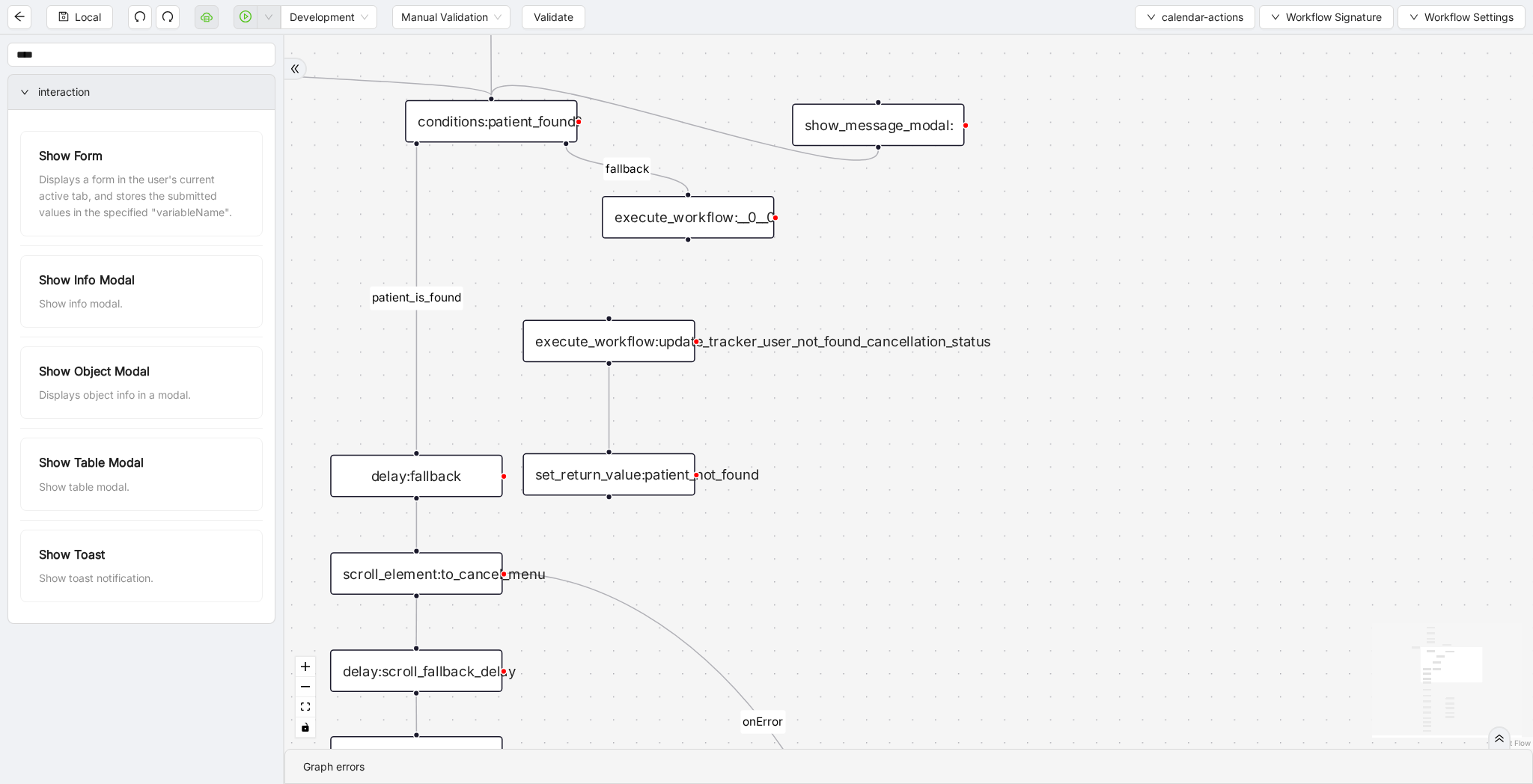
drag, startPoint x: 996, startPoint y: 676, endPoint x: 969, endPoint y: 568, distance: 111.3
click at [969, 568] on div "patient_is_found onError onError onError onError fallback trigger click_element…" at bounding box center [909, 392] width 1248 height 714
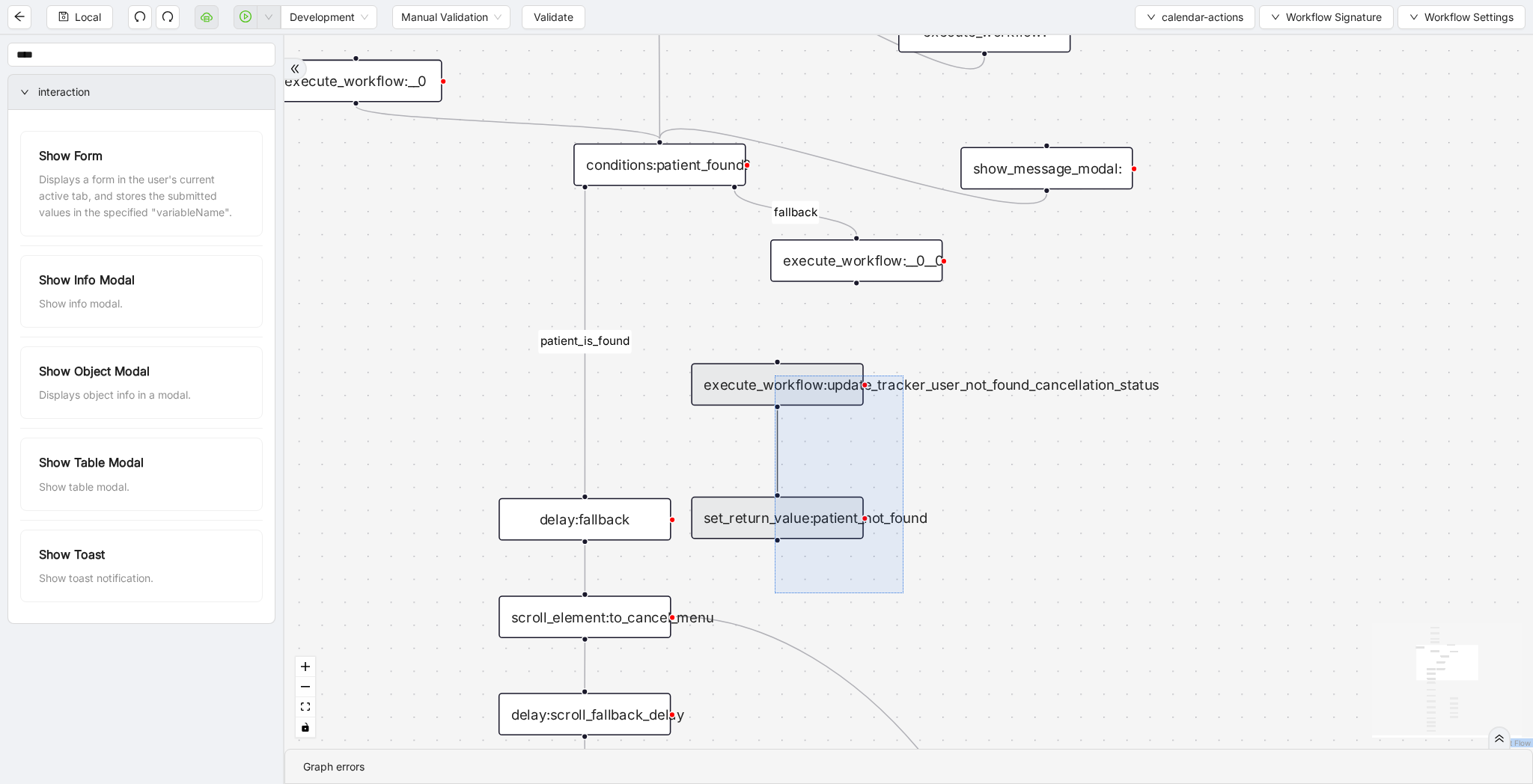
drag, startPoint x: 904, startPoint y: 593, endPoint x: 775, endPoint y: 376, distance: 252.4
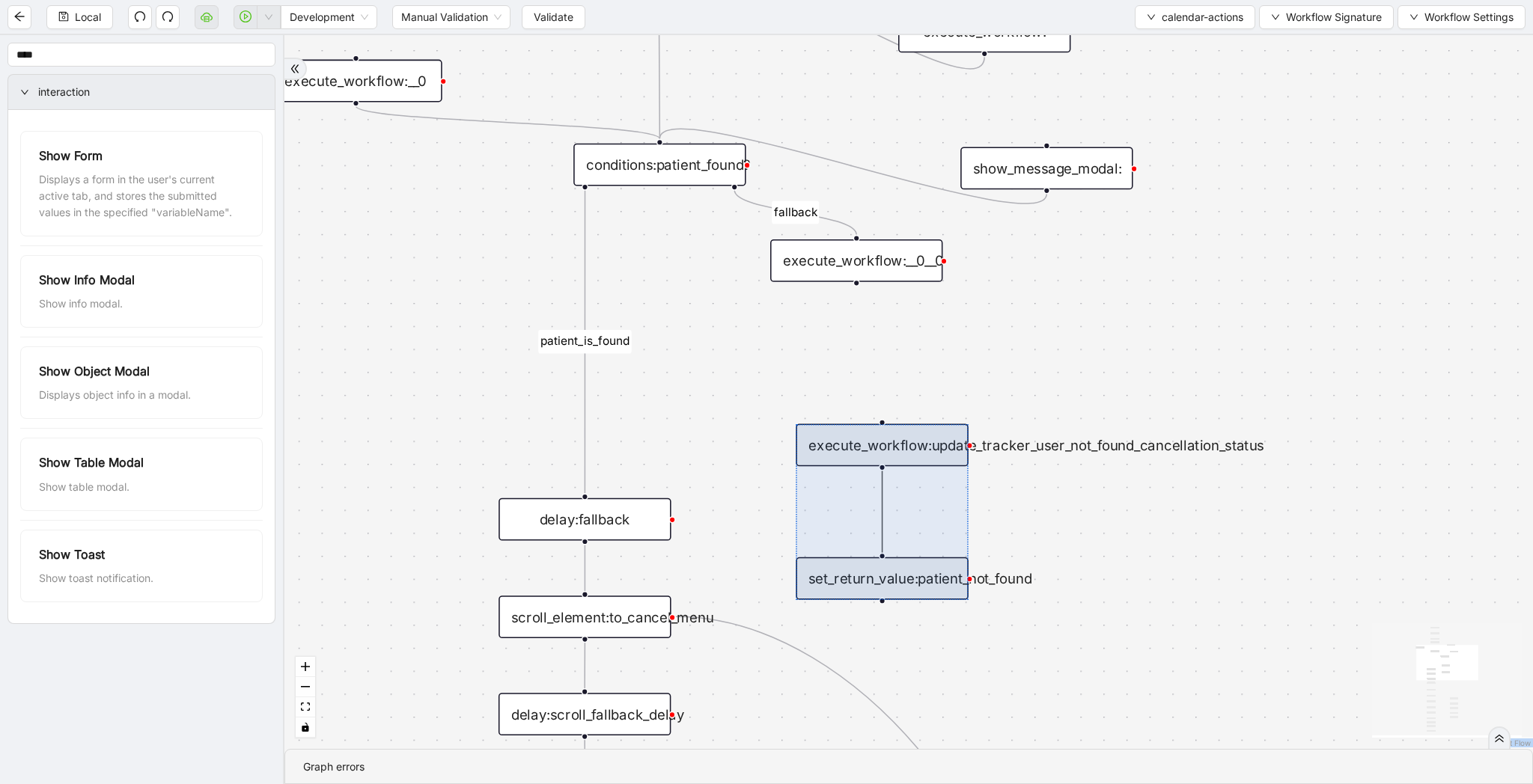
drag, startPoint x: 812, startPoint y: 423, endPoint x: 917, endPoint y: 483, distance: 120.9
click at [917, 483] on div at bounding box center [881, 511] width 172 height 176
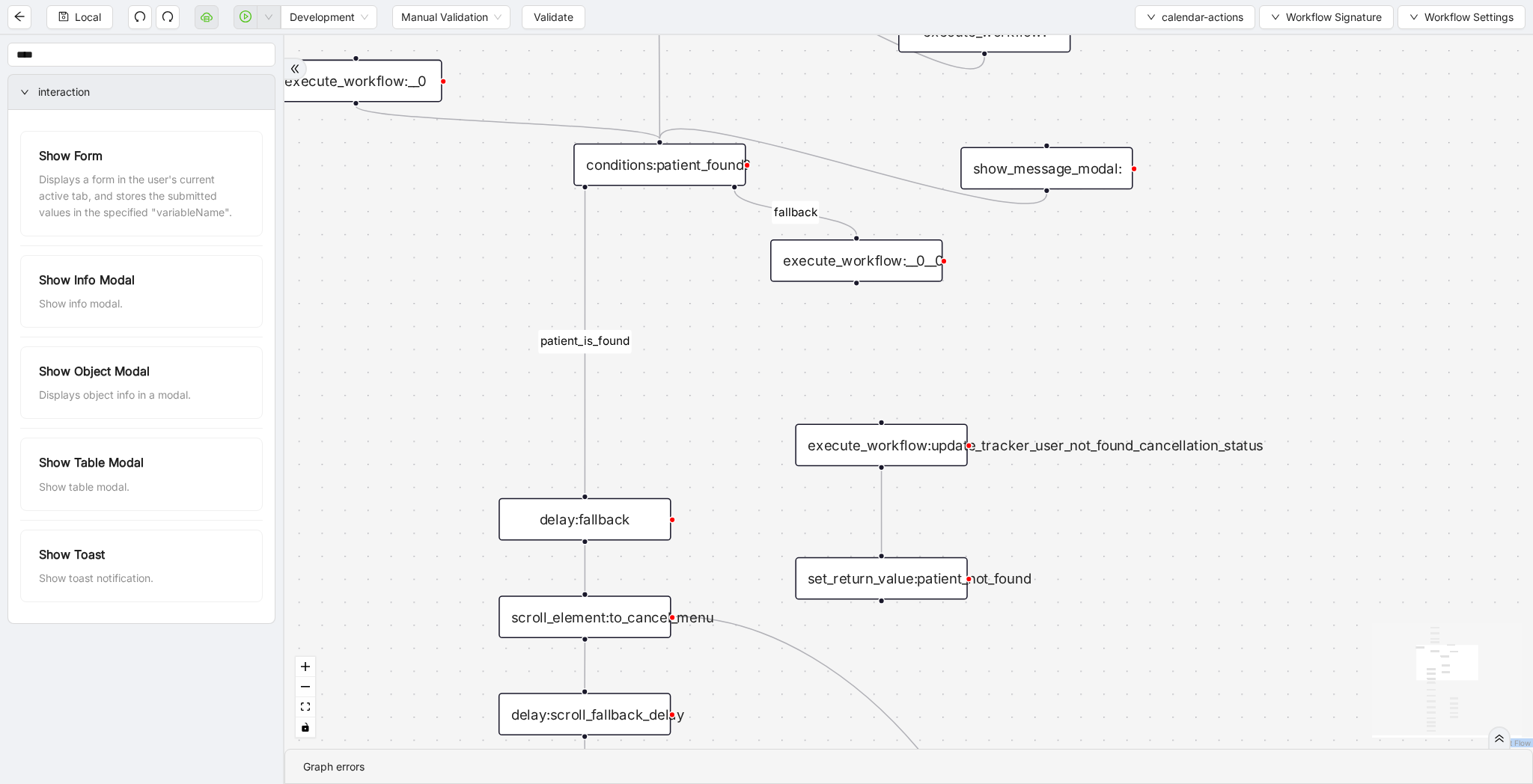
click at [679, 167] on div "conditions:patient_found?" at bounding box center [659, 165] width 172 height 43
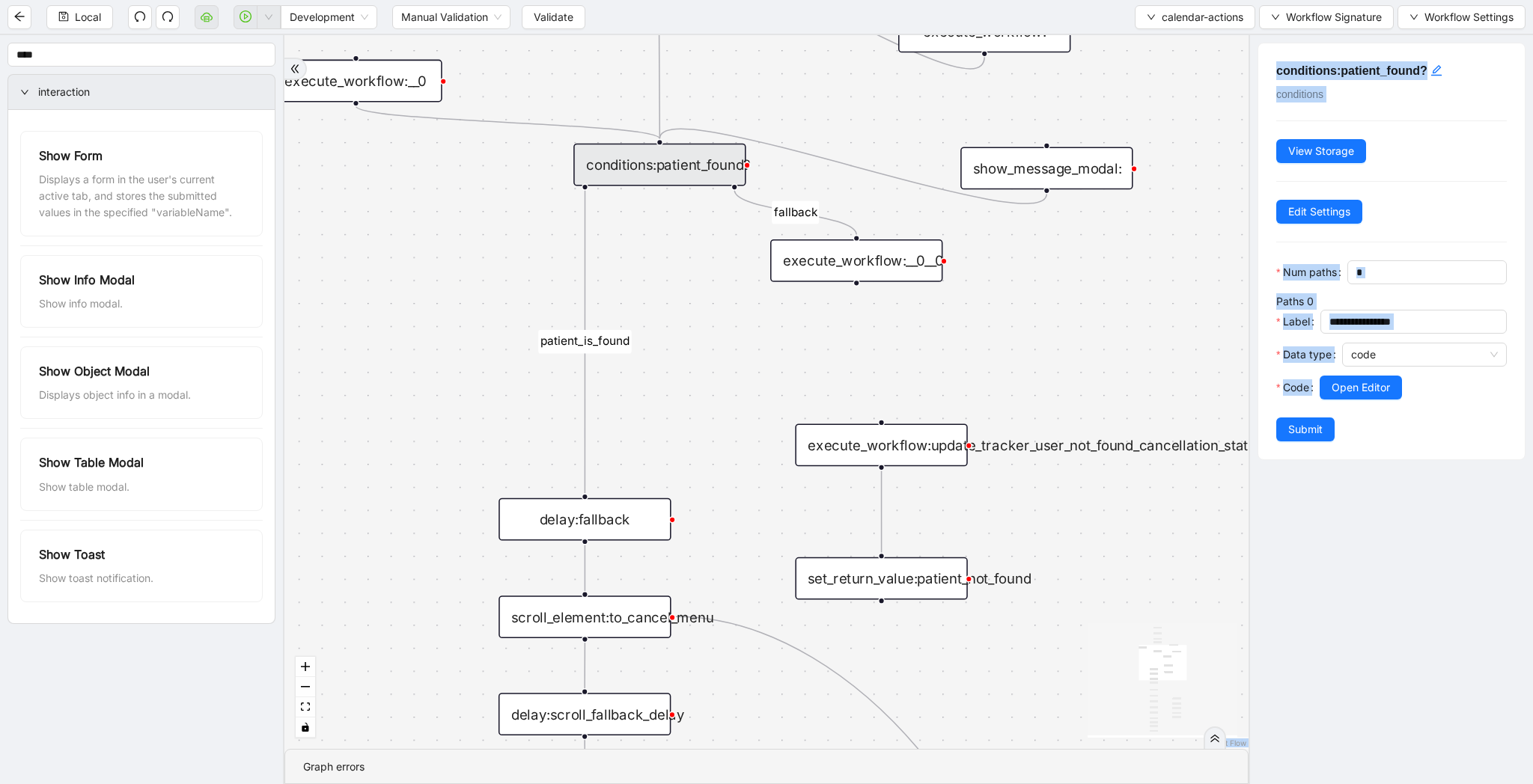
click at [806, 318] on div "patient_is_found onError onError onError onError fallback trigger click_element…" at bounding box center [766, 392] width 964 height 714
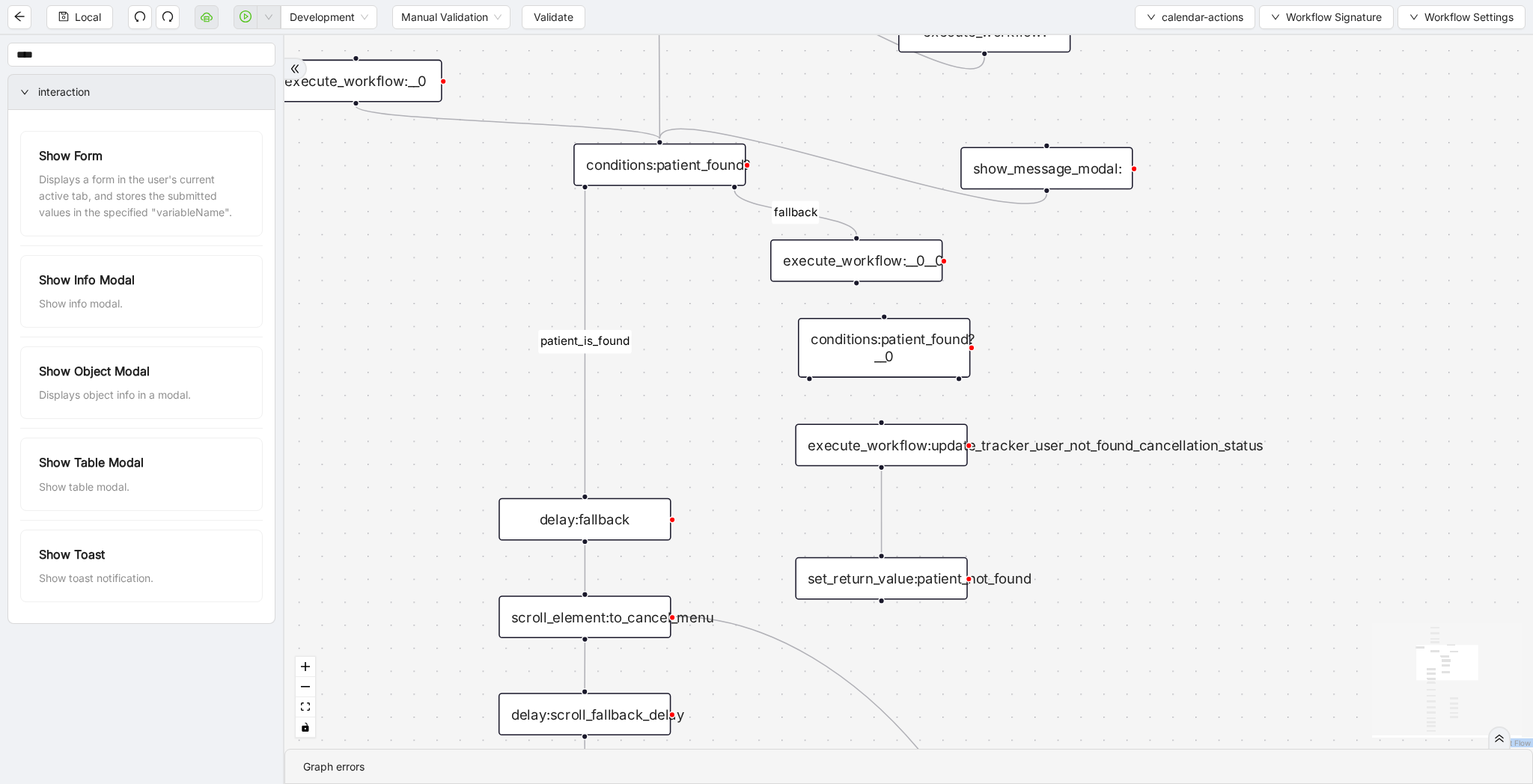
drag, startPoint x: 878, startPoint y: 342, endPoint x: 864, endPoint y: 342, distance: 14.0
click at [864, 342] on div "conditions:patient_found?__0" at bounding box center [884, 348] width 172 height 60
drag, startPoint x: 857, startPoint y: 283, endPoint x: 877, endPoint y: 318, distance: 40.3
click at [877, 318] on div "trigger click_element:open_appointment_action_menu click_element:cancel_action …" at bounding box center [1534, 138] width 1917 height 1096
drag, startPoint x: 875, startPoint y: 342, endPoint x: 840, endPoint y: 342, distance: 35.0
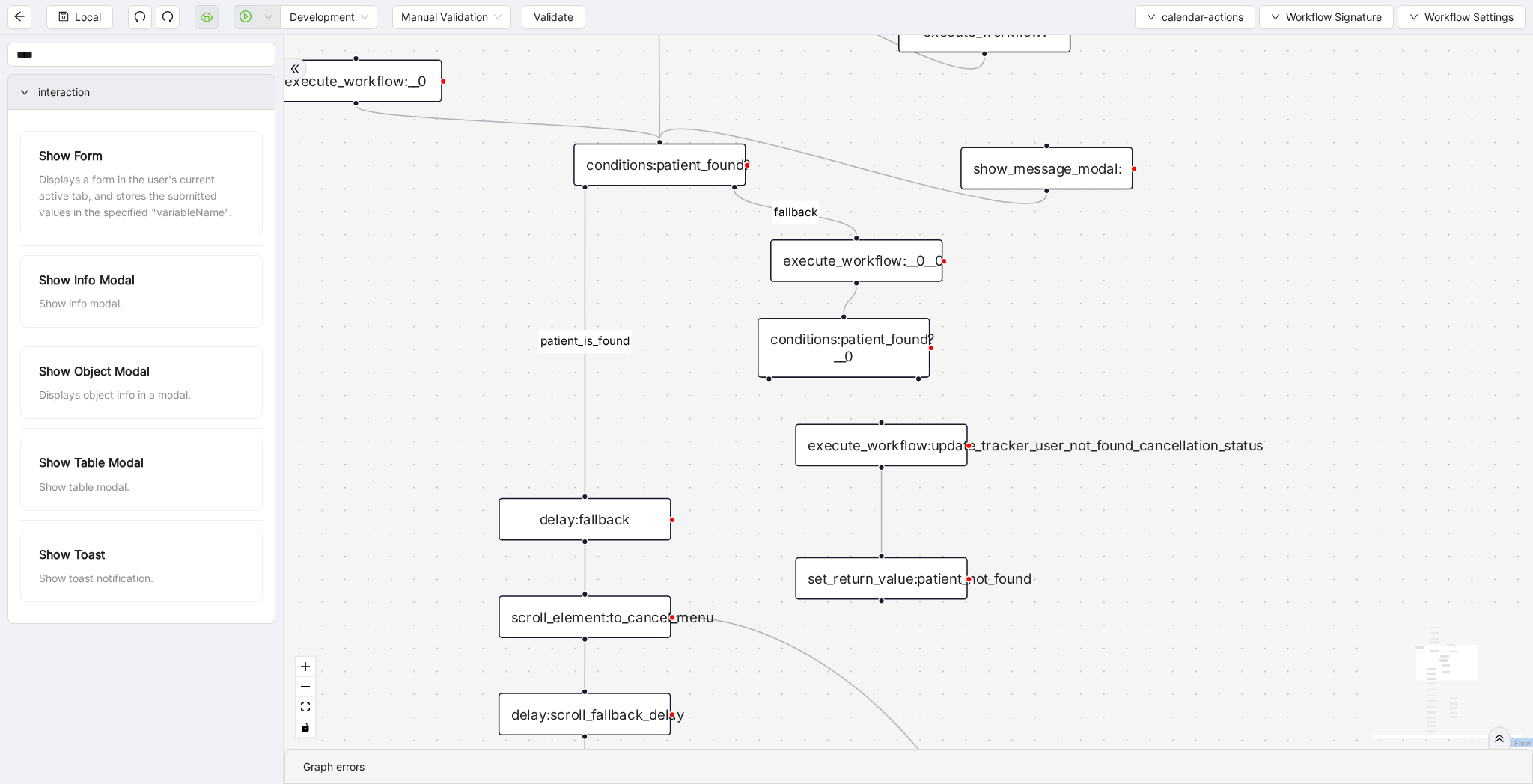
click at [840, 342] on div "conditions:patient_found?__0" at bounding box center [843, 348] width 172 height 60
drag, startPoint x: 770, startPoint y: 378, endPoint x: 958, endPoint y: 364, distance: 188.5
click at [584, 505] on div "trigger click_element:open_appointment_action_menu click_element:cancel_action …" at bounding box center [1534, 138] width 1917 height 1096
drag, startPoint x: 919, startPoint y: 378, endPoint x: 892, endPoint y: 413, distance: 44.2
click at [892, 413] on div "patient_is_found onError onError onError onError fallback patient_is_found trig…" at bounding box center [909, 392] width 1248 height 714
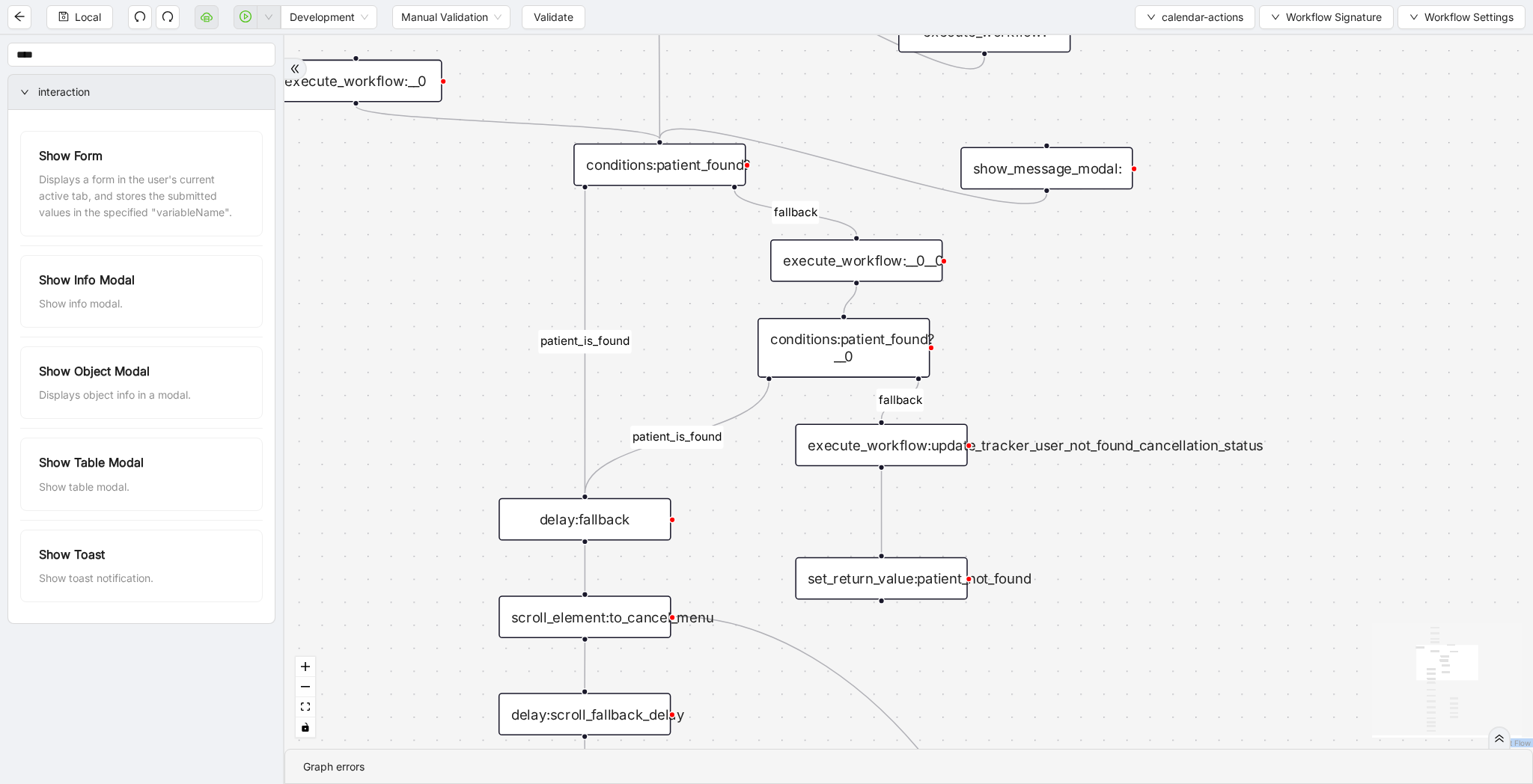
click at [898, 351] on div "conditions:patient_found?__0" at bounding box center [843, 348] width 172 height 60
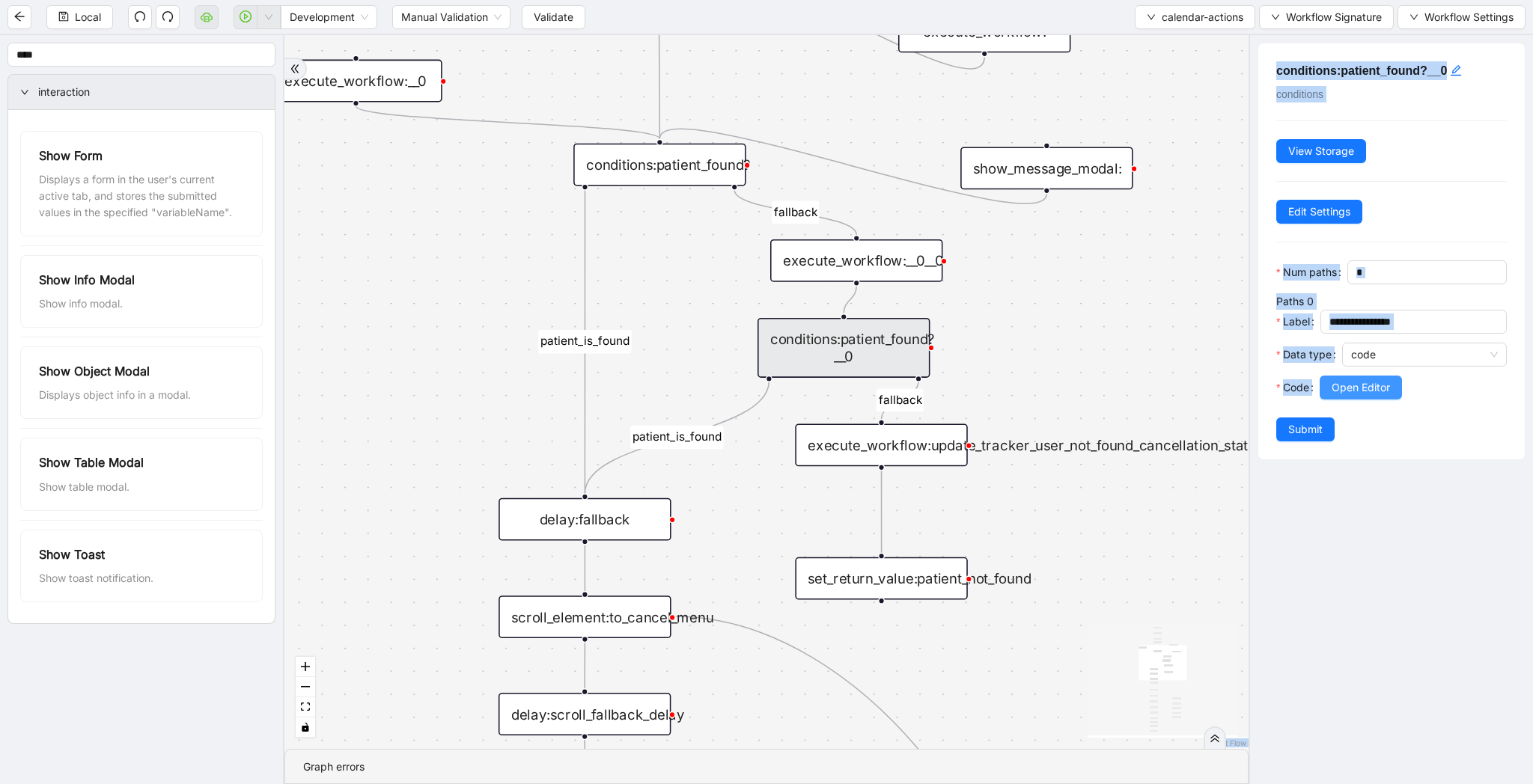
click at [1398, 390] on button "Open Editor" at bounding box center [1361, 388] width 83 height 24
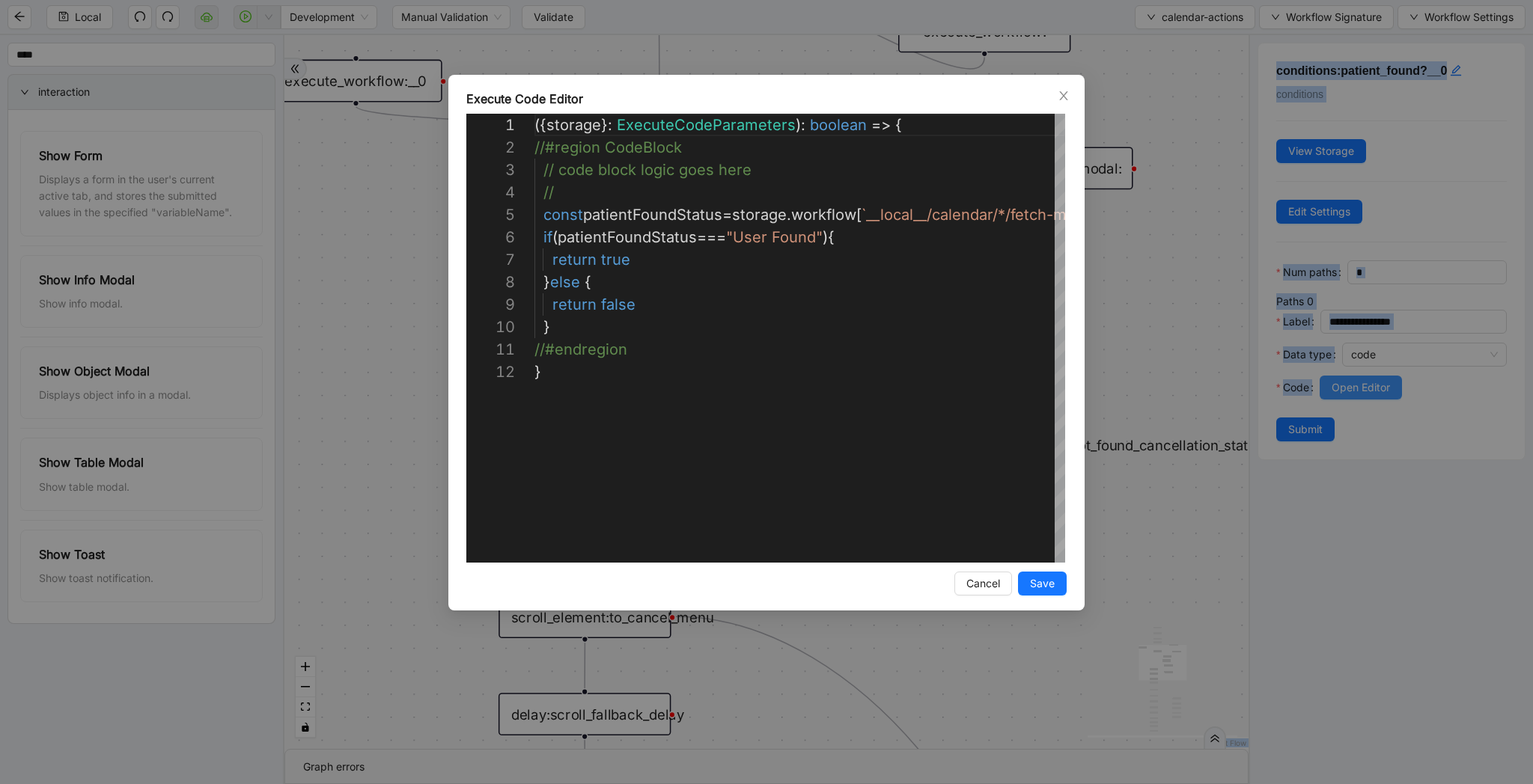
scroll to position [224, 0]
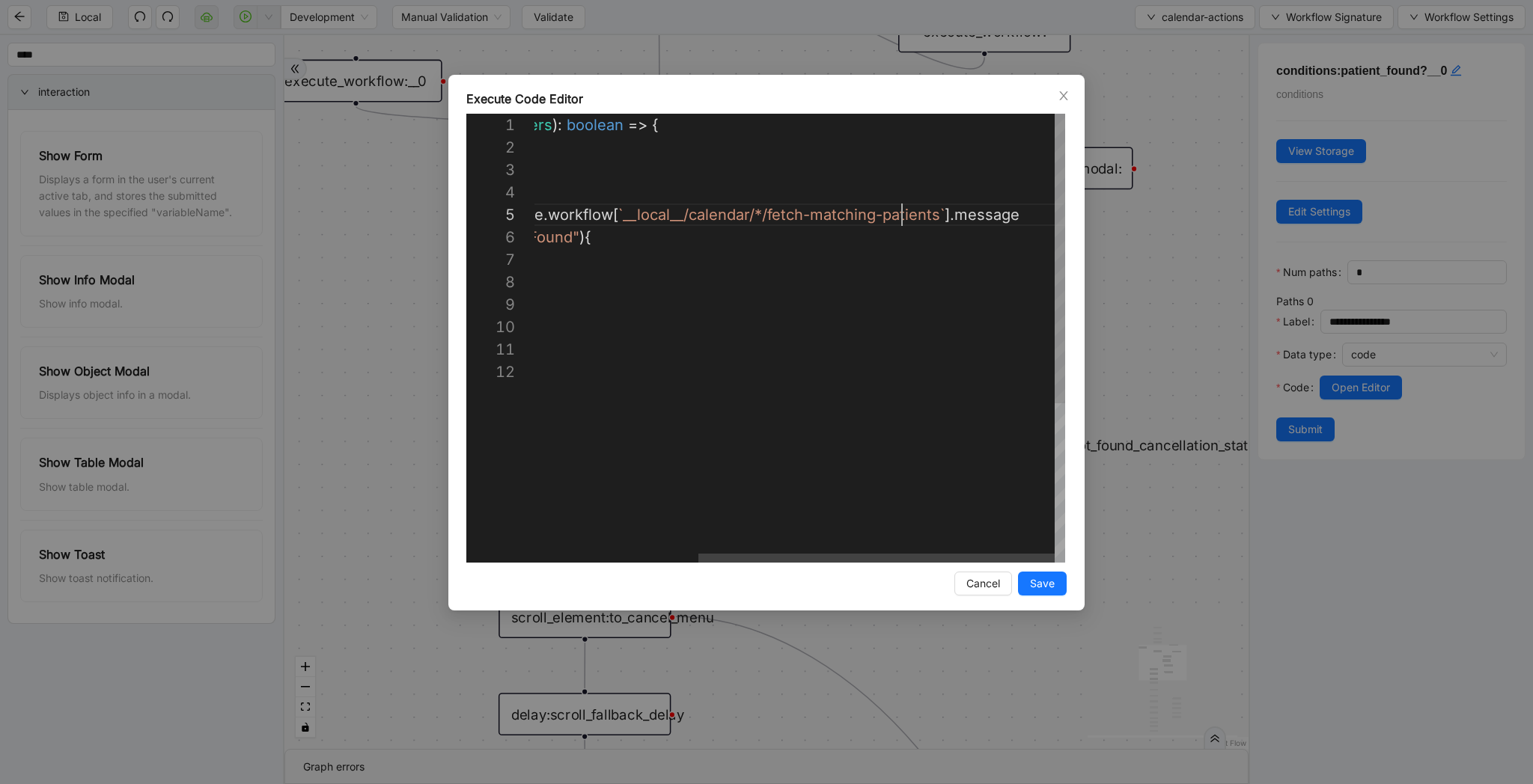
click at [900, 217] on div "({ storage }: ExecuteCodeParameters ): boolean => { //#region CodeBlock // code…" at bounding box center [678, 462] width 774 height 696
click at [938, 216] on div "({ storage }: ExecuteCodeParameters ): boolean => { //#region CodeBlock // code…" at bounding box center [678, 462] width 774 height 696
click at [1119, 307] on div "**********" at bounding box center [766, 392] width 1533 height 784
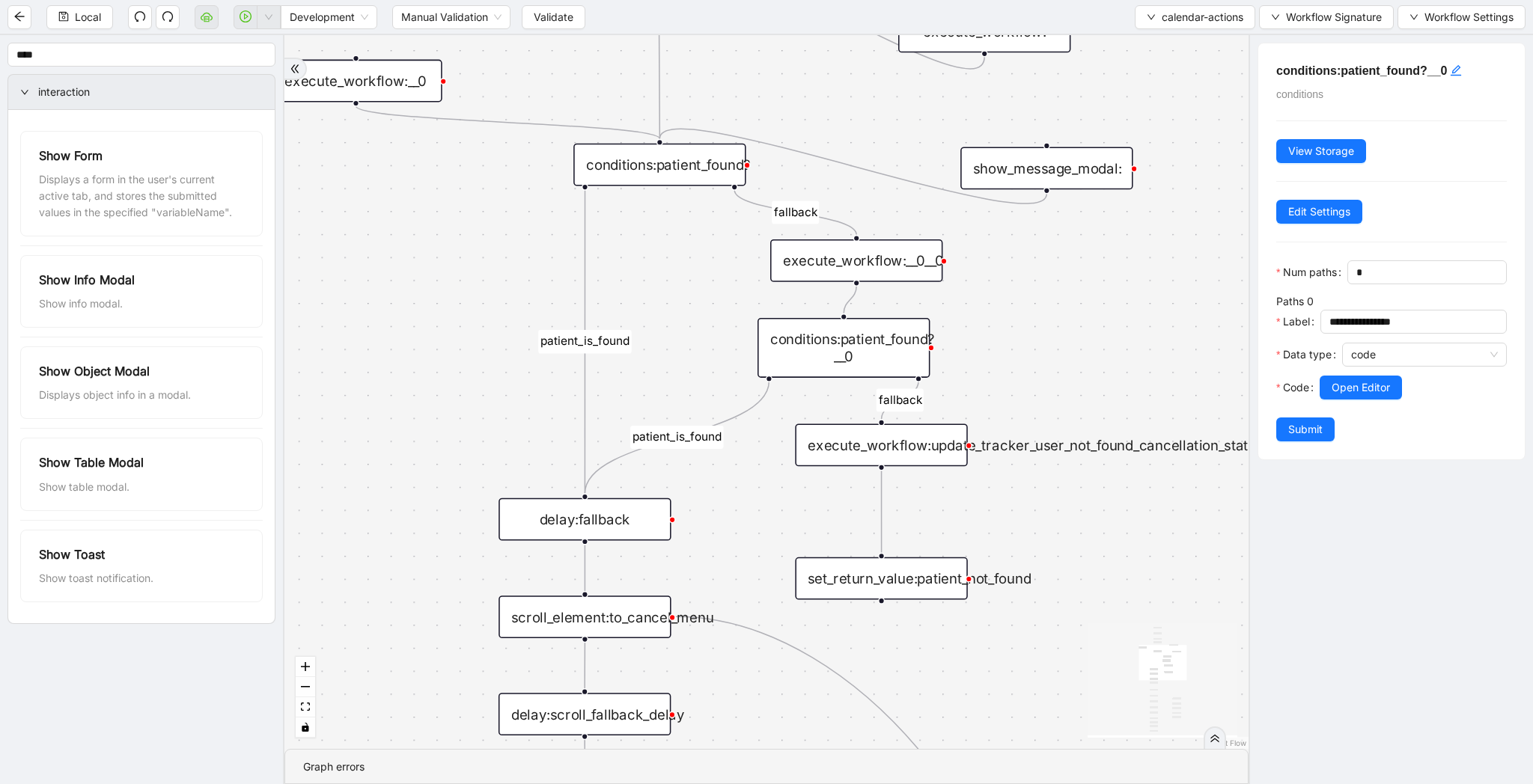
click at [903, 273] on div "execute_workflow:__0__0" at bounding box center [856, 261] width 172 height 43
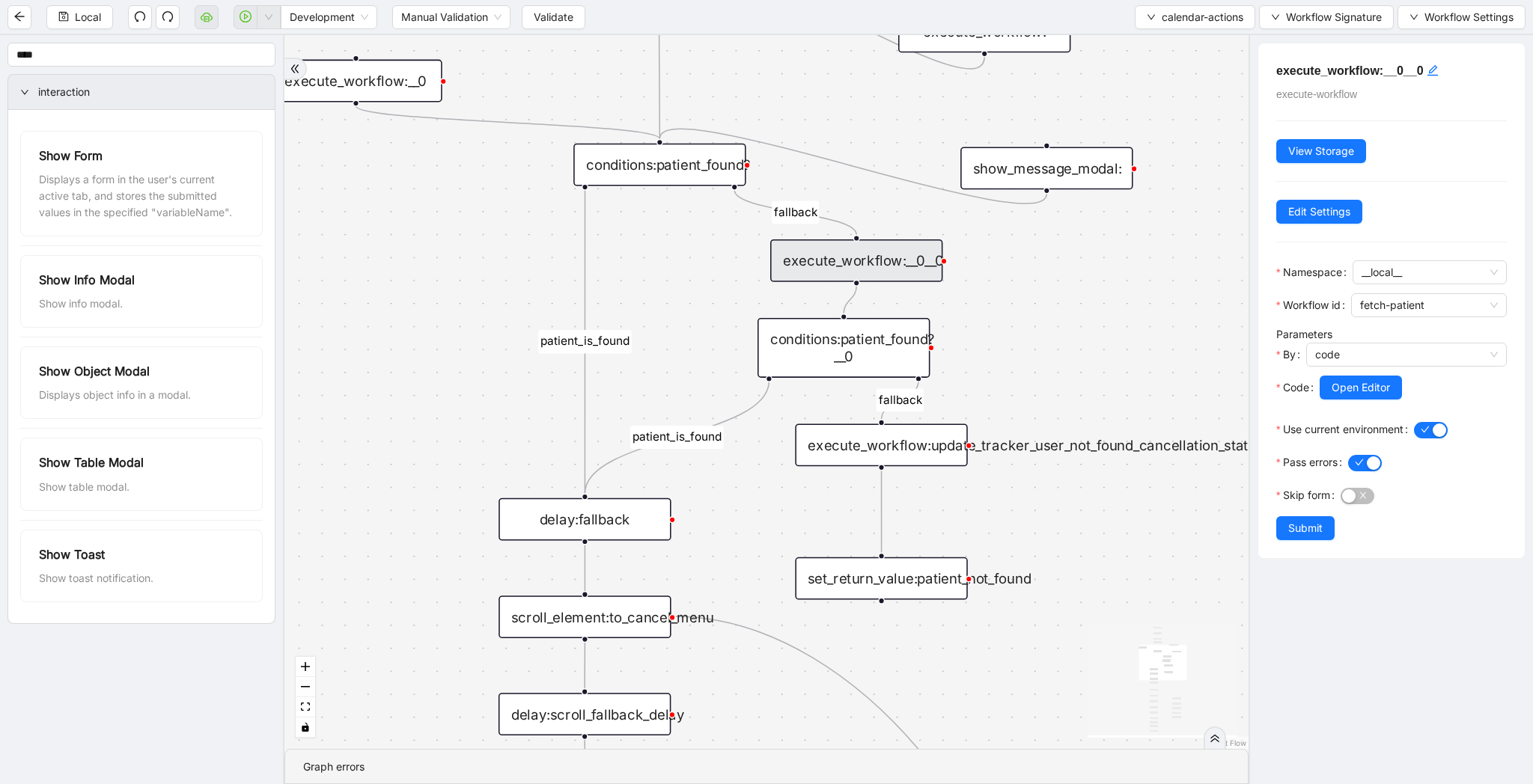
click at [654, 170] on div "conditions:patient_found?" at bounding box center [659, 165] width 172 height 43
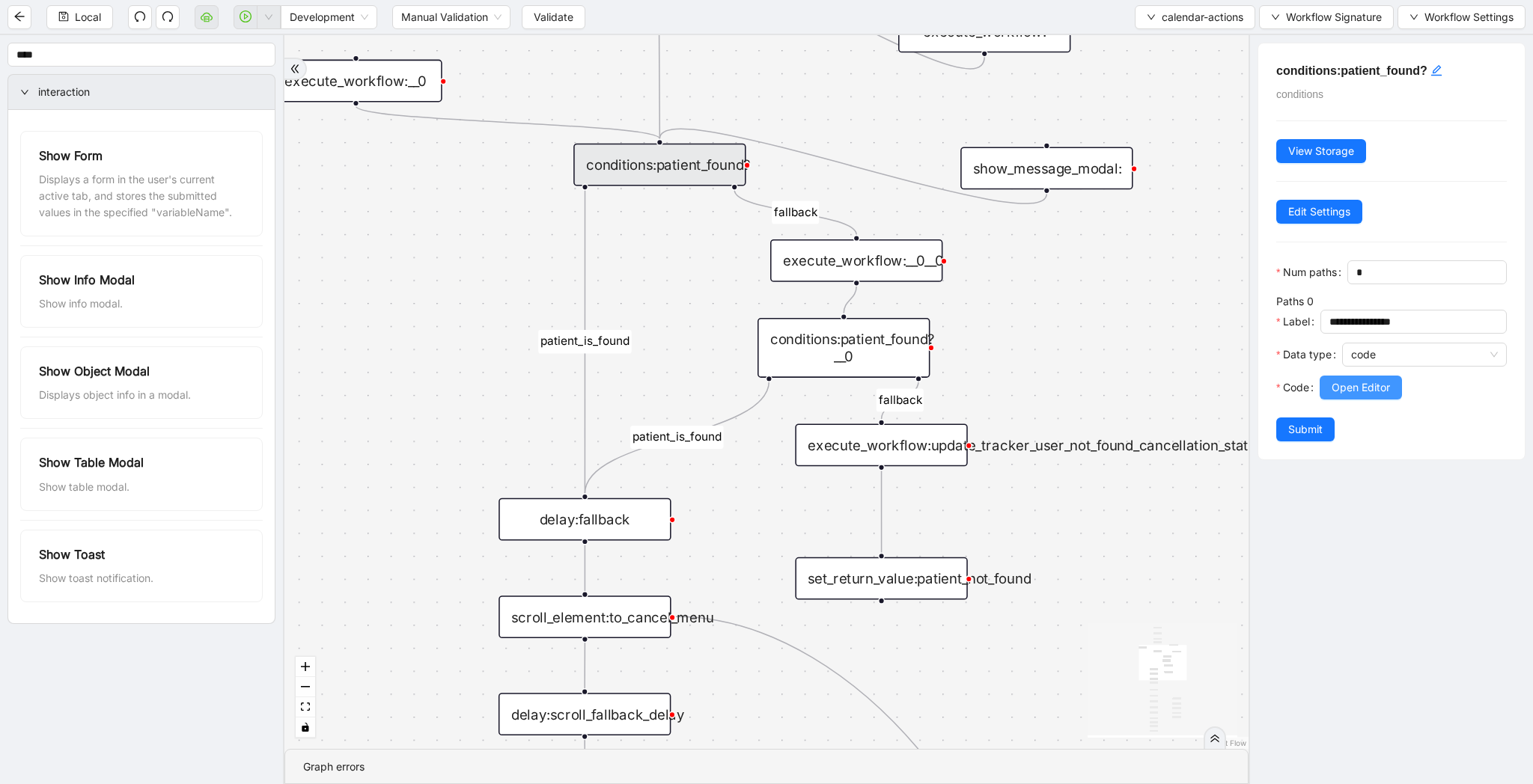
click at [1360, 395] on button "Open Editor" at bounding box center [1361, 388] width 83 height 24
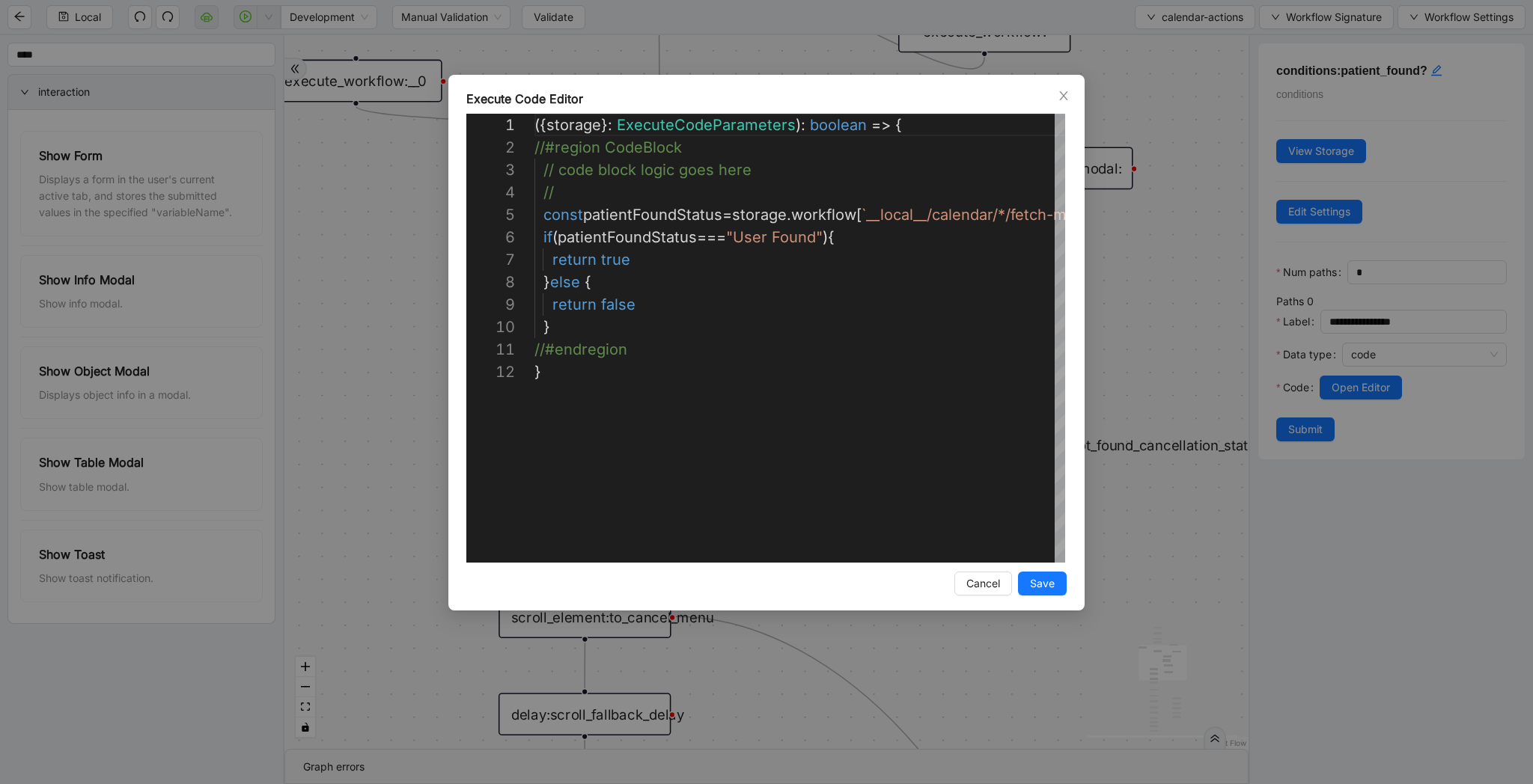
click at [1200, 358] on div "**********" at bounding box center [766, 392] width 1533 height 784
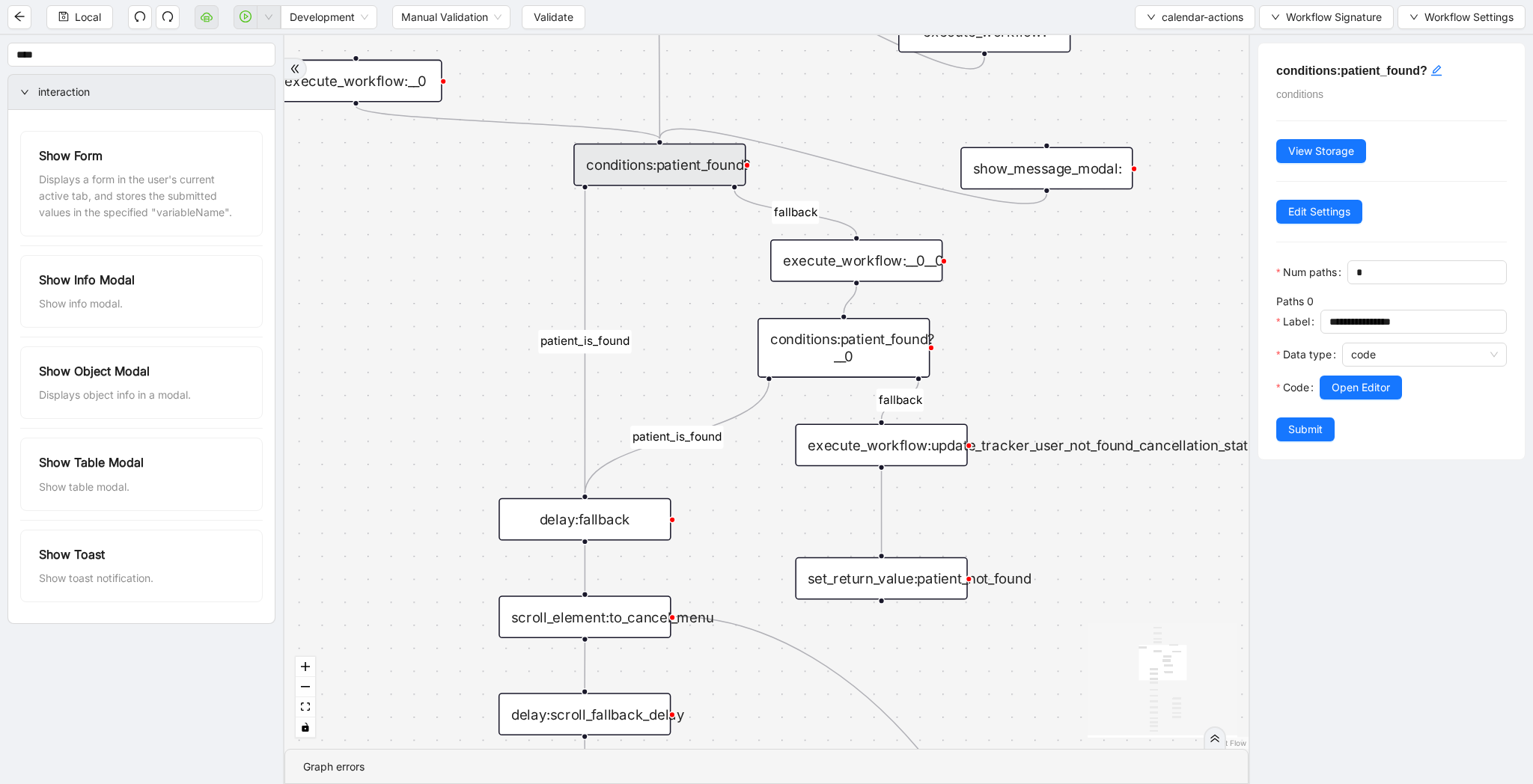
click at [884, 334] on div "conditions:patient_found?__0" at bounding box center [843, 348] width 172 height 60
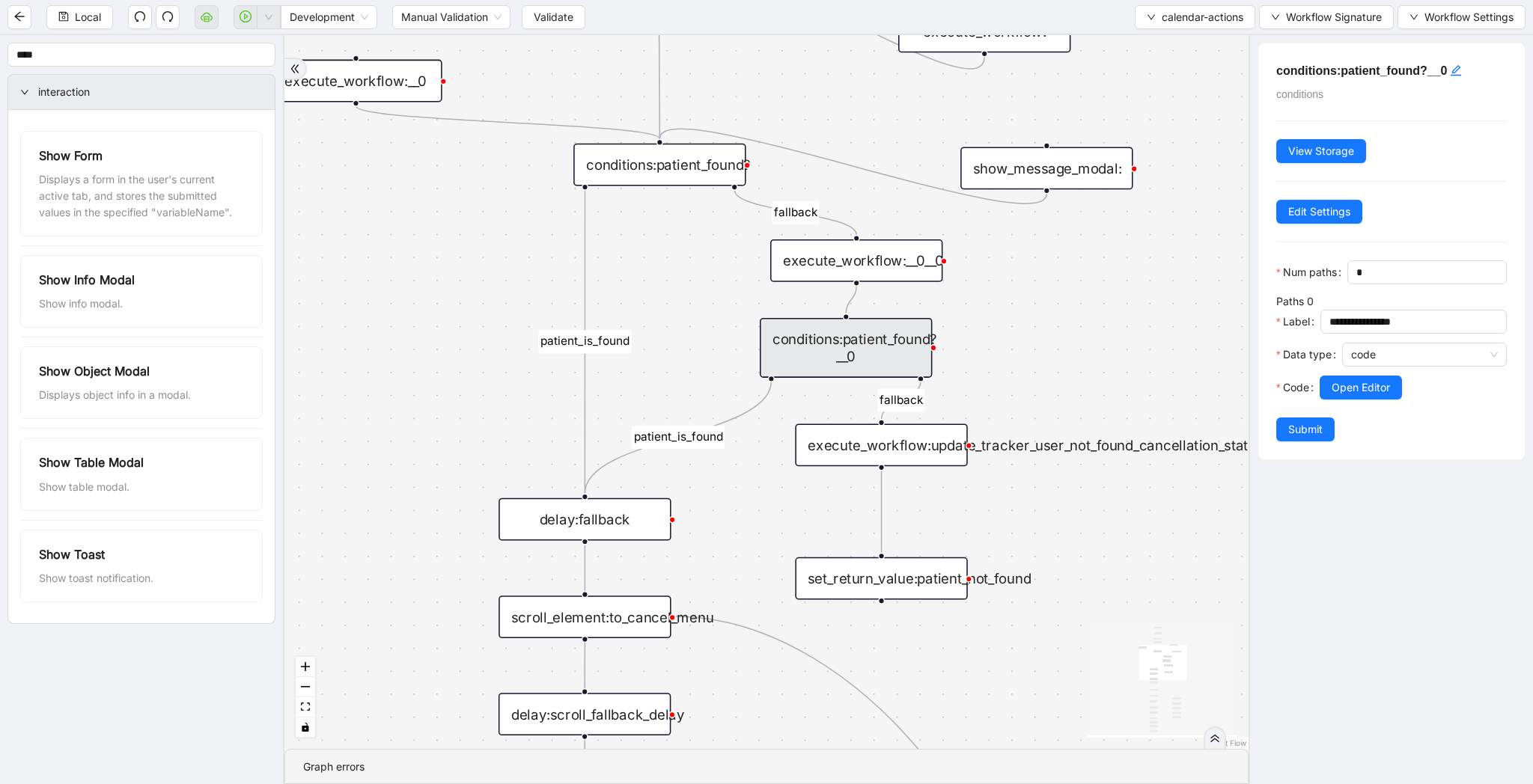
click at [878, 343] on div "conditions:patient_found?__0" at bounding box center [846, 348] width 172 height 60
drag, startPoint x: 876, startPoint y: 346, endPoint x: 886, endPoint y: 348, distance: 10.2
click at [886, 348] on div "conditions:patient_found?__0" at bounding box center [855, 350] width 172 height 60
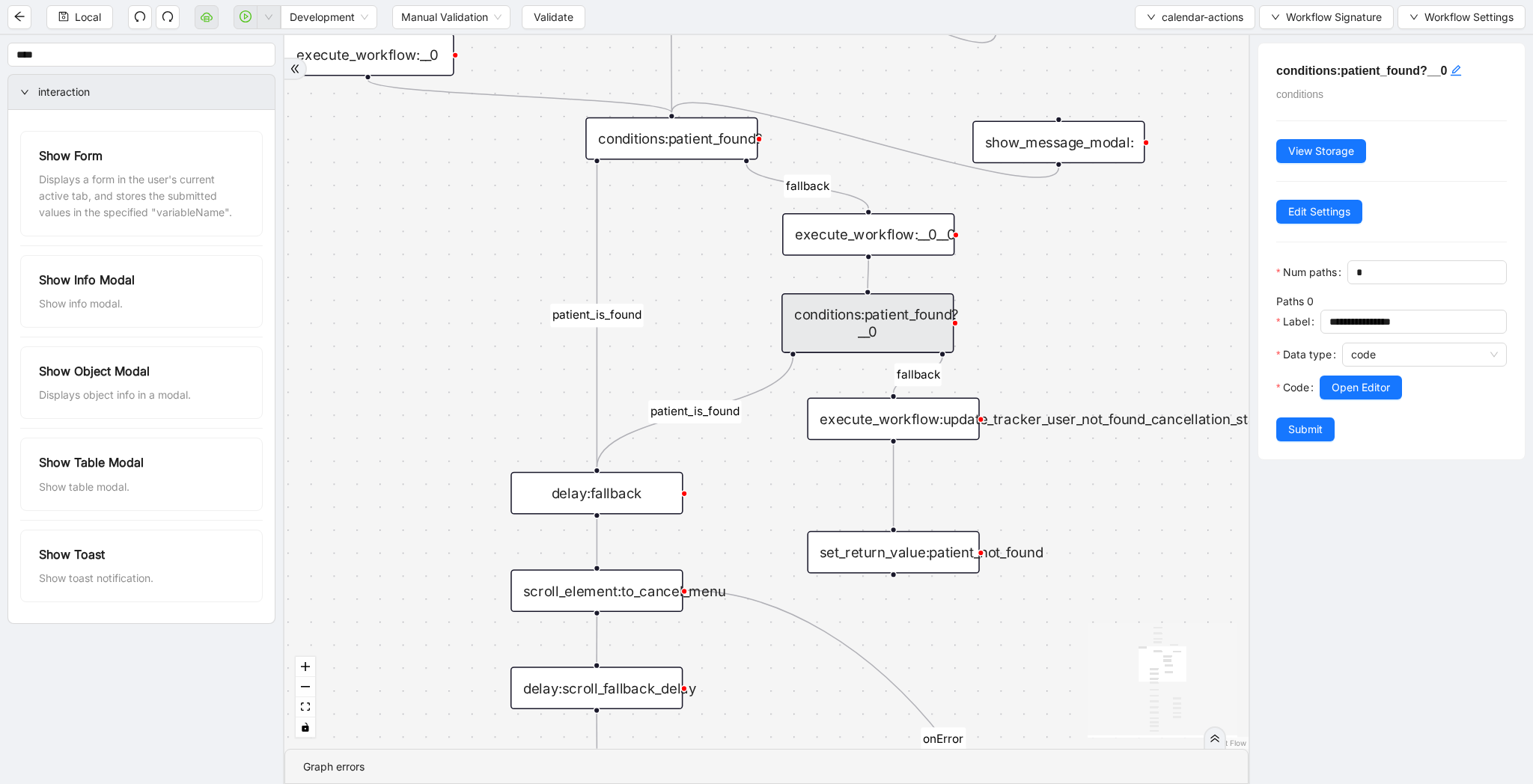
drag, startPoint x: 990, startPoint y: 280, endPoint x: 1003, endPoint y: 254, distance: 29.1
click at [1003, 254] on div "patient_is_found onError onError onError onError fallback patient_is_found fall…" at bounding box center [766, 392] width 964 height 714
click at [935, 248] on div "execute_workflow:__0__0" at bounding box center [868, 235] width 172 height 43
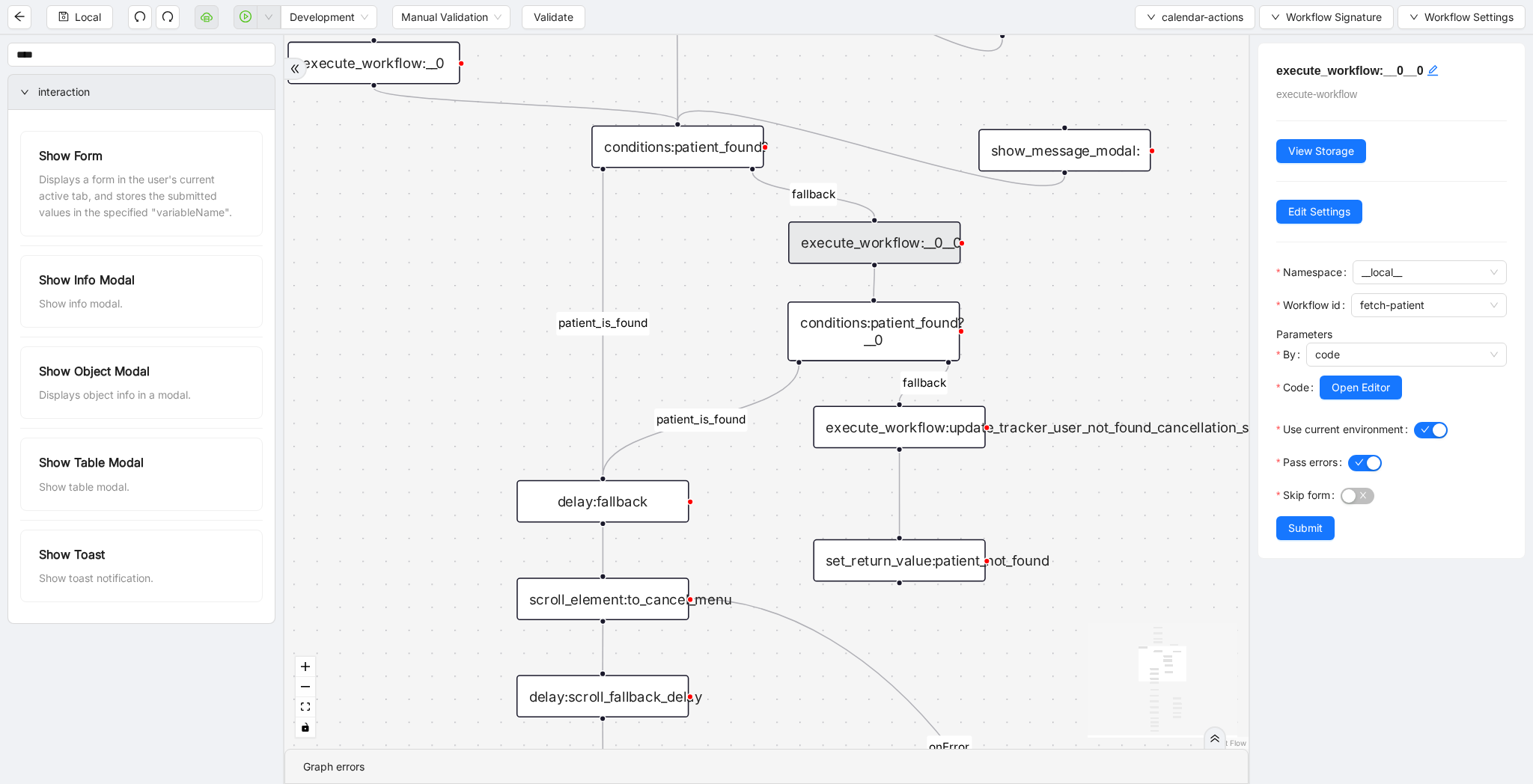
drag, startPoint x: 1073, startPoint y: 264, endPoint x: 1080, endPoint y: 273, distance: 11.4
click at [1080, 273] on div "patient_is_found onError onError onError onError fallback patient_is_found fall…" at bounding box center [766, 392] width 964 height 714
click at [1342, 395] on button "Open Editor" at bounding box center [1361, 388] width 83 height 24
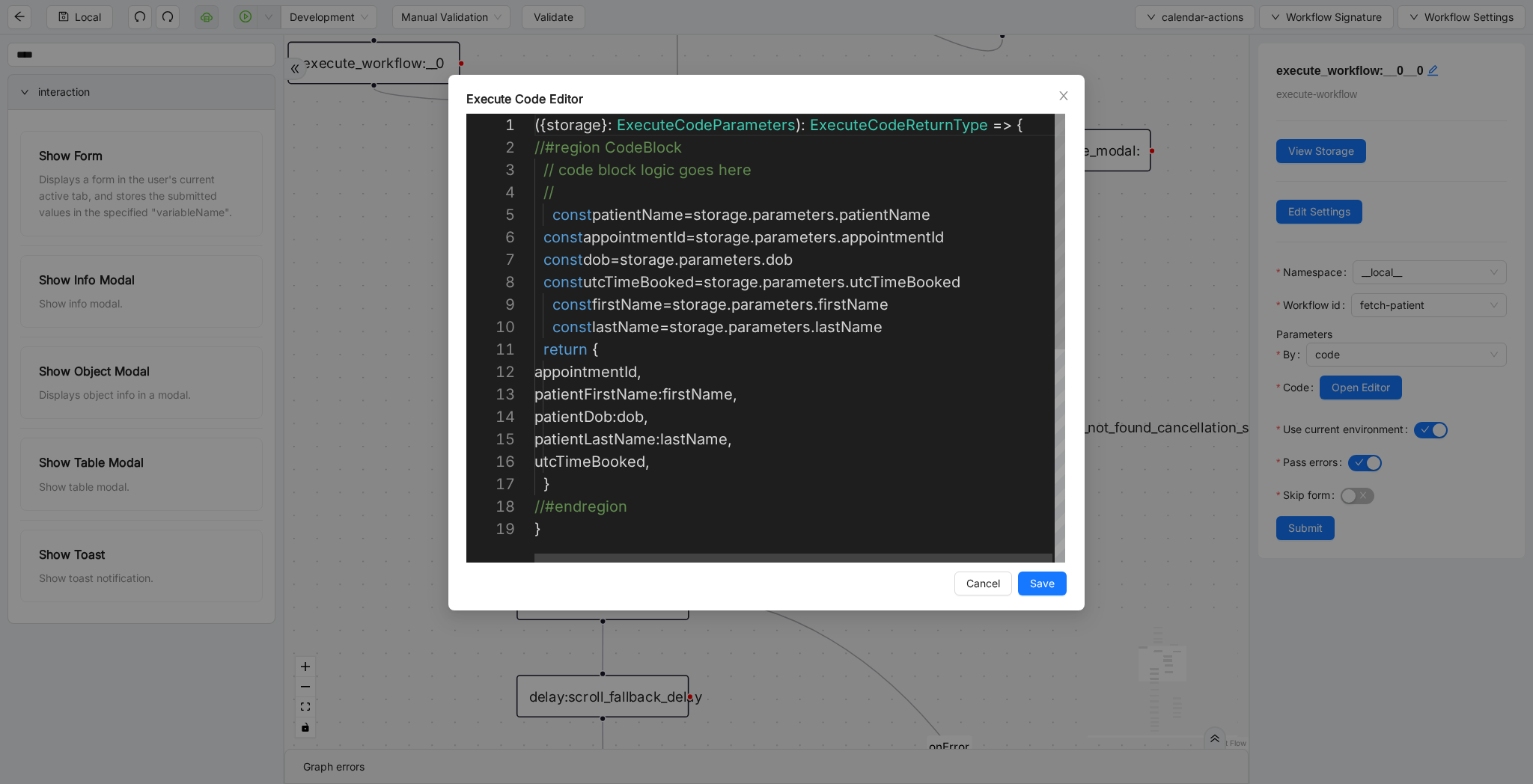
click at [1160, 362] on div "Execute Code Editor 1 2 3 4 5 6 7 8 9 10 11 12 13 14 15 16 17 18 19 ({ storage …" at bounding box center [766, 392] width 1533 height 784
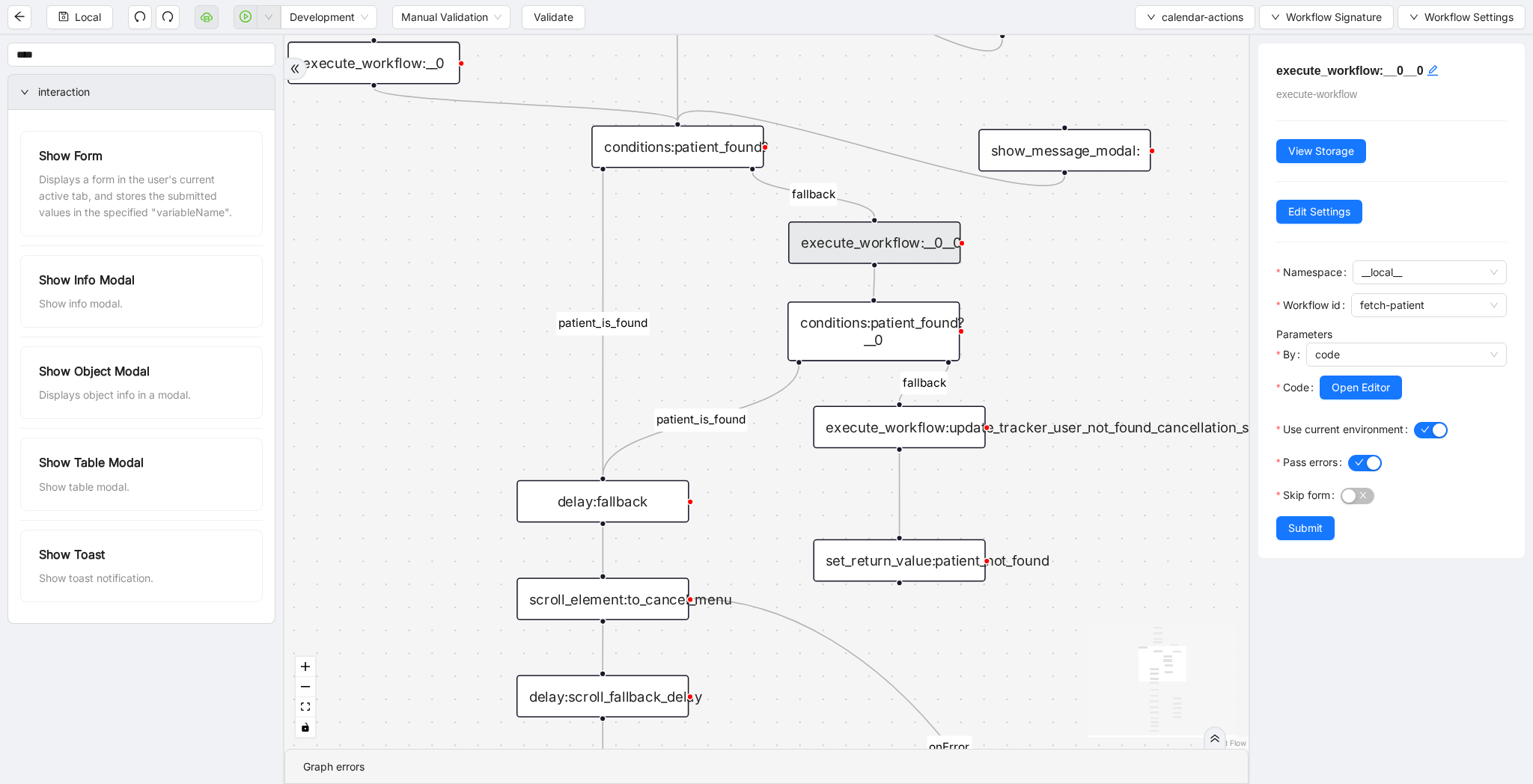
click at [916, 341] on div "conditions:patient_found?__0" at bounding box center [874, 332] width 172 height 60
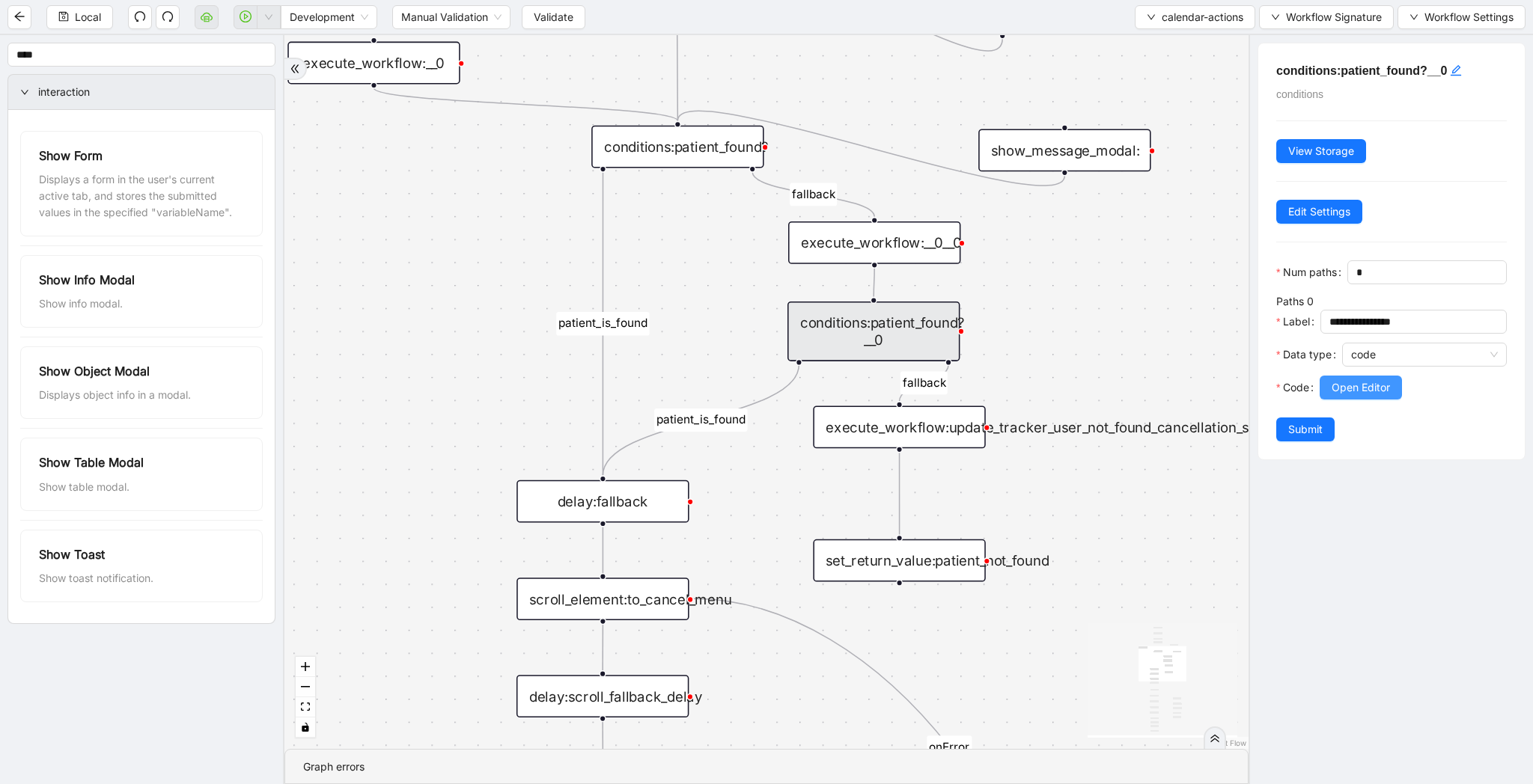
click at [1388, 384] on span "Open Editor" at bounding box center [1361, 387] width 58 height 16
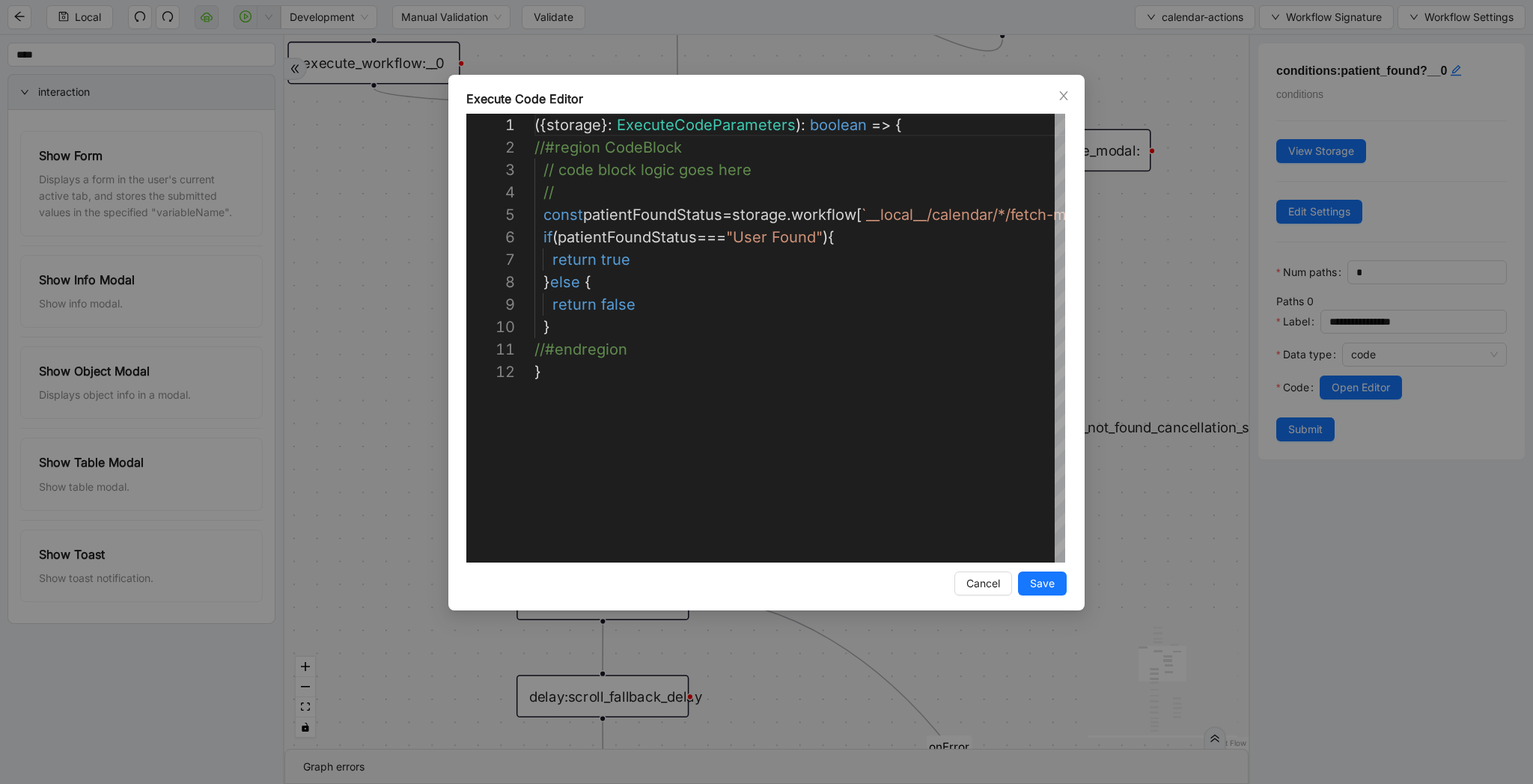
click at [1070, 312] on div "**********" at bounding box center [766, 342] width 636 height 536
click at [1109, 309] on div "**********" at bounding box center [766, 392] width 1533 height 784
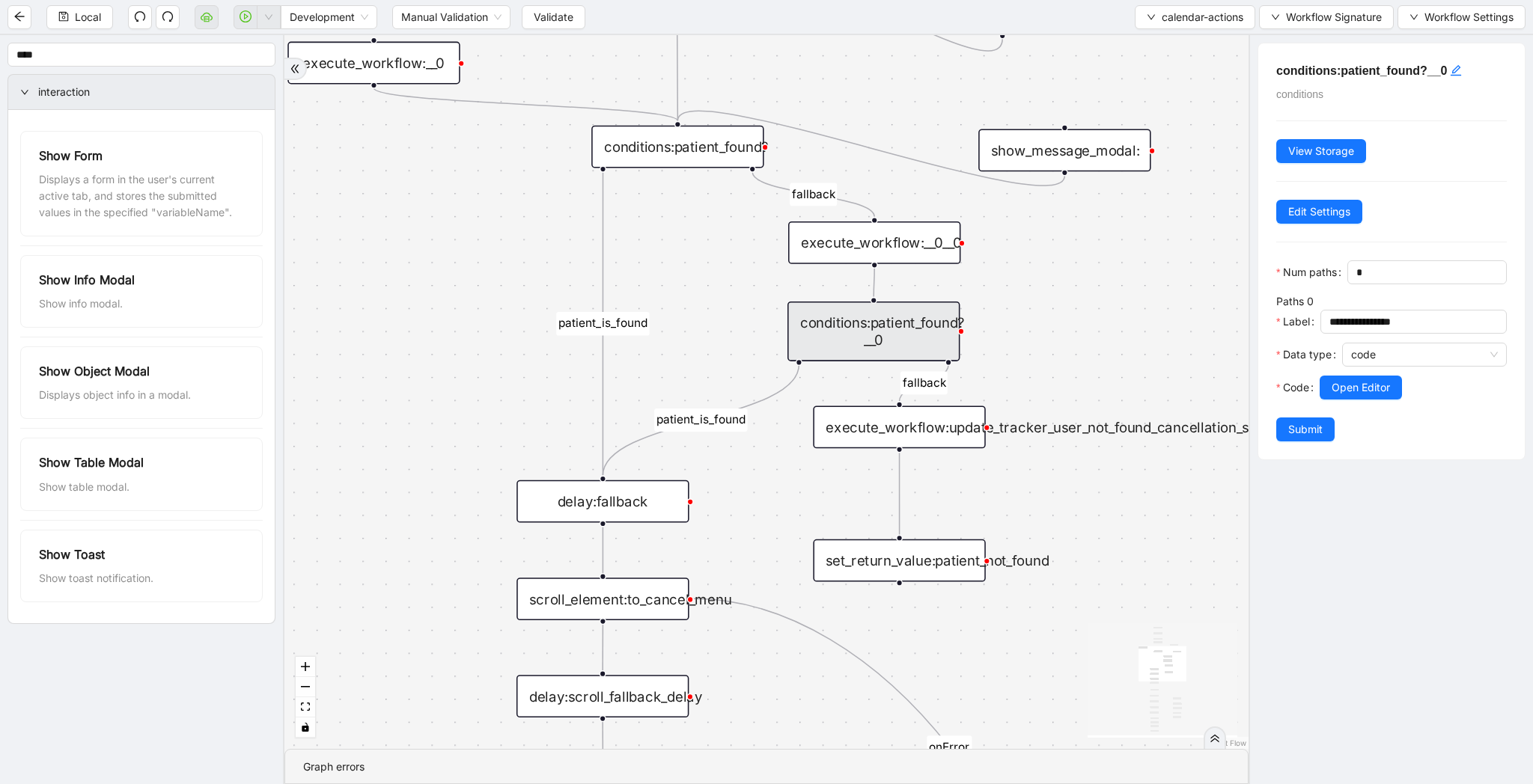
click at [848, 343] on div "conditions:patient_found?__0" at bounding box center [874, 332] width 172 height 60
click at [1362, 388] on span "Open Editor" at bounding box center [1361, 387] width 58 height 16
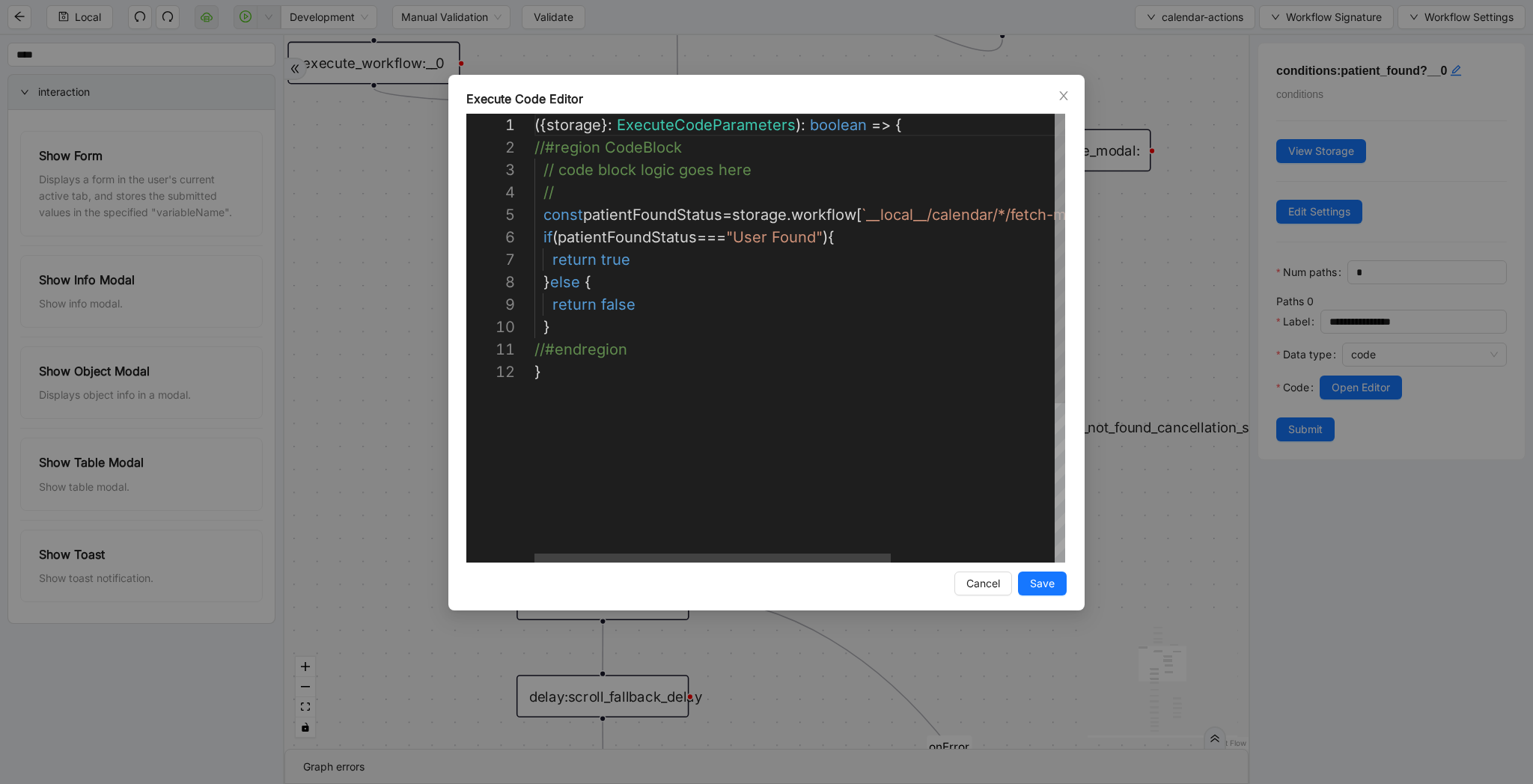
click at [870, 219] on div "({ storage }: ExecuteCodeParameters ): boolean => { //#region CodeBlock // code…" at bounding box center [922, 462] width 774 height 696
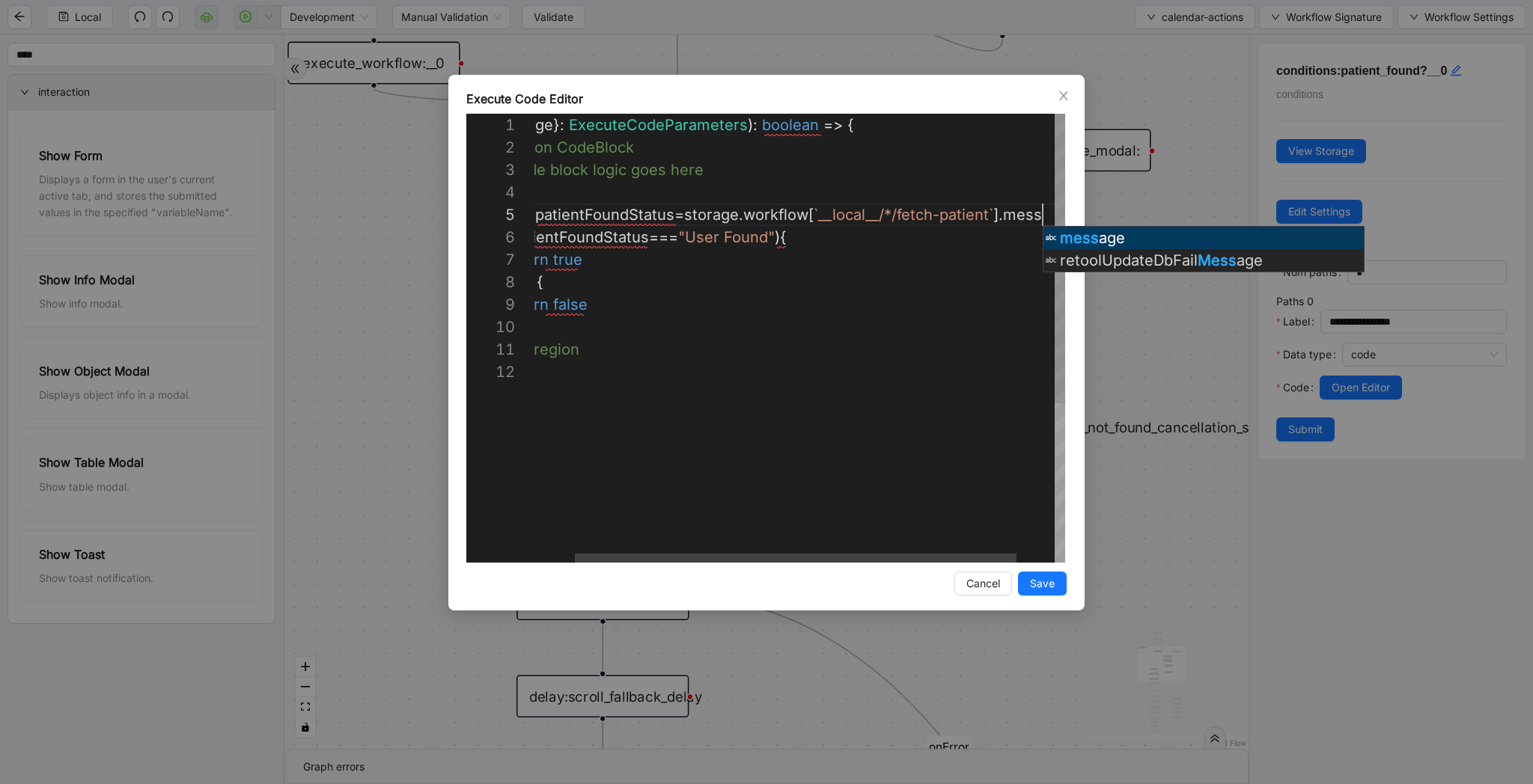
scroll to position [89, 582]
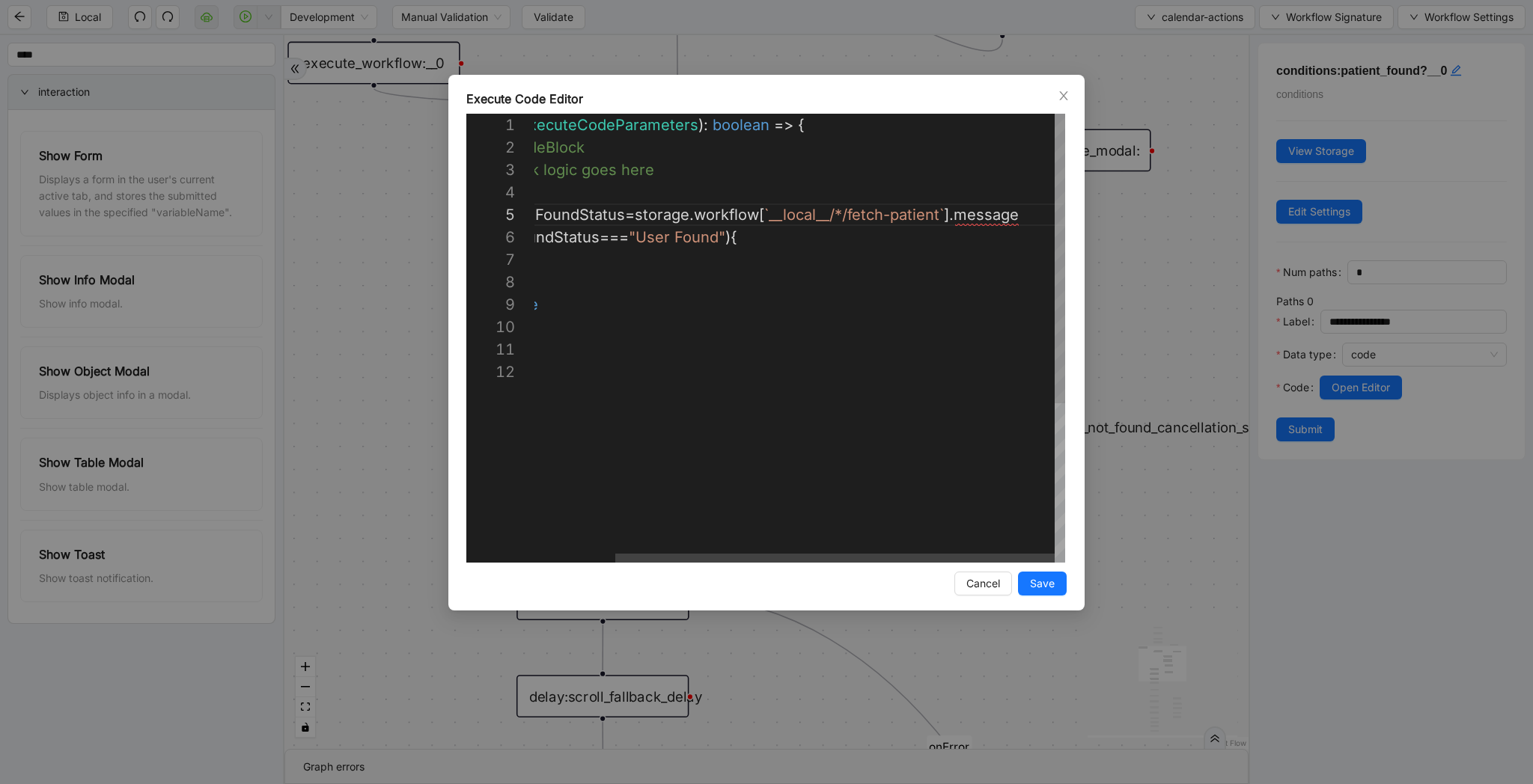
click at [960, 211] on div "({ storage }: ExecuteCodeParameters ): boolean => { //#region CodeBlock // code…" at bounding box center [751, 462] width 628 height 696
type textarea "**********"
click at [1041, 577] on span "Save" at bounding box center [1042, 583] width 25 height 16
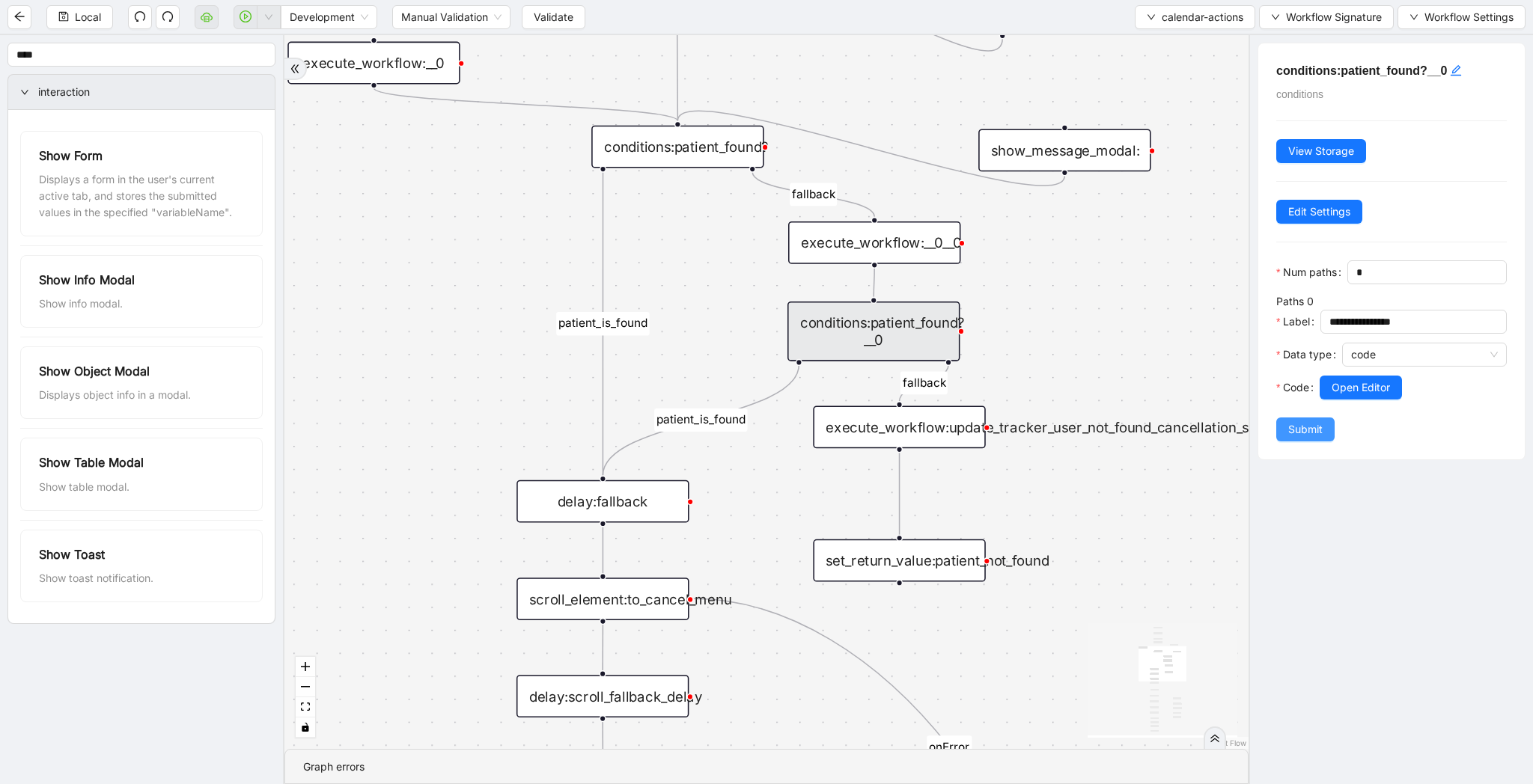
click at [1307, 438] on button "Submit" at bounding box center [1305, 430] width 58 height 24
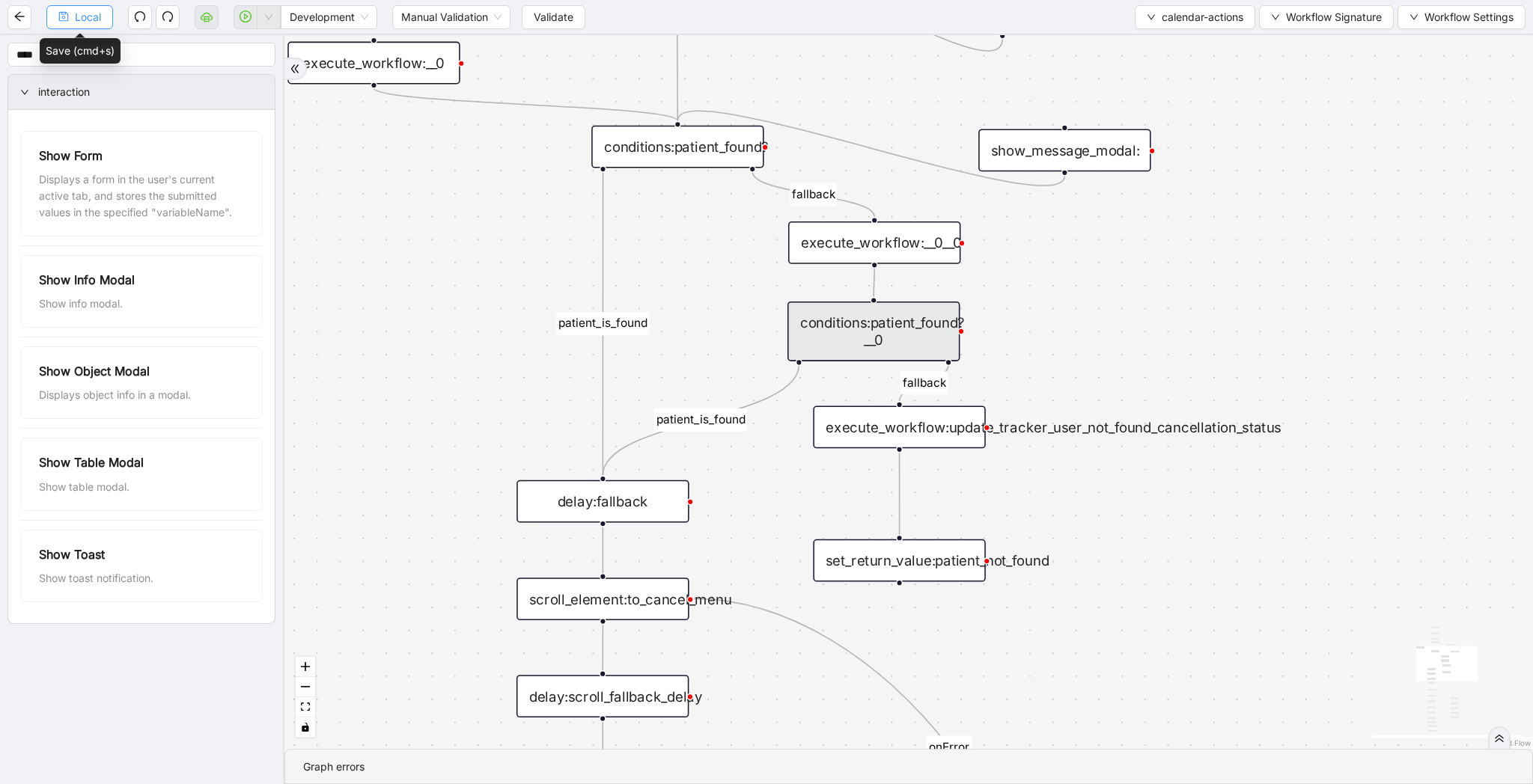
click at [93, 19] on span "Local" at bounding box center [88, 16] width 26 height 16
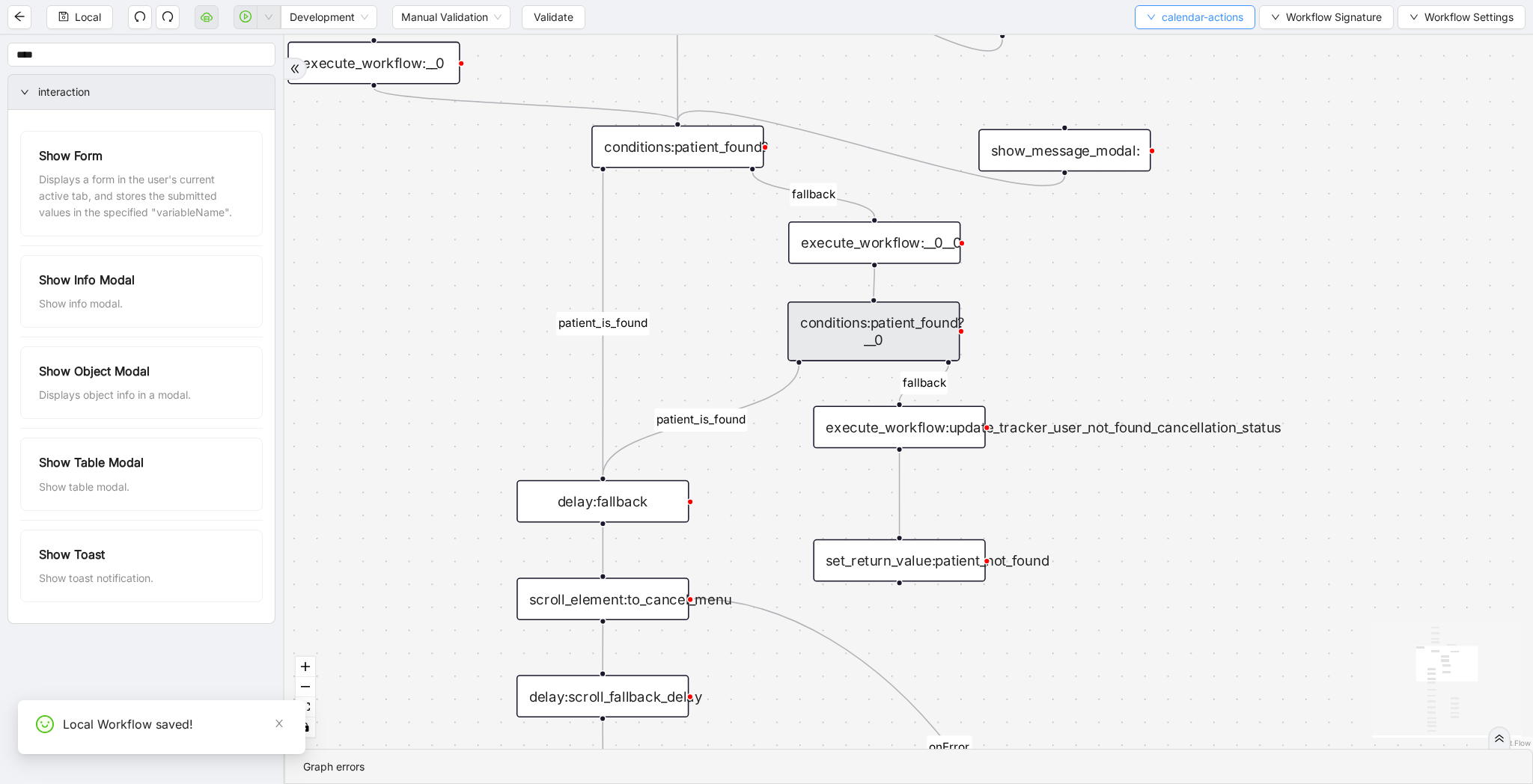
click at [1165, 13] on span "calendar-actions" at bounding box center [1202, 16] width 82 height 16
click at [1165, 42] on span "Select" at bounding box center [1191, 46] width 98 height 16
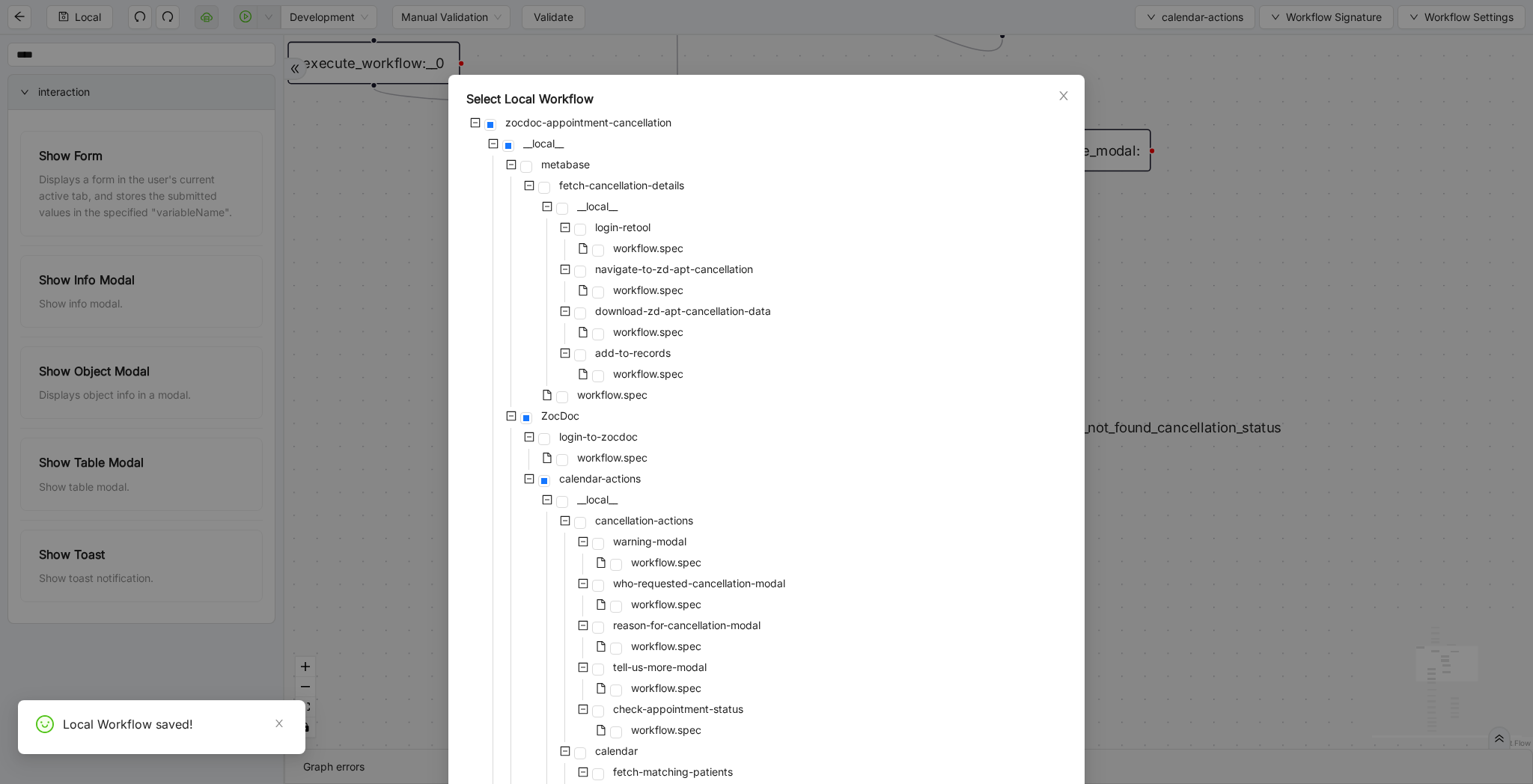
scroll to position [925, 0]
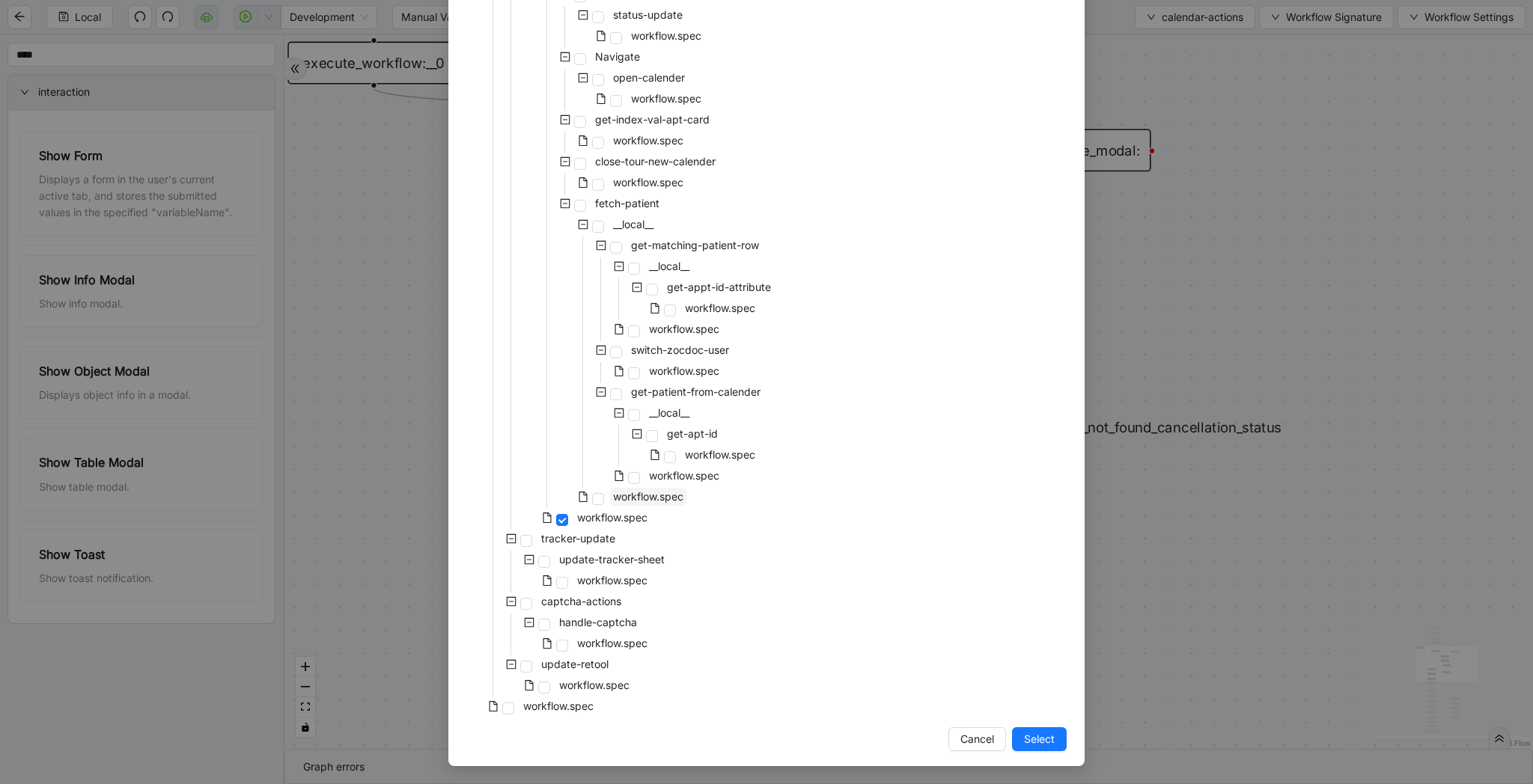
click at [650, 493] on span "workflow.spec" at bounding box center [648, 496] width 71 height 13
click at [1032, 737] on span "Select" at bounding box center [1039, 738] width 31 height 16
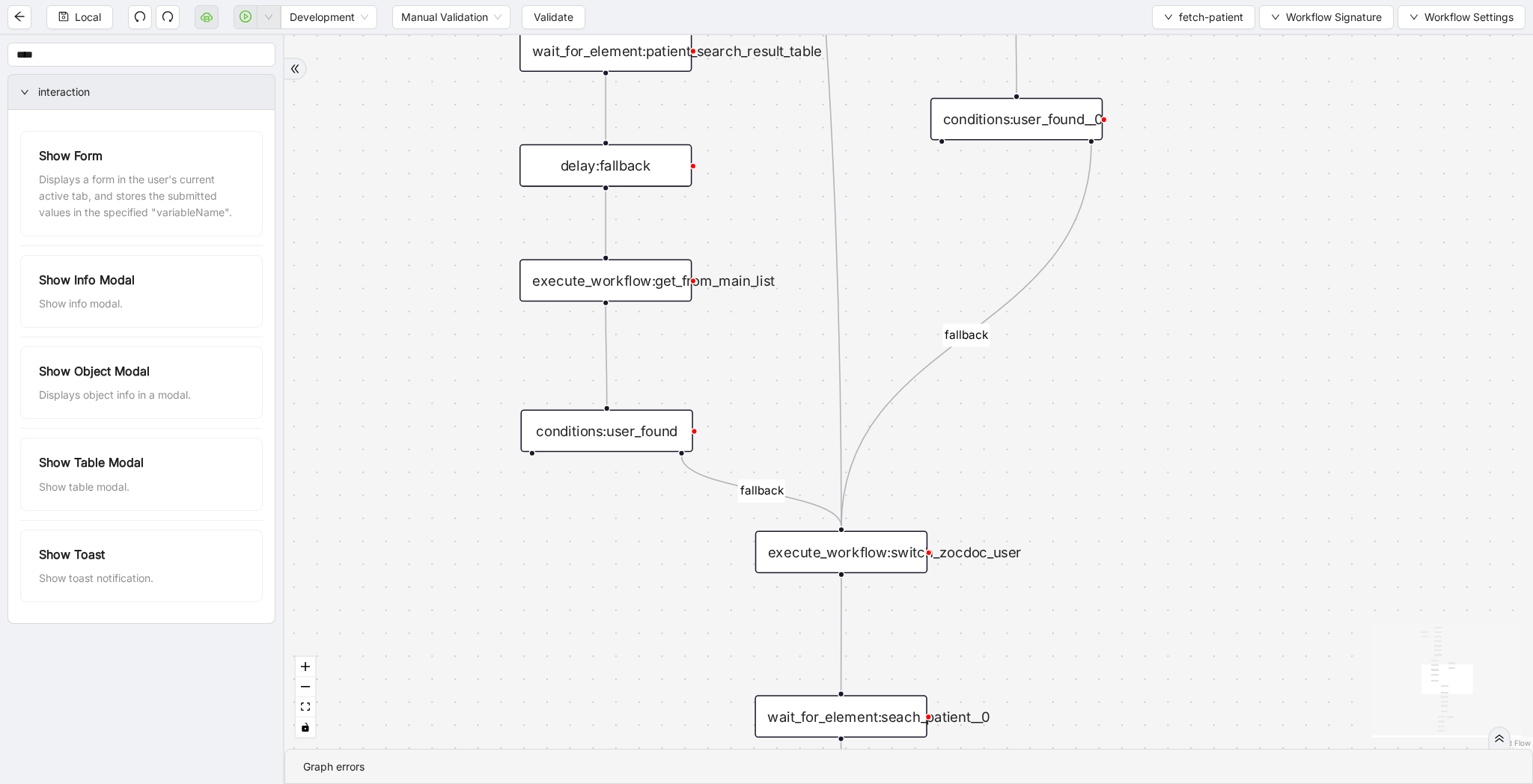
drag, startPoint x: 1212, startPoint y: 671, endPoint x: 1212, endPoint y: 328, distance: 343.0
click at [1212, 328] on div "list_all_exist fallback list_all_exist onError fallback fallback fallback trigg…" at bounding box center [909, 392] width 1248 height 714
drag, startPoint x: 1144, startPoint y: 635, endPoint x: 1144, endPoint y: 405, distance: 230.0
click at [1144, 405] on div "list_all_exist fallback list_all_exist onError fallback fallback fallback trigg…" at bounding box center [909, 392] width 1248 height 714
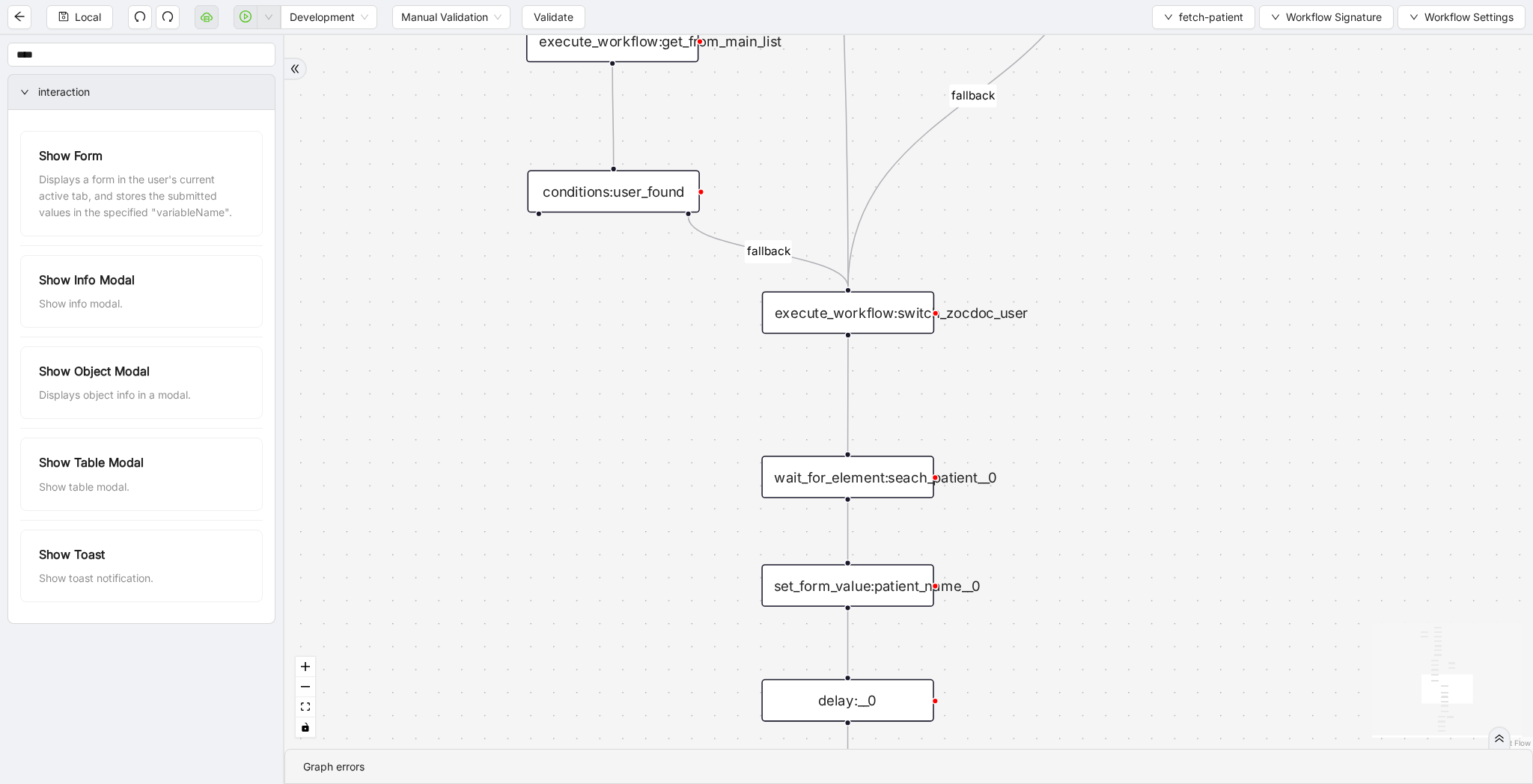
drag, startPoint x: 1085, startPoint y: 427, endPoint x: 1131, endPoint y: 465, distance: 59.7
click at [1131, 465] on div "list_all_exist fallback list_all_exist onError fallback fallback fallback trigg…" at bounding box center [909, 392] width 1248 height 714
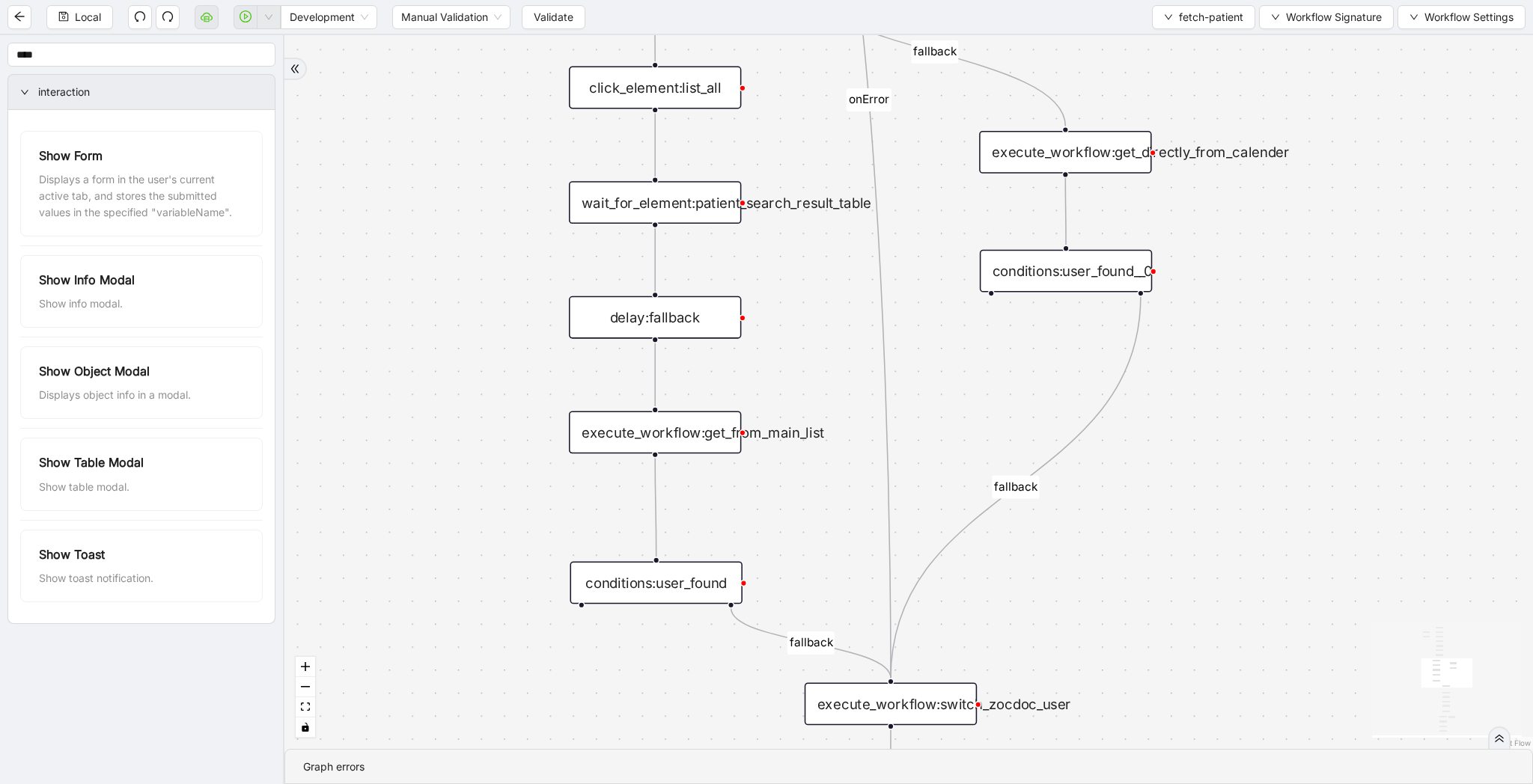
drag, startPoint x: 1135, startPoint y: 260, endPoint x: 1248, endPoint y: 419, distance: 195.1
click at [1248, 419] on div "list_all_exist fallback list_all_exist onError fallback fallback fallback trigg…" at bounding box center [909, 392] width 1248 height 714
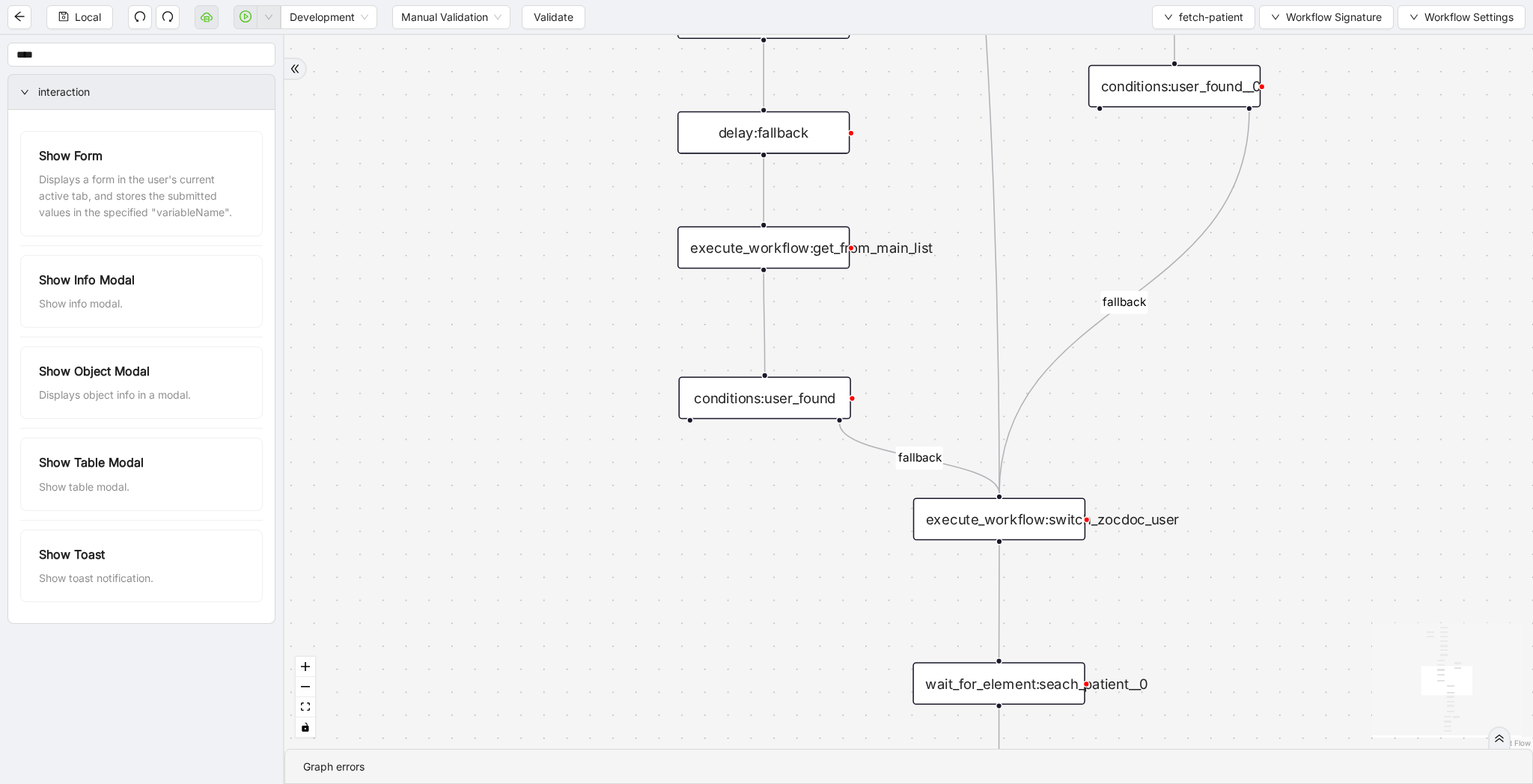
click at [821, 404] on div "conditions:user_found" at bounding box center [764, 398] width 172 height 43
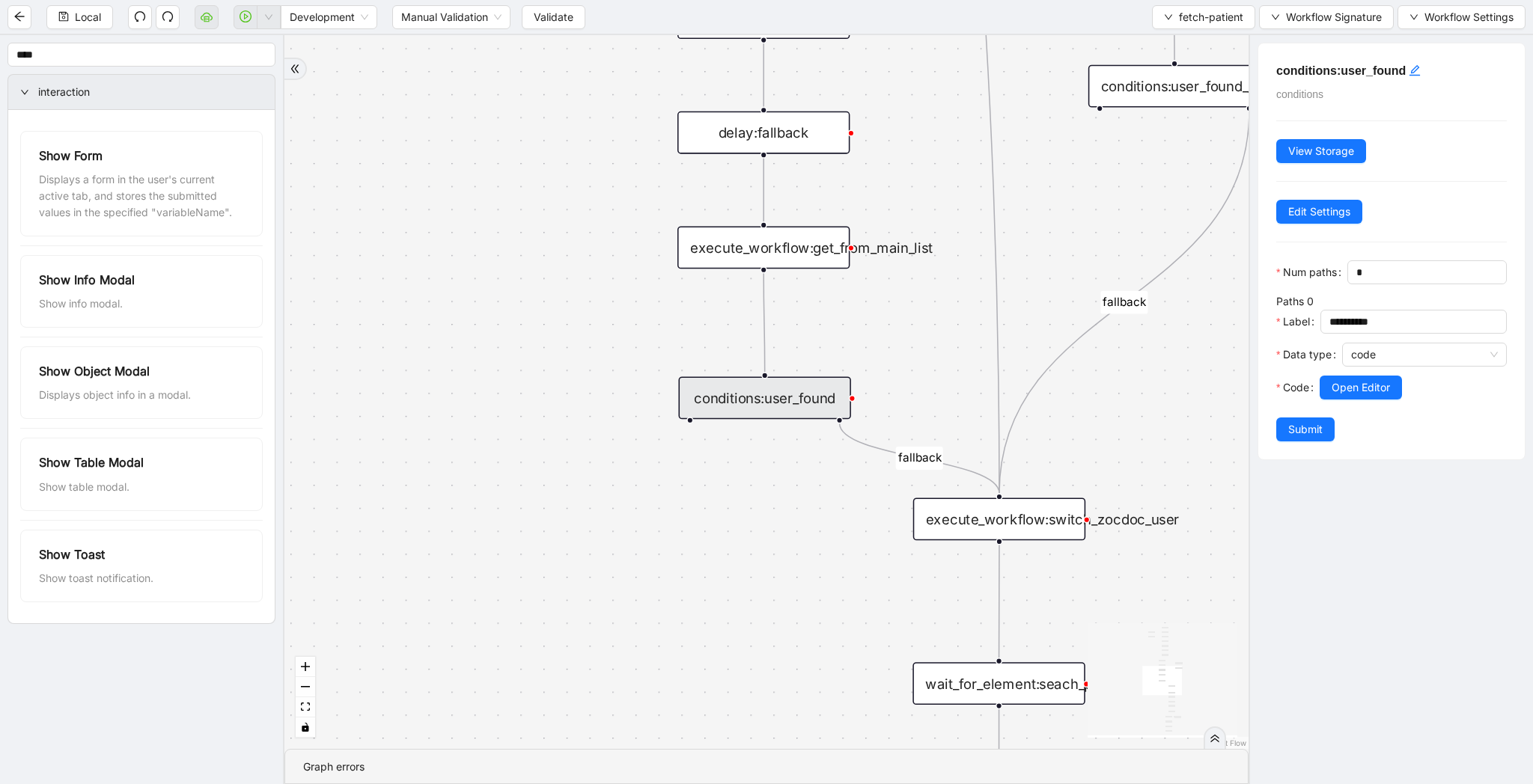
click at [1378, 400] on div at bounding box center [1413, 408] width 187 height 18
click at [1376, 388] on span "Open Editor" at bounding box center [1361, 387] width 58 height 16
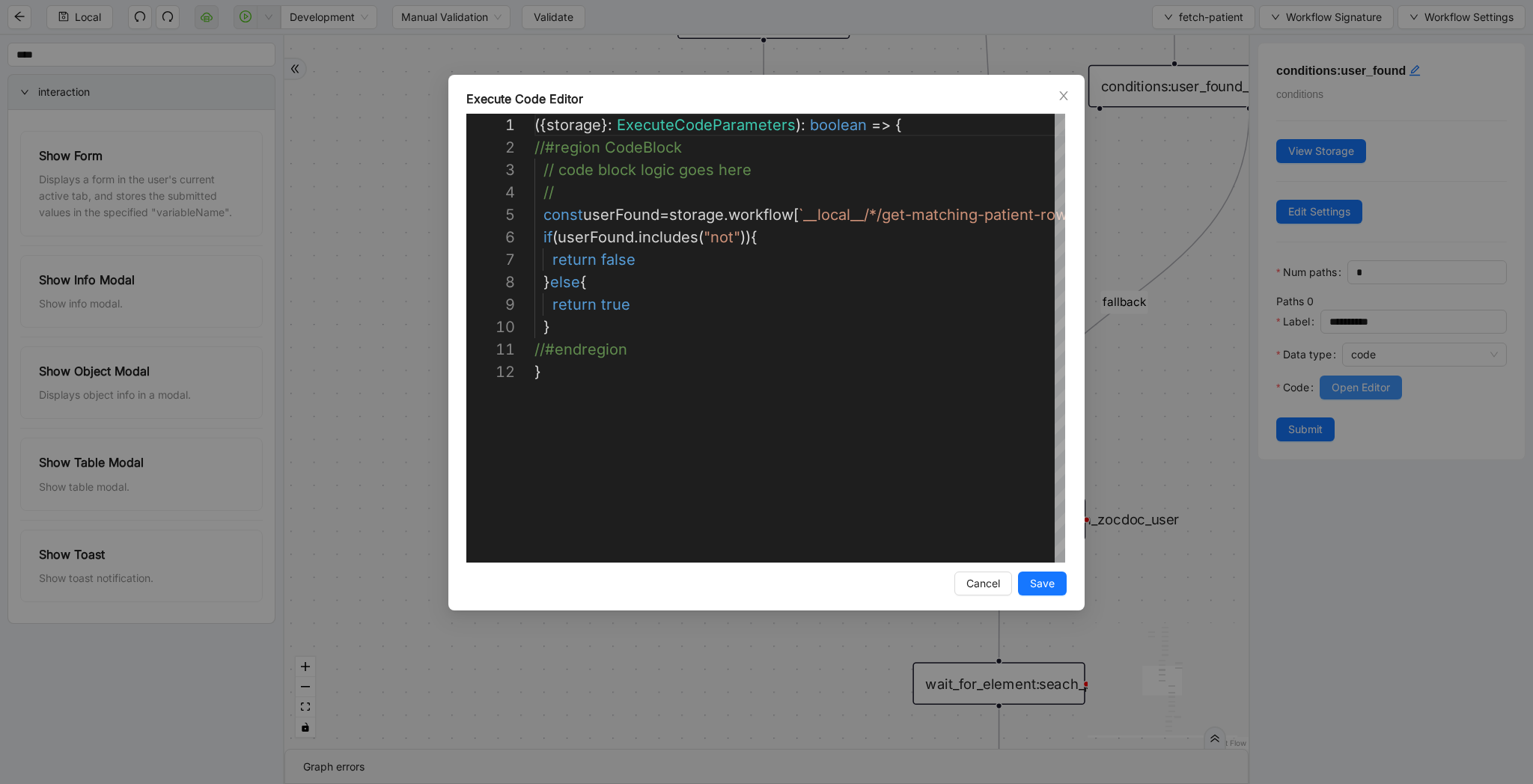
scroll to position [224, 0]
click at [1156, 457] on div "**********" at bounding box center [766, 392] width 1533 height 784
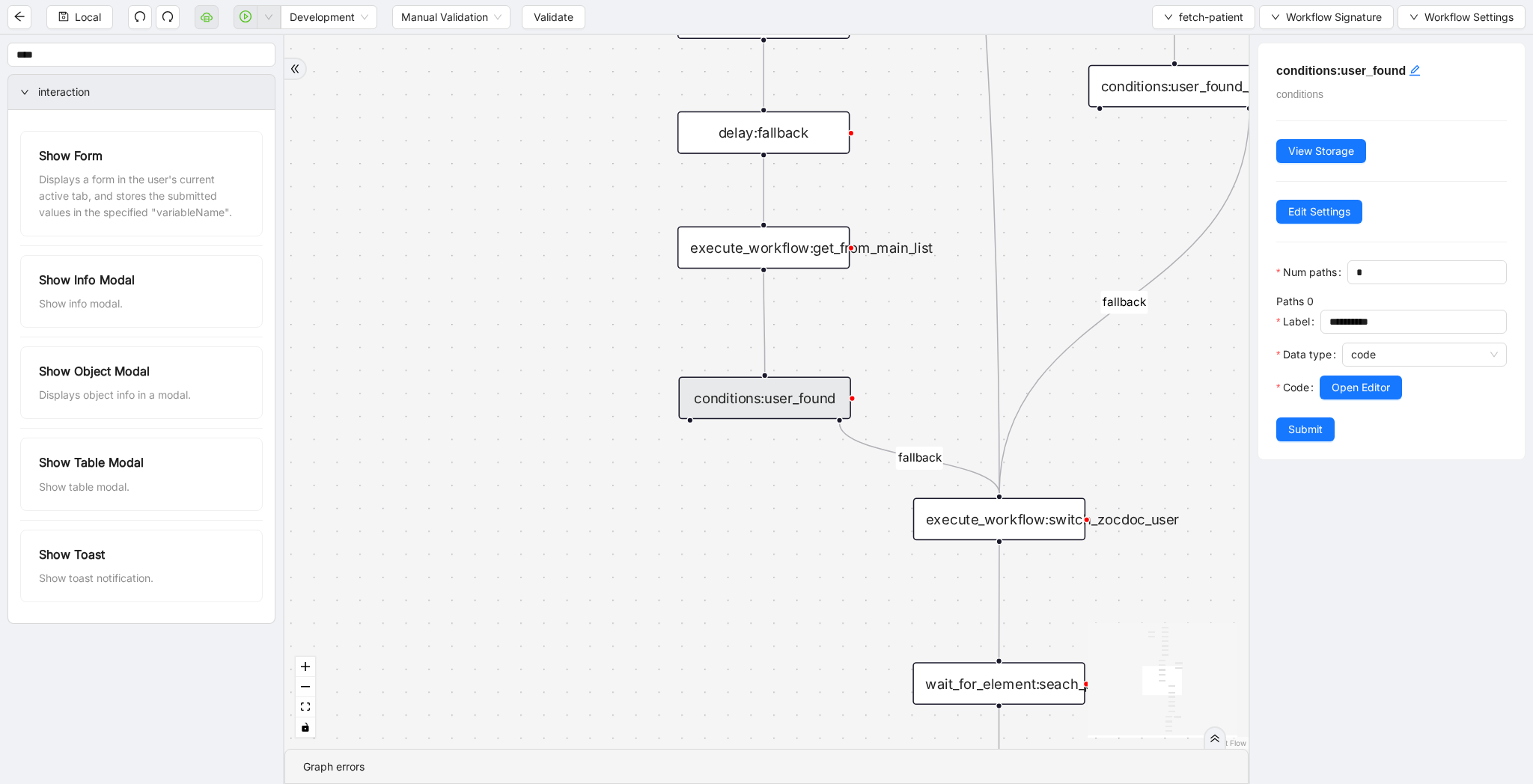
click at [680, 432] on div "list_all_exist fallback list_all_exist onError fallback fallback fallback trigg…" at bounding box center [766, 392] width 964 height 714
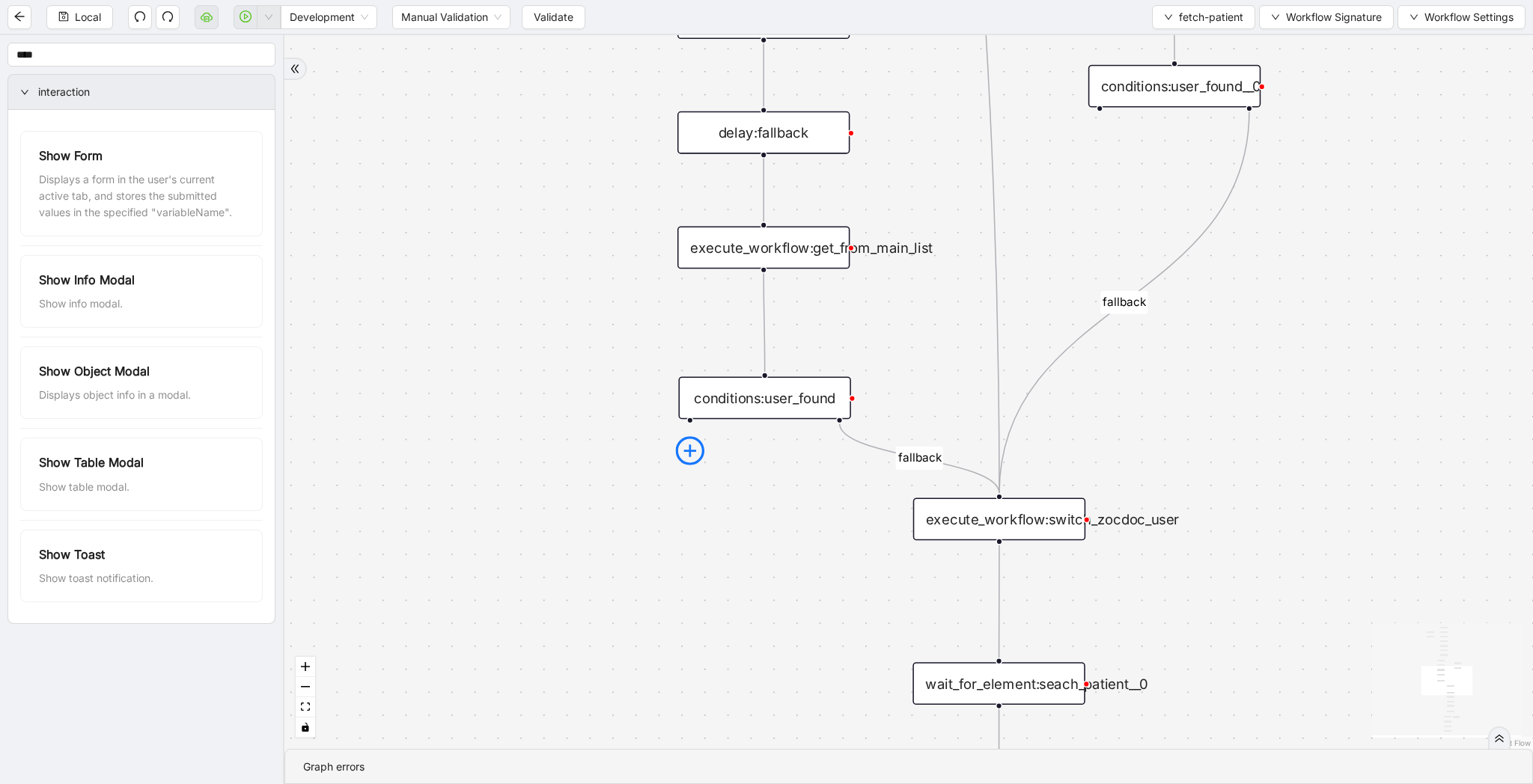
click at [681, 446] on icon "plus-circle" at bounding box center [690, 450] width 28 height 28
type input "******"
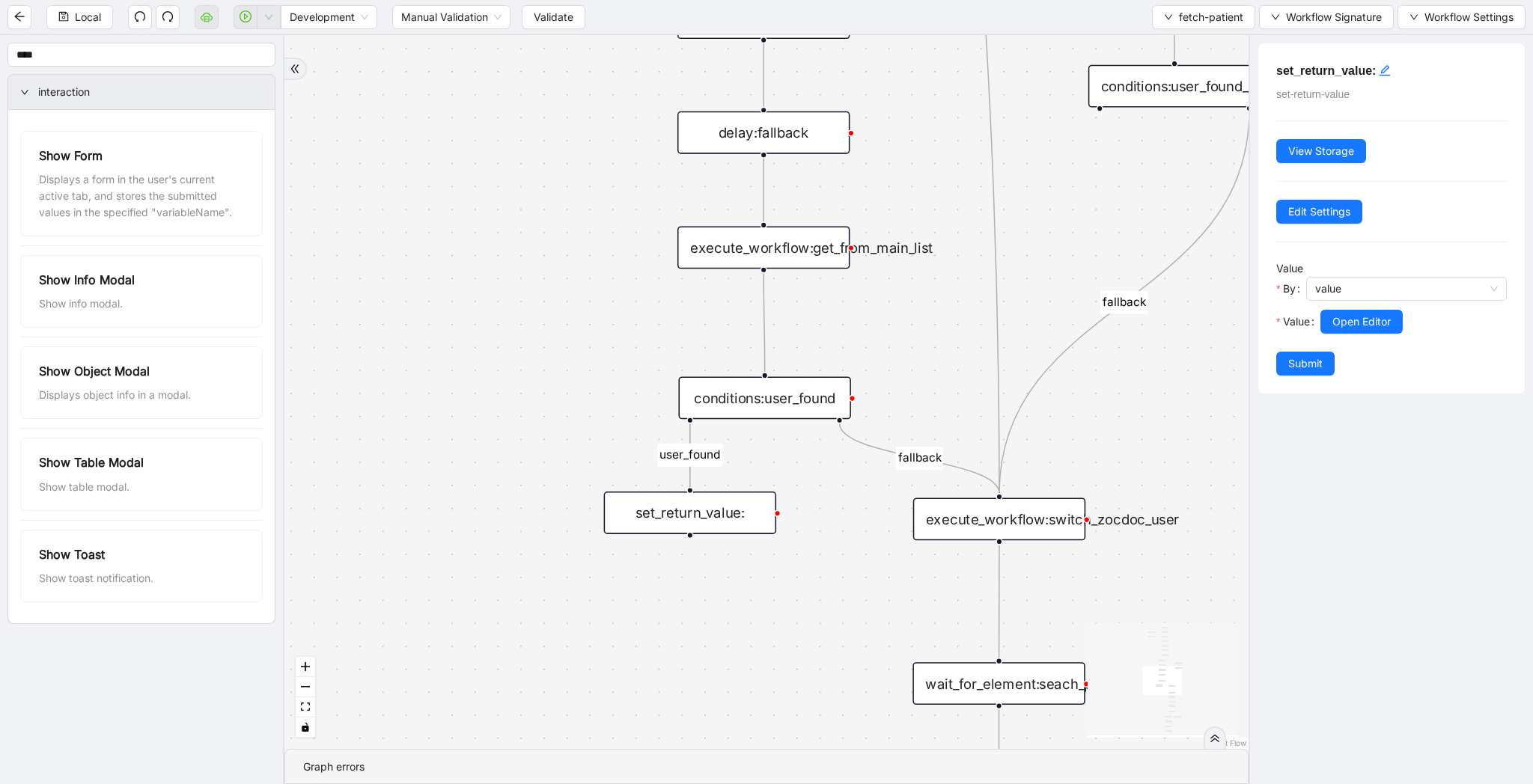
click at [726, 526] on div "set_return_value:" at bounding box center [690, 513] width 172 height 43
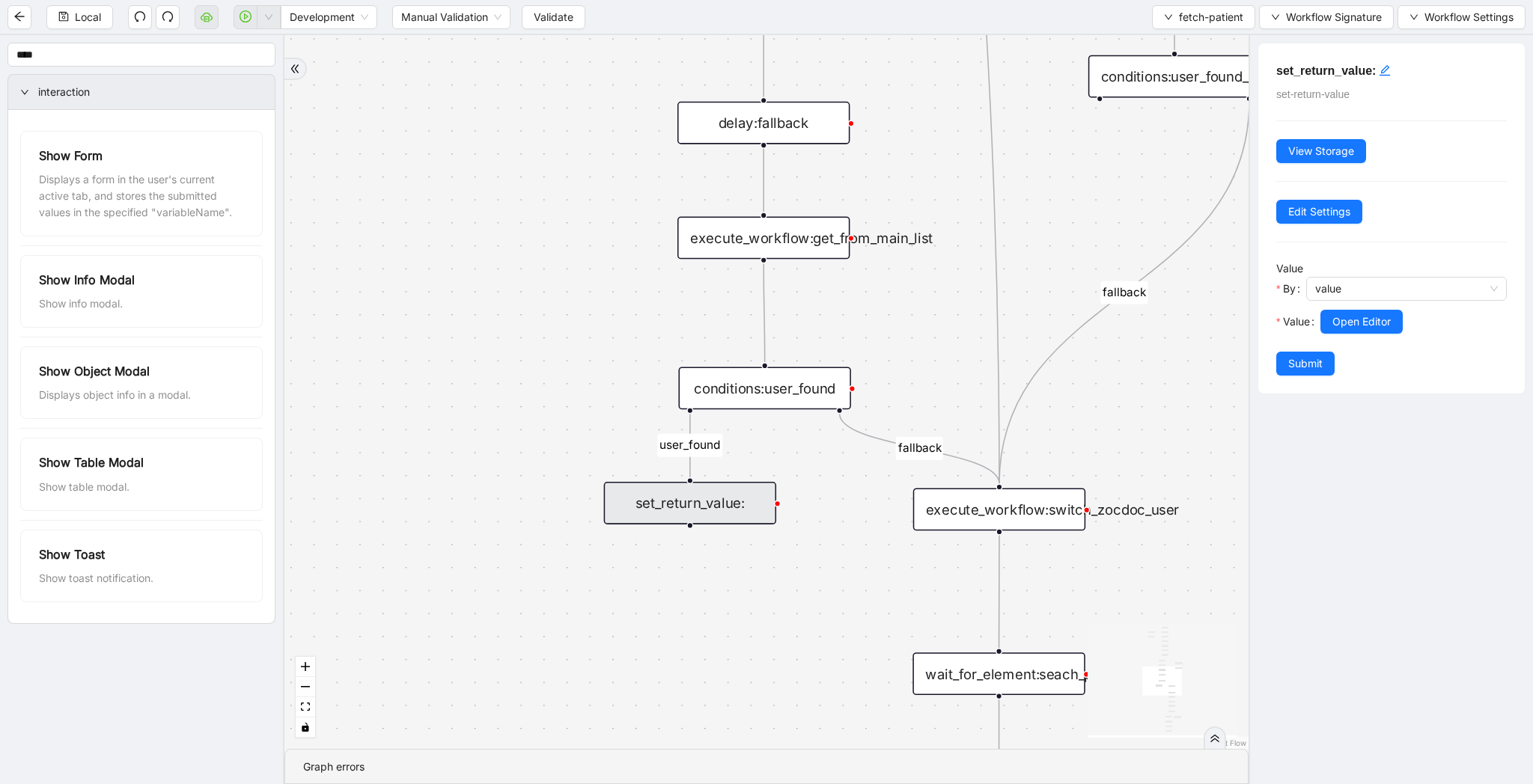
drag, startPoint x: 763, startPoint y: 647, endPoint x: 676, endPoint y: 395, distance: 266.6
click at [676, 395] on div "list_all_exist fallback list_all_exist onError fallback fallback fallback user_…" at bounding box center [766, 392] width 964 height 714
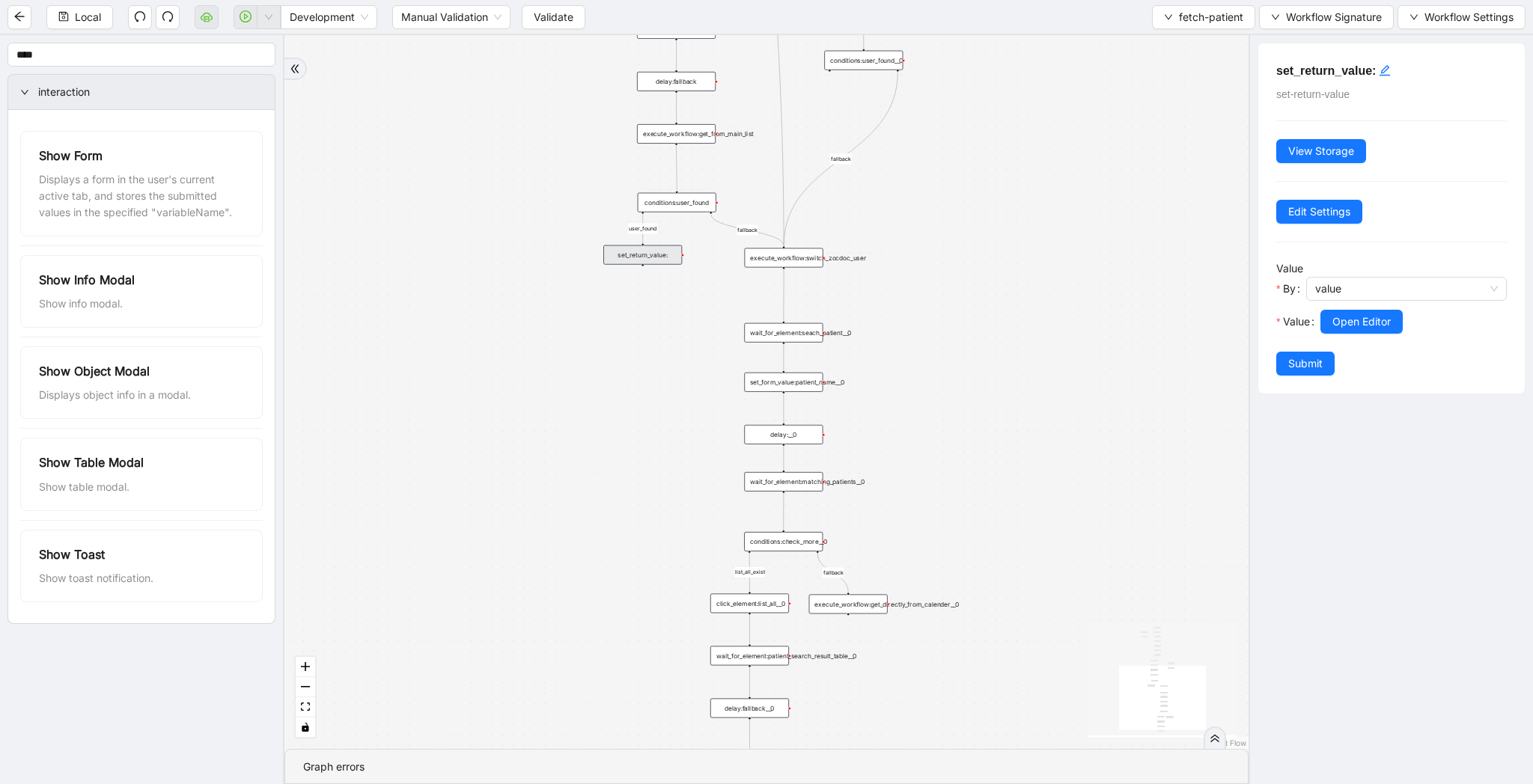
drag, startPoint x: 681, startPoint y: 499, endPoint x: 681, endPoint y: 384, distance: 115.0
click at [681, 384] on div "list_all_exist fallback list_all_exist onError fallback fallback fallback user_…" at bounding box center [766, 392] width 964 height 714
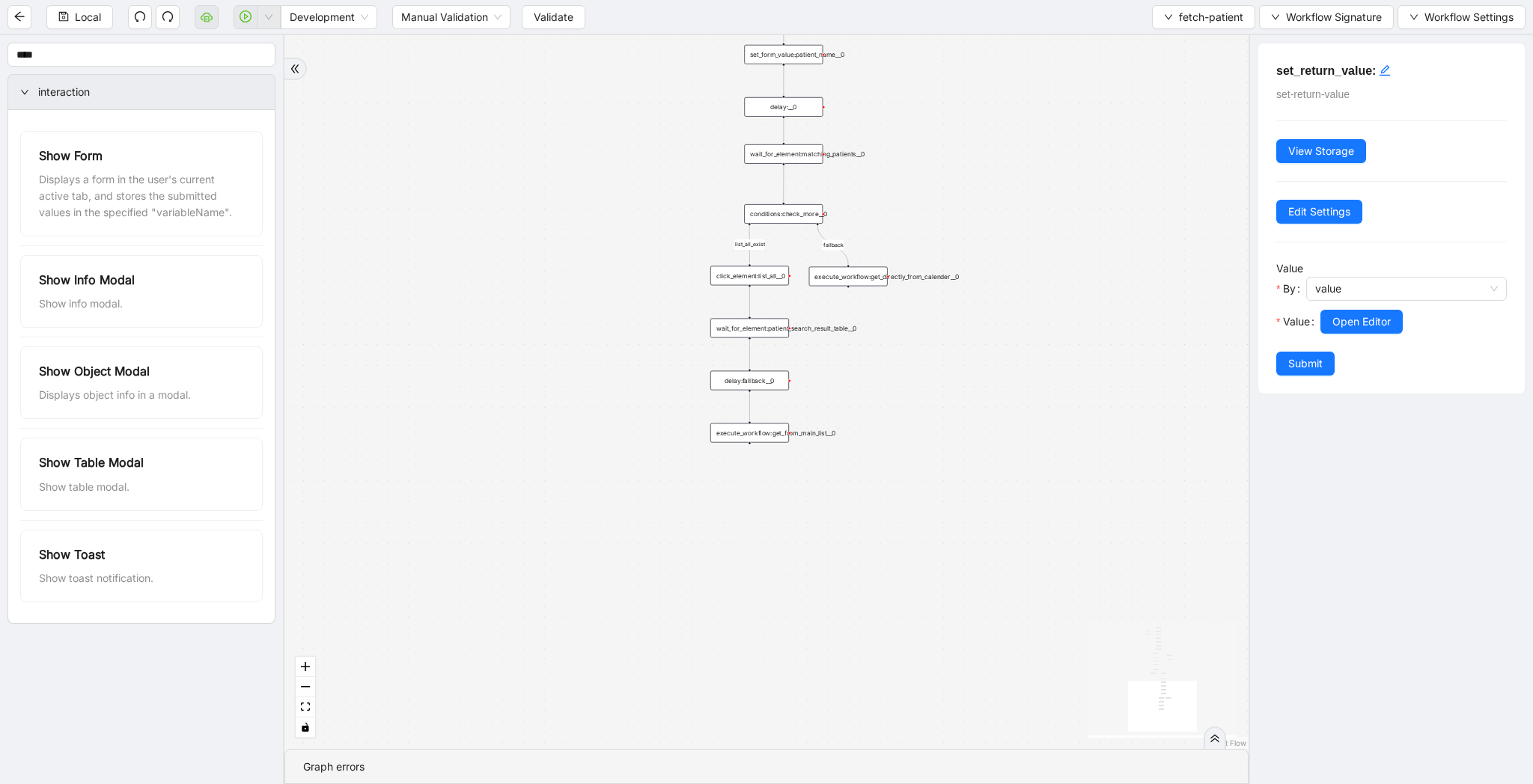
drag, startPoint x: 675, startPoint y: 567, endPoint x: 675, endPoint y: 257, distance: 310.0
click at [675, 257] on div "list_all_exist fallback list_all_exist onError fallback fallback fallback user_…" at bounding box center [766, 392] width 964 height 714
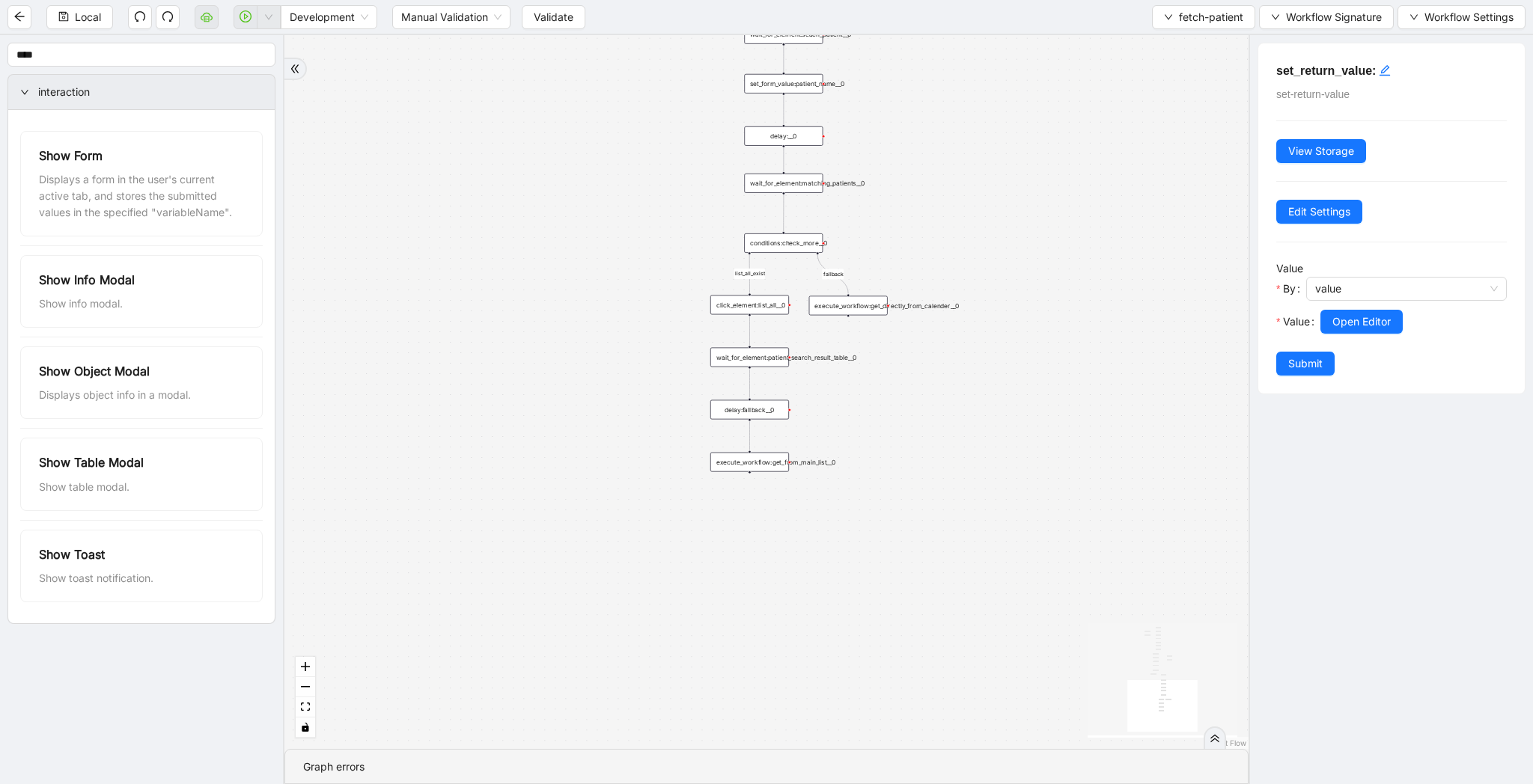
drag, startPoint x: 739, startPoint y: 458, endPoint x: 739, endPoint y: 510, distance: 52.0
click at [739, 510] on div "list_all_exist fallback list_all_exist onError fallback fallback fallback user_…" at bounding box center [766, 392] width 964 height 714
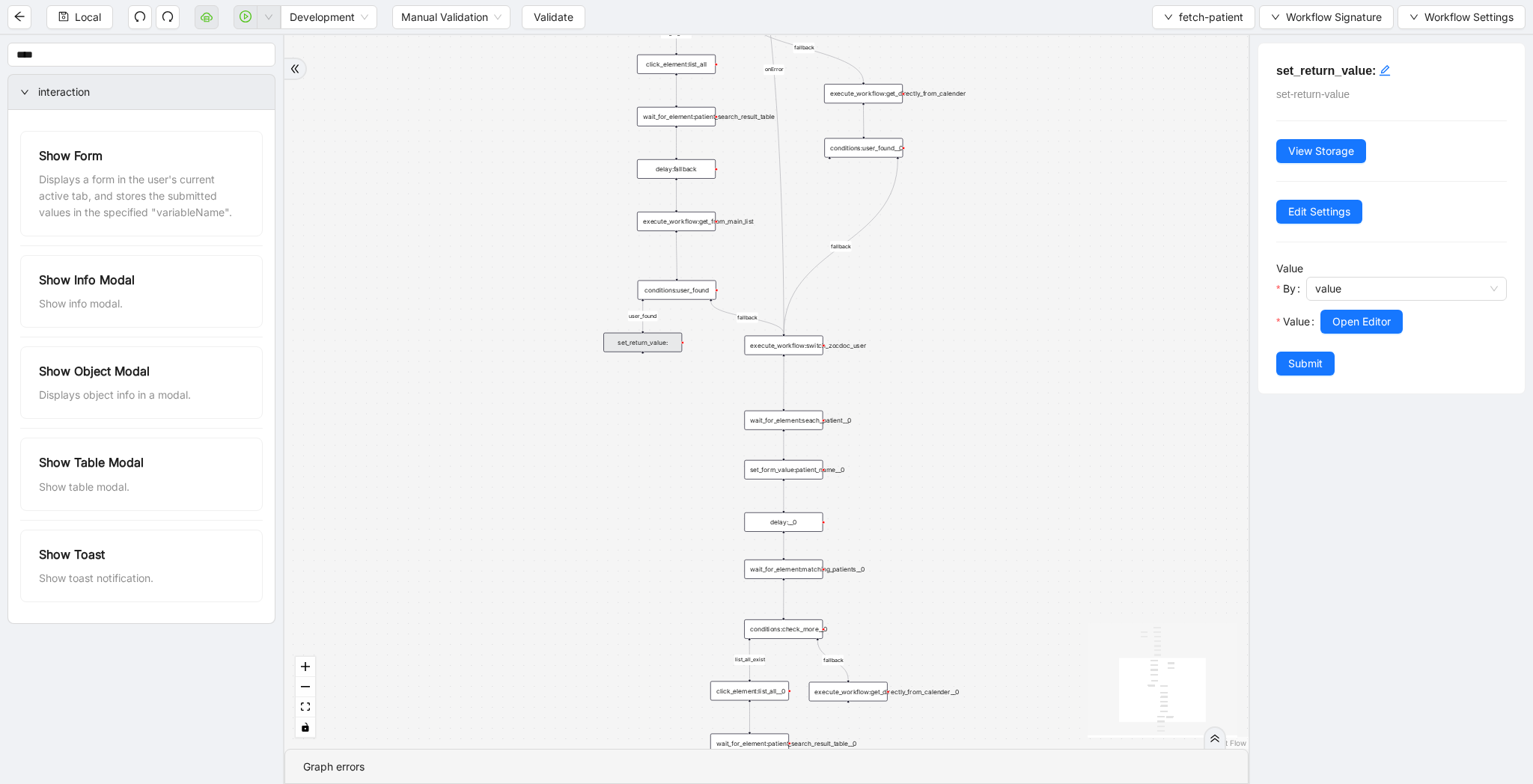
drag, startPoint x: 560, startPoint y: 227, endPoint x: 560, endPoint y: 550, distance: 323.0
click at [560, 550] on div "list_all_exist fallback list_all_exist onError fallback fallback fallback user_…" at bounding box center [766, 392] width 964 height 714
click at [821, 183] on div "list_all_exist fallback list_all_exist onError fallback fallback fallback user_…" at bounding box center [766, 392] width 964 height 714
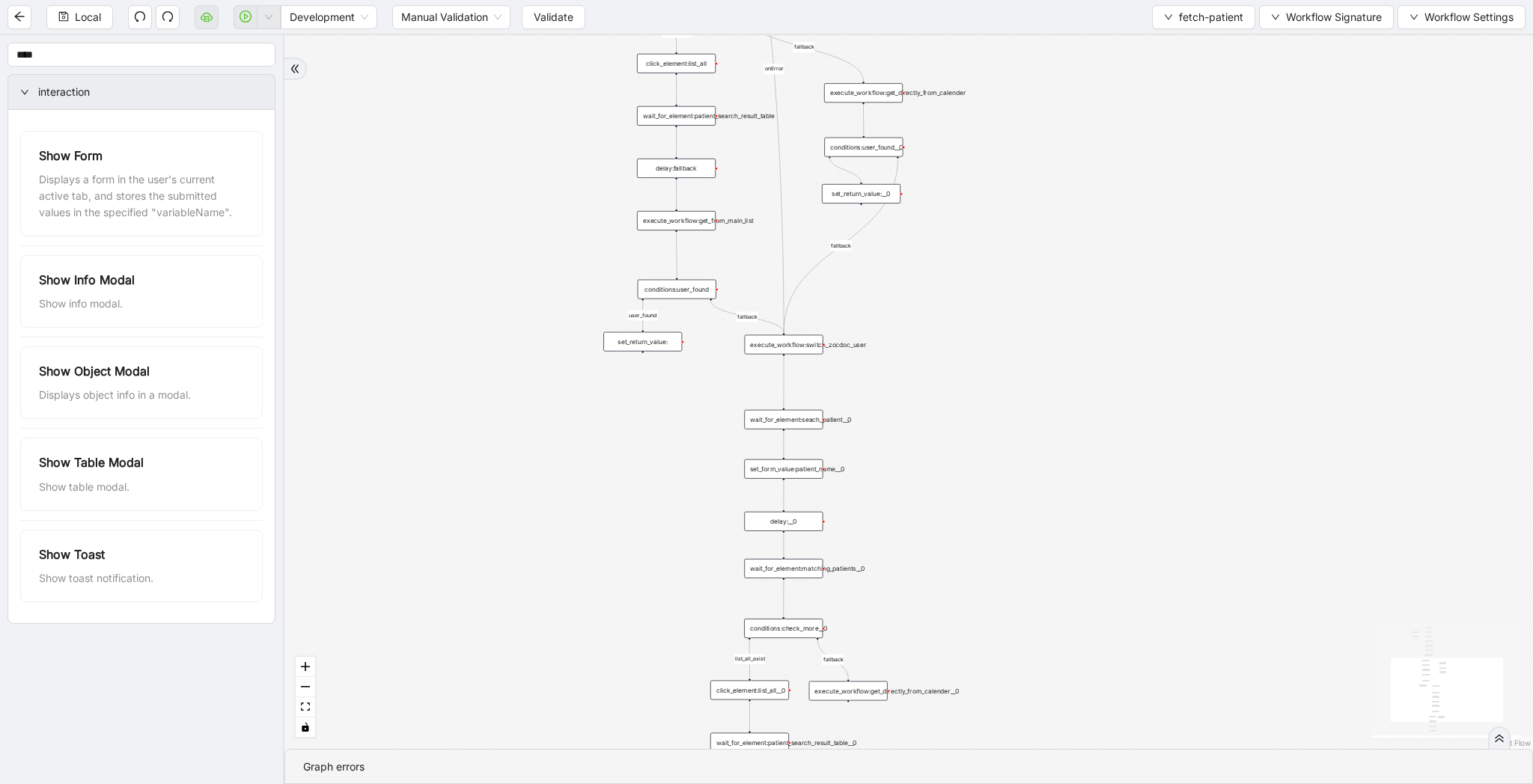
drag, startPoint x: 829, startPoint y: 158, endPoint x: 855, endPoint y: 175, distance: 31.1
click at [855, 175] on div "list_all_exist fallback list_all_exist onError fallback fallback fallback user_…" at bounding box center [909, 392] width 1248 height 714
click at [831, 199] on div "set_return_value:__0" at bounding box center [861, 193] width 78 height 20
click at [845, 199] on div "set_return_value:__0" at bounding box center [846, 193] width 78 height 20
drag, startPoint x: 853, startPoint y: 194, endPoint x: 835, endPoint y: 205, distance: 21.1
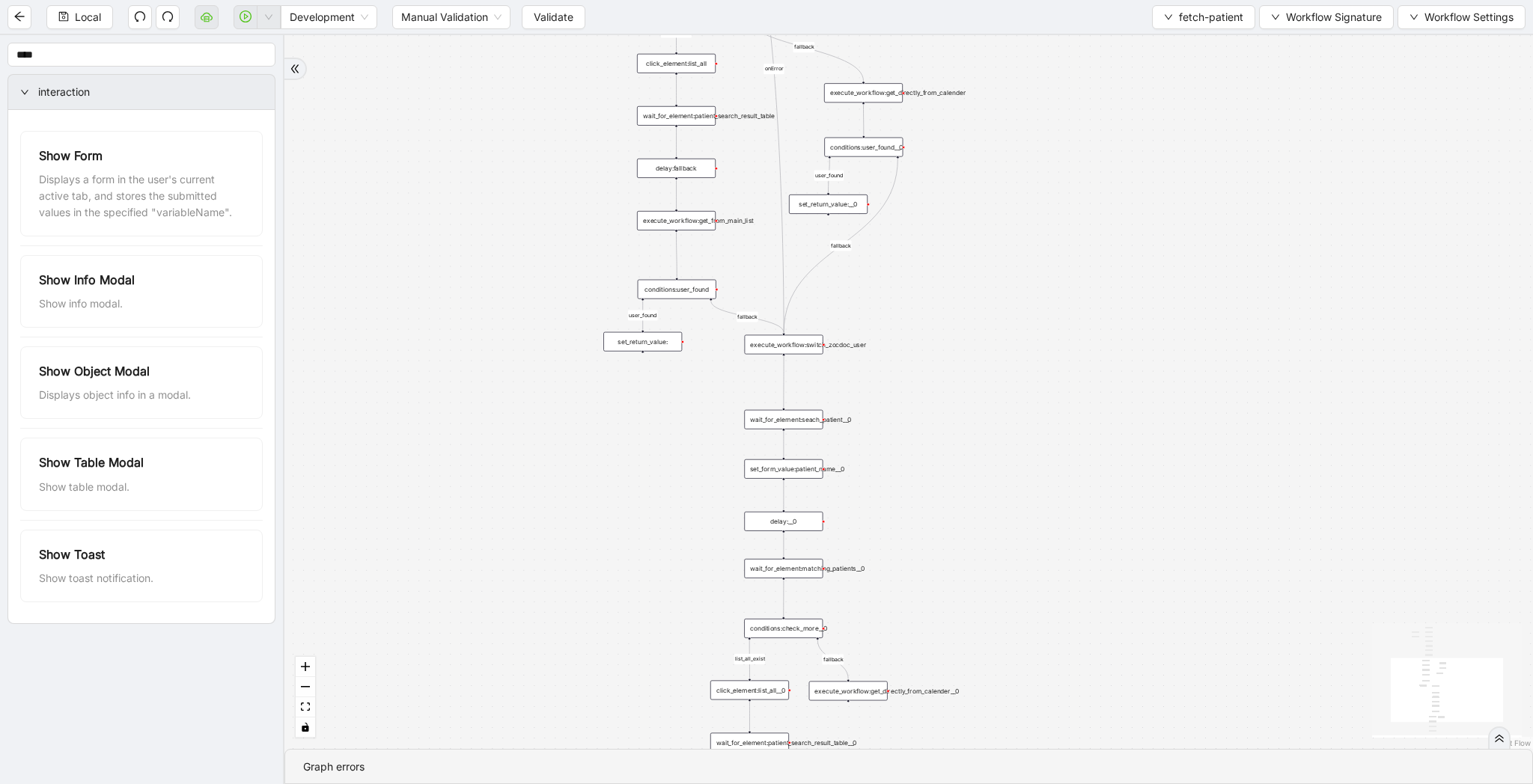
click at [835, 205] on div "set_return_value:__0" at bounding box center [827, 204] width 78 height 20
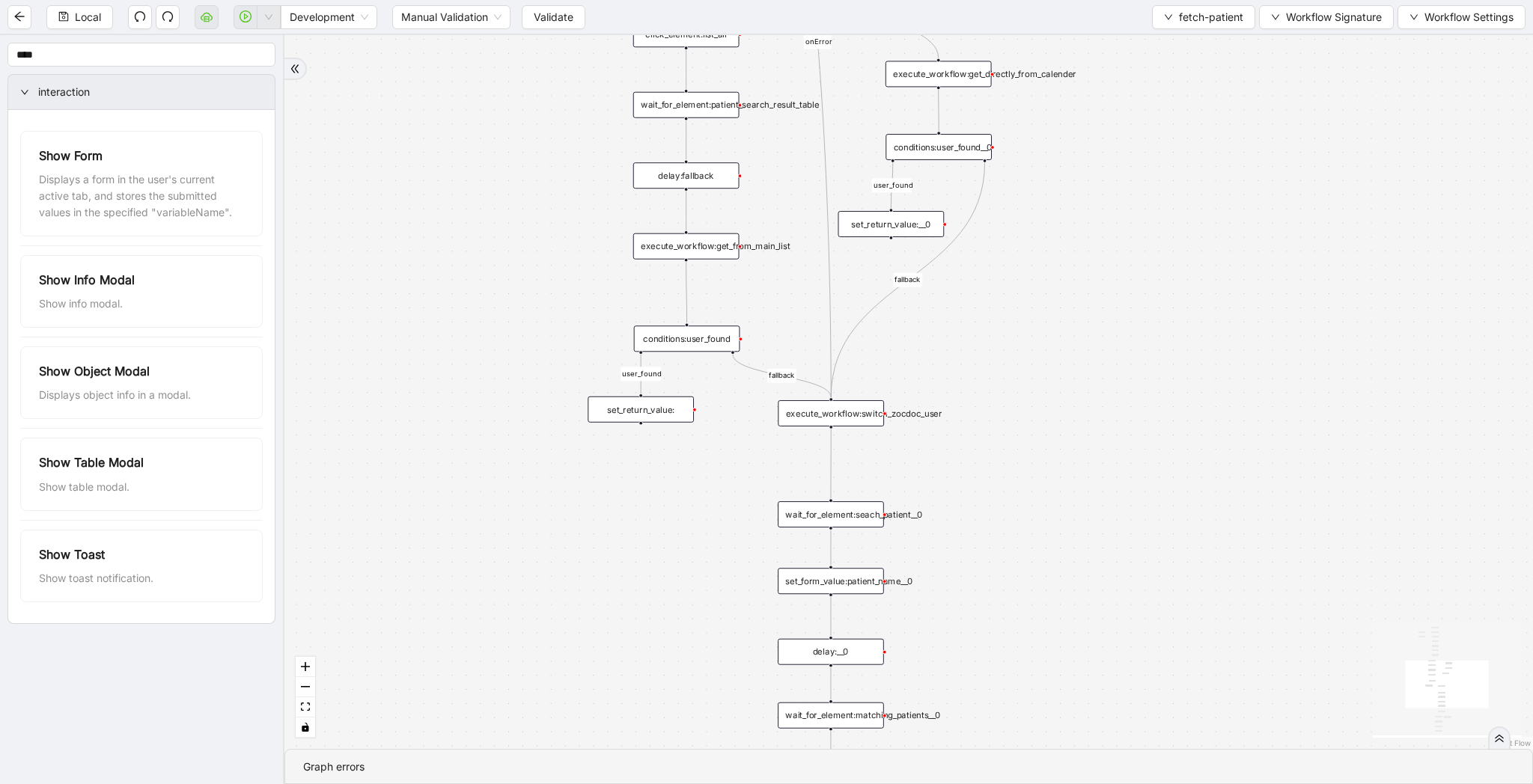
drag, startPoint x: 541, startPoint y: 282, endPoint x: 541, endPoint y: 355, distance: 73.0
click at [541, 355] on div "list_all_exist fallback list_all_exist onError fallback fallback fallback user_…" at bounding box center [909, 392] width 1248 height 714
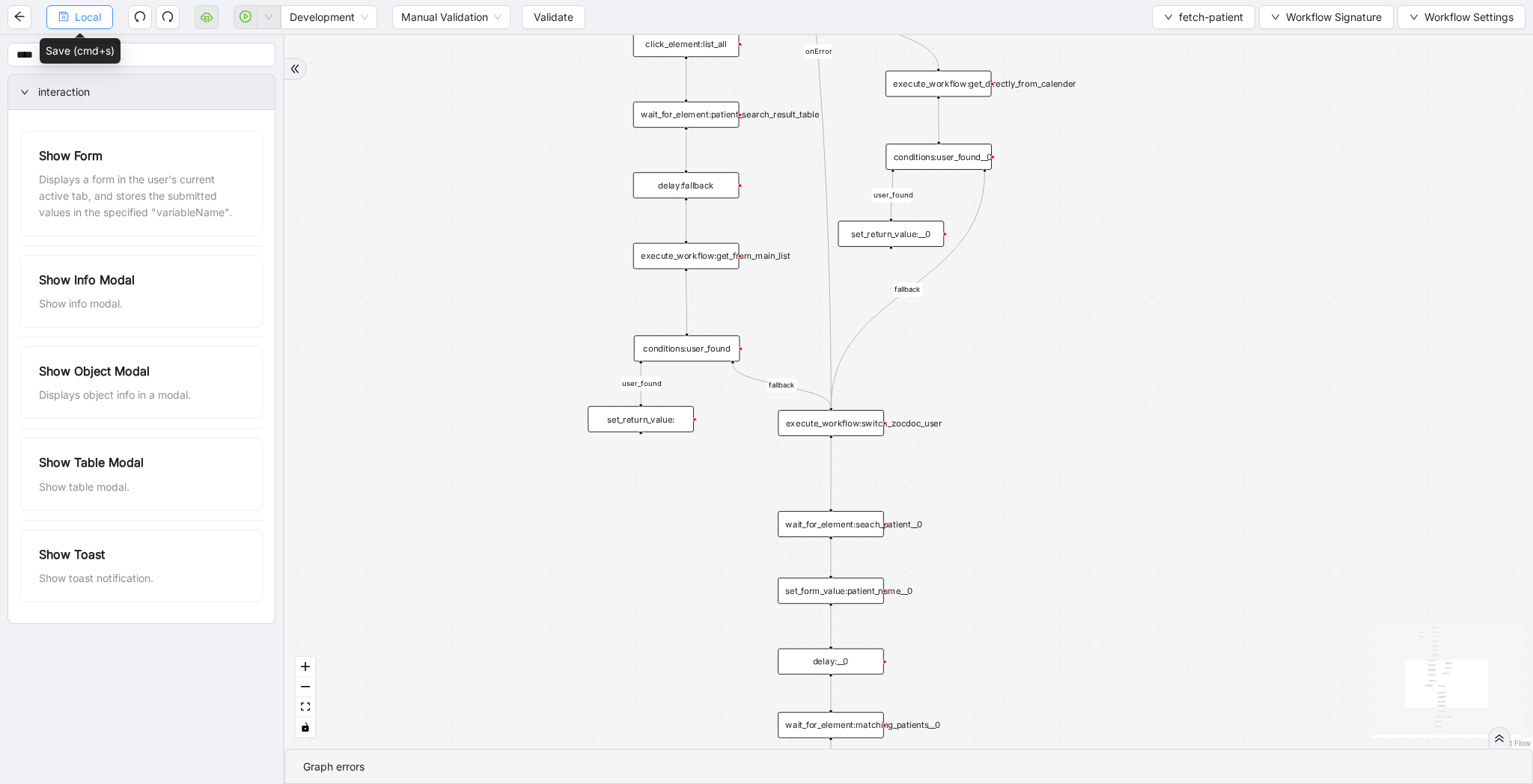
click at [93, 26] on button "Local" at bounding box center [79, 17] width 66 height 24
click at [1179, 24] on span "fetch-patient" at bounding box center [1211, 16] width 64 height 16
click at [1181, 43] on span "Select" at bounding box center [1200, 46] width 79 height 16
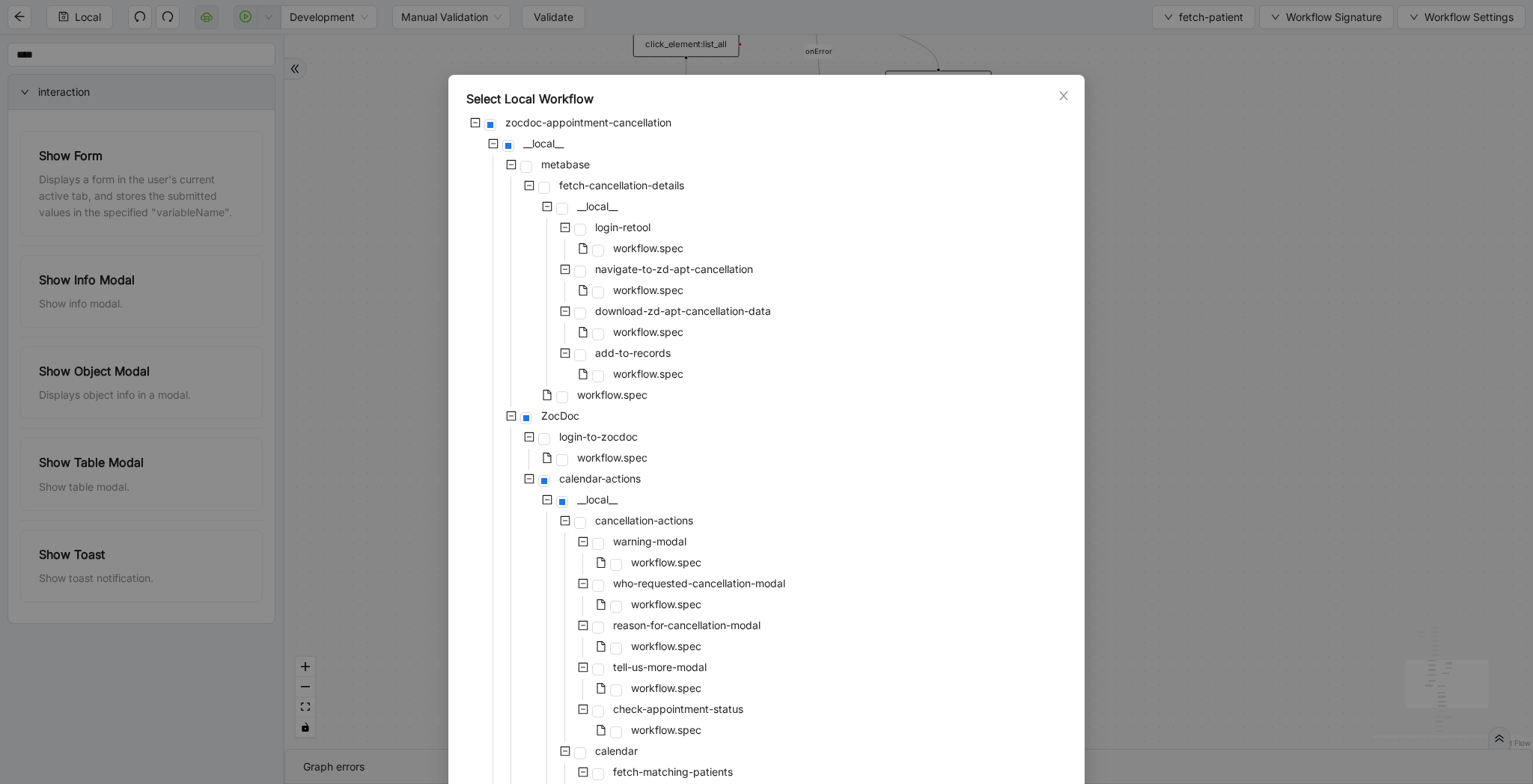
click at [1230, 168] on div "Select Local Workflow zocdoc-appointment-cancellation __local__ metabase fetch-…" at bounding box center [766, 392] width 1533 height 784
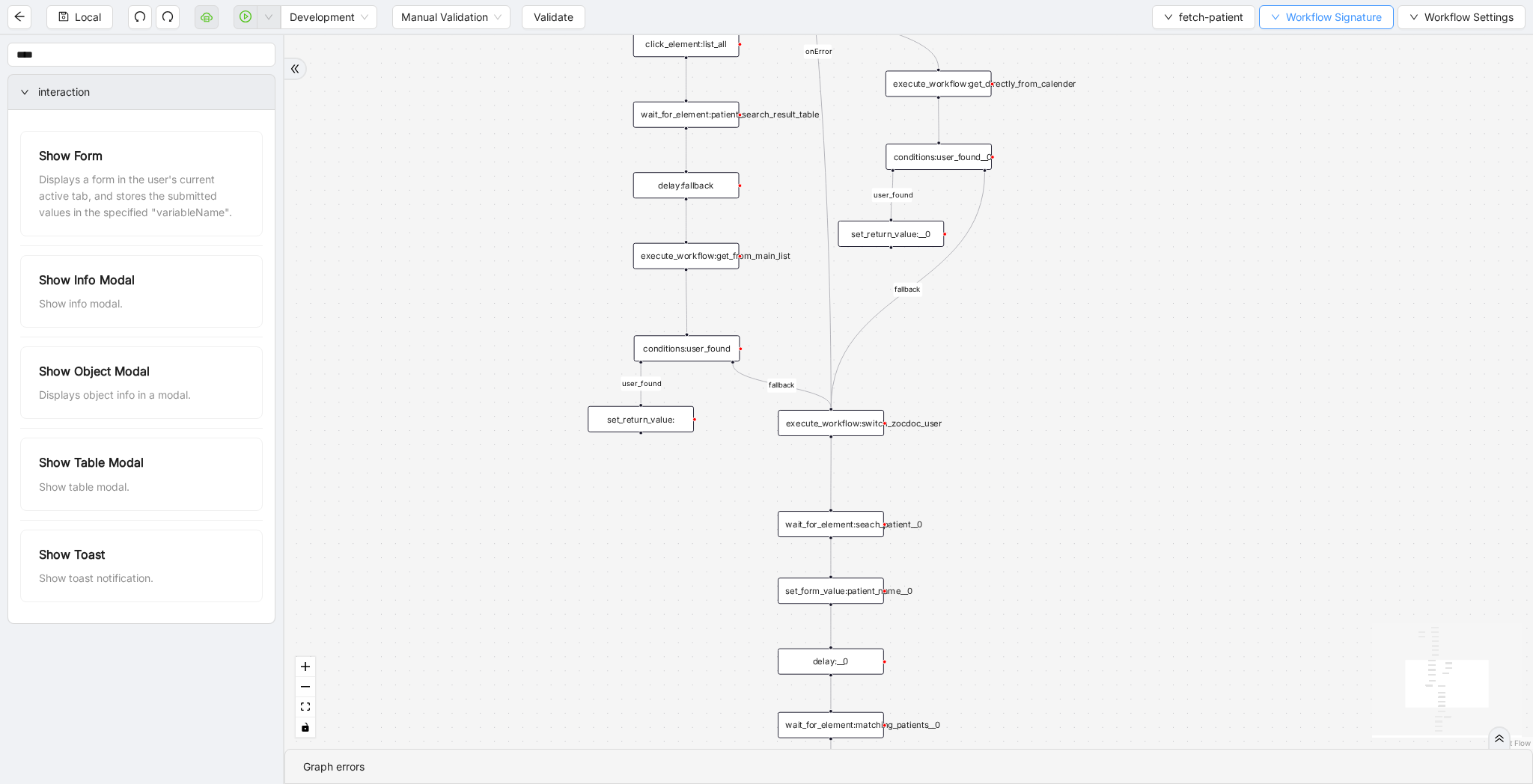
click at [1310, 23] on span "Workflow Signature" at bounding box center [1333, 16] width 95 height 16
click at [1321, 67] on span "Type" at bounding box center [1324, 70] width 101 height 16
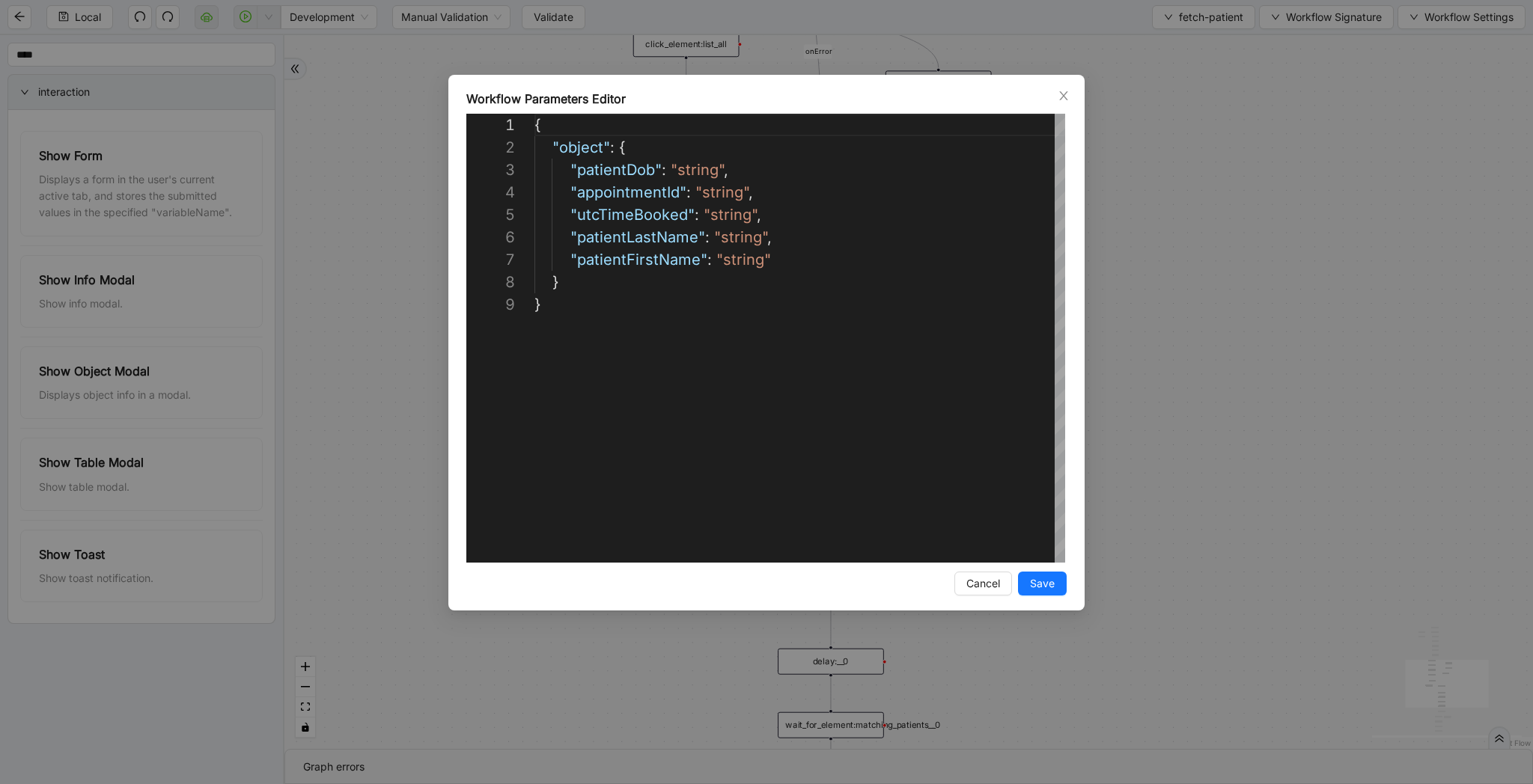
scroll to position [180, 0]
click at [1281, 202] on div "**********" at bounding box center [766, 392] width 1533 height 784
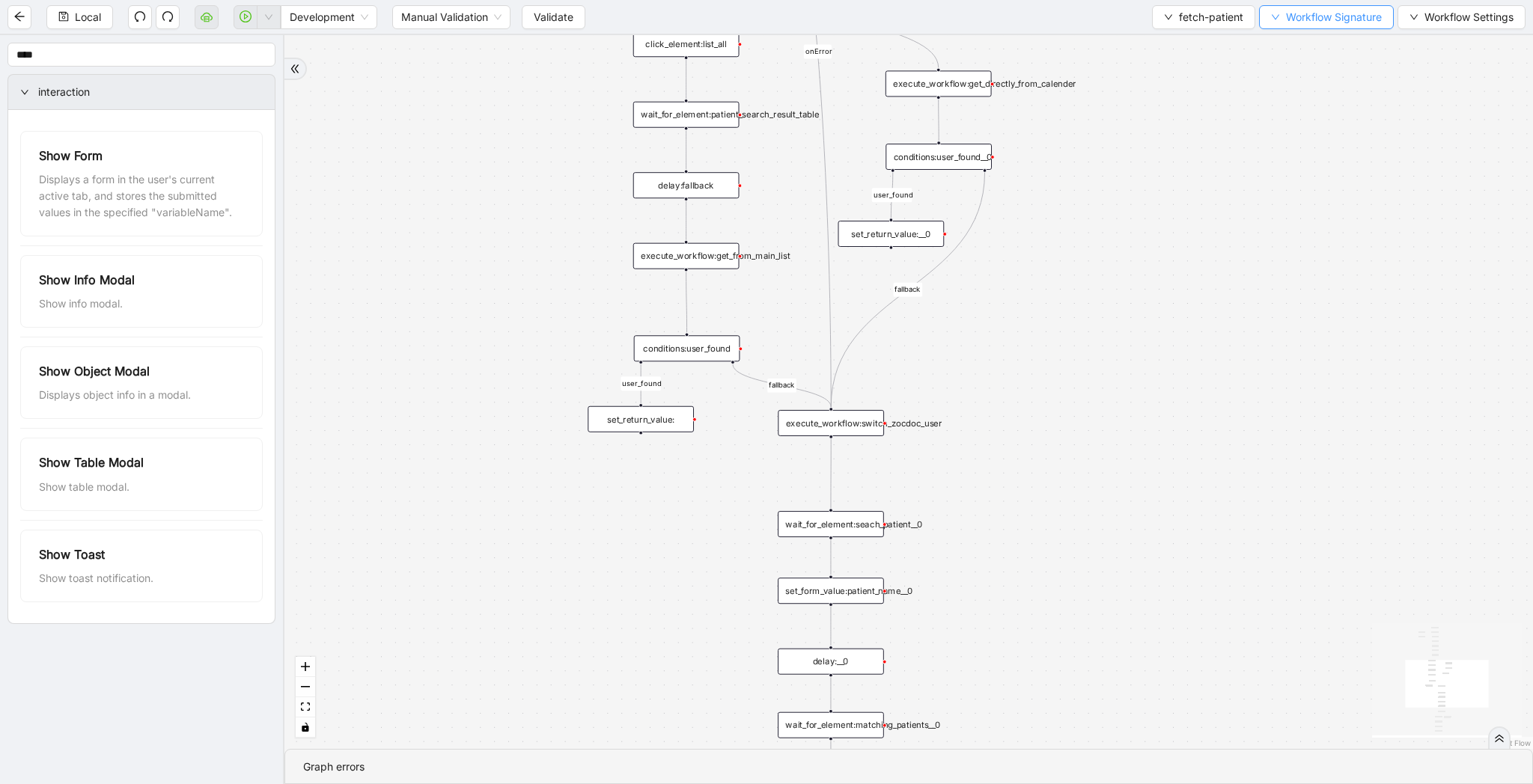
click at [1346, 26] on button "Workflow Signature" at bounding box center [1326, 17] width 135 height 24
click at [1179, 12] on span "fetch-patient" at bounding box center [1211, 16] width 64 height 16
click at [1173, 49] on span "Select" at bounding box center [1200, 46] width 79 height 16
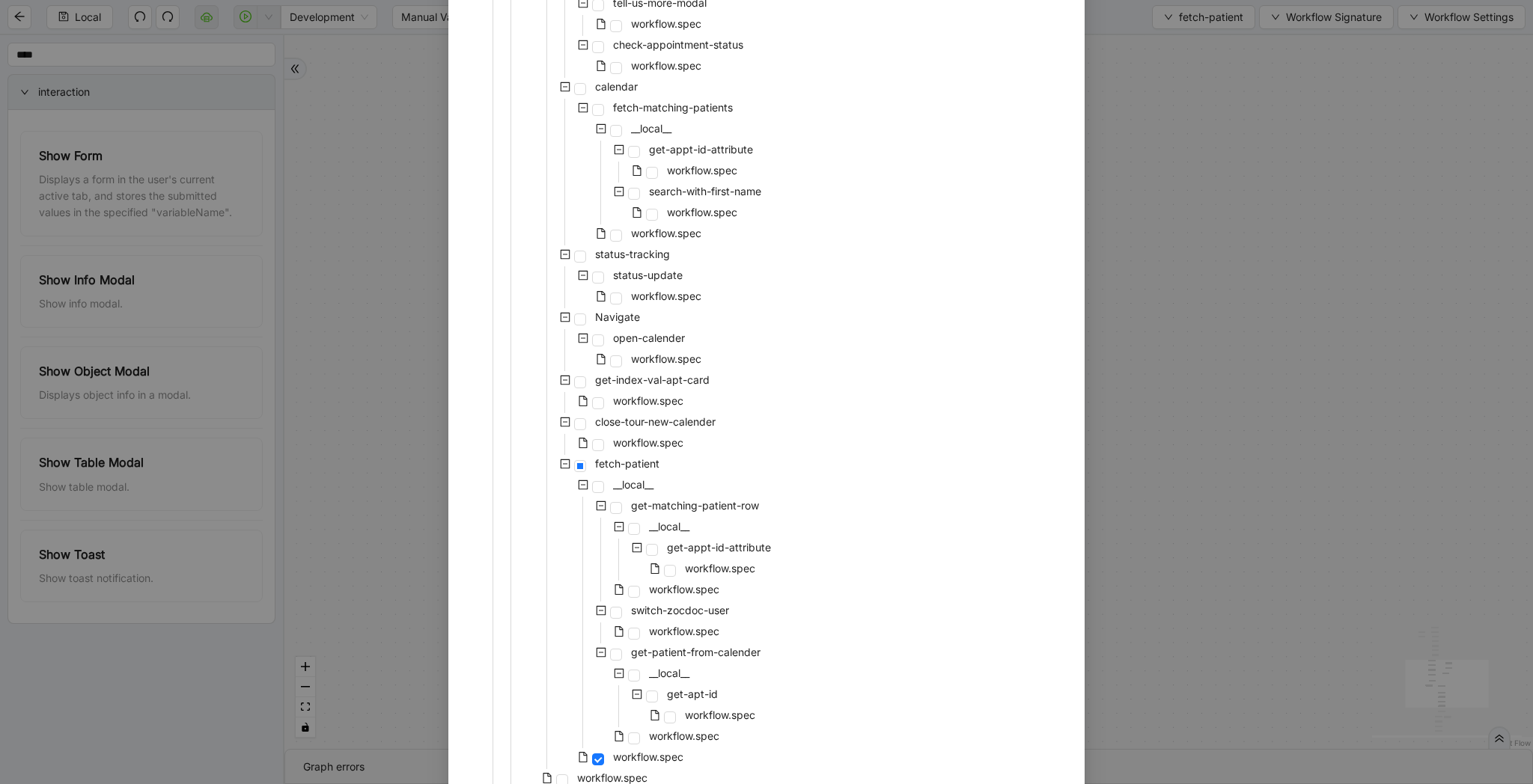
scroll to position [925, 0]
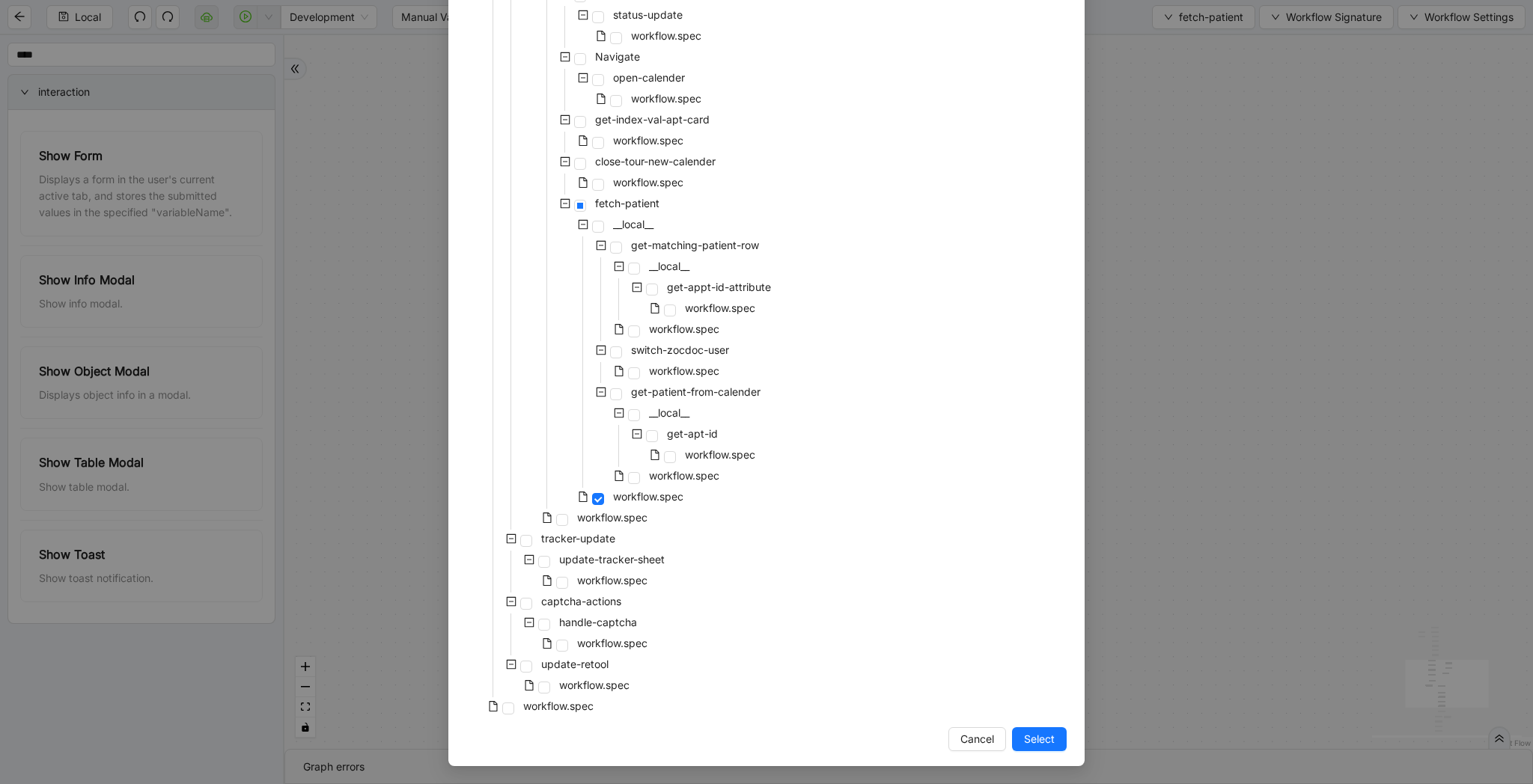
click at [1221, 546] on div "Select Local Workflow zocdoc-appointment-cancellation __local__ metabase fetch-…" at bounding box center [766, 392] width 1533 height 784
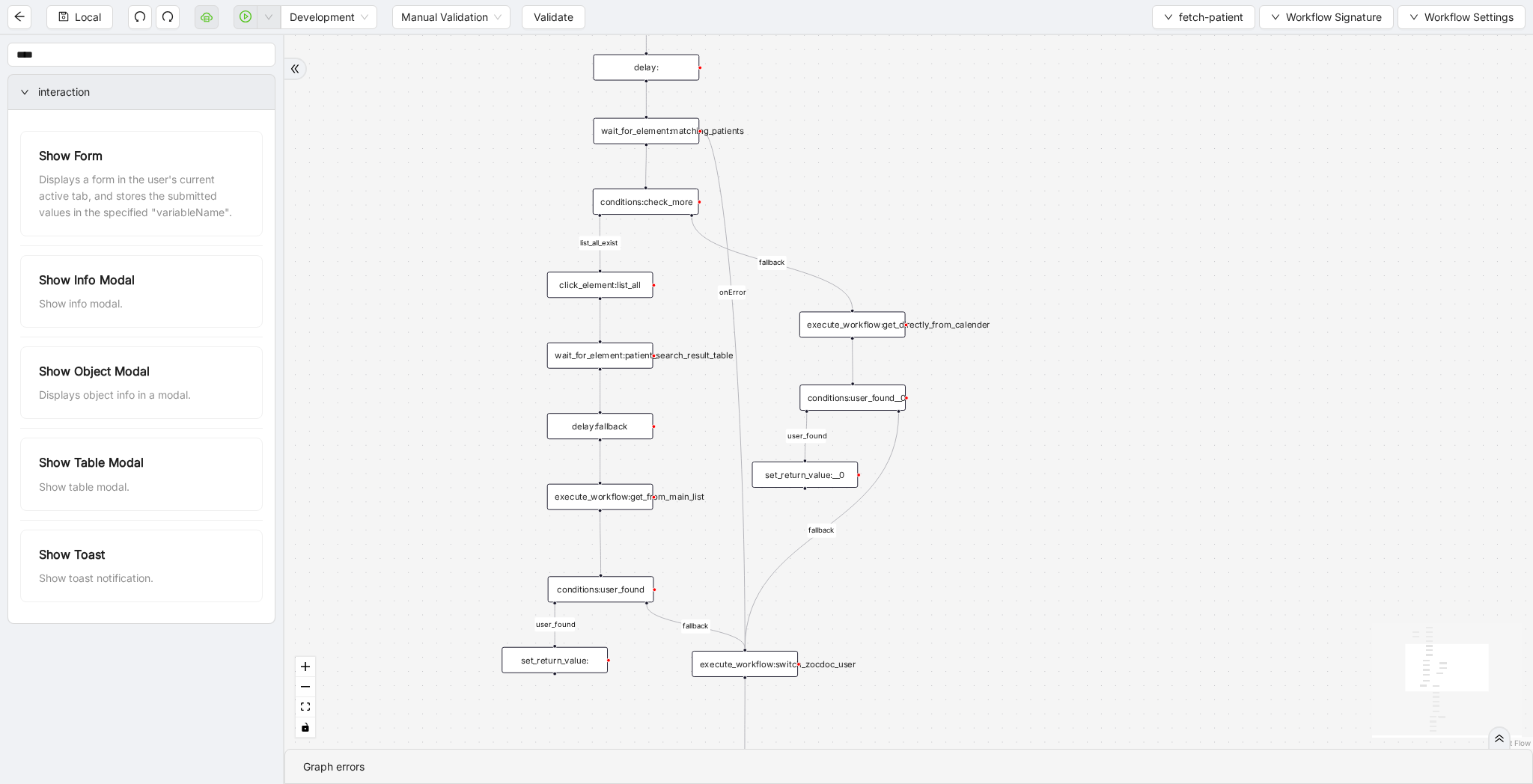
drag, startPoint x: 1233, startPoint y: 326, endPoint x: 1142, endPoint y: 580, distance: 269.8
click at [1142, 580] on div "list_all_exist fallback list_all_exist onError fallback fallback fallback user_…" at bounding box center [909, 392] width 1248 height 714
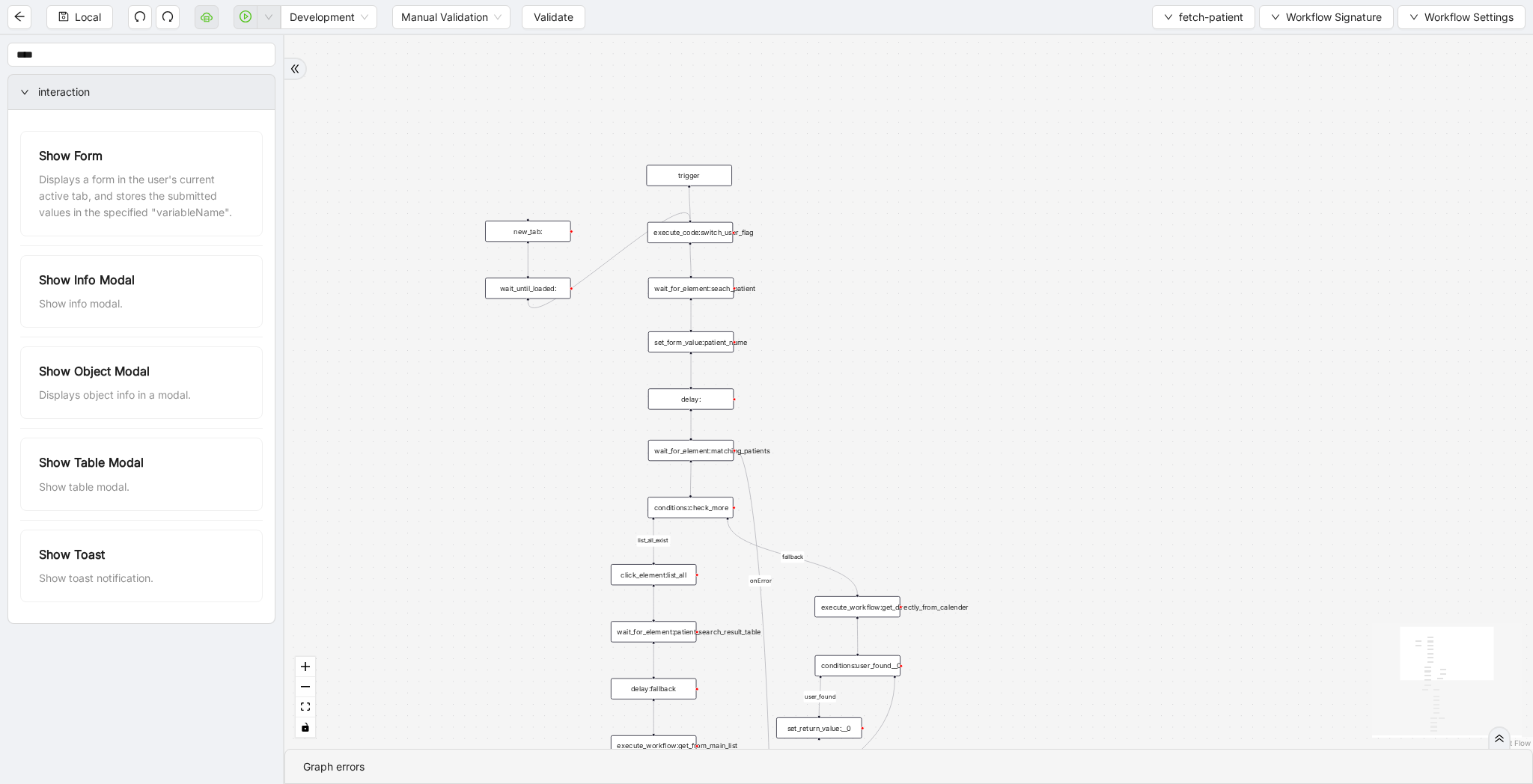
drag, startPoint x: 1180, startPoint y: 315, endPoint x: 1144, endPoint y: 482, distance: 170.8
click at [1144, 482] on div "list_all_exist fallback list_all_exist onError fallback fallback fallback user_…" at bounding box center [909, 392] width 1248 height 714
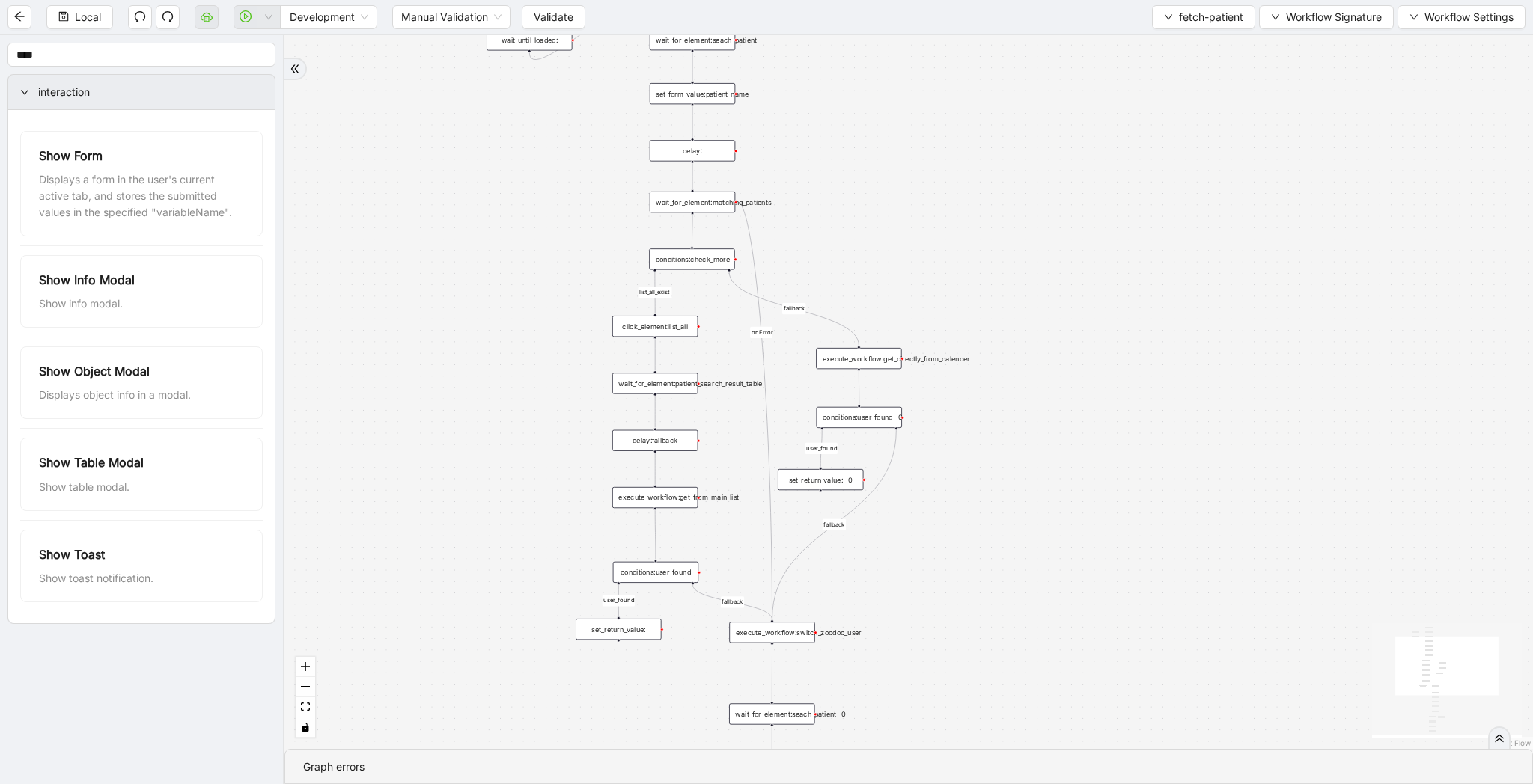
drag, startPoint x: 1071, startPoint y: 370, endPoint x: 1074, endPoint y: 153, distance: 217.0
click at [1074, 153] on div "list_all_exist fallback list_all_exist onError fallback fallback fallback user_…" at bounding box center [909, 392] width 1248 height 714
click at [1336, 22] on span "Workflow Signature" at bounding box center [1333, 16] width 95 height 16
click at [1318, 171] on span "Type" at bounding box center [1324, 166] width 101 height 16
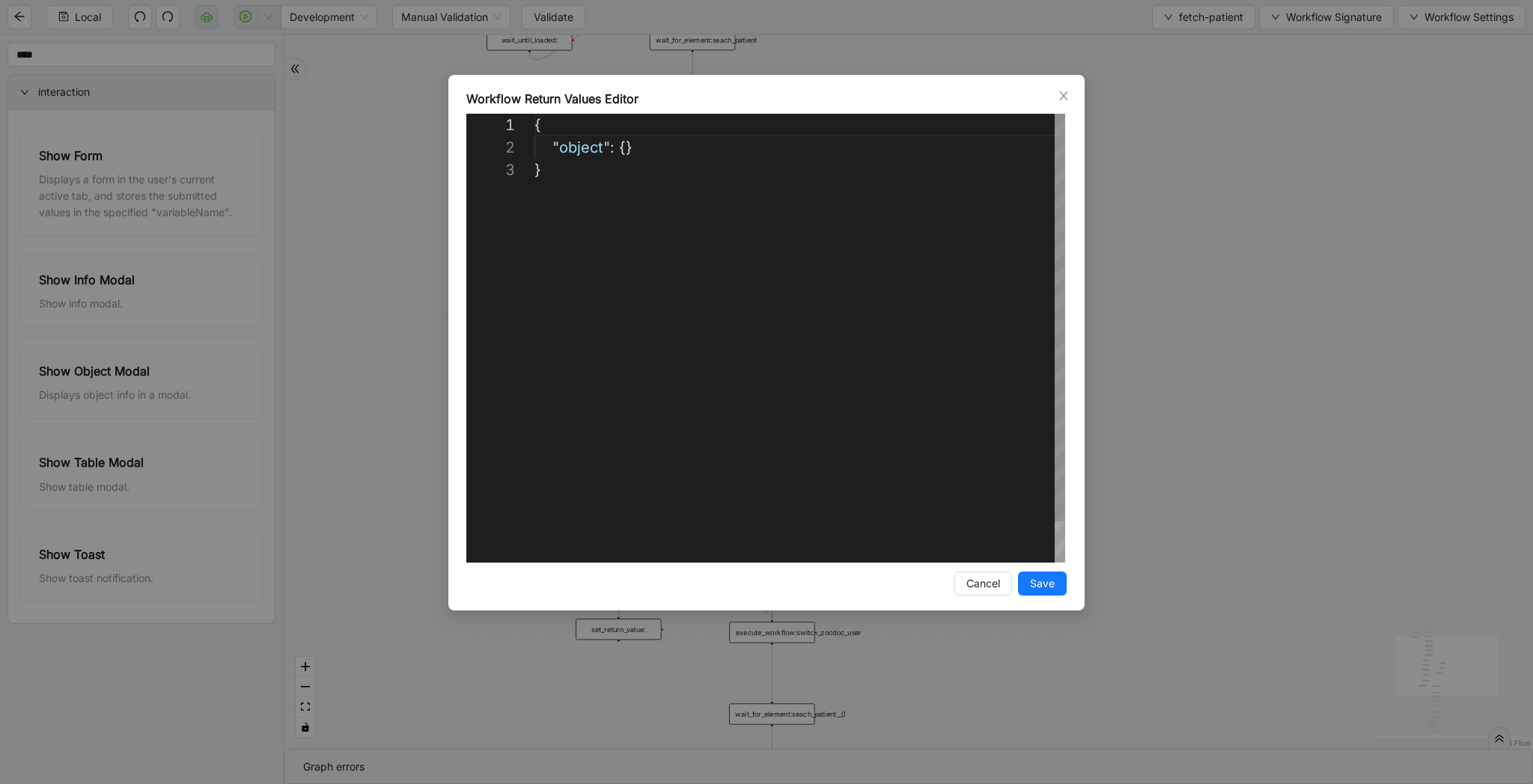
scroll to position [45, 7]
click at [648, 247] on div "{ "object" : {} }" at bounding box center [800, 360] width 530 height 494
click at [1242, 245] on div "**********" at bounding box center [766, 392] width 1533 height 784
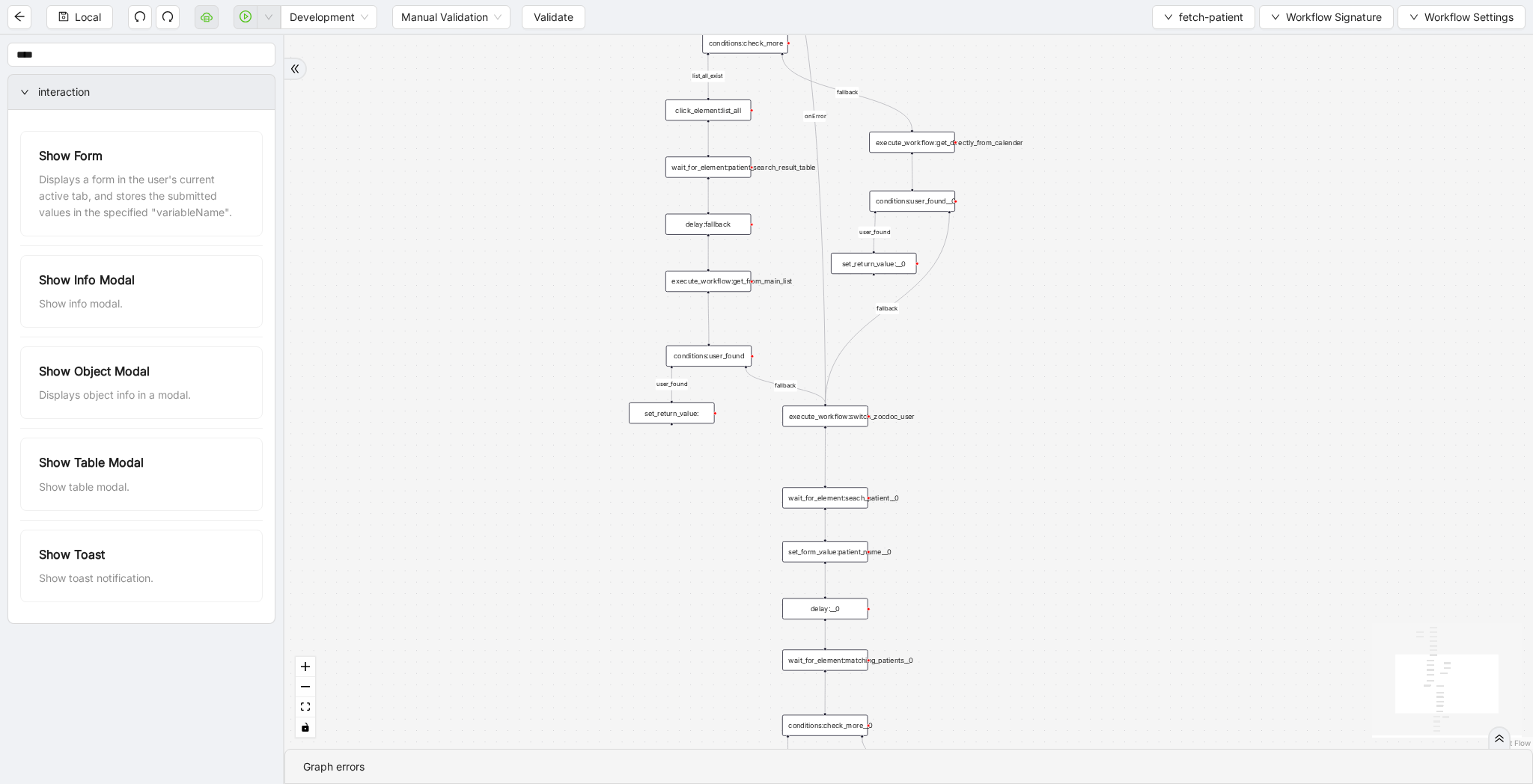
drag, startPoint x: 1138, startPoint y: 410, endPoint x: 1191, endPoint y: 193, distance: 223.4
click at [1191, 193] on div "list_all_exist fallback list_all_exist onError fallback fallback fallback user_…" at bounding box center [909, 392] width 1248 height 714
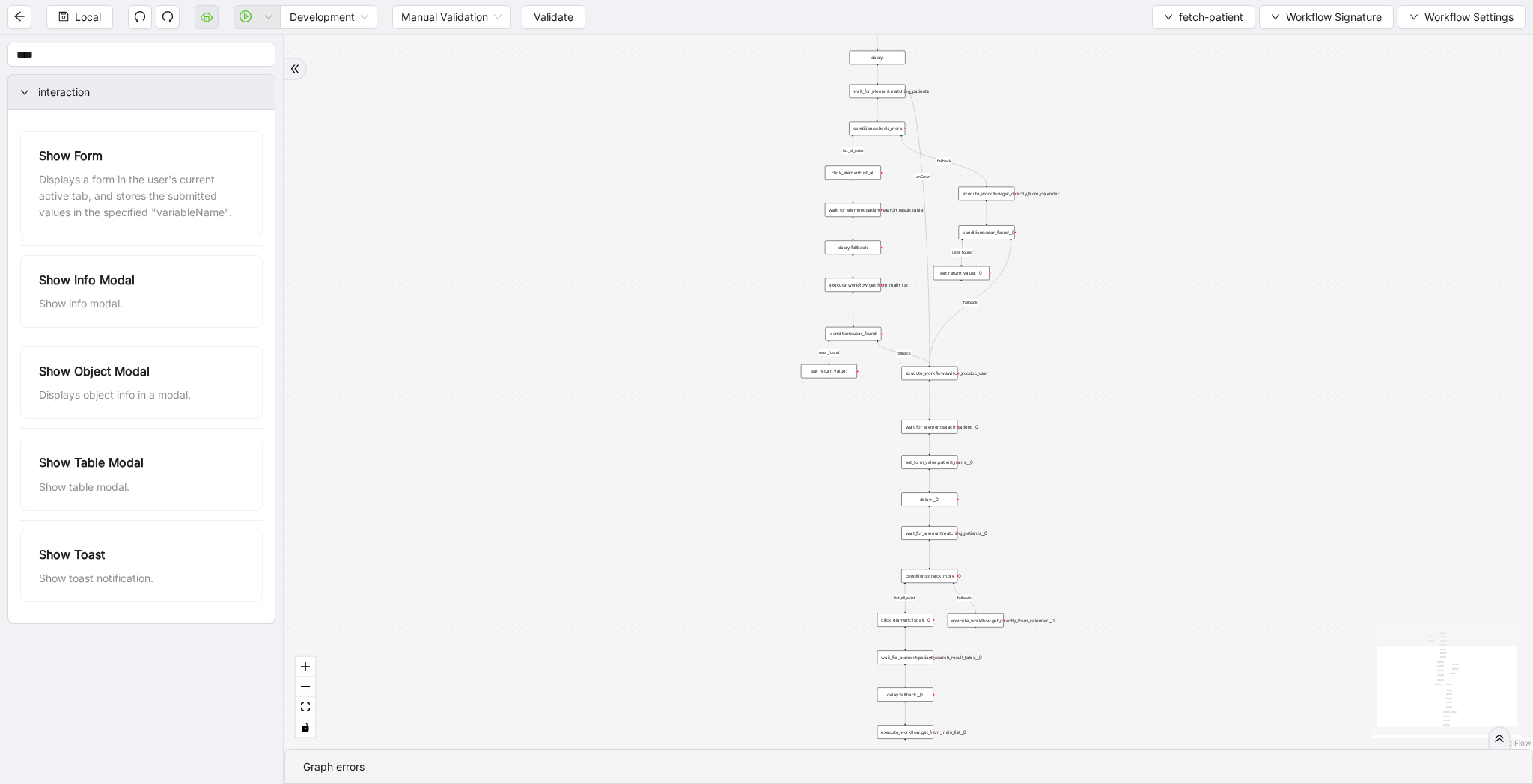
drag, startPoint x: 819, startPoint y: 368, endPoint x: 780, endPoint y: 436, distance: 78.4
click at [780, 436] on div "list_all_exist fallback list_all_exist onError fallback fallback fallback user_…" at bounding box center [909, 392] width 1248 height 714
click at [1291, 25] on span "Workflow Signature" at bounding box center [1333, 16] width 95 height 16
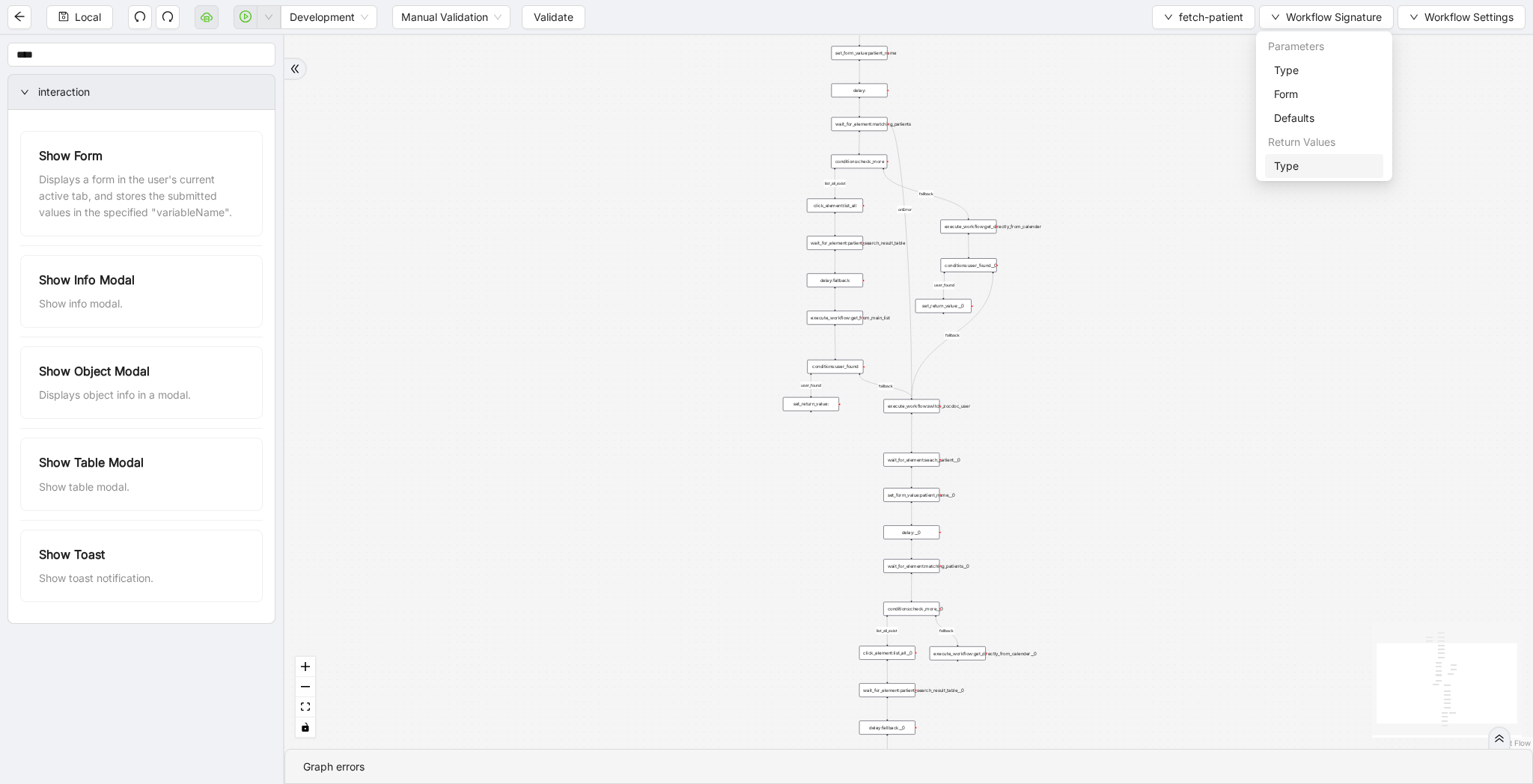
click at [1291, 174] on span "Type" at bounding box center [1324, 166] width 101 height 16
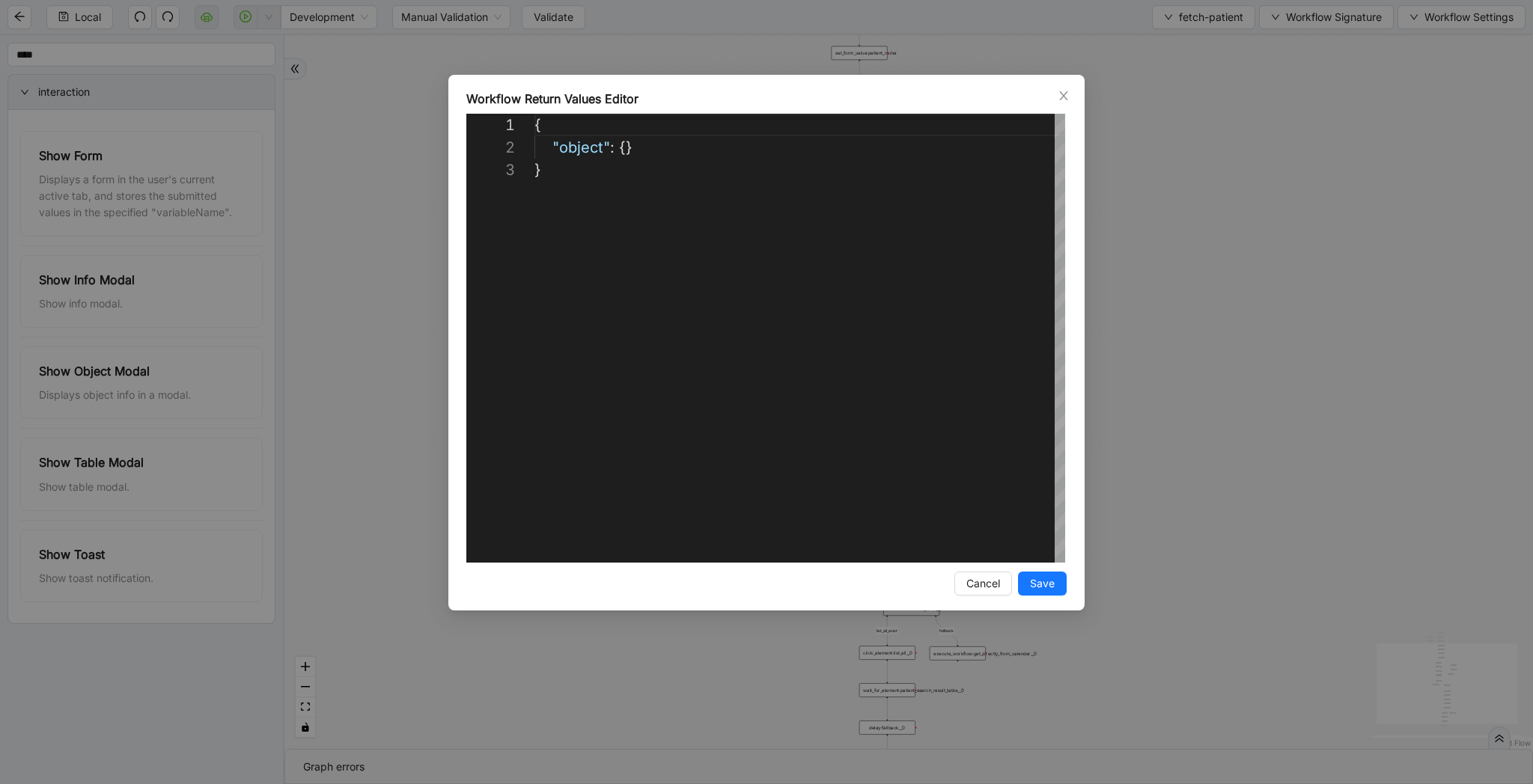
scroll to position [45, 0]
click at [574, 353] on div "{ "object" : {} }" at bounding box center [800, 360] width 530 height 494
paste textarea "**********"
type textarea "**********"
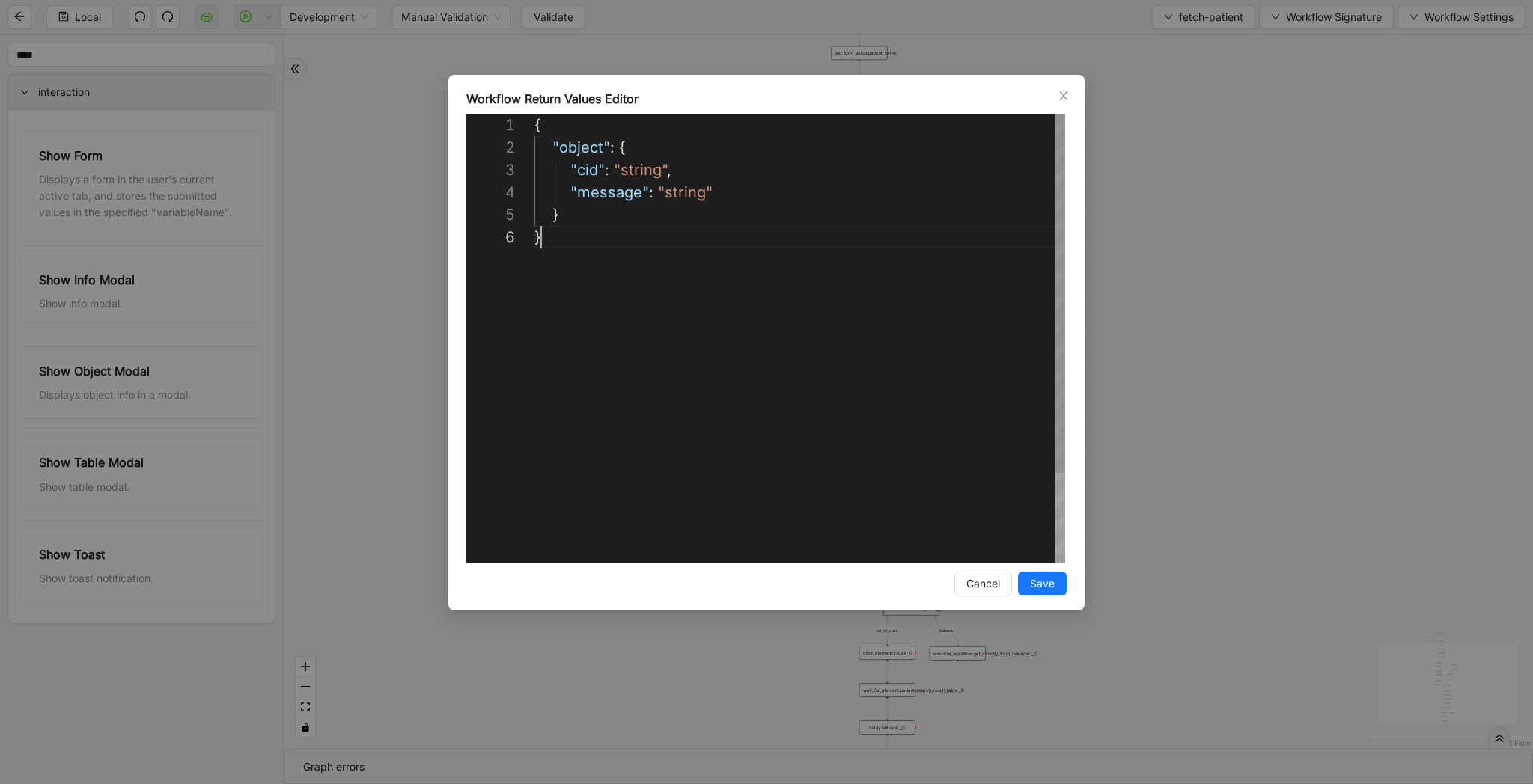
scroll to position [113, 7]
click at [1051, 589] on span "Save" at bounding box center [1042, 583] width 25 height 16
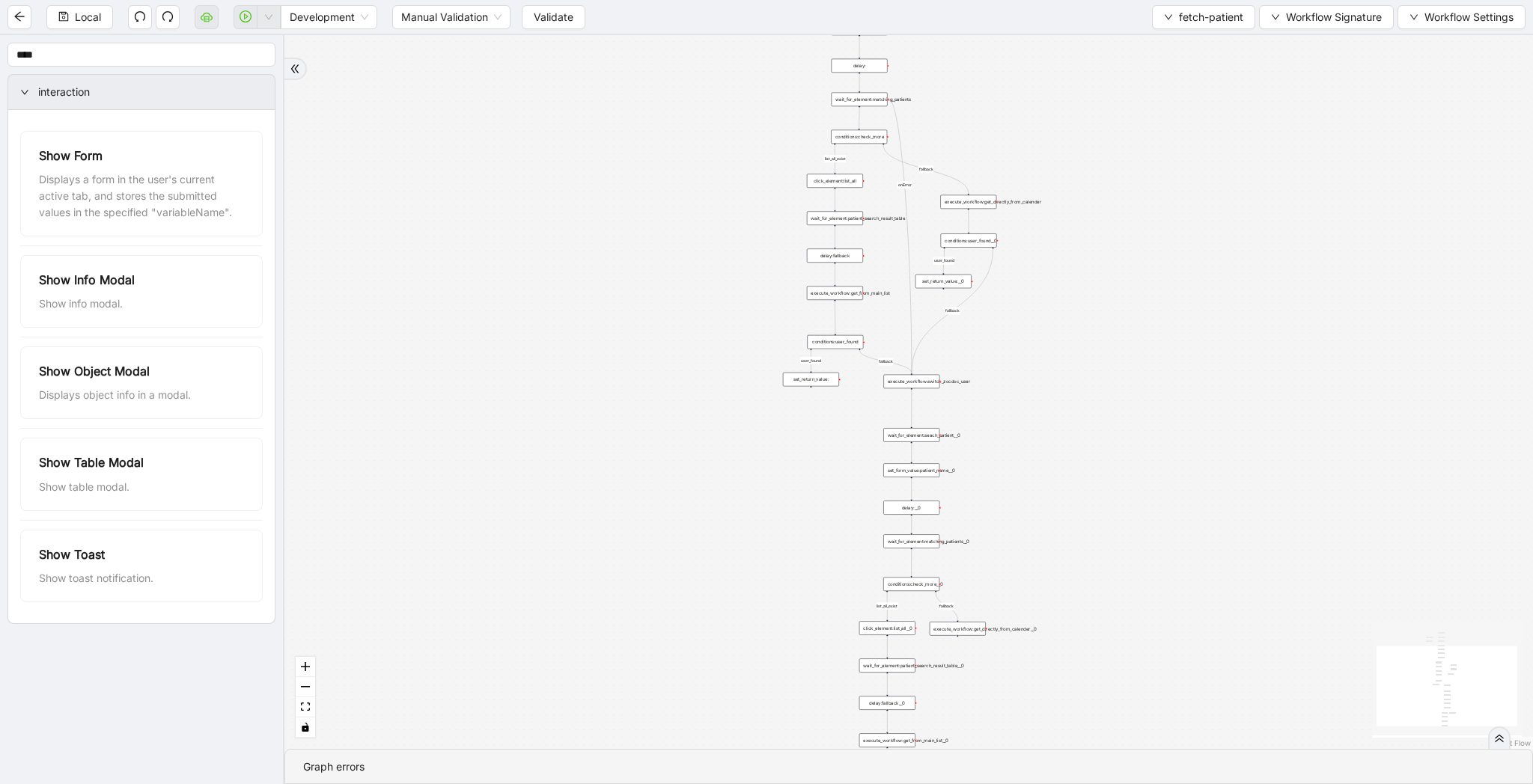
drag, startPoint x: 1183, startPoint y: 511, endPoint x: 1178, endPoint y: 397, distance: 114.1
click at [1178, 397] on div "list_all_exist fallback list_all_exist onError fallback fallback fallback user_…" at bounding box center [909, 392] width 1248 height 714
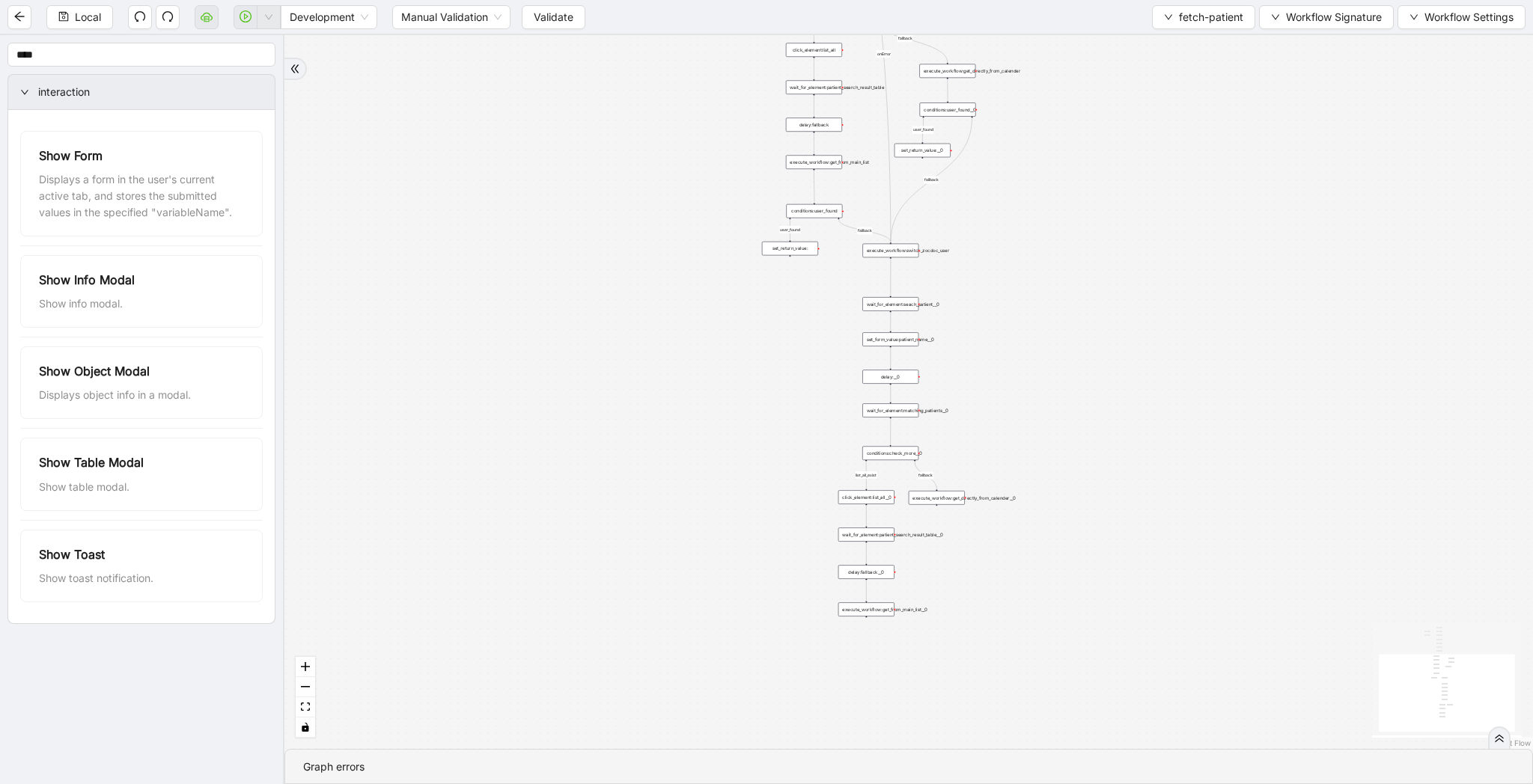
drag, startPoint x: 737, startPoint y: 378, endPoint x: 671, endPoint y: 255, distance: 139.6
click at [671, 255] on div "list_all_exist fallback list_all_exist onError fallback fallback fallback user_…" at bounding box center [909, 392] width 1248 height 714
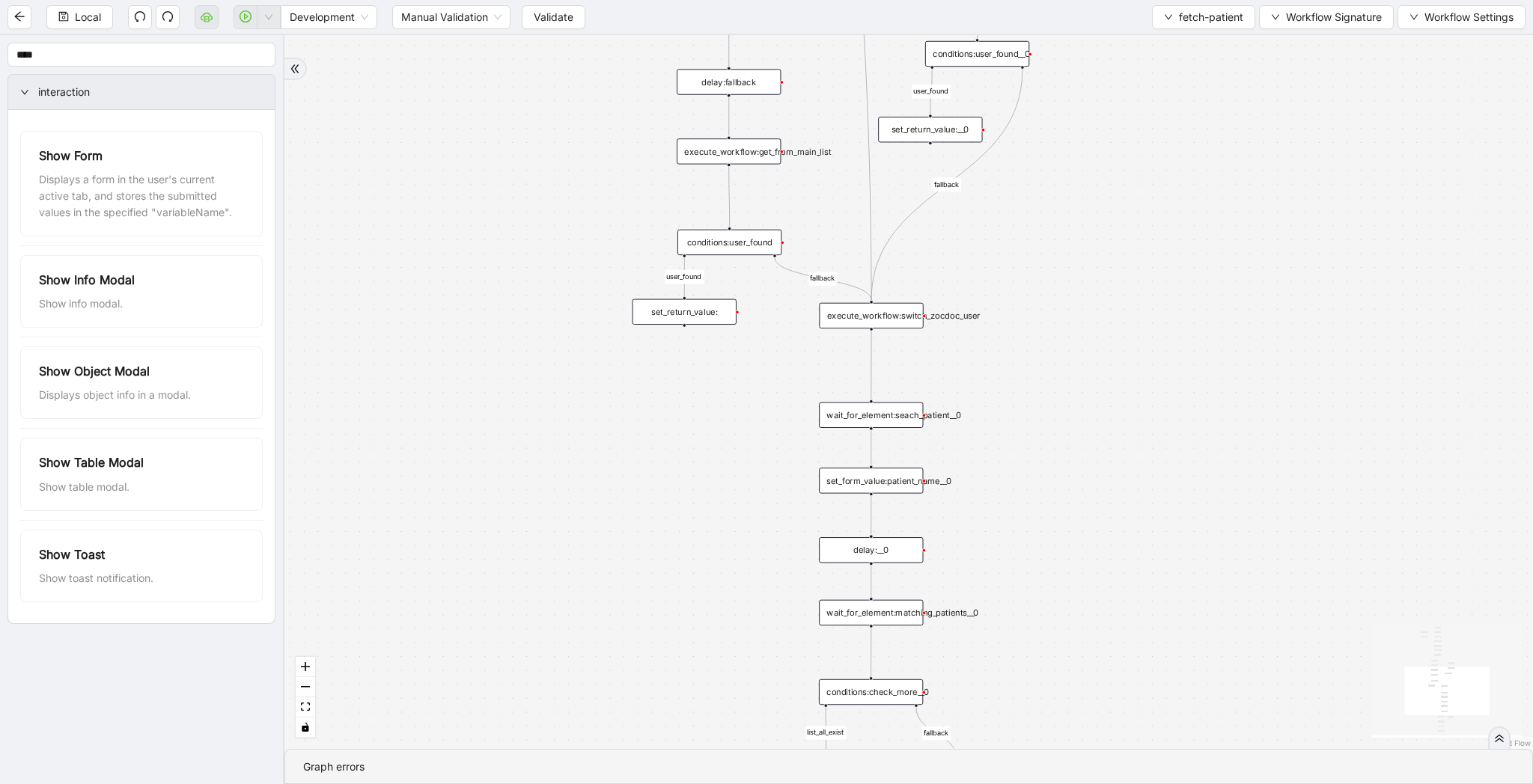
drag, startPoint x: 733, startPoint y: 205, endPoint x: 733, endPoint y: 394, distance: 189.0
click at [733, 394] on div "list_all_exist fallback list_all_exist onError fallback fallback fallback user_…" at bounding box center [909, 392] width 1248 height 714
click at [78, 15] on span "Local" at bounding box center [88, 16] width 26 height 16
click at [707, 312] on div "set_return_value:" at bounding box center [684, 316] width 104 height 26
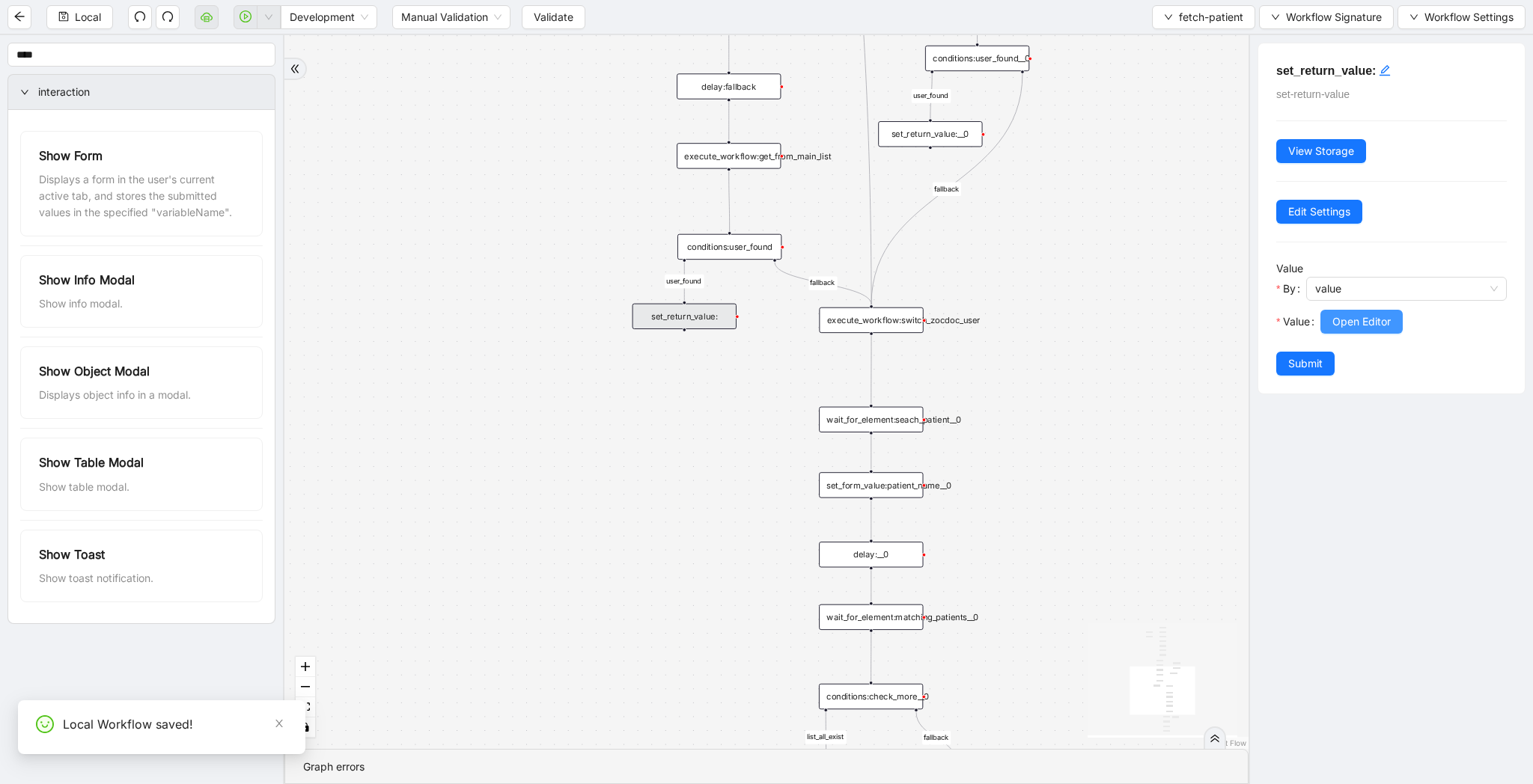
click at [1349, 321] on span "Open Editor" at bounding box center [1361, 322] width 58 height 16
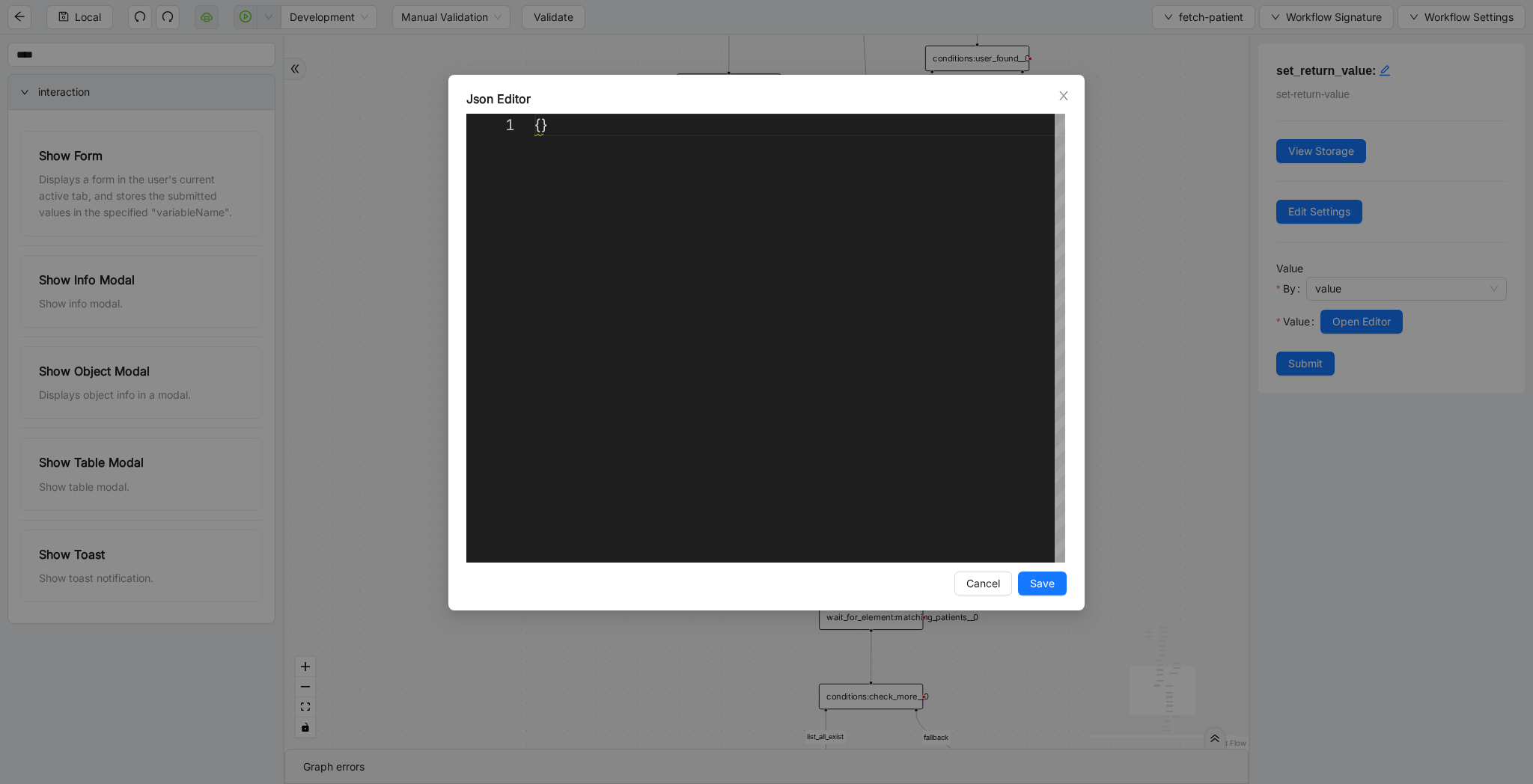
click at [1179, 391] on div "Json Editor 1 {} ** Enter to Rename, ⇧Enter to Preview Missing property "cid". …" at bounding box center [766, 392] width 1533 height 784
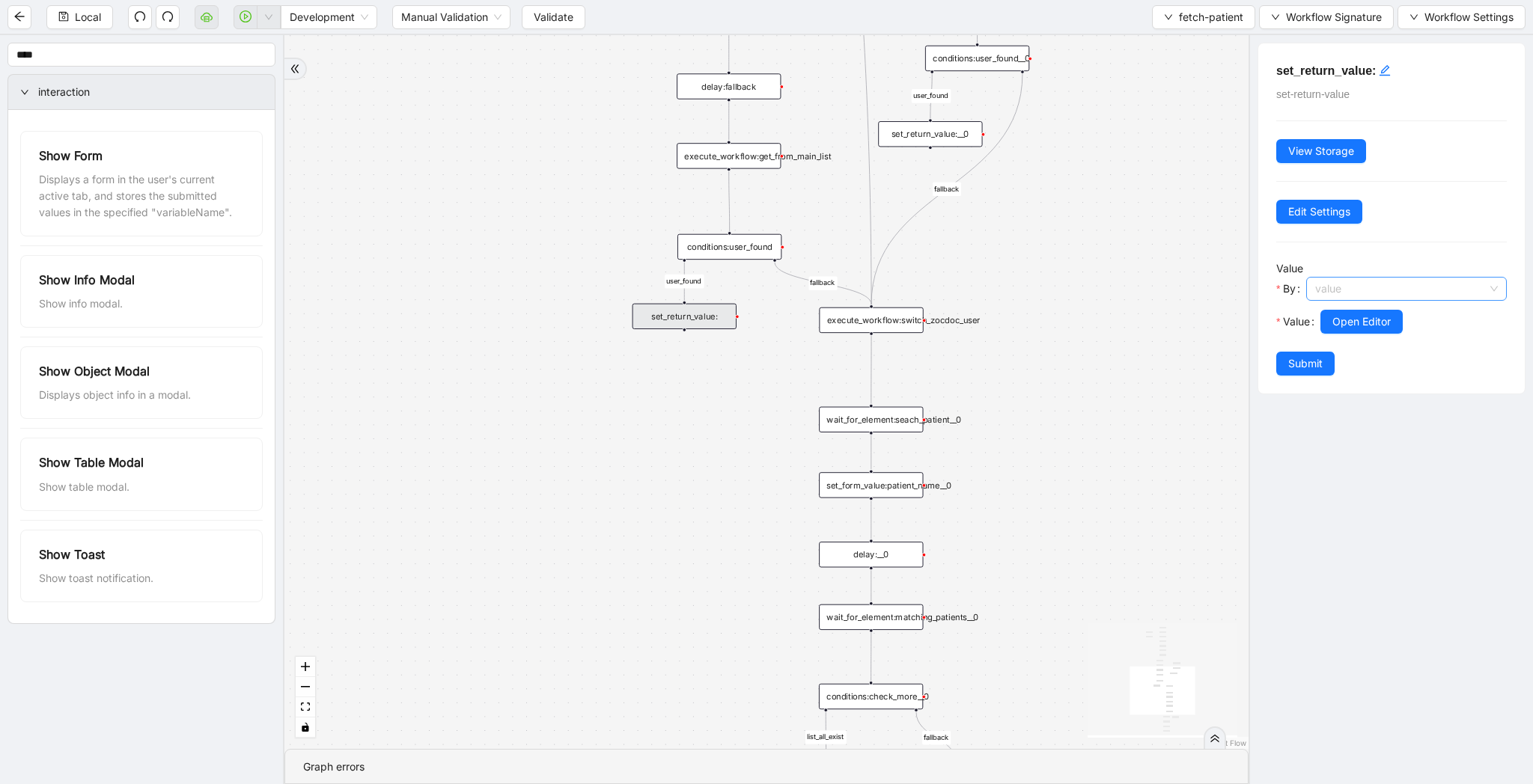
click at [1352, 297] on span "value" at bounding box center [1406, 289] width 182 height 22
click at [1349, 336] on div "code" at bounding box center [1402, 342] width 167 height 16
click at [1361, 324] on span "Open Editor" at bounding box center [1361, 322] width 58 height 16
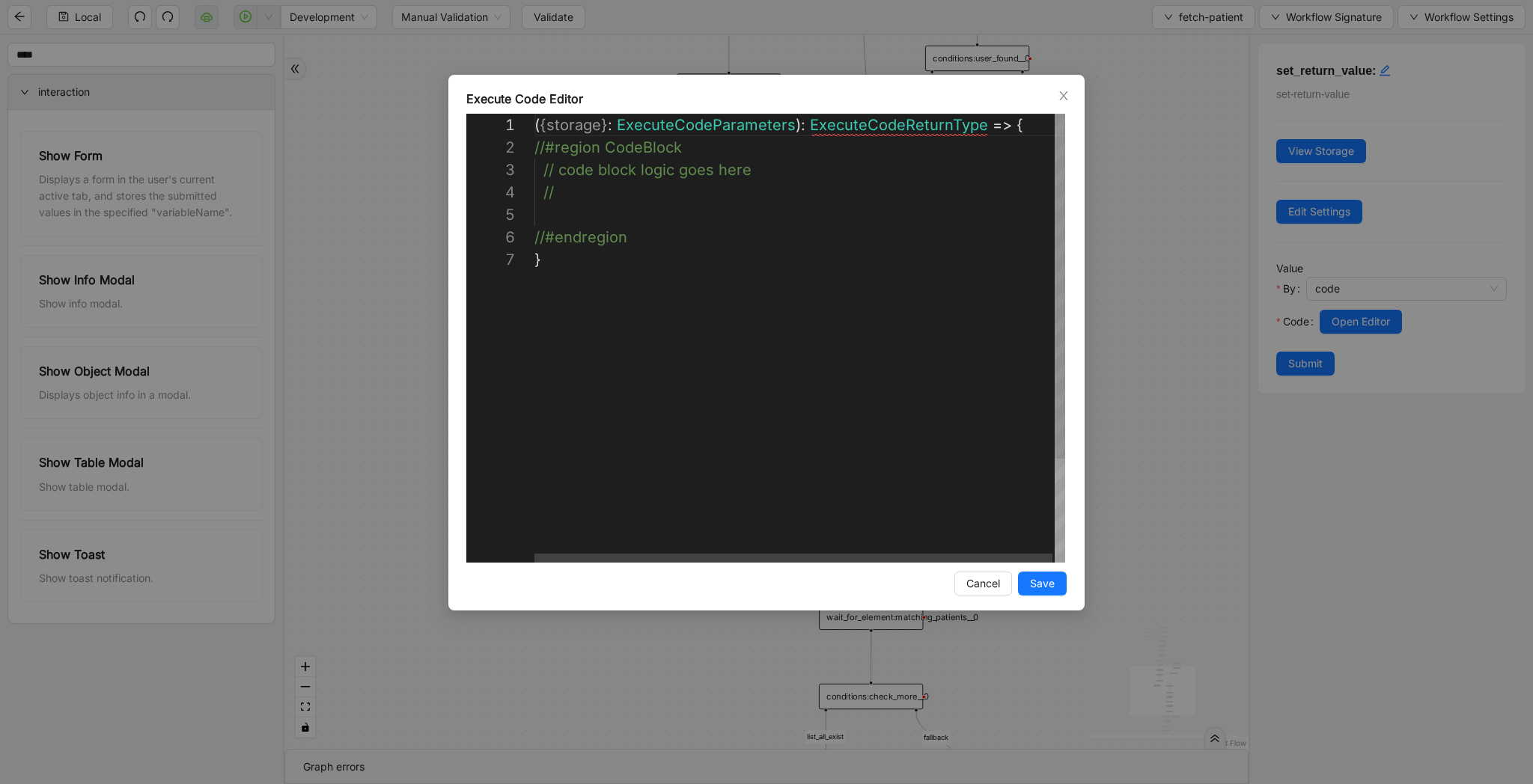
click at [566, 217] on div "( { storage } : ExecuteCodeParameters ): ExecuteCodeReturnType => { //#region C…" at bounding box center [801, 405] width 533 height 584
paste textarea "**********"
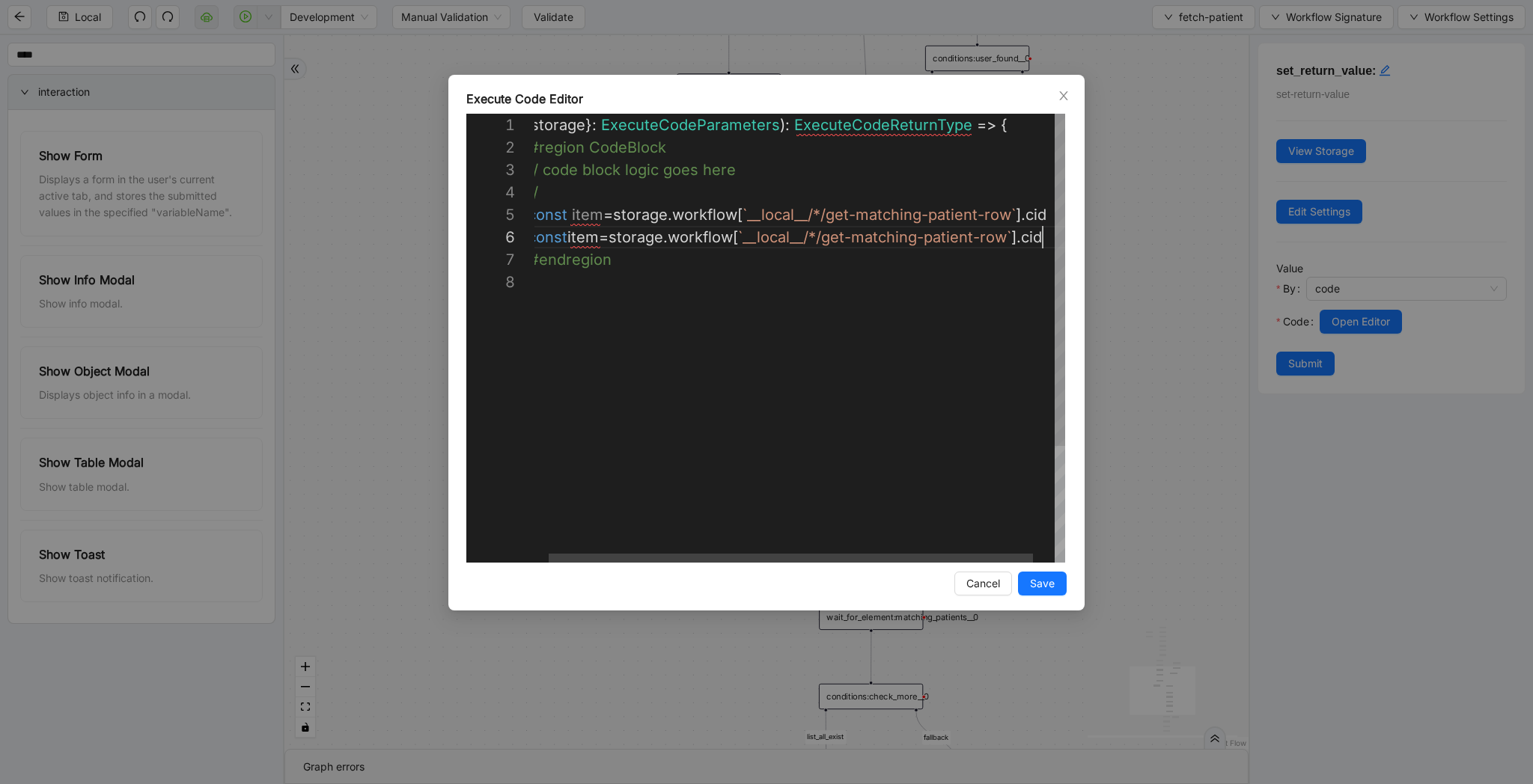
click at [580, 222] on div "({ storage }: ExecuteCodeParameters ): ExecuteCodeReturnType => { //#region Cod…" at bounding box center [803, 416] width 569 height 606
click at [1028, 238] on div "({ storage }: ExecuteCodeParameters ): ExecuteCodeReturnType => { //#region Cod…" at bounding box center [803, 416] width 569 height 606
click at [593, 237] on div "({ storage }: ExecuteCodeParameters ): ExecuteCodeReturnType => { //#region Cod…" at bounding box center [841, 416] width 612 height 606
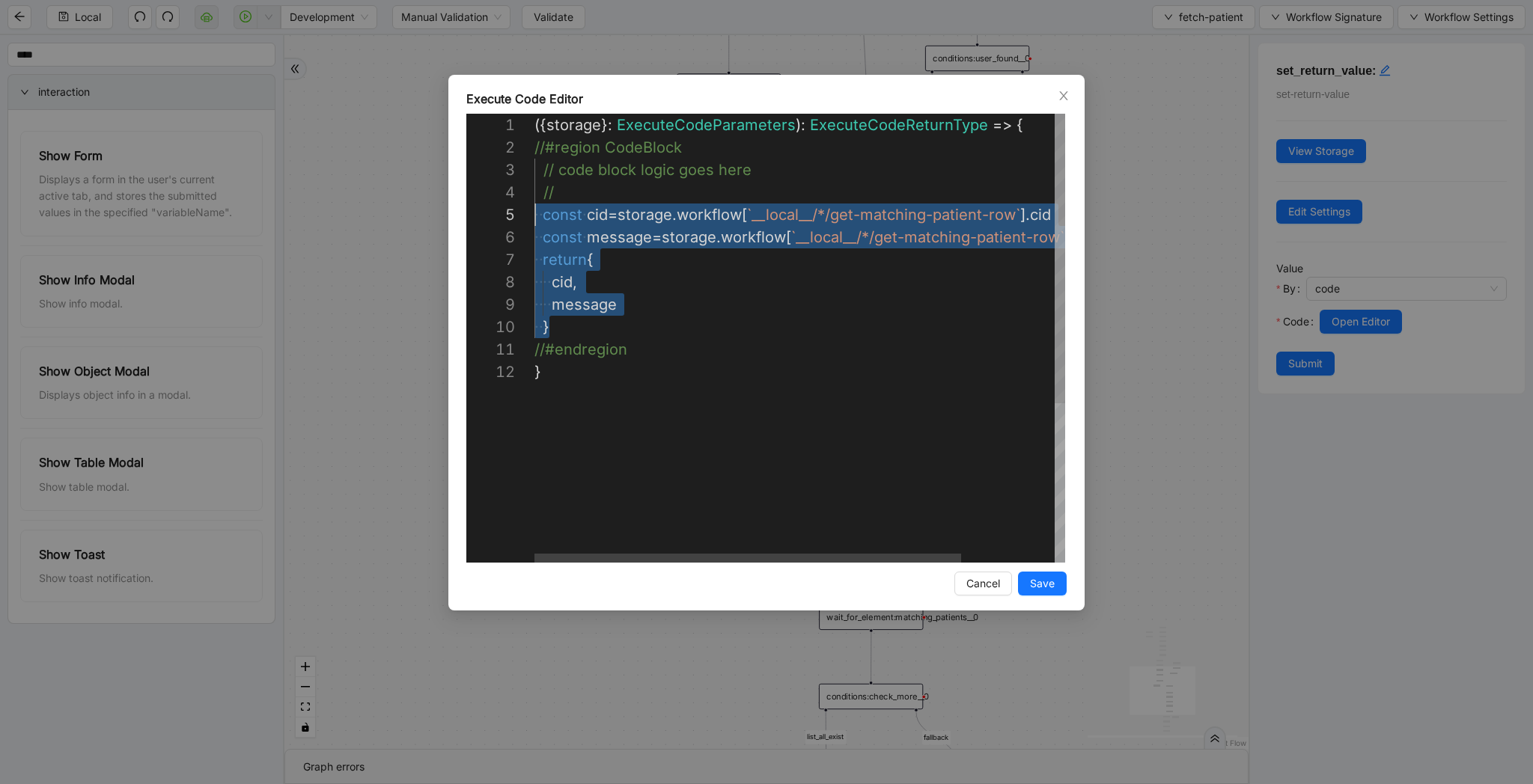
scroll to position [89, 0]
drag, startPoint x: 620, startPoint y: 323, endPoint x: 529, endPoint y: 222, distance: 135.9
type textarea "**********"
click at [1052, 582] on span "Save" at bounding box center [1042, 583] width 25 height 16
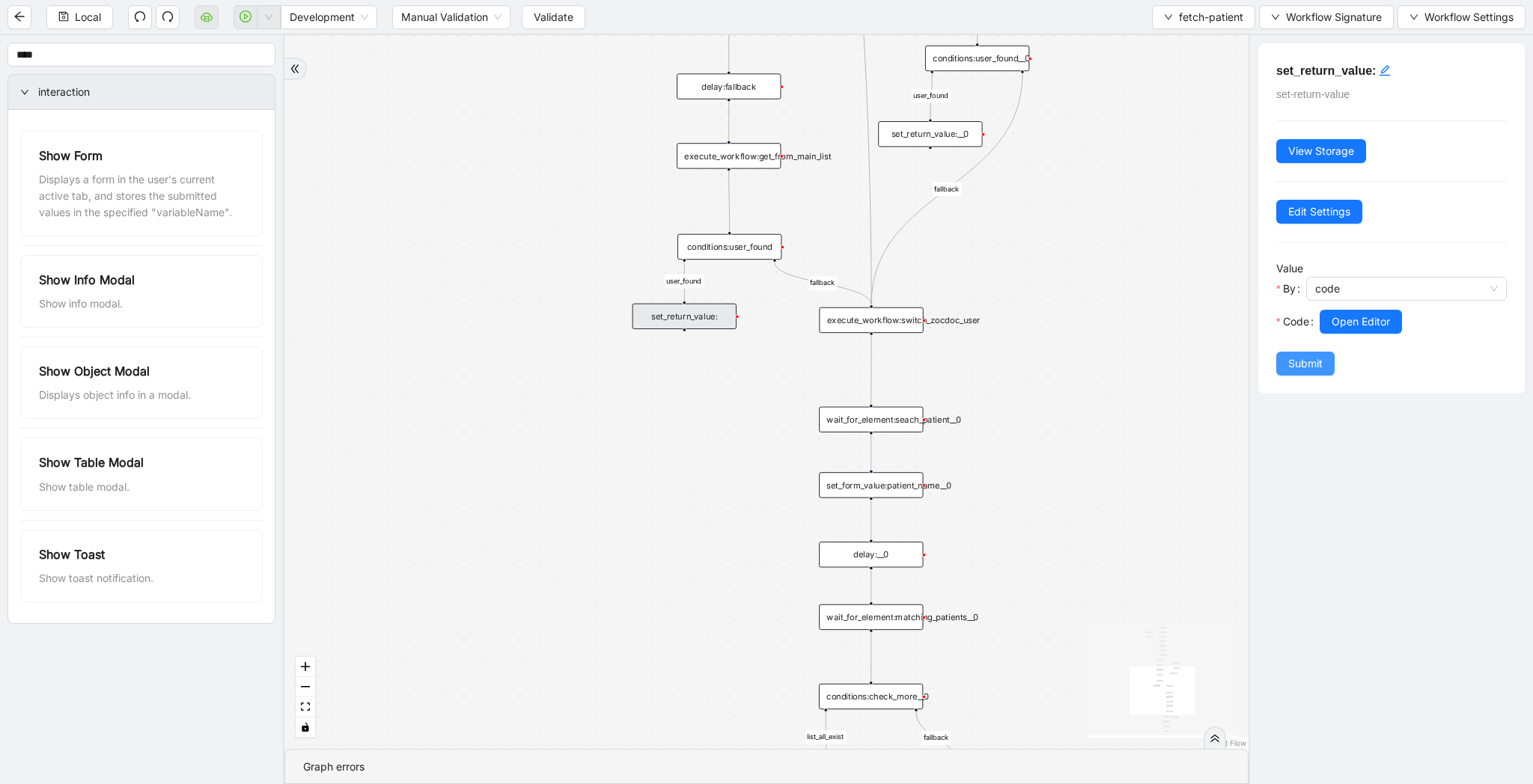
click at [1296, 352] on button "Submit" at bounding box center [1305, 364] width 58 height 24
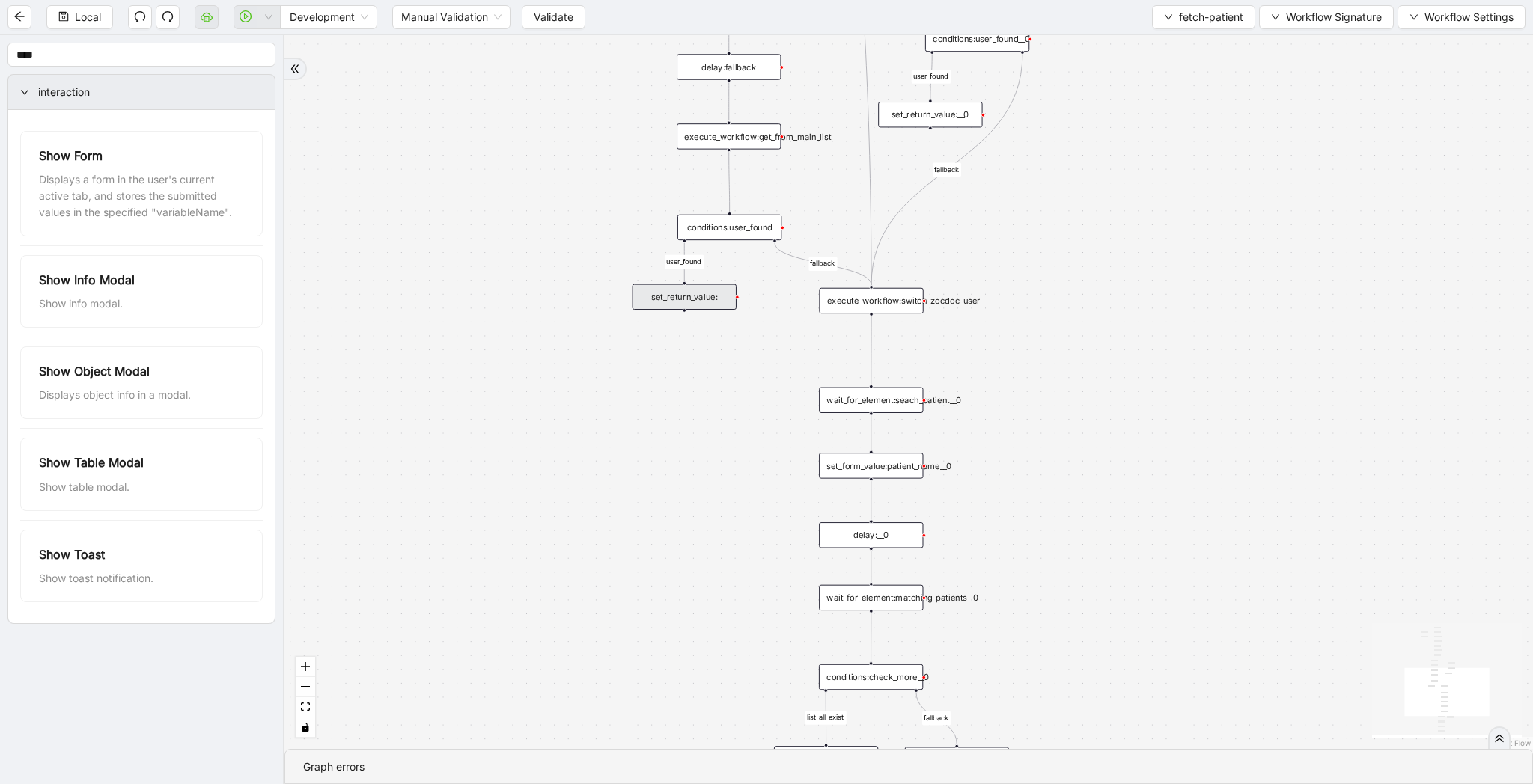
drag, startPoint x: 1152, startPoint y: 695, endPoint x: 1152, endPoint y: 413, distance: 282.0
click at [1152, 413] on div "list_all_exist fallback list_all_exist onError fallback fallback fallback user_…" at bounding box center [909, 392] width 1248 height 714
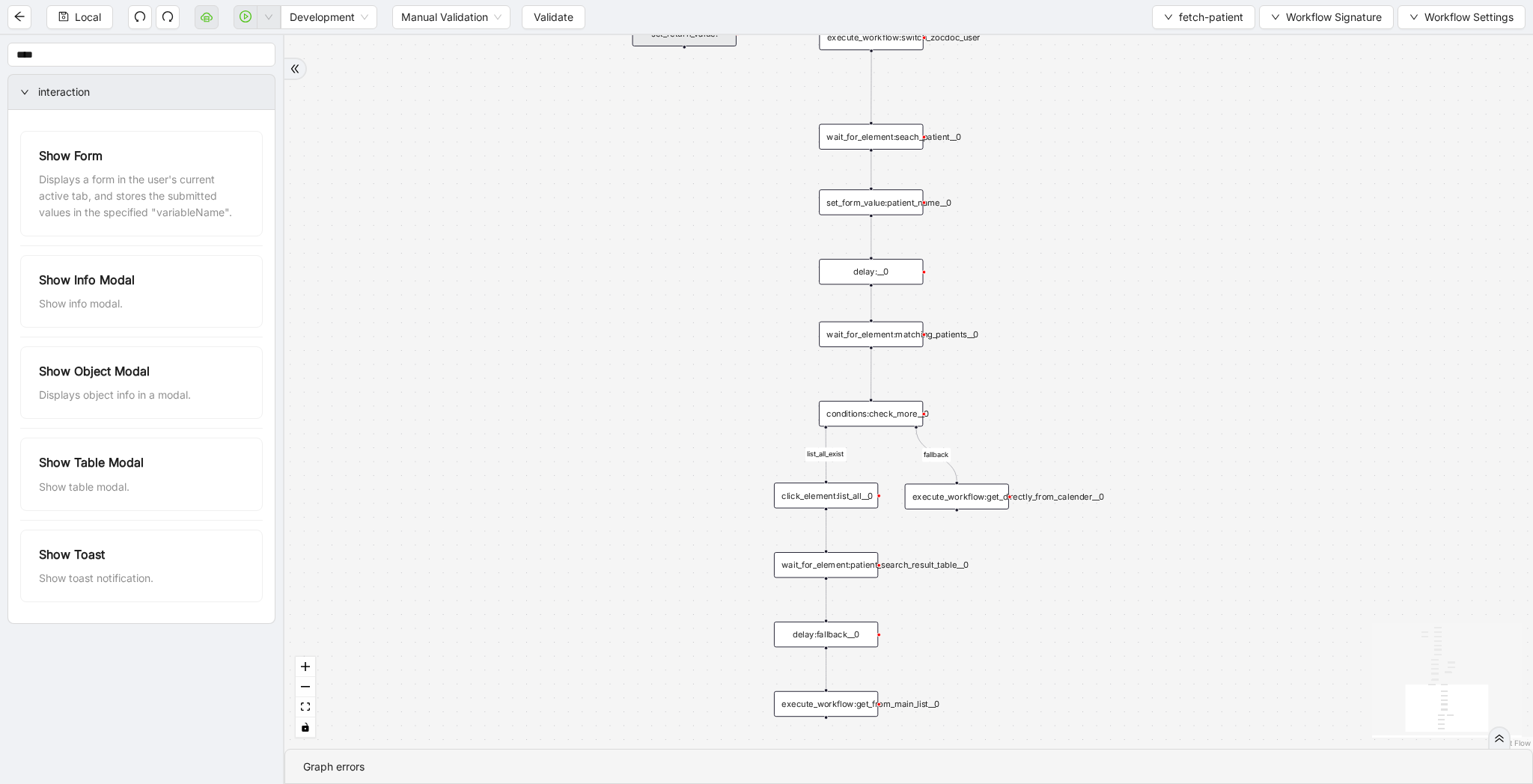
drag, startPoint x: 1130, startPoint y: 569, endPoint x: 1130, endPoint y: 340, distance: 229.0
click at [1130, 340] on div "list_all_exist fallback list_all_exist onError fallback fallback fallback user_…" at bounding box center [909, 392] width 1248 height 714
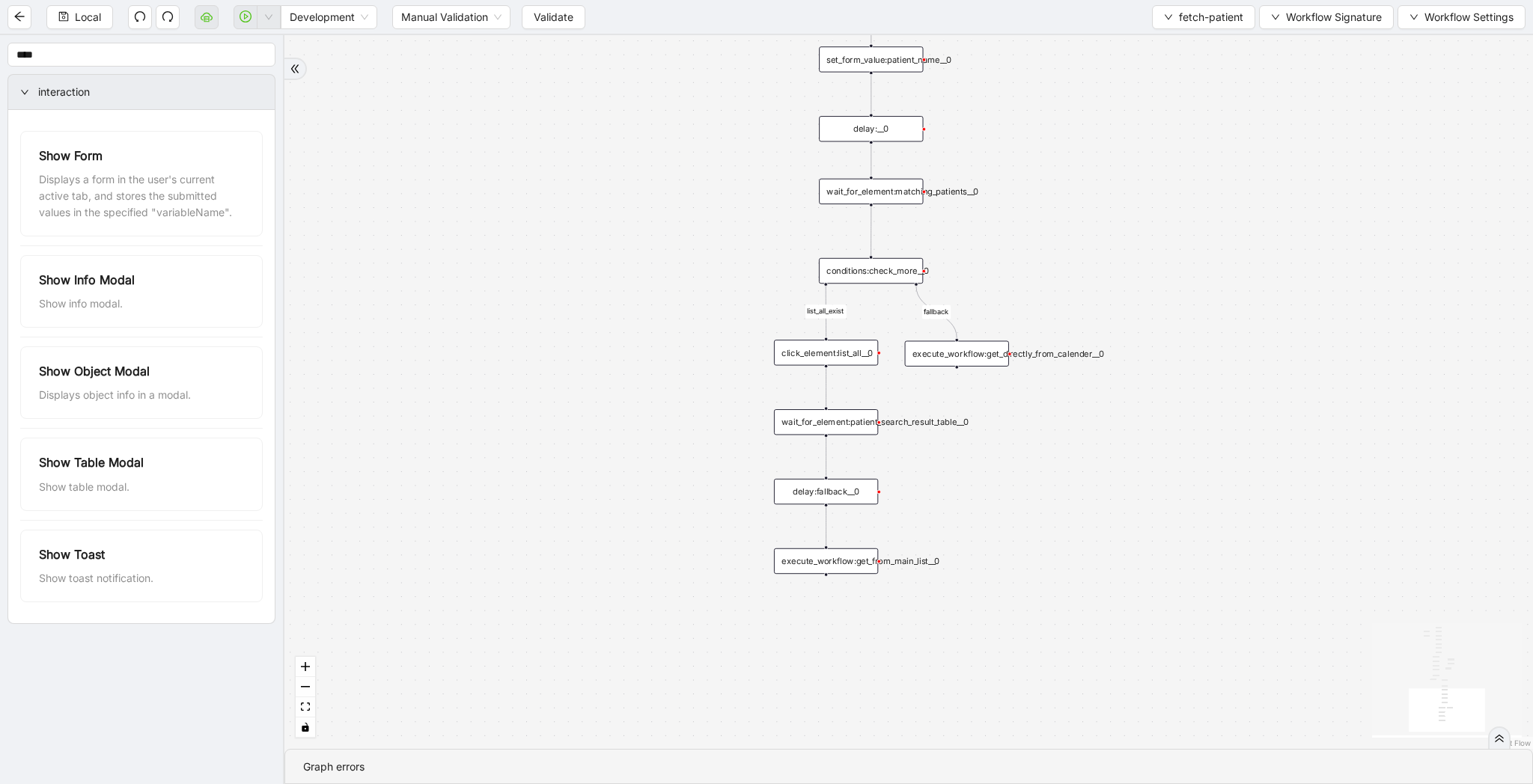
drag, startPoint x: 1033, startPoint y: 401, endPoint x: 1033, endPoint y: 487, distance: 86.0
click at [1033, 487] on div "list_all_exist fallback list_all_exist onError fallback fallback fallback user_…" at bounding box center [909, 392] width 1248 height 714
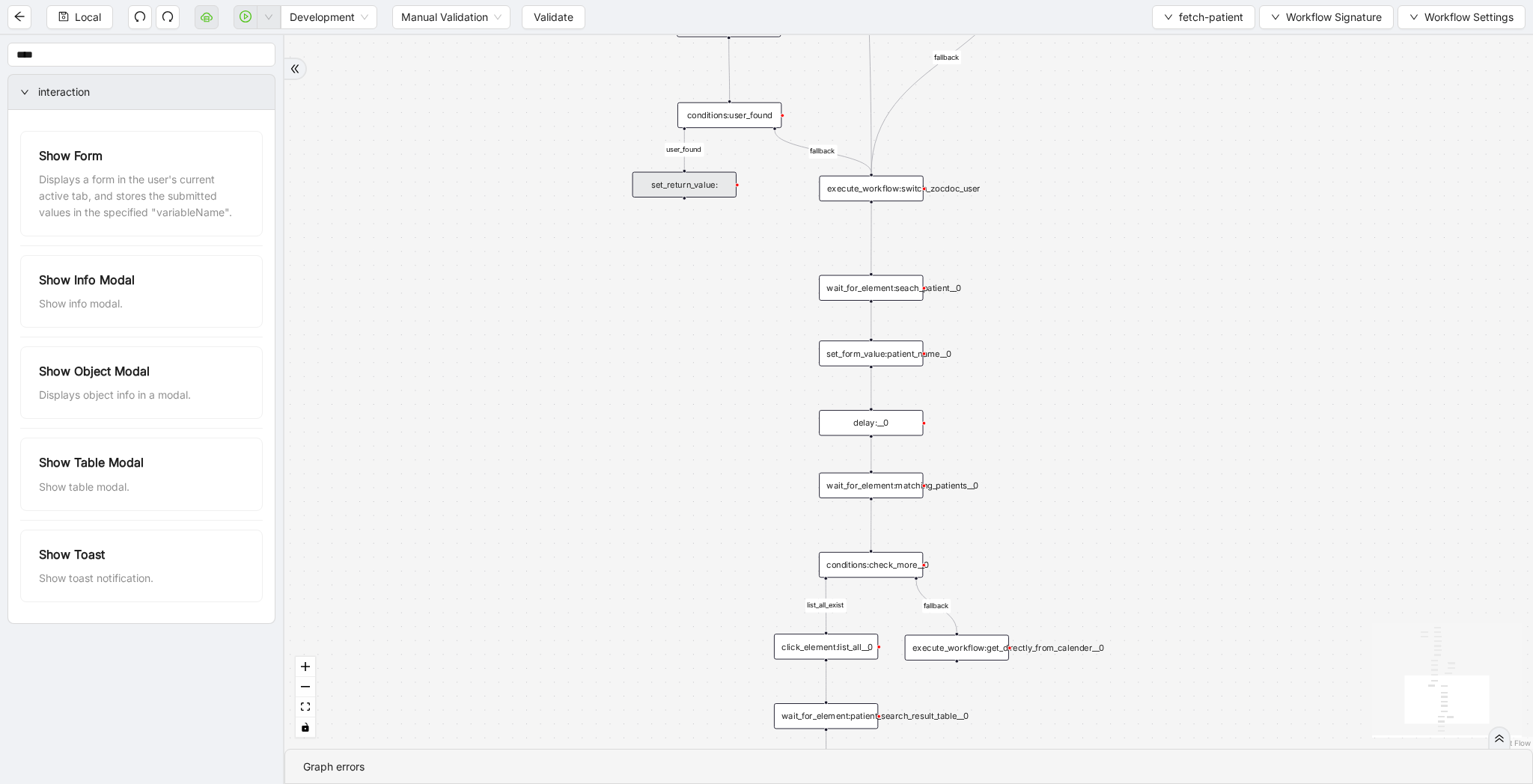
drag, startPoint x: 1158, startPoint y: 263, endPoint x: 1158, endPoint y: 537, distance: 274.0
click at [1158, 537] on div "list_all_exist fallback list_all_exist onError fallback fallback fallback user_…" at bounding box center [909, 392] width 1248 height 714
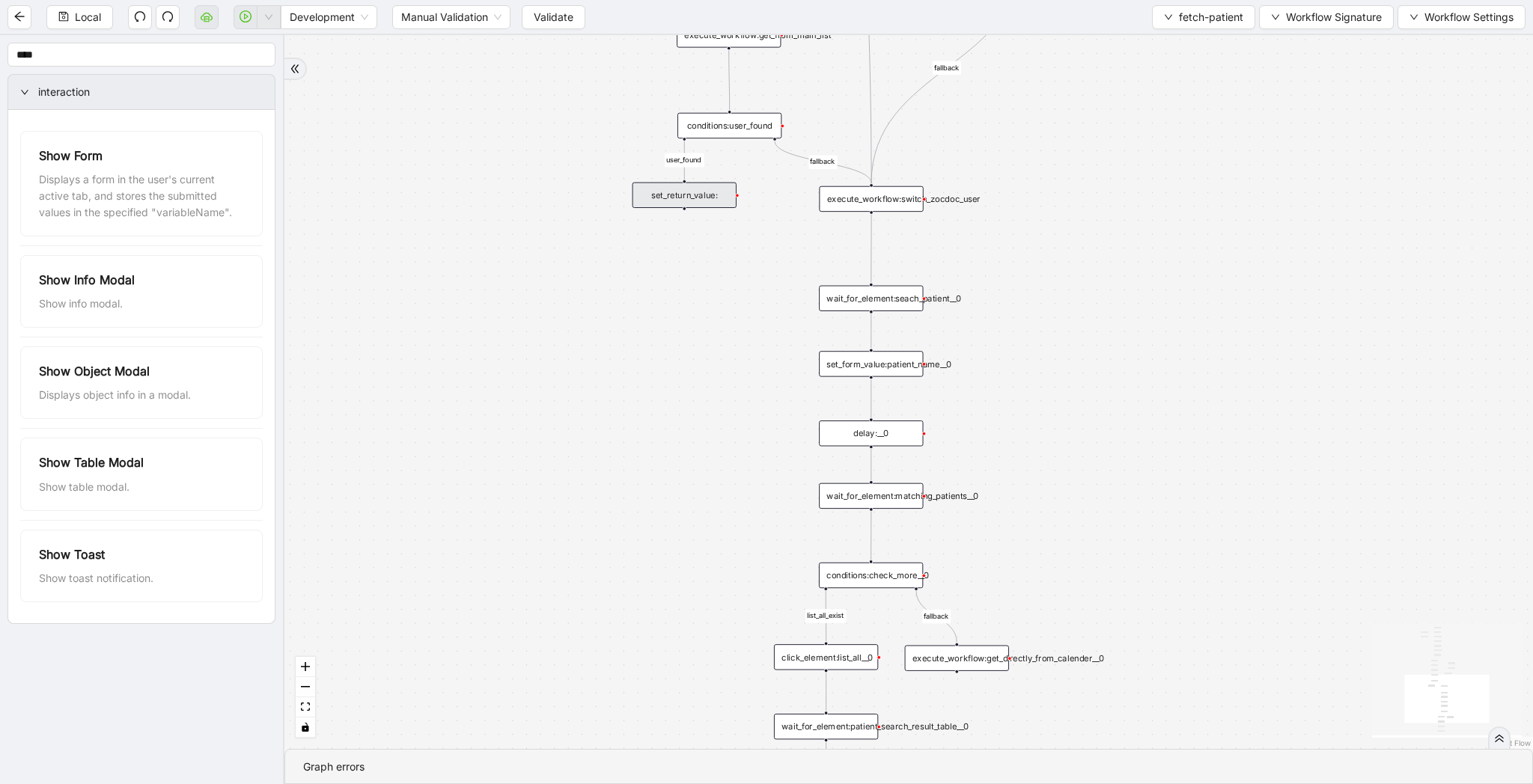
drag, startPoint x: 1186, startPoint y: 350, endPoint x: 1186, endPoint y: 588, distance: 238.0
click at [1186, 588] on div "list_all_exist fallback list_all_exist onError fallback fallback fallback user_…" at bounding box center [909, 392] width 1248 height 714
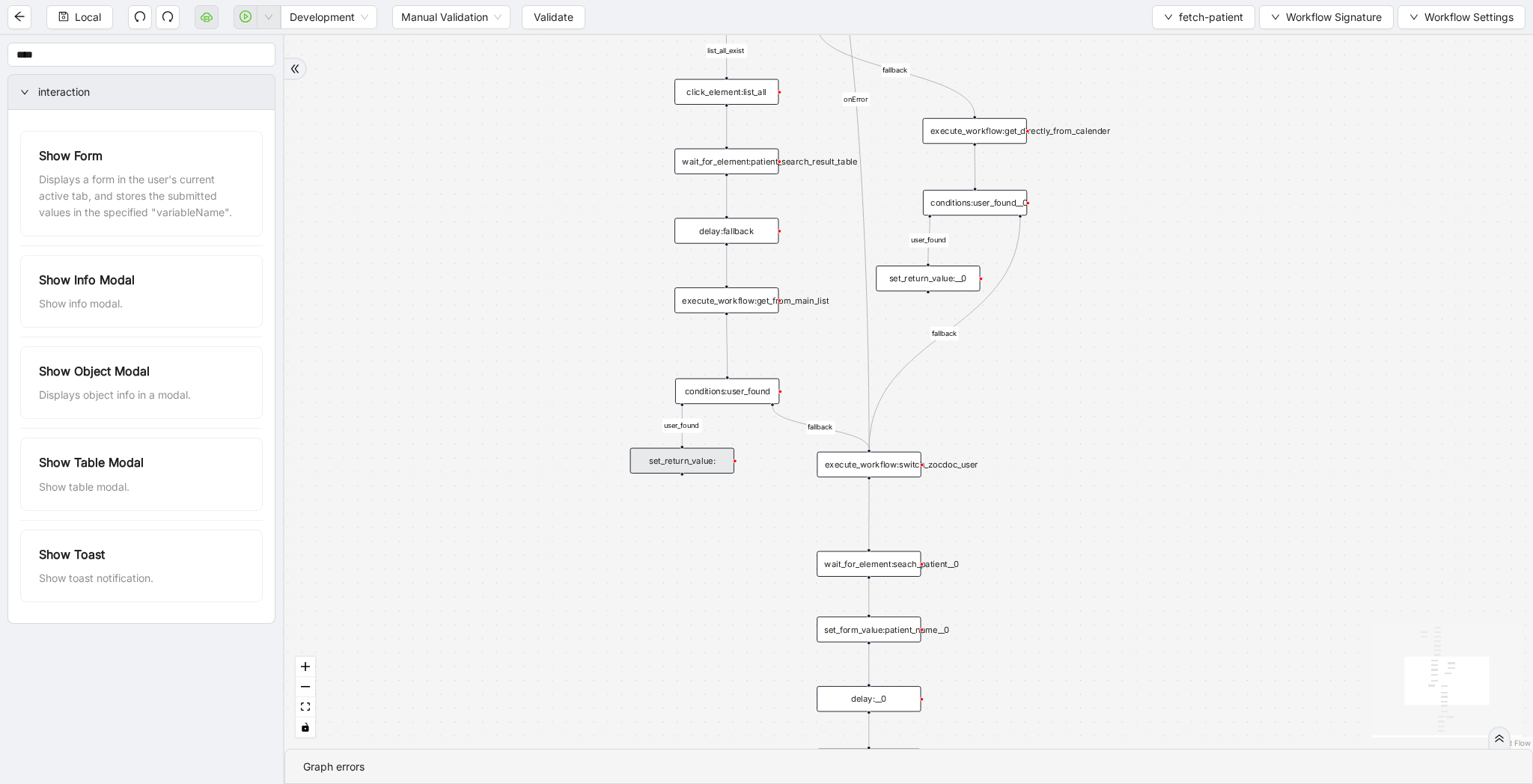
drag, startPoint x: 1083, startPoint y: 424, endPoint x: 1082, endPoint y: 451, distance: 27.0
click at [1082, 451] on div "list_all_exist fallback list_all_exist onError fallback fallback fallback user_…" at bounding box center [909, 392] width 1248 height 714
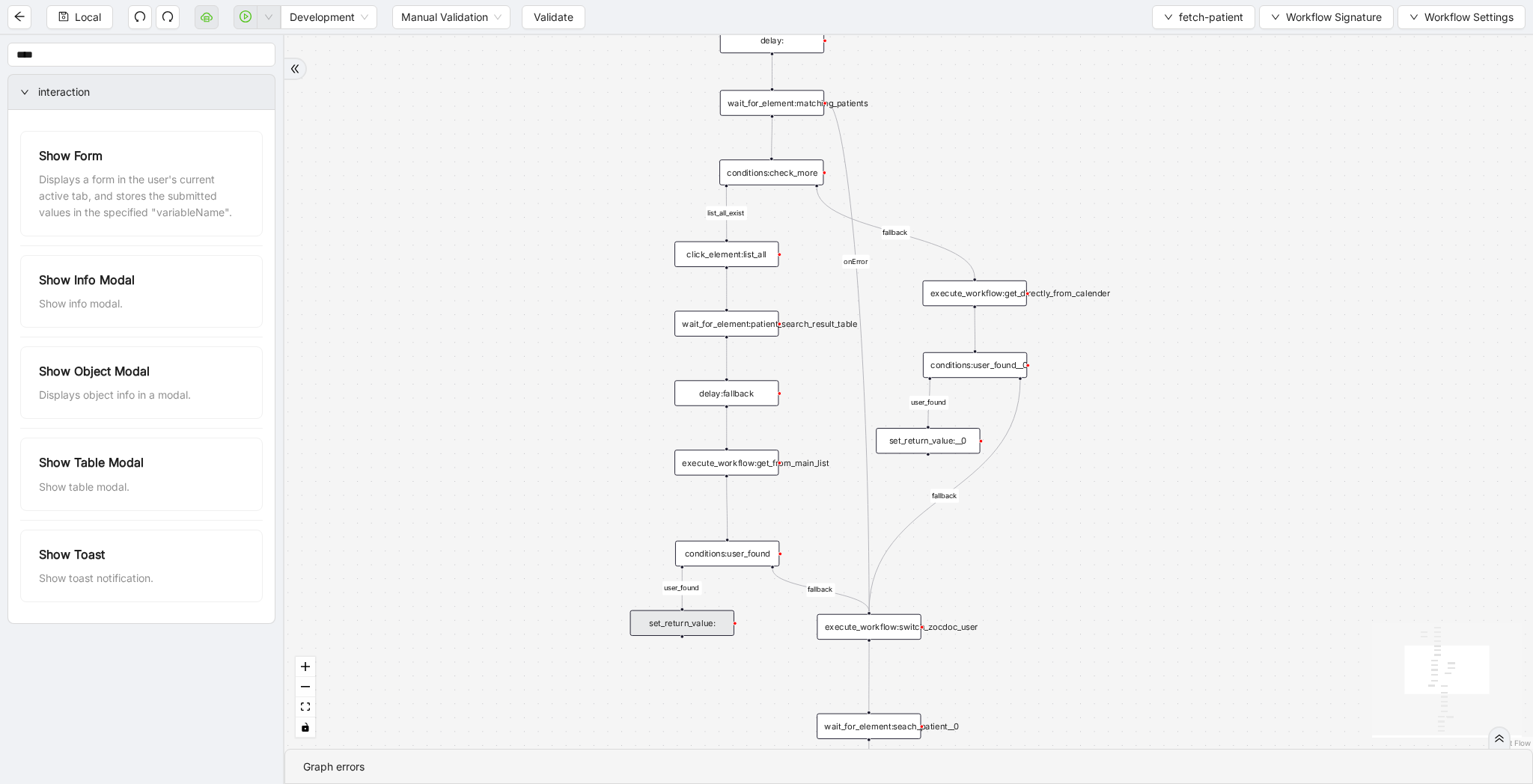
drag, startPoint x: 1123, startPoint y: 337, endPoint x: 1123, endPoint y: 499, distance: 162.0
click at [1123, 499] on div "list_all_exist fallback list_all_exist onError fallback fallback fallback user_…" at bounding box center [909, 392] width 1248 height 714
click at [961, 446] on div "set_return_value:__0" at bounding box center [927, 442] width 104 height 26
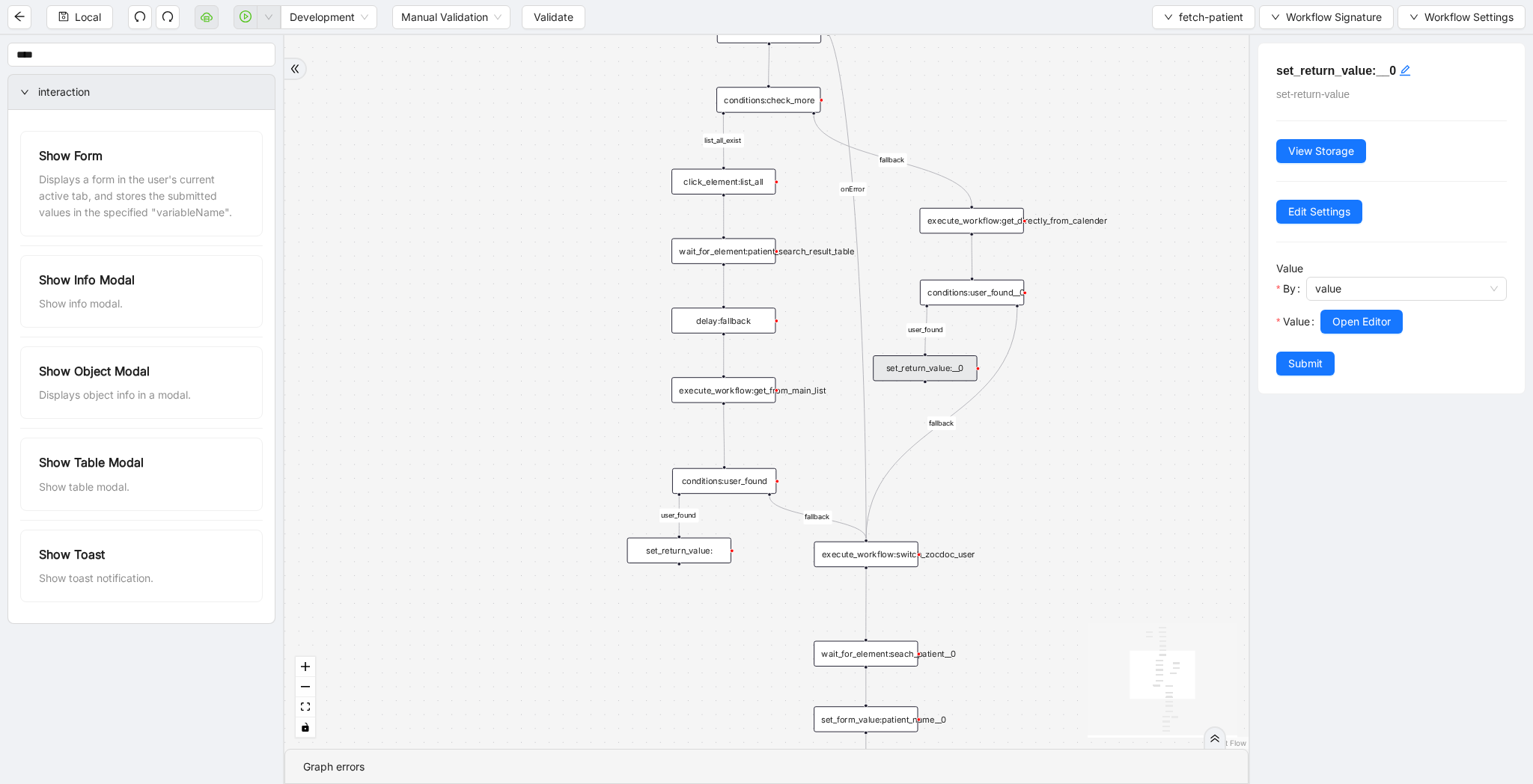
drag, startPoint x: 1164, startPoint y: 556, endPoint x: 1118, endPoint y: 197, distance: 361.9
click at [1118, 197] on div "list_all_exist fallback list_all_exist onError fallback fallback fallback user_…" at bounding box center [766, 392] width 964 height 714
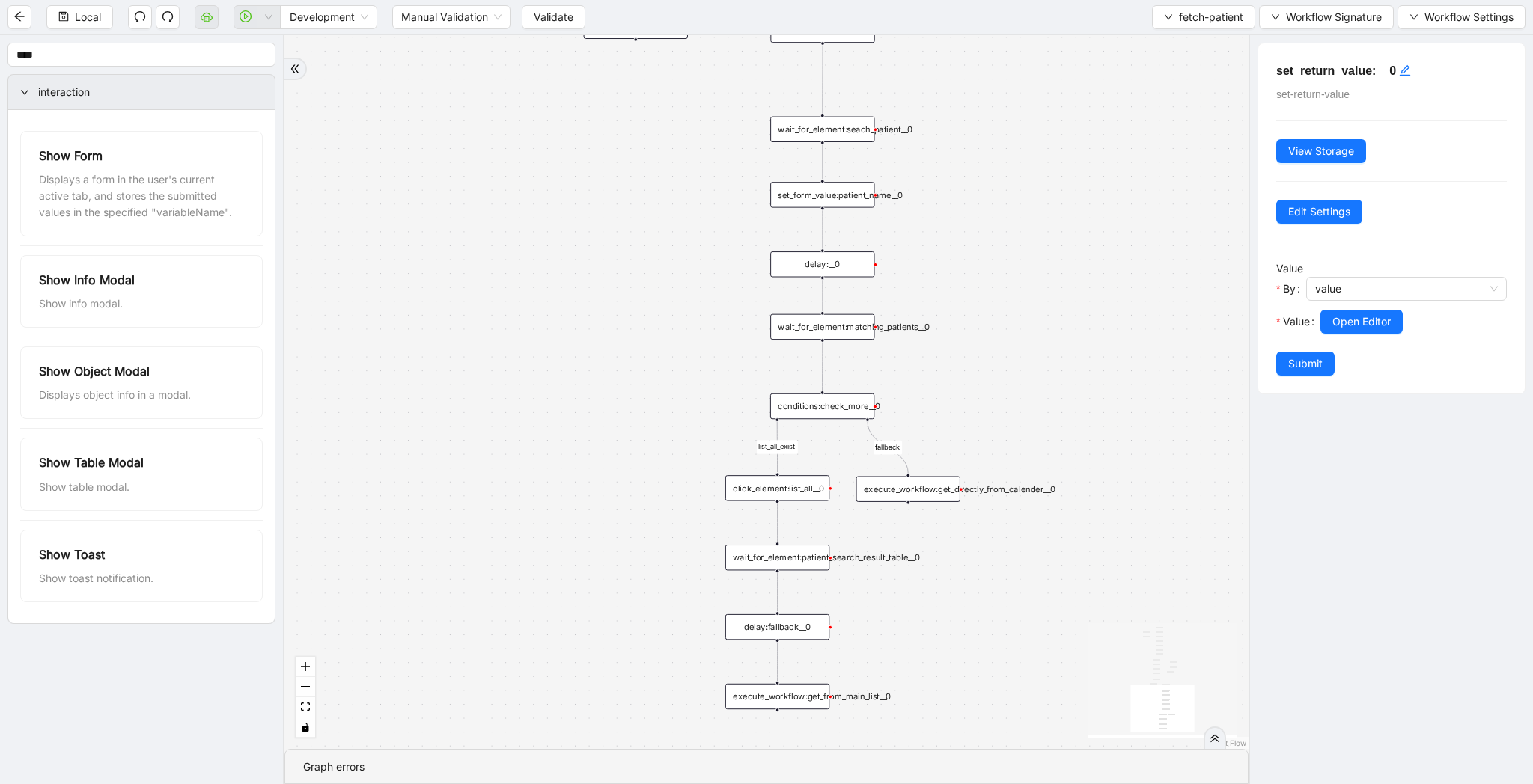
drag, startPoint x: 1110, startPoint y: 506, endPoint x: 1110, endPoint y: 283, distance: 223.0
click at [1110, 283] on div "list_all_exist fallback list_all_exist onError fallback fallback fallback user_…" at bounding box center [766, 392] width 964 height 714
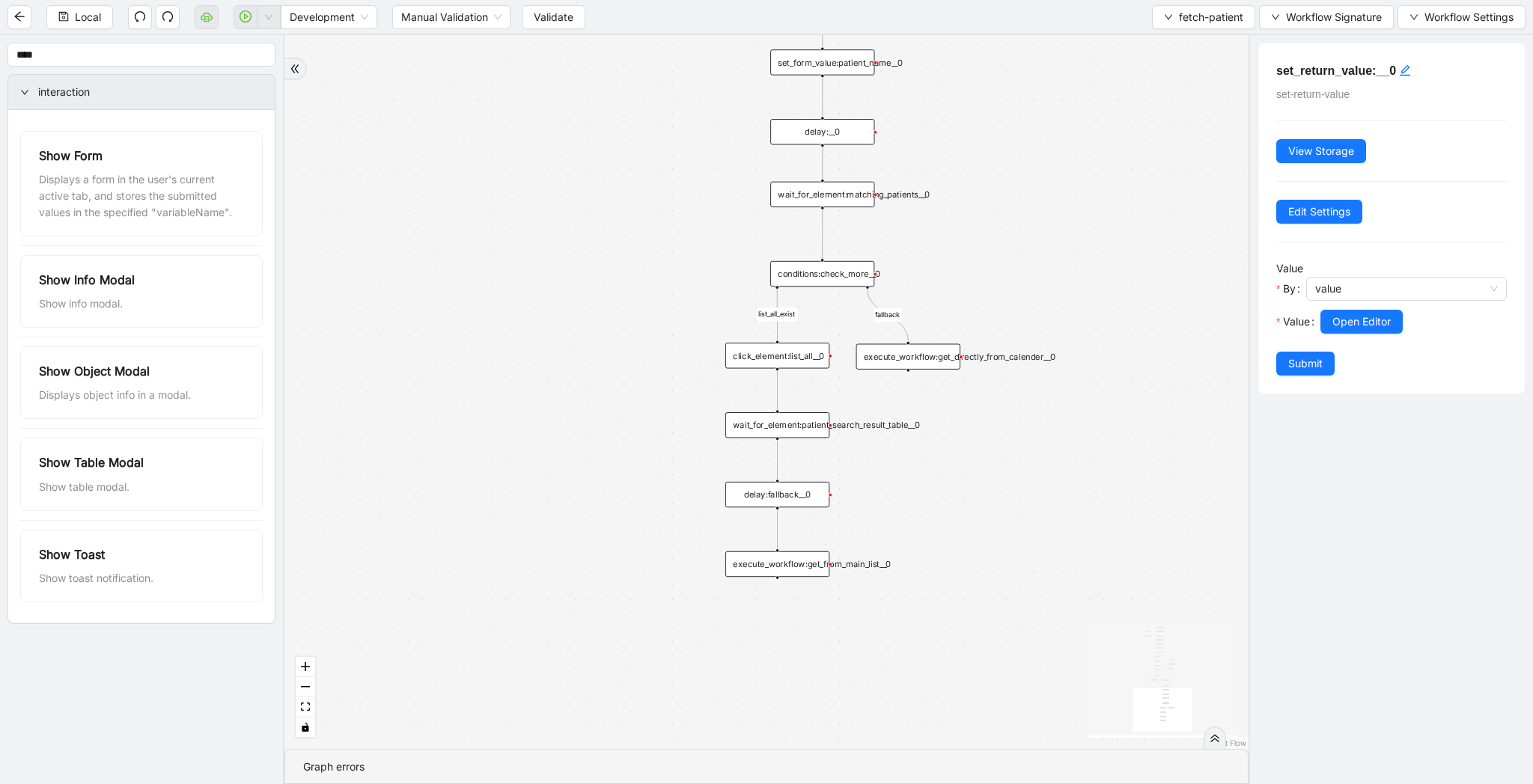
drag, startPoint x: 1072, startPoint y: 366, endPoint x: 1072, endPoint y: 232, distance: 134.0
click at [1072, 232] on div "list_all_exist fallback list_all_exist onError fallback fallback fallback user_…" at bounding box center [766, 392] width 964 height 714
click at [1027, 583] on div "list_all_exist fallback list_all_exist onError fallback fallback fallback user_…" at bounding box center [766, 392] width 964 height 714
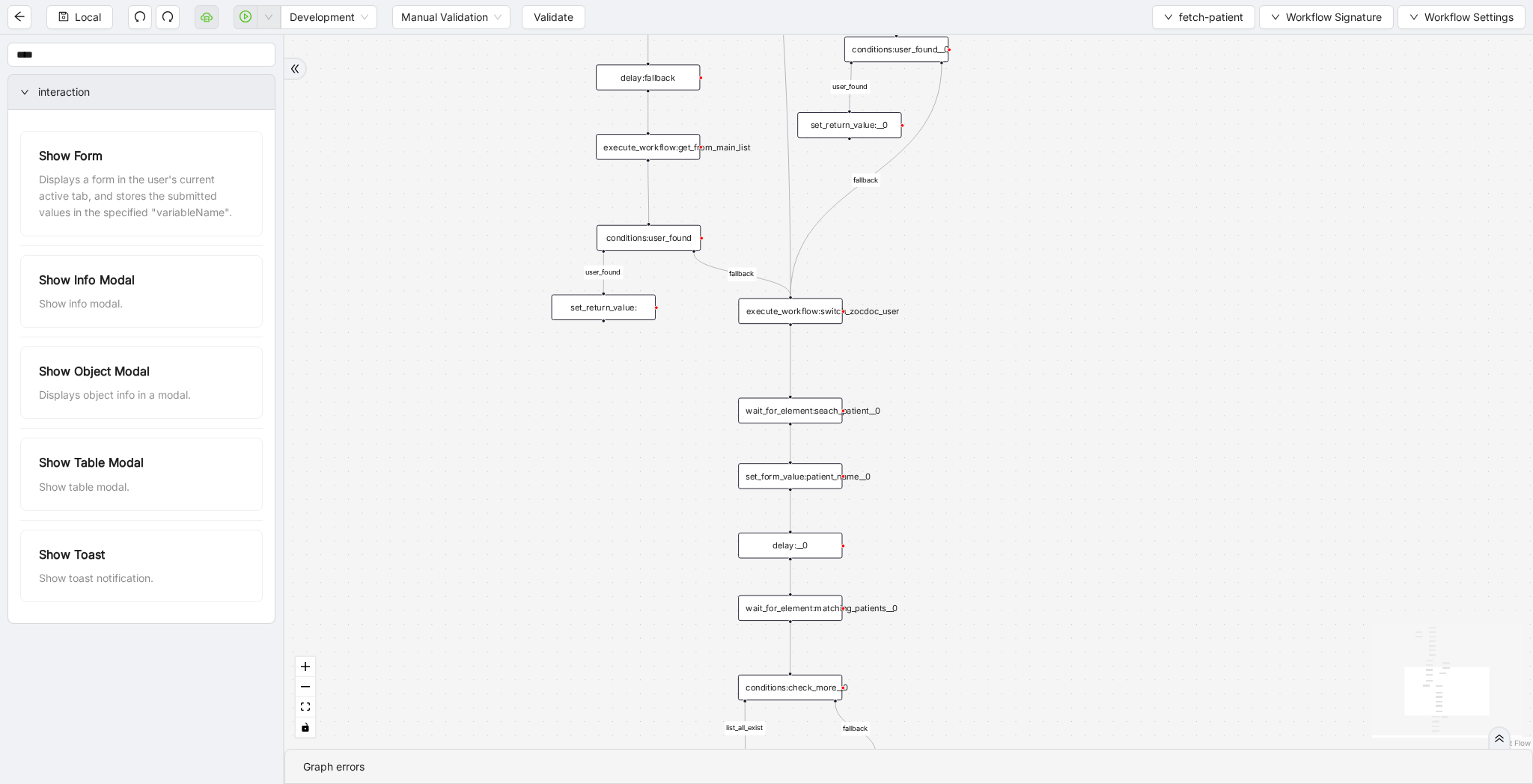
drag, startPoint x: 1068, startPoint y: 193, endPoint x: 1036, endPoint y: 609, distance: 417.2
click at [1036, 609] on div "list_all_exist fallback list_all_exist onError fallback fallback fallback user_…" at bounding box center [909, 392] width 1248 height 714
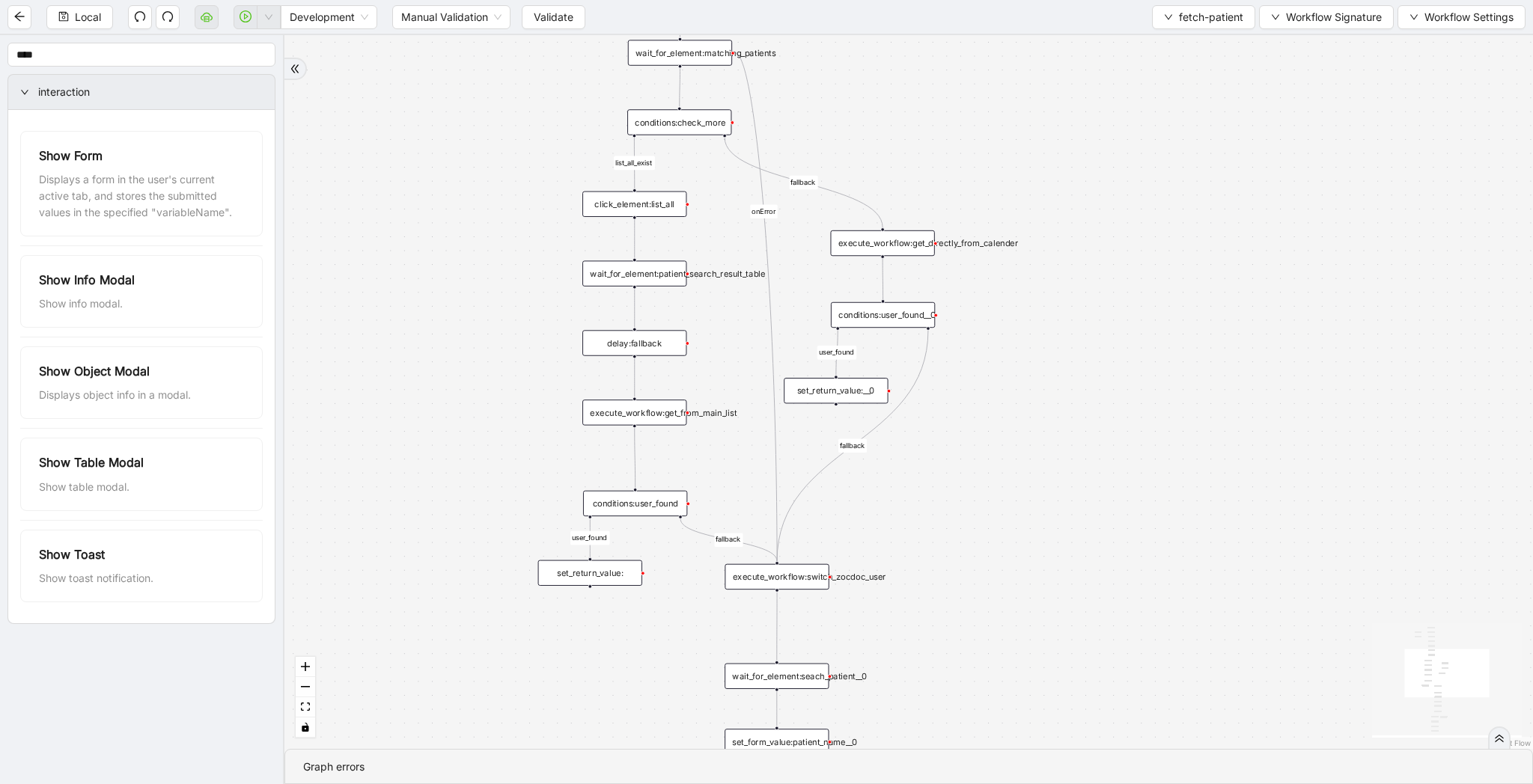
drag, startPoint x: 1058, startPoint y: 469, endPoint x: 1053, endPoint y: 579, distance: 110.1
click at [1053, 579] on div "list_all_exist fallback list_all_exist onError fallback fallback fallback user_…" at bounding box center [909, 392] width 1248 height 714
click at [868, 402] on div "set_return_value:__0" at bounding box center [835, 399] width 104 height 26
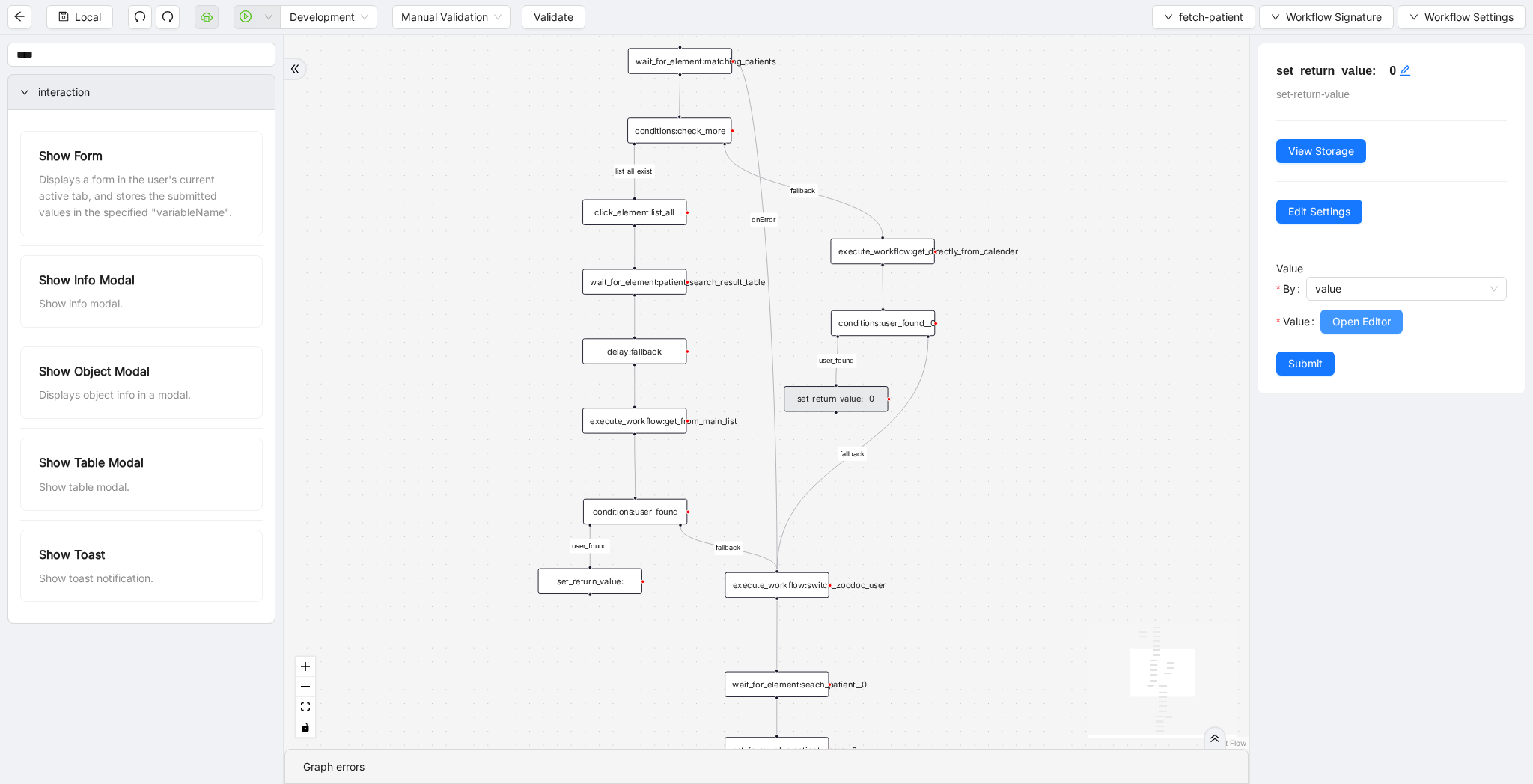
click at [1371, 328] on span "Open Editor" at bounding box center [1361, 322] width 58 height 16
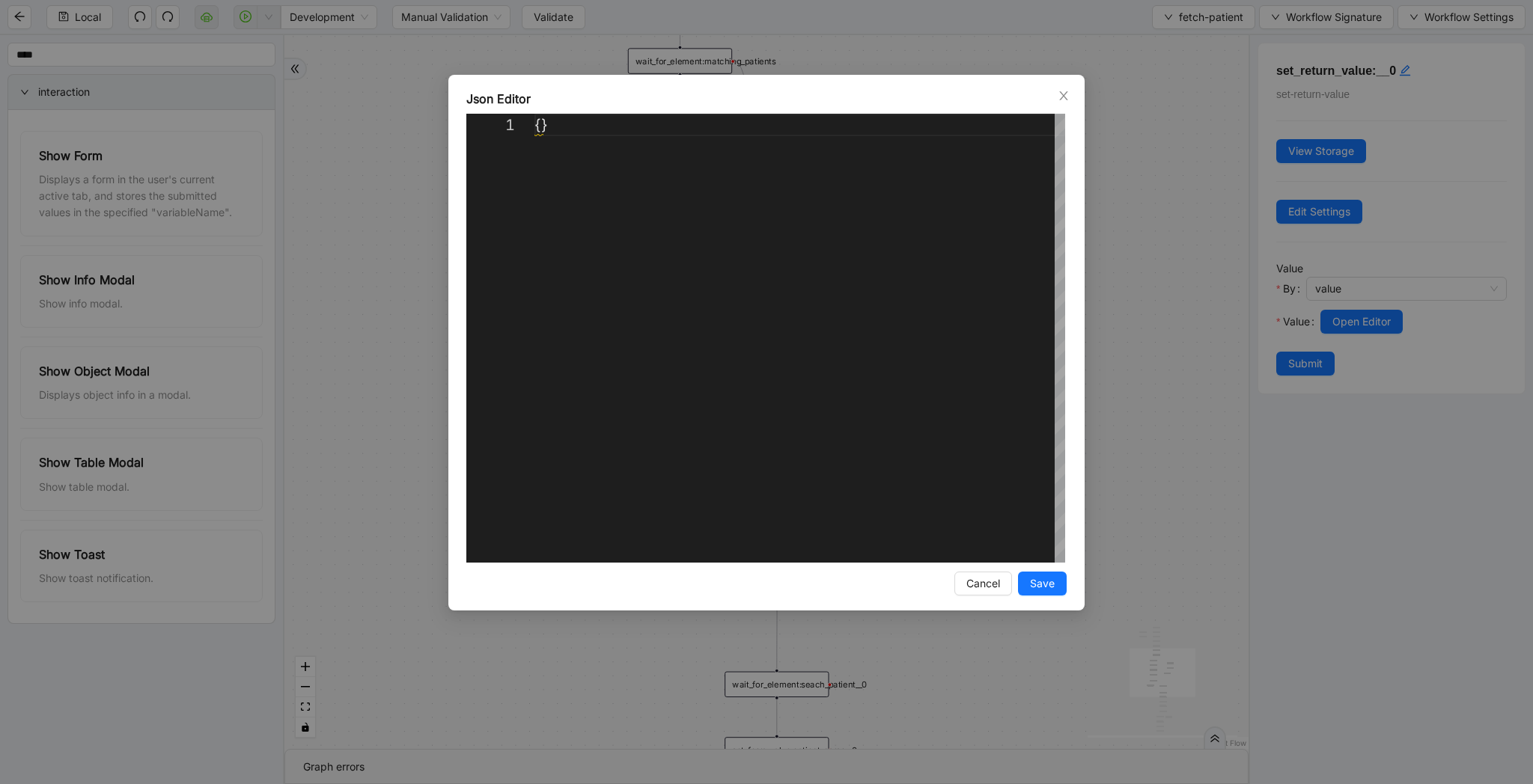
click at [1357, 285] on div "Json Editor 1 {} ** Enter to Rename, ⇧Enter to Preview Cancel Save" at bounding box center [766, 392] width 1533 height 784
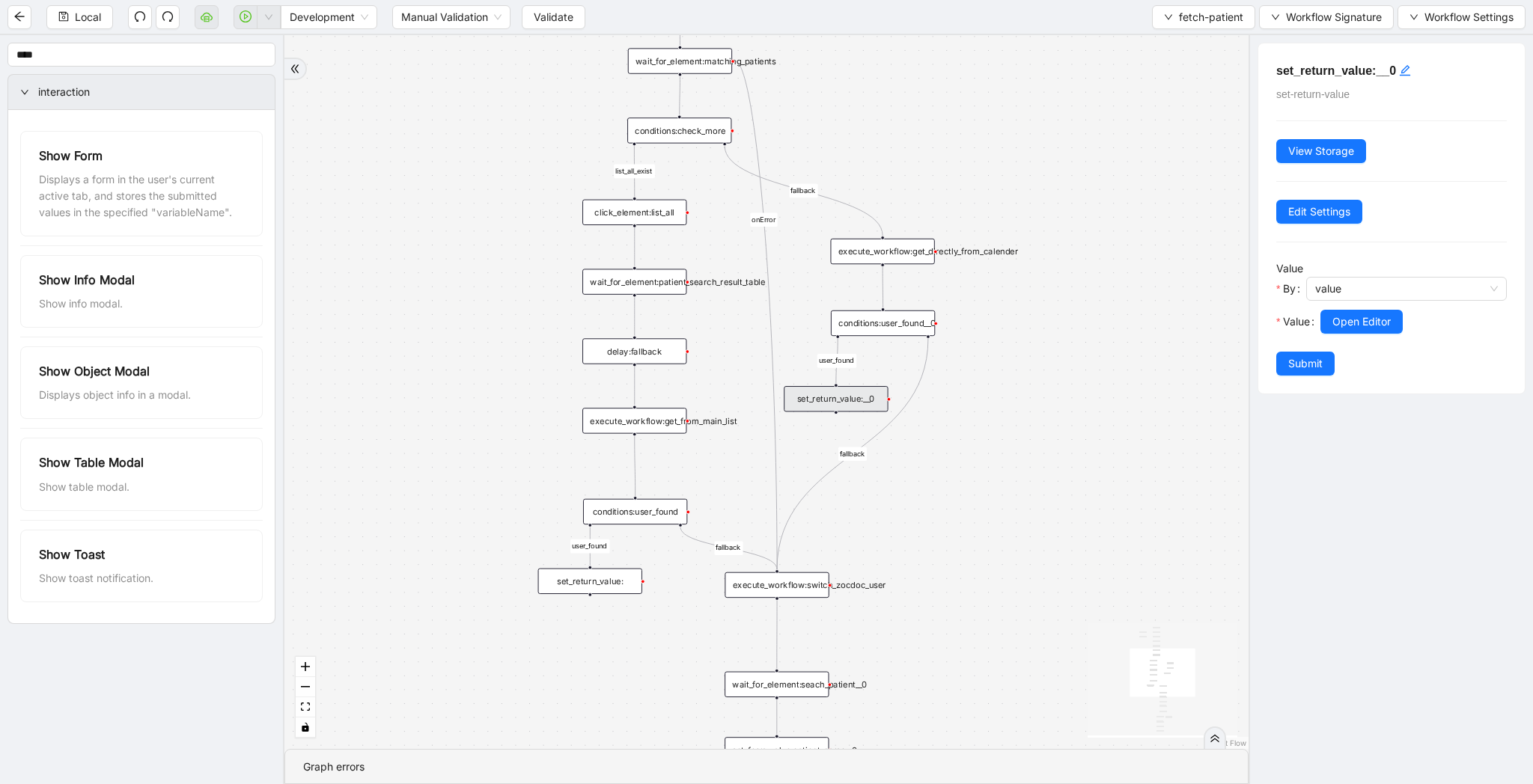
click at [1357, 297] on span "value" at bounding box center [1406, 289] width 182 height 22
click at [1346, 345] on div "code" at bounding box center [1402, 342] width 167 height 16
click at [1359, 328] on span "Open Editor" at bounding box center [1361, 322] width 58 height 16
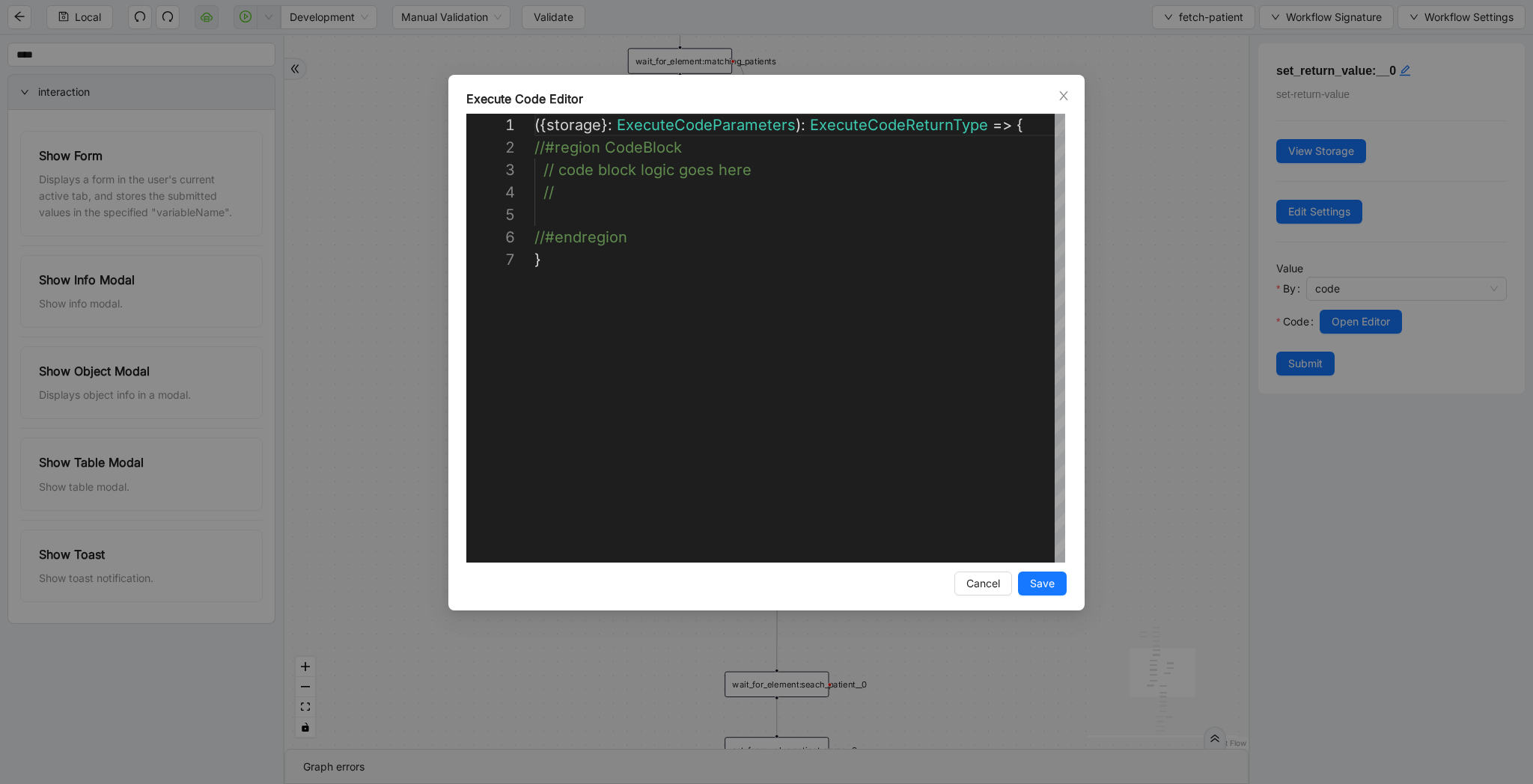
scroll to position [135, 0]
click at [559, 210] on div "( { storage } : ExecuteCodeParameters ): ExecuteCodeReturnType => { //#region C…" at bounding box center [801, 405] width 533 height 584
paste textarea "**********"
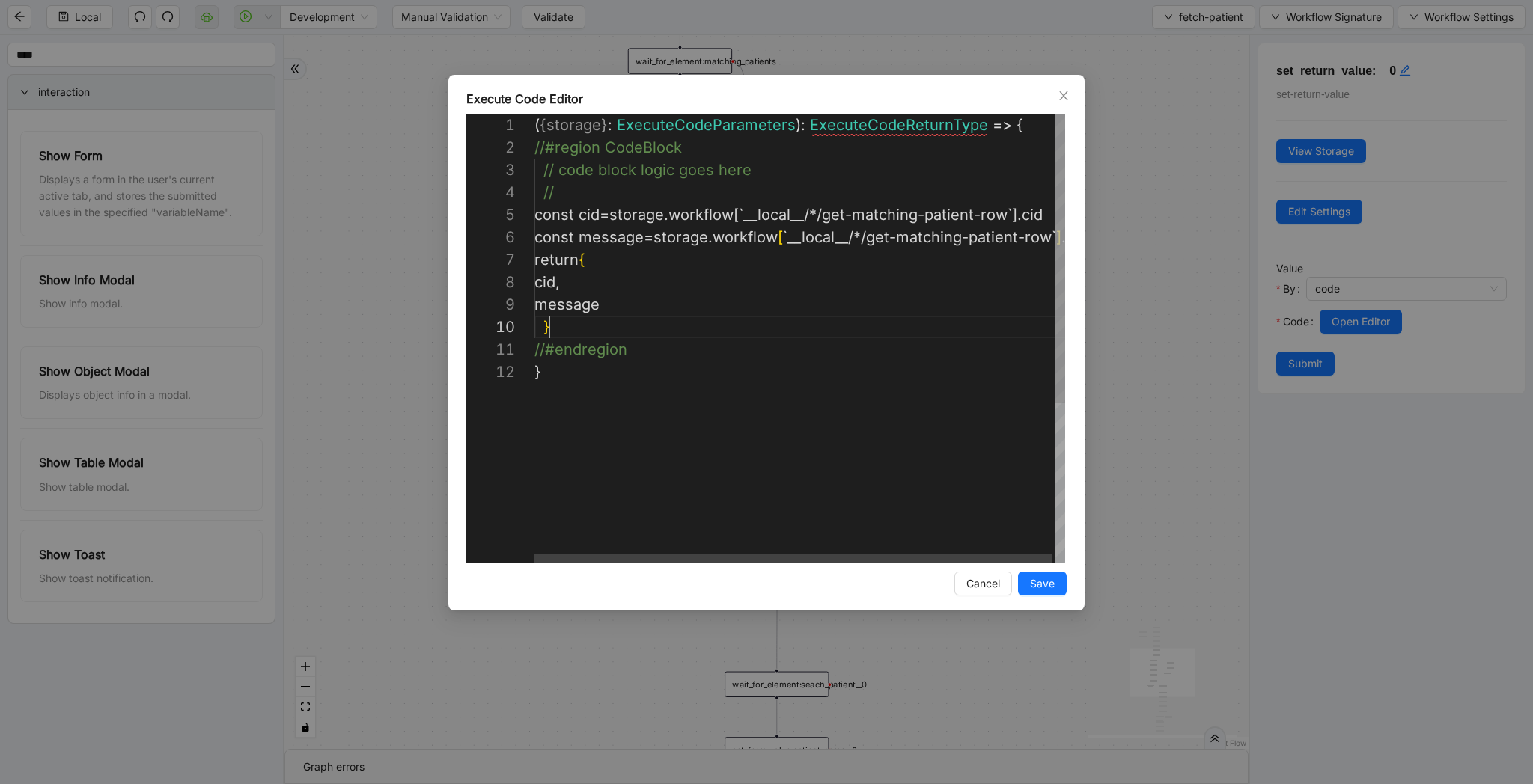
scroll to position [202, 15]
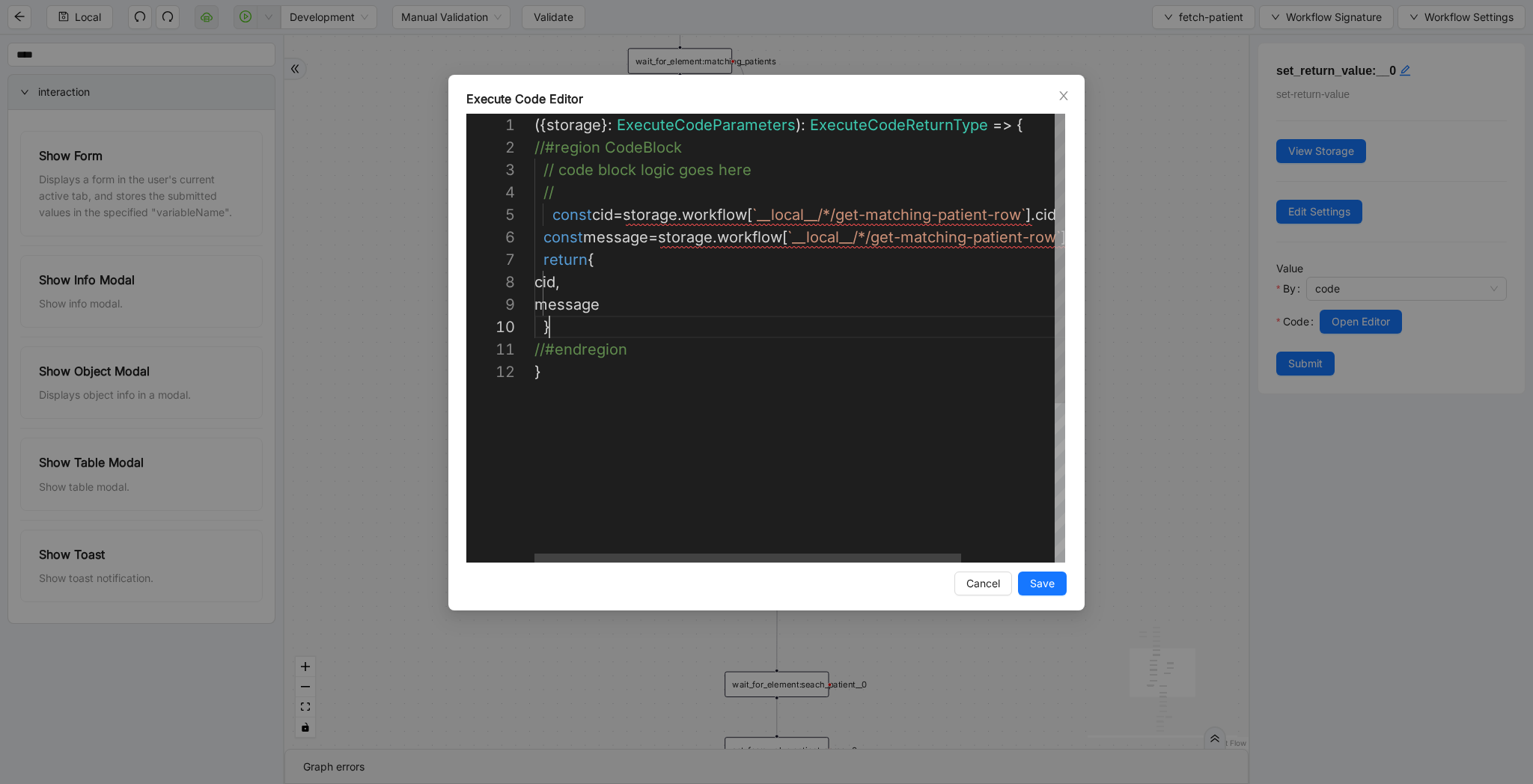
click at [550, 216] on div "({ storage }: ExecuteCodeParameters ): ExecuteCodeReturnType => { //#region Cod…" at bounding box center [857, 462] width 646 height 696
click at [763, 217] on div "({ storage }: ExecuteCodeParameters ): ExecuteCodeReturnType => { //#region Cod…" at bounding box center [857, 462] width 646 height 696
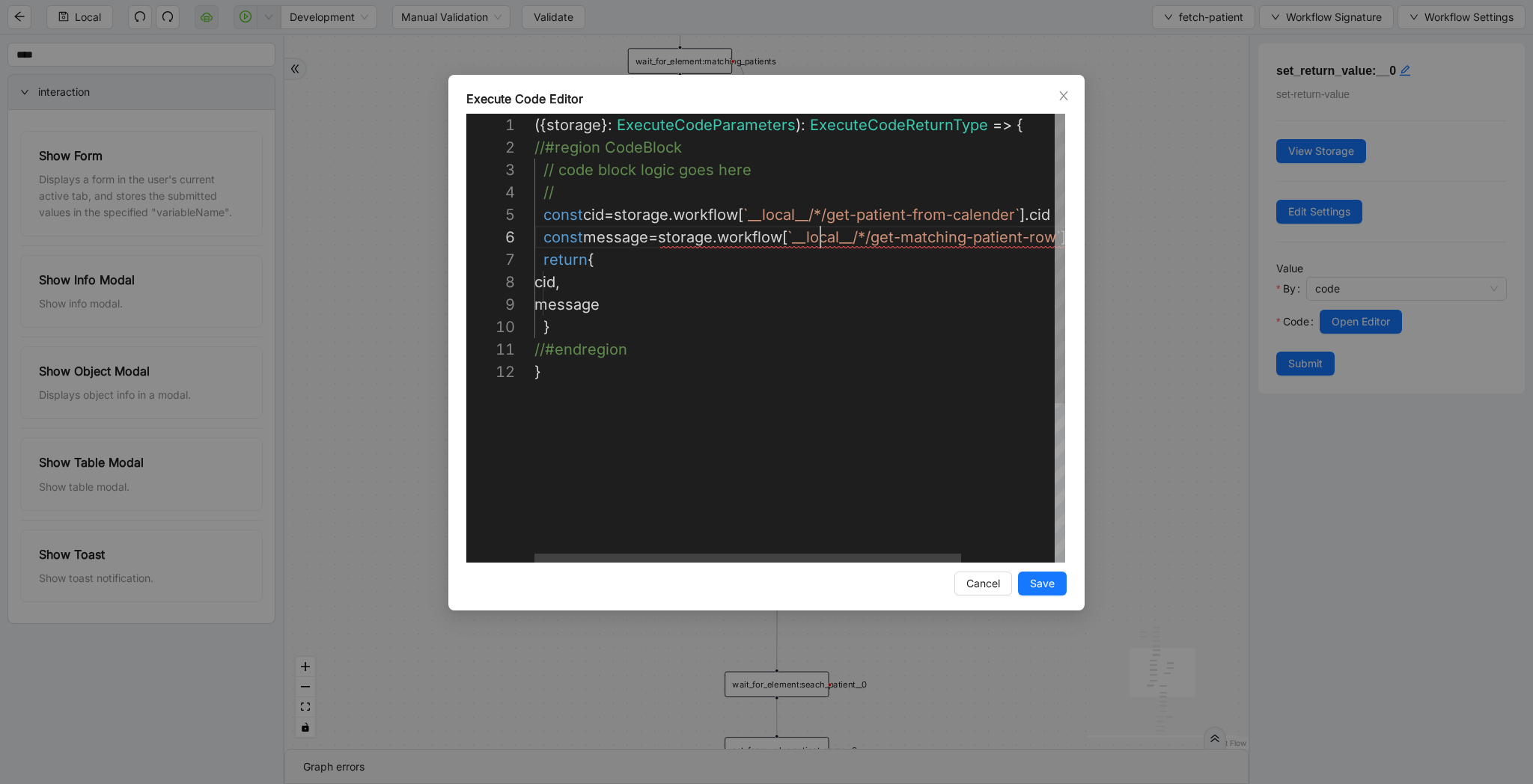
click at [819, 244] on div "({ storage }: ExecuteCodeParameters ): ExecuteCodeReturnType => { //#region Cod…" at bounding box center [857, 462] width 646 height 696
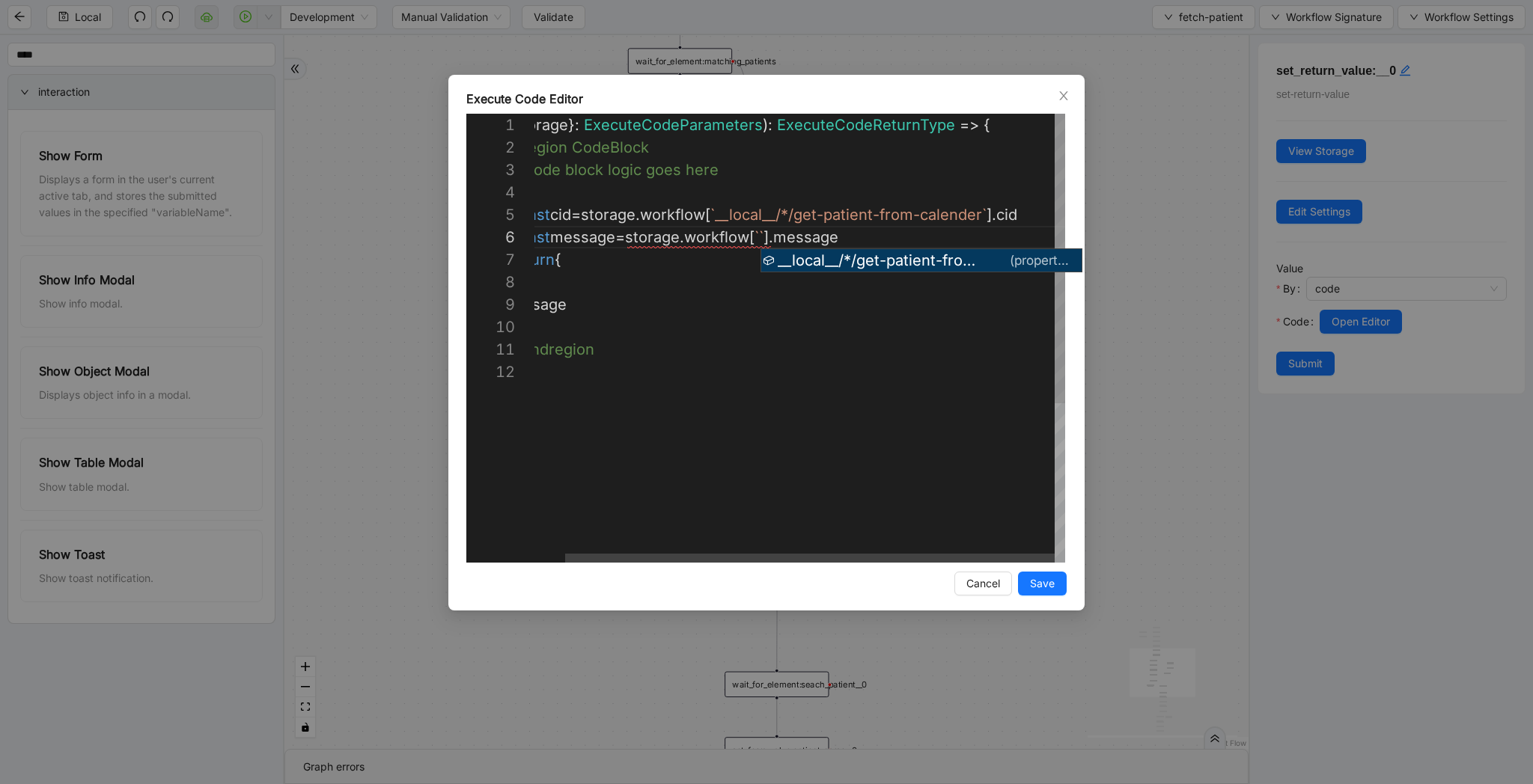
type textarea "**********"
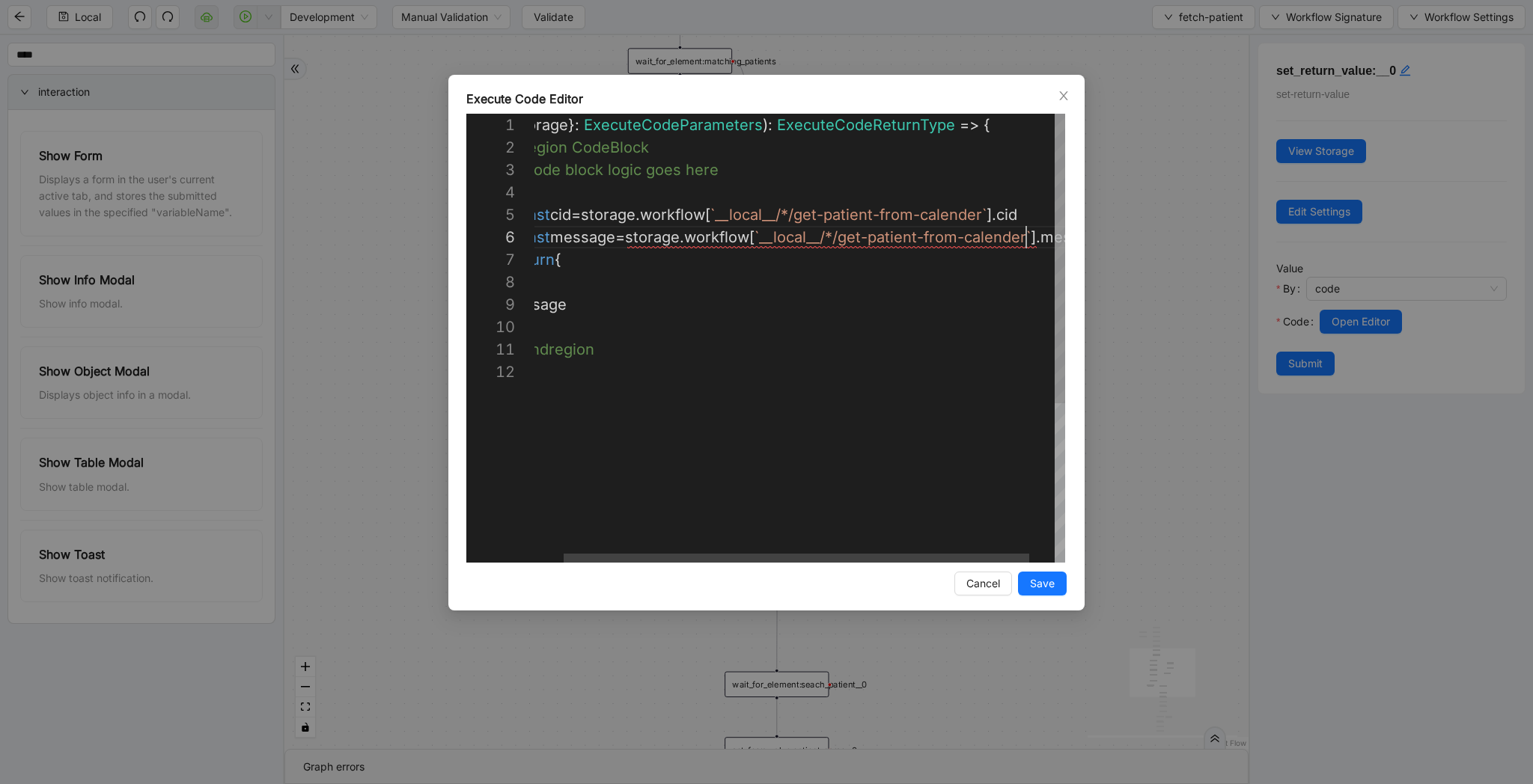
scroll to position [113, 524]
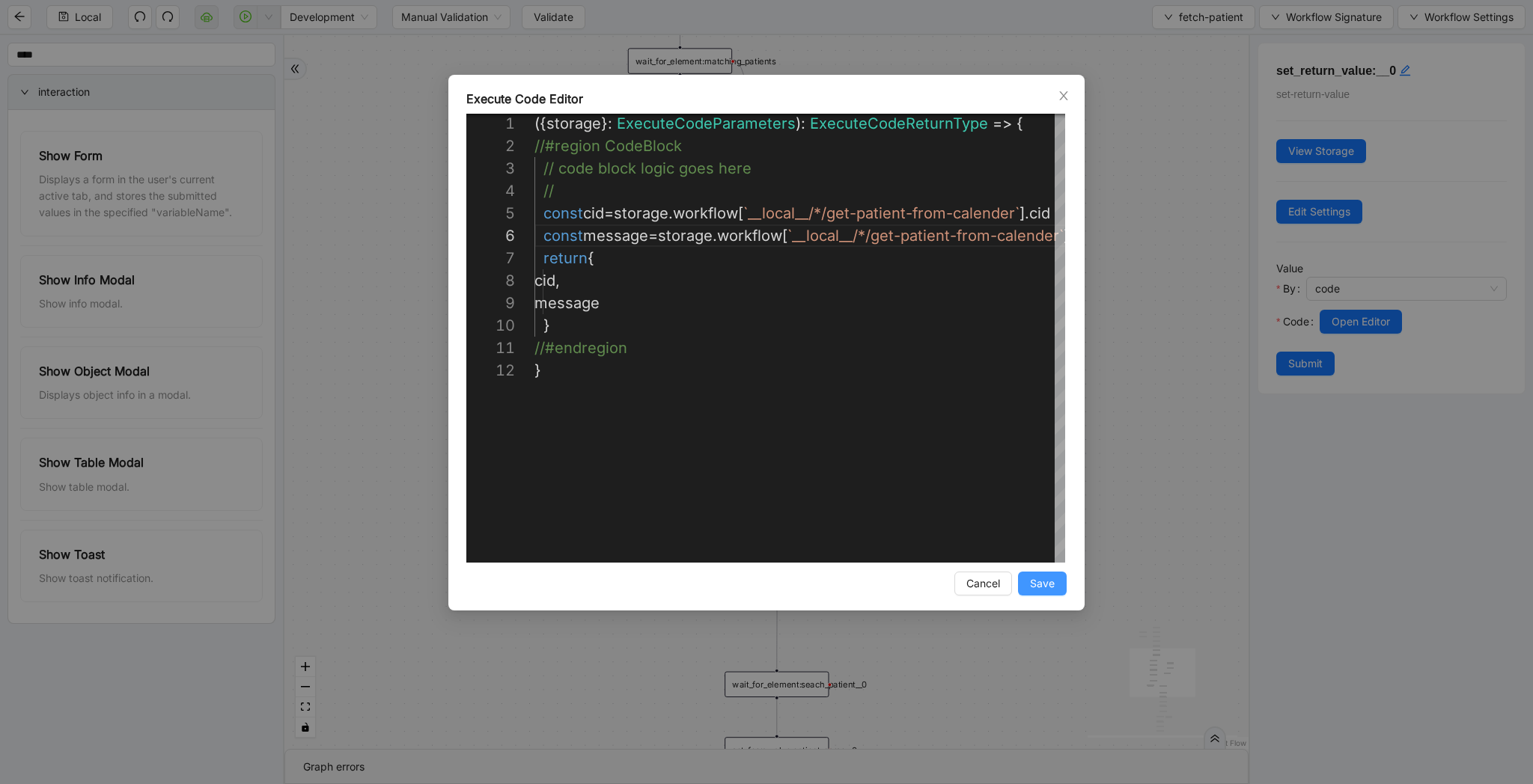
click at [1035, 580] on span "Save" at bounding box center [1042, 583] width 25 height 16
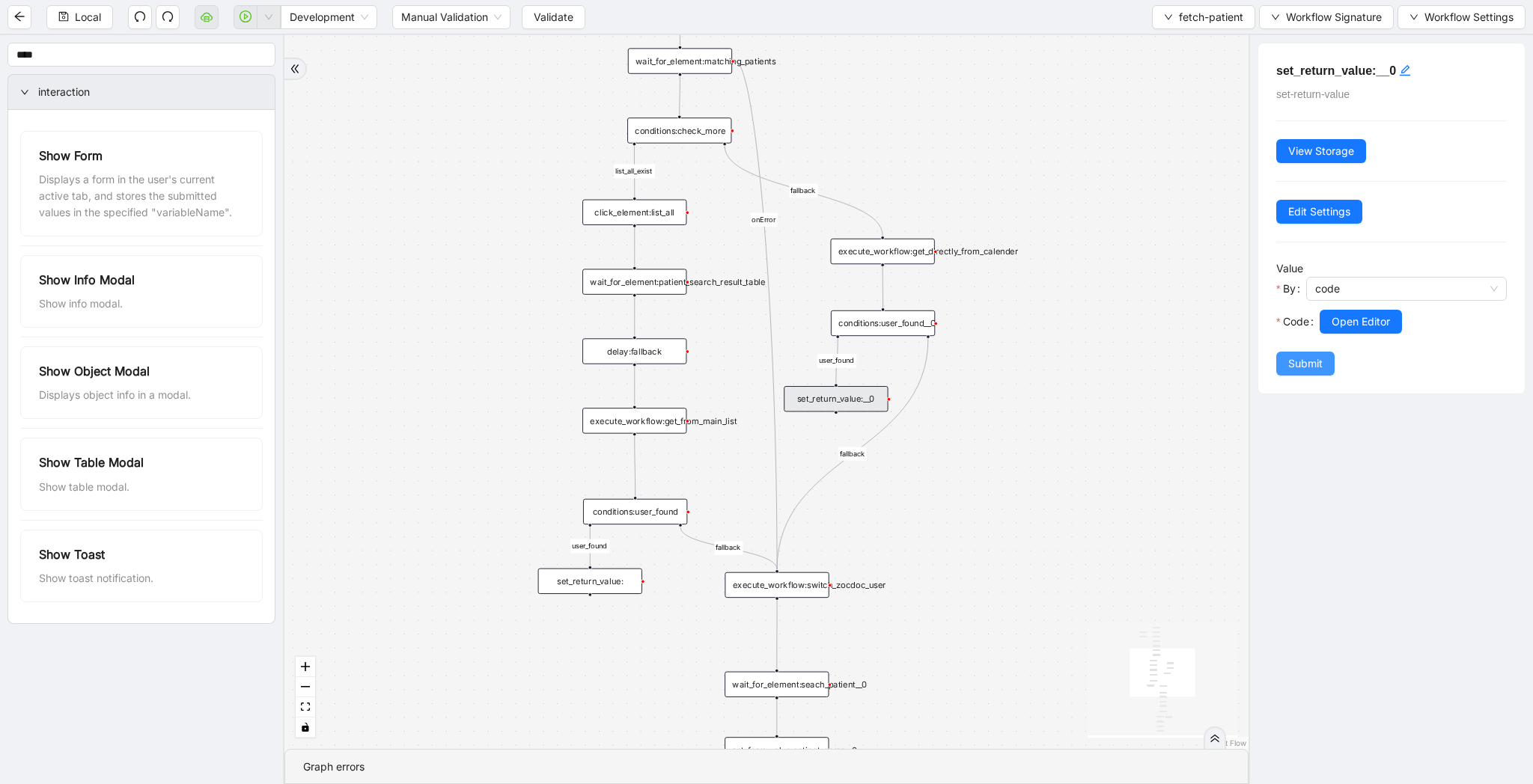
click at [1292, 368] on span "Submit" at bounding box center [1305, 363] width 34 height 16
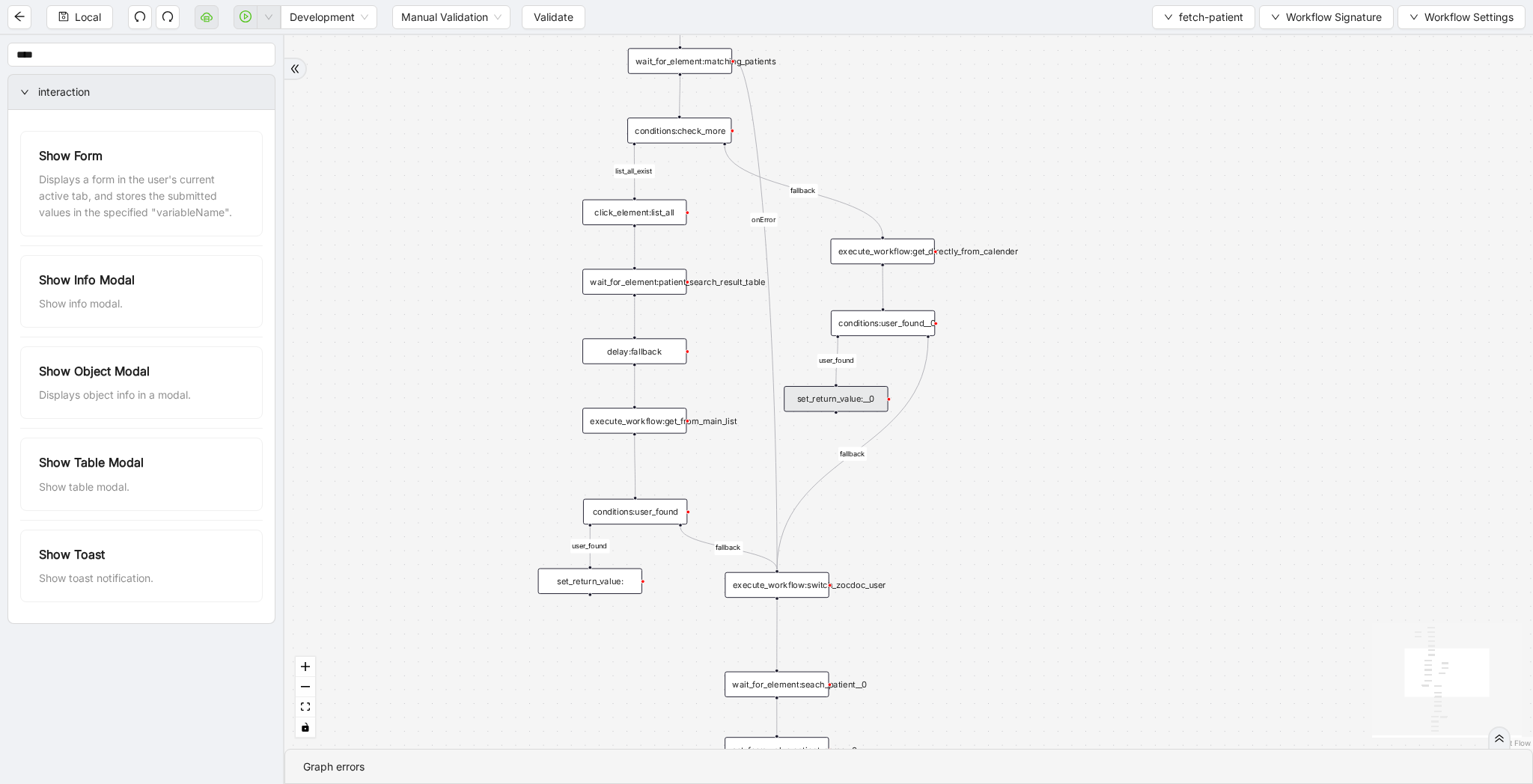
click at [856, 403] on div "set_return_value:__0" at bounding box center [835, 399] width 104 height 26
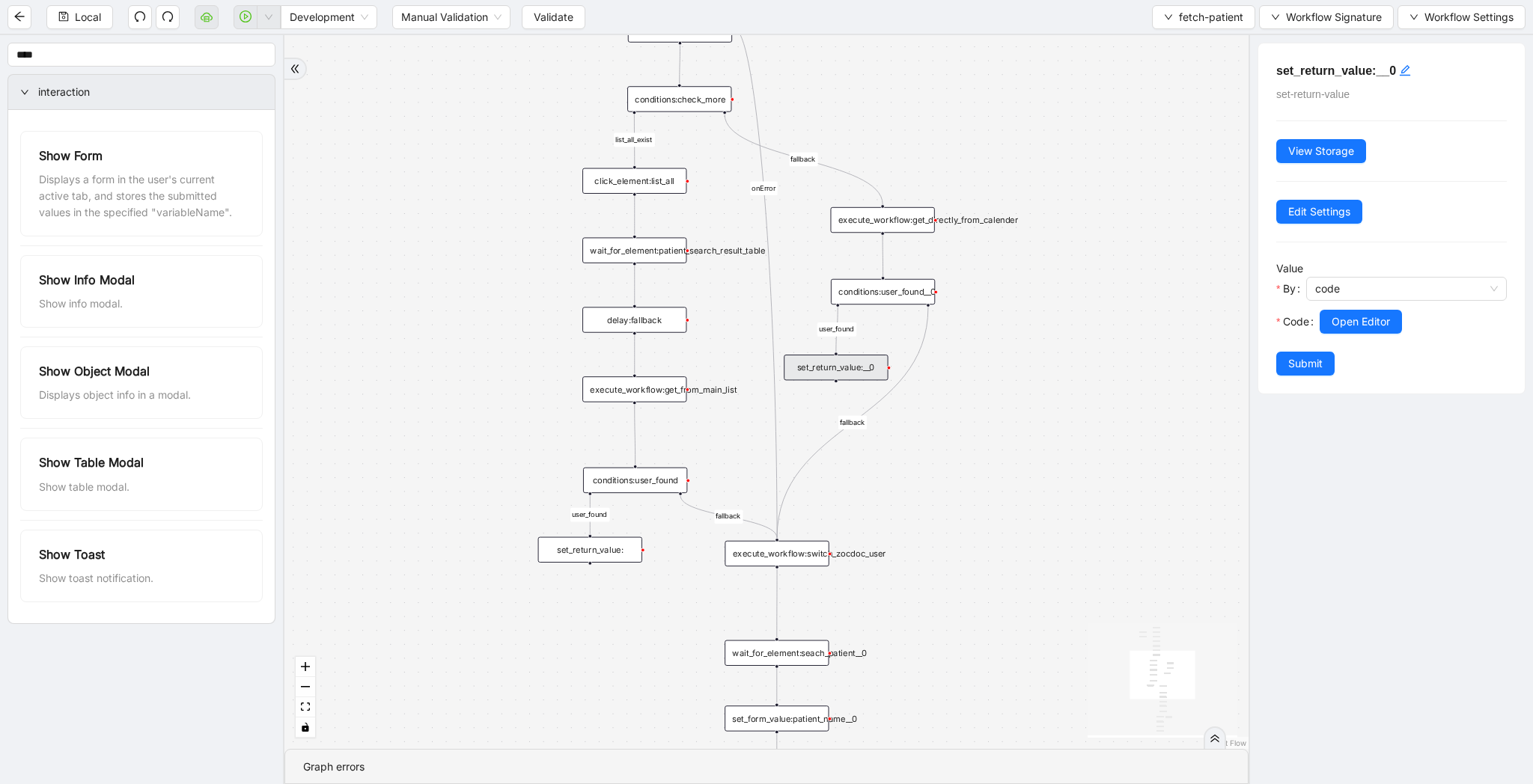
drag, startPoint x: 1060, startPoint y: 648, endPoint x: 1060, endPoint y: 401, distance: 247.0
click at [1060, 401] on div "list_all_exist fallback list_all_exist onError fallback fallback fallback user_…" at bounding box center [766, 392] width 964 height 714
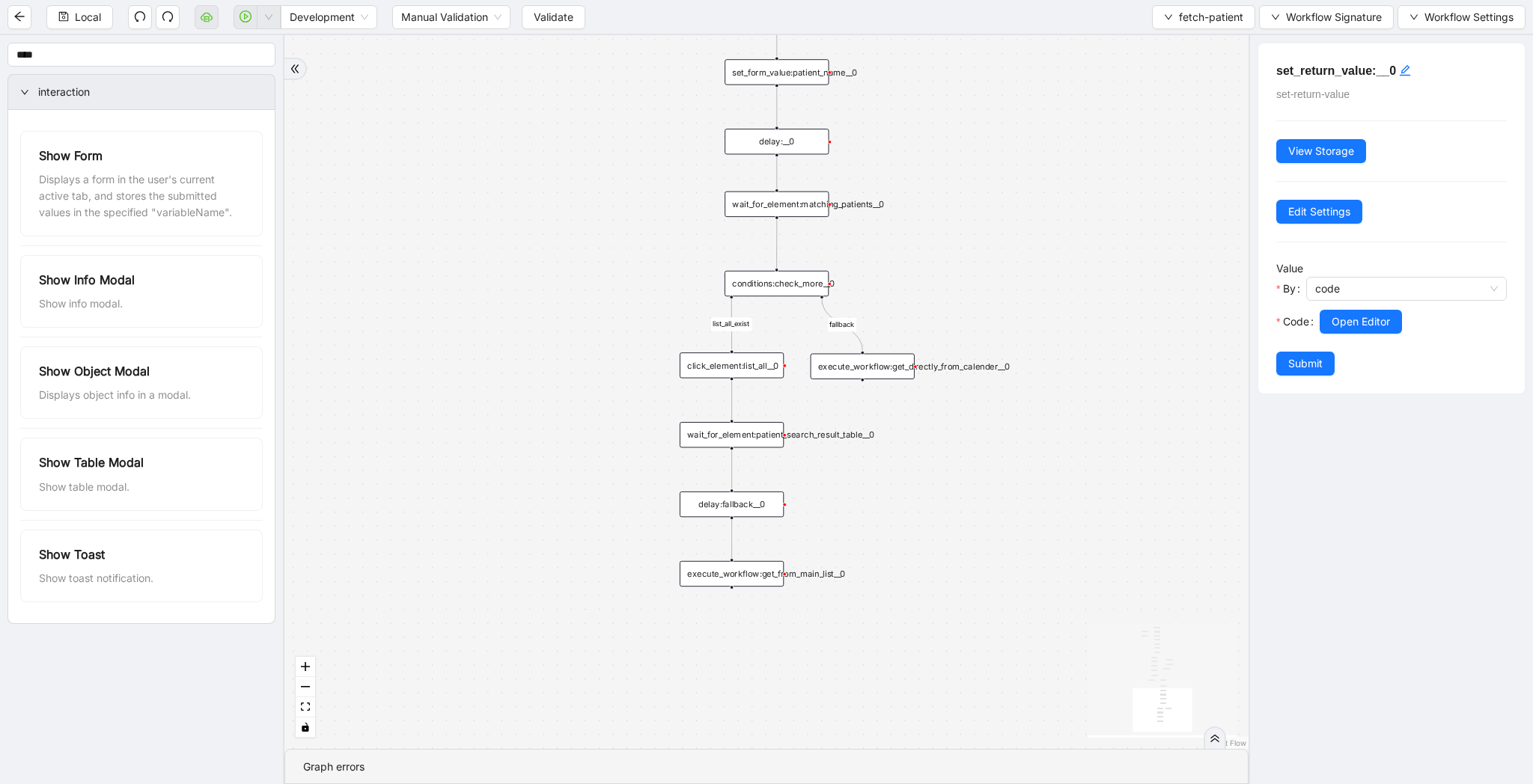
drag, startPoint x: 993, startPoint y: 681, endPoint x: 993, endPoint y: 249, distance: 432.0
click at [993, 249] on div "list_all_exist fallback list_all_exist onError fallback fallback fallback user_…" at bounding box center [766, 392] width 964 height 714
click at [861, 395] on icon "plus-circle" at bounding box center [862, 399] width 17 height 17
click at [999, 454] on div "list_all_exist fallback list_all_exist onError fallback fallback fallback user_…" at bounding box center [766, 392] width 964 height 714
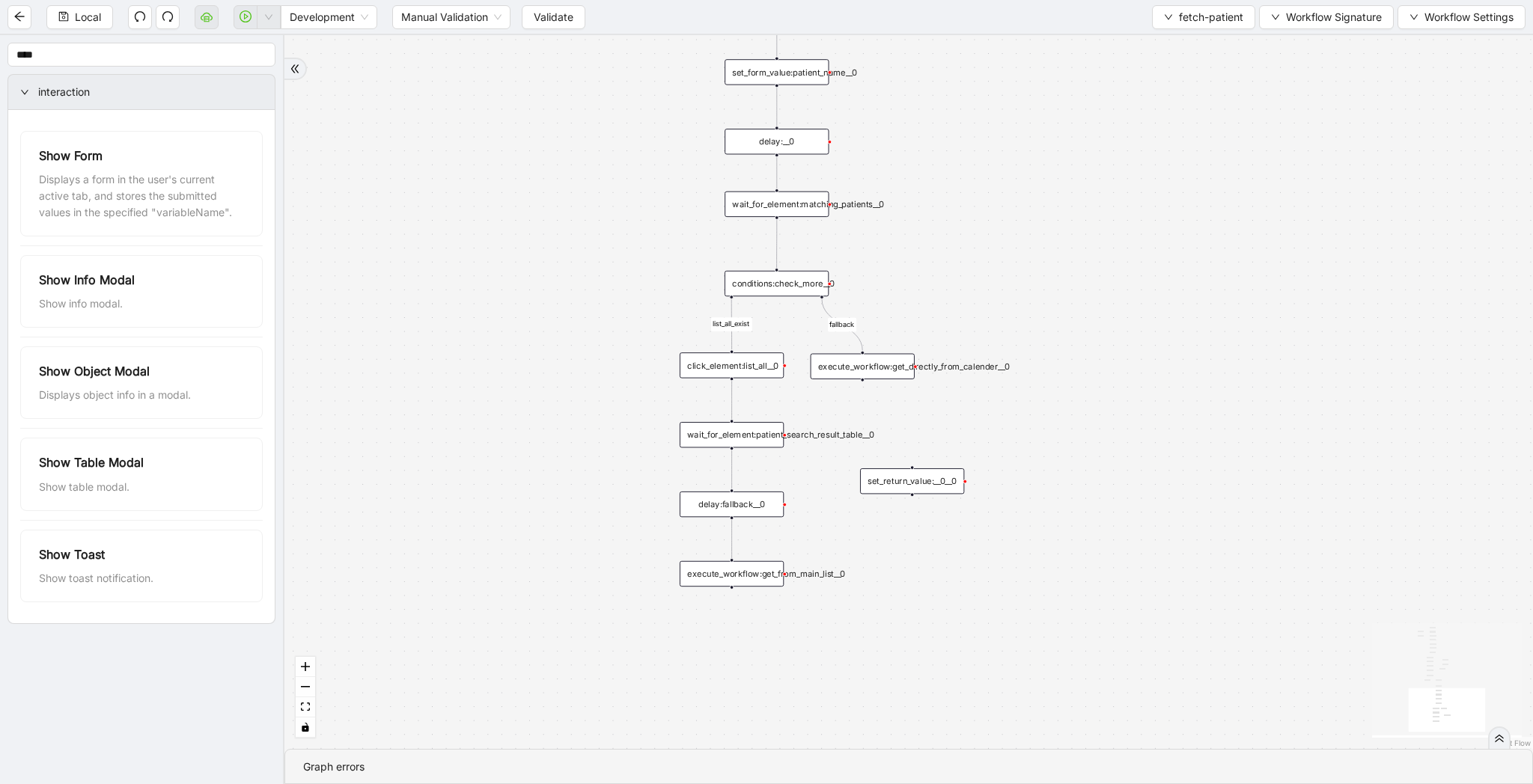
drag, startPoint x: 1045, startPoint y: 471, endPoint x: 890, endPoint y: 474, distance: 155.0
click at [890, 474] on div "set_return_value:__0__0" at bounding box center [911, 481] width 104 height 26
drag, startPoint x: 862, startPoint y: 380, endPoint x: 898, endPoint y: 459, distance: 86.8
drag, startPoint x: 922, startPoint y: 478, endPoint x: 906, endPoint y: 478, distance: 16.0
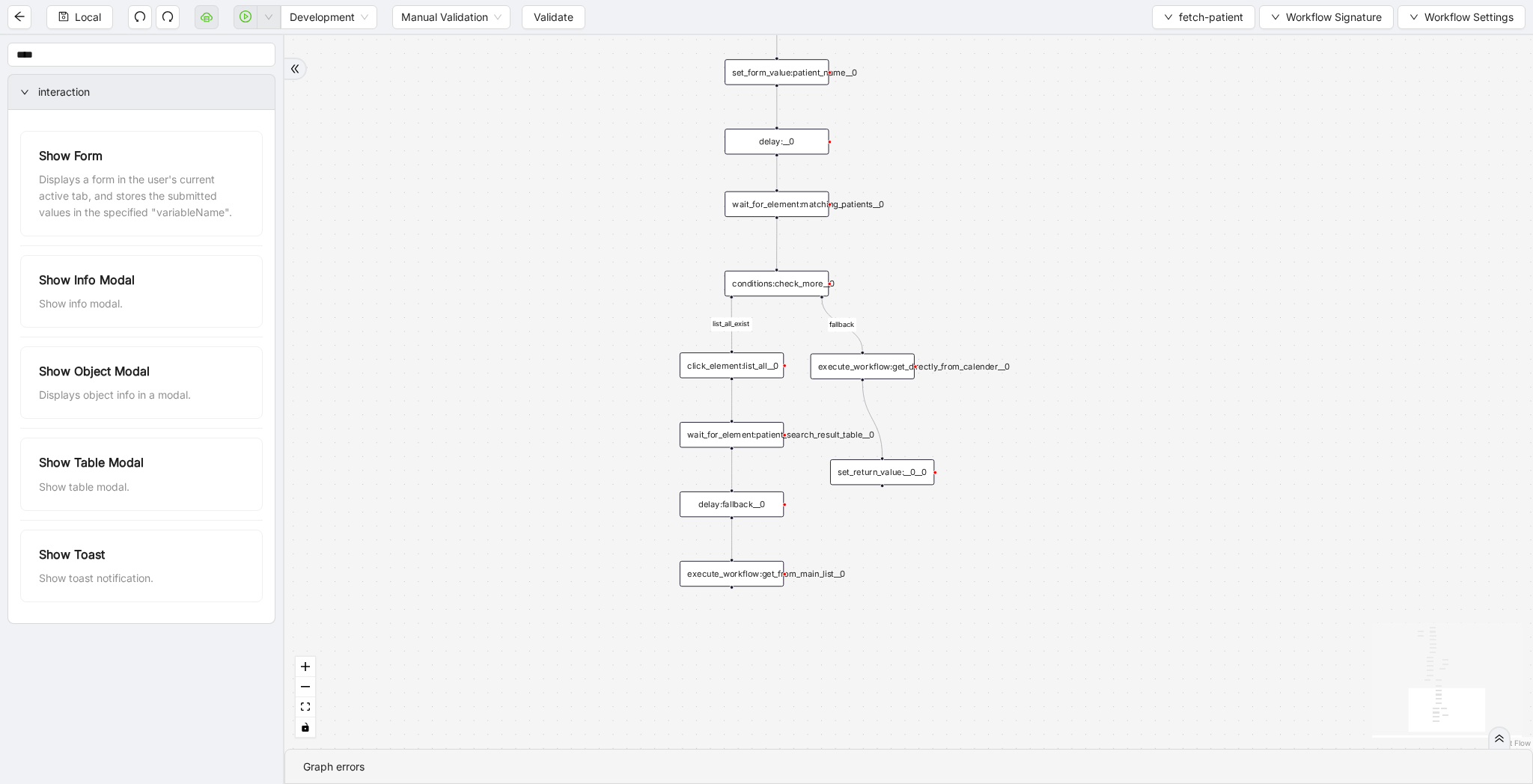
click at [906, 478] on div "set_return_value:__0__0" at bounding box center [881, 472] width 104 height 26
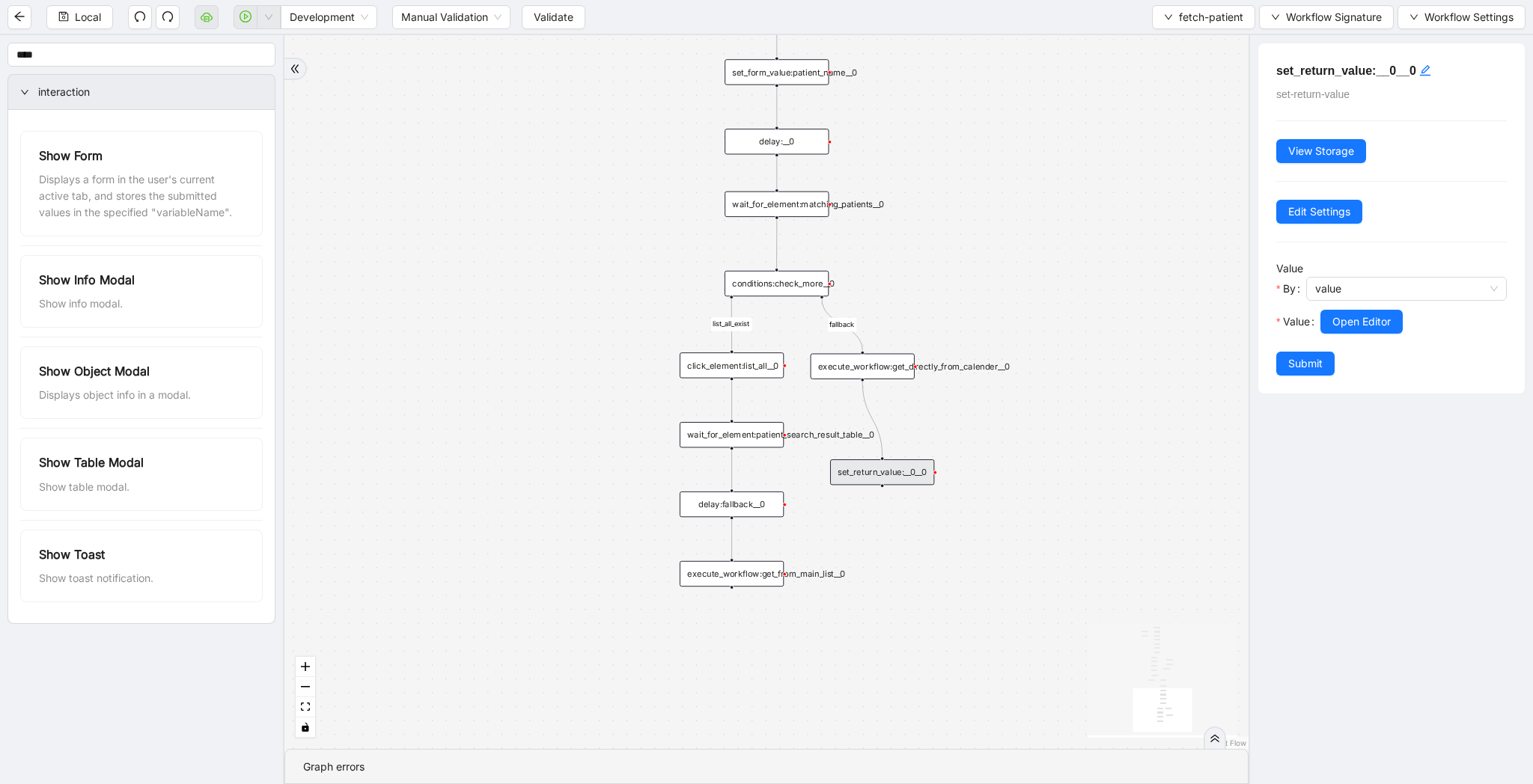
click at [1003, 460] on div "list_all_exist fallback list_all_exist onError fallback fallback fallback user_…" at bounding box center [766, 392] width 964 height 714
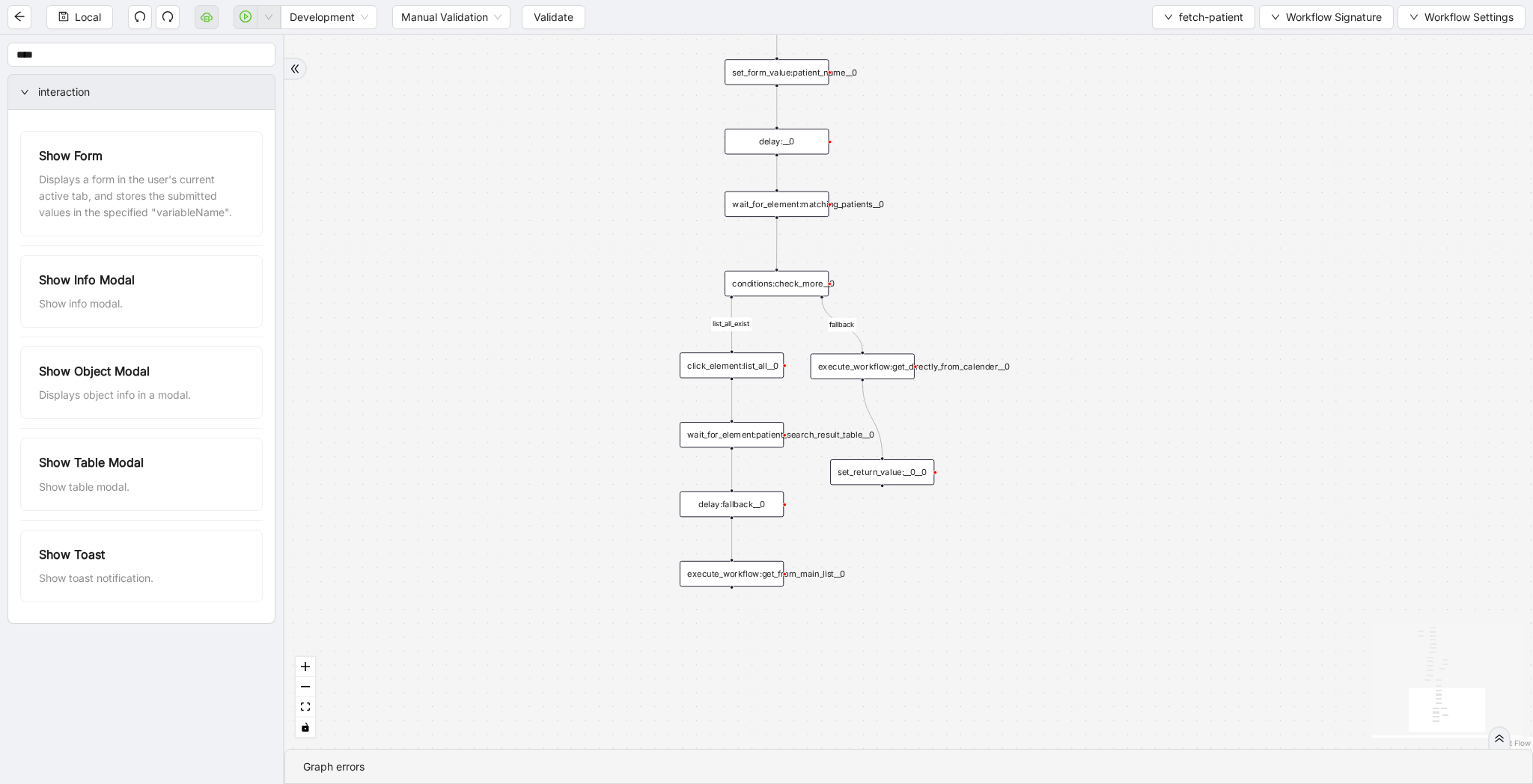
click at [910, 475] on div "set_return_value:__0__0" at bounding box center [881, 472] width 104 height 26
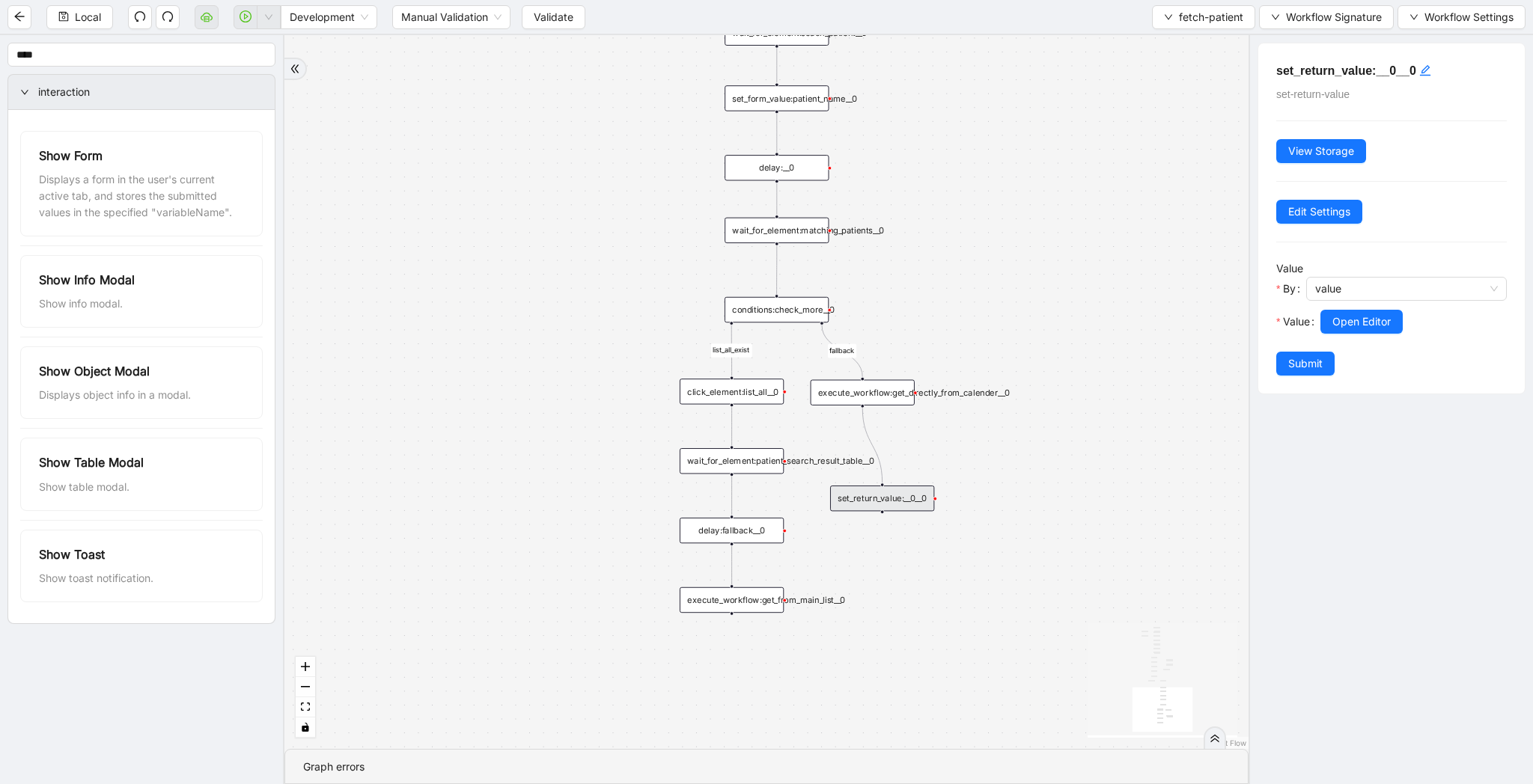
drag, startPoint x: 1162, startPoint y: 332, endPoint x: 1162, endPoint y: 483, distance: 151.0
click at [1162, 483] on div "list_all_exist fallback list_all_exist onError fallback fallback fallback user_…" at bounding box center [766, 392] width 964 height 714
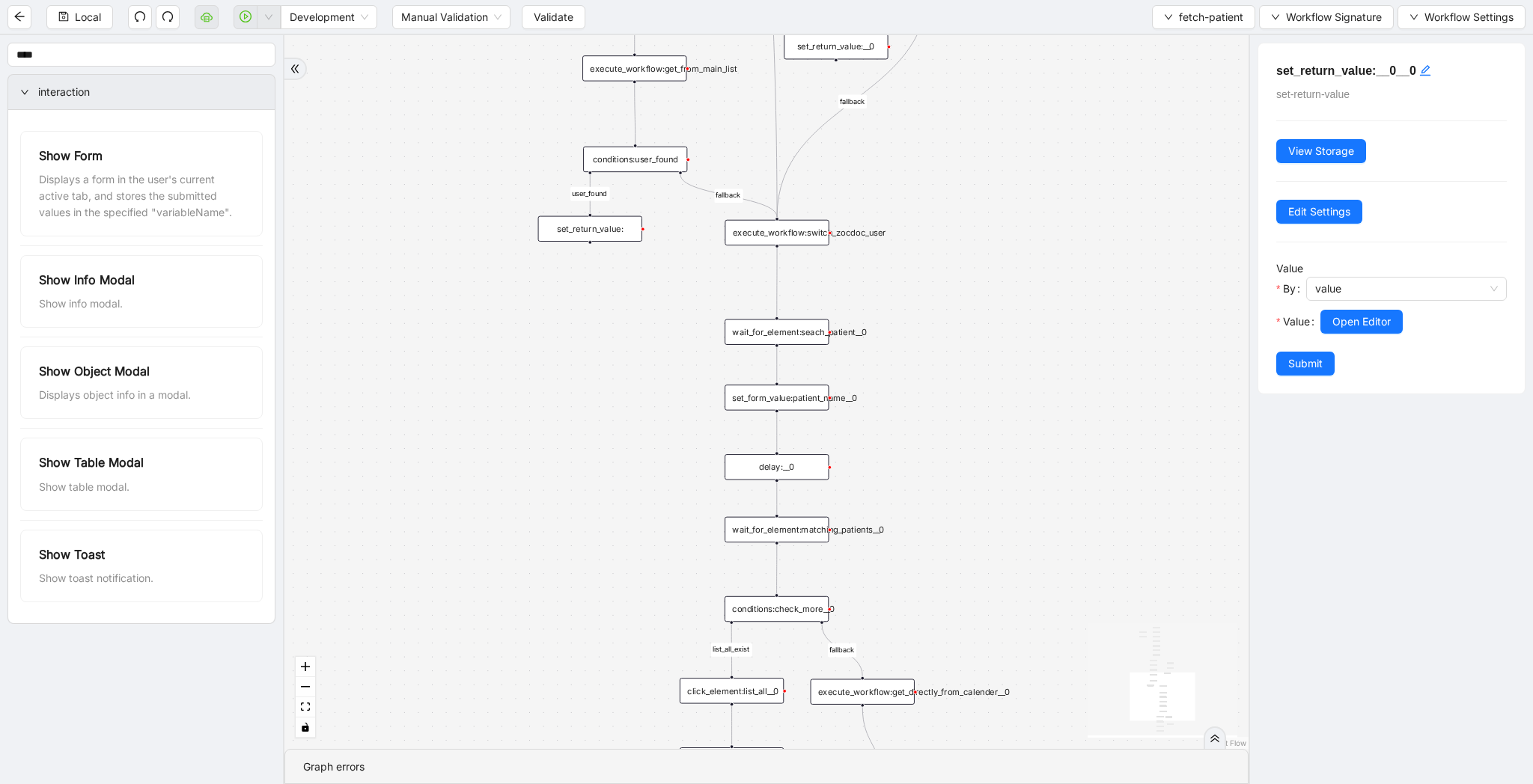
drag, startPoint x: 1040, startPoint y: 212, endPoint x: 1040, endPoint y: 431, distance: 219.0
click at [1040, 431] on div "list_all_exist fallback list_all_exist onError fallback fallback fallback user_…" at bounding box center [766, 392] width 964 height 714
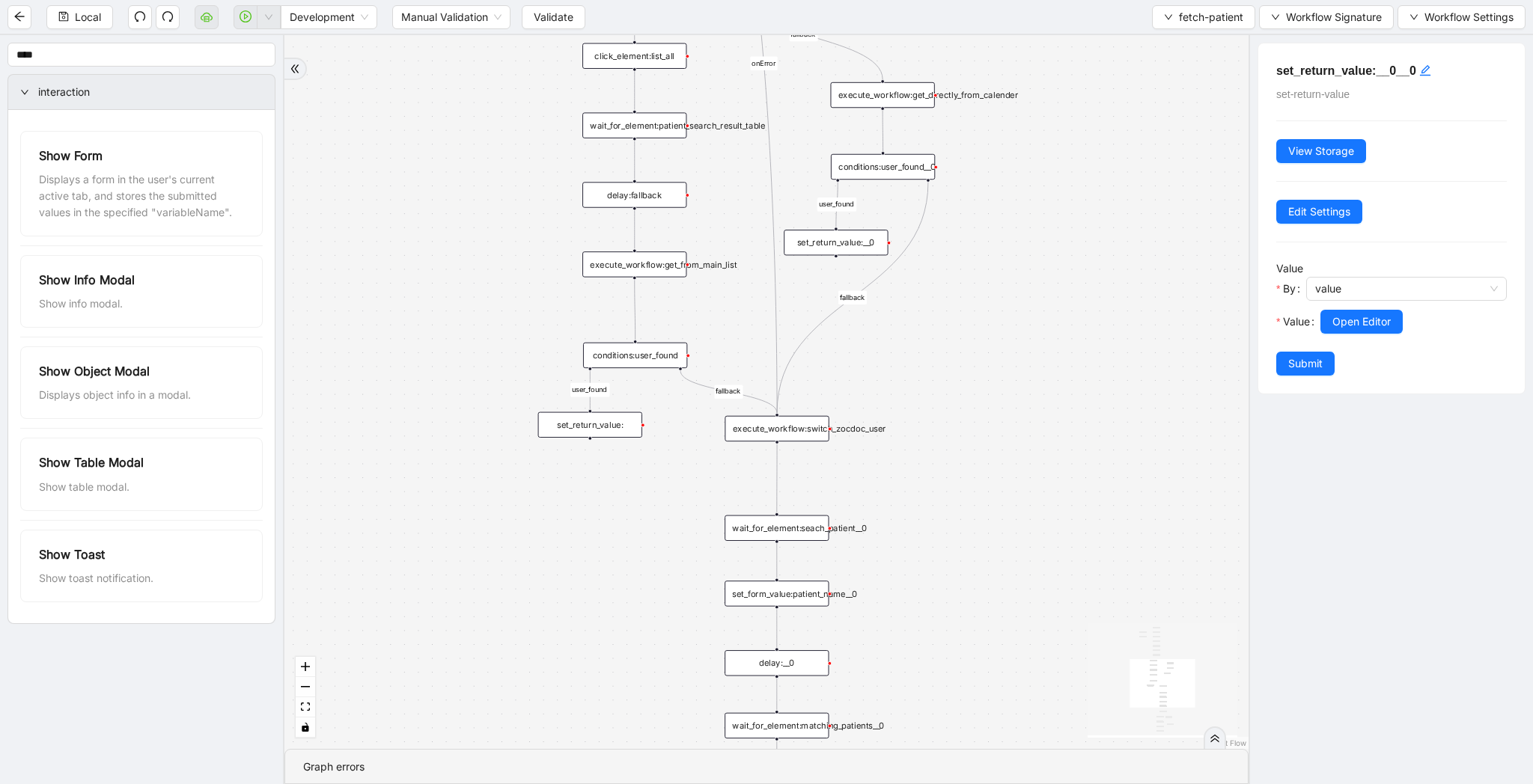
drag, startPoint x: 905, startPoint y: 142, endPoint x: 905, endPoint y: 294, distance: 152.0
click at [905, 294] on div "list_all_exist fallback list_all_exist onError fallback fallback fallback user_…" at bounding box center [766, 392] width 964 height 714
click at [862, 242] on div "set_return_value:__0" at bounding box center [835, 242] width 104 height 26
click at [1370, 330] on button "Open Editor" at bounding box center [1361, 322] width 83 height 24
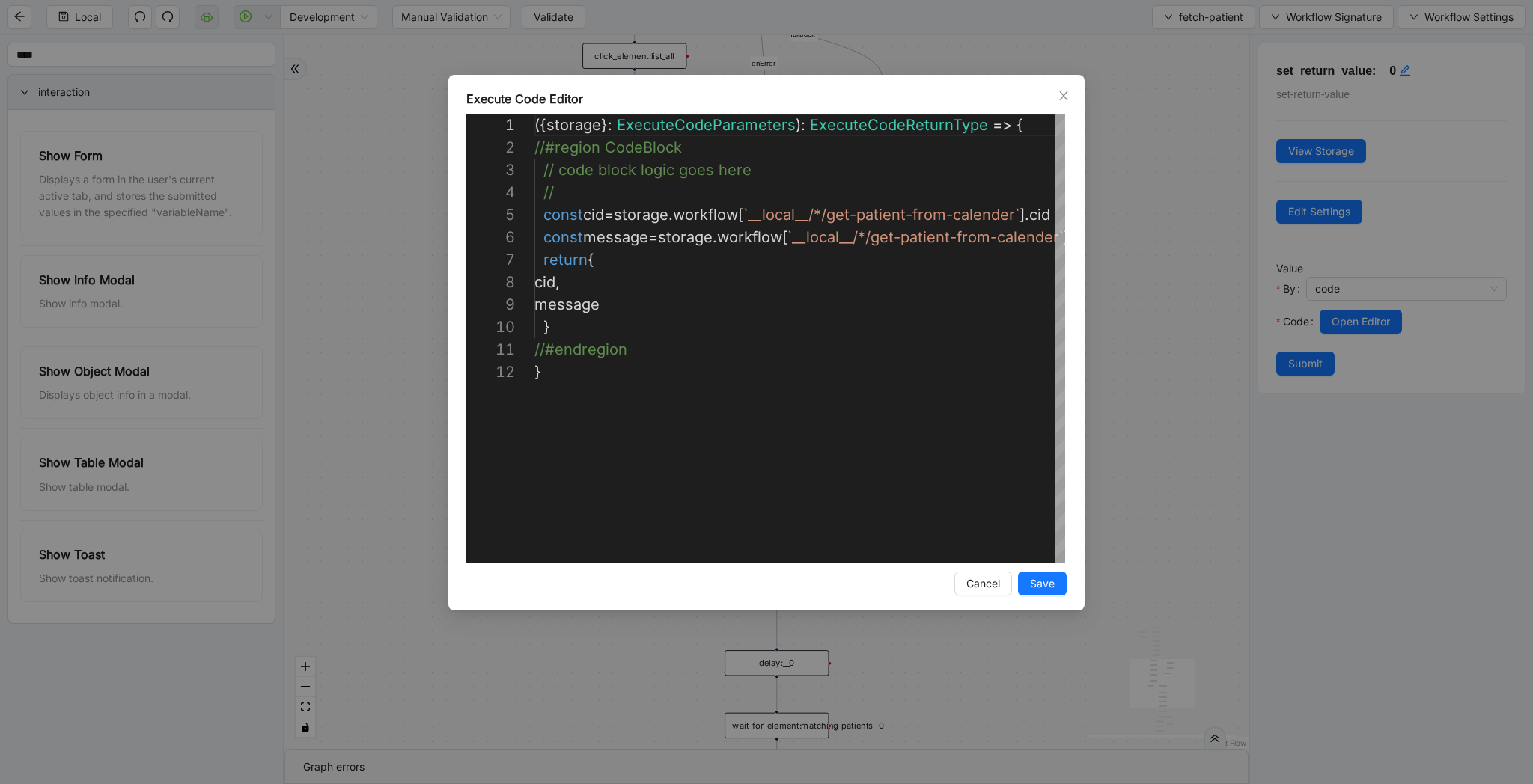
scroll to position [224, 0]
click at [1014, 367] on div "({ storage }: ExecuteCodeParameters ): ExecuteCodeReturnType => { //#region Cod…" at bounding box center [859, 462] width 649 height 696
type textarea "**********"
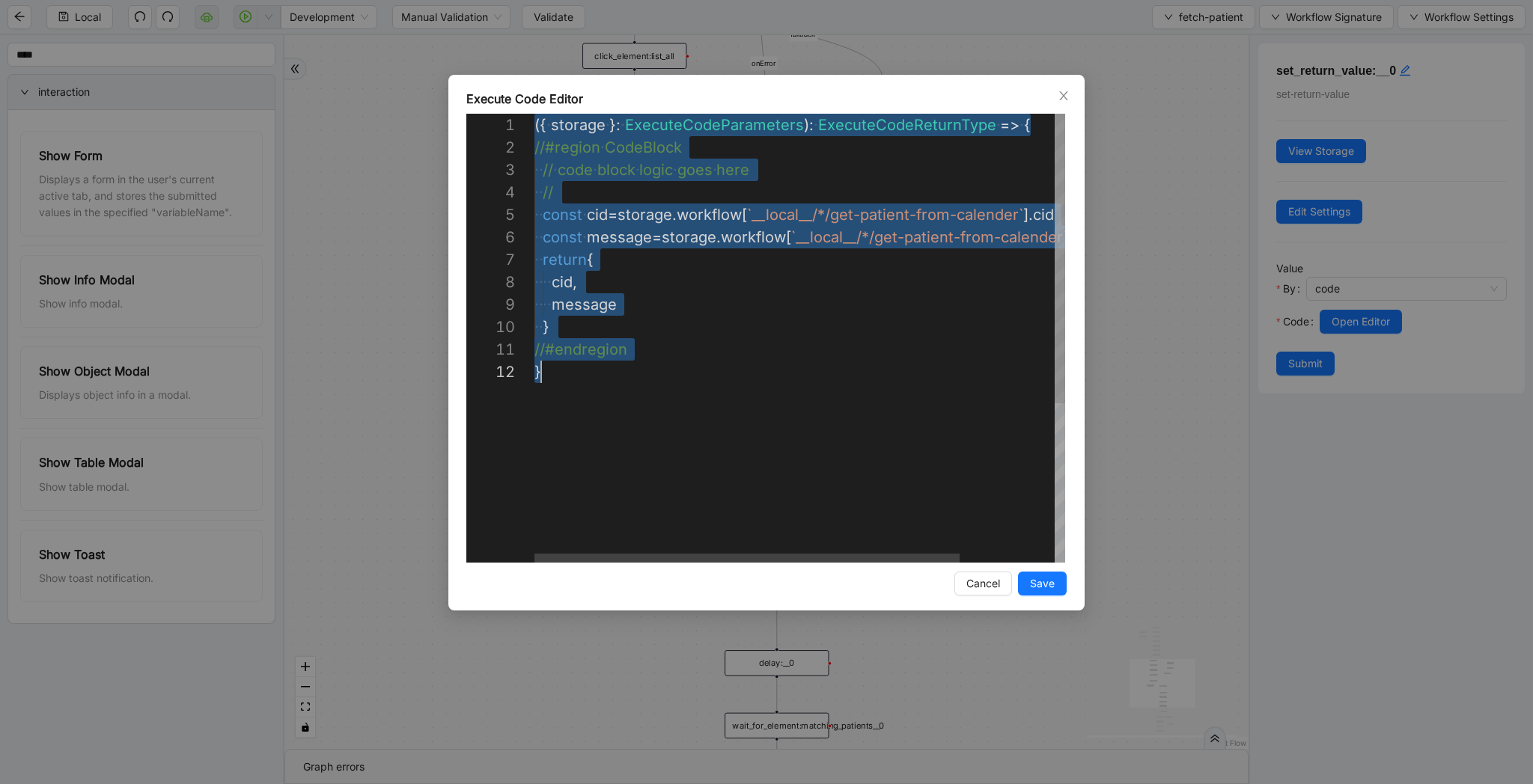
scroll to position [0, 7]
click at [1150, 397] on div "**********" at bounding box center [766, 392] width 1533 height 784
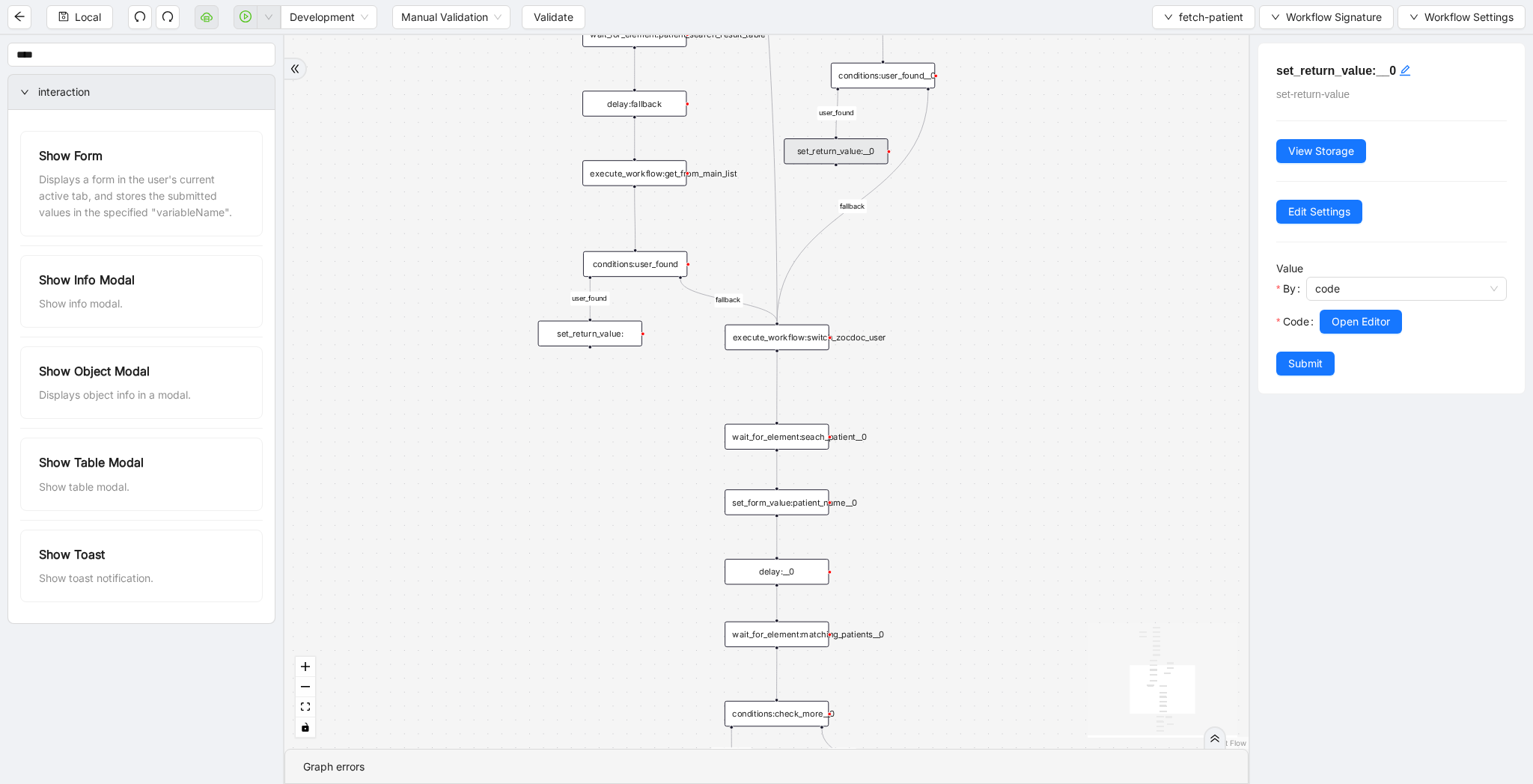
drag, startPoint x: 1064, startPoint y: 724, endPoint x: 1064, endPoint y: 476, distance: 248.0
click at [1064, 476] on div "list_all_exist fallback list_all_exist onError fallback fallback fallback user_…" at bounding box center [766, 392] width 964 height 714
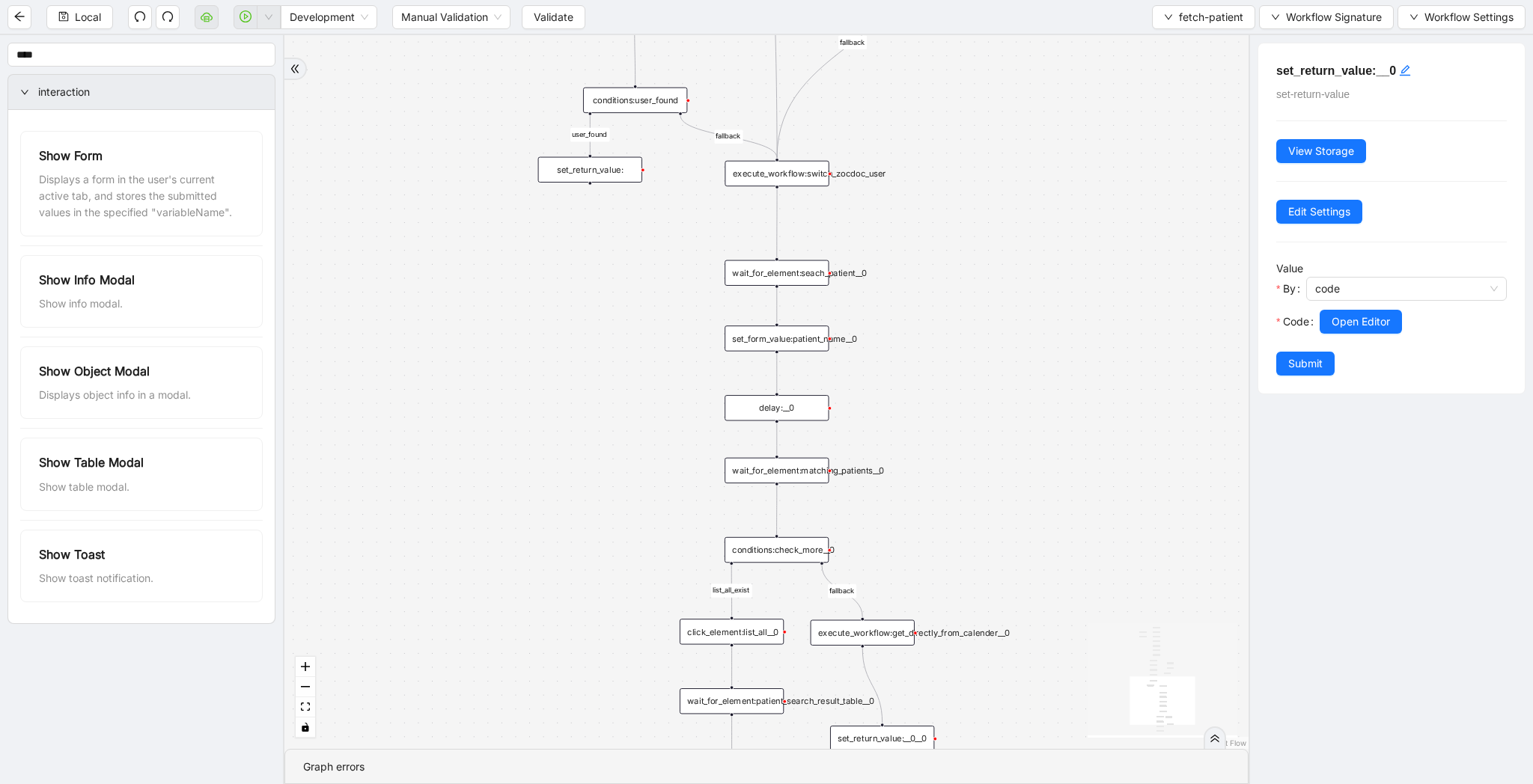
drag, startPoint x: 1070, startPoint y: 593, endPoint x: 1070, endPoint y: 378, distance: 215.0
click at [1070, 378] on div "list_all_exist fallback list_all_exist onError fallback fallback fallback user_…" at bounding box center [766, 392] width 964 height 714
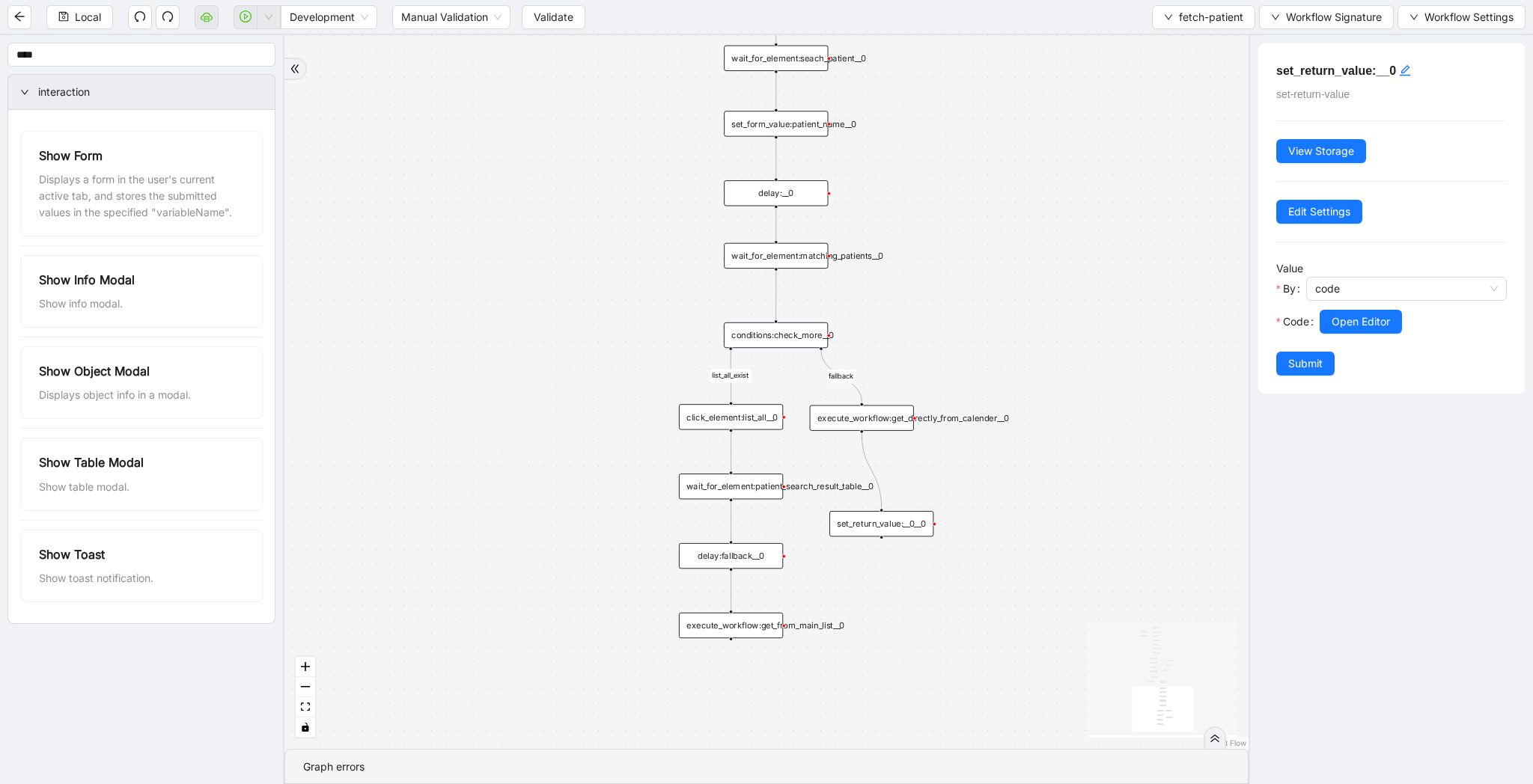
click at [916, 525] on div "set_return_value:__0__0" at bounding box center [880, 524] width 104 height 26
click at [1338, 275] on div "Value By value Value Open Editor" at bounding box center [1391, 306] width 230 height 91
click at [1336, 282] on span "value" at bounding box center [1406, 289] width 182 height 22
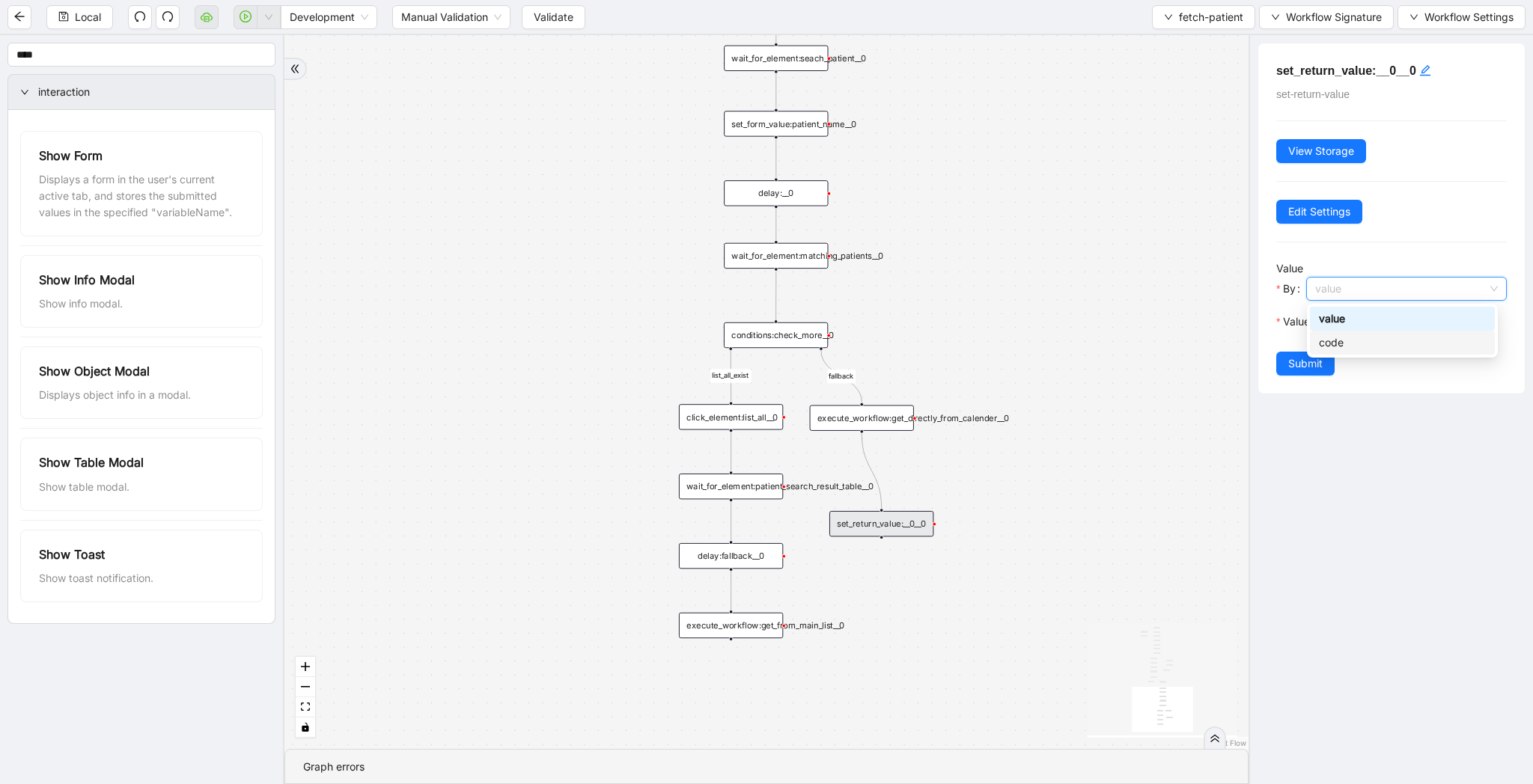
click at [1323, 340] on div "code" at bounding box center [1402, 342] width 167 height 16
click at [1338, 332] on button "Open Editor" at bounding box center [1361, 322] width 83 height 24
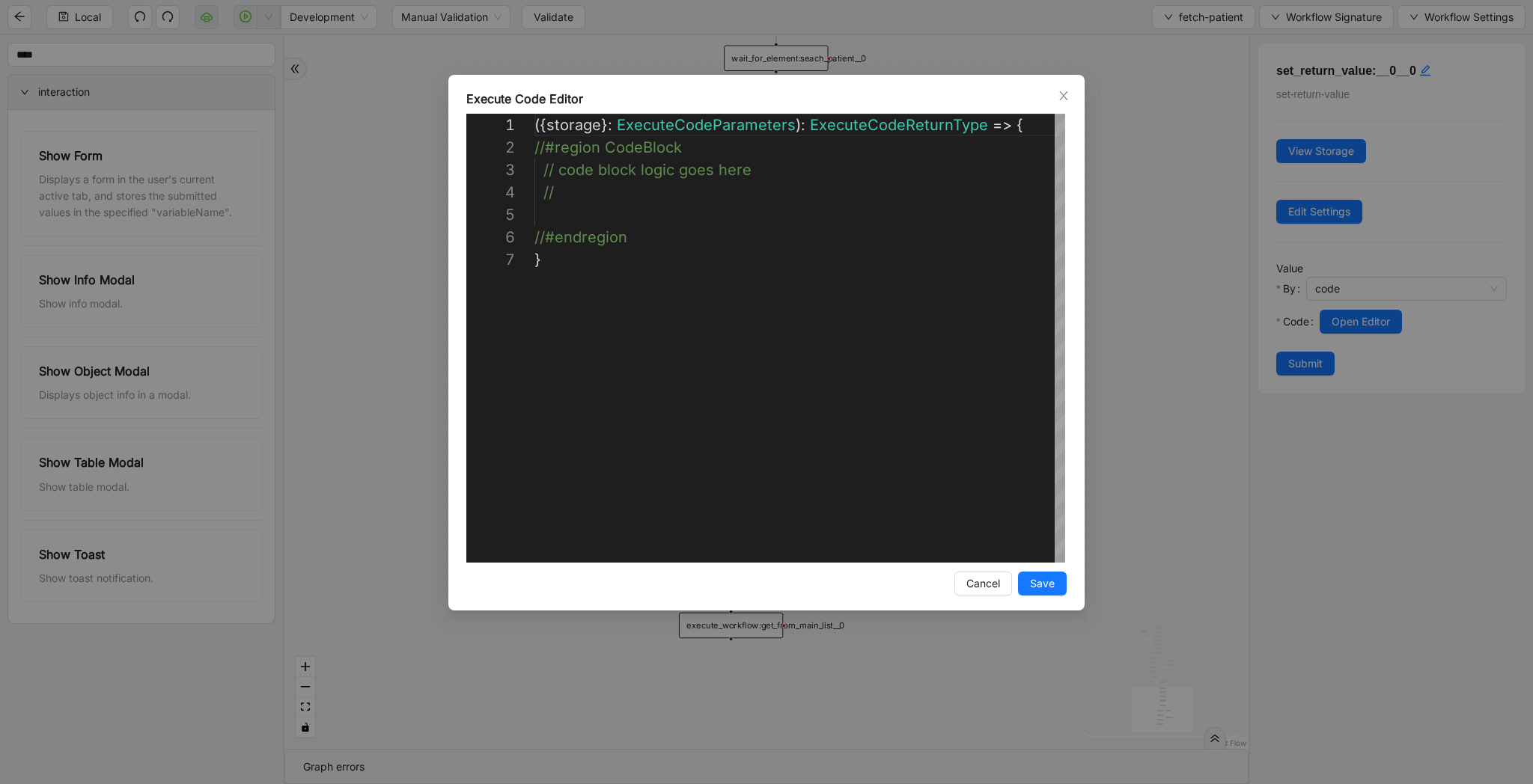
scroll to position [135, 0]
click at [605, 209] on div "({ storage }: ExecuteCodeParameters ): ExecuteCodeReturnType => { //#region Cod…" at bounding box center [801, 405] width 533 height 584
paste textarea "**********"
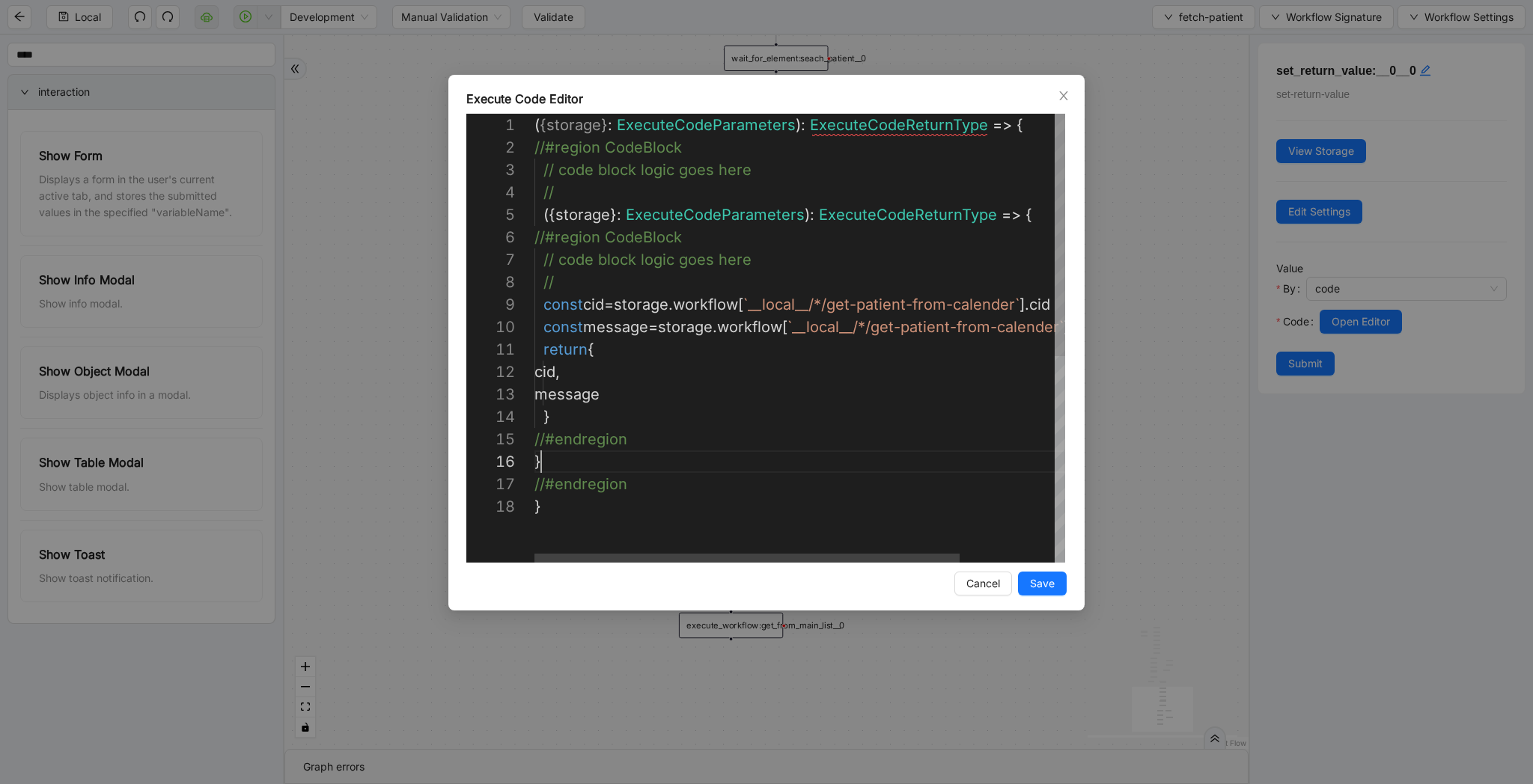
scroll to position [0, 7]
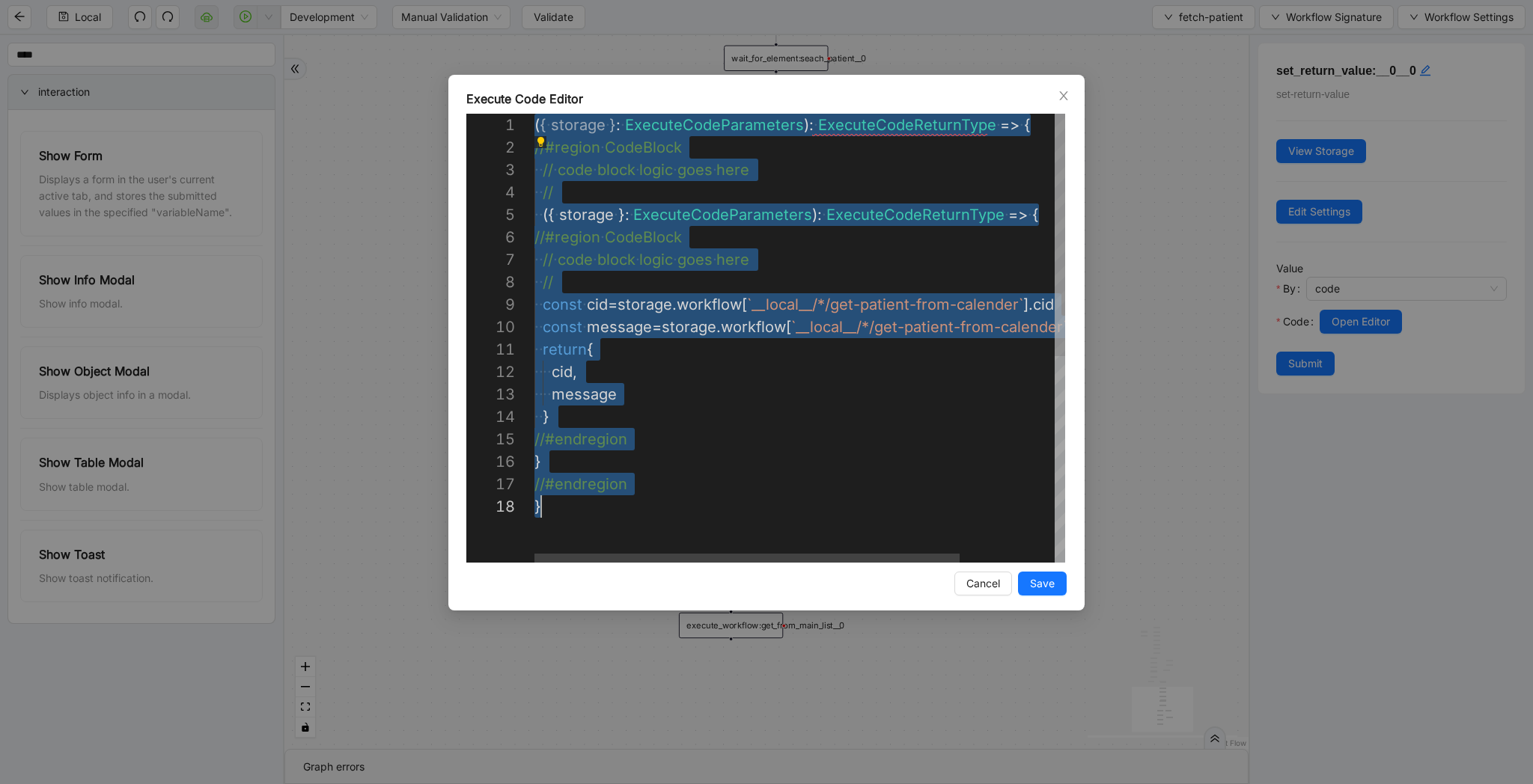
paste textarea "Editor content;Press Alt+F1 for Accessibility Options."
type textarea "**********"
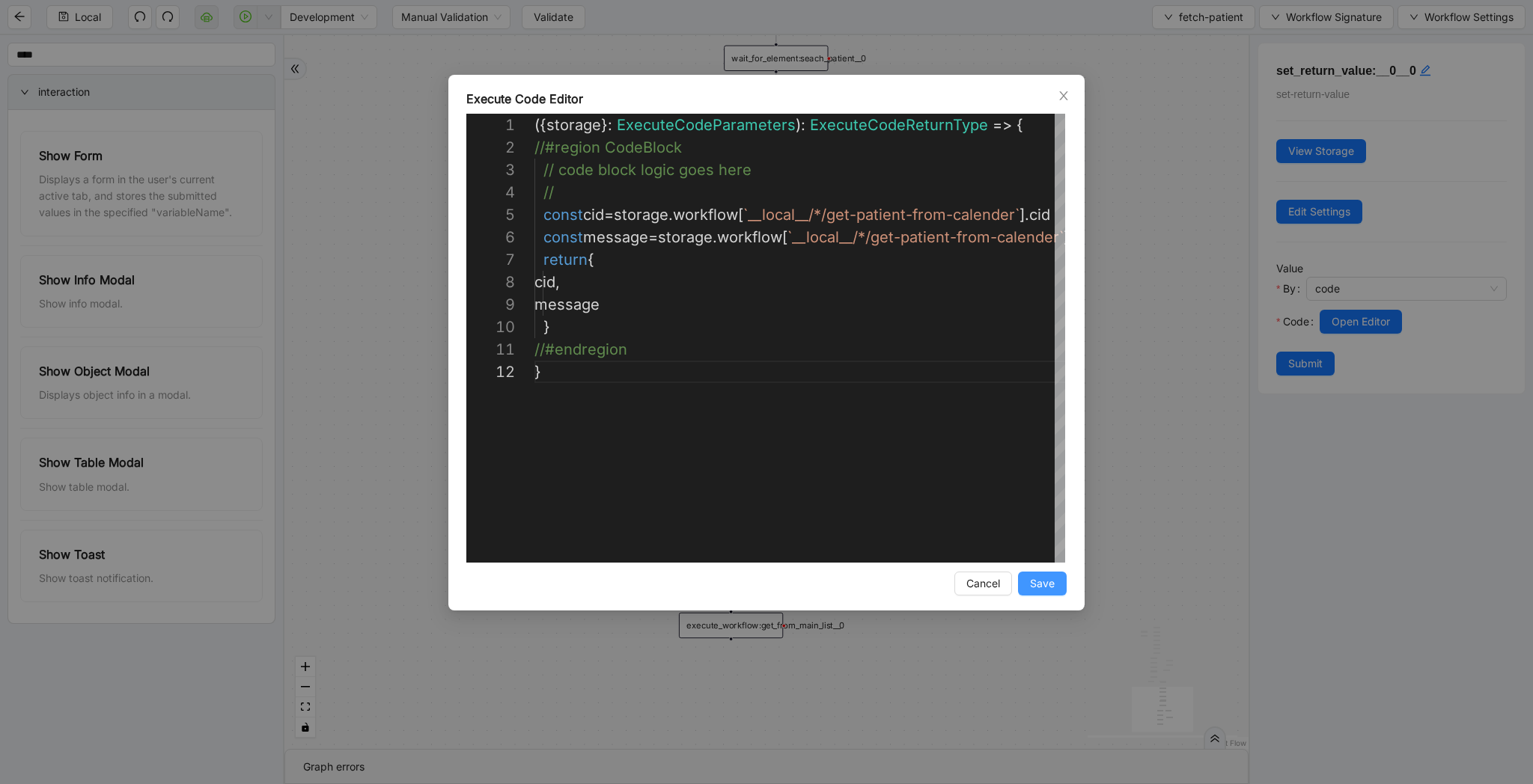
click at [1043, 586] on span "Save" at bounding box center [1042, 583] width 25 height 16
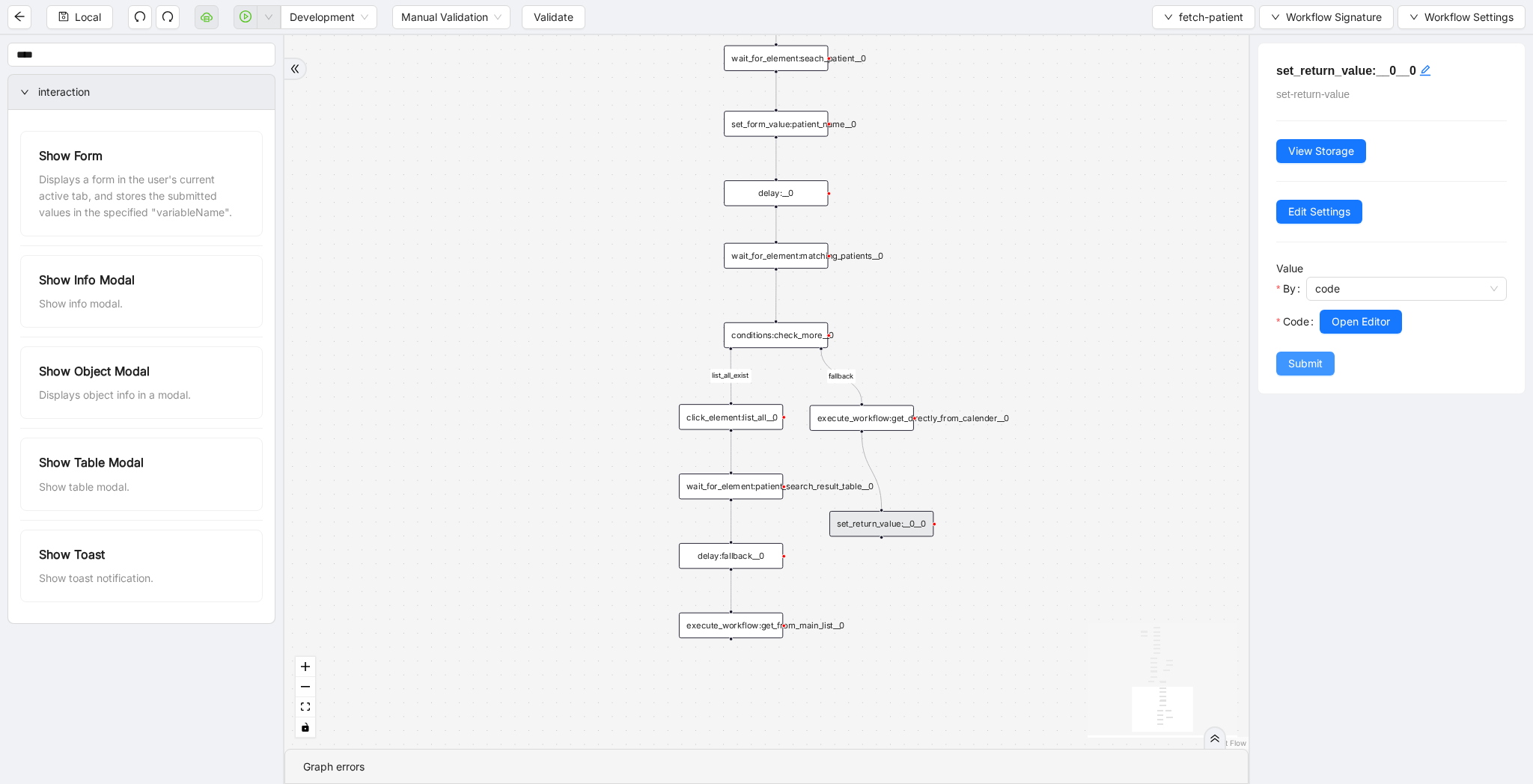
click at [1303, 358] on span "Submit" at bounding box center [1305, 363] width 34 height 16
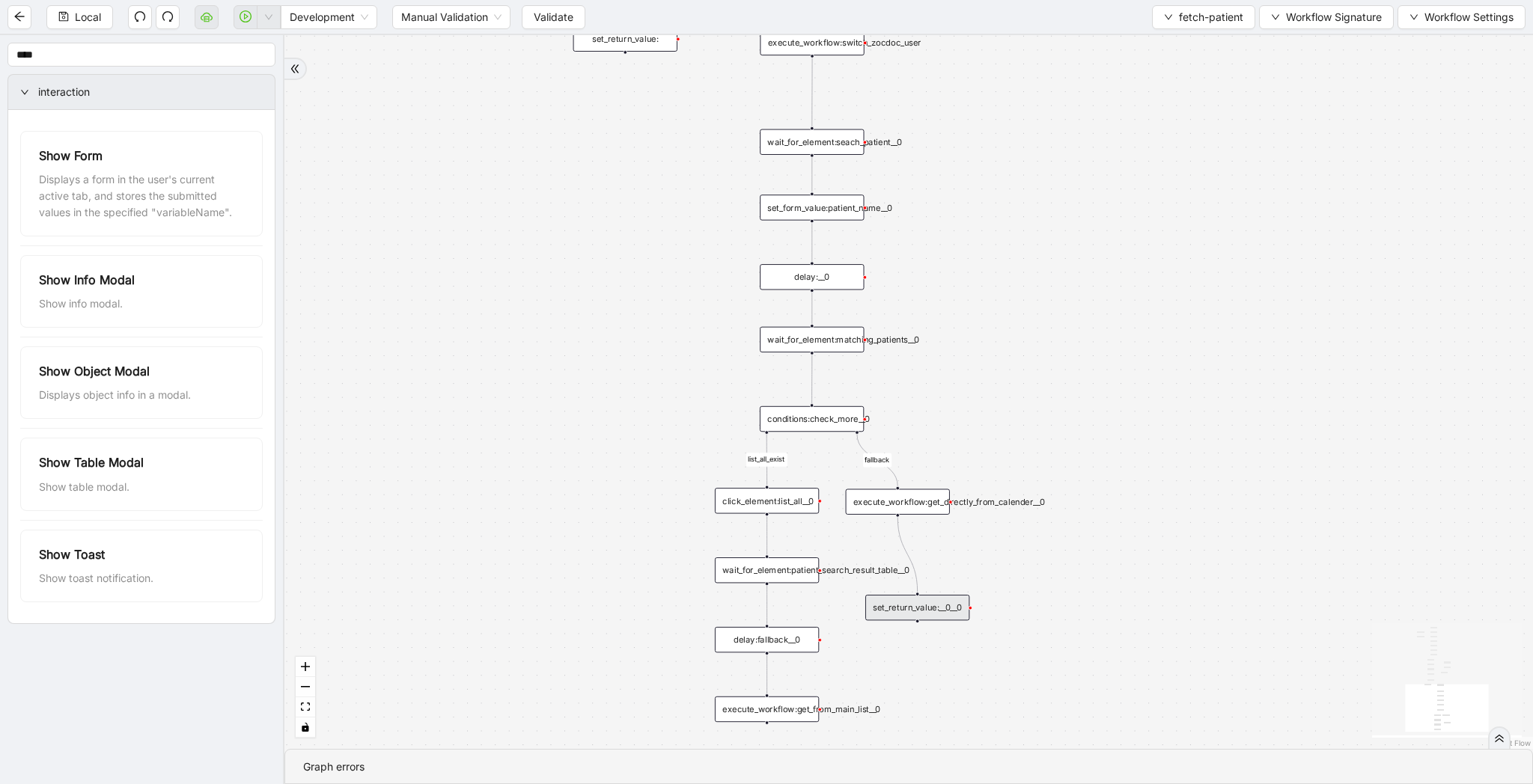
drag, startPoint x: 1003, startPoint y: 263, endPoint x: 1046, endPoint y: 363, distance: 108.9
click at [1046, 363] on div "list_all_exist fallback list_all_exist onError fallback fallback fallback user_…" at bounding box center [909, 392] width 1248 height 714
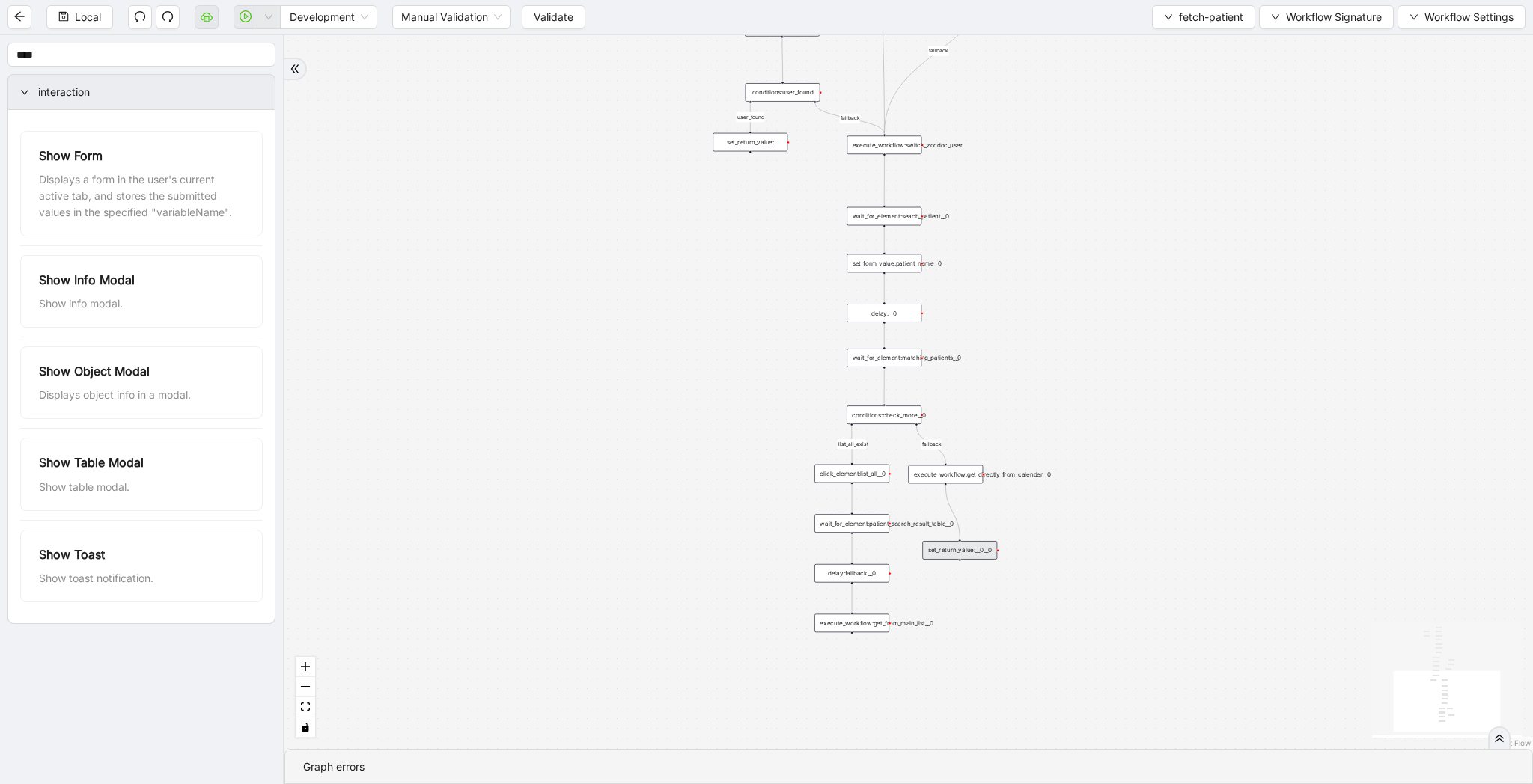
click at [737, 146] on div "set_return_value:" at bounding box center [750, 143] width 75 height 19
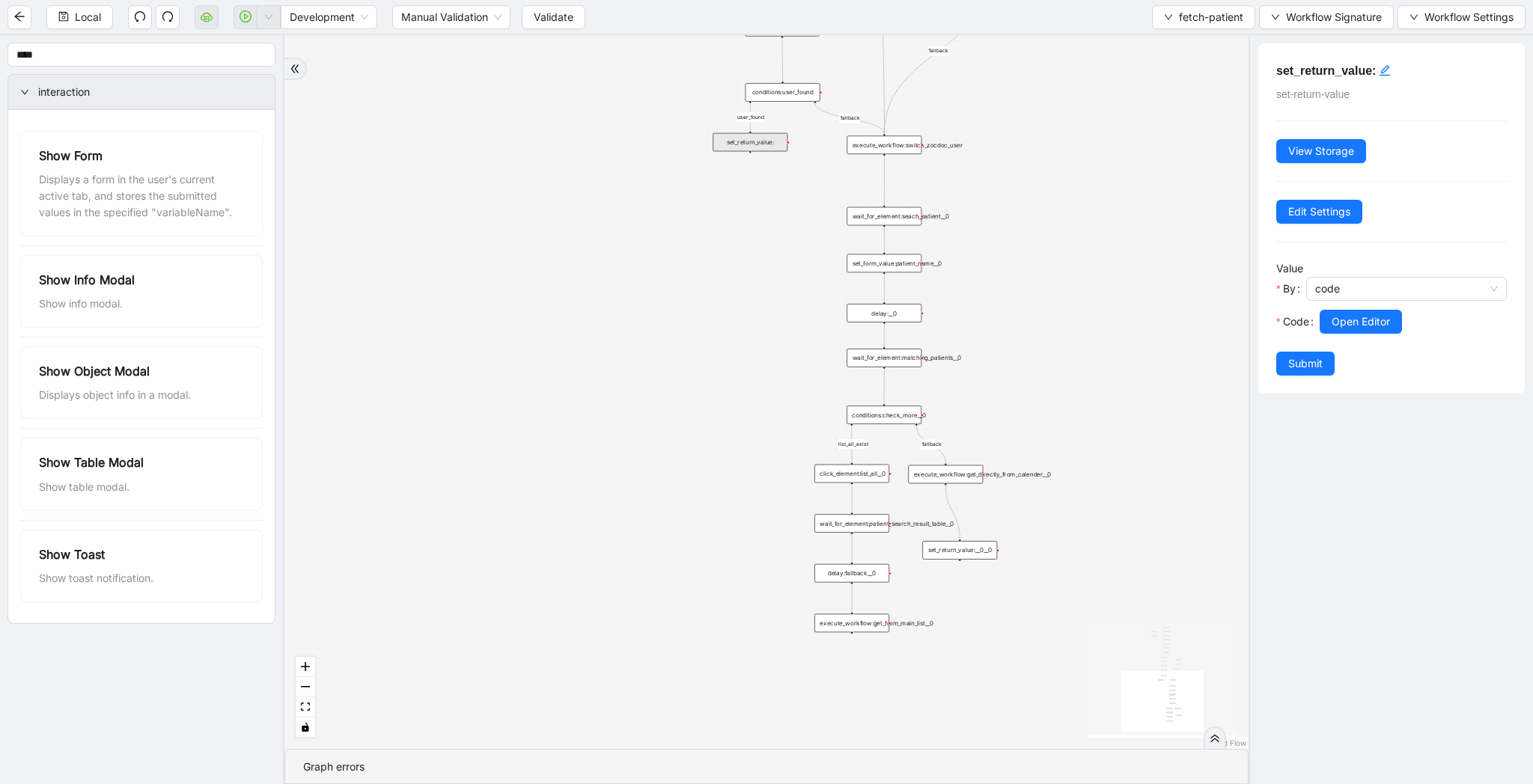
drag, startPoint x: 716, startPoint y: 479, endPoint x: 716, endPoint y: 151, distance: 328.0
click at [716, 151] on div "list_all_exist fallback list_all_exist onError fallback fallback fallback user_…" at bounding box center [766, 392] width 964 height 714
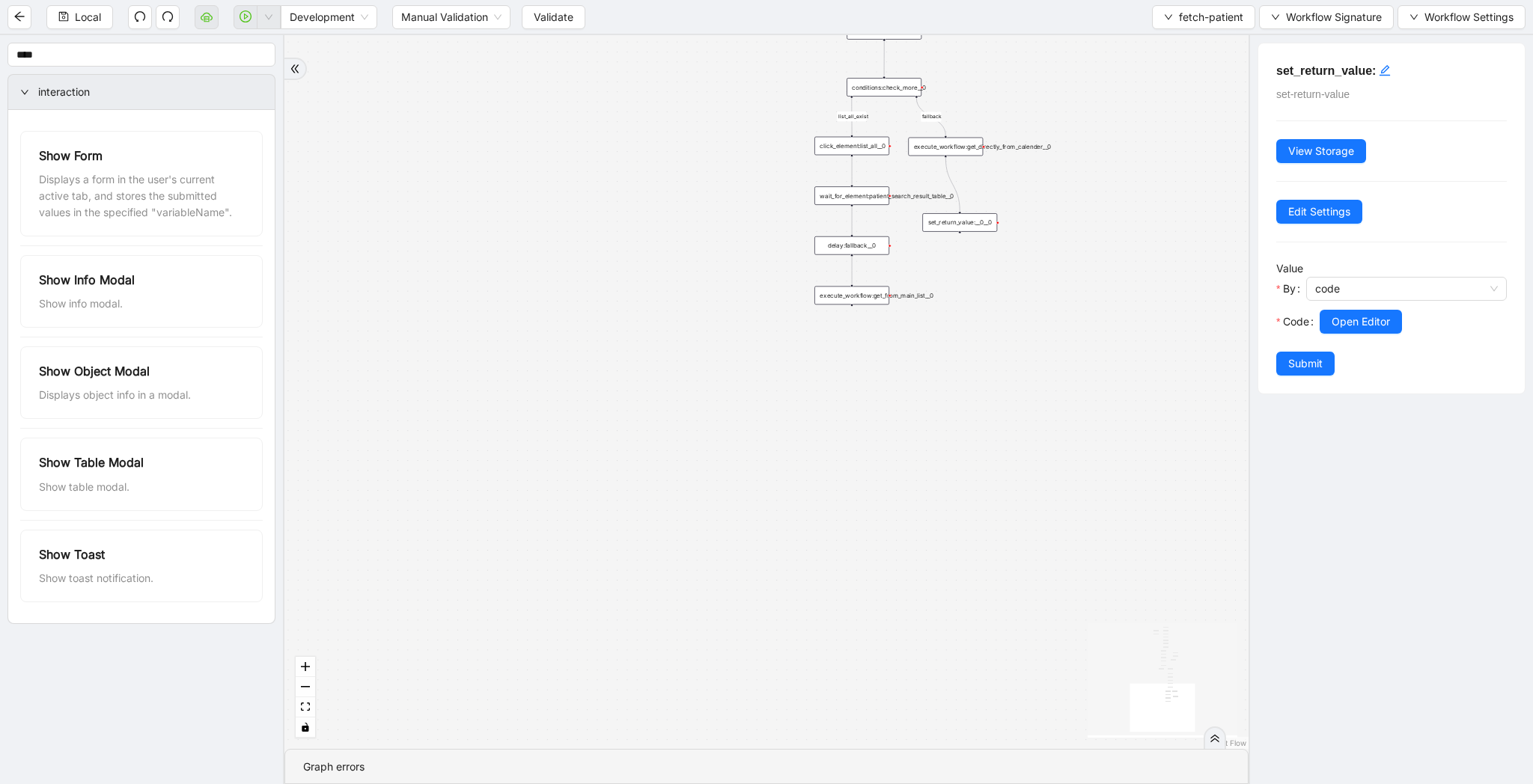
click at [855, 338] on div "list_all_exist fallback list_all_exist onError fallback fallback fallback user_…" at bounding box center [766, 392] width 964 height 714
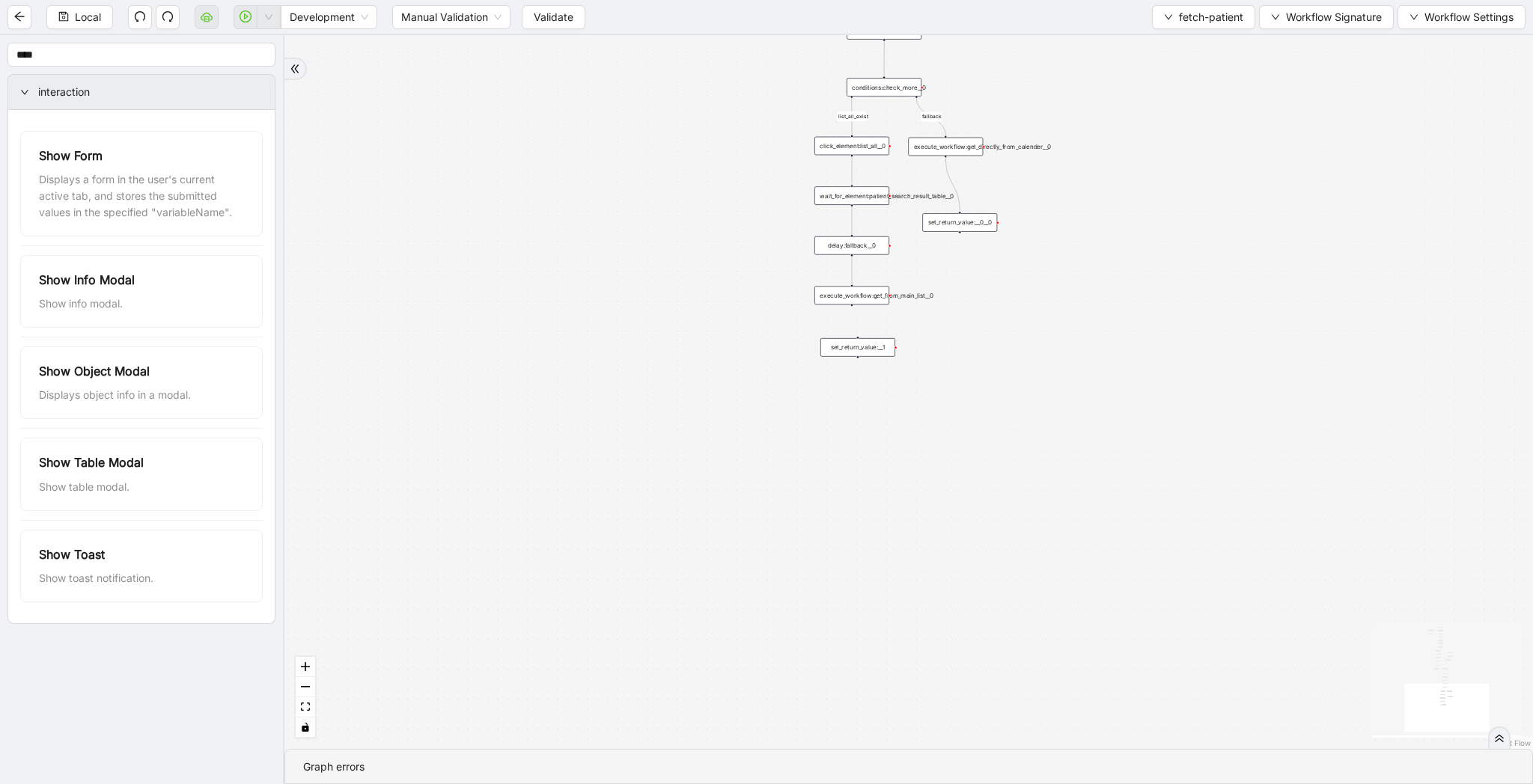
drag, startPoint x: 886, startPoint y: 346, endPoint x: 846, endPoint y: 346, distance: 40.0
click at [846, 346] on div "set_return_value:__1" at bounding box center [857, 347] width 75 height 19
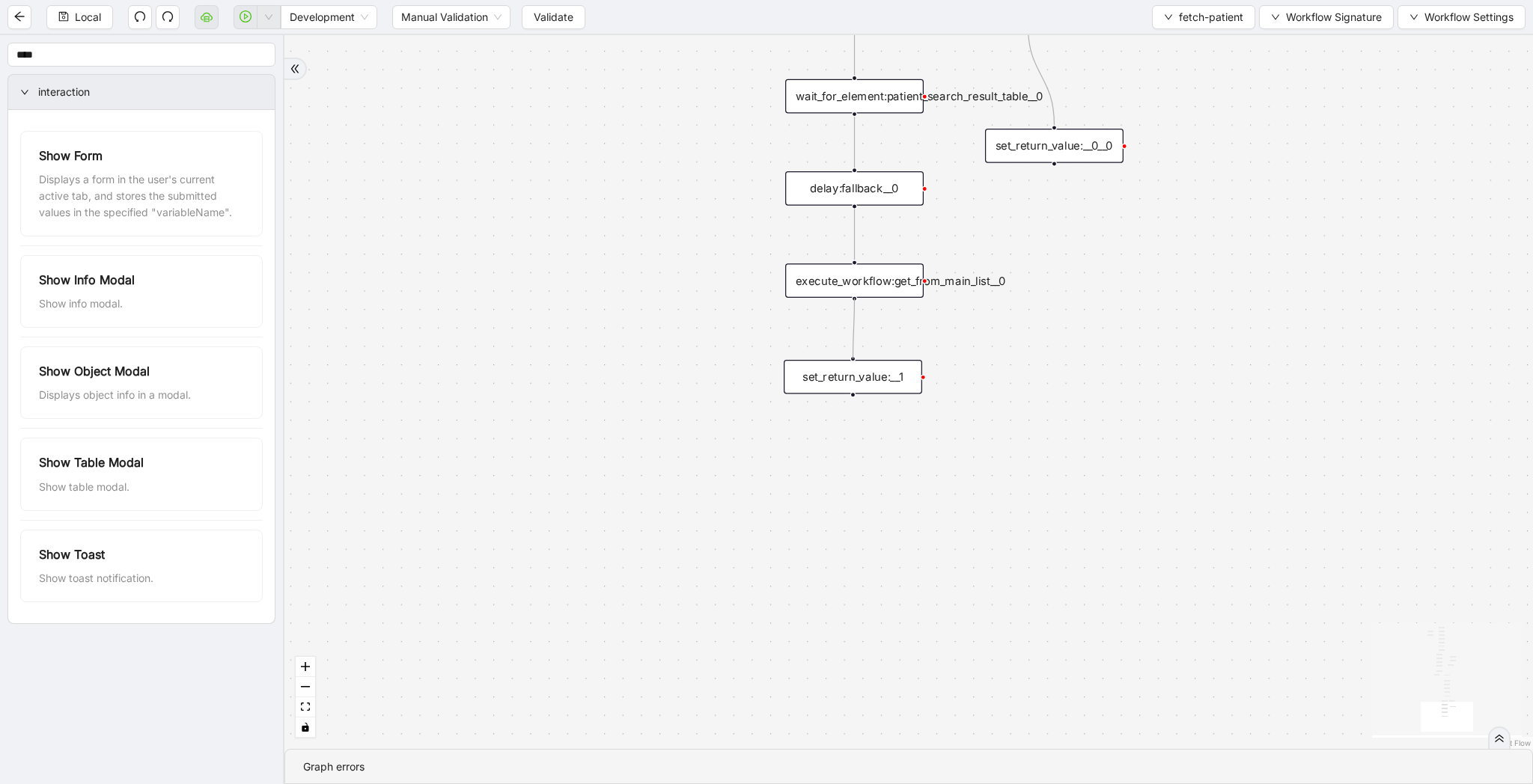
drag, startPoint x: 855, startPoint y: 297, endPoint x: 855, endPoint y: 358, distance: 61.0
click at [879, 381] on div "set_return_value:__1" at bounding box center [852, 377] width 138 height 34
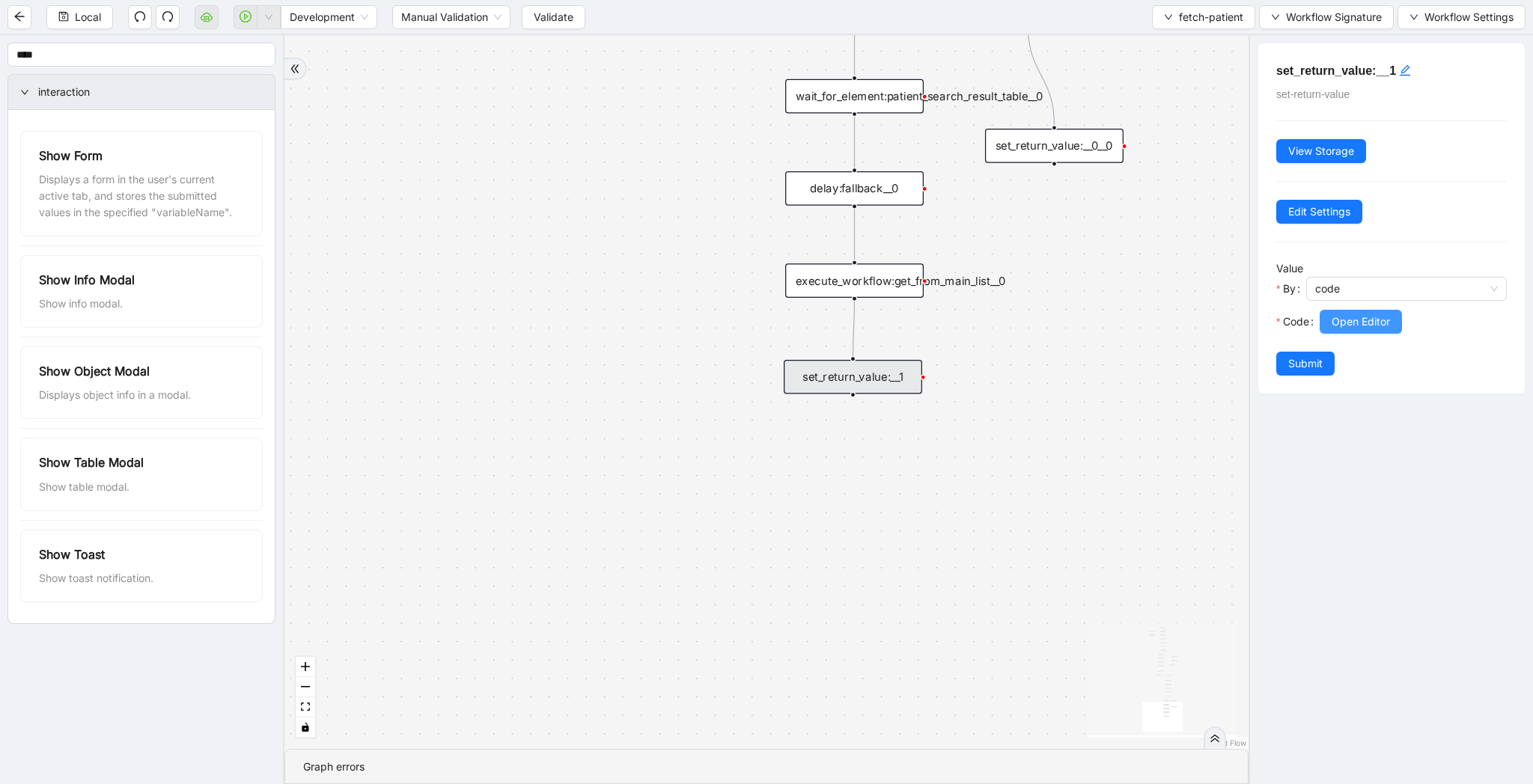
click at [1354, 321] on span "Open Editor" at bounding box center [1361, 322] width 58 height 16
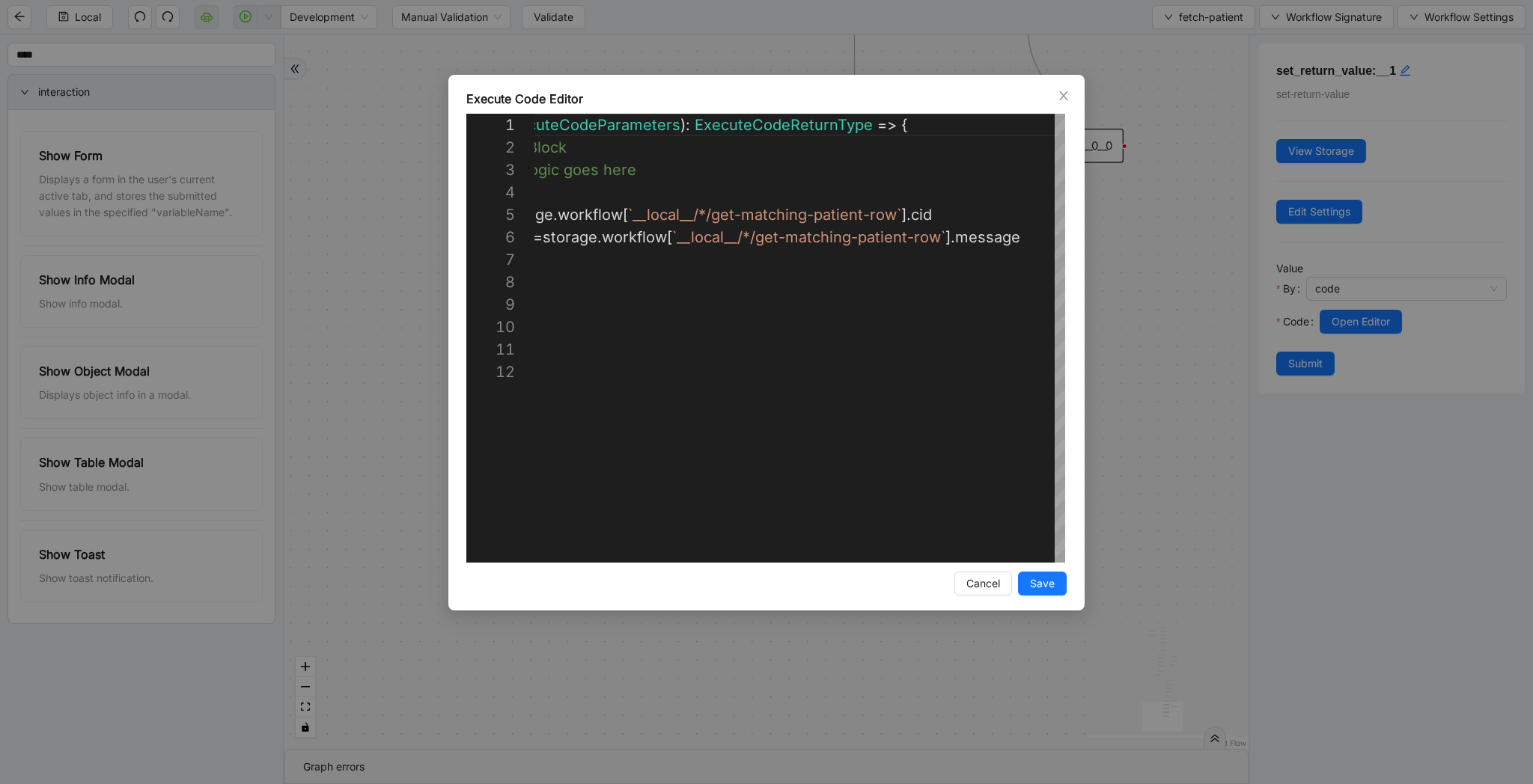
click at [1135, 211] on div "**********" at bounding box center [766, 392] width 1533 height 784
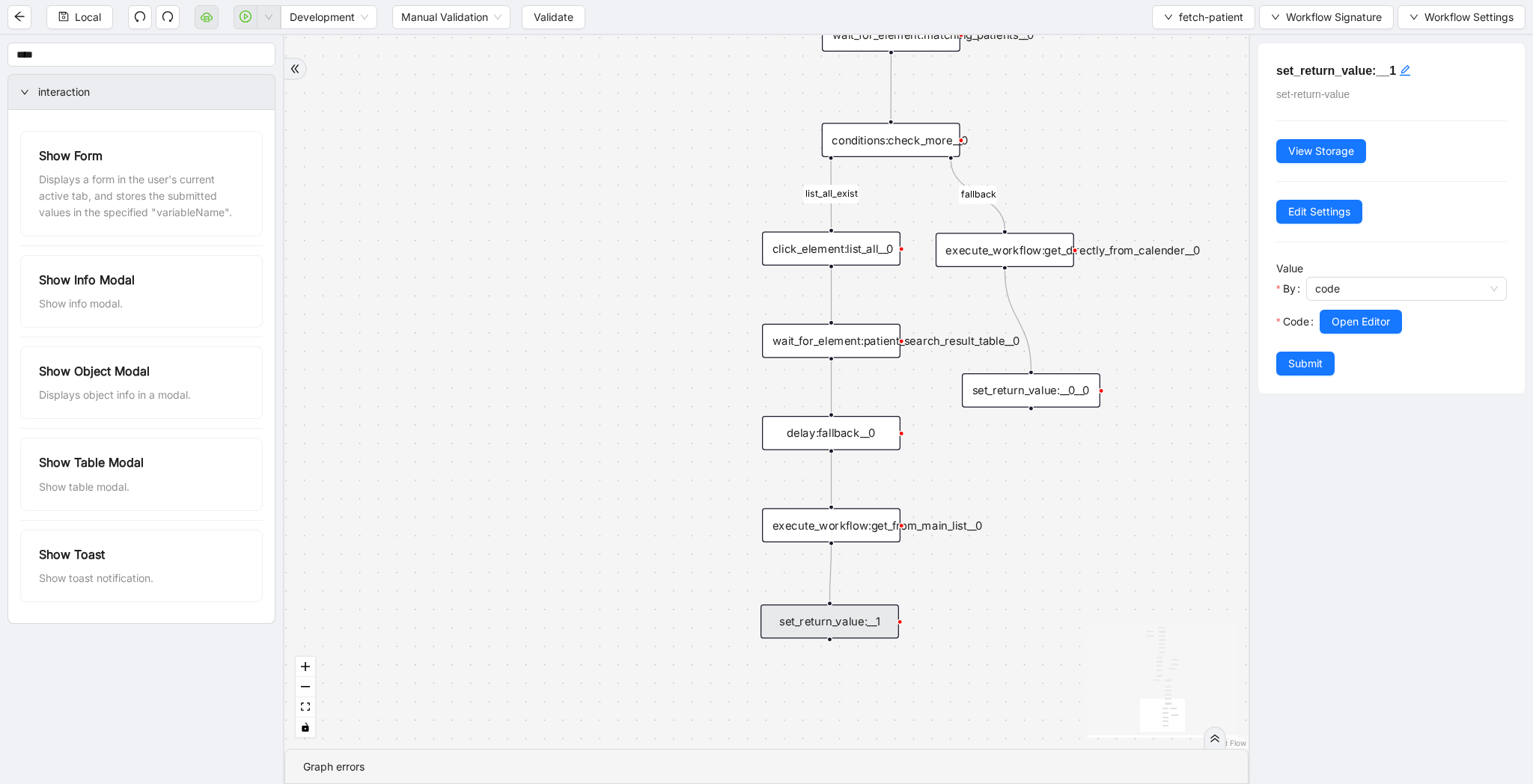
drag, startPoint x: 1135, startPoint y: 211, endPoint x: 1113, endPoint y: 455, distance: 245.0
click at [1113, 455] on div "list_all_exist fallback list_all_exist onError fallback fallback fallback user_…" at bounding box center [766, 392] width 964 height 714
click at [1364, 326] on span "Open Editor" at bounding box center [1361, 322] width 58 height 16
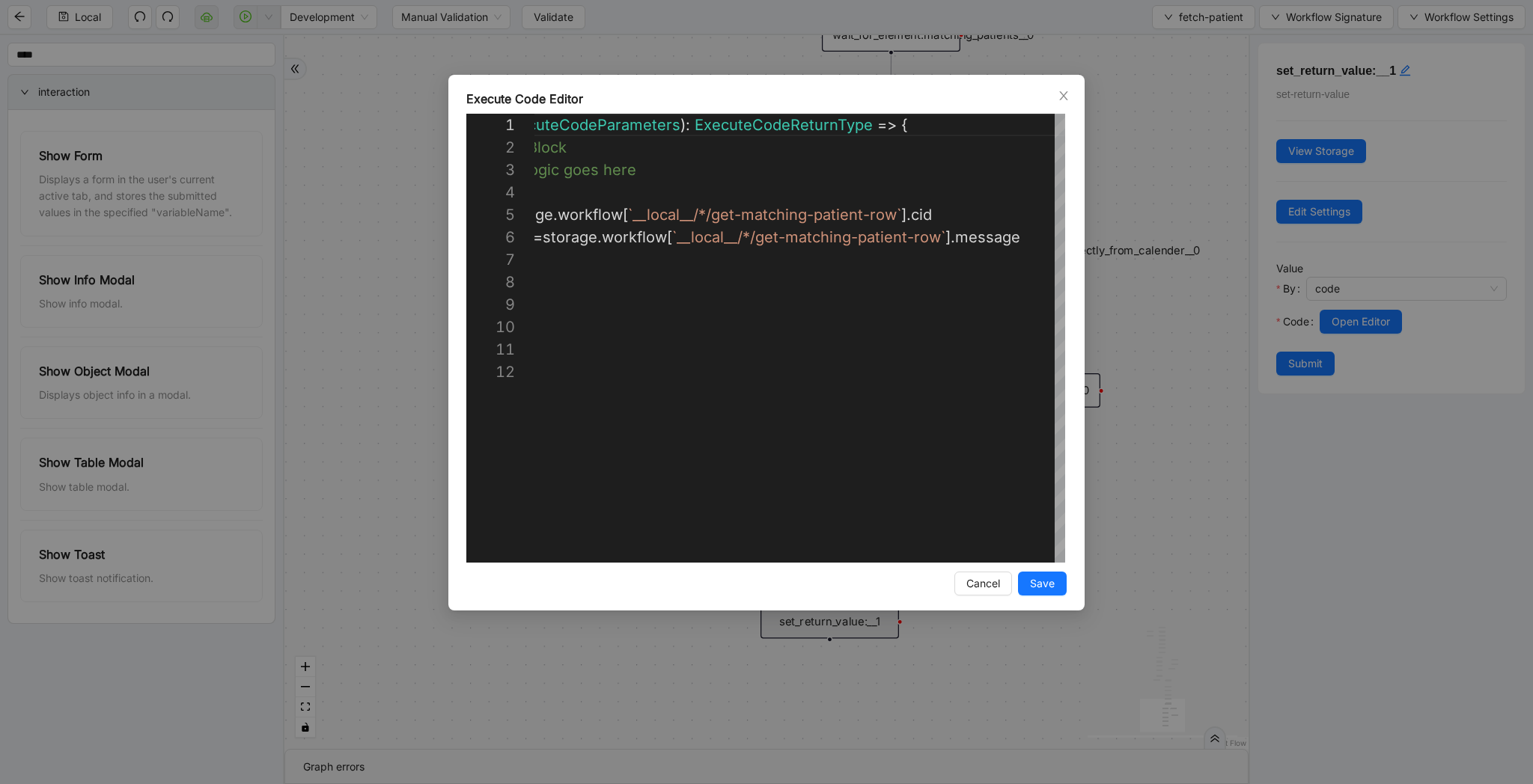
click at [1205, 356] on div "**********" at bounding box center [766, 392] width 1533 height 784
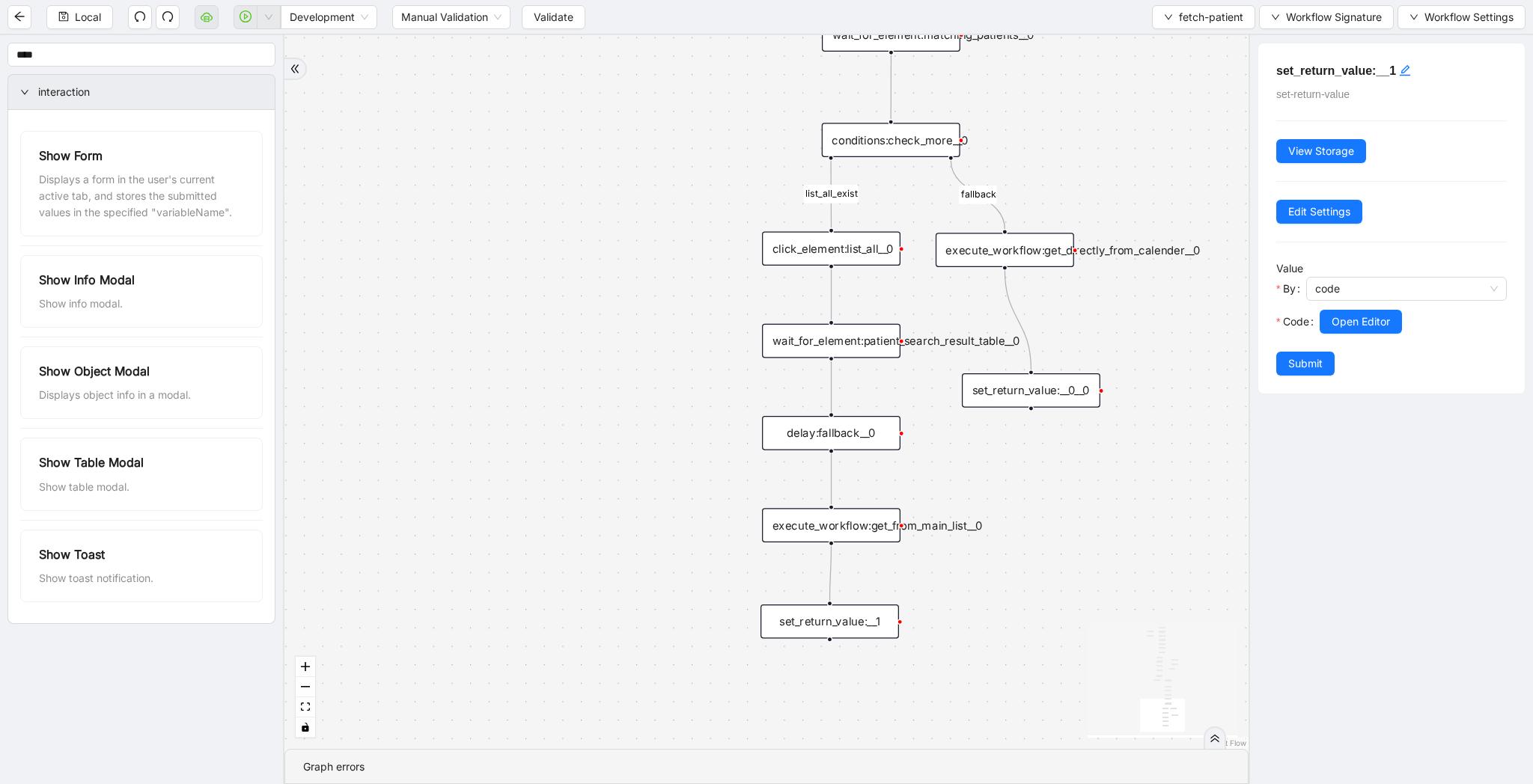
click at [862, 517] on div "execute_workflow:get_from_main_list__0" at bounding box center [831, 525] width 138 height 34
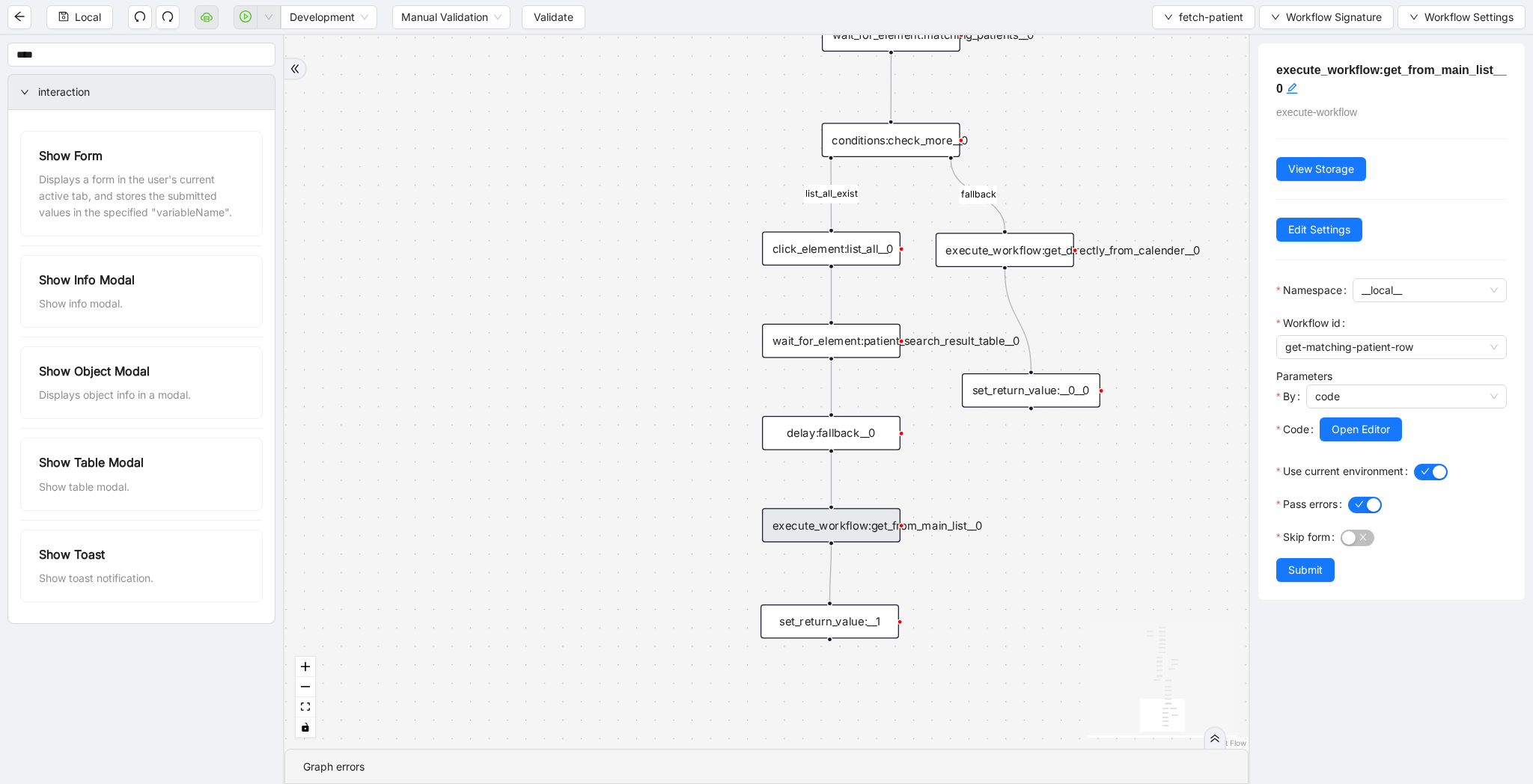
click at [1038, 610] on div "list_all_exist fallback list_all_exist onError fallback fallback fallback user_…" at bounding box center [766, 392] width 964 height 714
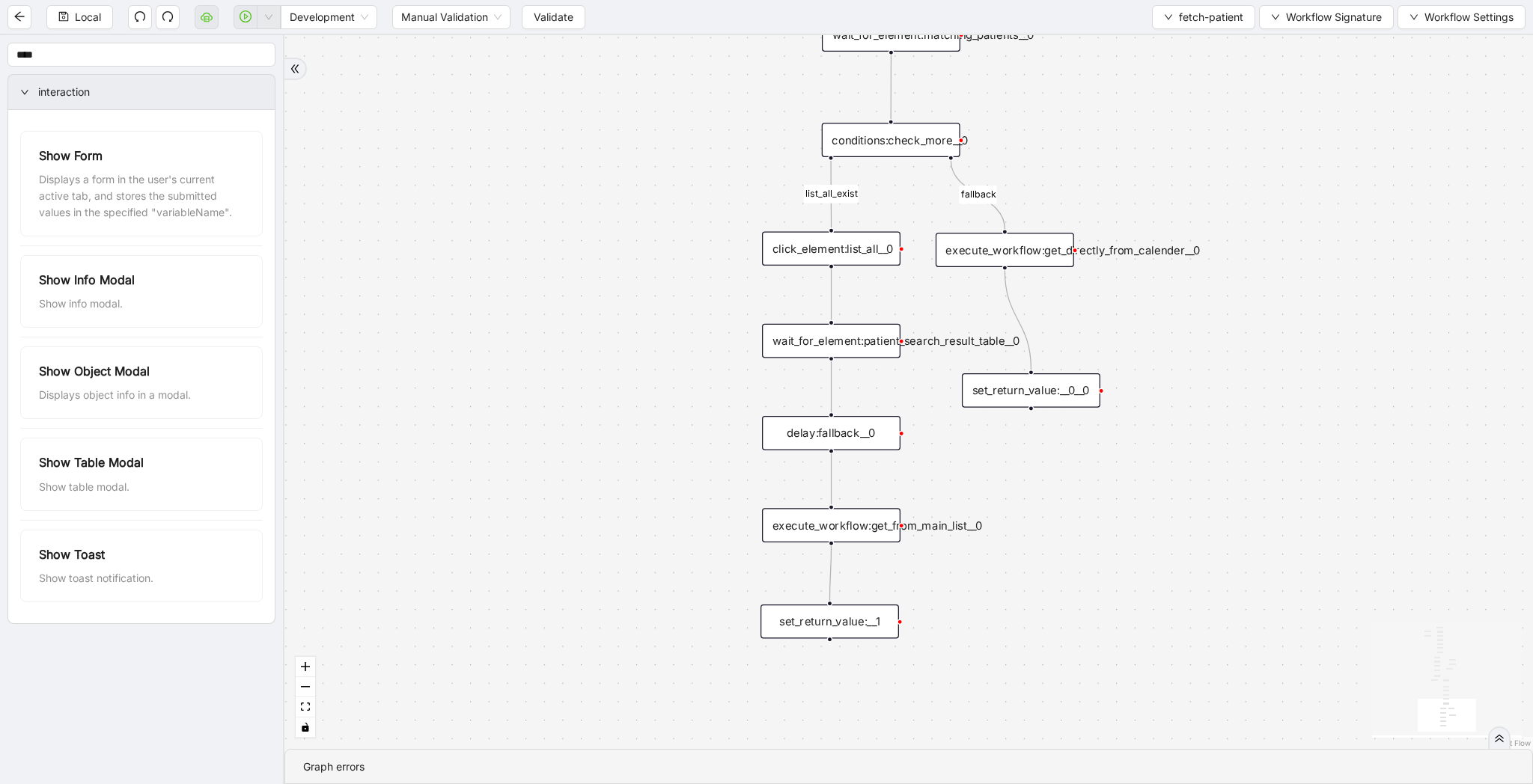
drag, startPoint x: 546, startPoint y: 128, endPoint x: 543, endPoint y: 360, distance: 232.0
click at [543, 358] on div "list_all_exist fallback list_all_exist onError fallback fallback fallback user_…" at bounding box center [909, 392] width 1248 height 714
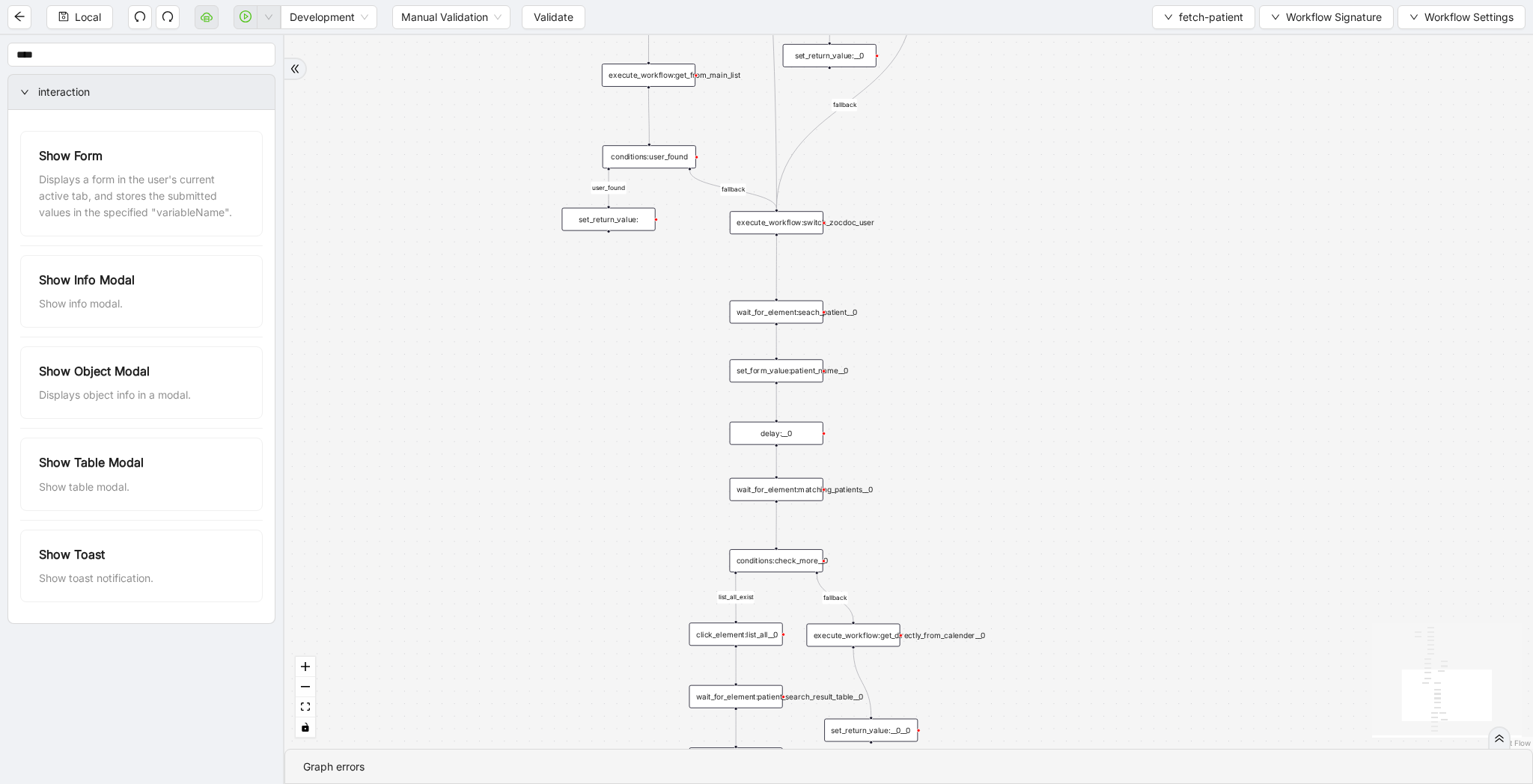
drag, startPoint x: 543, startPoint y: 356, endPoint x: 548, endPoint y: 628, distance: 272.0
click at [548, 628] on div "list_all_exist fallback list_all_exist onError fallback fallback fallback user_…" at bounding box center [909, 392] width 1248 height 714
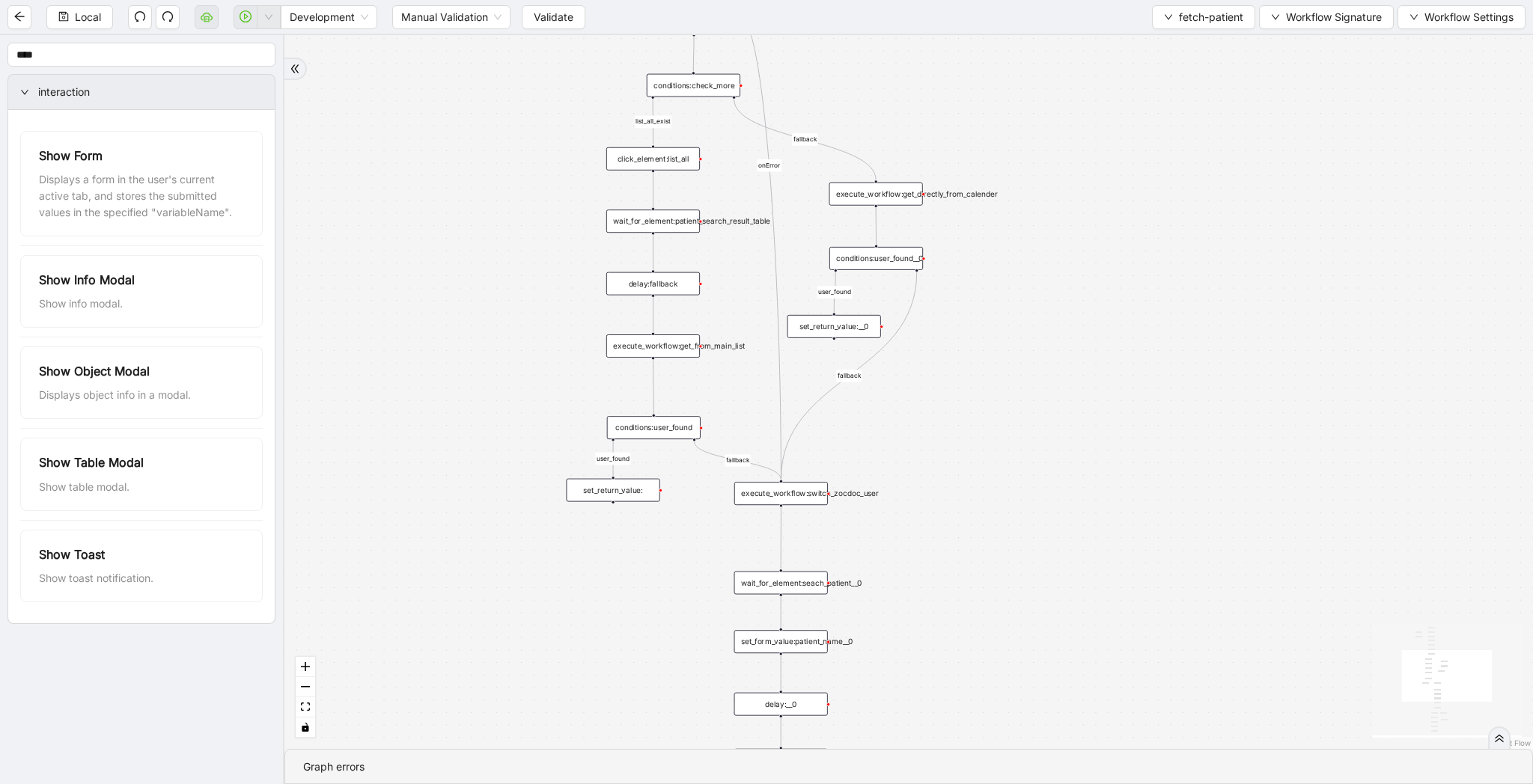
drag, startPoint x: 576, startPoint y: 464, endPoint x: 576, endPoint y: 655, distance: 191.0
click at [576, 655] on div "list_all_exist fallback list_all_exist onError fallback fallback fallback user_…" at bounding box center [909, 392] width 1248 height 714
click at [81, 21] on span "Local" at bounding box center [88, 16] width 26 height 16
click at [101, 20] on button "Local" at bounding box center [79, 17] width 66 height 24
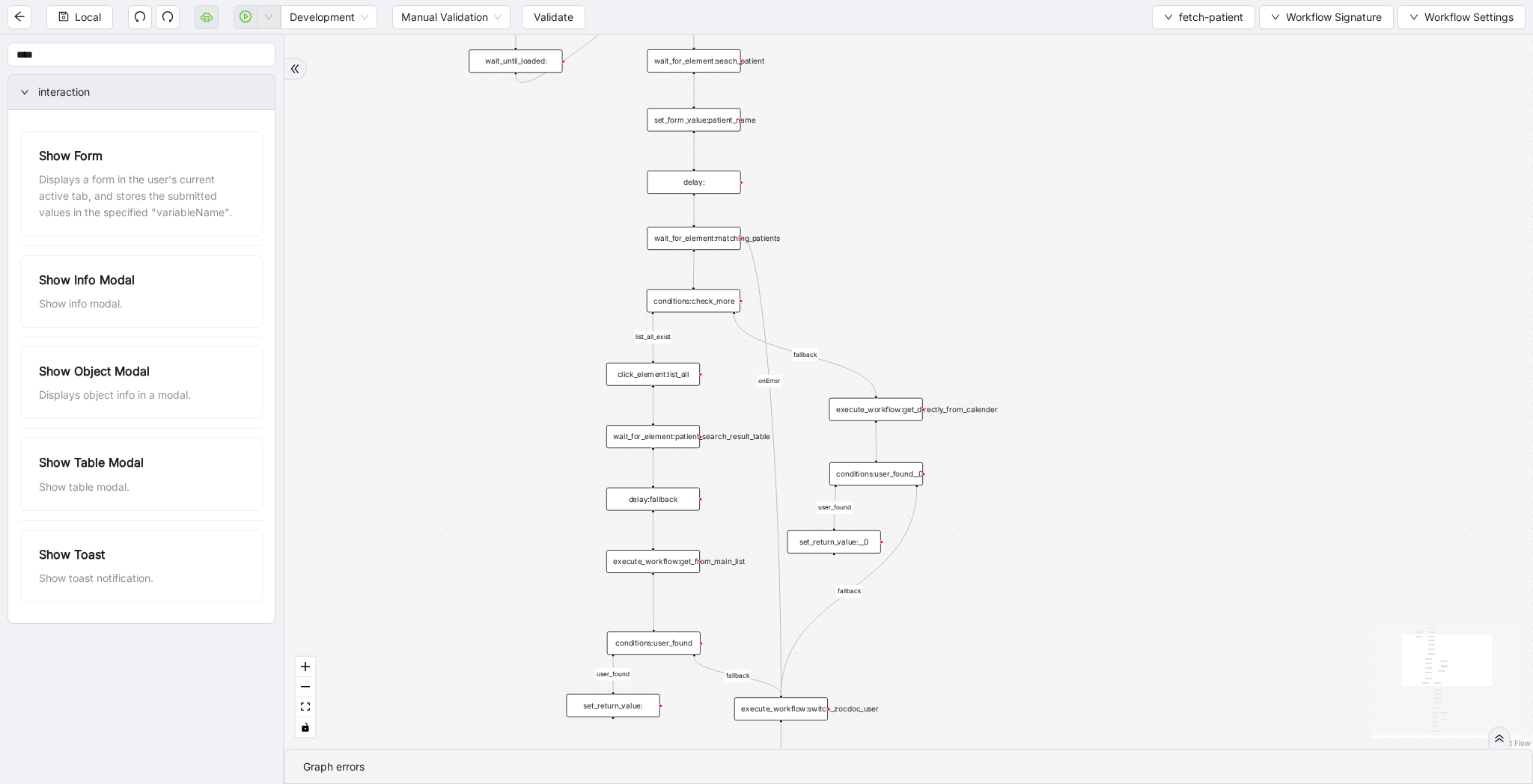
drag, startPoint x: 508, startPoint y: 202, endPoint x: 507, endPoint y: 417, distance: 215.0
click at [507, 417] on div "list_all_exist fallback list_all_exist onError fallback fallback fallback user_…" at bounding box center [909, 392] width 1248 height 714
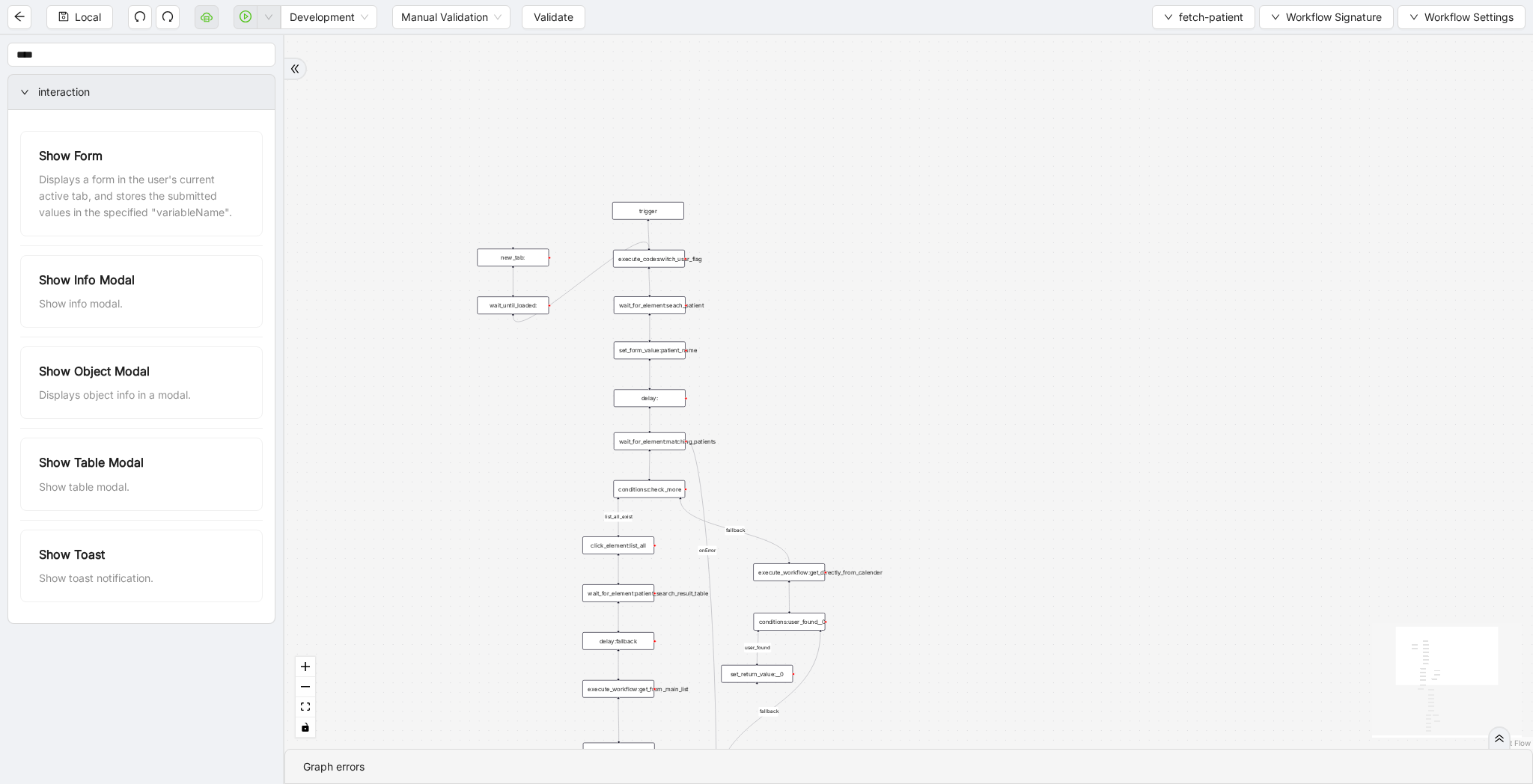
drag, startPoint x: 401, startPoint y: 181, endPoint x: 401, endPoint y: 342, distance: 161.0
click at [401, 342] on div "list_all_exist fallback list_all_exist onError fallback fallback fallback user_…" at bounding box center [909, 392] width 1248 height 714
click at [90, 21] on span "Local" at bounding box center [88, 16] width 26 height 16
click at [573, 21] on span "Validate" at bounding box center [554, 16] width 40 height 16
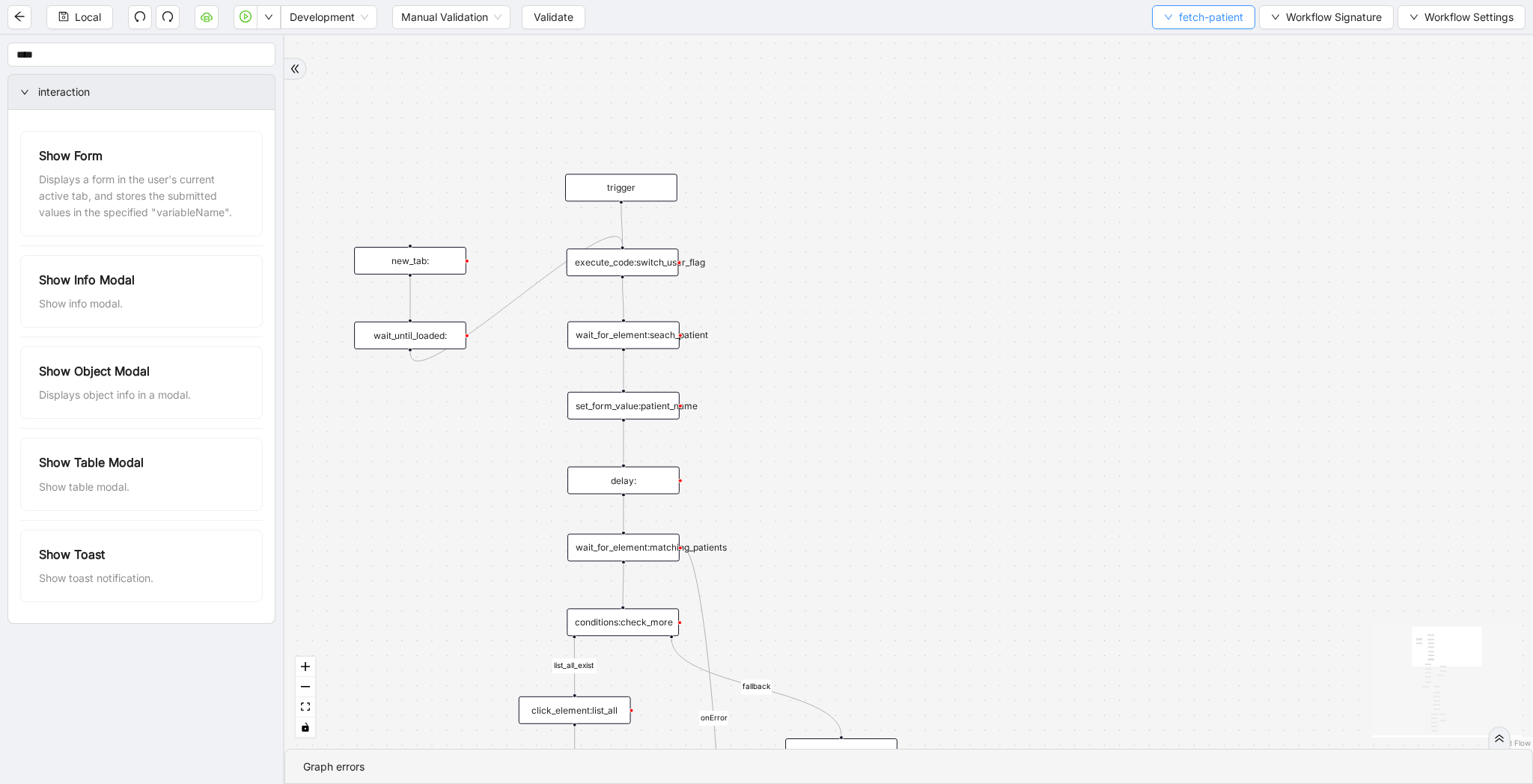
click at [1179, 22] on span "fetch-patient" at bounding box center [1211, 16] width 64 height 16
click at [1170, 38] on span "Select" at bounding box center [1200, 46] width 79 height 16
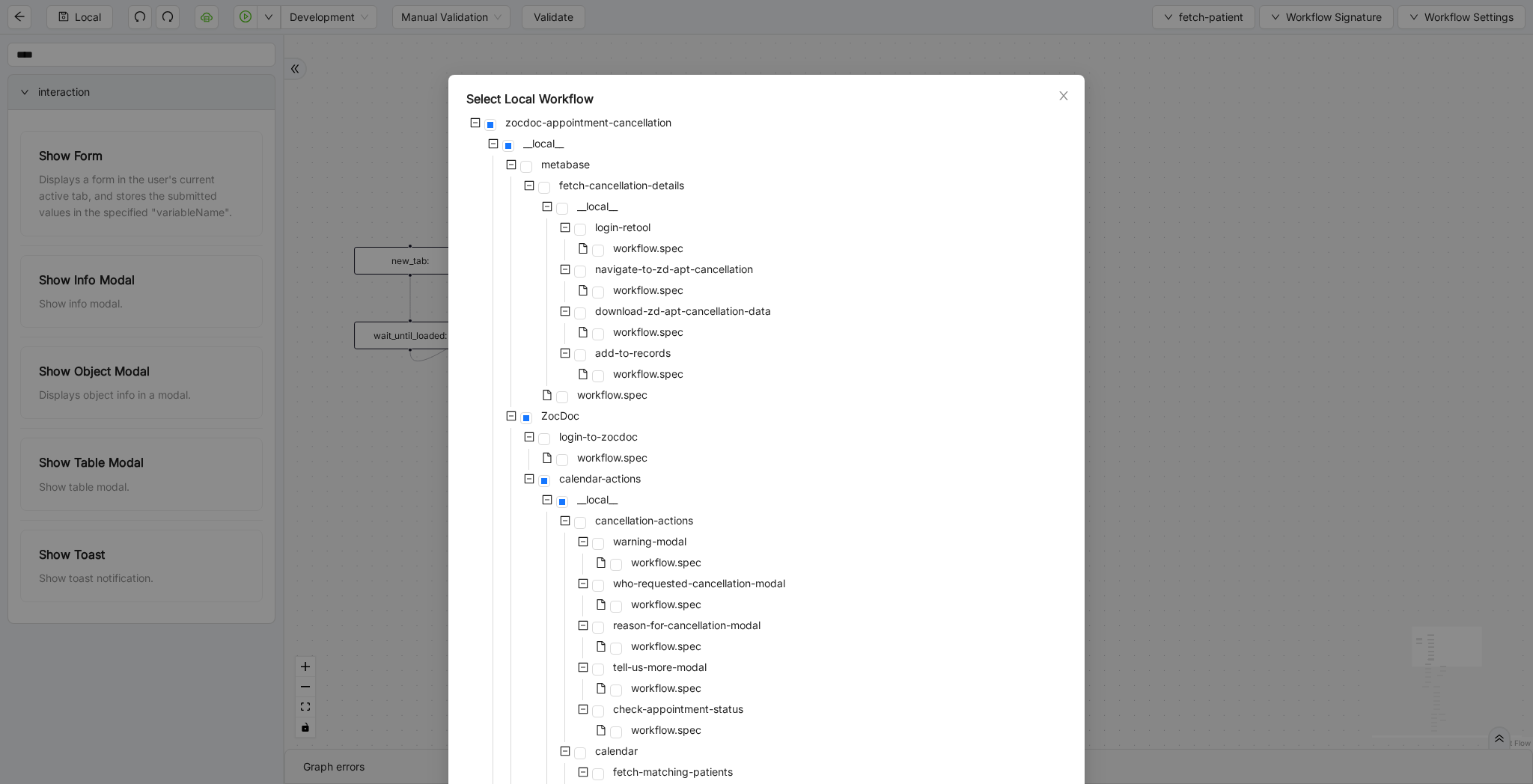
click at [1159, 321] on div "Select Local Workflow zocdoc-appointment-cancellation __local__ metabase fetch-…" at bounding box center [766, 392] width 1533 height 784
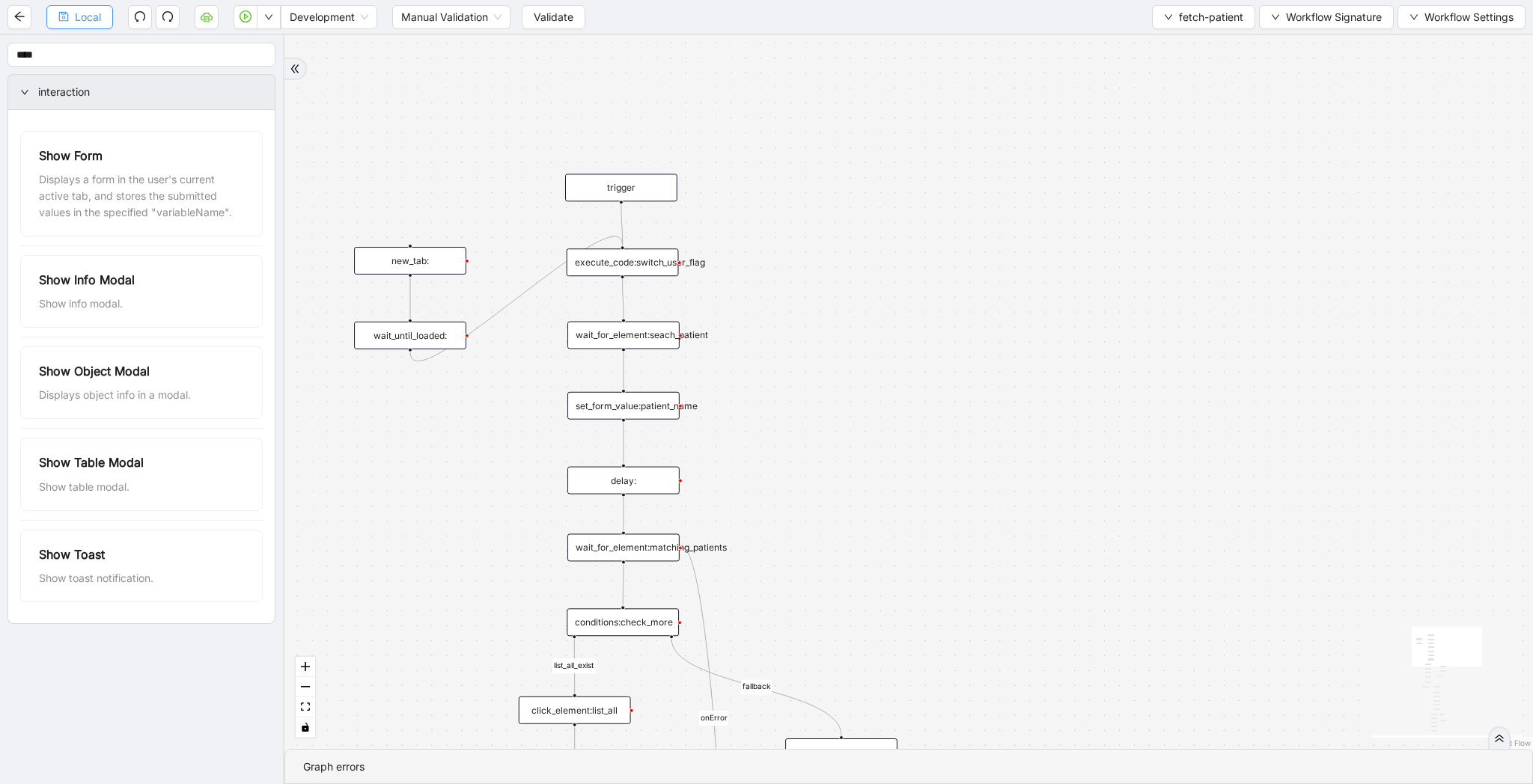
click at [82, 11] on span "Local" at bounding box center [88, 16] width 26 height 16
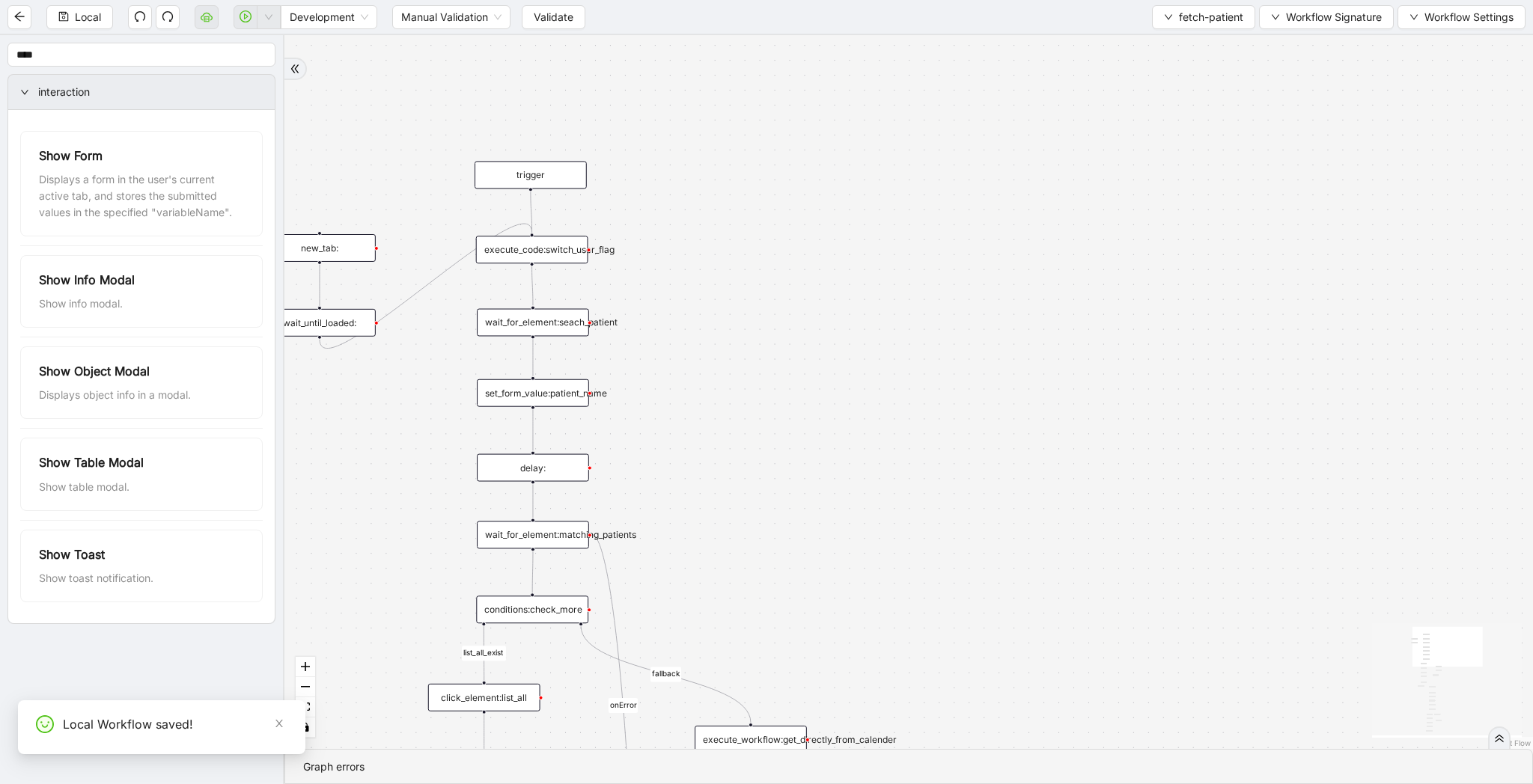
drag, startPoint x: 967, startPoint y: 537, endPoint x: 876, endPoint y: 525, distance: 91.8
click at [876, 525] on div "list_all_exist fallback list_all_exist onError fallback fallback fallback user_…" at bounding box center [909, 392] width 1248 height 714
click at [1192, 10] on span "fetch-patient" at bounding box center [1211, 16] width 64 height 16
click at [1184, 39] on span "Select" at bounding box center [1200, 46] width 79 height 16
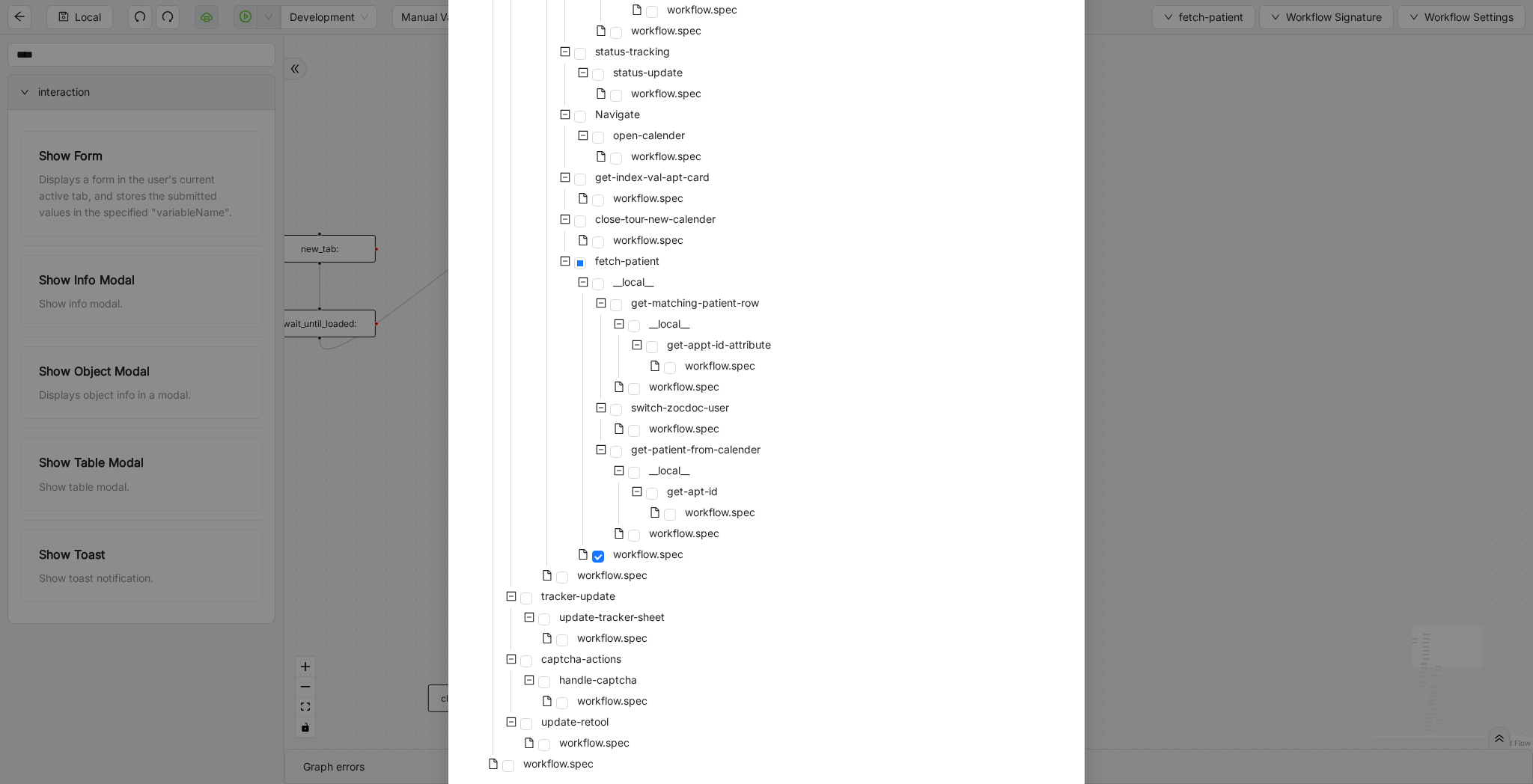
scroll to position [925, 0]
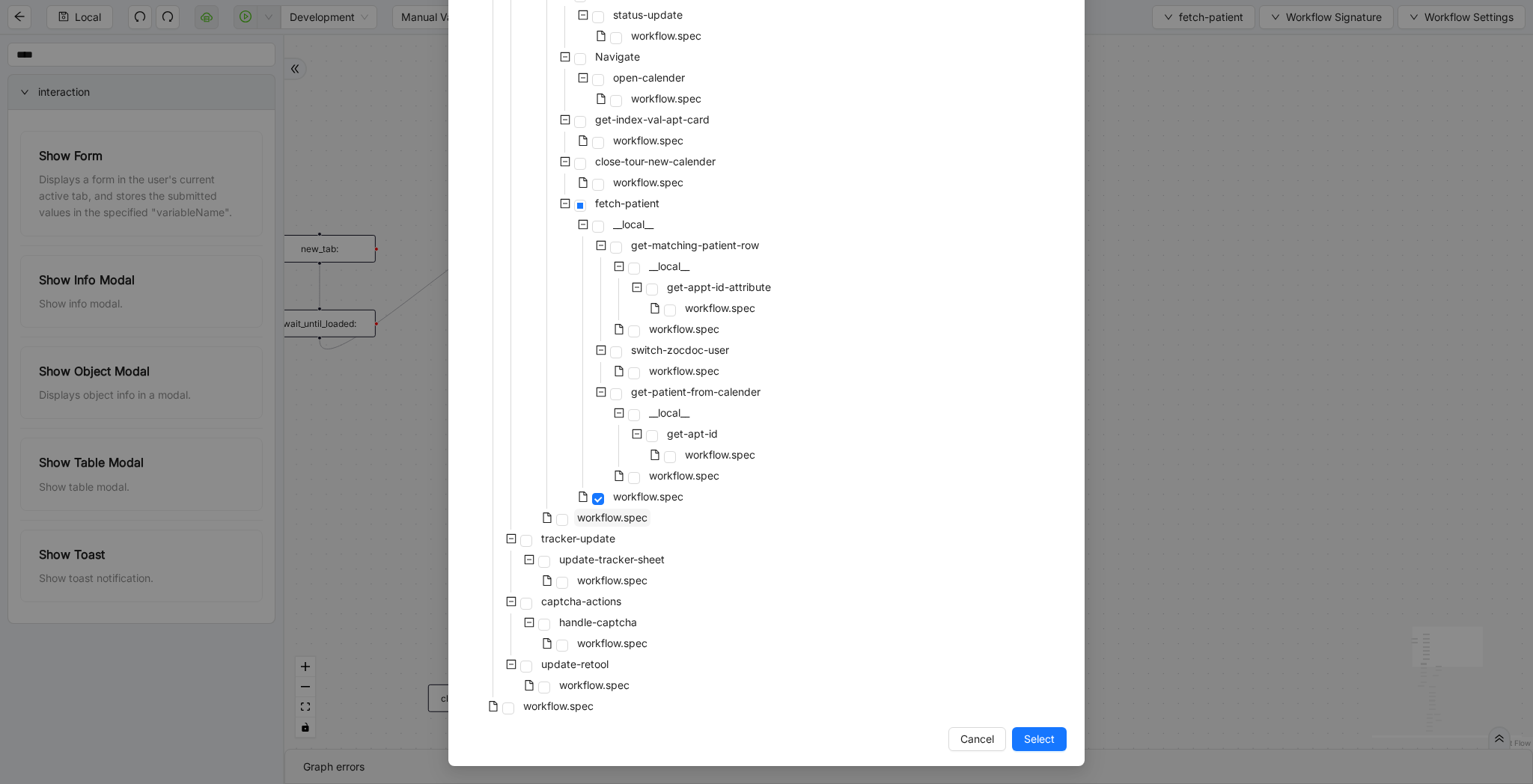
click at [610, 516] on span "workflow.spec" at bounding box center [612, 518] width 71 height 13
click at [1028, 733] on span "Select" at bounding box center [1039, 738] width 31 height 16
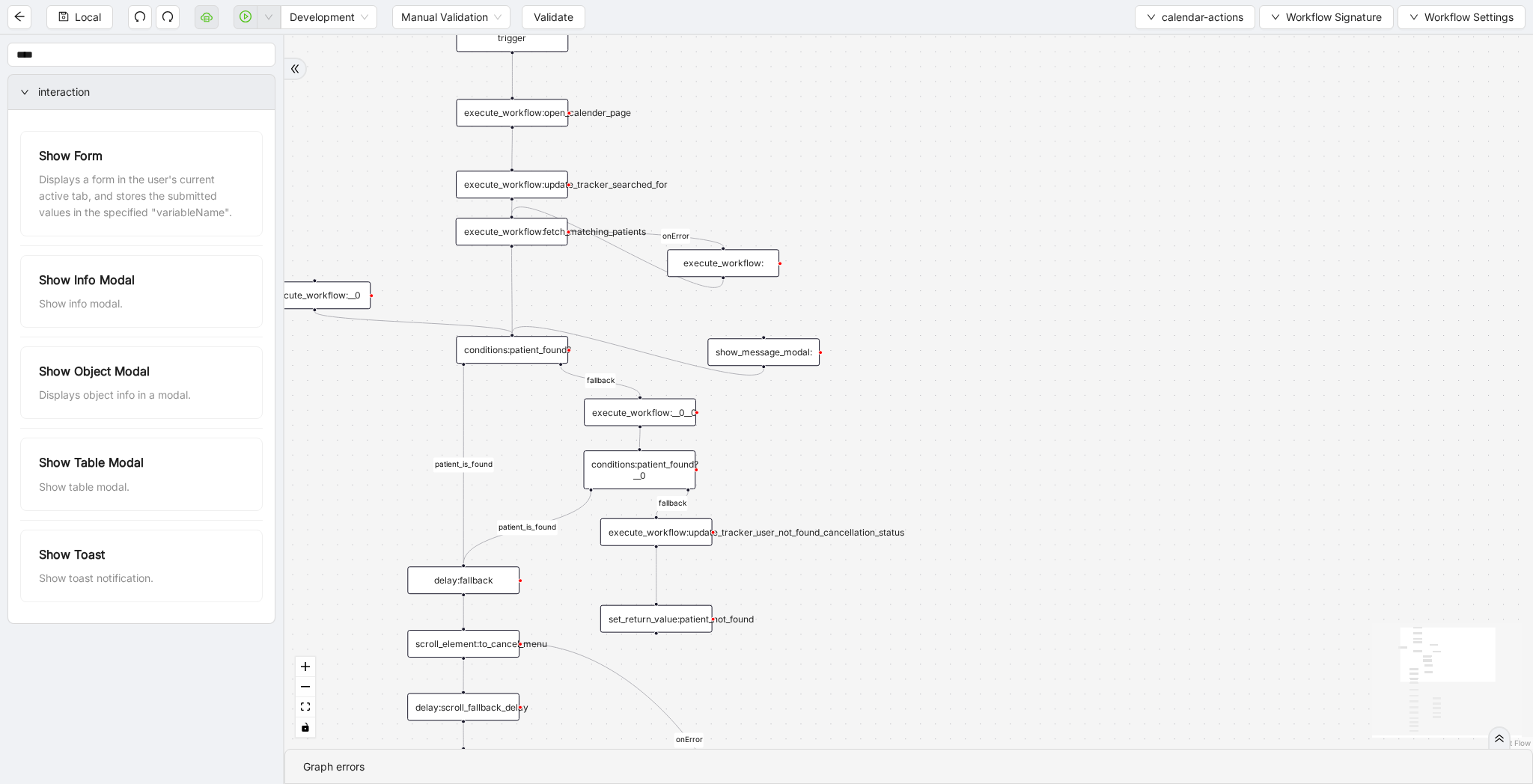
drag, startPoint x: 966, startPoint y: 719, endPoint x: 936, endPoint y: 390, distance: 330.4
click at [936, 390] on div "patient_is_found onError onError onError onError fallback patient_is_found fall…" at bounding box center [909, 392] width 1248 height 714
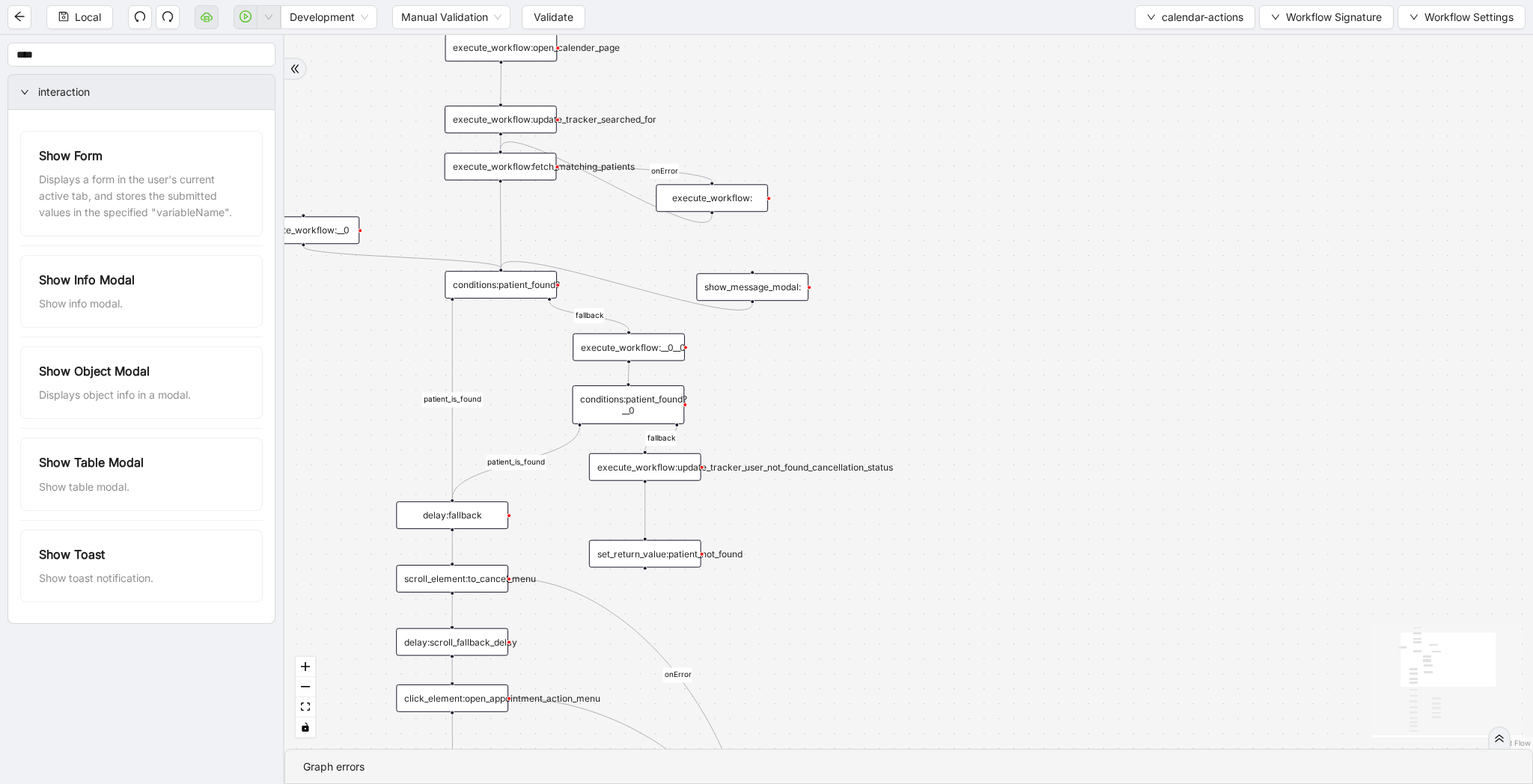
drag, startPoint x: 936, startPoint y: 390, endPoint x: 996, endPoint y: 429, distance: 71.6
click at [996, 429] on div "patient_is_found onError onError onError onError fallback patient_is_found fall…" at bounding box center [909, 392] width 1248 height 714
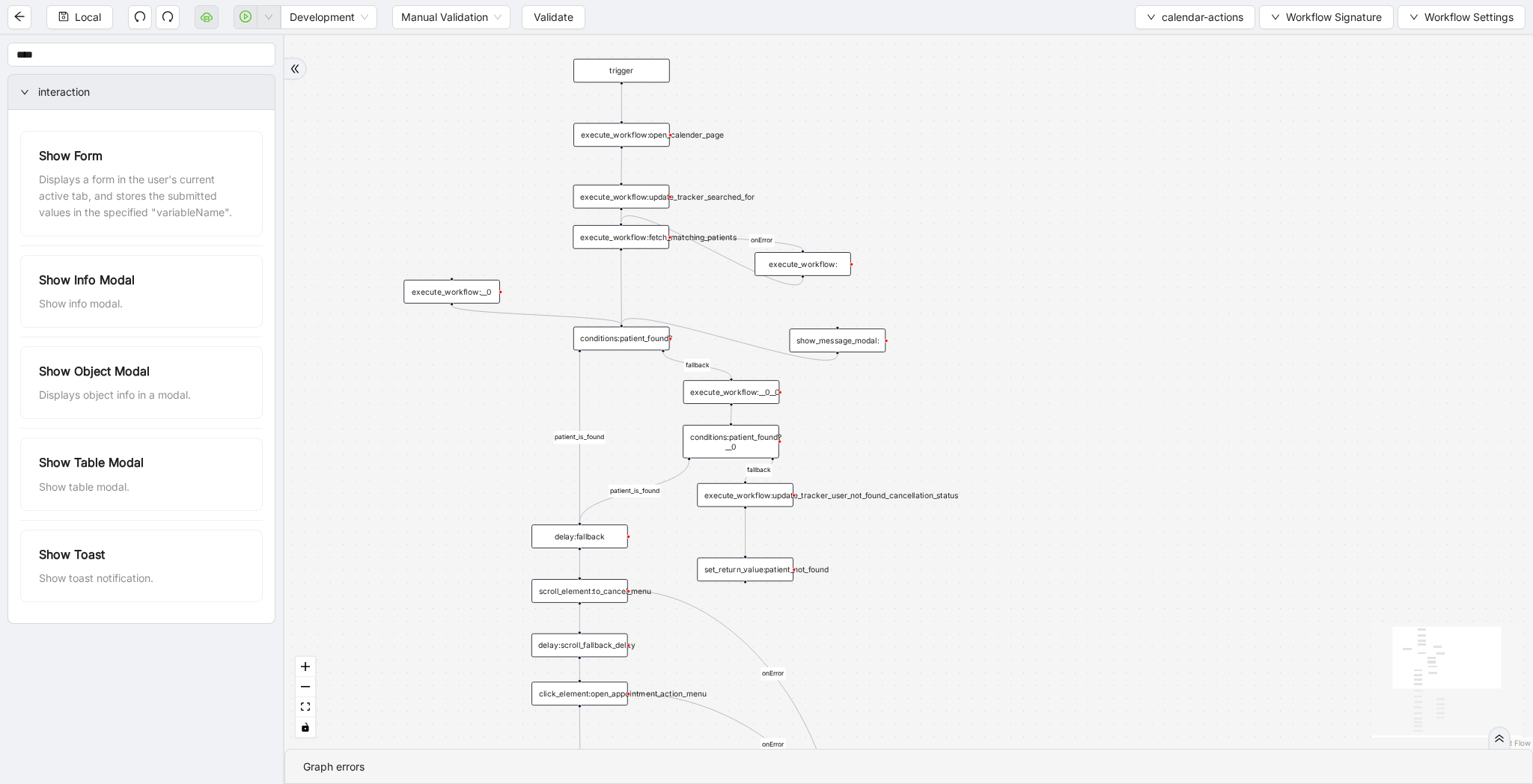
click at [429, 297] on div "execute_workflow:__0" at bounding box center [451, 292] width 96 height 24
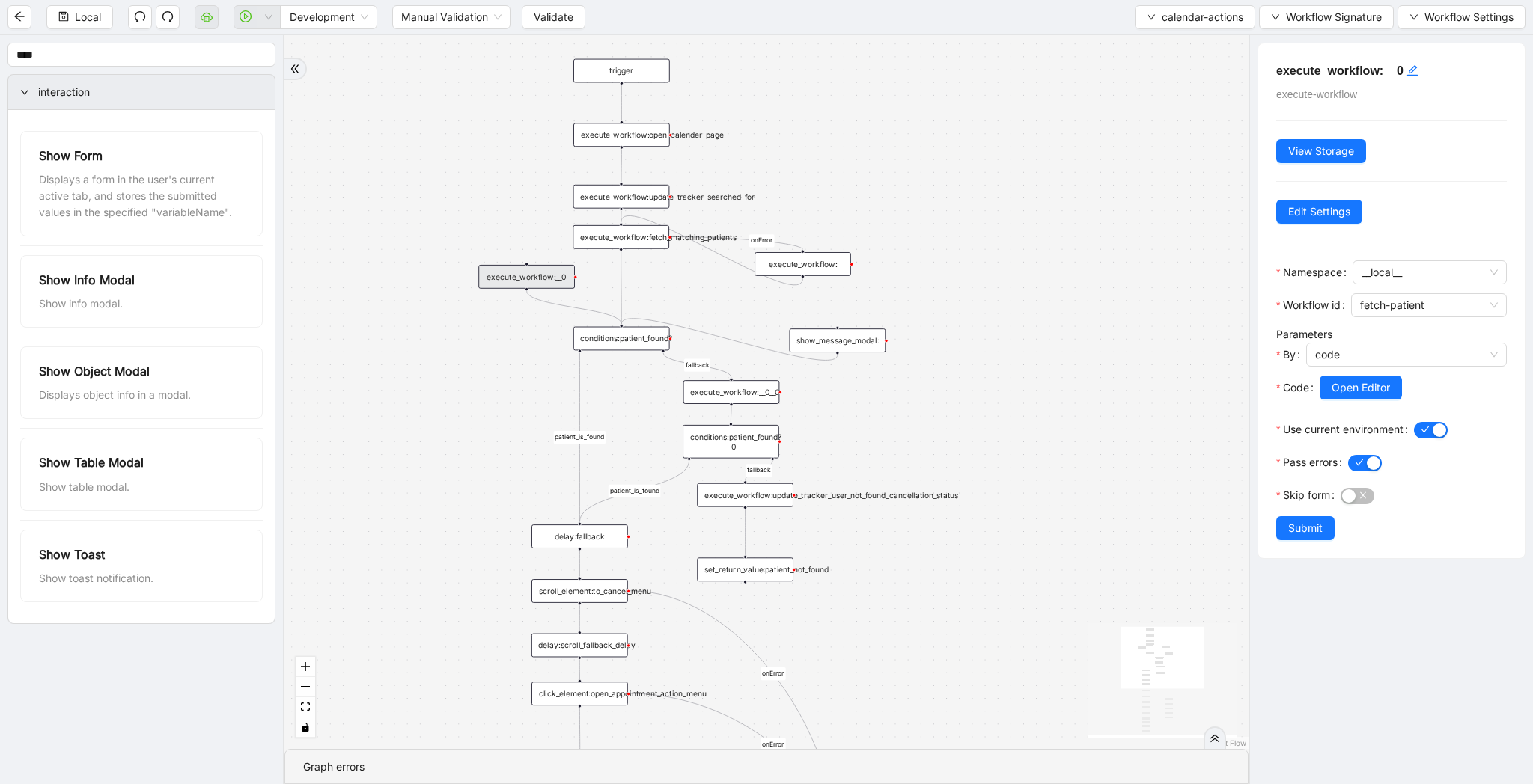
drag, startPoint x: 478, startPoint y: 291, endPoint x: 555, endPoint y: 277, distance: 78.3
click at [555, 277] on div "execute_workflow:__0" at bounding box center [526, 277] width 96 height 24
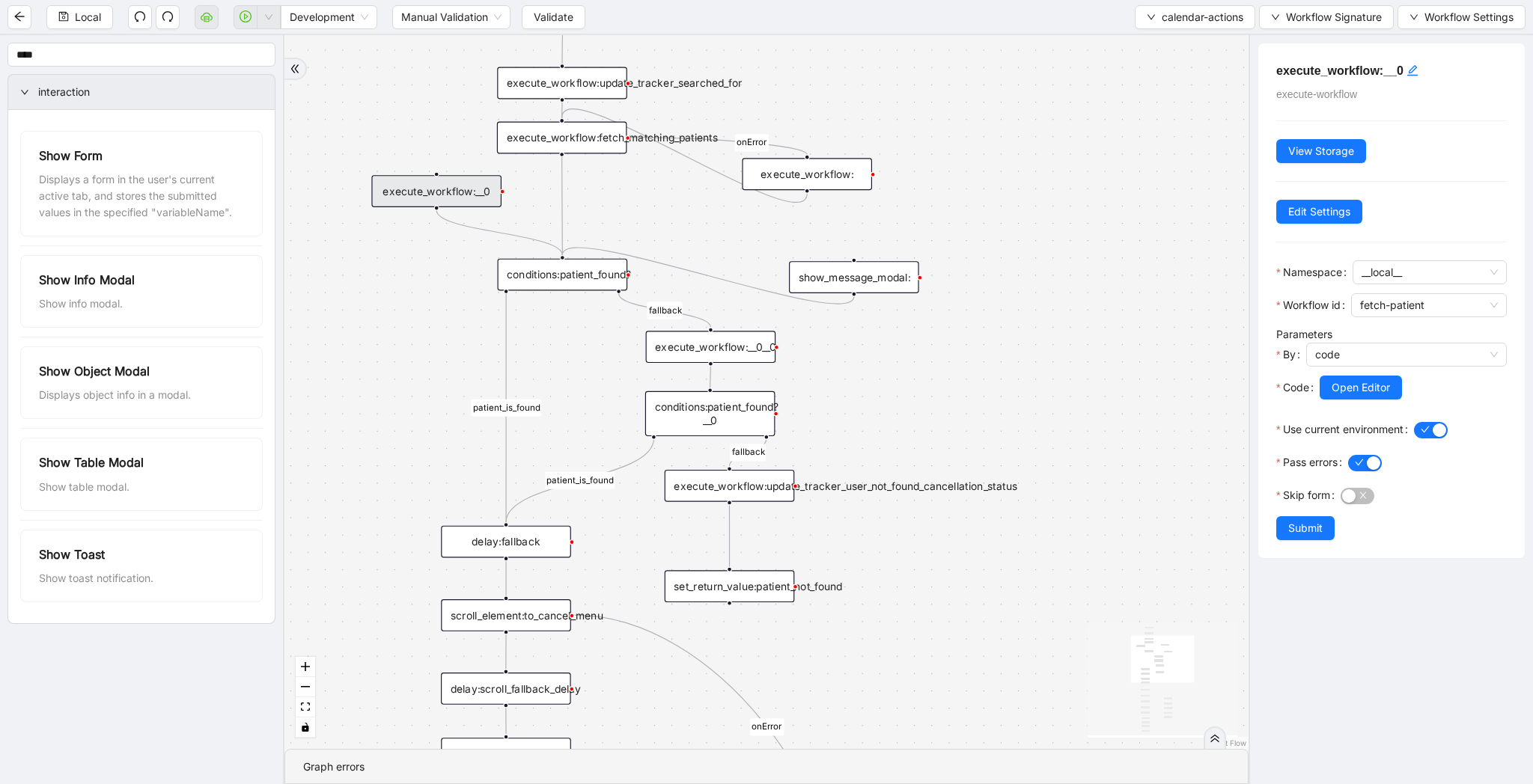
click at [757, 487] on div "execute_workflow:update_tracker_user_not_found_cancellation_status" at bounding box center [729, 486] width 130 height 32
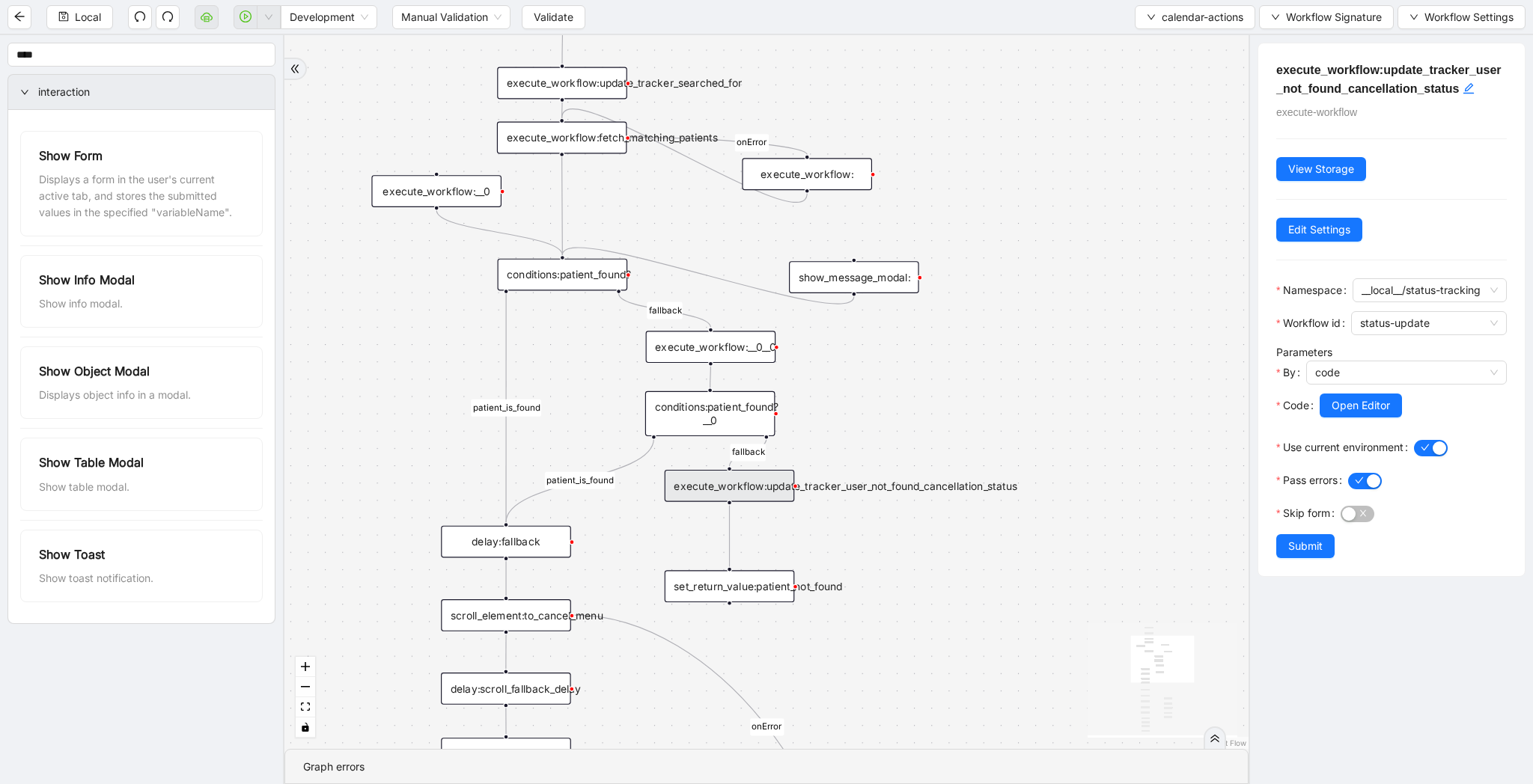
click at [907, 617] on div "patient_is_found onError onError onError onError fallback patient_is_found fall…" at bounding box center [766, 392] width 964 height 714
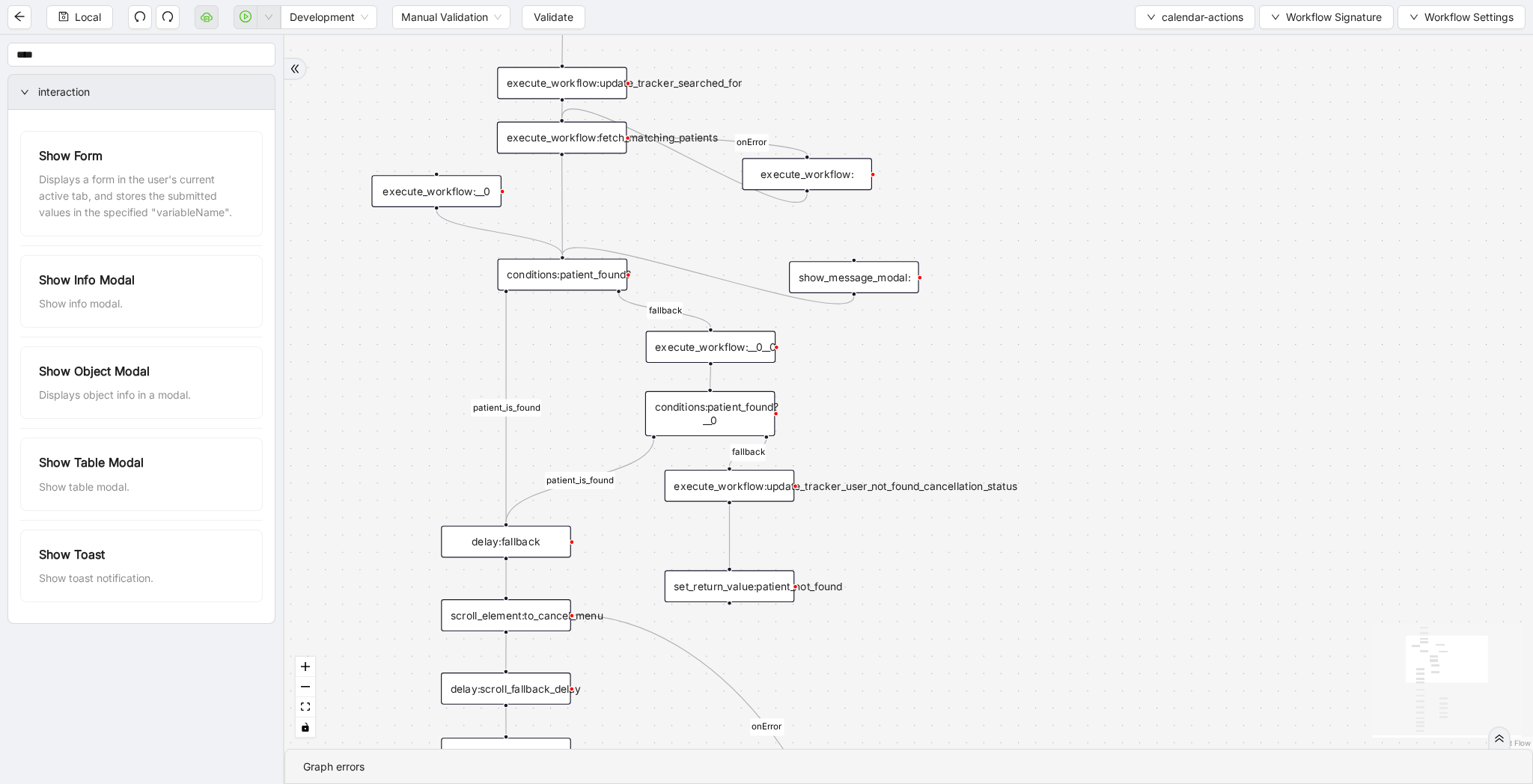
click at [746, 352] on div "execute_workflow:__0__0" at bounding box center [710, 346] width 130 height 32
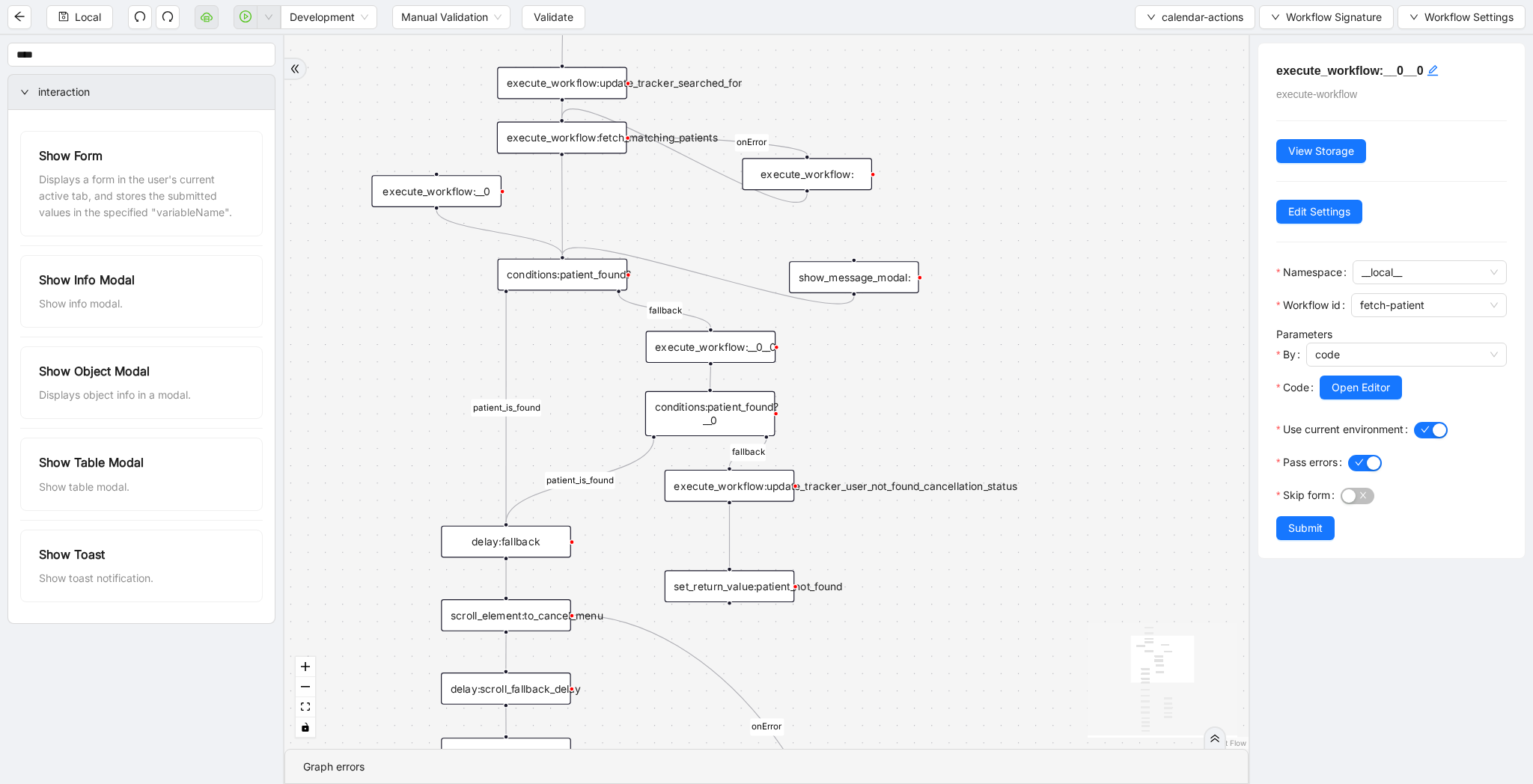
click at [586, 272] on div "conditions:patient_found?" at bounding box center [562, 274] width 130 height 32
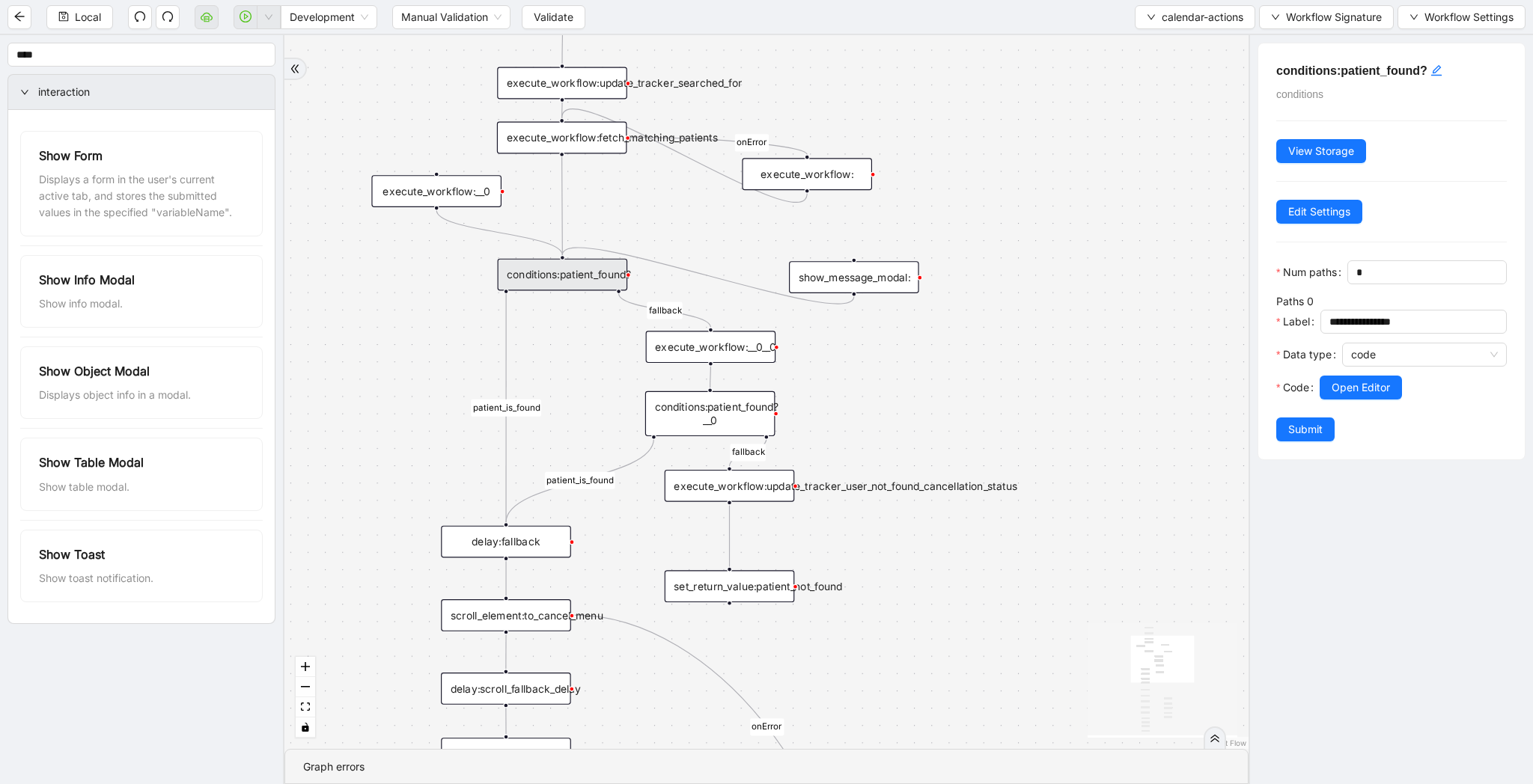
click at [765, 401] on div "conditions:patient_found?__0" at bounding box center [709, 413] width 130 height 45
click at [1340, 384] on span "Open Editor" at bounding box center [1361, 387] width 58 height 16
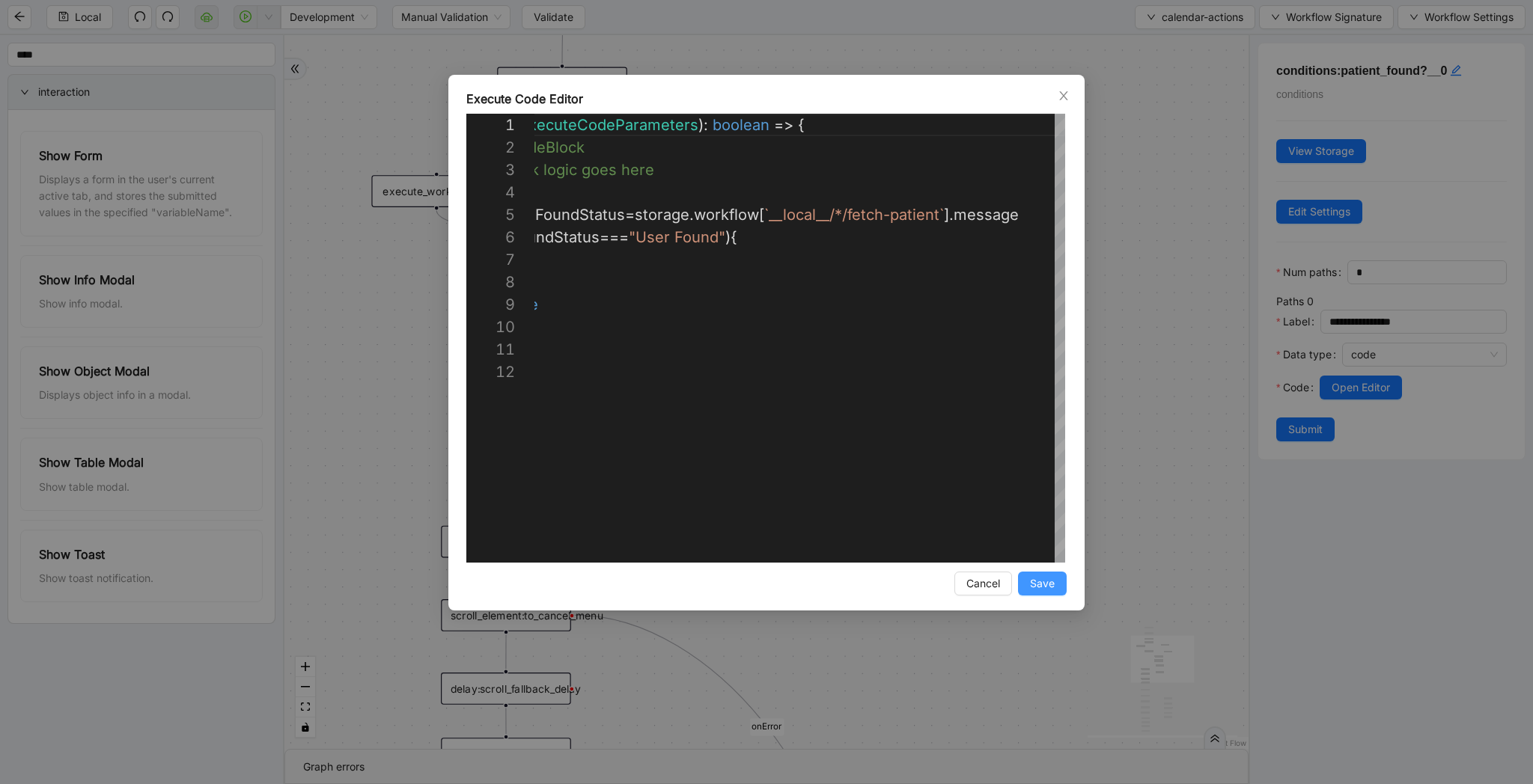
click at [1049, 581] on span "Save" at bounding box center [1042, 583] width 25 height 16
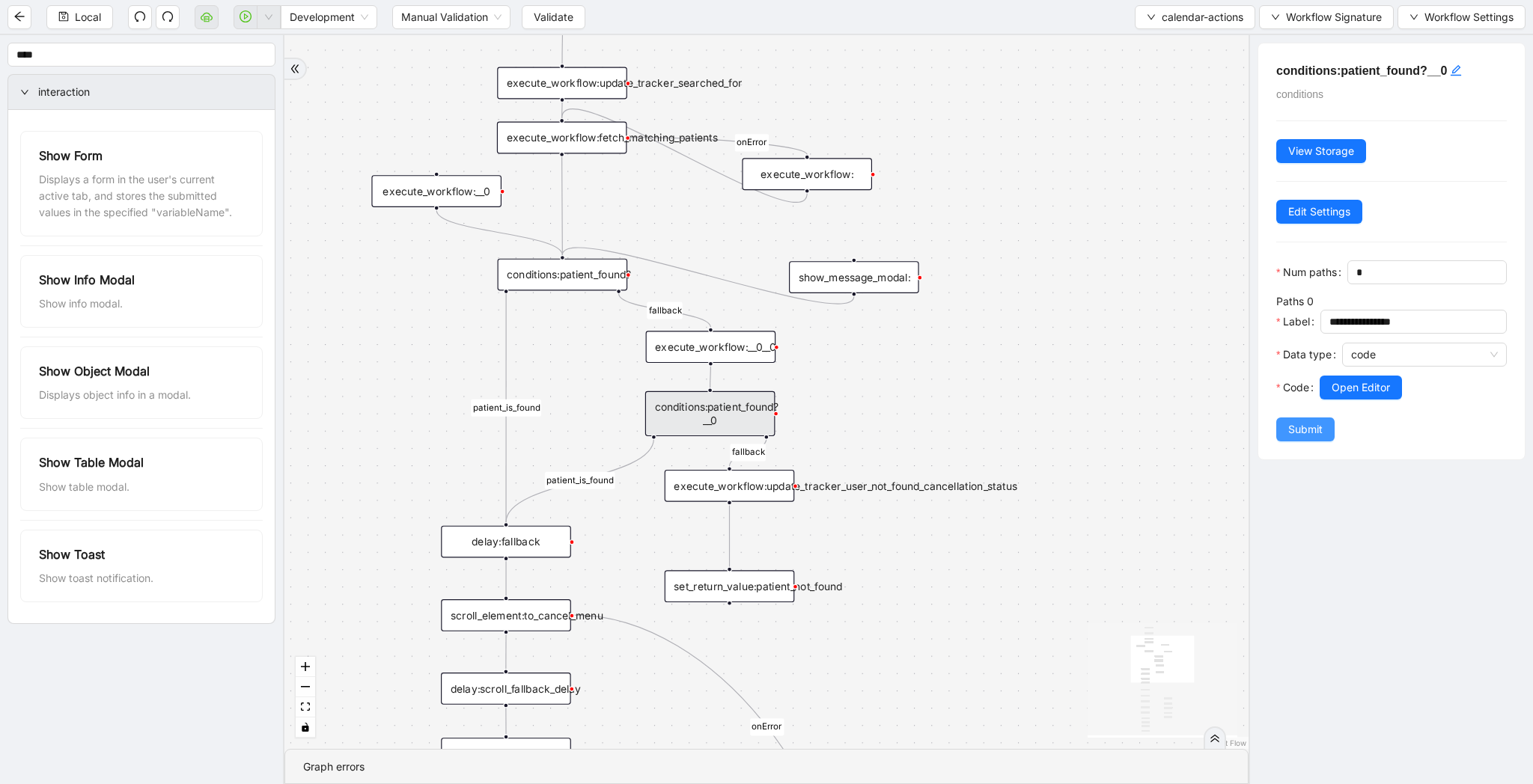
click at [1297, 433] on span "Submit" at bounding box center [1305, 429] width 34 height 16
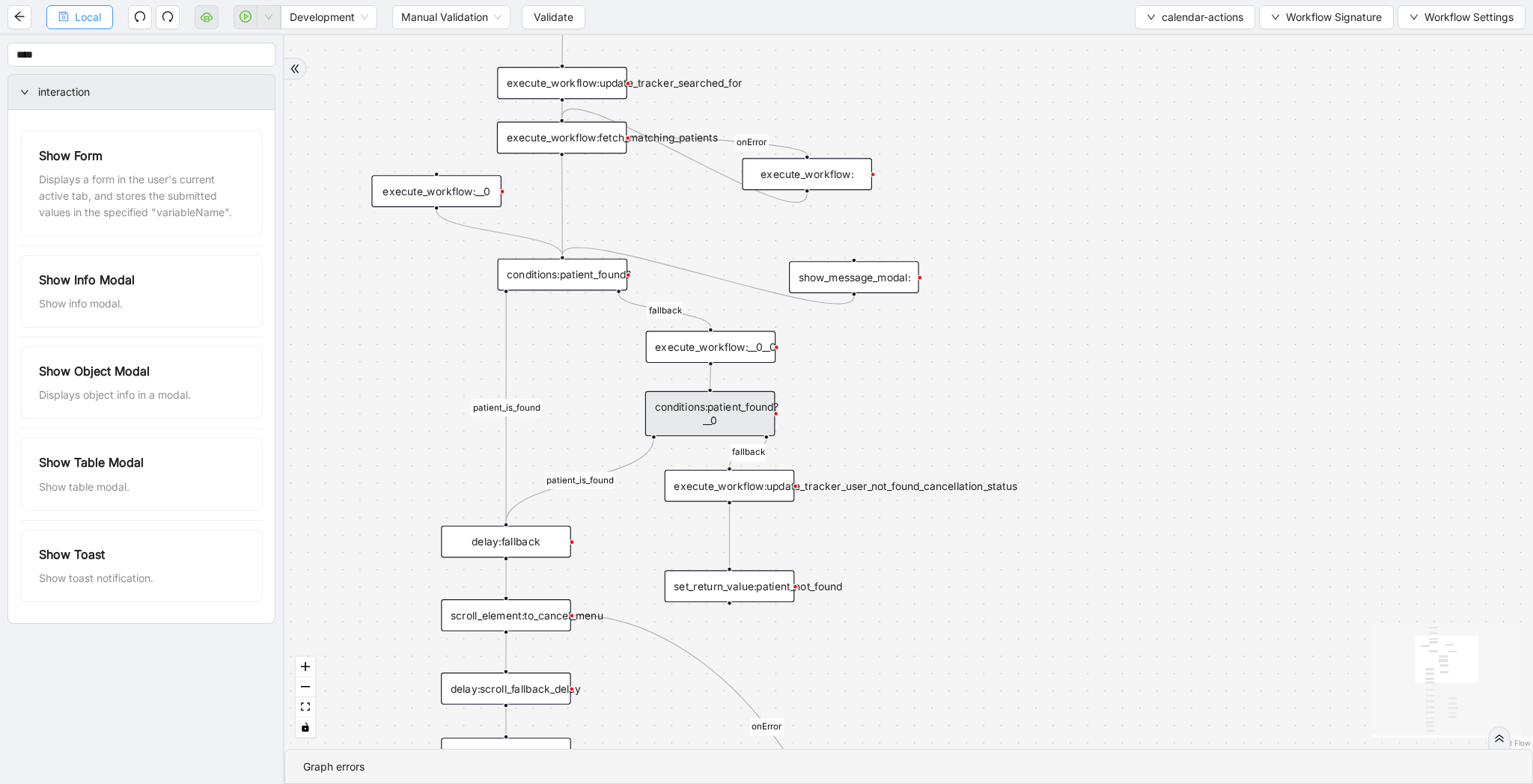
click at [68, 15] on icon "save" at bounding box center [64, 16] width 10 height 10
click at [541, 20] on span "Validate" at bounding box center [554, 16] width 40 height 16
click at [1193, 13] on span "calendar-actions" at bounding box center [1202, 16] width 82 height 16
click at [1186, 45] on span "Select" at bounding box center [1191, 46] width 98 height 16
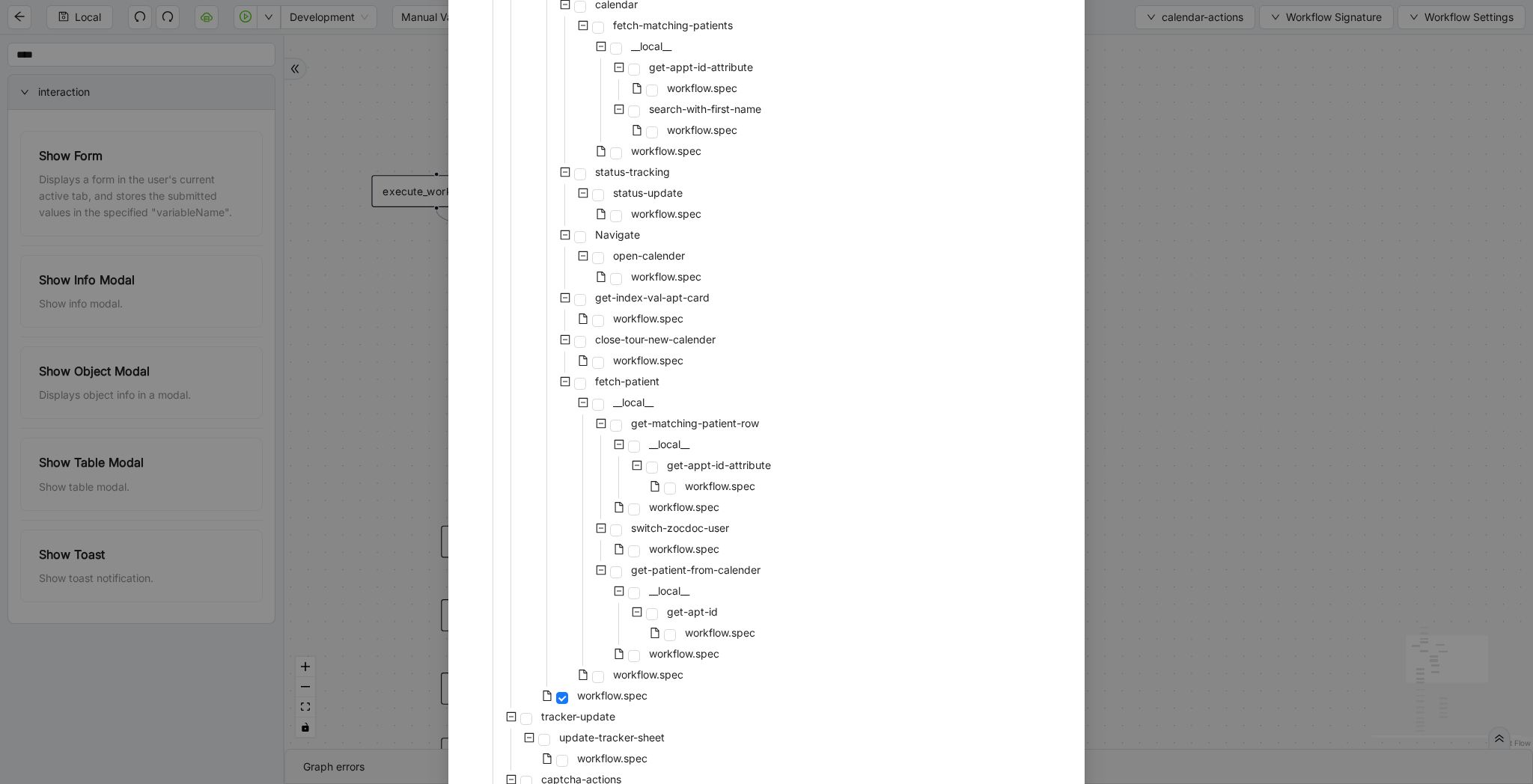
scroll to position [925, 0]
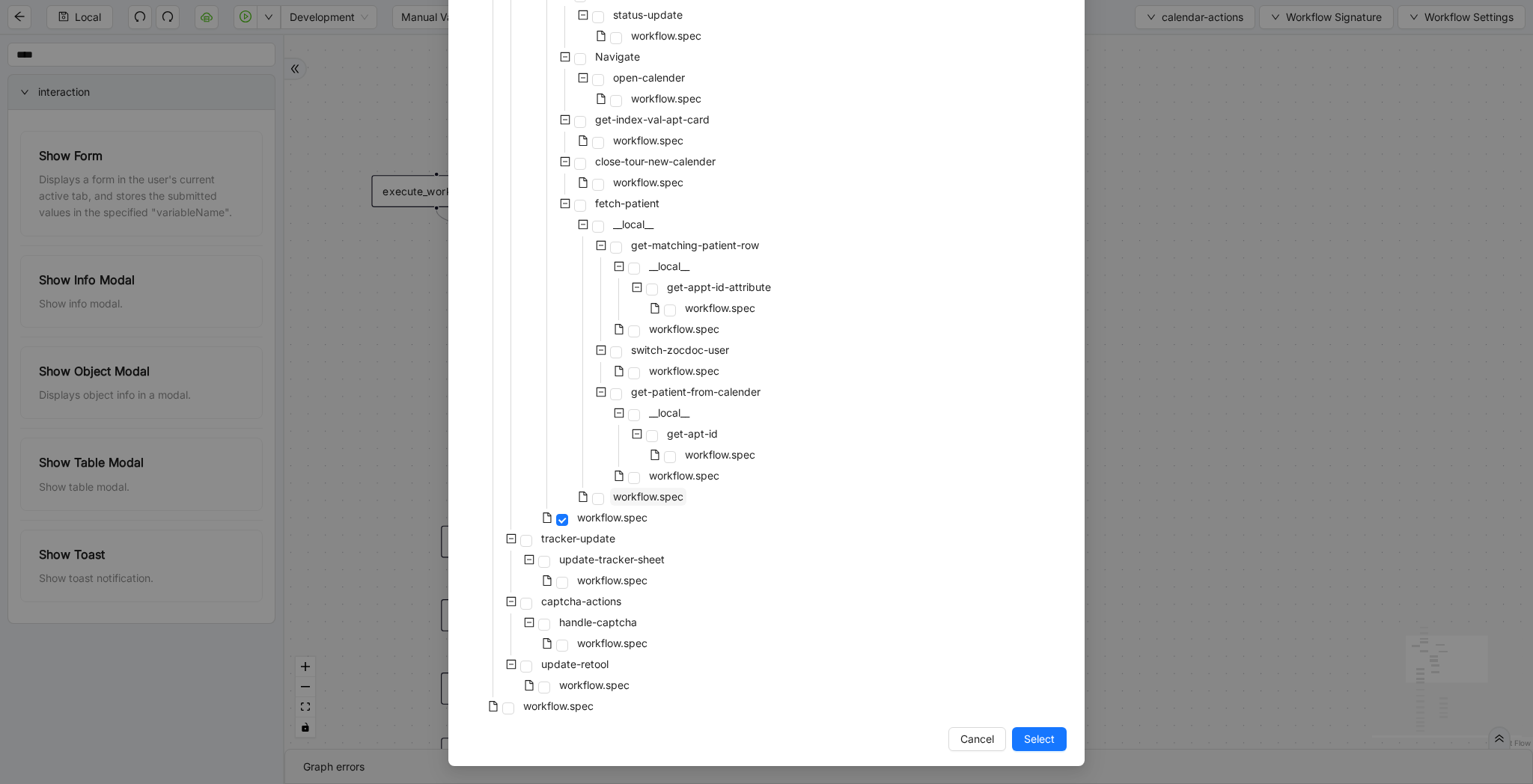
click at [644, 499] on span "workflow.spec" at bounding box center [648, 496] width 71 height 13
click at [1033, 738] on span "Select" at bounding box center [1039, 738] width 31 height 16
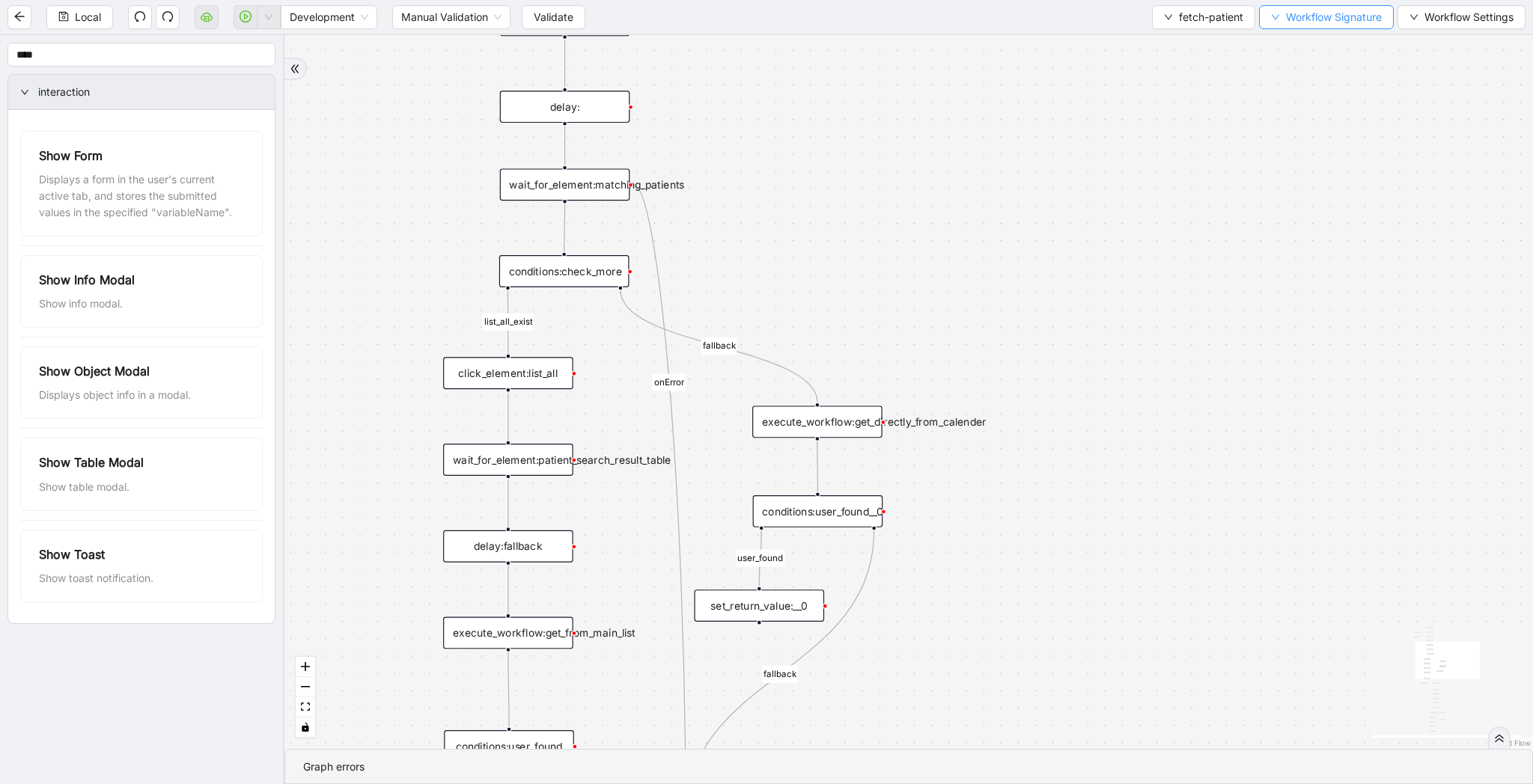
click at [1317, 22] on span "Workflow Signature" at bounding box center [1333, 16] width 95 height 16
click at [1296, 119] on span "Defaults" at bounding box center [1324, 118] width 101 height 16
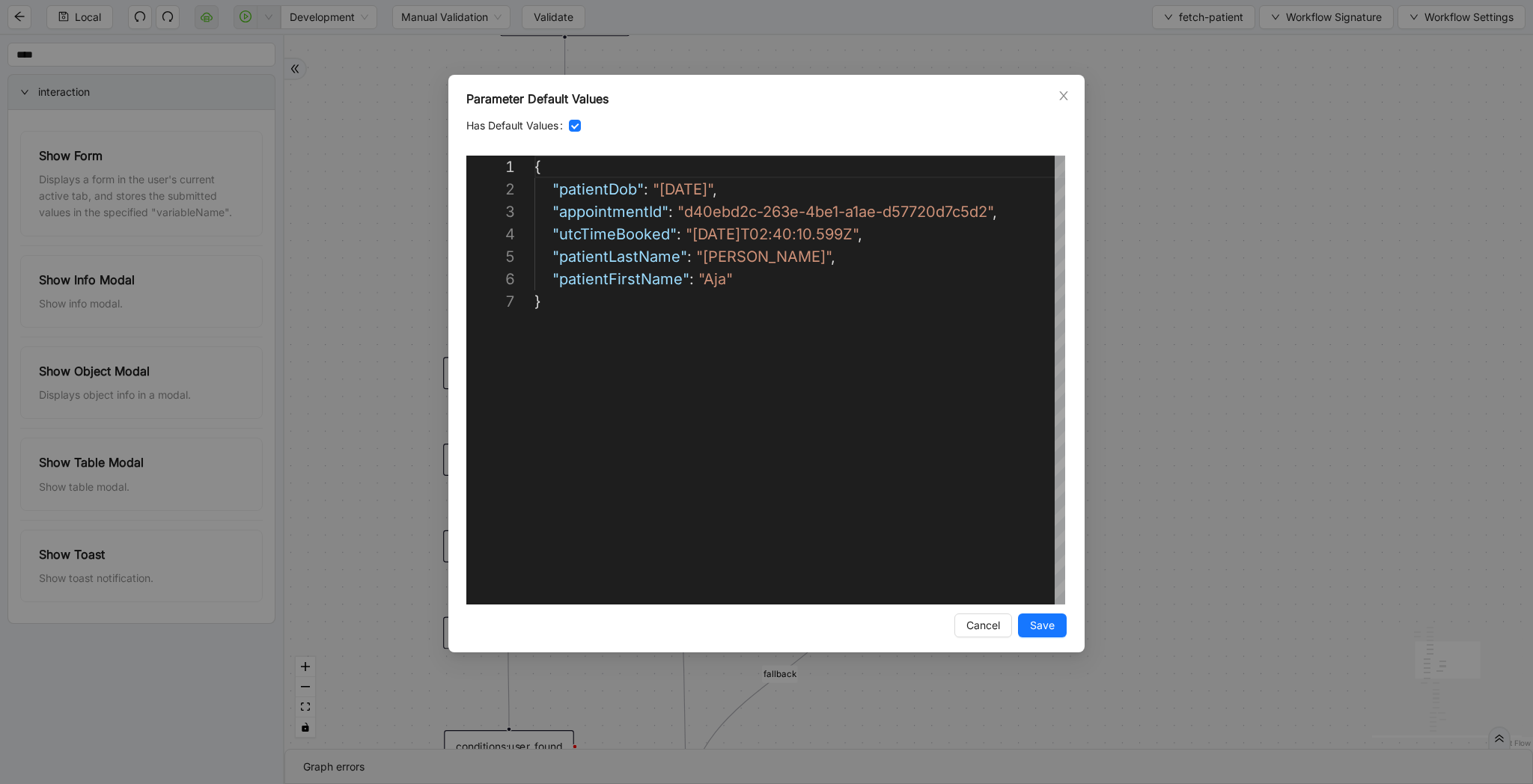
scroll to position [135, 0]
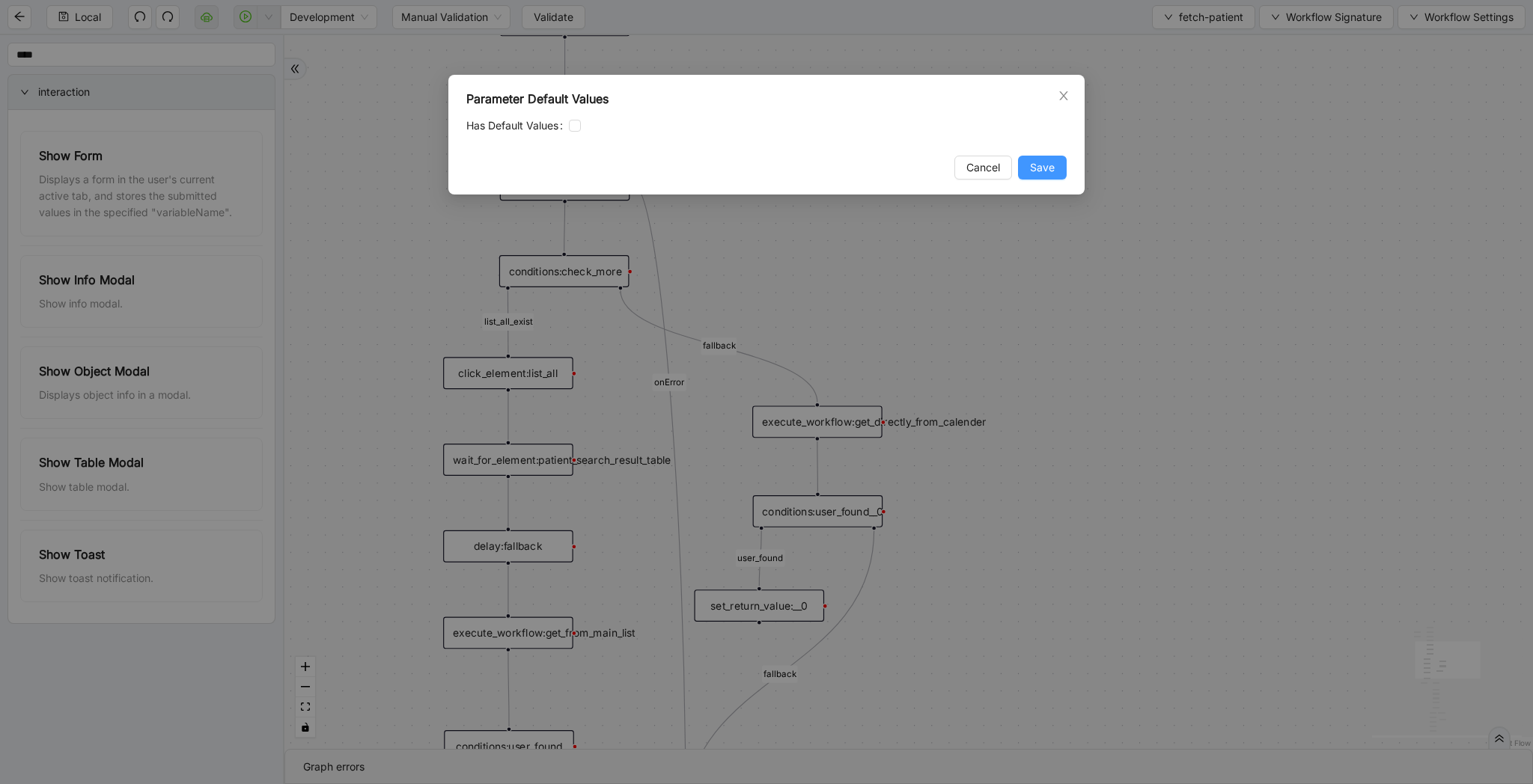
click at [1049, 167] on span "Save" at bounding box center [1042, 167] width 25 height 16
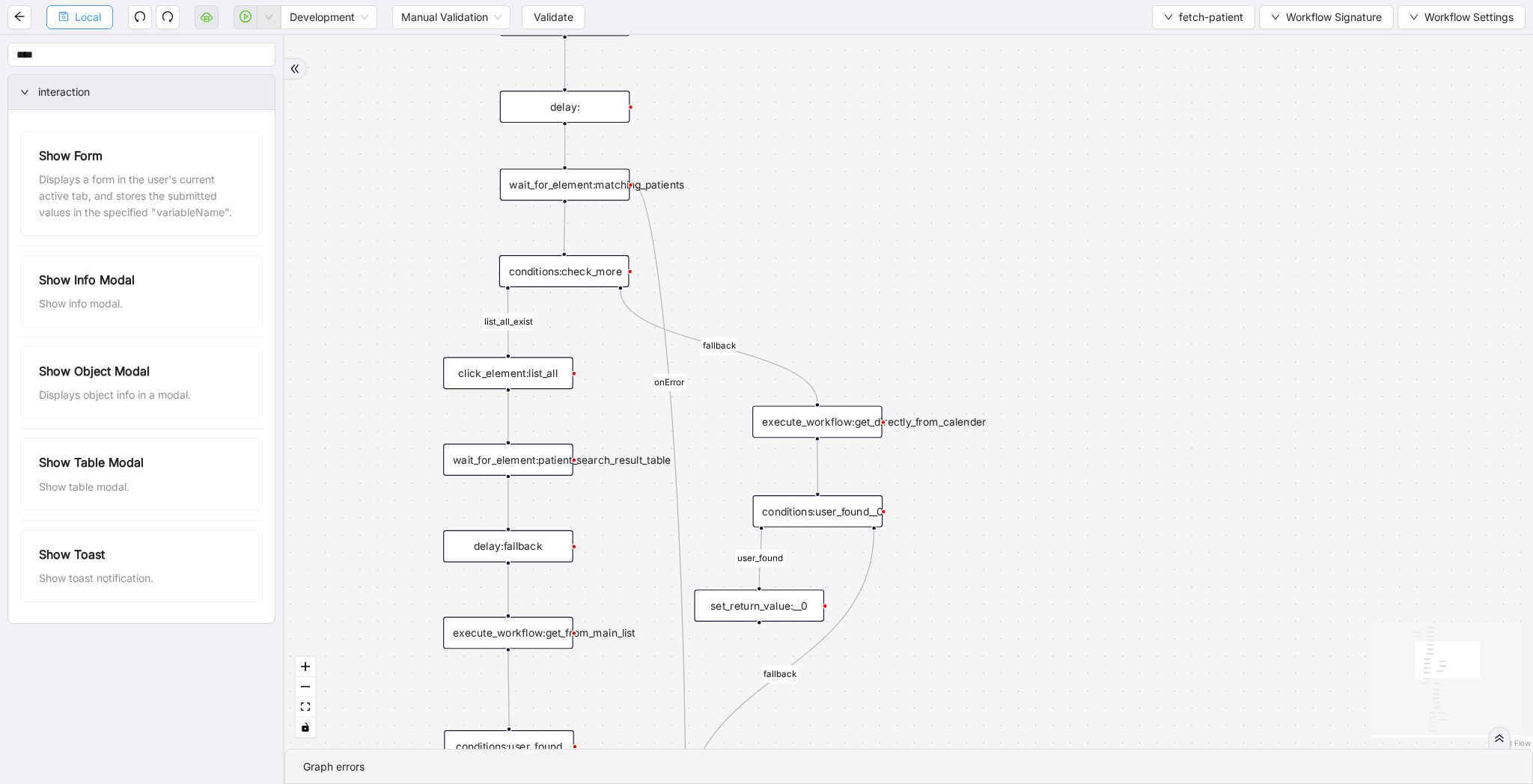
click at [90, 16] on span "Local" at bounding box center [88, 16] width 26 height 16
click at [1308, 20] on span "Workflow Signature" at bounding box center [1333, 16] width 95 height 16
click at [1103, 211] on div "list_all_exist fallback list_all_exist onError fallback fallback fallback user_…" at bounding box center [909, 392] width 1248 height 714
click at [1054, 157] on div "list_all_exist fallback list_all_exist onError fallback fallback fallback user_…" at bounding box center [909, 392] width 1248 height 714
click at [1294, 19] on span "Workflow Signature" at bounding box center [1333, 16] width 95 height 16
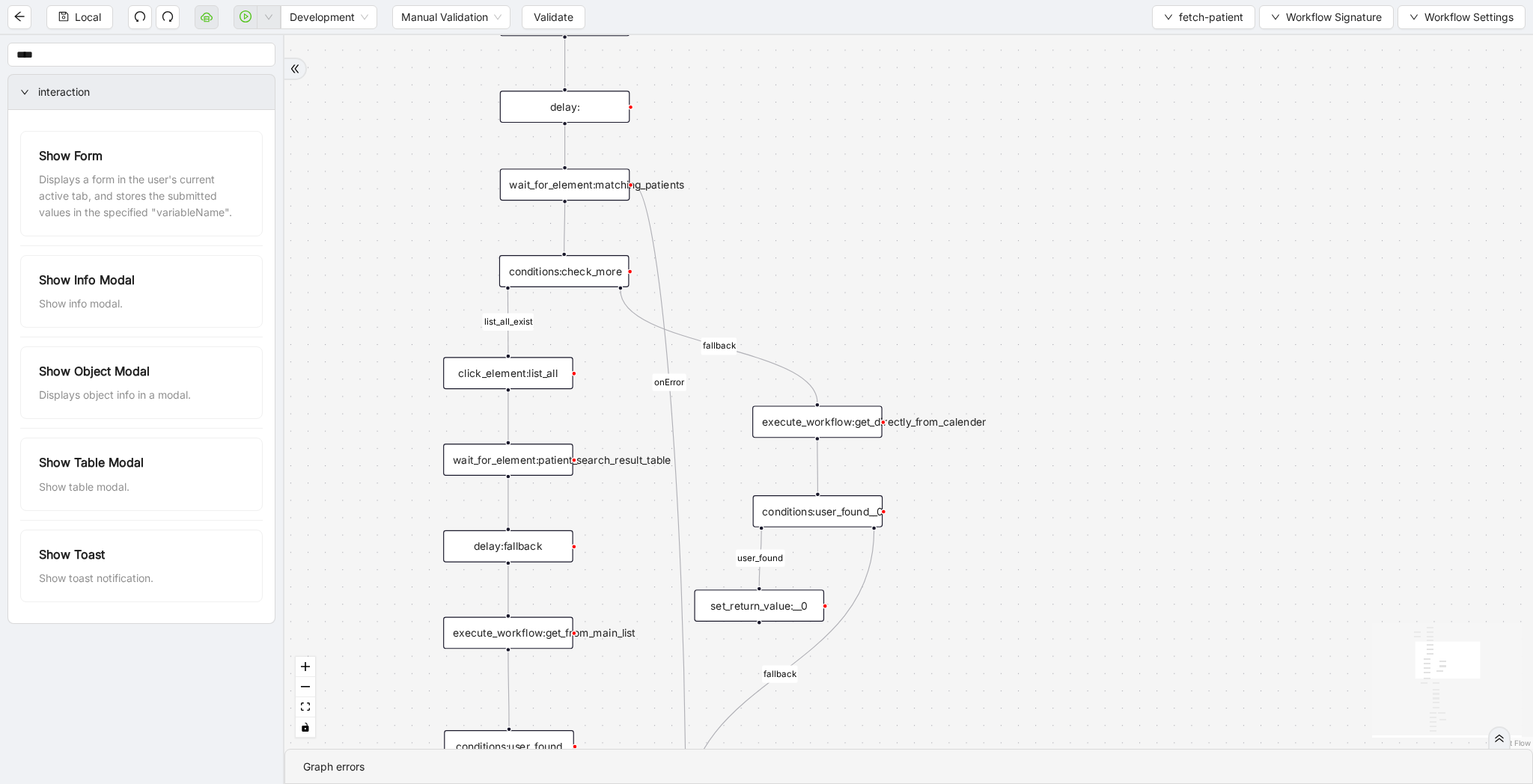
click at [1194, 29] on div "Local Development Manual Validation Validate fetch-patient Workflow Signature W…" at bounding box center [766, 16] width 1533 height 34
click at [1194, 21] on span "fetch-patient" at bounding box center [1211, 16] width 64 height 16
click at [1193, 46] on span "Select" at bounding box center [1200, 46] width 79 height 16
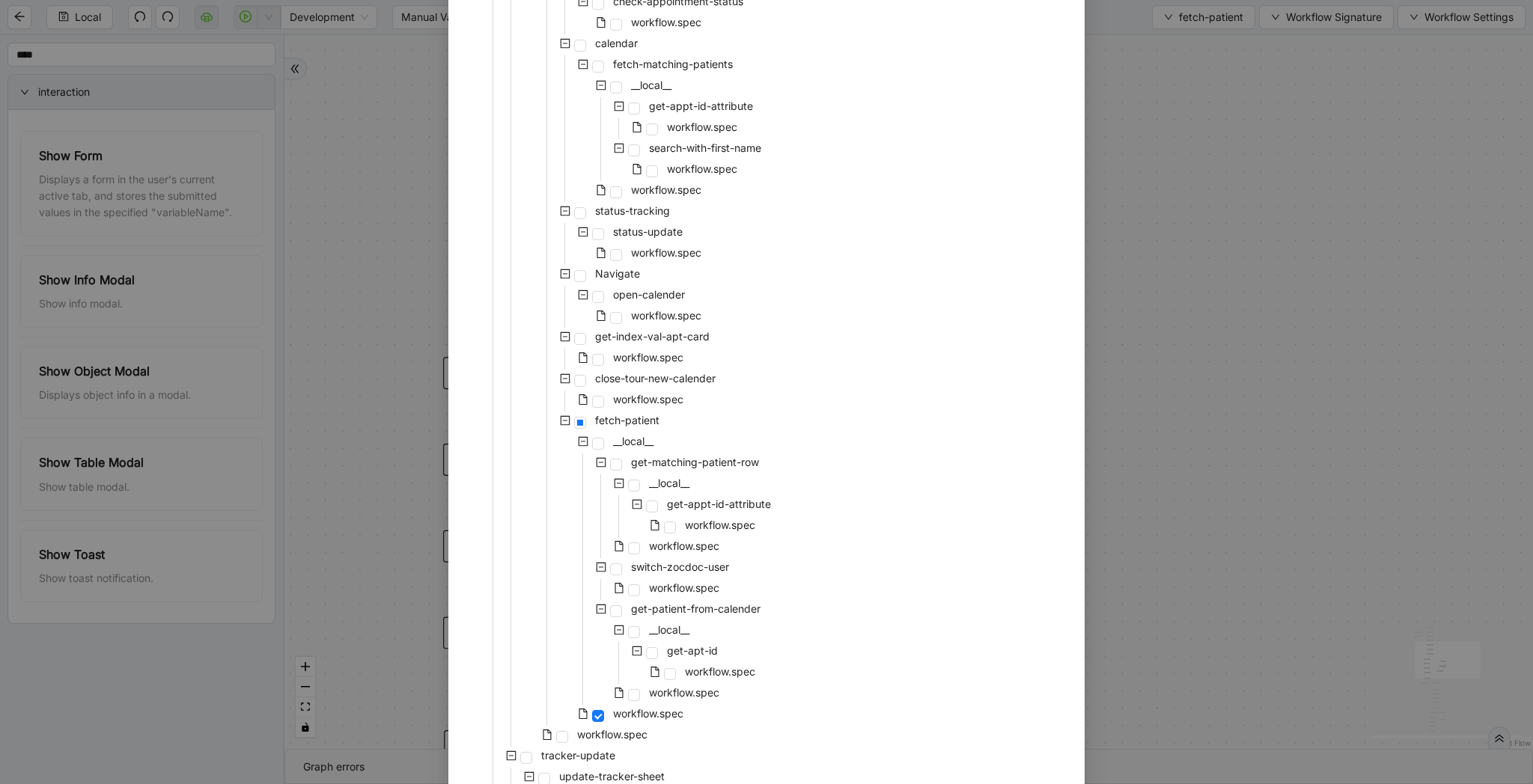
scroll to position [925, 0]
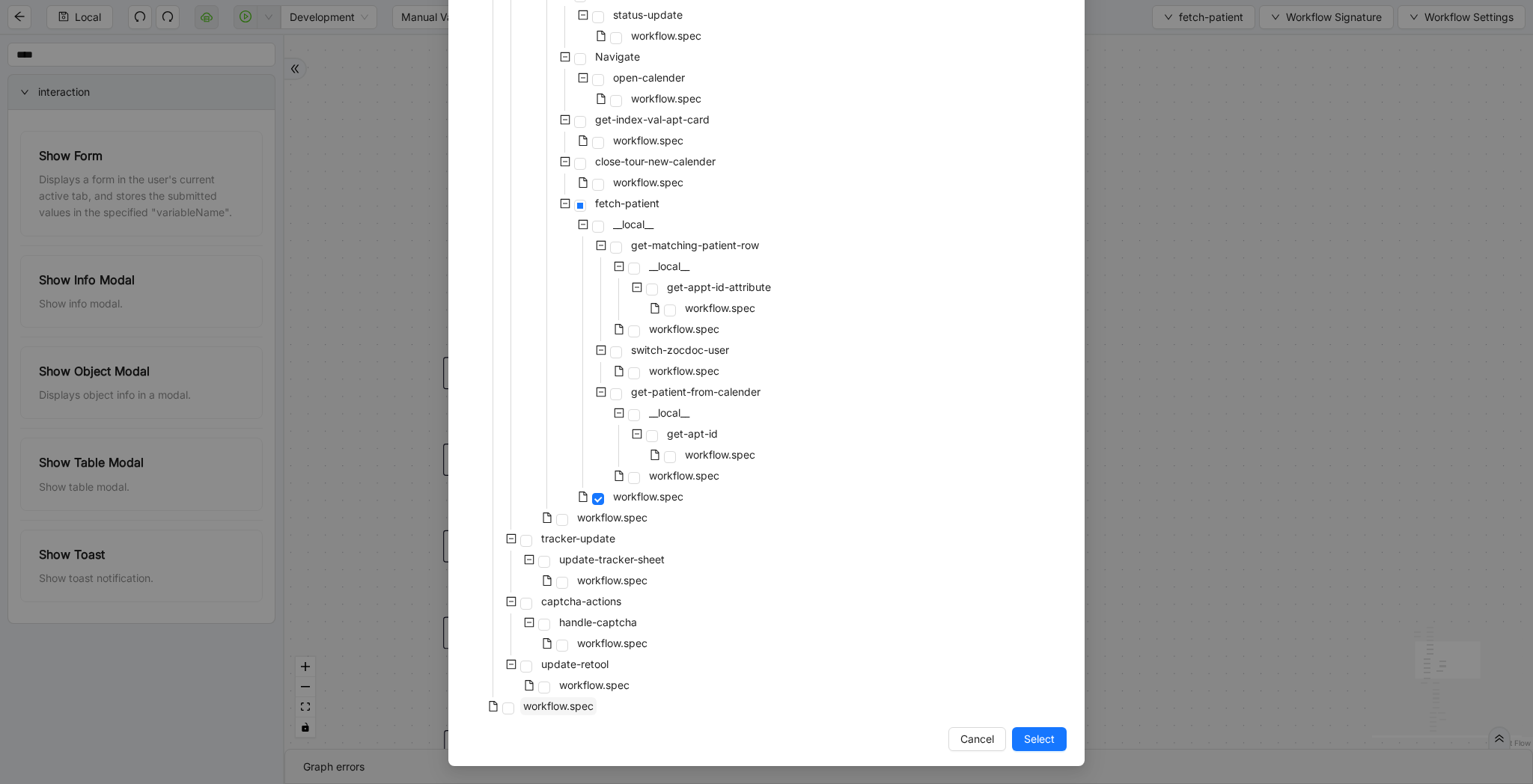
click at [578, 707] on span "workflow.spec" at bounding box center [558, 706] width 71 height 13
click at [1036, 734] on span "Select" at bounding box center [1039, 738] width 31 height 16
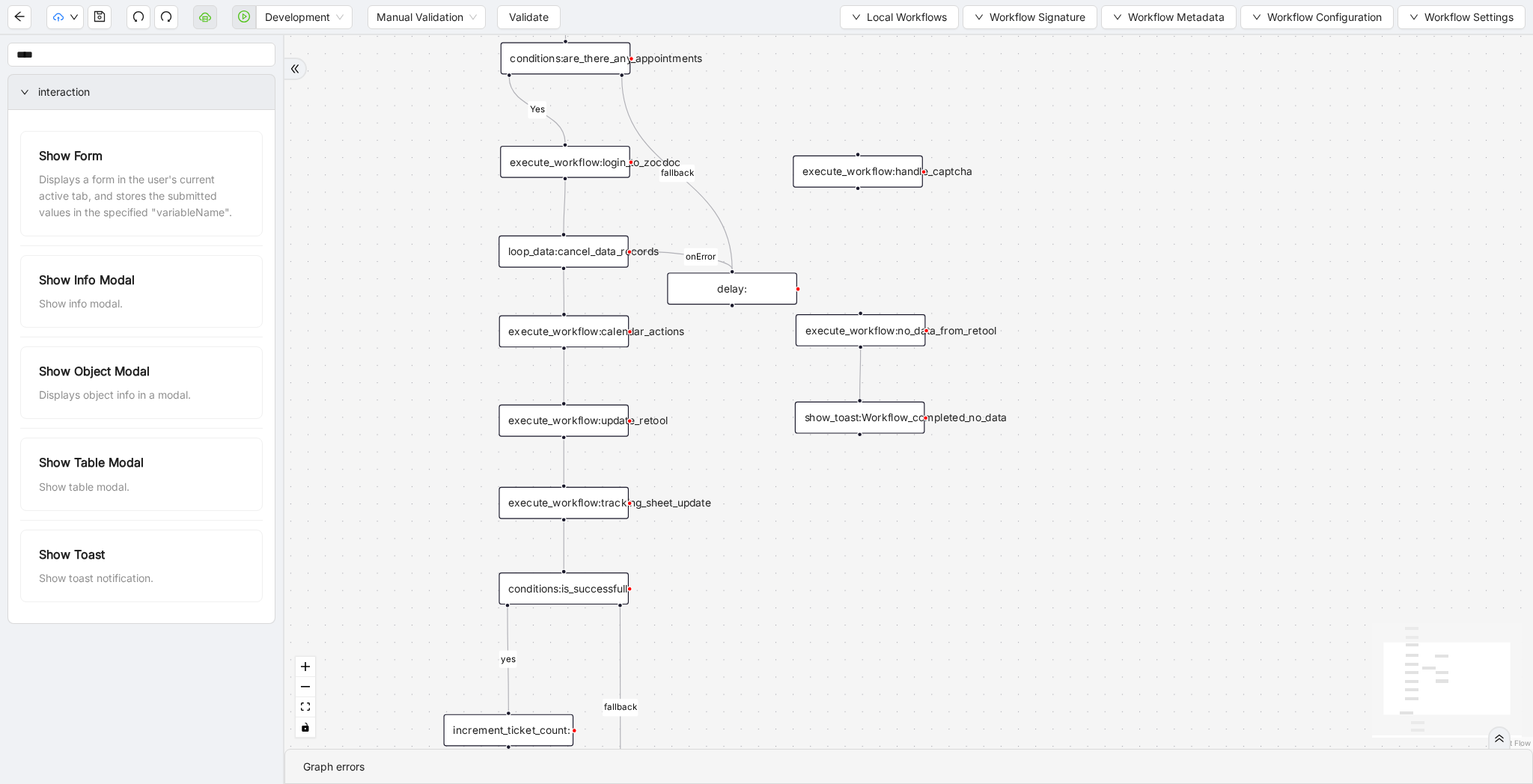
drag, startPoint x: 371, startPoint y: 119, endPoint x: 371, endPoint y: 244, distance: 125.0
click at [371, 244] on div "Yes yes fallback fallback onError trigger execute_workflow:fetch_metabase_data …" at bounding box center [909, 392] width 1248 height 714
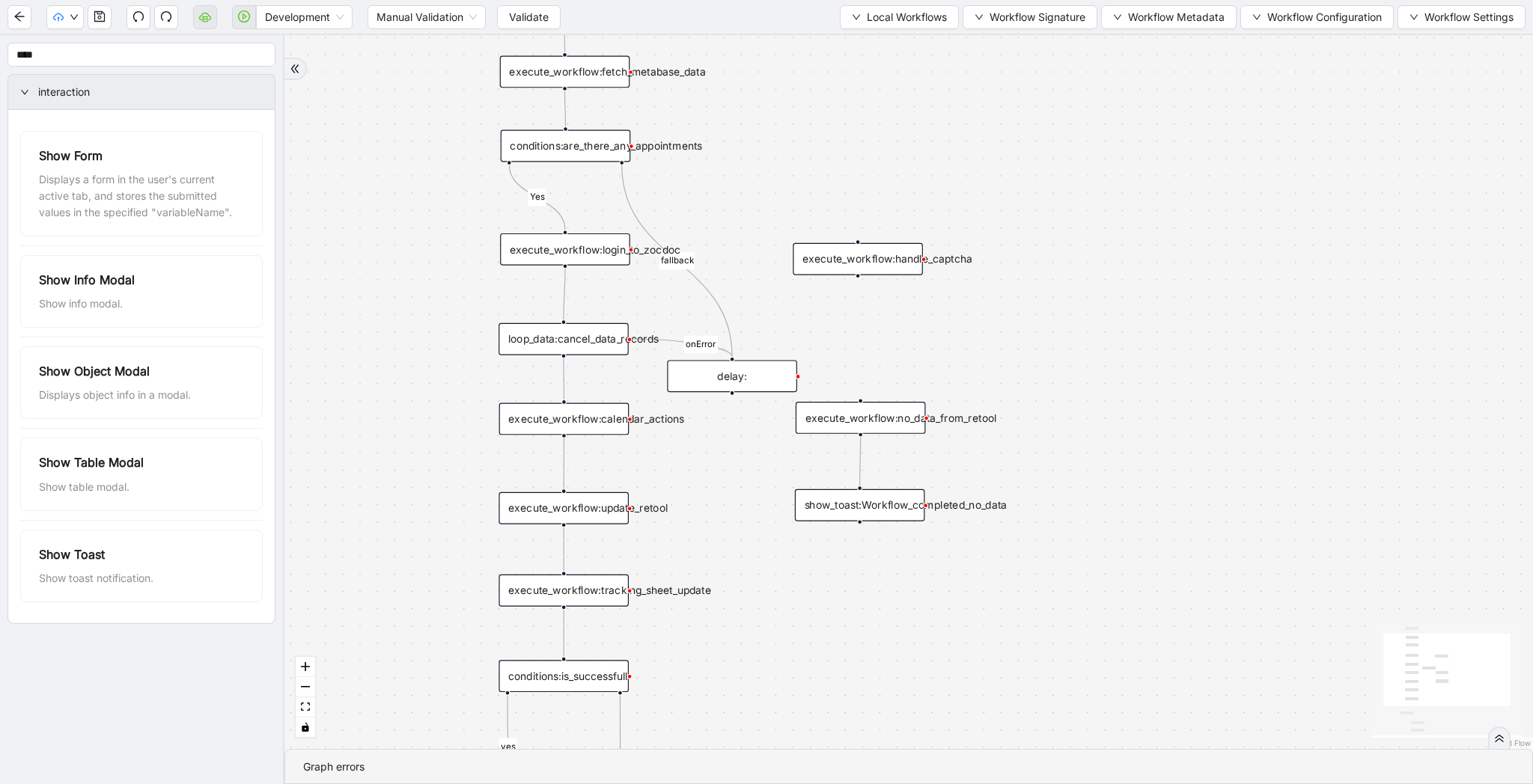
drag, startPoint x: 390, startPoint y: 328, endPoint x: 390, endPoint y: 338, distance: 10.0
click at [390, 338] on div "Yes yes fallback fallback onError trigger execute_workflow:fetch_metabase_data …" at bounding box center [909, 392] width 1248 height 714
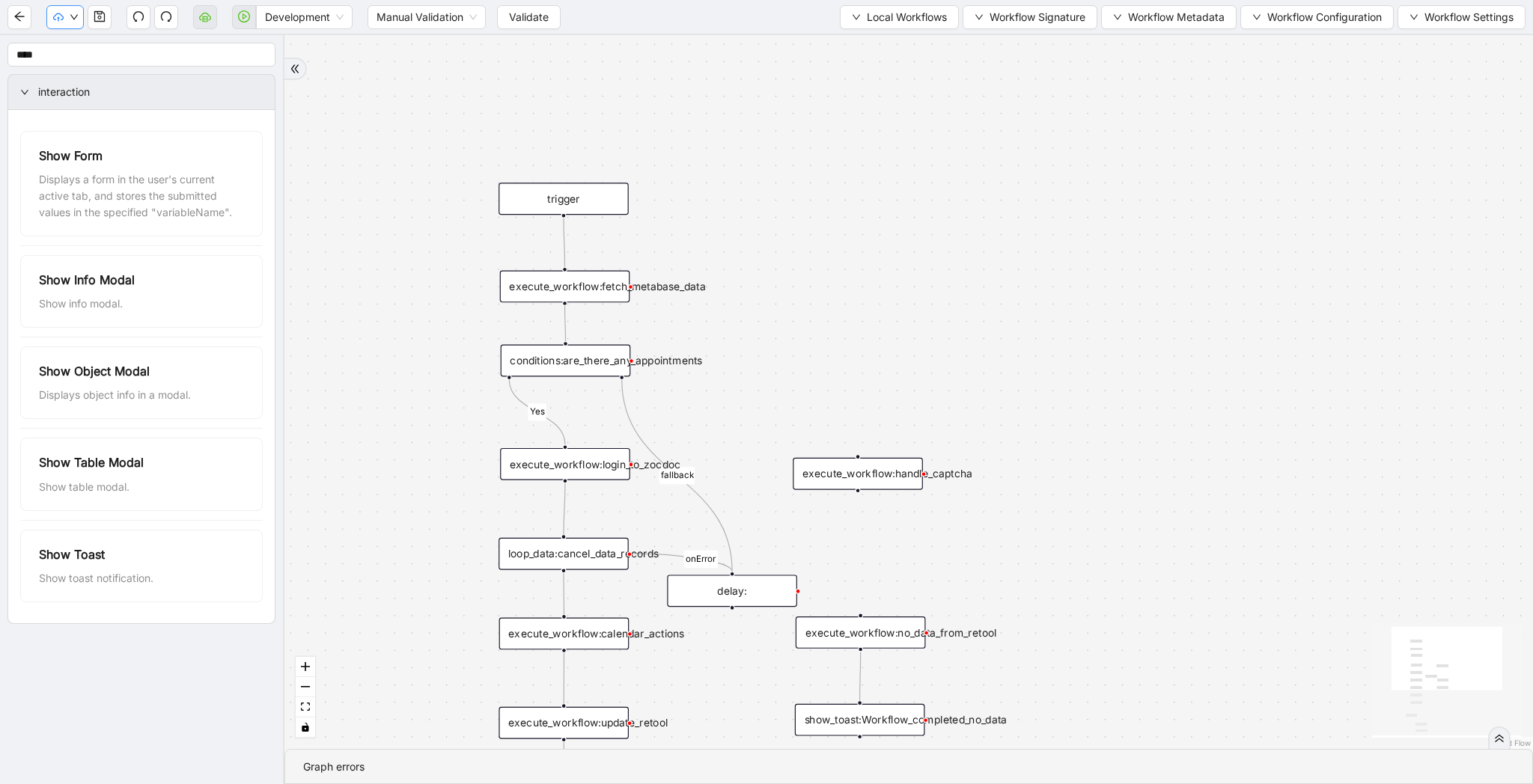
click at [70, 23] on button "button" at bounding box center [65, 17] width 38 height 24
click at [530, 22] on span "Validate" at bounding box center [529, 16] width 40 height 16
click at [101, 18] on icon "save" at bounding box center [100, 16] width 12 height 12
click at [68, 20] on button "button" at bounding box center [65, 17] width 38 height 24
click at [523, 12] on span "Validate" at bounding box center [529, 16] width 40 height 16
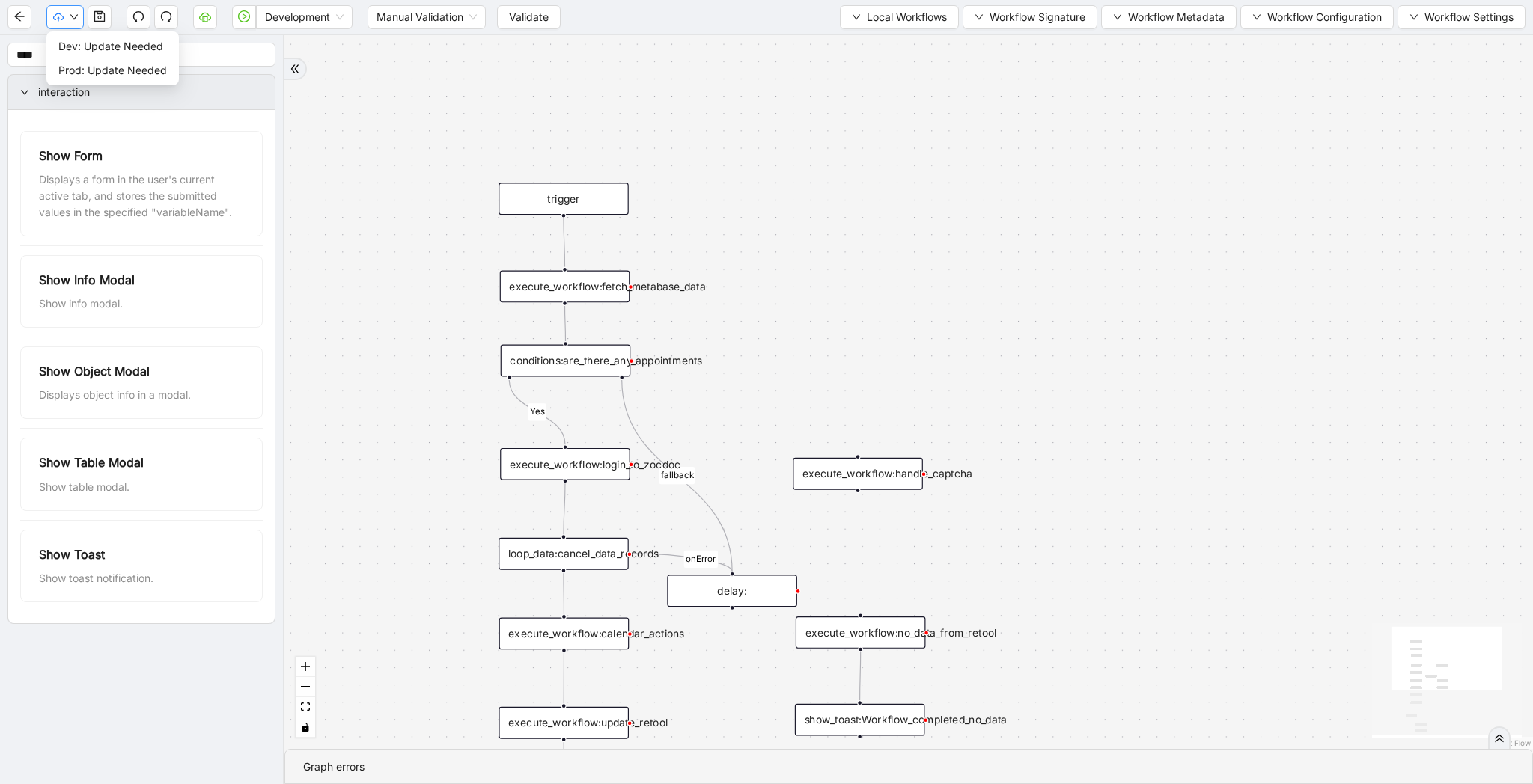
click at [72, 19] on icon "down" at bounding box center [74, 17] width 9 height 9
click at [78, 48] on span "Dev: Update Needed" at bounding box center [113, 46] width 108 height 16
click at [68, 14] on button "button" at bounding box center [65, 17] width 38 height 24
click at [89, 73] on span "Prod: Update Needed" at bounding box center [113, 70] width 108 height 16
click at [69, 25] on button "button" at bounding box center [65, 17] width 38 height 24
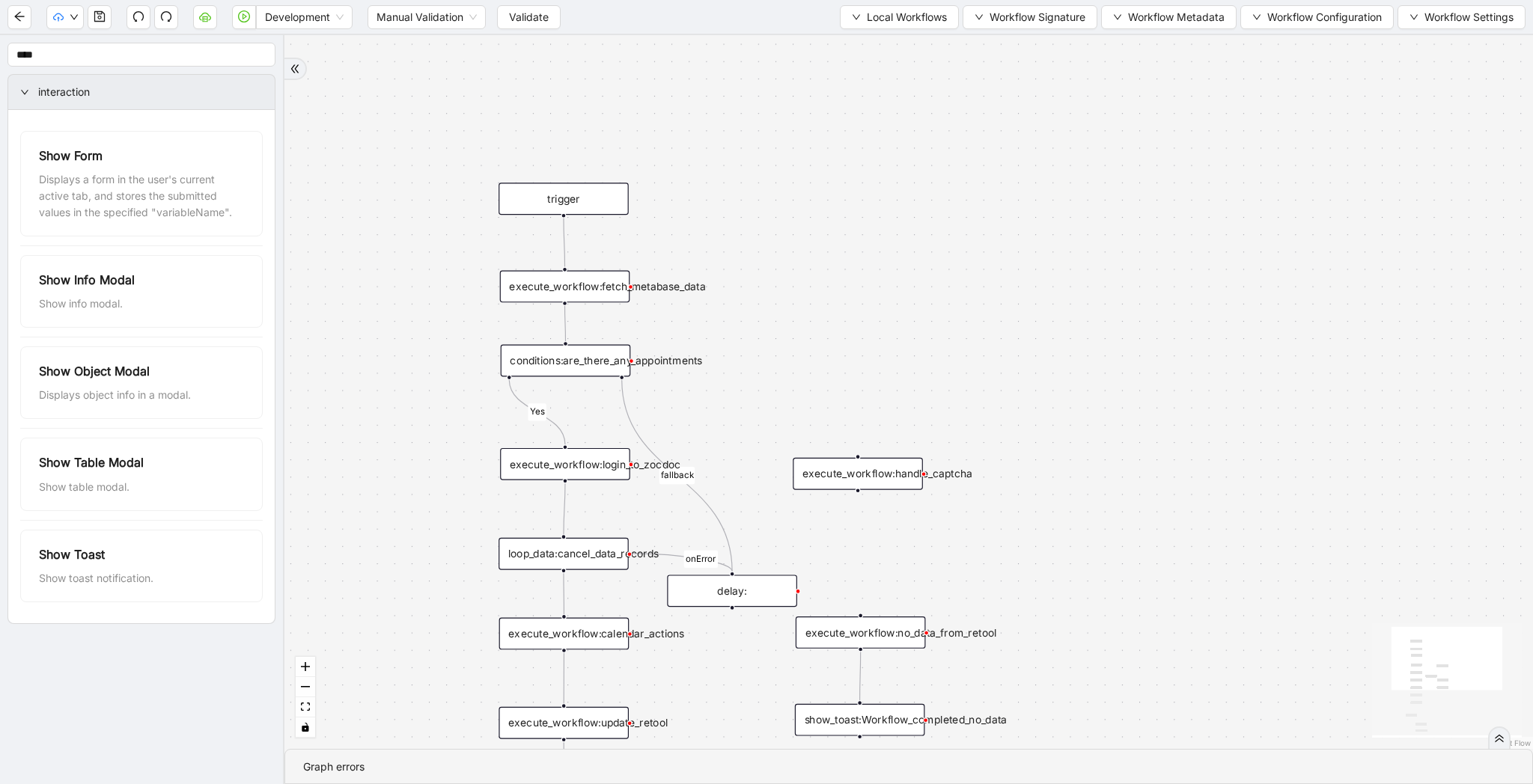
click at [397, 156] on div "Yes yes fallback fallback onError trigger execute_workflow:fetch_metabase_data …" at bounding box center [909, 392] width 1248 height 714
click at [203, 21] on icon "cloud-server" at bounding box center [205, 18] width 5 height 5
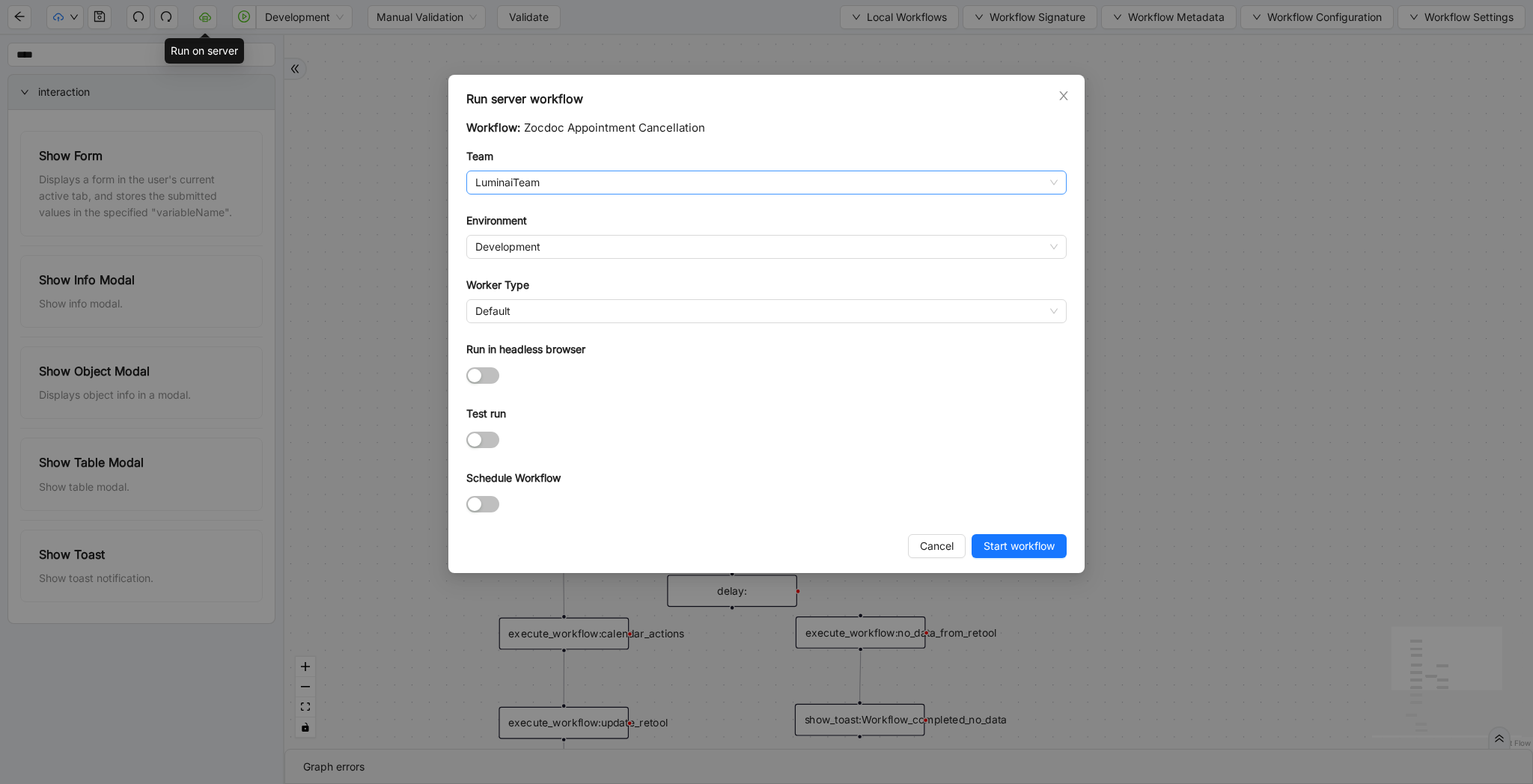
click at [562, 184] on span "LuminaiTeam" at bounding box center [766, 182] width 582 height 22
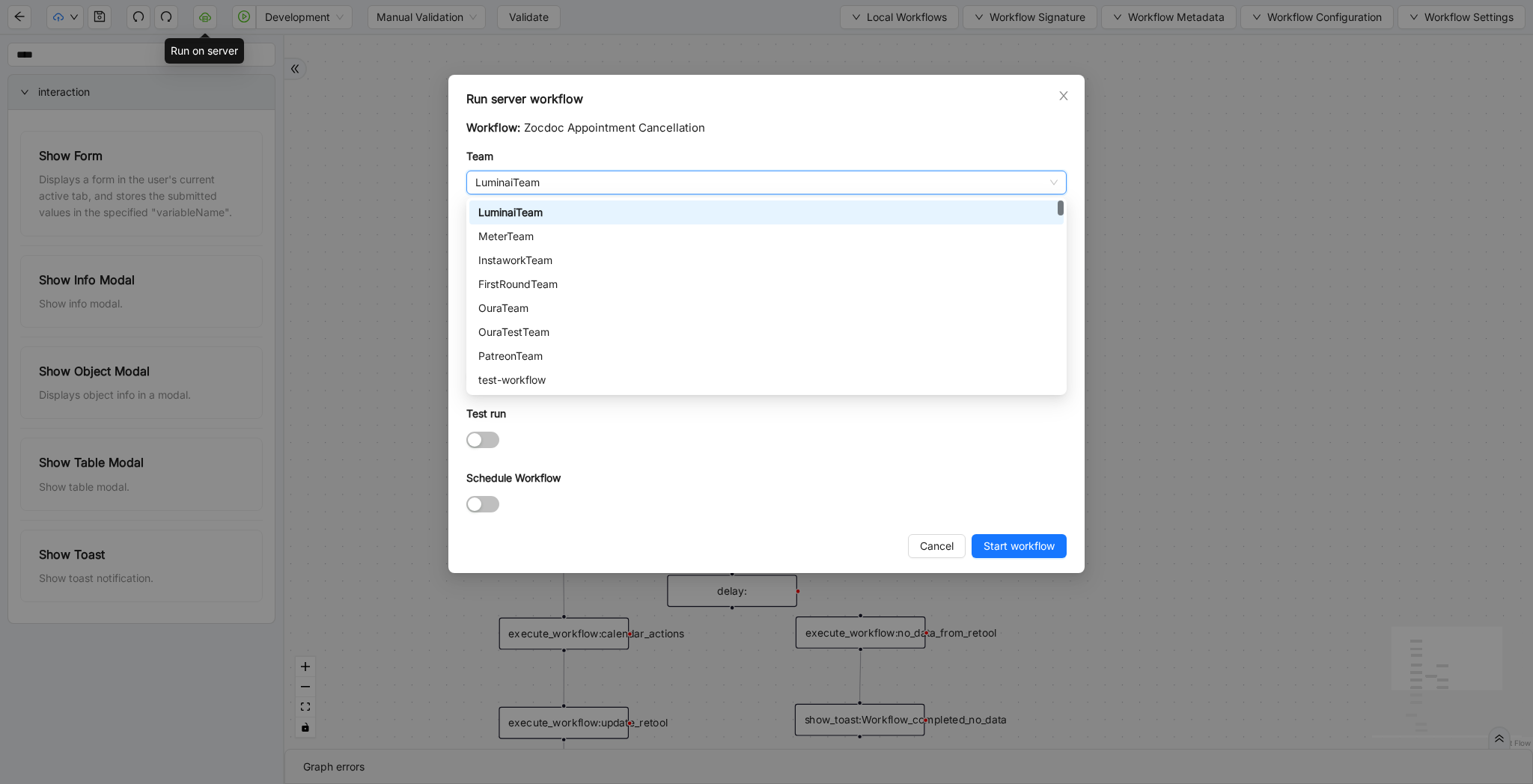
click at [562, 184] on span "LuminaiTeam" at bounding box center [766, 182] width 582 height 22
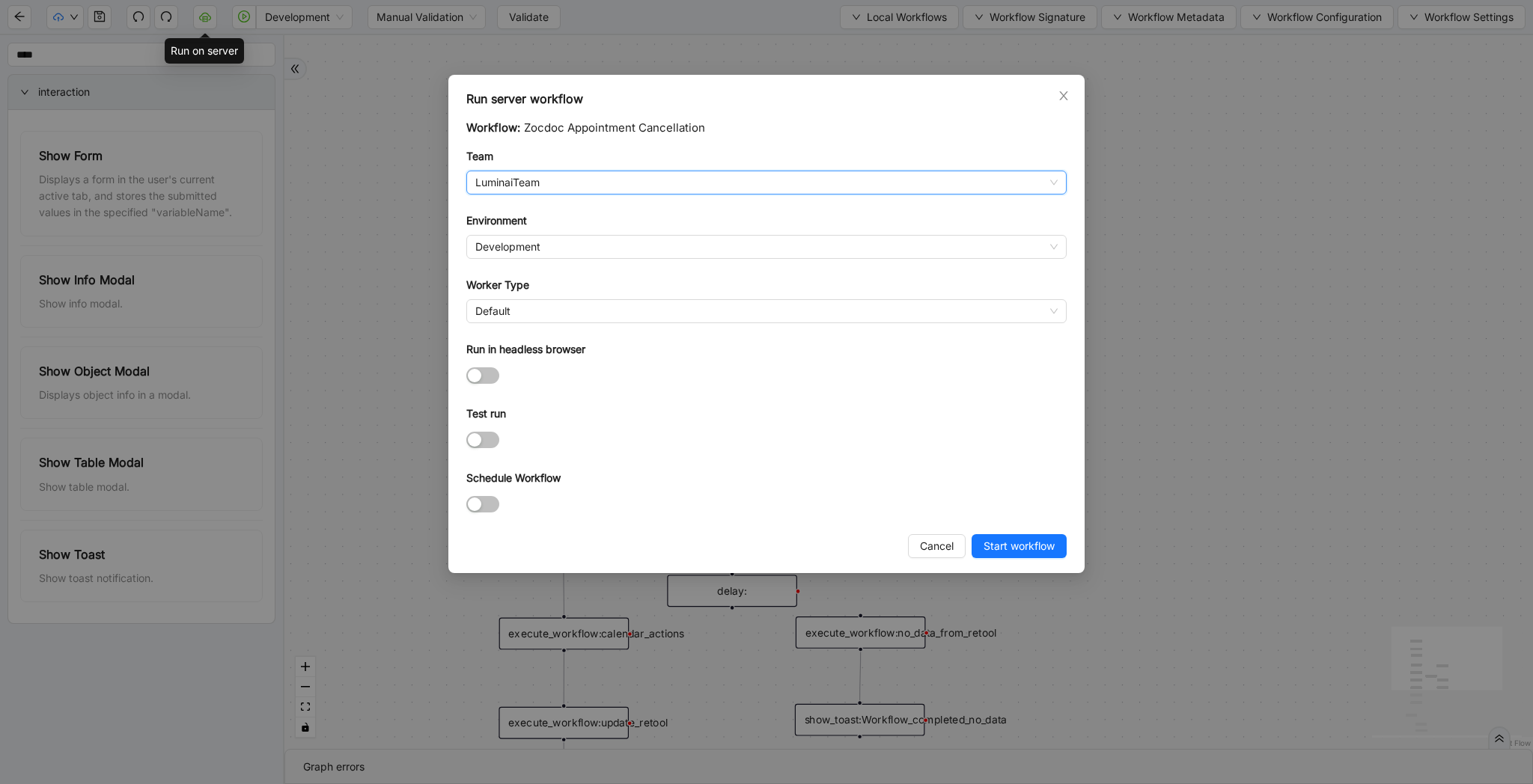
click at [524, 185] on span "LuminaiTeam" at bounding box center [766, 182] width 582 height 22
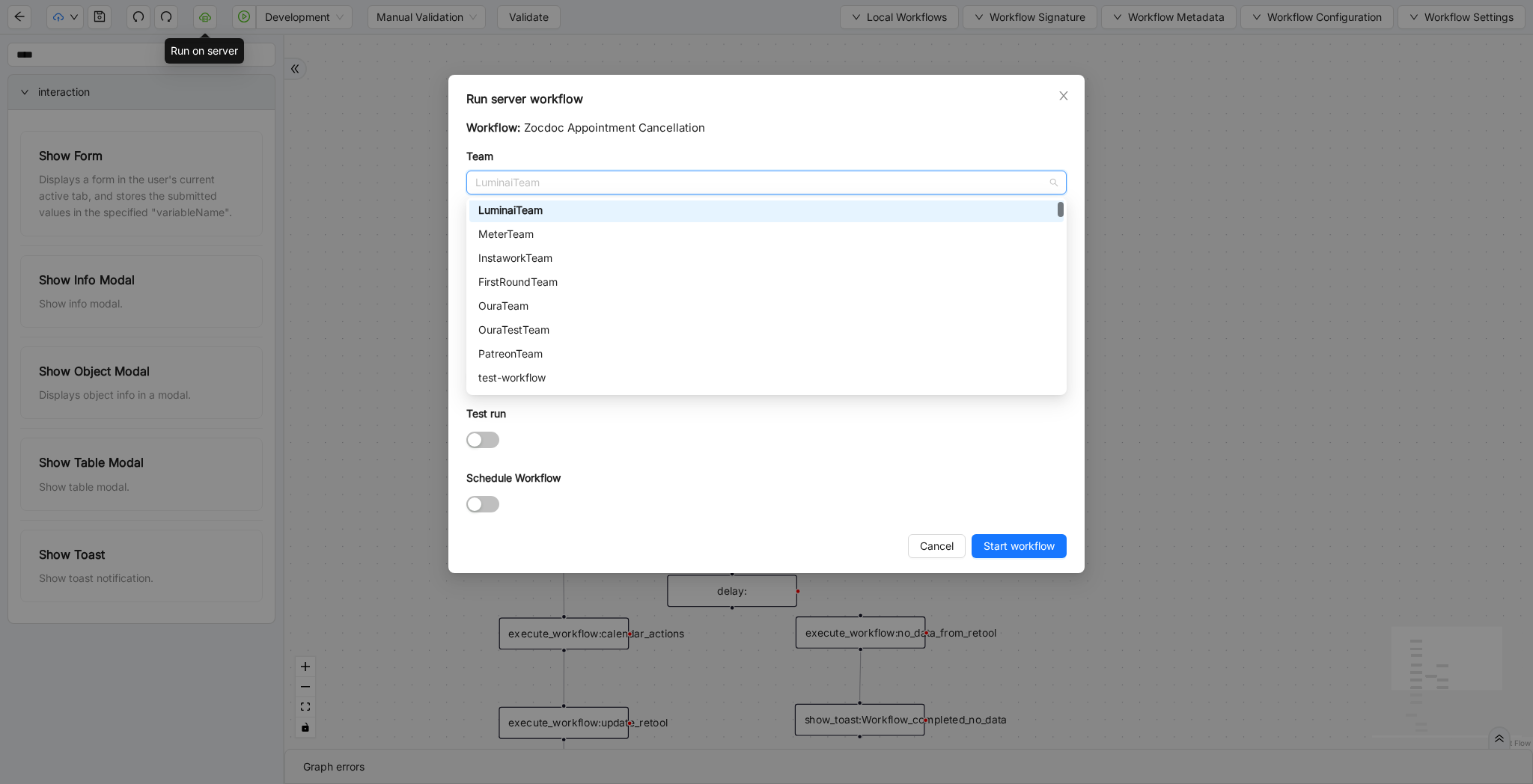
scroll to position [0, 0]
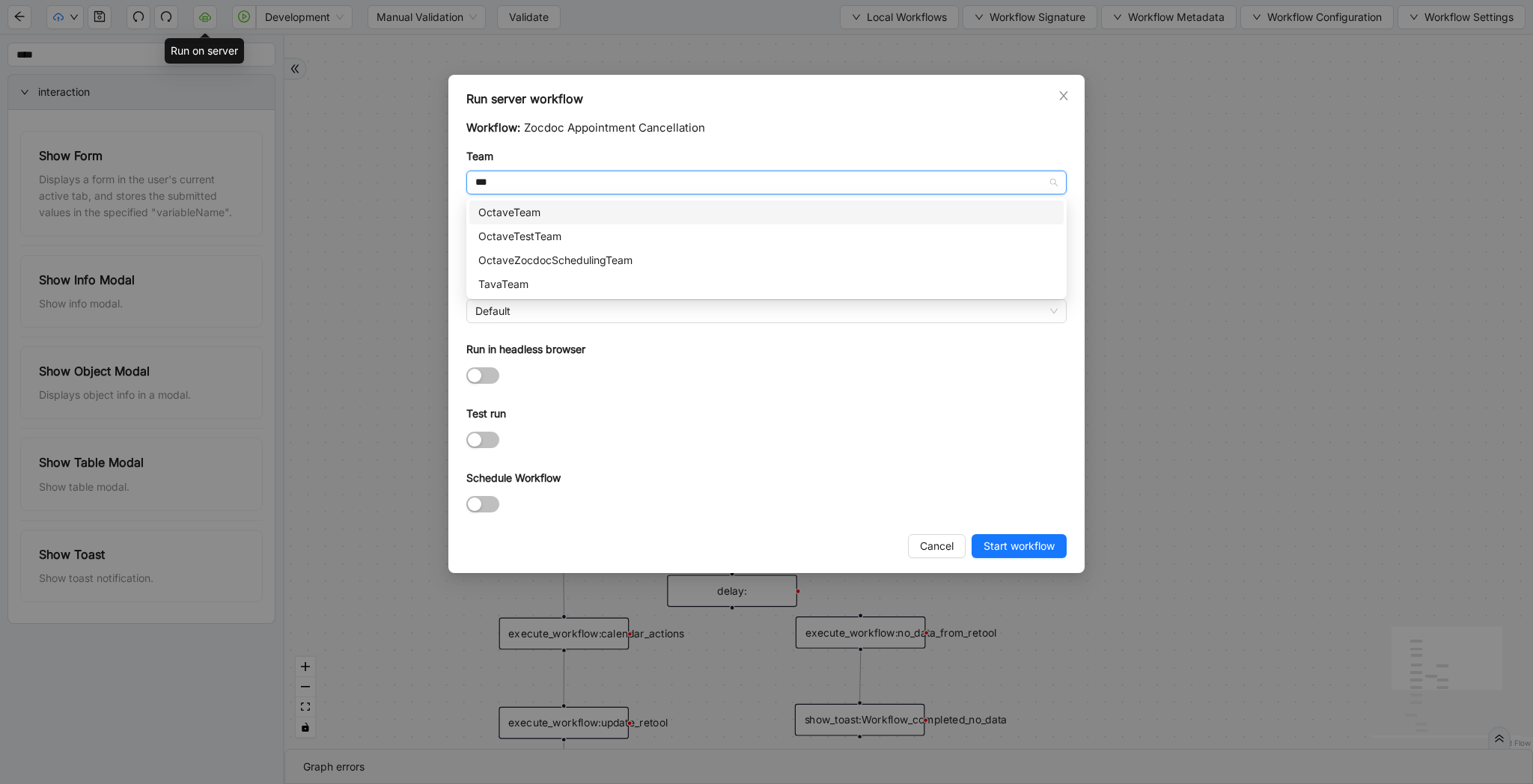
type input "****"
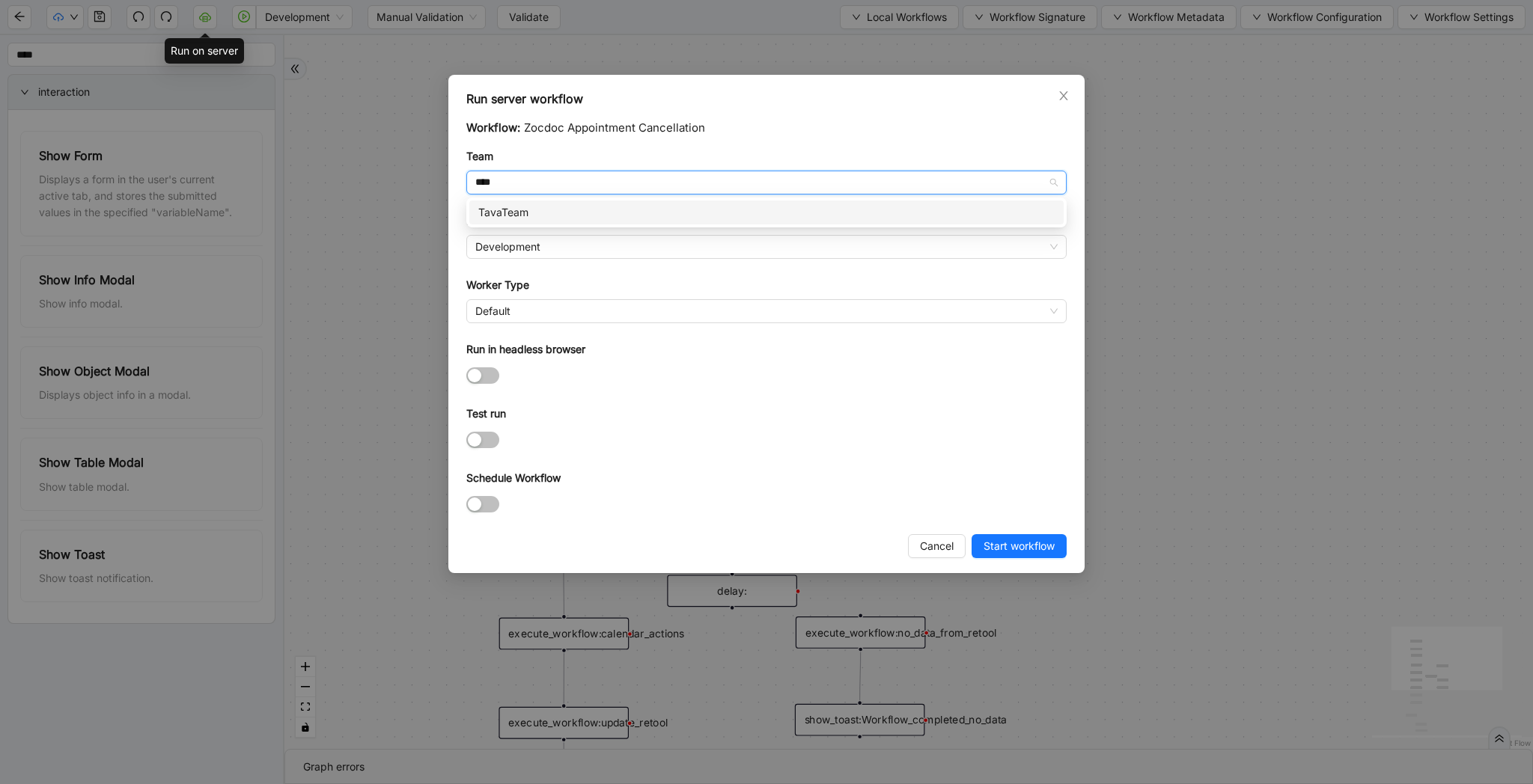
click at [571, 213] on div "TavaTeam" at bounding box center [766, 212] width 576 height 16
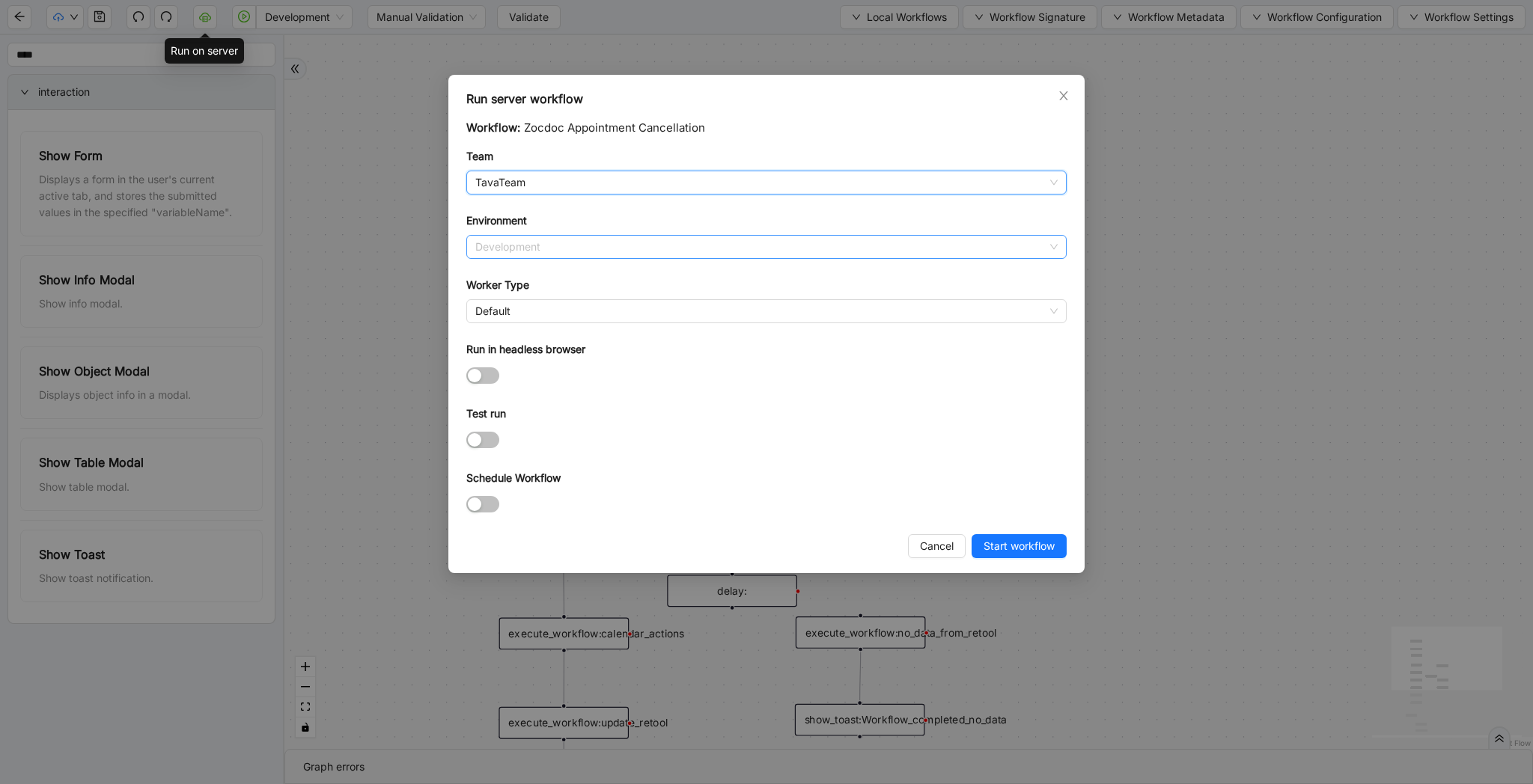
click at [577, 238] on span "Development" at bounding box center [766, 247] width 582 height 22
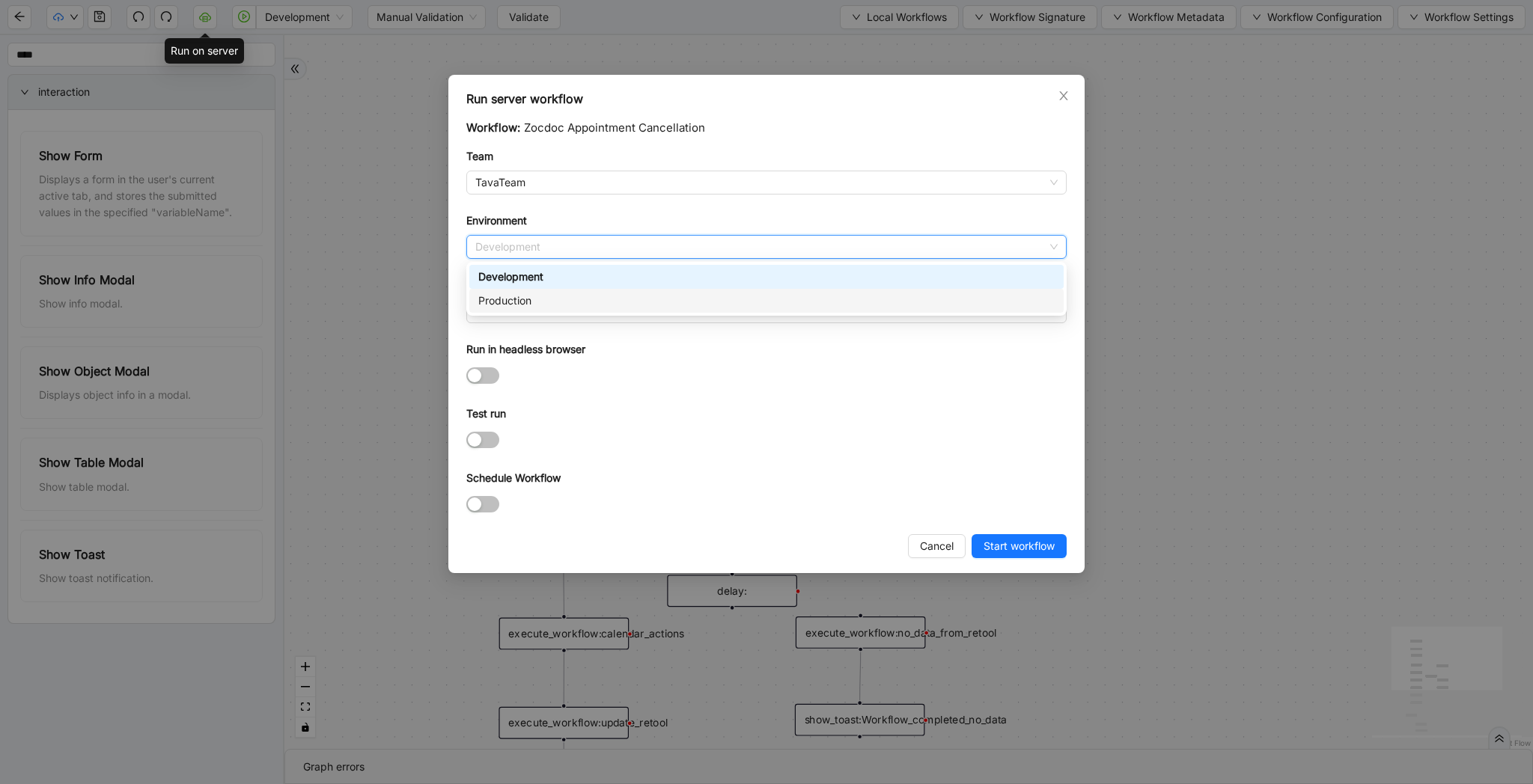
click at [573, 289] on div "Production" at bounding box center [766, 301] width 594 height 24
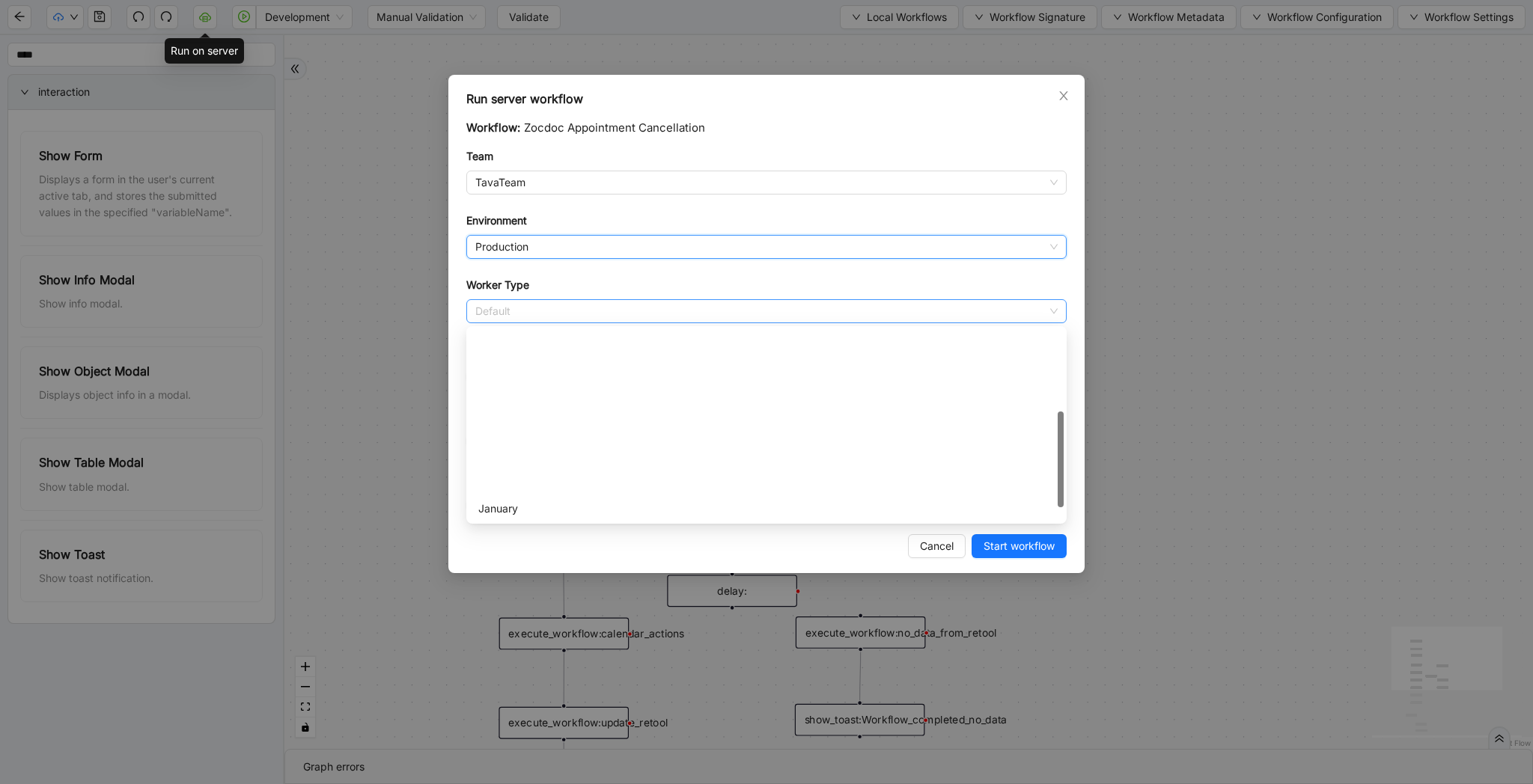
click at [567, 309] on span "Default" at bounding box center [766, 311] width 582 height 22
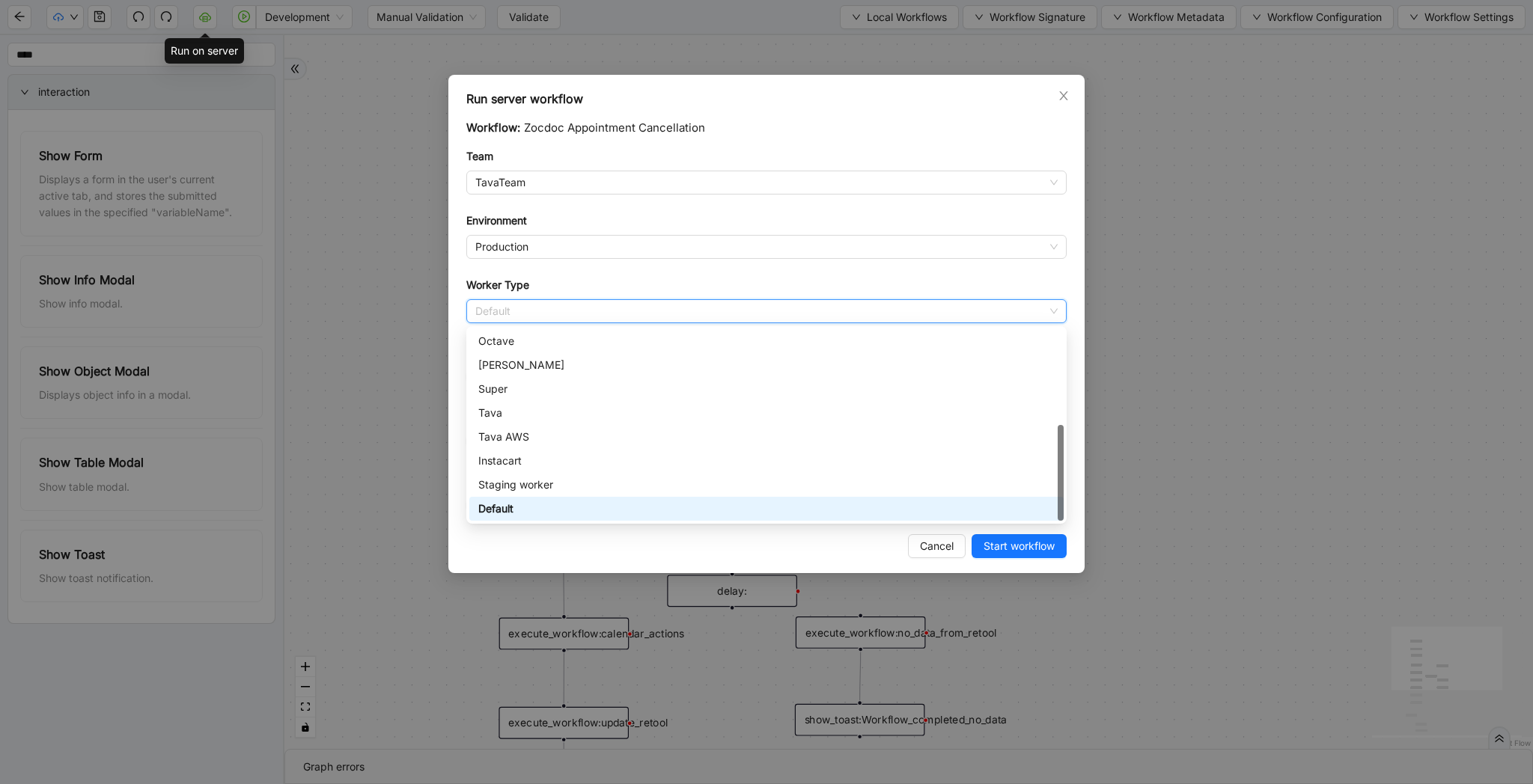
click at [527, 314] on span "Default" at bounding box center [766, 311] width 582 height 22
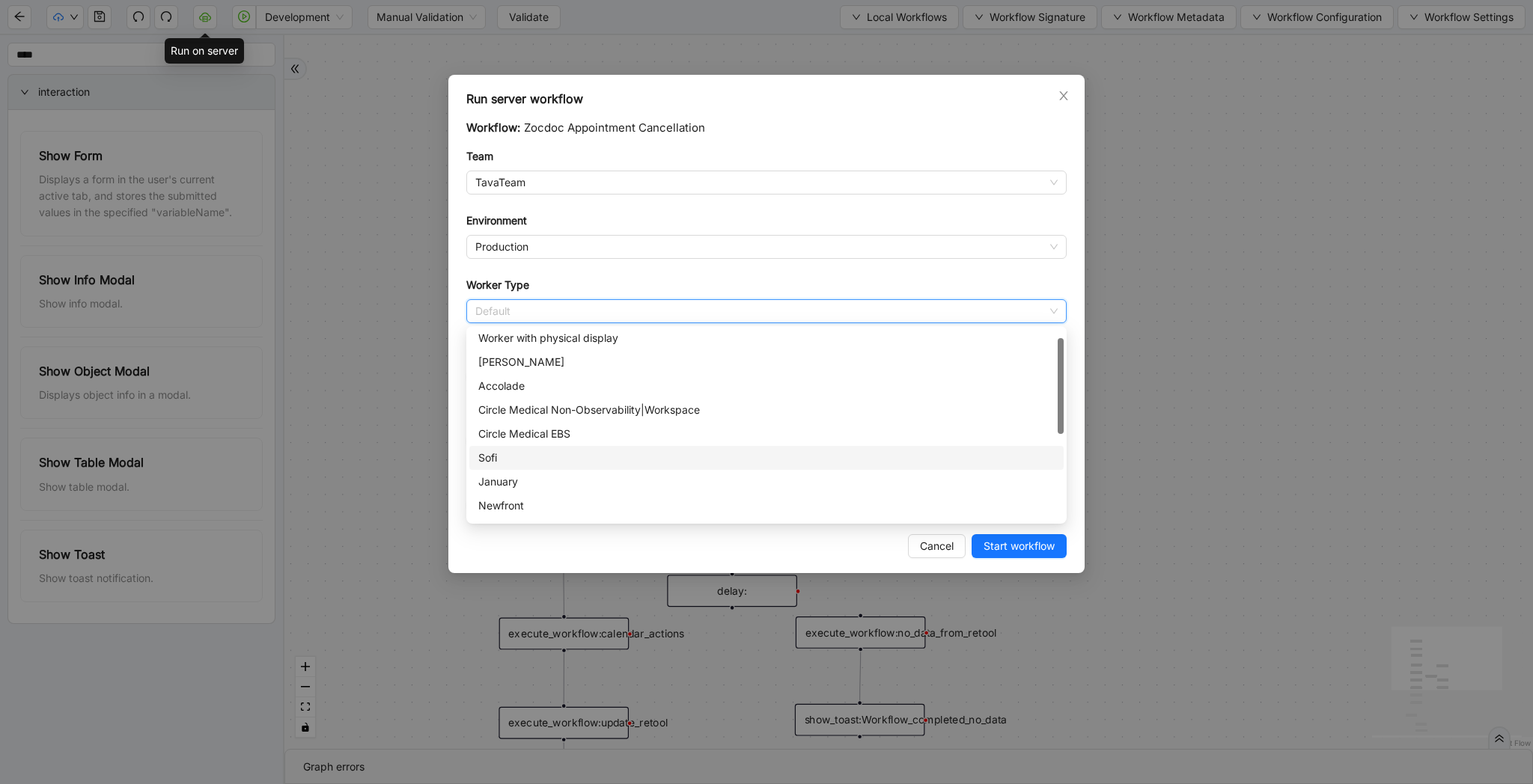
scroll to position [0, 0]
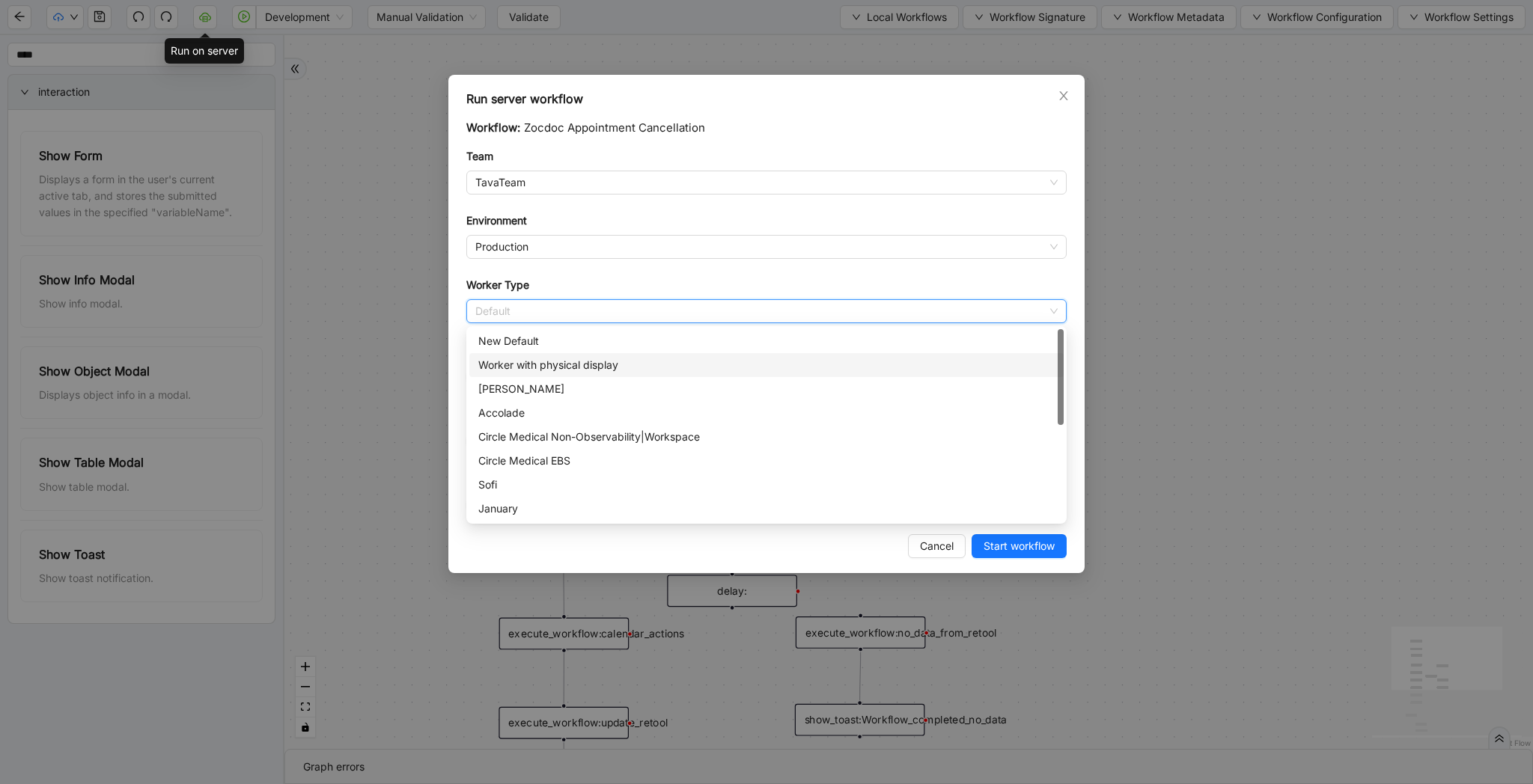
click at [586, 367] on div "Worker with physical display" at bounding box center [766, 364] width 576 height 16
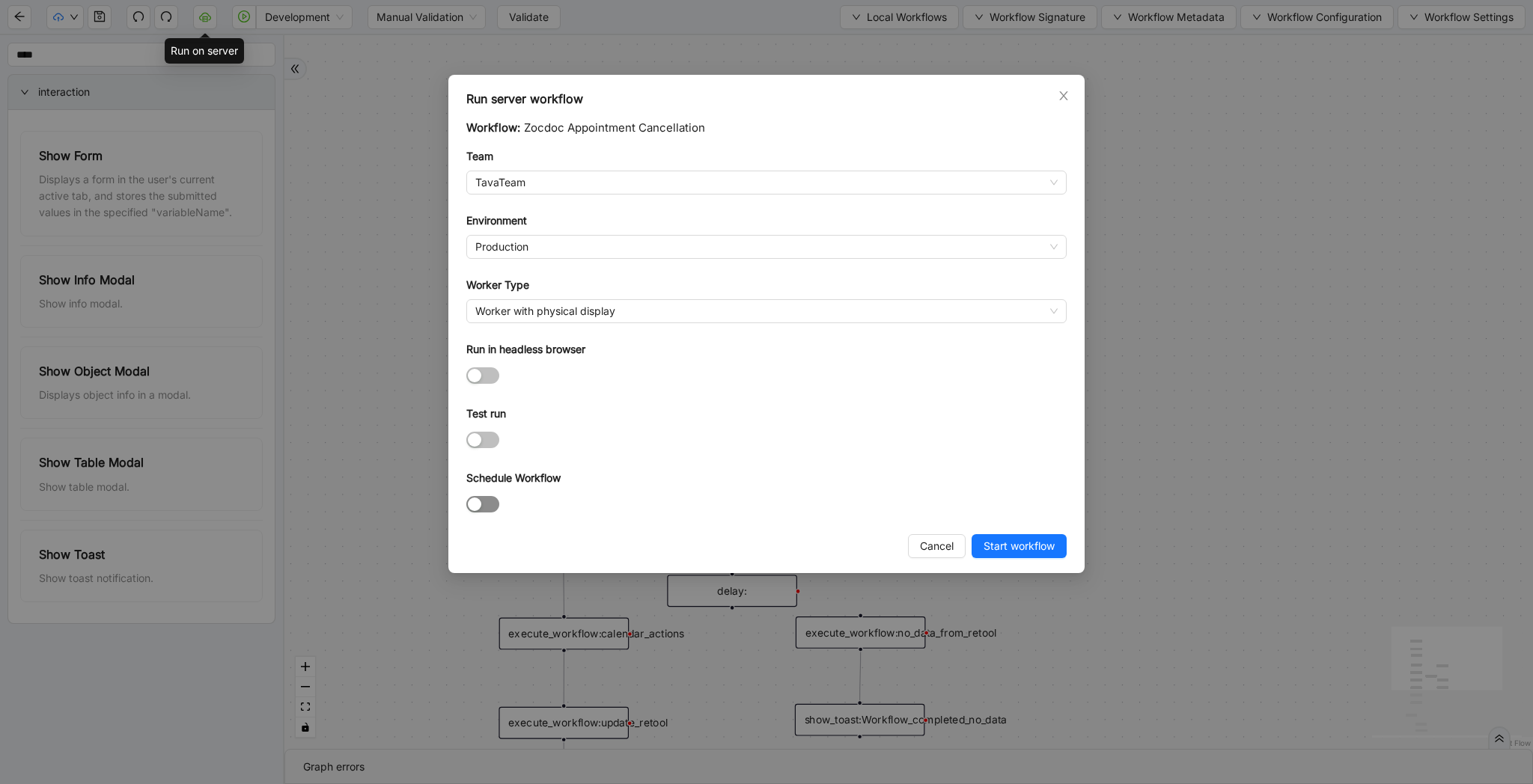
click at [491, 507] on span "button" at bounding box center [482, 504] width 33 height 16
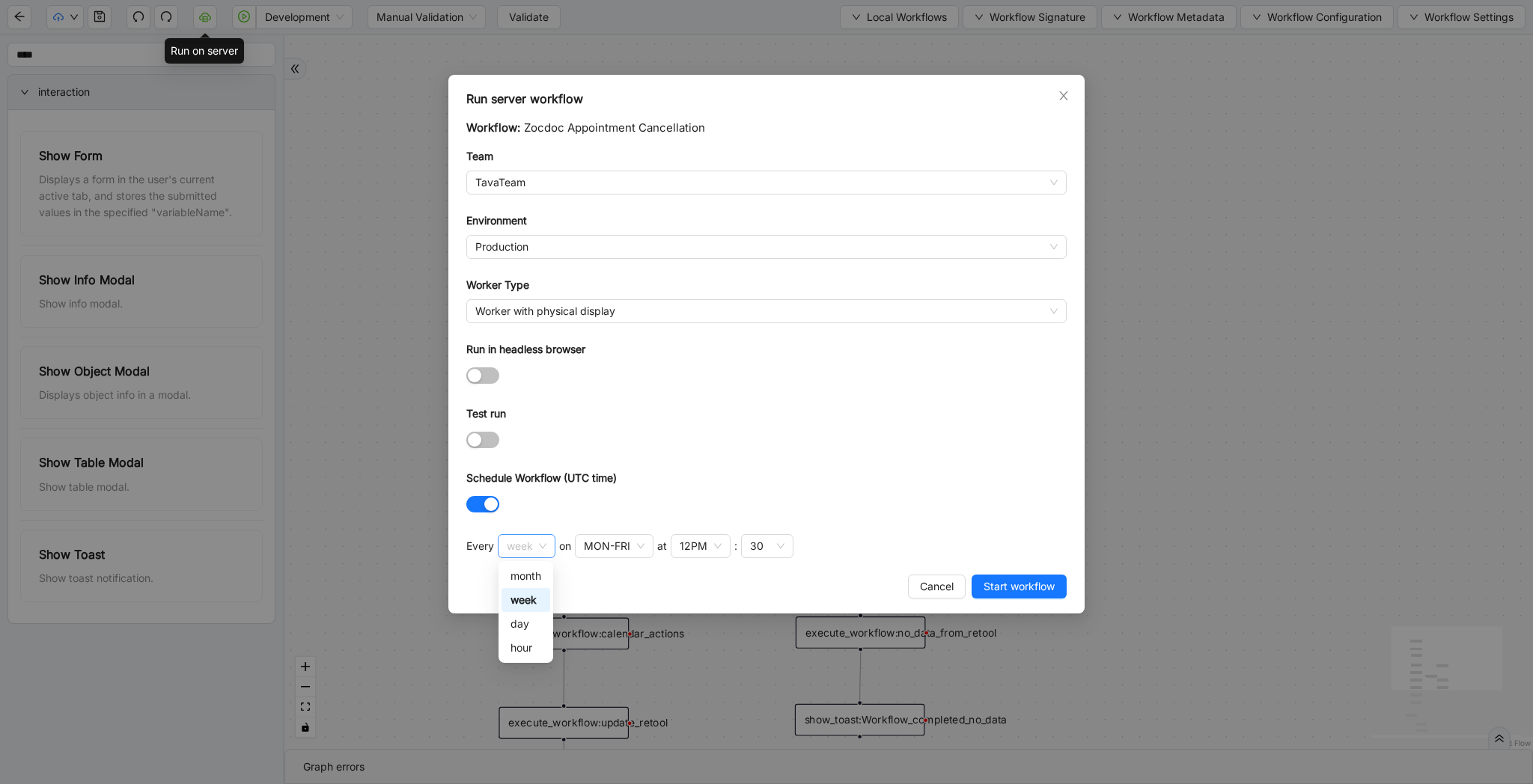
click at [537, 543] on span "week" at bounding box center [526, 546] width 40 height 22
click at [529, 627] on div "day" at bounding box center [526, 623] width 31 height 16
click at [610, 546] on div "12PM" at bounding box center [595, 547] width 60 height 24
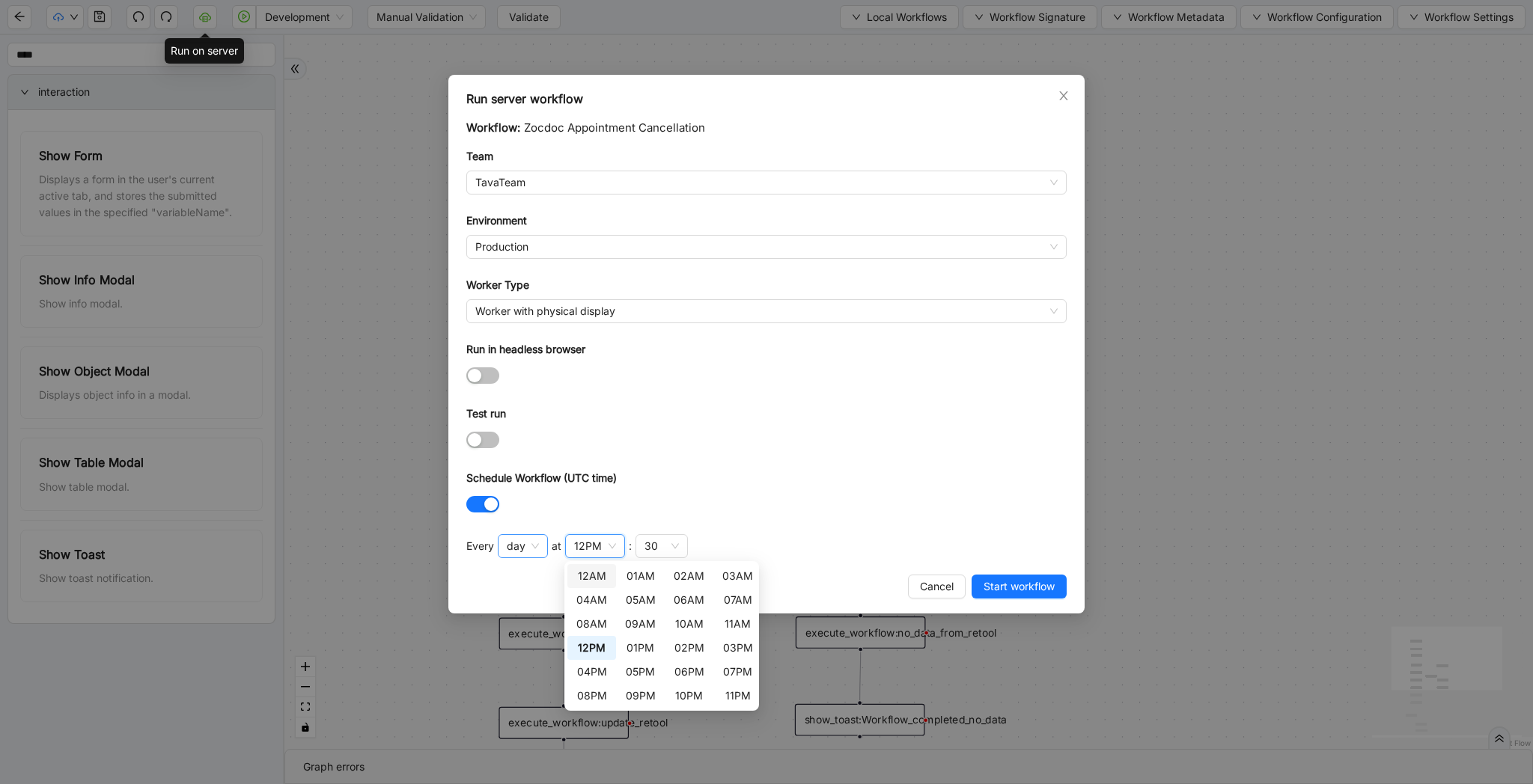
click at [538, 546] on span "day" at bounding box center [522, 546] width 32 height 22
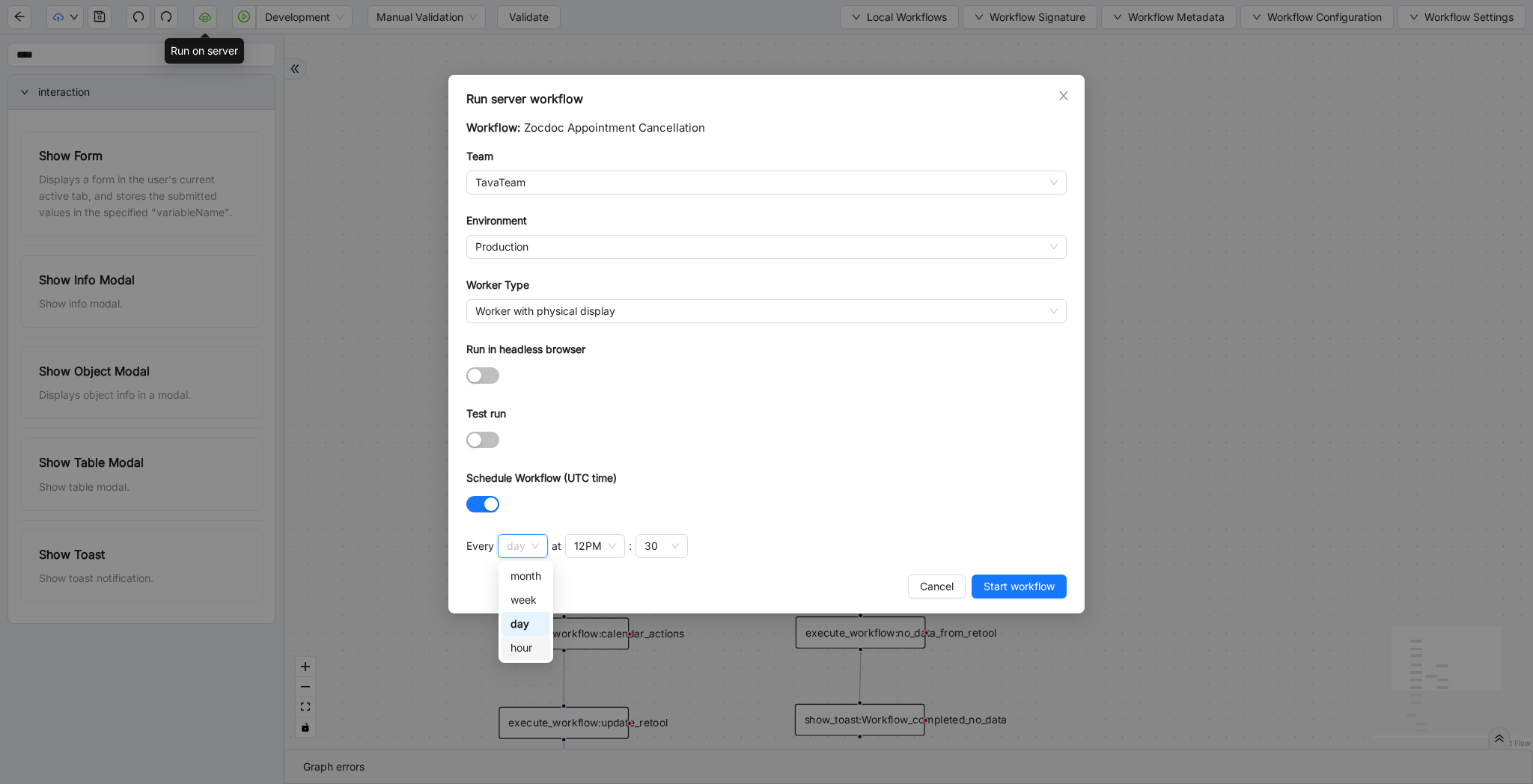
click at [530, 639] on div "hour" at bounding box center [525, 648] width 49 height 24
click at [603, 546] on div "30" at bounding box center [594, 547] width 52 height 24
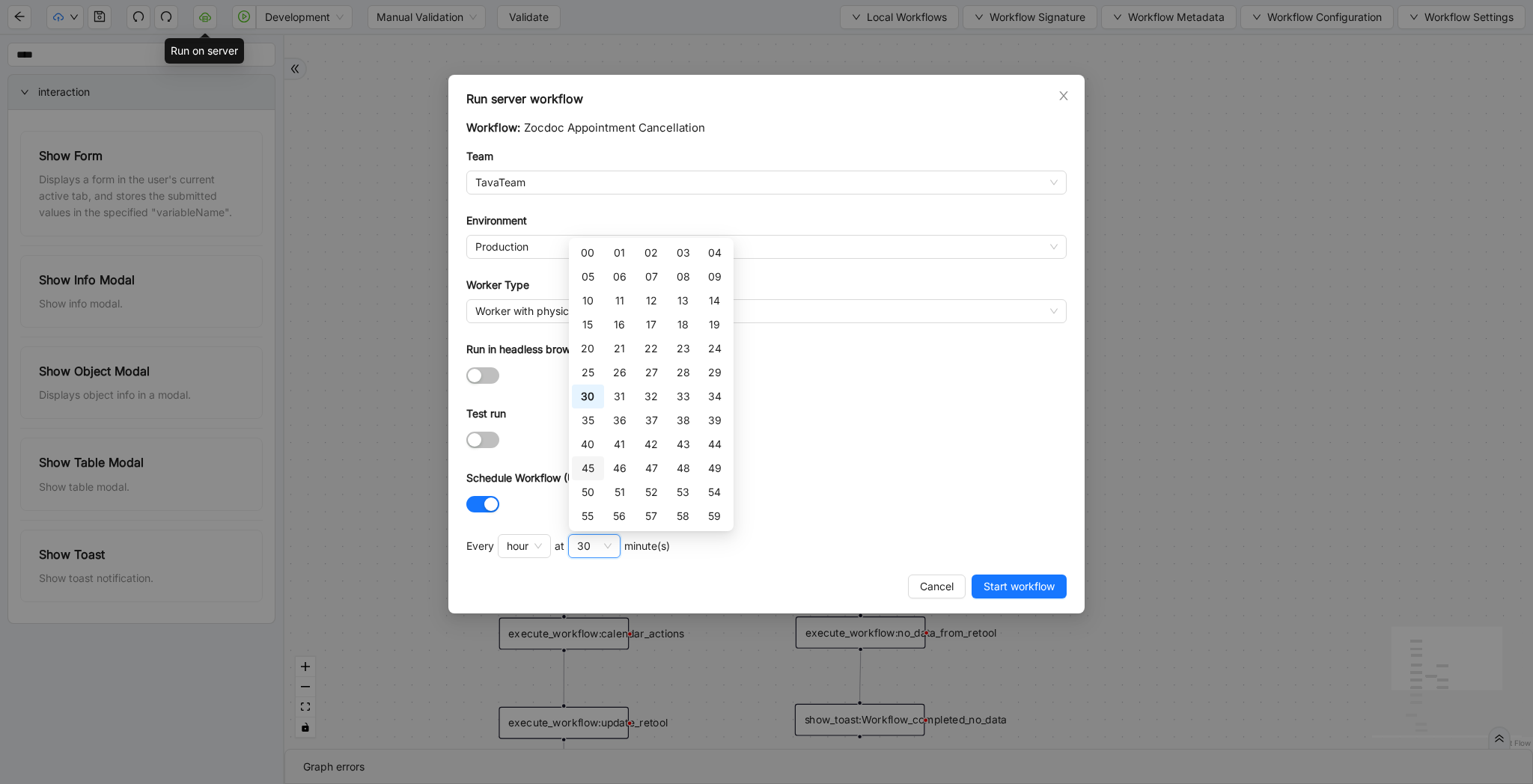
click at [598, 466] on div "45" at bounding box center [587, 469] width 32 height 24
click at [881, 539] on div "Every hour at 45 minute(s)" at bounding box center [766, 550] width 600 height 32
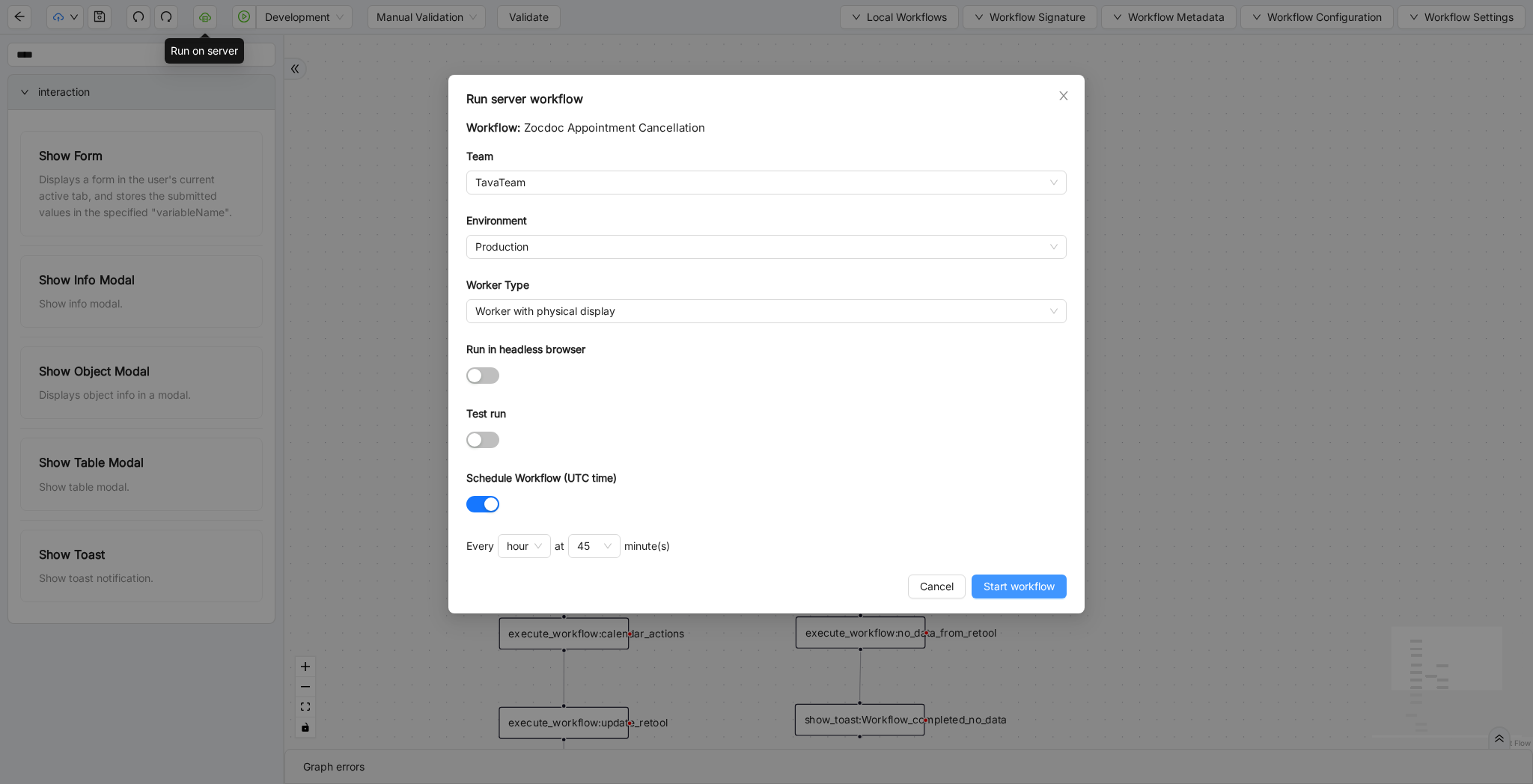
click at [1026, 582] on span "Start workflow" at bounding box center [1019, 586] width 71 height 16
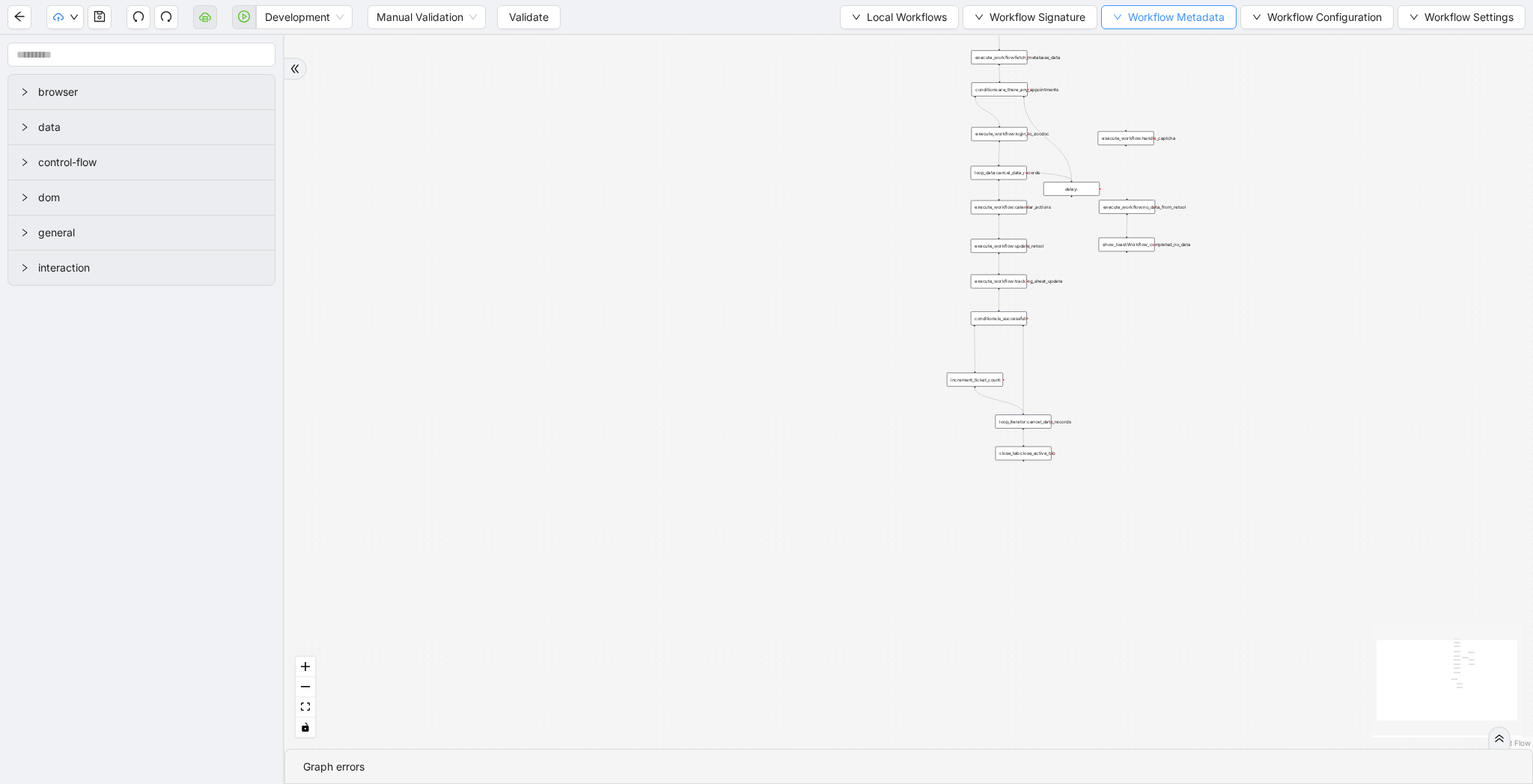
click at [1170, 20] on span "Workflow Metadata" at bounding box center [1176, 16] width 96 height 16
click at [874, 20] on span "Local Workflows" at bounding box center [906, 16] width 80 height 16
click at [845, 219] on div "trigger execute_workflow:fetch_metabase_data execute_workflow:login_to_zocdoc e…" at bounding box center [909, 392] width 1248 height 714
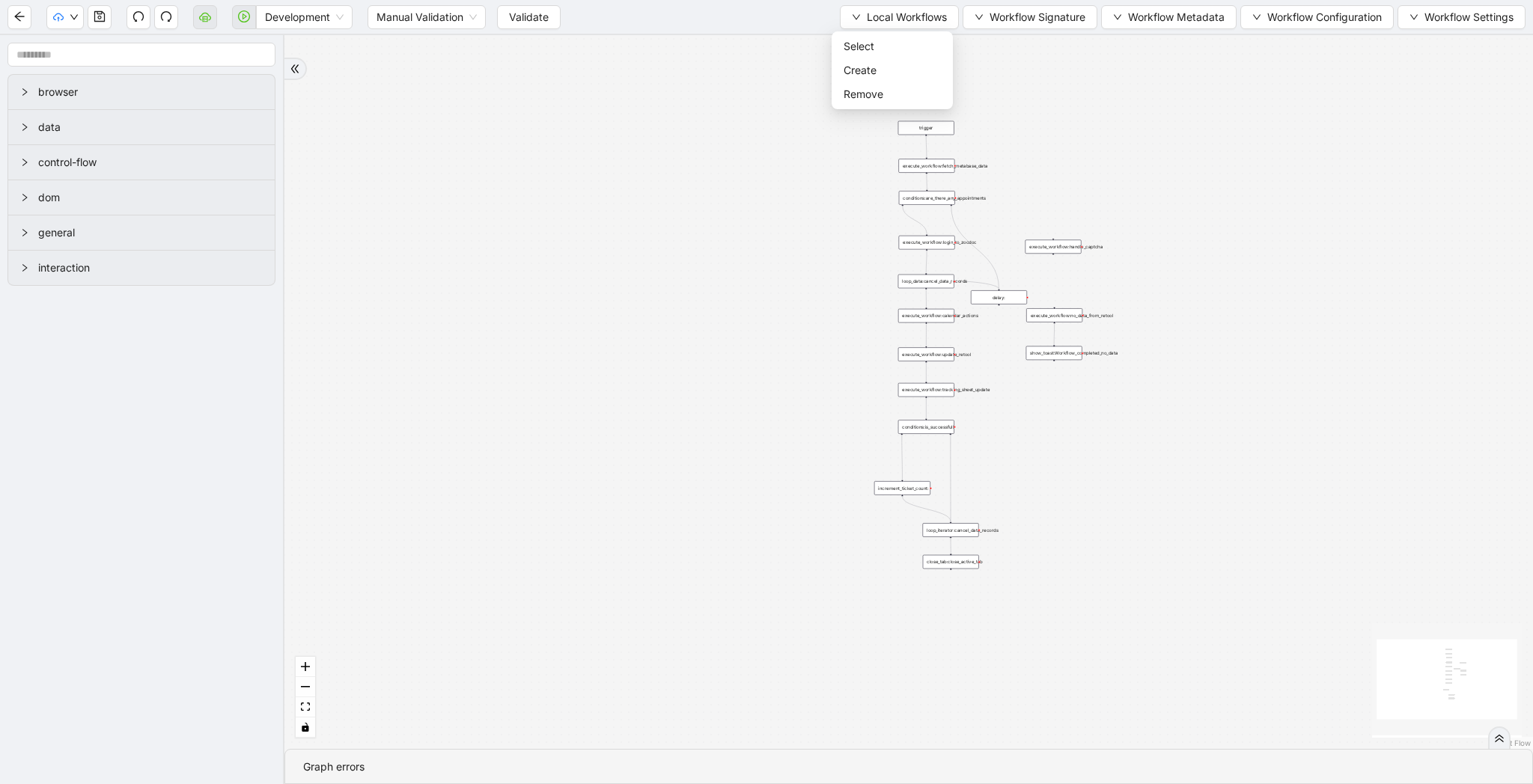
drag, startPoint x: 847, startPoint y: 219, endPoint x: 719, endPoint y: 403, distance: 224.1
click at [722, 403] on div "trigger execute_workflow:fetch_metabase_data execute_workflow:login_to_zocdoc e…" at bounding box center [909, 392] width 1248 height 714
click at [917, 39] on span "Select" at bounding box center [892, 46] width 97 height 16
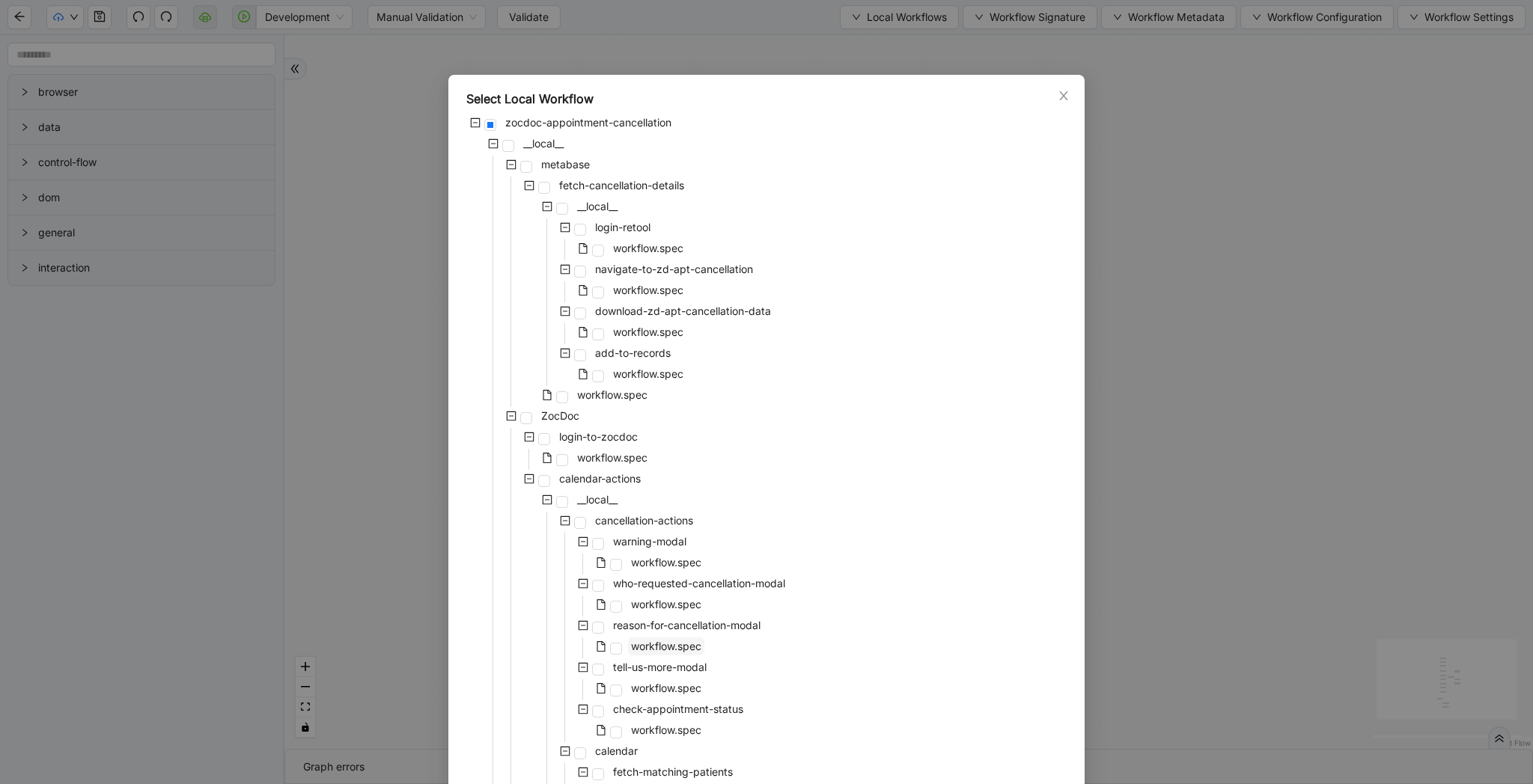
scroll to position [820, 0]
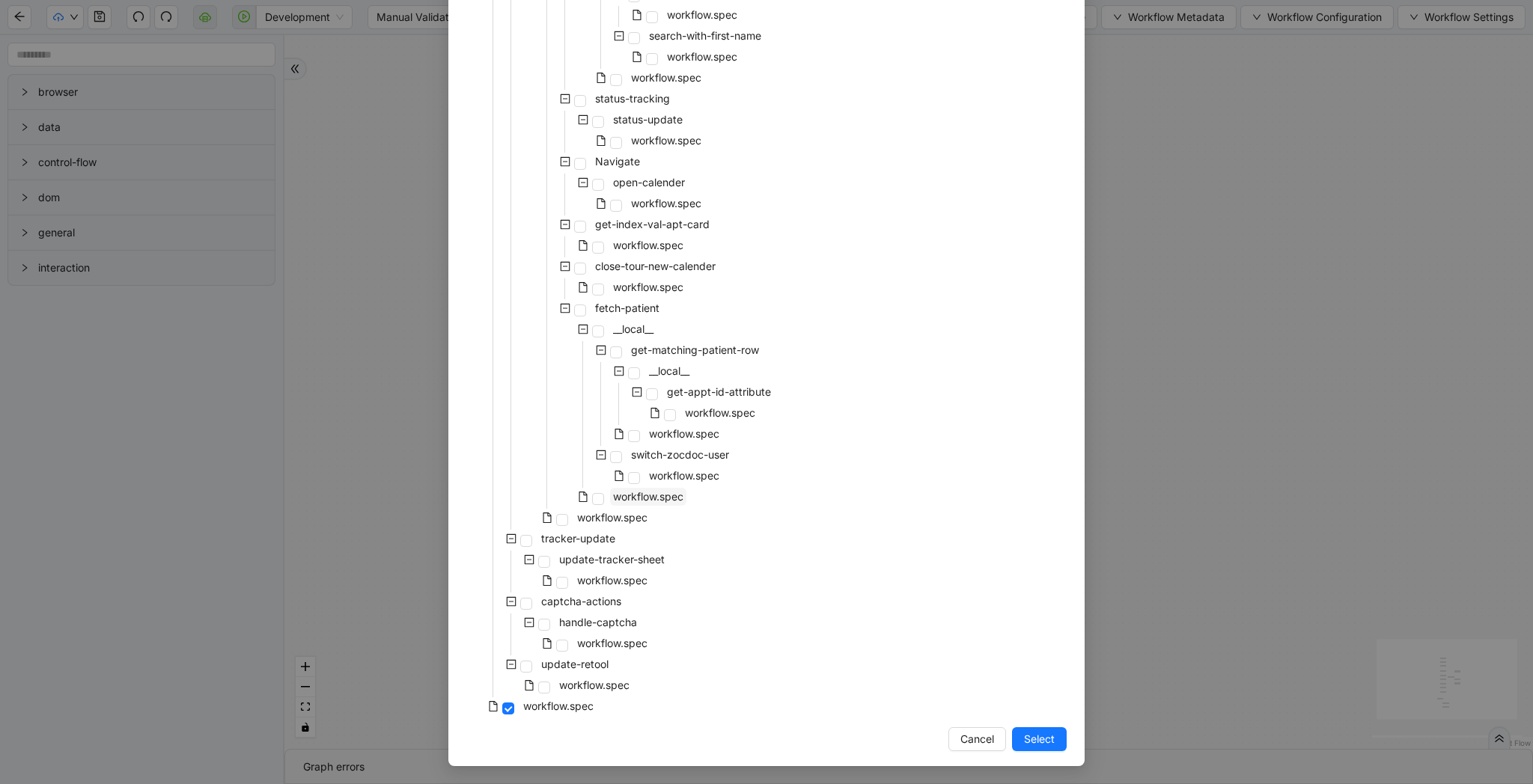
click at [684, 501] on span "workflow.spec" at bounding box center [648, 496] width 71 height 13
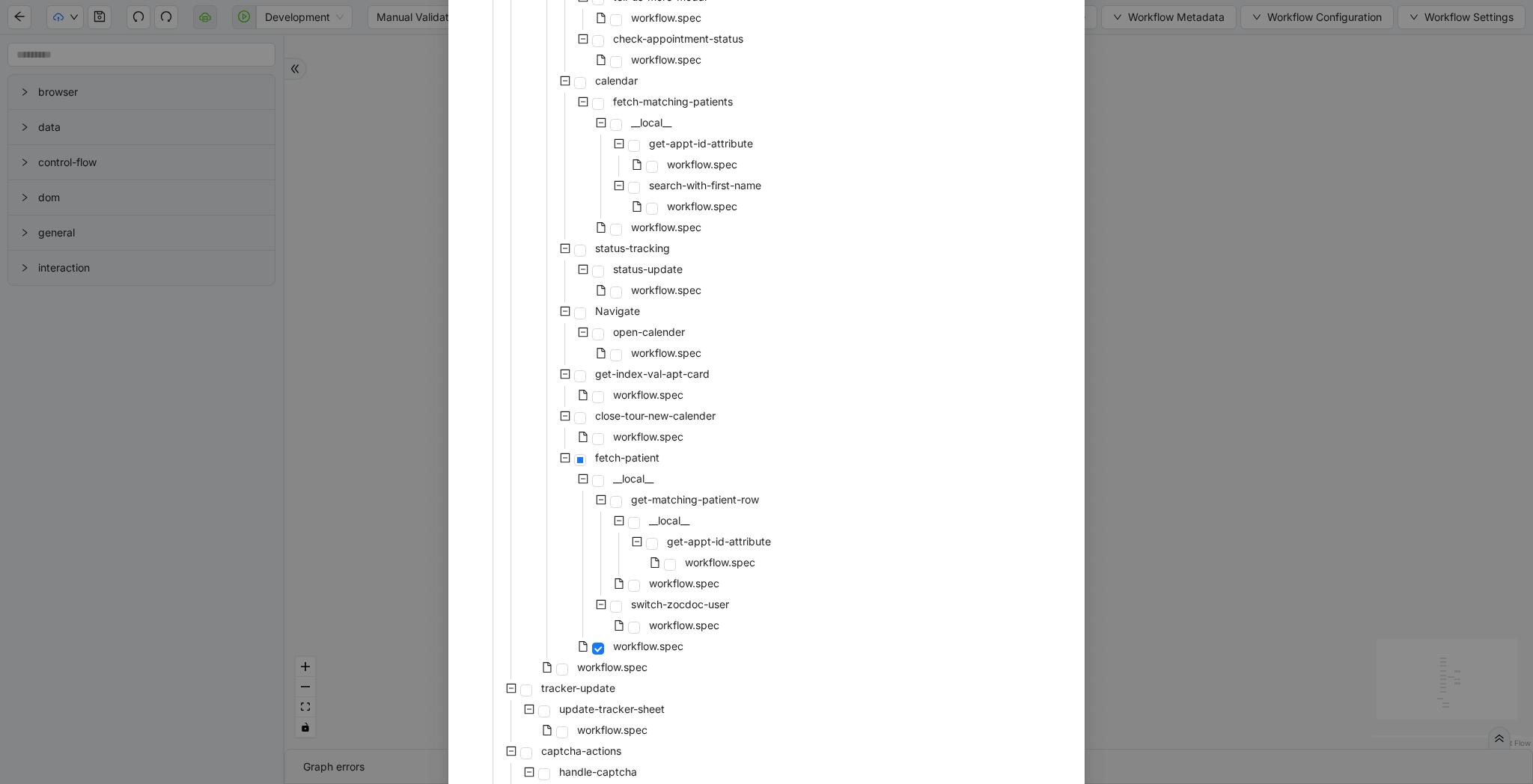
scroll to position [671, 0]
click at [663, 223] on span "workflow.spec" at bounding box center [666, 226] width 71 height 13
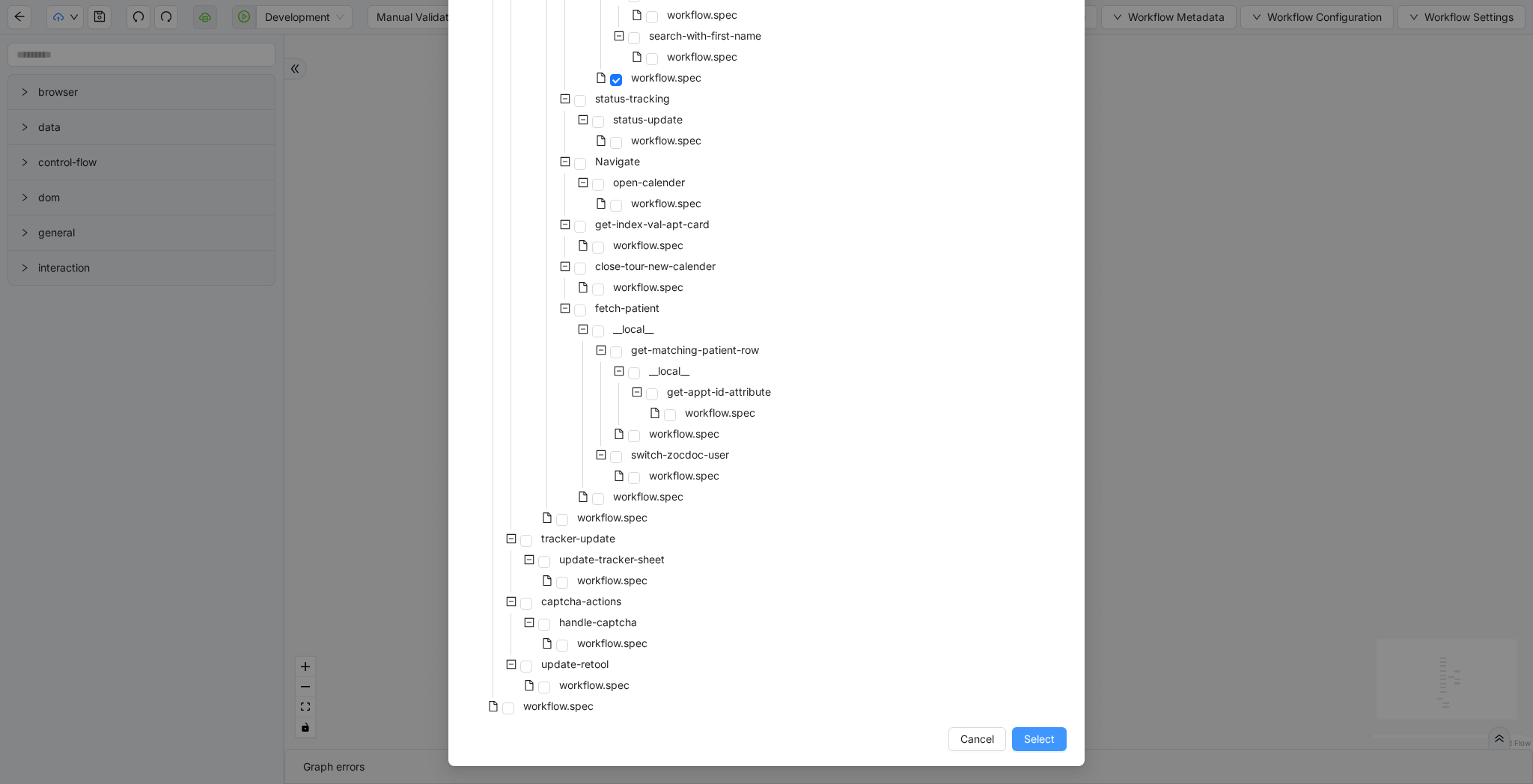
click at [1047, 737] on span "Select" at bounding box center [1039, 738] width 31 height 16
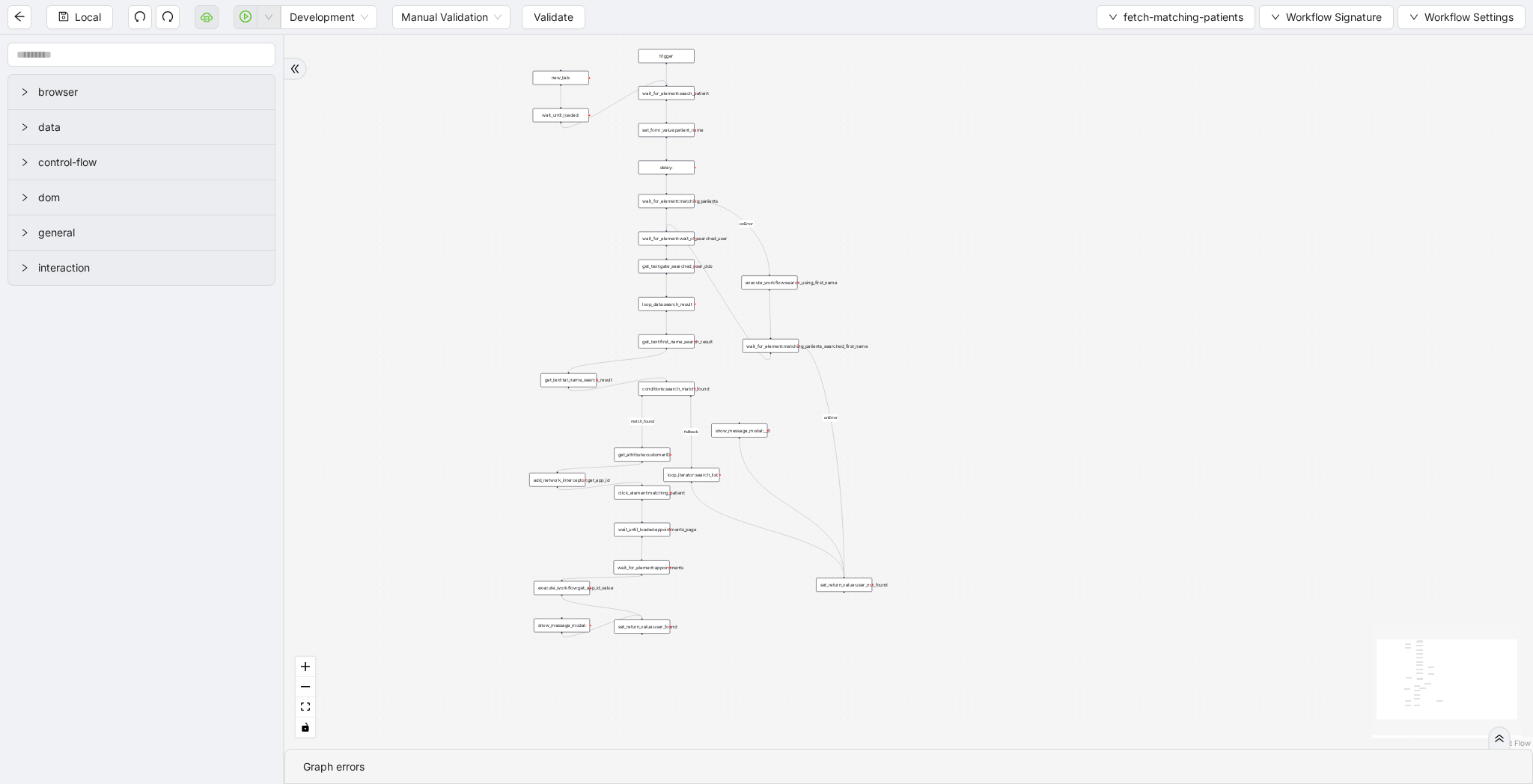
drag, startPoint x: 1175, startPoint y: 407, endPoint x: 959, endPoint y: 288, distance: 246.6
click at [959, 288] on div "match_found fallback onError onError trigger wait_for_element:seach_patient set…" at bounding box center [909, 392] width 1248 height 714
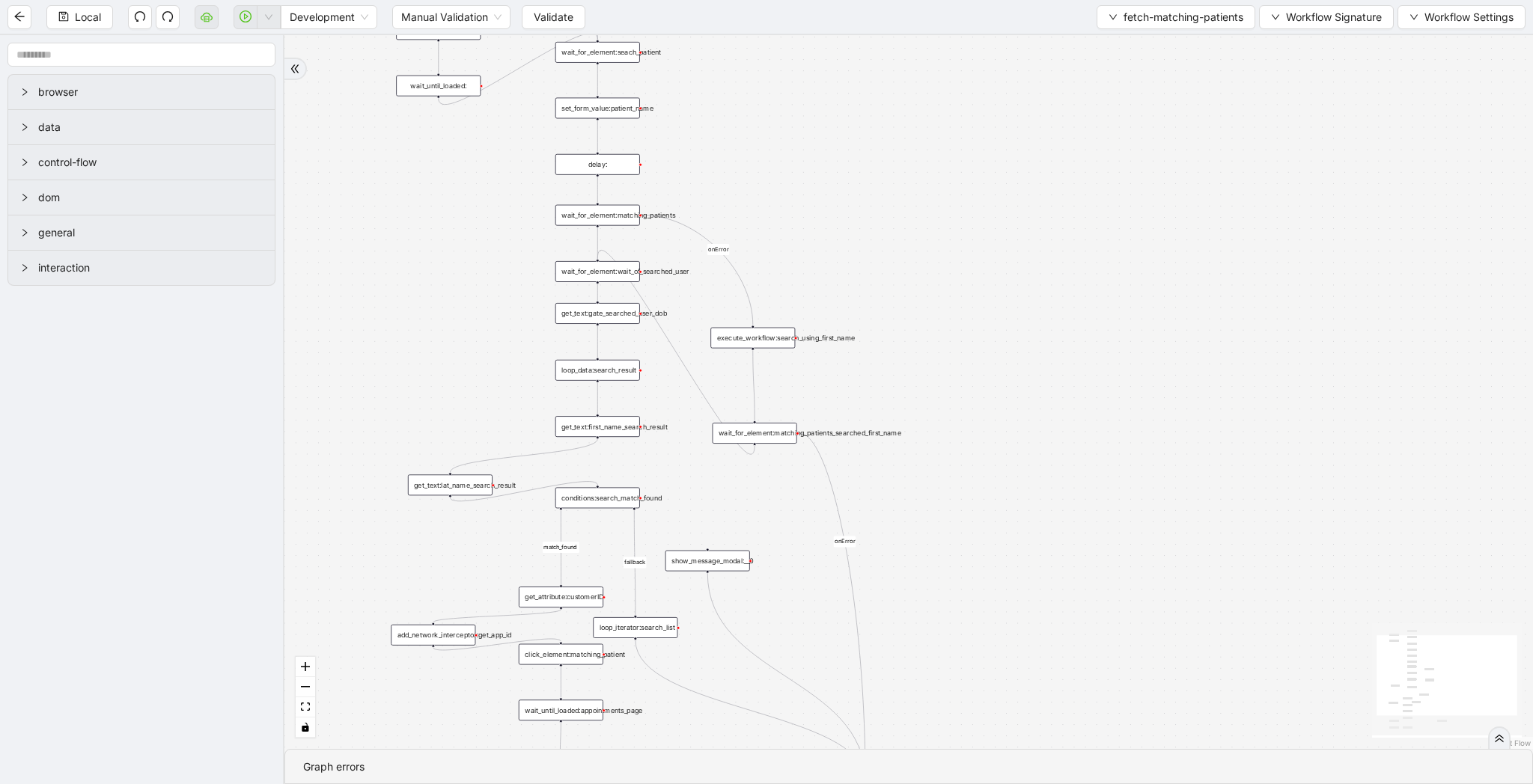
drag, startPoint x: 776, startPoint y: 160, endPoint x: 776, endPoint y: 250, distance: 90.0
click at [776, 250] on div "match_found fallback onError onError trigger wait_for_element:seach_patient set…" at bounding box center [909, 392] width 1248 height 714
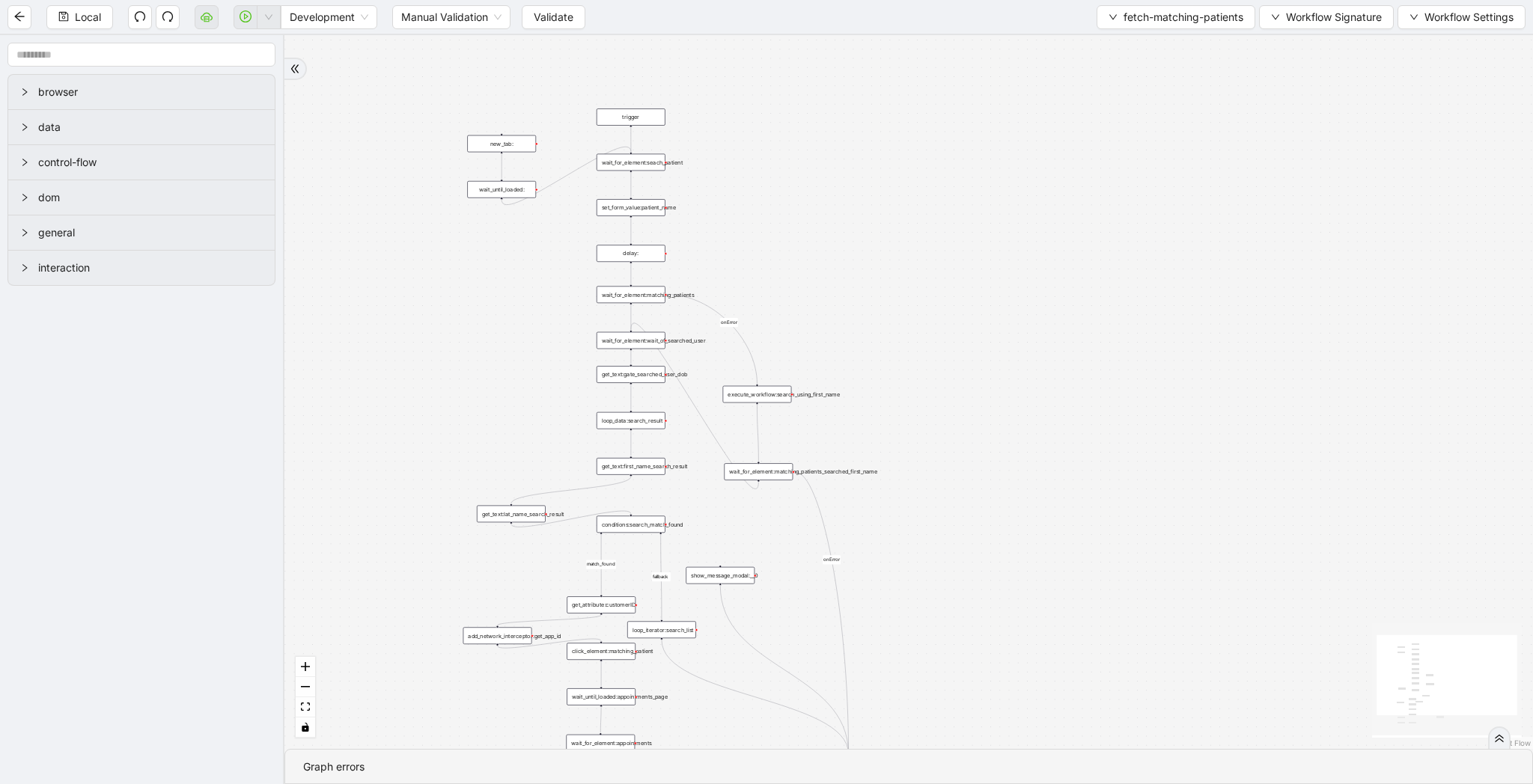
drag, startPoint x: 751, startPoint y: 263, endPoint x: 751, endPoint y: 217, distance: 46.0
click at [751, 217] on div "match_found fallback onError onError trigger wait_for_element:seach_patient set…" at bounding box center [909, 392] width 1248 height 714
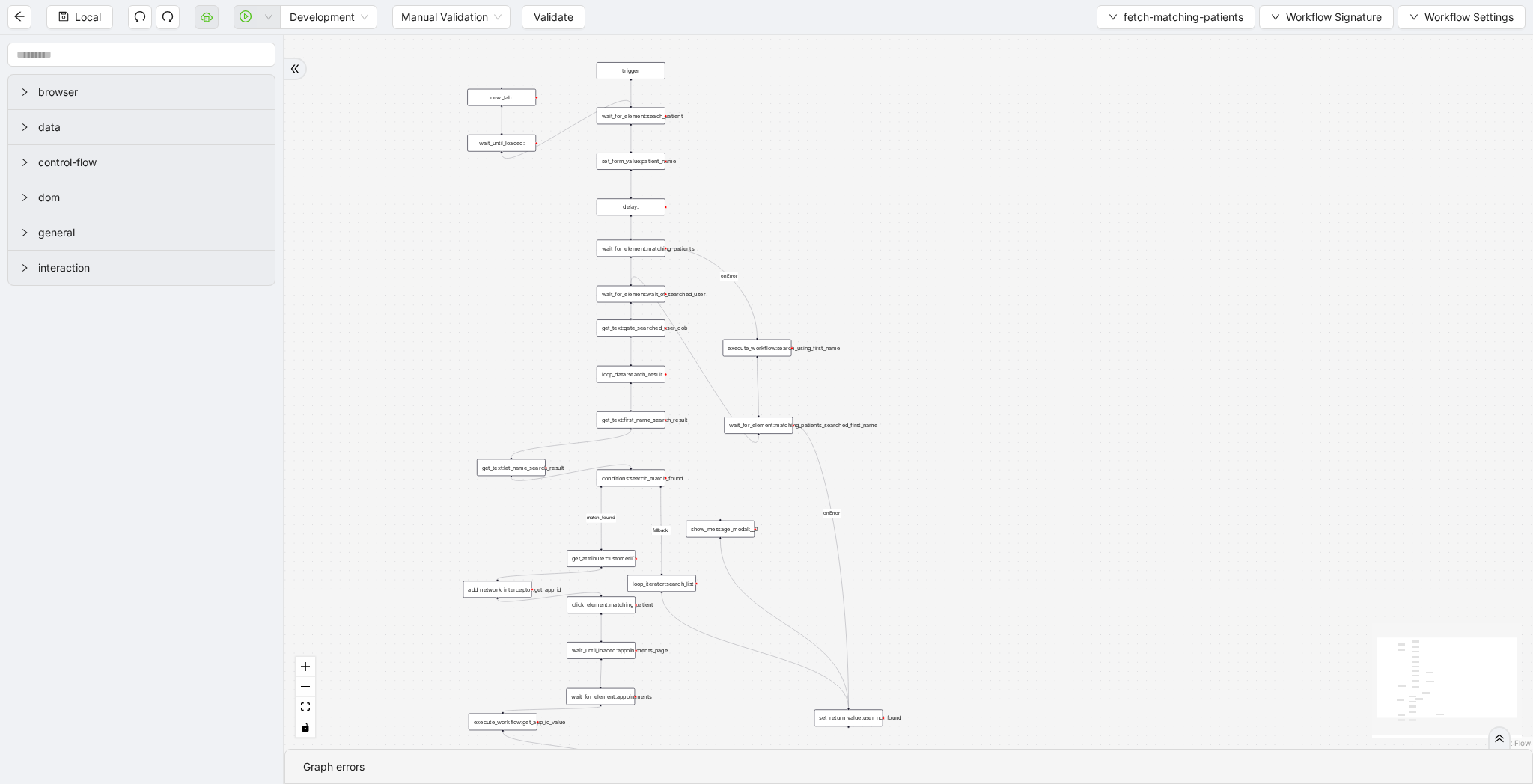
drag, startPoint x: 768, startPoint y: 254, endPoint x: 768, endPoint y: 199, distance: 55.0
click at [768, 199] on div "match_found fallback onError onError trigger wait_for_element:seach_patient set…" at bounding box center [909, 392] width 1248 height 714
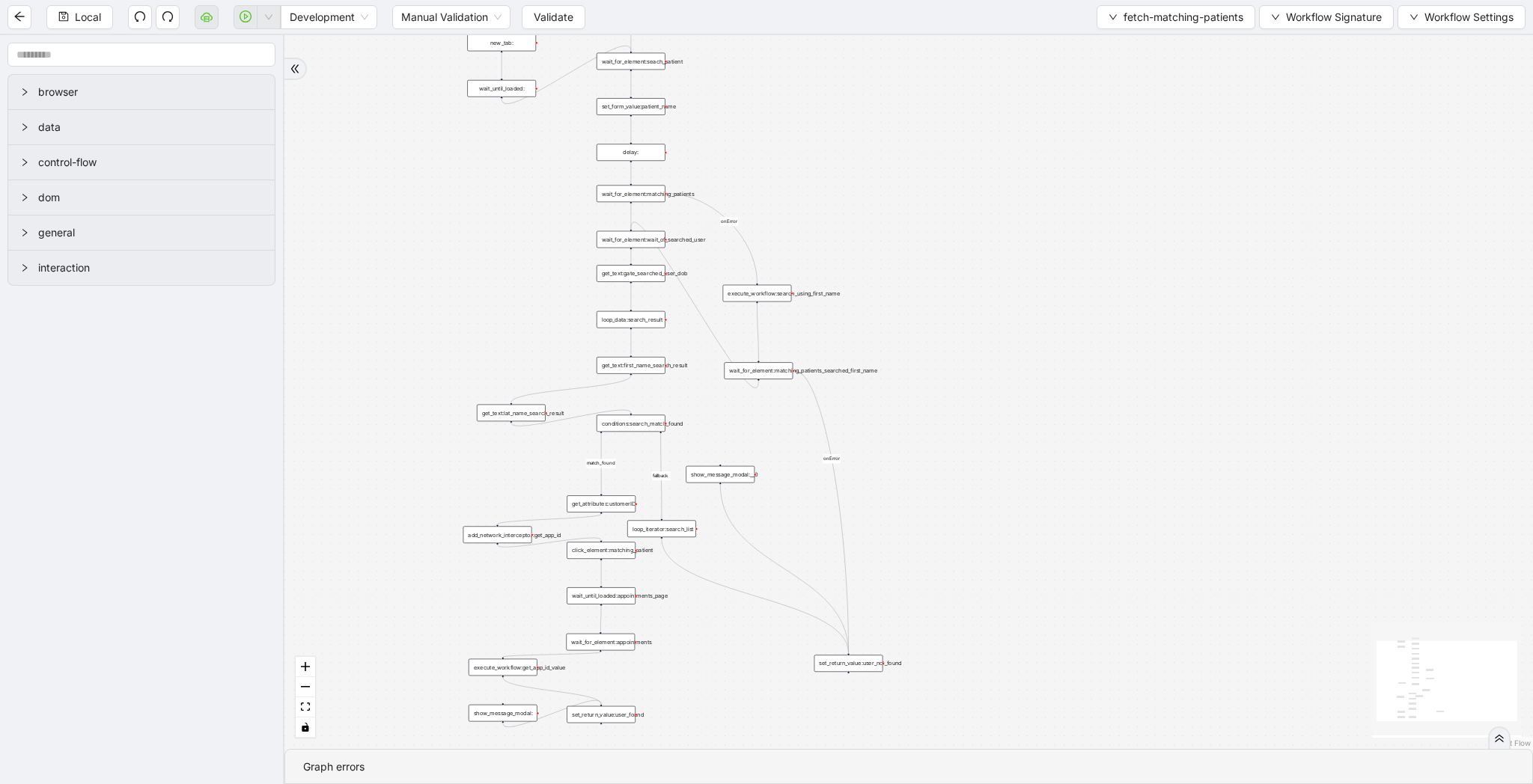
drag, startPoint x: 843, startPoint y: 211, endPoint x: 844, endPoint y: 175, distance: 36.0
click at [844, 175] on div "match_found fallback onError onError trigger wait_for_element:seach_patient set…" at bounding box center [909, 392] width 1248 height 714
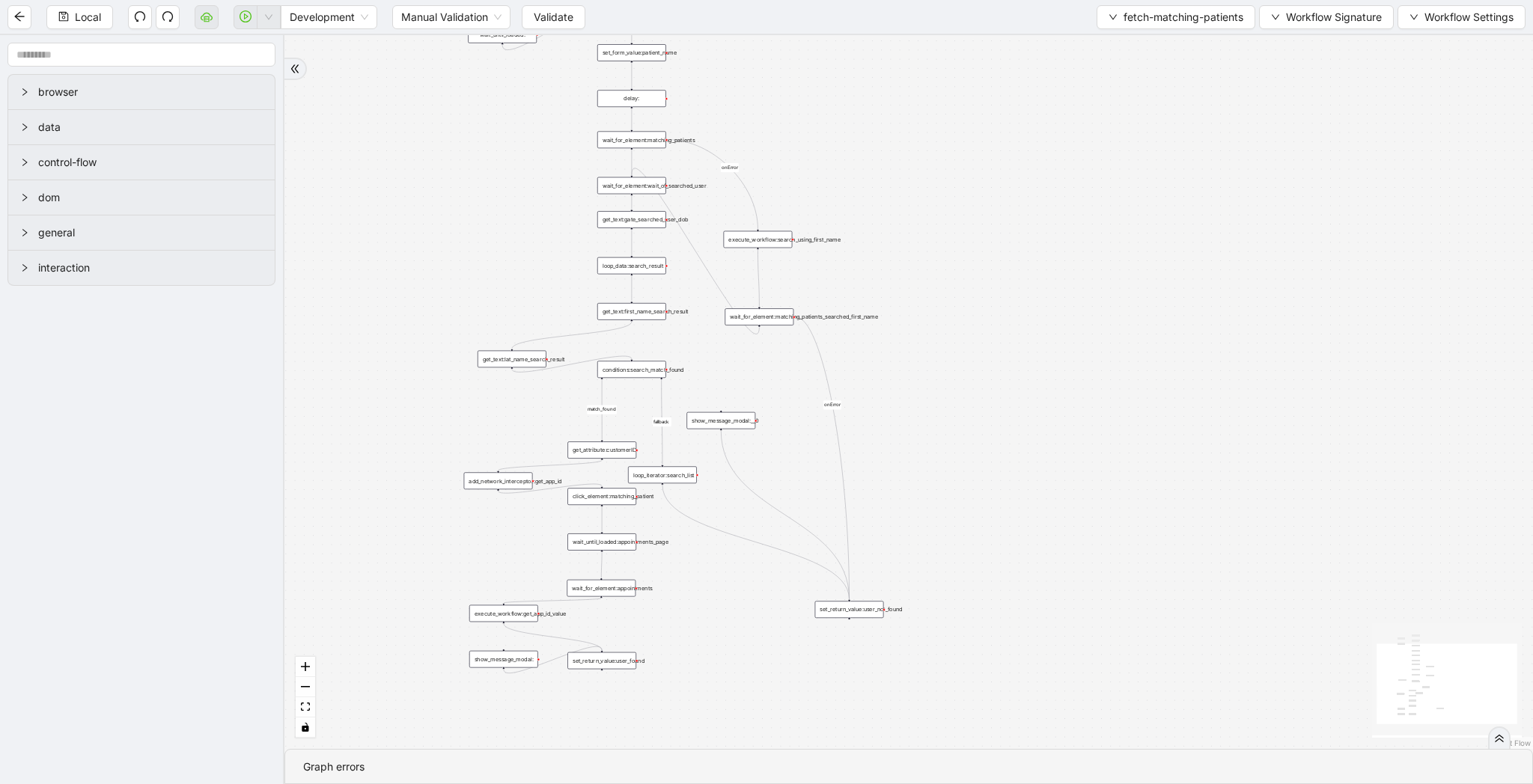
drag, startPoint x: 921, startPoint y: 238, endPoint x: 921, endPoint y: 178, distance: 60.0
click at [921, 178] on div "match_found fallback onError onError trigger wait_for_element:seach_patient set…" at bounding box center [909, 392] width 1248 height 714
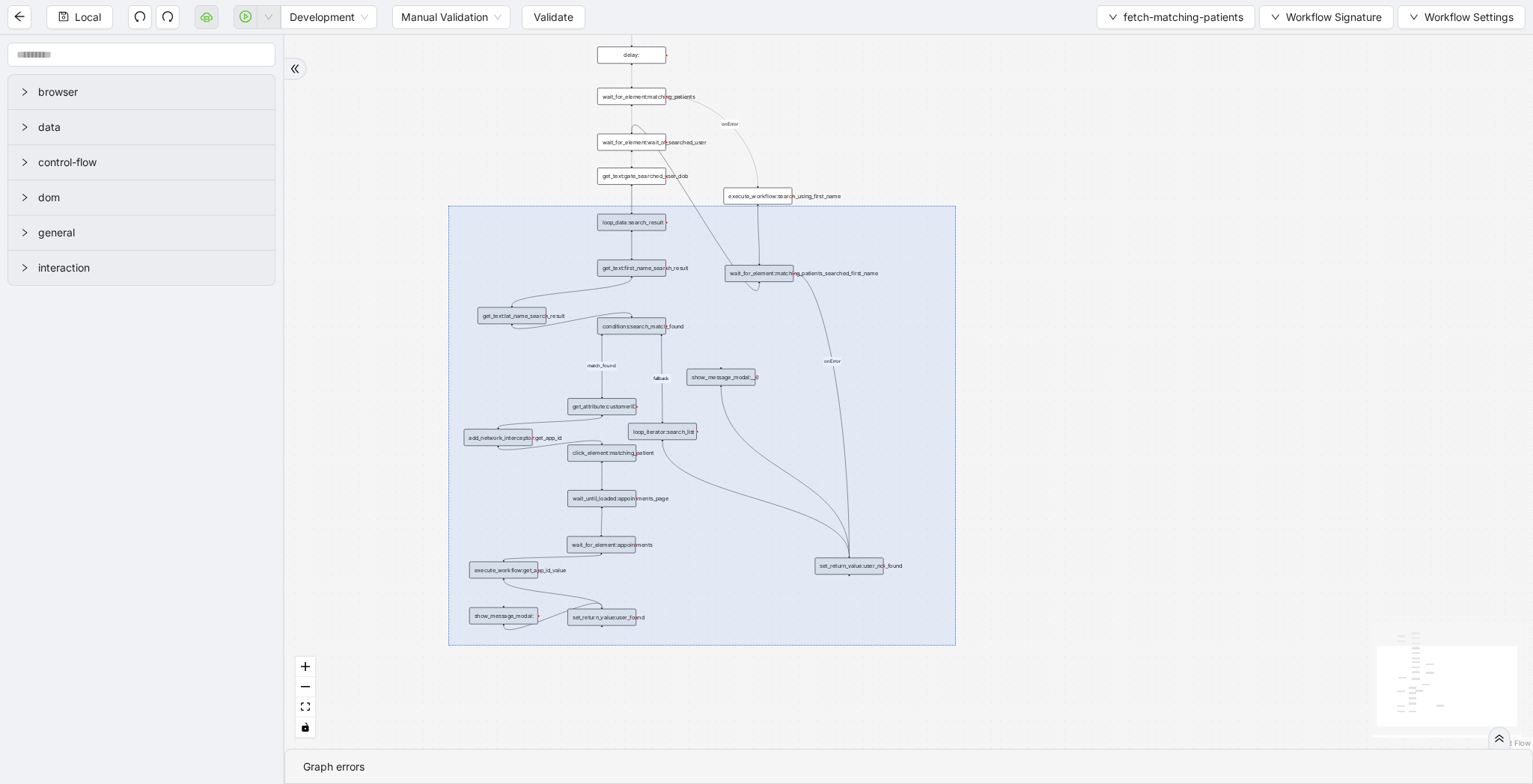
drag, startPoint x: 448, startPoint y: 205, endPoint x: 954, endPoint y: 644, distance: 669.9
click at [954, 644] on div "match_found fallback onError onError trigger wait_for_element:seach_patient set…" at bounding box center [909, 392] width 1248 height 714
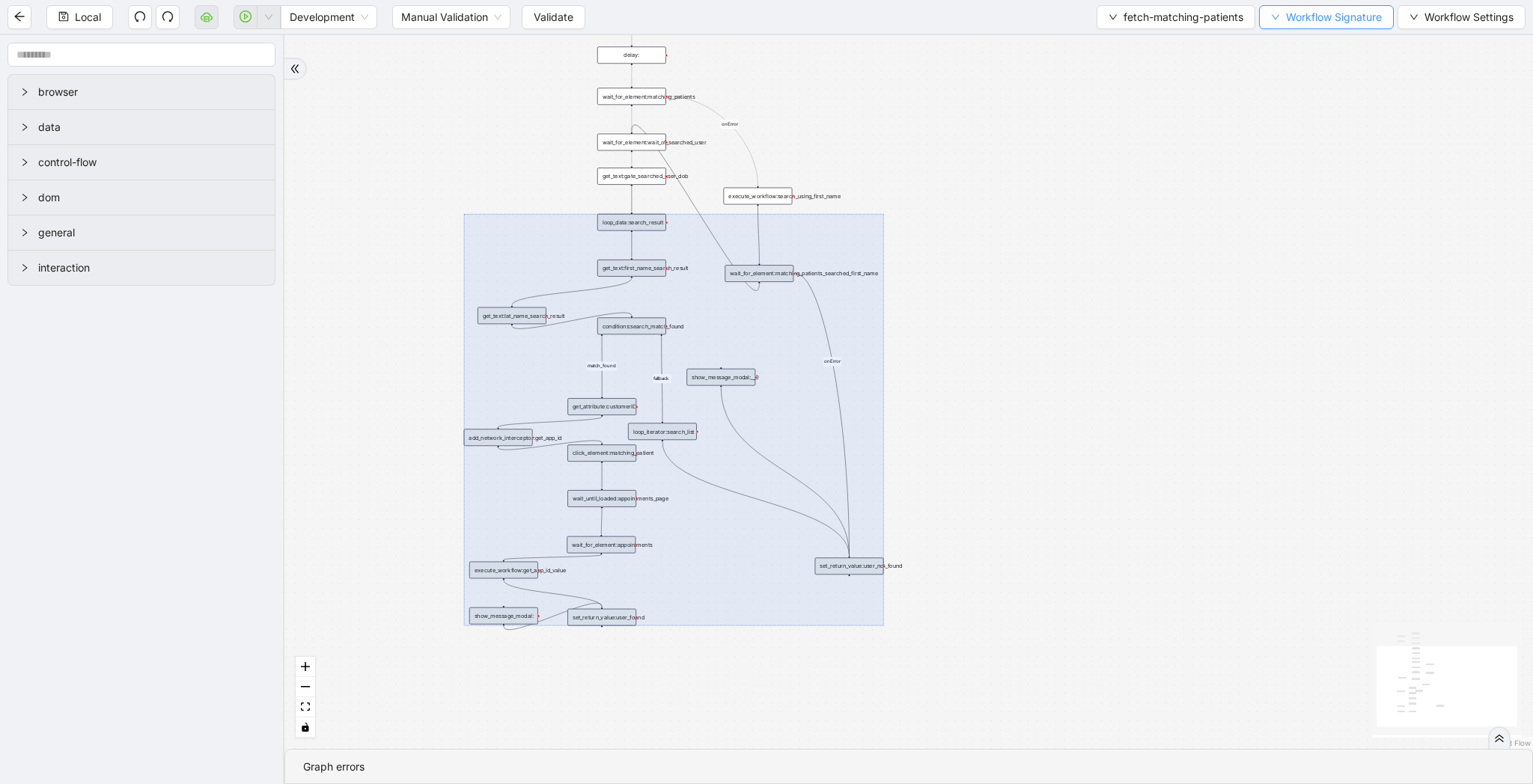
click at [1325, 7] on button "Workflow Signature" at bounding box center [1326, 17] width 135 height 24
click at [1285, 69] on span "Type" at bounding box center [1324, 70] width 101 height 16
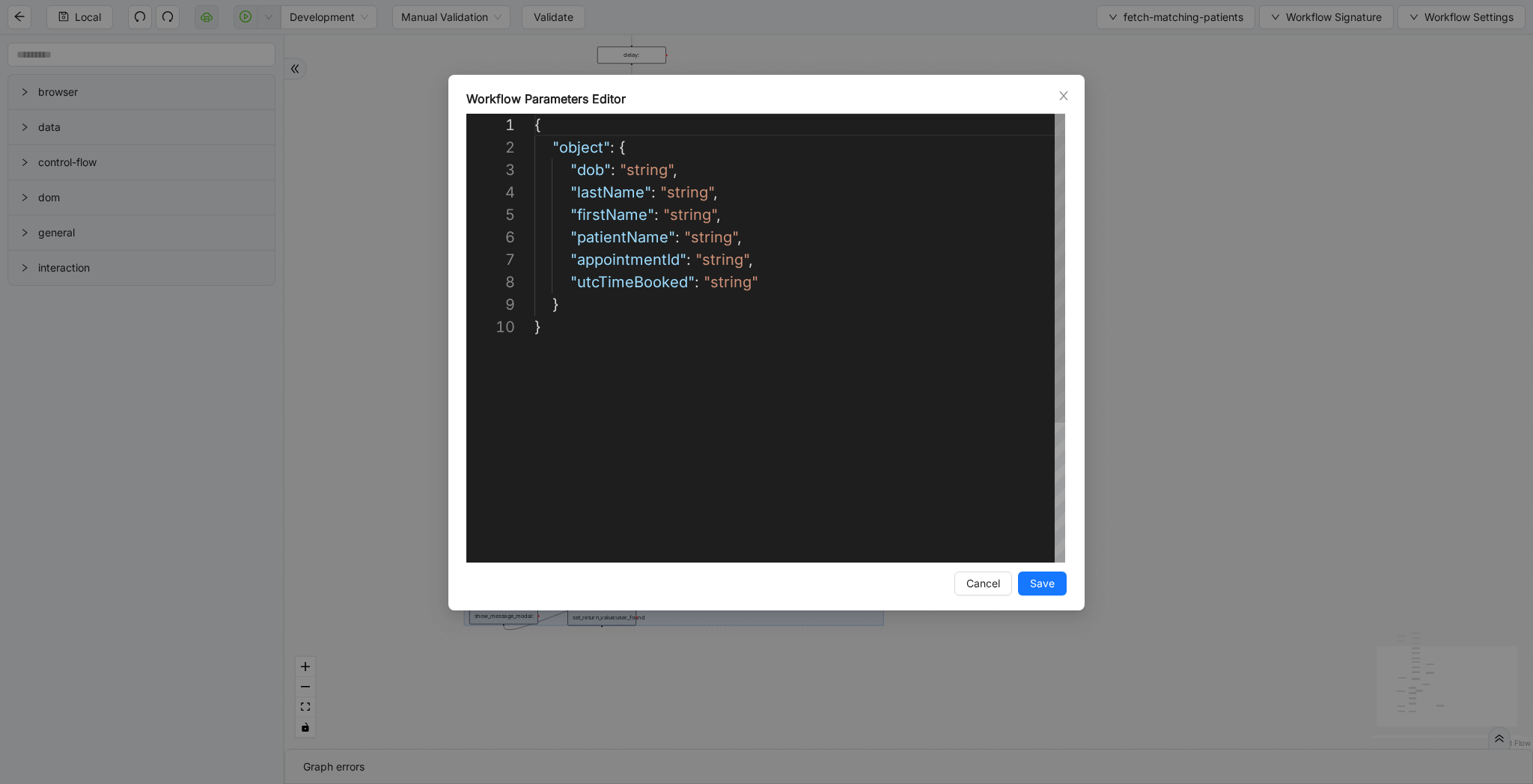
click at [815, 172] on div "{ "object" : { "dob" : "string" , "lastName" : "string" , "firstName" : "string…" at bounding box center [800, 438] width 530 height 651
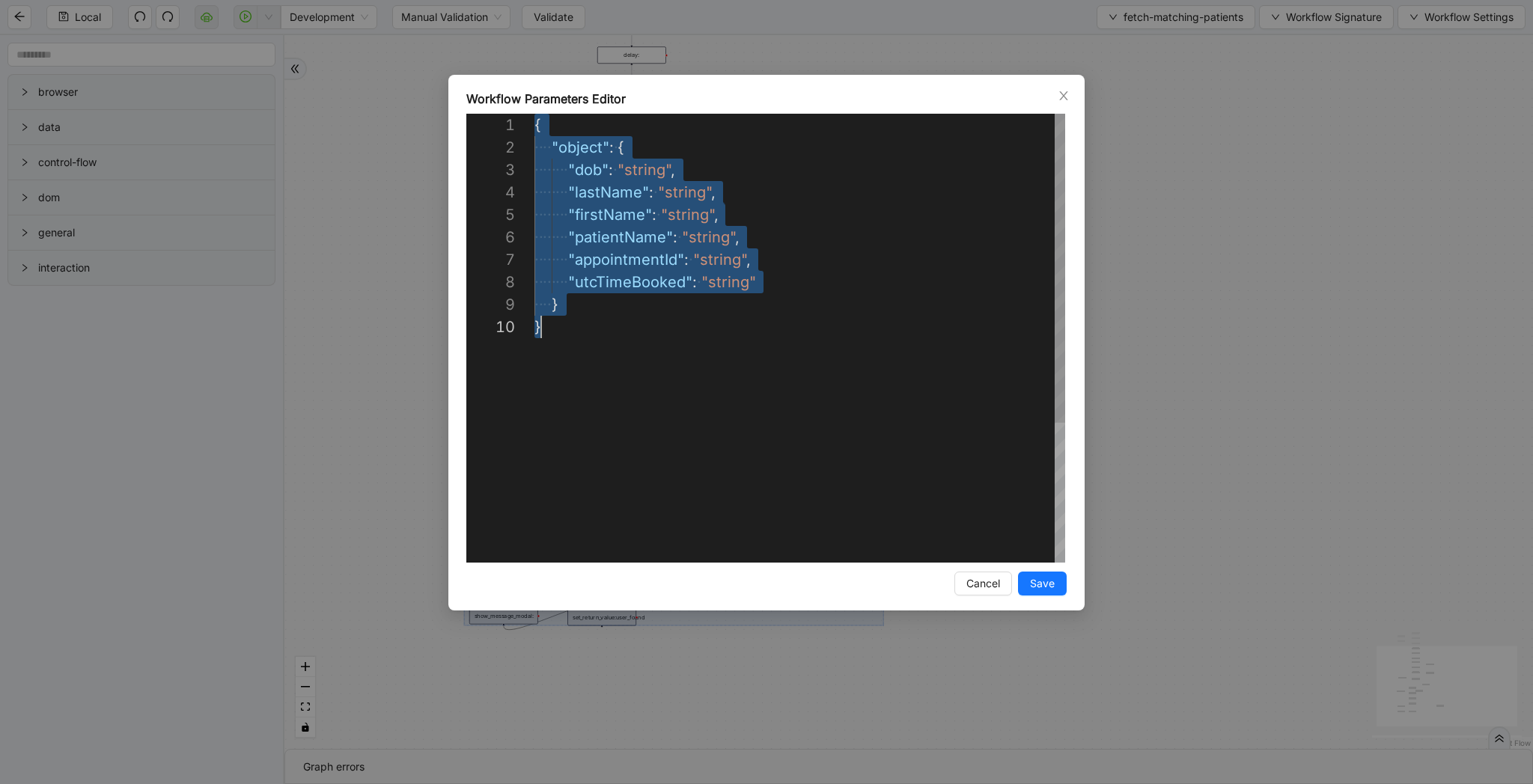
scroll to position [0, 7]
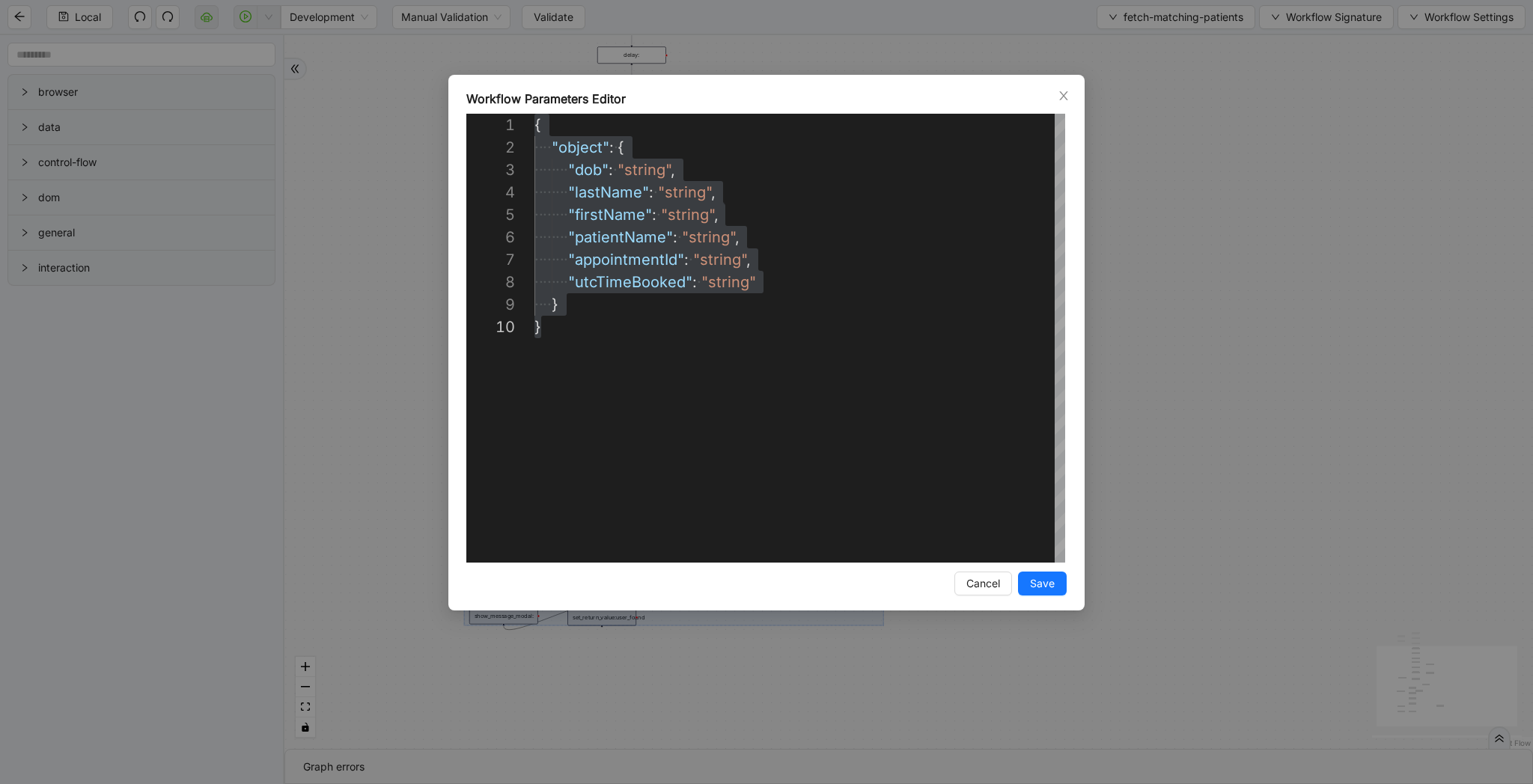
click at [1279, 279] on div "**********" at bounding box center [766, 392] width 1533 height 784
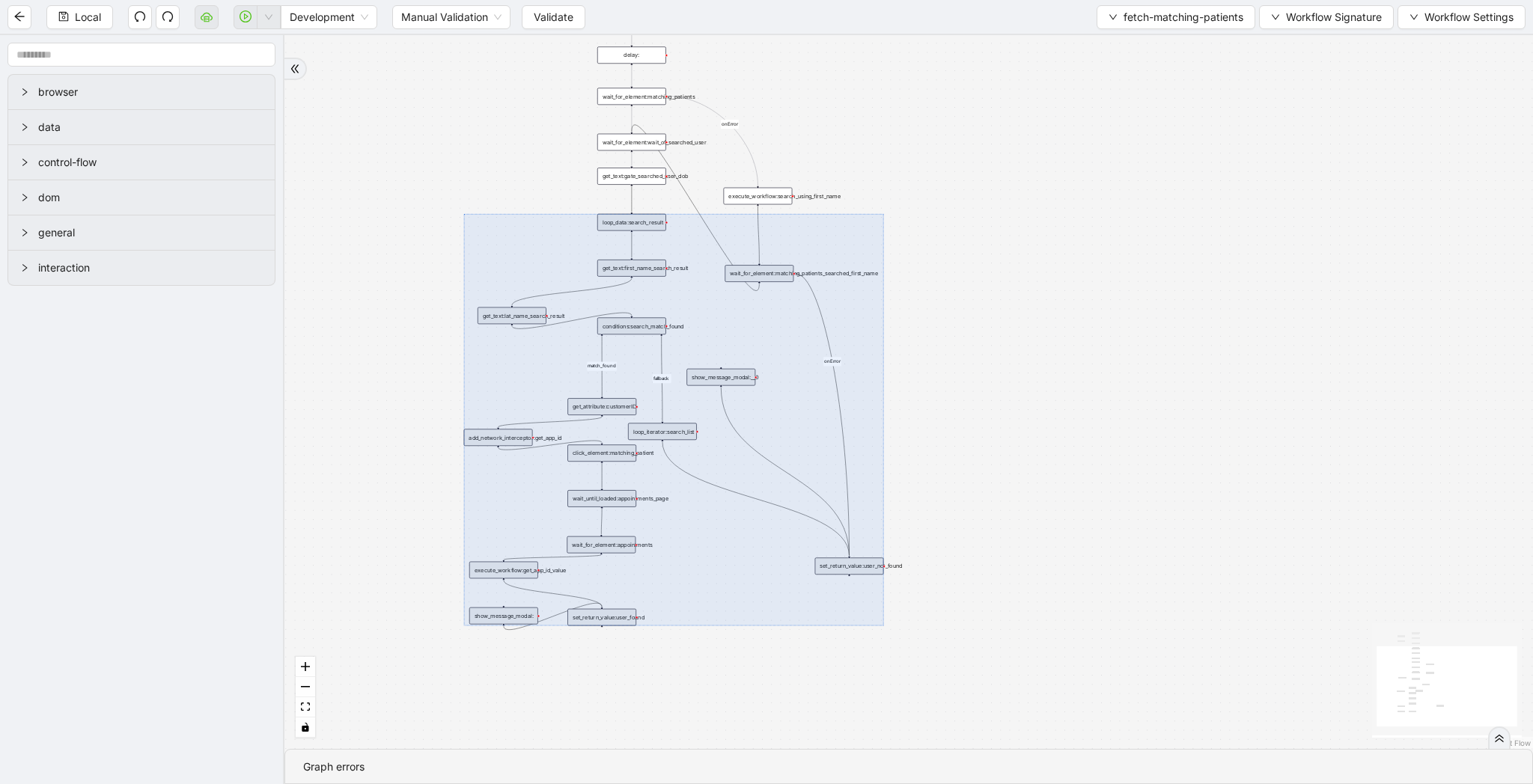
click at [638, 176] on div "get_text:gate_searched_user_dob" at bounding box center [632, 176] width 69 height 17
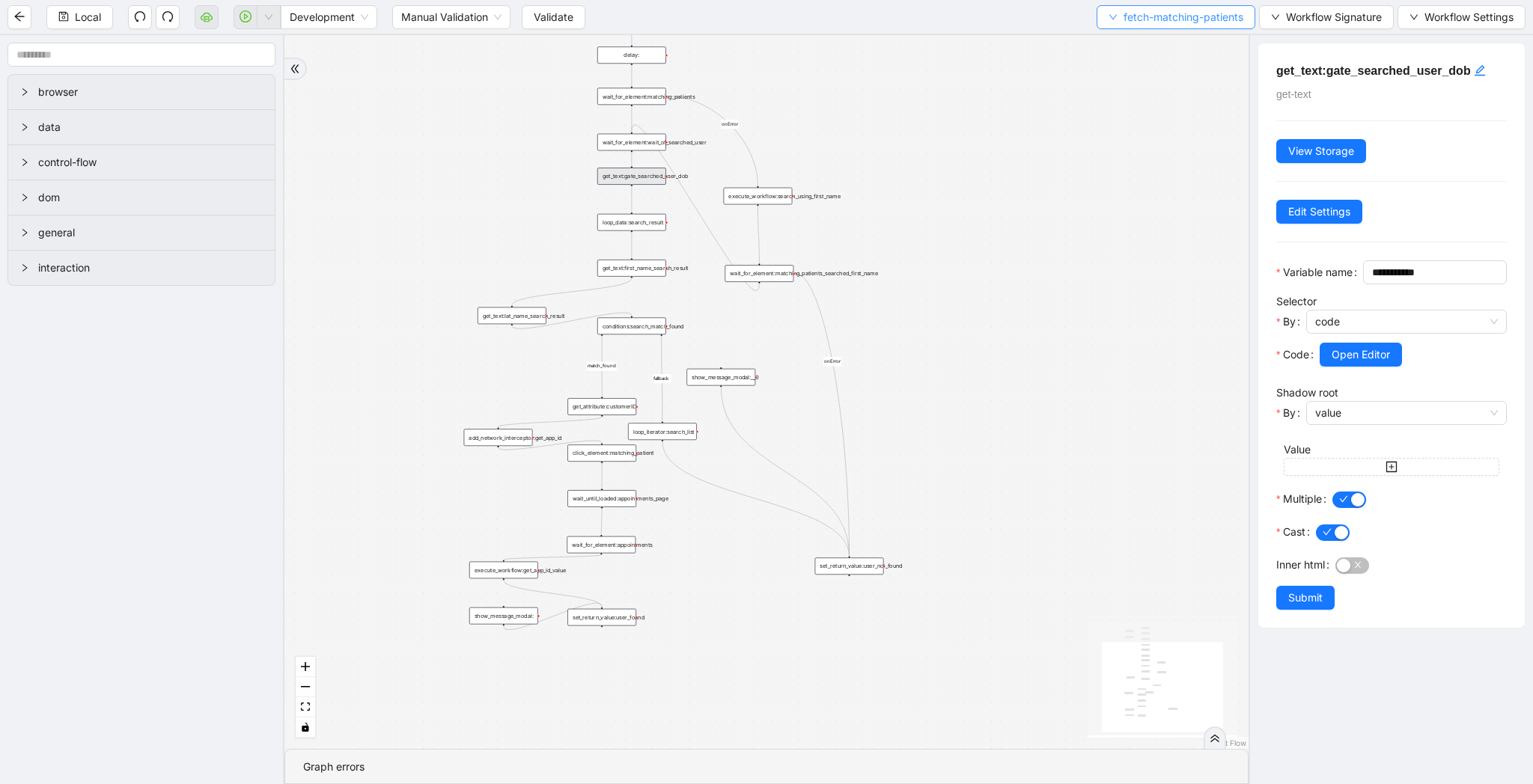
click at [1135, 6] on button "fetch-matching-patients" at bounding box center [1175, 17] width 159 height 24
click at [1135, 56] on li "Select" at bounding box center [1172, 46] width 153 height 24
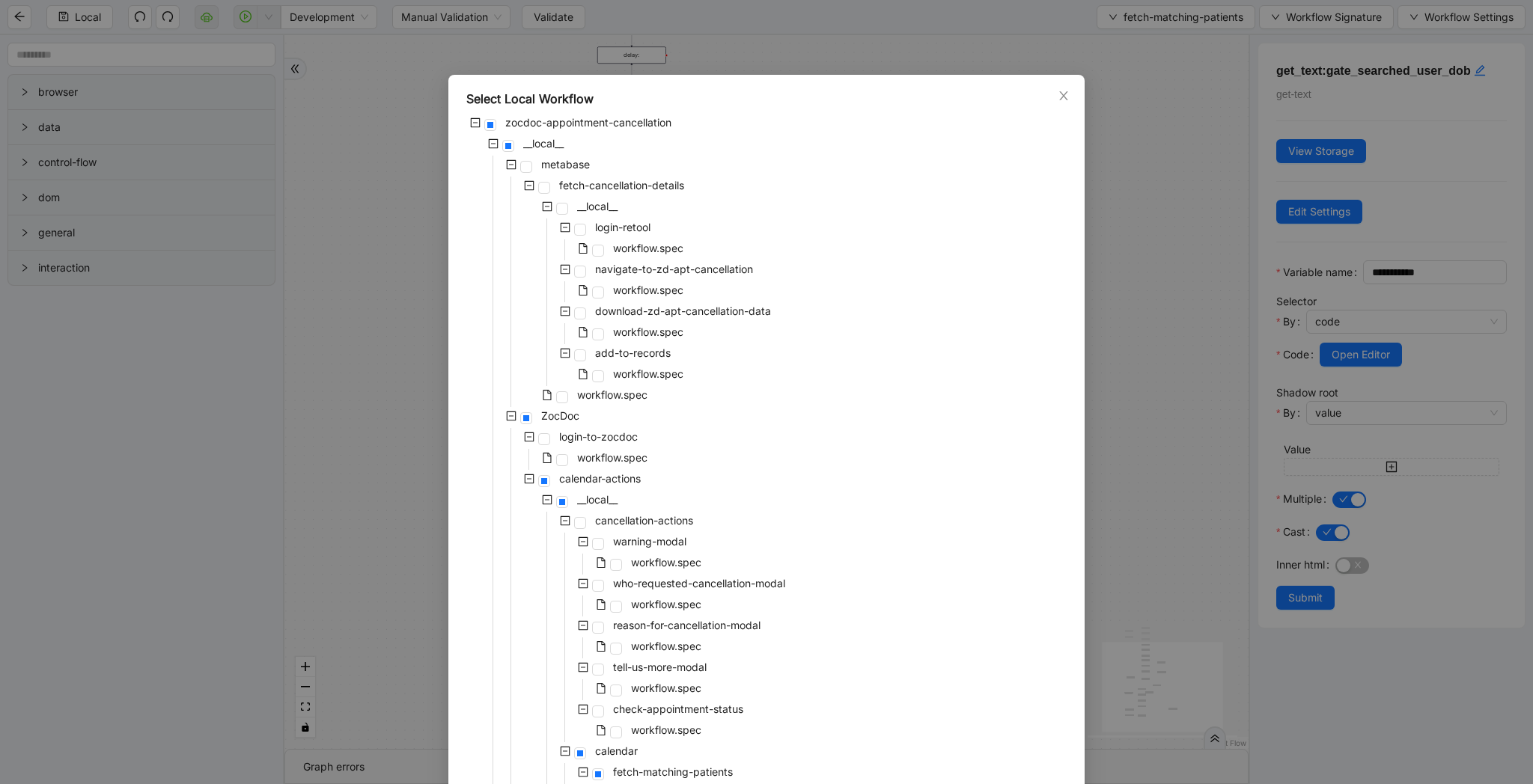
scroll to position [353, 0]
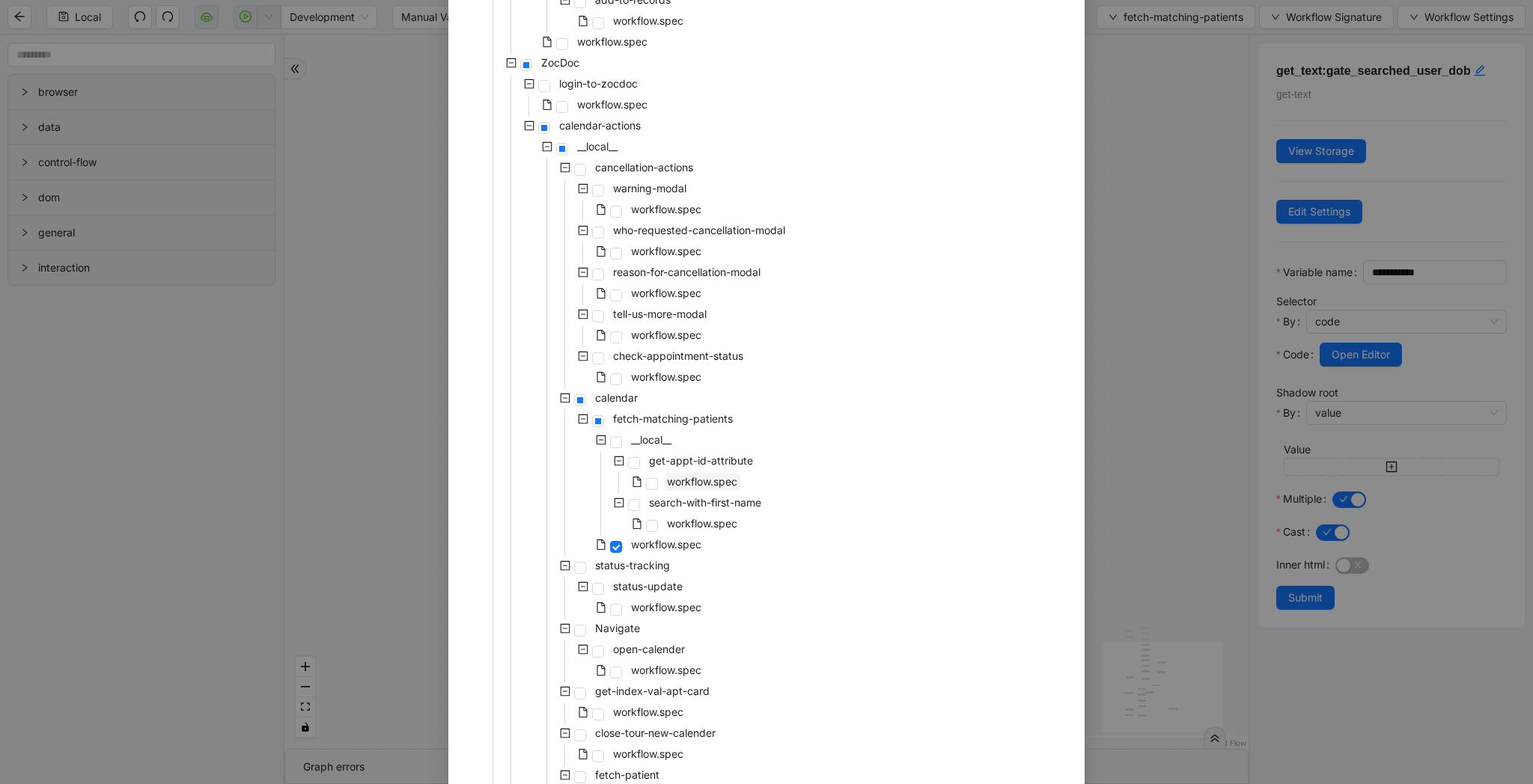
click at [683, 478] on span "workflow.spec" at bounding box center [702, 481] width 71 height 13
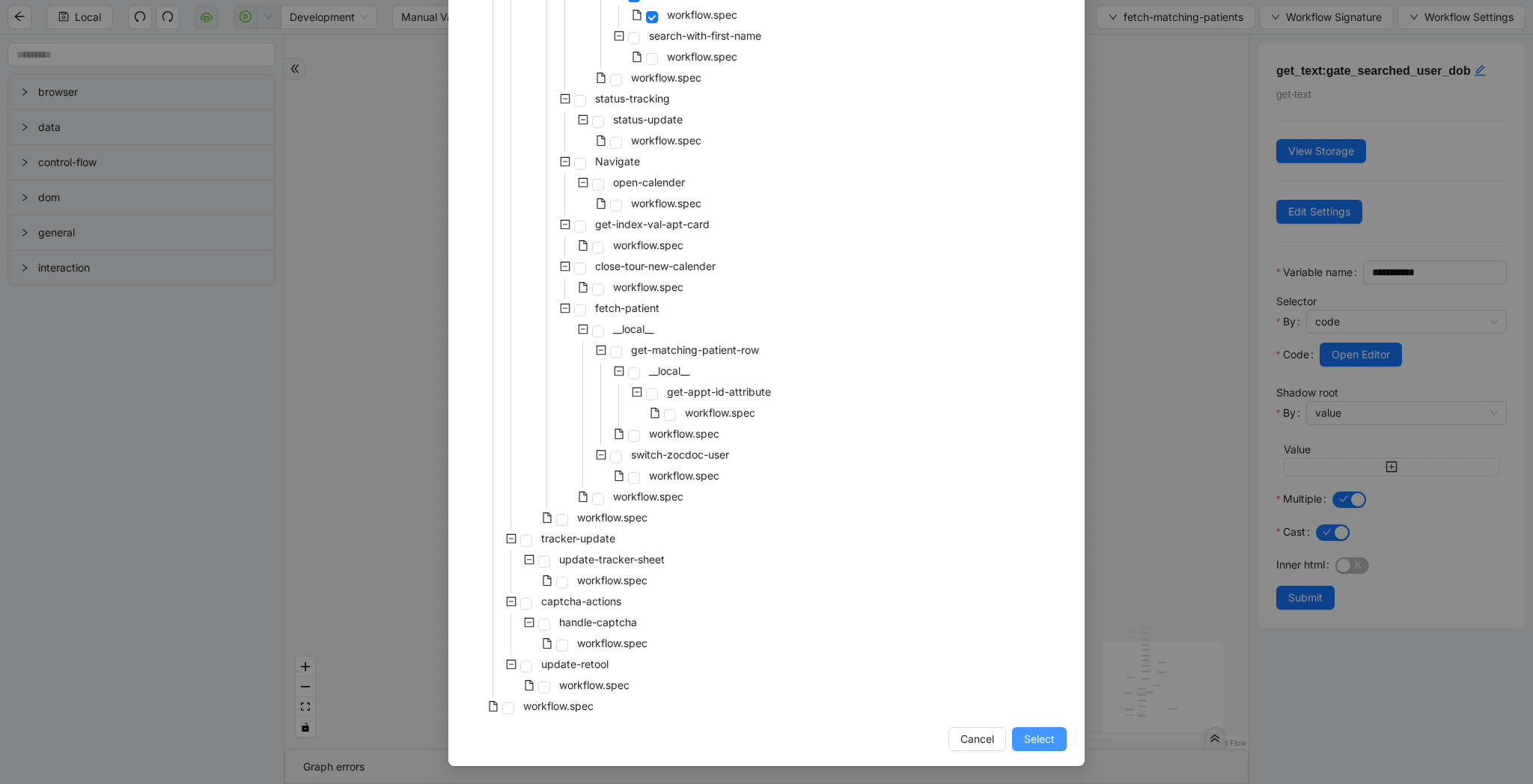
click at [1039, 750] on button "Select" at bounding box center [1039, 739] width 55 height 24
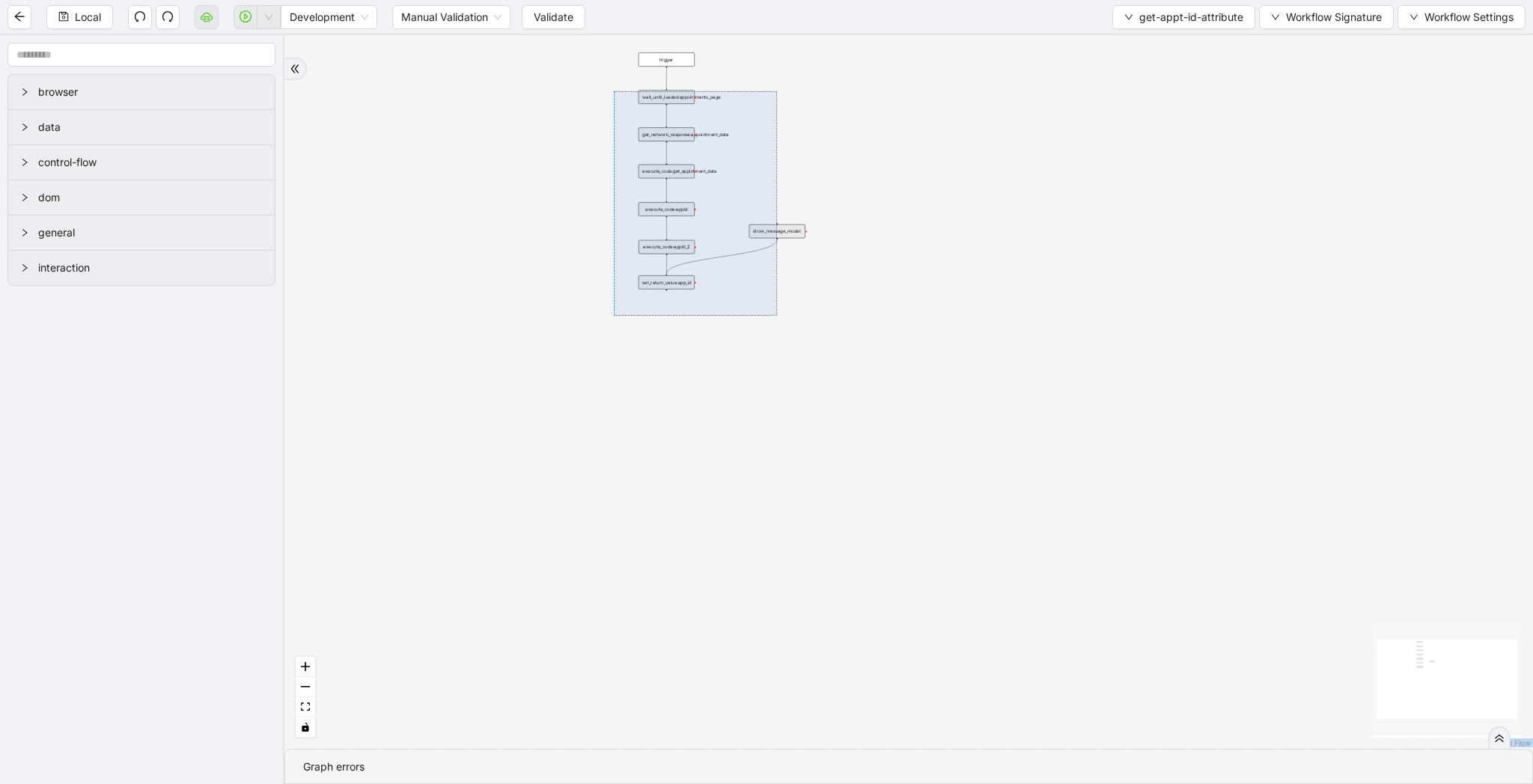
drag, startPoint x: 614, startPoint y: 91, endPoint x: 776, endPoint y: 315, distance: 276.4
click at [776, 315] on div "trigger wait_until_loaded:appointments_page get_network_response:appointment_da…" at bounding box center [909, 392] width 1248 height 714
drag, startPoint x: 776, startPoint y: 315, endPoint x: 595, endPoint y: 96, distance: 284.1
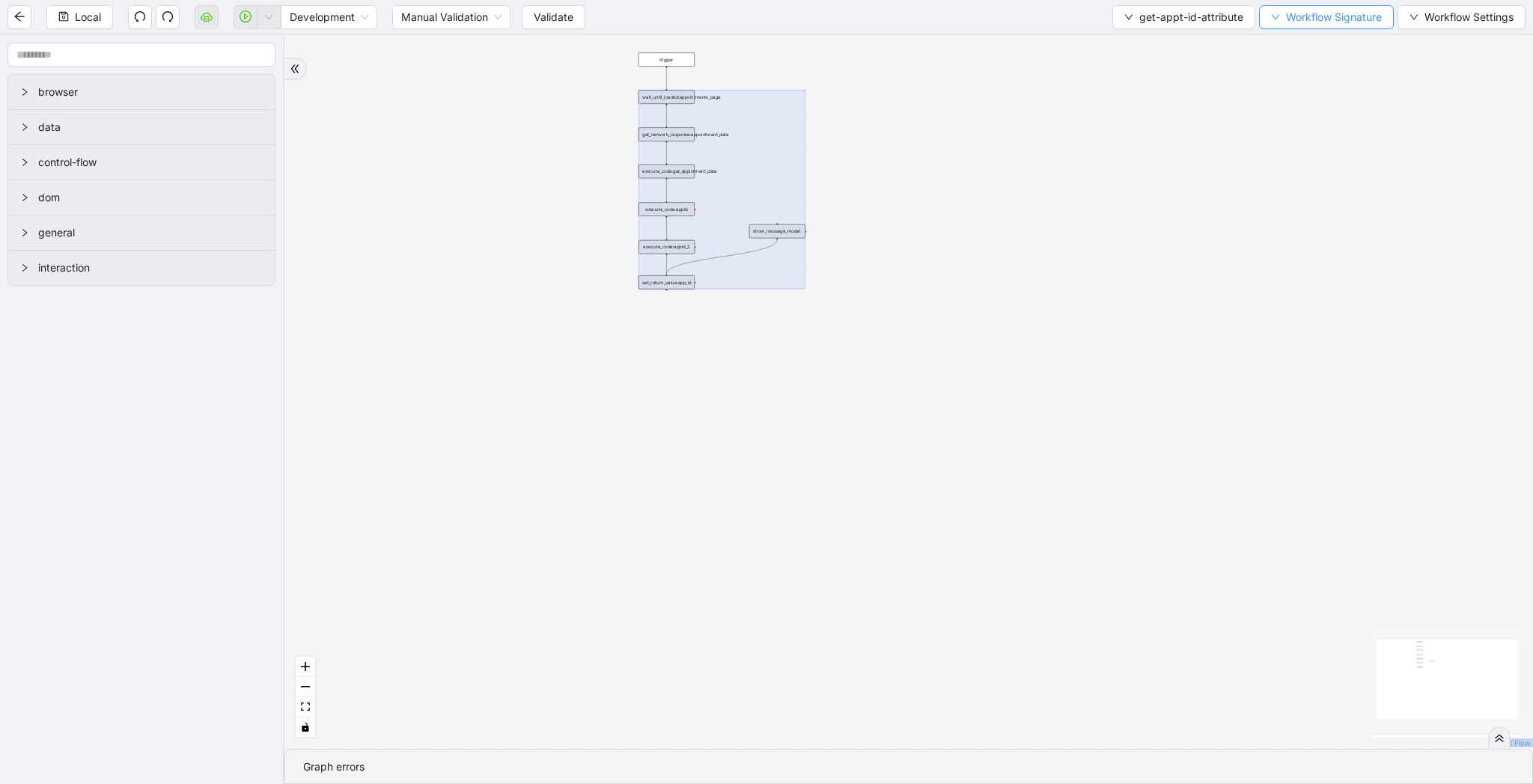
click at [1297, 25] on span "Workflow Signature" at bounding box center [1333, 16] width 95 height 16
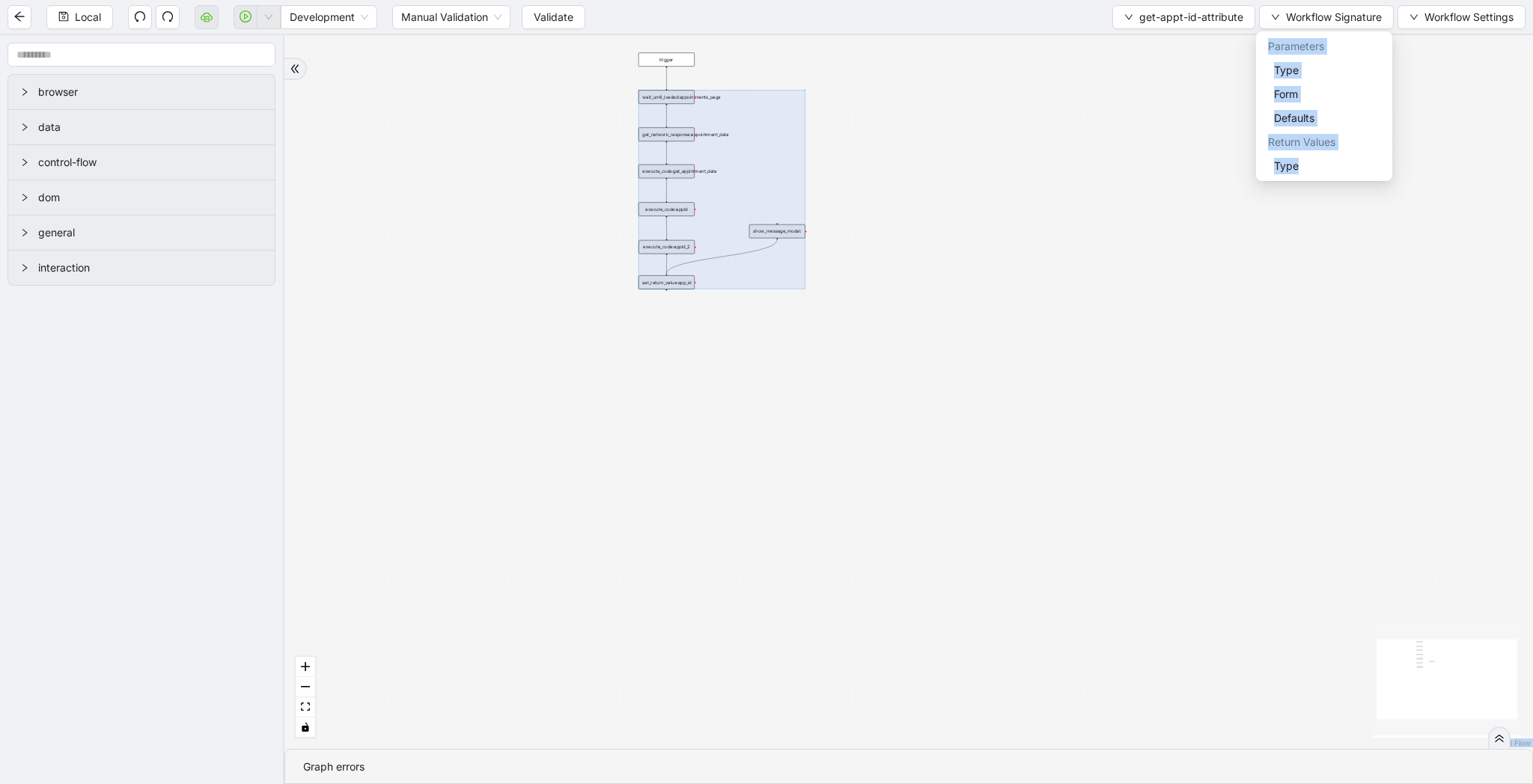
click at [1298, 49] on div "Parameters" at bounding box center [1323, 46] width 130 height 24
click at [1312, 72] on span "Type" at bounding box center [1324, 70] width 101 height 16
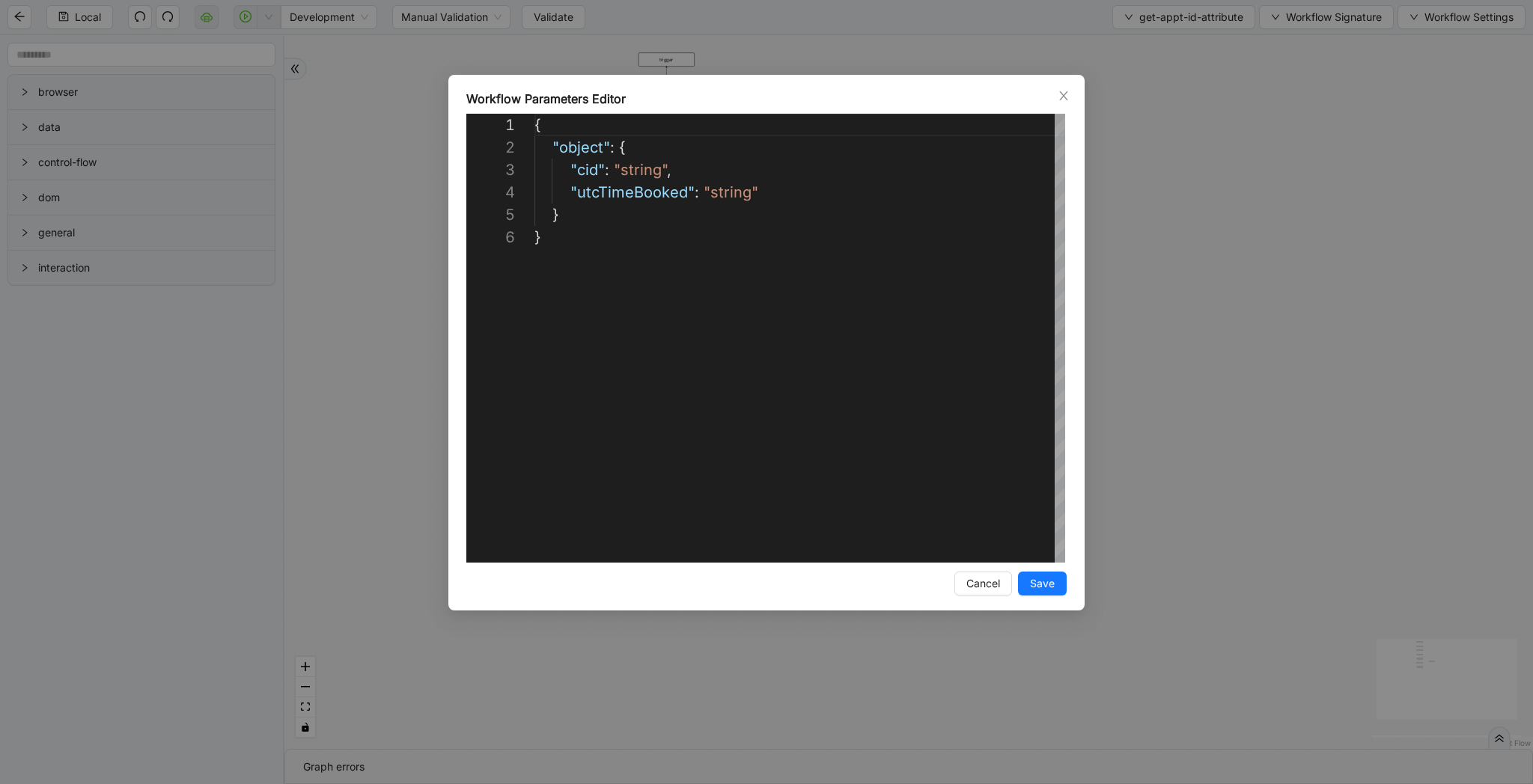
scroll to position [113, 0]
click at [1027, 268] on div "{ "object" : { "cid" : "string" , "utcTimeBooked" : "string" } }" at bounding box center [800, 394] width 530 height 561
click at [1133, 467] on div "**********" at bounding box center [766, 392] width 1533 height 784
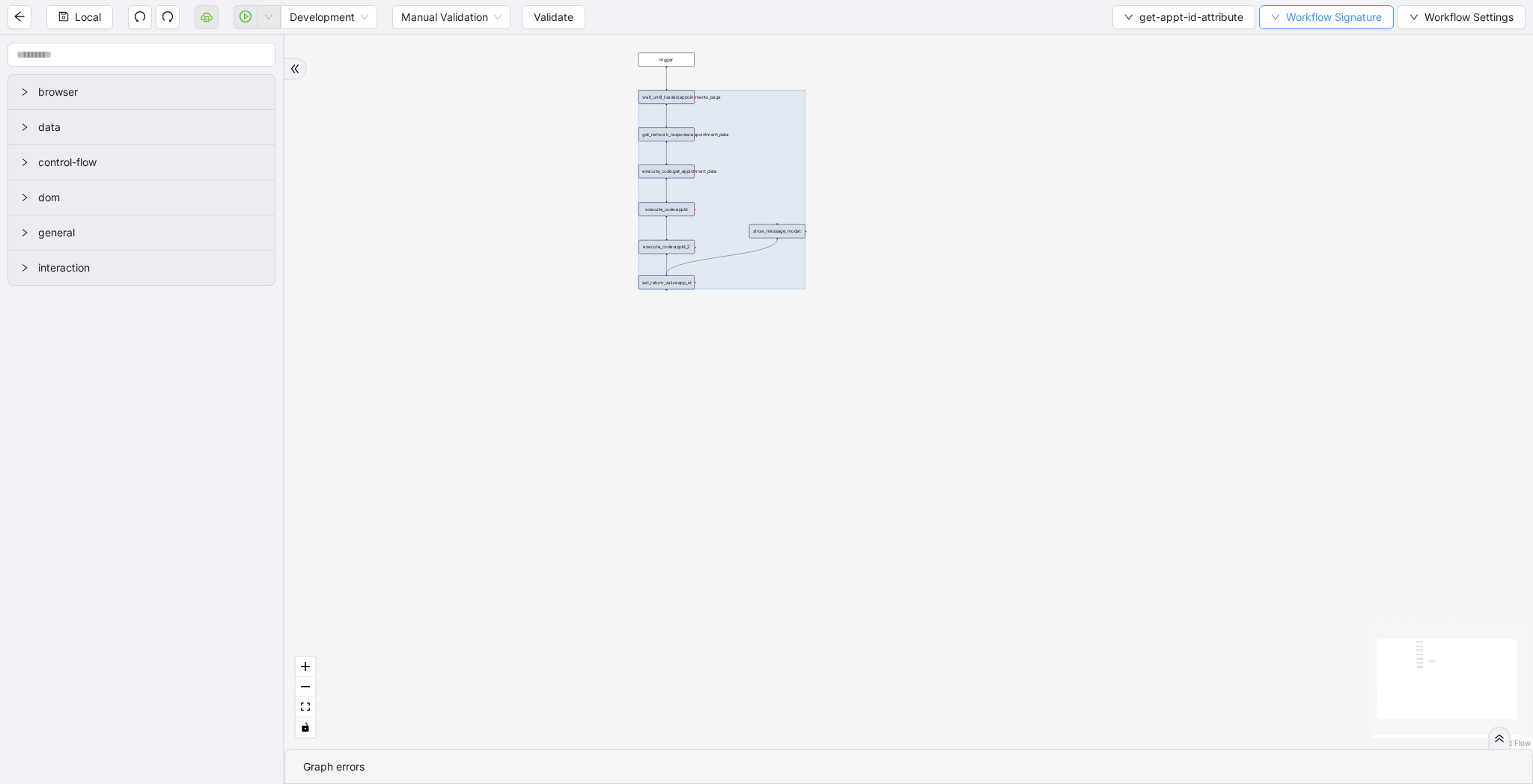
click at [1330, 15] on span "Workflow Signature" at bounding box center [1333, 16] width 95 height 16
click at [1297, 161] on span "Type" at bounding box center [1324, 166] width 101 height 16
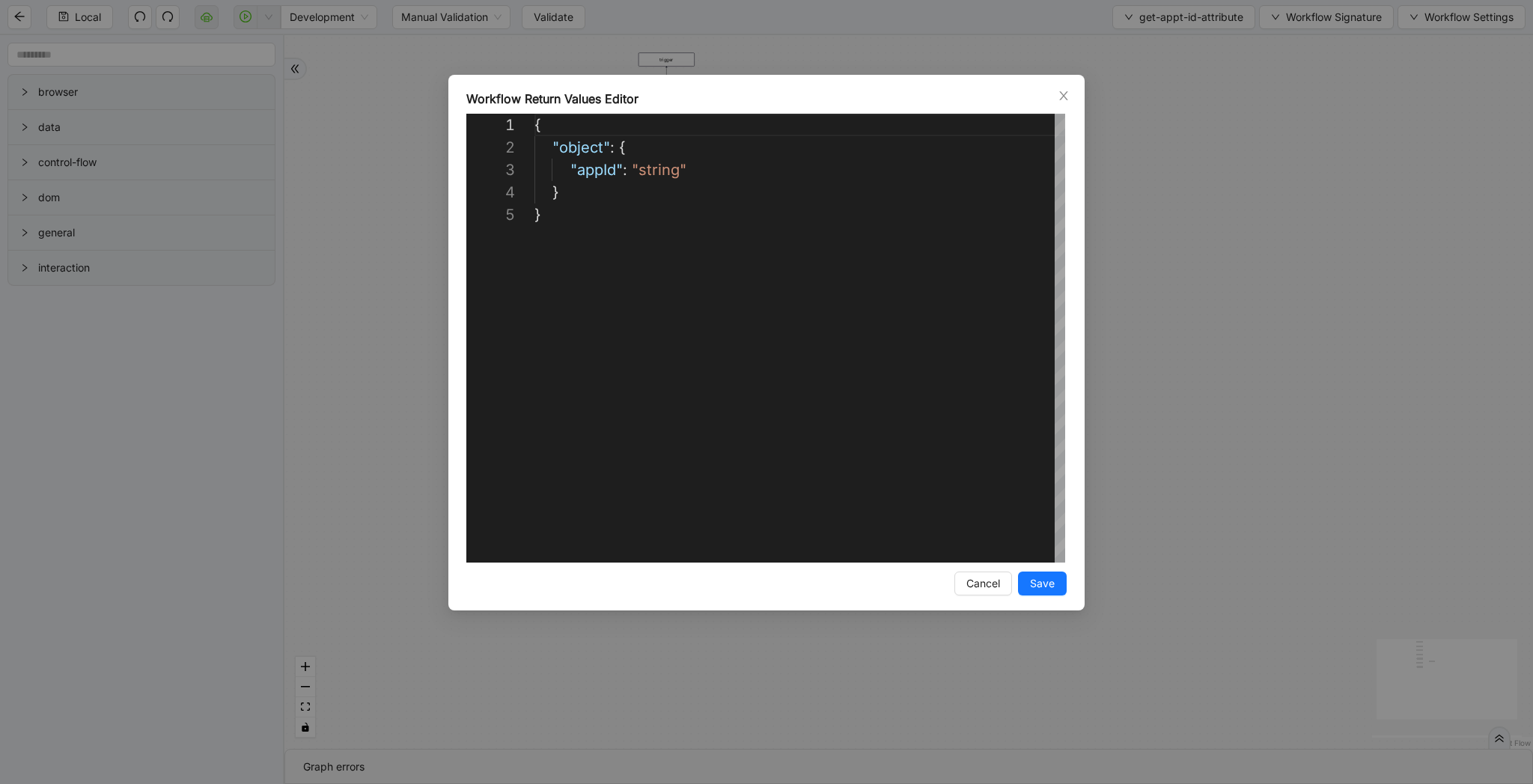
scroll to position [89, 0]
click at [979, 227] on div "{ "object" : { "appId" : "string" } }" at bounding box center [800, 383] width 530 height 539
click at [1173, 201] on div "**********" at bounding box center [766, 392] width 1533 height 784
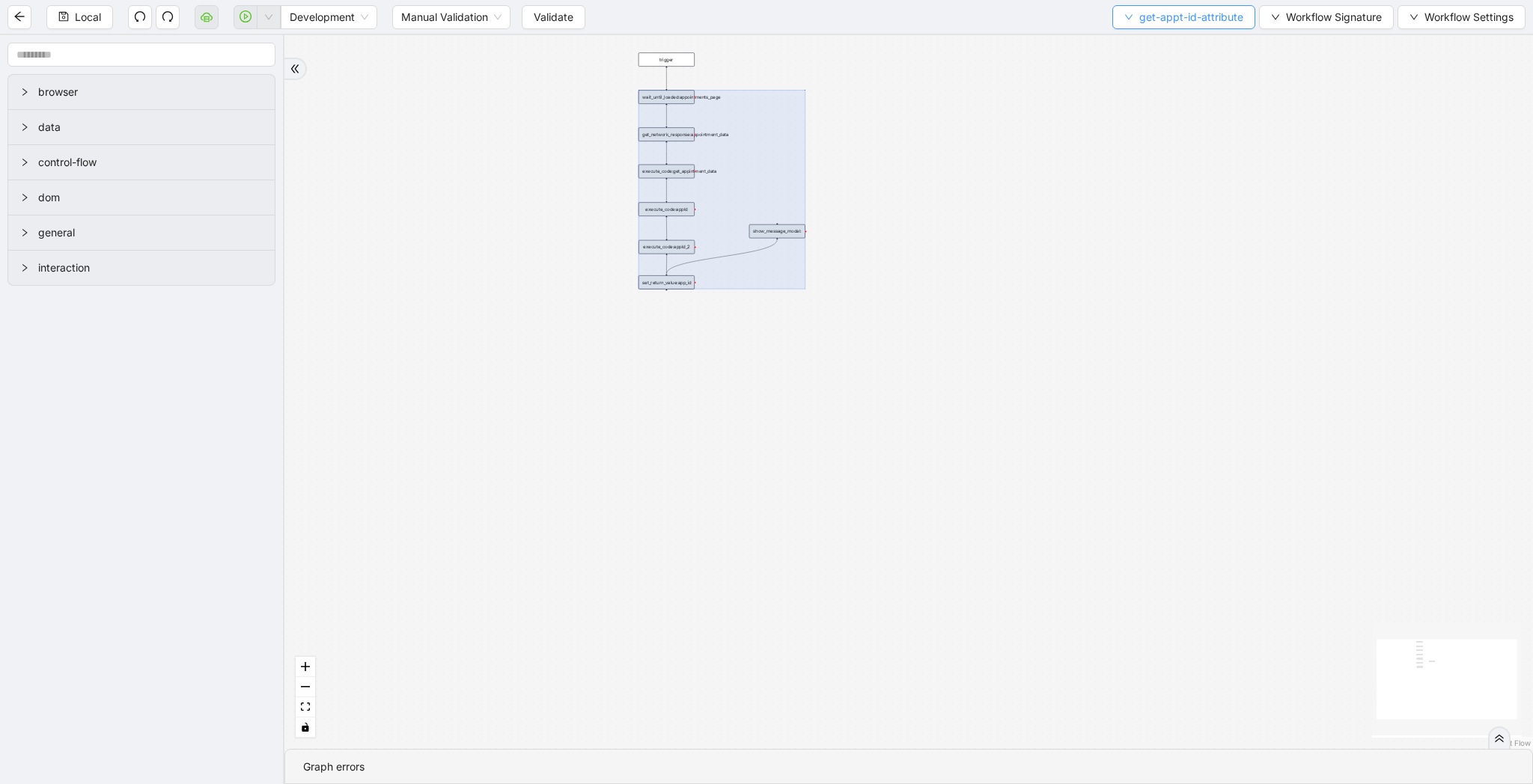
click at [1193, 9] on span "get-appt-id-attribute" at bounding box center [1191, 16] width 104 height 16
click at [1193, 41] on span "Select" at bounding box center [1181, 46] width 118 height 16
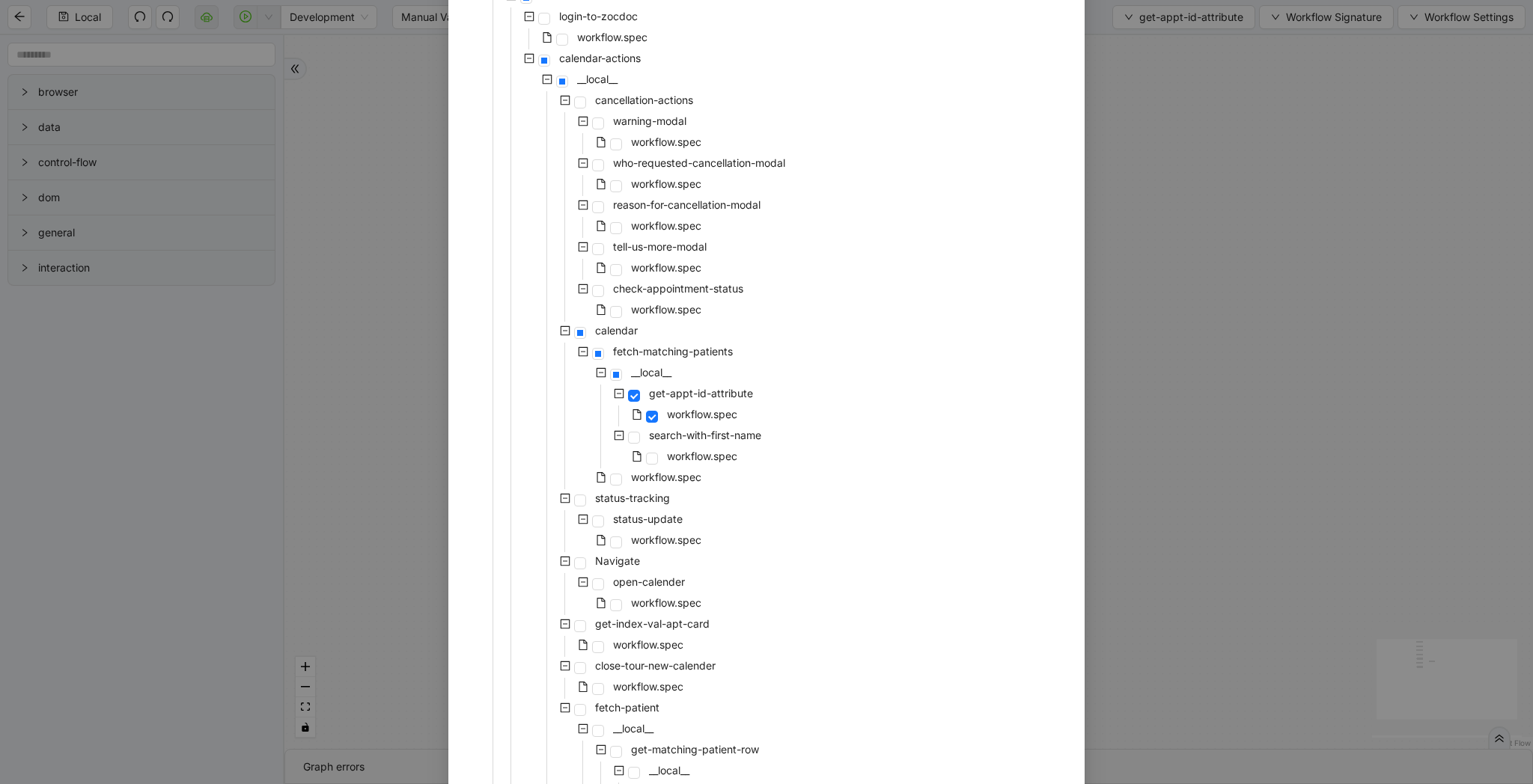
scroll to position [332, 0]
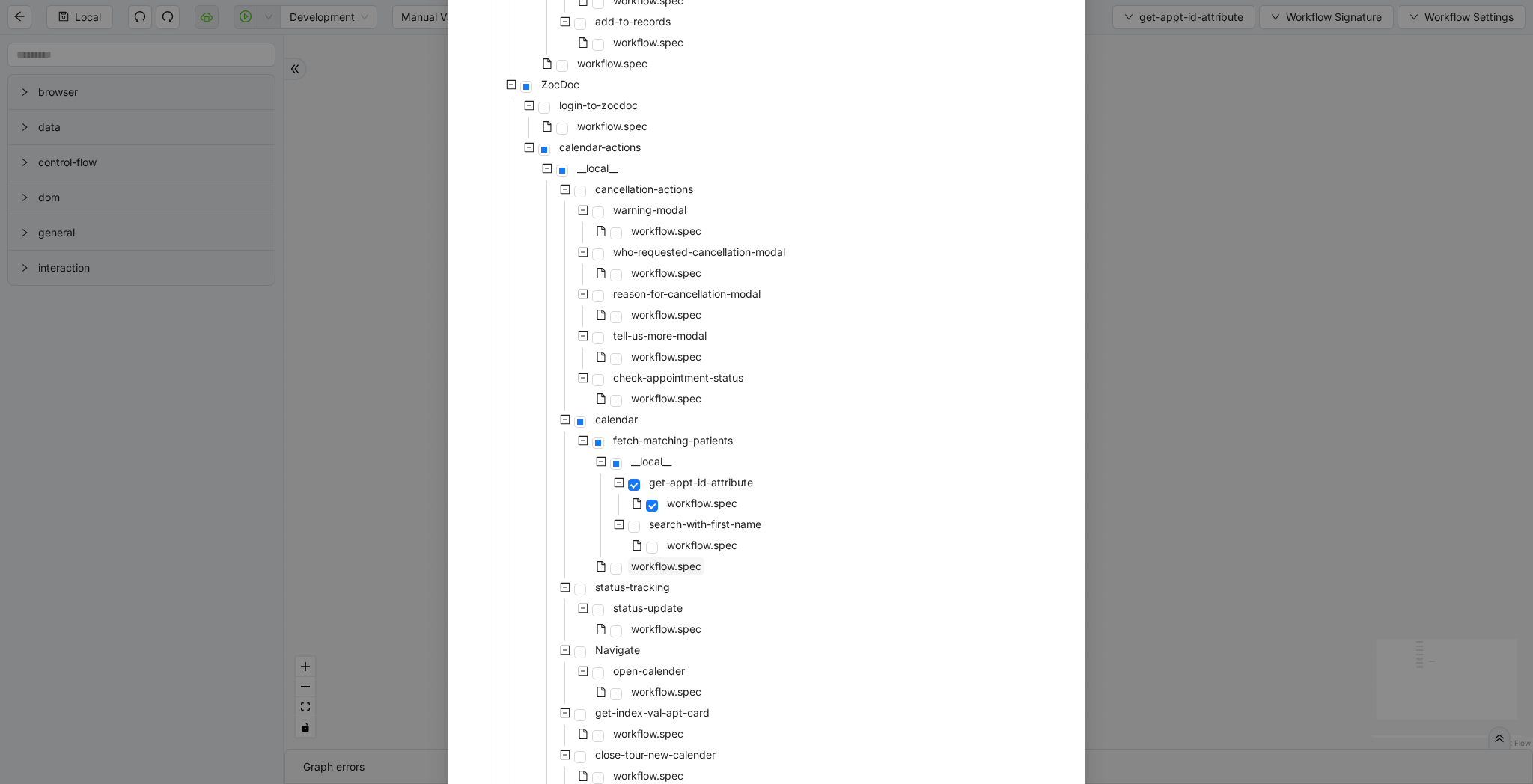
click at [684, 567] on span "workflow.spec" at bounding box center [666, 566] width 71 height 13
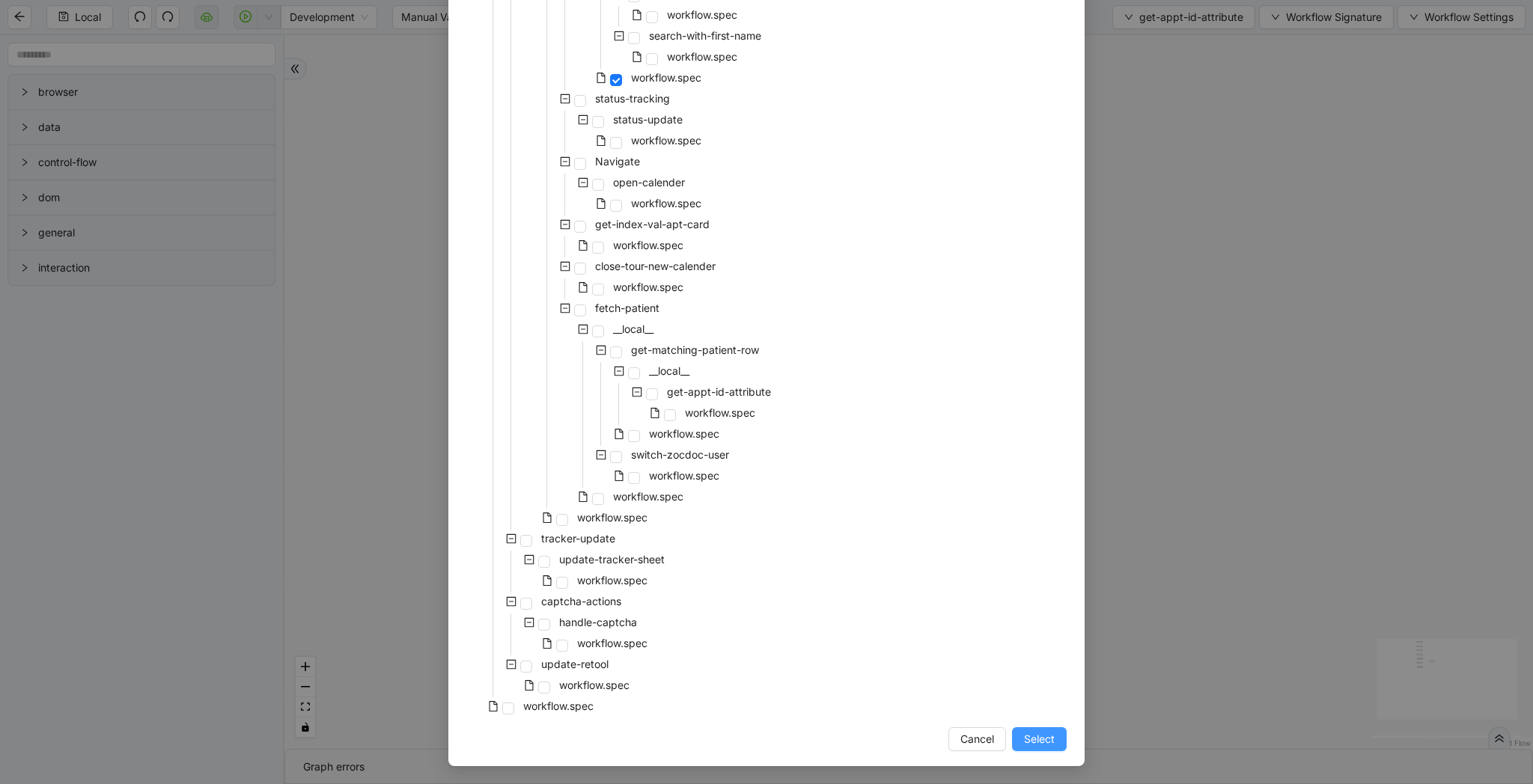
click at [1050, 747] on span "Select" at bounding box center [1039, 738] width 31 height 16
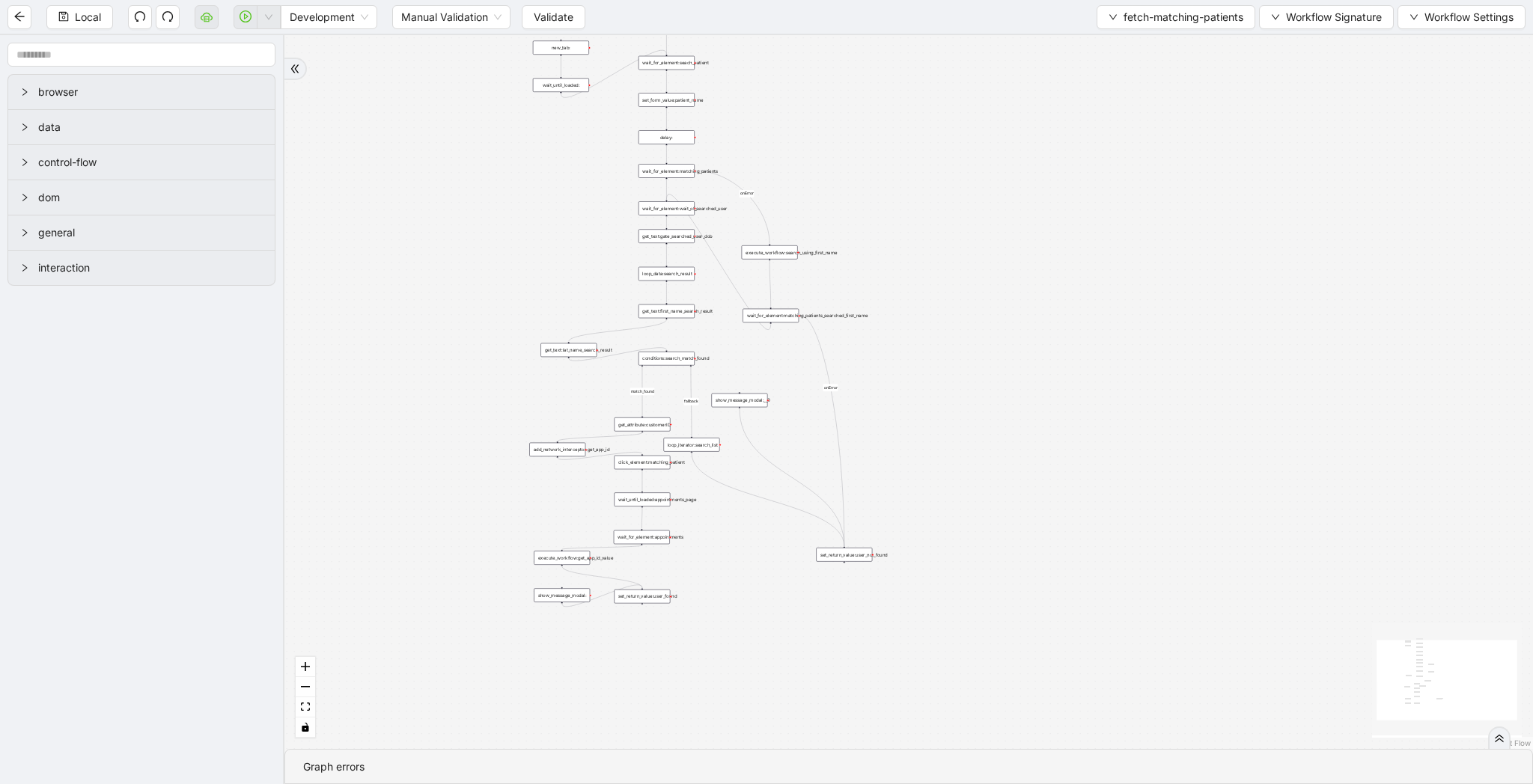
click at [1311, 32] on div "Local Development Manual Validation Validate fetch-matching-patients Workflow S…" at bounding box center [766, 16] width 1533 height 34
click at [1311, 24] on span "Workflow Signature" at bounding box center [1333, 16] width 95 height 16
click at [1309, 54] on div "Parameters" at bounding box center [1323, 46] width 130 height 24
click at [1309, 72] on span "Type" at bounding box center [1324, 70] width 101 height 16
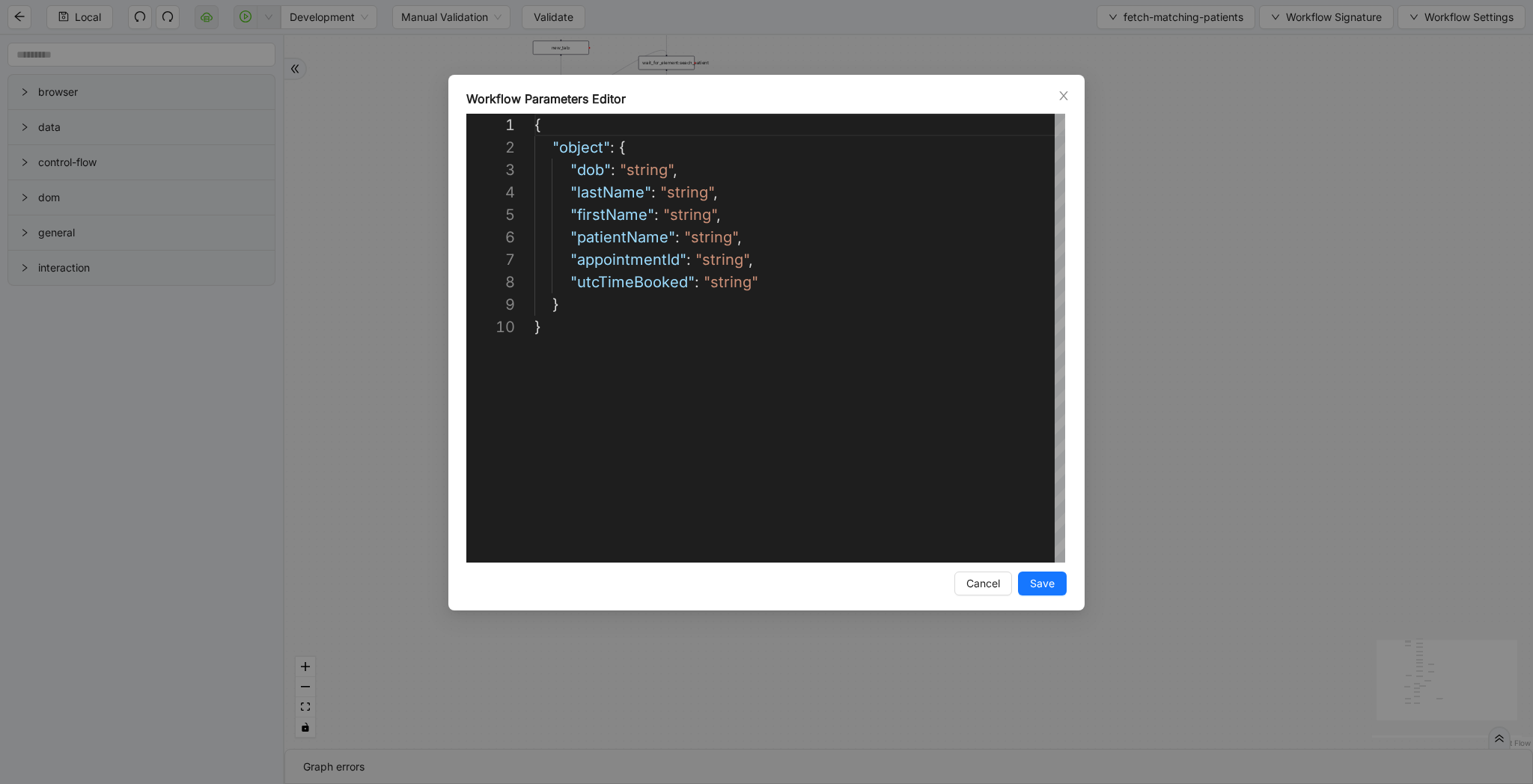
scroll to position [202, 0]
click at [1020, 291] on div "{ "object" : { "dob" : "string" , "lastName" : "string" , "firstName" : "string…" at bounding box center [800, 438] width 530 height 651
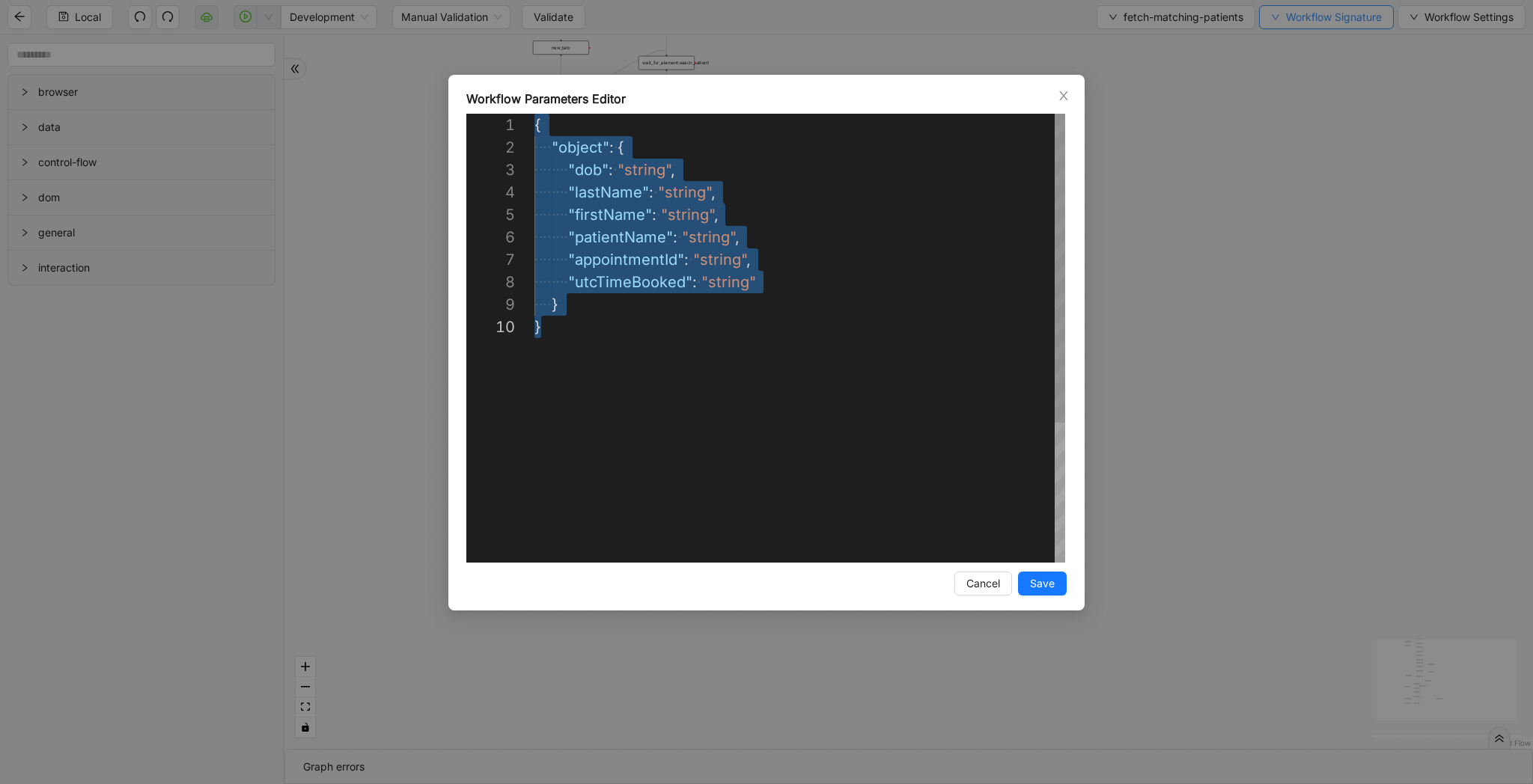
drag, startPoint x: 1246, startPoint y: 187, endPoint x: 1278, endPoint y: 21, distance: 169.1
click at [1246, 187] on div "**********" at bounding box center [766, 392] width 1533 height 784
click at [1278, 21] on button "Workflow Signature" at bounding box center [1326, 17] width 135 height 24
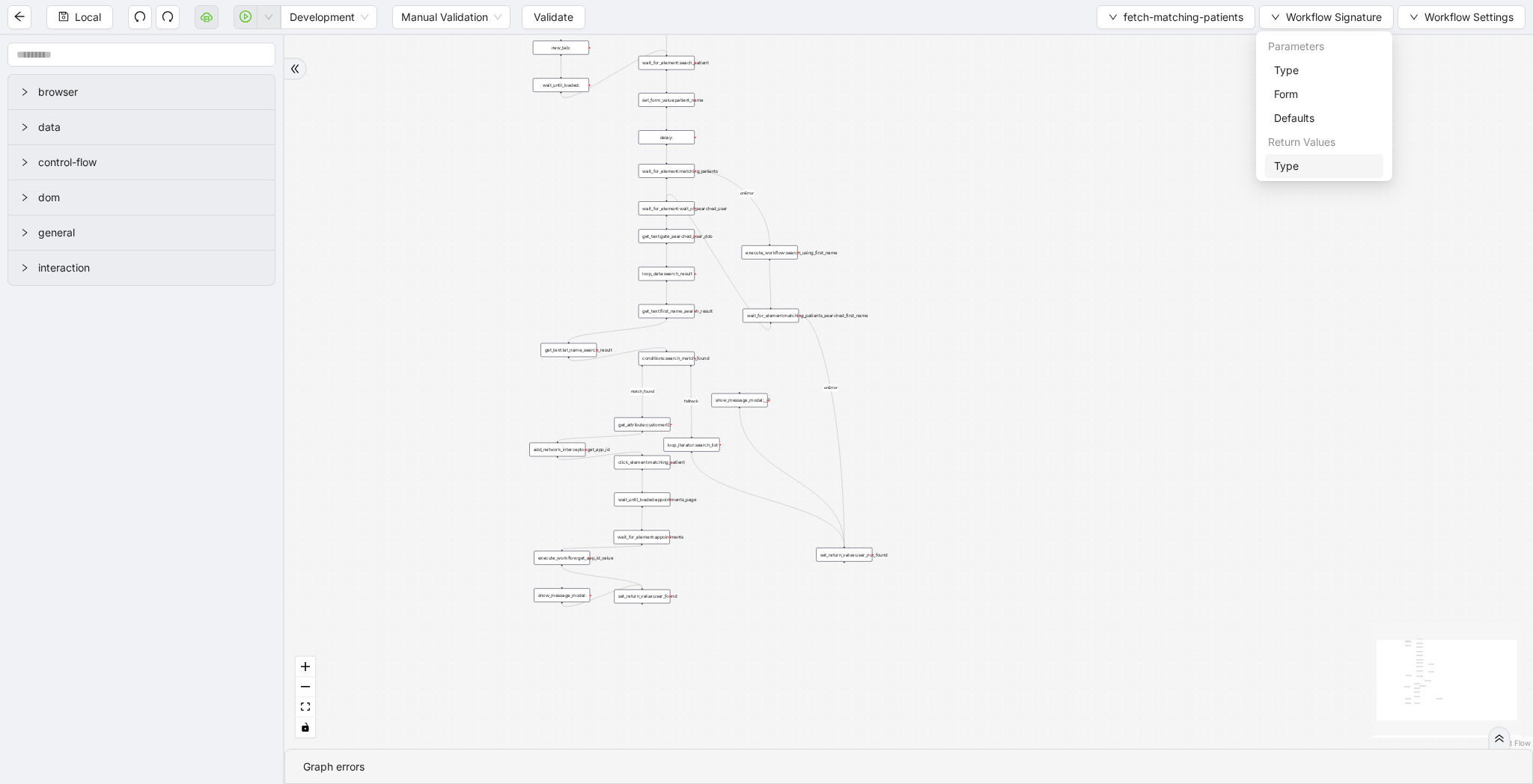
click at [1313, 165] on span "Type" at bounding box center [1324, 166] width 101 height 16
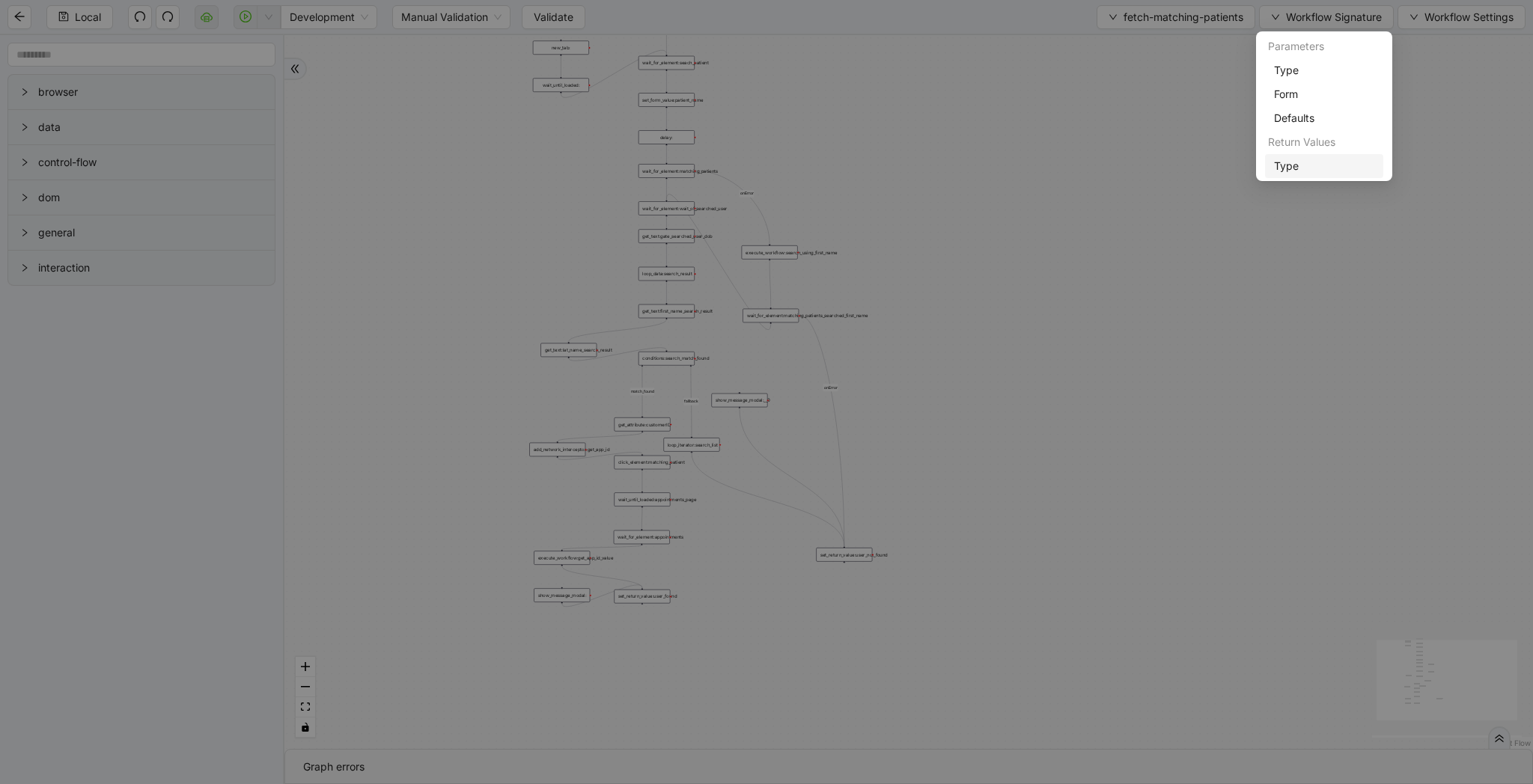
scroll to position [113, 0]
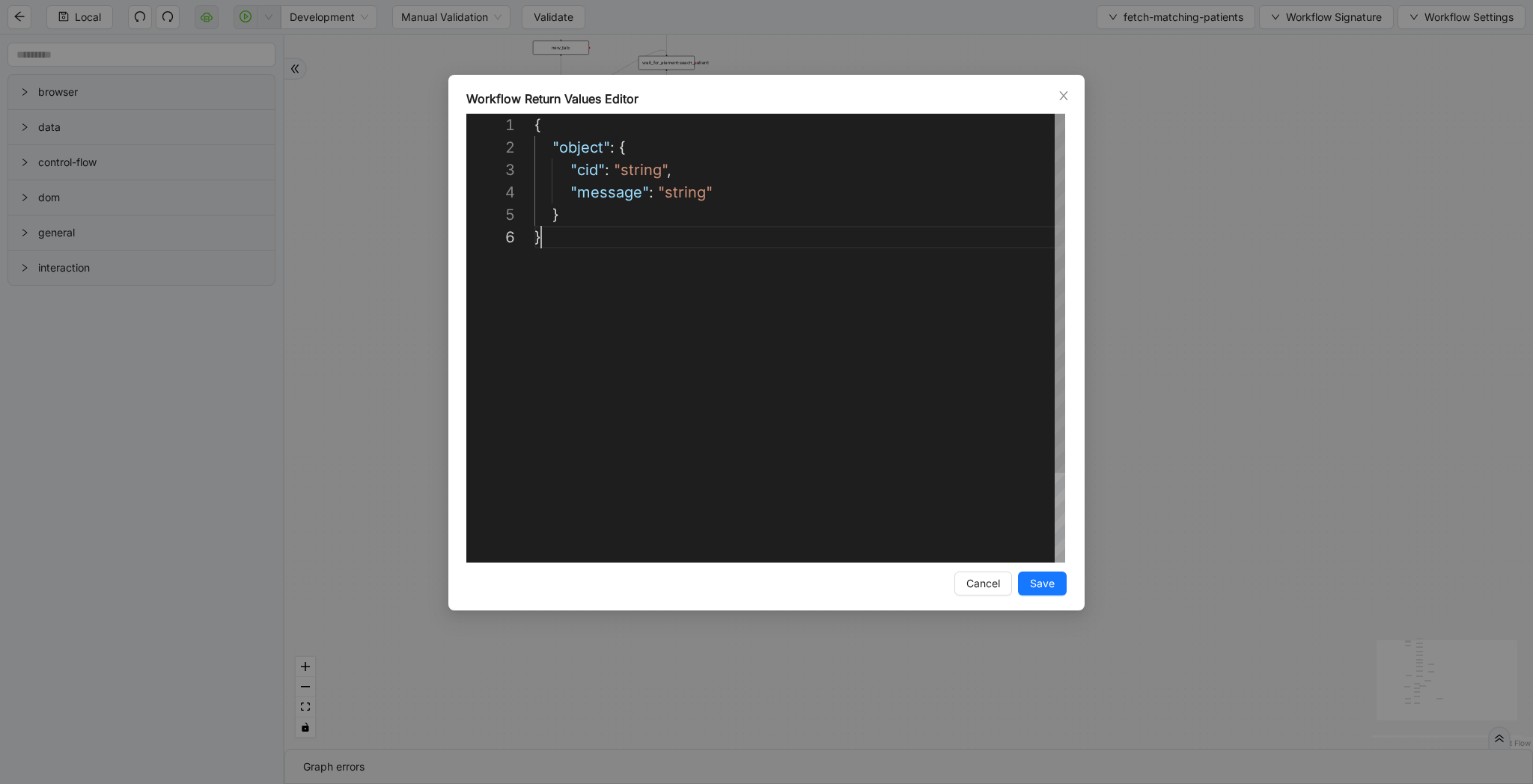
click at [880, 315] on div "{ "object" : { "cid" : "string" , "message" : "string" } }" at bounding box center [800, 394] width 530 height 561
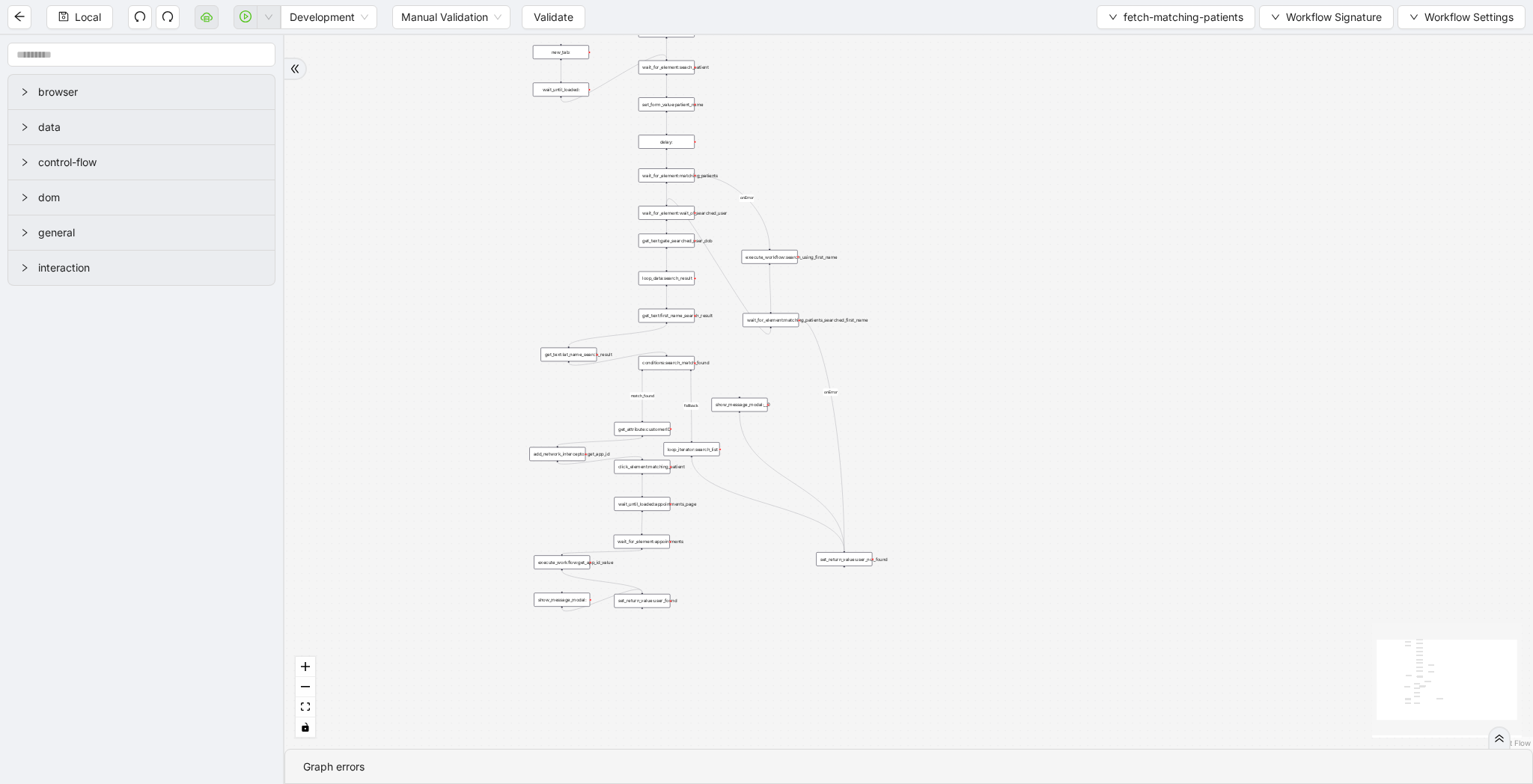
drag, startPoint x: 763, startPoint y: 83, endPoint x: 763, endPoint y: 228, distance: 145.0
click at [763, 228] on div "match_found fallback onError onError trigger wait_for_element:seach_patient set…" at bounding box center [909, 392] width 1248 height 714
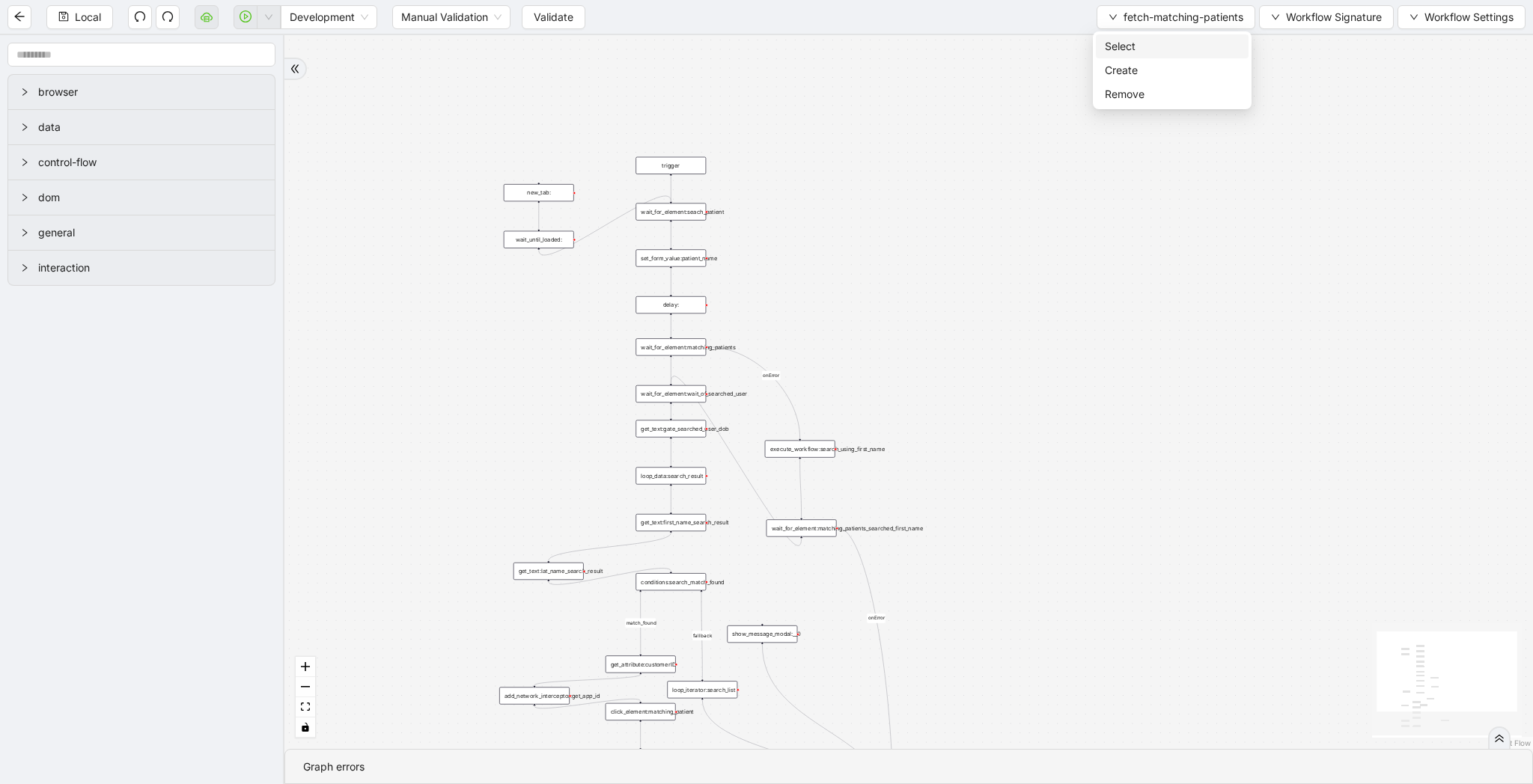
click at [1148, 45] on span "Select" at bounding box center [1172, 46] width 135 height 16
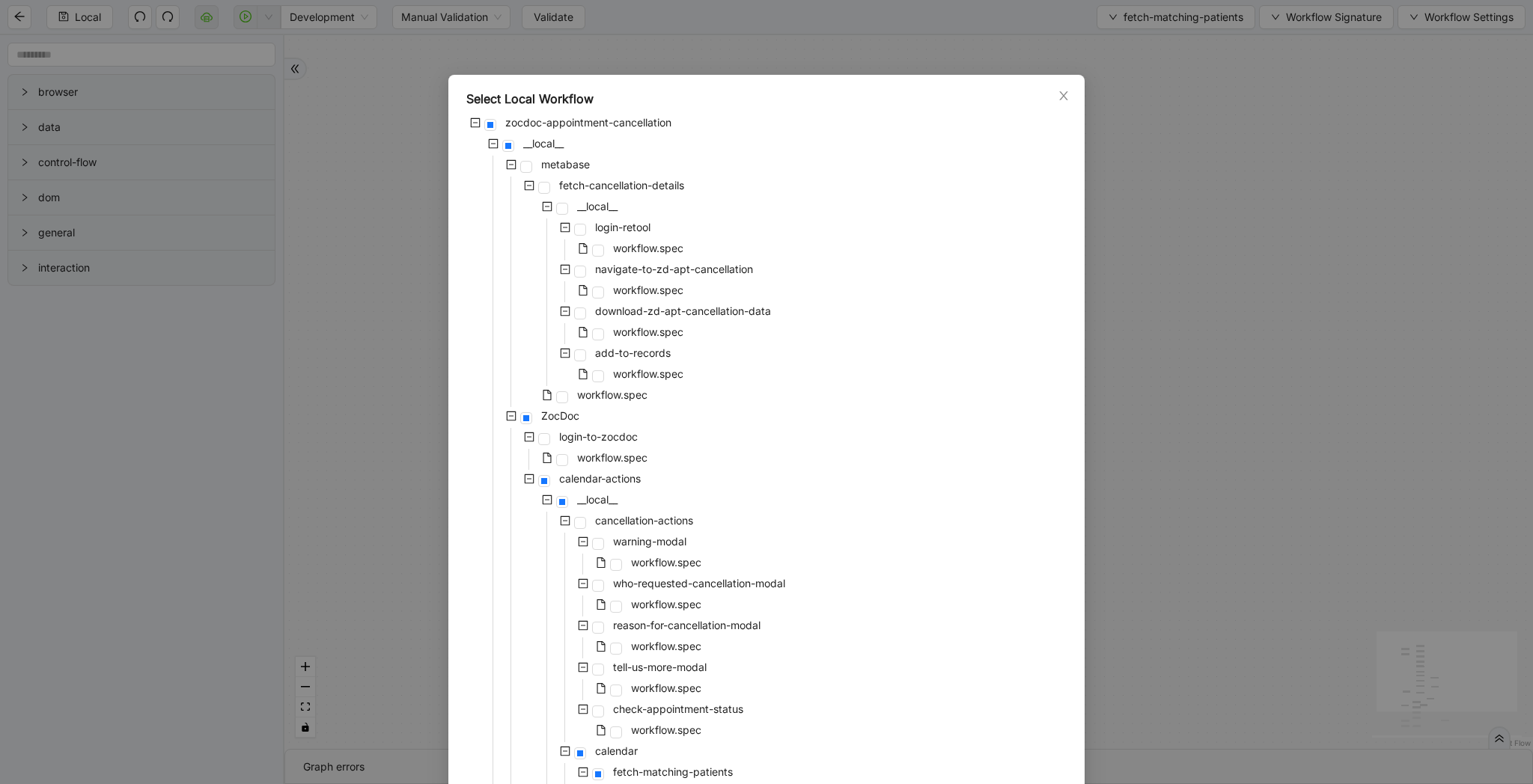
click at [1232, 308] on div "Select Local Workflow zocdoc-appointment-cancellation __local__ metabase fetch-…" at bounding box center [766, 392] width 1533 height 784
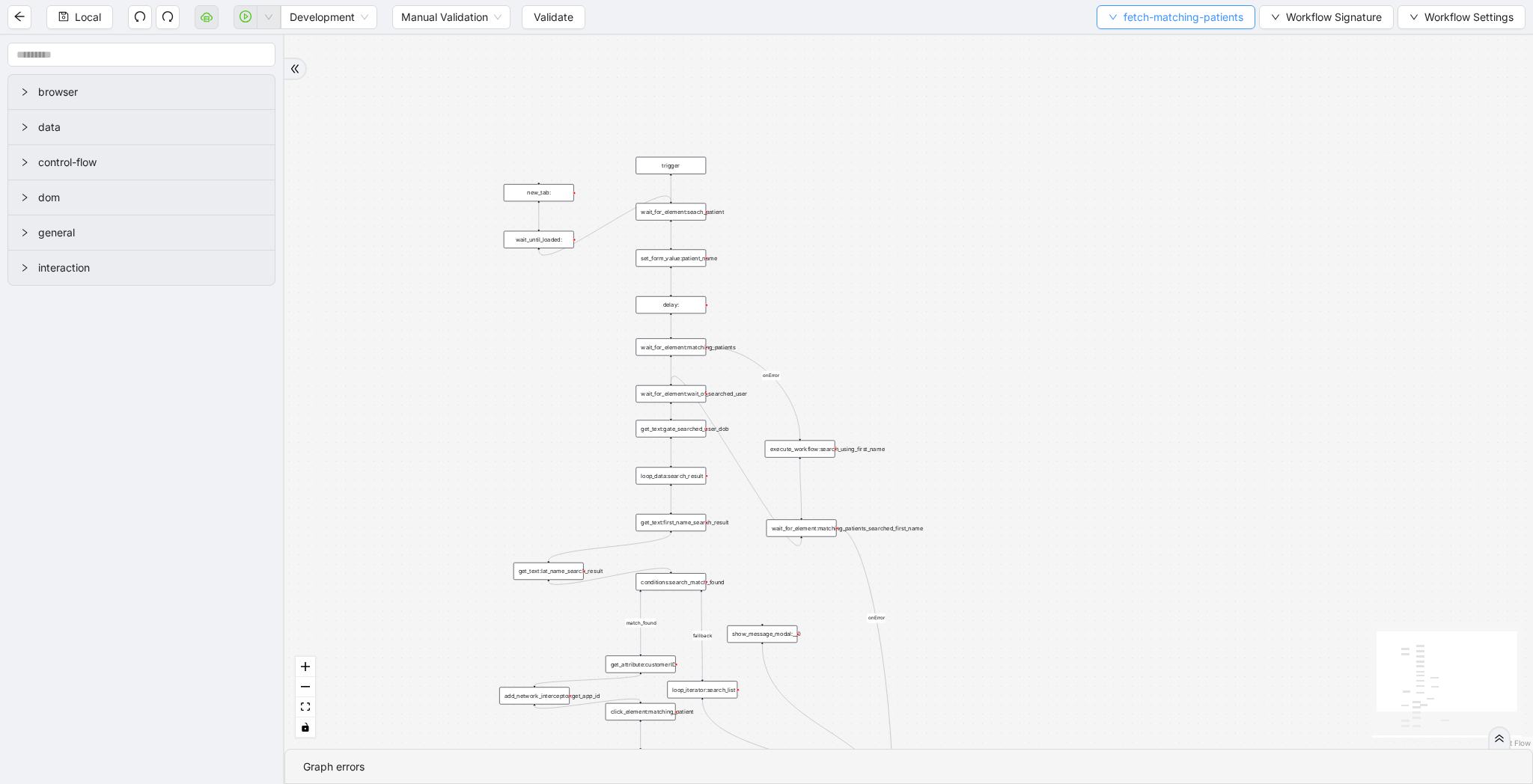
click at [1176, 16] on span "fetch-matching-patients" at bounding box center [1183, 16] width 120 height 16
click at [1169, 45] on span "Select" at bounding box center [1172, 46] width 135 height 16
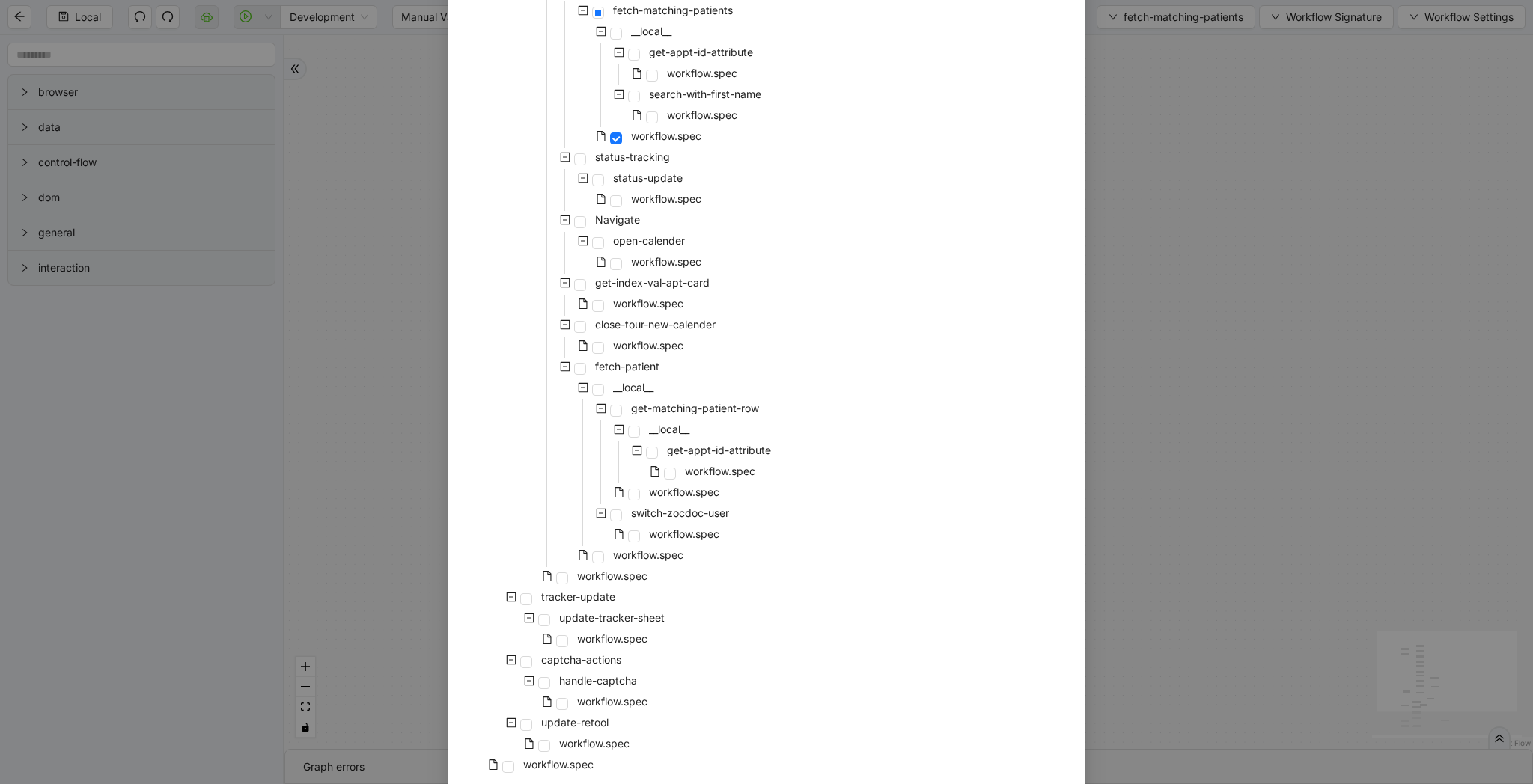
scroll to position [747, 0]
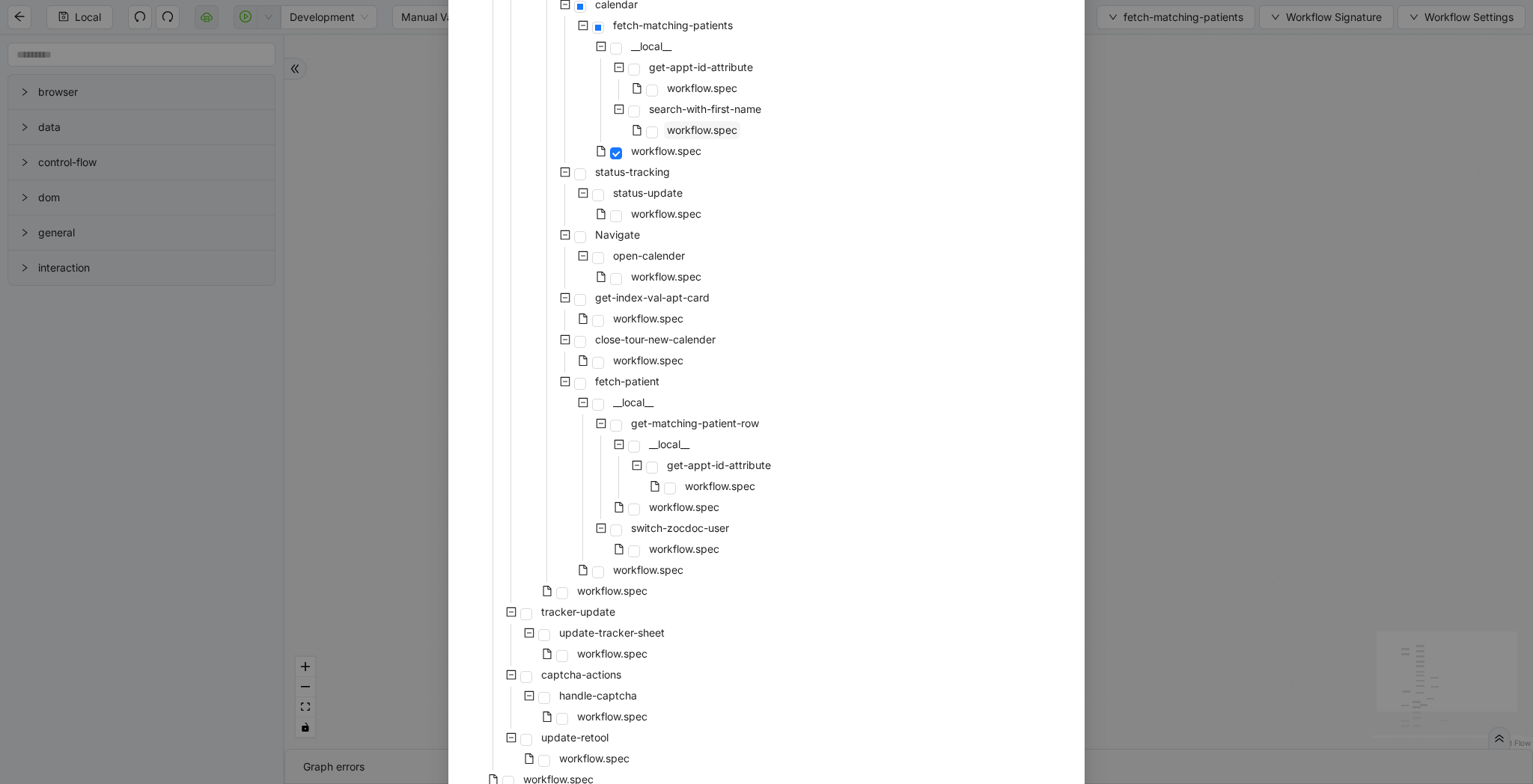
click at [732, 129] on span "workflow.spec" at bounding box center [702, 130] width 71 height 13
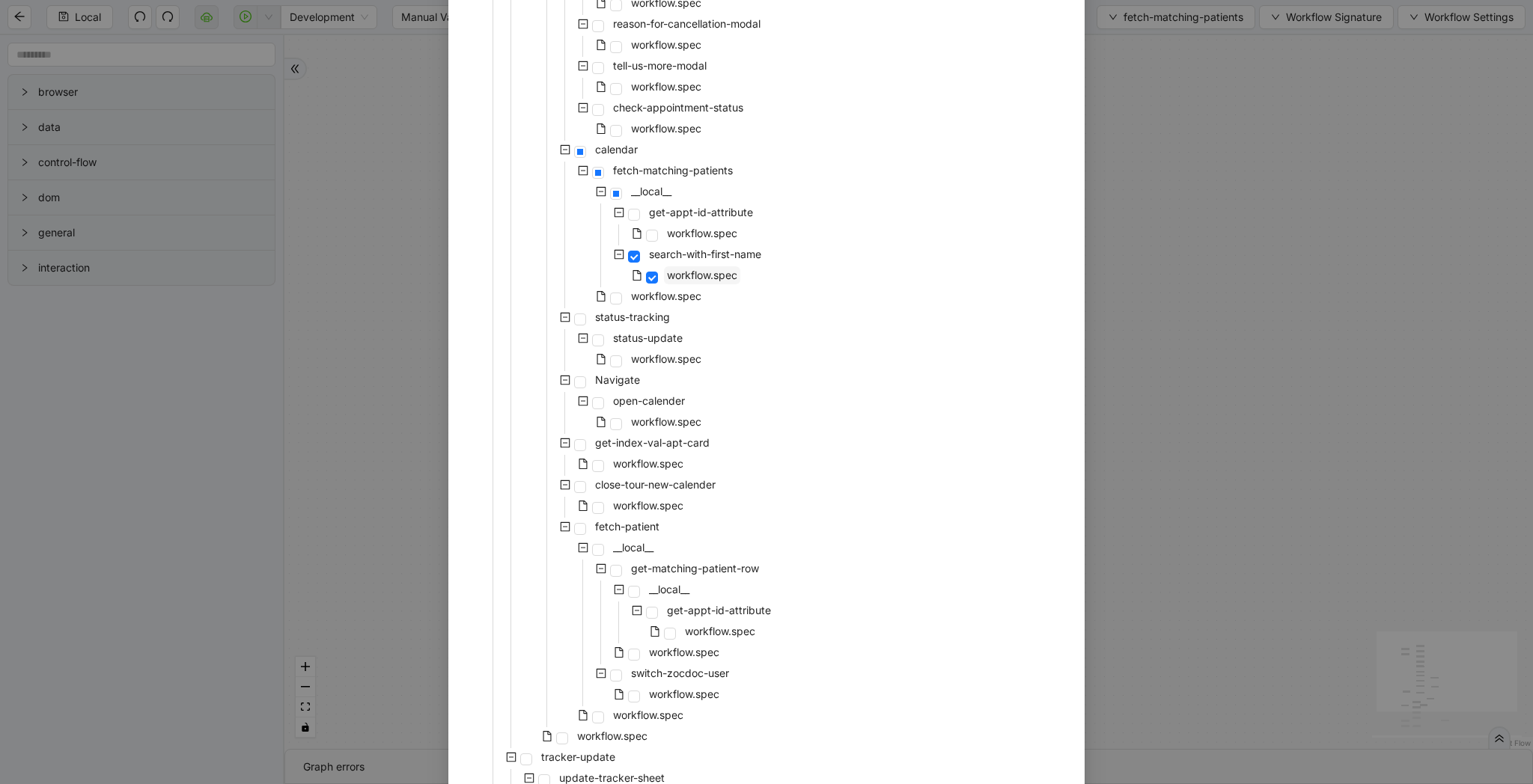
scroll to position [820, 0]
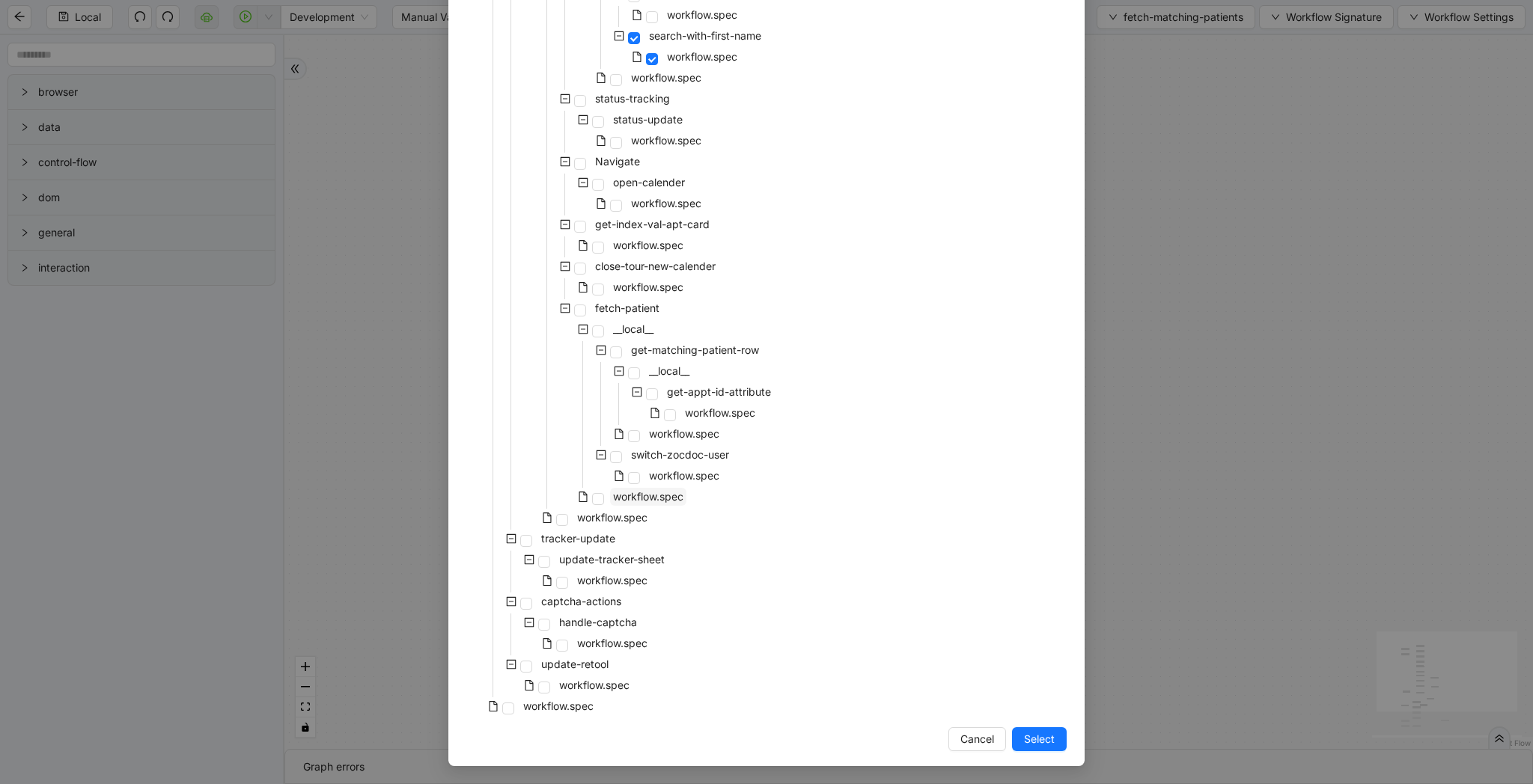
click at [675, 490] on span "workflow.spec" at bounding box center [648, 496] width 71 height 13
click at [713, 433] on span "workflow.spec" at bounding box center [684, 433] width 71 height 13
click at [1037, 730] on button "Select" at bounding box center [1039, 739] width 55 height 24
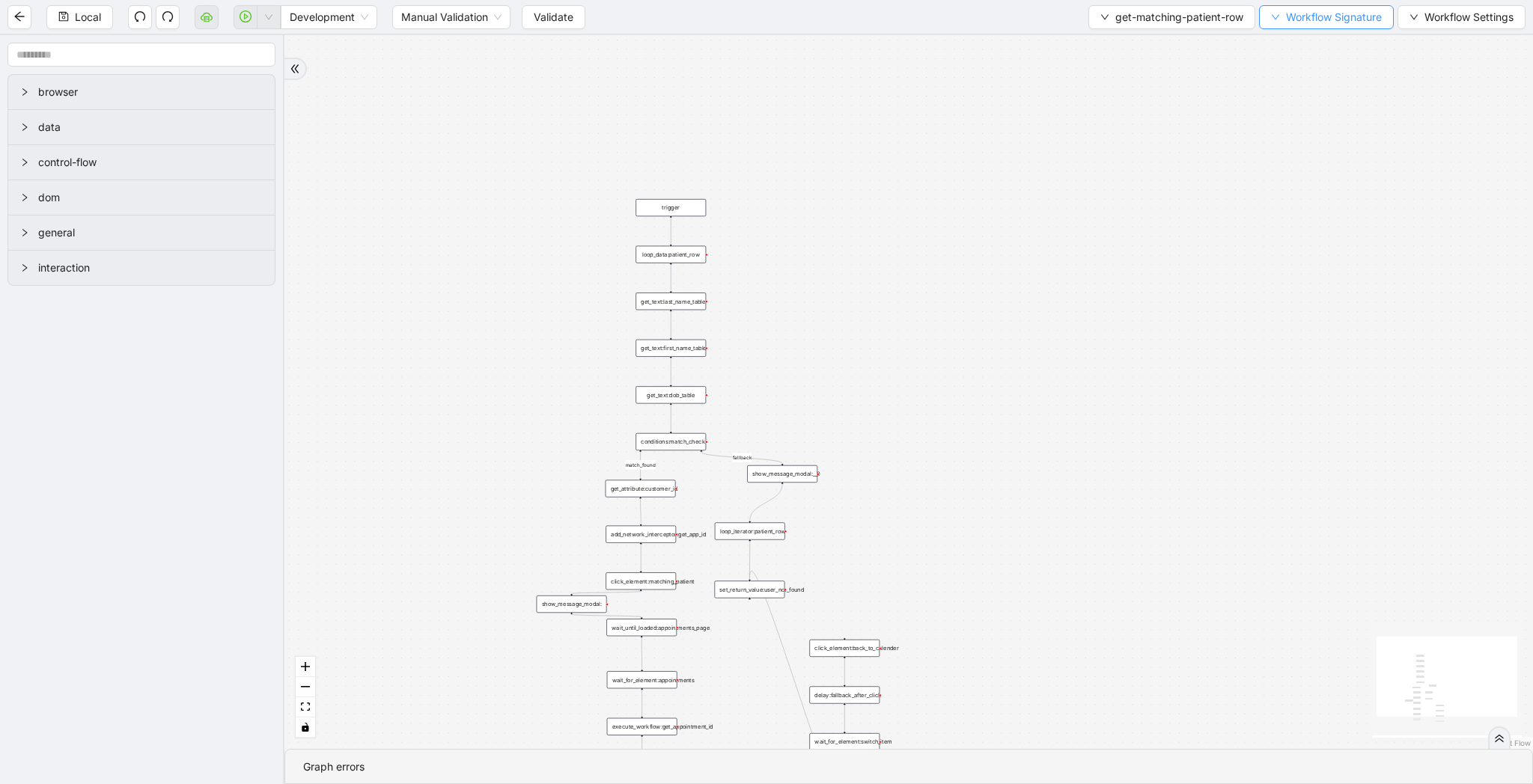
click at [1320, 13] on span "Workflow Signature" at bounding box center [1333, 16] width 95 height 16
click at [1286, 162] on span "Type" at bounding box center [1324, 166] width 101 height 16
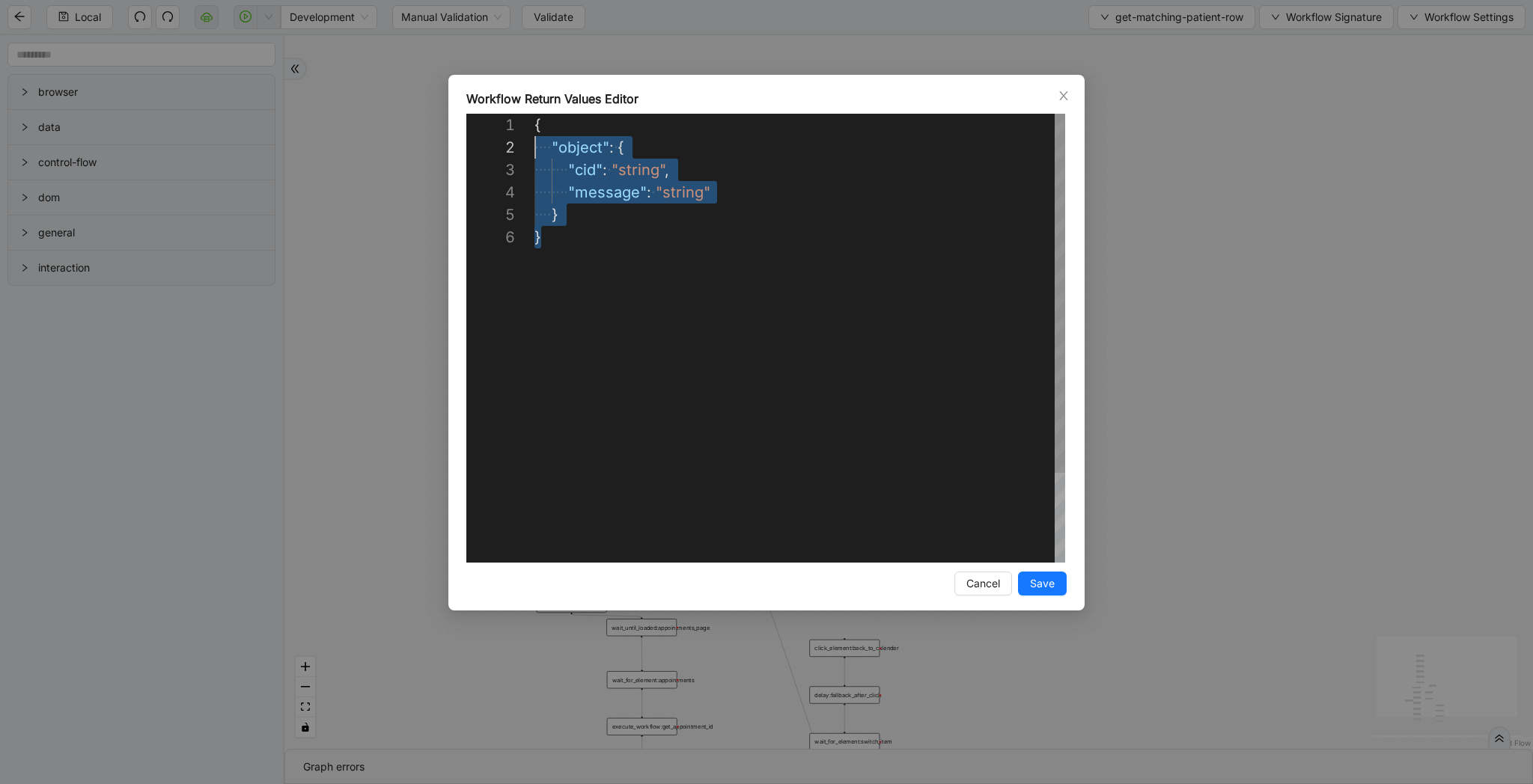
scroll to position [0, 0]
drag, startPoint x: 644, startPoint y: 265, endPoint x: 488, endPoint y: 130, distance: 206.3
click at [535, 130] on div "{ ·‌ ·‌ ·‌ ·‌ "object" : ·‌ { ·‌ ·‌ ·‌ ·‌ ·‌ ·‌ ·‌ ·‌ "cid" : ·‌ "string" , ·‌ …" at bounding box center [800, 394] width 530 height 561
